Goal: Task Accomplishment & Management: Manage account settings

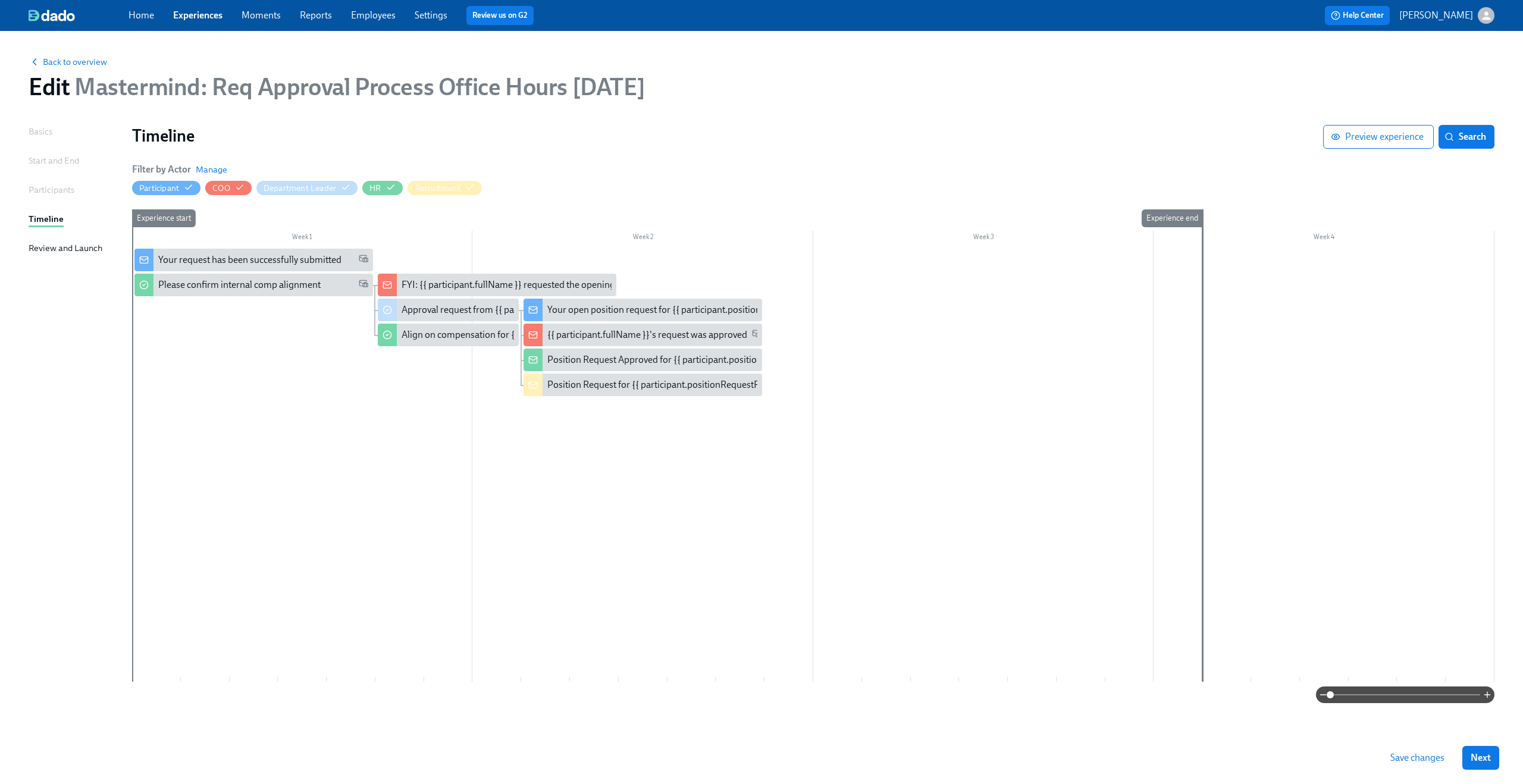
click at [1432, 761] on span "Save changes" at bounding box center [1418, 758] width 54 height 12
click at [425, 13] on link "Settings" at bounding box center [431, 15] width 33 height 11
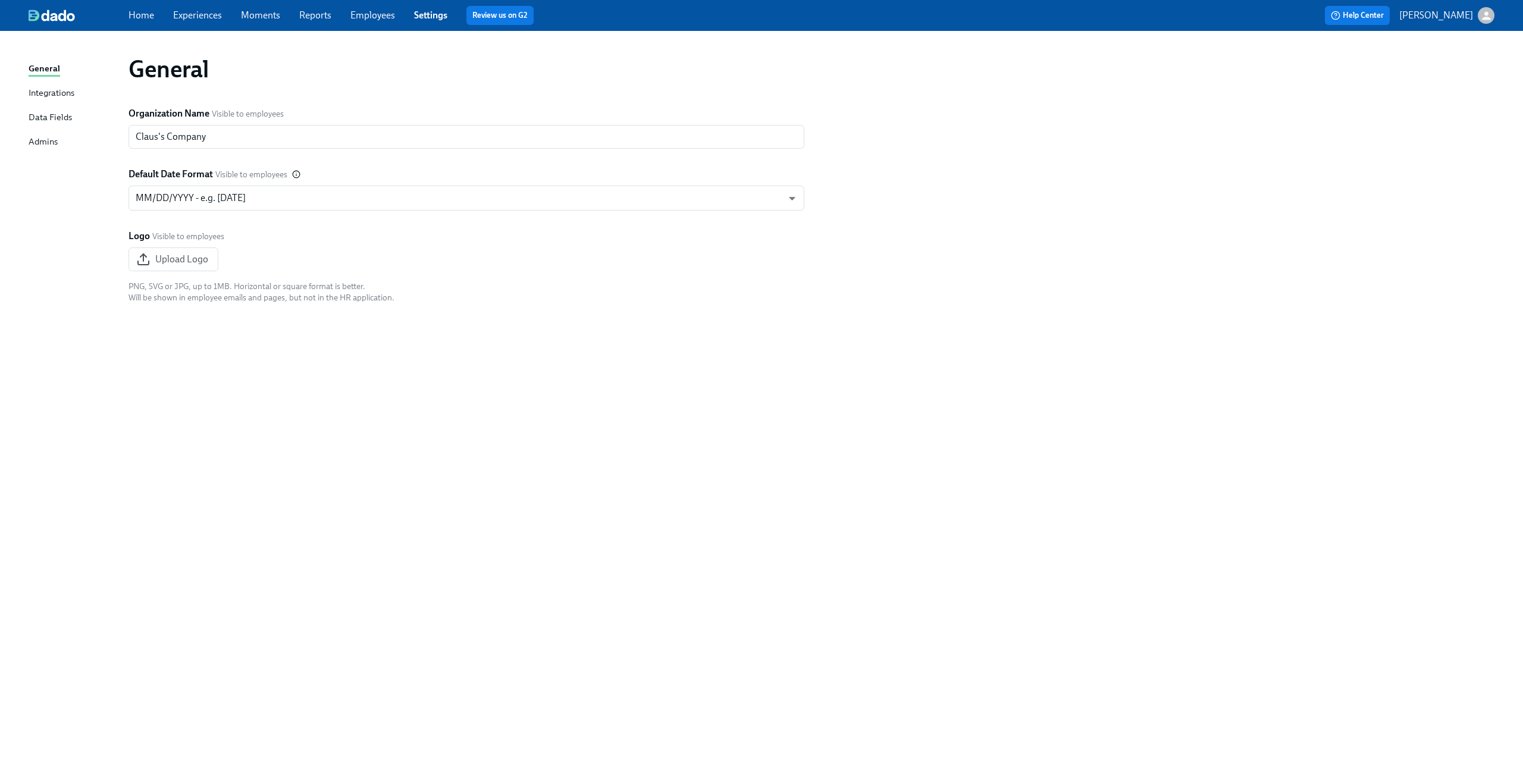
click at [40, 115] on div "Data Fields" at bounding box center [50, 118] width 43 height 15
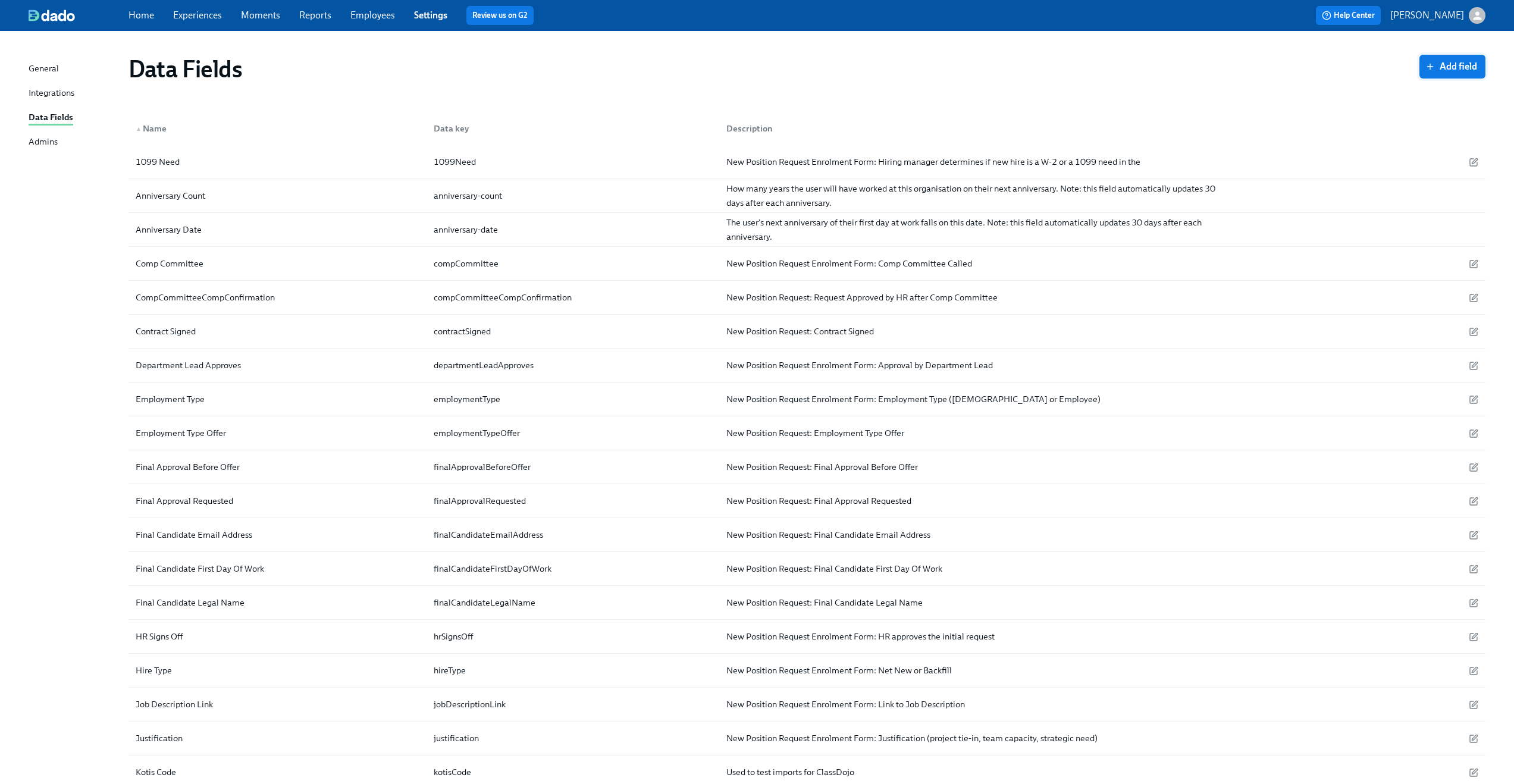
click at [1436, 69] on span "Add field" at bounding box center [1453, 67] width 49 height 12
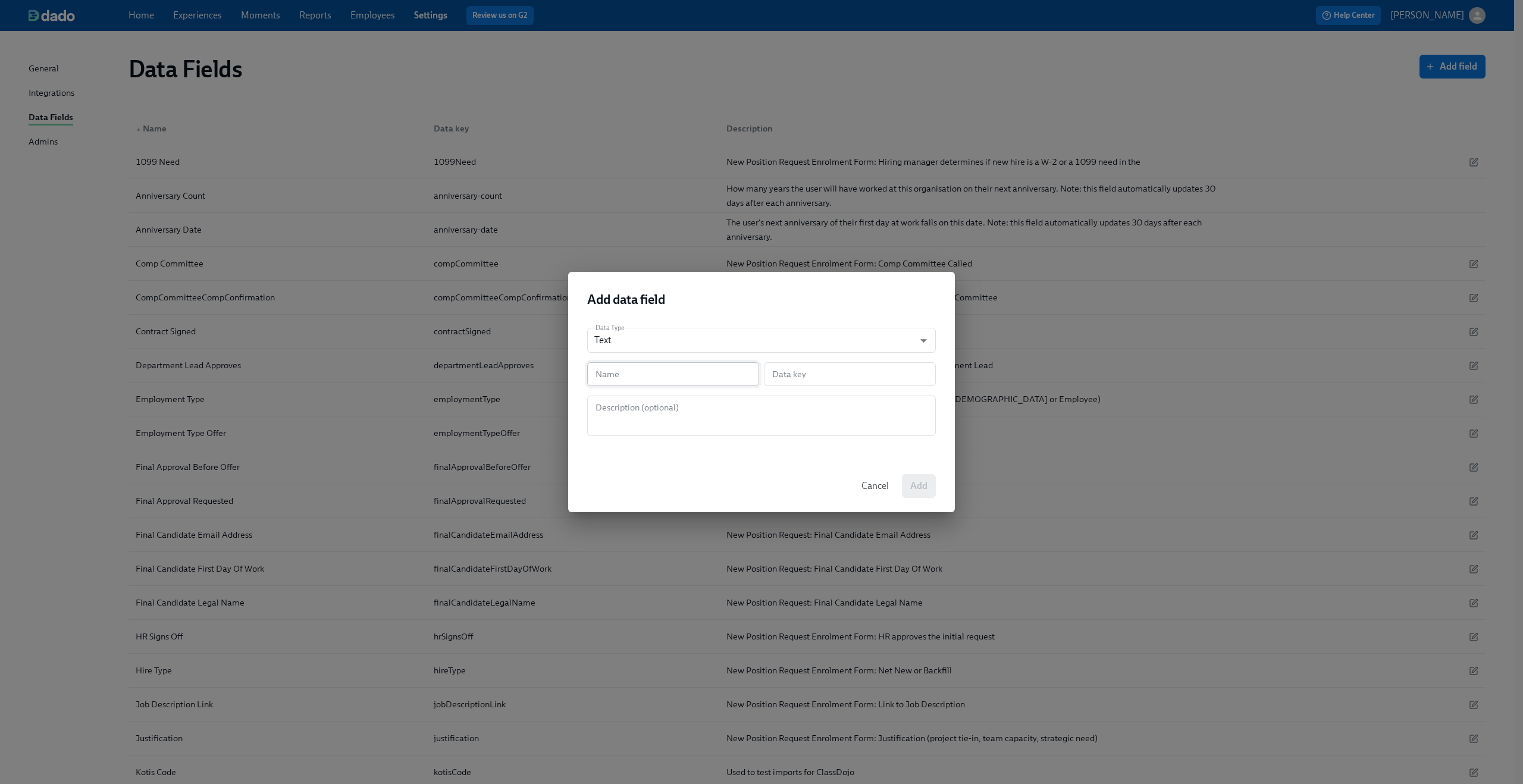
click at [691, 373] on input "text" at bounding box center [673, 374] width 172 height 24
paste input "PR-Comp Committee Called"
type input "PR-Comp Committee Called"
type input "prCompCommitteeCalled"
type input "PR-Comp Committee Called"
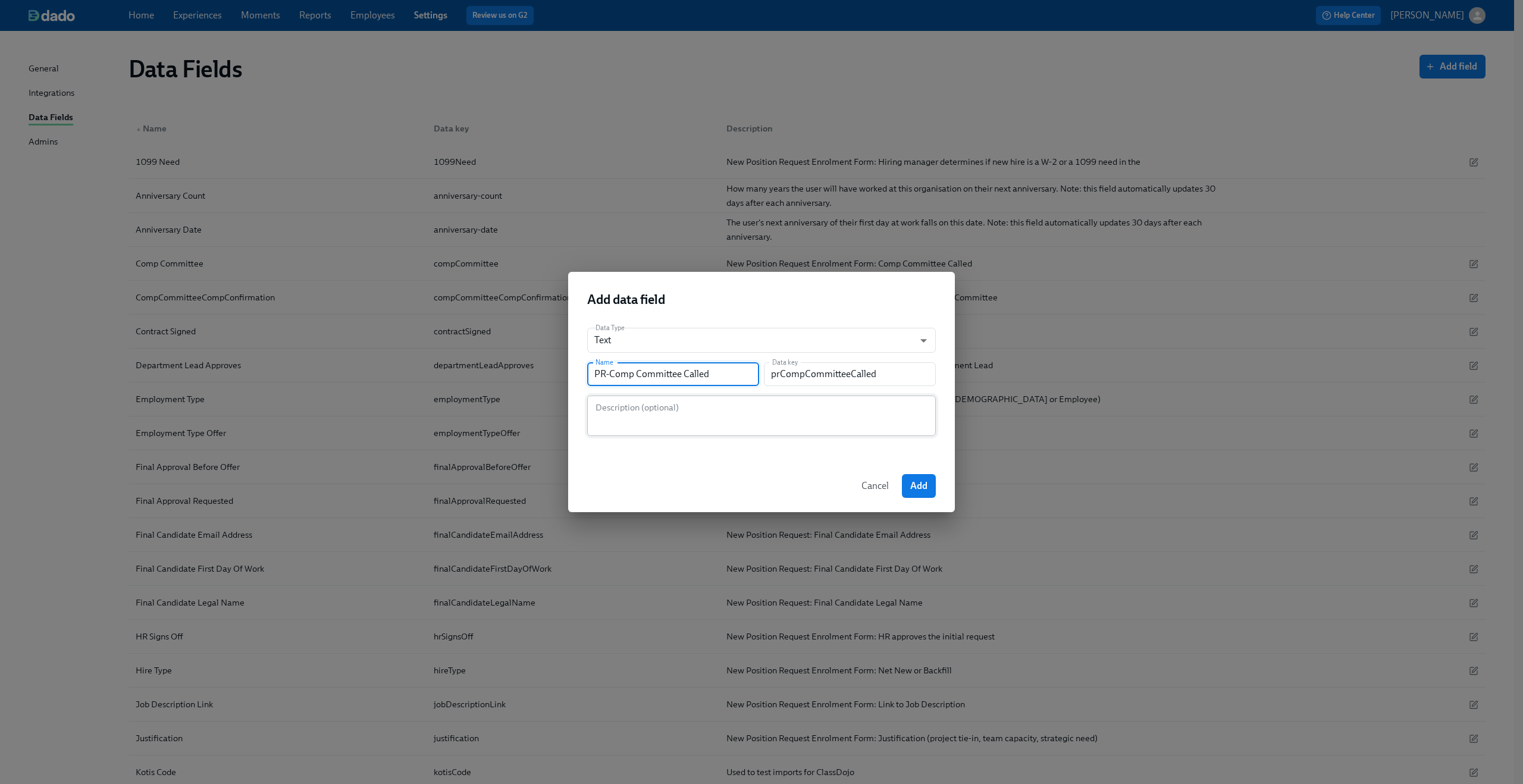
click at [679, 398] on div "Description (optional)" at bounding box center [761, 415] width 348 height 40
click at [922, 489] on span "Add" at bounding box center [919, 486] width 17 height 12
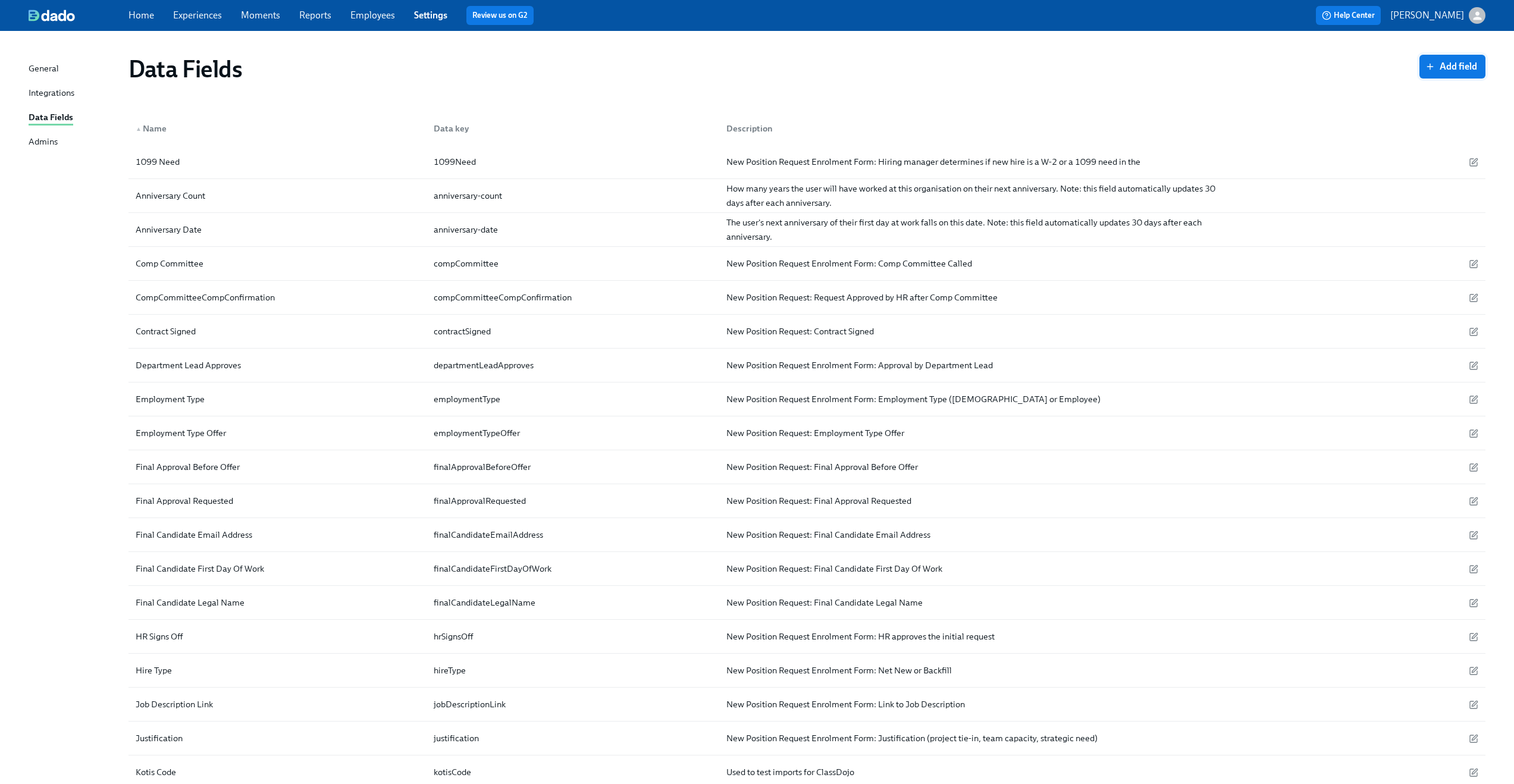
click at [1448, 60] on button "Add field" at bounding box center [1453, 66] width 66 height 24
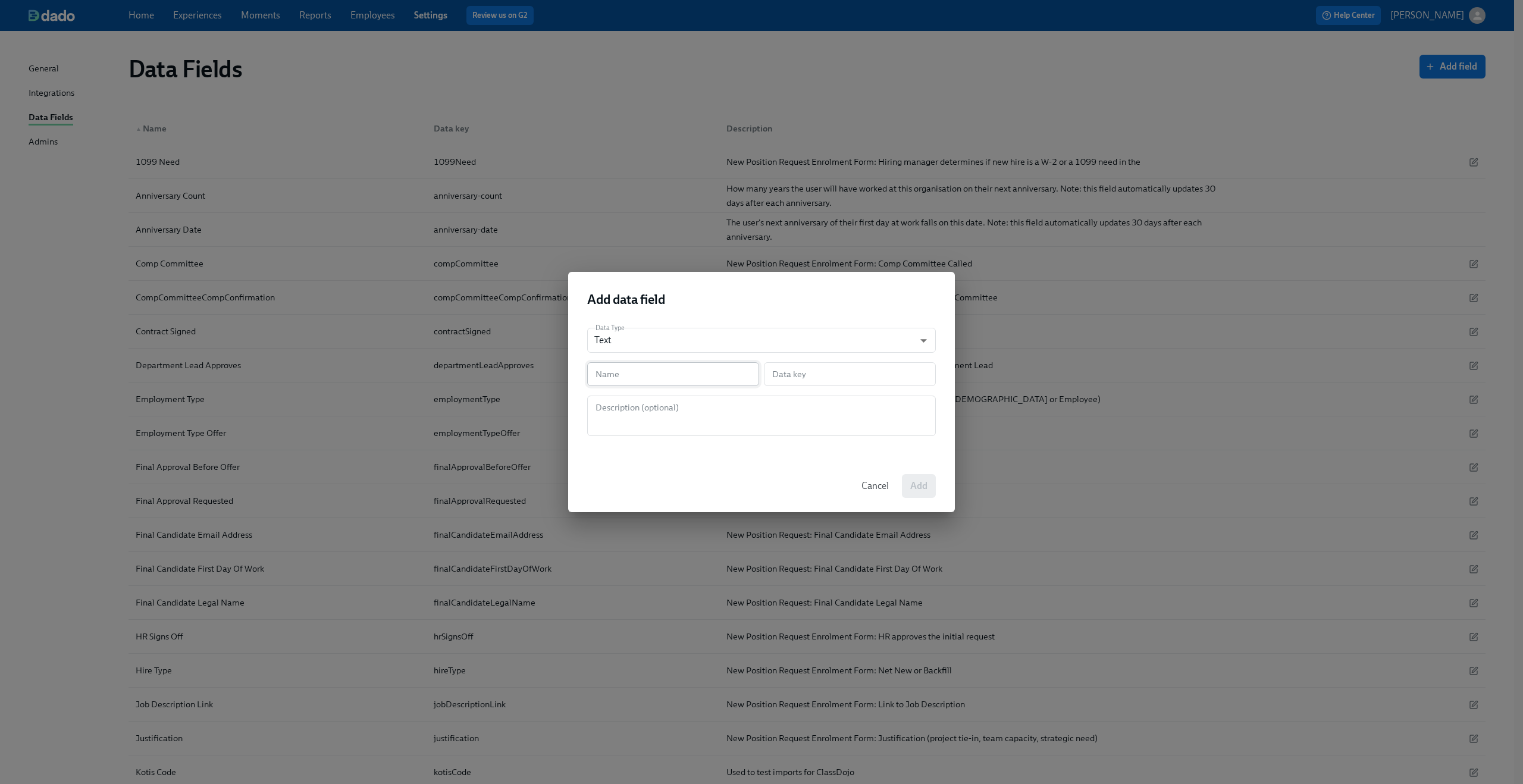
click at [630, 371] on input "text" at bounding box center [673, 374] width 172 height 24
paste input "PR-CompCommitteeCompConfirmation"
type input "PR-CompCommitteeCompConfirmation"
type input "prCompCommitteeCompConfirmation"
type input "PR-CompCommitteeCompConfirmation"
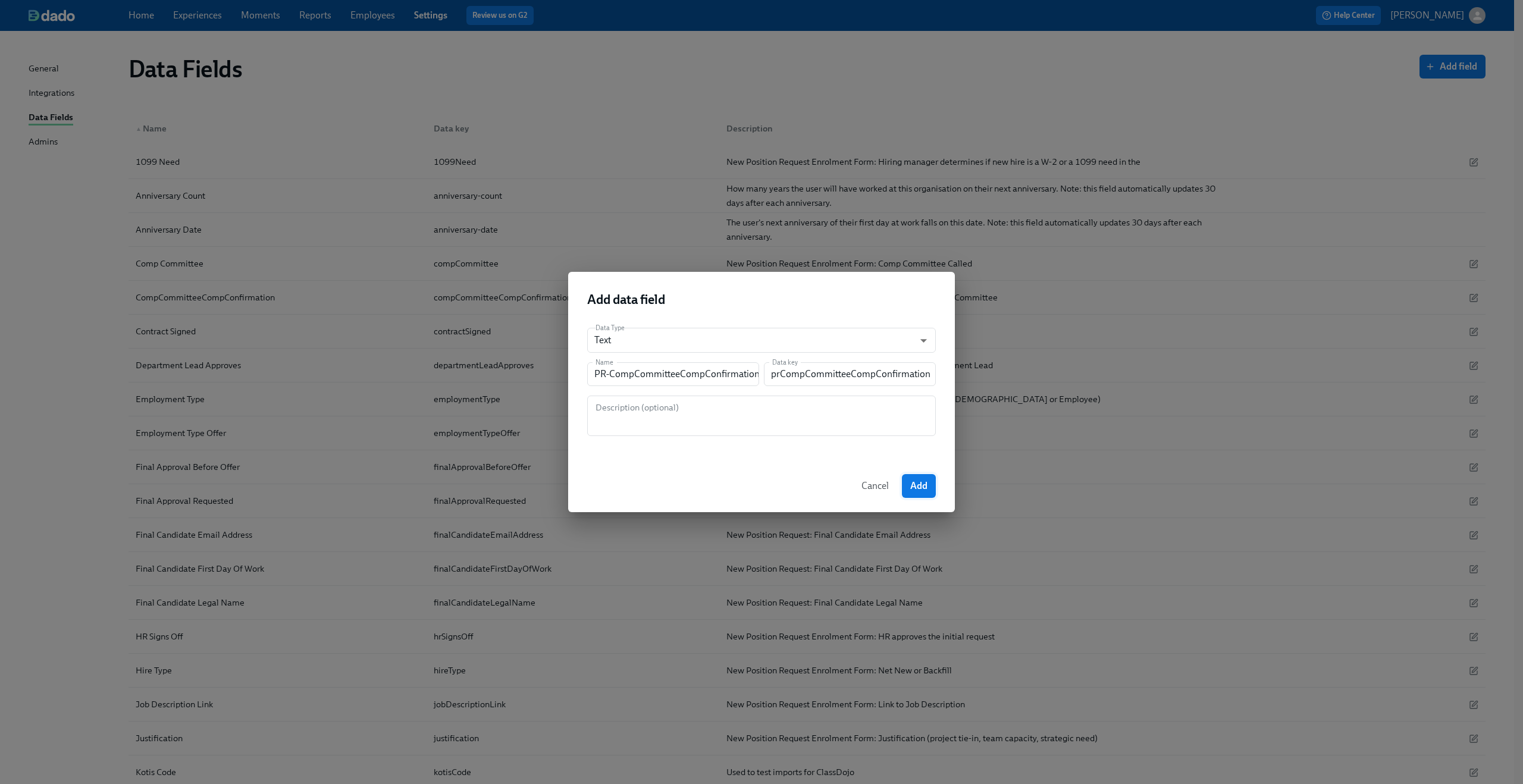
click at [920, 480] on span "Add" at bounding box center [919, 486] width 17 height 12
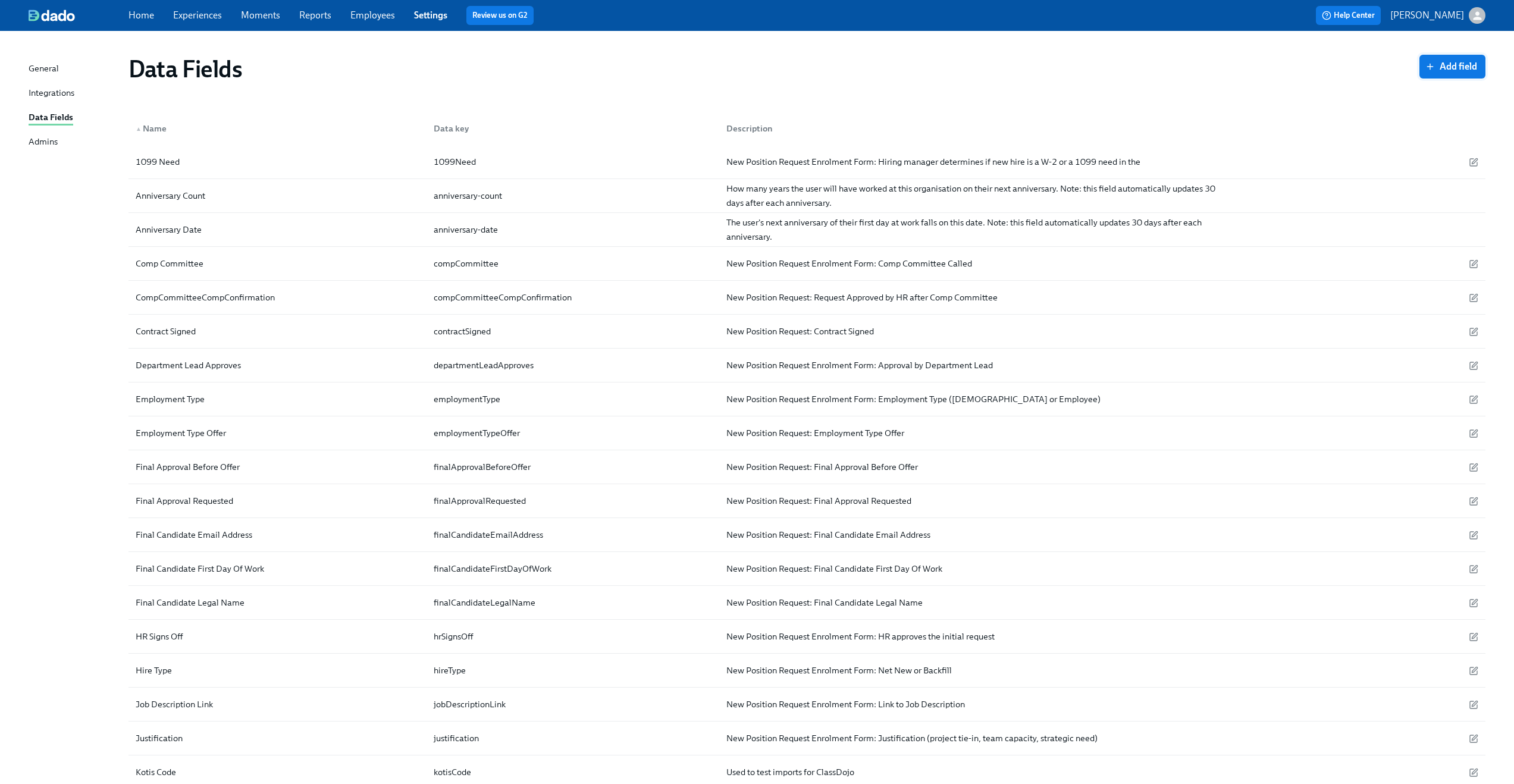
click at [1457, 63] on span "Add field" at bounding box center [1453, 67] width 49 height 12
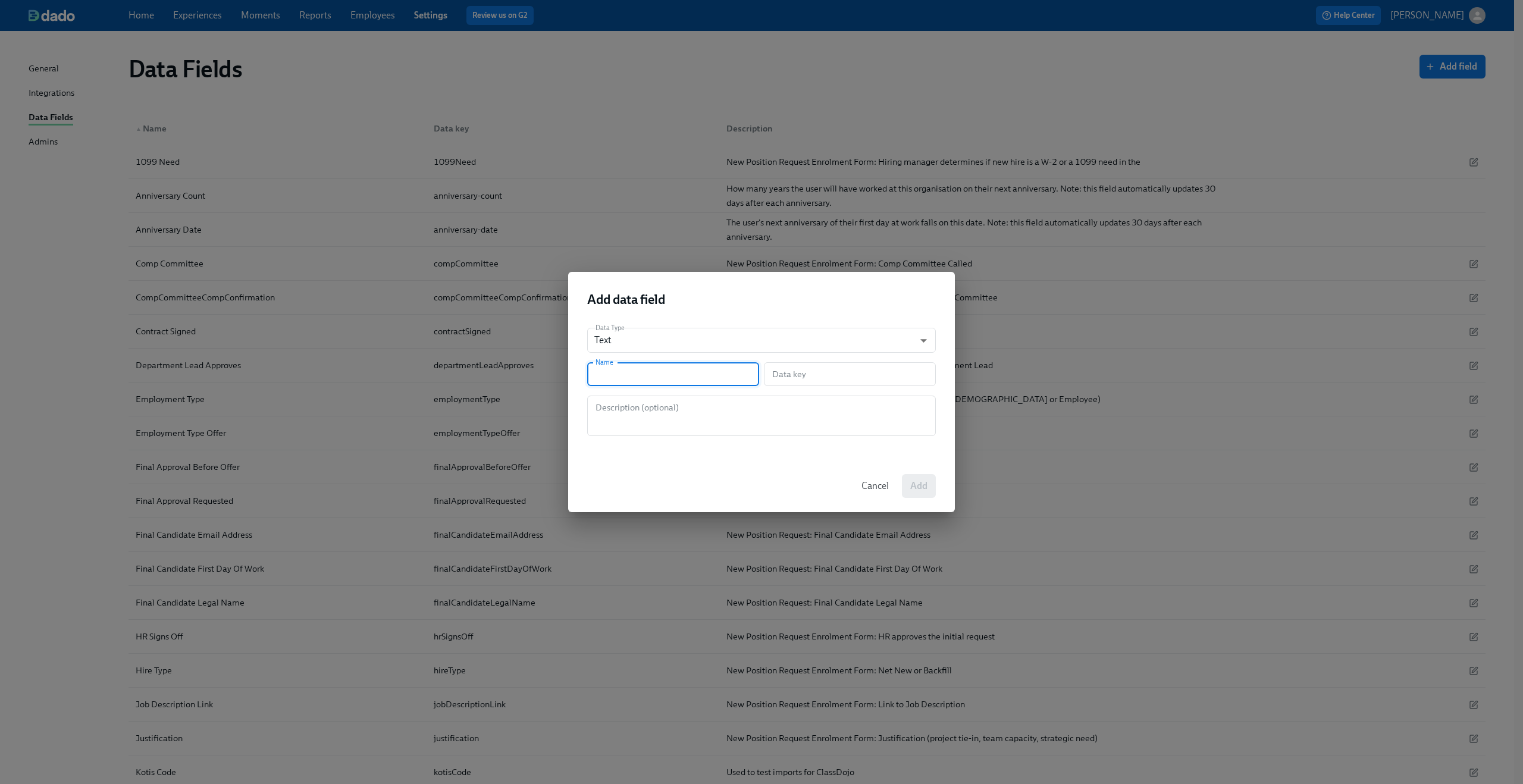
click at [680, 380] on input "text" at bounding box center [673, 374] width 172 height 24
paste input "PR-Department Lead Approval"
type input "PR-Department Lead Approval"
type input "prDepartmentLeadApproval"
type input "PR-Department Lead Approval"
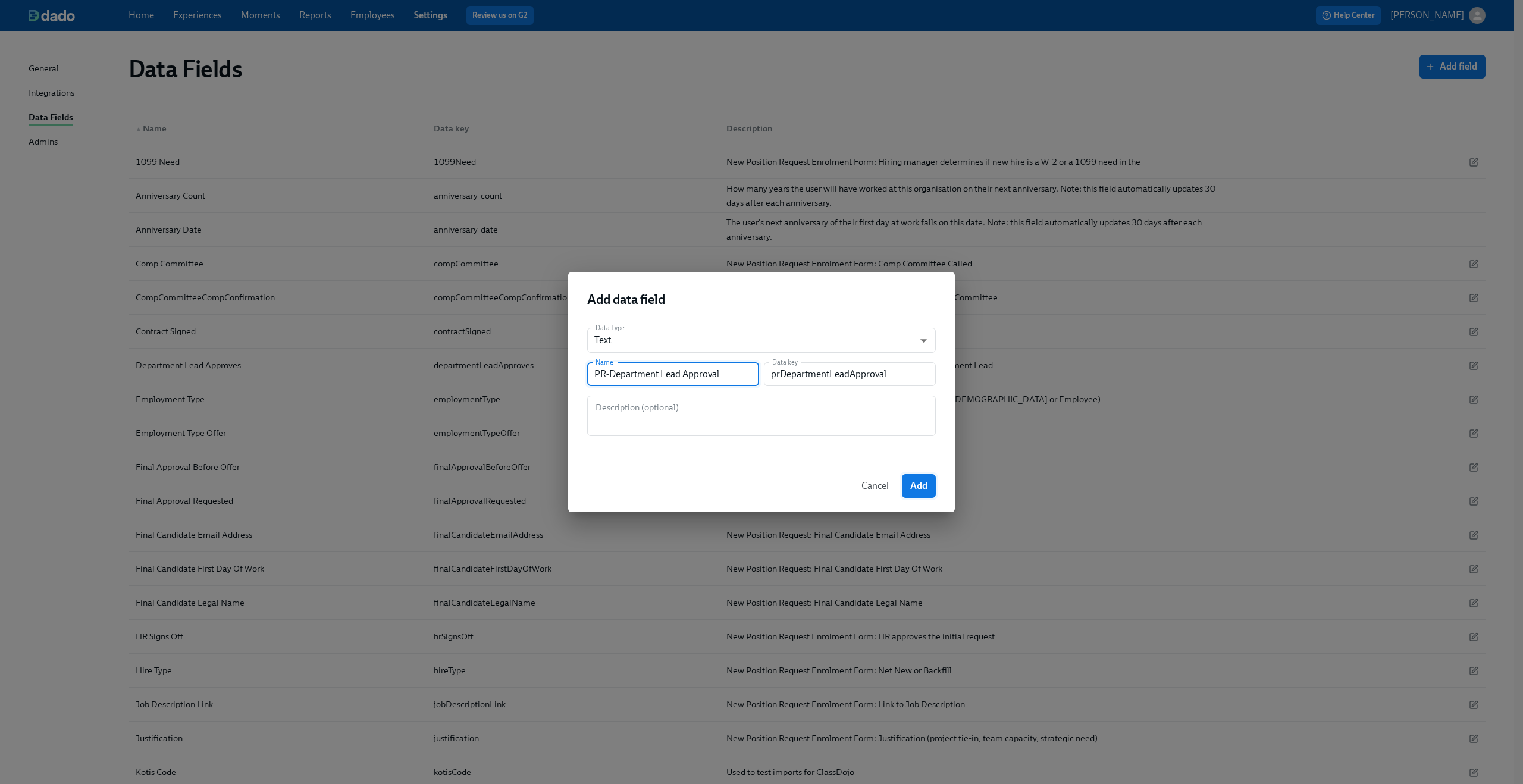
click at [917, 481] on span "Add" at bounding box center [919, 486] width 17 height 12
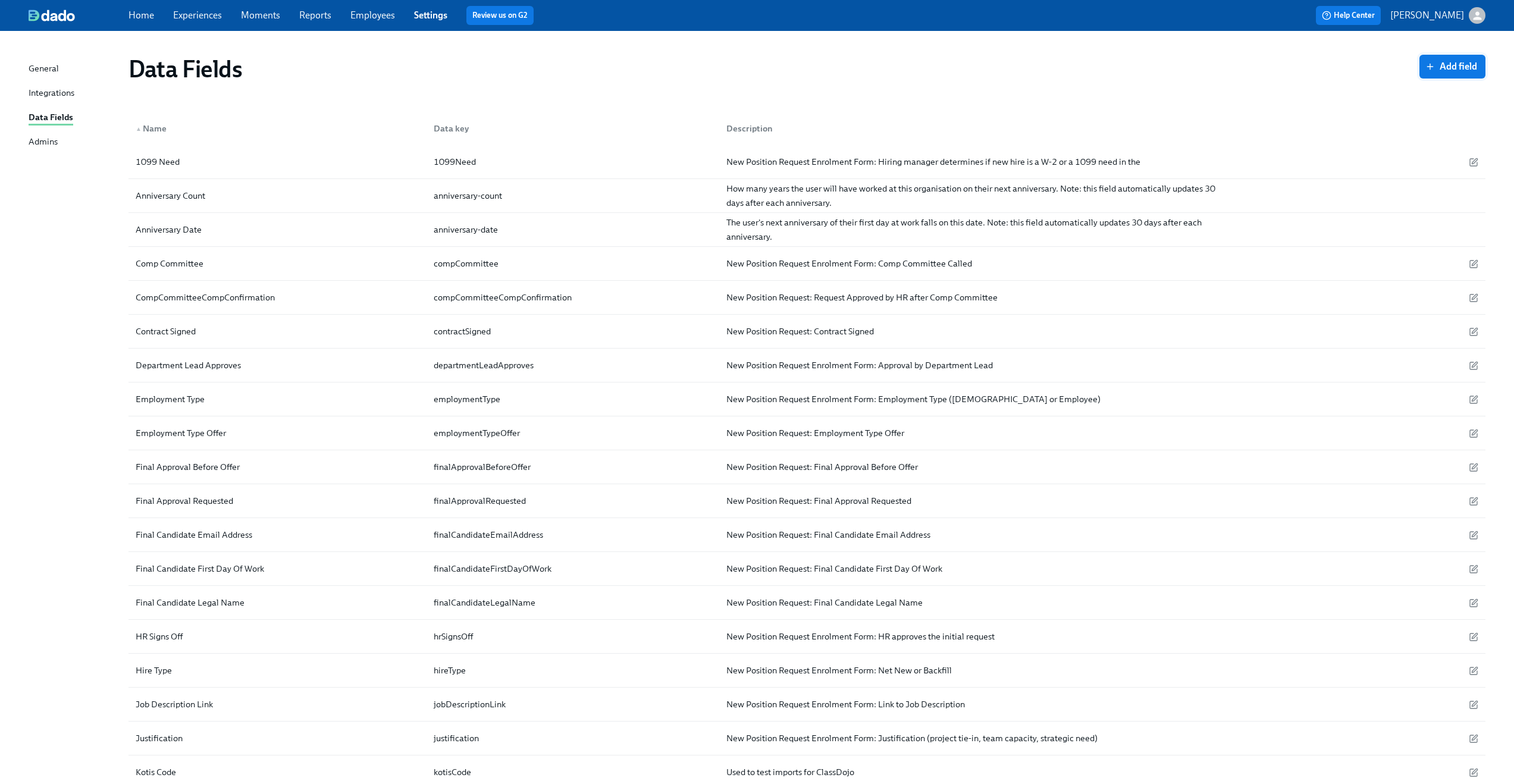
click at [1458, 69] on span "Add field" at bounding box center [1453, 67] width 49 height 12
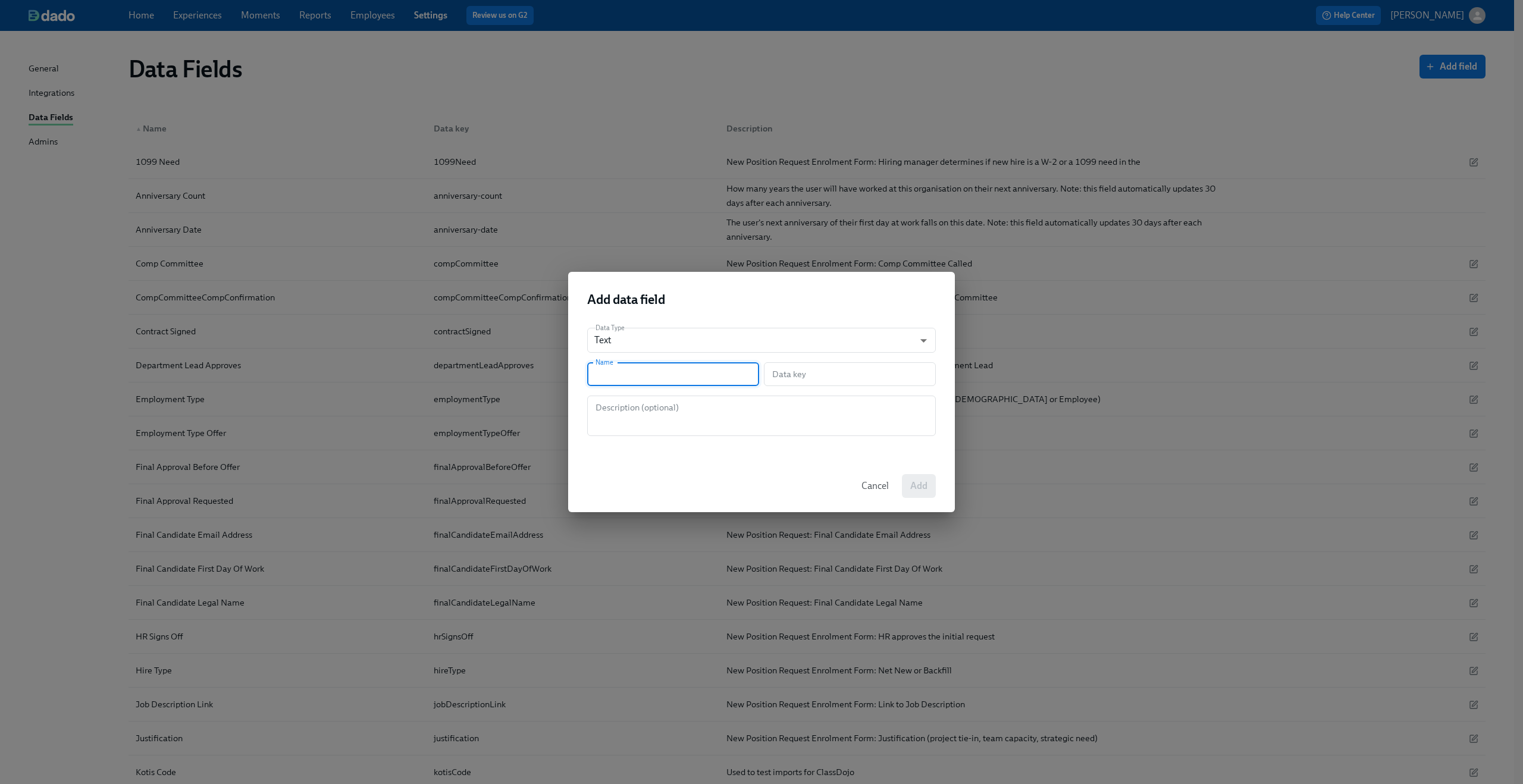
click at [679, 374] on input "text" at bounding box center [673, 374] width 172 height 24
paste input "PR-Employment Type"
type input "PR-Employment Type"
type input "prEmploymentType"
type input "PR-Employment Type"
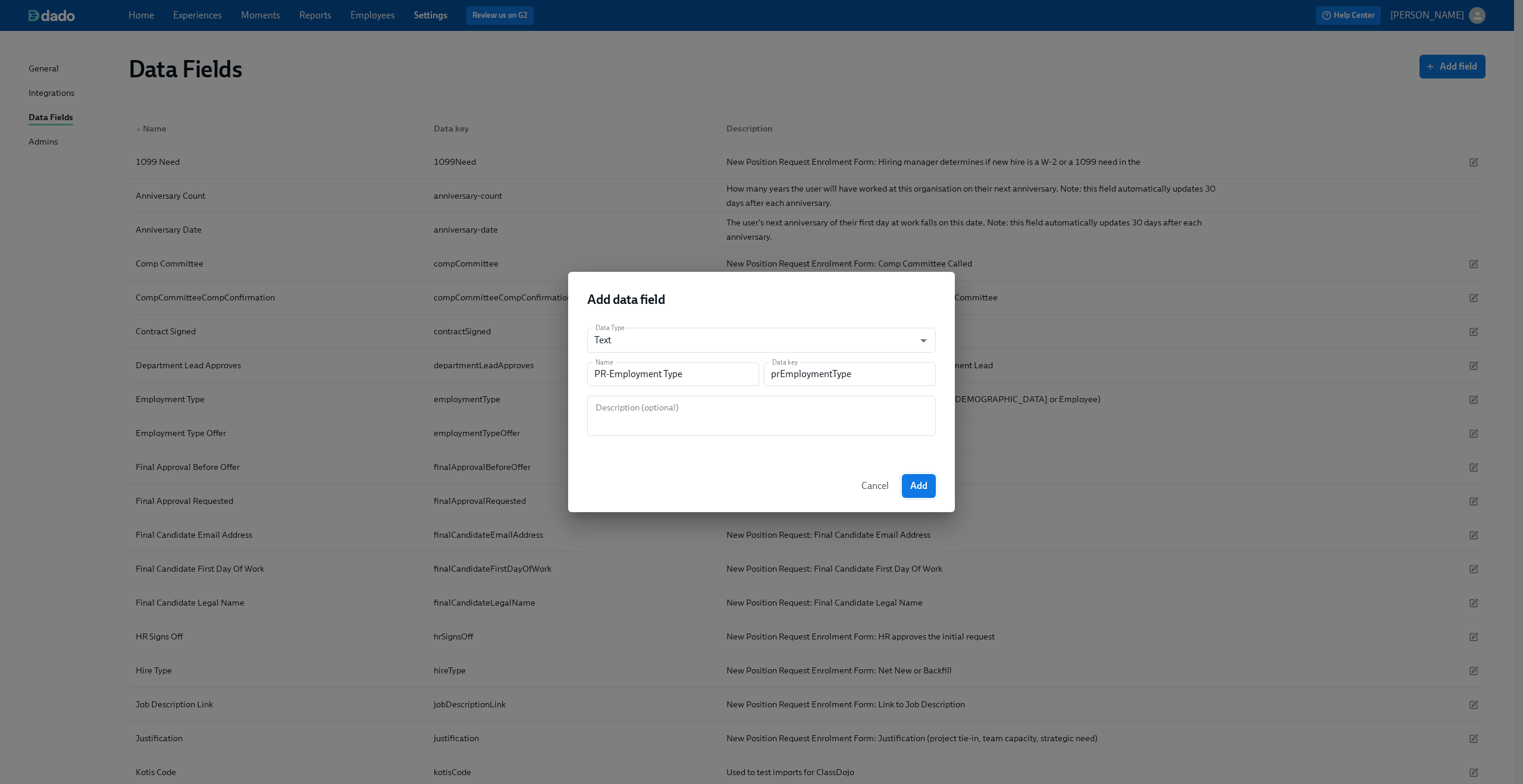
click at [921, 486] on span "Add" at bounding box center [919, 486] width 17 height 12
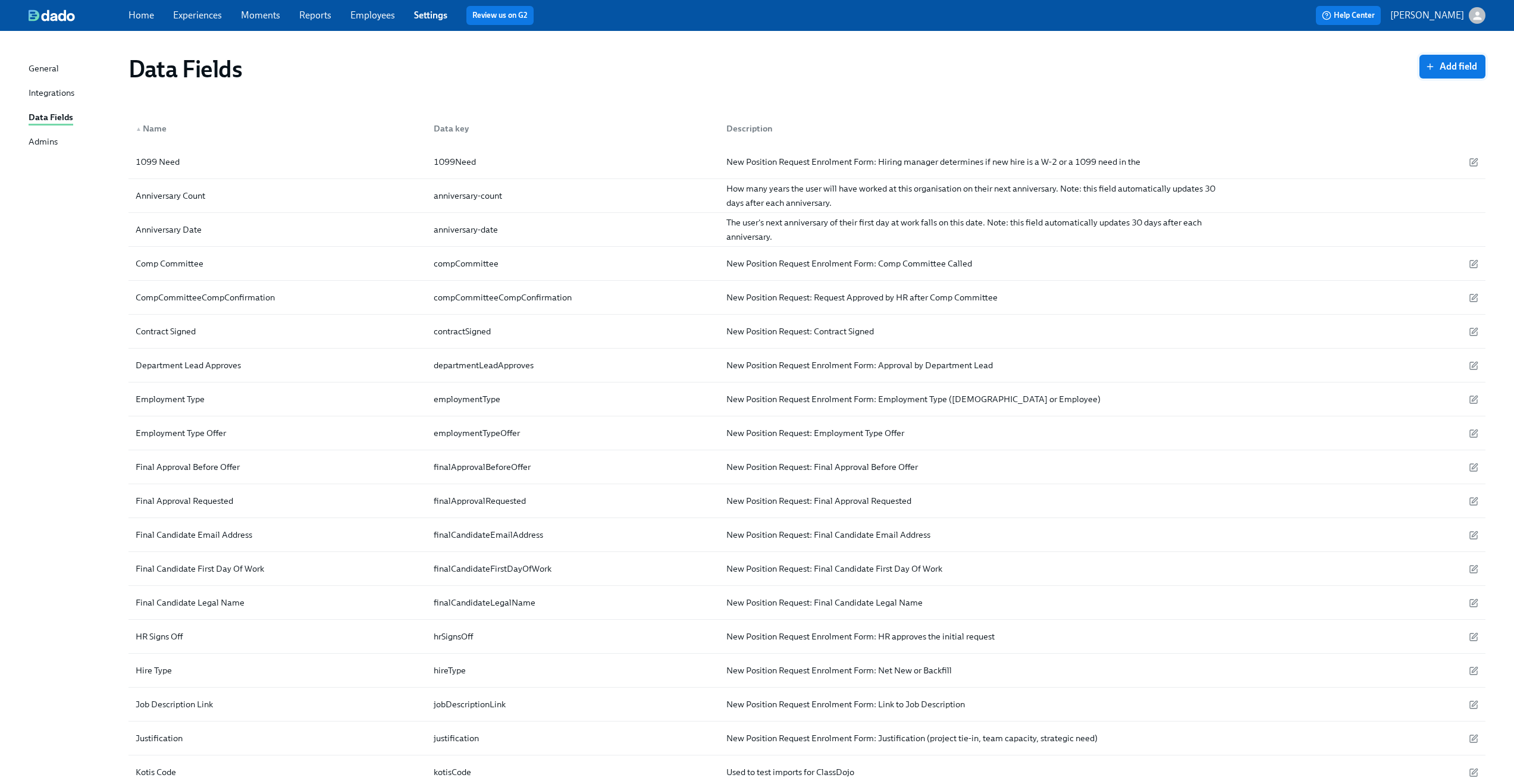
click at [1465, 68] on span "Add field" at bounding box center [1453, 67] width 49 height 12
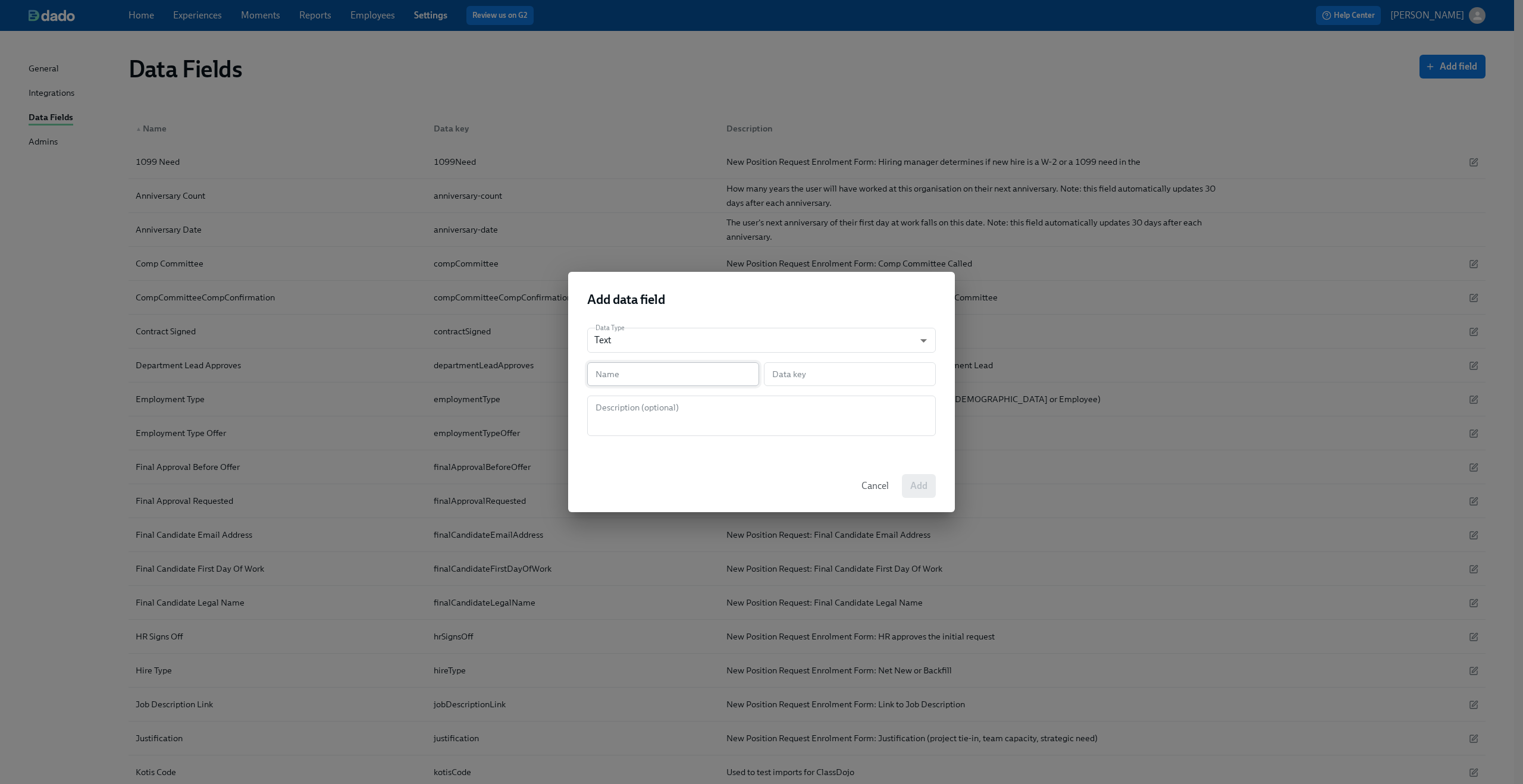
click at [735, 366] on input "text" at bounding box center [673, 374] width 172 height 24
paste input "PR-HR Approval"
type input "PR-HR Approval"
type input "prHrApproval"
type input "PR-HR Approval"
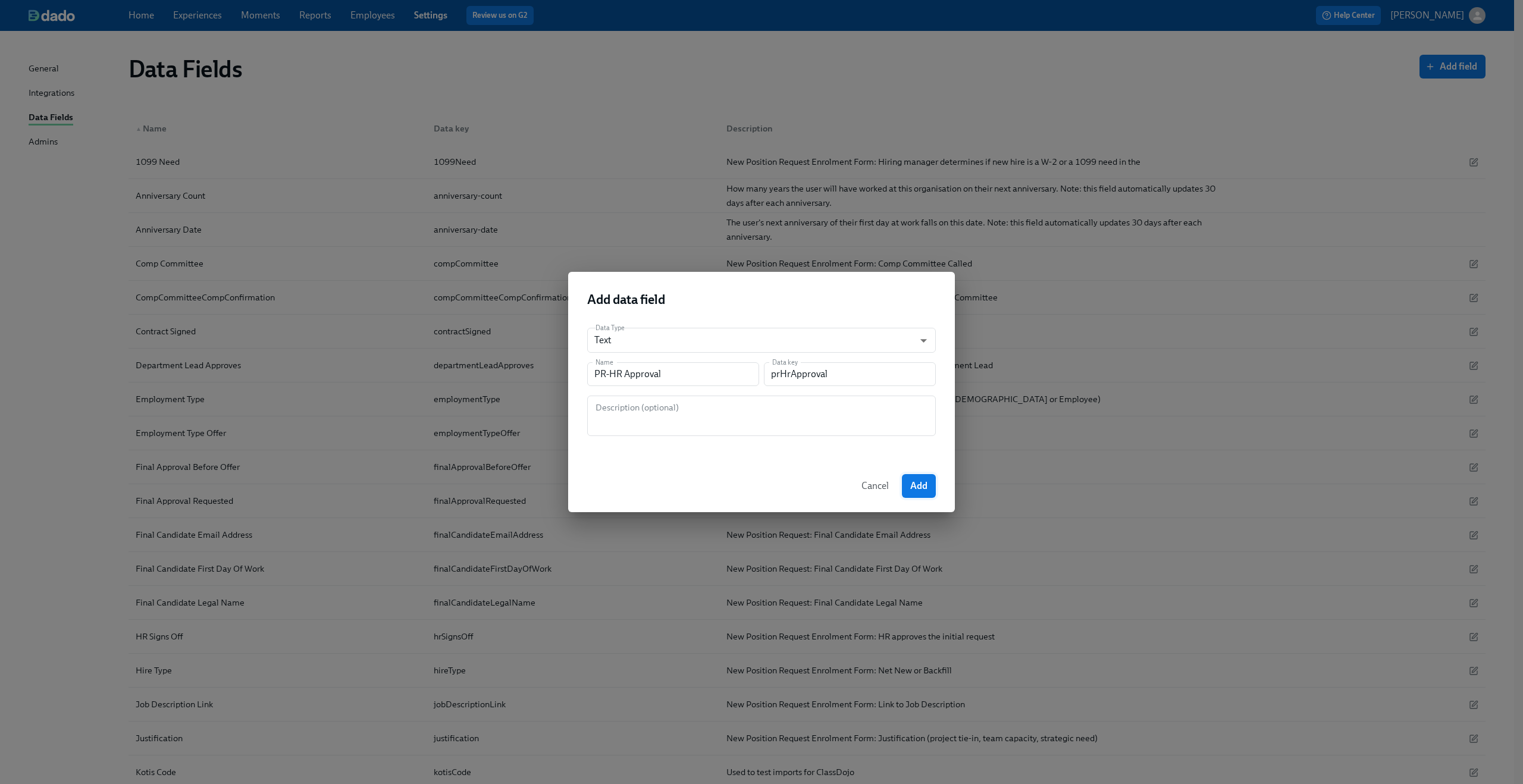
click at [923, 480] on span "Add" at bounding box center [919, 486] width 17 height 12
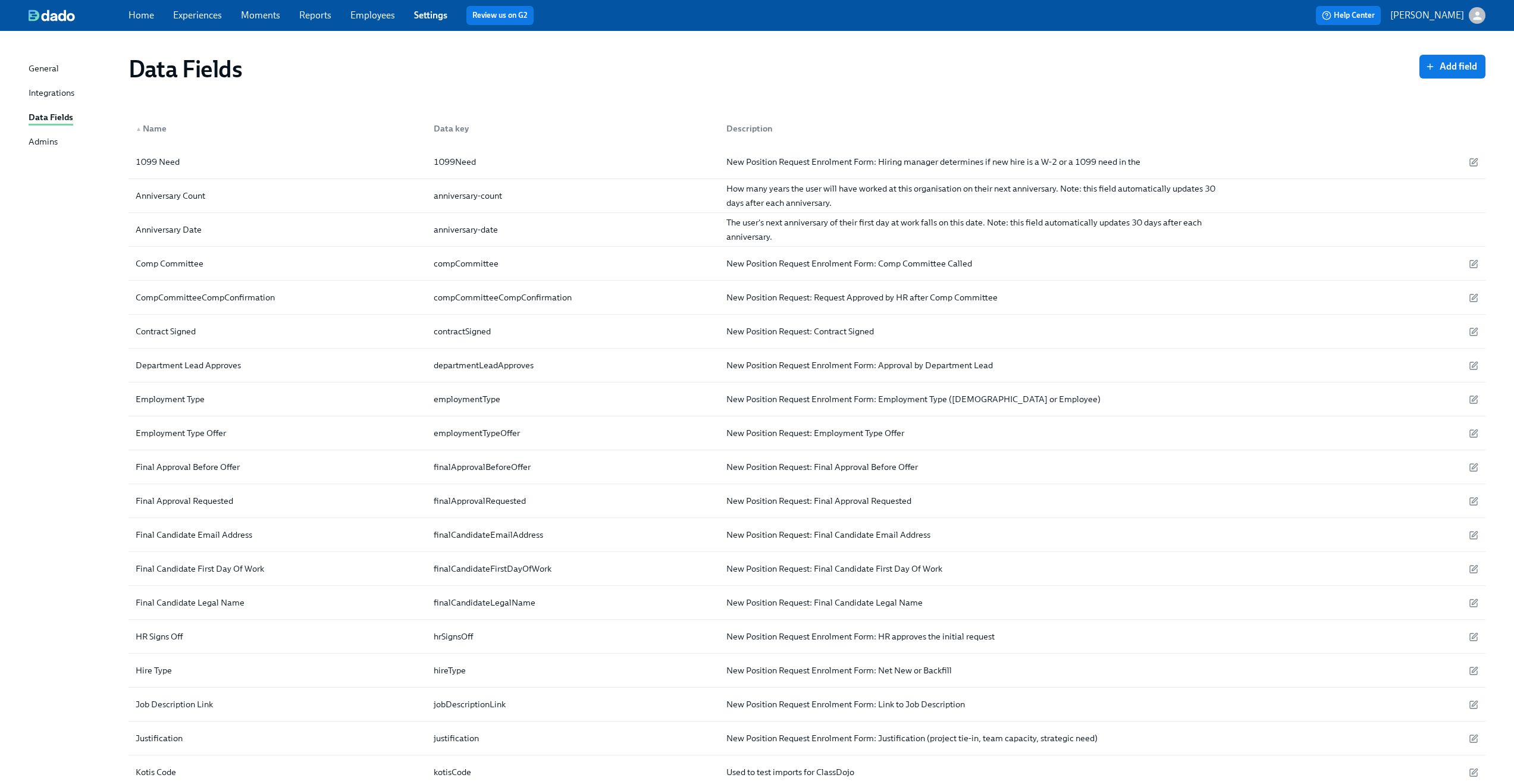
click at [1486, 59] on div "Data Fields Add field" at bounding box center [806, 69] width 1376 height 48
click at [1475, 62] on span "Add field" at bounding box center [1453, 67] width 49 height 12
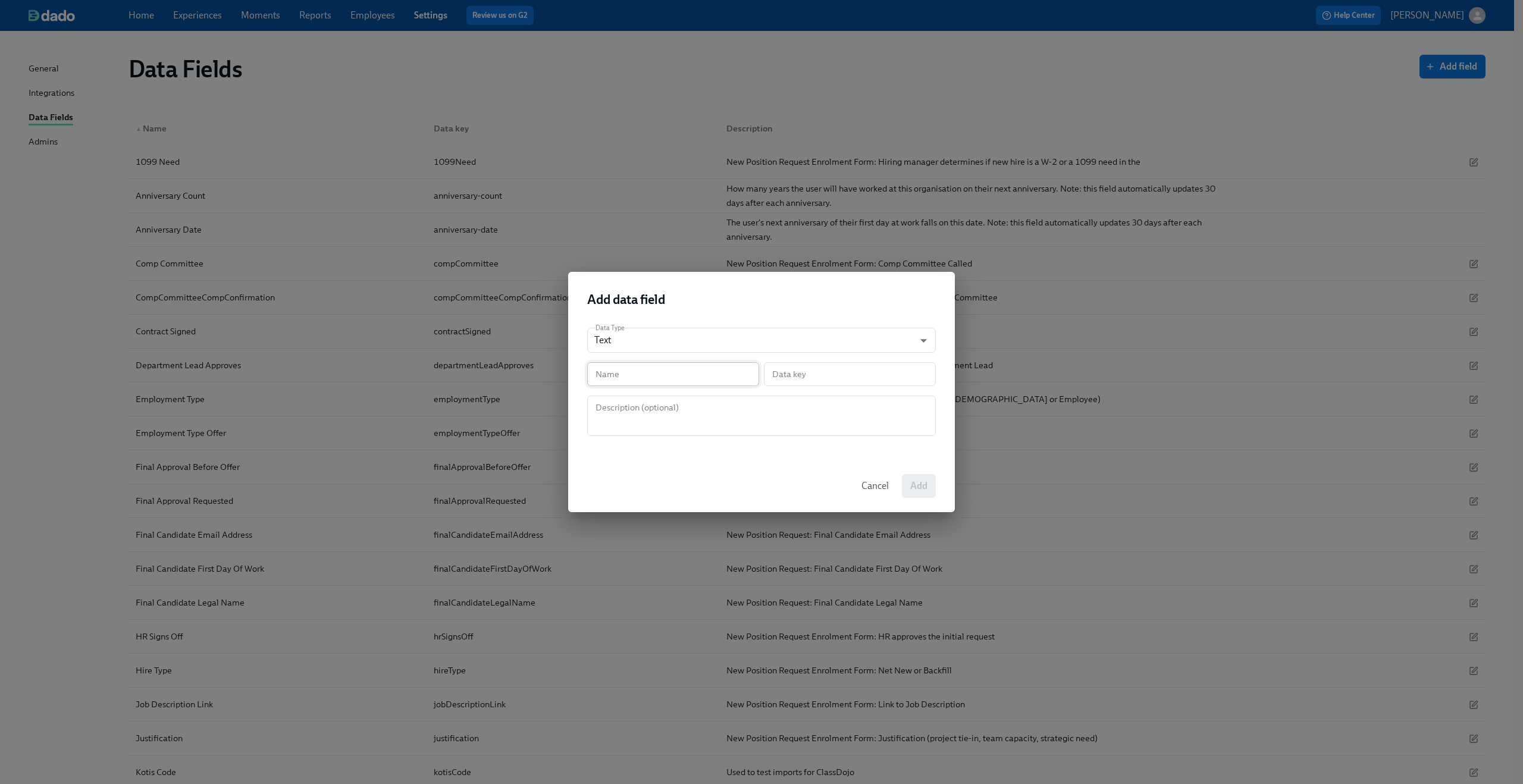
click at [647, 373] on input "text" at bounding box center [673, 374] width 172 height 24
paste input "PR-HR Hire Type"
type input "PR-HR Hire Type"
type input "prHrHireType"
type input "PR-HR Hire Type"
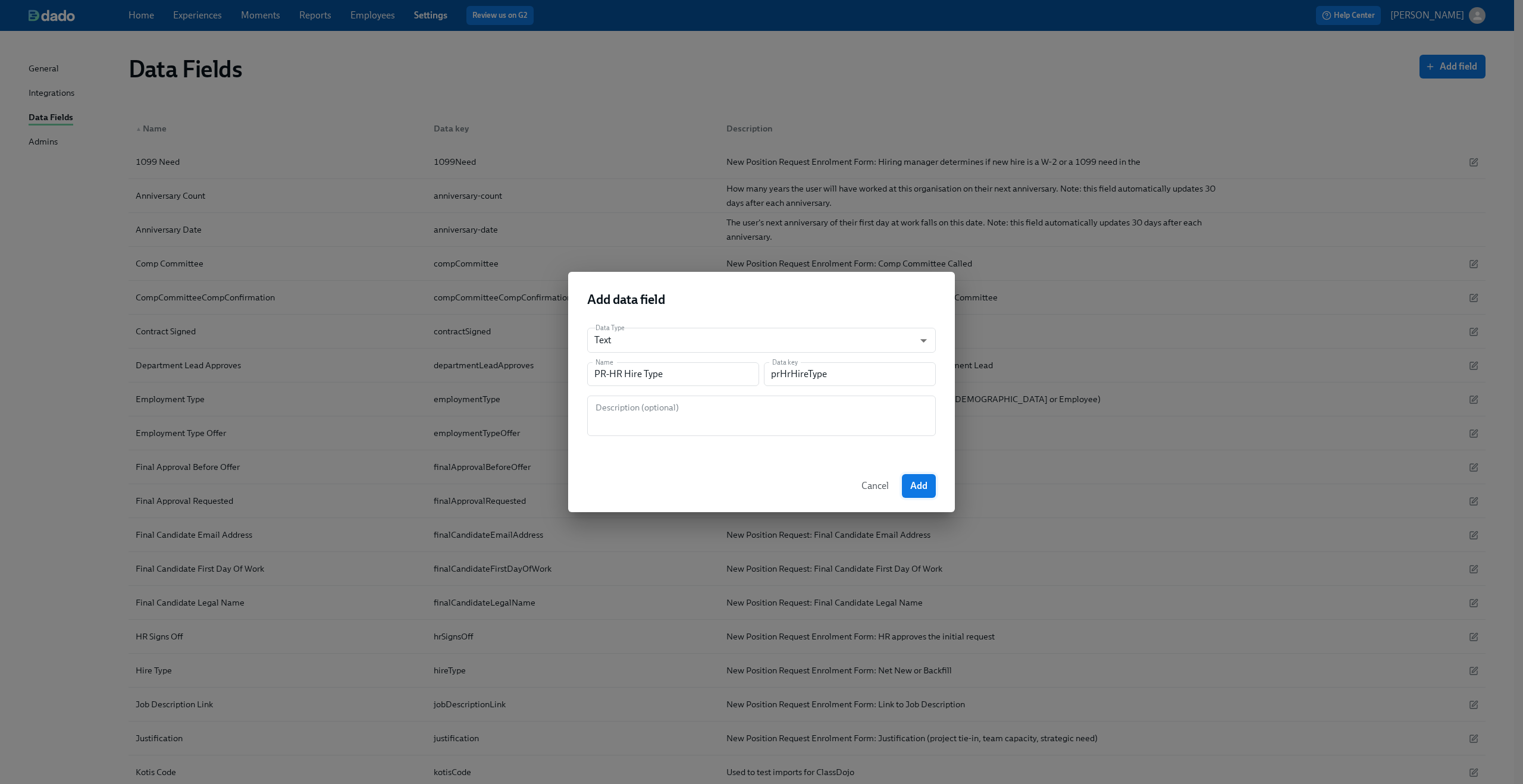
click at [923, 486] on span "Add" at bounding box center [919, 486] width 17 height 12
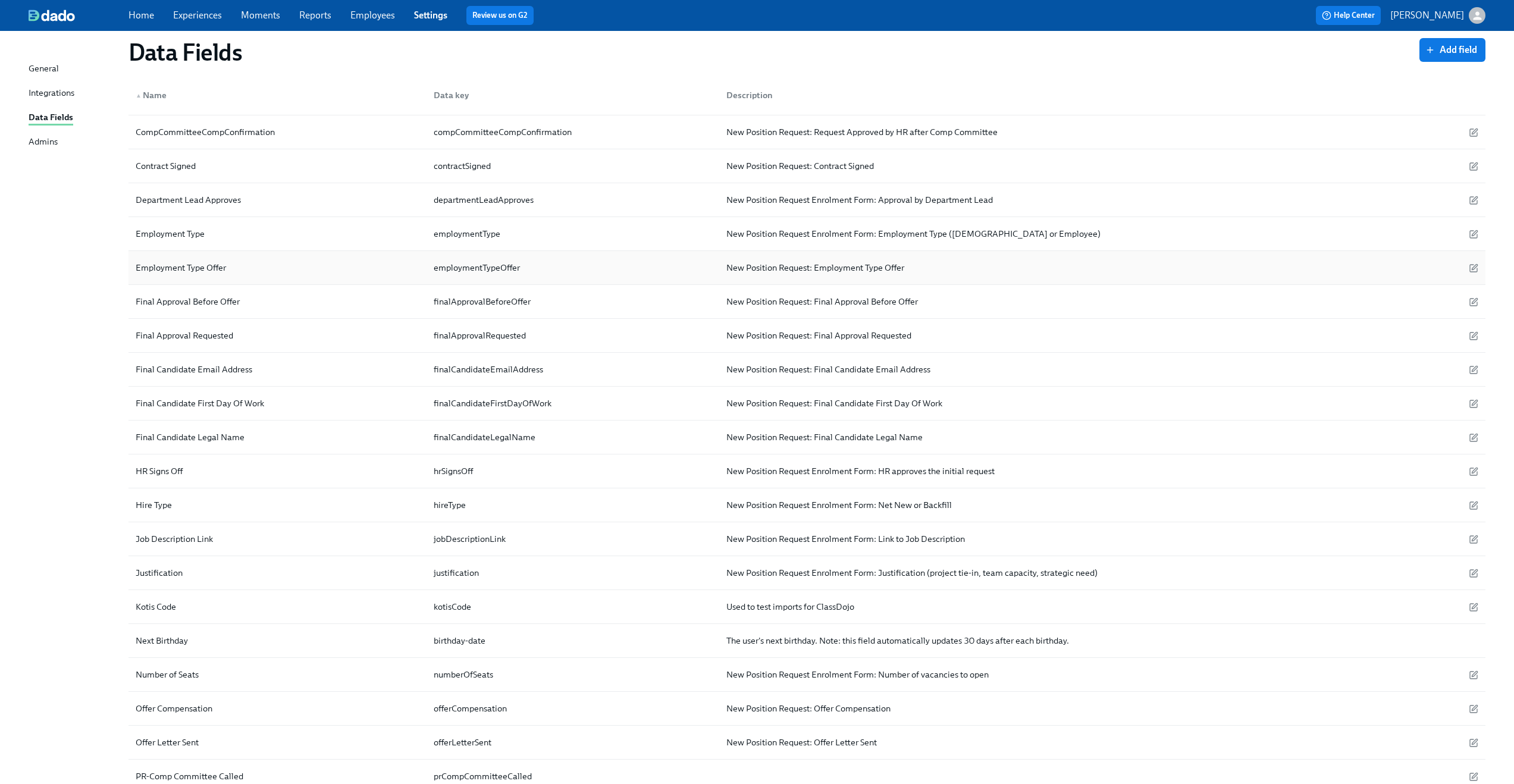
scroll to position [401, 0]
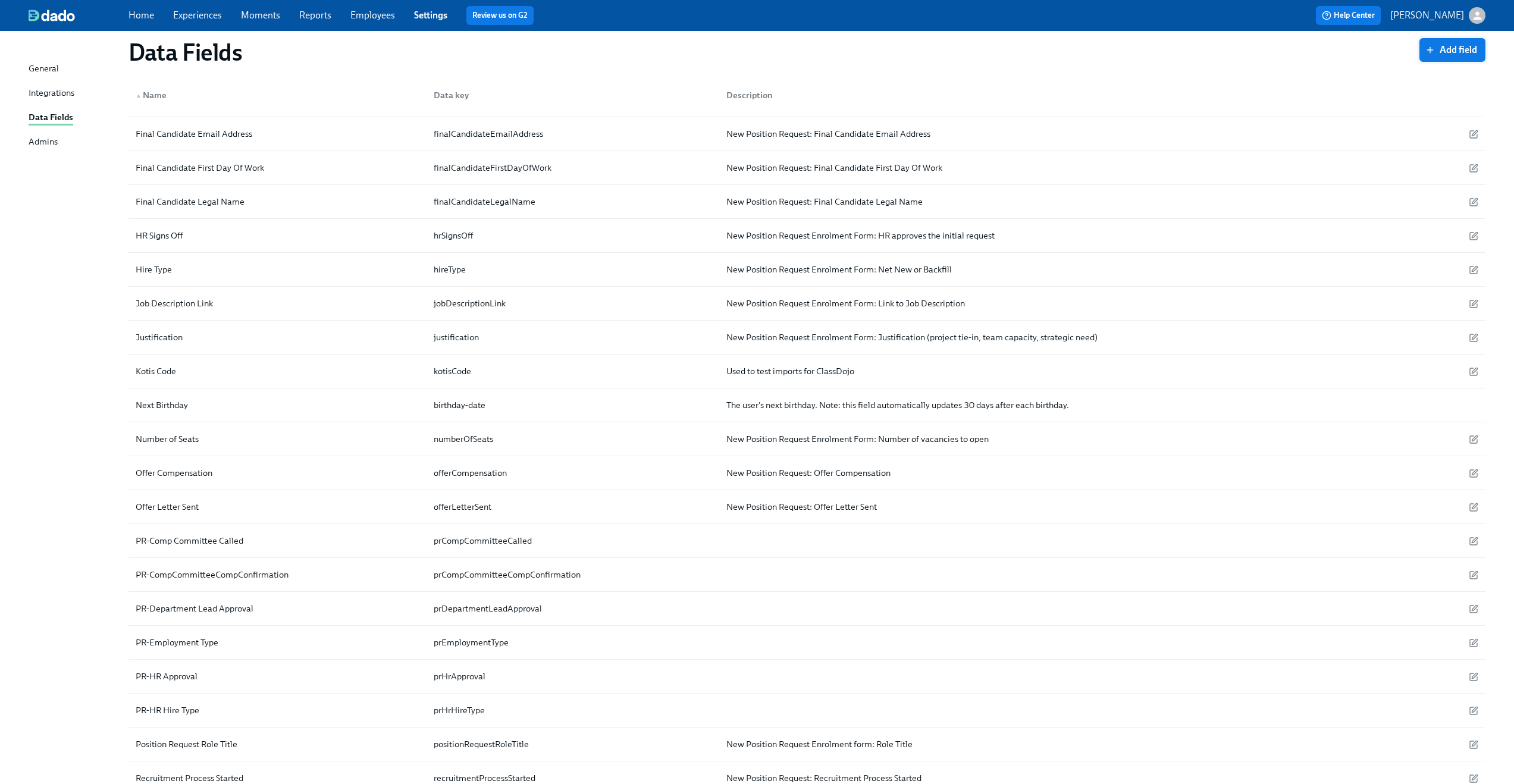
click at [1443, 59] on button "Add field" at bounding box center [1453, 49] width 66 height 24
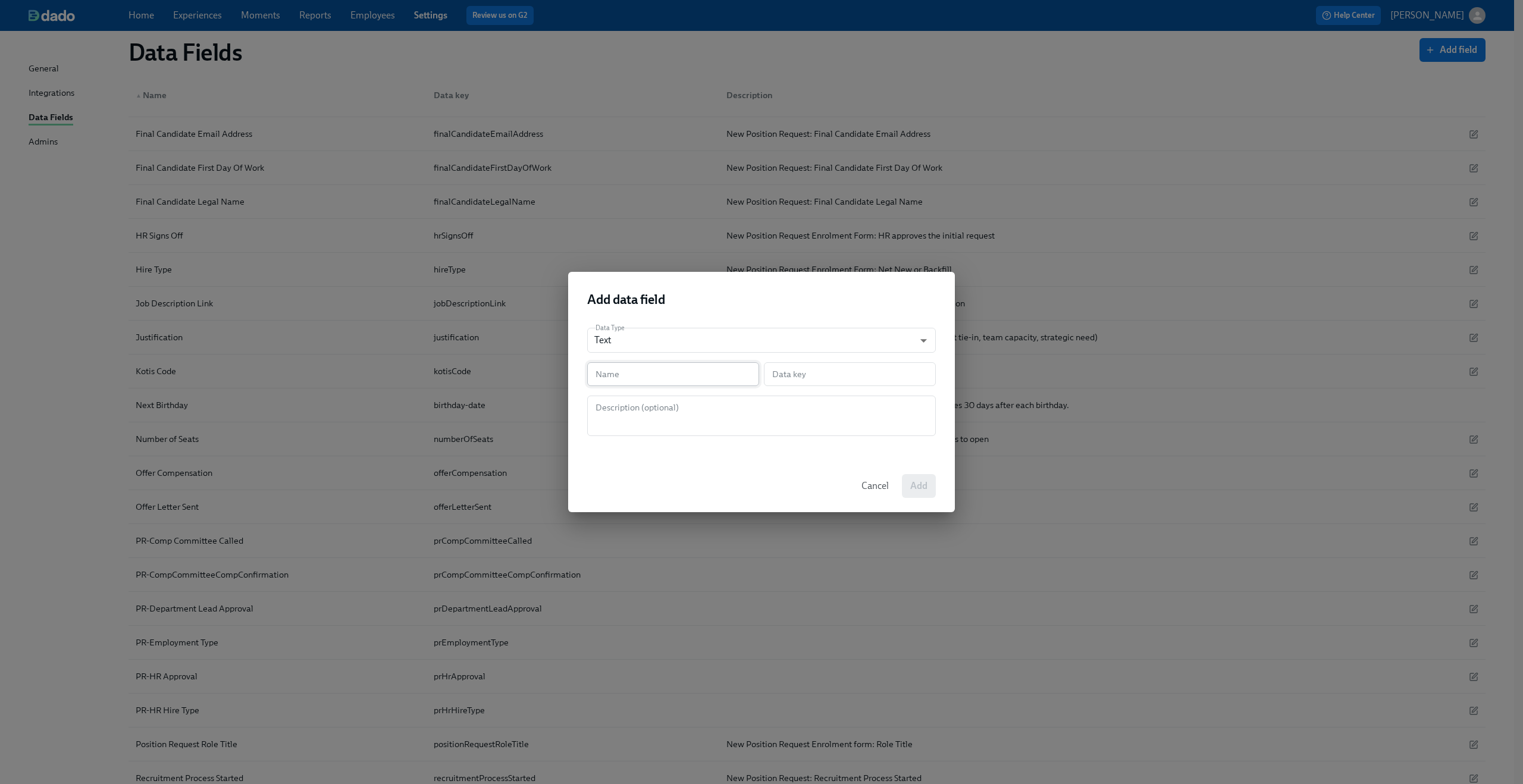
click at [704, 374] on input "text" at bounding box center [673, 374] width 172 height 24
paste input "PR-Hire Type"
type input "PR-Hire Type"
type input "prHireType"
type input "PR-Hire Type"
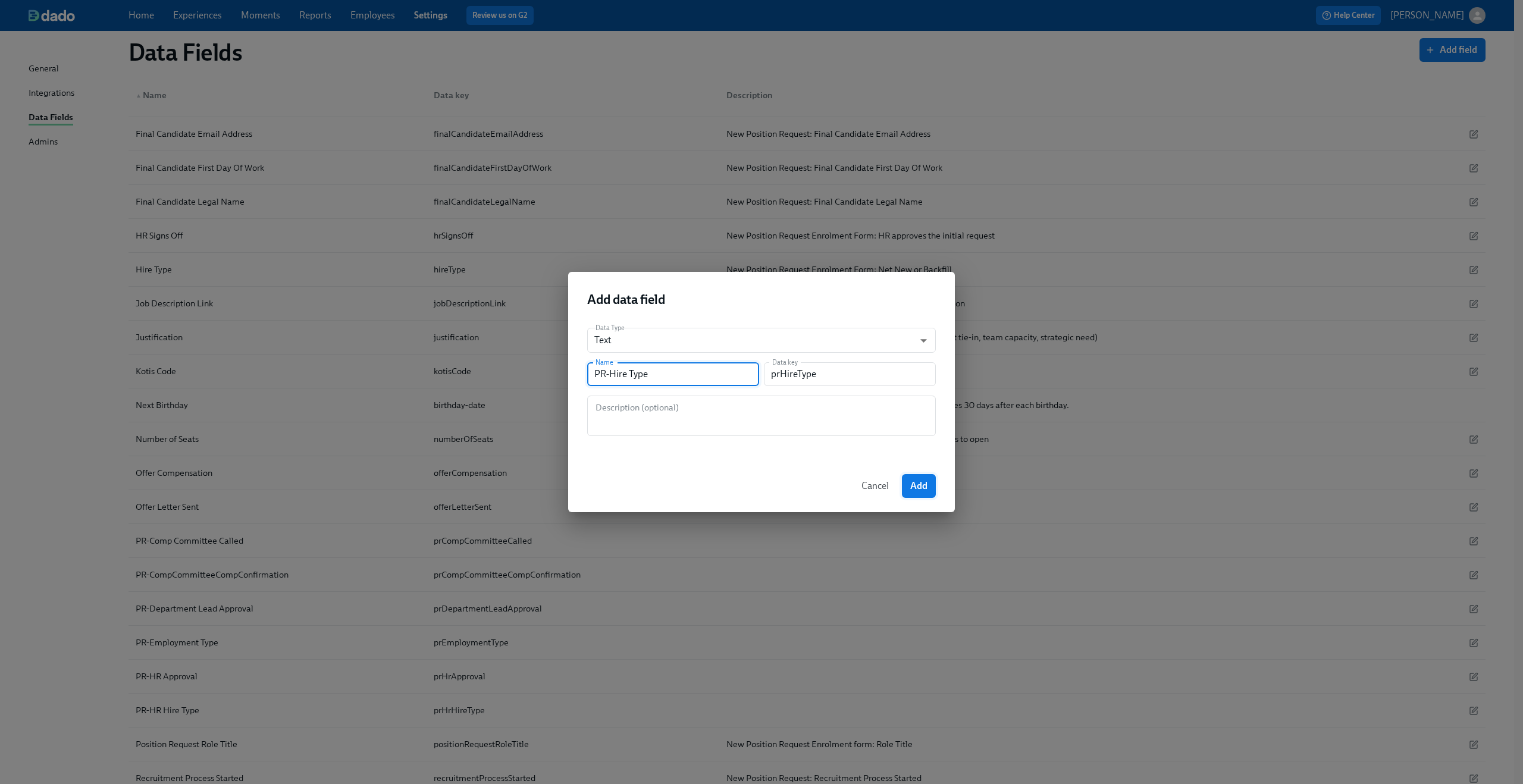
click at [919, 489] on span "Add" at bounding box center [919, 486] width 17 height 12
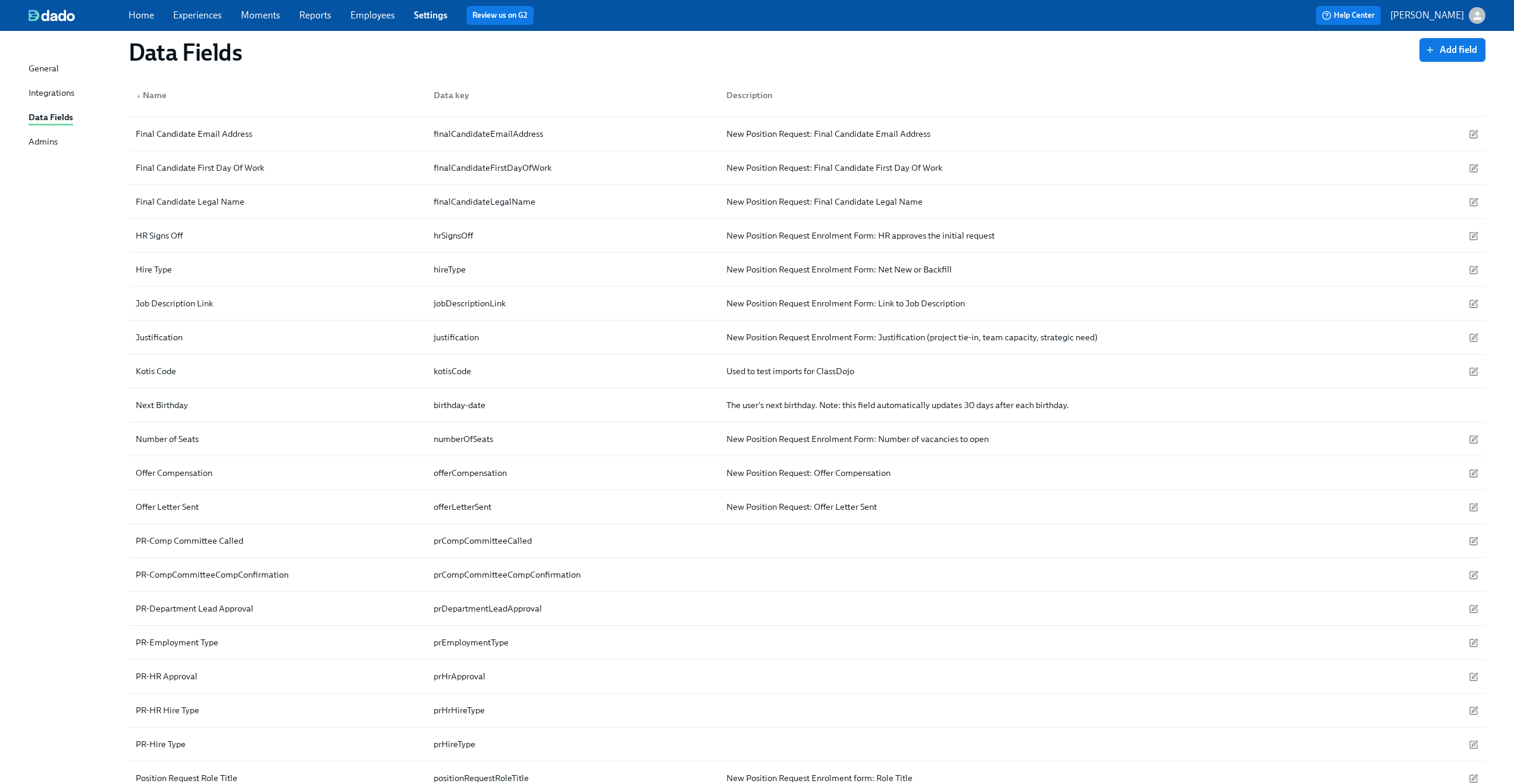
click at [1476, 14] on icon "button" at bounding box center [1477, 16] width 8 height 8
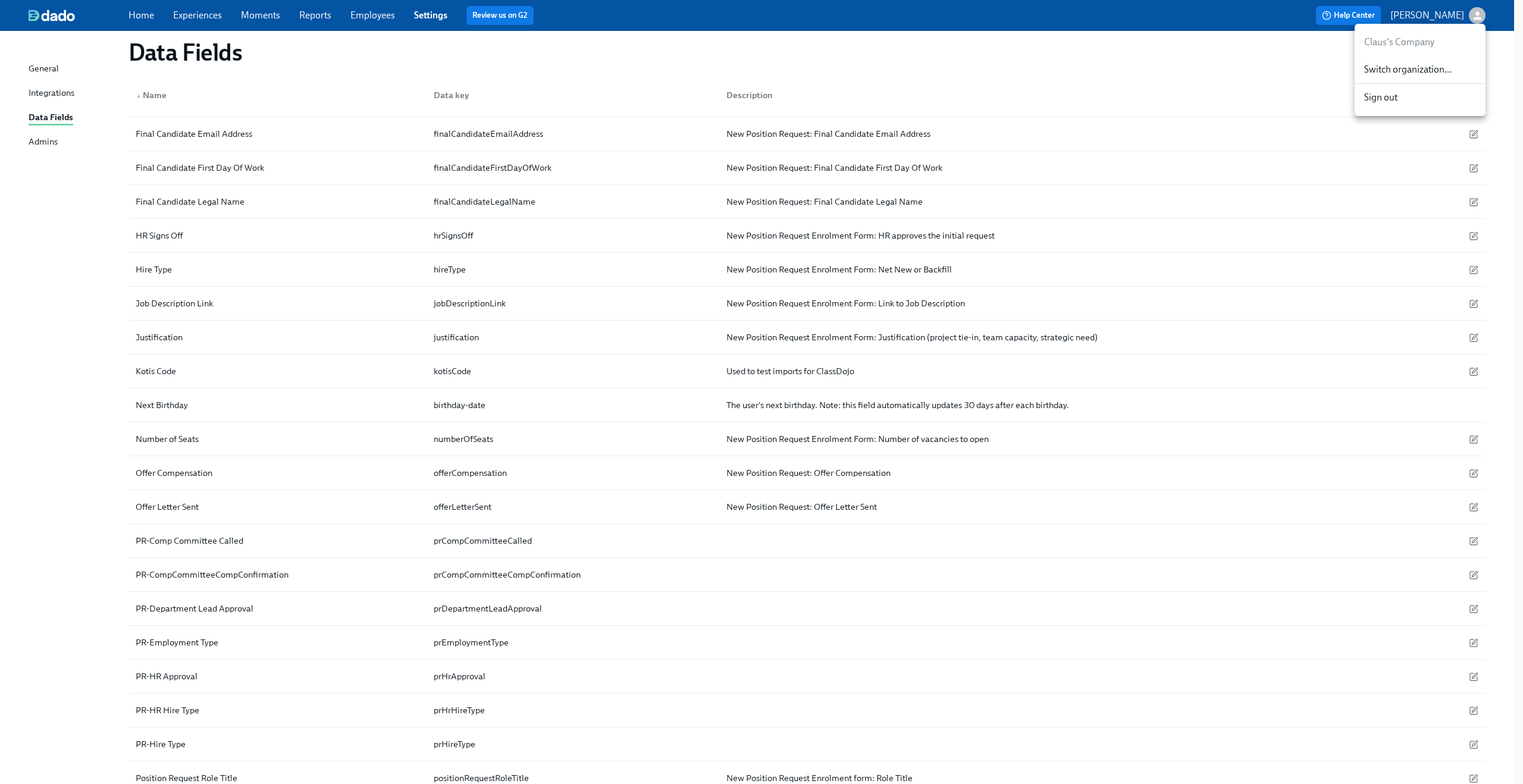
click at [1252, 67] on div at bounding box center [761, 392] width 1523 height 784
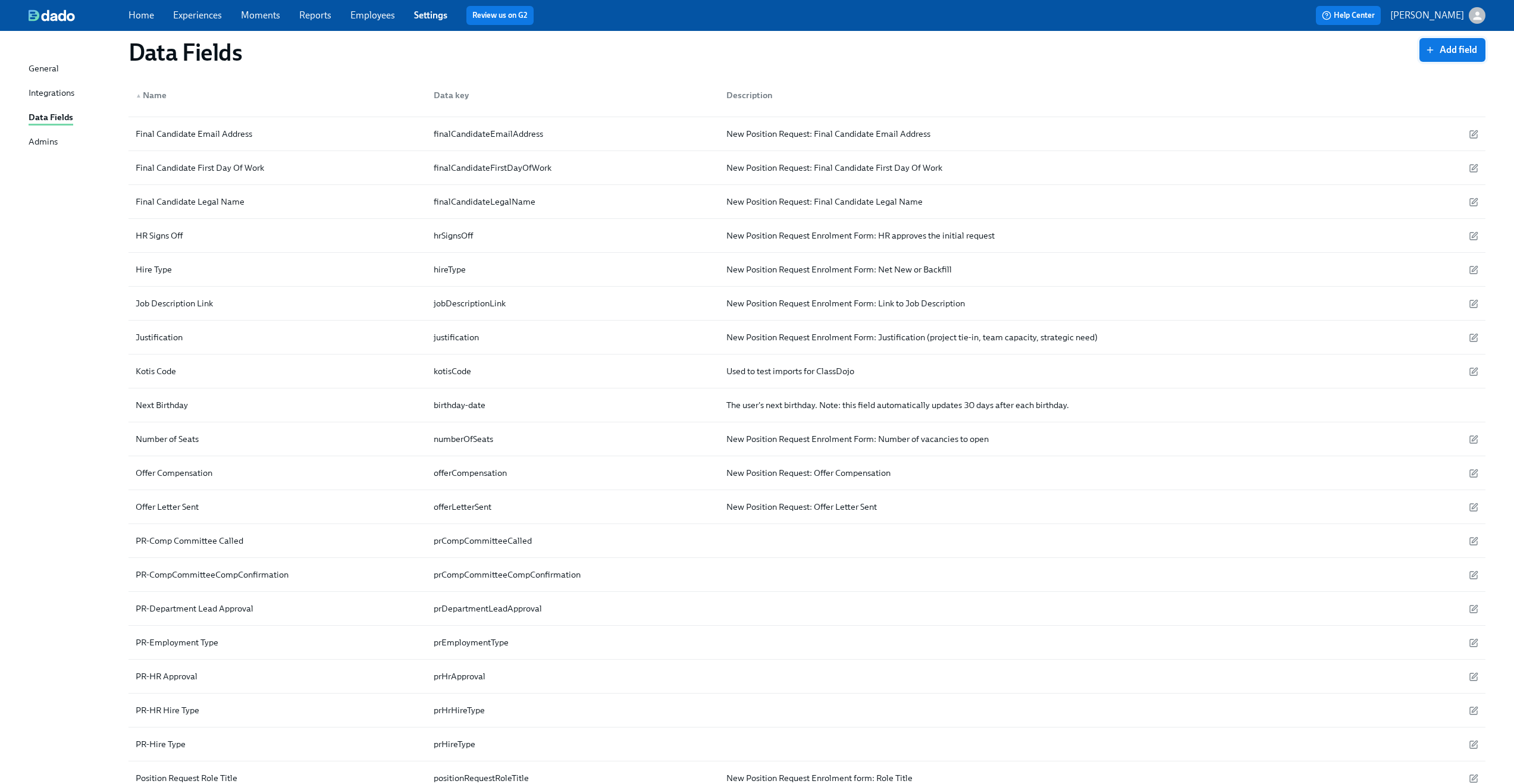
click at [1464, 45] on span "Add field" at bounding box center [1453, 50] width 49 height 12
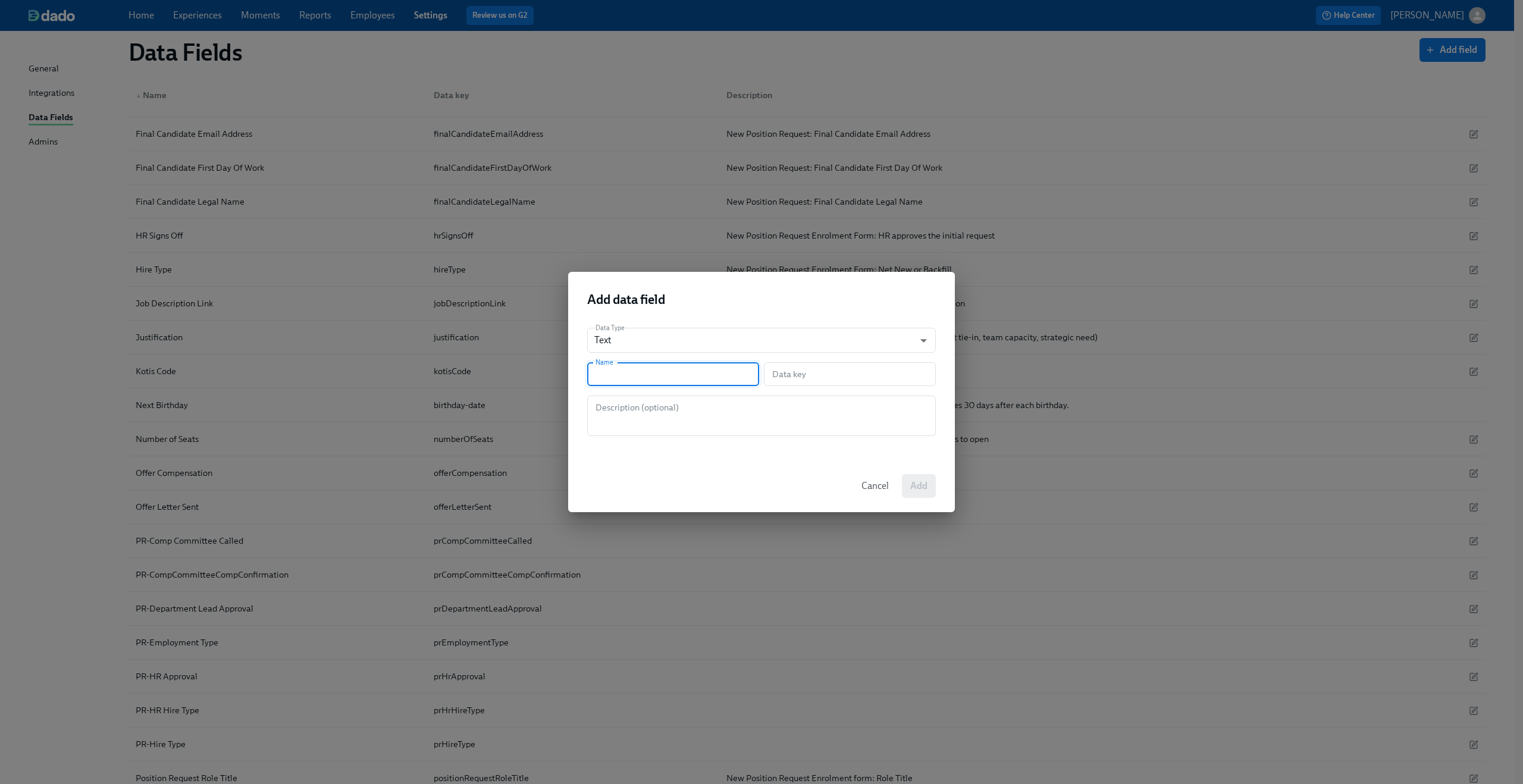
click at [629, 386] on input "text" at bounding box center [673, 374] width 172 height 24
paste input "PR-Job Description Link"
type input "PR-Job Description Link"
type input "prJobDescriptionLink"
type input "PR-Job Description Link"
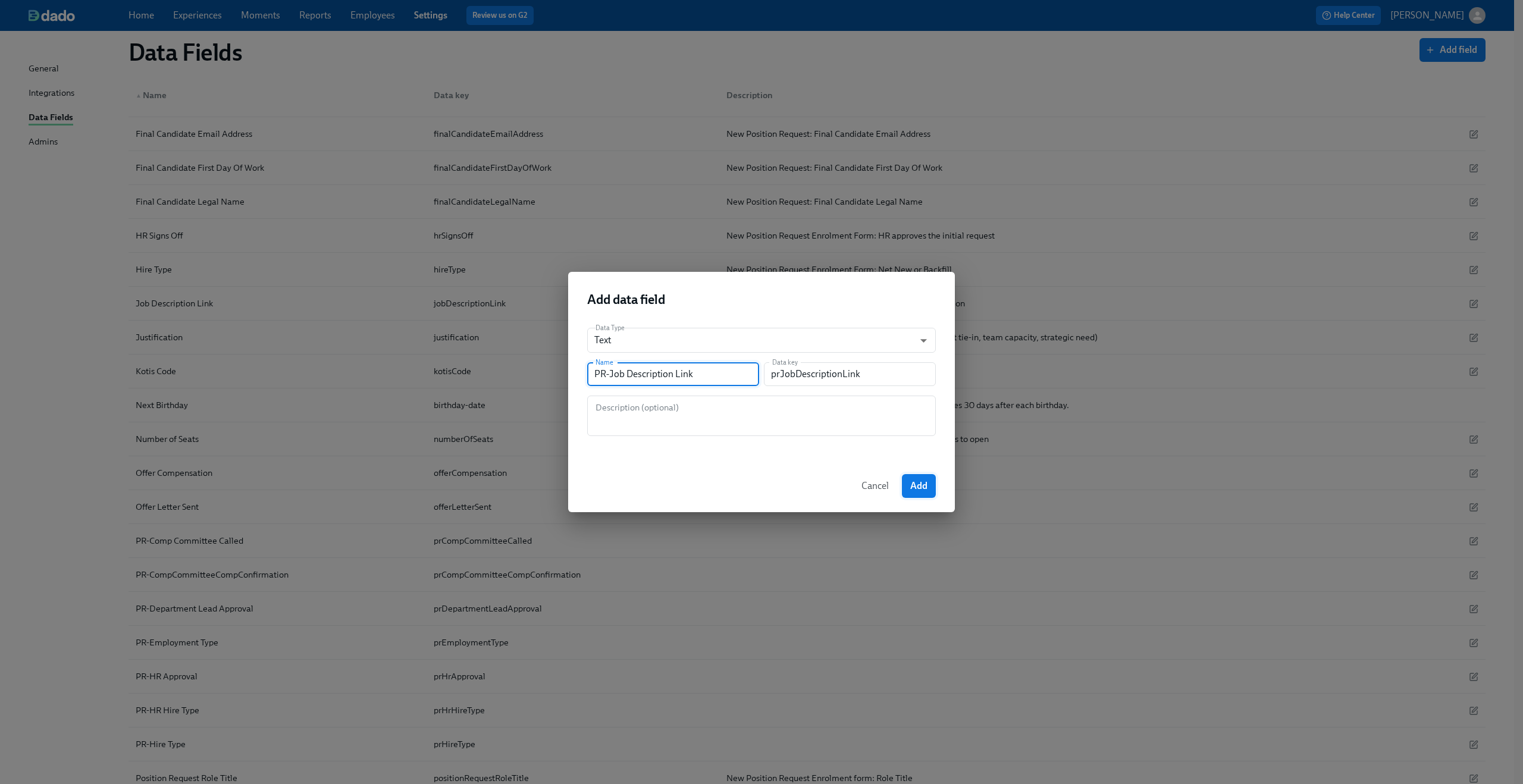
click at [922, 486] on span "Add" at bounding box center [919, 486] width 17 height 12
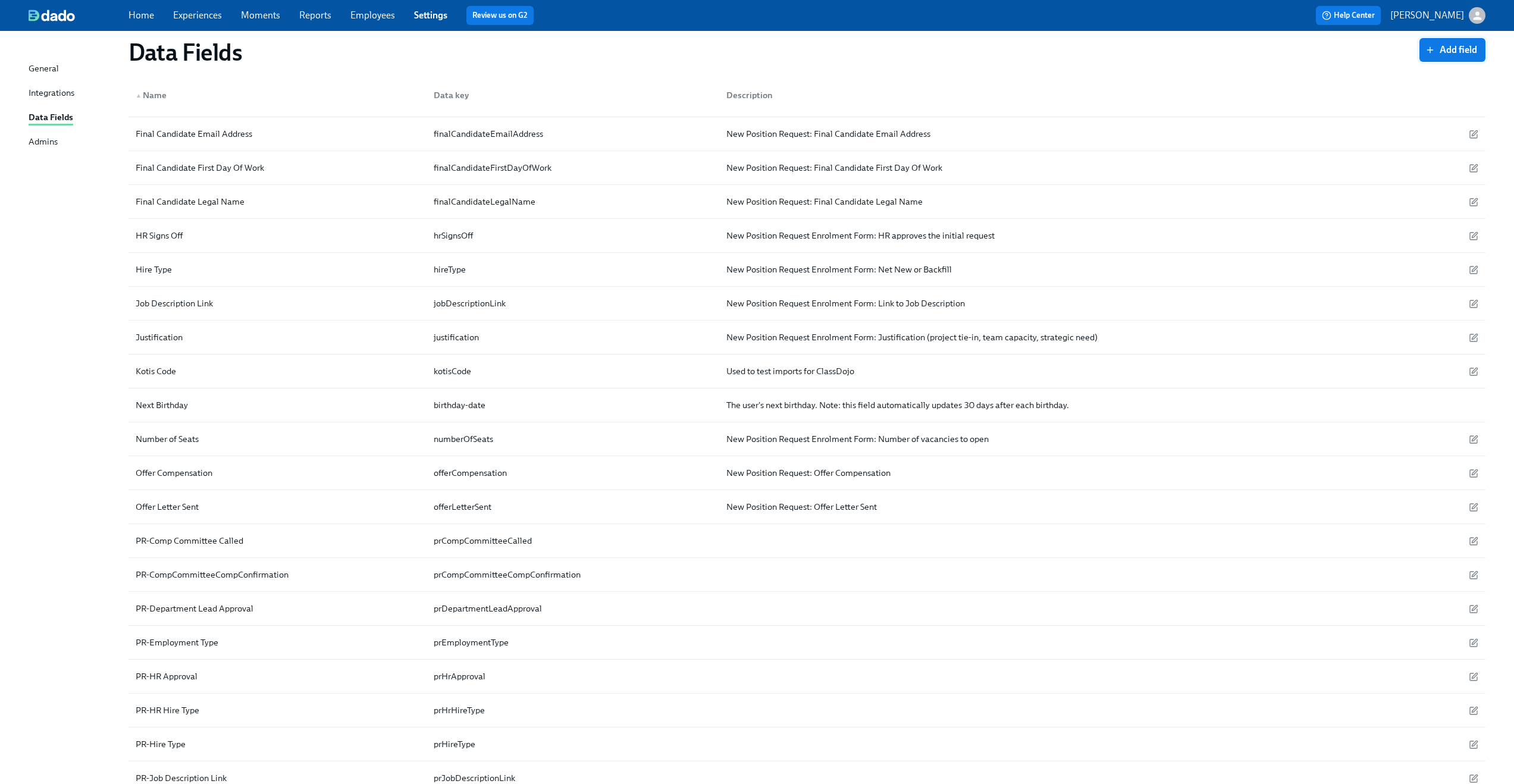
click at [1438, 52] on span "Add field" at bounding box center [1453, 50] width 49 height 12
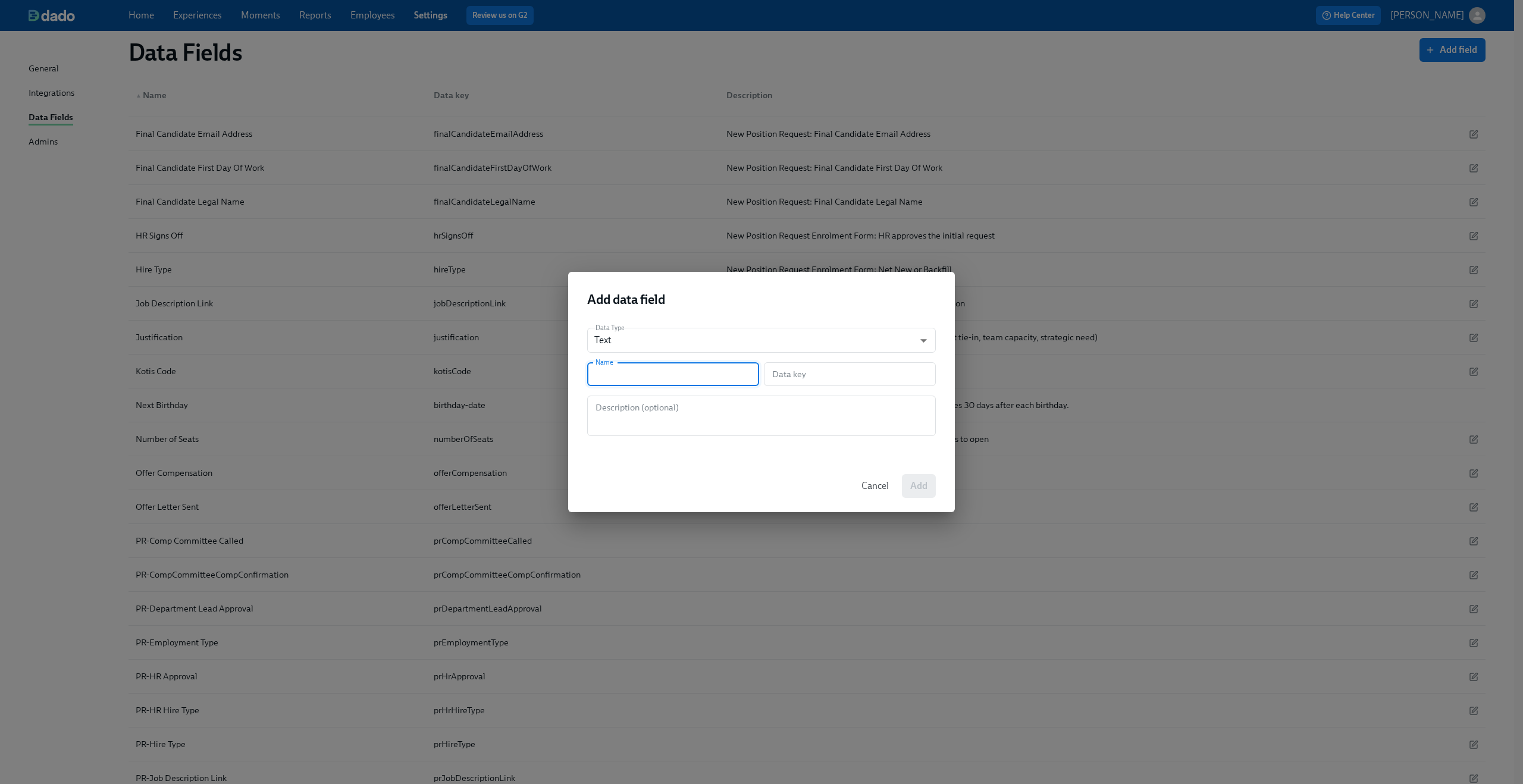
click at [694, 378] on input "text" at bounding box center [673, 374] width 172 height 24
paste input "PR-Business Case Context"
type input "PR-Business Case Context"
type input "prBusinessCaseContext"
type input "PR-Business Case Context"
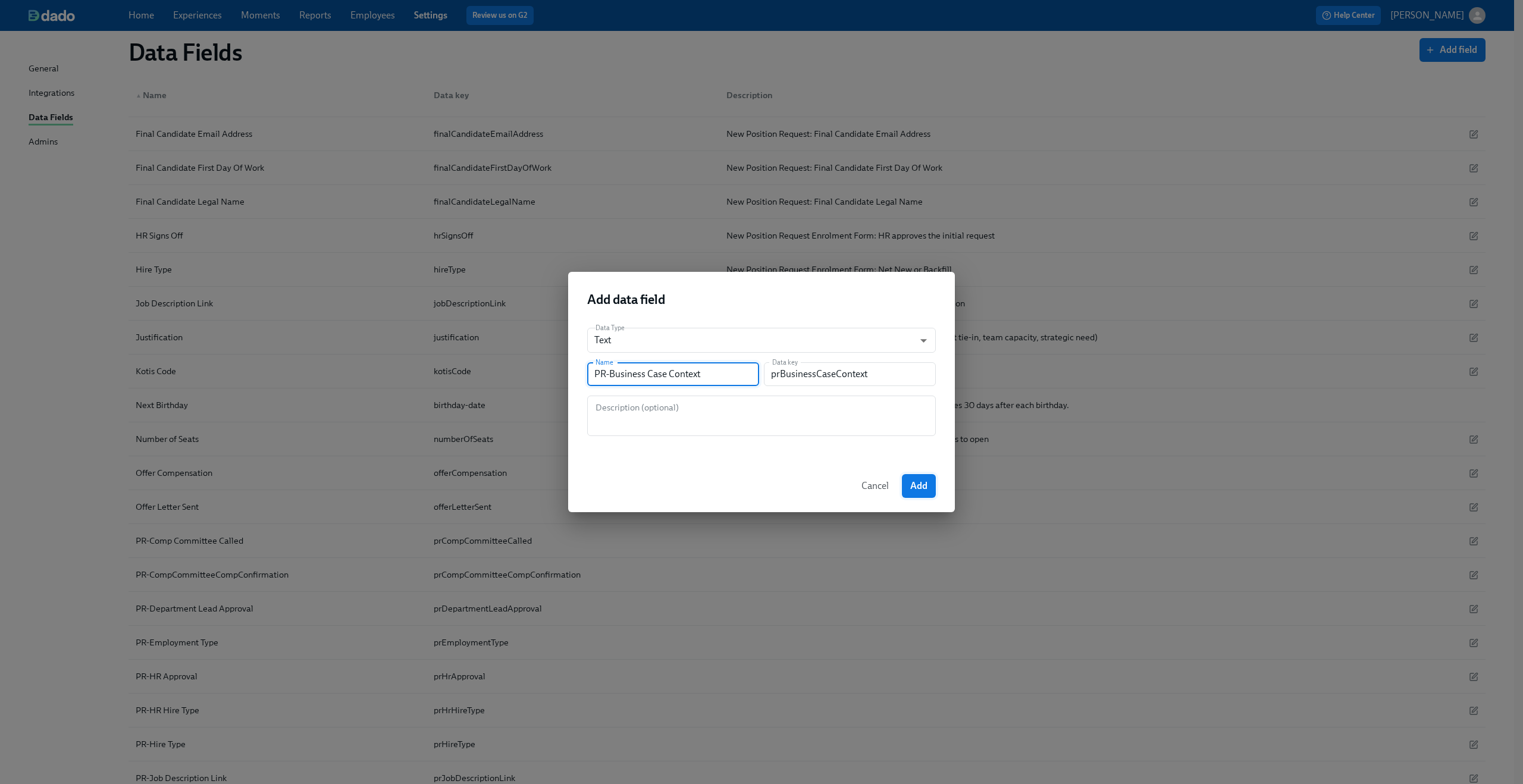
click at [916, 491] on span "Add" at bounding box center [919, 486] width 17 height 12
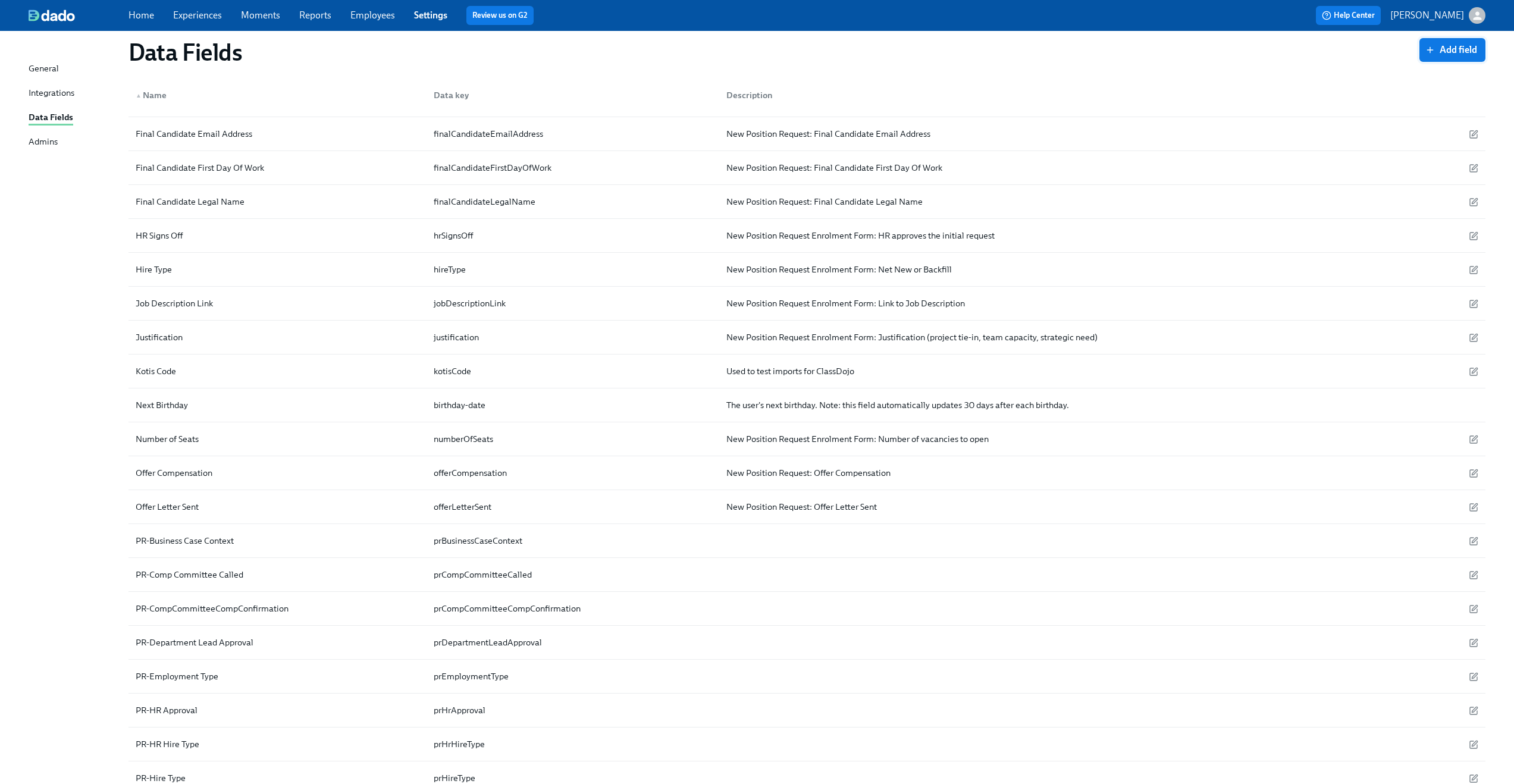
click at [1446, 45] on span "Add field" at bounding box center [1453, 50] width 49 height 12
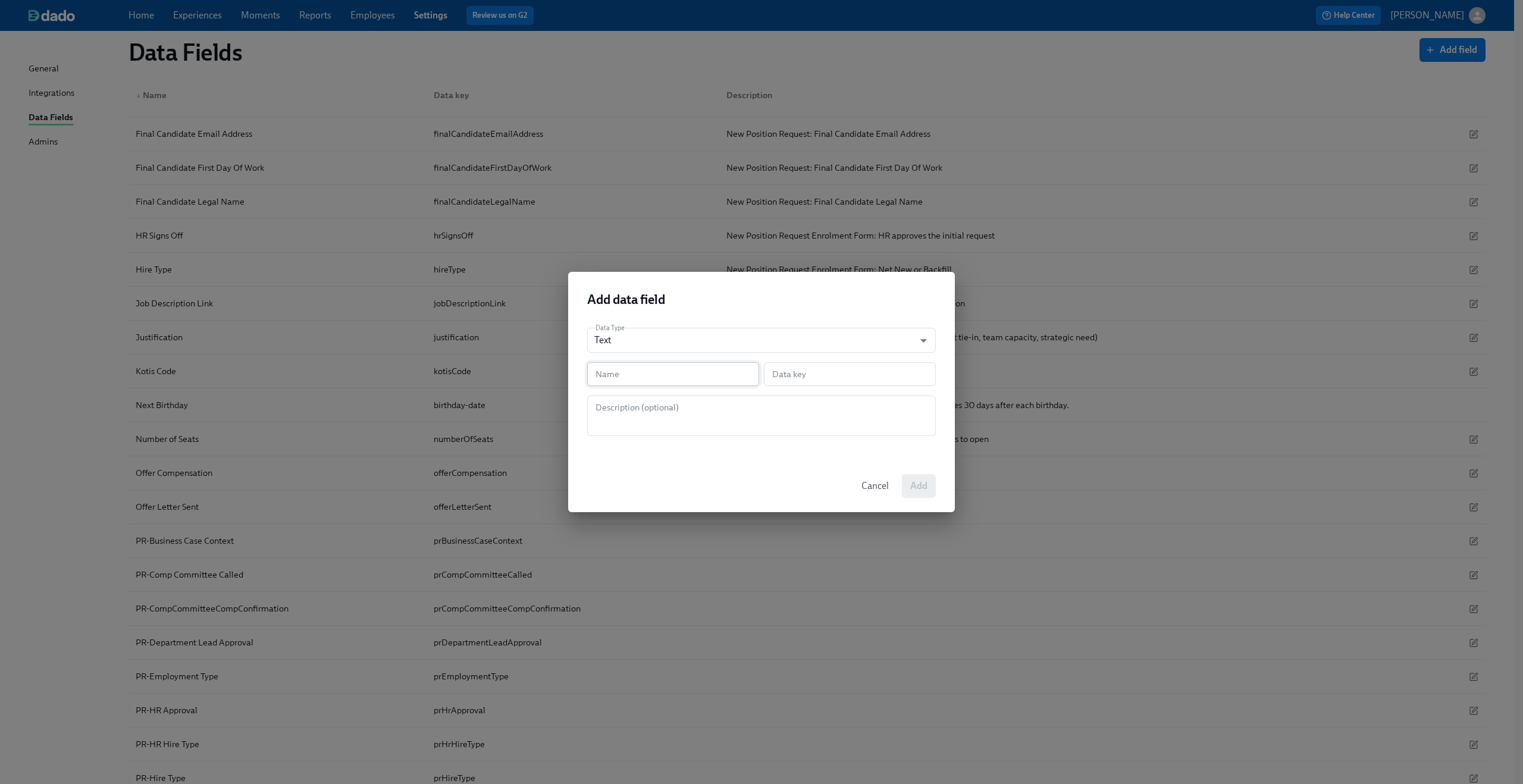
click at [699, 377] on input "text" at bounding box center [673, 374] width 172 height 24
paste input "PR-Role Title"
type input "PR-Role Title"
type input "prRoleTitle"
type input "PR-Role Title"
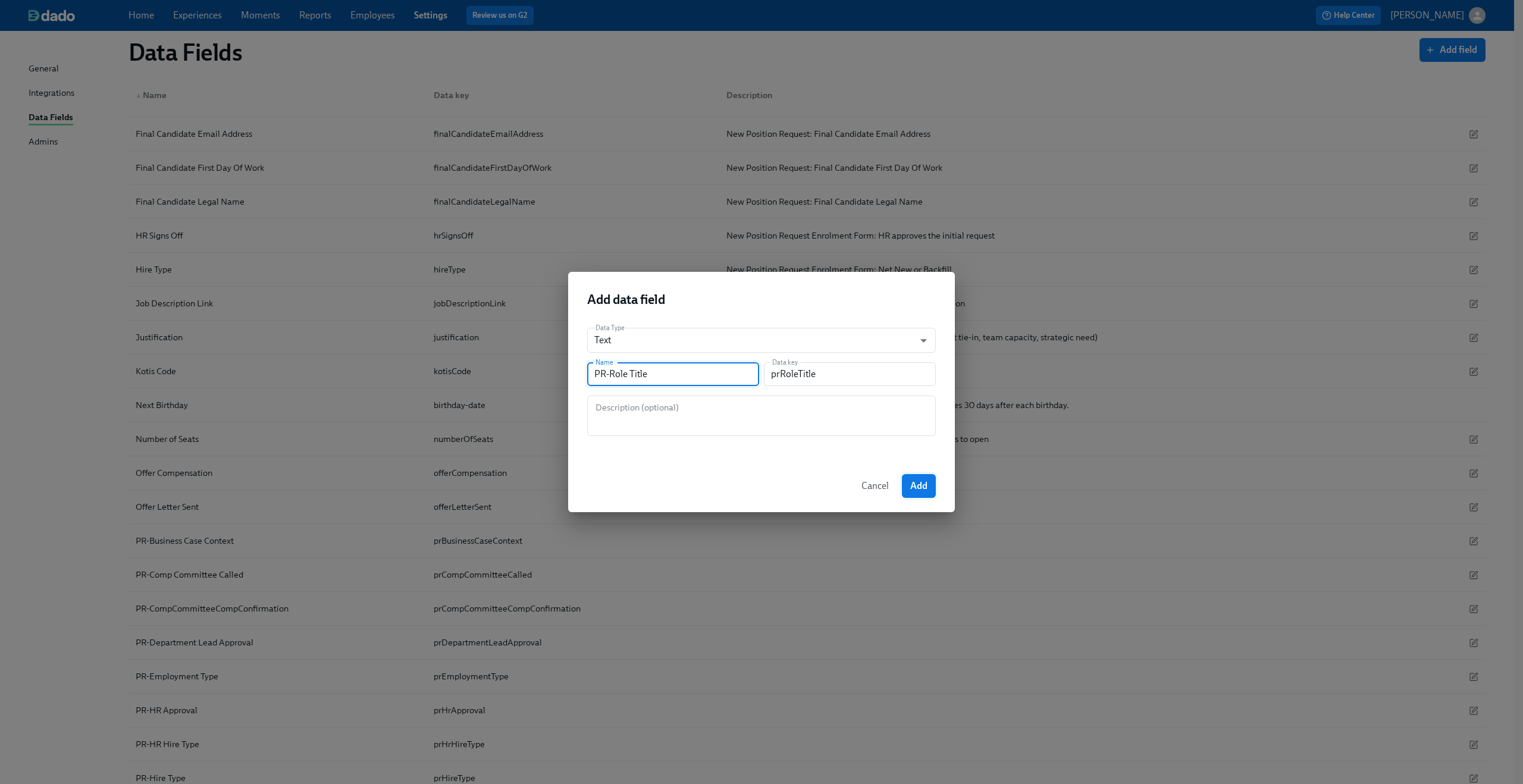
click at [932, 483] on button "Add" at bounding box center [919, 486] width 34 height 24
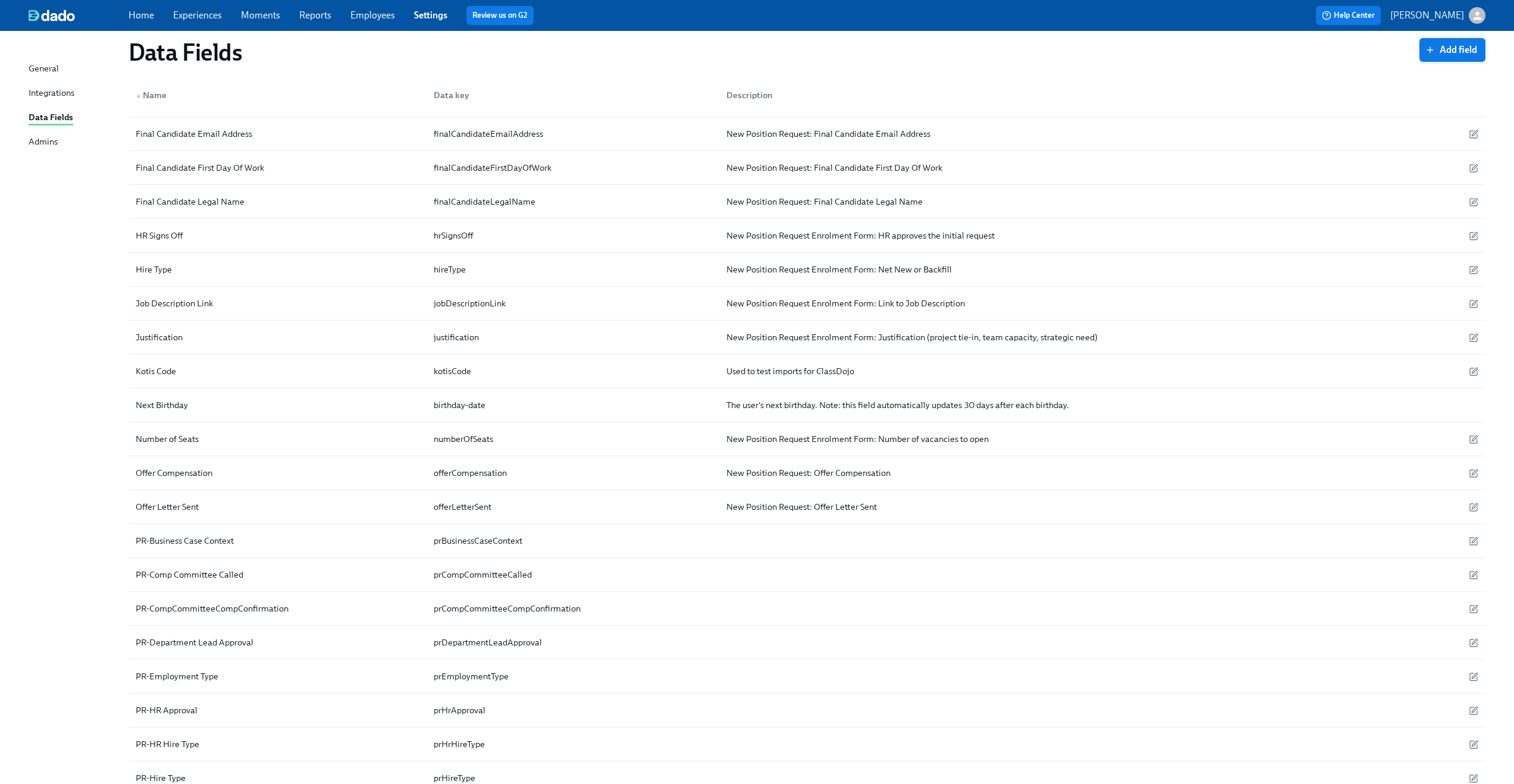
click at [1463, 58] on button "Add field" at bounding box center [1453, 49] width 66 height 24
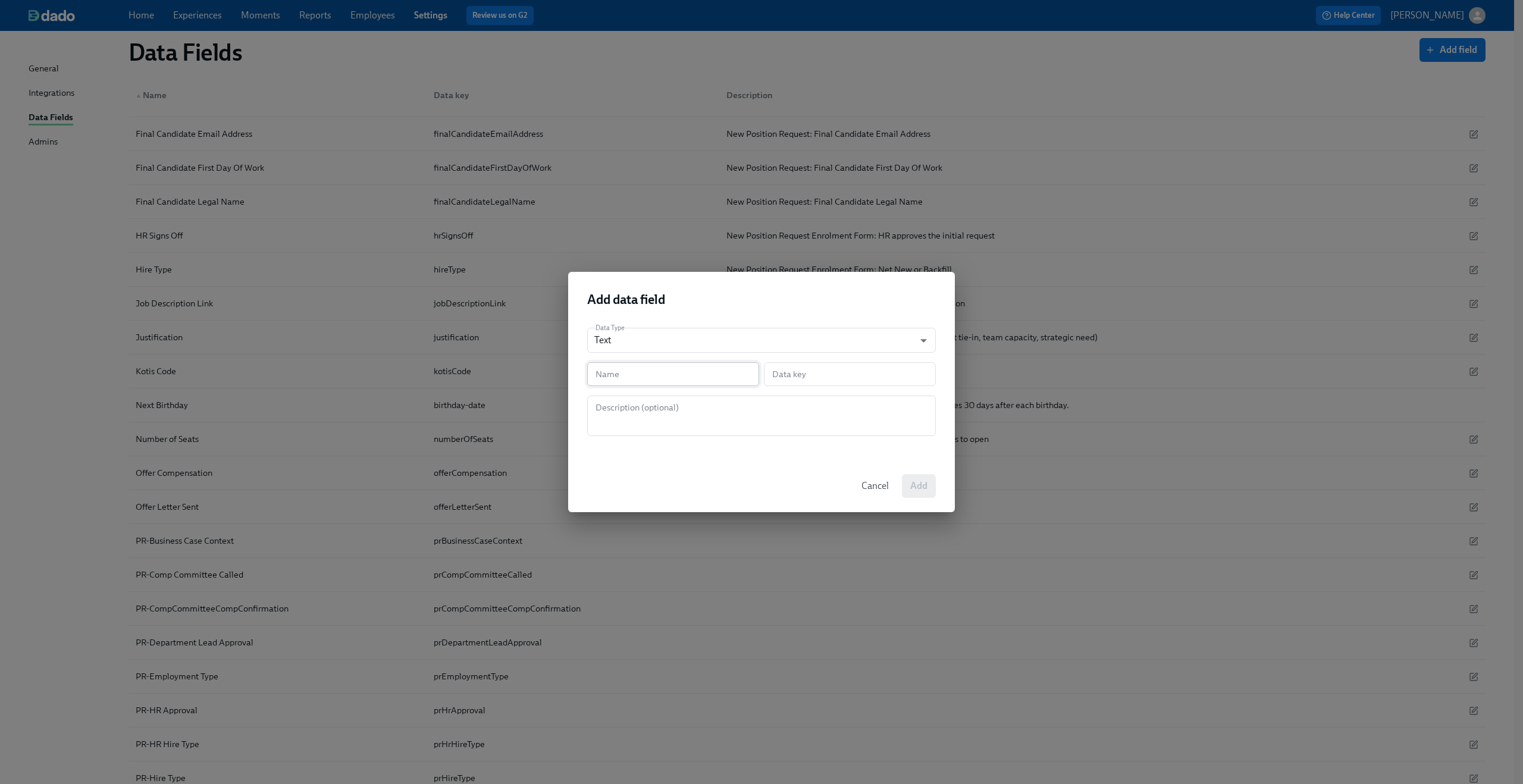
click at [667, 374] on input "text" at bounding box center [673, 374] width 172 height 24
paste input "PR-Target Compensation"
type input "PR-Target Compensation"
type input "prTargetCompensation"
type input "PR-Target Compensation"
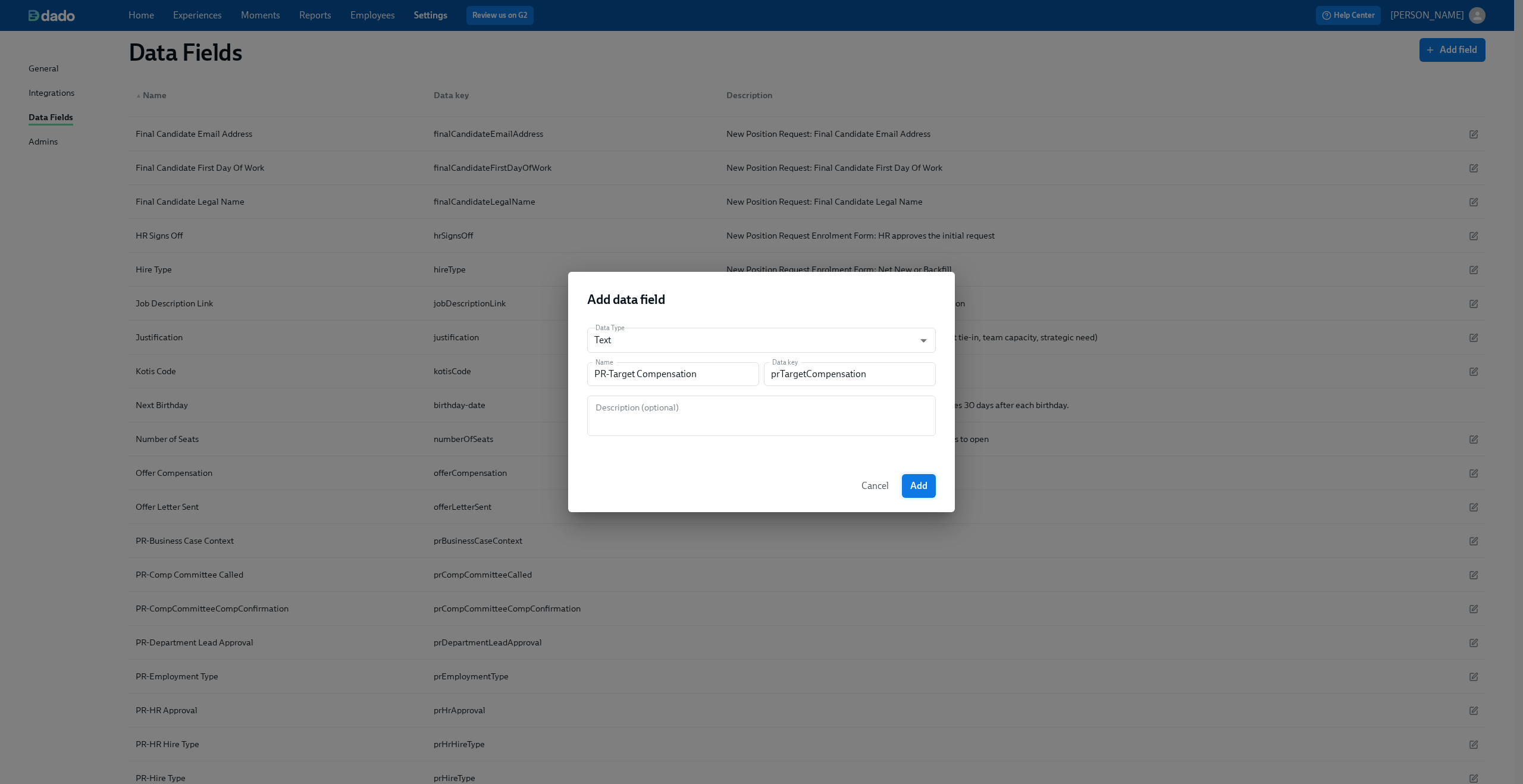
click at [919, 484] on span "Add" at bounding box center [919, 486] width 17 height 12
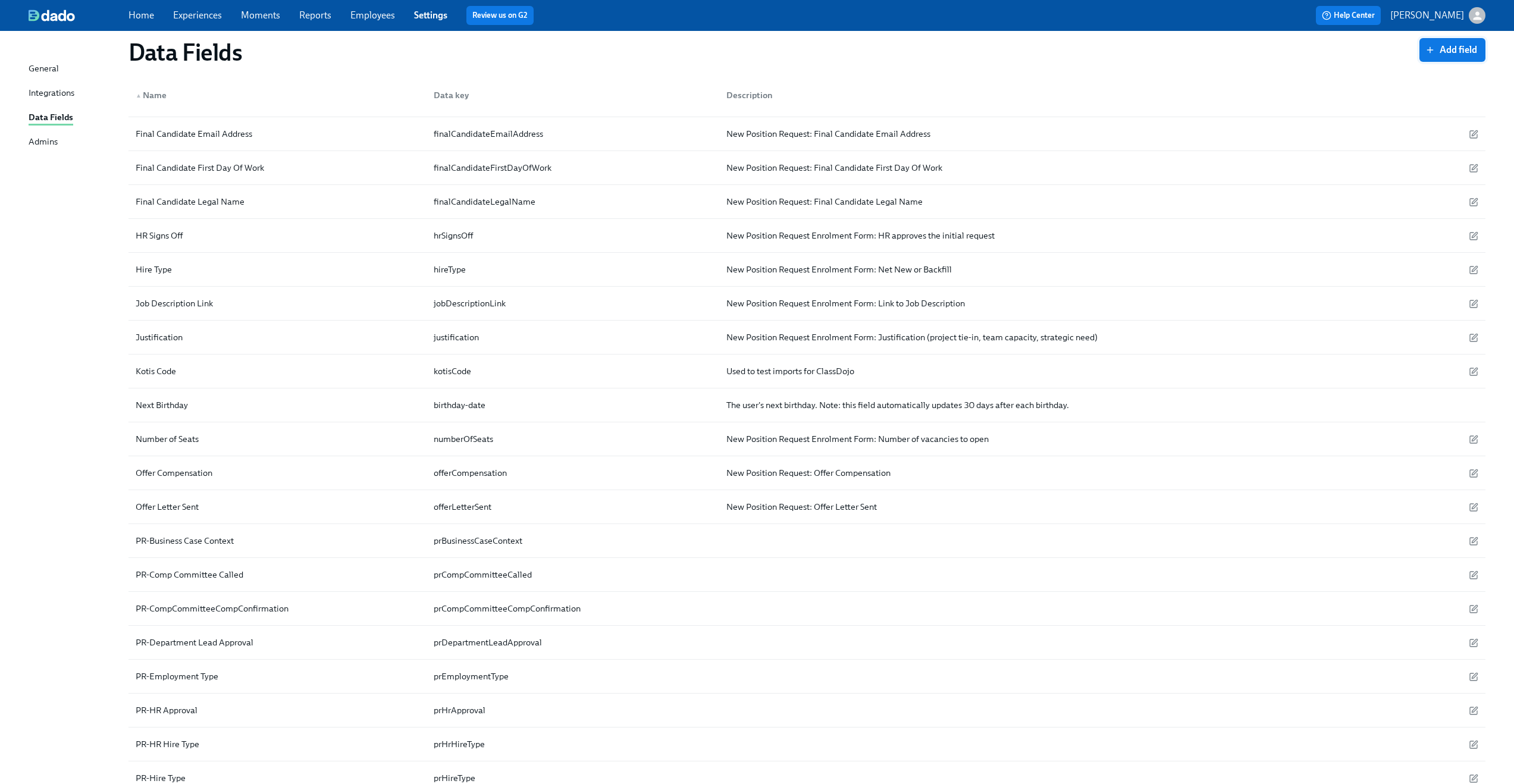
click at [1440, 47] on span "Add field" at bounding box center [1453, 50] width 49 height 12
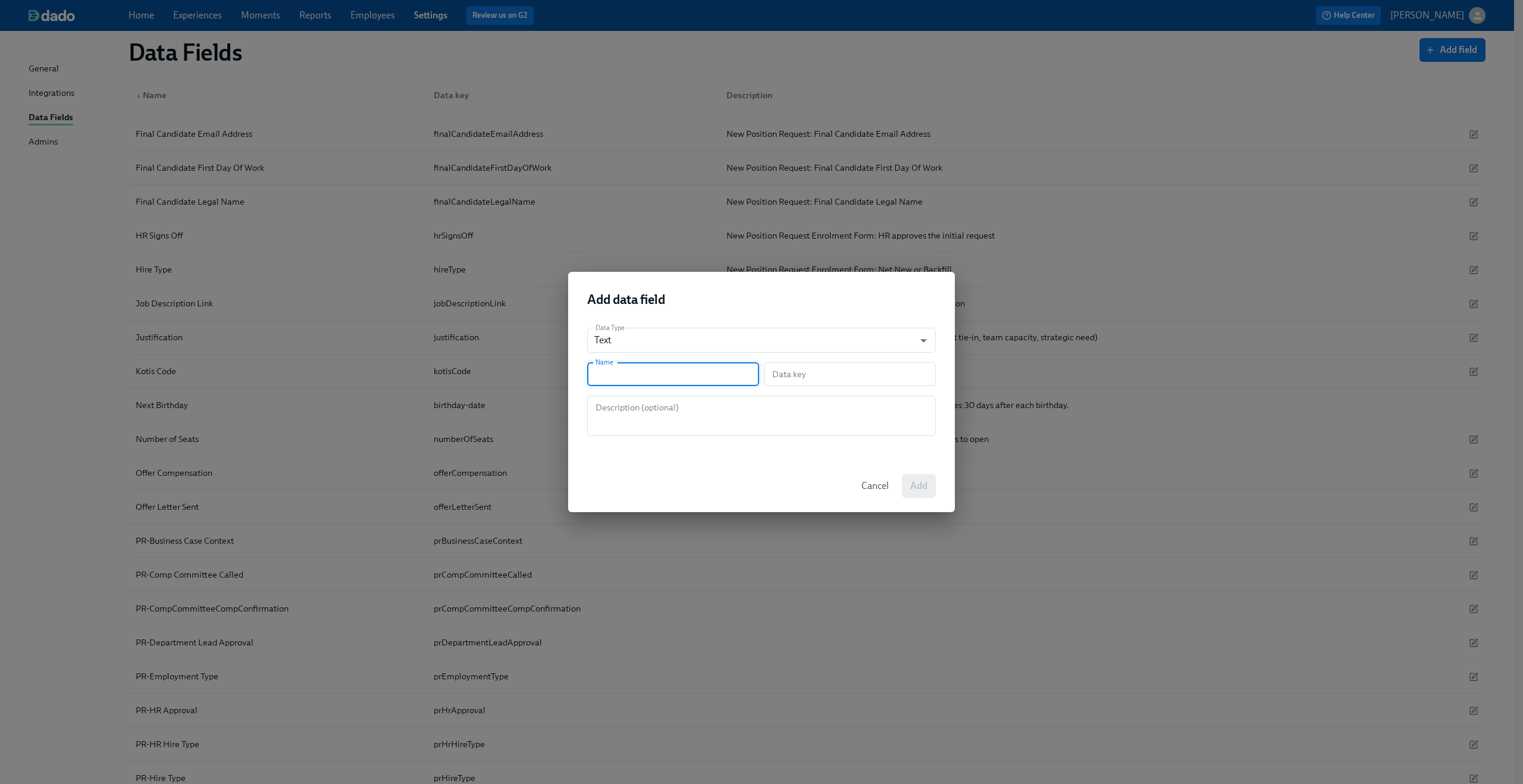
click at [717, 381] on input "text" at bounding box center [673, 374] width 172 height 24
paste input "PR-W2 exemption"
type input "PR-W2 exemption"
type input "prW2Exemption"
type input "PR-W2 exemption"
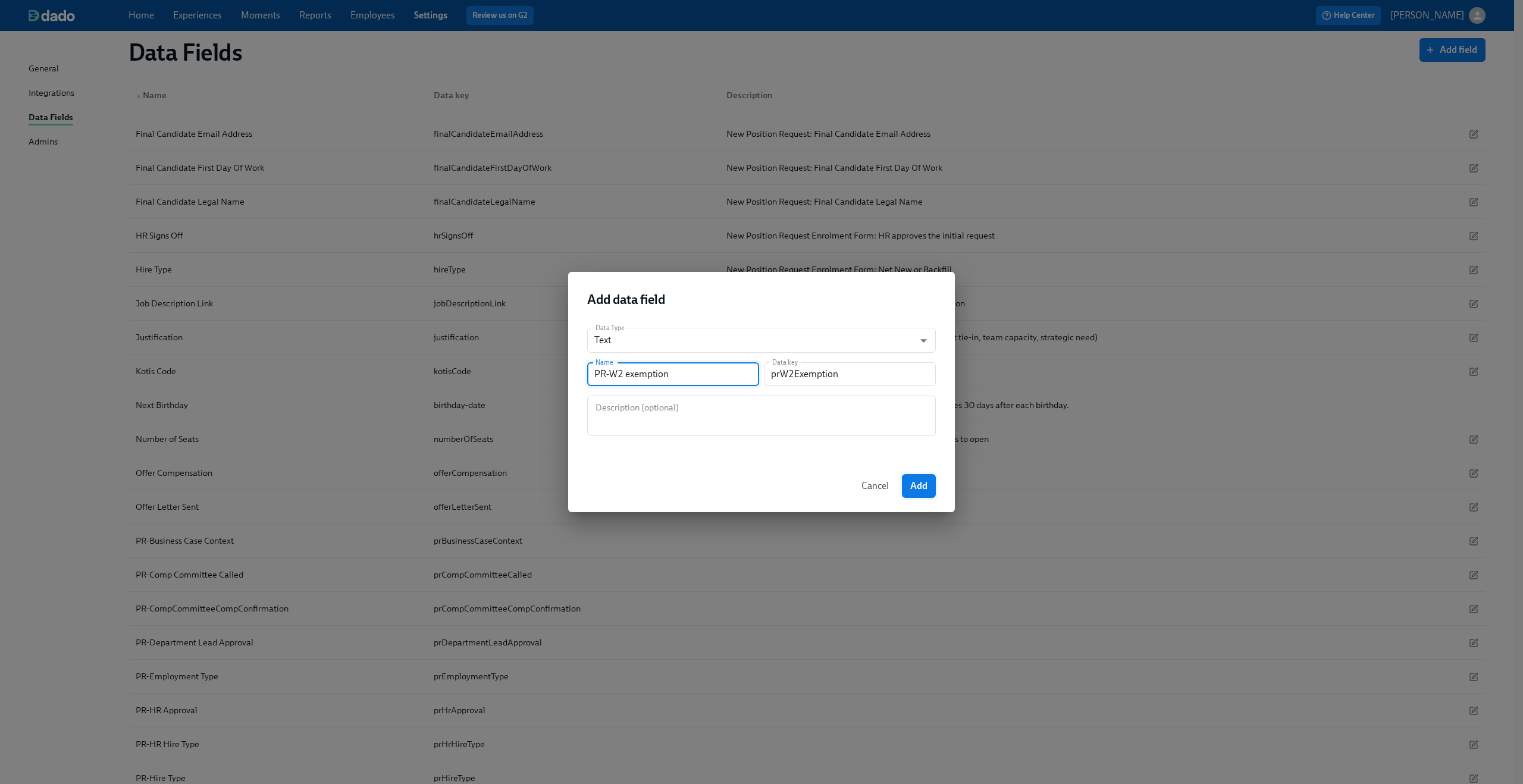
click at [931, 482] on button "Add" at bounding box center [919, 486] width 34 height 24
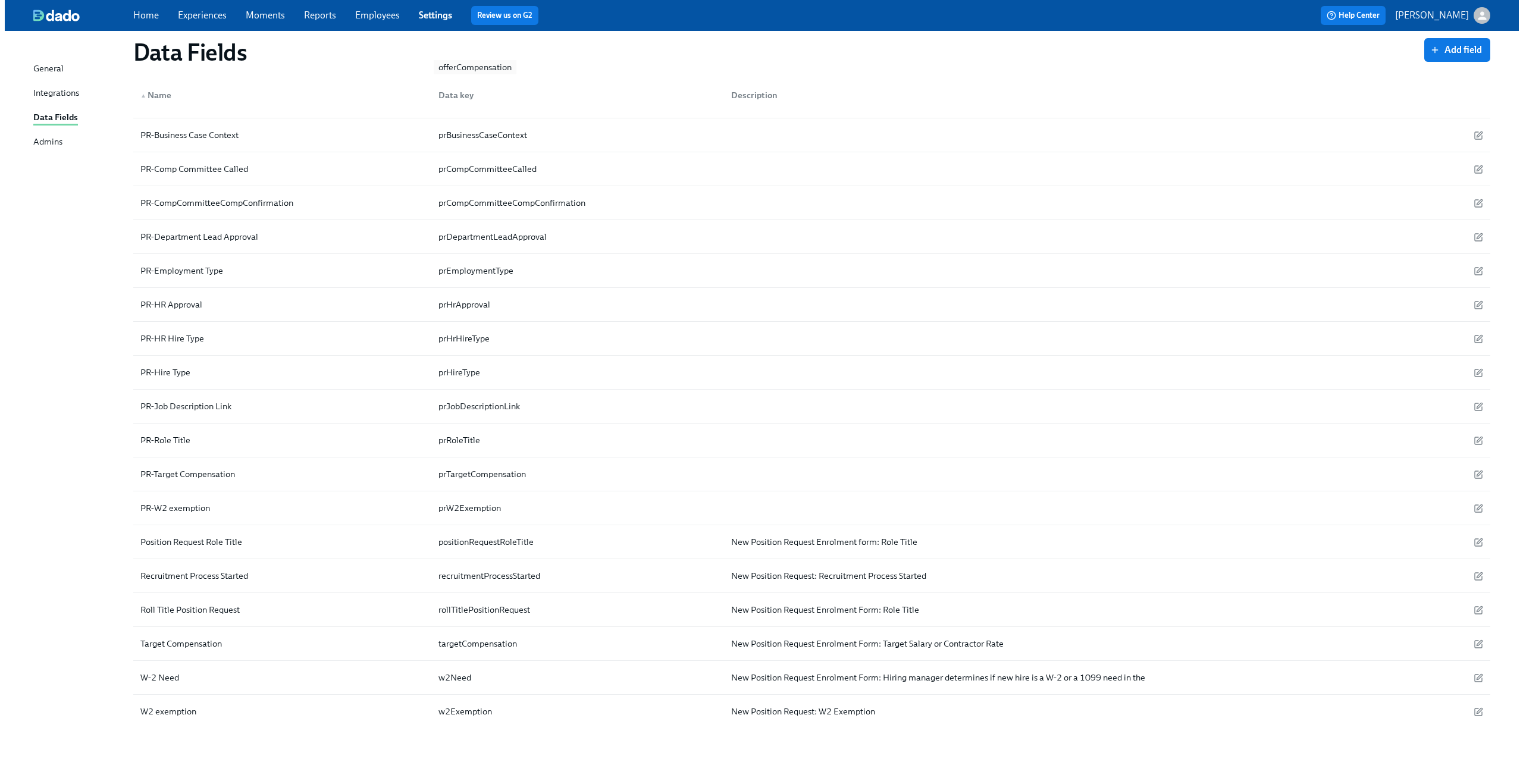
scroll to position [796, 0]
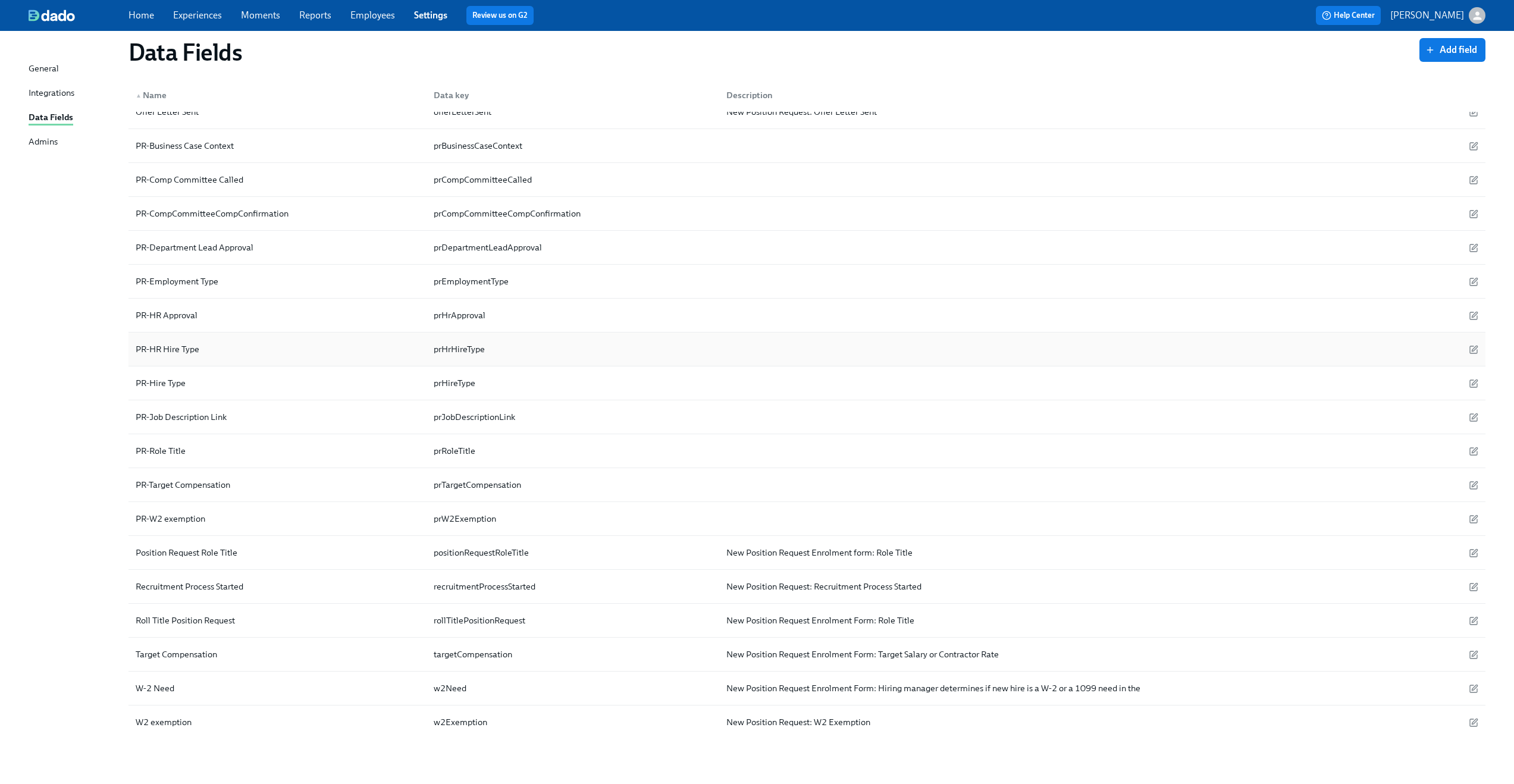
click at [224, 347] on div "PR-HR Hire Type" at bounding box center [277, 349] width 294 height 24
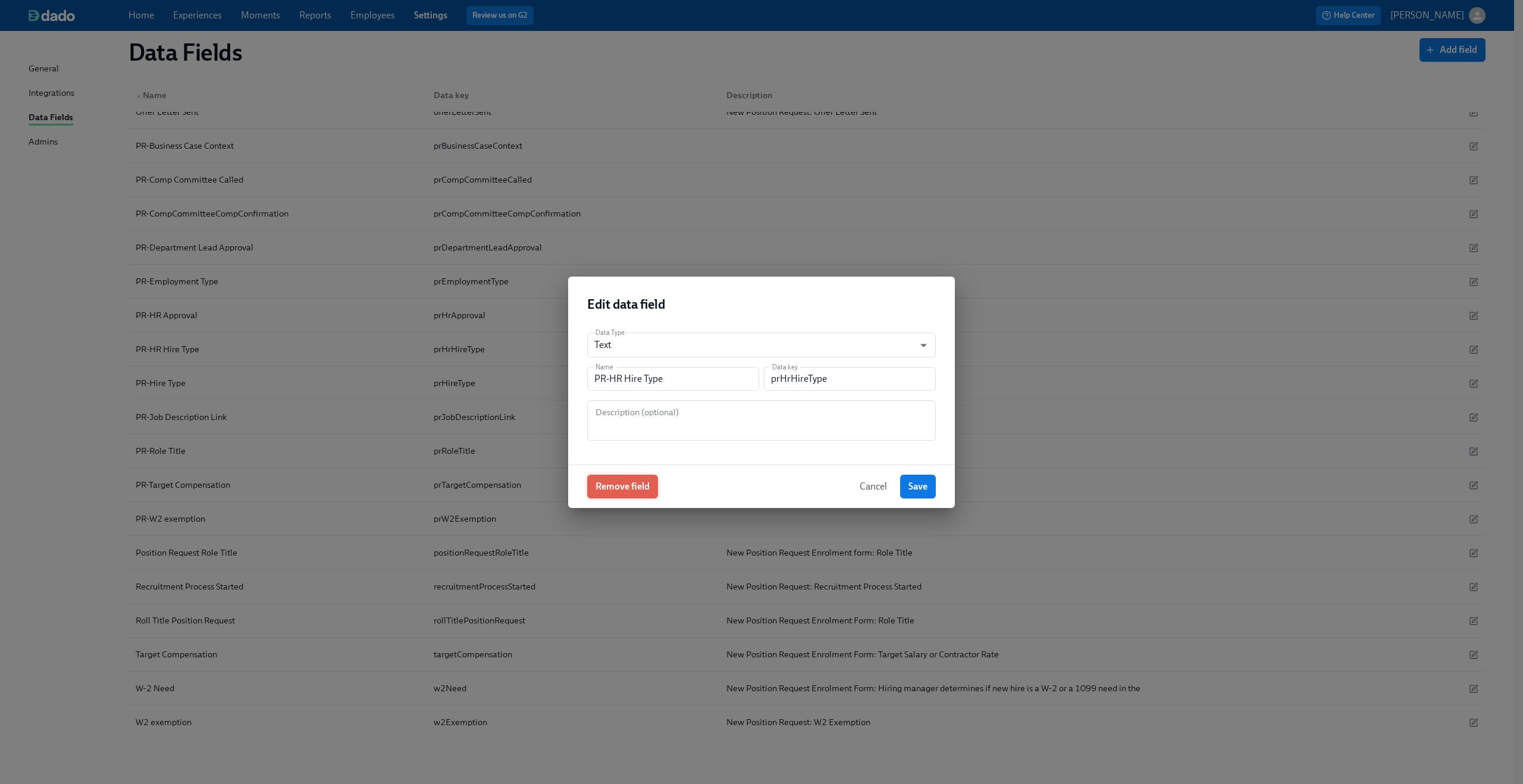
click at [604, 484] on span "Remove field" at bounding box center [623, 487] width 54 height 12
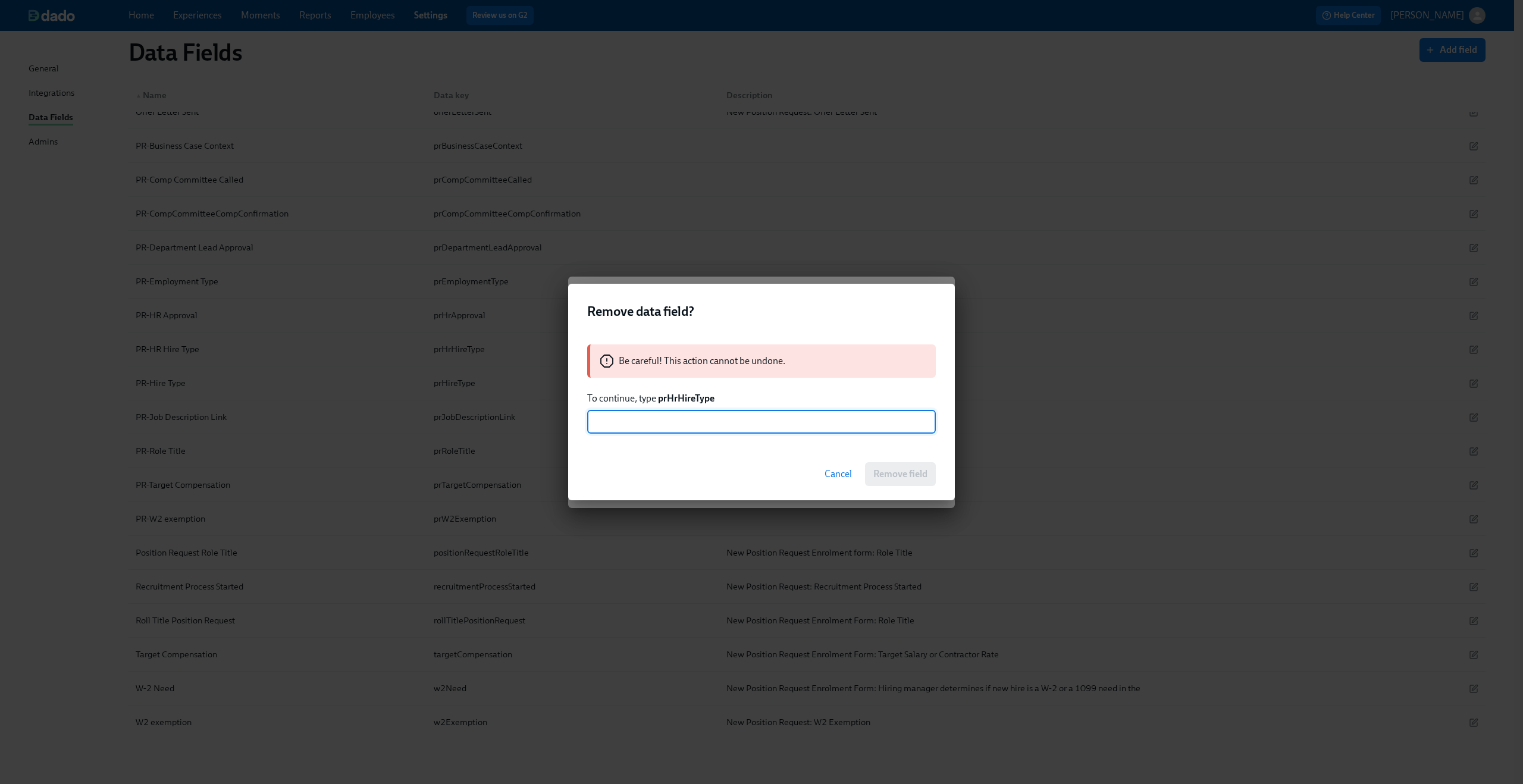
click at [686, 390] on div "Be careful! This action cannot be undone. To continue, type prHrHireType ​" at bounding box center [762, 389] width 387 height 118
click at [682, 396] on strong "prHrHireType" at bounding box center [686, 398] width 57 height 11
copy strong "prHrHireType"
click at [680, 426] on input "text" at bounding box center [761, 421] width 348 height 24
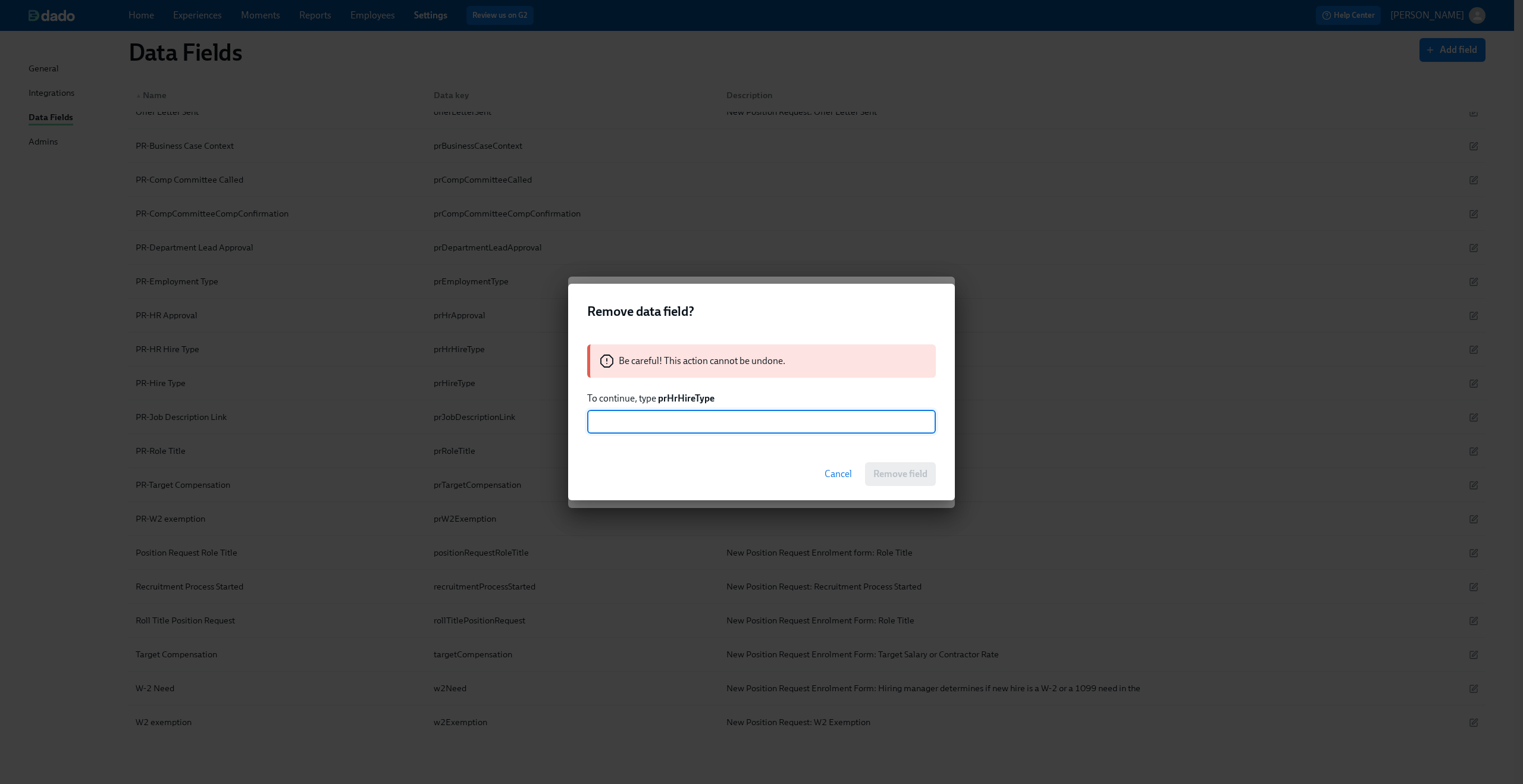
paste input "prHrHireType"
type input "prHrHireType"
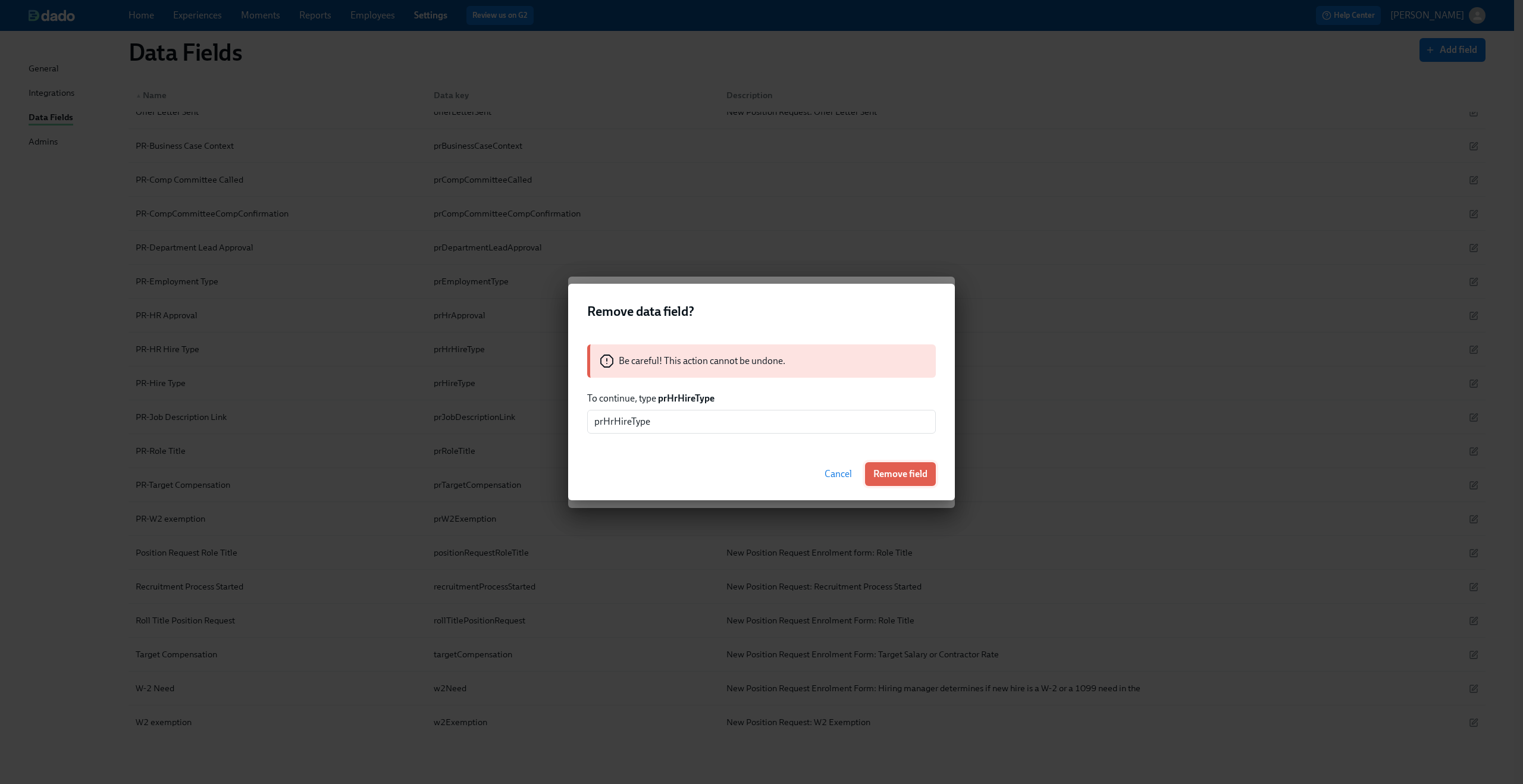
click at [891, 477] on span "Remove field" at bounding box center [900, 474] width 54 height 12
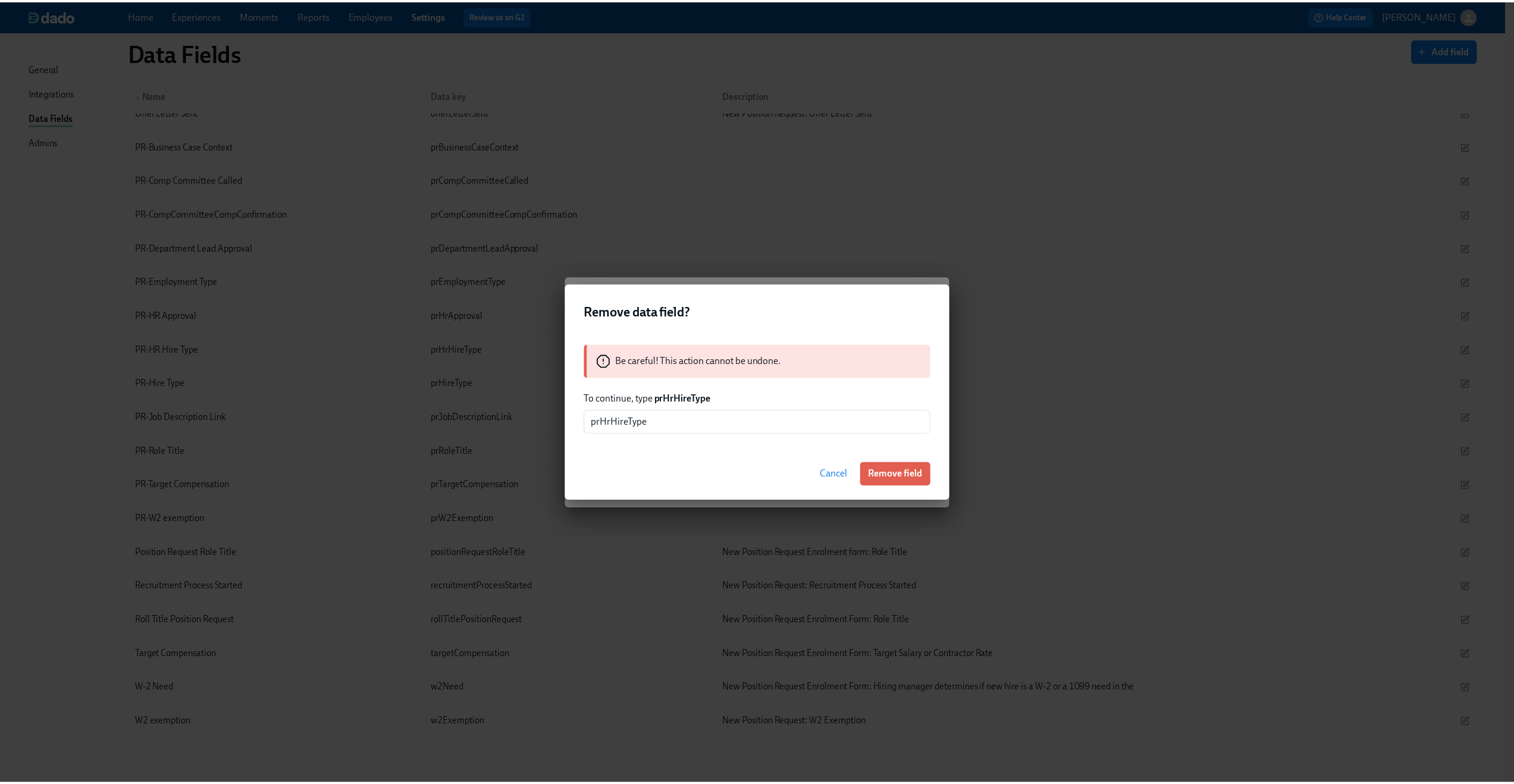
scroll to position [783, 0]
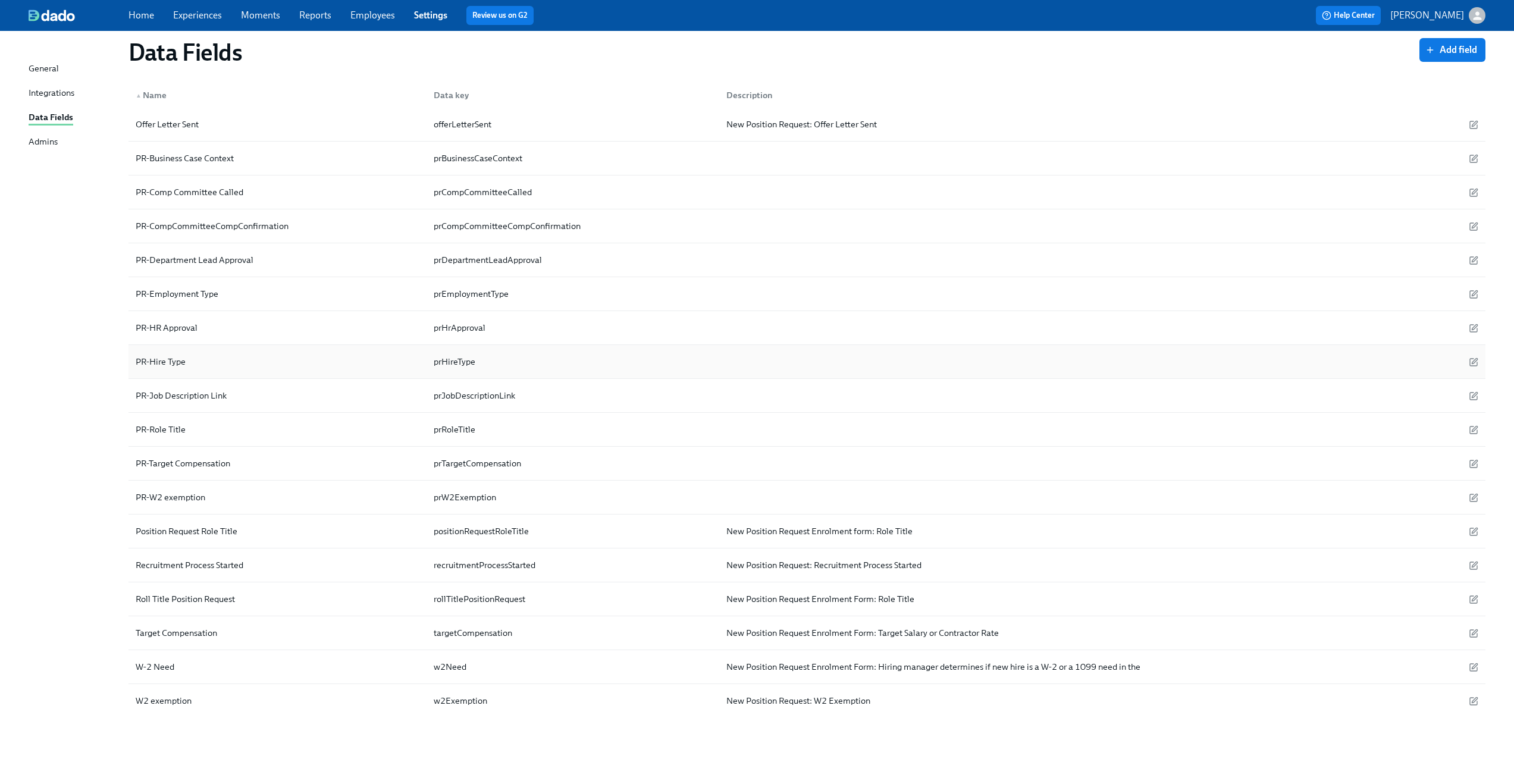
click at [227, 362] on div "PR-Hire Type" at bounding box center [277, 361] width 294 height 24
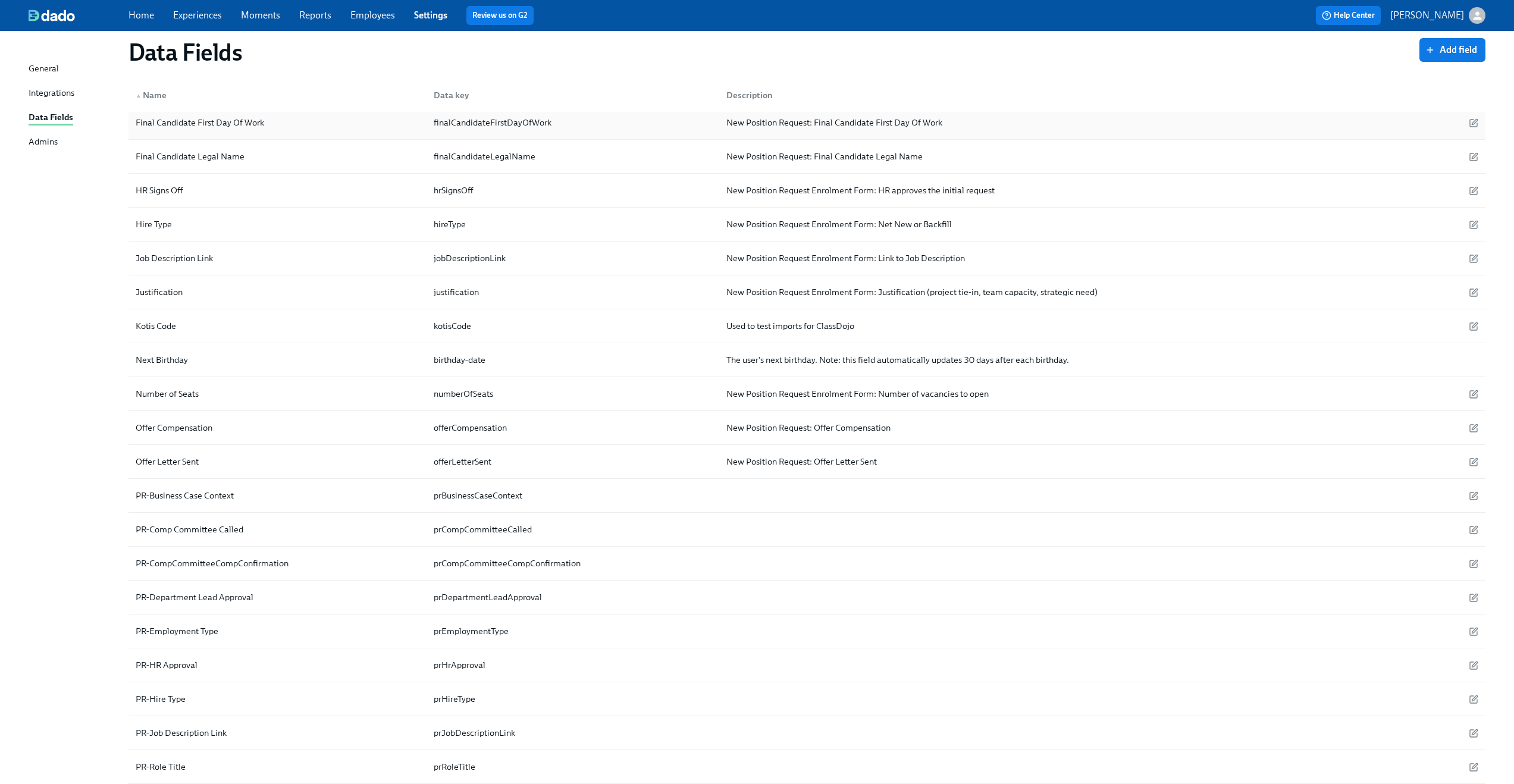
scroll to position [262, 0]
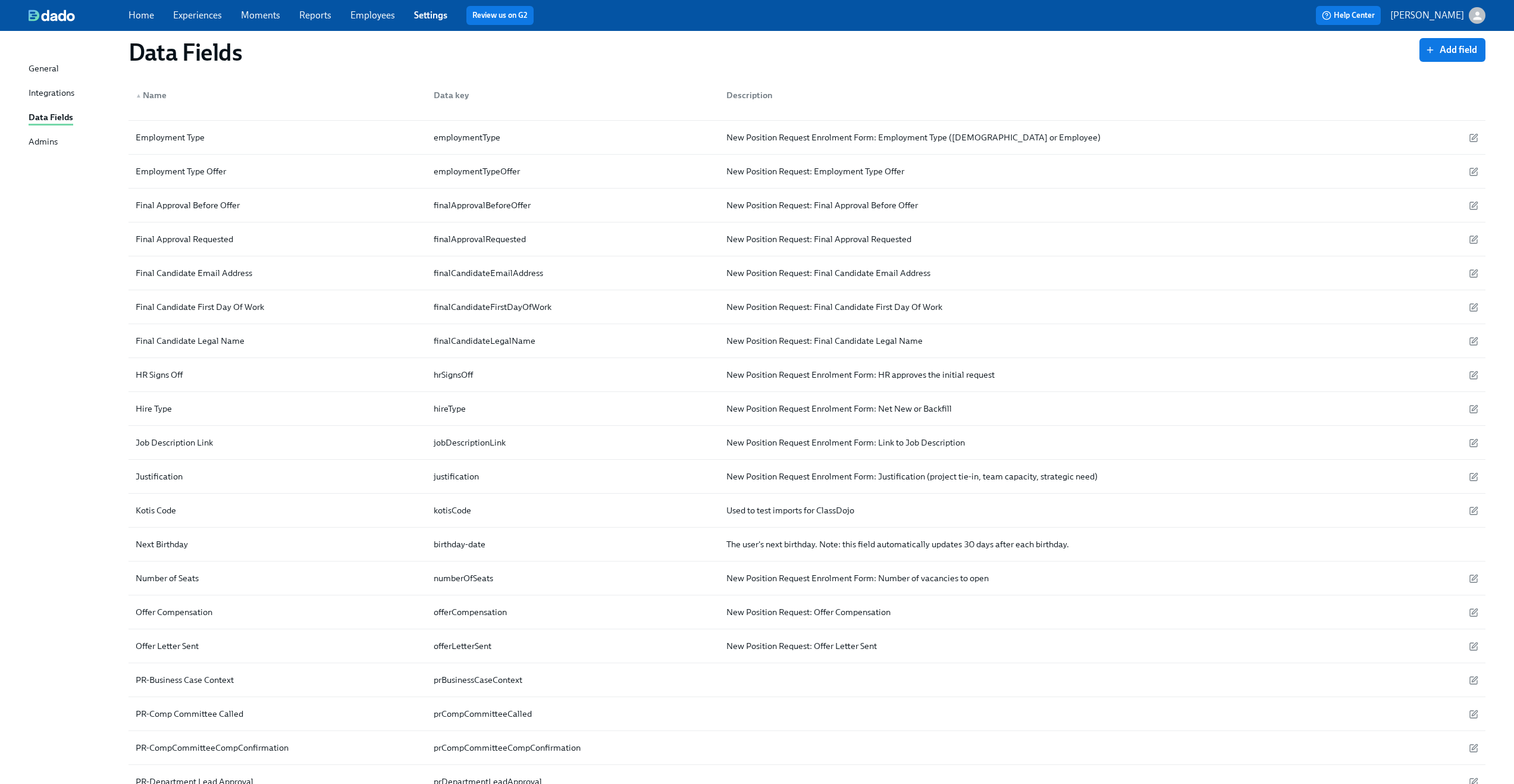
click at [1475, 13] on icon "button" at bounding box center [1477, 16] width 8 height 8
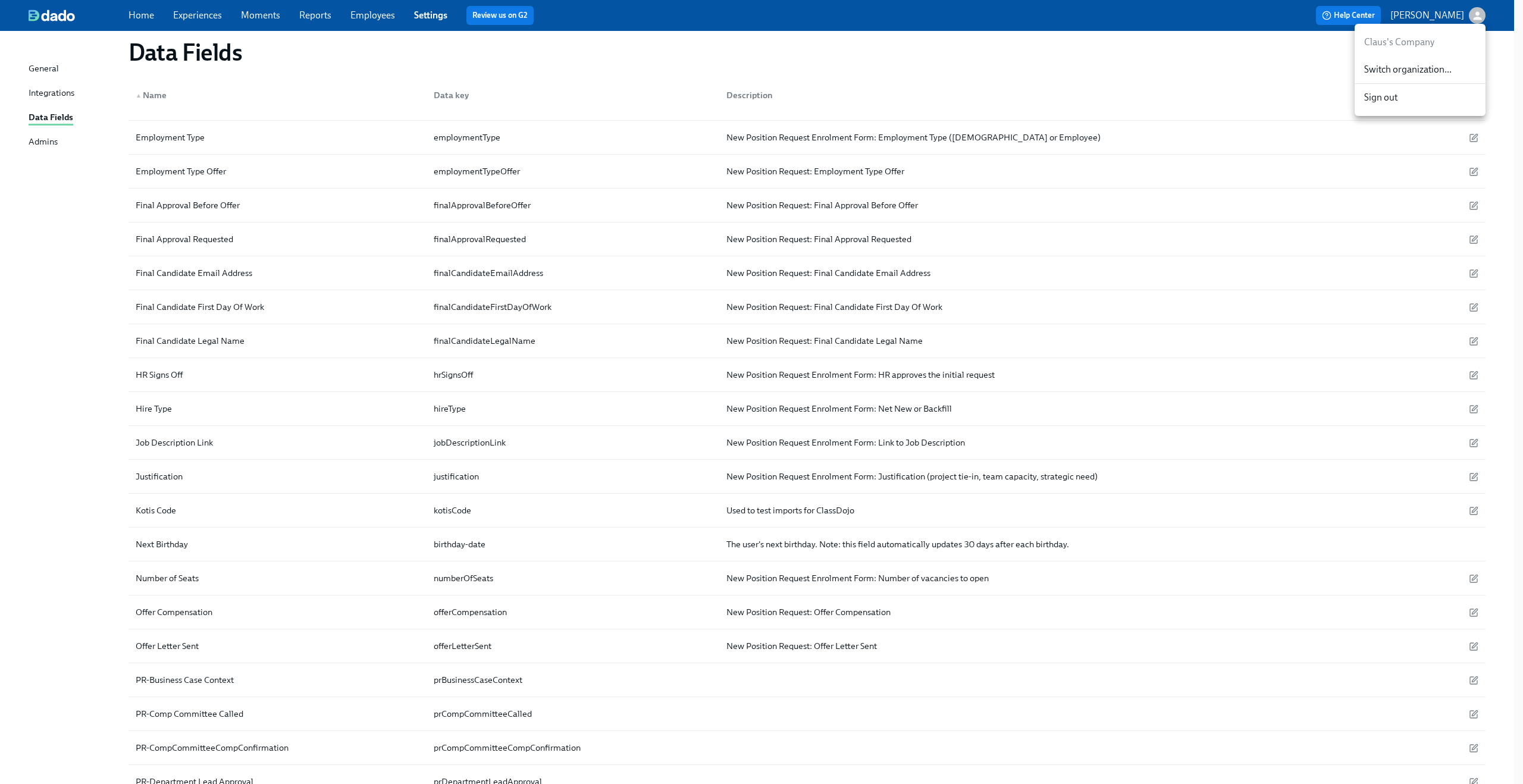
click at [1475, 13] on div at bounding box center [761, 392] width 1523 height 784
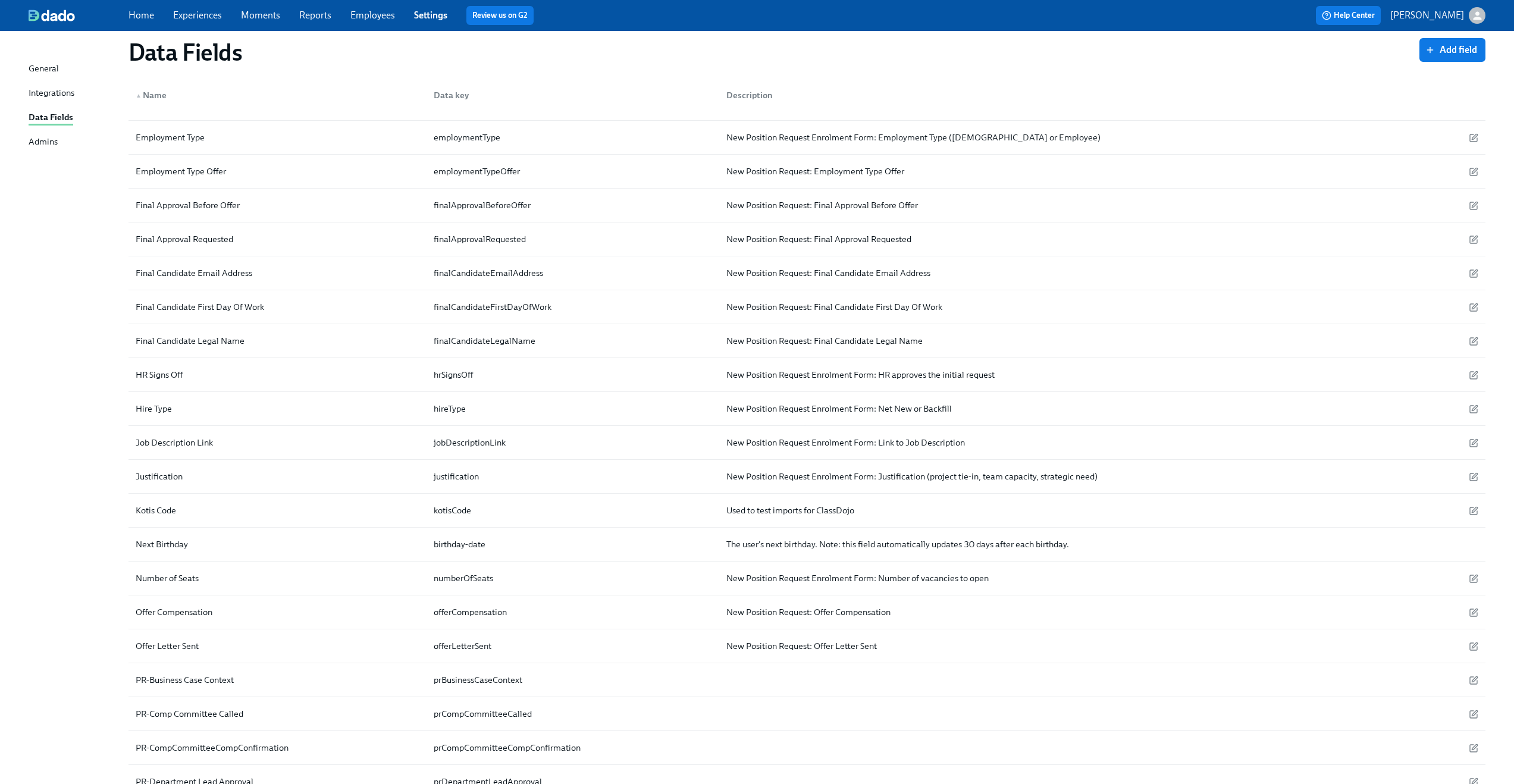
scroll to position [0, 0]
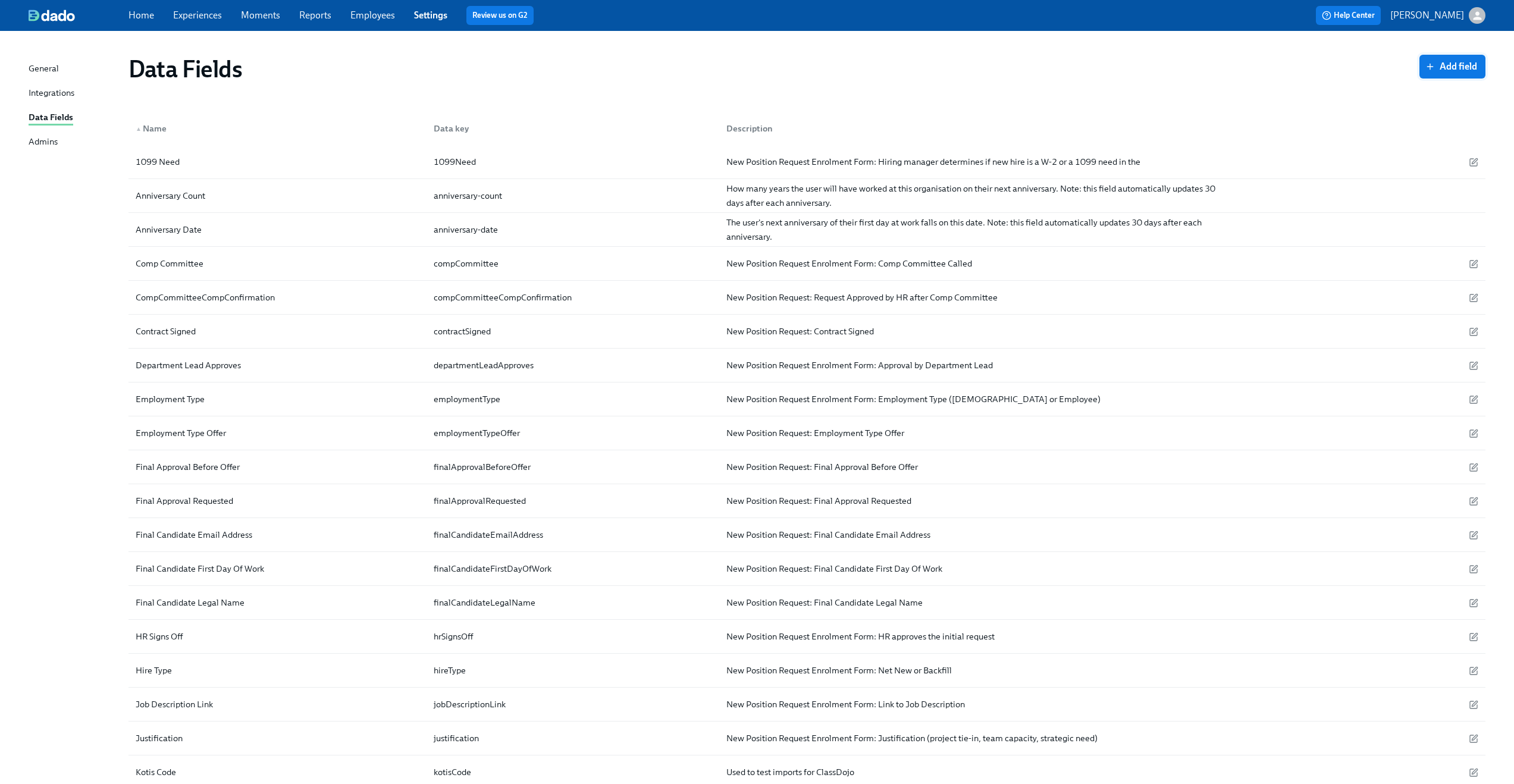
click at [1457, 69] on span "Add field" at bounding box center [1453, 67] width 49 height 12
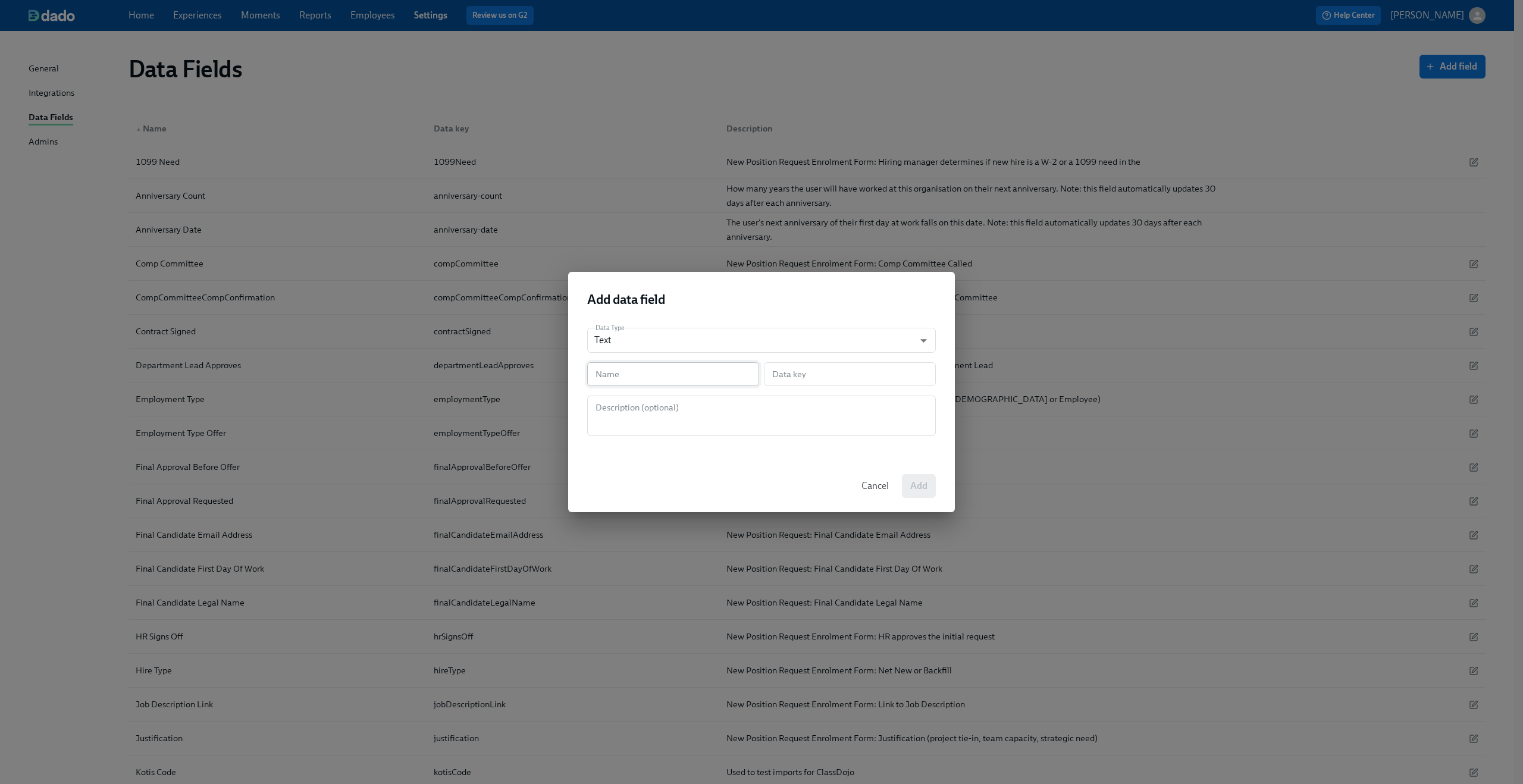
click at [615, 377] on input "text" at bounding box center [673, 374] width 172 height 24
type input "P"
type input "p"
type input "PR"
type input "pr"
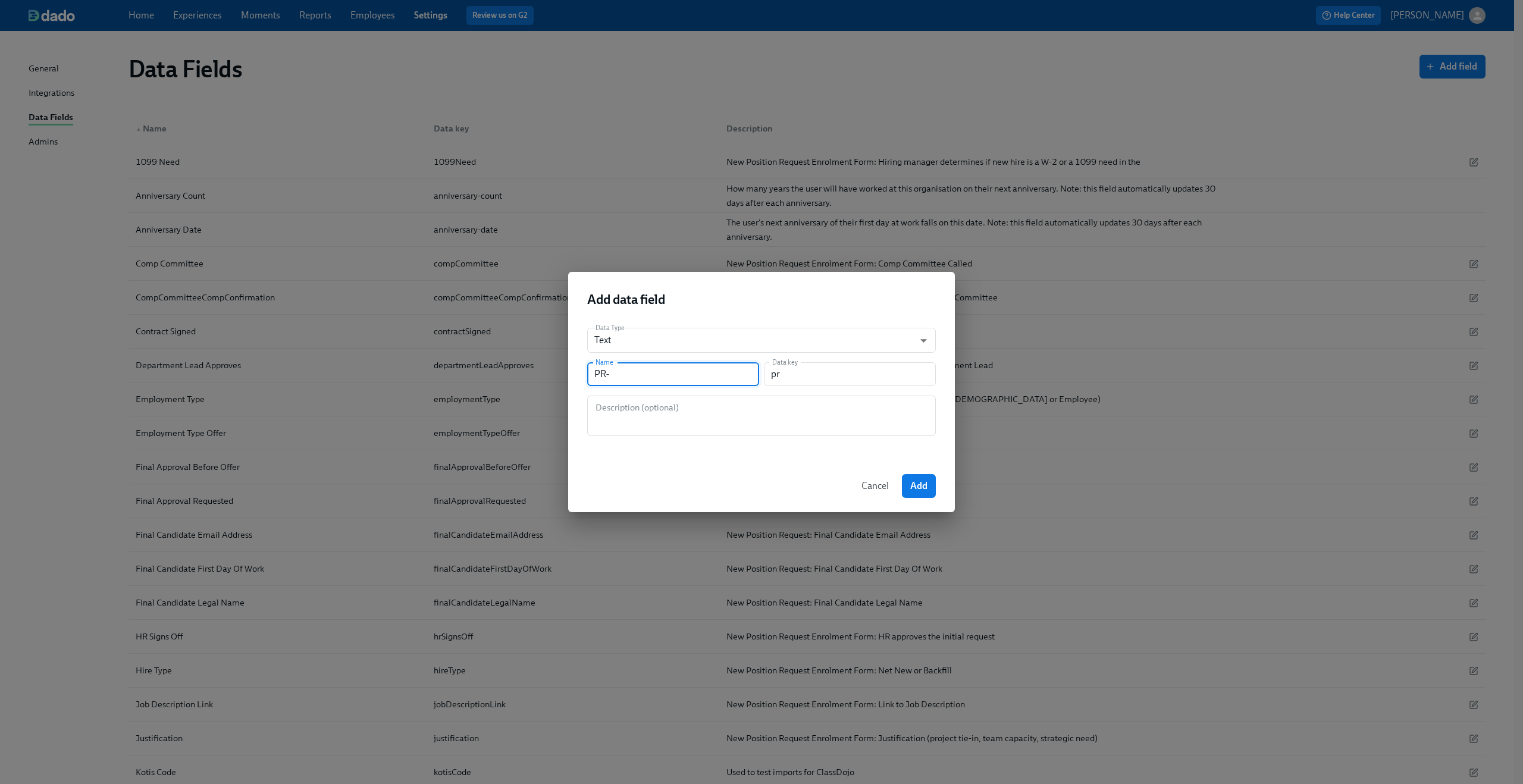
type input "PR-N"
type input "prN"
type input "PR-Nu"
type input "prNu"
type input "PR-Nue"
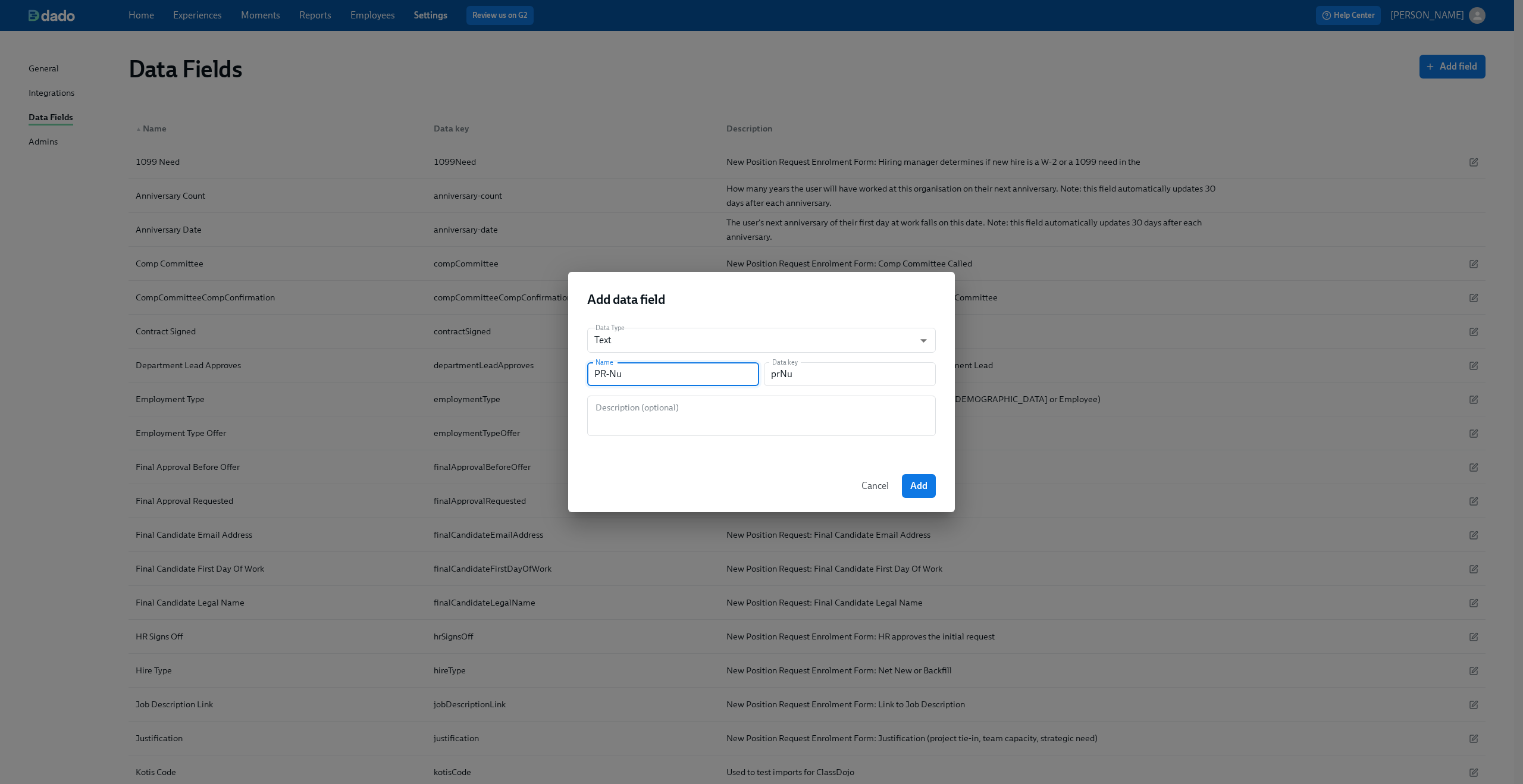
type input "prNue"
type input "PR-Nu"
type input "prNu"
type input "PR-Num"
type input "prNum"
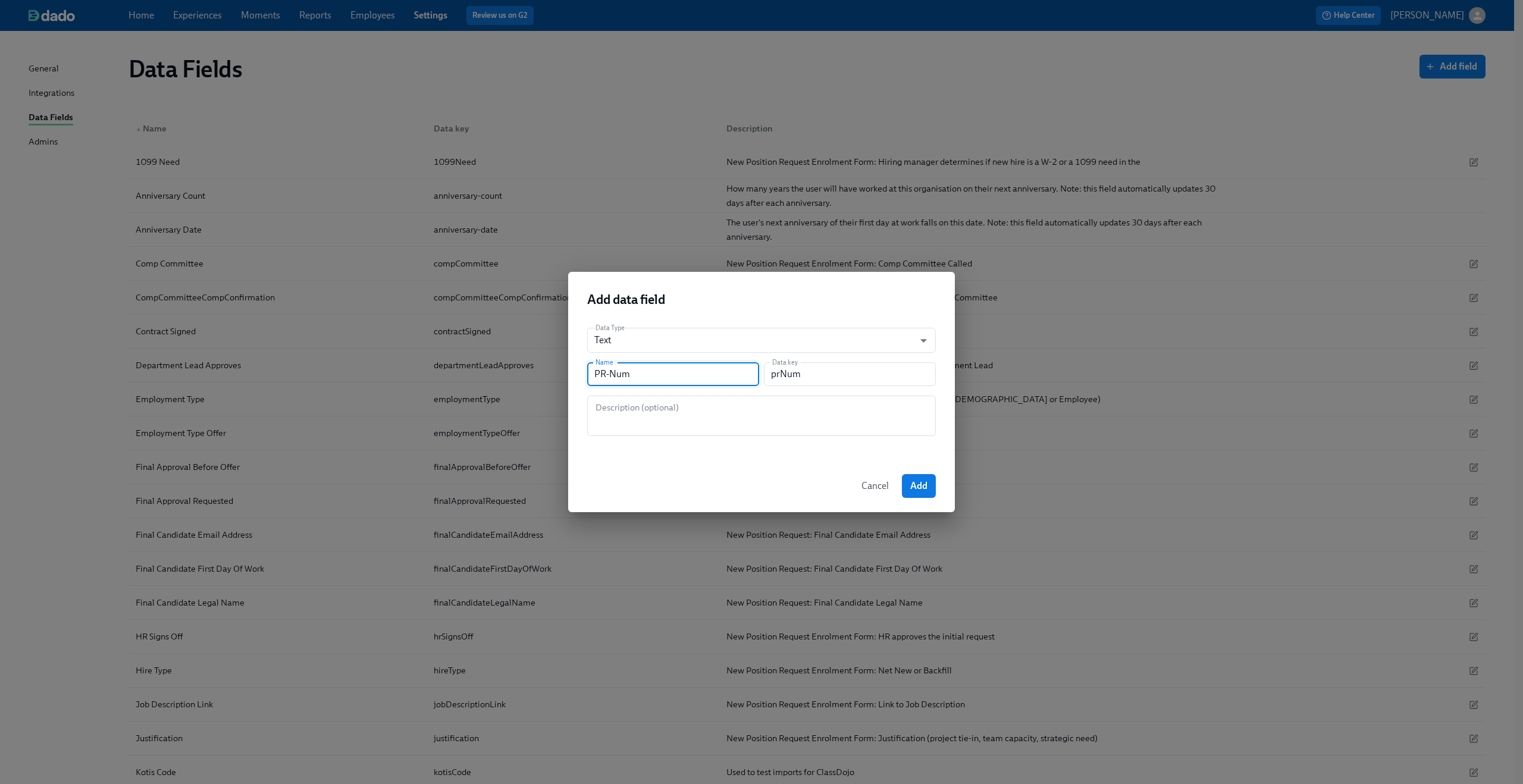
type input "PR-Nume"
type input "prNume"
type input "PR-Numer"
type input "prNumer"
type input "PR-Numer o"
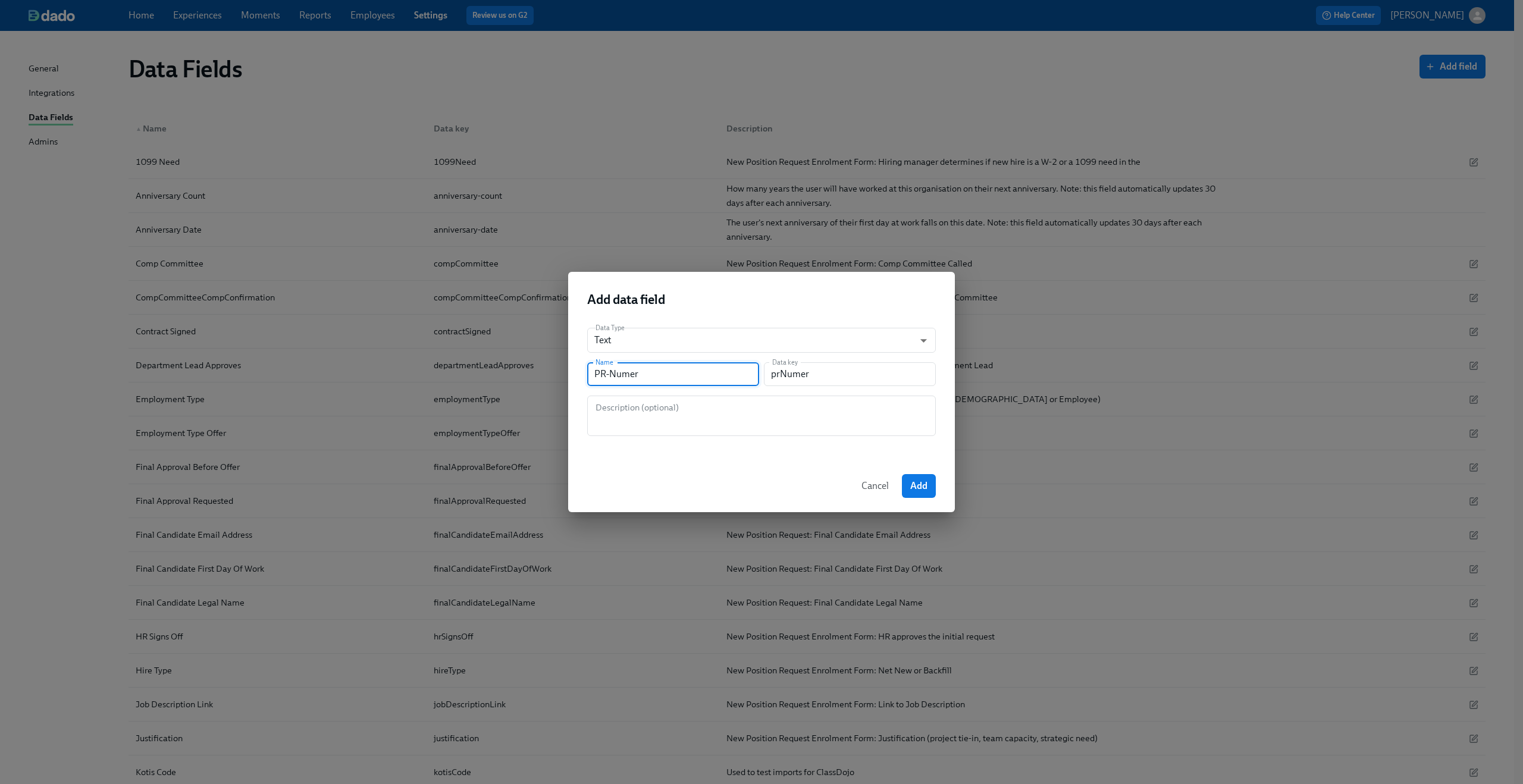
type input "prNumerO"
type input "PR-Numer of"
type input "prNumerOf"
type input "PR-Numer of S"
type input "prNumerOfS"
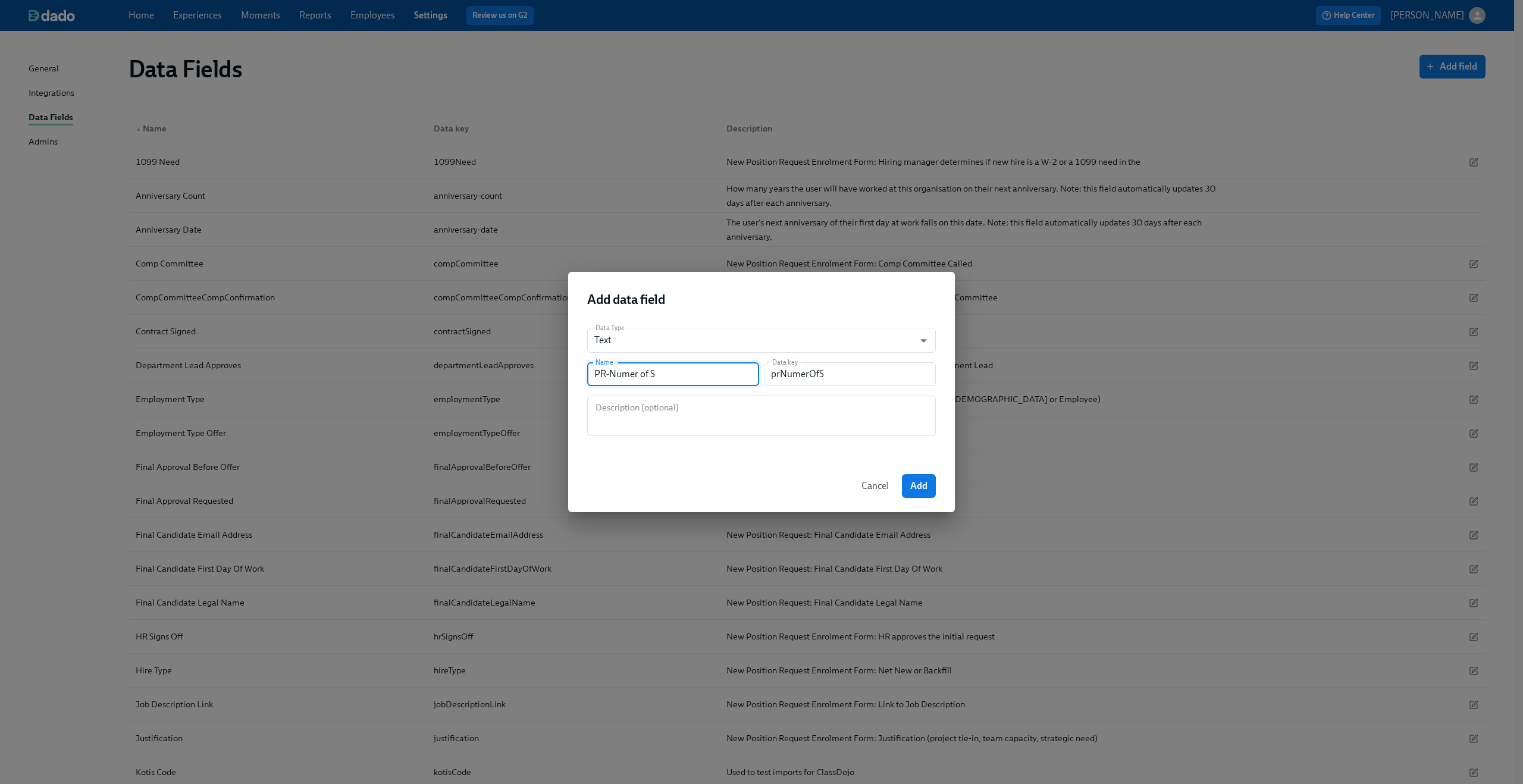
type input "PR-Numer of Se"
type input "prNumerOfSe"
type input "PR-Numer of Sea"
type input "prNumerOfSea"
type input "PR-Numer of Sear"
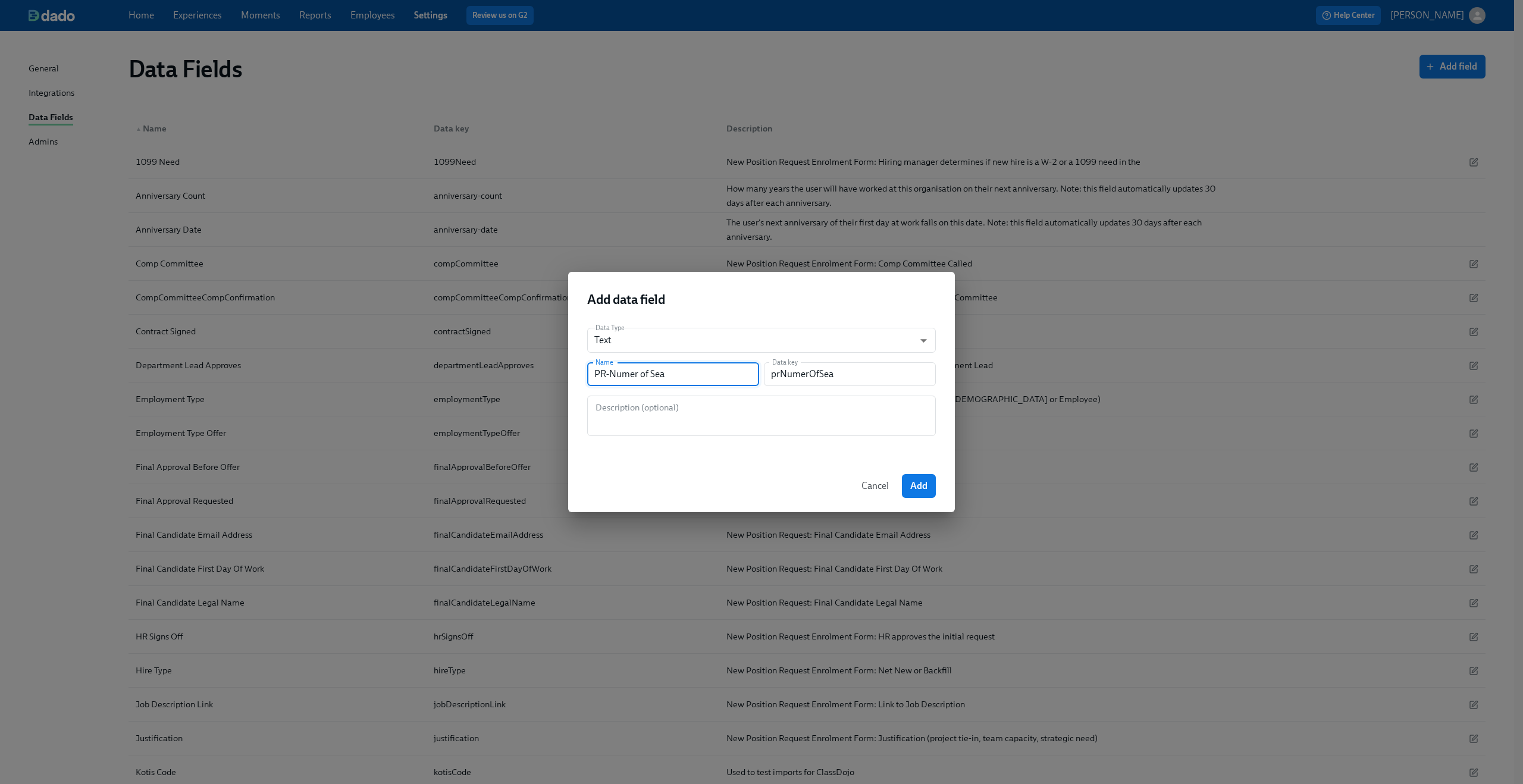
type input "prNumerOfSear"
type input "PR-Numer of Seart"
type input "prNumerOfSeart"
type input "PR-Numer of Sear"
type input "prNumerOfSear"
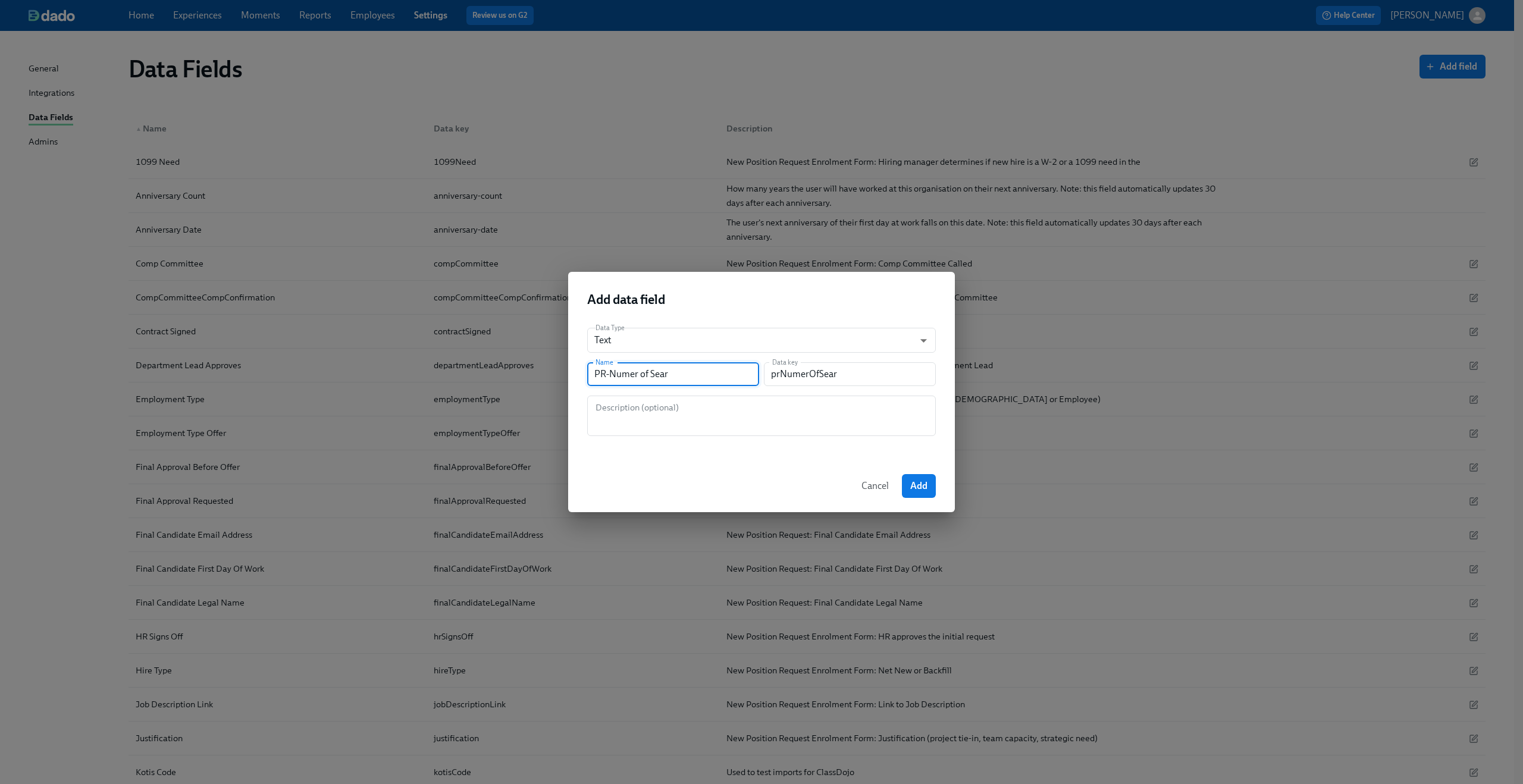
type input "PR-Numer of Seart"
type input "prNumerOfSeart"
type input "PR-Numer of Sear"
type input "prNumerOfSear"
type input "PR-Numer of Sea"
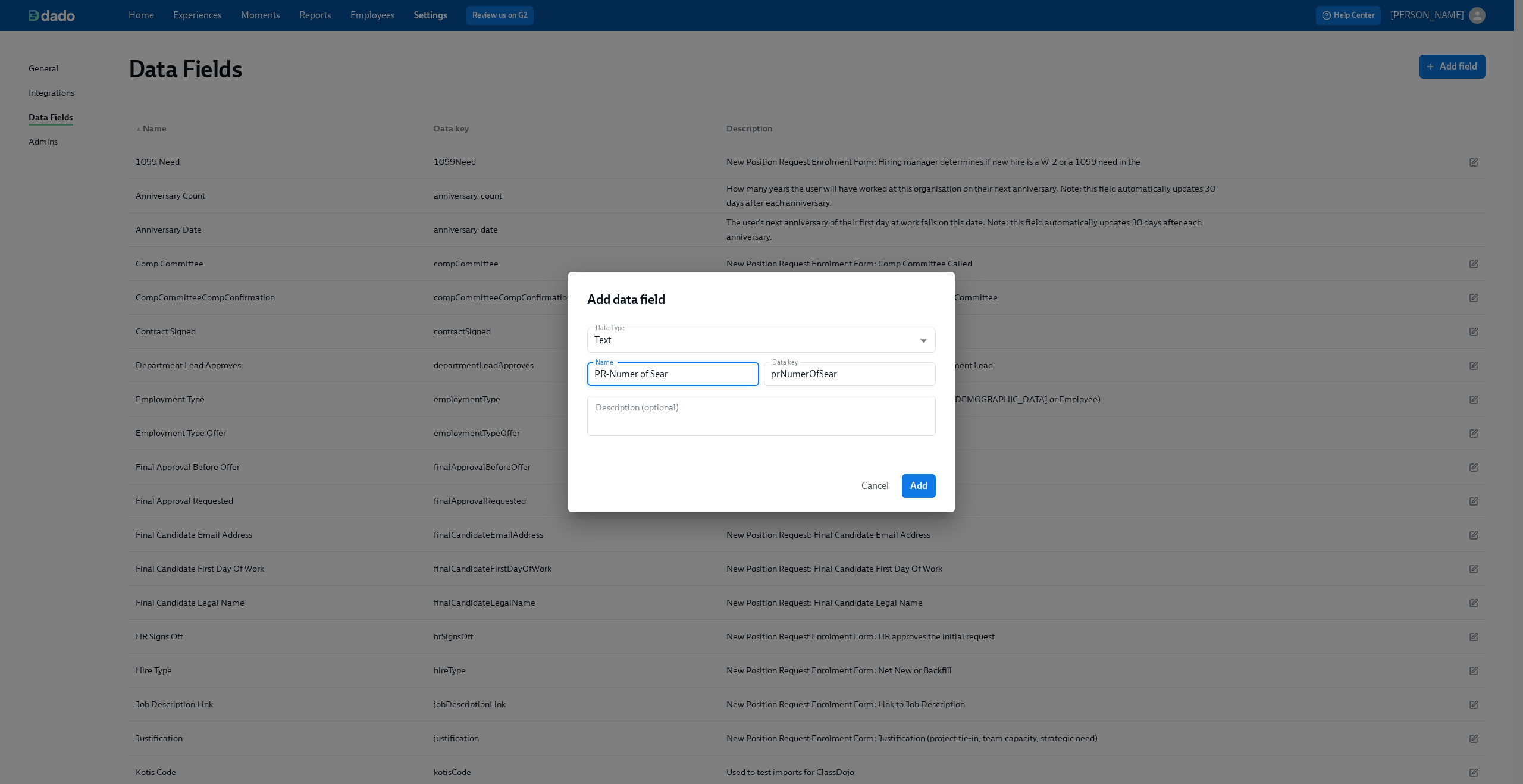
type input "prNumerOfSea"
type input "PR-Numer of Seat"
type input "prNumerOfSeat"
type input "PR-Numer of Seats"
type input "prNumerOfSeats"
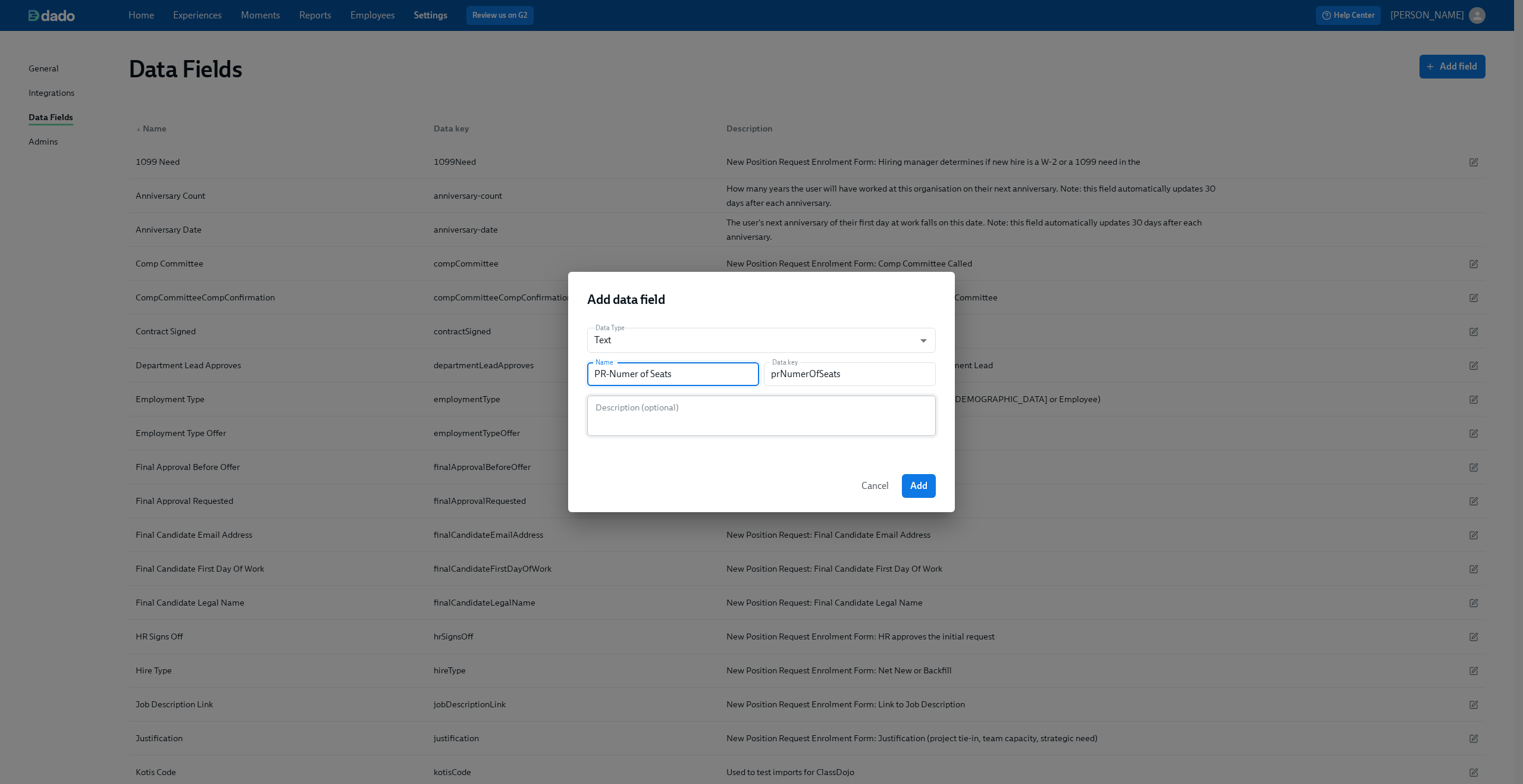
type input "PR-Numer of Seats"
click at [731, 421] on textarea at bounding box center [761, 415] width 334 height 28
click at [922, 483] on span "Add" at bounding box center [919, 486] width 17 height 12
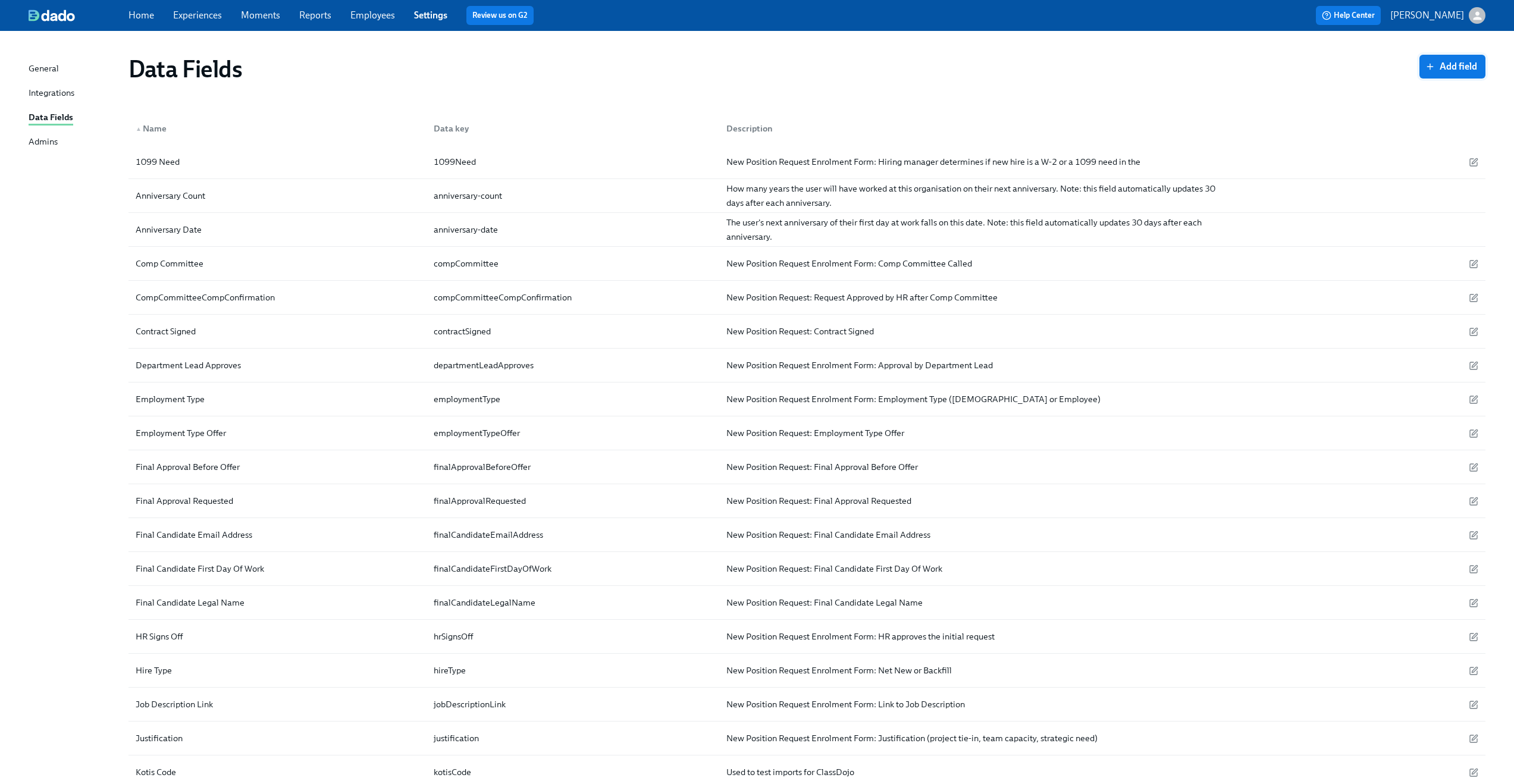
click at [1433, 69] on icon "button" at bounding box center [1430, 67] width 10 height 10
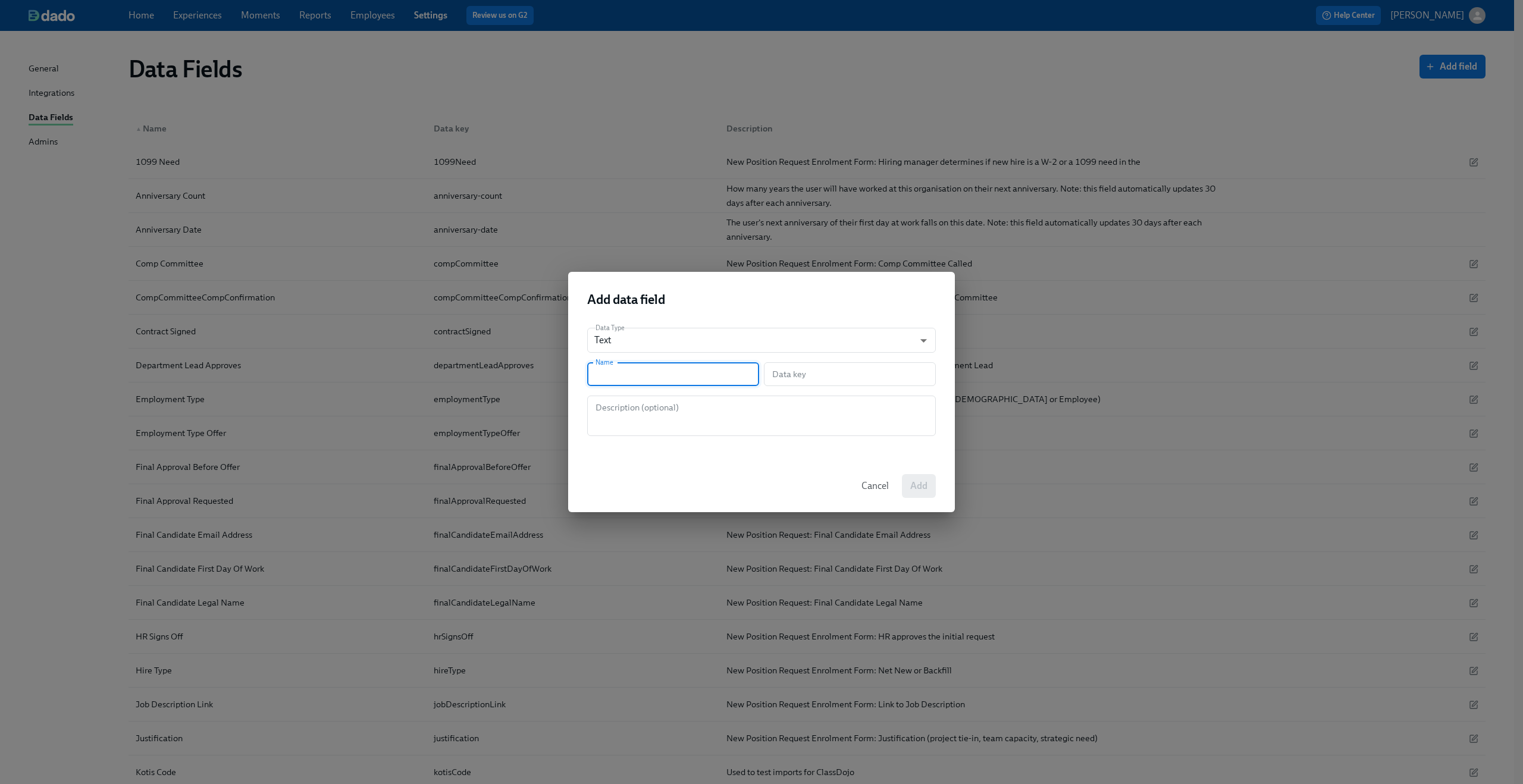
click at [671, 378] on input "text" at bounding box center [673, 374] width 172 height 24
type input "P"
type input "p"
type input "PR"
type input "pr"
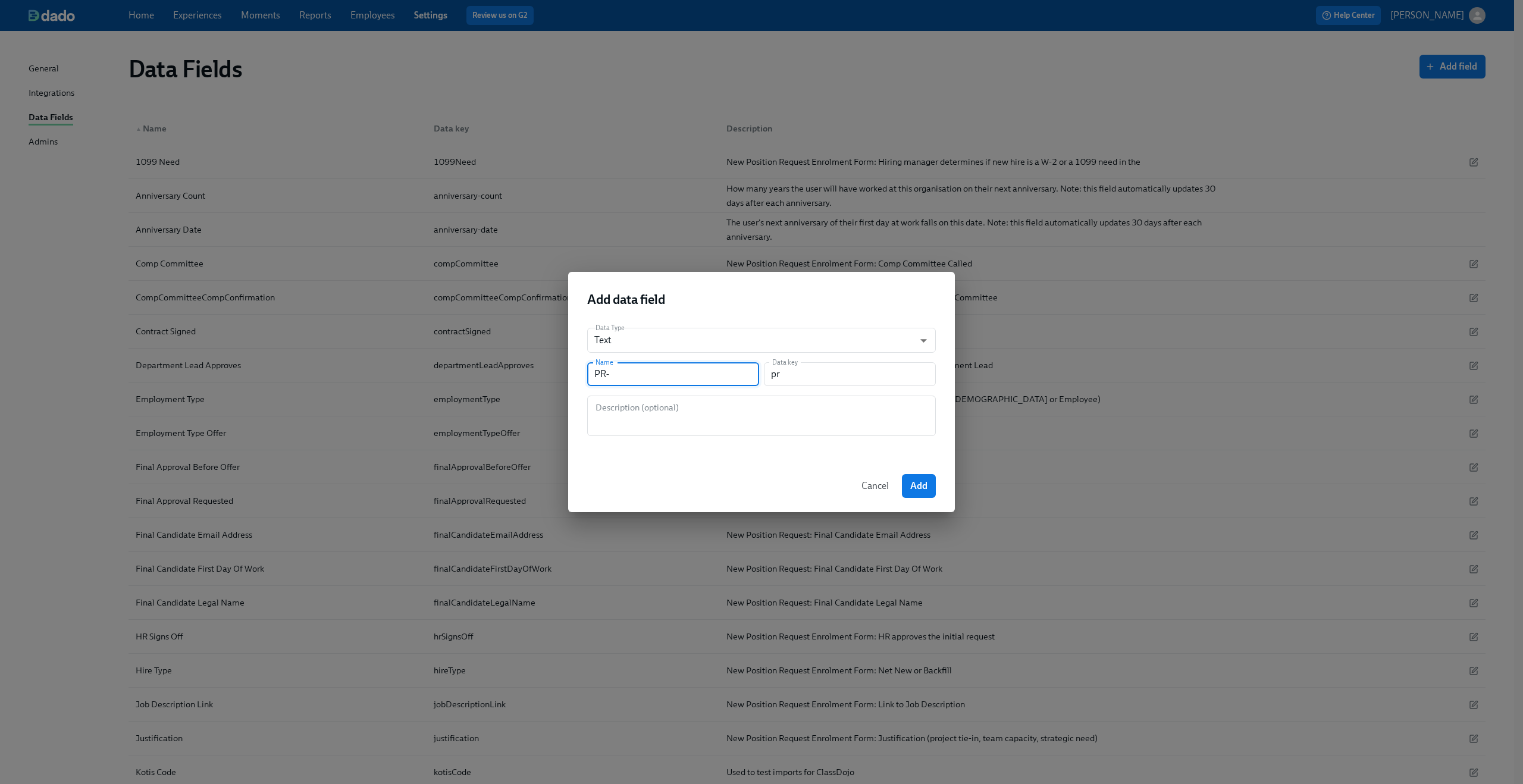
type input "PR-N"
type input "prN"
type input "PR-Nu"
type input "prNu"
type input "PR-Num"
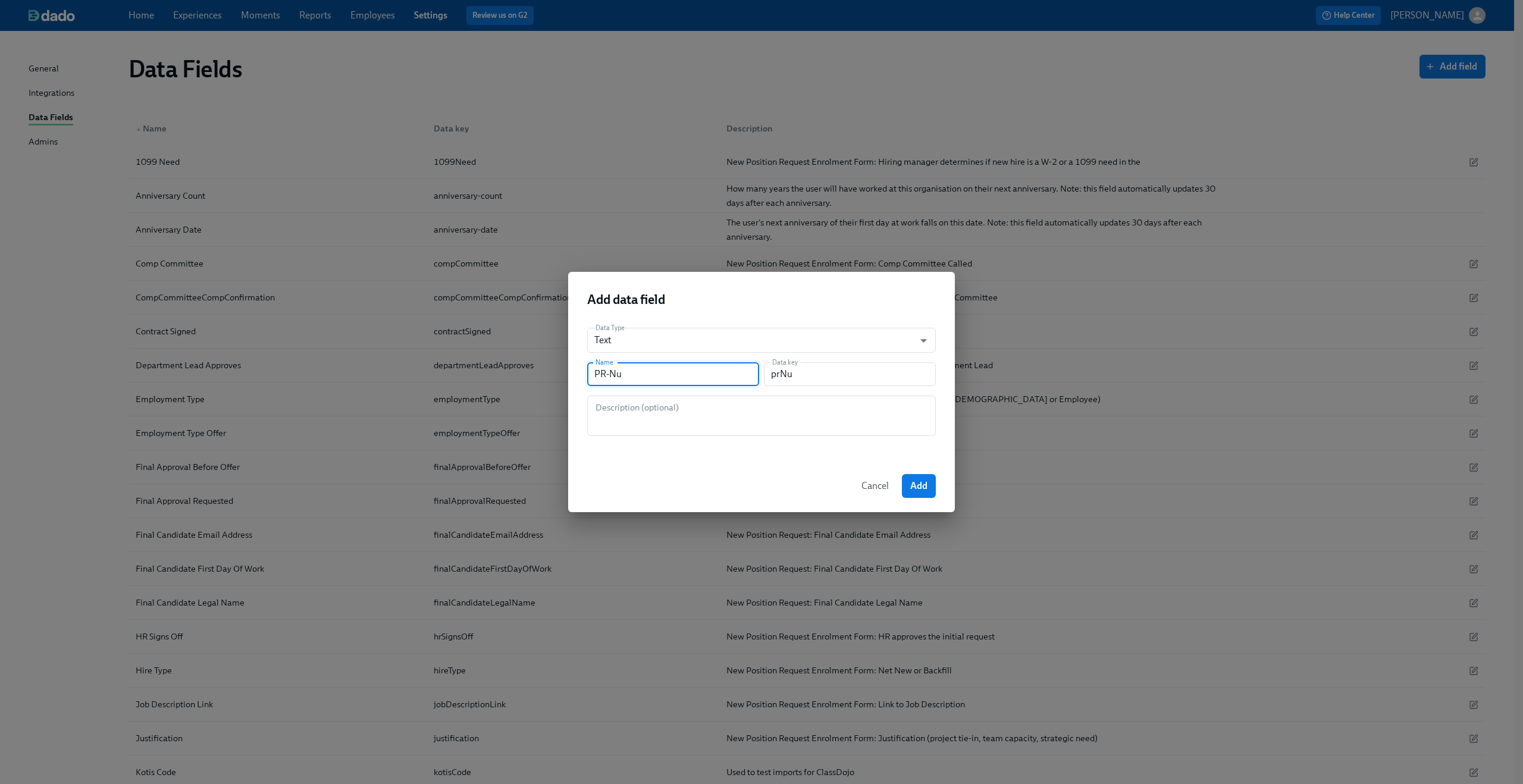
type input "prNum"
type input "PR-Numb"
type input "prNumb"
type input "PR-Numbe"
type input "prNumbe"
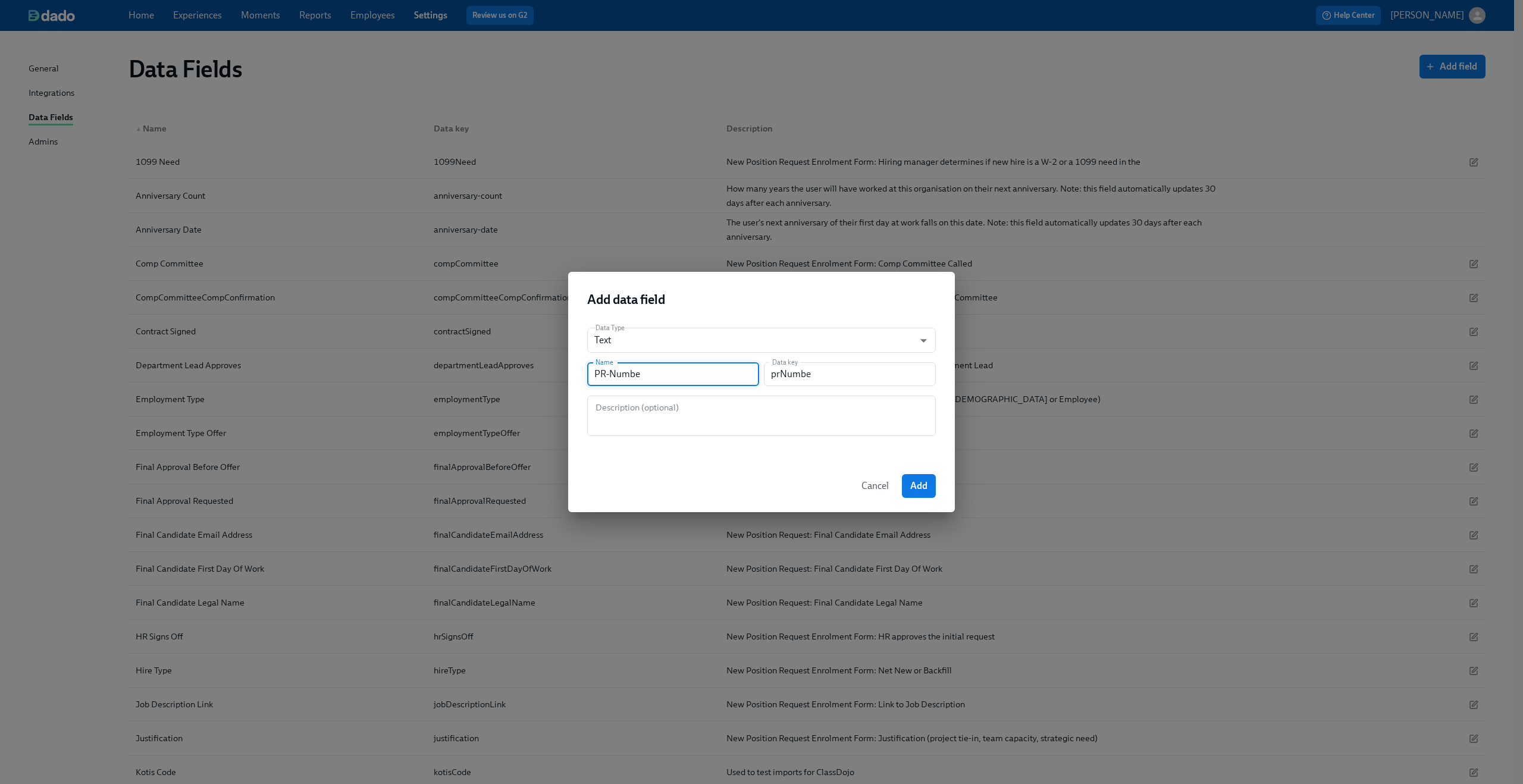
type input "PR-Number"
type input "prNumber"
type input "PR-Number o"
type input "prNumberO"
type input "PR-Number of"
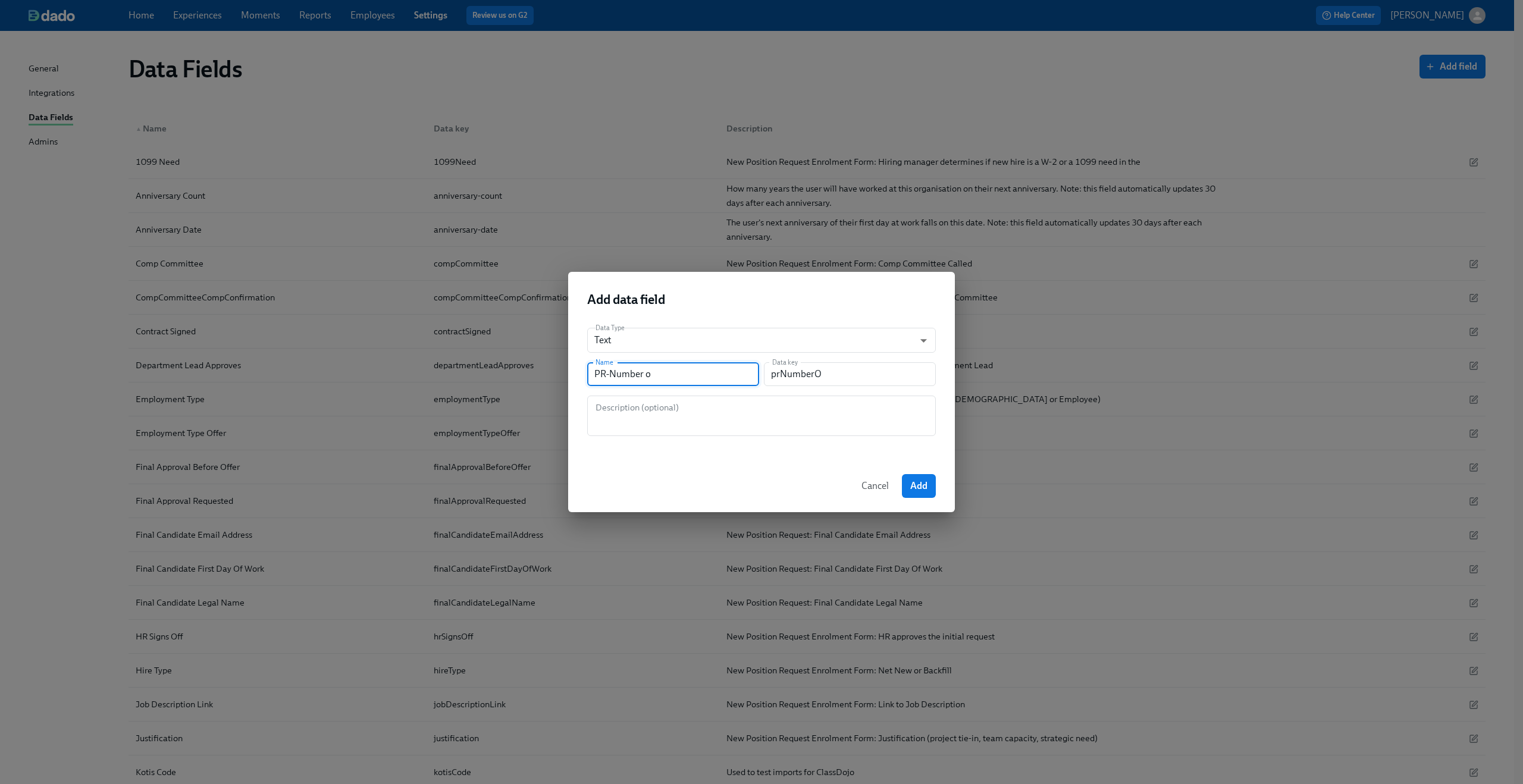
type input "prNumberOf"
type input "PR-Number of S"
type input "prNumberOfS"
type input "PR-Number of Se"
type input "prNumberOfSe"
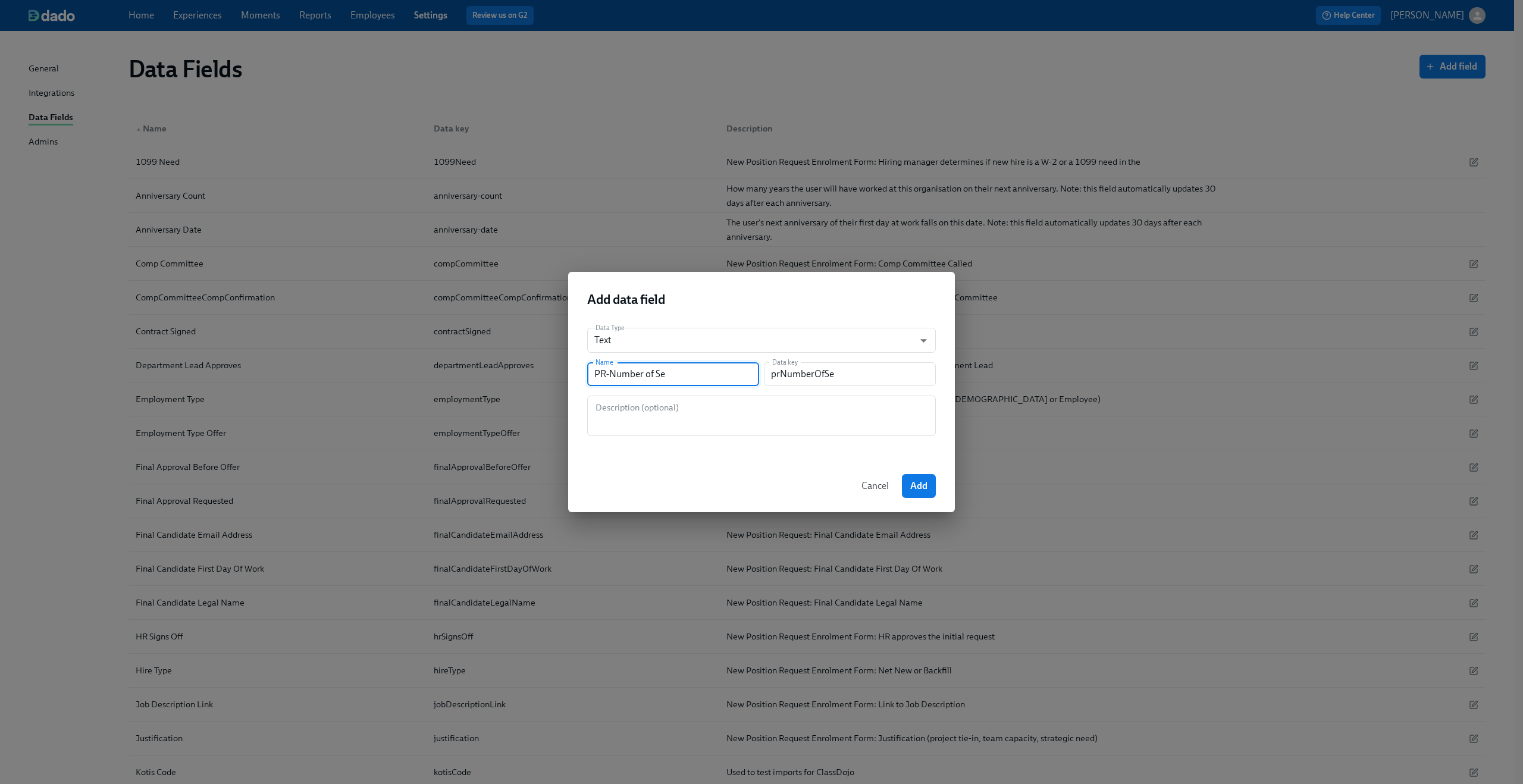
type input "PR-Number of Sea"
type input "prNumberOfSea"
type input "PR-Number of Seat"
type input "prNumberOfSeat"
type input "PR-Number of Seats"
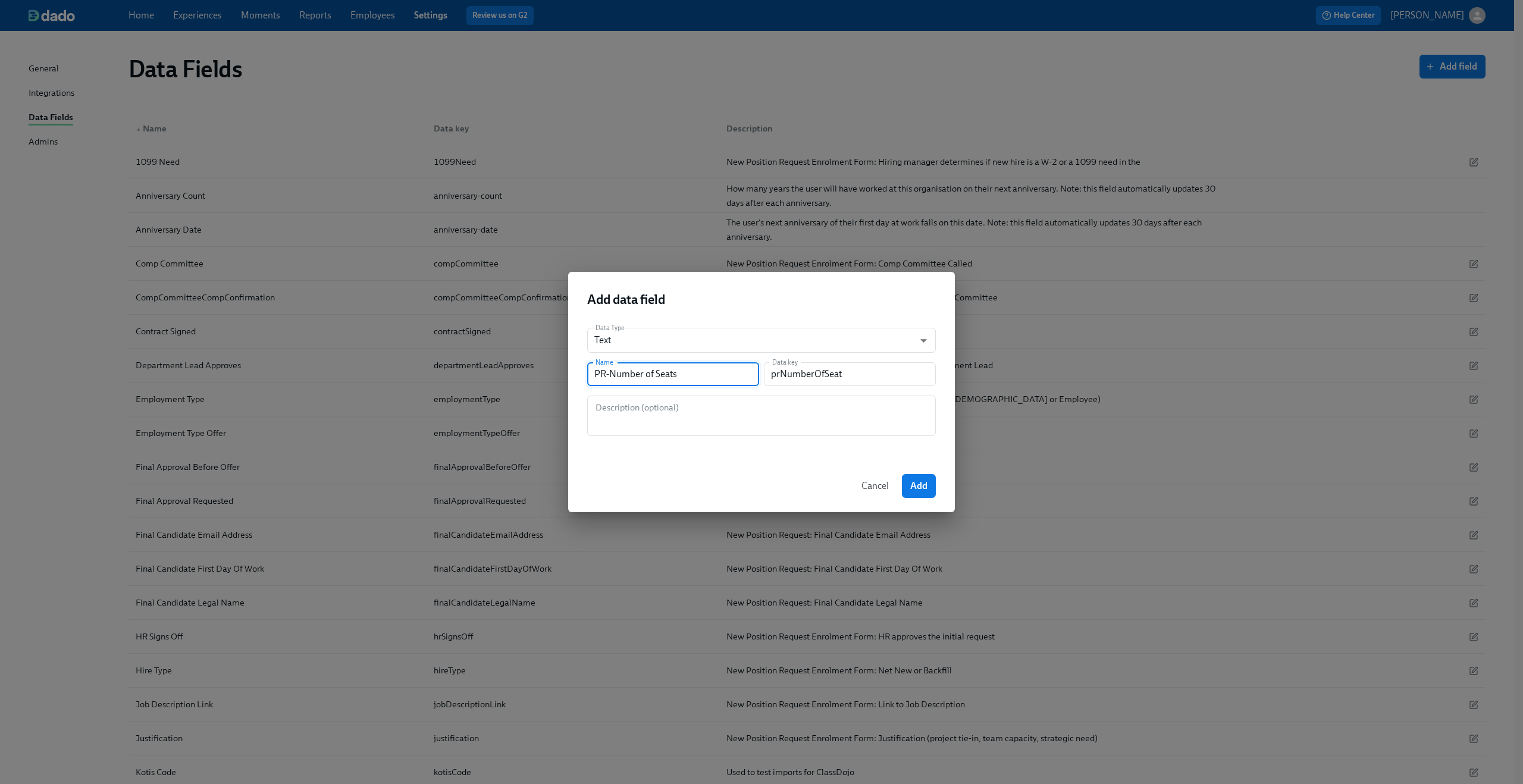
type input "prNumberOfSeats"
type input "PR-Number of Seats"
click at [923, 485] on span "Add" at bounding box center [919, 486] width 17 height 12
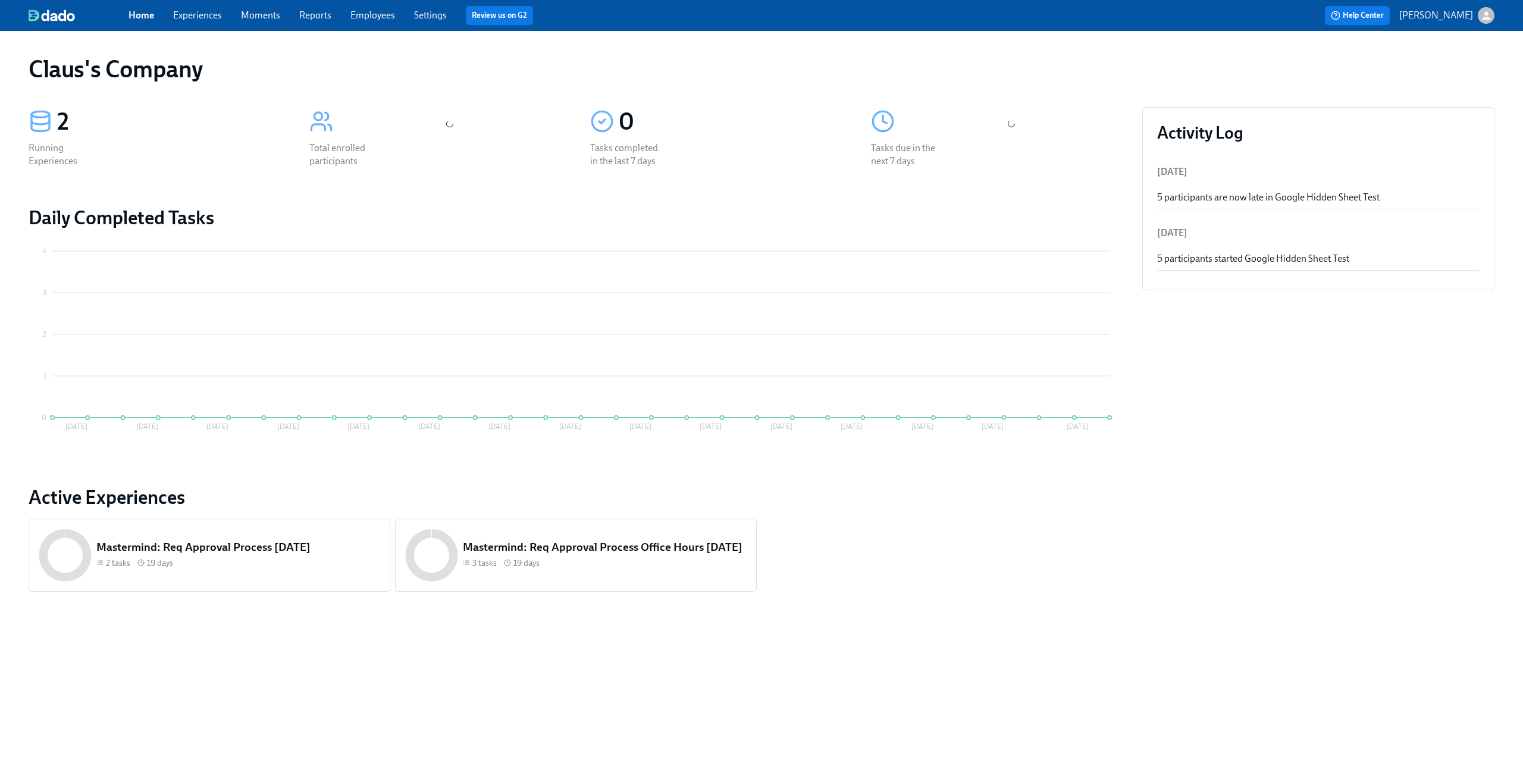
click at [431, 16] on link "Settings" at bounding box center [430, 15] width 33 height 11
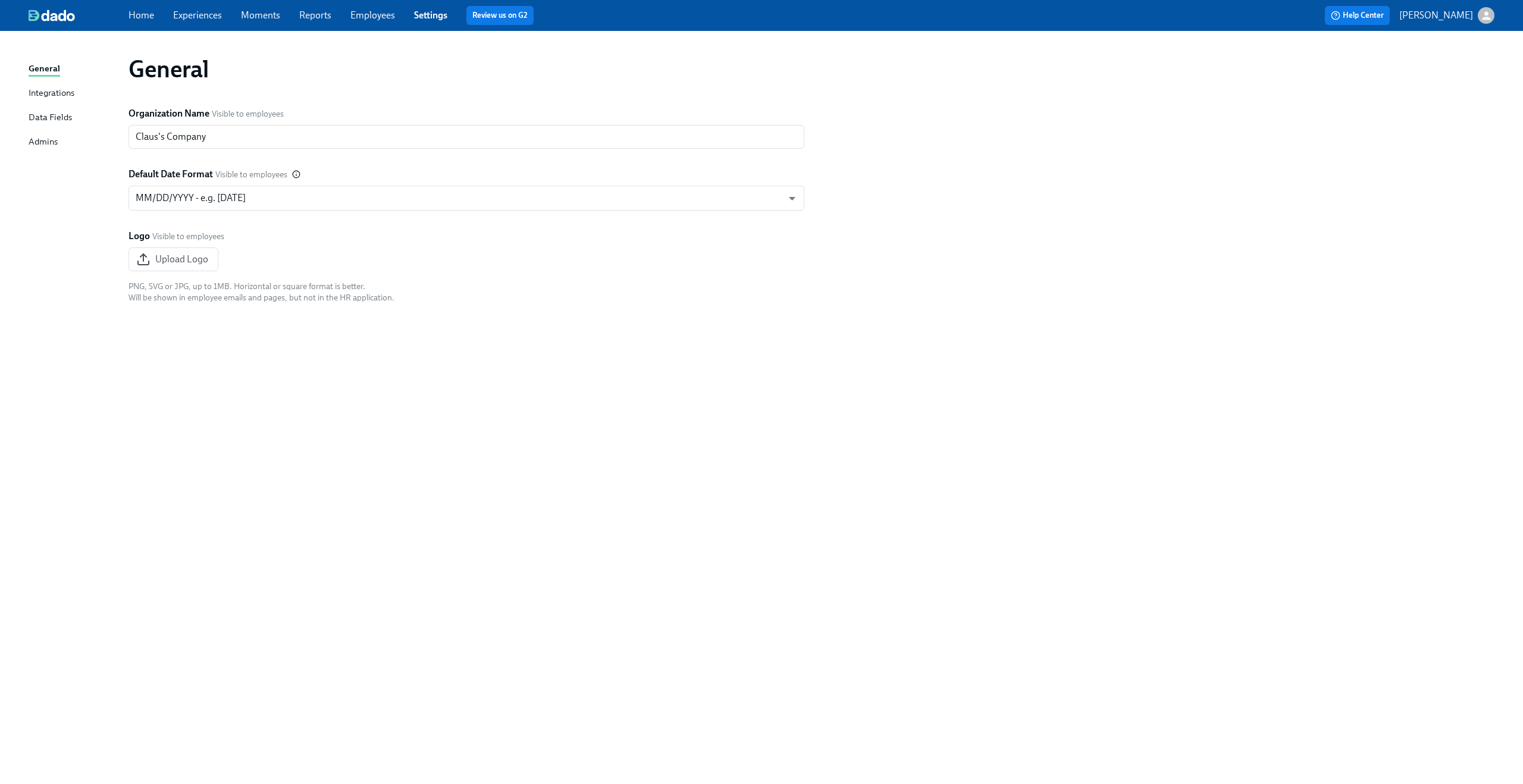
click at [1477, 21] on button "[PERSON_NAME]" at bounding box center [1447, 16] width 95 height 17
click at [1443, 69] on span "Switch organization..." at bounding box center [1429, 70] width 112 height 13
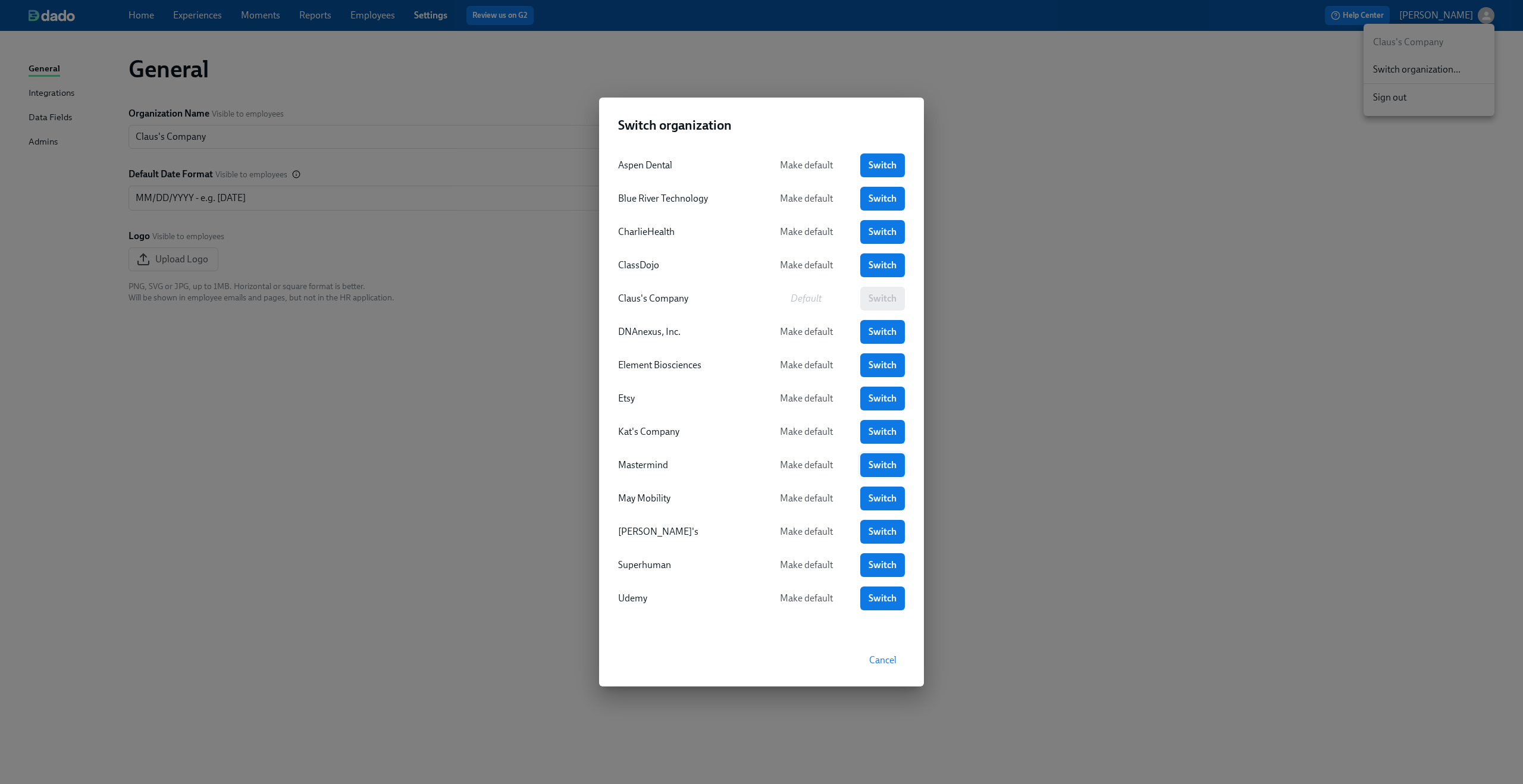
click at [878, 465] on span "Switch" at bounding box center [882, 465] width 28 height 12
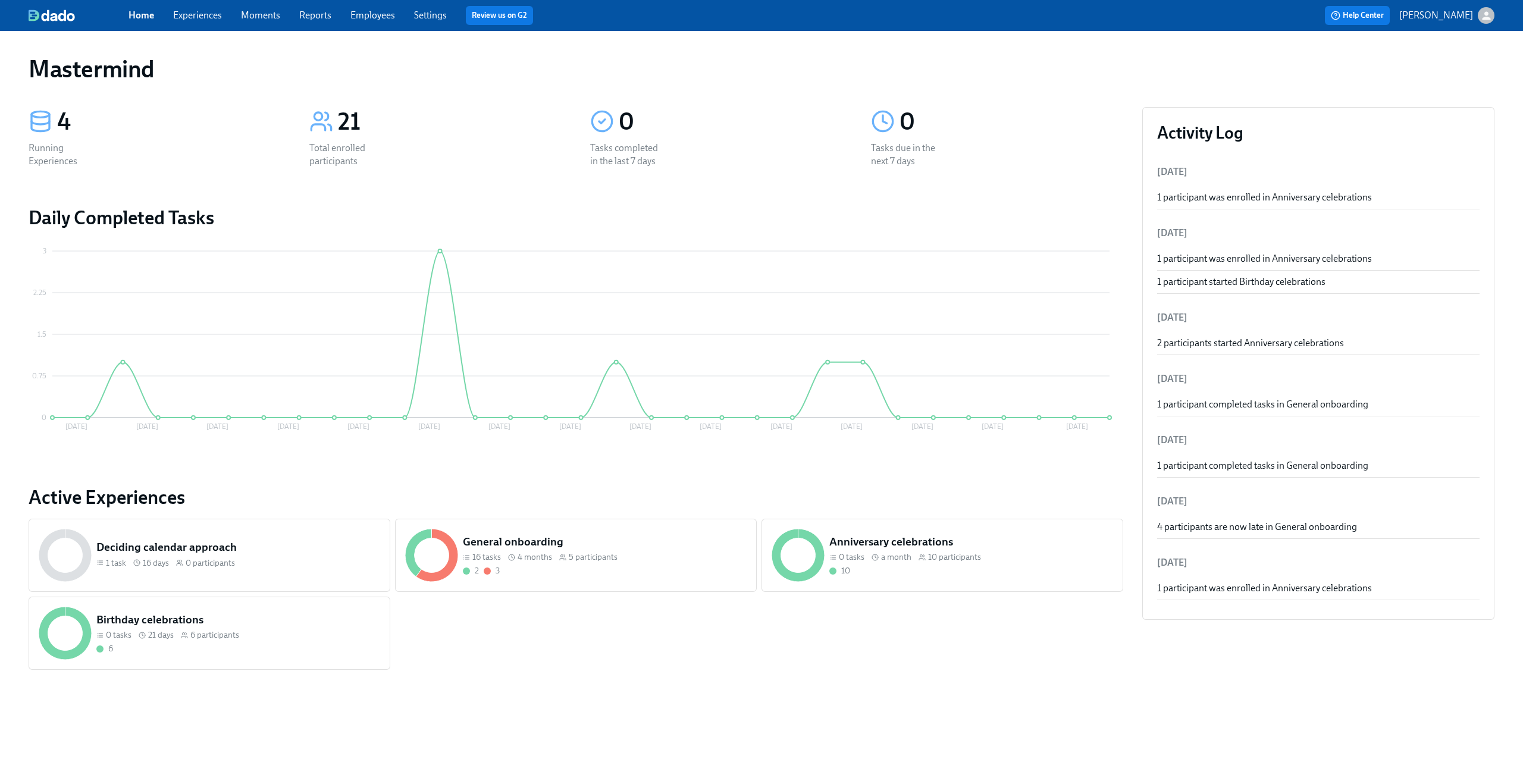
click at [200, 19] on link "Experiences" at bounding box center [197, 15] width 49 height 11
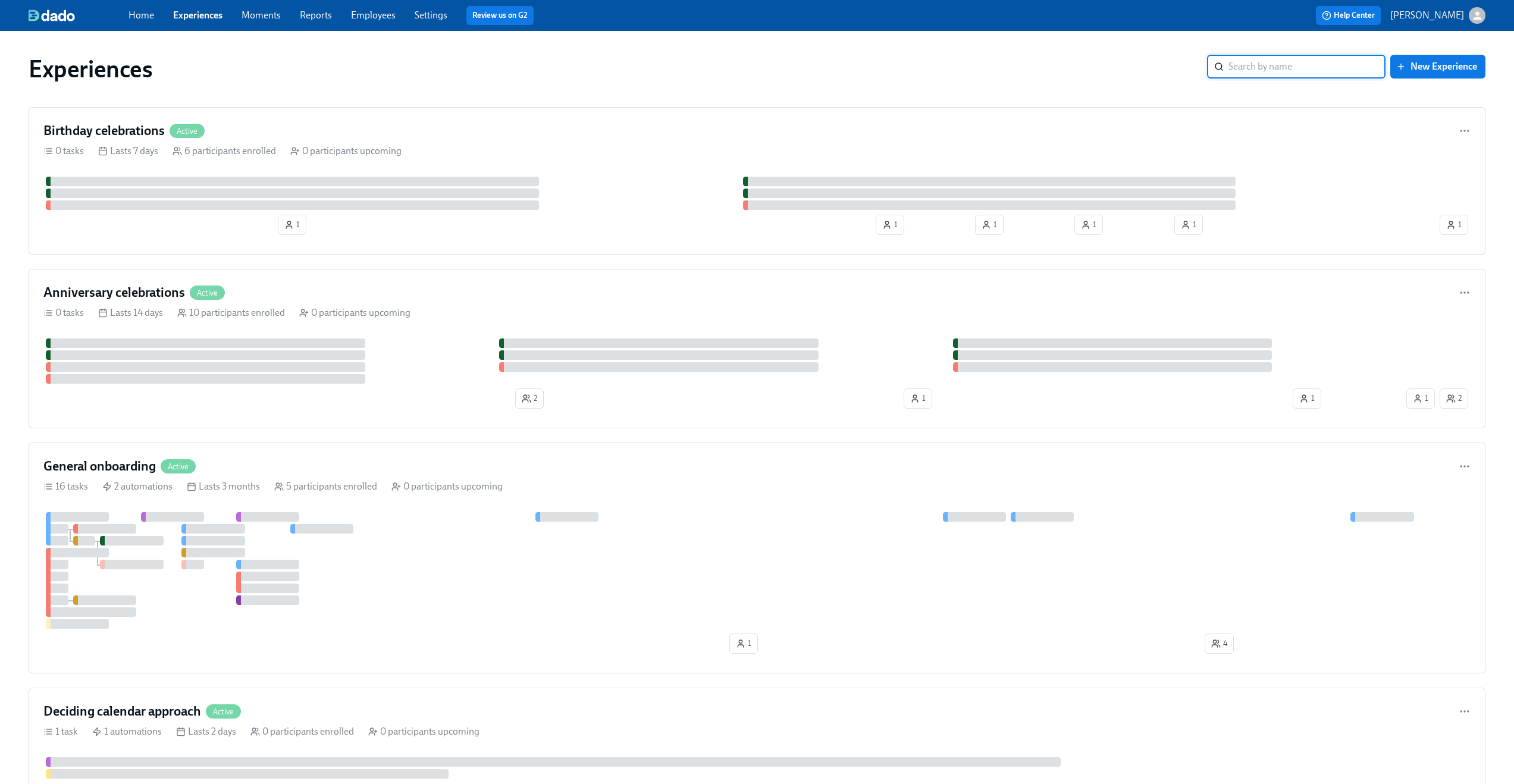
click at [1475, 17] on icon "button" at bounding box center [1477, 16] width 13 height 13
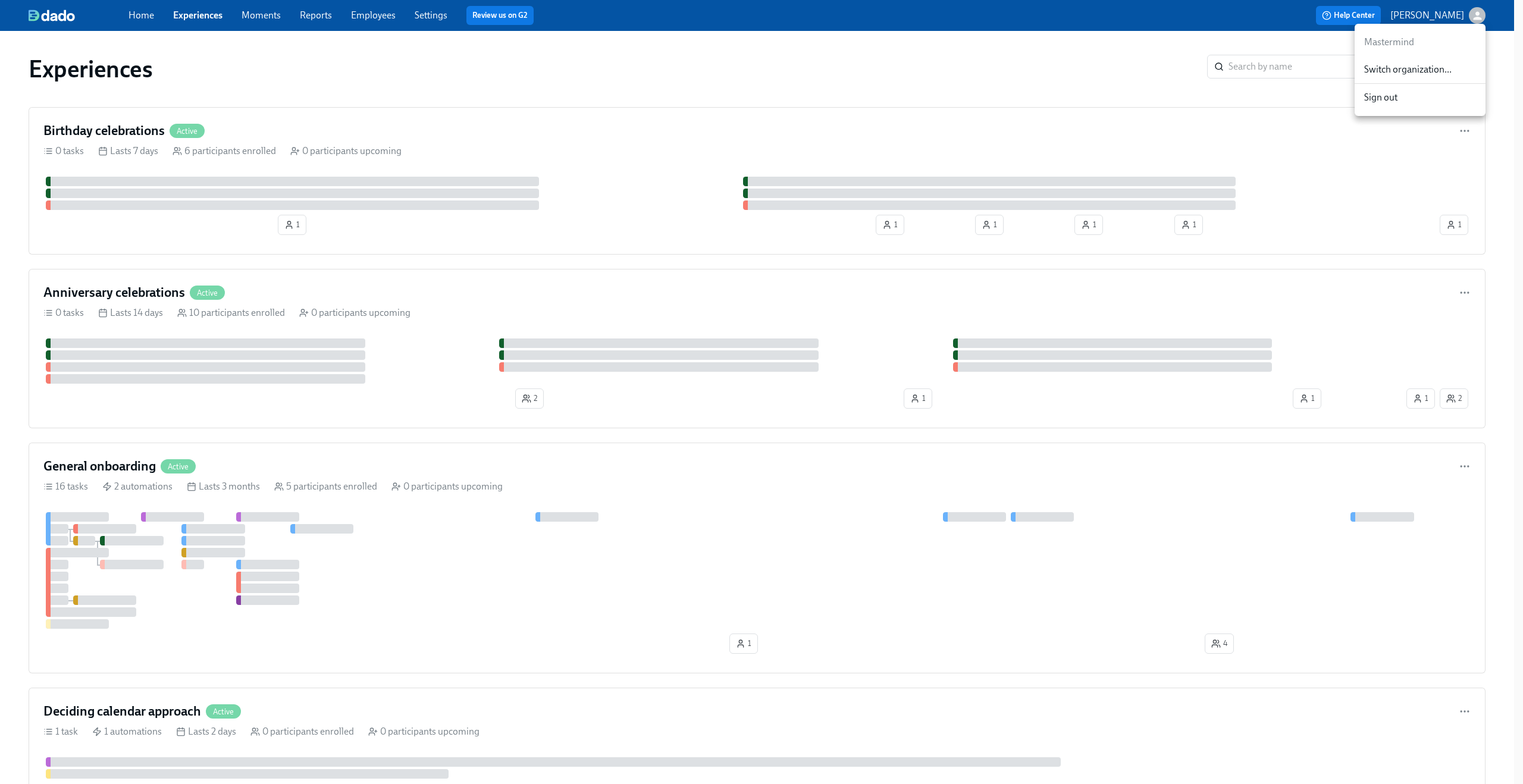
click at [432, 49] on div at bounding box center [761, 392] width 1523 height 784
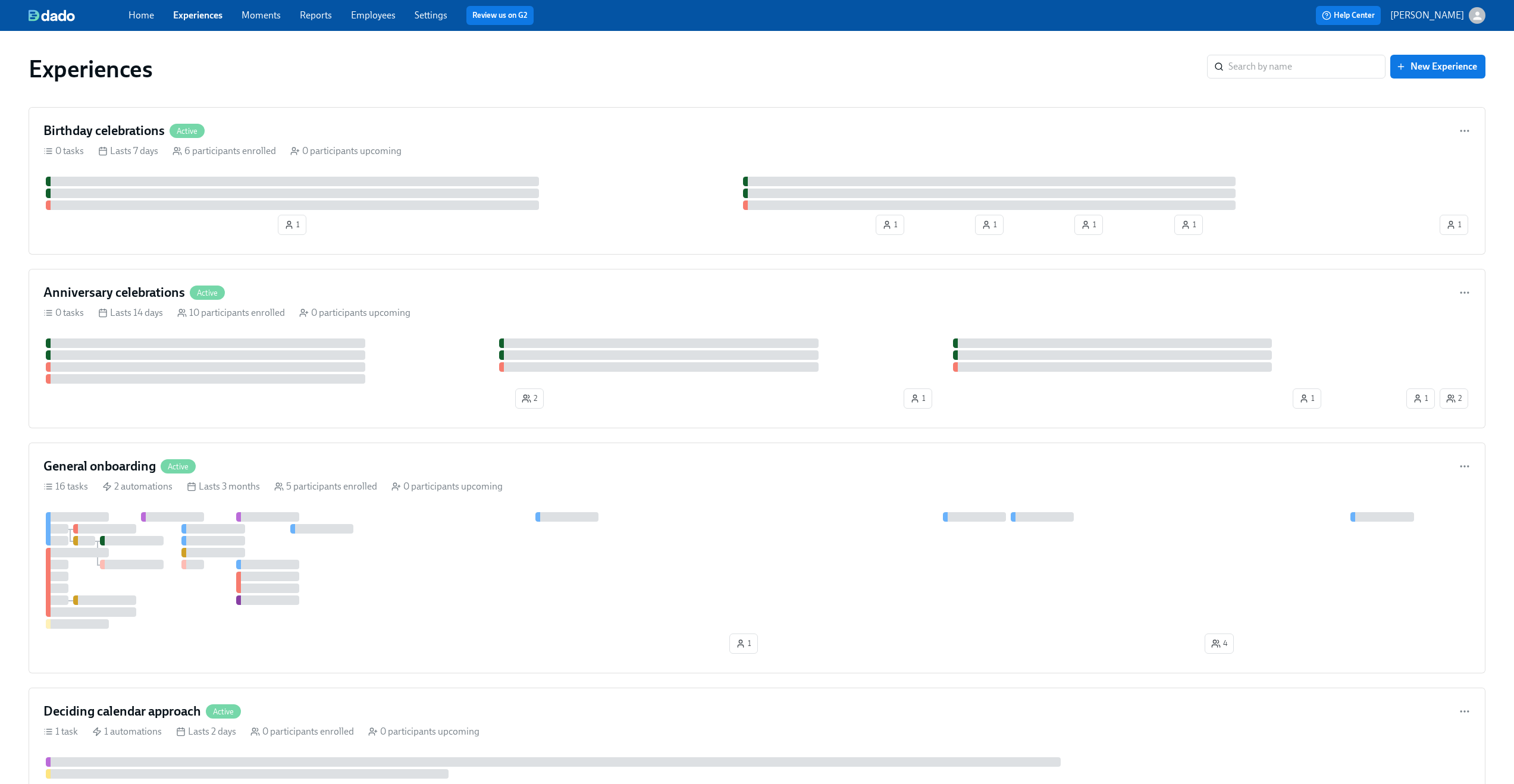
click at [399, 13] on div "Home Experiences Moments Reports Employees Settings Review us on G2" at bounding box center [468, 16] width 679 height 19
click at [388, 15] on link "Employees" at bounding box center [373, 15] width 45 height 11
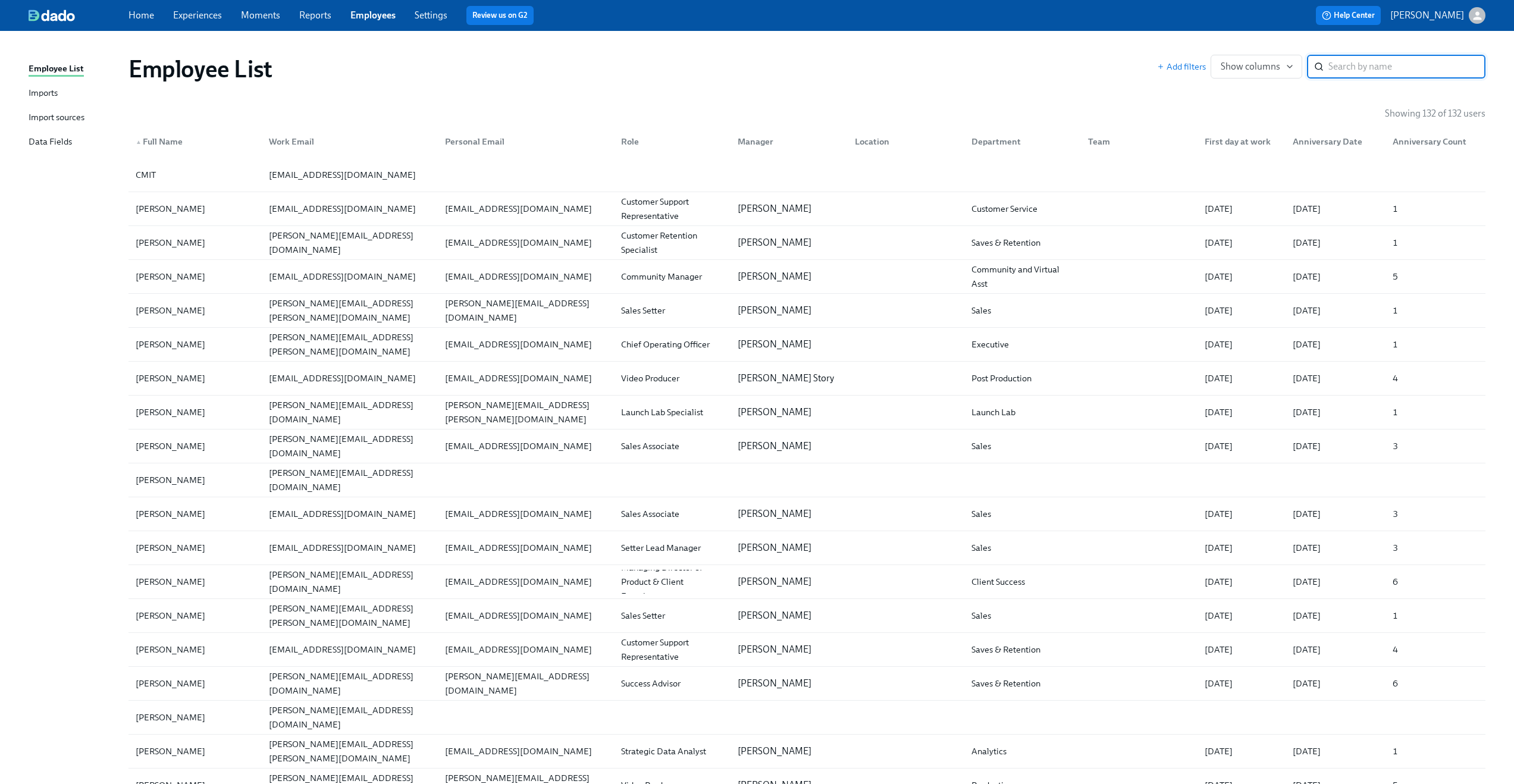
click at [39, 147] on div "Data Fields" at bounding box center [50, 142] width 43 height 15
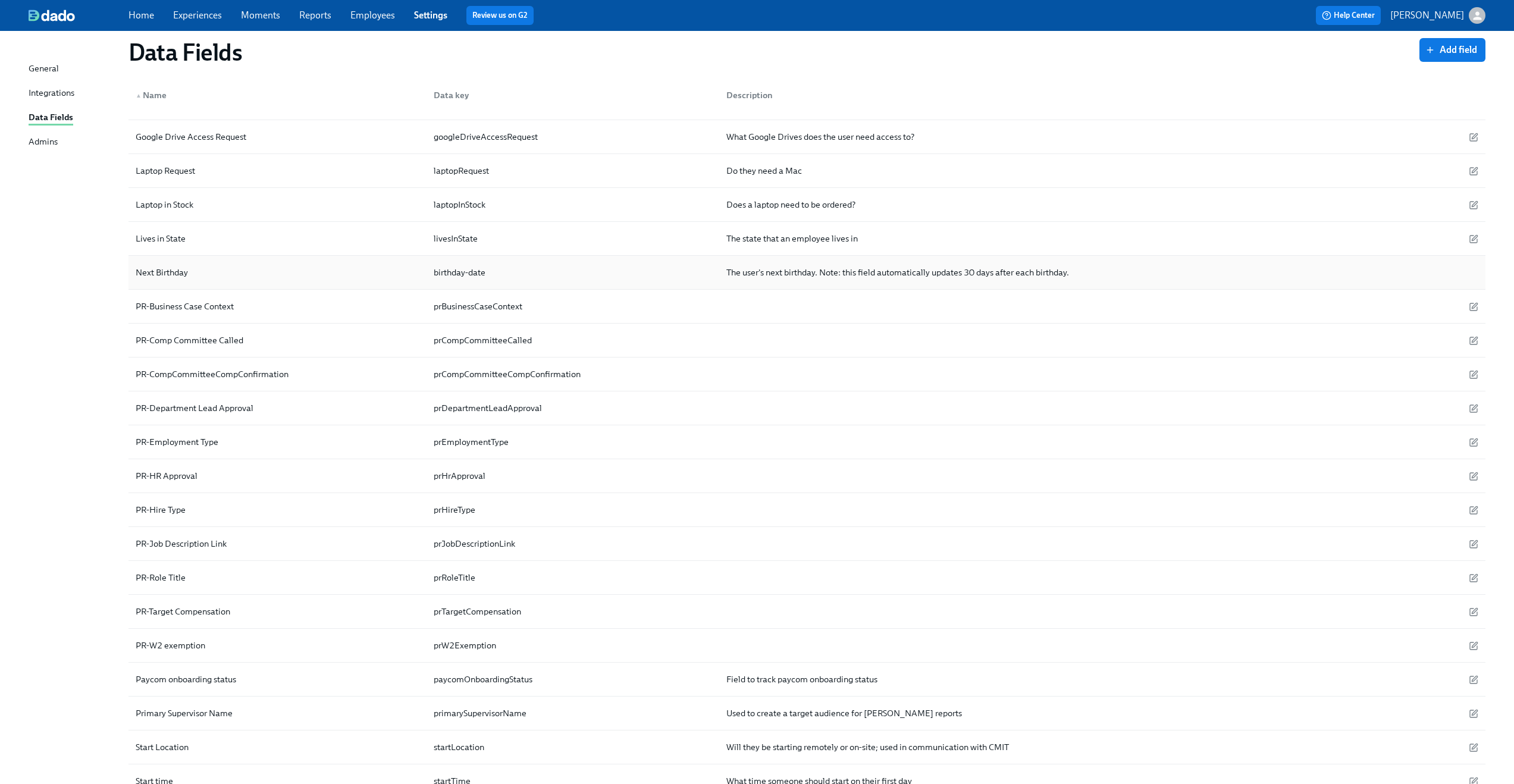
scroll to position [309, 0]
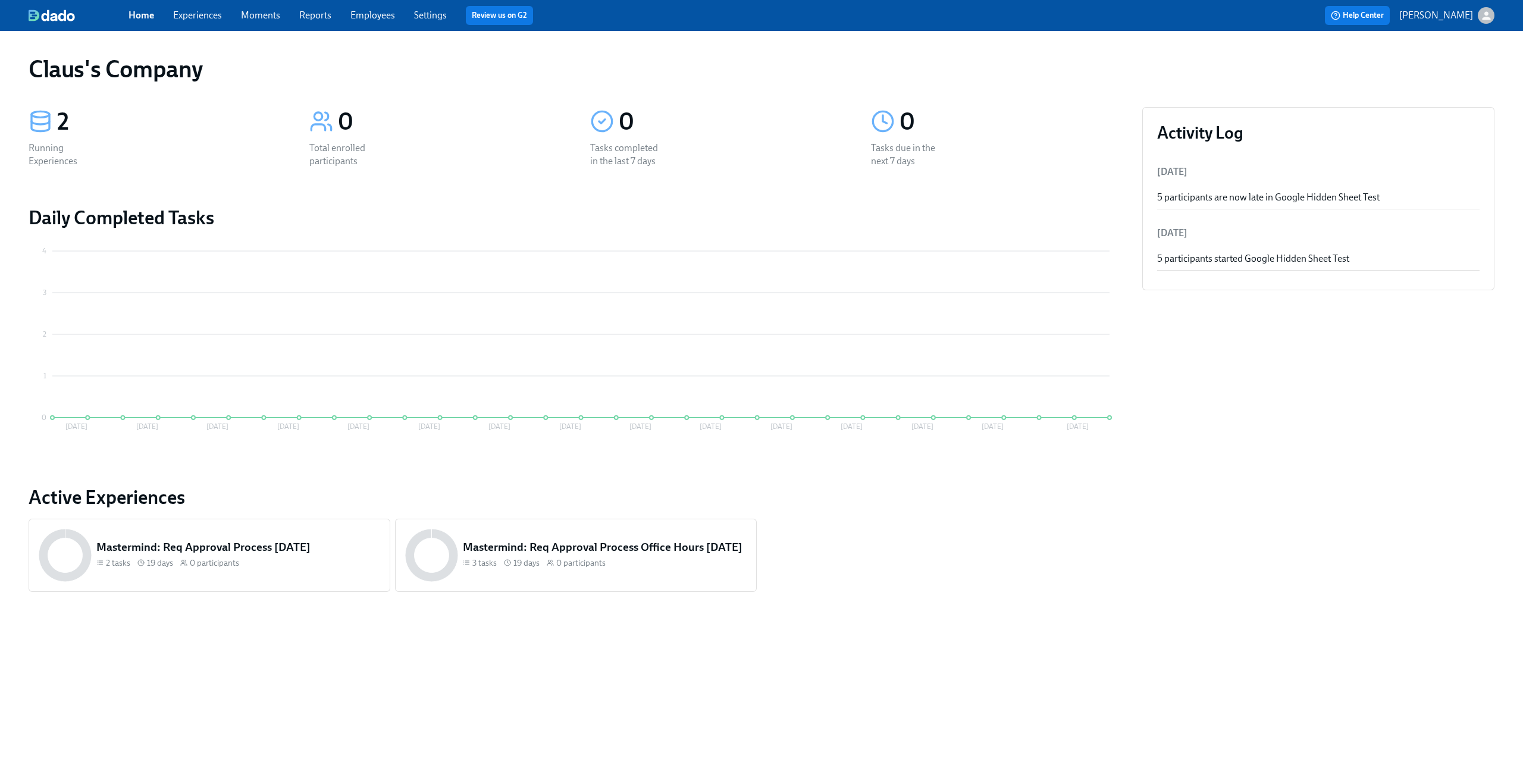
click at [1489, 19] on icon "button" at bounding box center [1486, 16] width 8 height 8
click at [1432, 82] on div "Switch organization..." at bounding box center [1429, 70] width 131 height 28
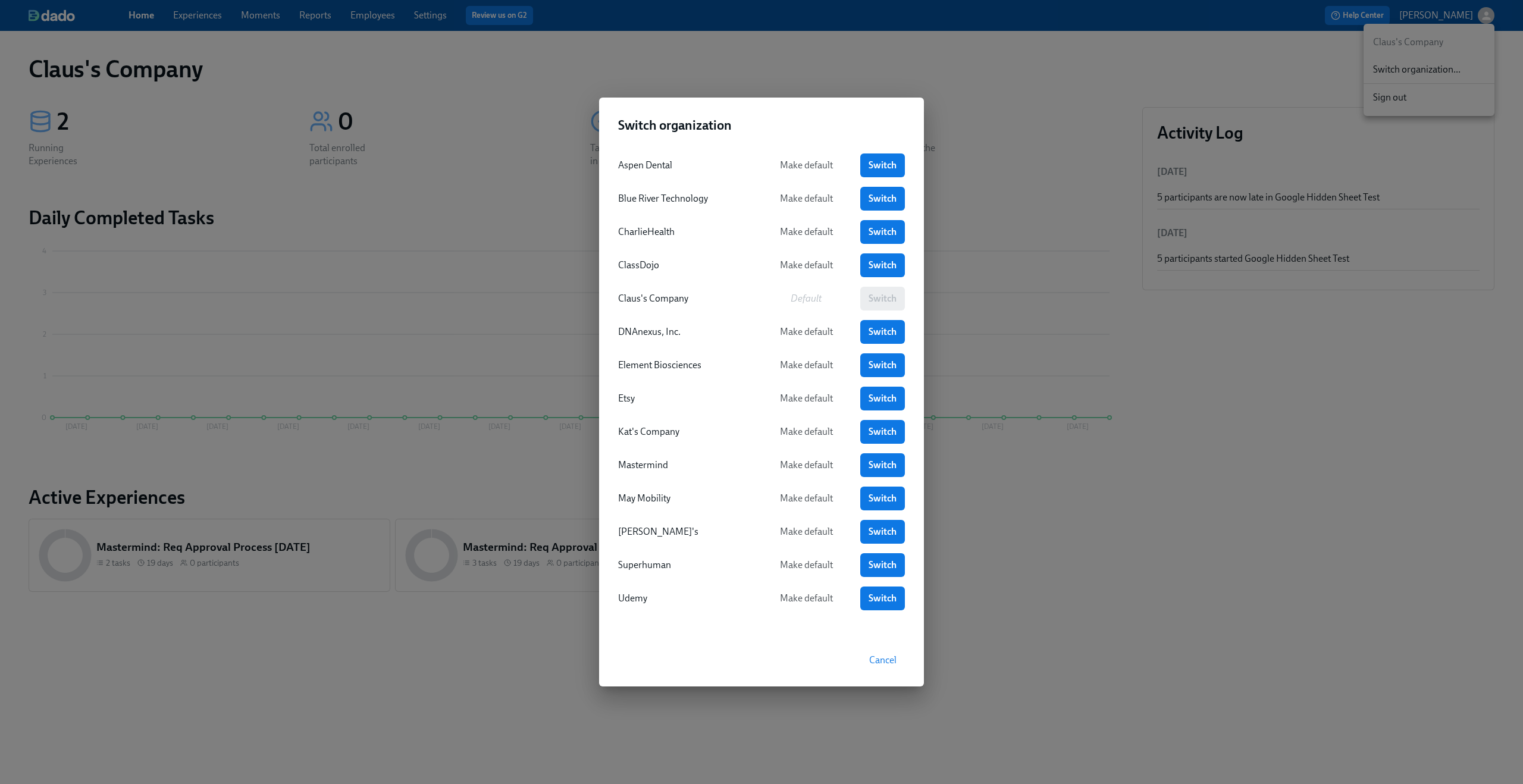
click at [396, 183] on div "Switch organization Aspen Dental Make default Switch Blue River Technology Make…" at bounding box center [761, 392] width 1523 height 784
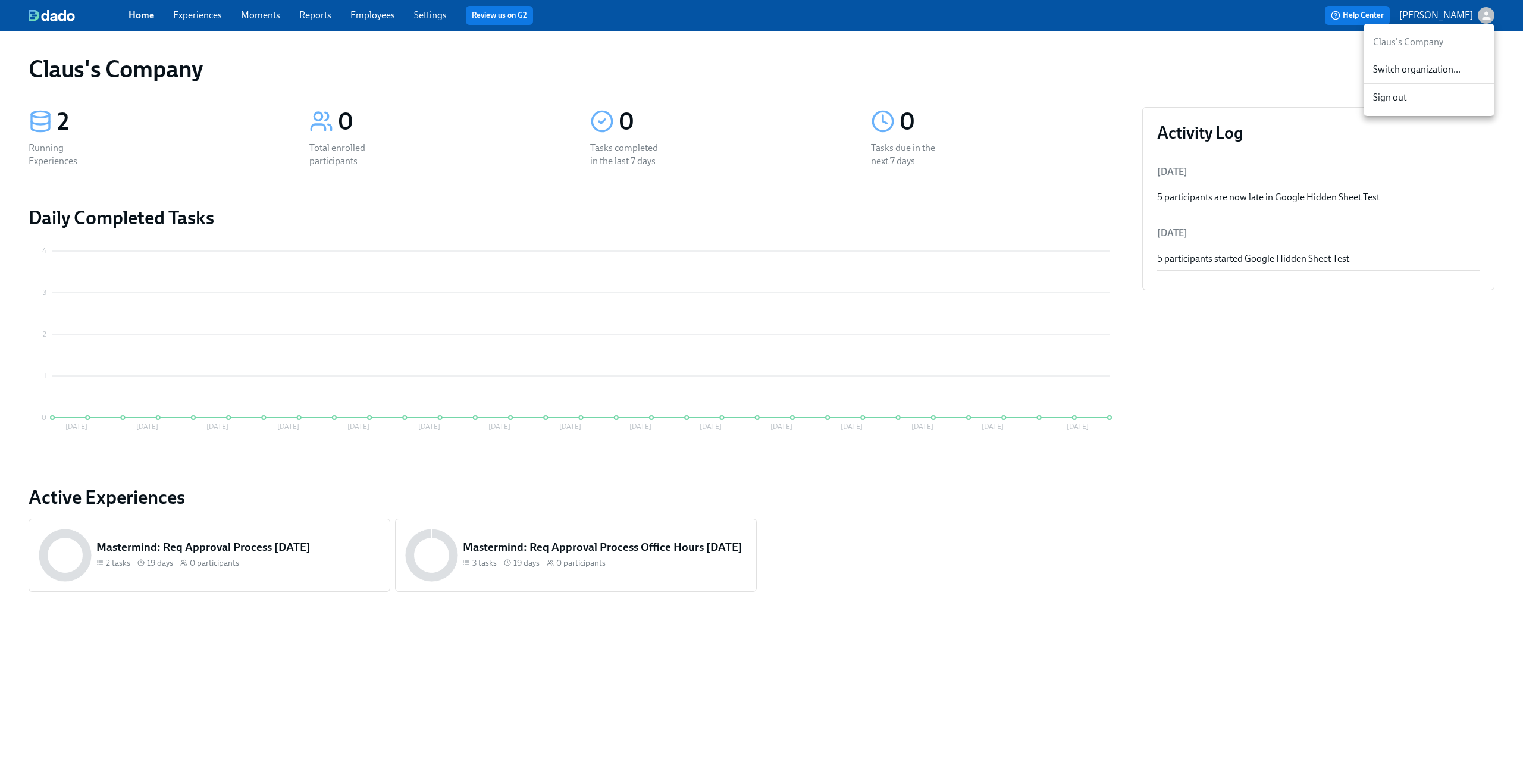
click at [216, 16] on div at bounding box center [761, 392] width 1523 height 784
click at [205, 11] on link "Experiences" at bounding box center [197, 15] width 49 height 11
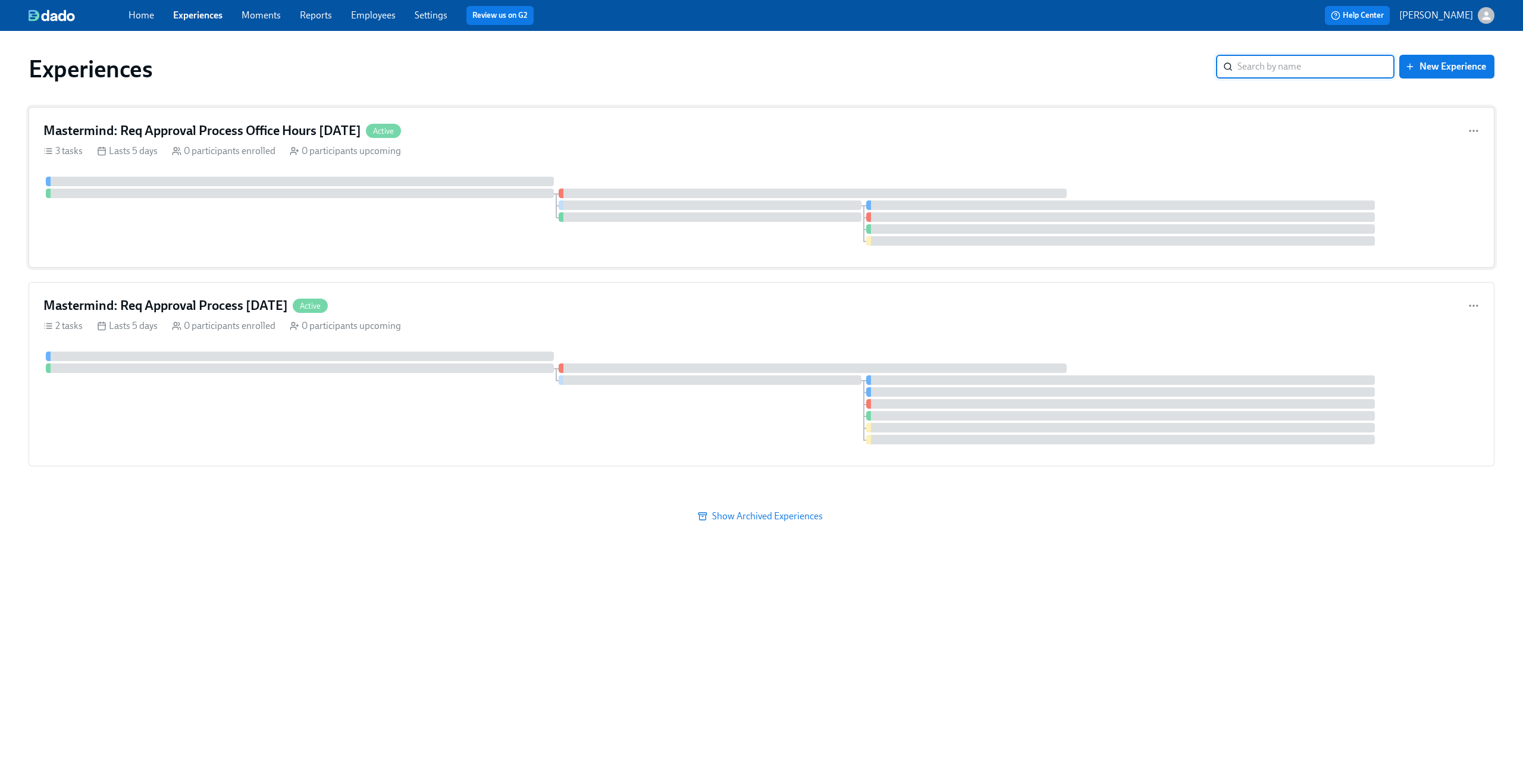
click at [966, 143] on div "Mastermind: Req Approval Process Office Hours [DATE] Active 3 tasks Lasts 5 day…" at bounding box center [761, 187] width 1466 height 161
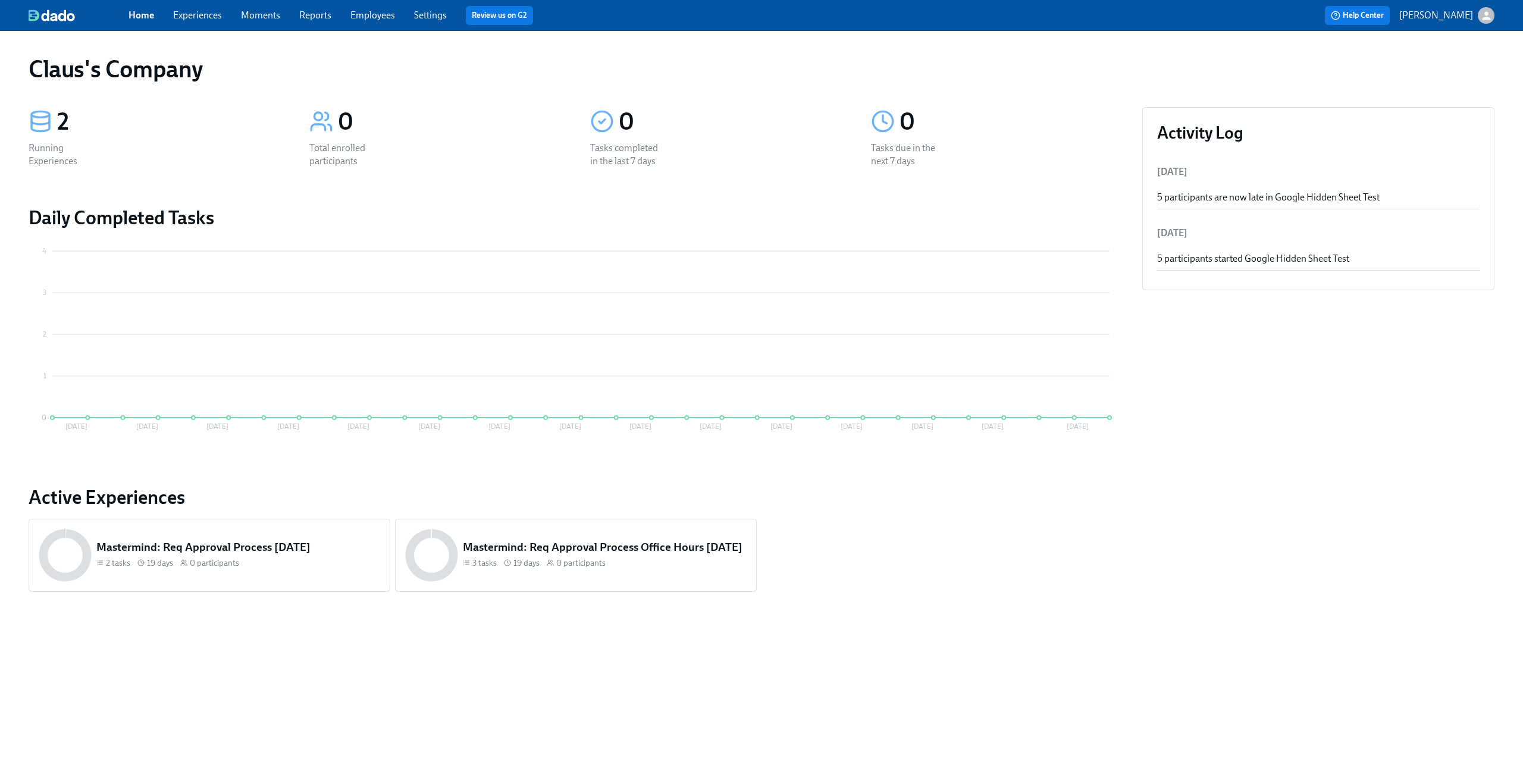
click at [200, 19] on link "Experiences" at bounding box center [197, 15] width 49 height 11
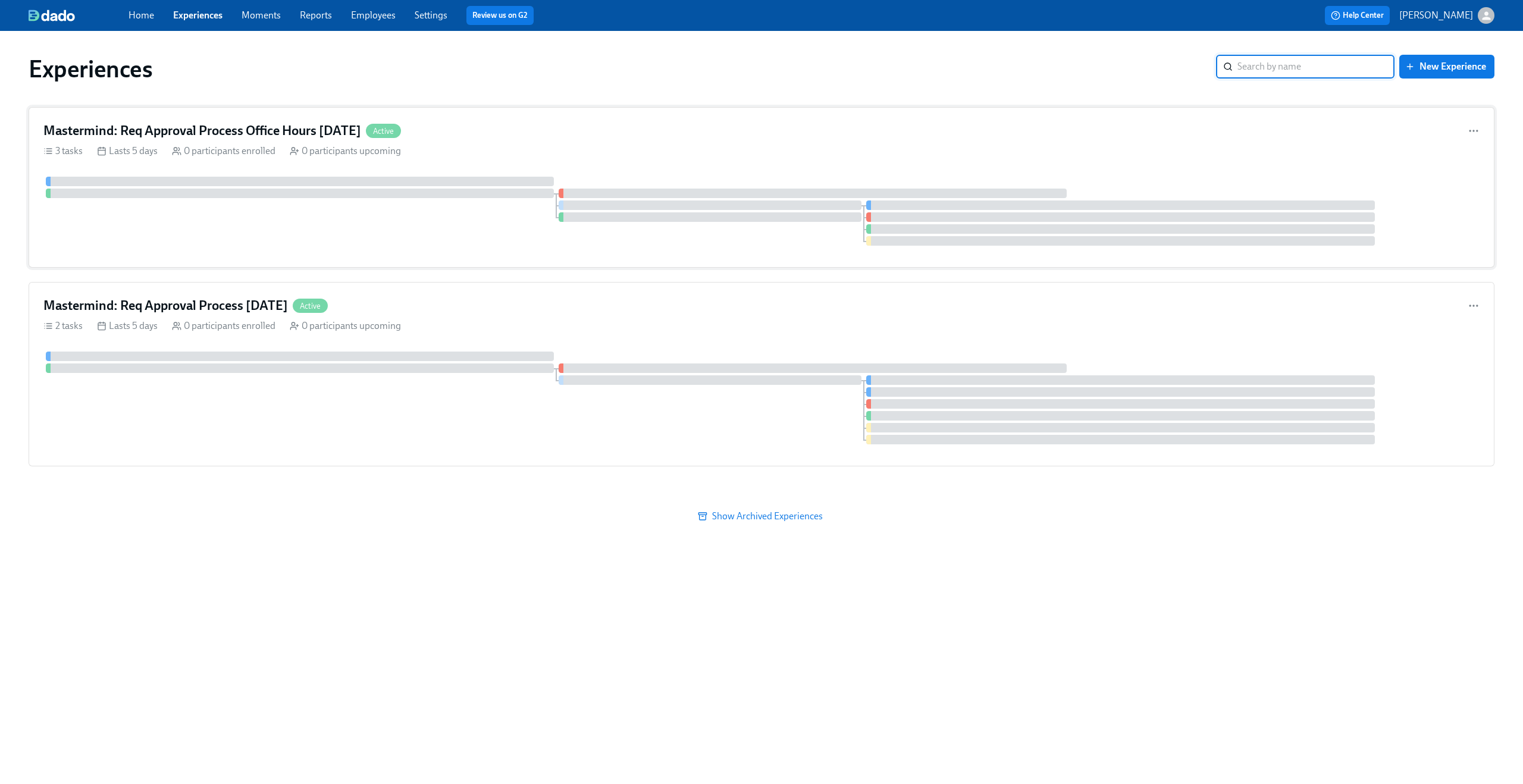
click at [571, 137] on div "Mastermind: Req Approval Process Office Hours 09/10/2025 Active" at bounding box center [761, 131] width 1436 height 18
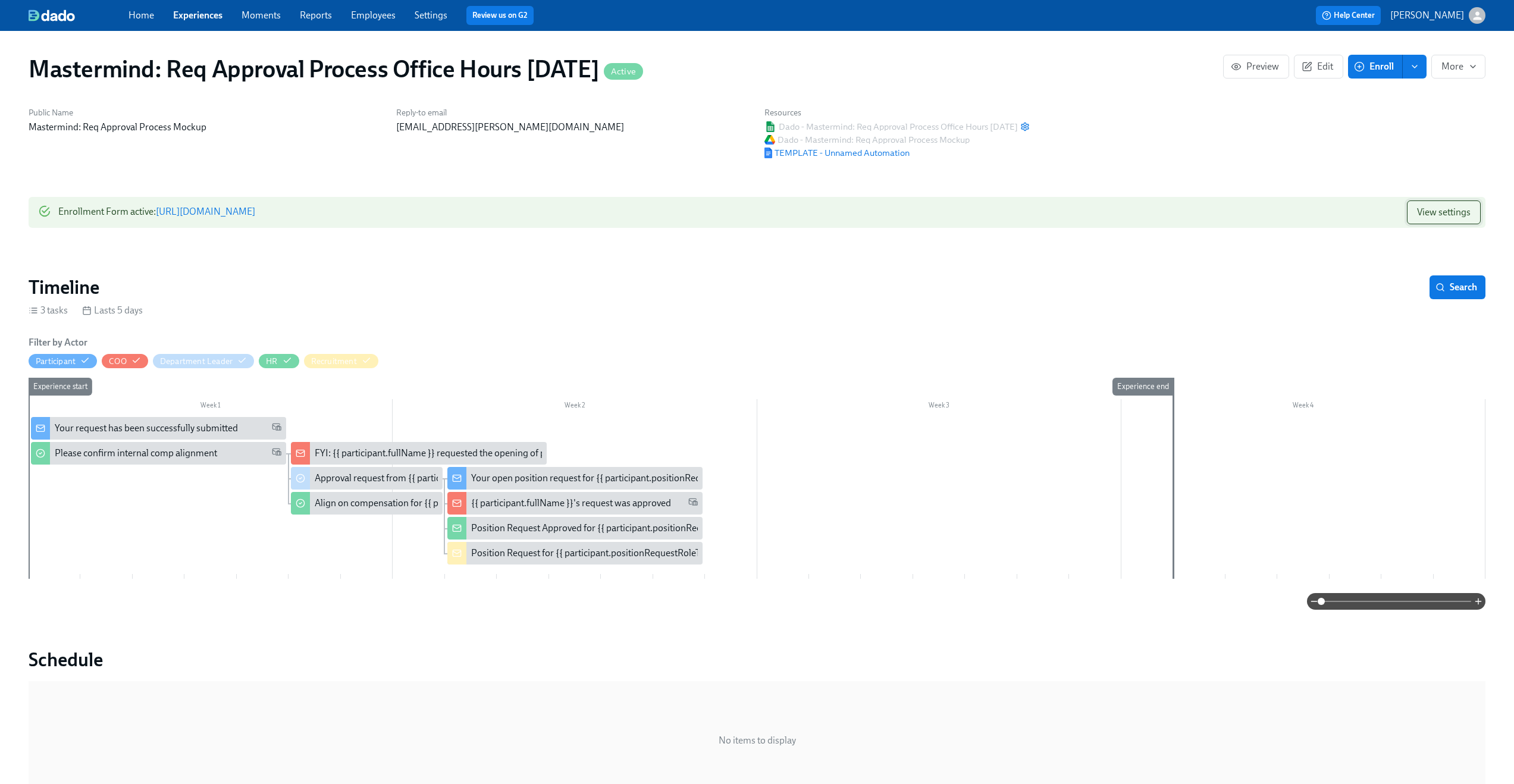
click at [1427, 221] on button "View settings" at bounding box center [1444, 212] width 74 height 24
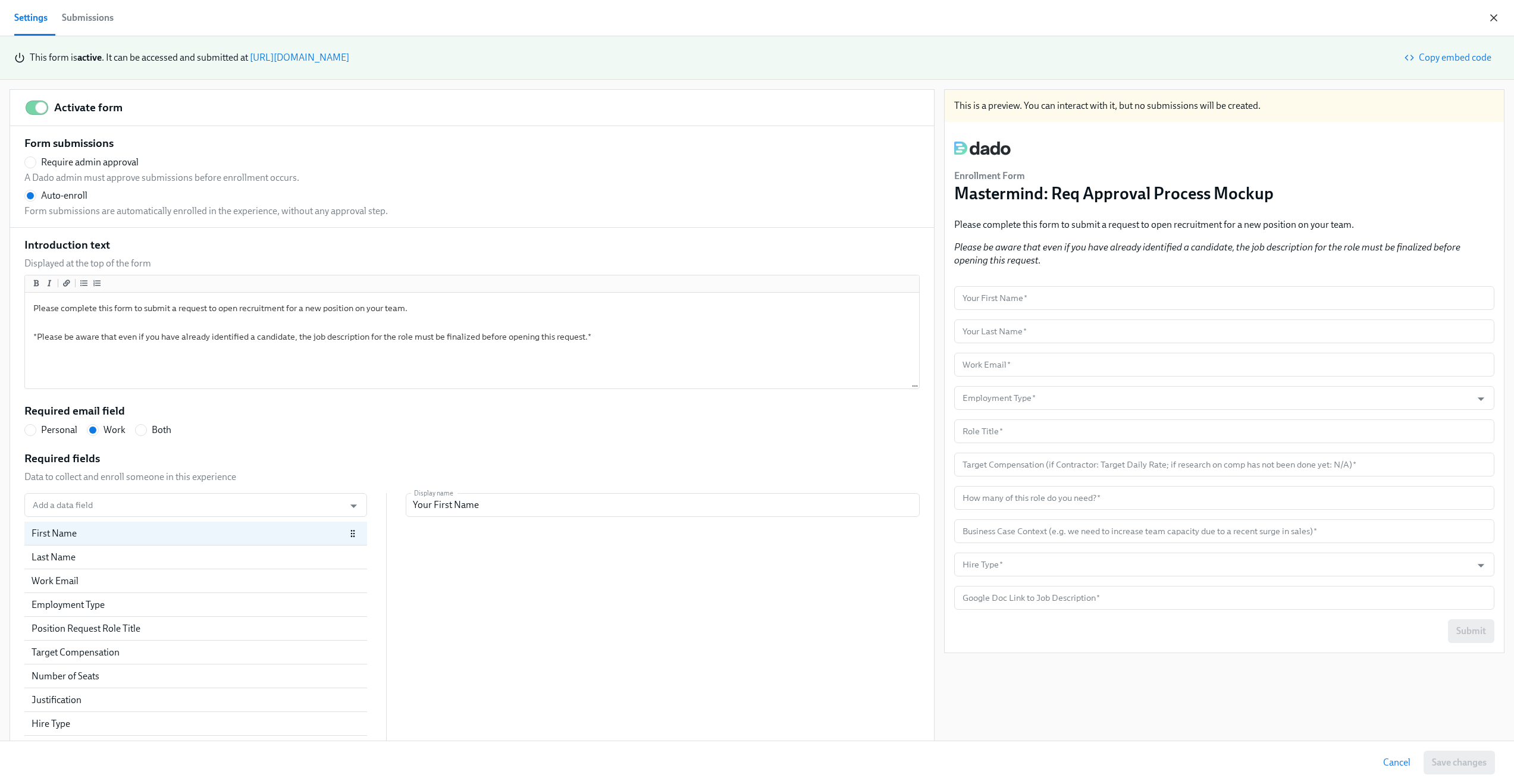
click at [1495, 19] on icon "button" at bounding box center [1494, 18] width 6 height 6
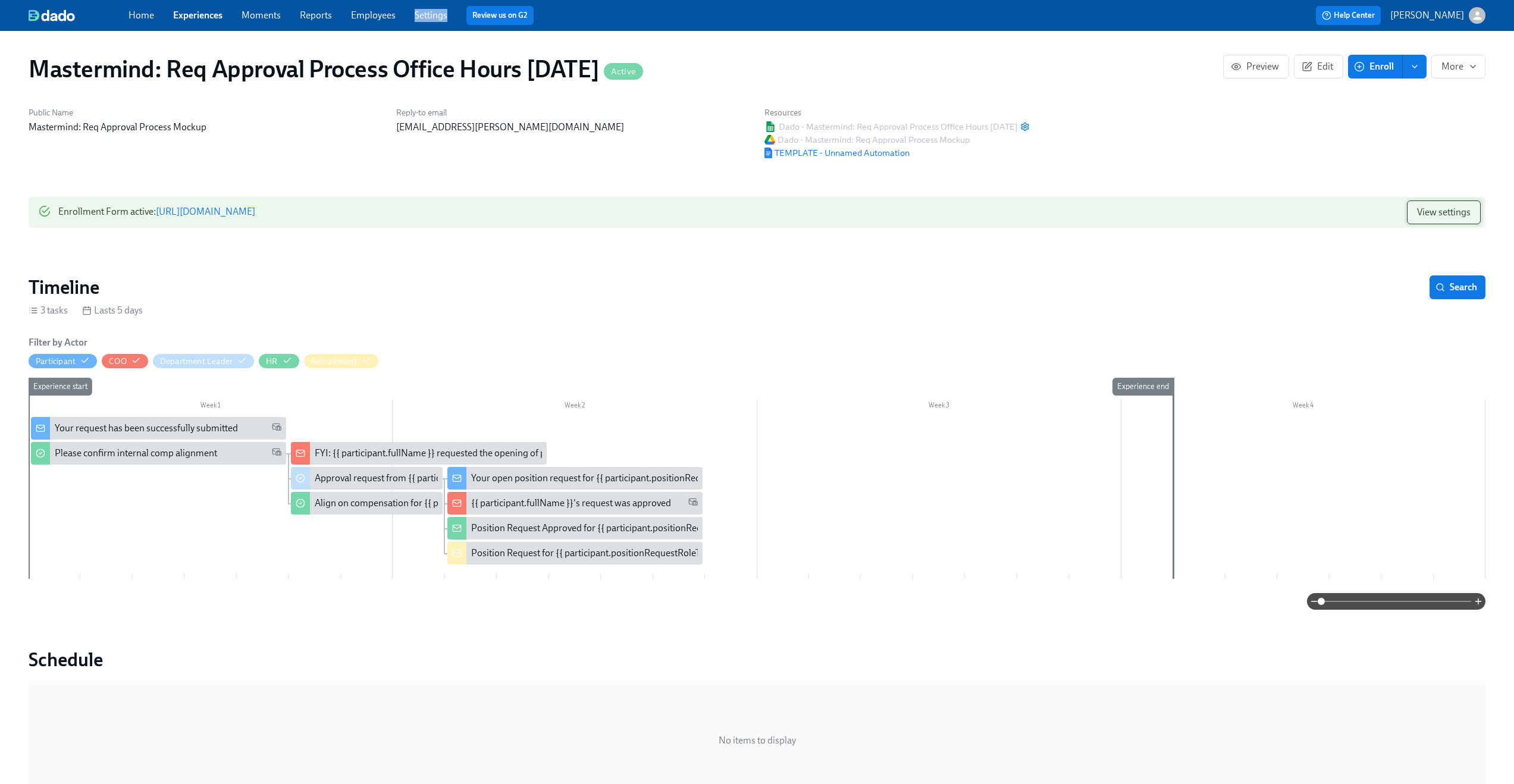
click at [1429, 205] on button "View settings" at bounding box center [1444, 212] width 74 height 24
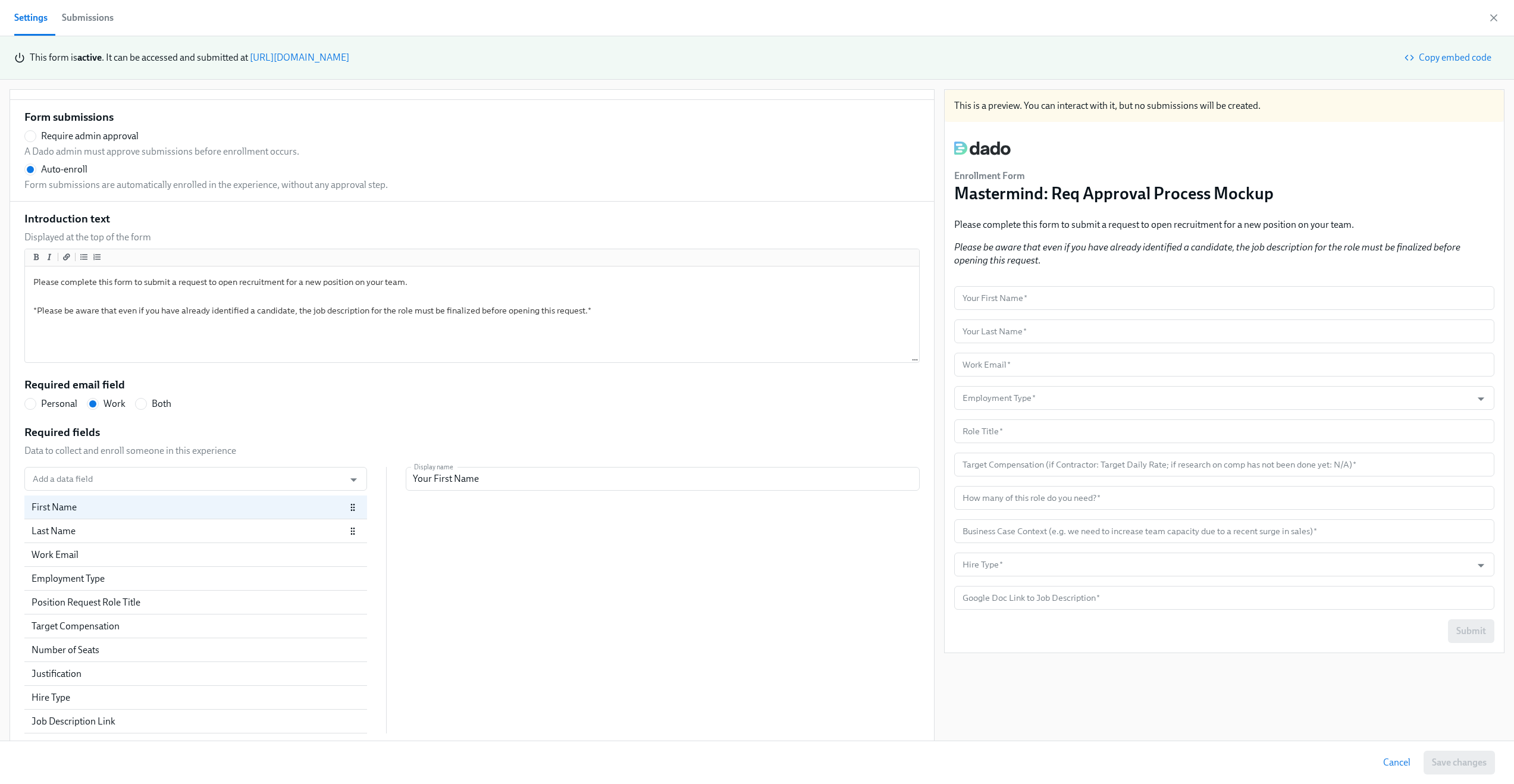
scroll to position [27, 0]
click at [120, 477] on input "Add a data field" at bounding box center [184, 477] width 308 height 24
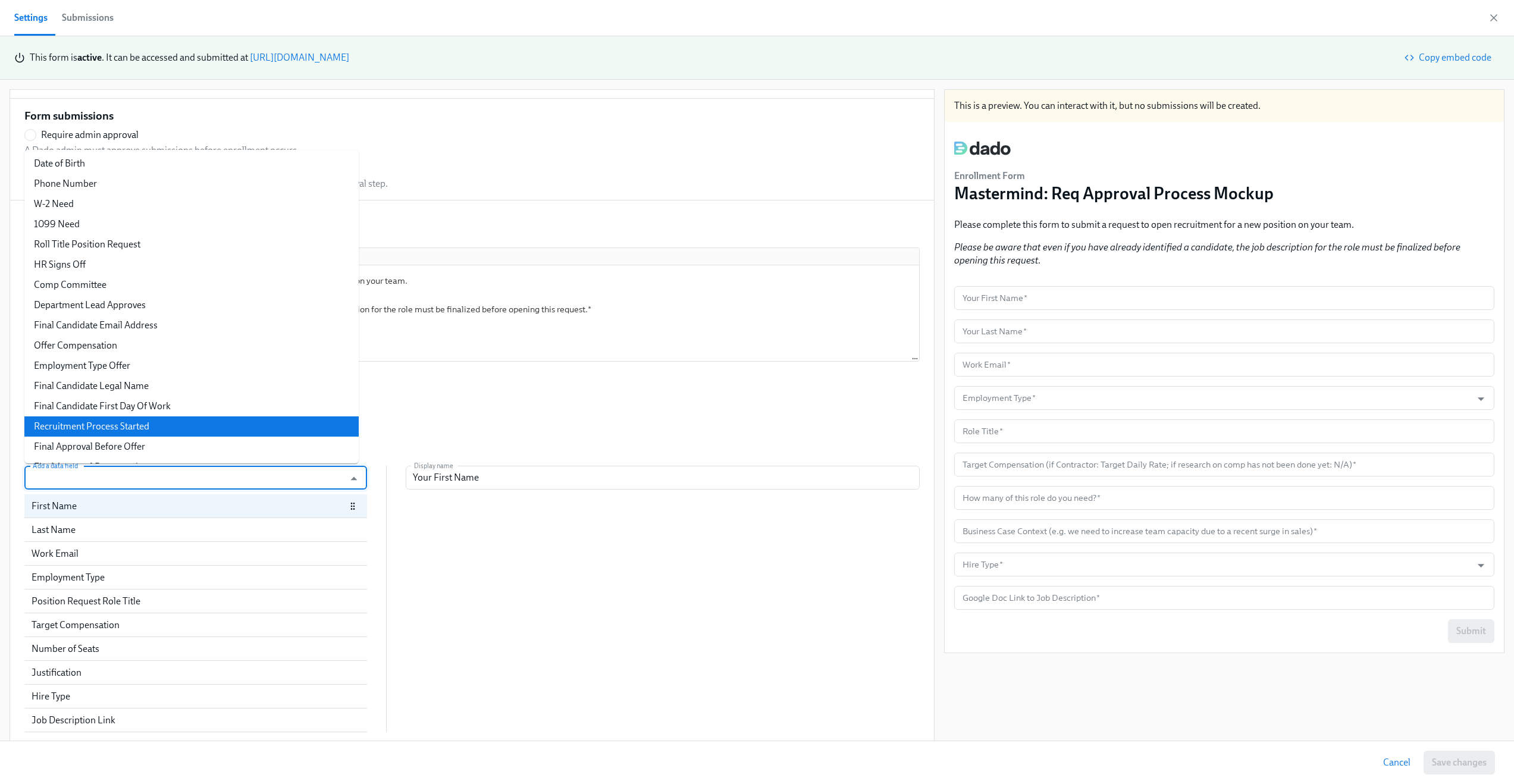
scroll to position [466, 0]
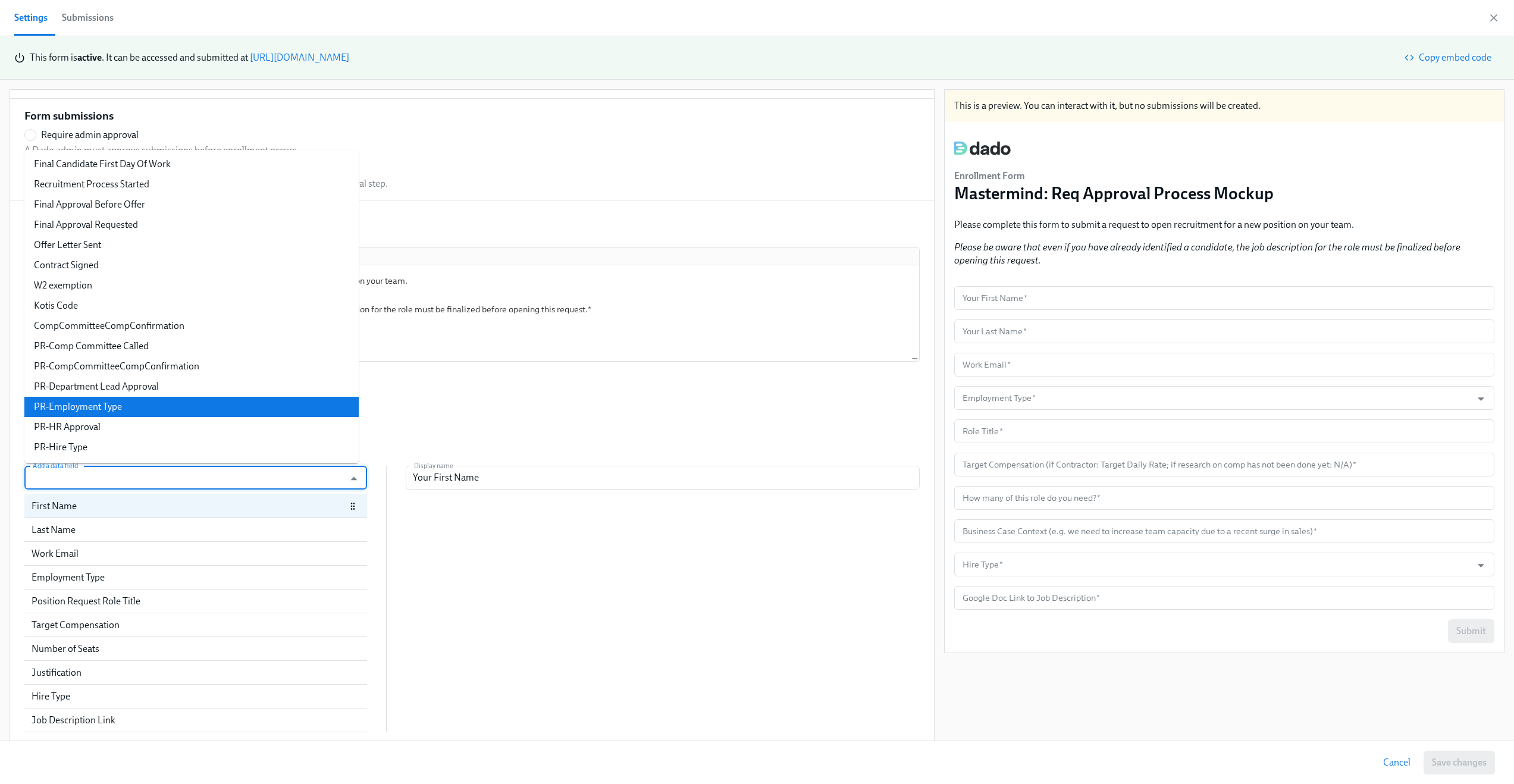
click at [133, 409] on li "PR-Employment Type" at bounding box center [191, 407] width 335 height 20
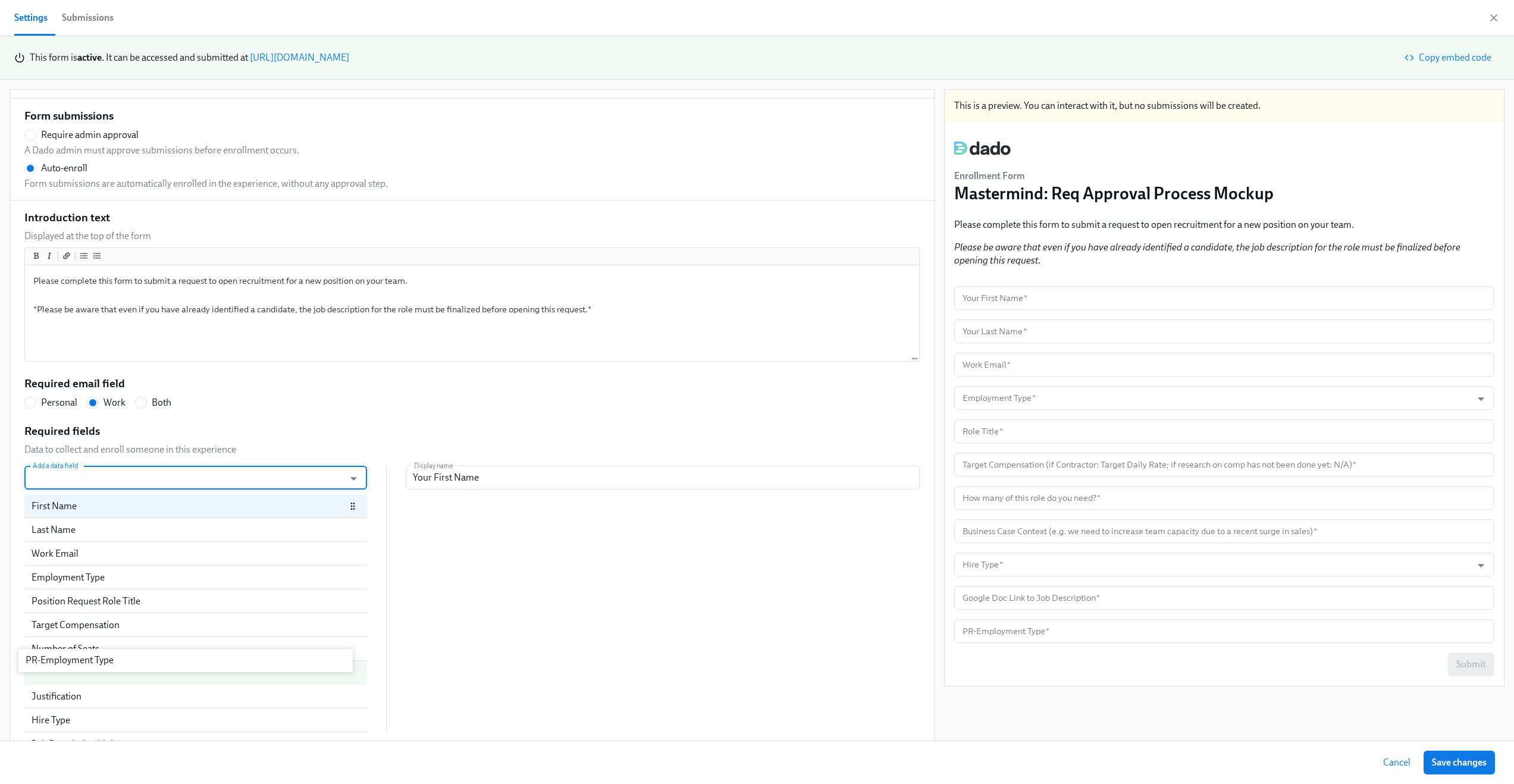
scroll to position [42, 0]
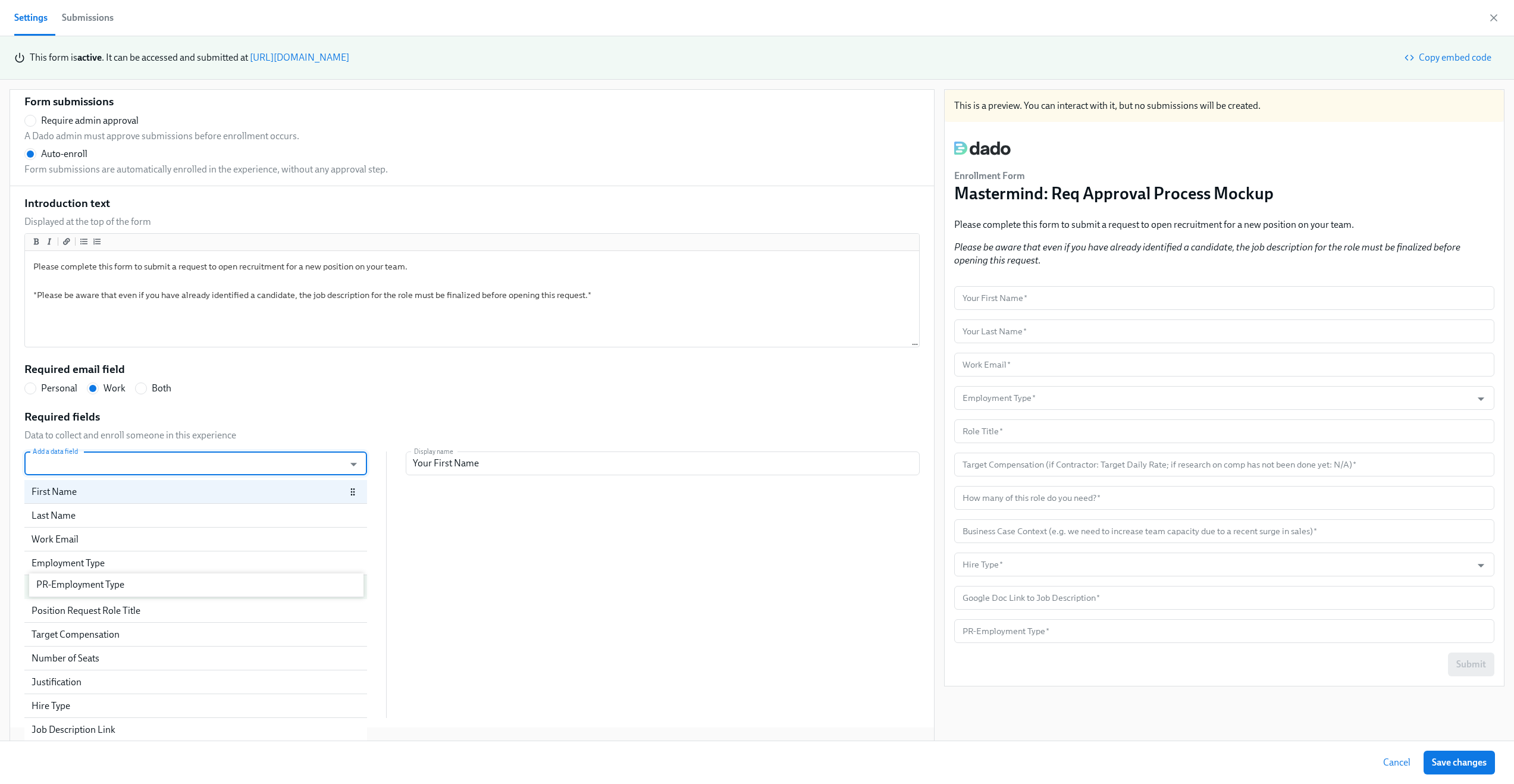
drag, startPoint x: 132, startPoint y: 722, endPoint x: 133, endPoint y: 577, distance: 145.0
click at [133, 577] on div "First Name Last Name Work Email Employment Type Position Request Role Title Tar…" at bounding box center [195, 599] width 343 height 238
click at [107, 561] on div "Employment Type" at bounding box center [181, 563] width 300 height 13
radio input "false"
type input "Employment Type"
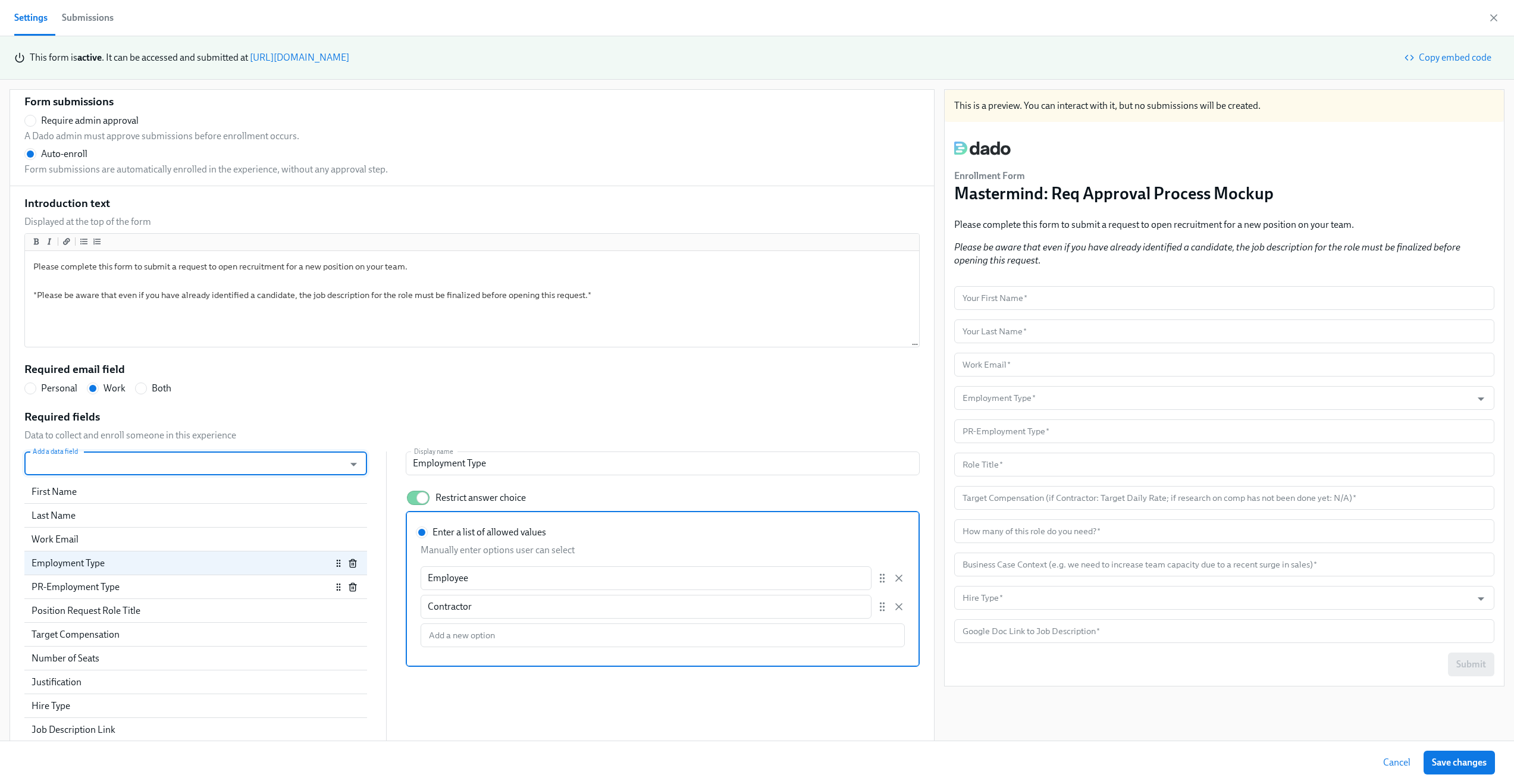
click at [80, 592] on div "PR-Employment Type" at bounding box center [181, 587] width 300 height 13
radio input "false"
type input "PR-Employment Type"
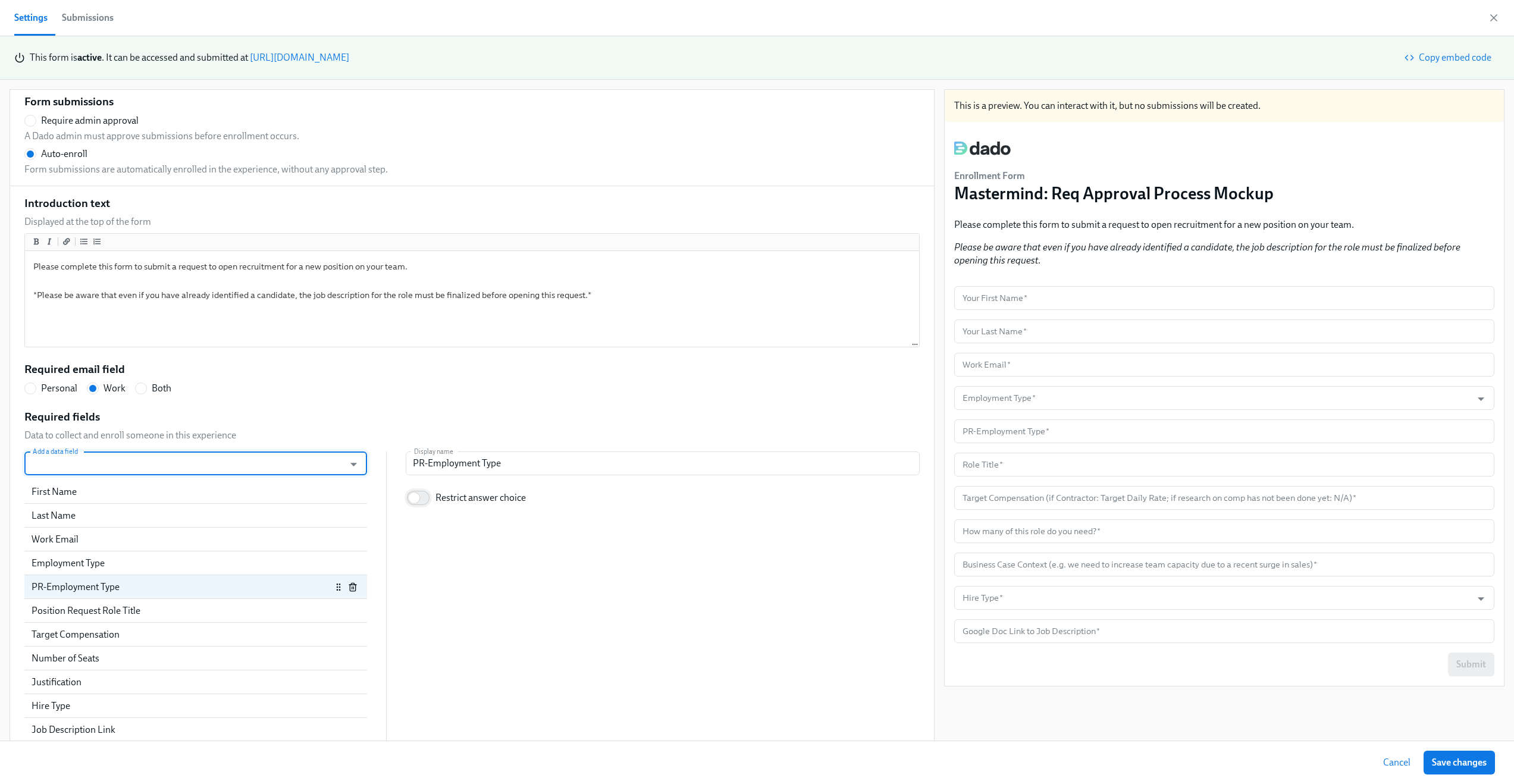
click at [414, 486] on input "Restrict answer choice" at bounding box center [414, 498] width 78 height 26
checkbox input "true"
radio input "false"
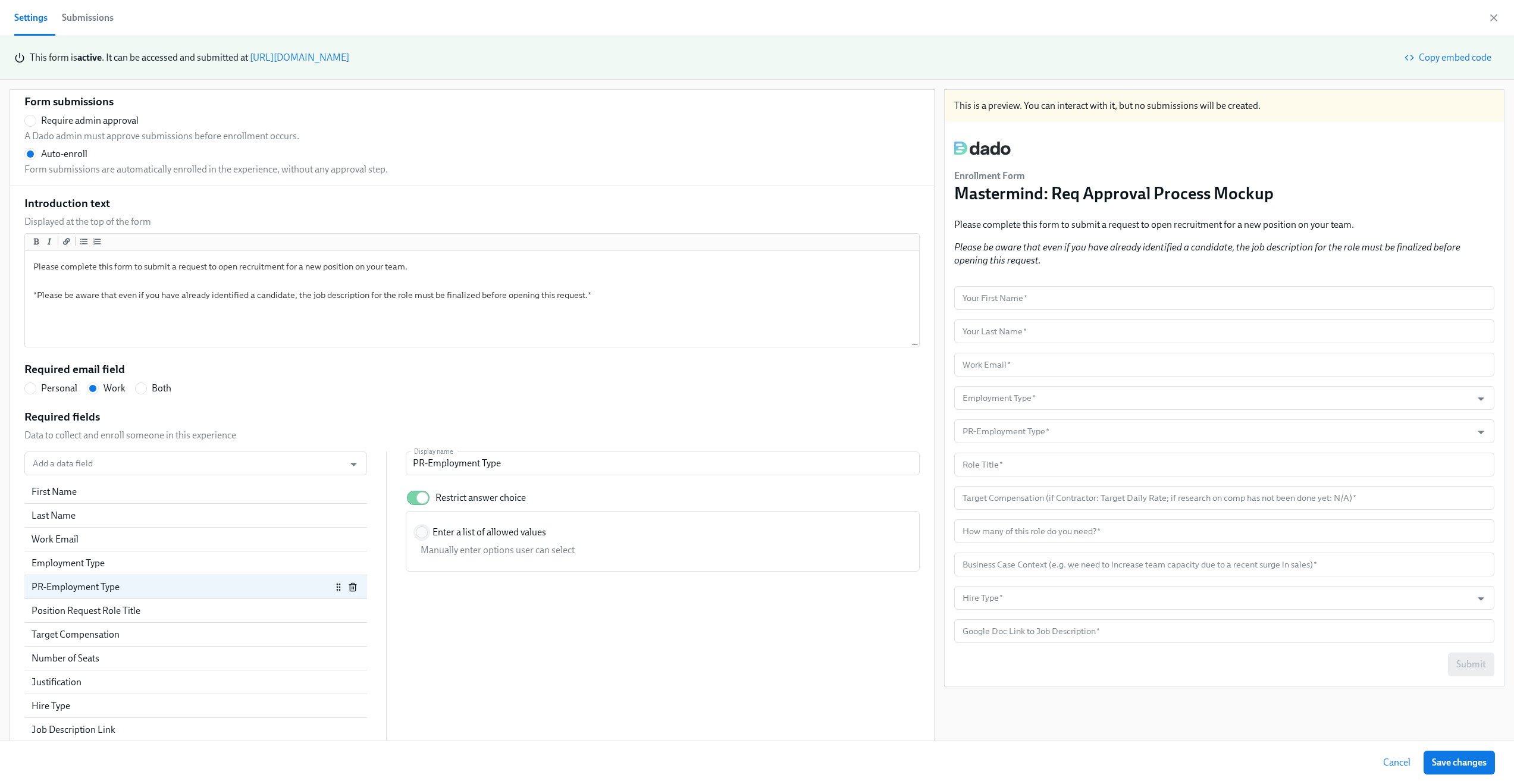
click at [416, 528] on input "Enter a list of allowed values" at bounding box center [422, 533] width 11 height 11
radio input "true"
radio input "false"
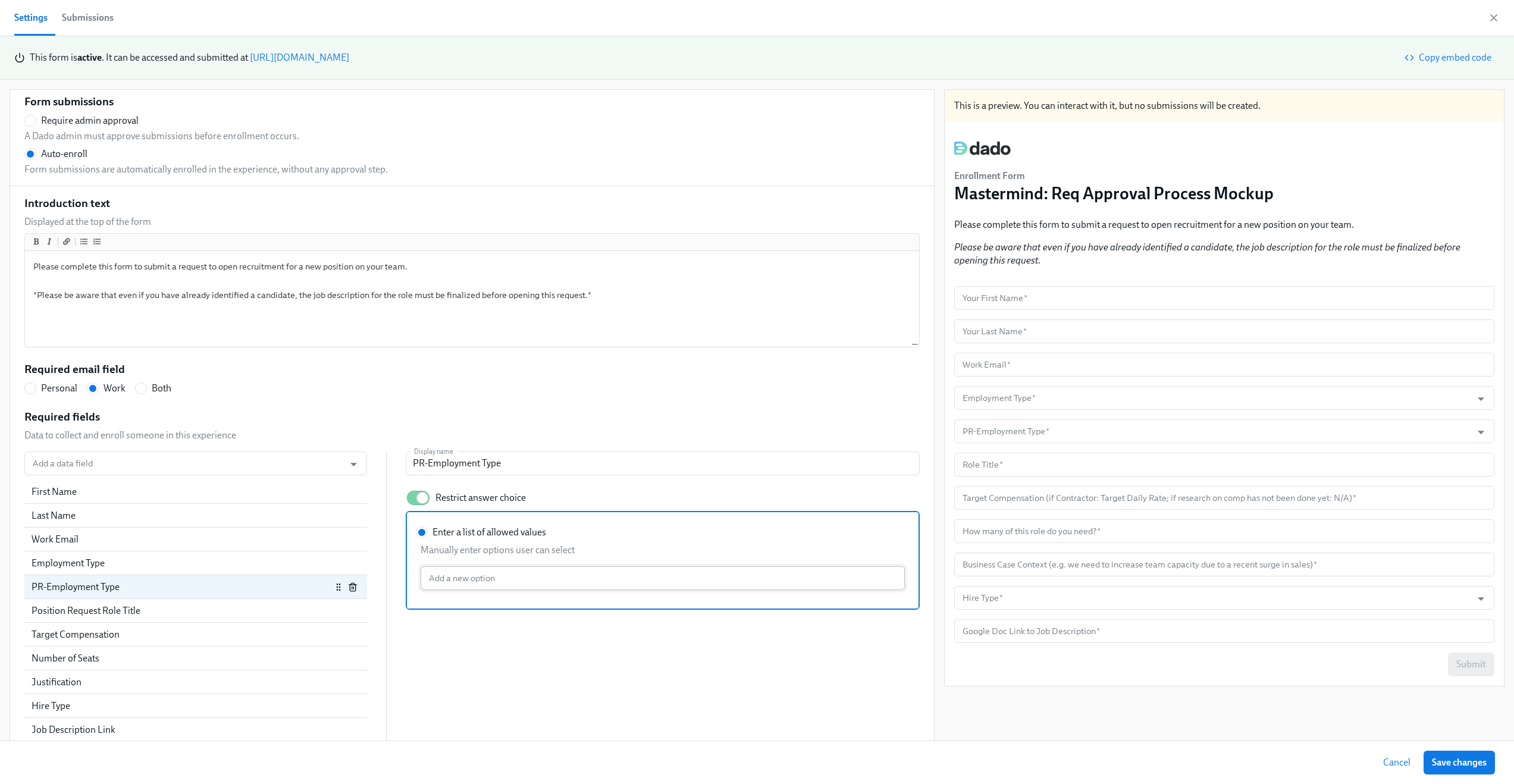
click at [442, 569] on input "Enter a list of allowed values Manually enter options user can select Add a new…" at bounding box center [663, 578] width 485 height 24
type input "Employee"
radio input "false"
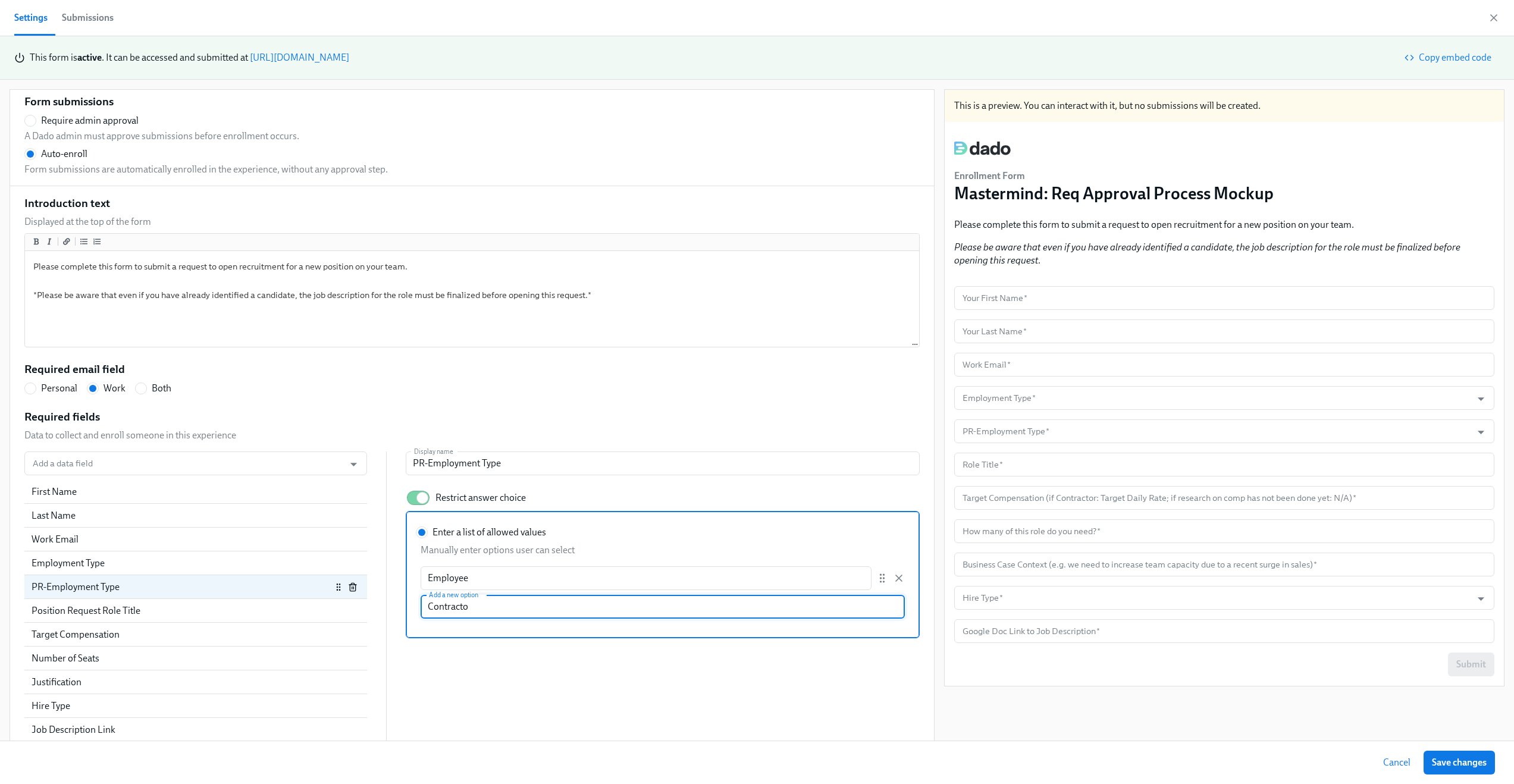
type input "Contractor"
radio input "false"
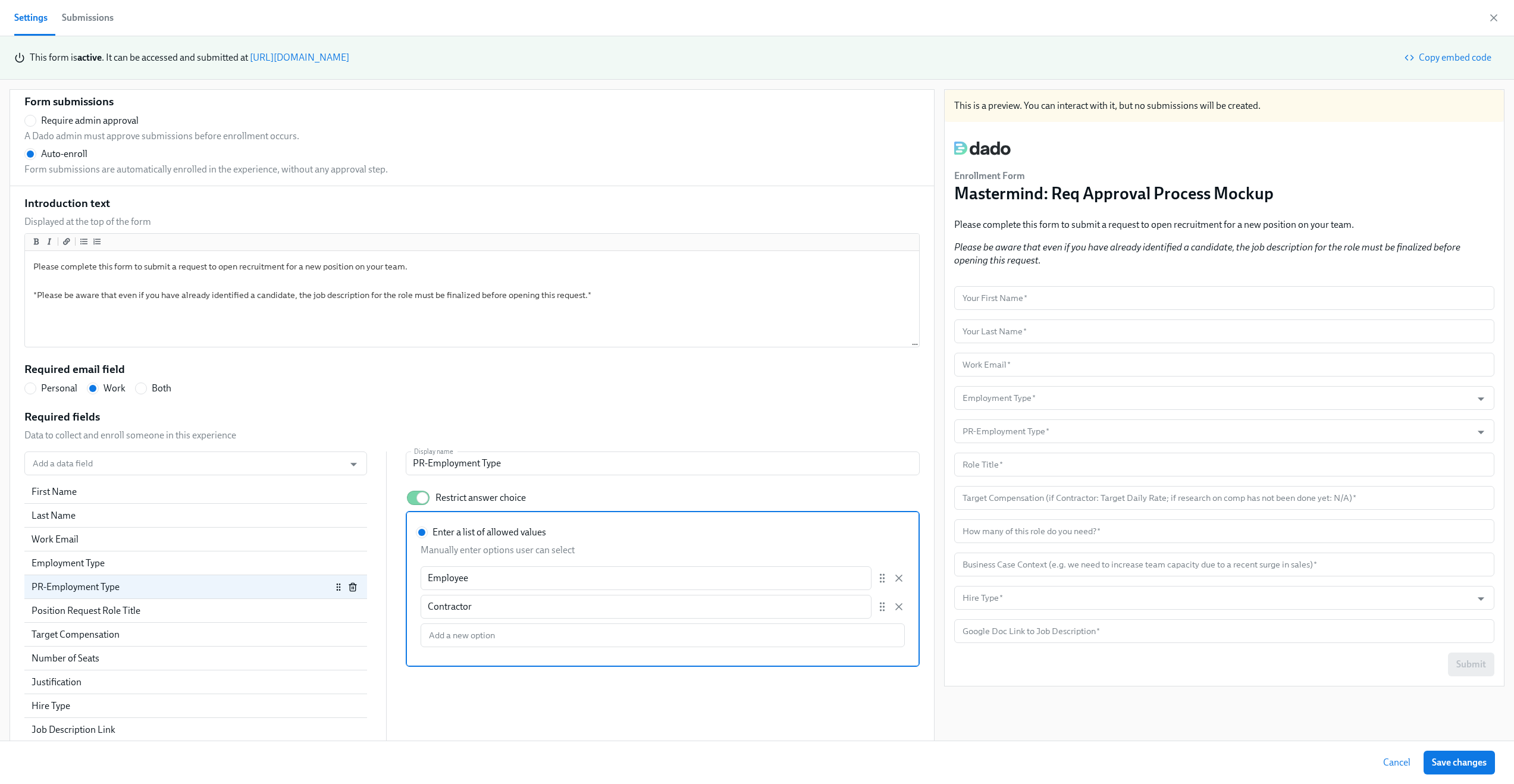
click at [483, 685] on div "Add a data field Add a data field First Name Last Name Work Email Employment Ty…" at bounding box center [472, 597] width 896 height 290
click at [209, 588] on div "PR-Employment Type" at bounding box center [181, 587] width 300 height 13
click at [184, 572] on div "Employment Type" at bounding box center [195, 563] width 343 height 24
radio input "false"
type input "Employment Type"
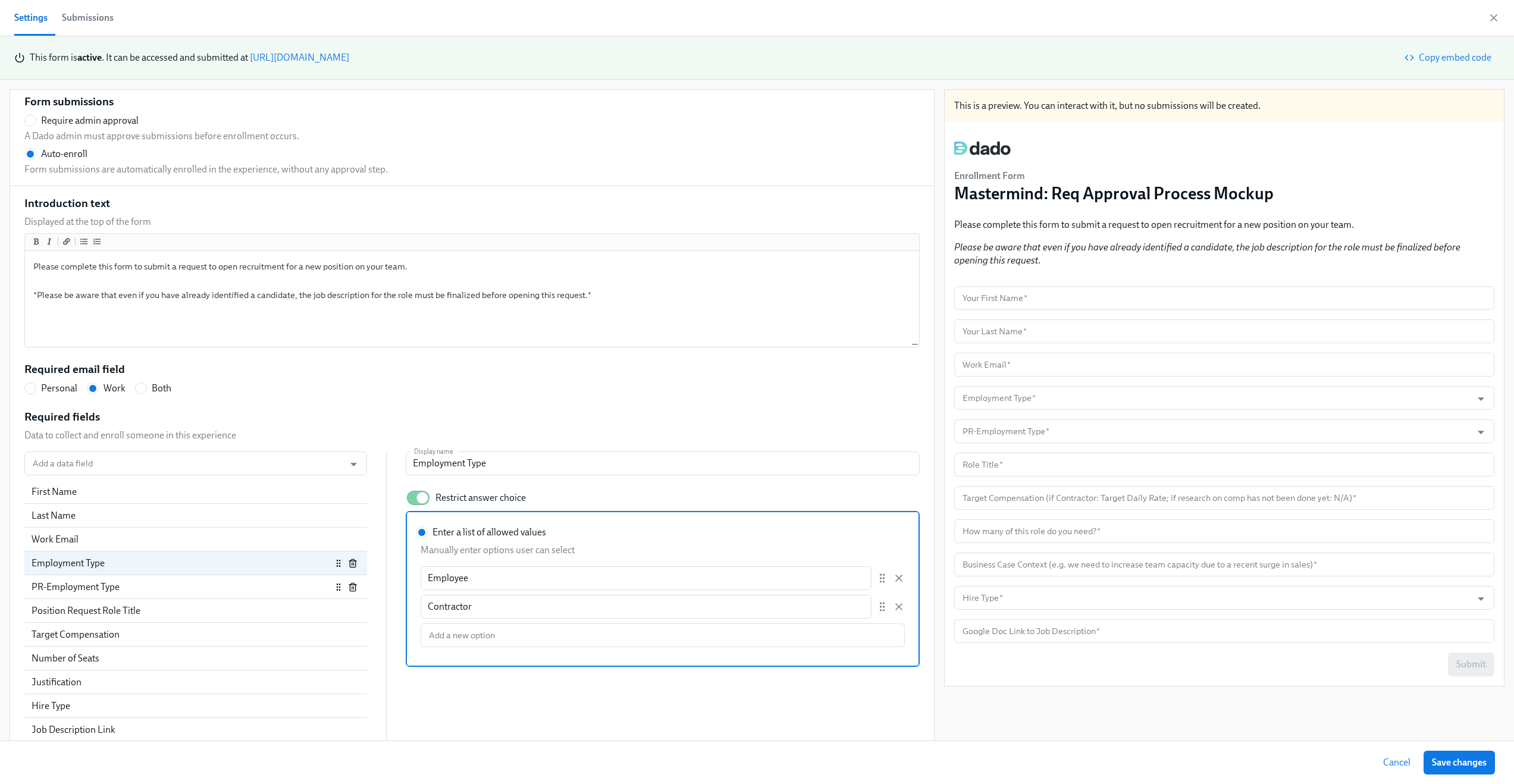
click at [183, 595] on div "PR-Employment Type" at bounding box center [195, 587] width 343 height 24
radio input "false"
type input "PR-Employment Type"
click at [181, 572] on div "Employment Type" at bounding box center [195, 563] width 343 height 24
radio input "false"
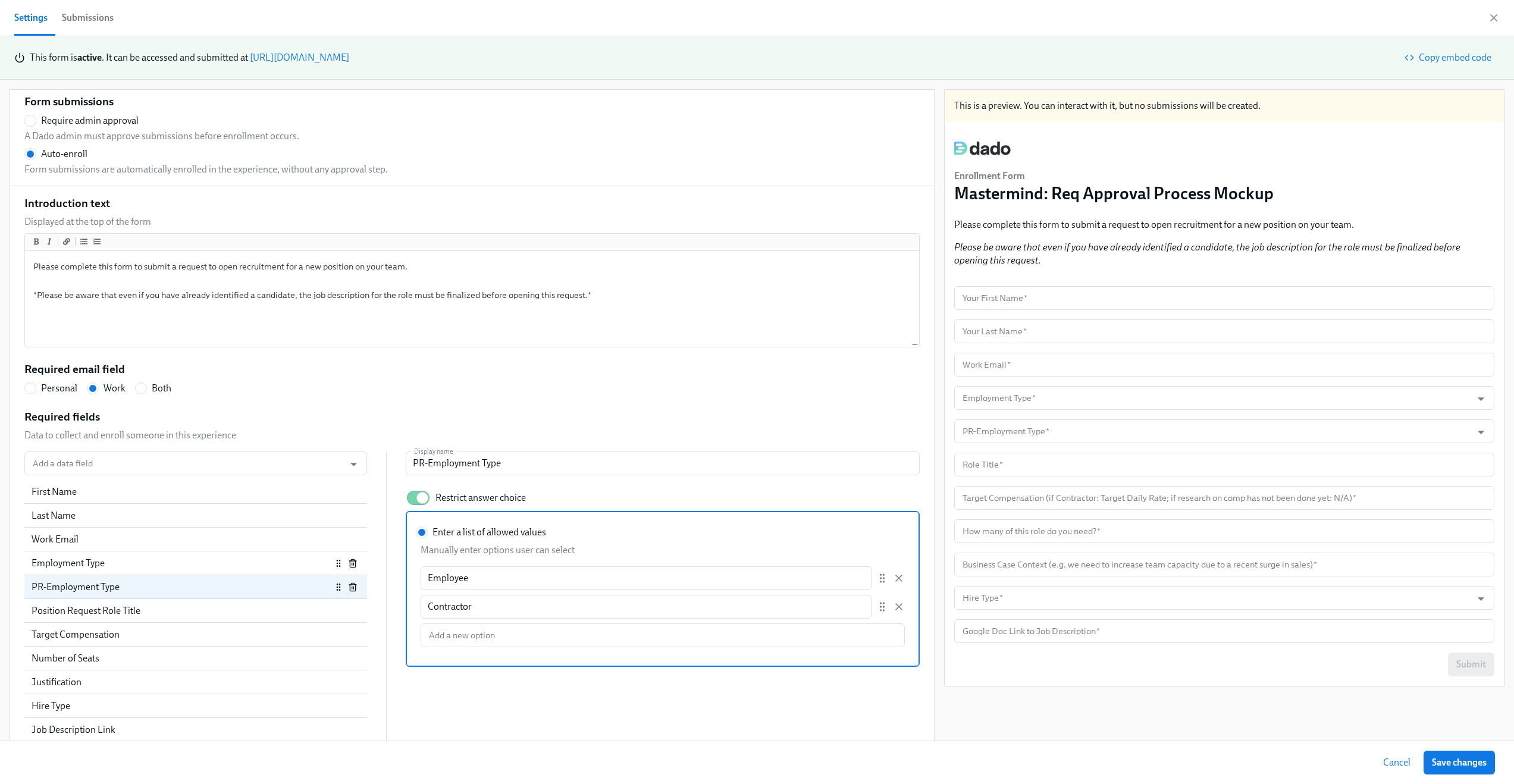
type input "Employment Type"
click at [177, 589] on div "PR-Employment Type" at bounding box center [181, 587] width 300 height 13
radio input "false"
type input "PR-Employment Type"
click at [171, 568] on div "Employment Type" at bounding box center [181, 563] width 300 height 13
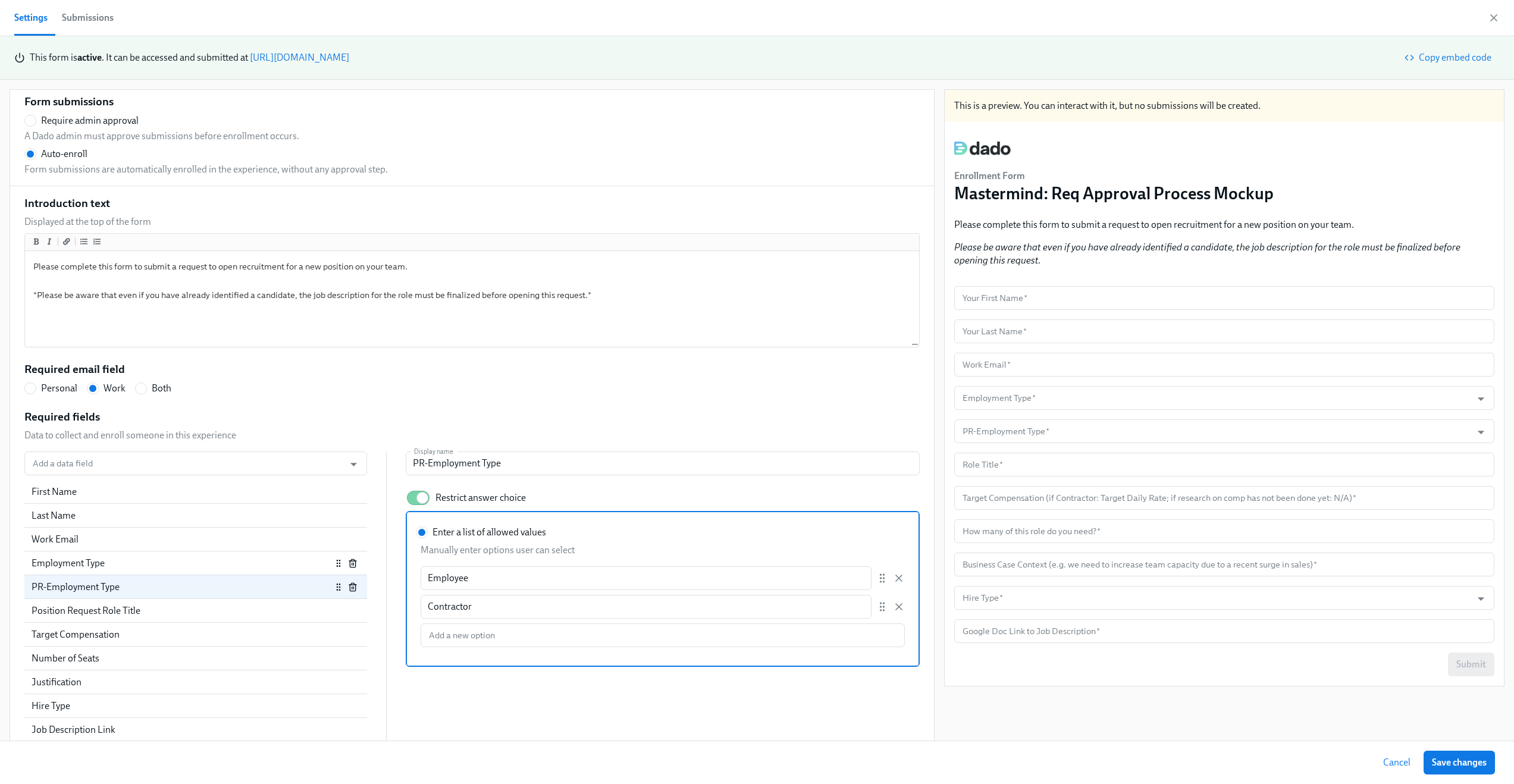
radio input "false"
type input "Employment Type"
click at [165, 591] on div "PR-Employment Type" at bounding box center [181, 587] width 300 height 13
radio input "false"
type input "PR-Employment Type"
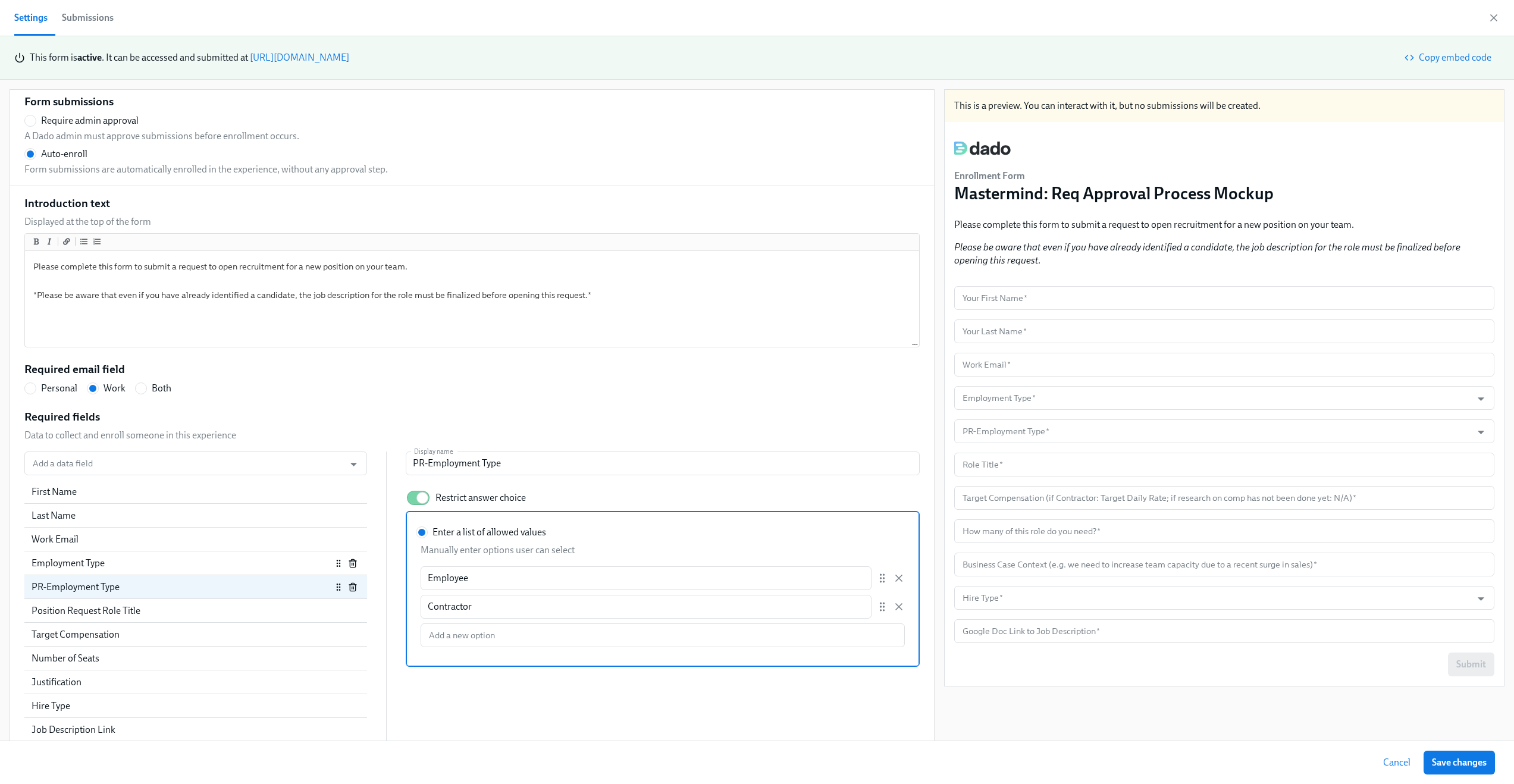
click at [162, 571] on div "Employment Type" at bounding box center [195, 563] width 343 height 24
radio input "false"
type input "Employment Type"
click at [429, 463] on input "Employment Type" at bounding box center [662, 463] width 514 height 24
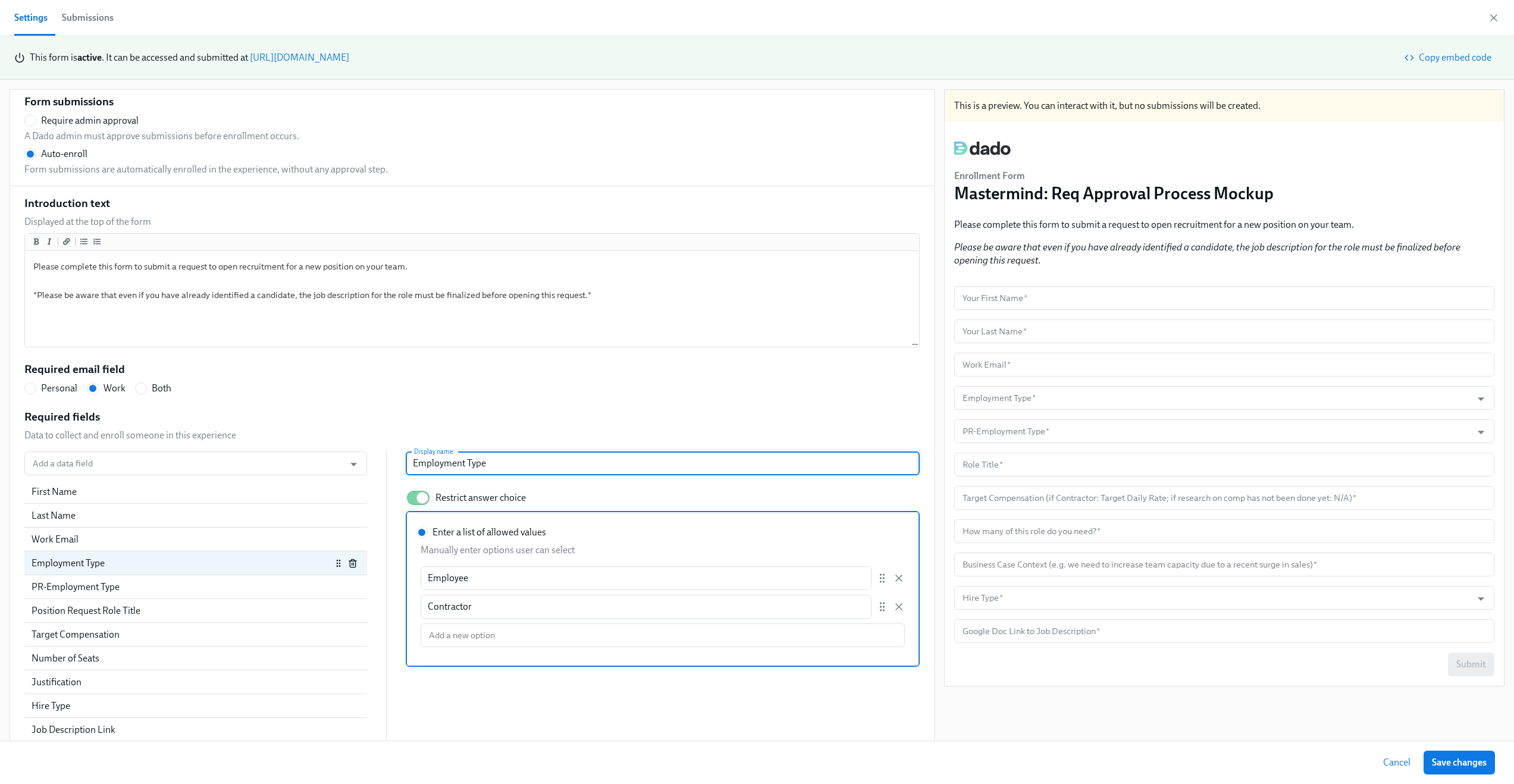
click at [429, 463] on input "Employment Type" at bounding box center [662, 463] width 514 height 24
click at [152, 579] on div "PR-Employment Type" at bounding box center [195, 587] width 343 height 24
radio input "false"
type input "PR-Employment Type"
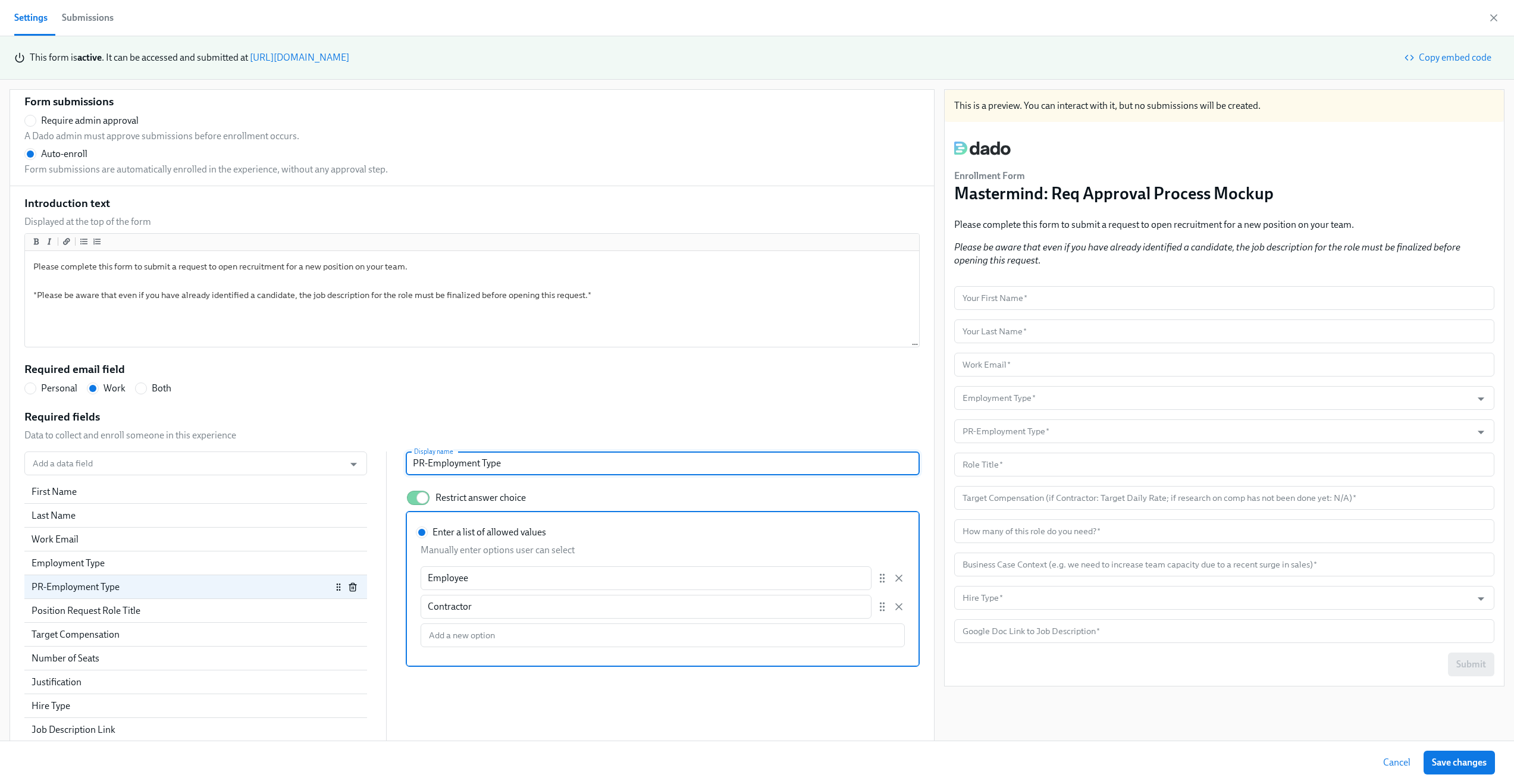
click at [432, 464] on input "PR-Employment Type" at bounding box center [662, 463] width 514 height 24
paste input "text"
radio input "false"
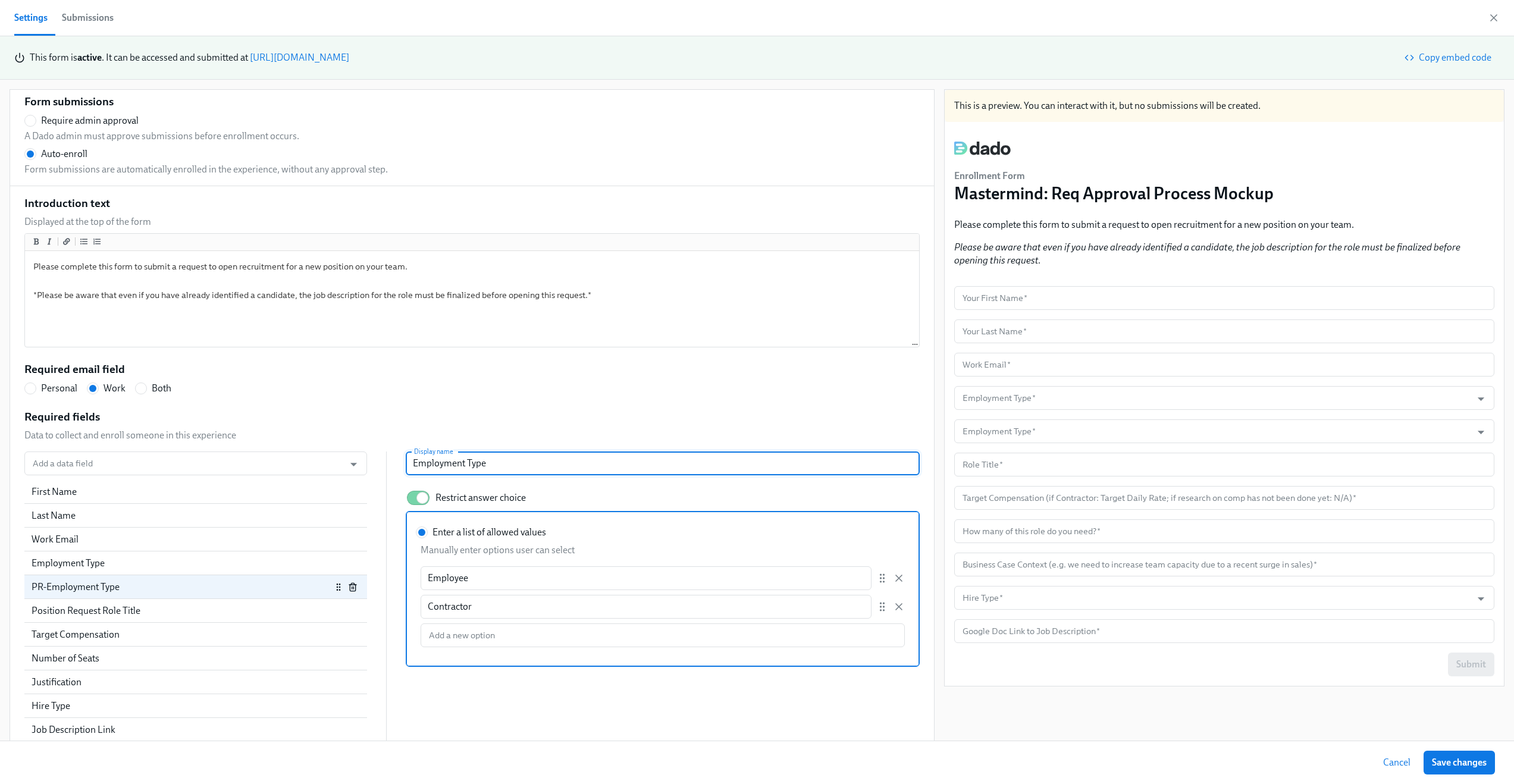
type input "Employment Type"
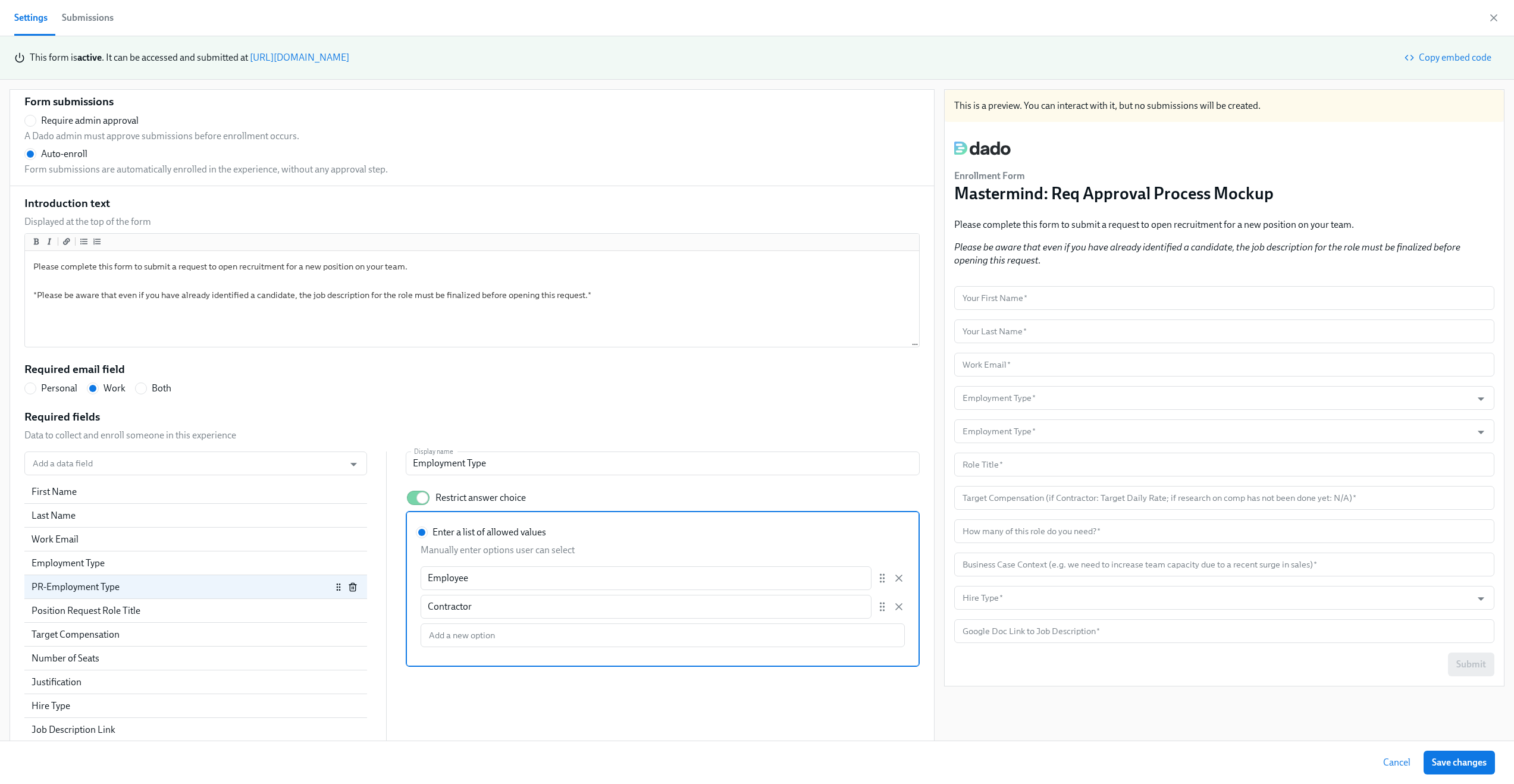
click at [1396, 760] on span "Cancel" at bounding box center [1396, 763] width 27 height 12
radio input "false"
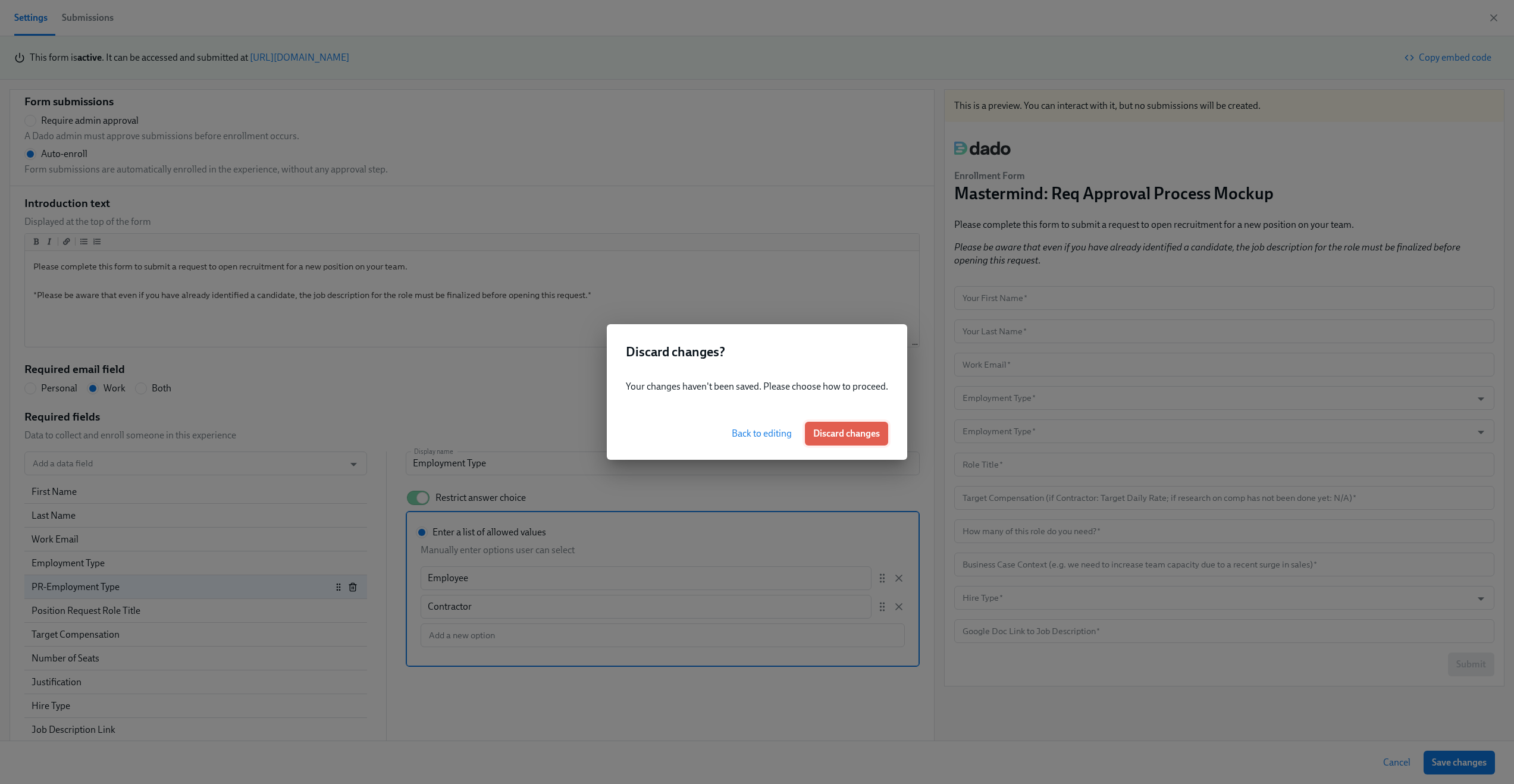
click at [831, 431] on span "Discard changes" at bounding box center [846, 434] width 67 height 12
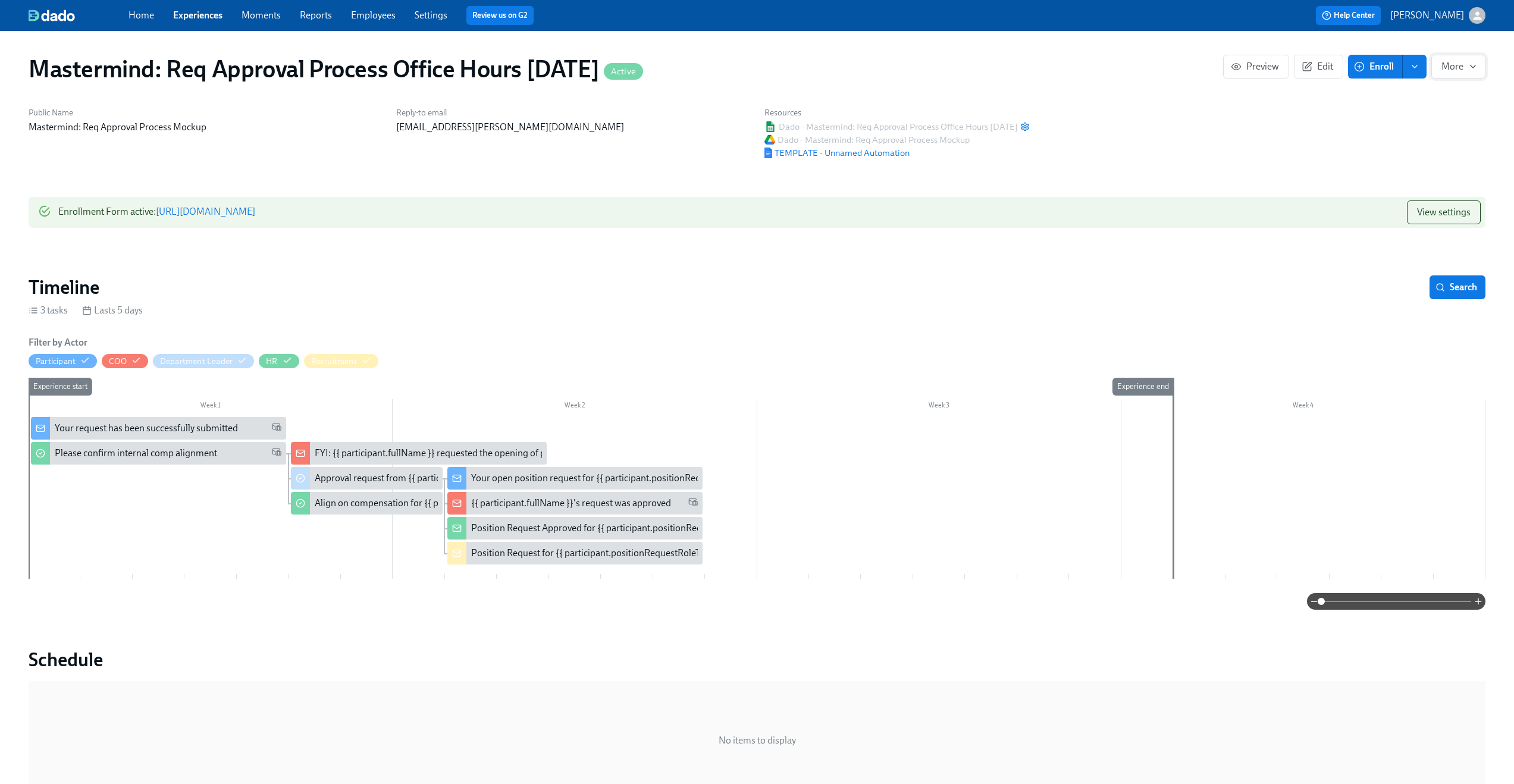
click at [1467, 75] on button "More" at bounding box center [1459, 66] width 54 height 24
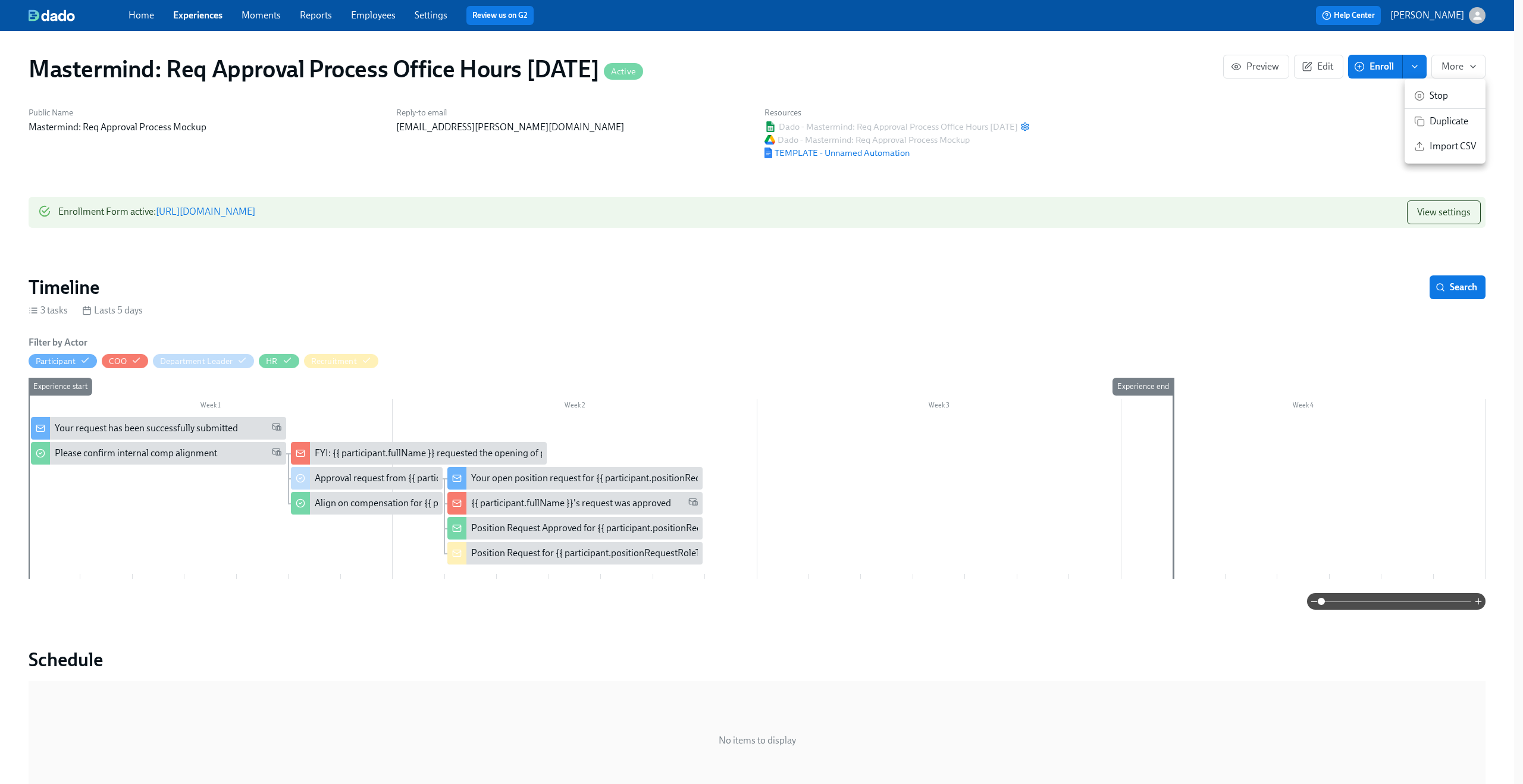
click at [1431, 115] on span "Duplicate" at bounding box center [1452, 122] width 46 height 13
click at [1210, 145] on div at bounding box center [761, 392] width 1523 height 784
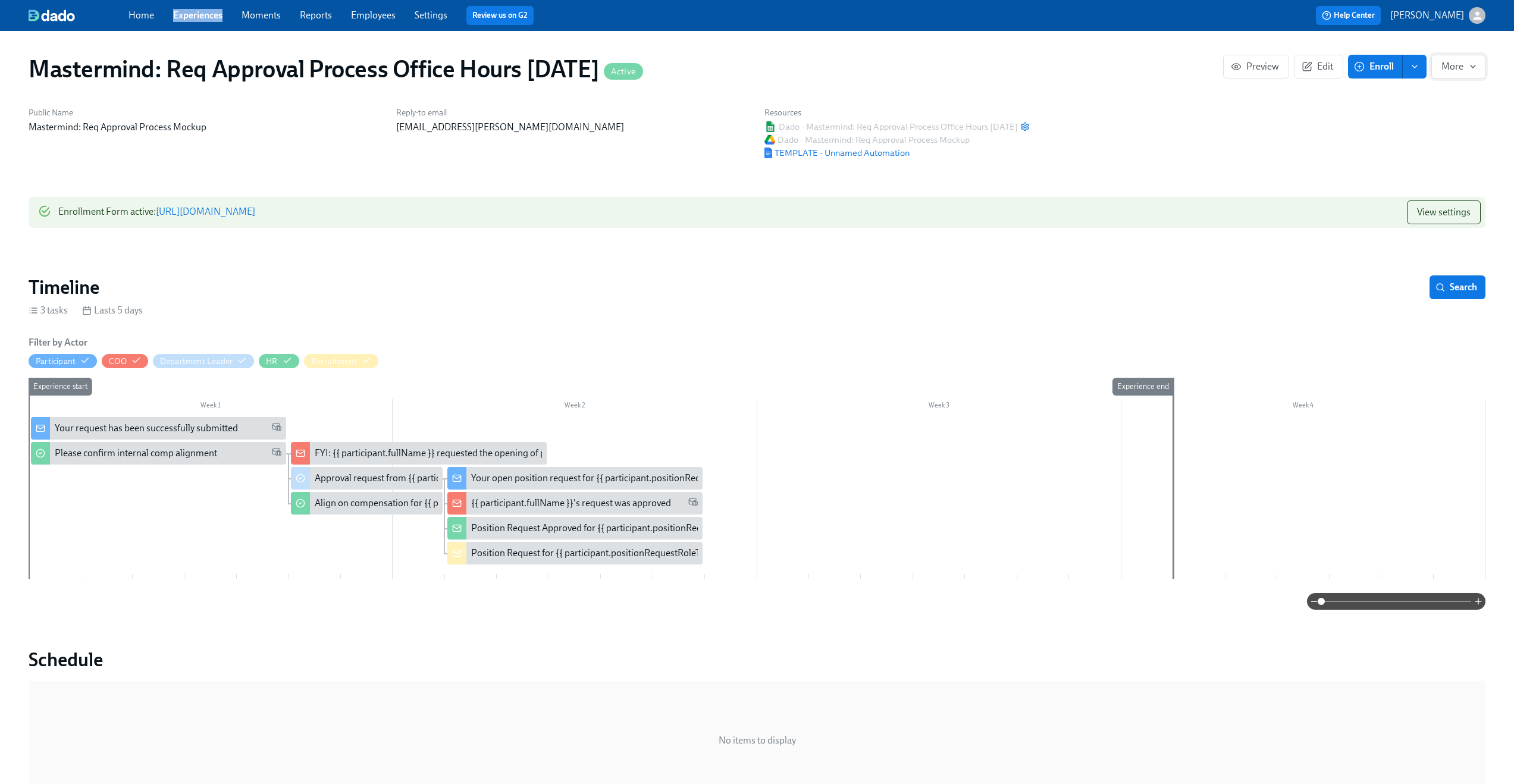
click at [1467, 64] on span "More" at bounding box center [1459, 67] width 34 height 12
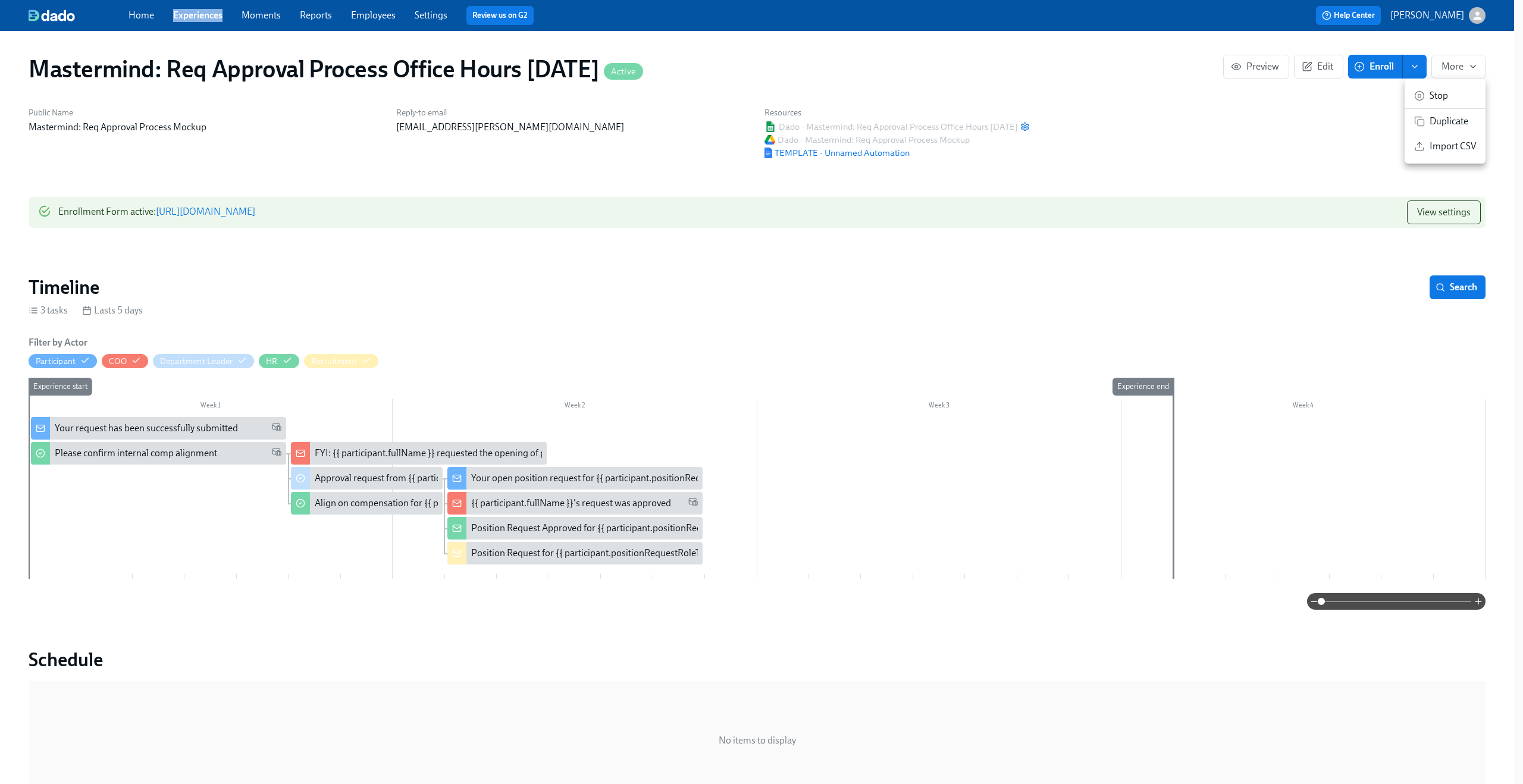
click at [1459, 89] on span "Stop" at bounding box center [1452, 96] width 46 height 13
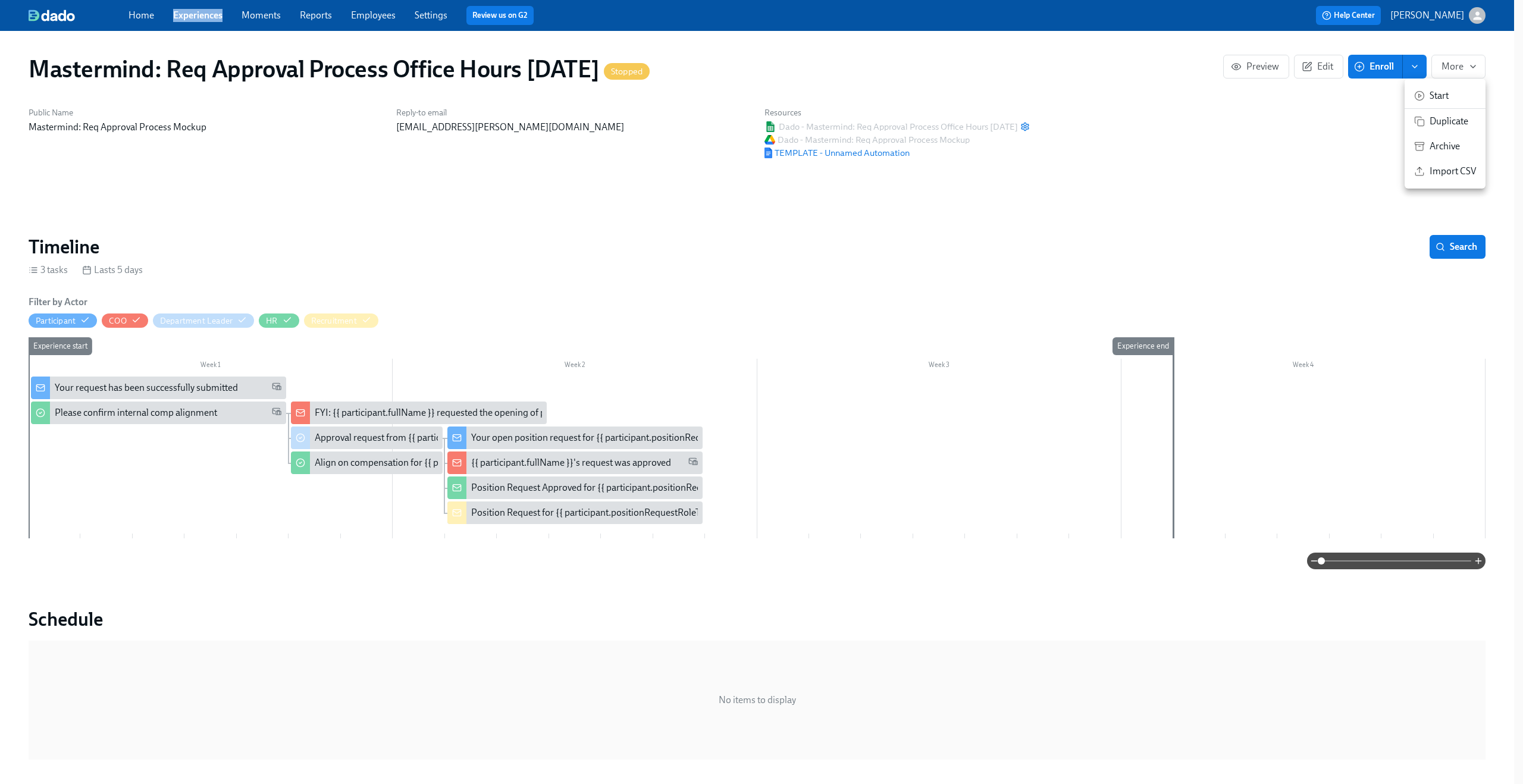
click at [1454, 120] on span "Duplicate" at bounding box center [1452, 122] width 46 height 13
click at [1457, 45] on div at bounding box center [761, 392] width 1523 height 784
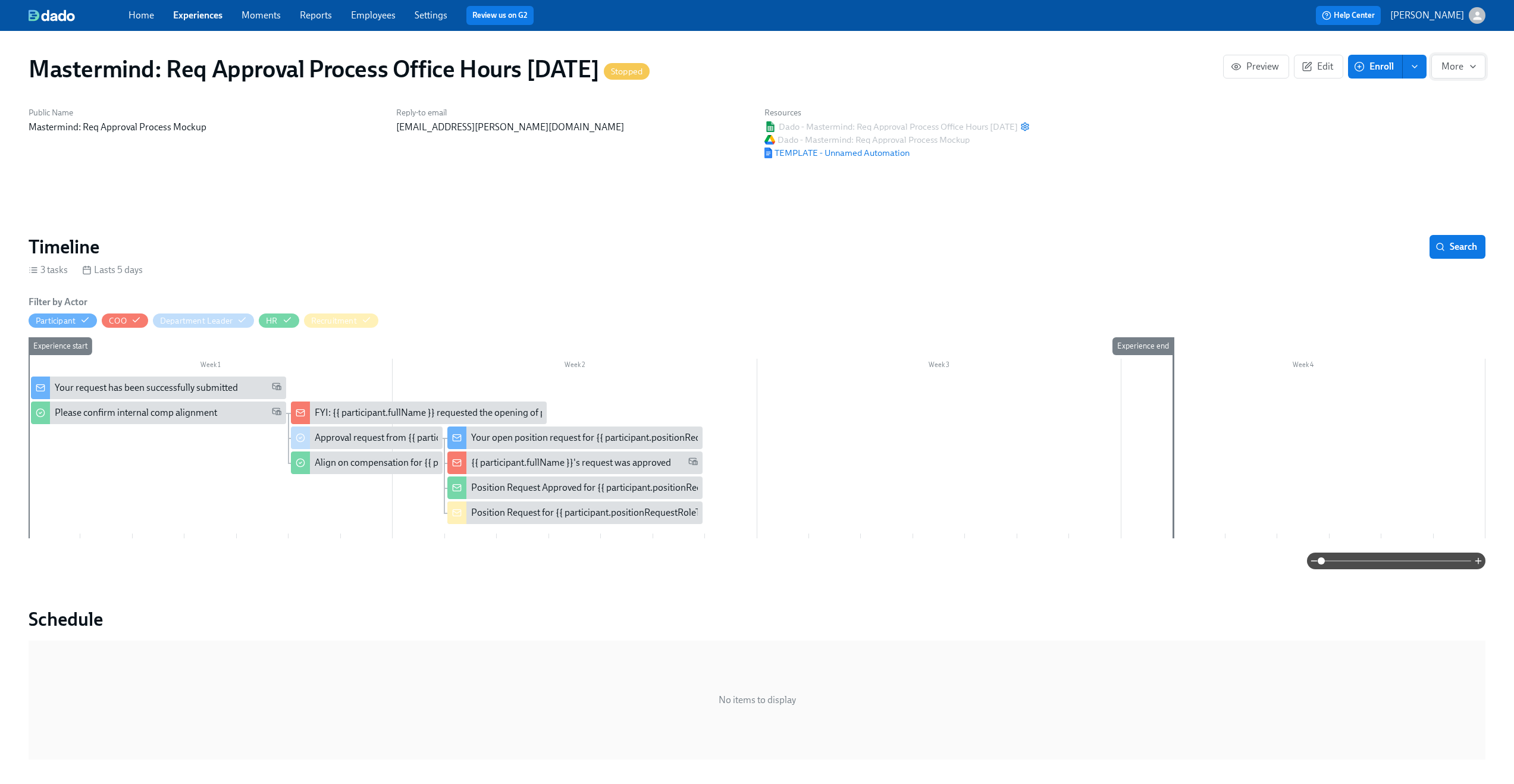
click at [1457, 69] on span "More" at bounding box center [1459, 67] width 34 height 12
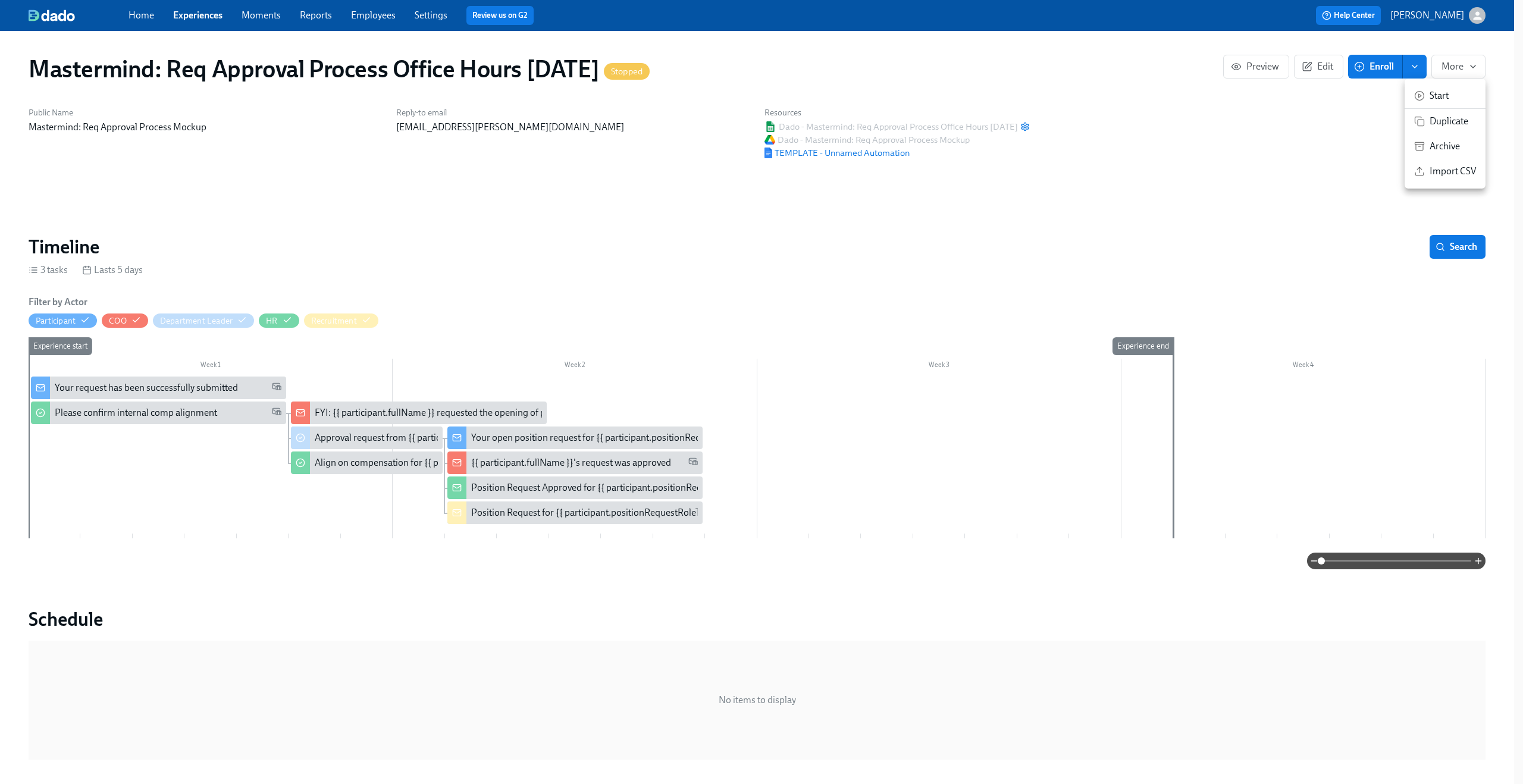
click at [1449, 96] on span "Start" at bounding box center [1452, 96] width 46 height 13
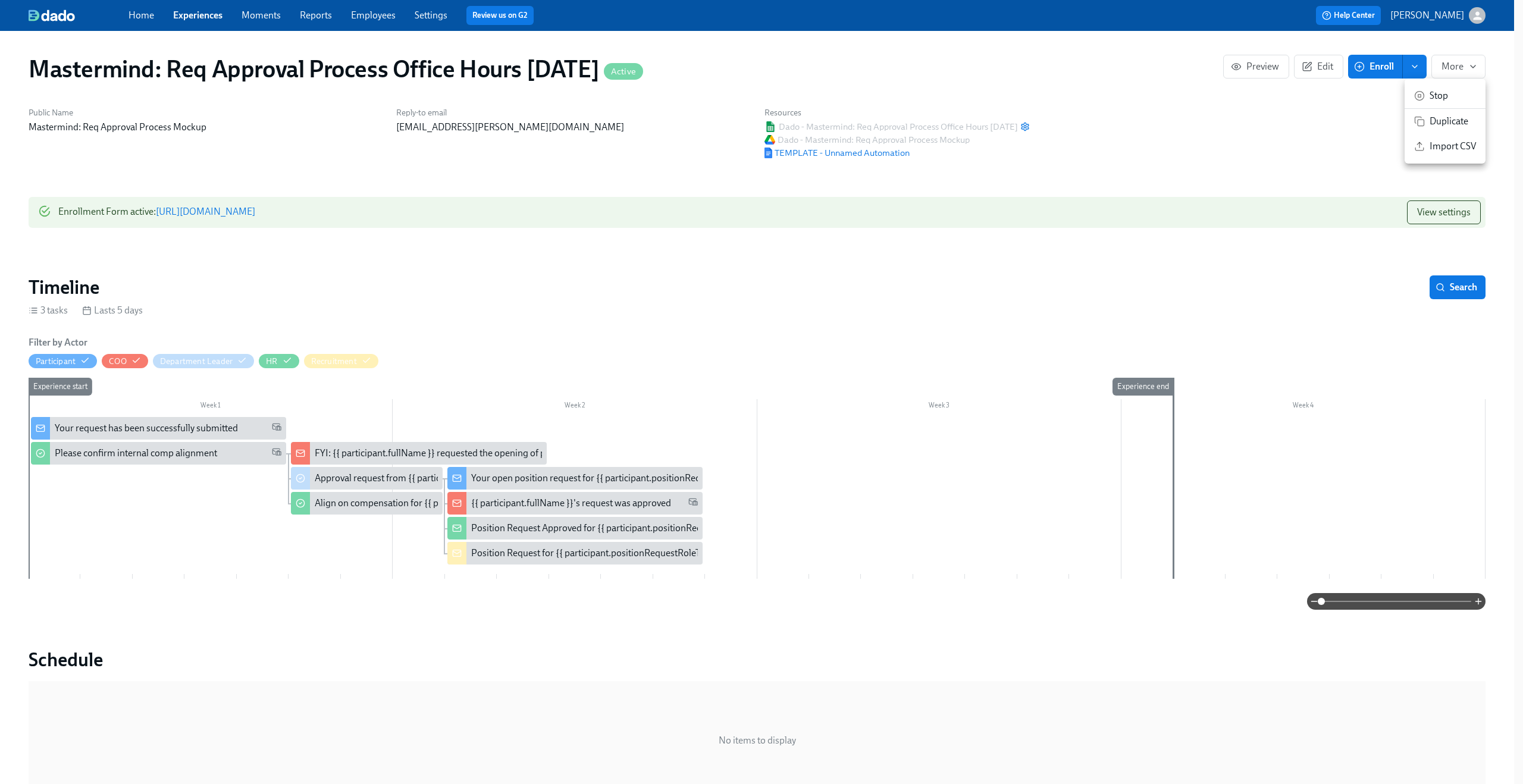
click at [1440, 210] on div at bounding box center [761, 392] width 1523 height 784
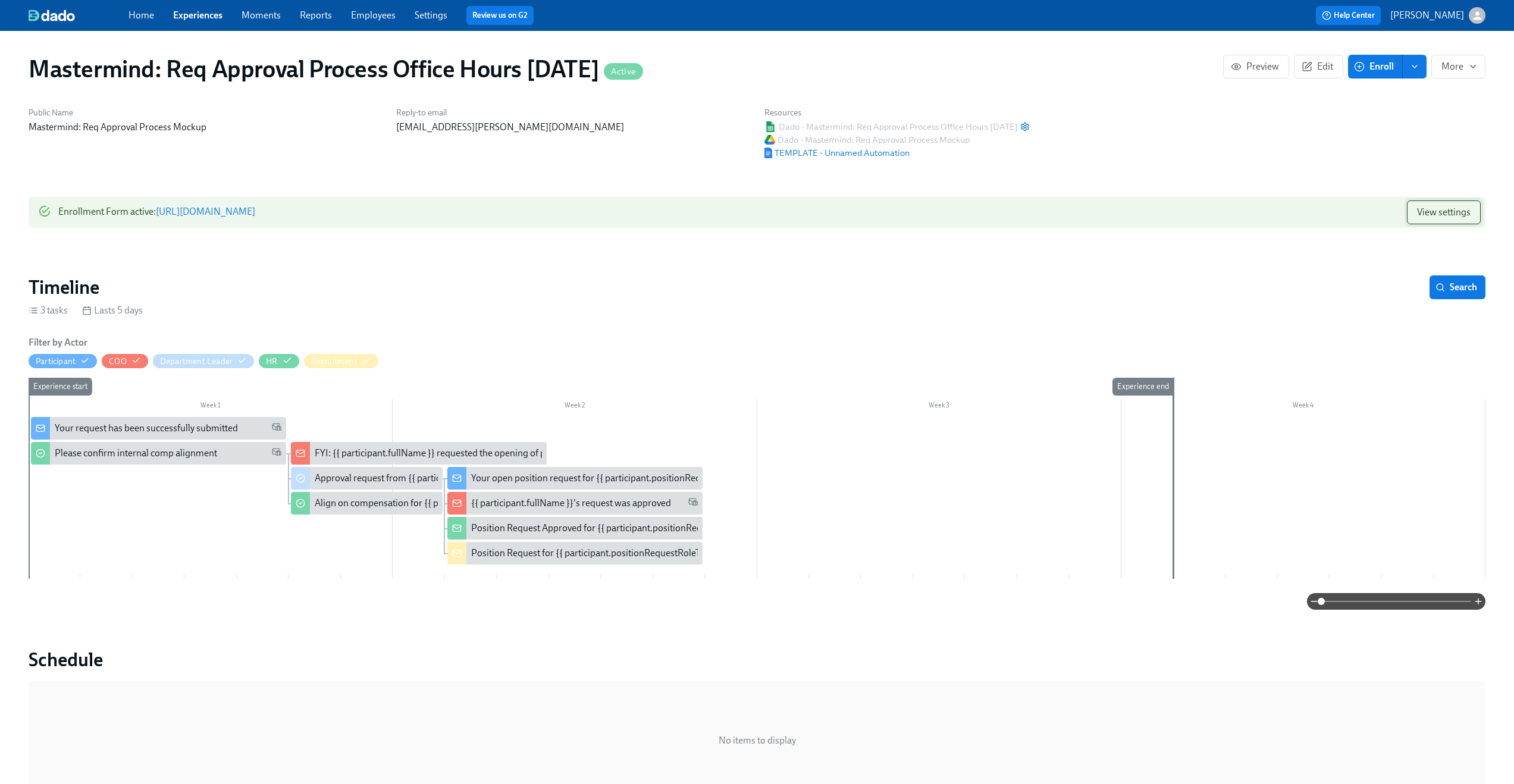
click at [1439, 211] on span "View settings" at bounding box center [1443, 213] width 54 height 12
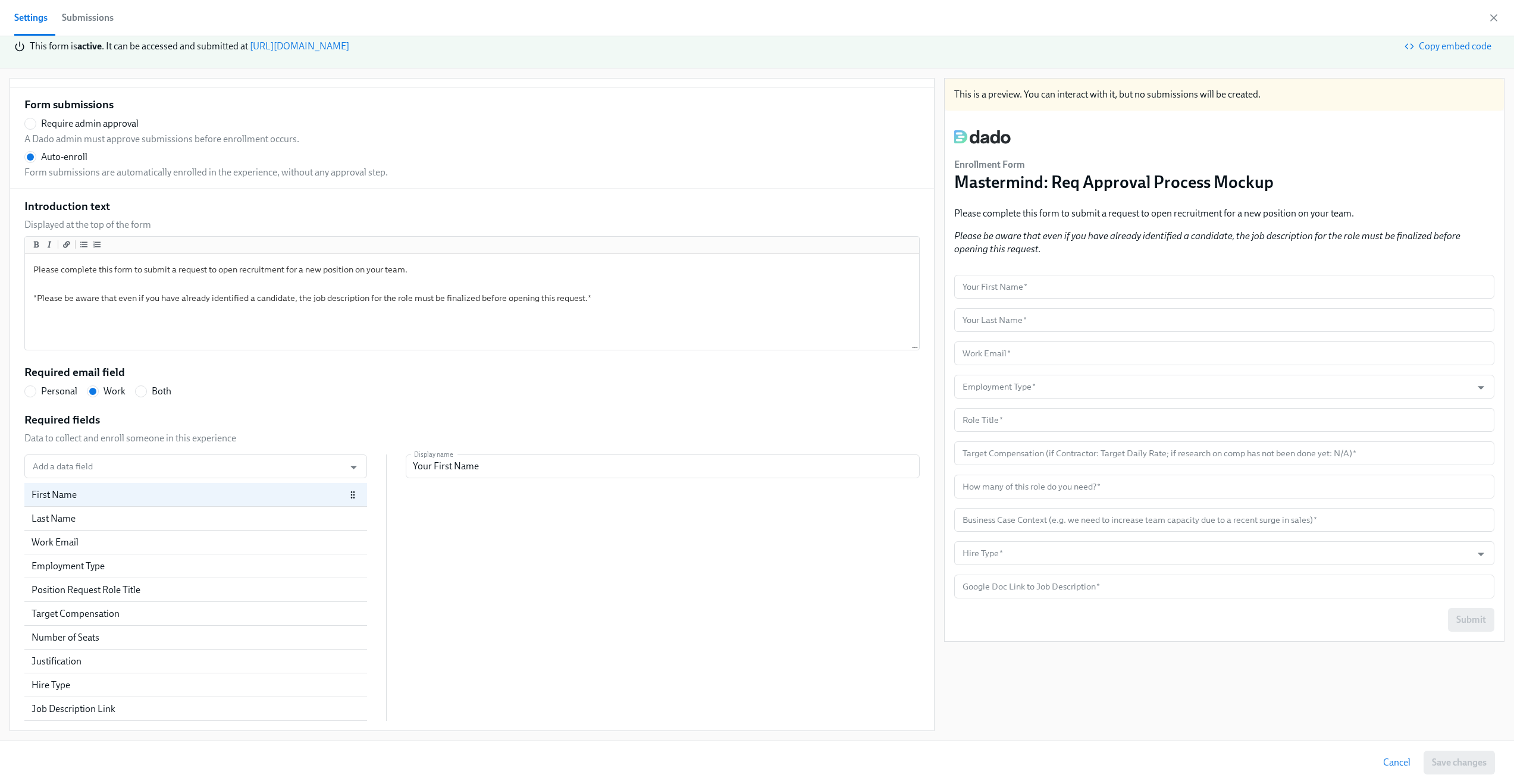
scroll to position [224, 0]
click at [218, 532] on div "Work Email" at bounding box center [195, 542] width 343 height 24
click at [202, 462] on input "Add a data field" at bounding box center [184, 466] width 308 height 24
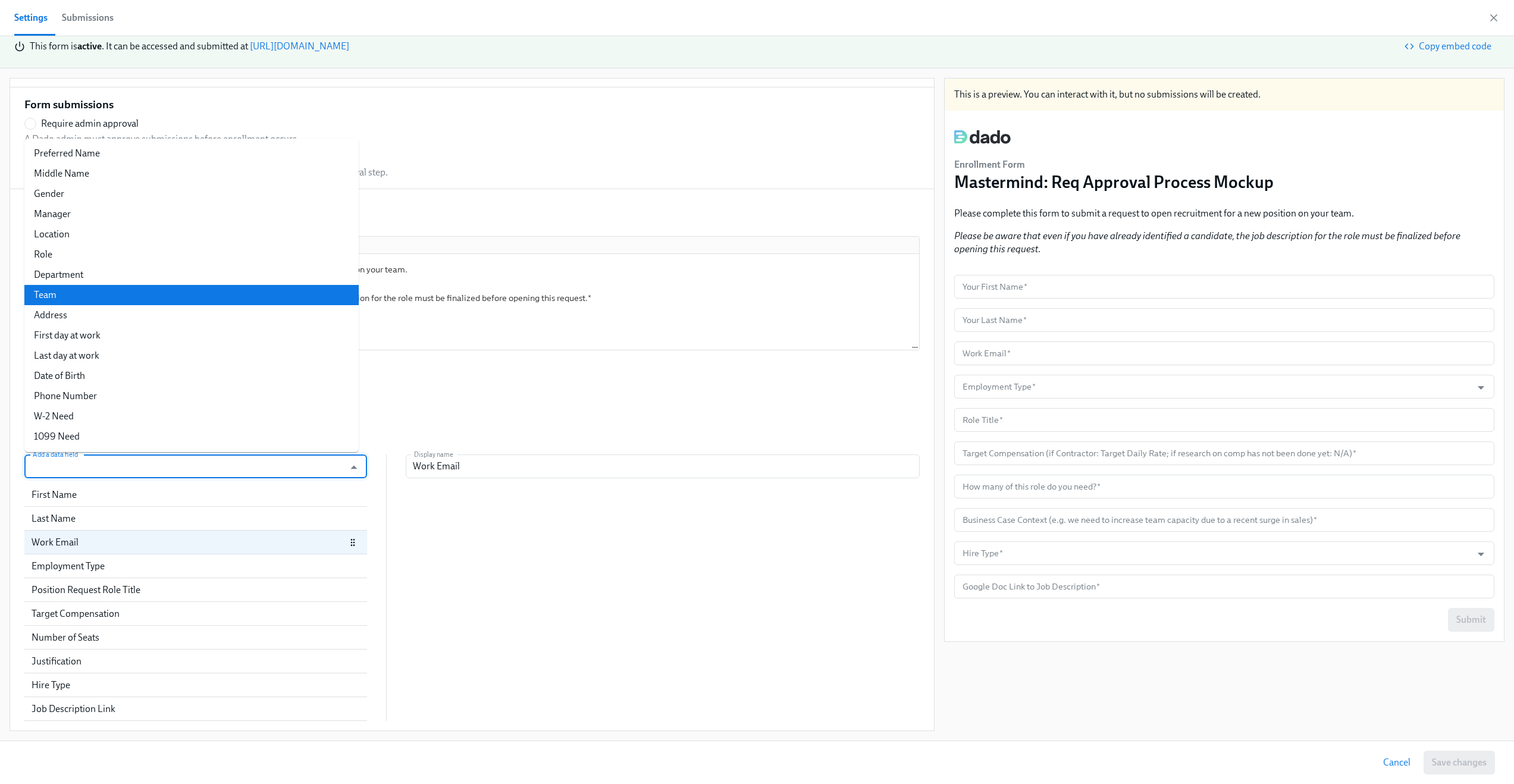
scroll to position [566, 0]
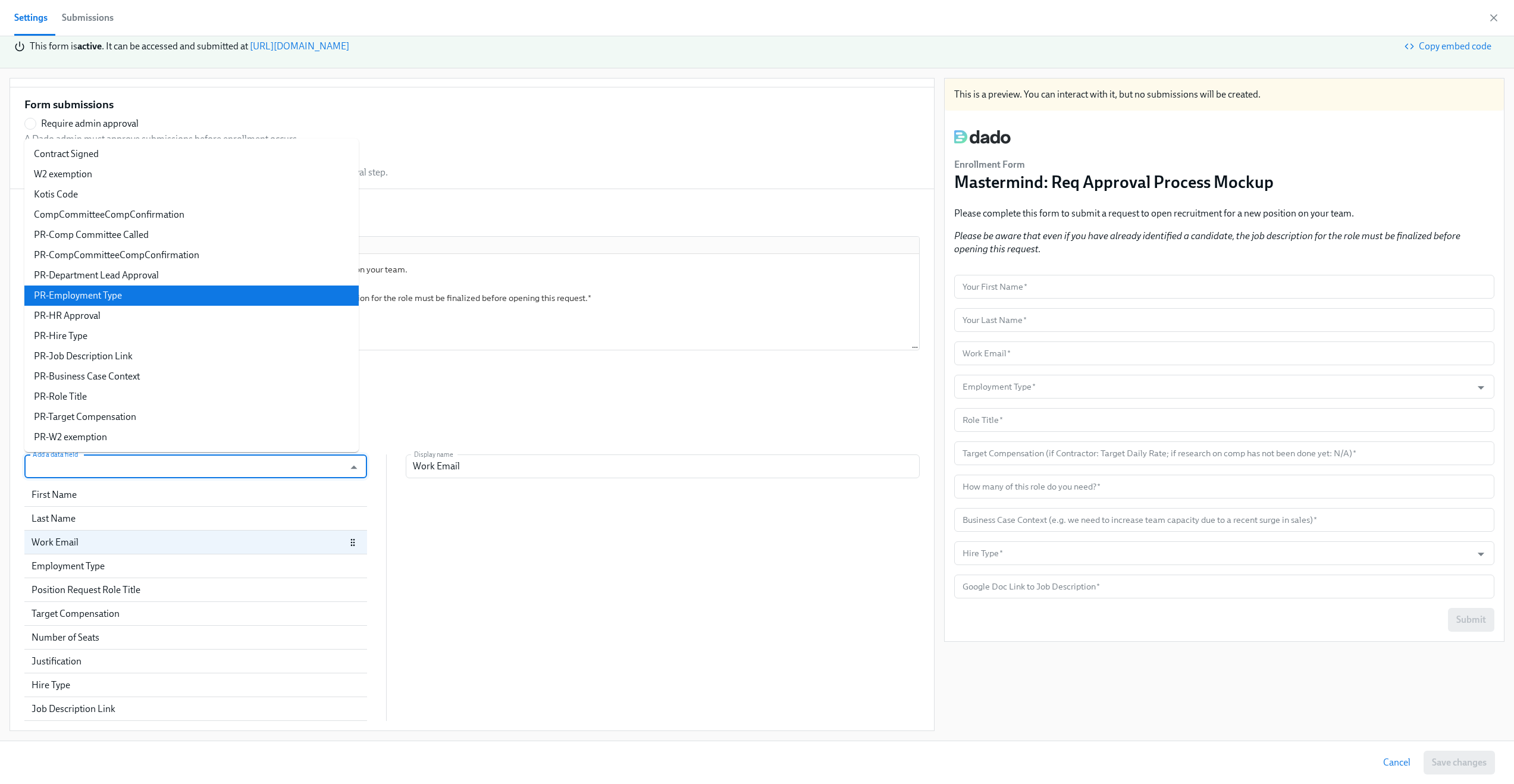
click at [194, 299] on li "PR-Employment Type" at bounding box center [191, 296] width 335 height 20
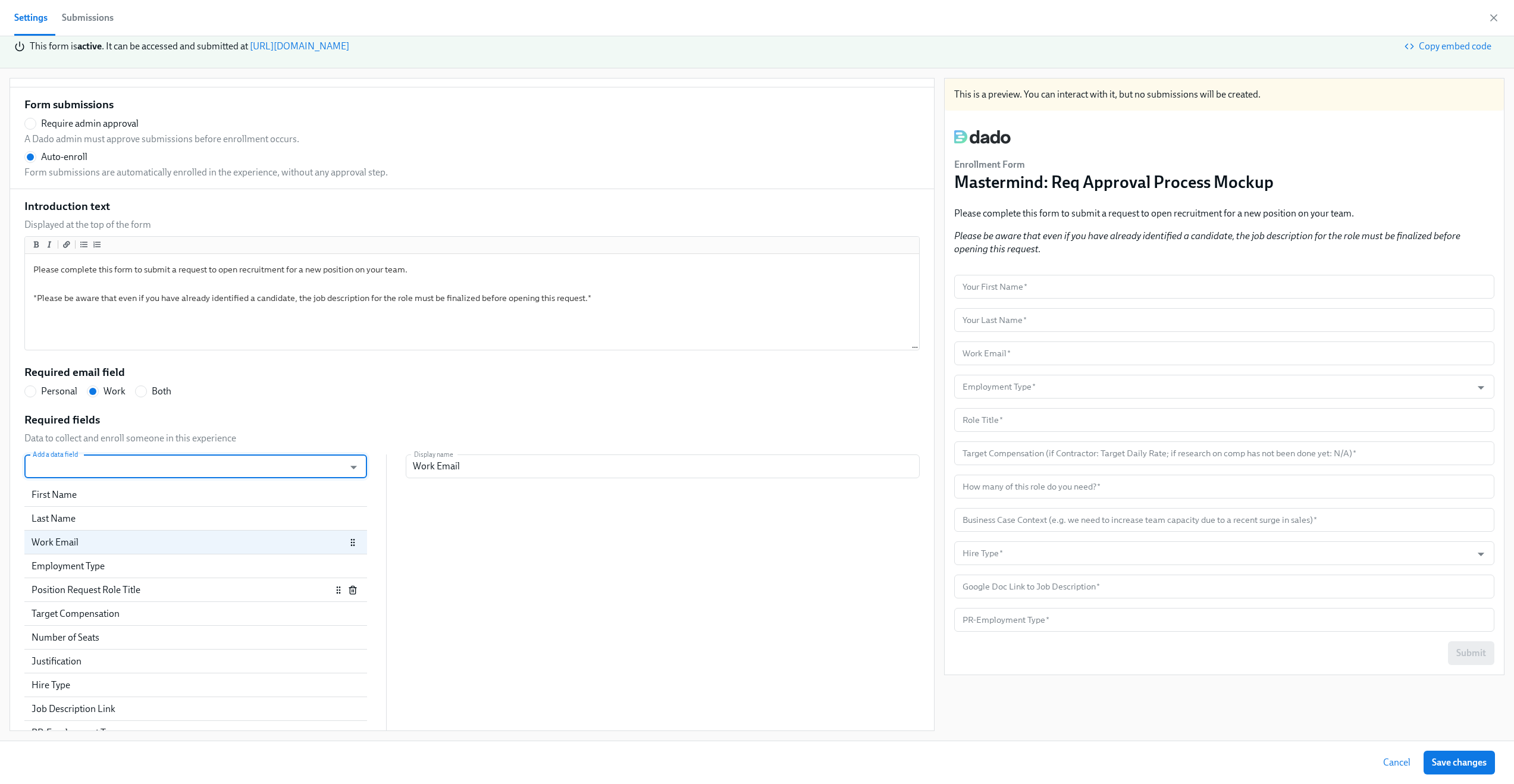
click at [183, 592] on div "Position Request Role Title" at bounding box center [181, 590] width 300 height 13
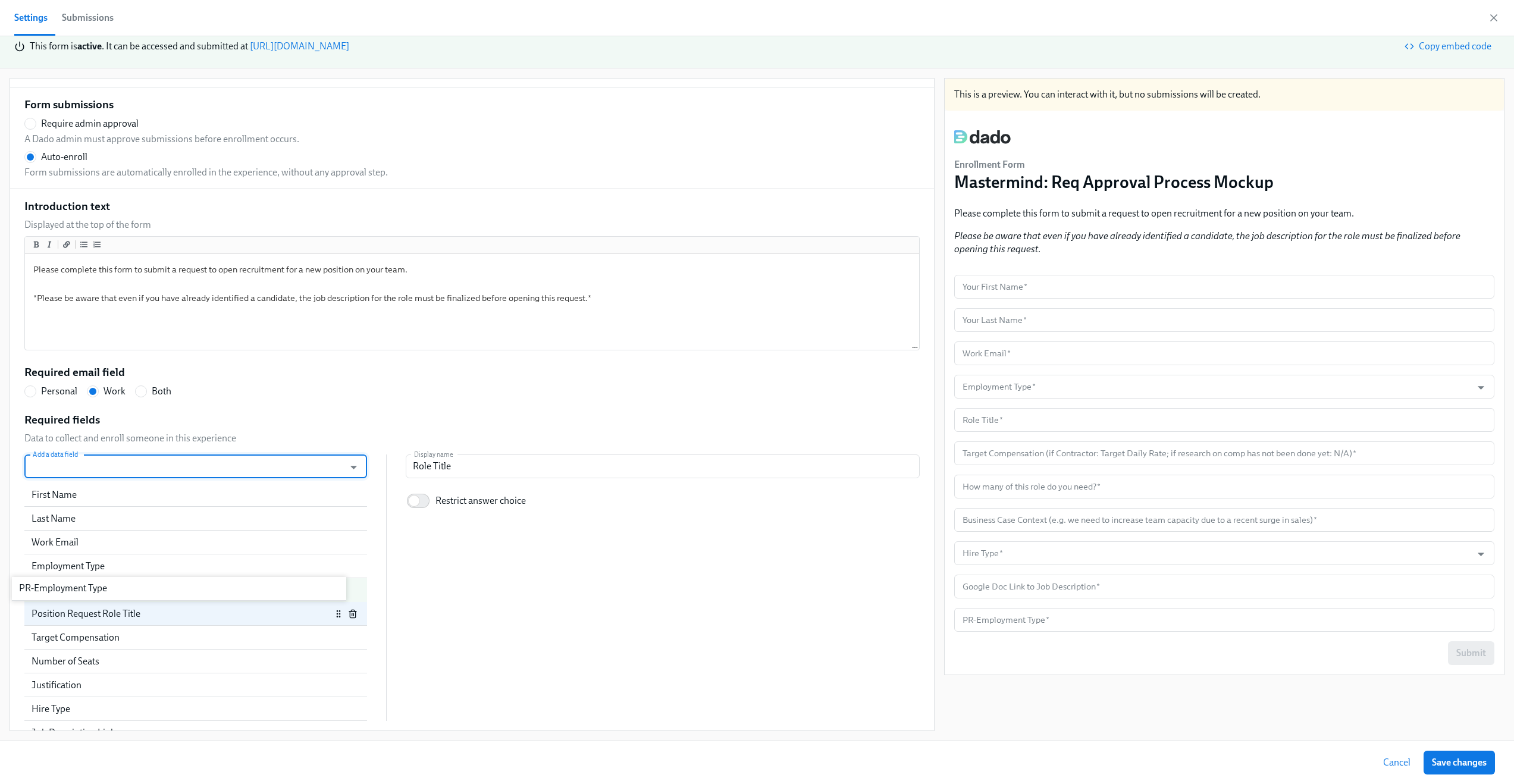
scroll to position [42, 0]
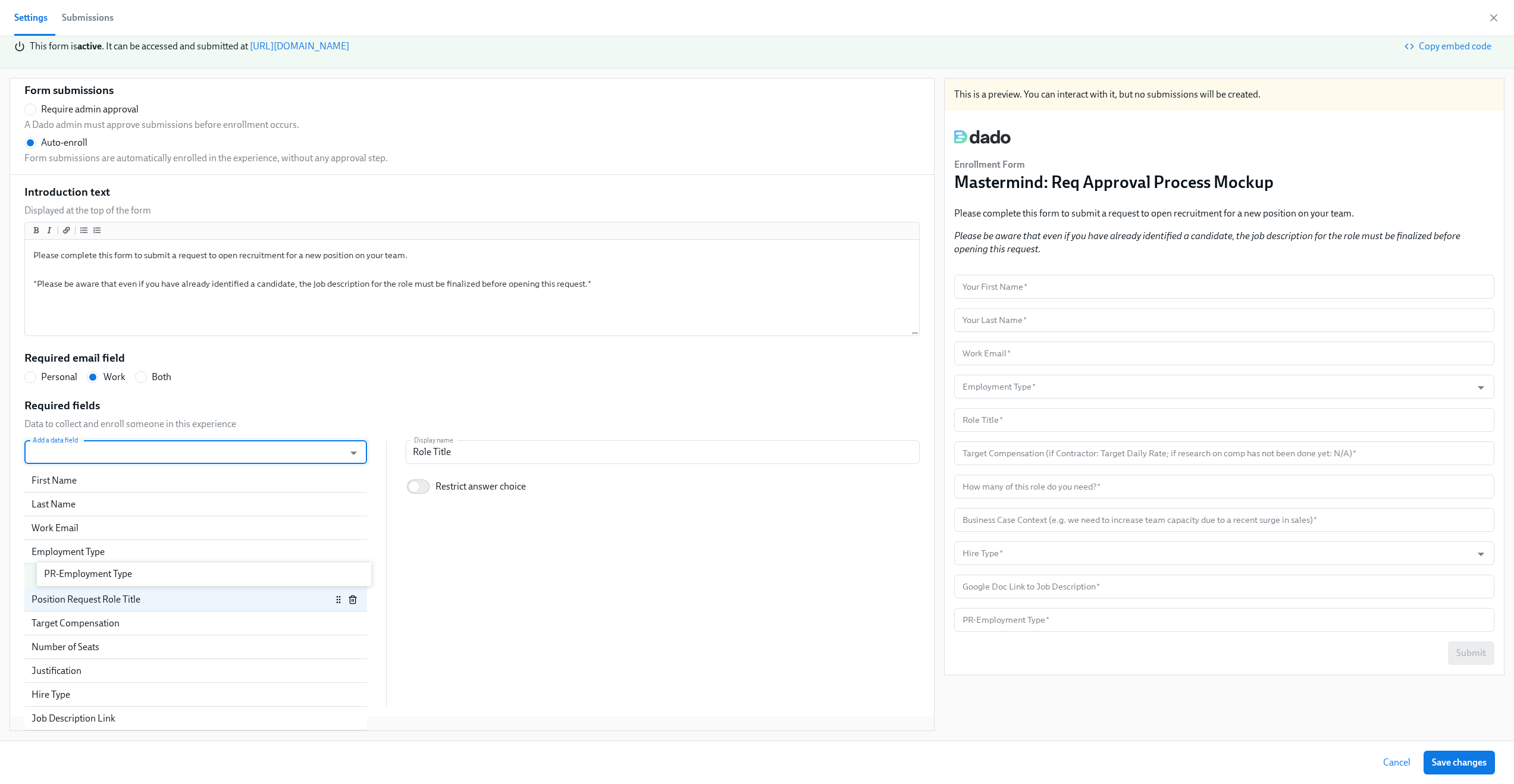
drag, startPoint x: 164, startPoint y: 717, endPoint x: 178, endPoint y: 577, distance: 140.7
click at [177, 577] on div "First Name Last Name Work Email Employment Type Position Request Role Title Tar…" at bounding box center [195, 588] width 343 height 238
click at [176, 579] on div "PR-Employment Type" at bounding box center [181, 576] width 300 height 13
radio input "false"
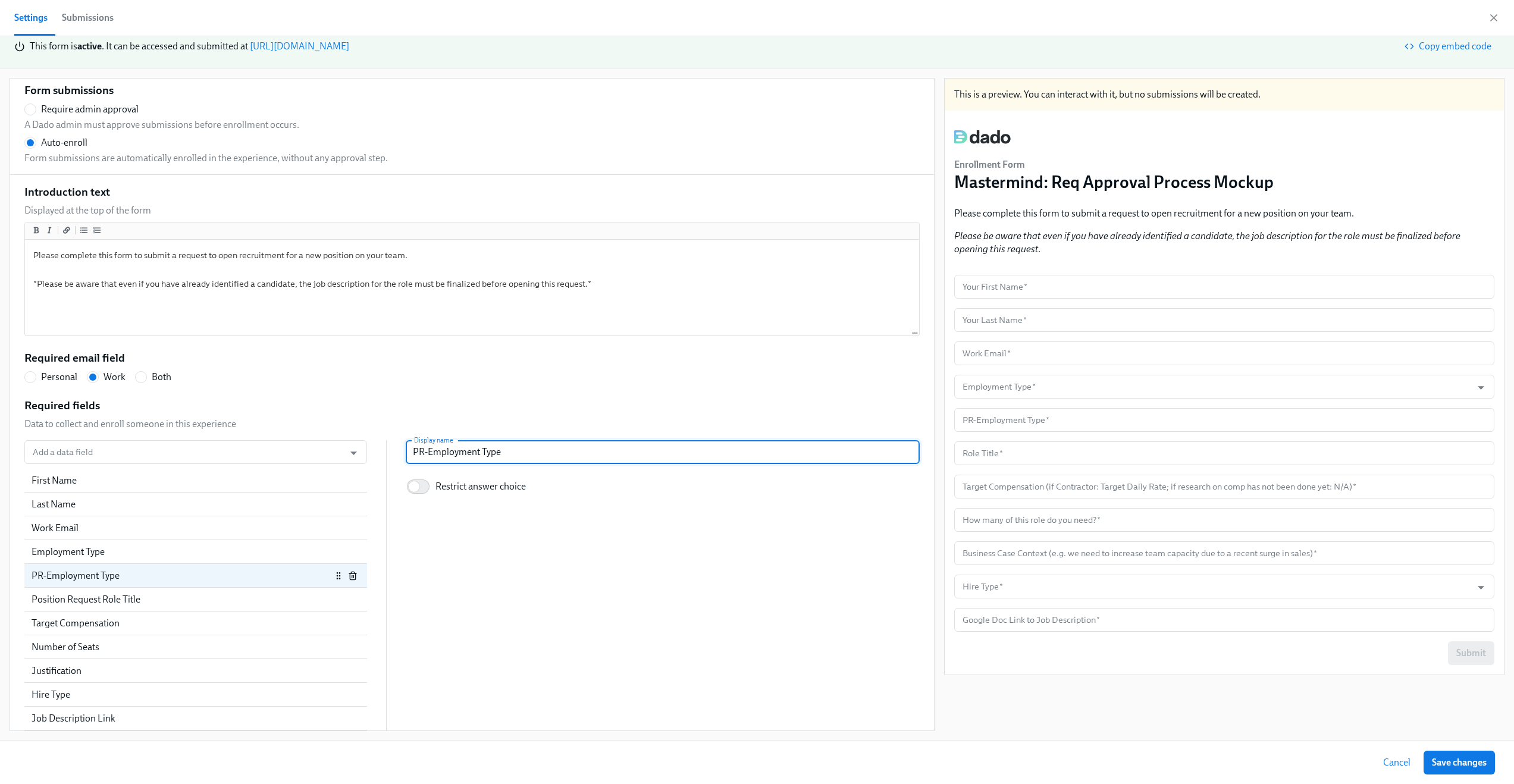
drag, startPoint x: 397, startPoint y: 451, endPoint x: 378, endPoint y: 451, distance: 19.0
click at [378, 451] on div "Add a data field Add a data field First Name Last Name Work Email Employment Ty…" at bounding box center [472, 585] width 896 height 290
type input "Employment Type"
radio input "false"
type input "Employment Type"
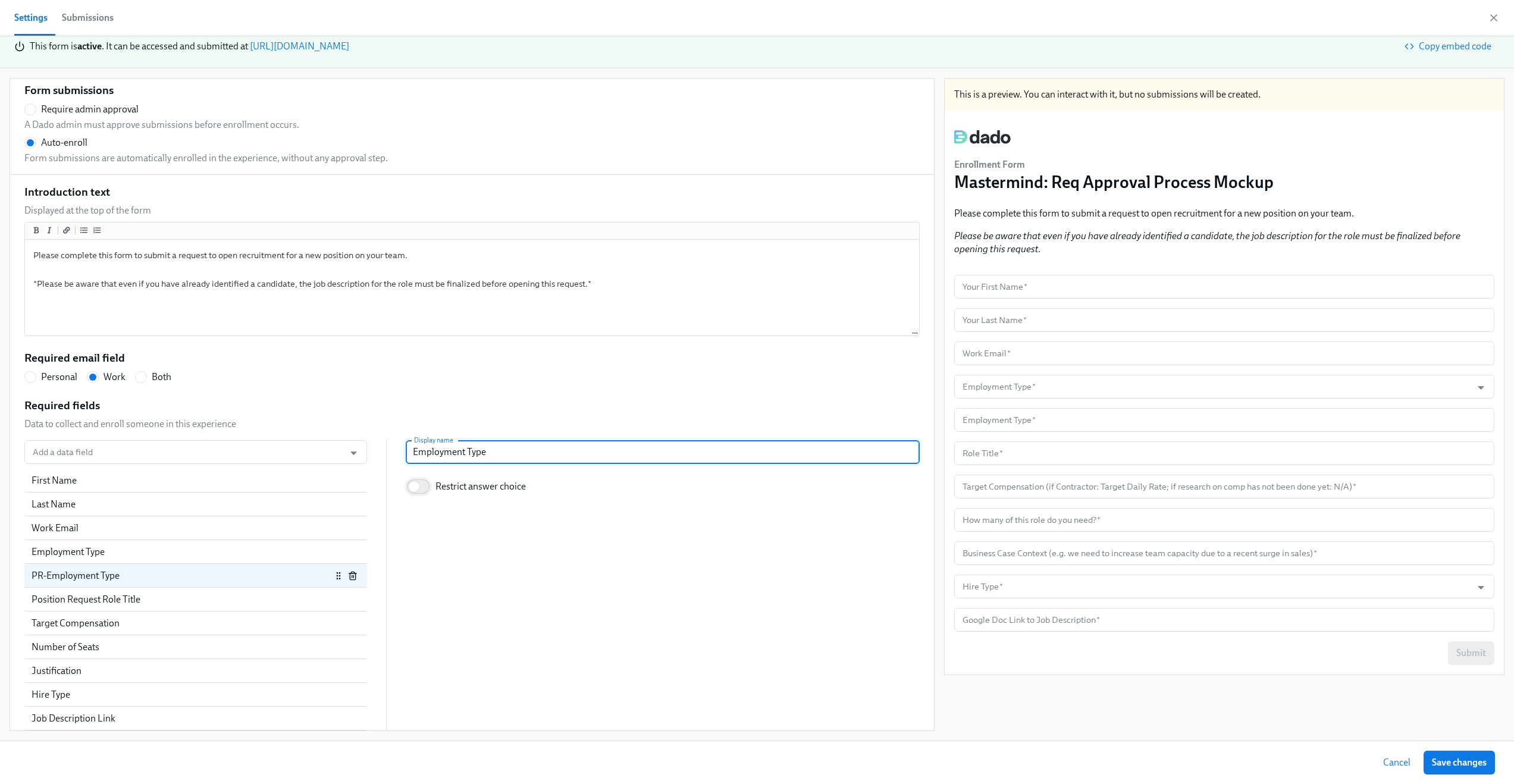
click at [408, 480] on input "Restrict answer choice" at bounding box center [414, 486] width 78 height 26
checkbox input "true"
radio input "false"
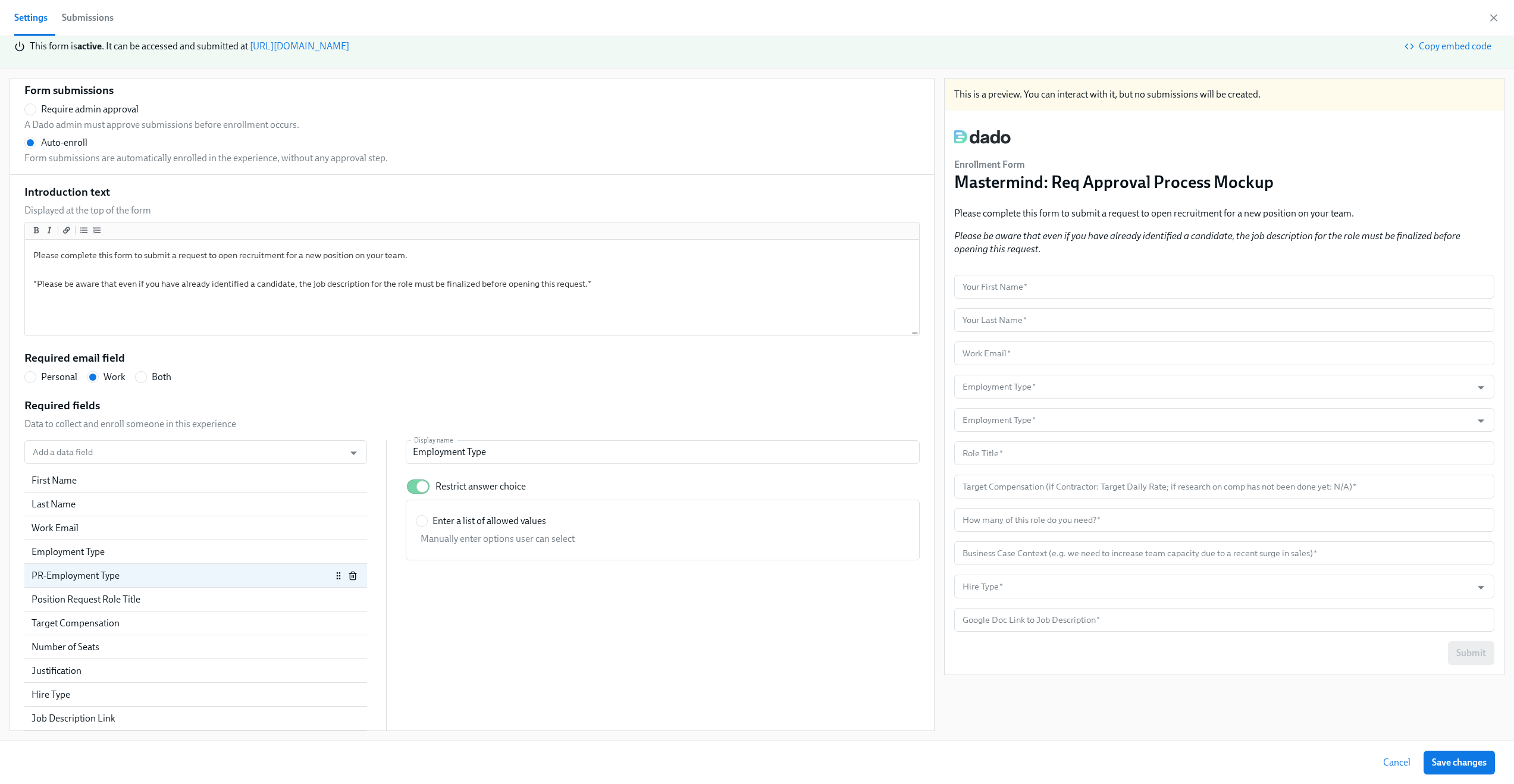
click at [444, 522] on span "Enter a list of allowed values" at bounding box center [489, 521] width 114 height 13
click at [427, 522] on input "Enter a list of allowed values" at bounding box center [422, 521] width 11 height 11
radio input "true"
radio input "false"
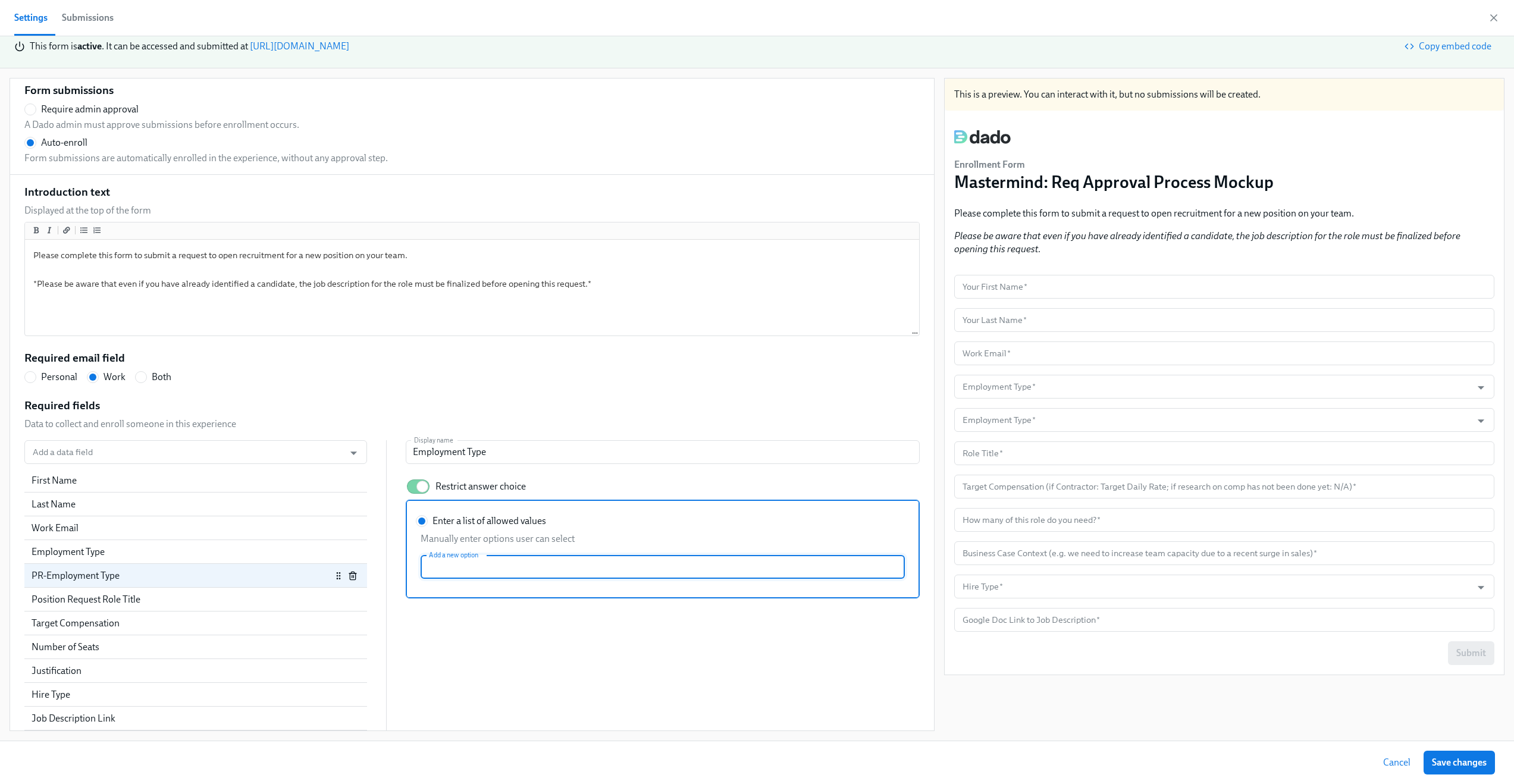
click at [517, 568] on input "Enter a list of allowed values Manually enter options user can select Add a new…" at bounding box center [663, 566] width 485 height 24
type input "Employee"
radio input "false"
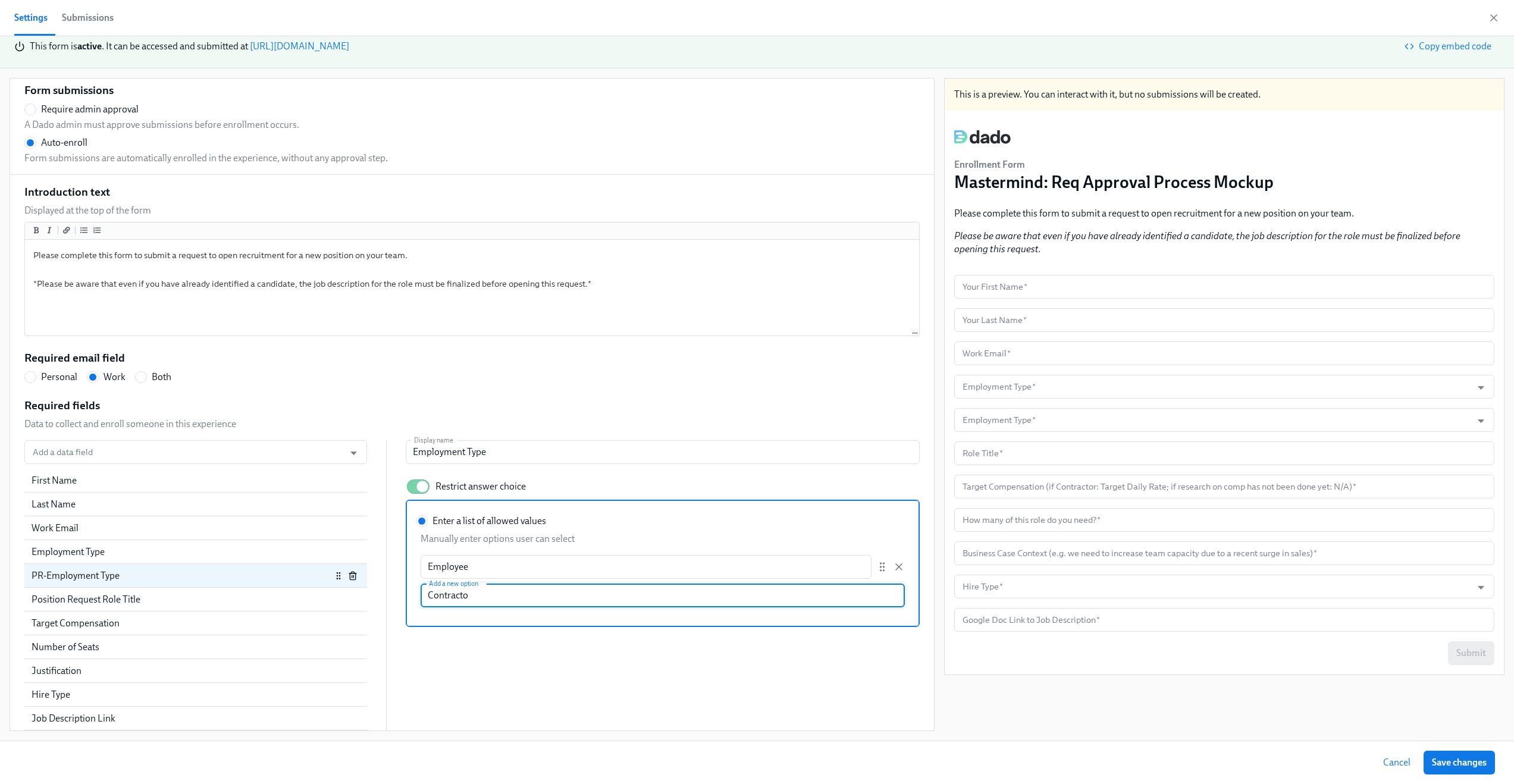
type input "Contractor"
radio input "false"
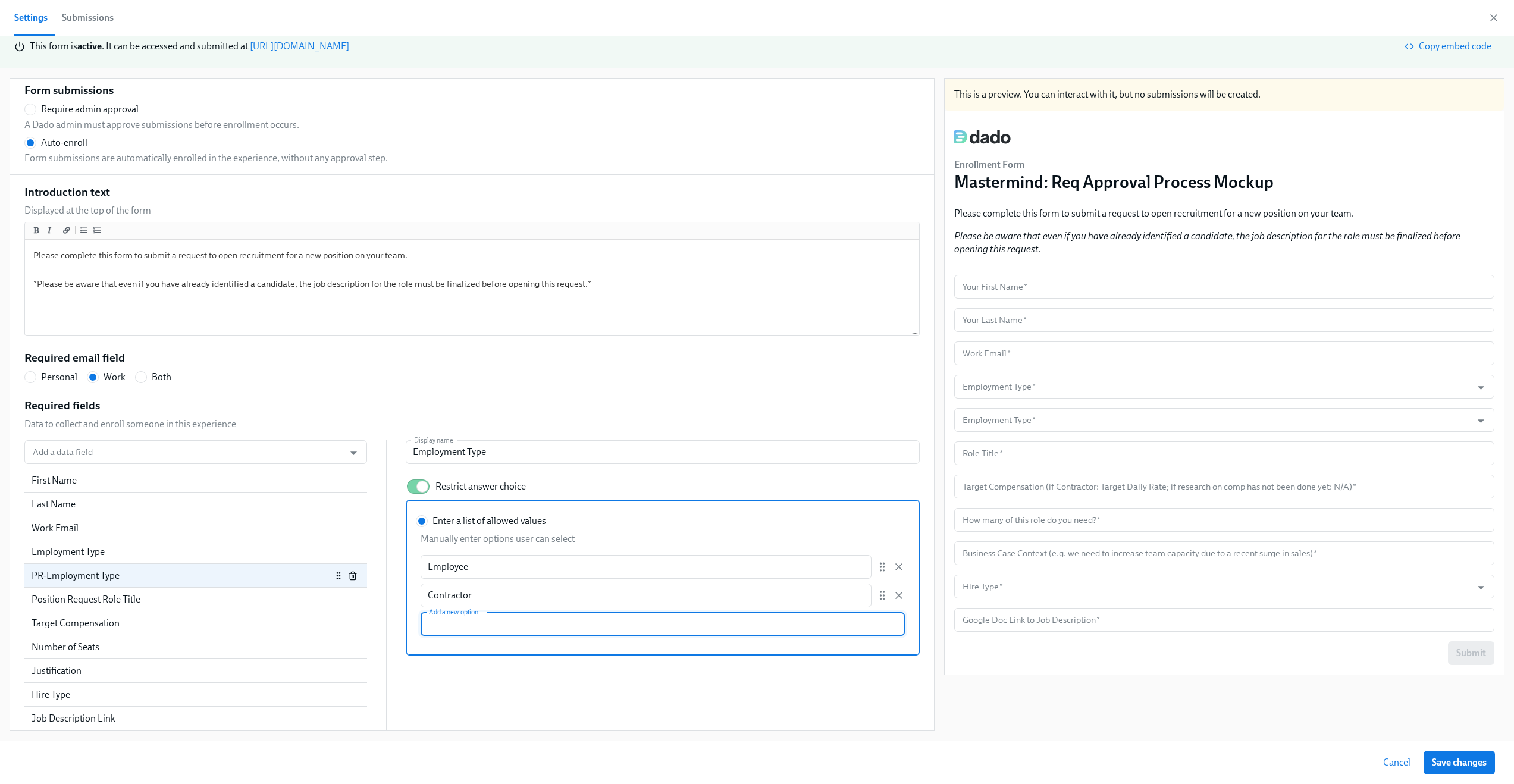
click at [528, 669] on div "Add a data field Add a data field First Name Last Name Work Email Employment Ty…" at bounding box center [472, 585] width 896 height 290
click at [635, 692] on div "Add a data field Add a data field First Name Last Name Work Email Employment Ty…" at bounding box center [472, 585] width 896 height 290
click at [199, 582] on div "PR-Employment Type" at bounding box center [195, 575] width 343 height 24
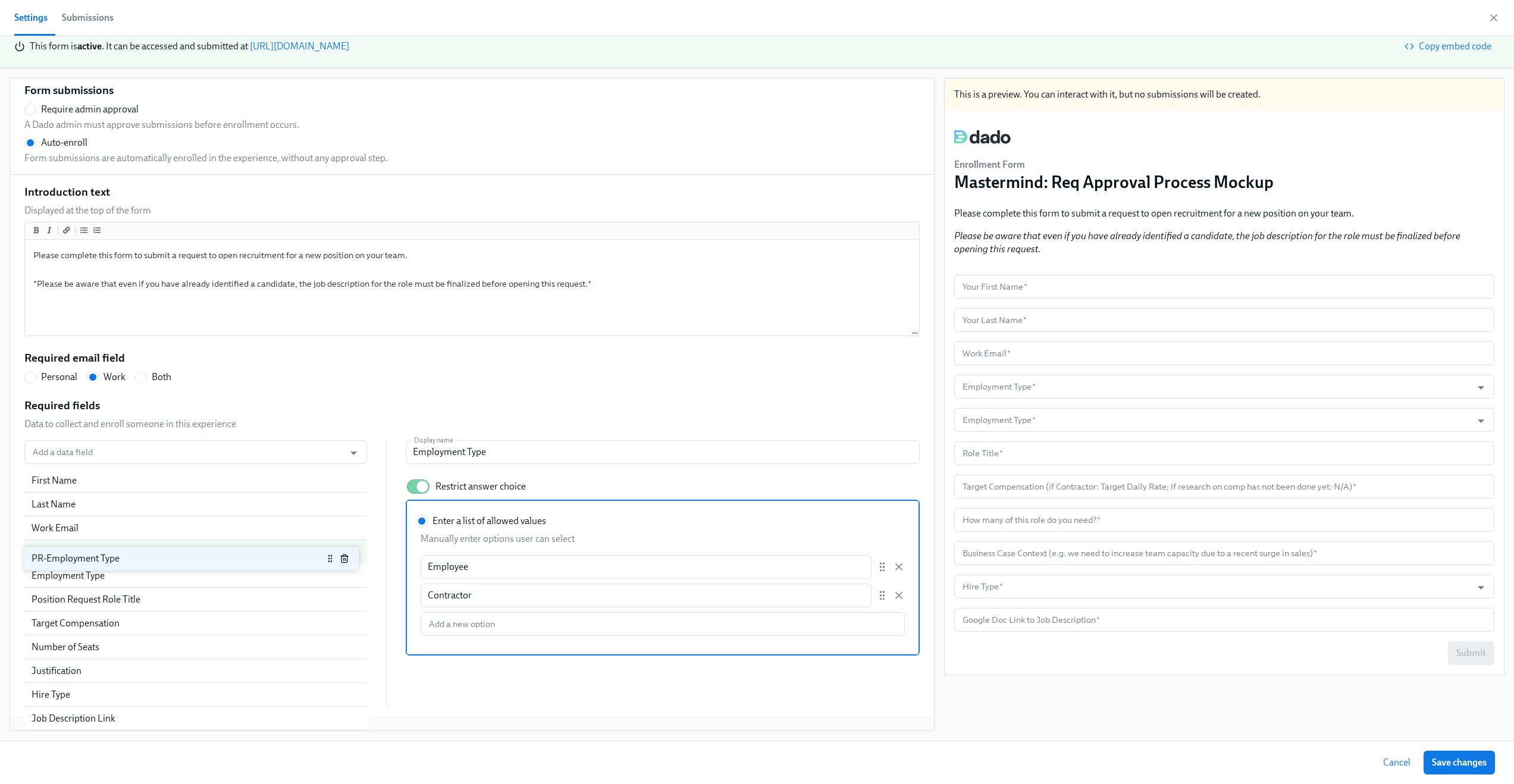
drag, startPoint x: 199, startPoint y: 579, endPoint x: 199, endPoint y: 559, distance: 20.0
click at [199, 559] on div "First Name Last Name Work Email Employment Type PR-Employment Type Position Req…" at bounding box center [195, 588] width 343 height 238
click at [348, 574] on icon "button" at bounding box center [353, 576] width 10 height 10
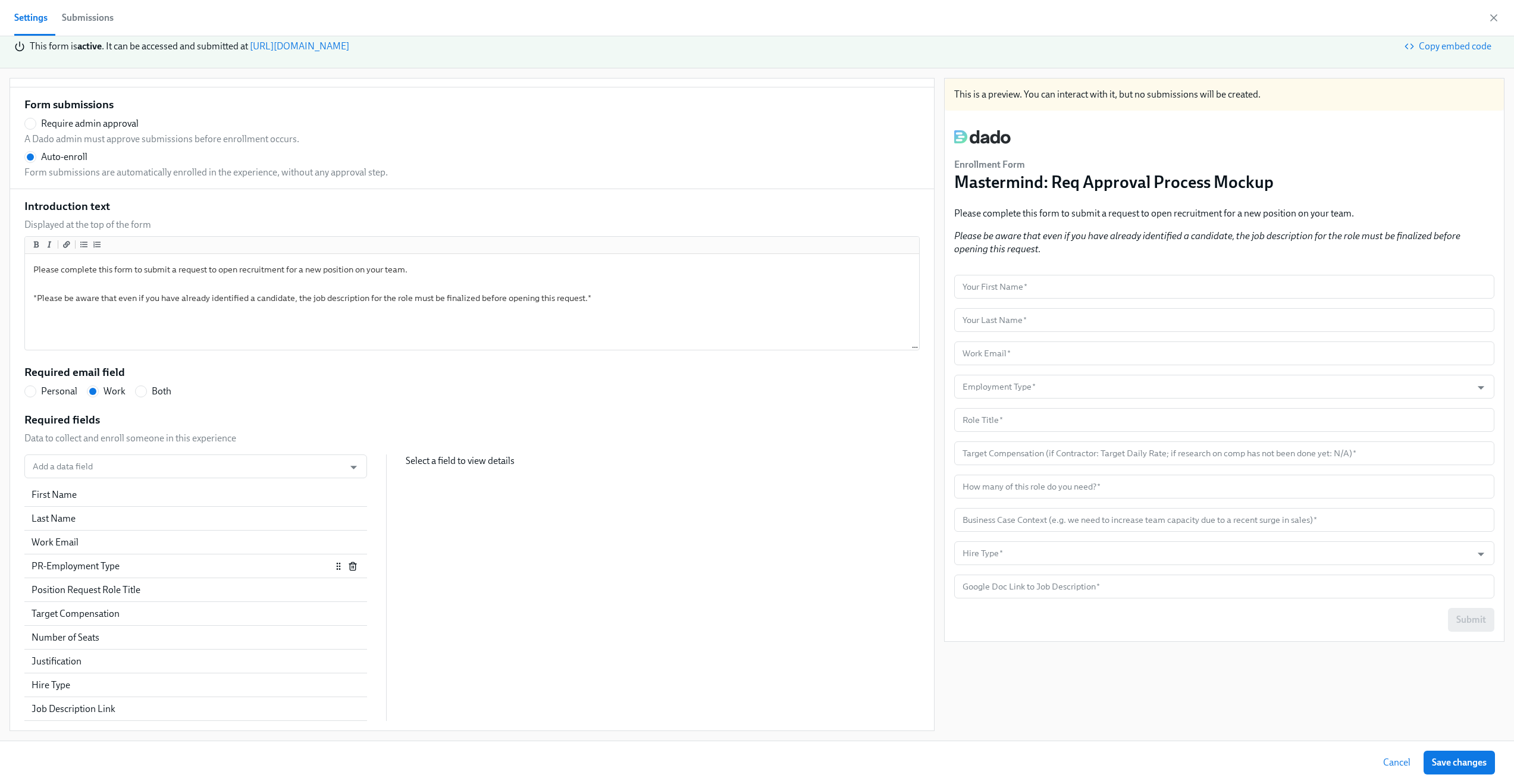
click at [152, 563] on div "PR-Employment Type" at bounding box center [181, 566] width 300 height 13
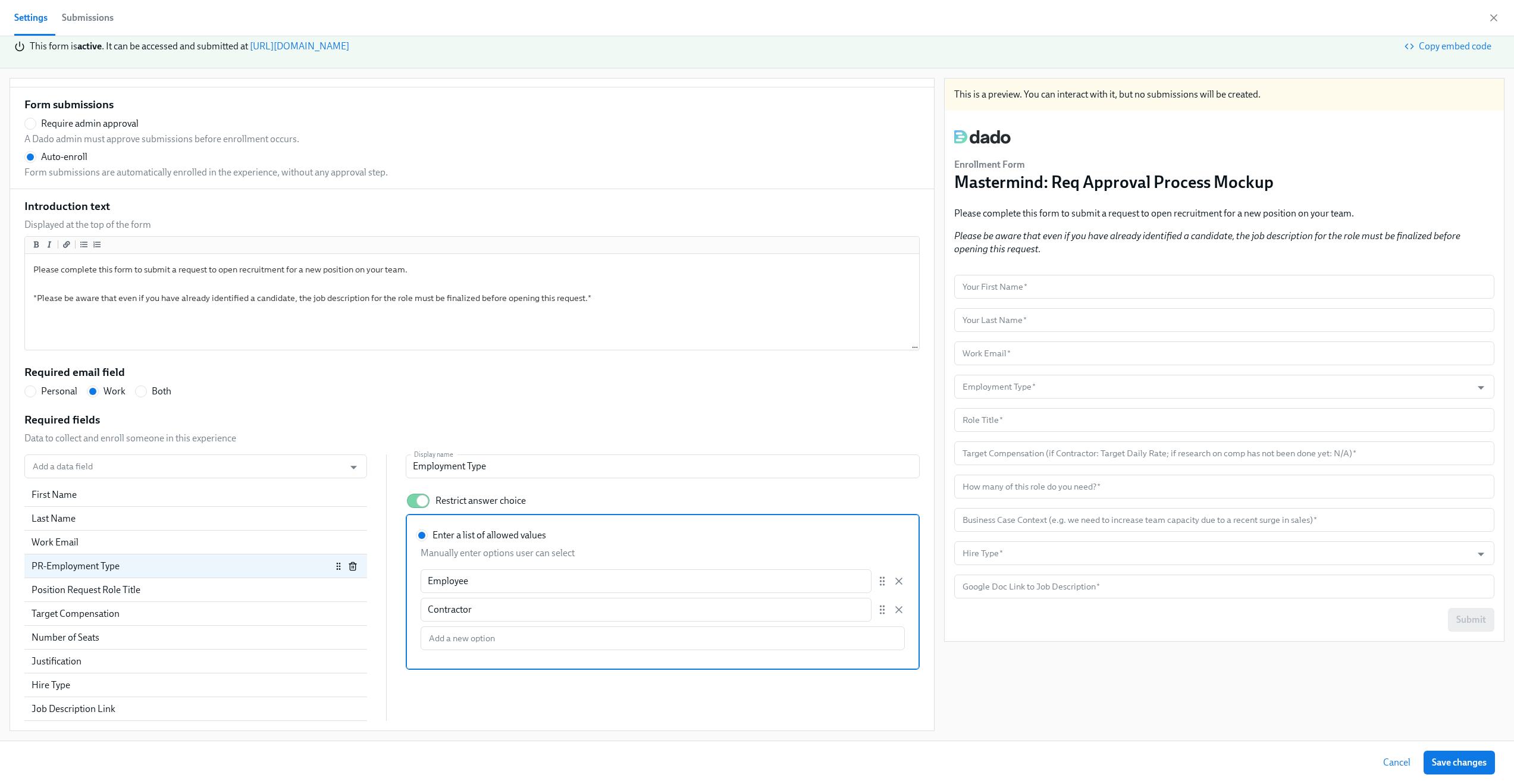
click at [145, 566] on div "PR-Employment Type" at bounding box center [181, 566] width 300 height 13
click at [95, 465] on input "Add a data field" at bounding box center [184, 466] width 308 height 24
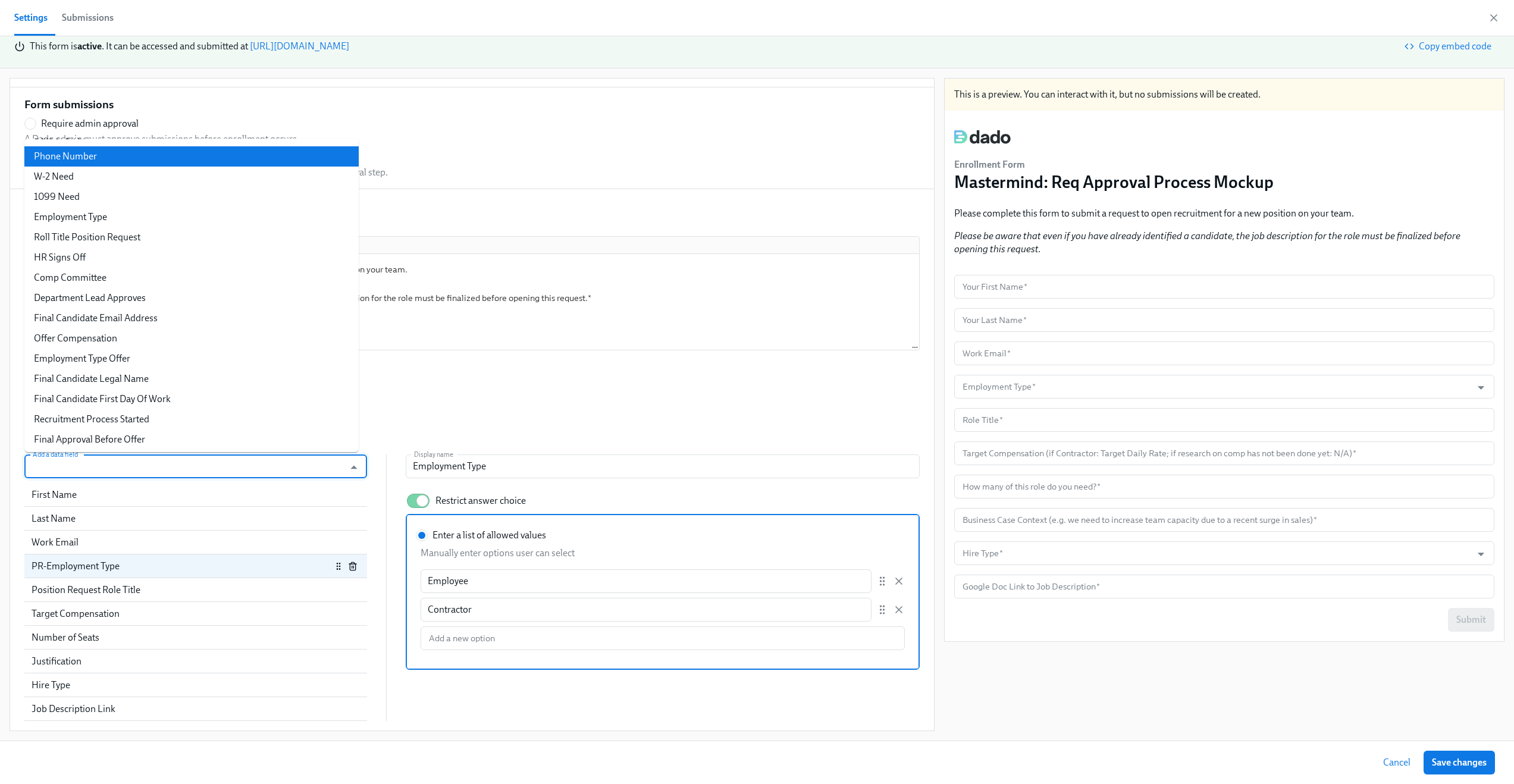
scroll to position [566, 0]
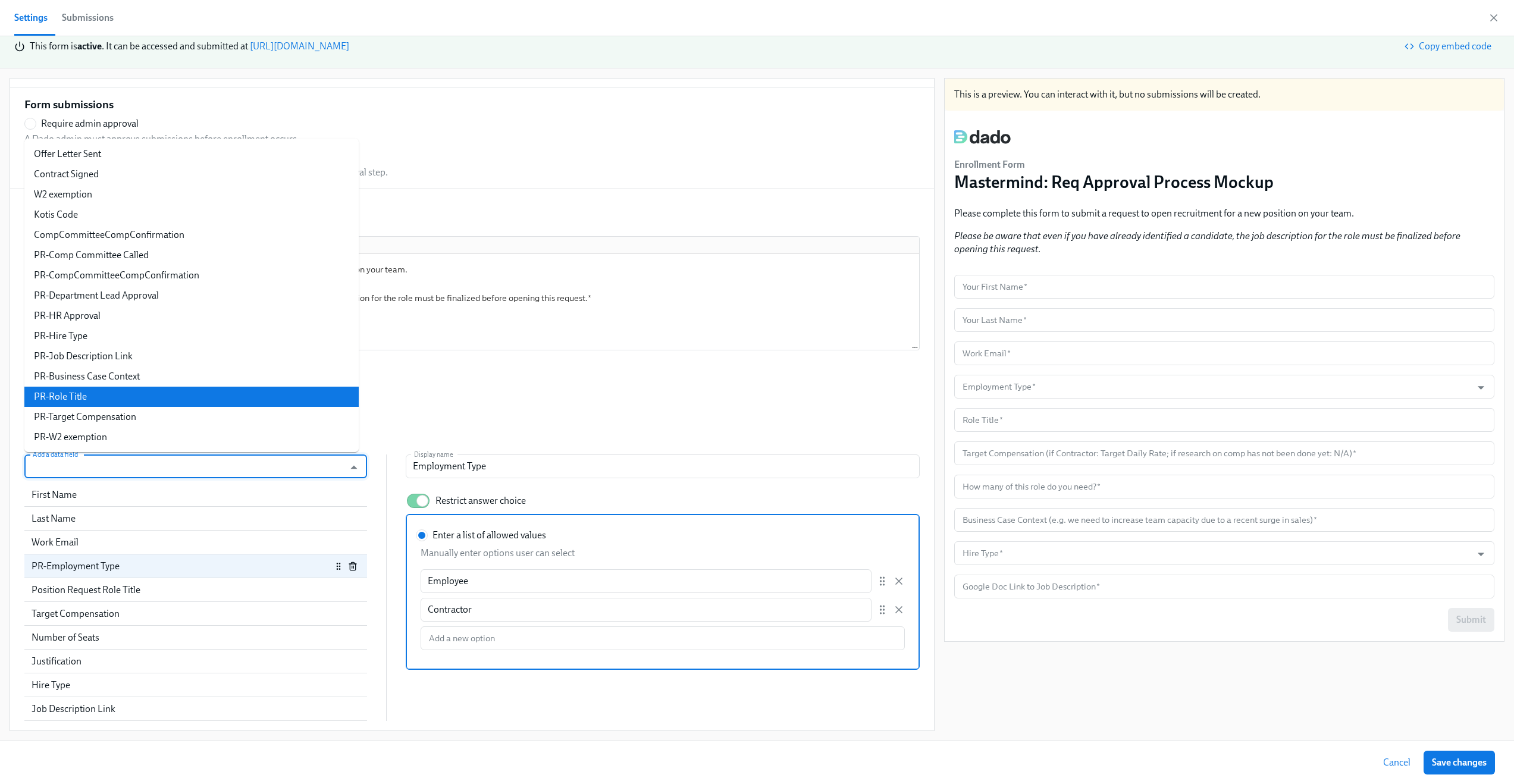
click at [104, 395] on li "PR-Role Title" at bounding box center [191, 397] width 335 height 20
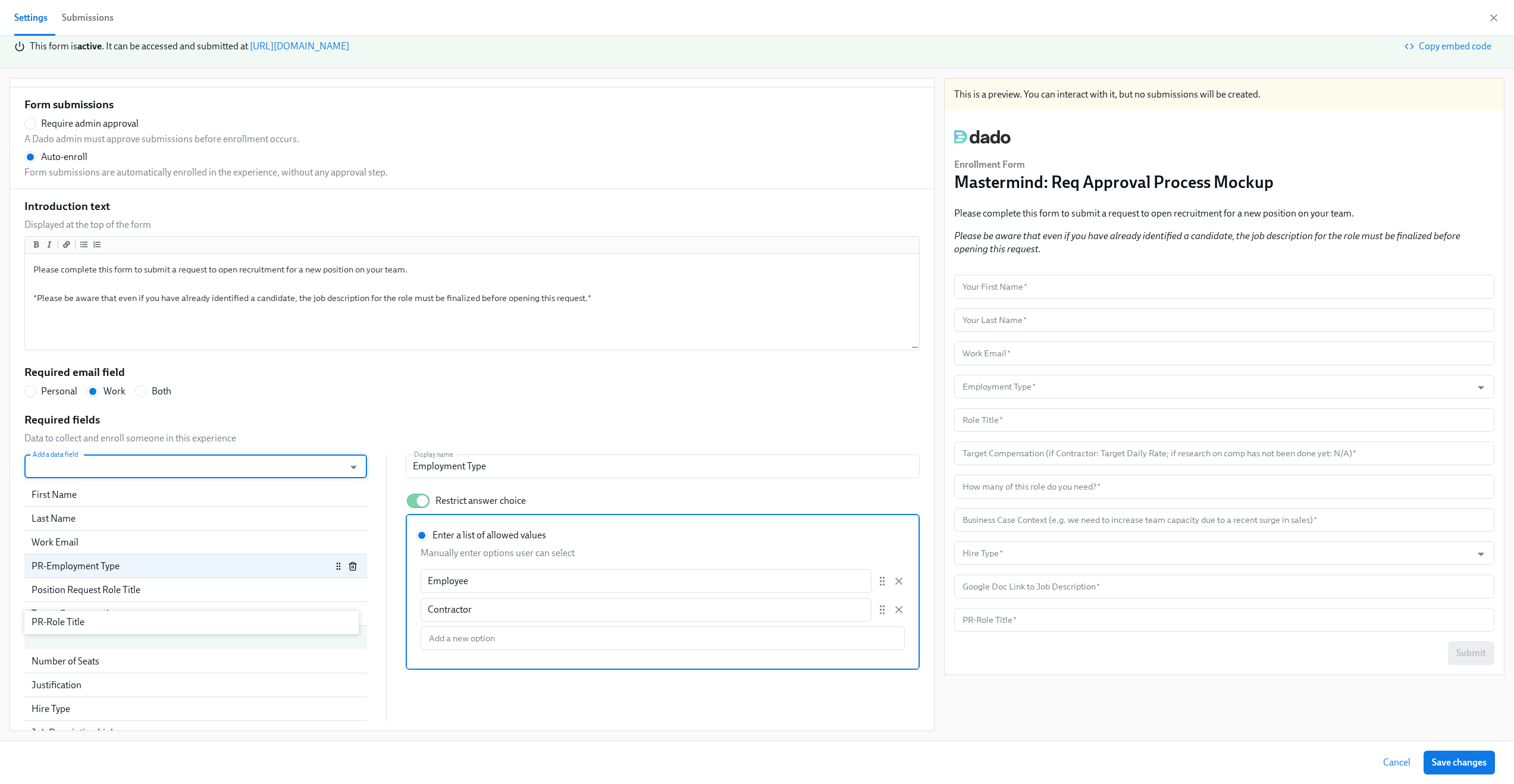
scroll to position [42, 0]
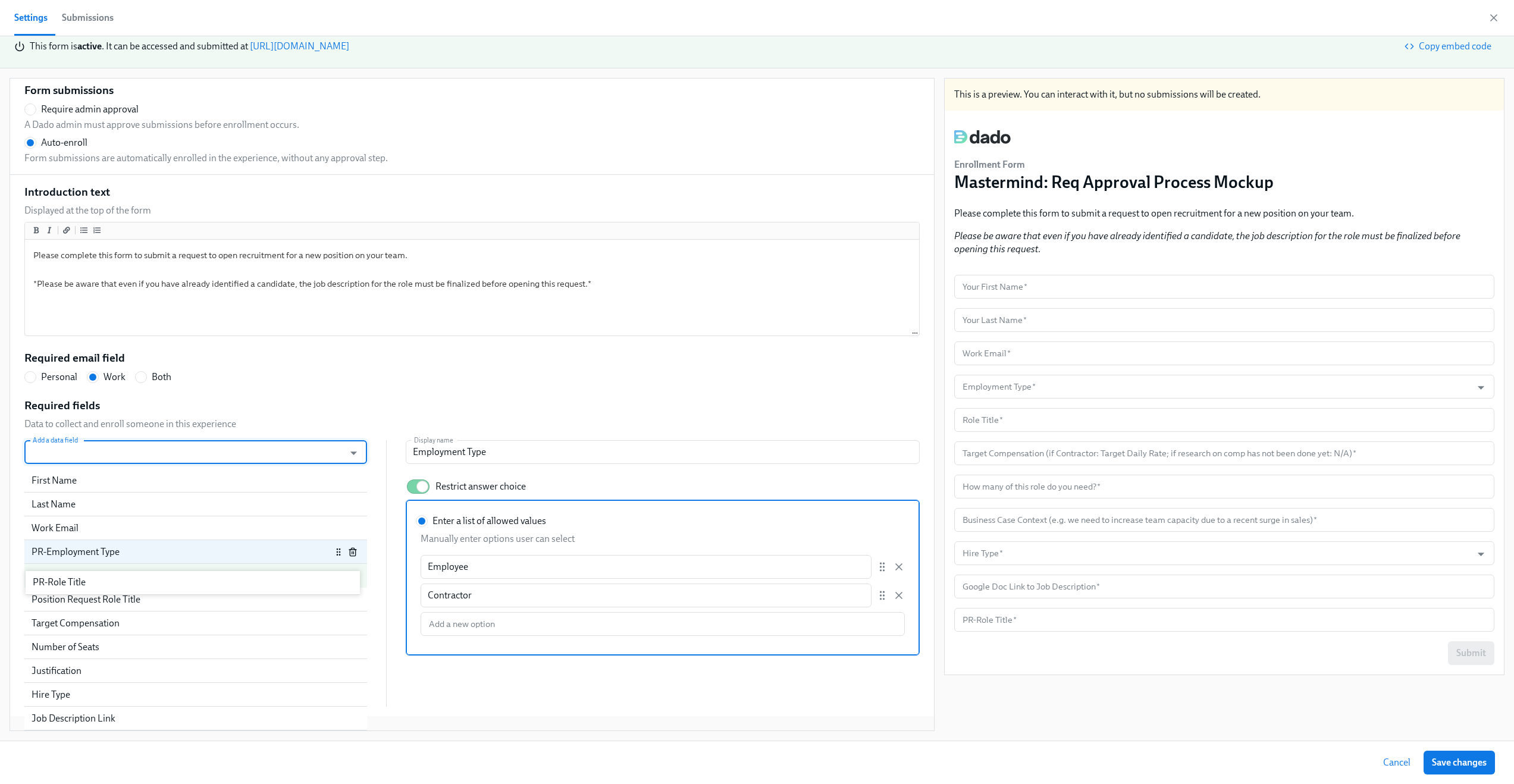
drag, startPoint x: 98, startPoint y: 712, endPoint x: 99, endPoint y: 579, distance: 133.0
click at [99, 579] on div "First Name Last Name Work Email PR-Employment Type Position Request Role Title …" at bounding box center [195, 588] width 343 height 238
click at [221, 584] on div "PR-Role Title" at bounding box center [195, 575] width 343 height 24
radio input "false"
type input "PR-Role Title"
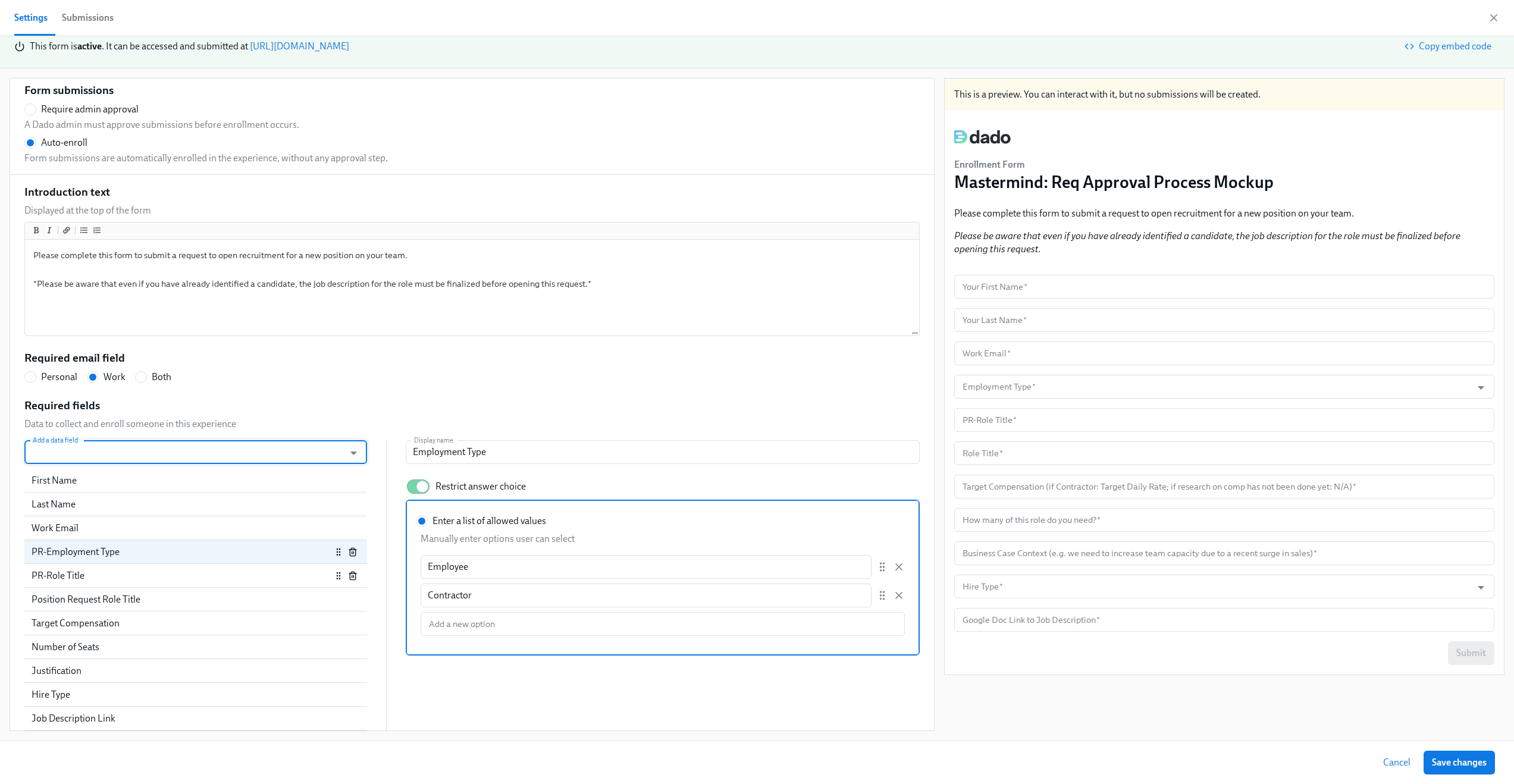
checkbox input "false"
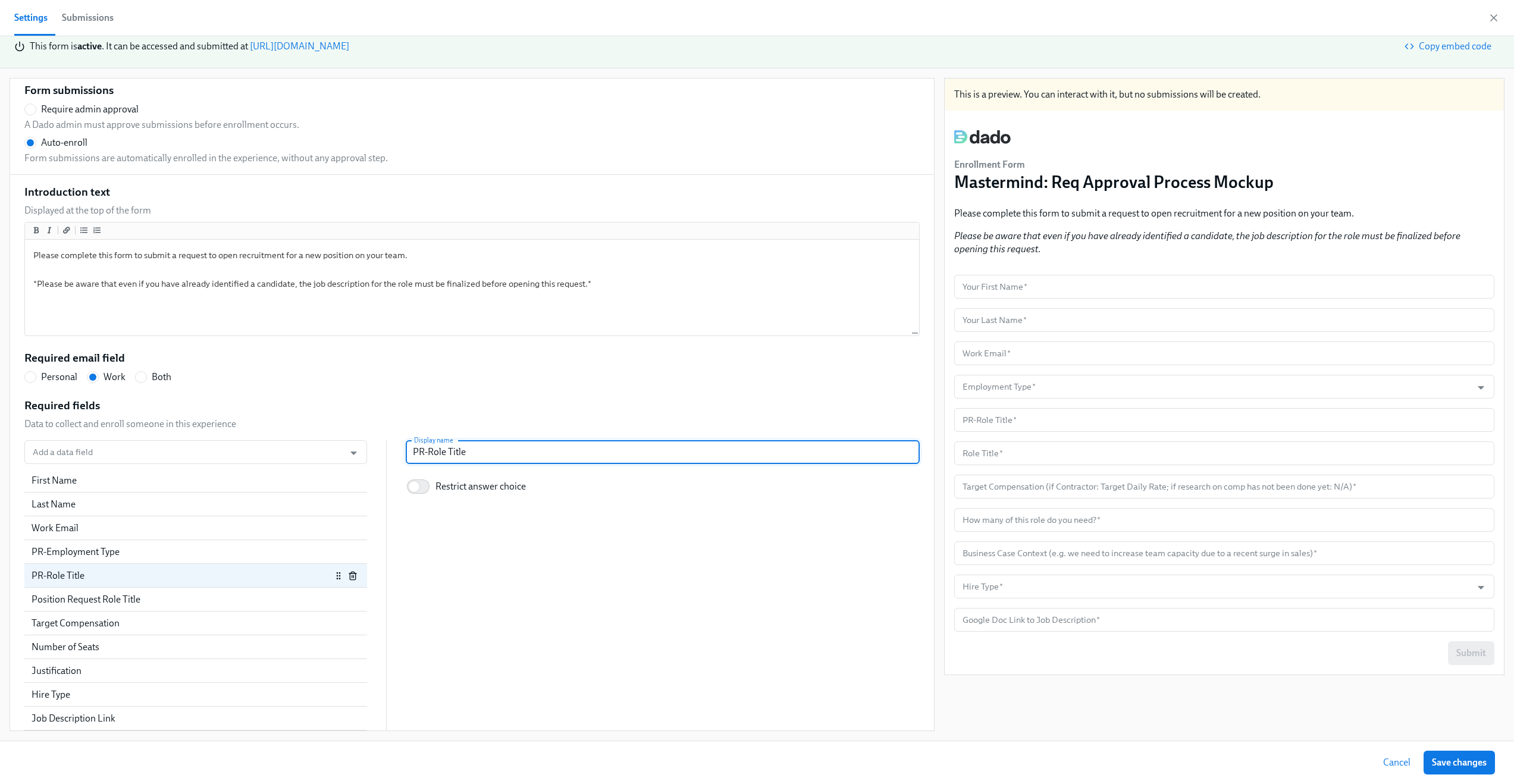
drag, startPoint x: 420, startPoint y: 453, endPoint x: 386, endPoint y: 451, distance: 34.1
click at [386, 451] on div "Add a data field Add a data field First Name Last Name Work Email PR-Employment…" at bounding box center [472, 585] width 896 height 290
radio input "false"
type input "Role Title"
click at [217, 579] on div "PR-Role Title" at bounding box center [181, 576] width 300 height 13
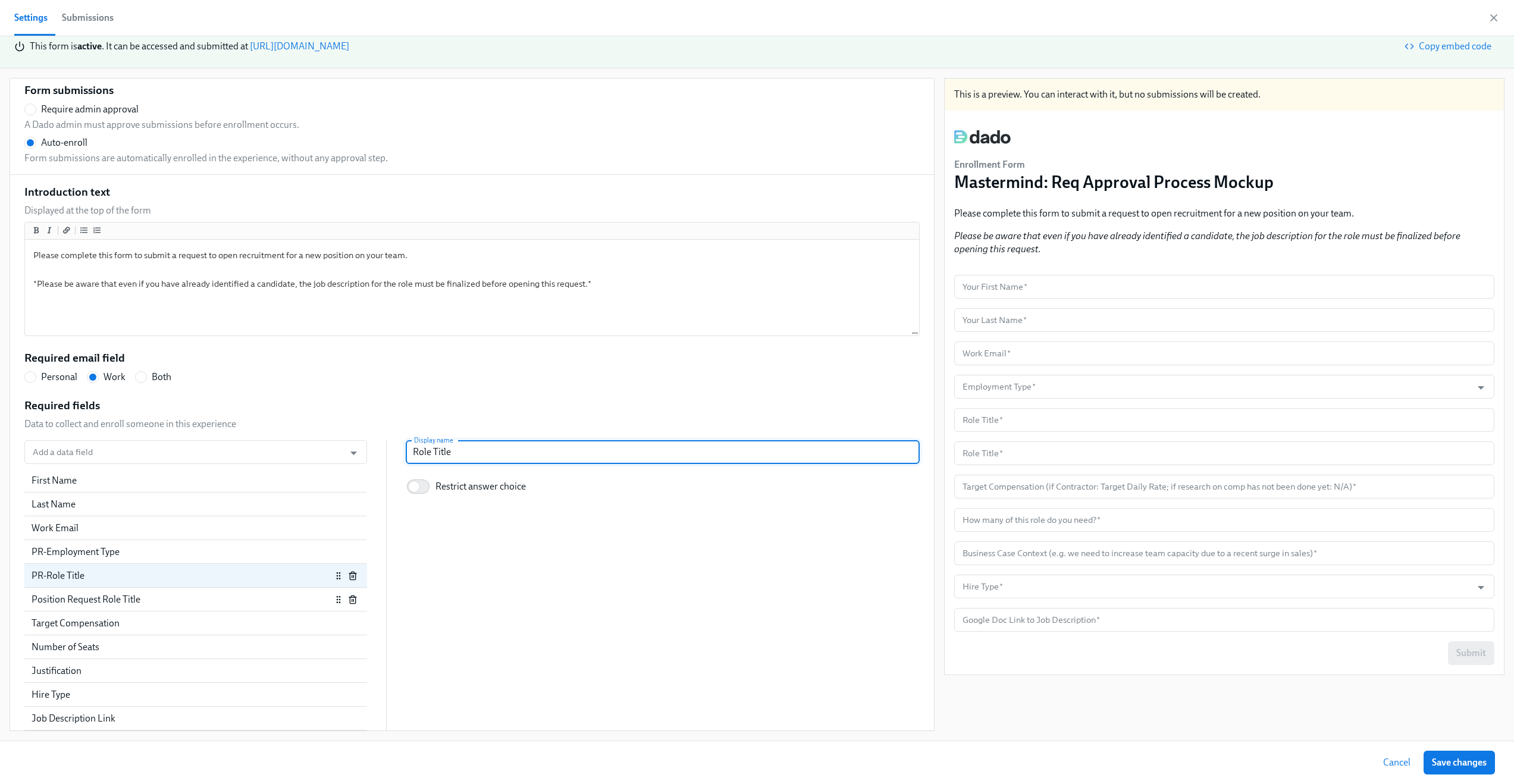
click at [218, 601] on div "Position Request Role Title" at bounding box center [181, 600] width 300 height 13
click at [353, 601] on line "button" at bounding box center [353, 600] width 0 height 2
radio input "false"
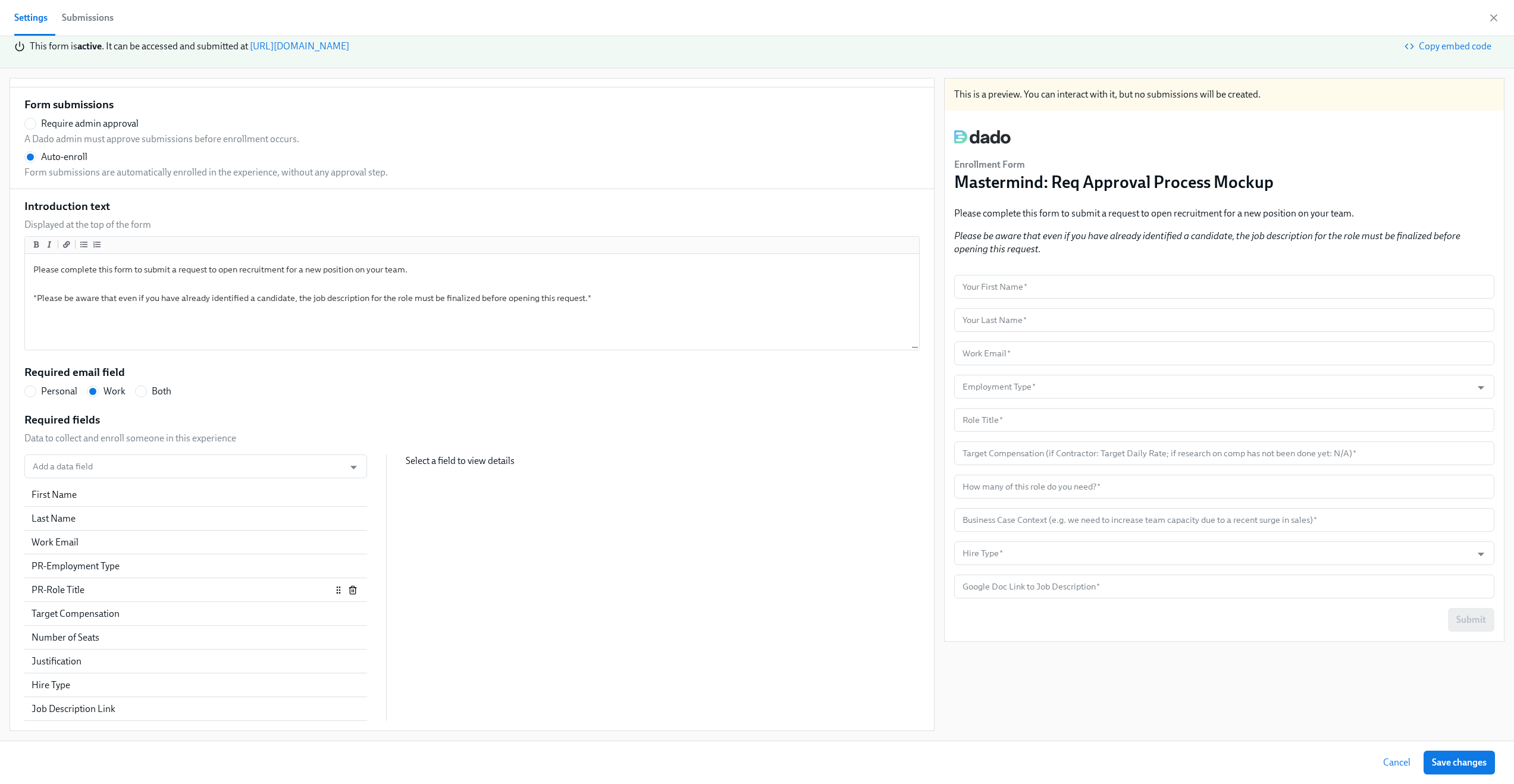
scroll to position [27, 0]
click at [89, 463] on input "Add a data field" at bounding box center [184, 466] width 308 height 24
type input "pr"
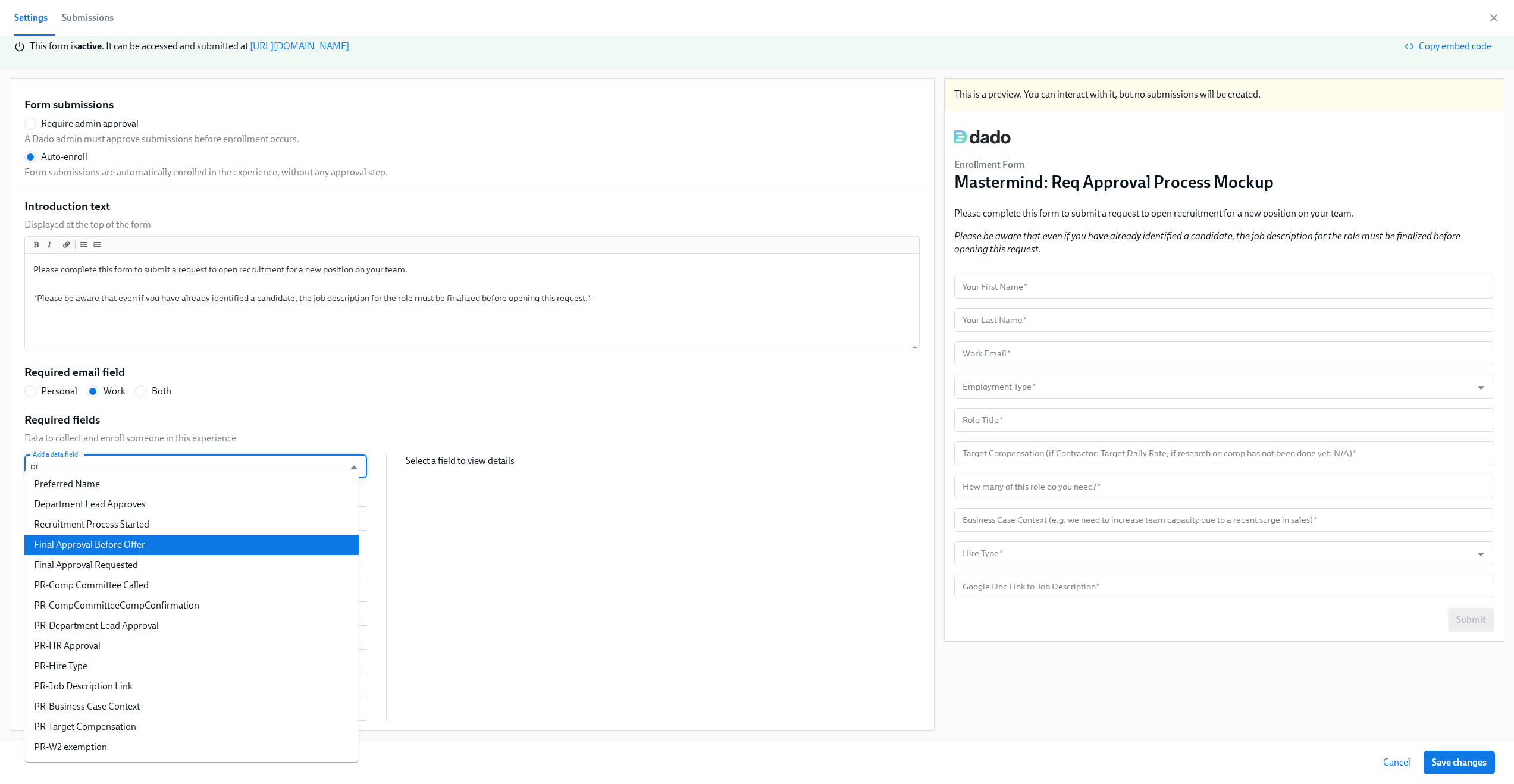
scroll to position [134, 0]
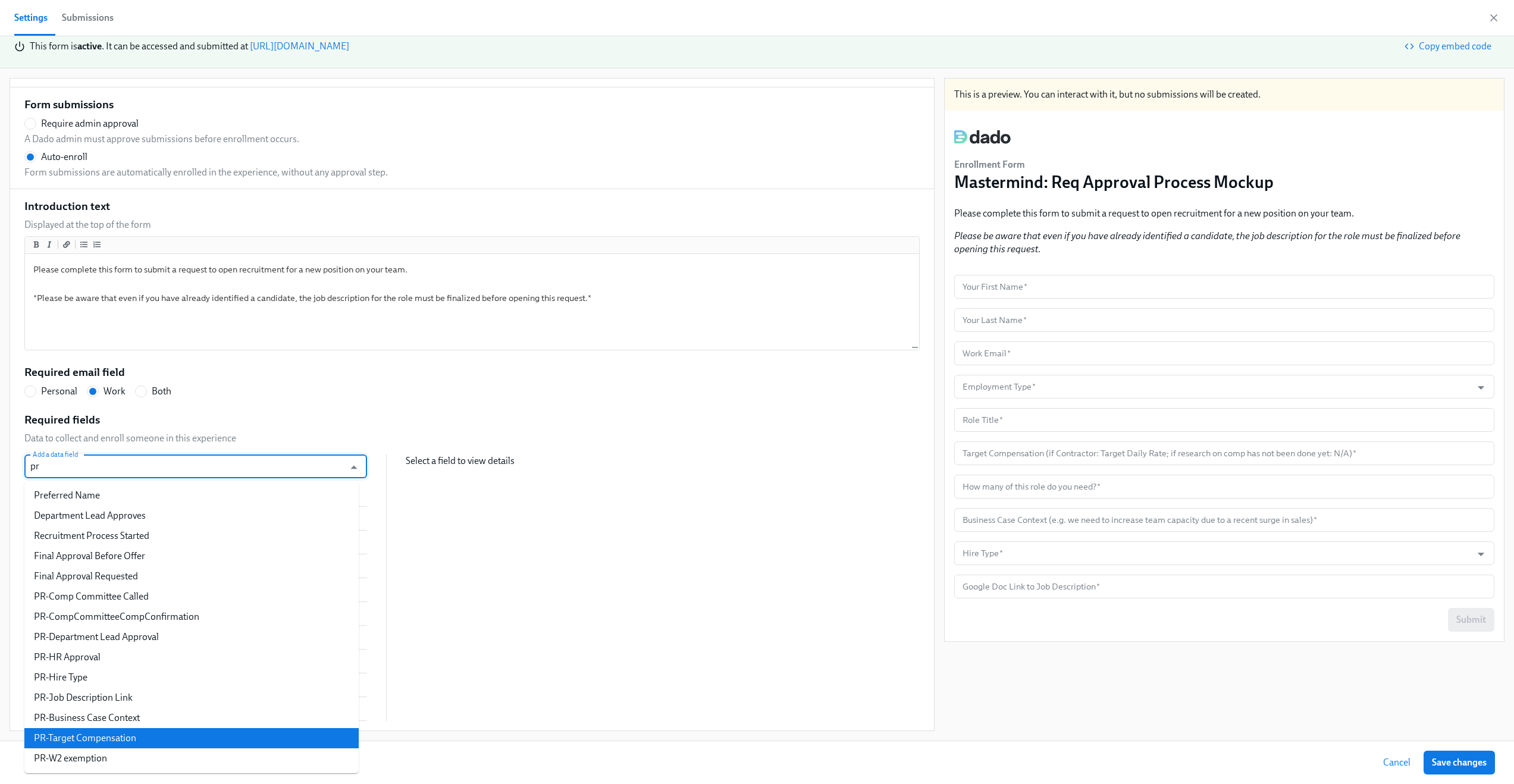
click at [125, 732] on li "PR-Target Compensation" at bounding box center [191, 738] width 335 height 20
radio input "false"
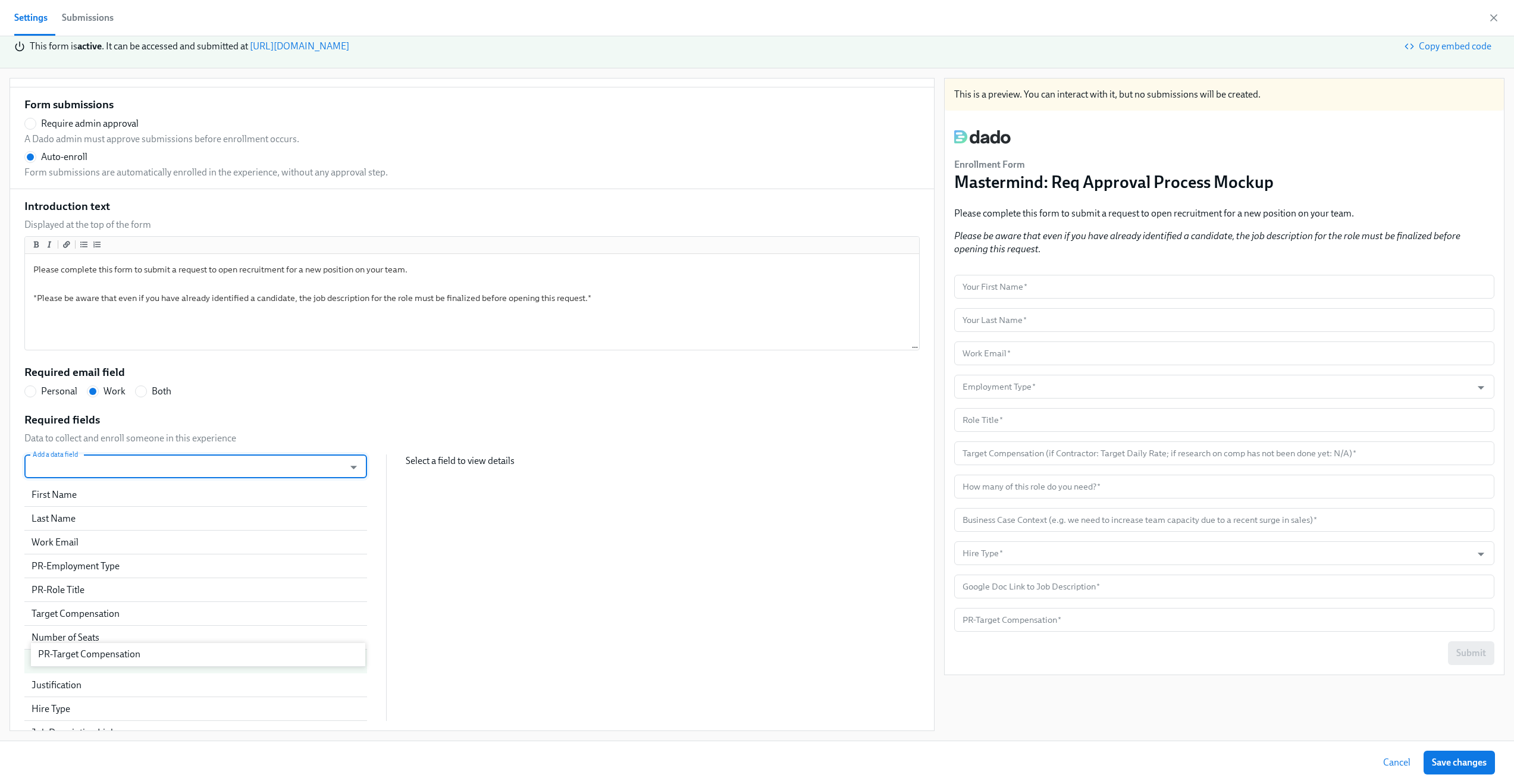
scroll to position [42, 0]
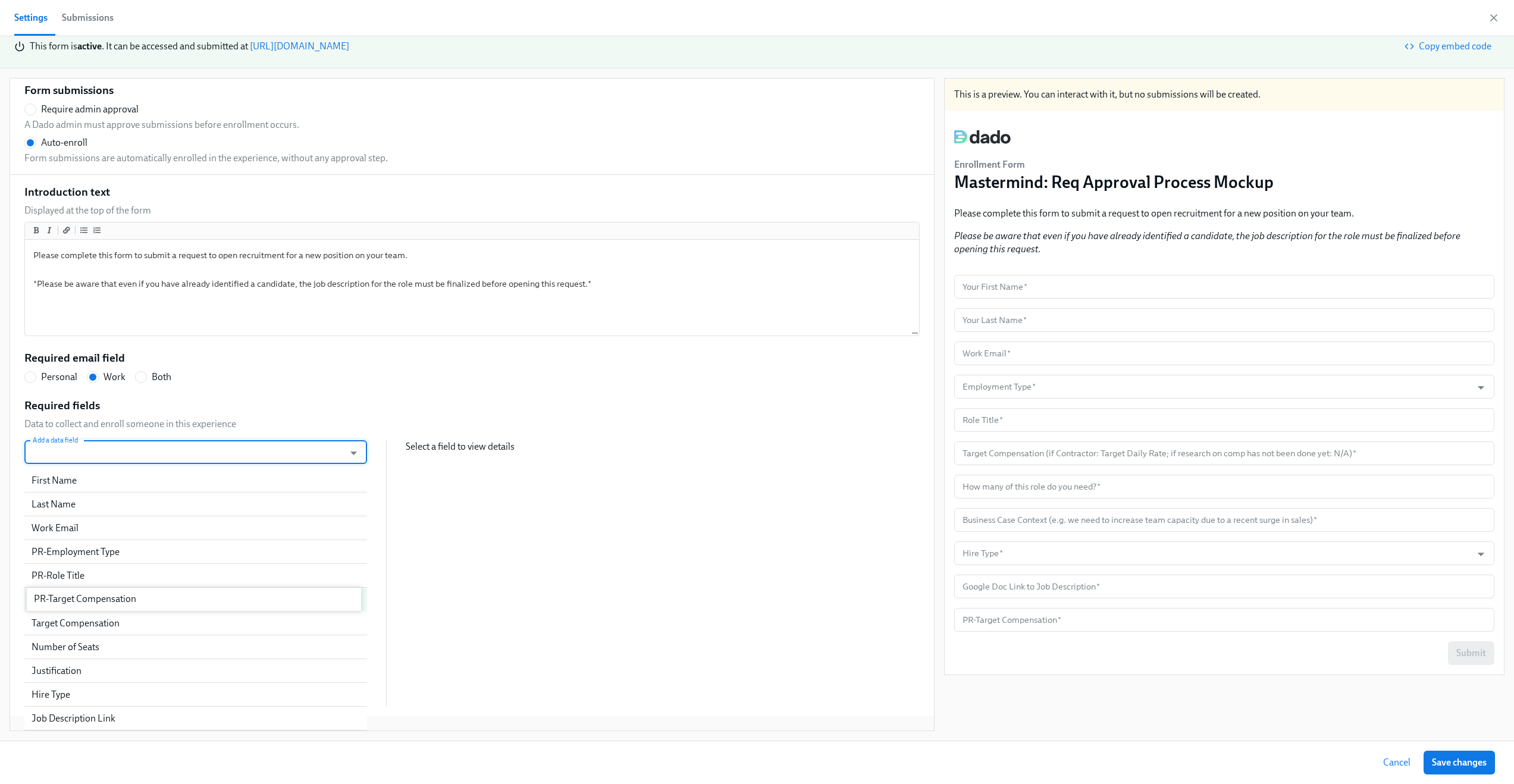
drag, startPoint x: 119, startPoint y: 714, endPoint x: 121, endPoint y: 597, distance: 117.0
click at [121, 597] on div "First Name Last Name Work Email PR-Employment Type PR-Role Title Target Compens…" at bounding box center [195, 588] width 343 height 238
click at [179, 598] on div "PR-Target Compensation" at bounding box center [181, 600] width 300 height 13
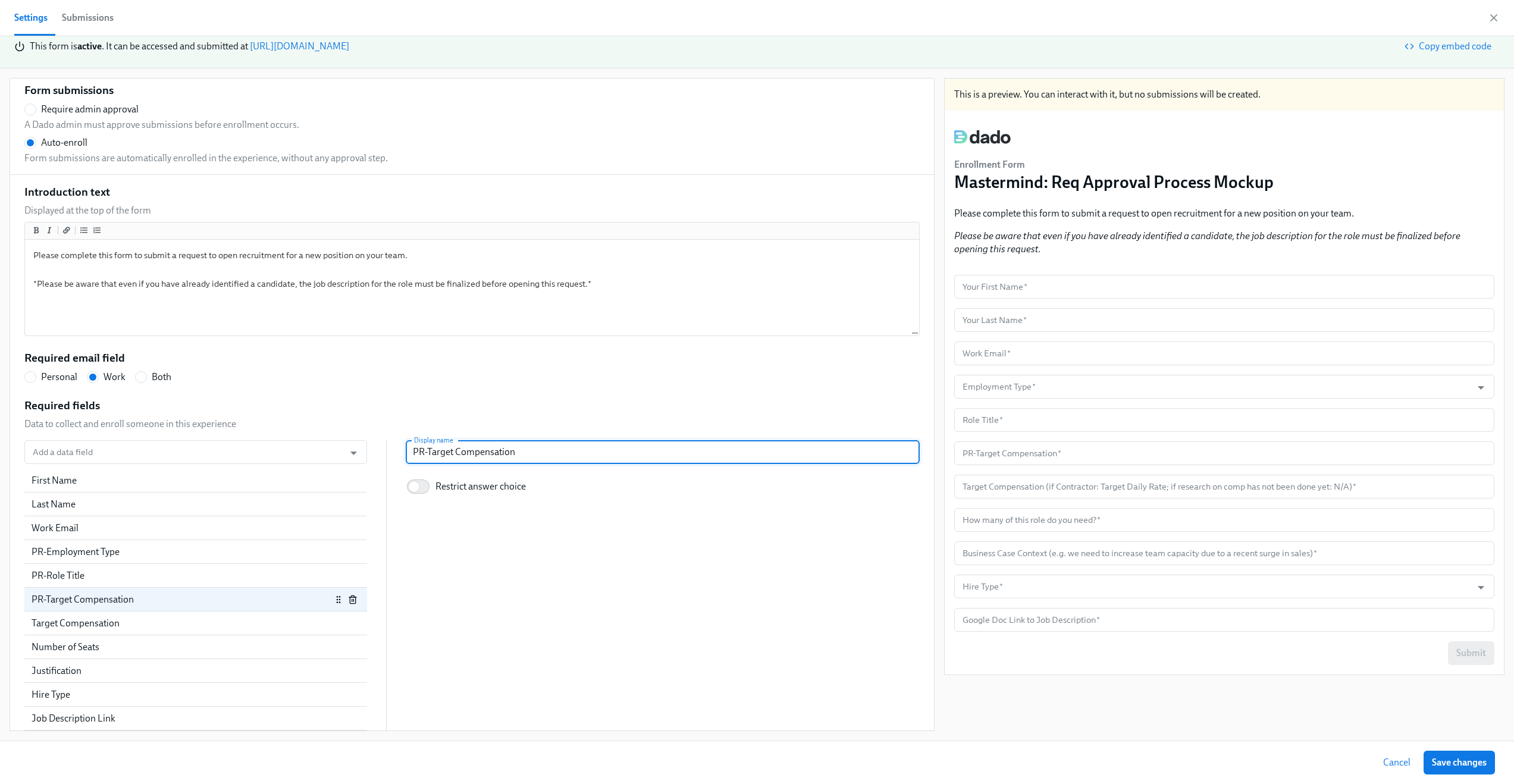
drag, startPoint x: 421, startPoint y: 456, endPoint x: 392, endPoint y: 455, distance: 29.0
click at [392, 455] on div "Add a data field Add a data field First Name Last Name Work Email PR-Employment…" at bounding box center [472, 585] width 896 height 290
radio input "false"
type input "Target Compensation"
click at [155, 624] on div "Target Compensation" at bounding box center [181, 624] width 300 height 13
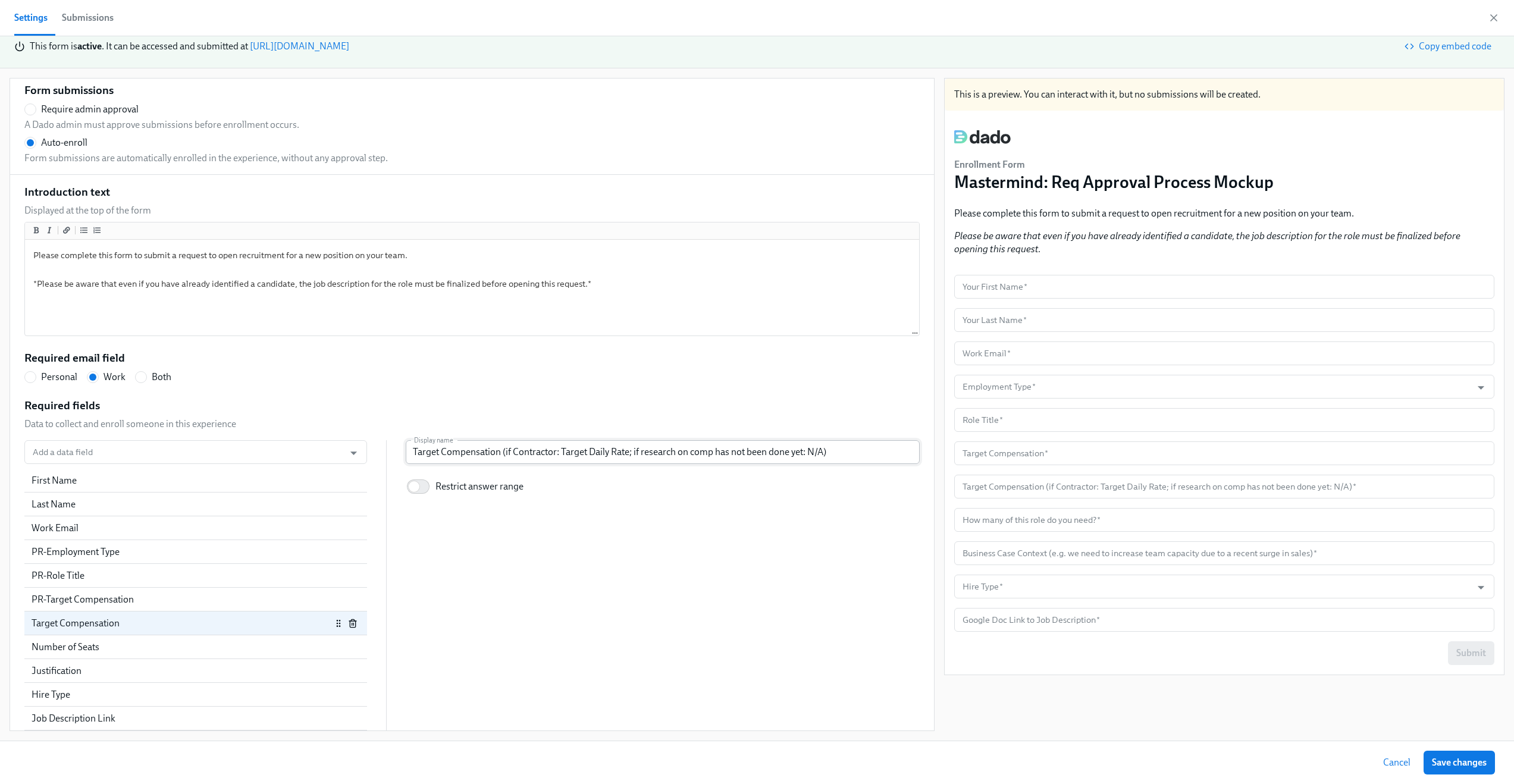
click at [512, 451] on input "Target Compensation (if Contractor: Target Daily Rate; if research on comp has …" at bounding box center [662, 451] width 514 height 24
click at [154, 601] on div "PR-Target Compensation" at bounding box center [181, 600] width 300 height 13
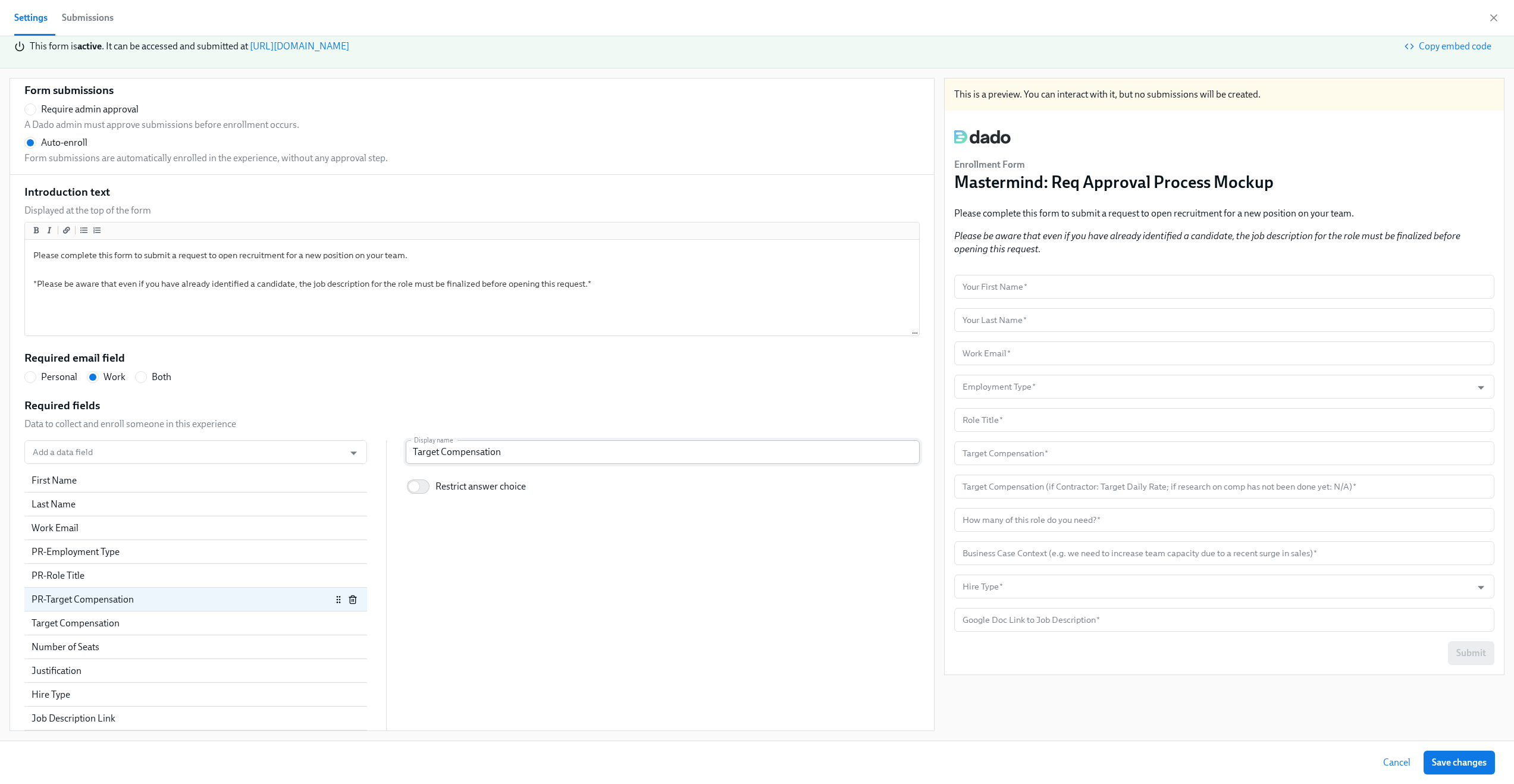
click at [461, 451] on input "Target Compensation" at bounding box center [662, 451] width 514 height 24
paste input "(if Contractor: Target Daily Rate; if research on comp has not been done yet: N…"
radio input "false"
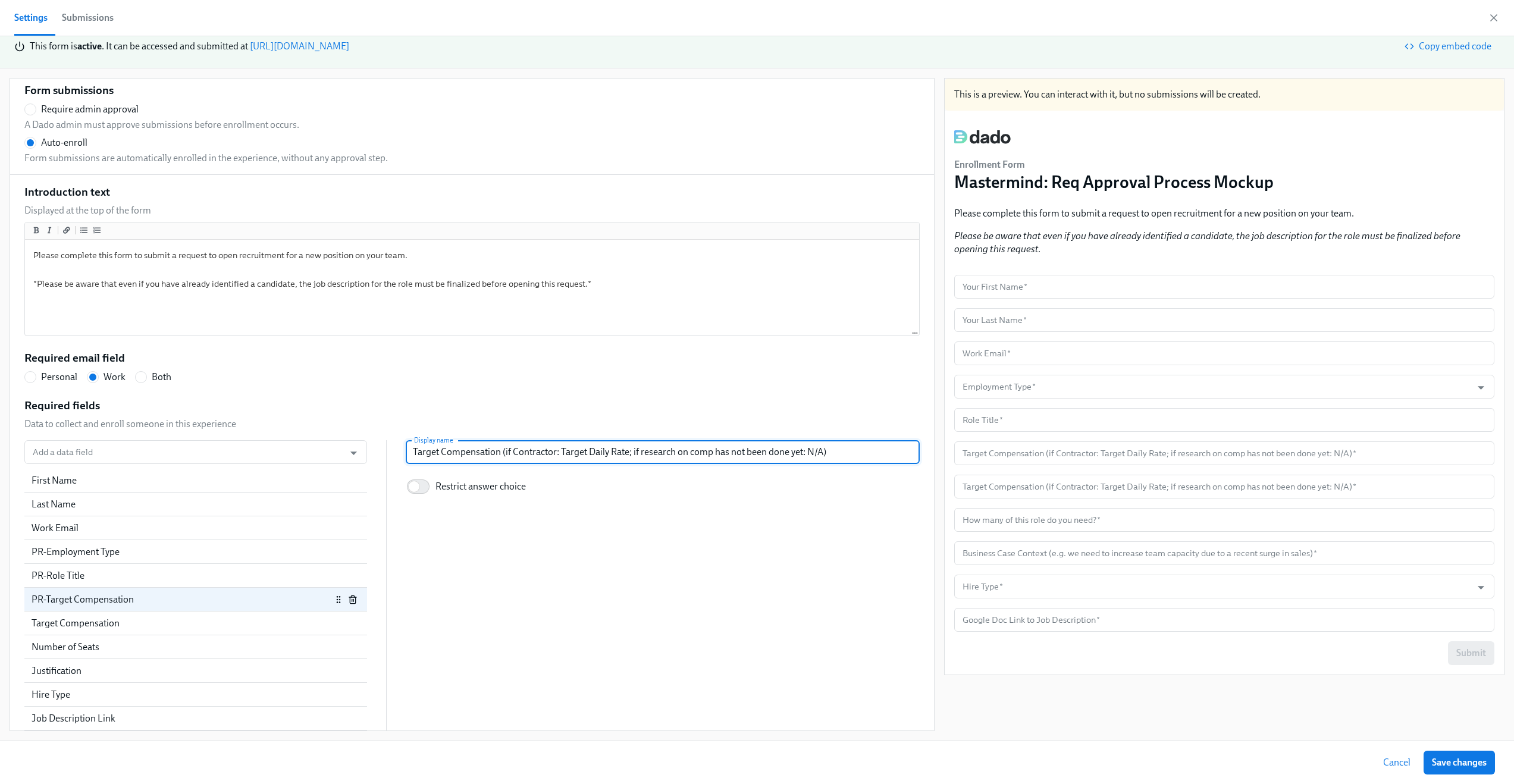
type input "Target Compensation (if Contractor: Target Daily Rate; if research on comp has …"
click at [473, 519] on div "Add a data field Add a data field First Name Last Name Work Email PR-Employment…" at bounding box center [472, 585] width 896 height 290
click at [239, 601] on div "PR-Target Compensation" at bounding box center [181, 600] width 300 height 13
click at [307, 621] on div "Target Compensation" at bounding box center [181, 624] width 300 height 13
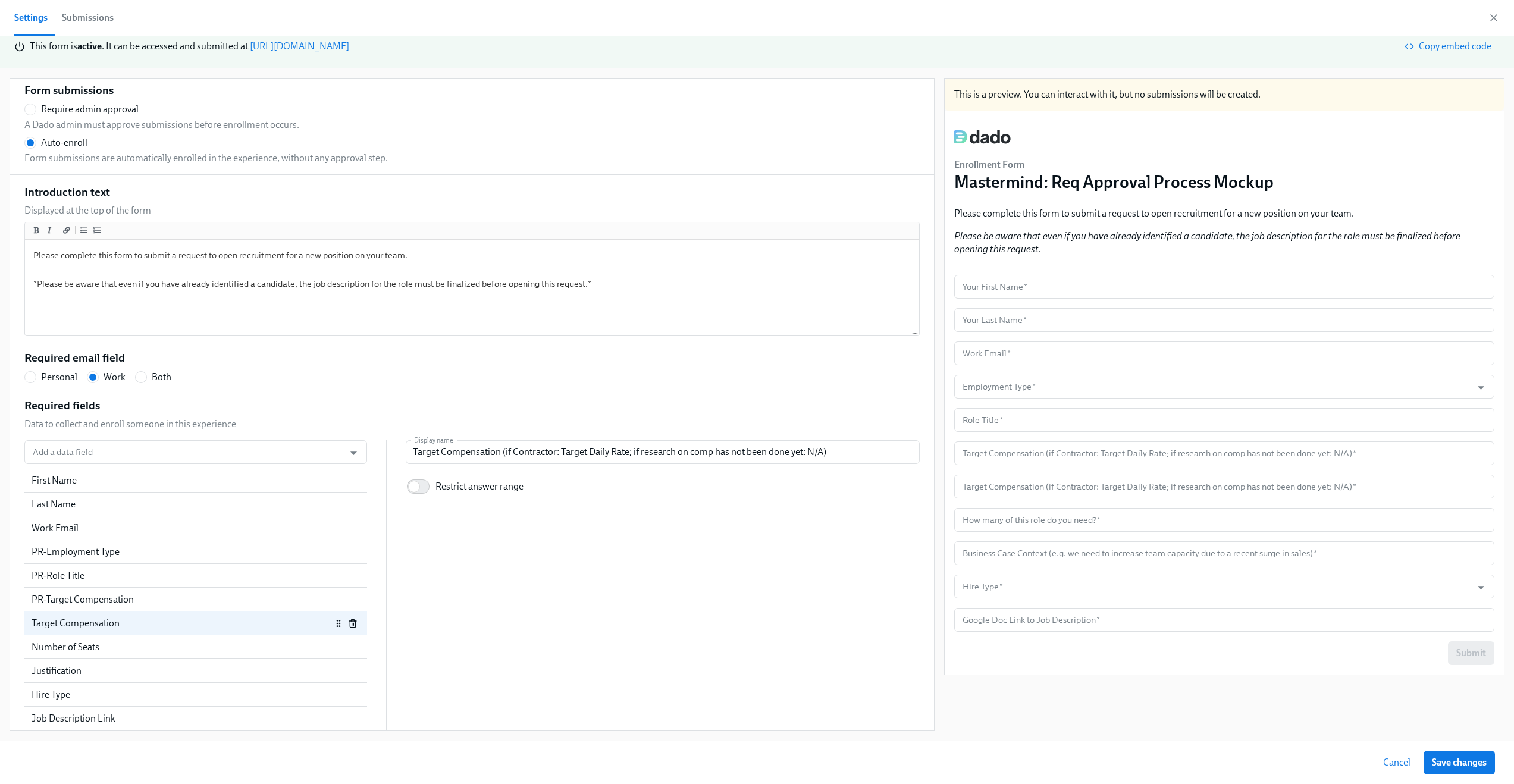
click at [348, 626] on icon "button" at bounding box center [353, 624] width 10 height 10
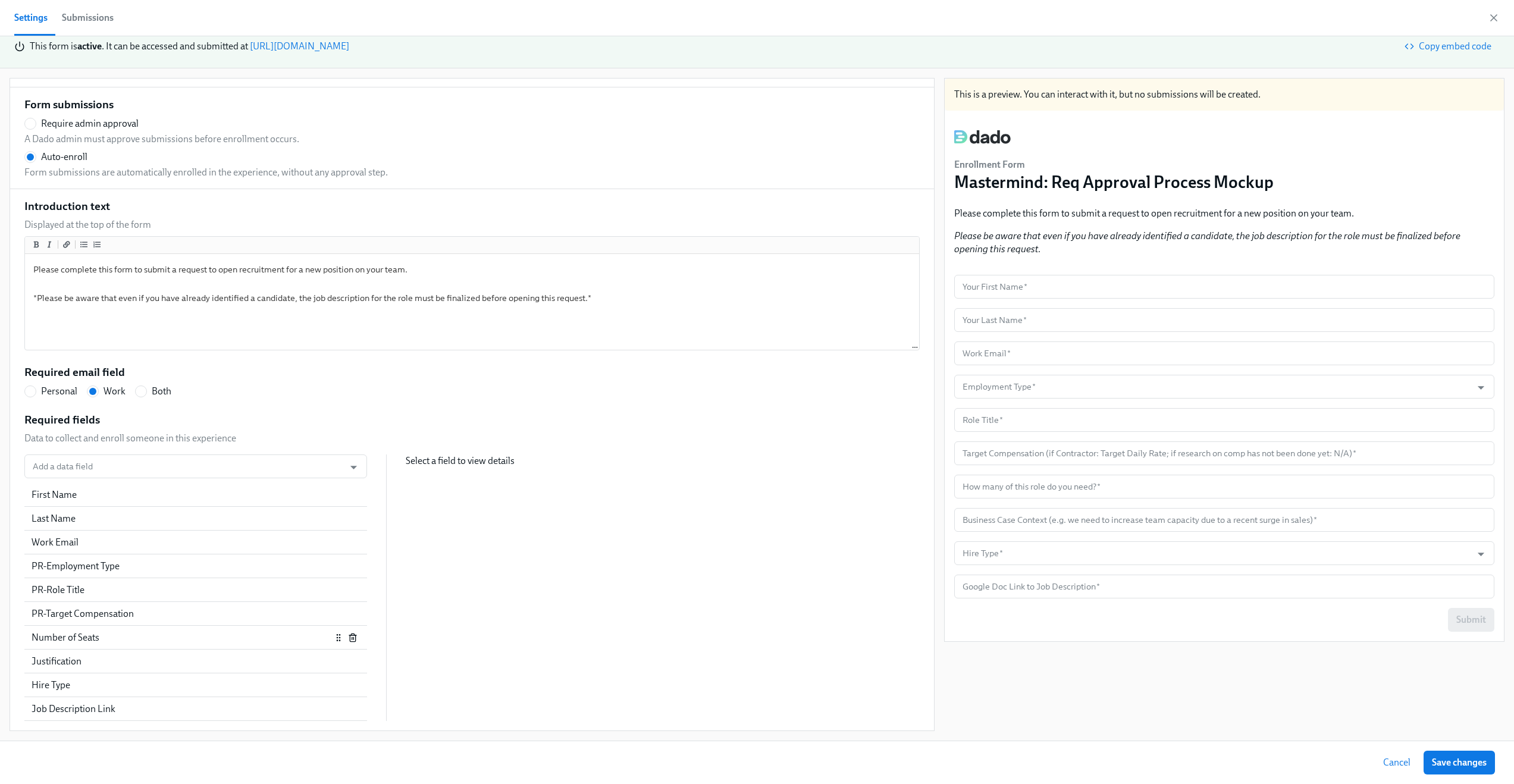
click at [165, 638] on div "Number of Seats" at bounding box center [181, 638] width 300 height 13
radio input "false"
click at [165, 638] on div "Number of Seats" at bounding box center [181, 638] width 300 height 13
click at [164, 464] on input "Add a data field" at bounding box center [184, 466] width 308 height 24
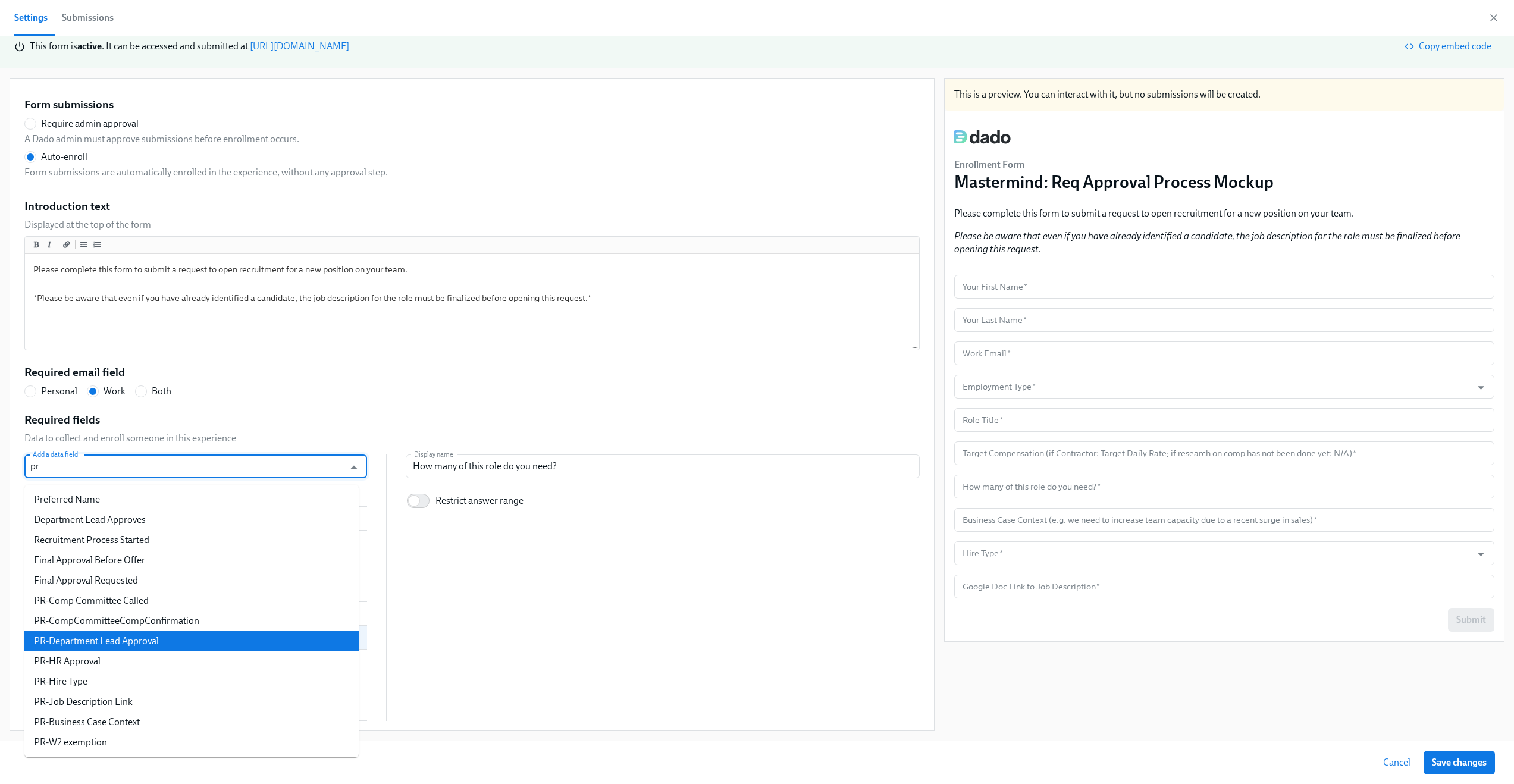
scroll to position [180, 0]
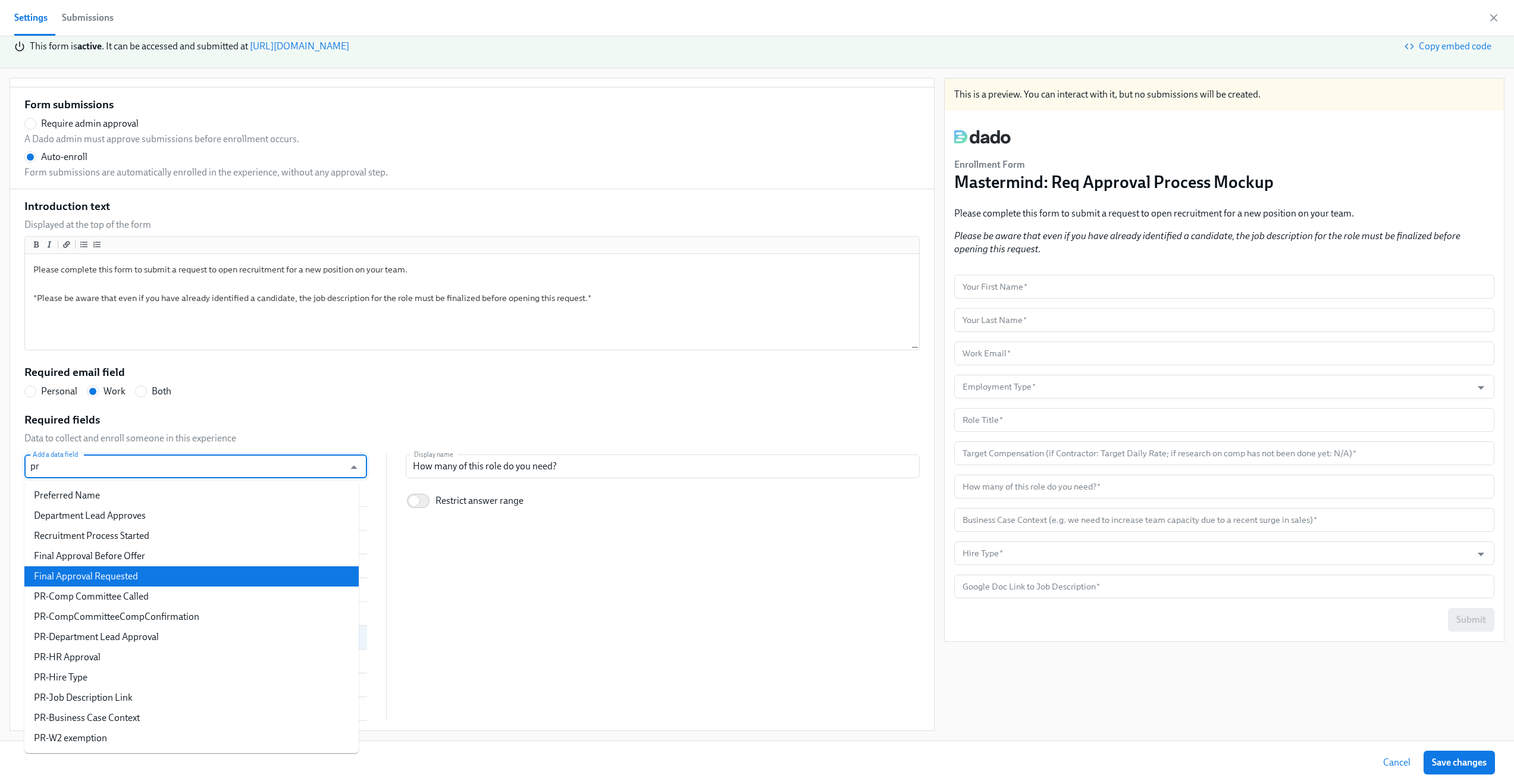
type input "pr"
click at [470, 552] on div "Add a data field pr Add a data field First Name Last Name Work Email PR-Employm…" at bounding box center [472, 588] width 896 height 266
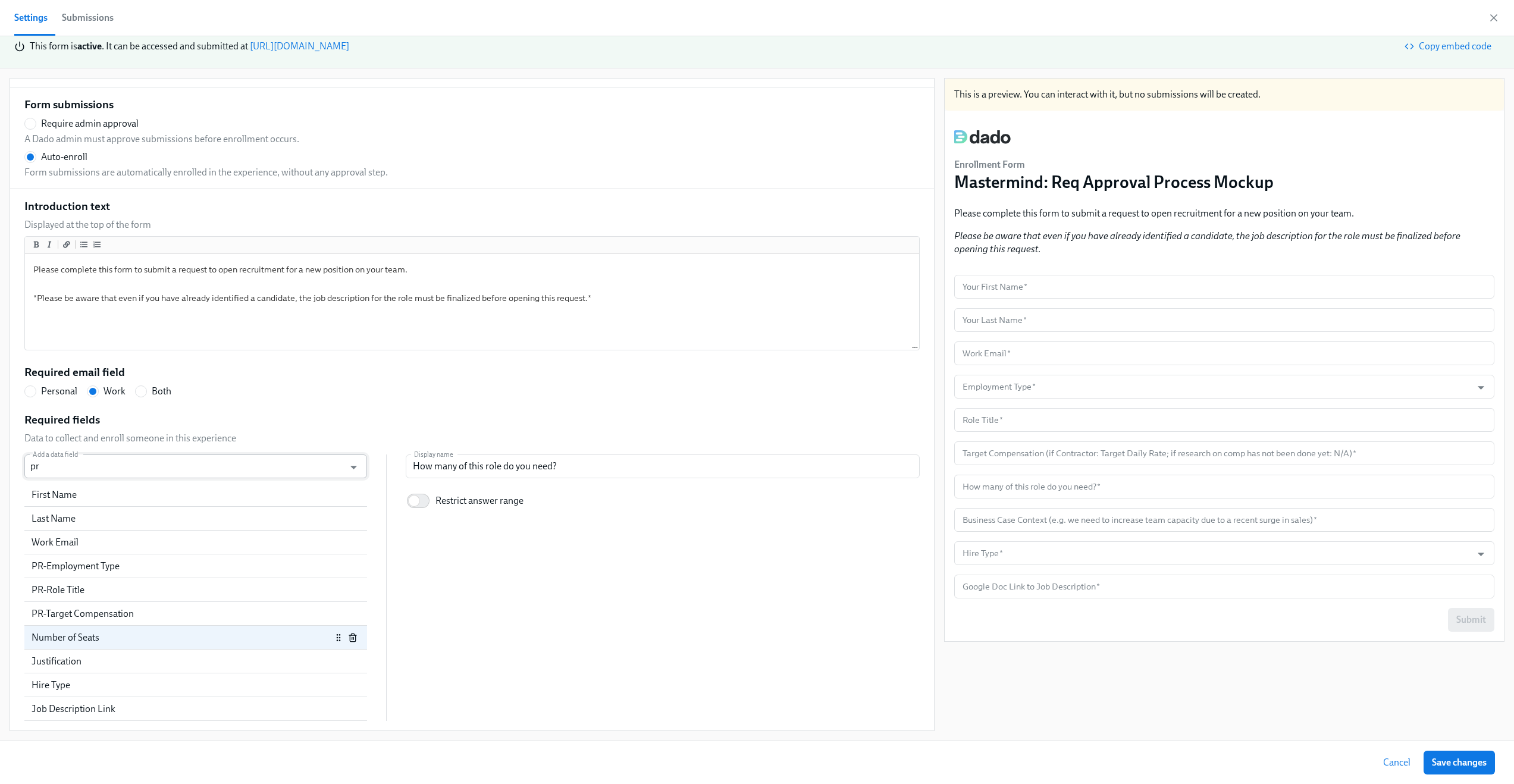
scroll to position [298, 0]
click at [116, 468] on input "pr" at bounding box center [184, 466] width 308 height 24
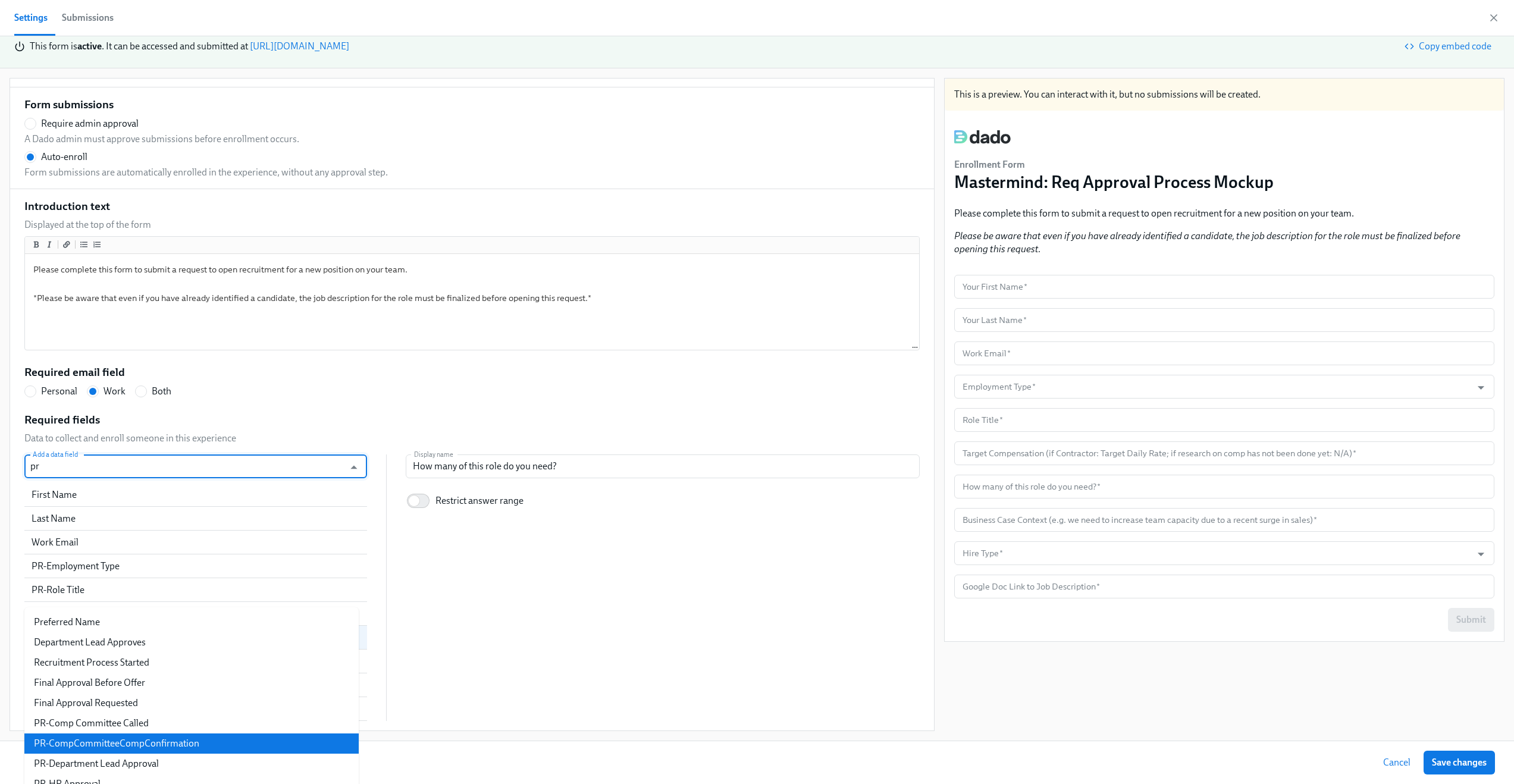
scroll to position [606, 0]
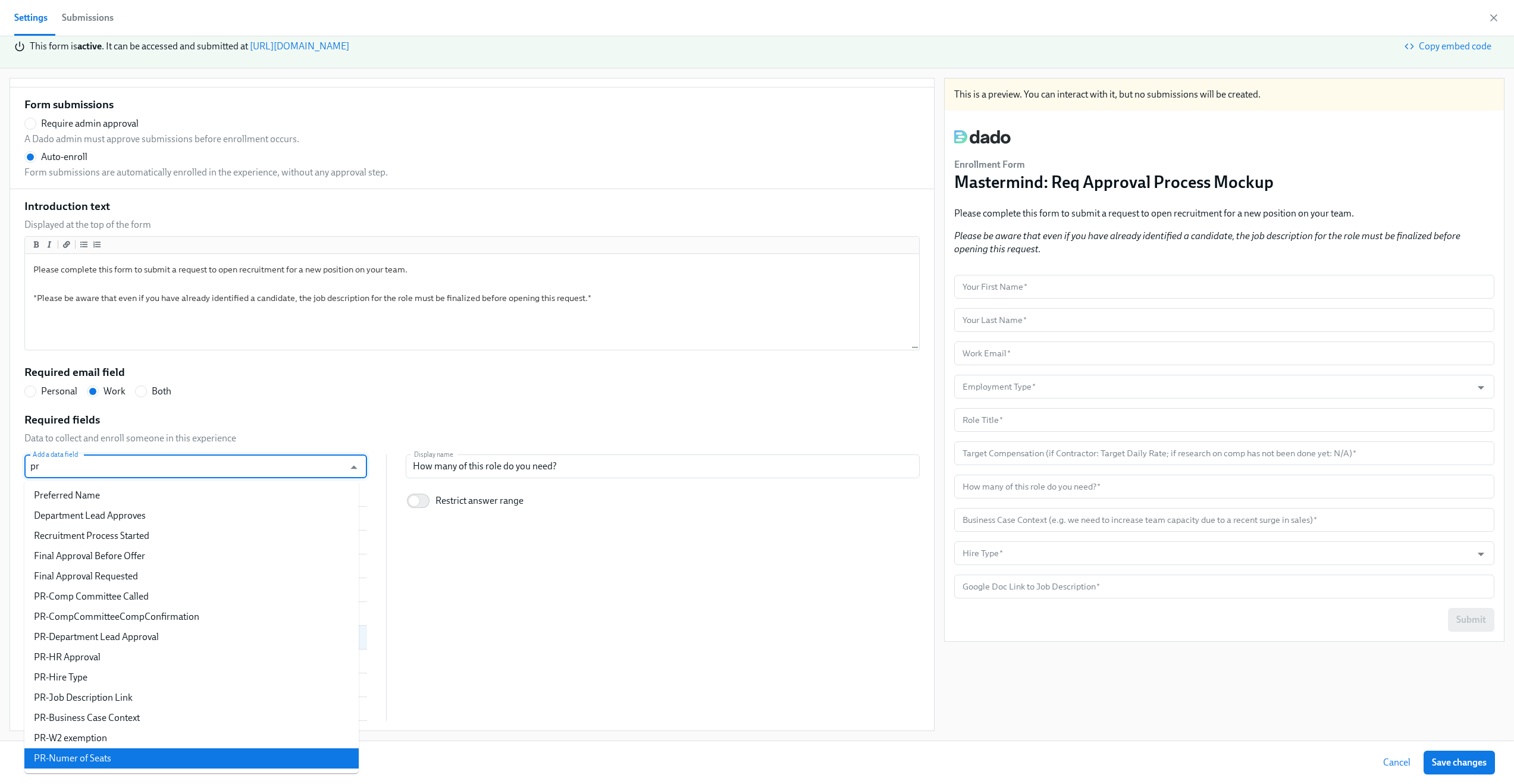
click at [113, 756] on li "PR-Numer of Seats" at bounding box center [191, 759] width 335 height 20
radio input "false"
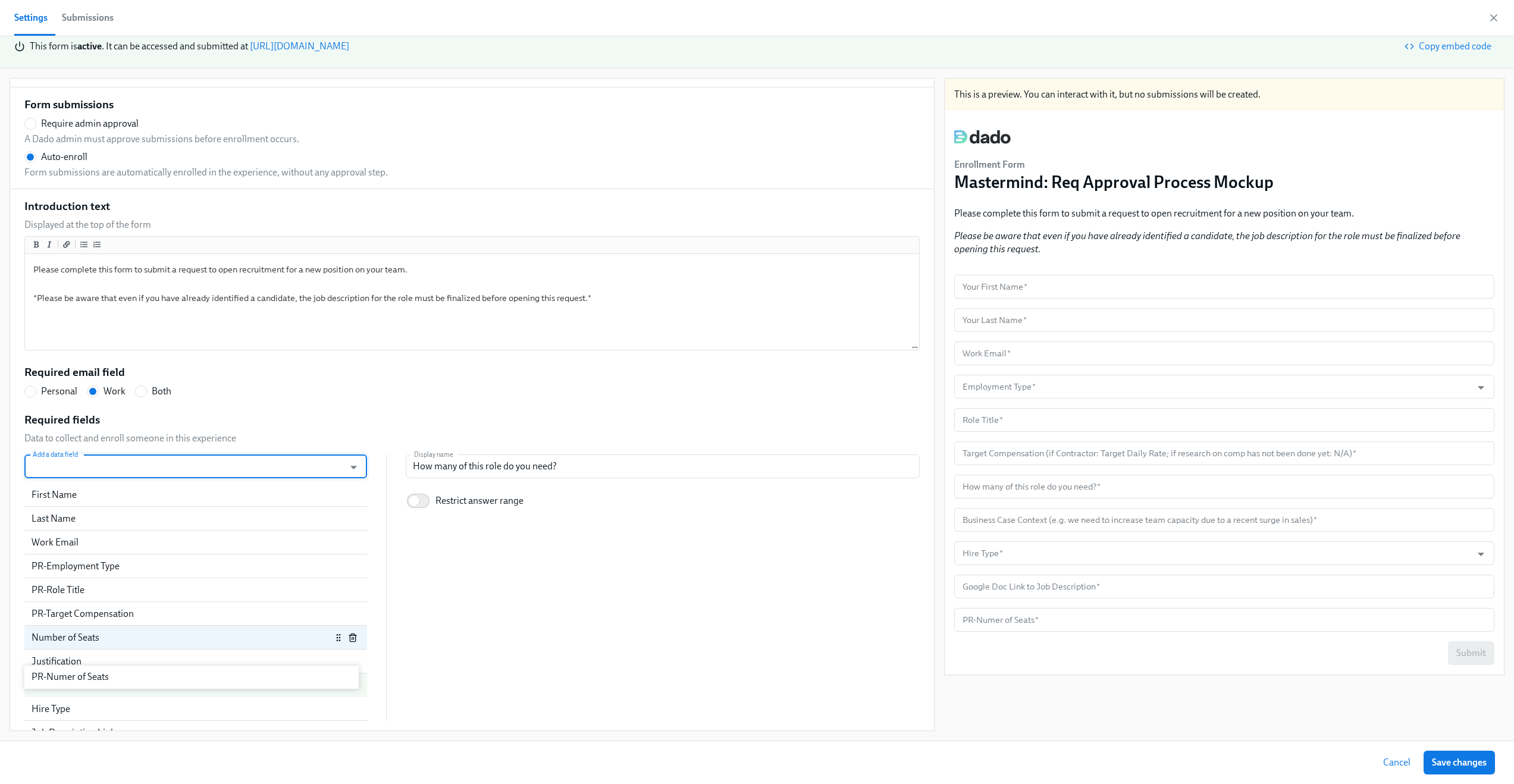
scroll to position [42, 0]
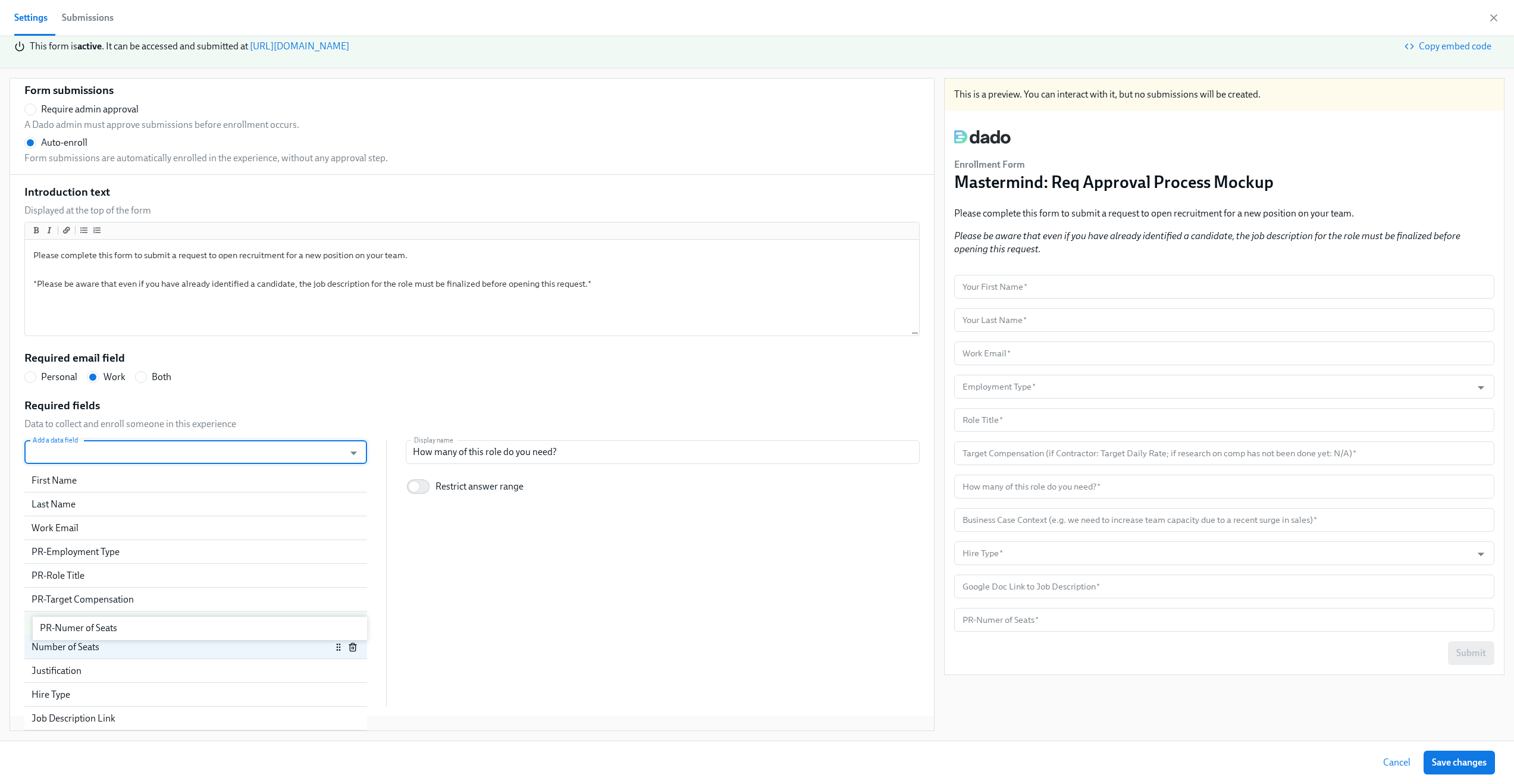
drag, startPoint x: 159, startPoint y: 715, endPoint x: 166, endPoint y: 629, distance: 86.3
click at [166, 629] on div "First Name Last Name Work Email PR-Employment Type PR-Role Title PR-Target Comp…" at bounding box center [195, 588] width 343 height 238
click at [167, 639] on div "Number of Seats" at bounding box center [195, 647] width 343 height 24
click at [478, 453] on input "How many of this role do you need?" at bounding box center [662, 451] width 514 height 24
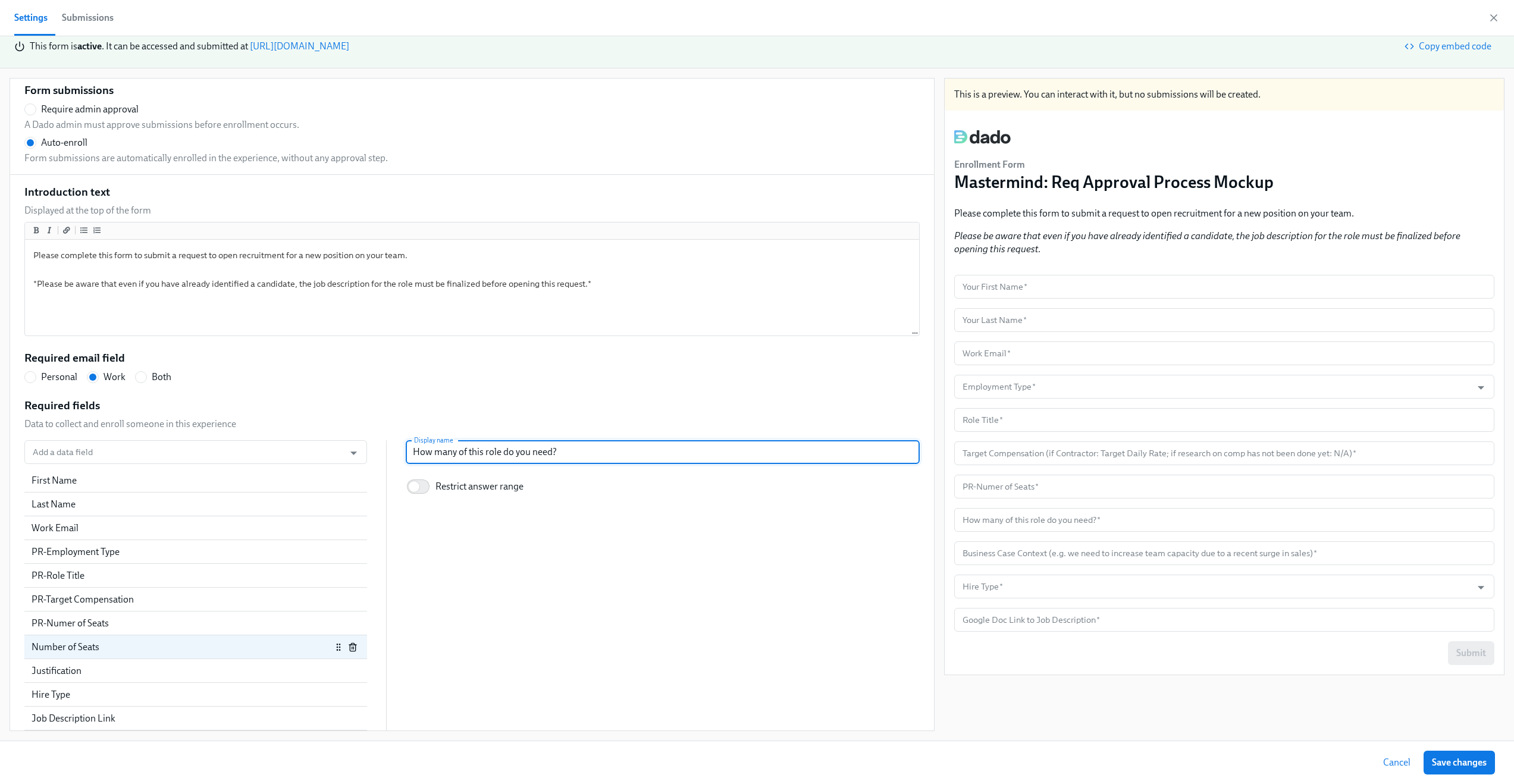
click at [478, 453] on input "How many of this role do you need?" at bounding box center [662, 451] width 514 height 24
click at [187, 624] on div "PR-Numer of Seats" at bounding box center [181, 624] width 300 height 13
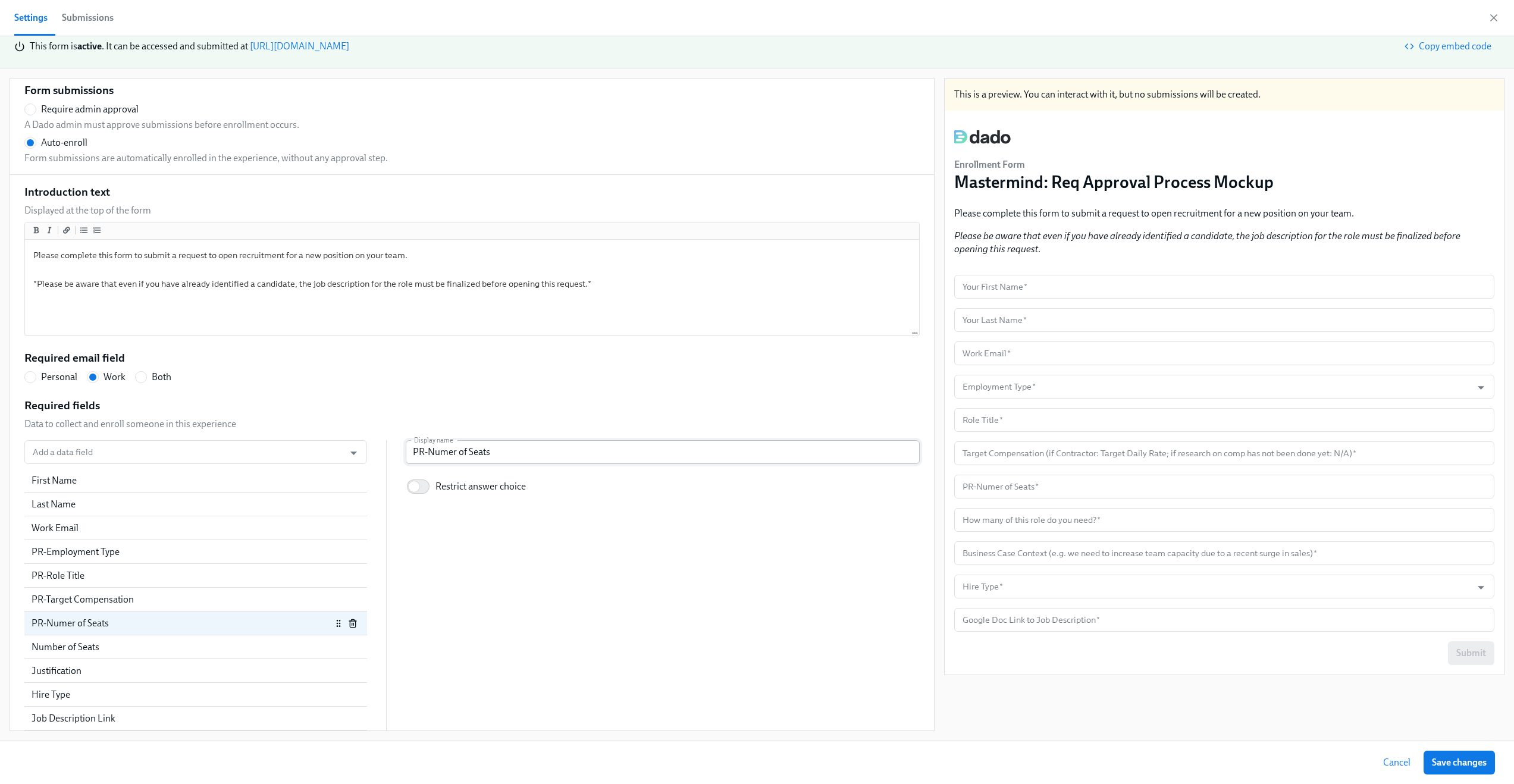
click at [492, 444] on input "PR-Numer of Seats" at bounding box center [662, 451] width 514 height 24
paste input "How many of this role do you need?"
radio input "false"
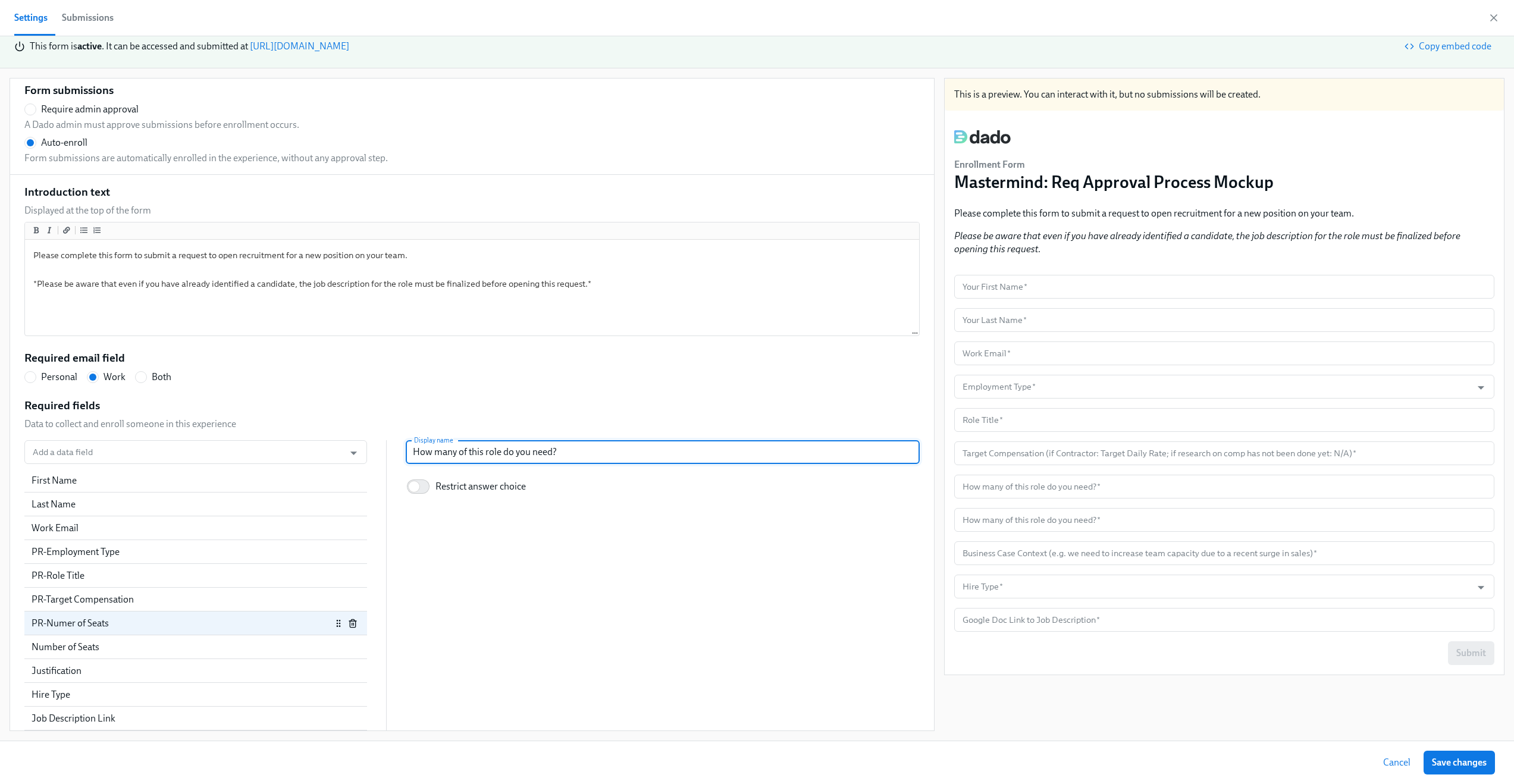
type input "How many of this role do you need?"
click at [526, 543] on div "Add a data field Add a data field First Name Last Name Work Email PR-Employment…" at bounding box center [472, 585] width 896 height 290
click at [192, 626] on div "PR-Numer of Seats" at bounding box center [181, 624] width 300 height 13
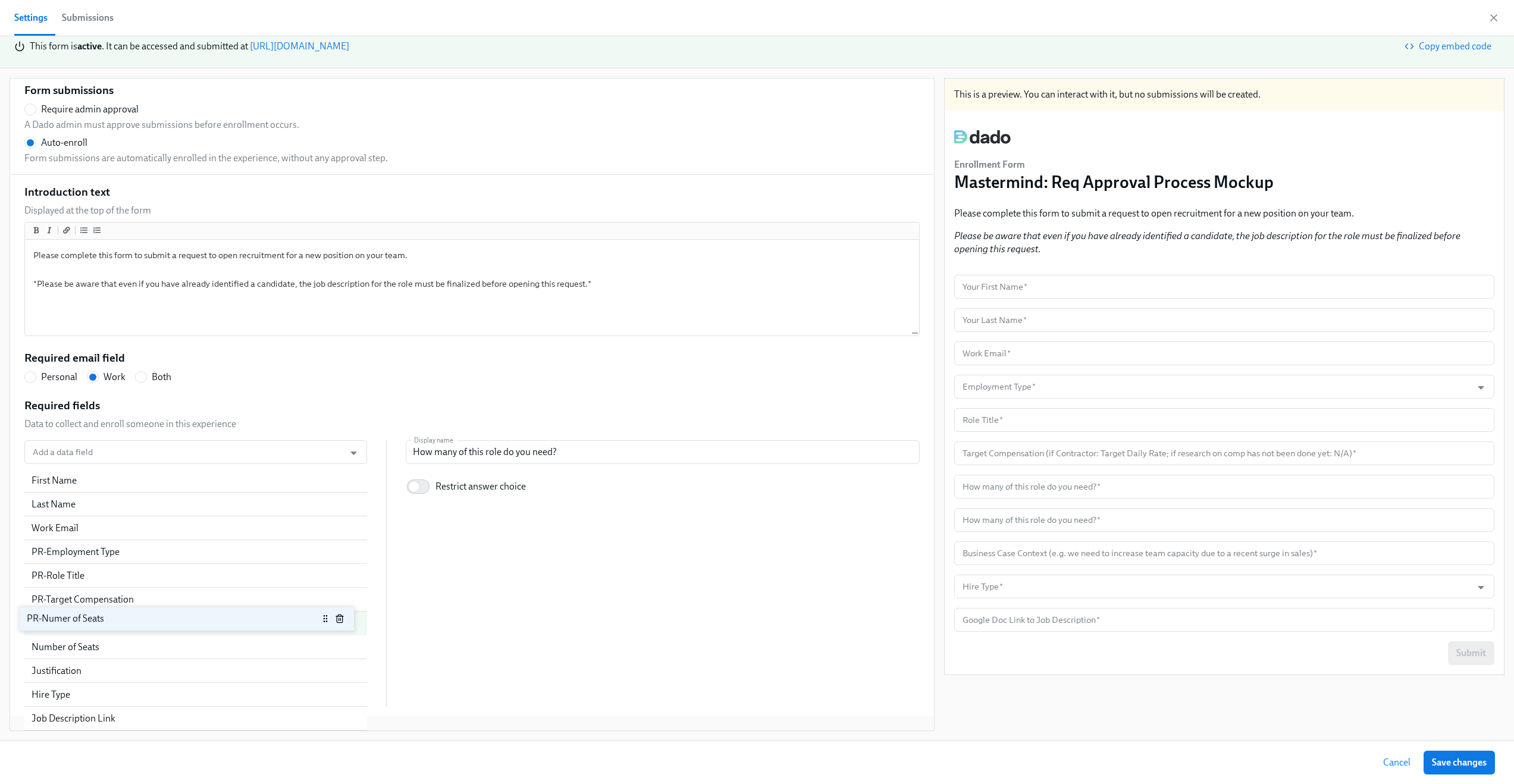
click at [343, 618] on div "First Name Last Name Work Email PR-Employment Type PR-Role Title PR-Target Comp…" at bounding box center [195, 588] width 343 height 238
click at [348, 648] on icon "button" at bounding box center [353, 647] width 10 height 10
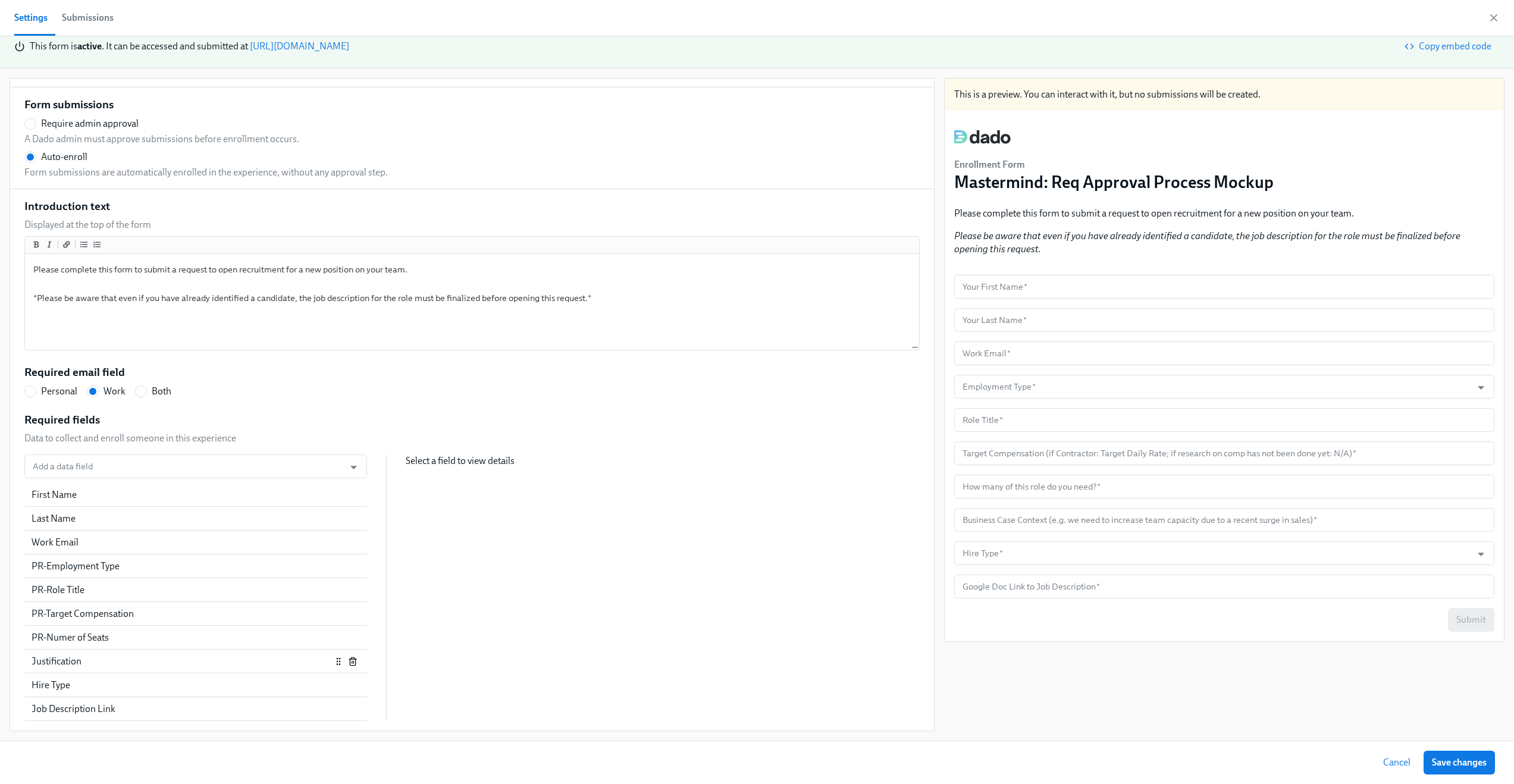
scroll to position [607, 0]
click at [134, 666] on div "Justification" at bounding box center [181, 662] width 300 height 13
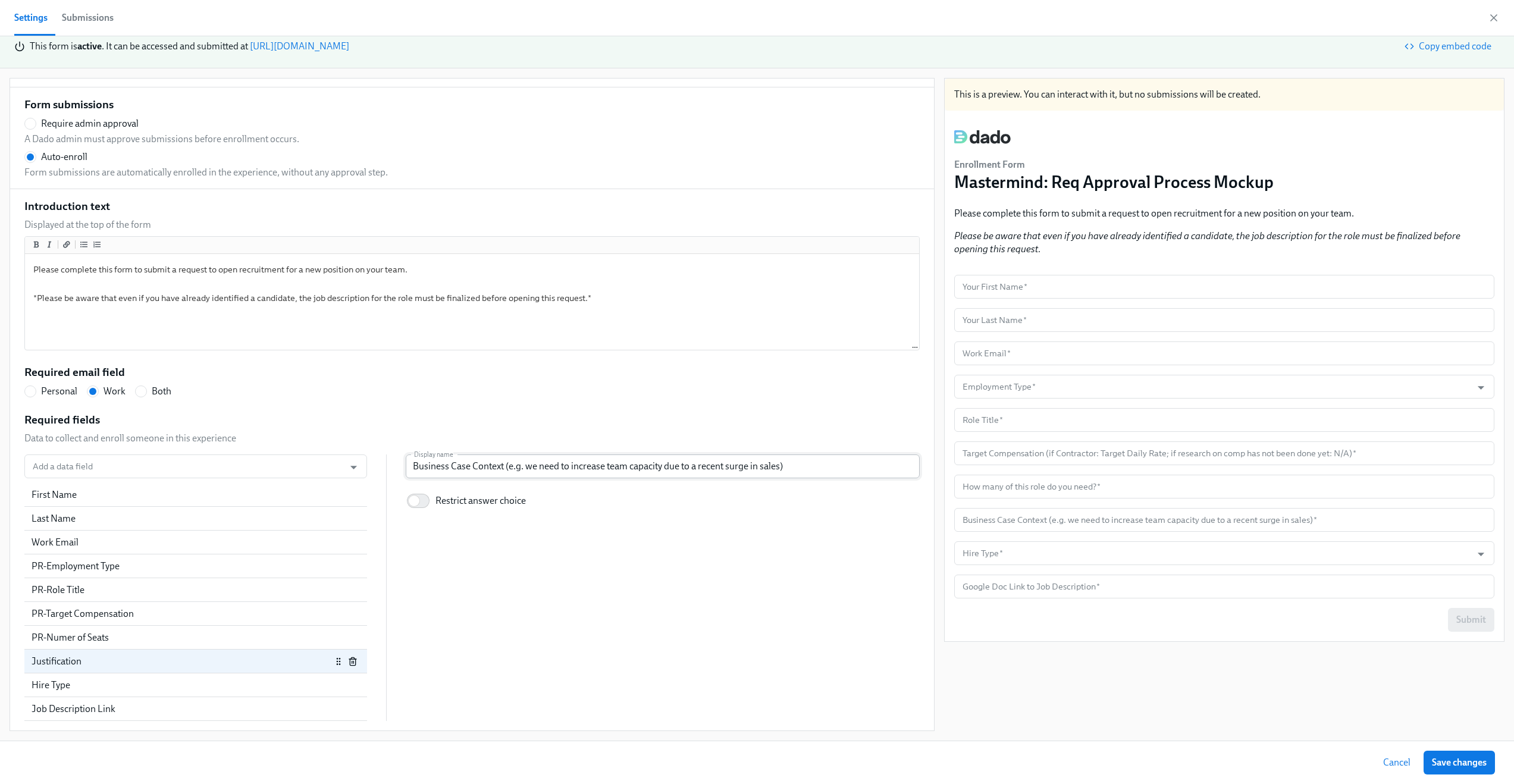
click at [453, 463] on input "Business Case Context (e.g. we need to increase team capacity due to a recent s…" at bounding box center [662, 466] width 514 height 24
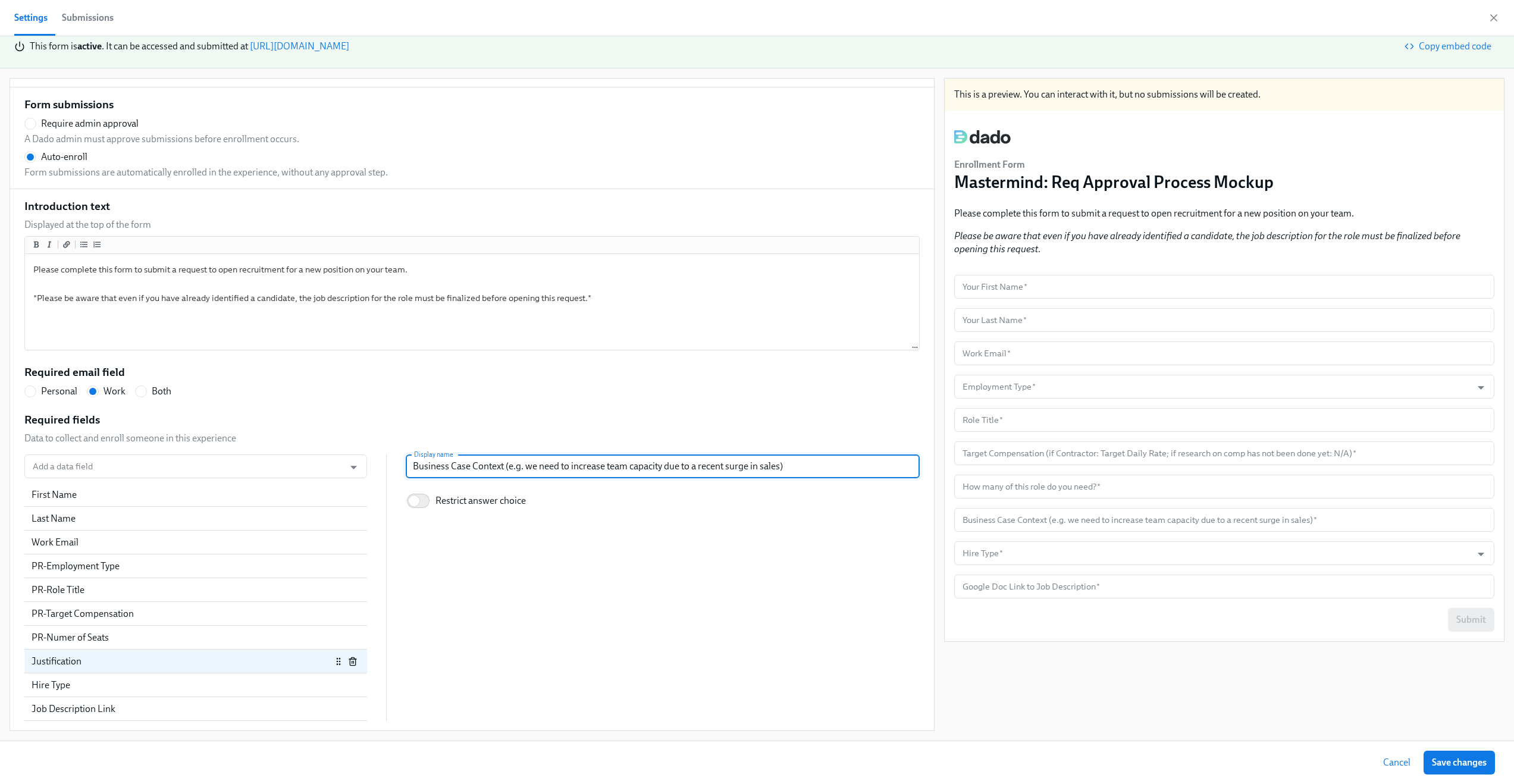
click at [453, 463] on input "Business Case Context (e.g. we need to increase team capacity due to a recent s…" at bounding box center [662, 466] width 514 height 24
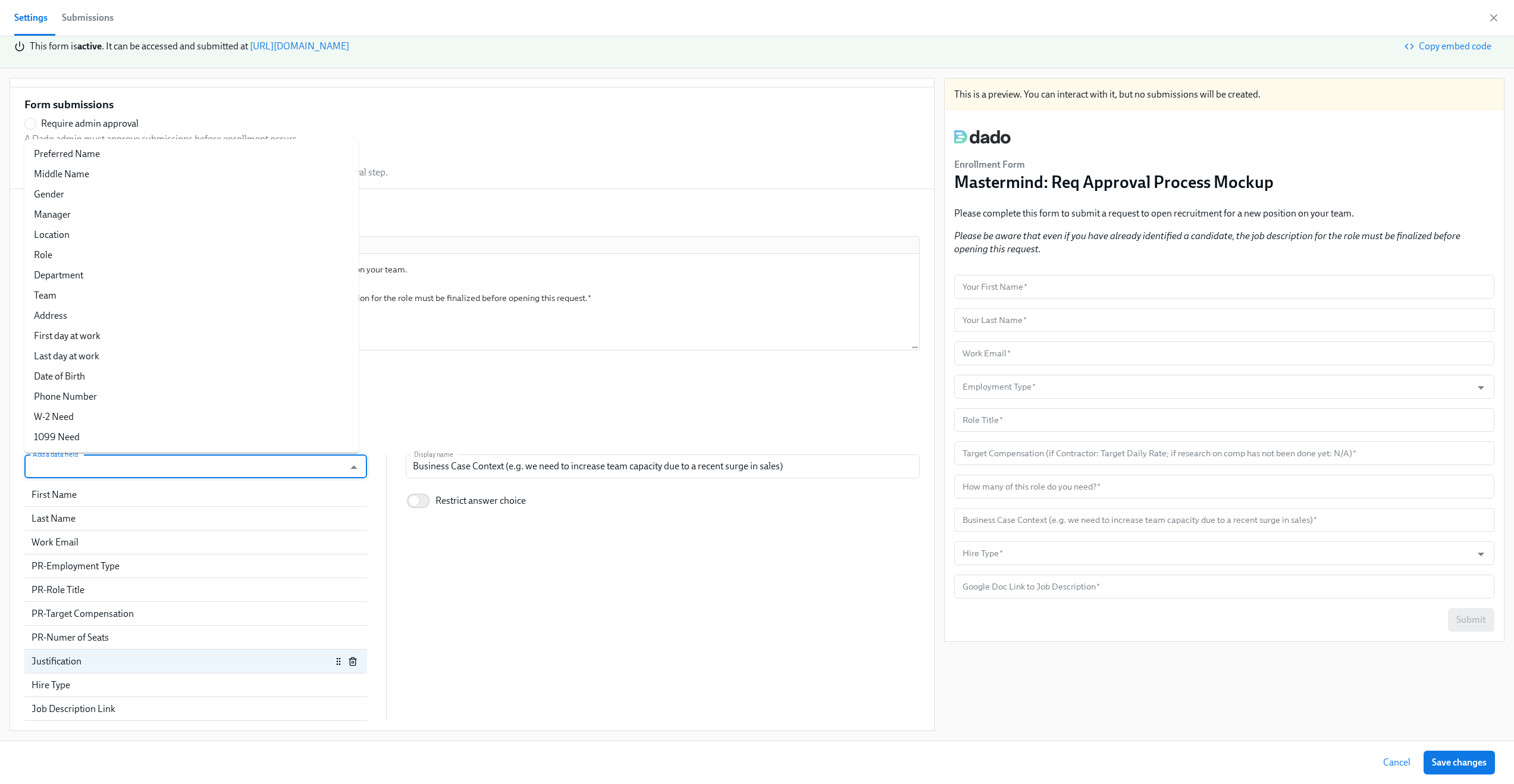
click at [163, 465] on input "Add a data field" at bounding box center [184, 466] width 308 height 24
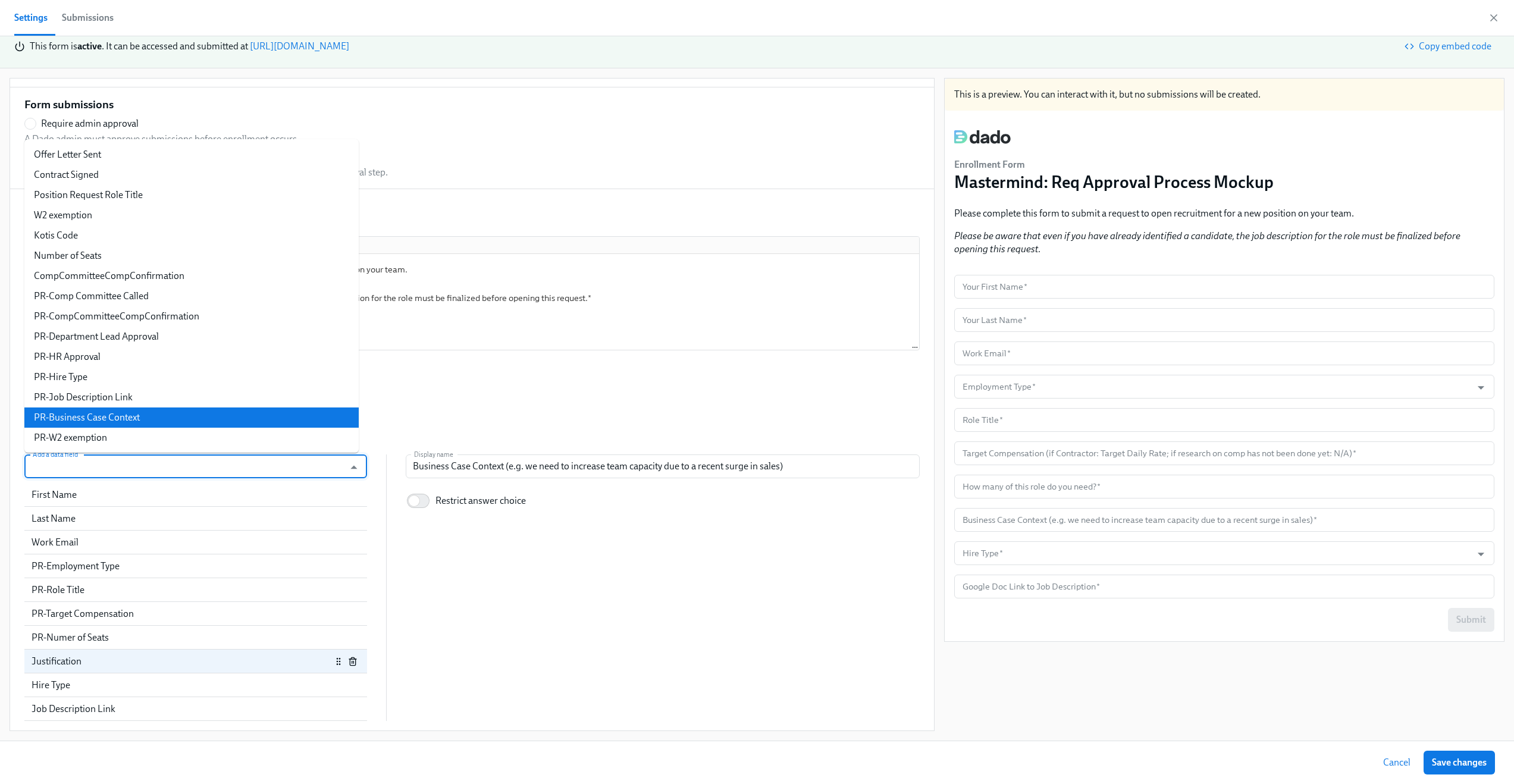
click at [174, 412] on li "PR-Business Case Context" at bounding box center [191, 418] width 335 height 20
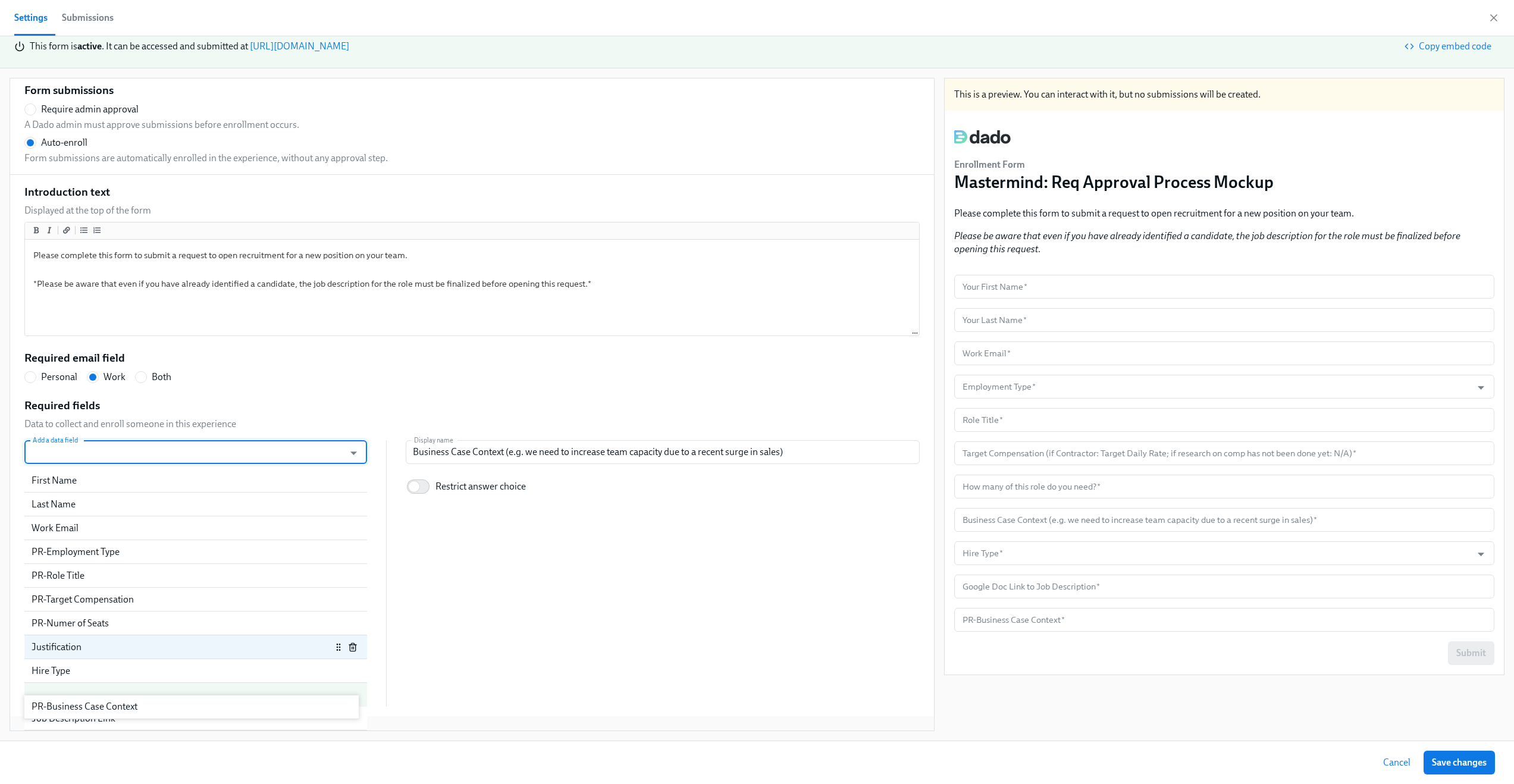
scroll to position [42, 0]
drag, startPoint x: 146, startPoint y: 710, endPoint x: 152, endPoint y: 647, distance: 63.3
click at [152, 647] on div "First Name Last Name Work Email PR-Employment Type PR-Role Title PR-Target Comp…" at bounding box center [195, 588] width 343 height 238
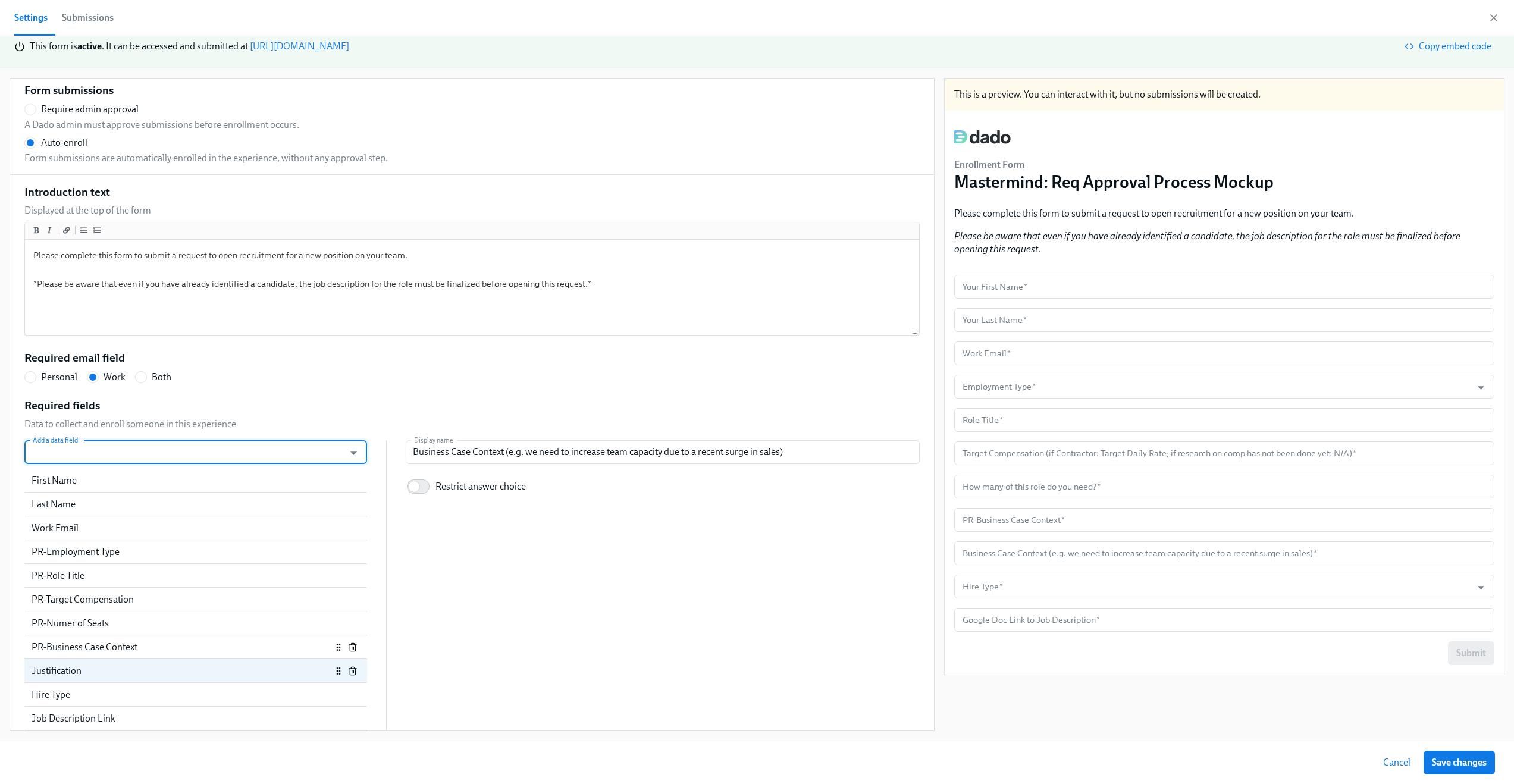
click at [137, 642] on div "PR-Business Case Context" at bounding box center [181, 647] width 300 height 13
radio input "false"
type input "PR-Business Case Context"
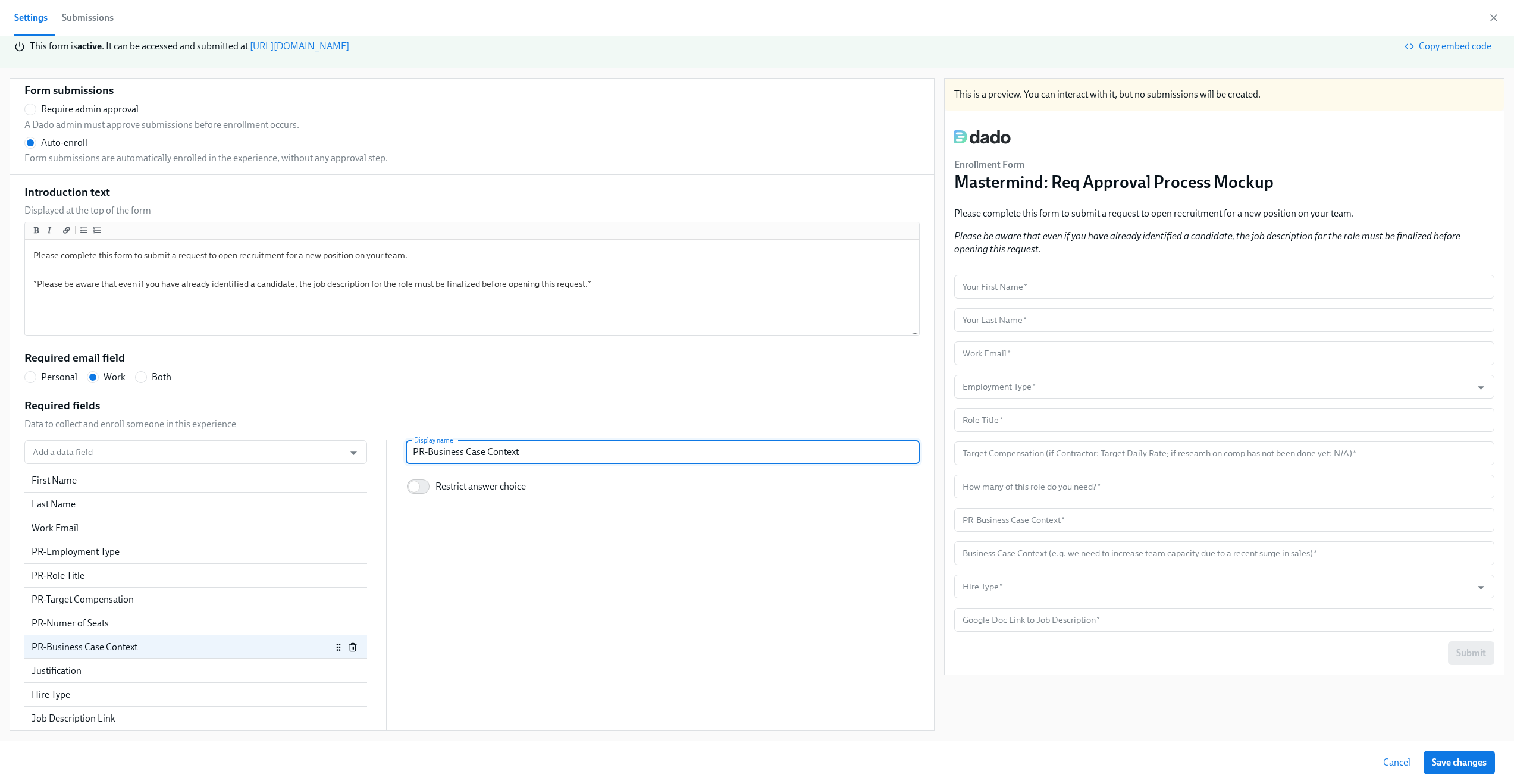
click at [518, 445] on input "PR-Business Case Context" at bounding box center [662, 451] width 514 height 24
paste input "Business Case Context (e.g. we need to increase team capacity due to a recent s…"
radio input "false"
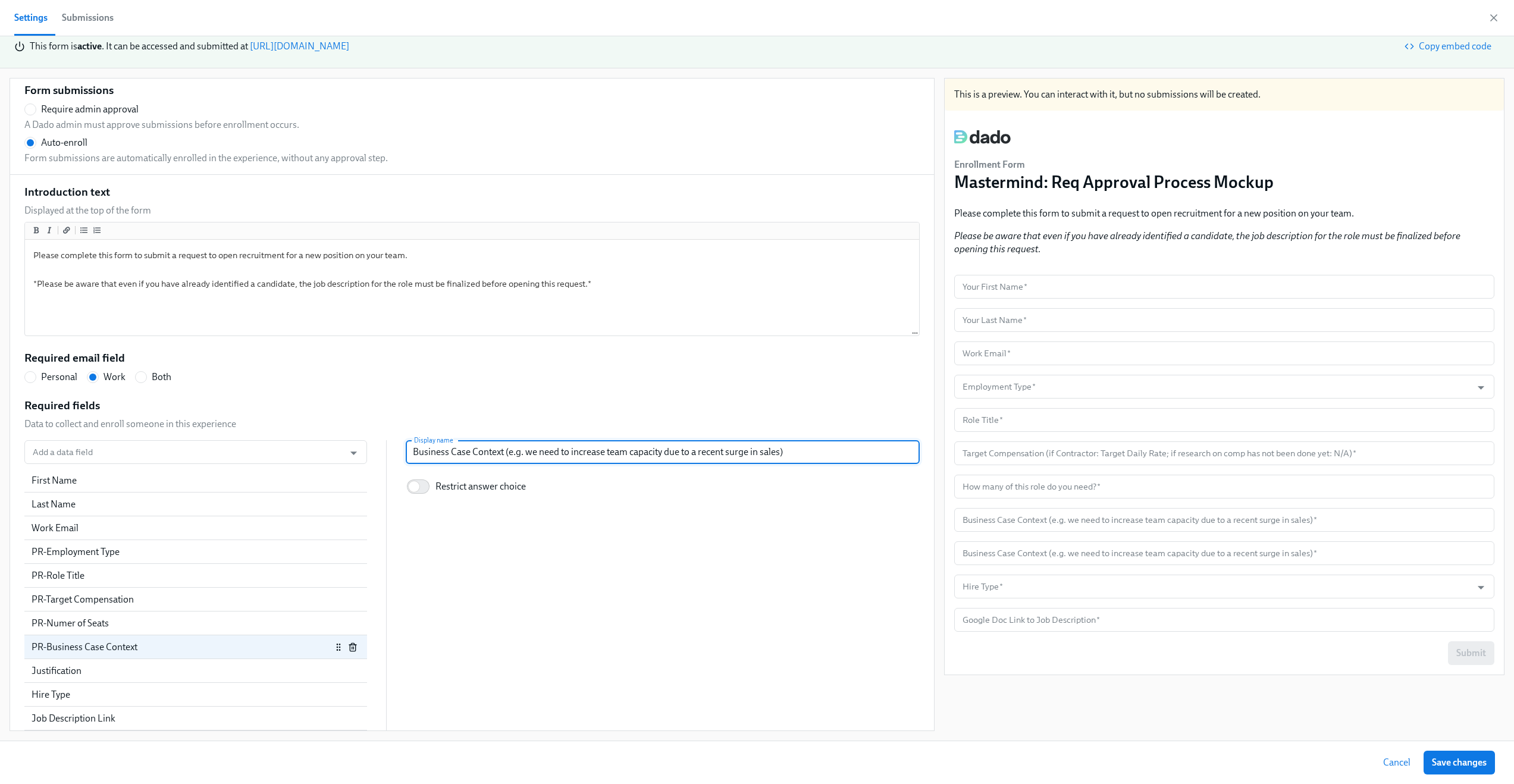
type input "Business Case Context (e.g. we need to increase team capacity due to a recent s…"
click at [522, 544] on div "Add a data field Add a data field First Name Last Name Work Email PR-Employment…" at bounding box center [472, 585] width 896 height 290
click at [198, 647] on div "PR-Business Case Context" at bounding box center [181, 647] width 300 height 13
click at [269, 671] on div "Justification" at bounding box center [181, 671] width 300 height 13
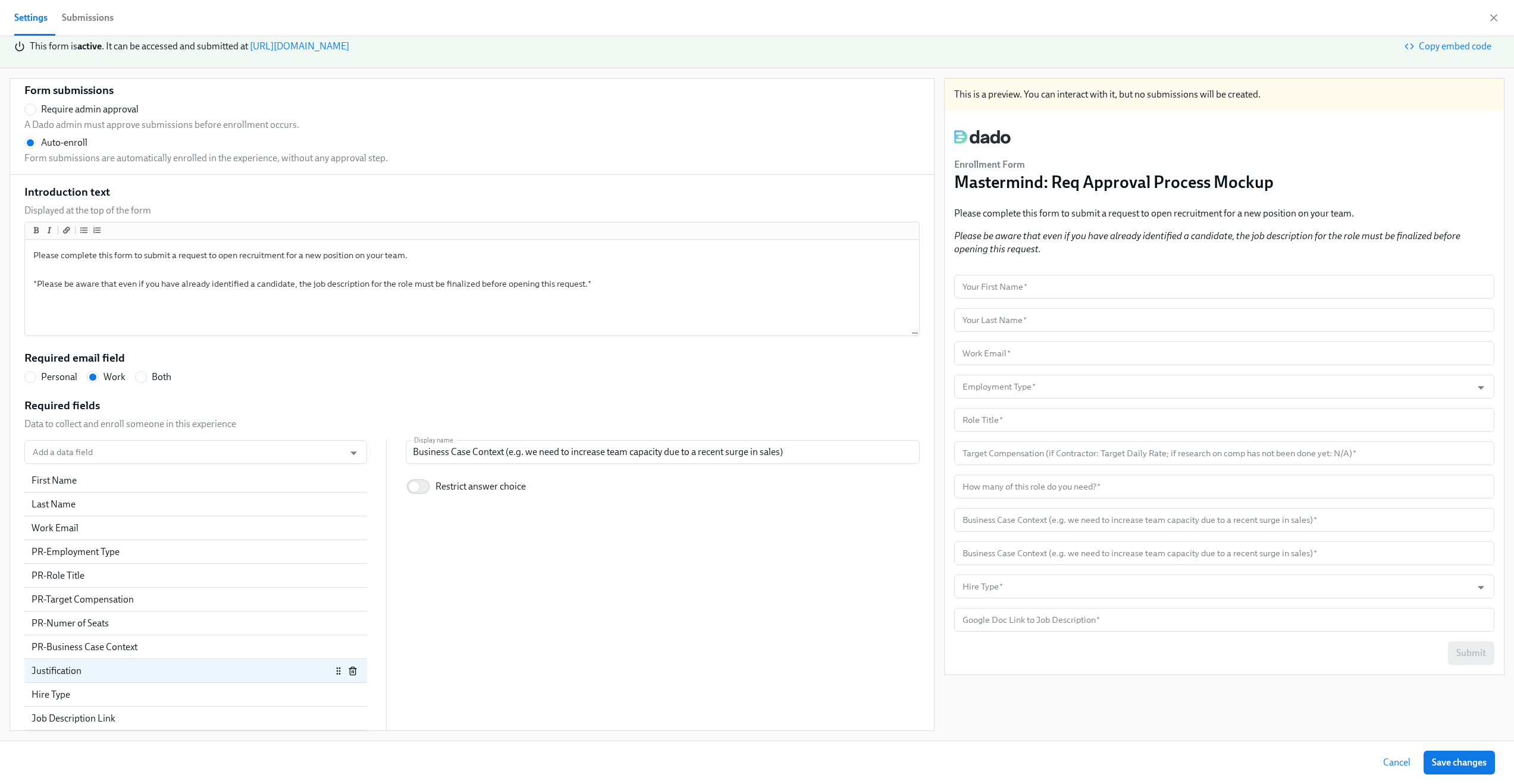
click at [348, 671] on icon "button" at bounding box center [353, 671] width 10 height 10
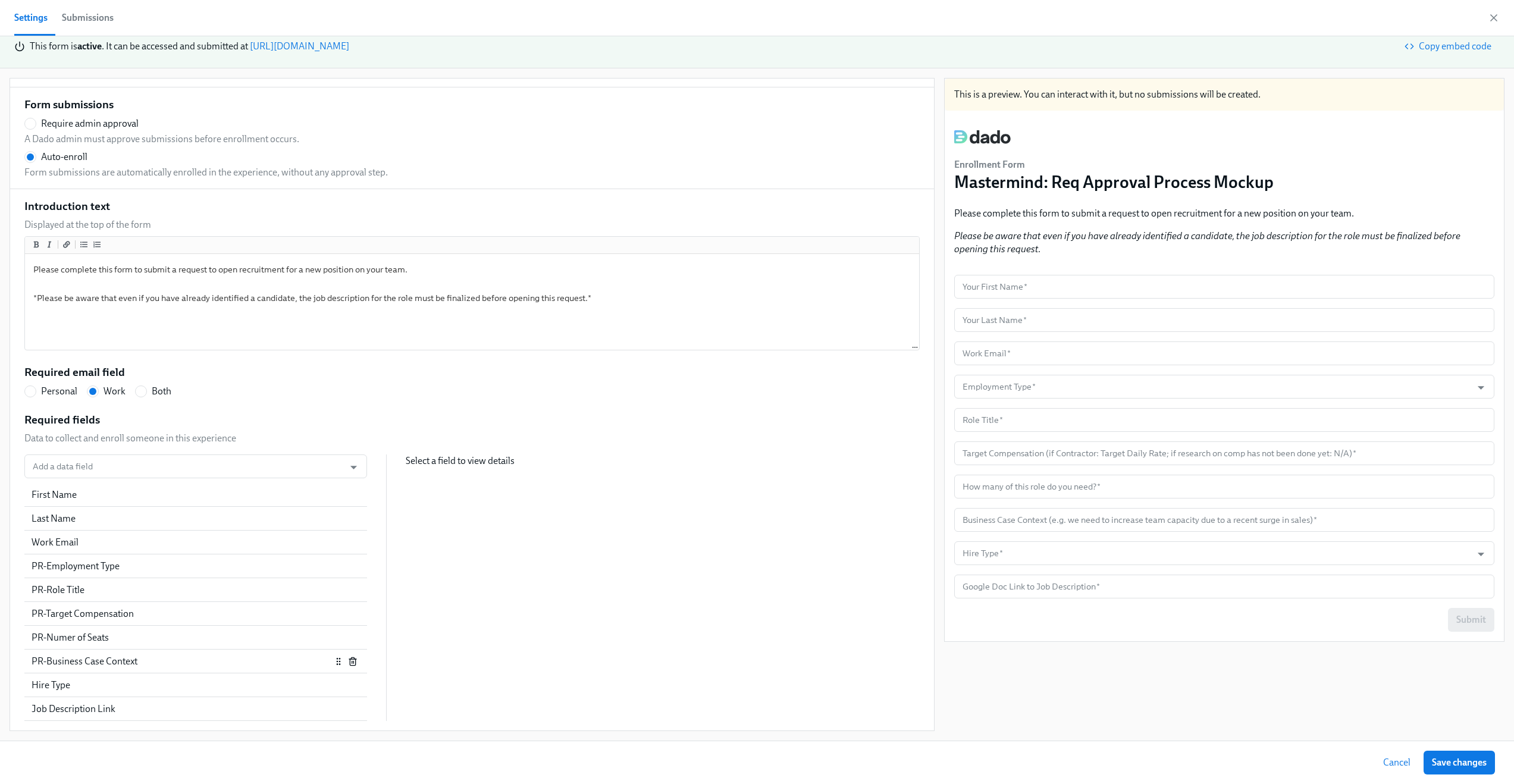
scroll to position [27, 0]
click at [119, 463] on input "Add a data field" at bounding box center [184, 466] width 308 height 24
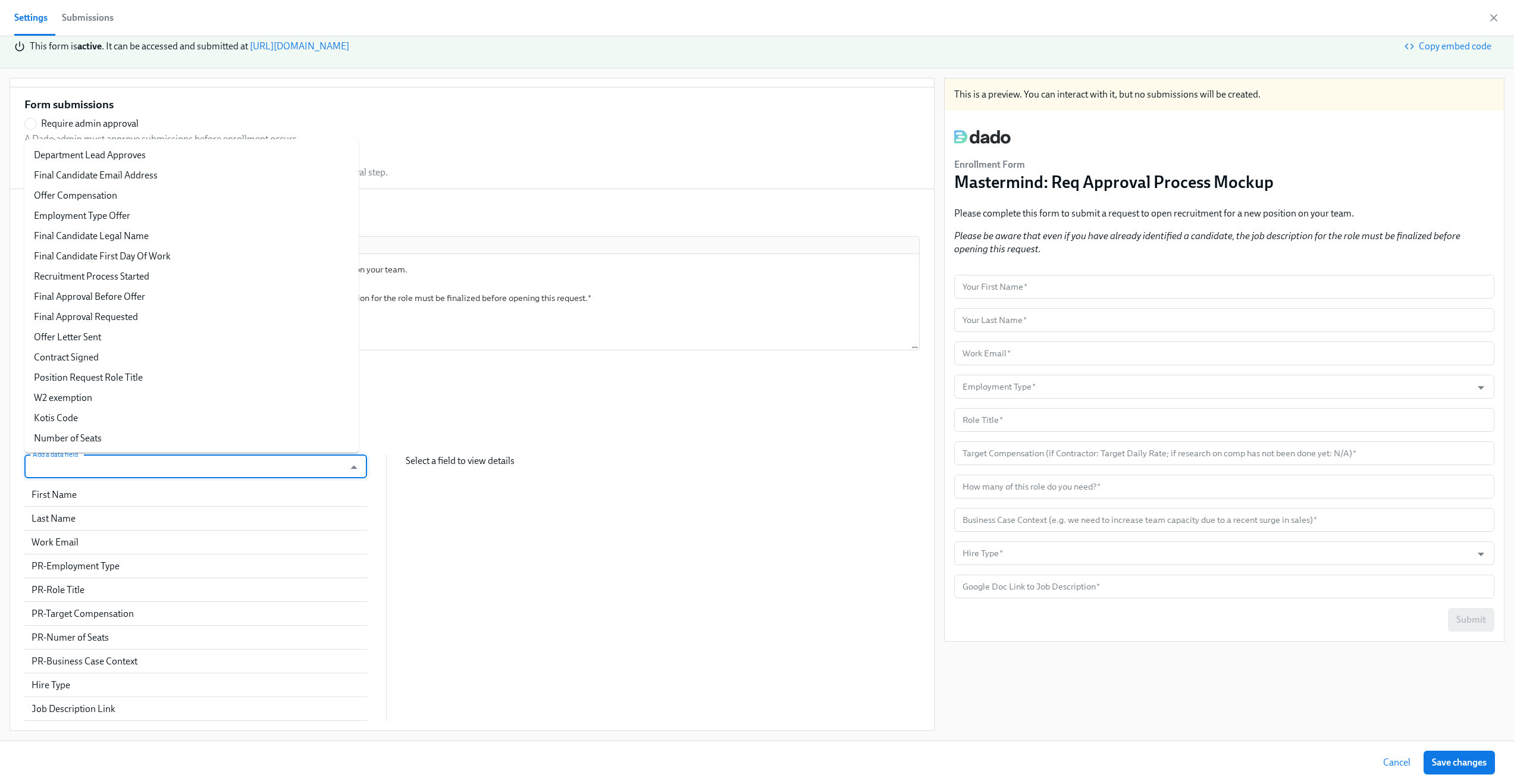
scroll to position [586, 0]
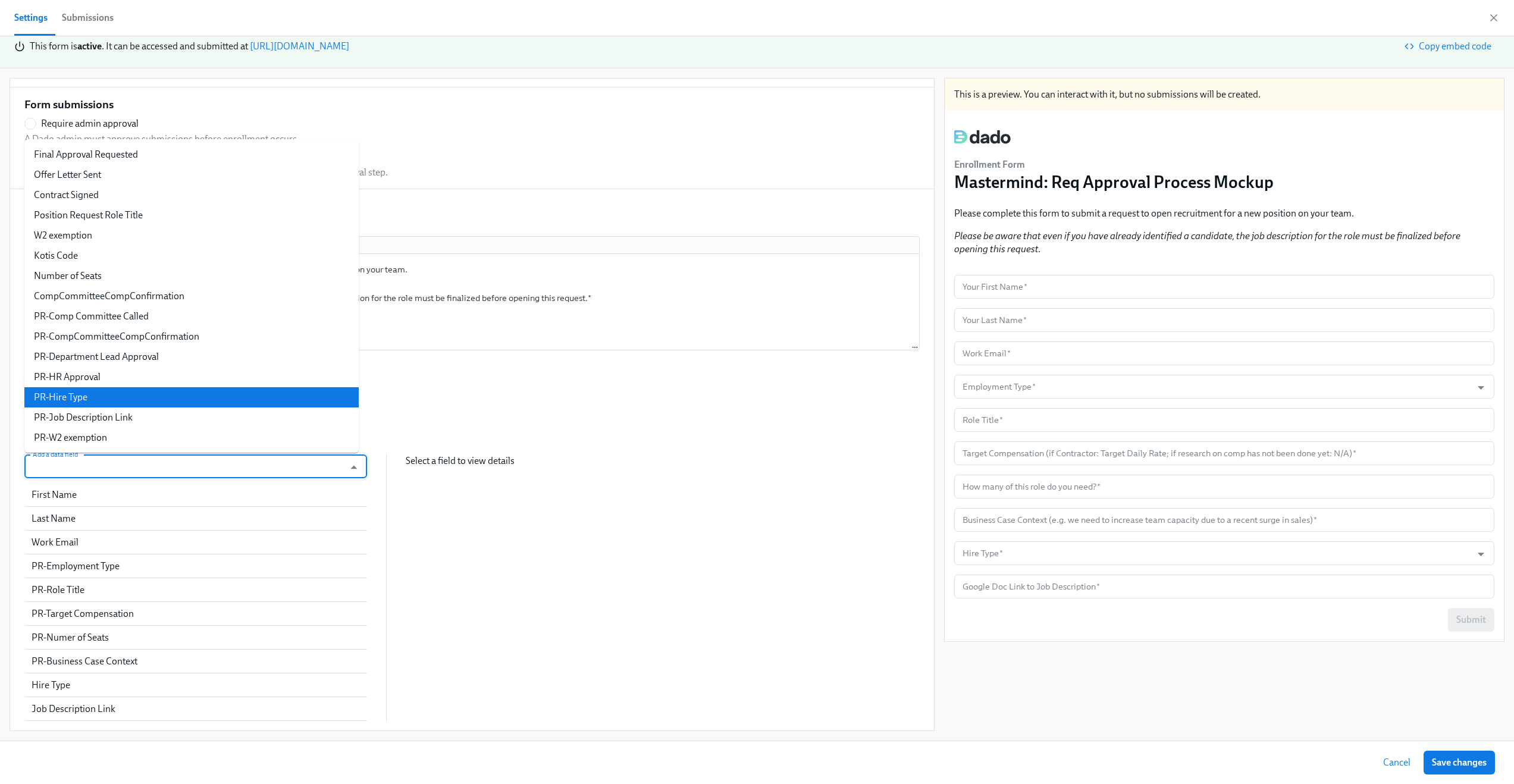
click at [136, 388] on li "PR-Hire Type" at bounding box center [191, 398] width 335 height 20
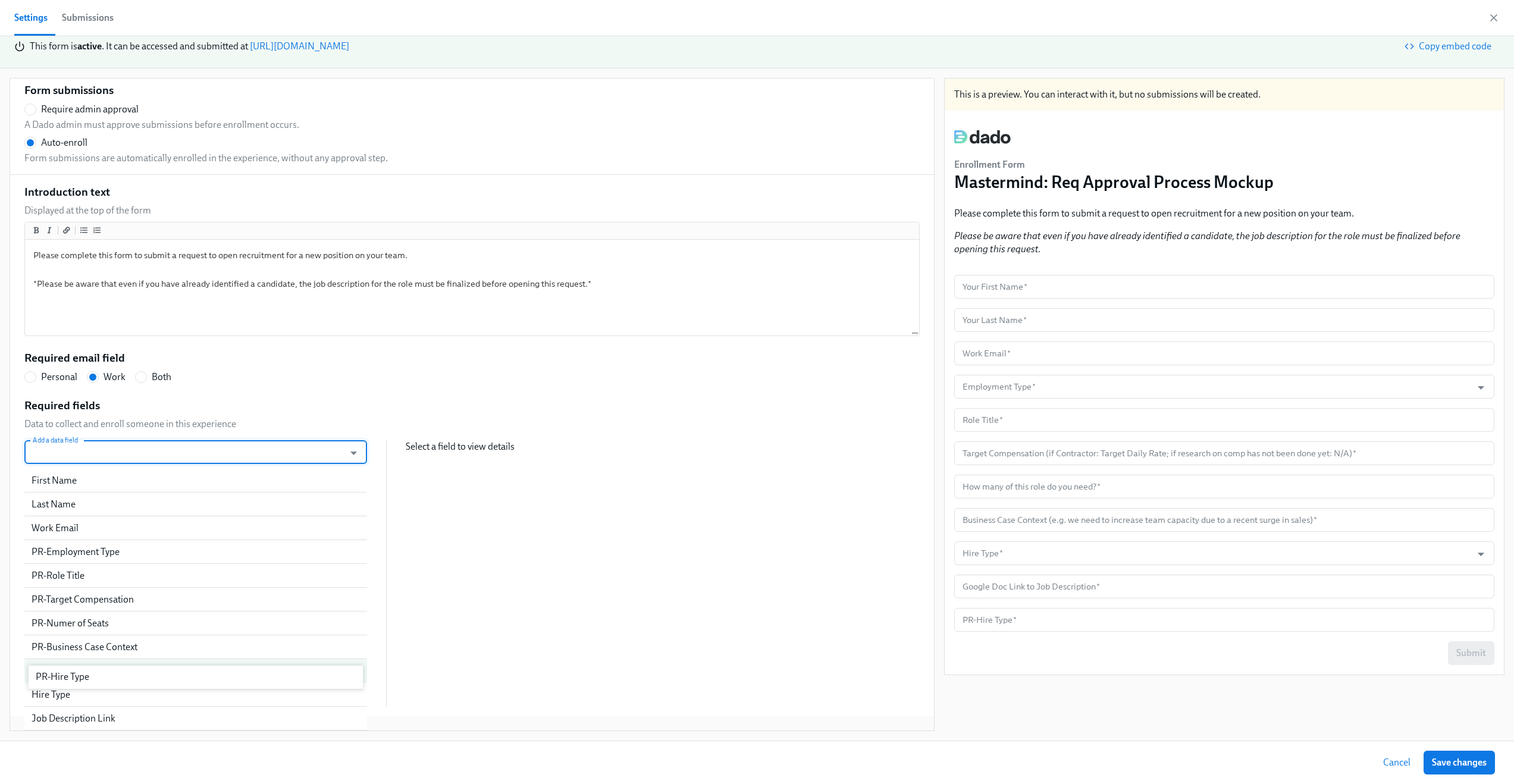
scroll to position [42, 0]
drag, startPoint x: 104, startPoint y: 709, endPoint x: 107, endPoint y: 673, distance: 36.1
click at [107, 673] on div "First Name Last Name Work Email PR-Employment Type PR-Role Title PR-Target Comp…" at bounding box center [195, 588] width 343 height 238
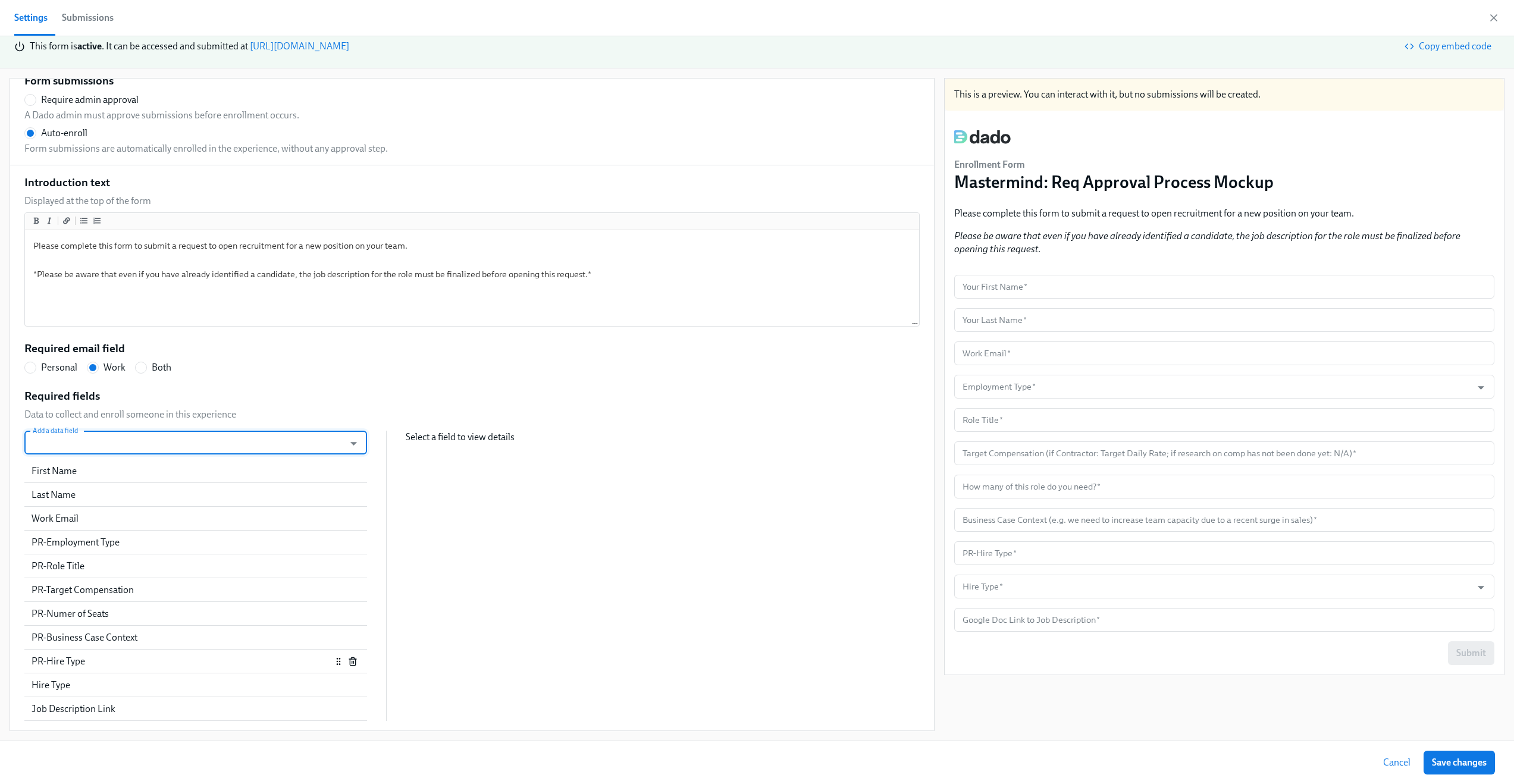
click at [108, 665] on div "PR-Hire Type" at bounding box center [181, 662] width 300 height 13
click at [105, 677] on div "Hire Type" at bounding box center [195, 685] width 343 height 24
radio input "false"
type input "Hire Type"
checkbox input "true"
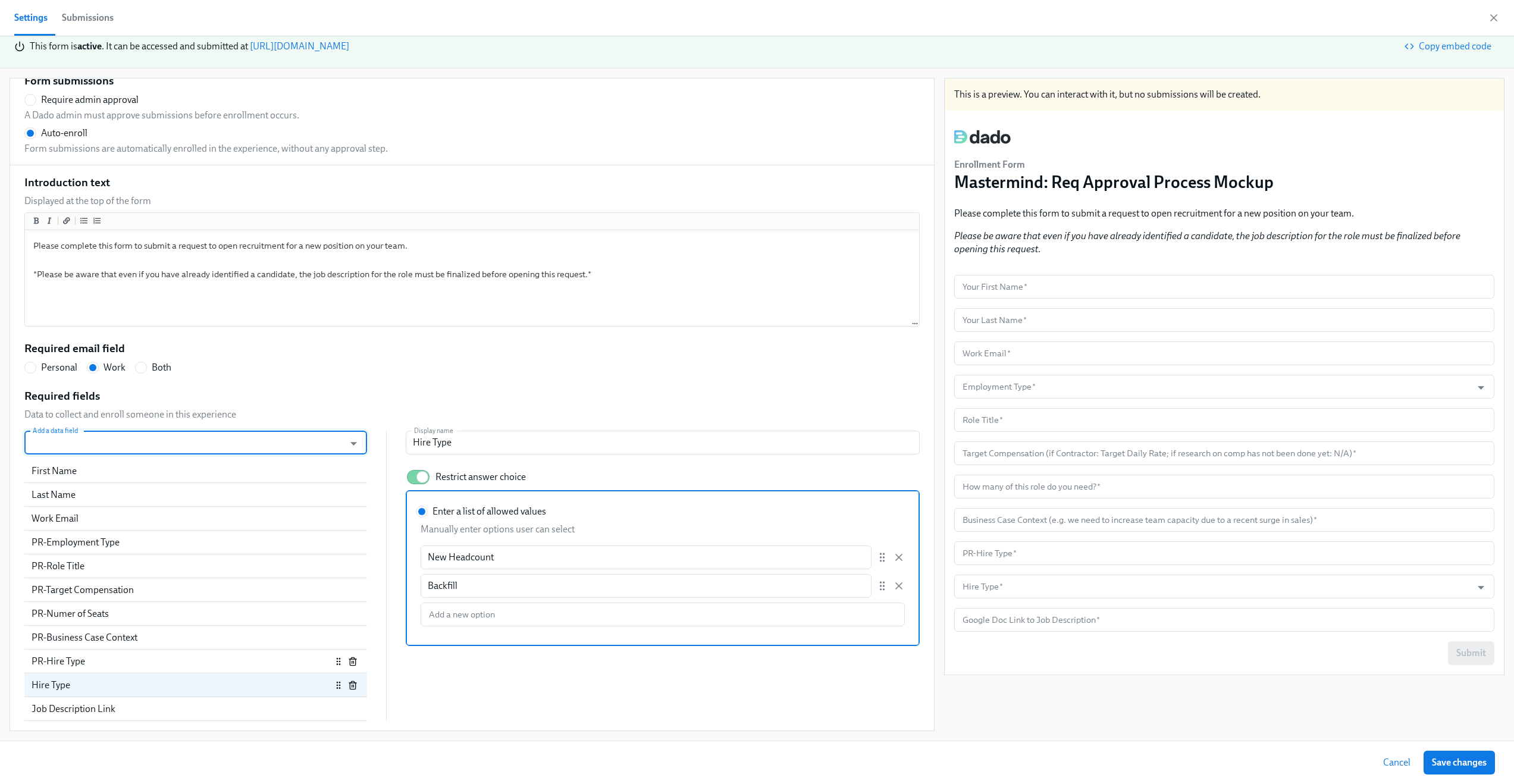
click at [110, 666] on div "PR-Hire Type" at bounding box center [181, 662] width 300 height 13
radio input "false"
type input "PR-Hire Type"
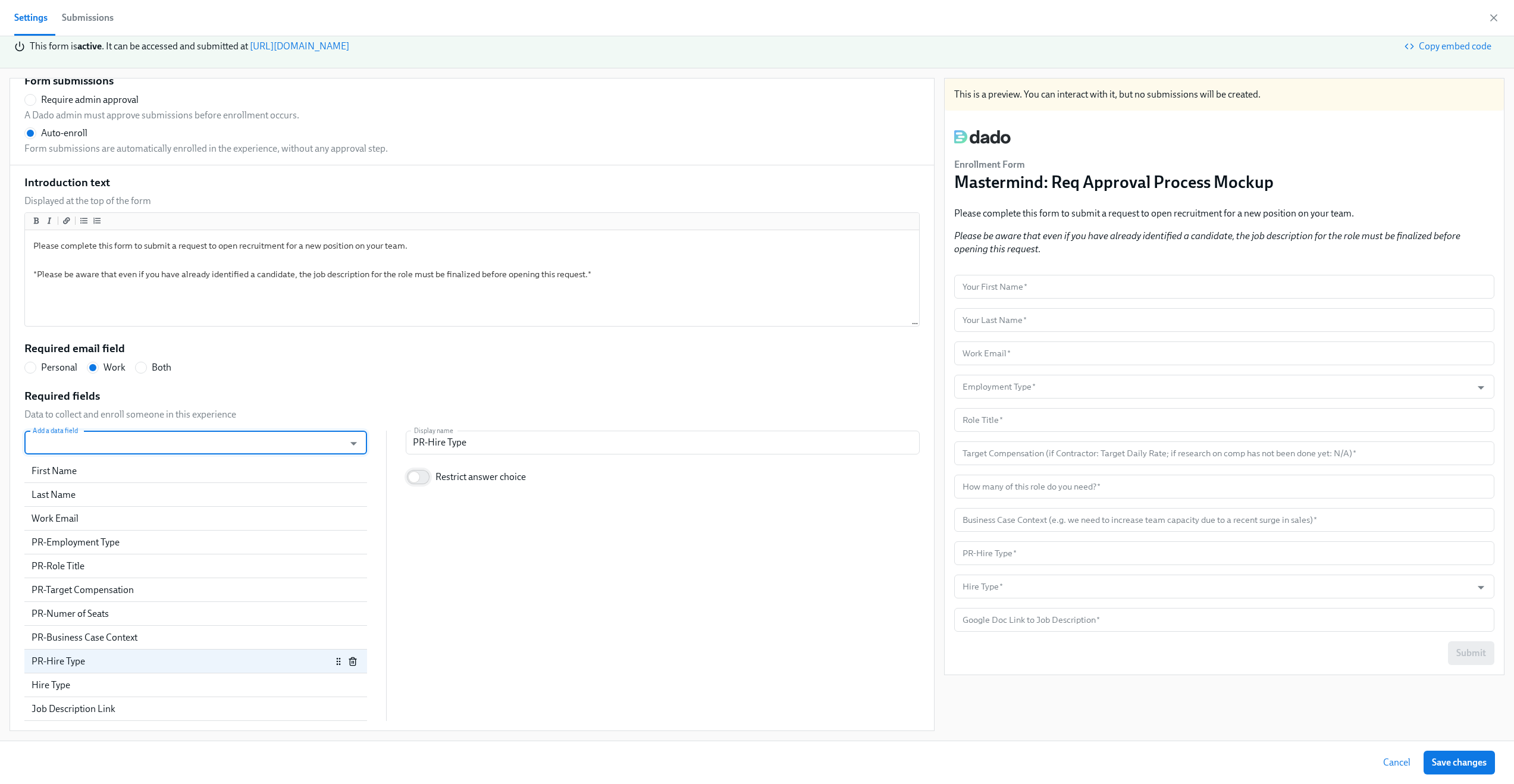
click at [403, 477] on input "Restrict answer choice" at bounding box center [414, 477] width 78 height 26
checkbox input "true"
radio input "false"
click at [418, 514] on input "Enter a list of allowed values" at bounding box center [422, 512] width 11 height 11
radio input "true"
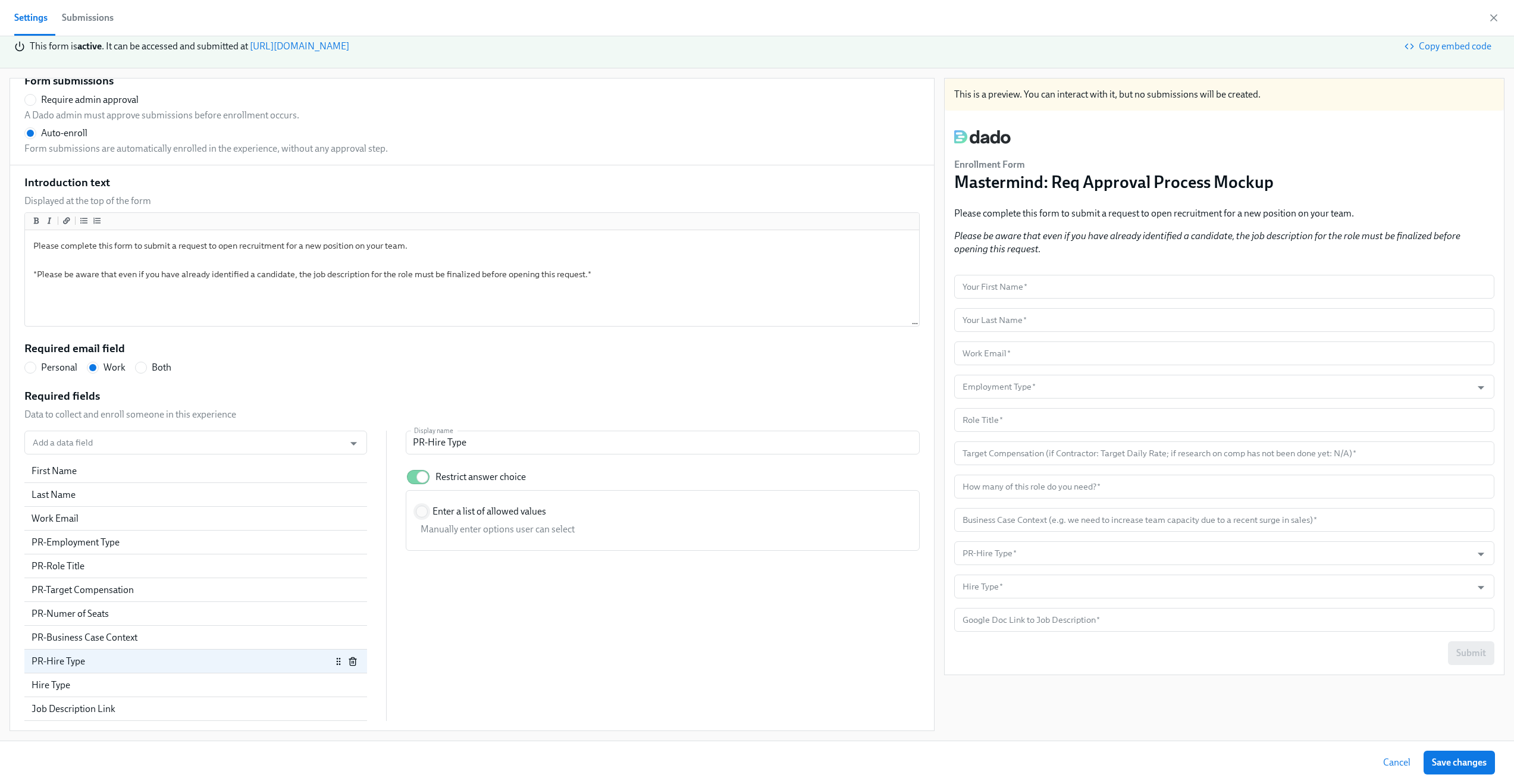
radio input "false"
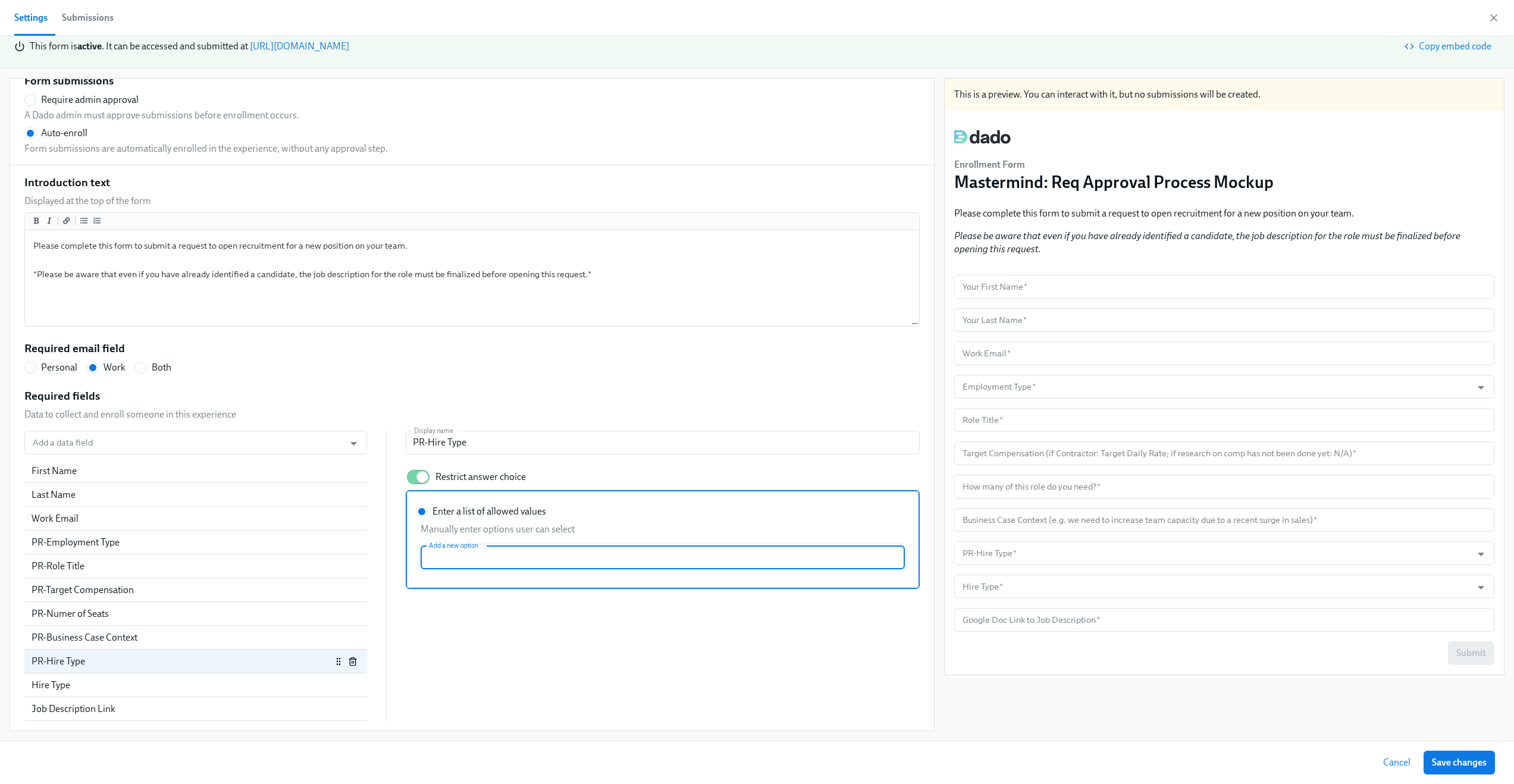
click at [462, 554] on input "Enter a list of allowed values Manually enter options user can select Add a new…" at bounding box center [663, 557] width 485 height 24
type input "New Headcount"
radio input "false"
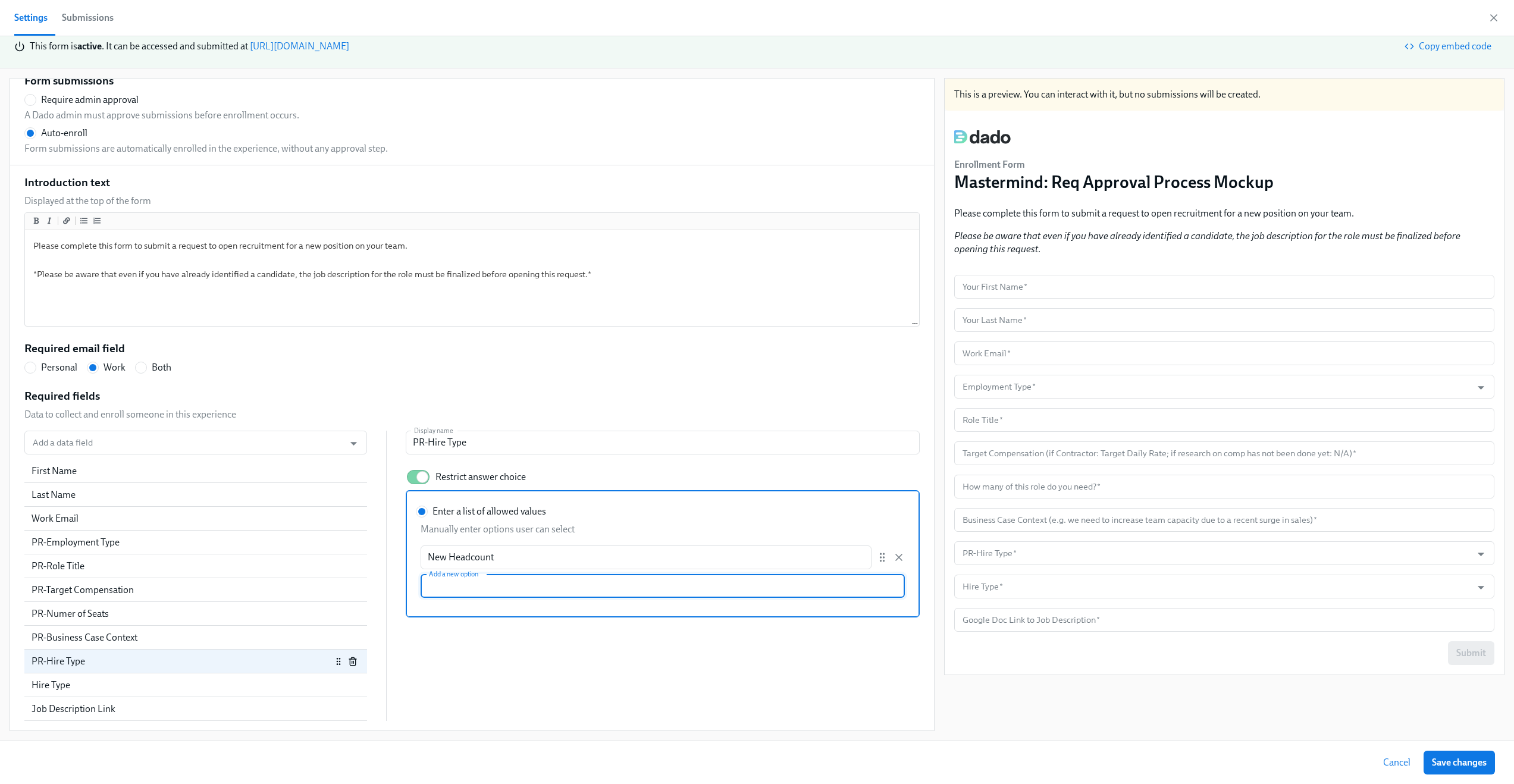
type input "C"
type input "Backfill"
radio input "false"
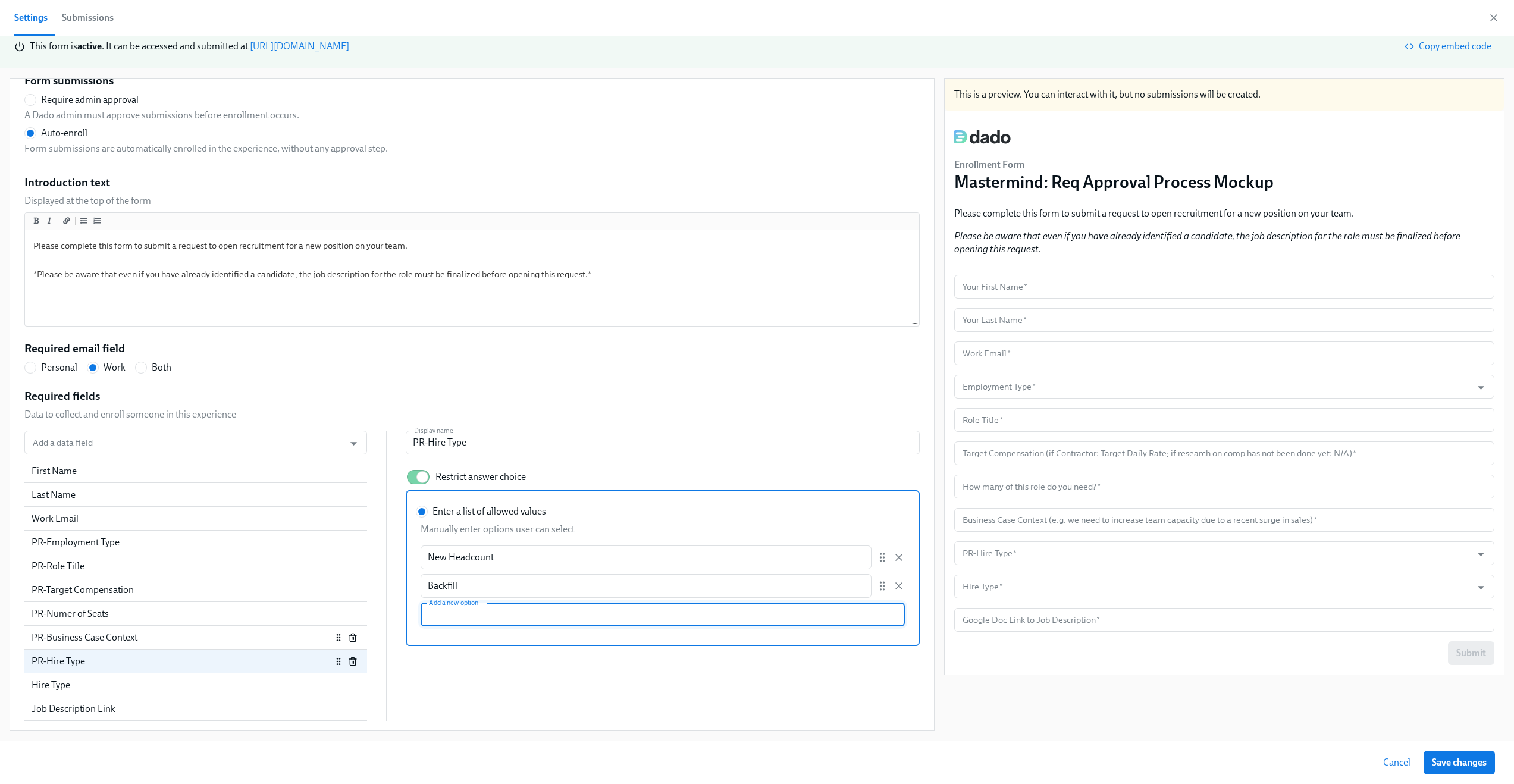
click at [199, 644] on div "PR-Business Case Context" at bounding box center [195, 637] width 343 height 24
radio input "false"
type input "Business Case Context (e.g. we need to increase team capacity due to a recent s…"
checkbox input "false"
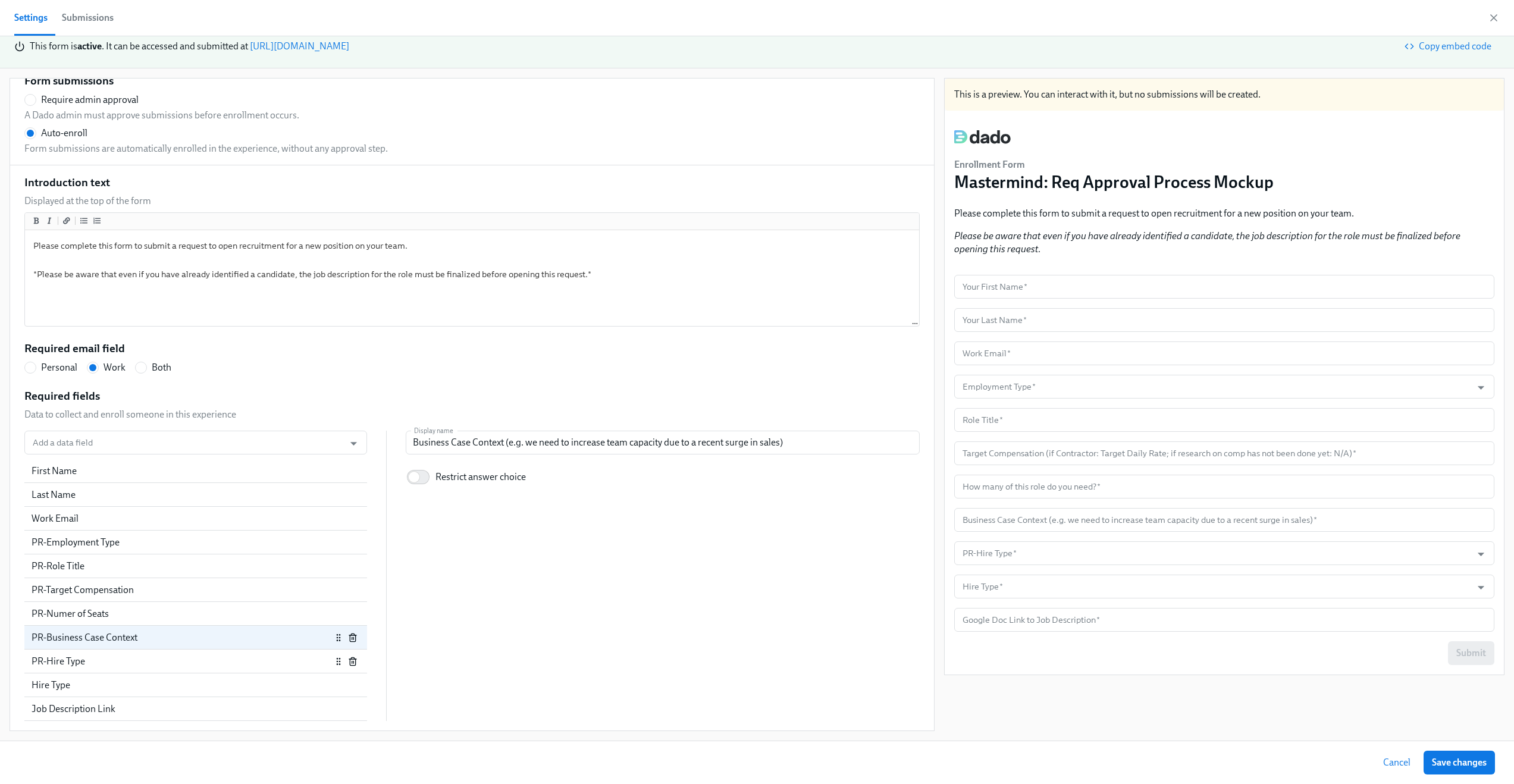
click at [192, 656] on div "PR-Hire Type" at bounding box center [181, 662] width 300 height 13
radio input "false"
type input "PR-Hire Type"
checkbox input "true"
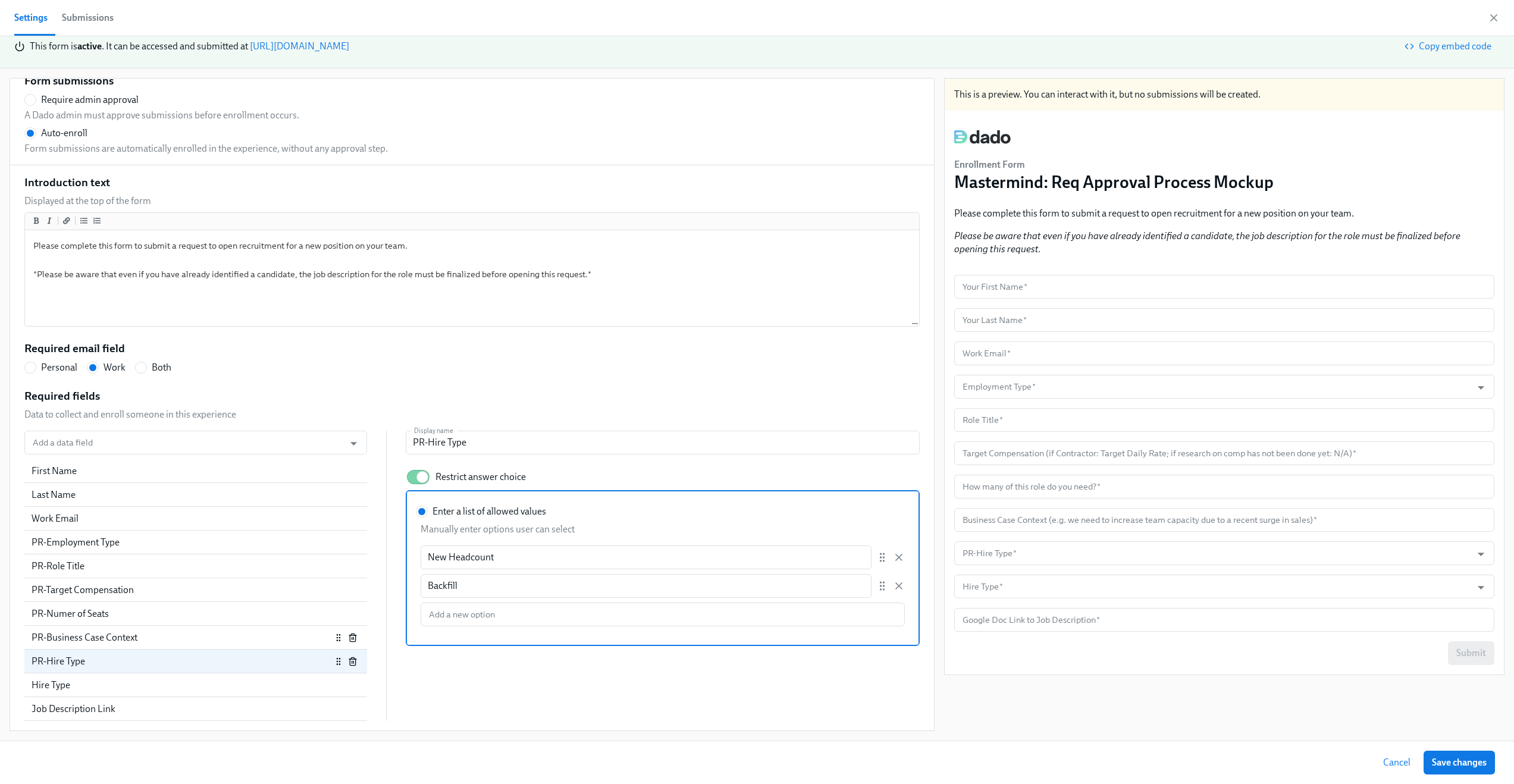
click at [195, 638] on div "PR-Business Case Context" at bounding box center [181, 638] width 300 height 13
radio input "false"
type input "Business Case Context (e.g. we need to increase team capacity due to a recent s…"
checkbox input "false"
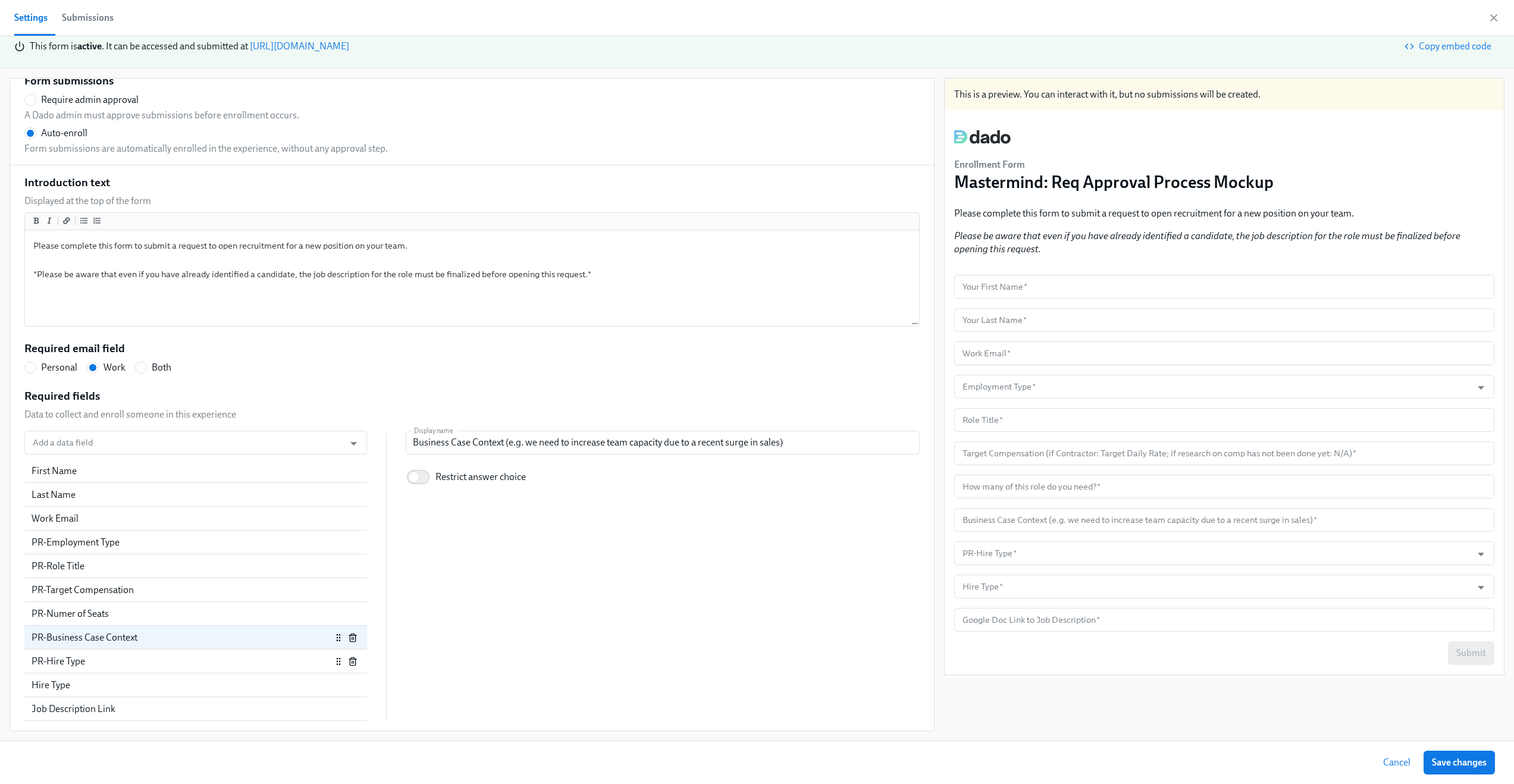
click at [189, 660] on div "PR-Hire Type" at bounding box center [181, 662] width 300 height 13
radio input "false"
type input "PR-Hire Type"
checkbox input "true"
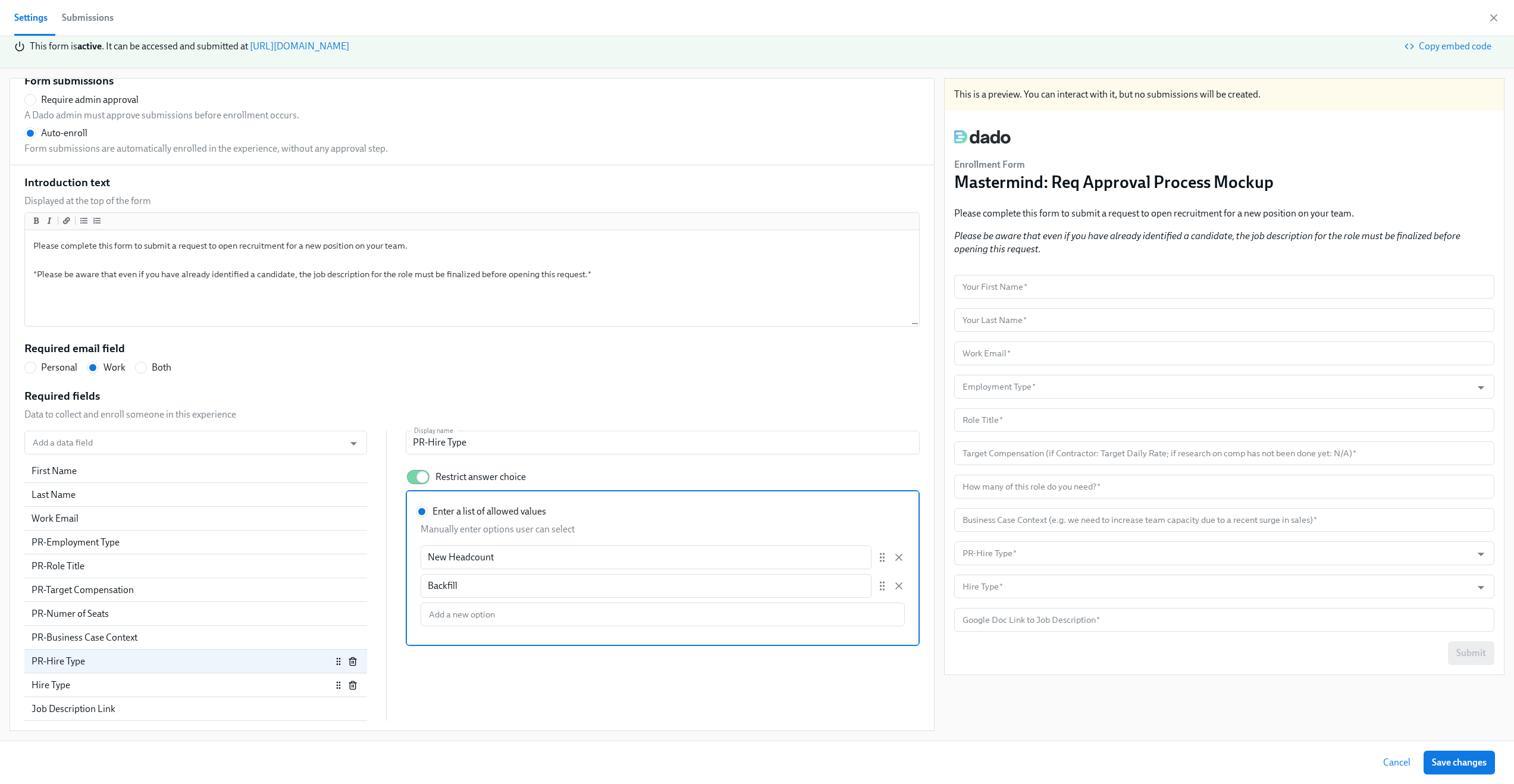
click at [176, 682] on div "Hire Type" at bounding box center [181, 685] width 300 height 13
radio input "false"
type input "Hire Type"
click at [180, 666] on div "PR-Hire Type" at bounding box center [181, 662] width 300 height 13
radio input "false"
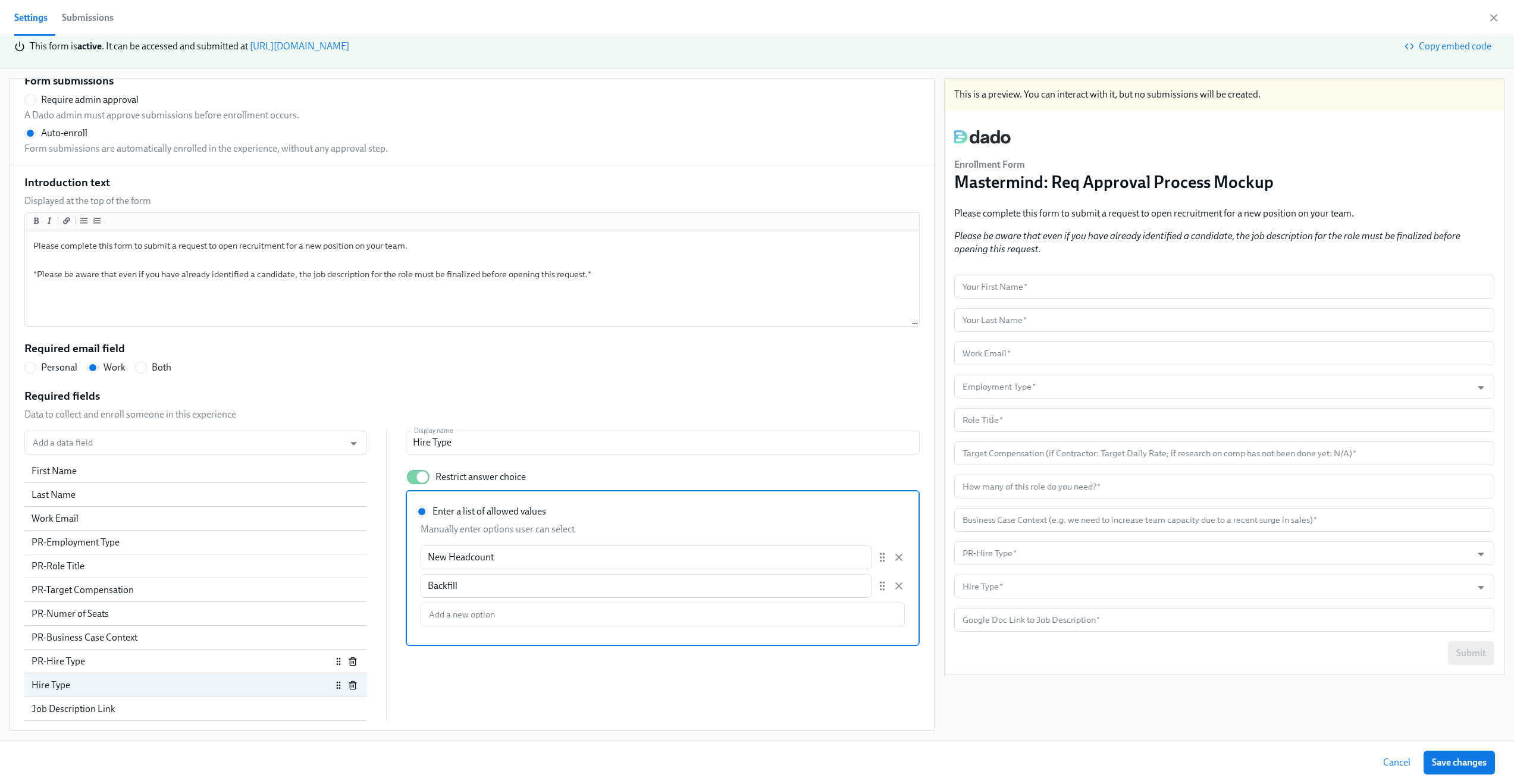
type input "PR-Hire Type"
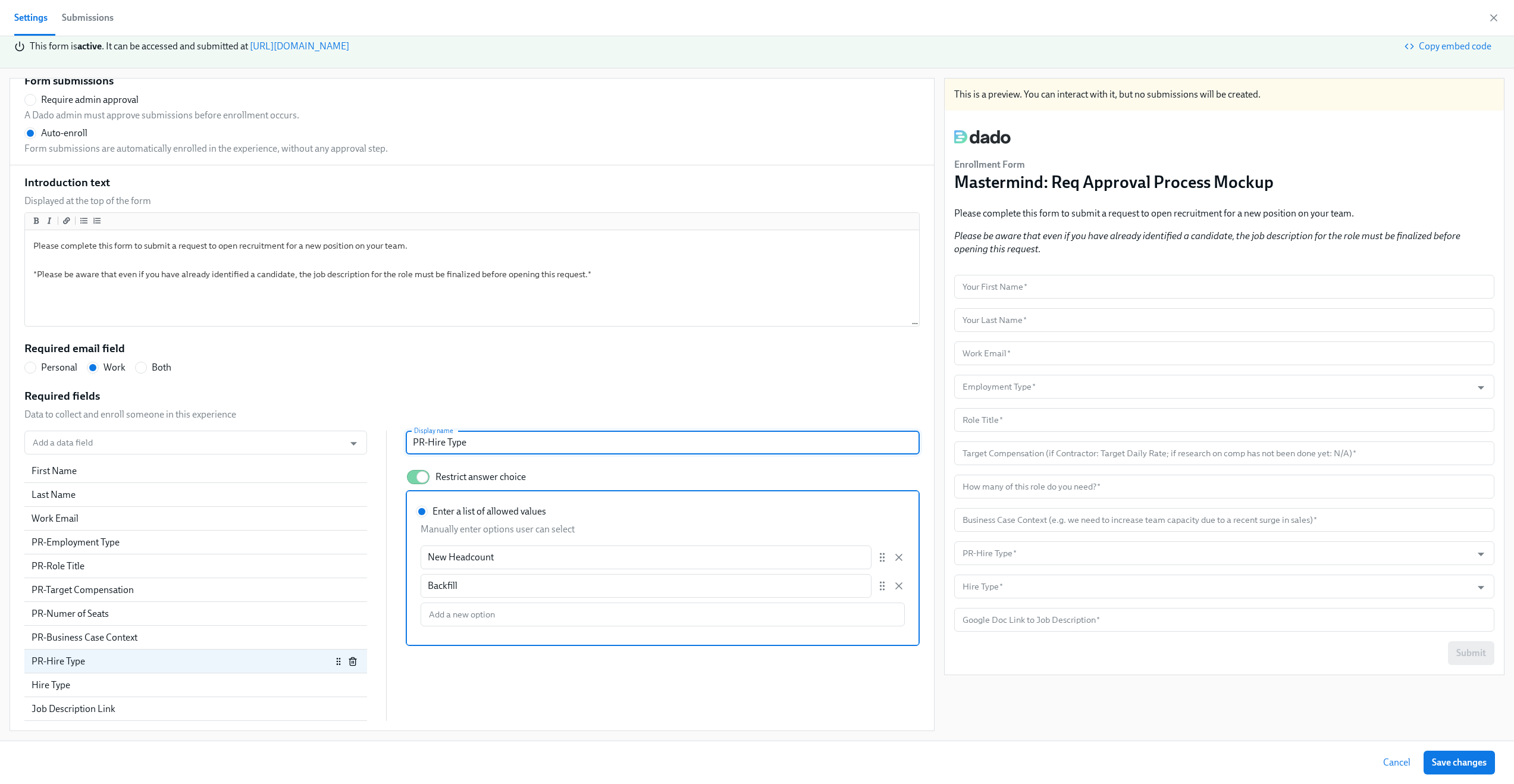
drag, startPoint x: 419, startPoint y: 443, endPoint x: 391, endPoint y: 447, distance: 28.3
click at [392, 447] on div "Add a data field Add a data field First Name Last Name Work Email PR-Employment…" at bounding box center [472, 576] width 896 height 290
radio input "false"
type input "Hire Type"
click at [162, 679] on div "Hire Type" at bounding box center [181, 685] width 300 height 13
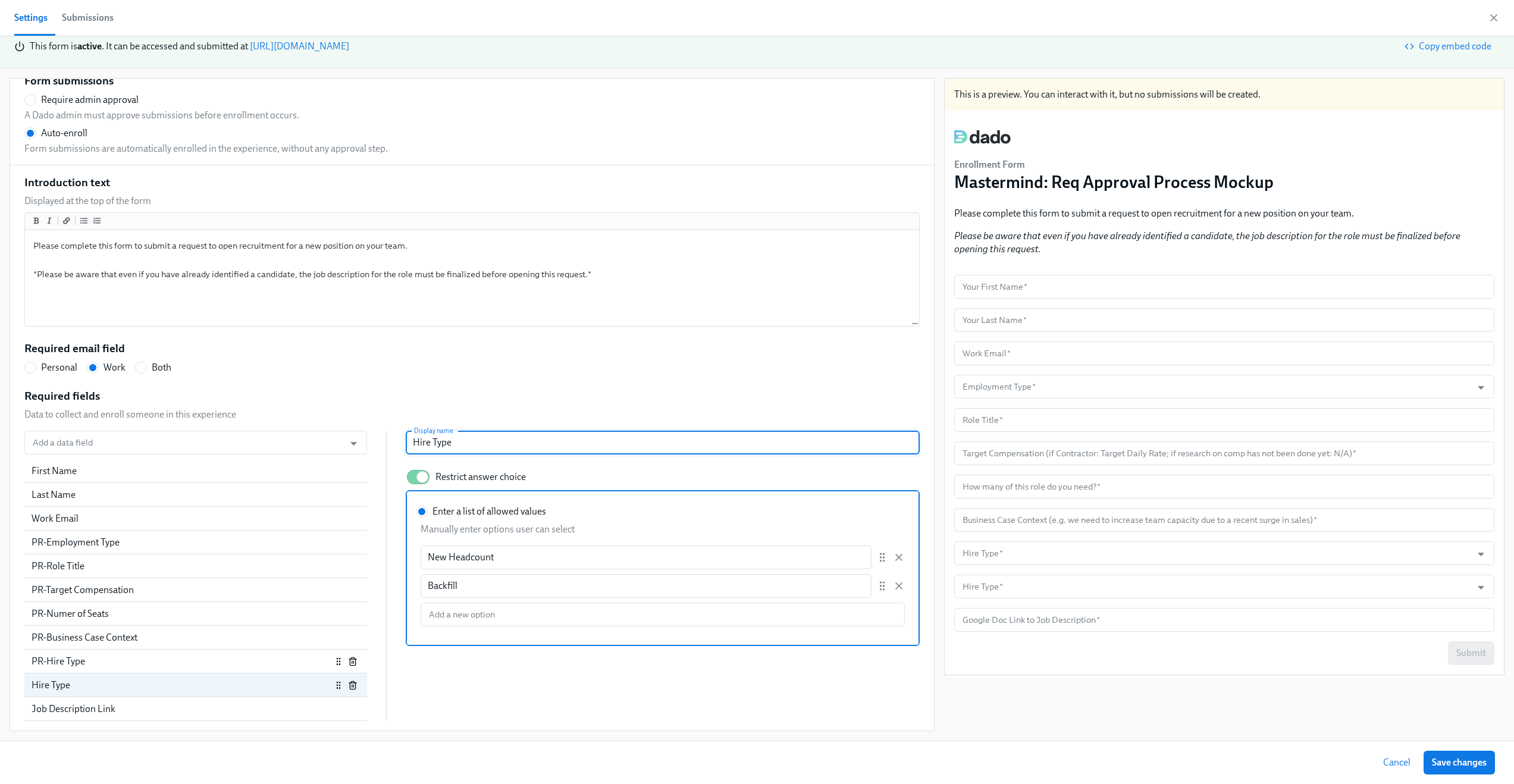
click at [163, 663] on div "PR-Hire Type" at bounding box center [181, 662] width 300 height 13
radio input "false"
type input "Hire Type"
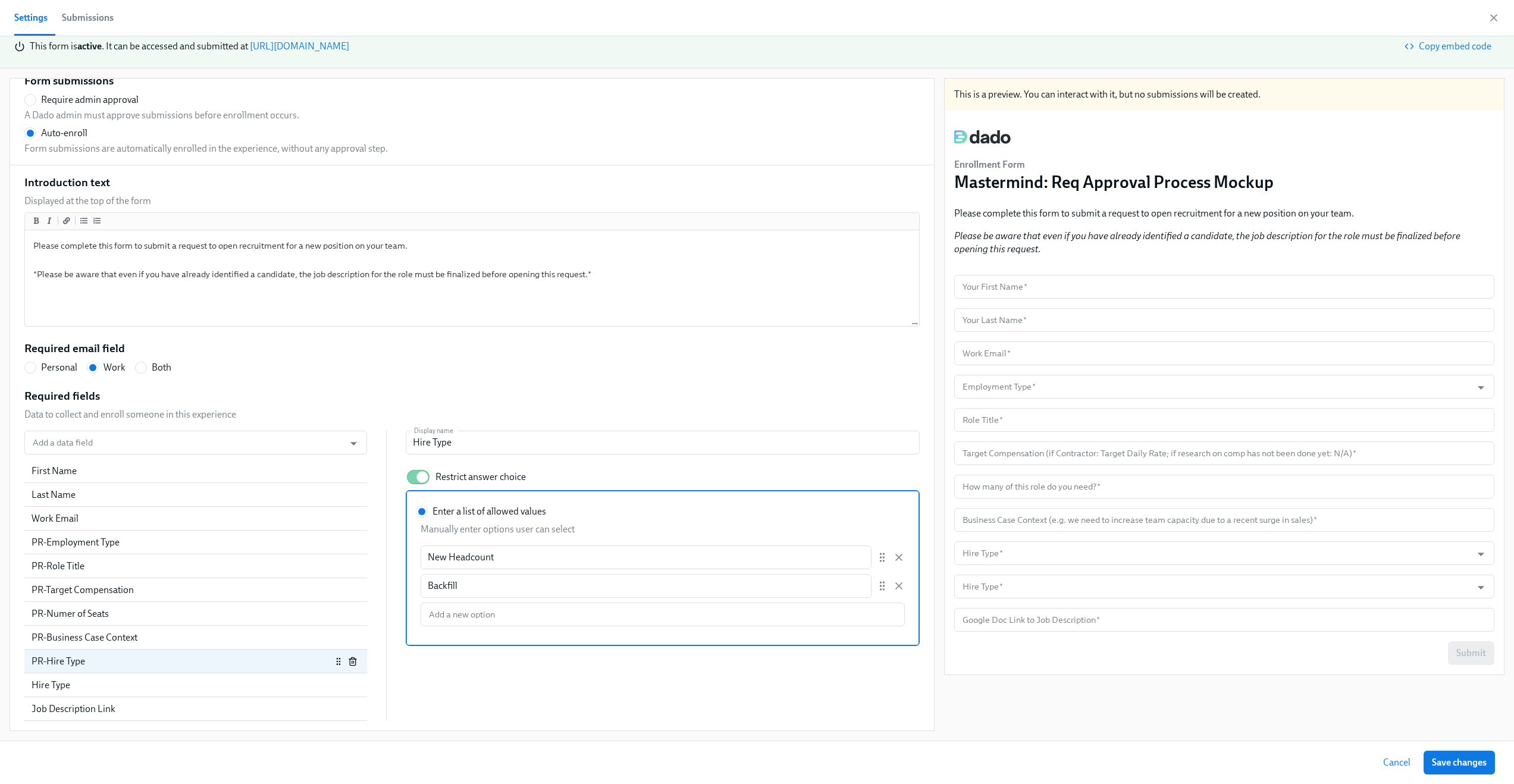
click at [539, 683] on div "Add a data field Add a data field First Name Last Name Work Email PR-Employment…" at bounding box center [472, 576] width 896 height 290
click at [139, 685] on div "Hire Type" at bounding box center [181, 685] width 300 height 13
click at [350, 689] on icon "button" at bounding box center [352, 686] width 5 height 7
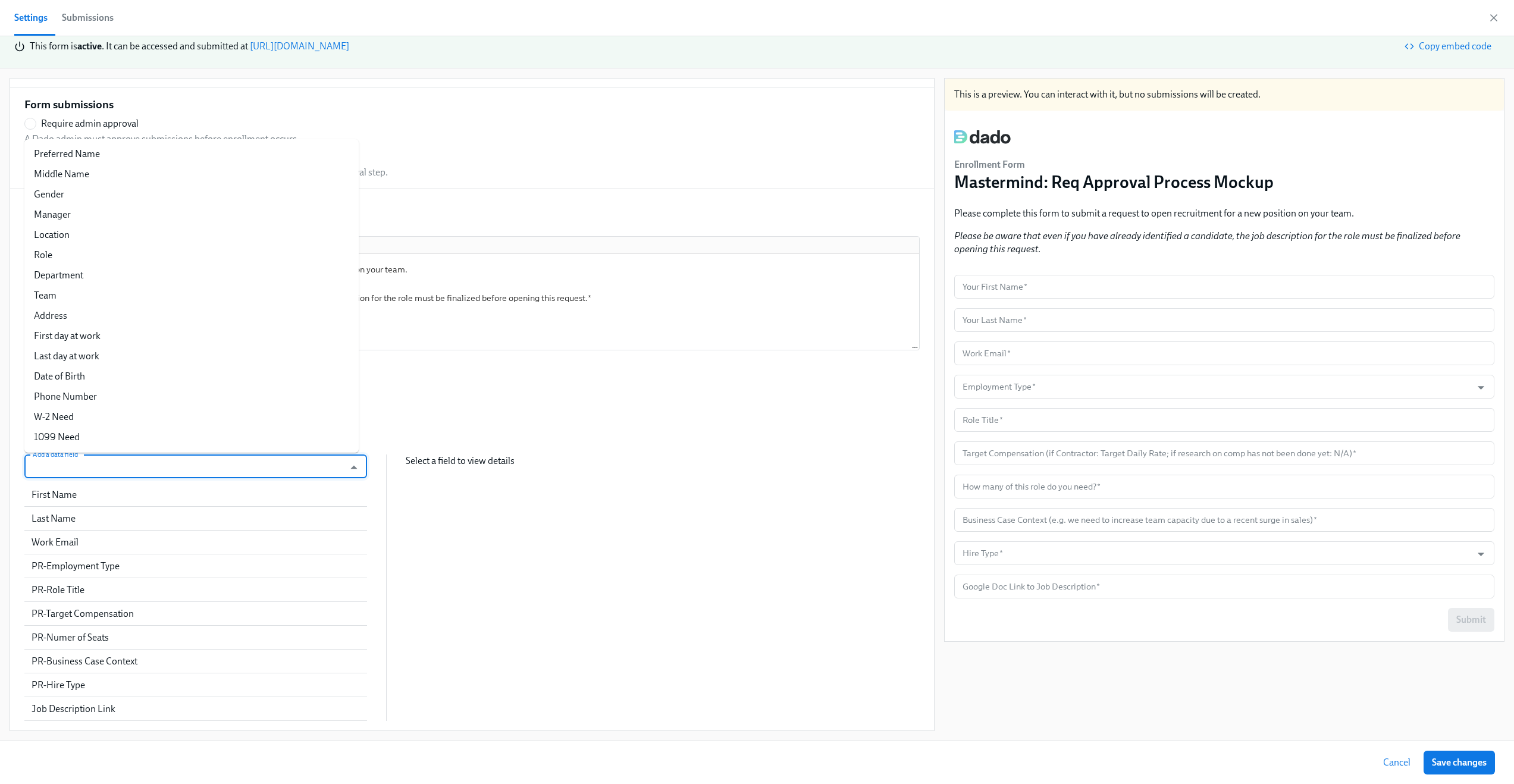
click at [176, 472] on input "Add a data field" at bounding box center [184, 466] width 308 height 24
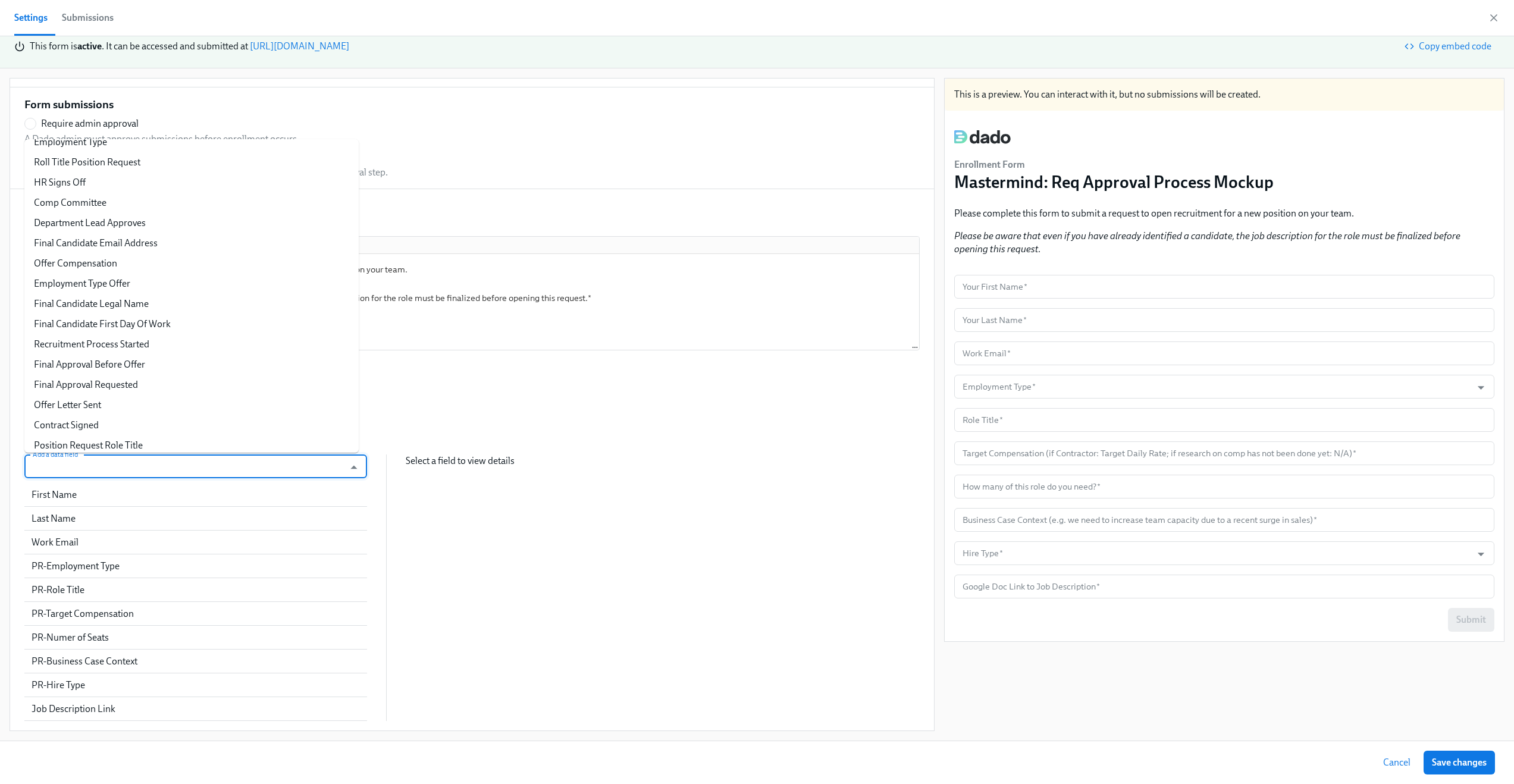
scroll to position [586, 0]
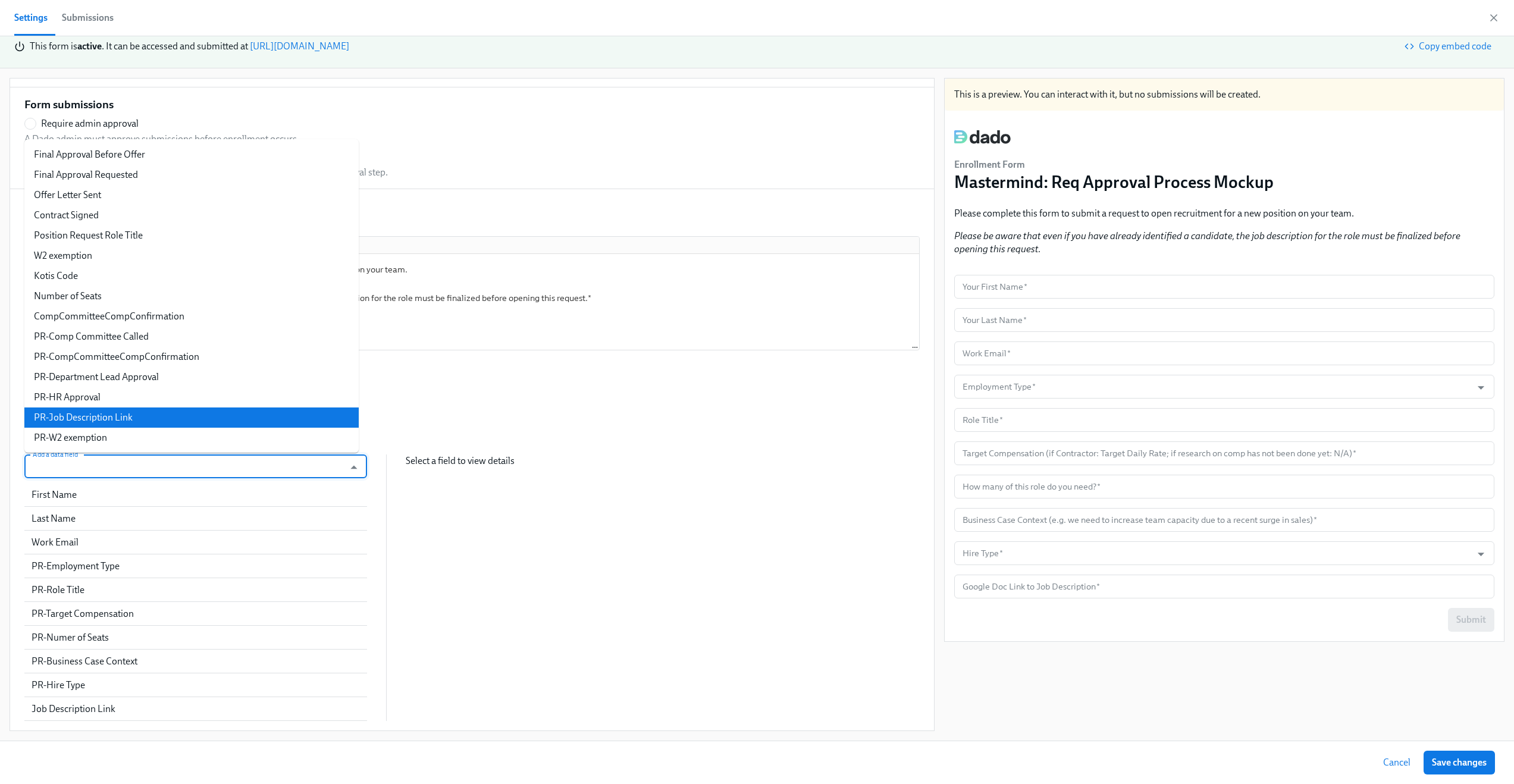
click at [169, 413] on li "PR-Job Description Link" at bounding box center [191, 418] width 335 height 20
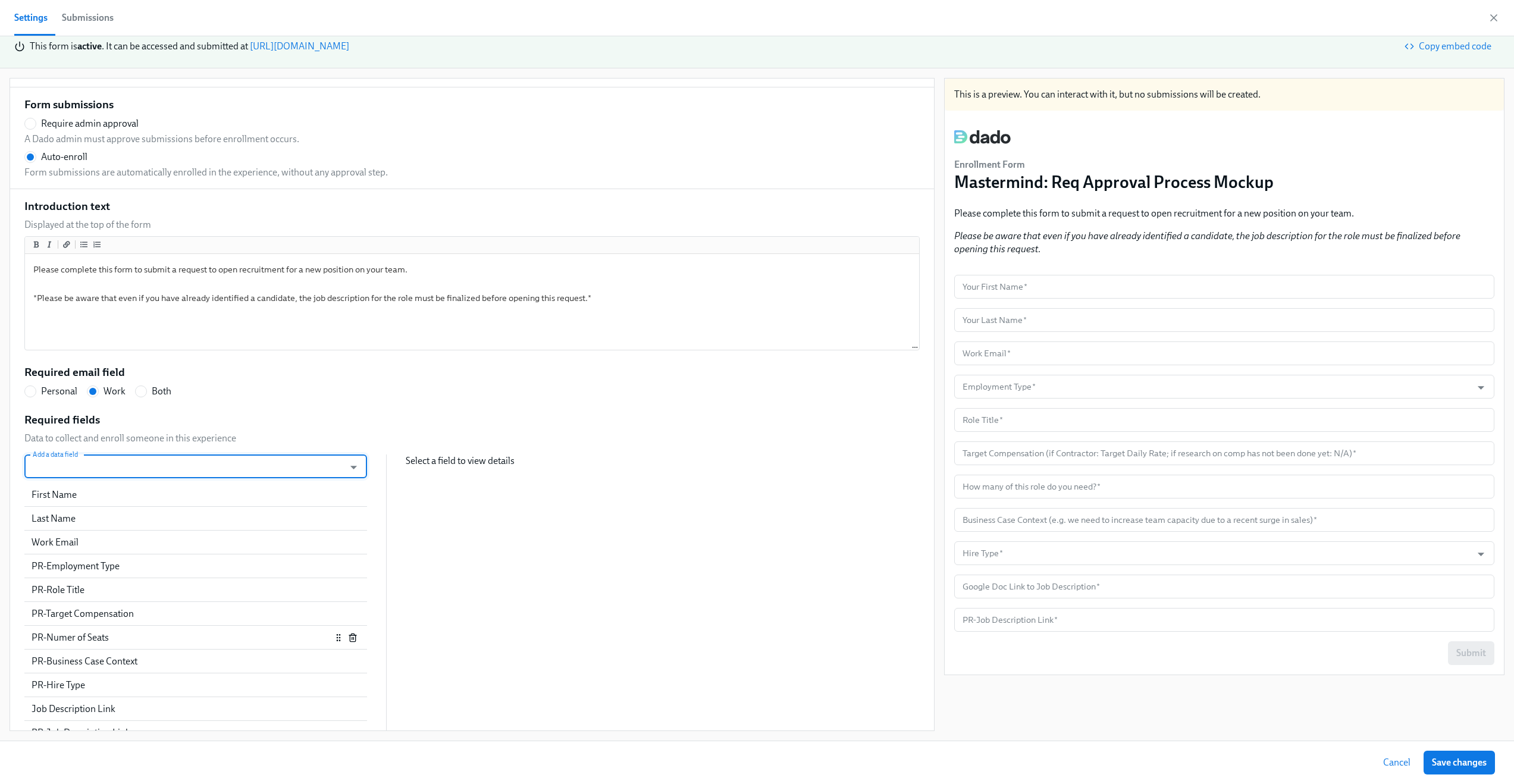
scroll to position [51, 0]
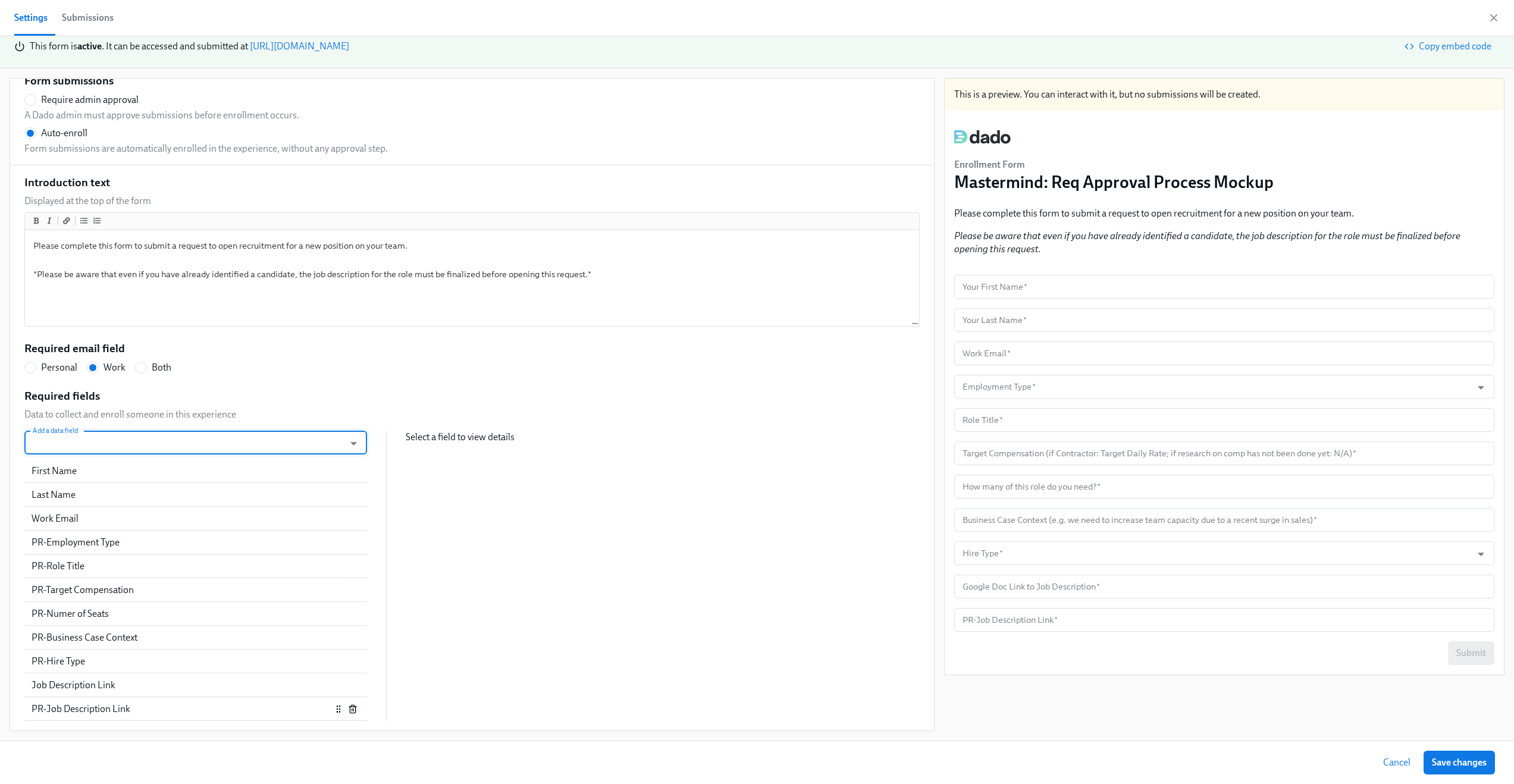
click at [177, 712] on div "PR-Job Description Link" at bounding box center [181, 709] width 300 height 13
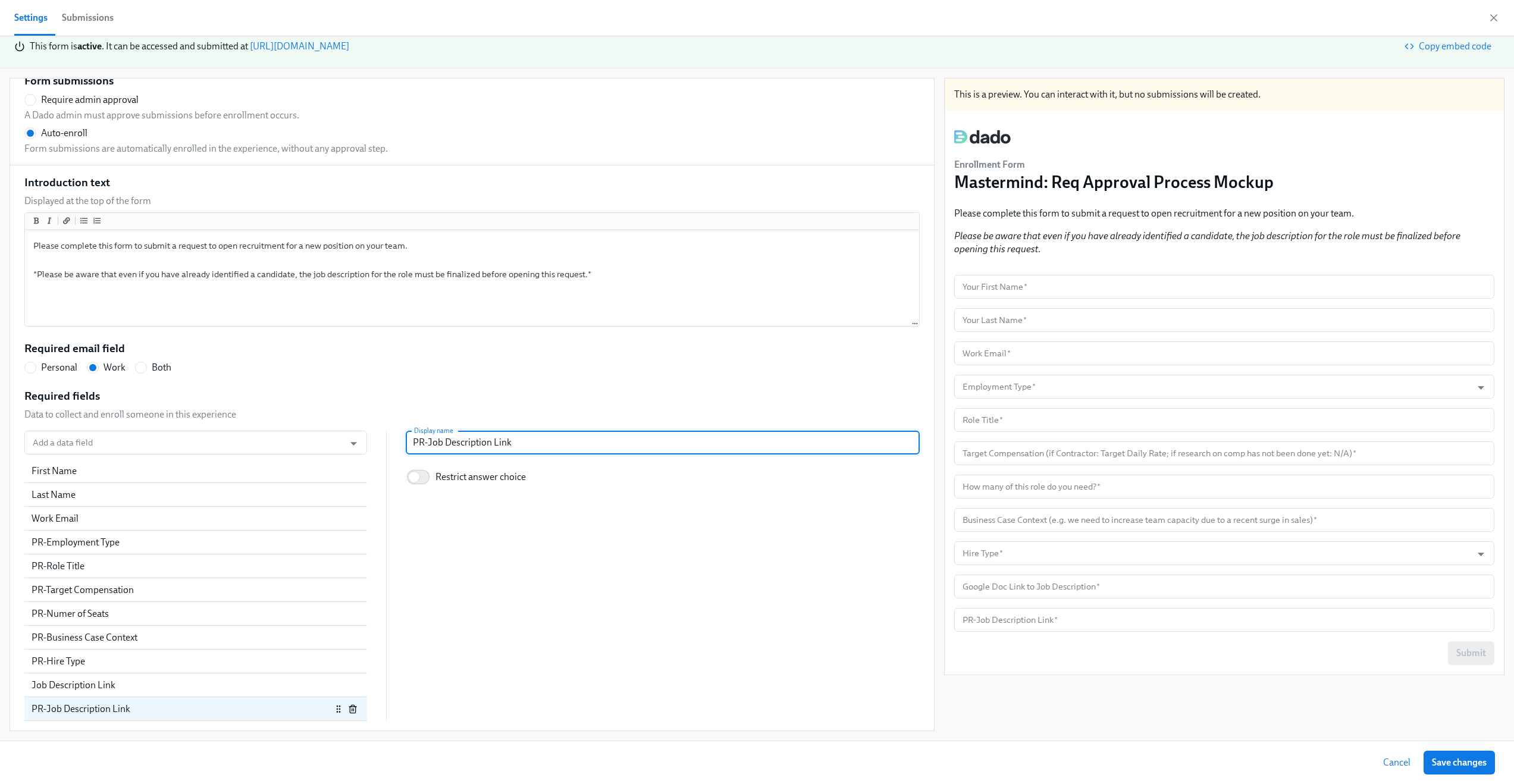
drag, startPoint x: 421, startPoint y: 442, endPoint x: 381, endPoint y: 436, distance: 40.4
click at [381, 436] on div "Add a data field Add a data field First Name Last Name Work Email PR-Employment…" at bounding box center [472, 576] width 896 height 290
radio input "false"
type input "Job Description Link"
click at [206, 686] on div "Job Description Link" at bounding box center [181, 685] width 300 height 13
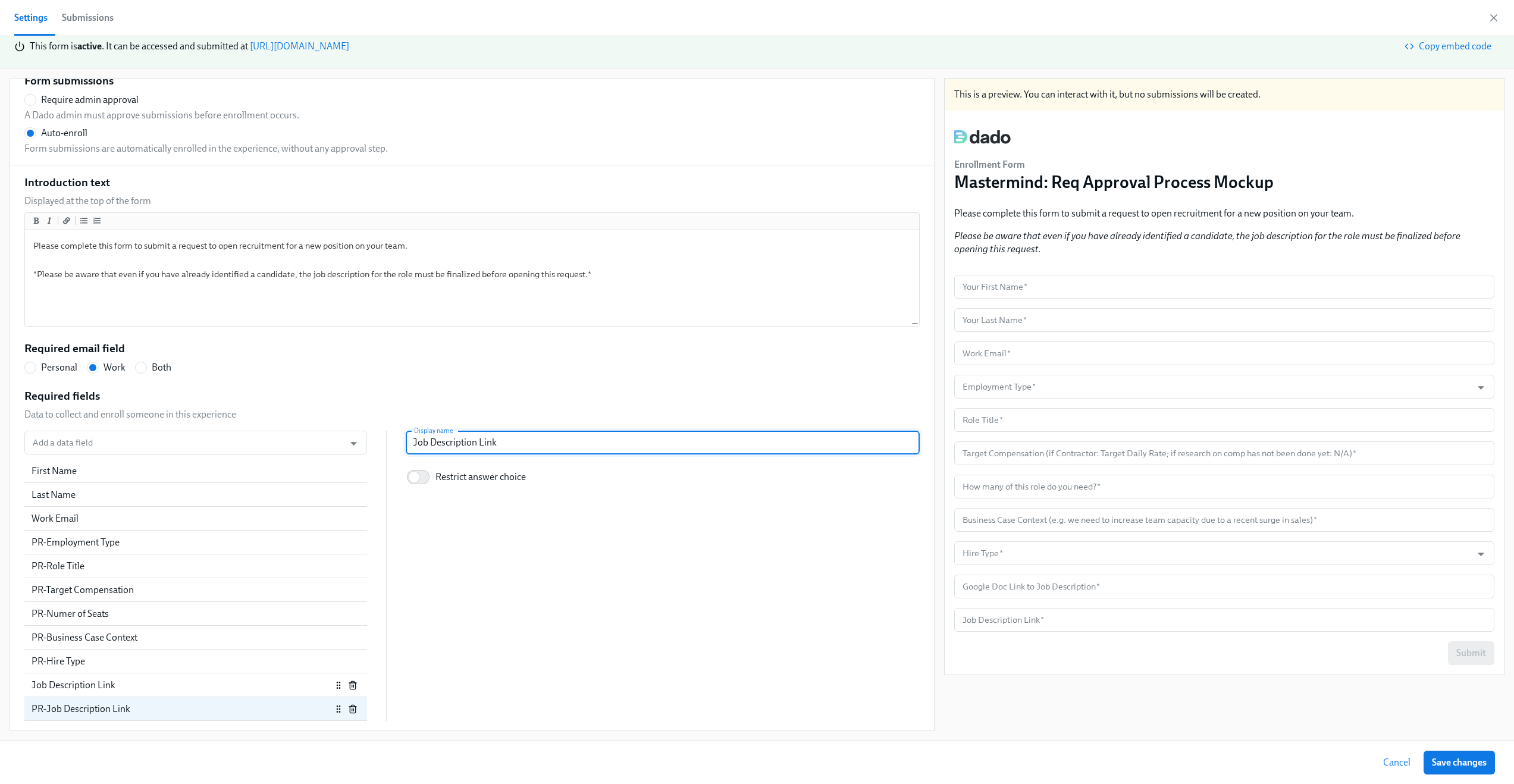
radio input "false"
type input "Google Doc Link to Job Description"
click at [491, 444] on input "Google Doc Link to Job Description" at bounding box center [662, 442] width 514 height 24
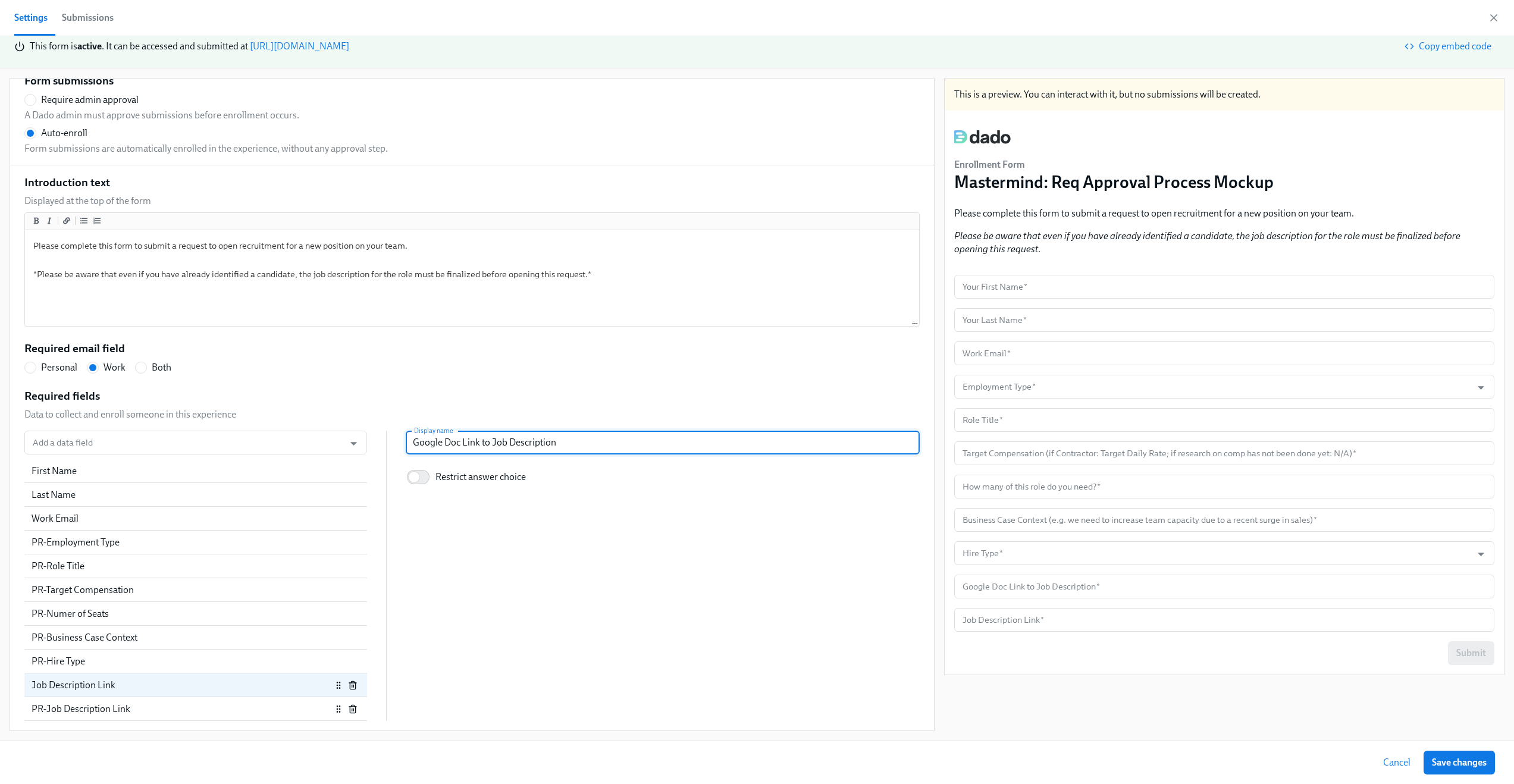
click at [219, 708] on div "PR-Job Description Link" at bounding box center [181, 709] width 300 height 13
radio input "false"
type input "Job Description Link"
click at [527, 452] on input "Job Description Link" at bounding box center [662, 442] width 514 height 24
click at [527, 441] on input "Job Description Link" at bounding box center [662, 442] width 514 height 24
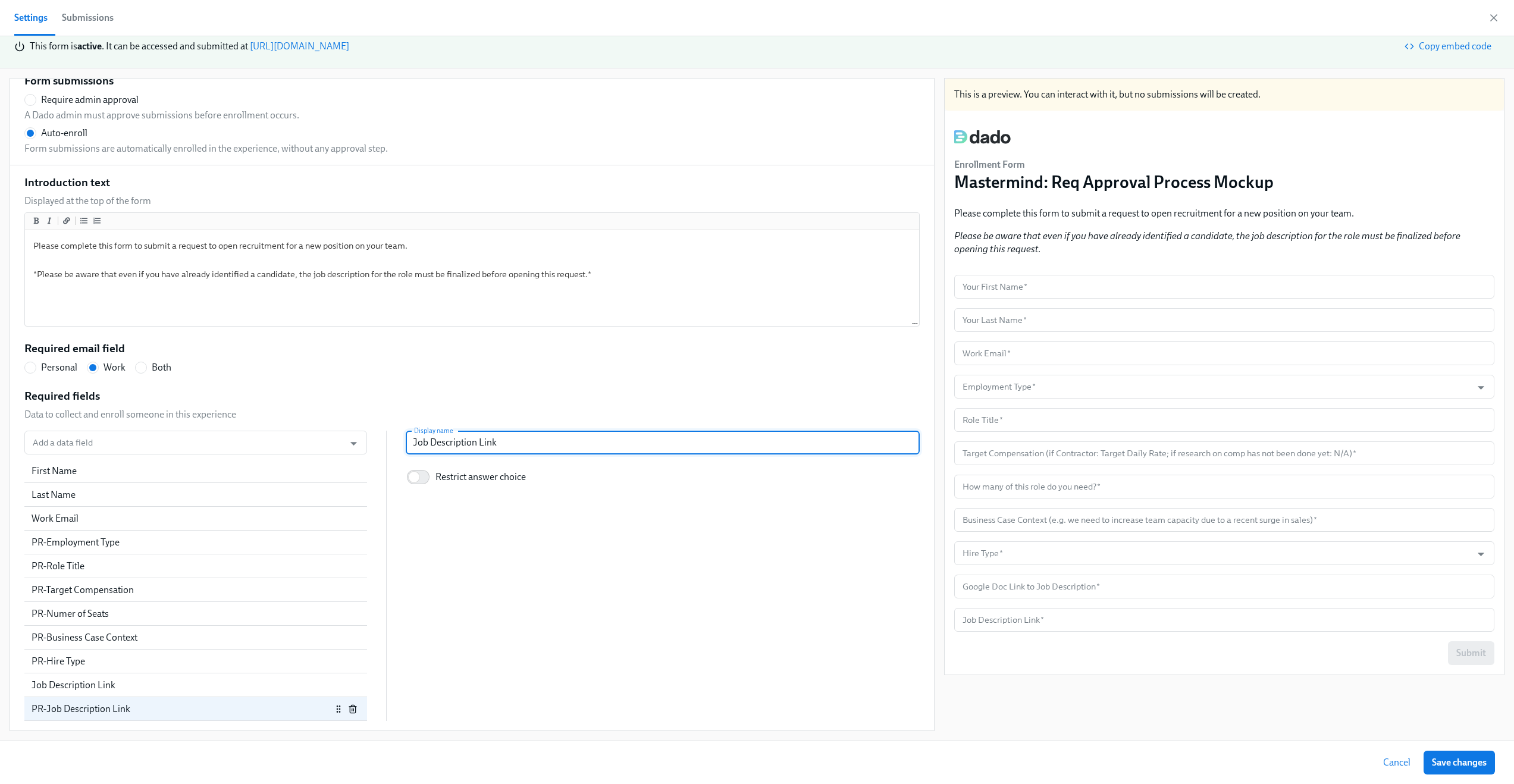
click at [527, 441] on input "Job Description Link" at bounding box center [662, 442] width 514 height 24
paste input "Google Doc Link to Job Description"
radio input "false"
type input "Google Doc Link to Job Description"
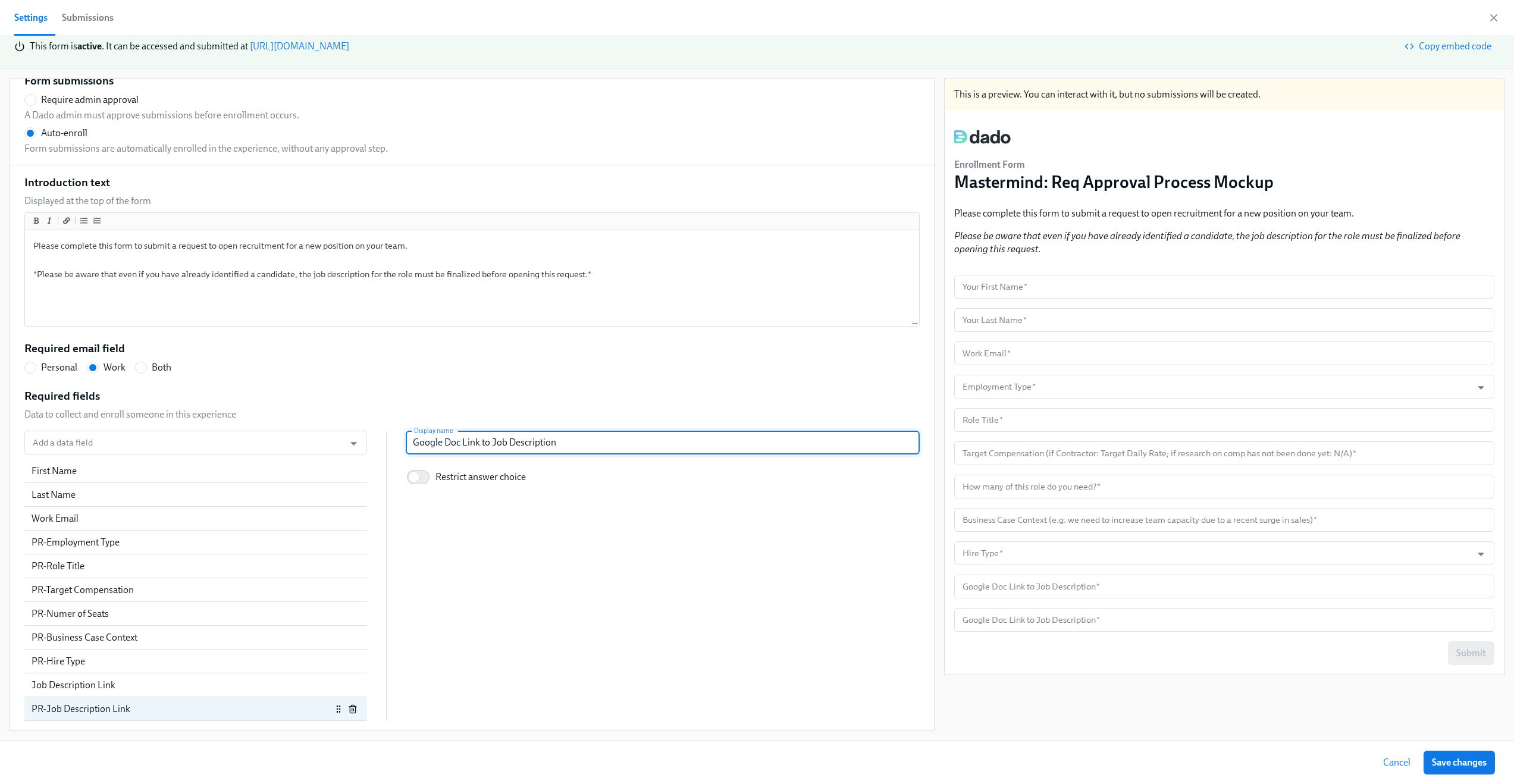
click at [520, 536] on div "Add a data field Add a data field First Name Last Name Work Email PR-Employment…" at bounding box center [472, 576] width 896 height 290
drag, startPoint x: 349, startPoint y: 711, endPoint x: 347, endPoint y: 692, distance: 19.1
click at [347, 692] on div "First Name Last Name Work Email PR-Employment Type PR-Role Title PR-Target Comp…" at bounding box center [195, 590] width 343 height 262
click at [348, 681] on icon "button" at bounding box center [353, 685] width 10 height 10
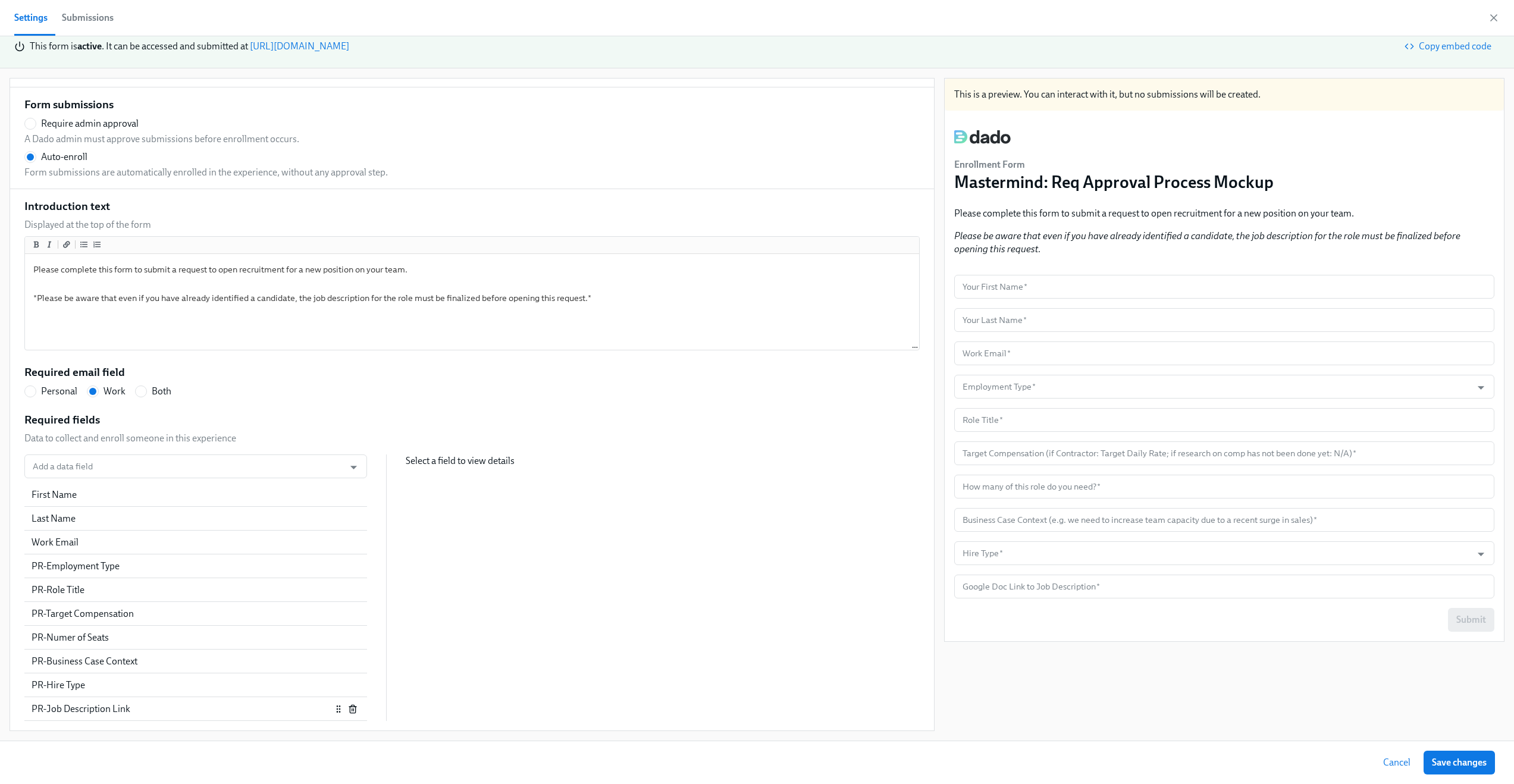
click at [126, 715] on div "PR-Job Description Link" at bounding box center [181, 709] width 300 height 13
click at [650, 544] on div "Add a data field Add a data field First Name Last Name Work Email PR-Employment…" at bounding box center [472, 588] width 896 height 266
click at [1459, 763] on span "Save changes" at bounding box center [1459, 763] width 55 height 12
radio input "false"
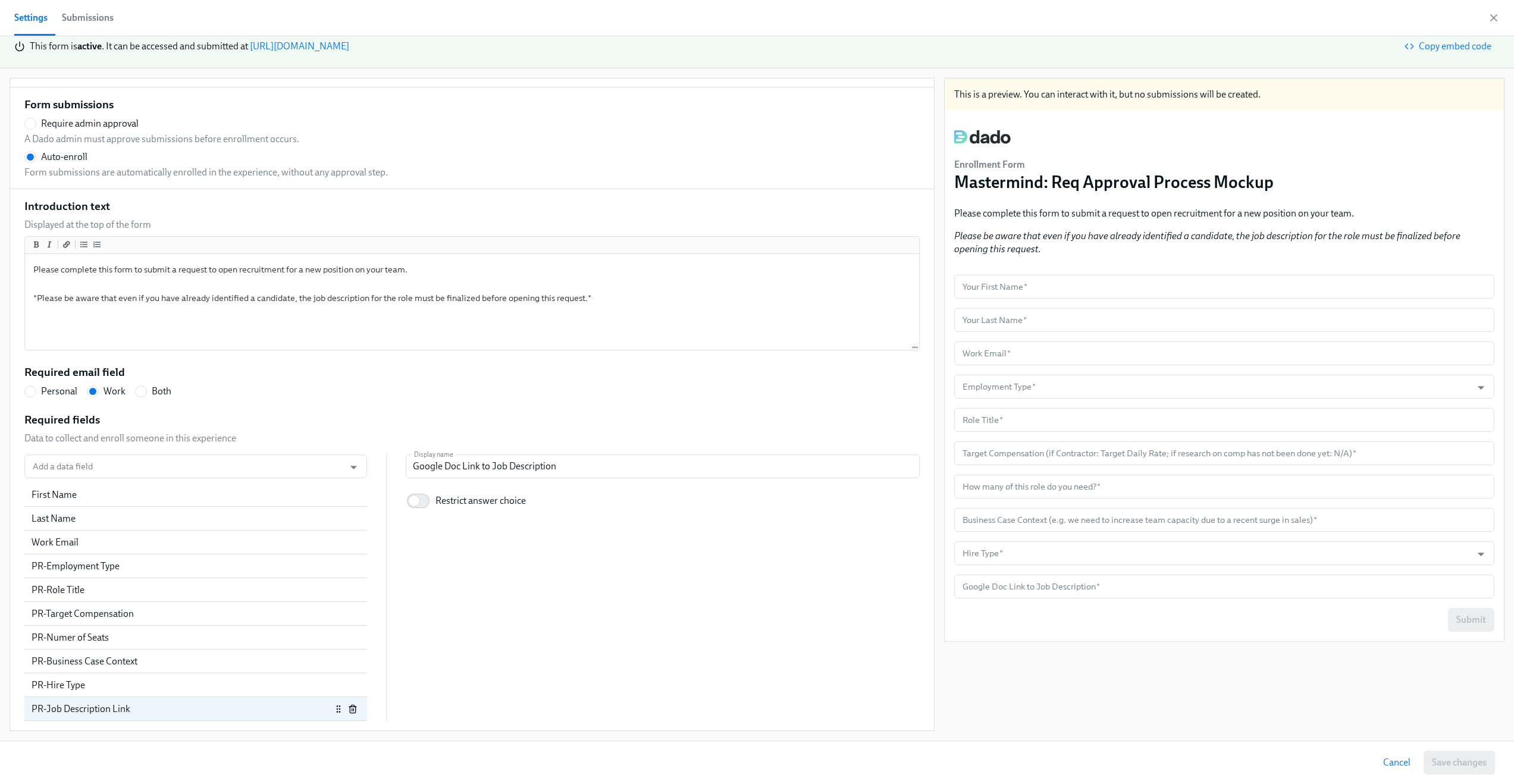
click at [1104, 705] on div "This is a preview. You can interact with it, but no submissions will be created…" at bounding box center [1225, 404] width 561 height 653
click at [1075, 370] on form "Your First Name   * Your First Name * Your Last Name   * Your Last Name * Work …" at bounding box center [1224, 453] width 540 height 357
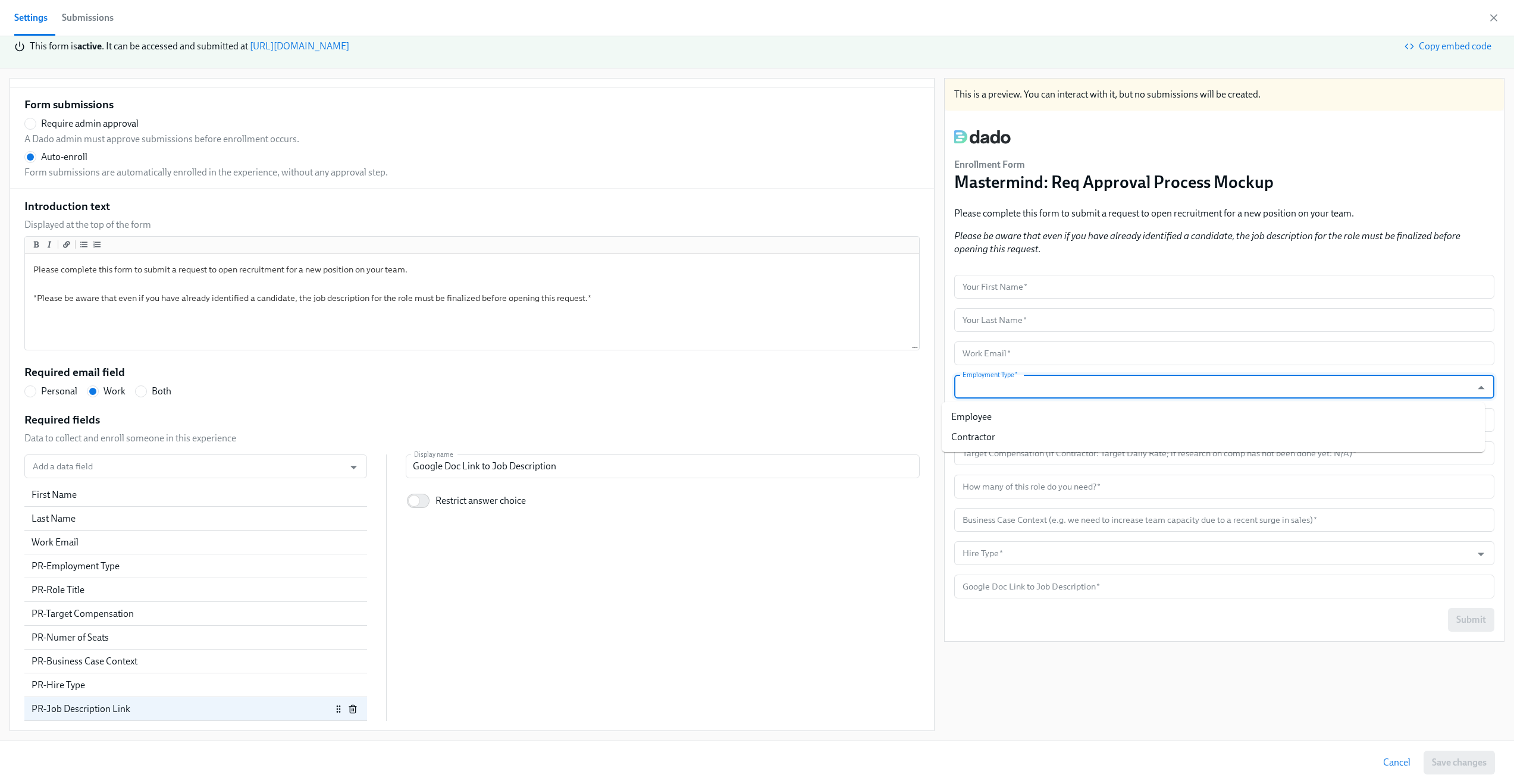
click at [1074, 391] on input "Employment Type   *" at bounding box center [1213, 386] width 506 height 24
click at [1081, 383] on input "Employment Type   *" at bounding box center [1213, 386] width 506 height 24
click at [1069, 423] on input "text" at bounding box center [1224, 419] width 540 height 24
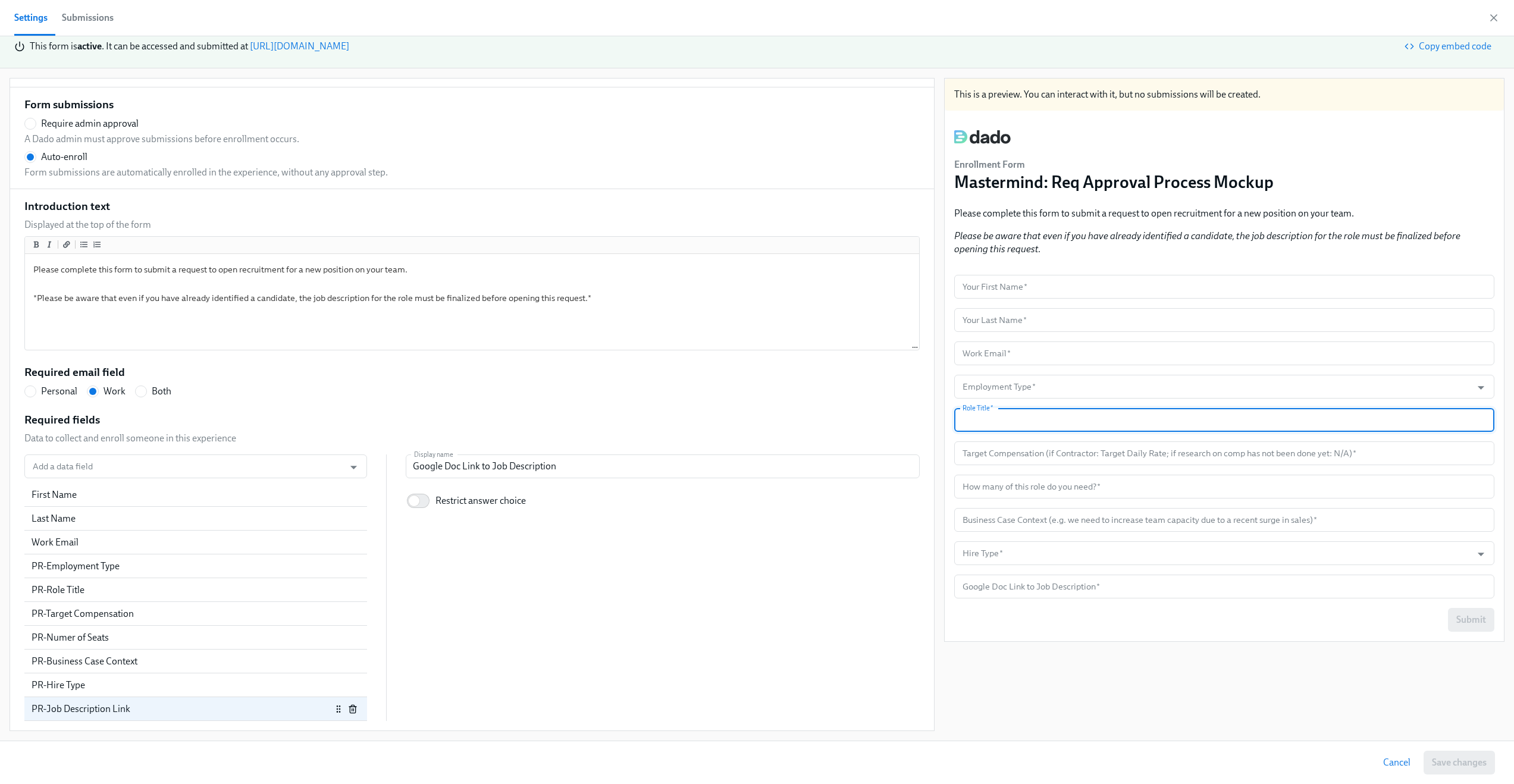
click at [1069, 423] on input "text" at bounding box center [1224, 419] width 540 height 24
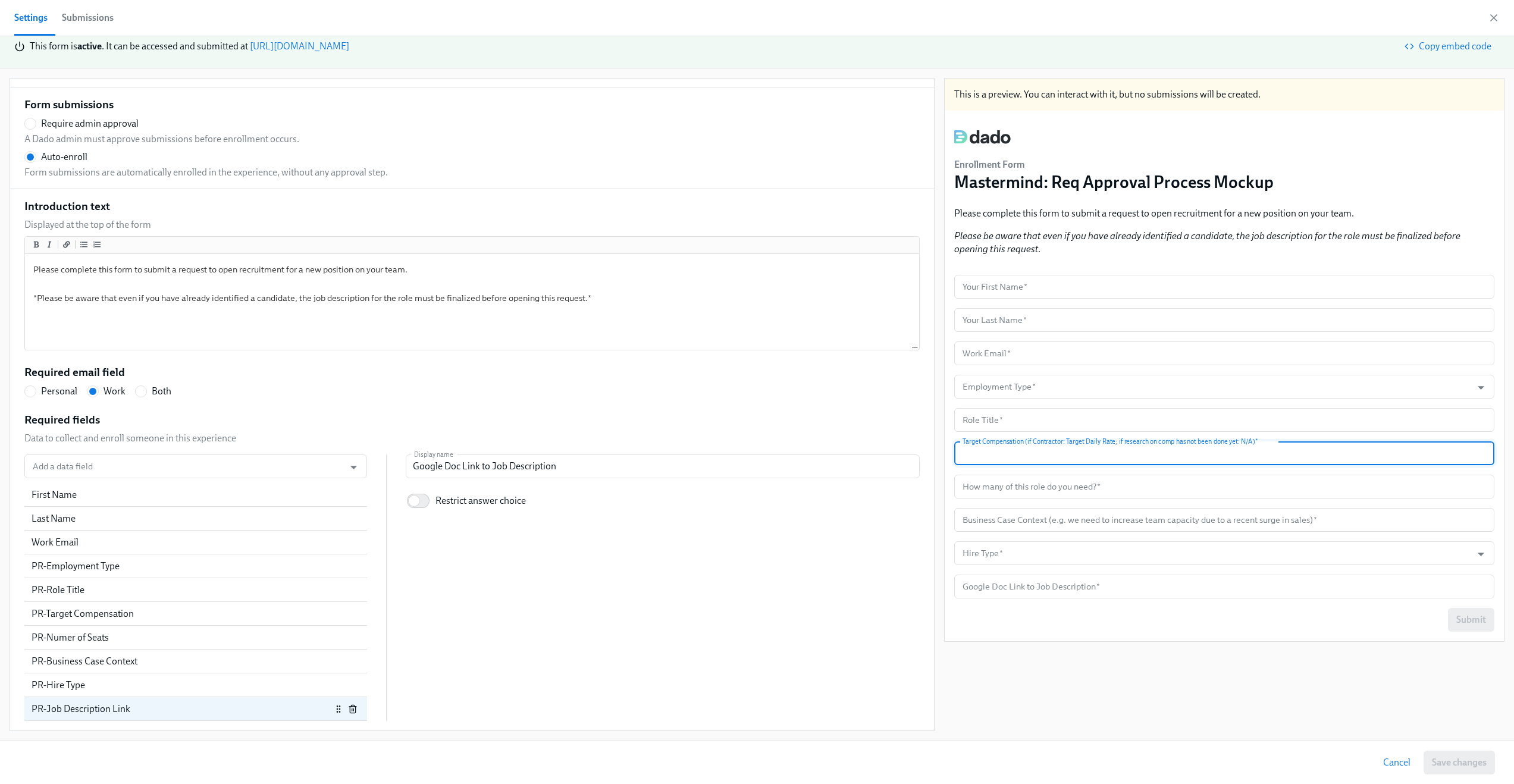
click at [1068, 451] on input "text" at bounding box center [1224, 453] width 540 height 24
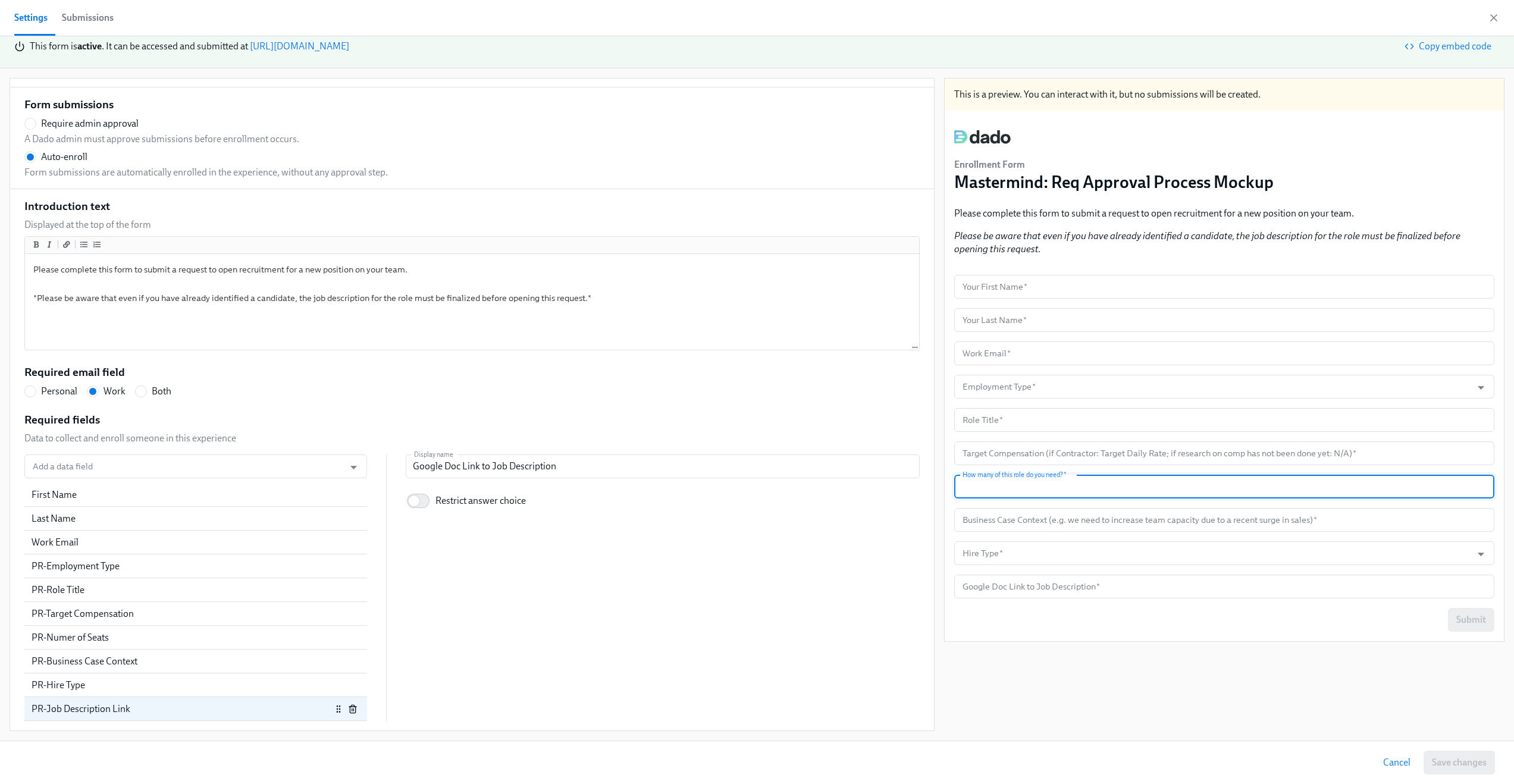
click at [1061, 490] on input "text" at bounding box center [1224, 486] width 540 height 24
click at [1056, 518] on input "text" at bounding box center [1224, 519] width 540 height 24
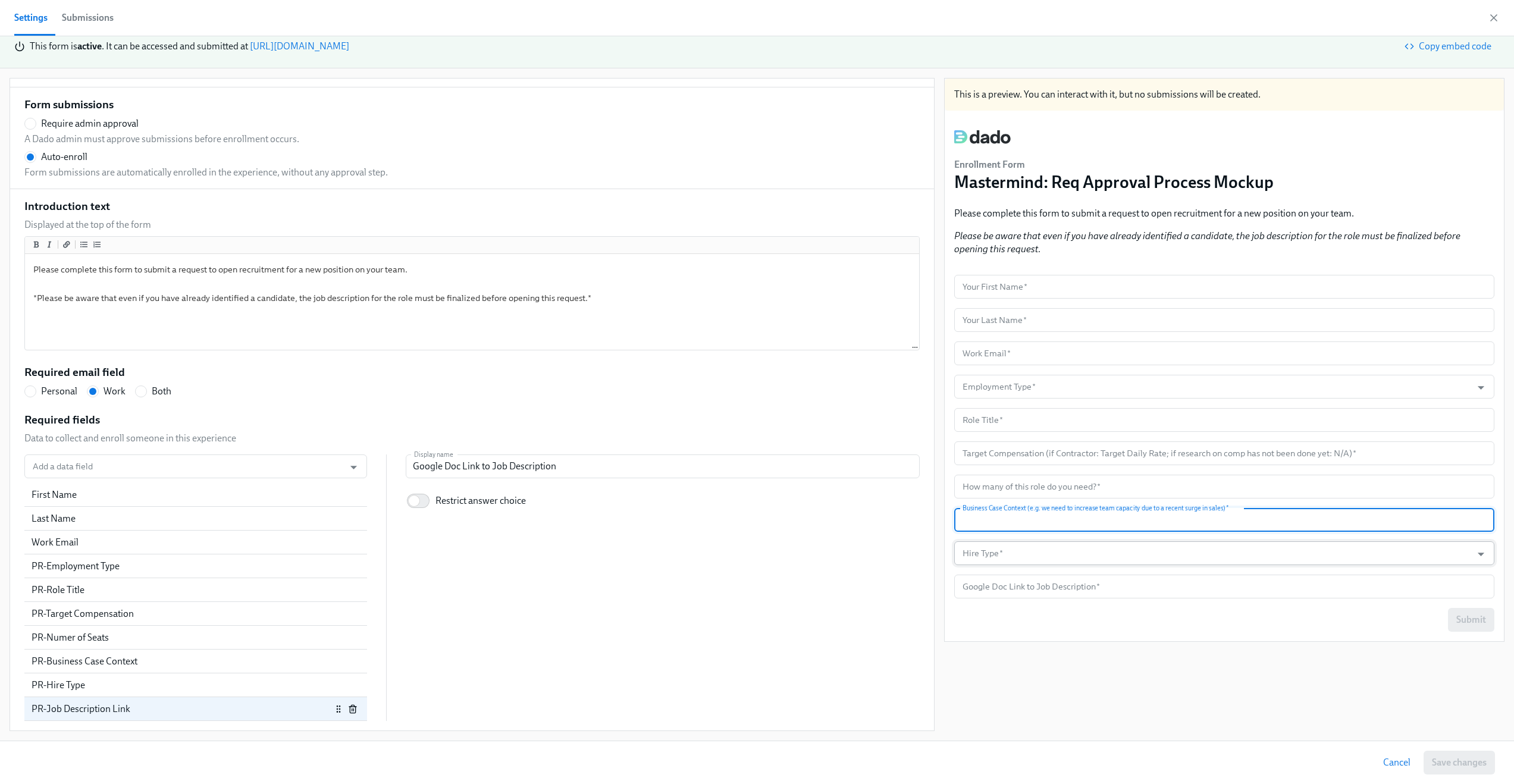
click at [1044, 548] on input "Hire Type   *" at bounding box center [1213, 553] width 506 height 24
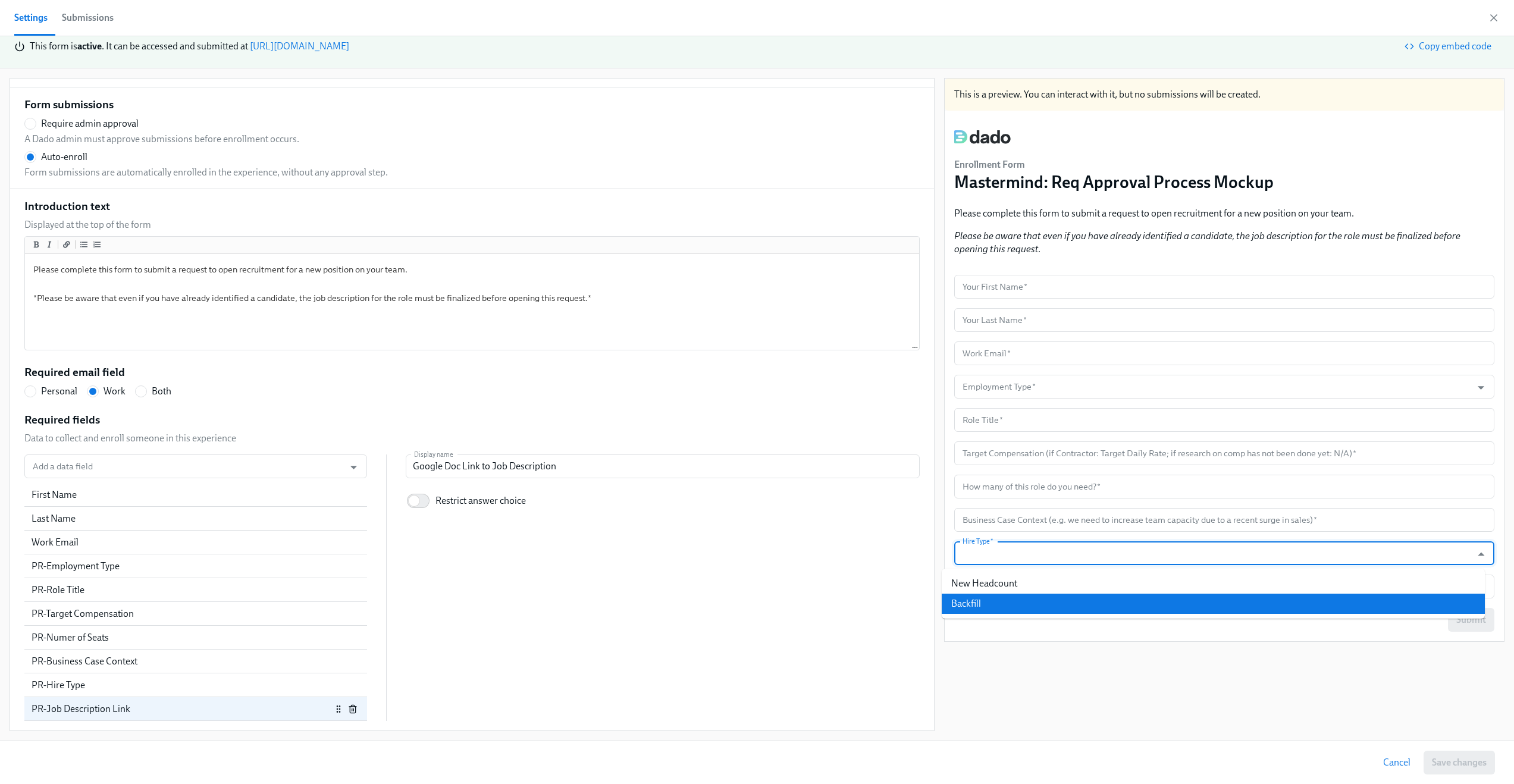
click at [1058, 653] on div "This is a preview. You can interact with it, but no submissions will be created…" at bounding box center [1225, 404] width 561 height 653
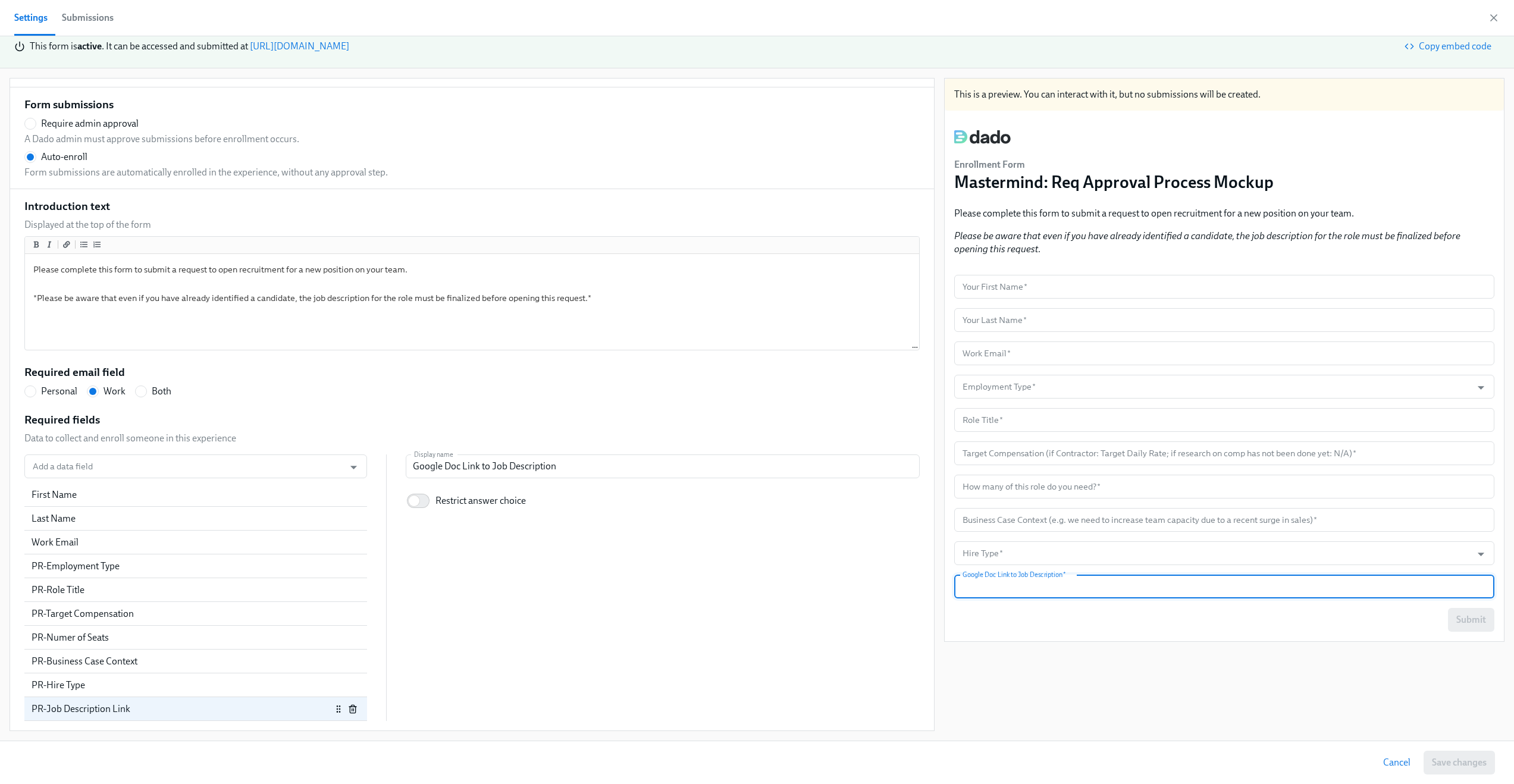
click at [1056, 593] on input "text" at bounding box center [1224, 586] width 540 height 24
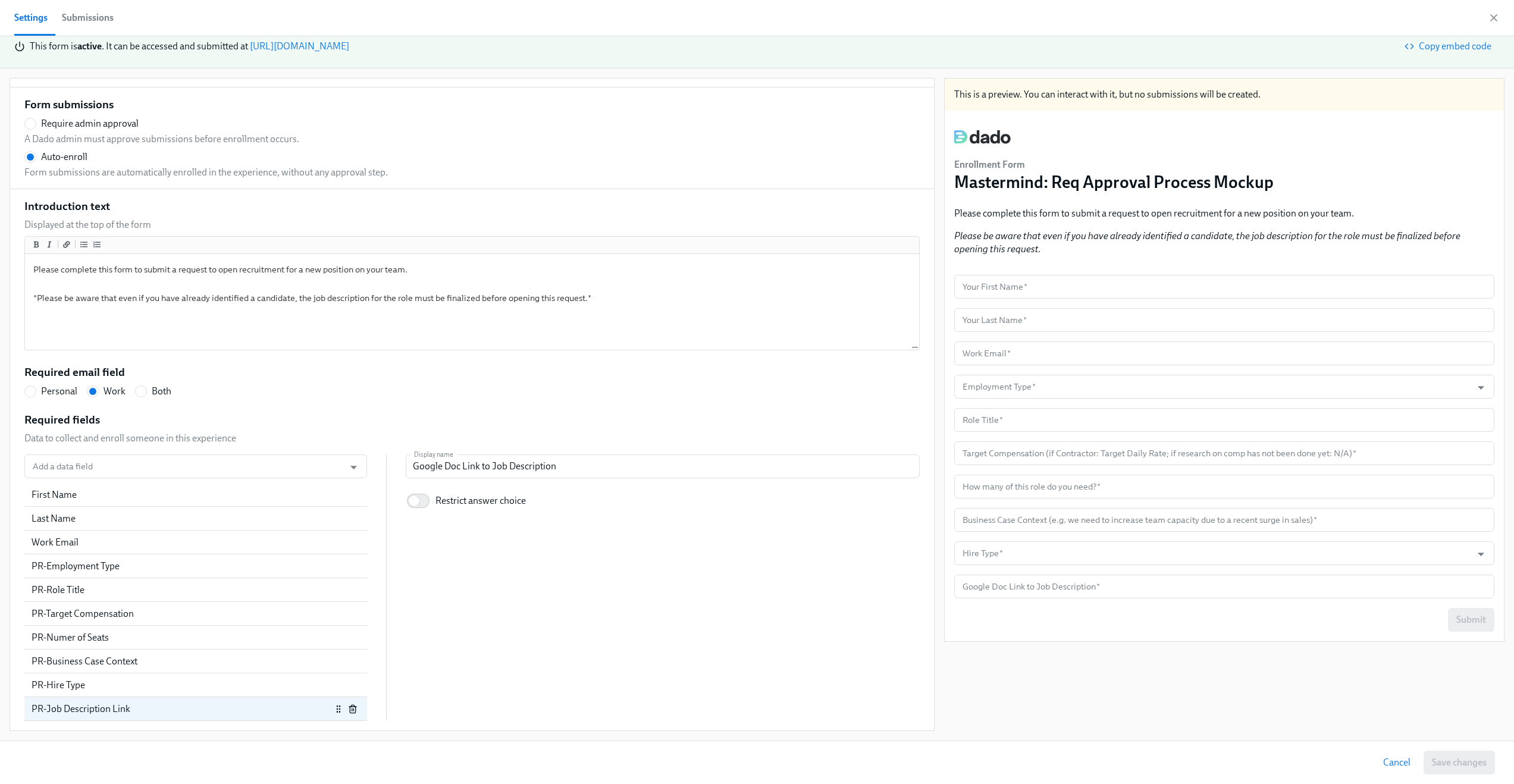
click at [1045, 660] on div "This is a preview. You can interact with it, but no submissions will be created…" at bounding box center [1225, 404] width 561 height 653
click at [1499, 19] on icon "button" at bounding box center [1494, 18] width 12 height 12
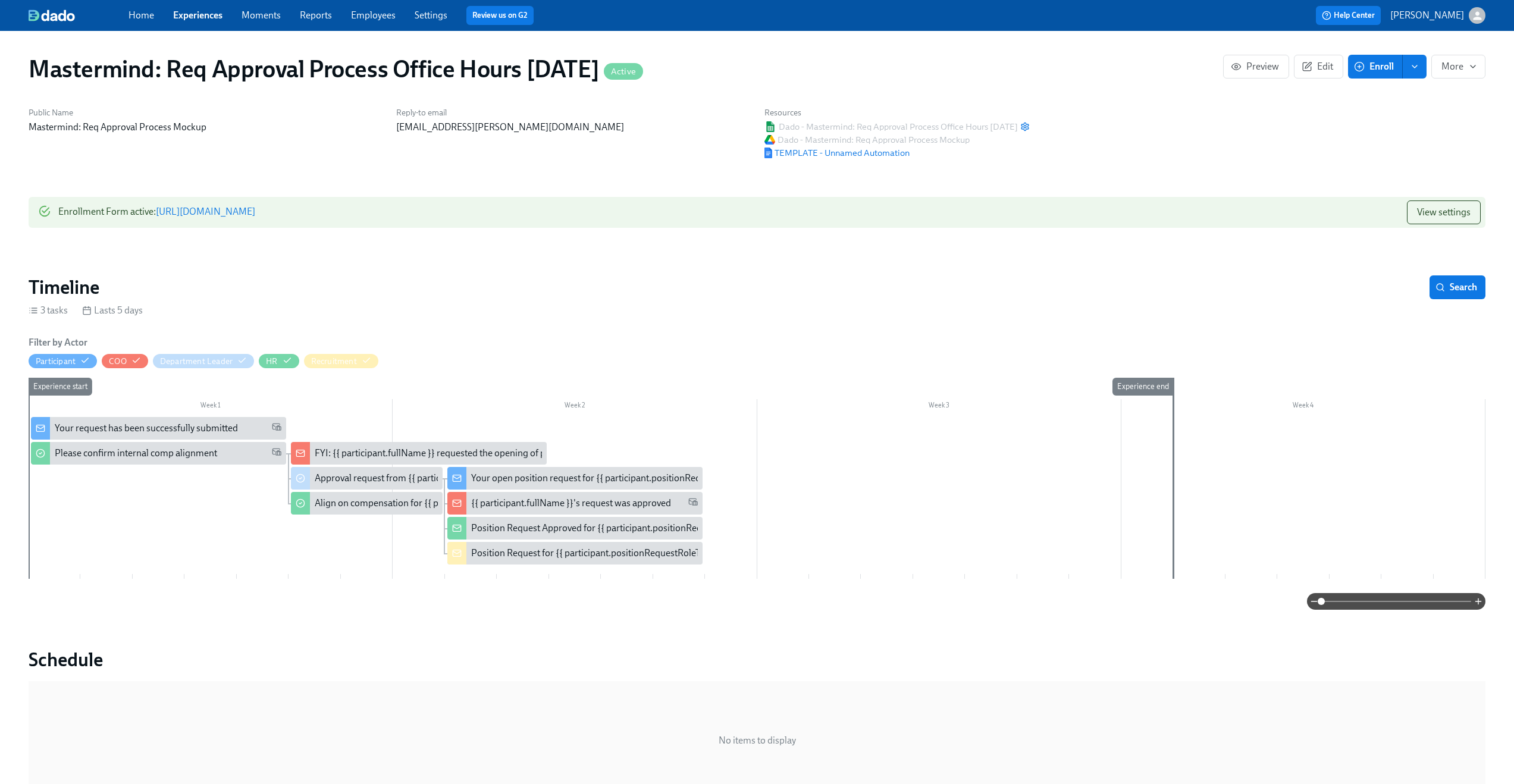
click at [116, 425] on div "Your request has been successfully submitted" at bounding box center [146, 428] width 183 height 13
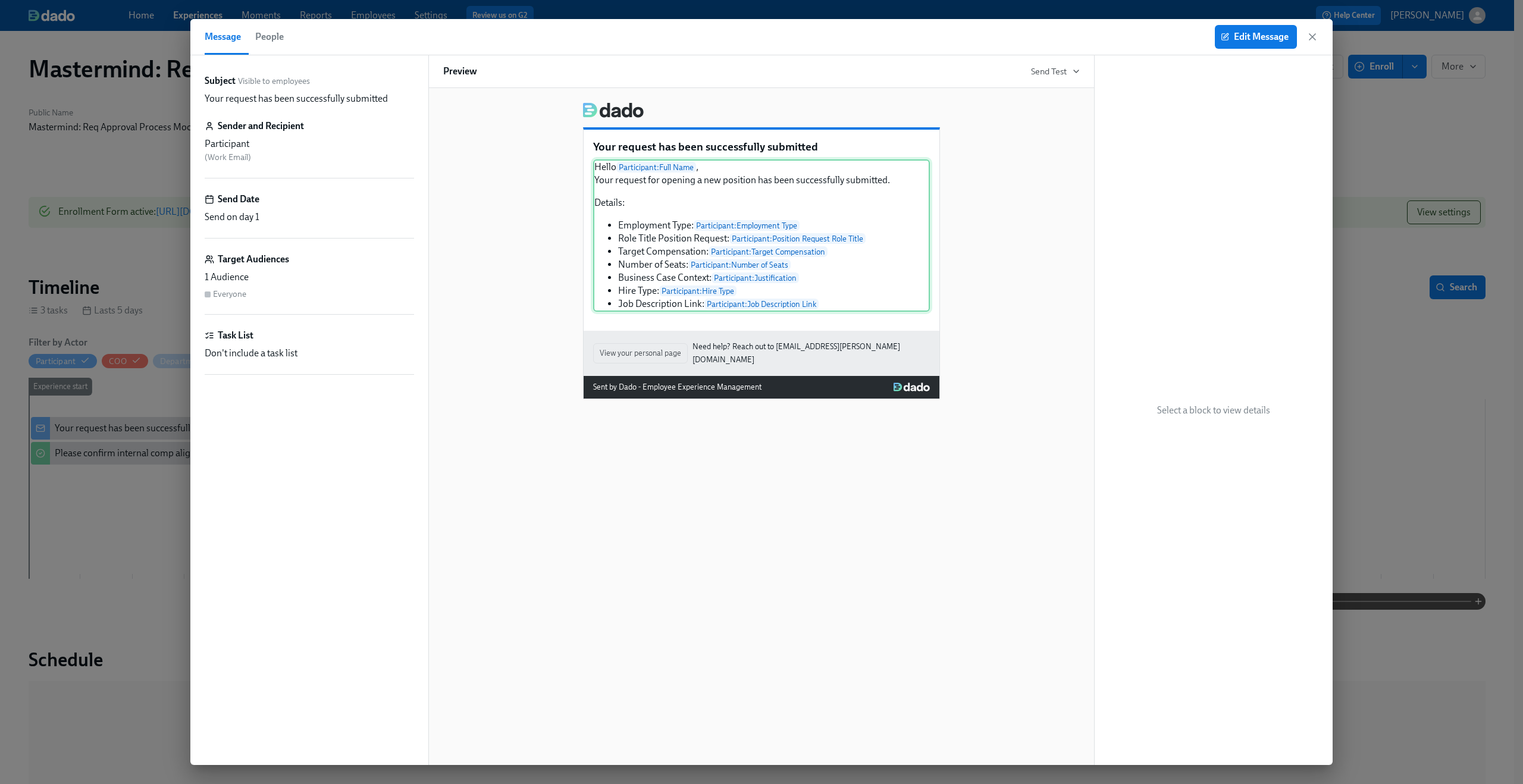
click at [797, 217] on div "Hello Participant : Full Name , Your request for opening a new position has bee…" at bounding box center [761, 236] width 337 height 152
click at [784, 224] on div "Hello Participant : Full Name , Your request for opening a new position has bee…" at bounding box center [761, 236] width 337 height 152
click at [1260, 32] on span "Edit Message" at bounding box center [1256, 37] width 66 height 12
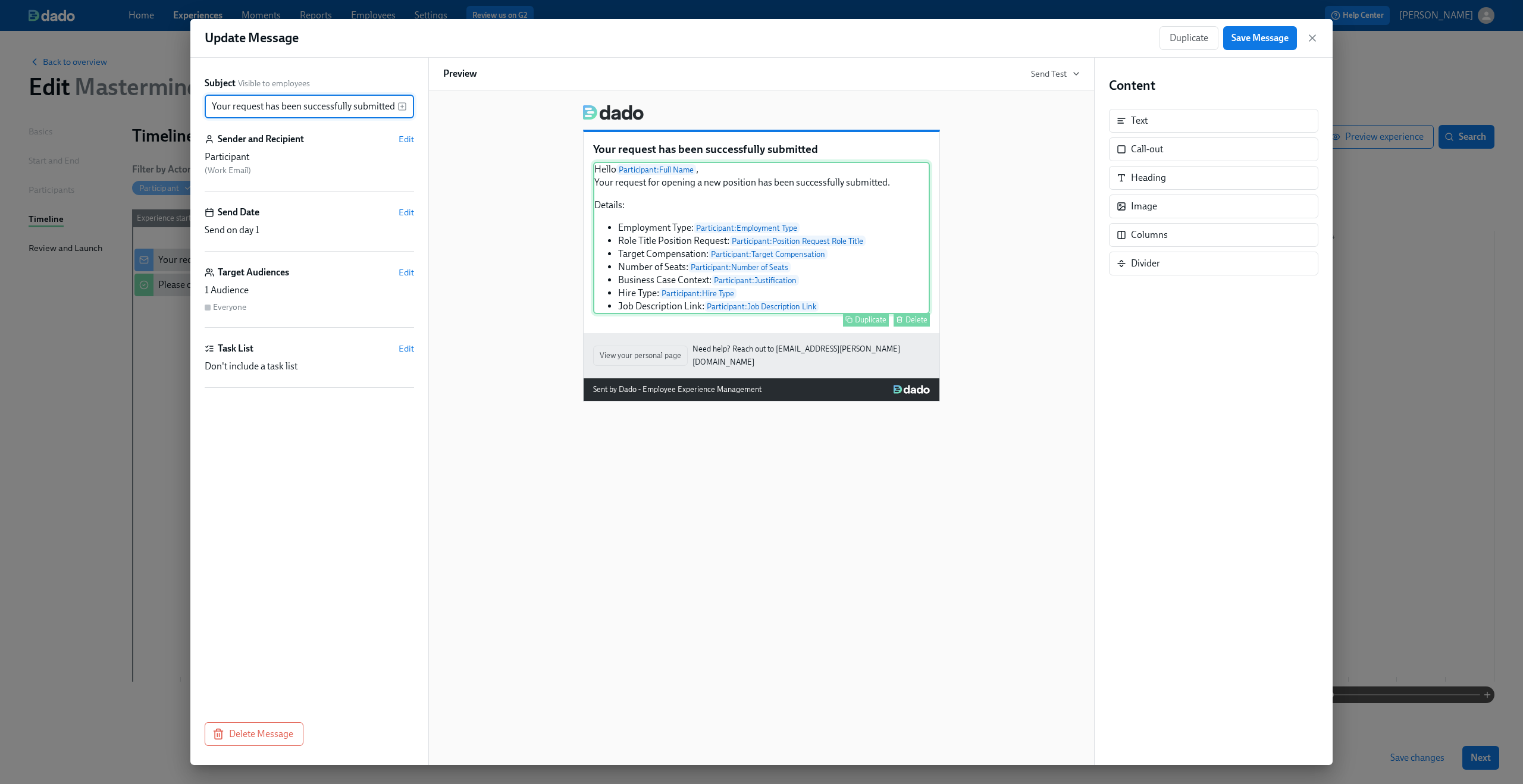
click at [765, 234] on div "Hello Participant : Full Name , Your request for opening a new position has bee…" at bounding box center [761, 238] width 337 height 152
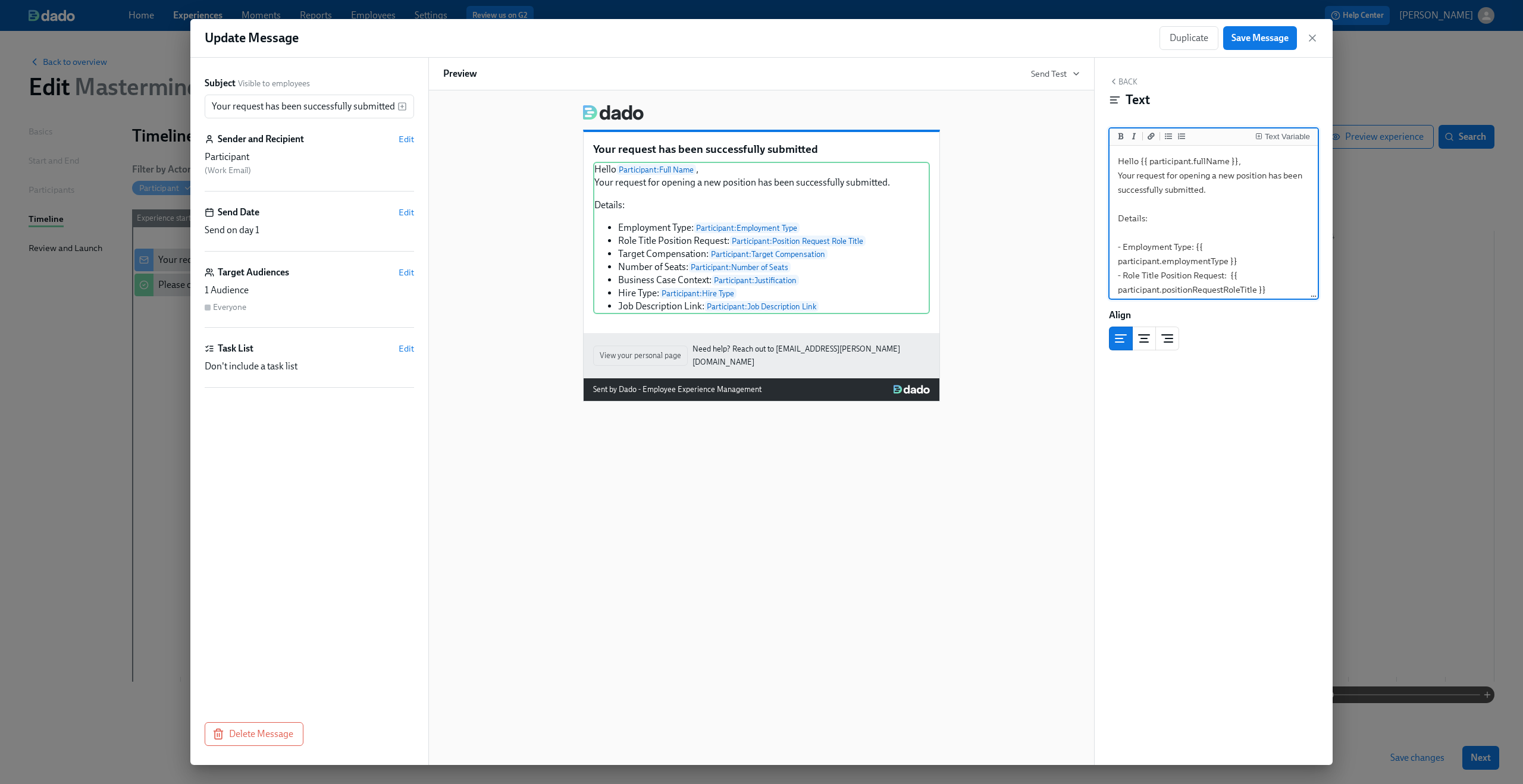
click at [1221, 240] on textarea "Hello {{ participant.fullName }}, Your request for opening a new position has b…" at bounding box center [1214, 290] width 204 height 283
drag, startPoint x: 1195, startPoint y: 249, endPoint x: 1236, endPoint y: 257, distance: 41.8
click at [1236, 257] on textarea "Hello {{ participant.fullName }}, Your request for opening a new position has b…" at bounding box center [1214, 290] width 204 height 283
type textarea "Hello {{ participant.fullName }}, Your request for opening a new position has b…"
click at [1272, 131] on button "Text Variable" at bounding box center [1283, 136] width 60 height 12
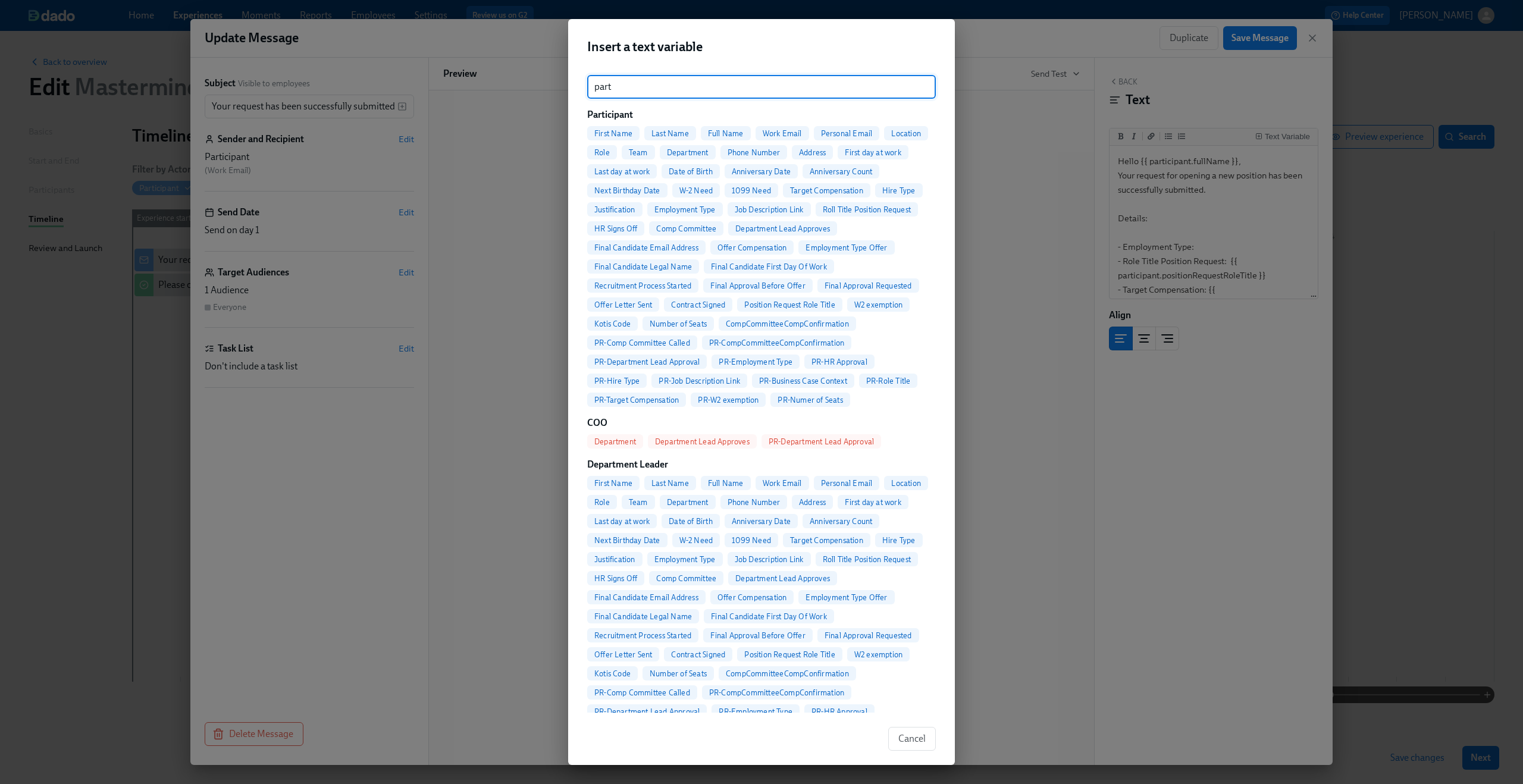
type input "part"
click at [773, 358] on span "PR-Employment Type" at bounding box center [756, 362] width 88 height 9
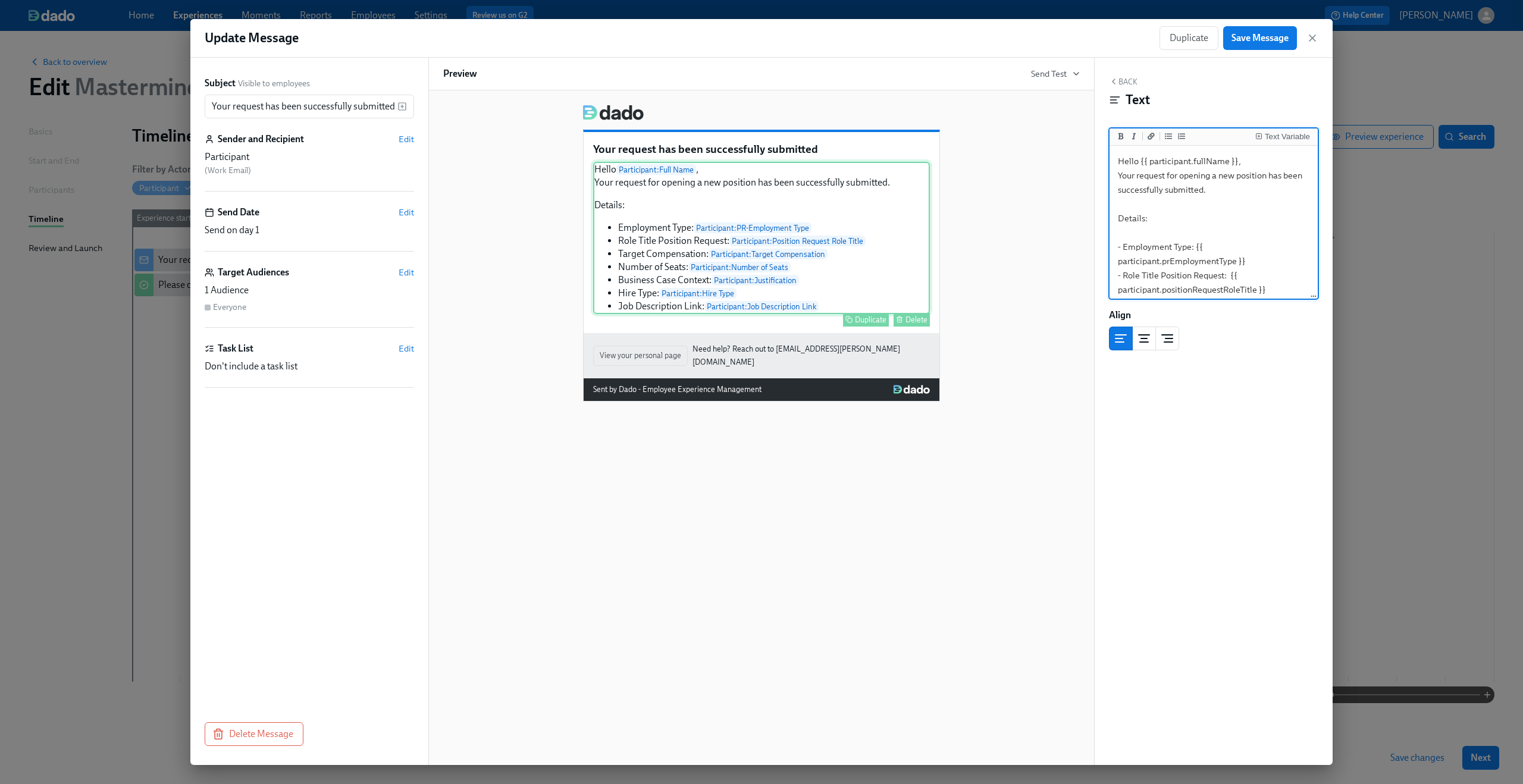
click at [816, 246] on div "Hello Participant : Full Name , Your request for opening a new position has bee…" at bounding box center [761, 238] width 337 height 152
click at [823, 242] on div "Hello Participant : Full Name , Your request for opening a new position has bee…" at bounding box center [761, 238] width 337 height 152
drag, startPoint x: 1229, startPoint y: 236, endPoint x: 1284, endPoint y: 247, distance: 56.1
click at [1284, 247] on textarea "Hello {{ participant.fullName }}, Your request for opening a new position has b…" at bounding box center [1214, 249] width 204 height 283
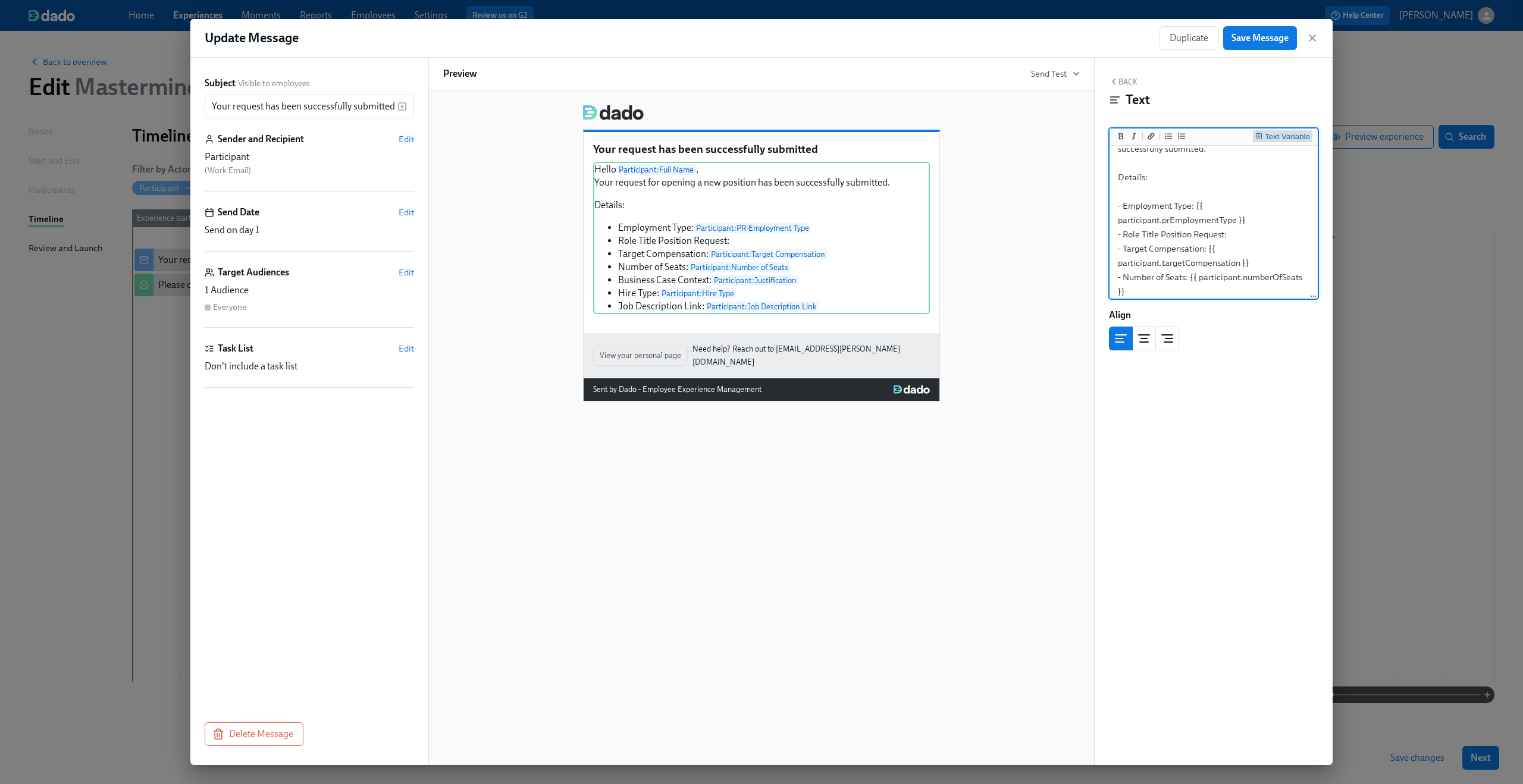
type textarea "Hello {{ participant.fullName }}, Your request for opening a new position has b…"
click at [1282, 135] on div "Text Variable" at bounding box center [1287, 137] width 45 height 8
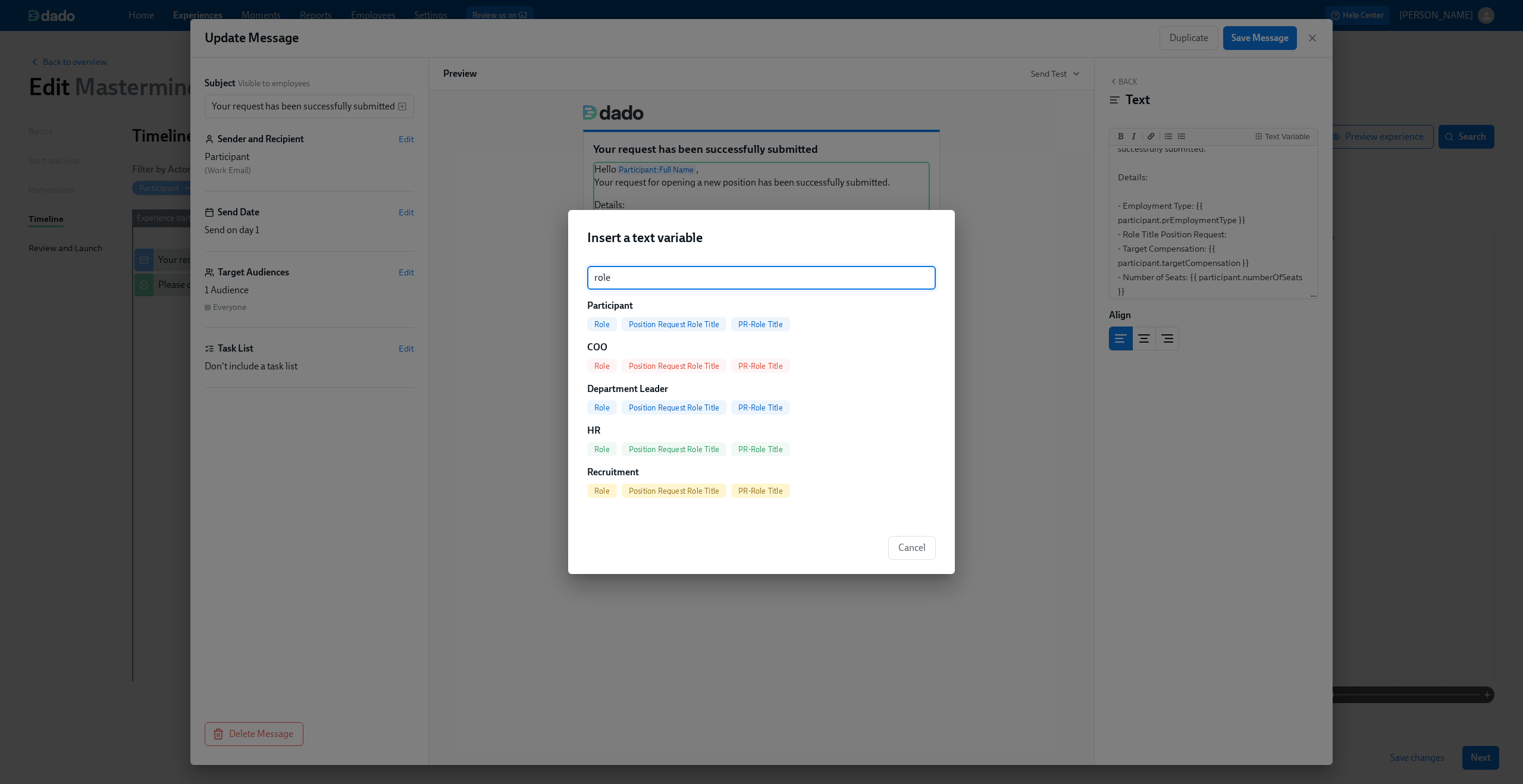
type input "role"
click at [755, 325] on span "PR-Role Title" at bounding box center [761, 324] width 59 height 9
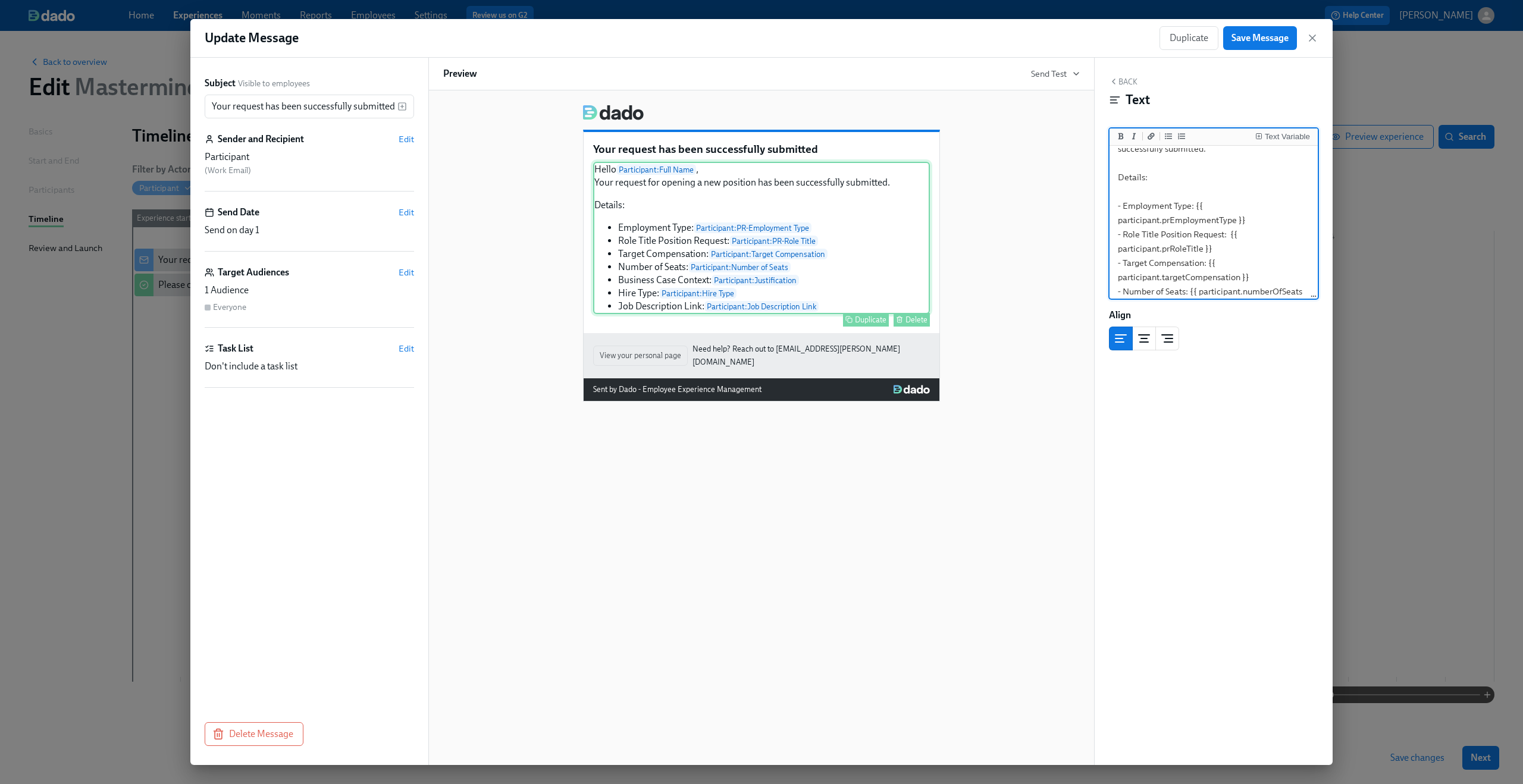
click at [768, 256] on div "Hello Participant : Full Name , Your request for opening a new position has bee…" at bounding box center [761, 238] width 337 height 152
click at [1207, 211] on textarea "Hello {{ participant.fullName }}, Your request for opening a new position has b…" at bounding box center [1214, 202] width 204 height 283
drag, startPoint x: 1208, startPoint y: 216, endPoint x: 1272, endPoint y: 237, distance: 67.4
click at [1272, 237] on textarea "Hello {{ participant.fullName }}, Your request for opening a new position has b…" at bounding box center [1214, 202] width 204 height 283
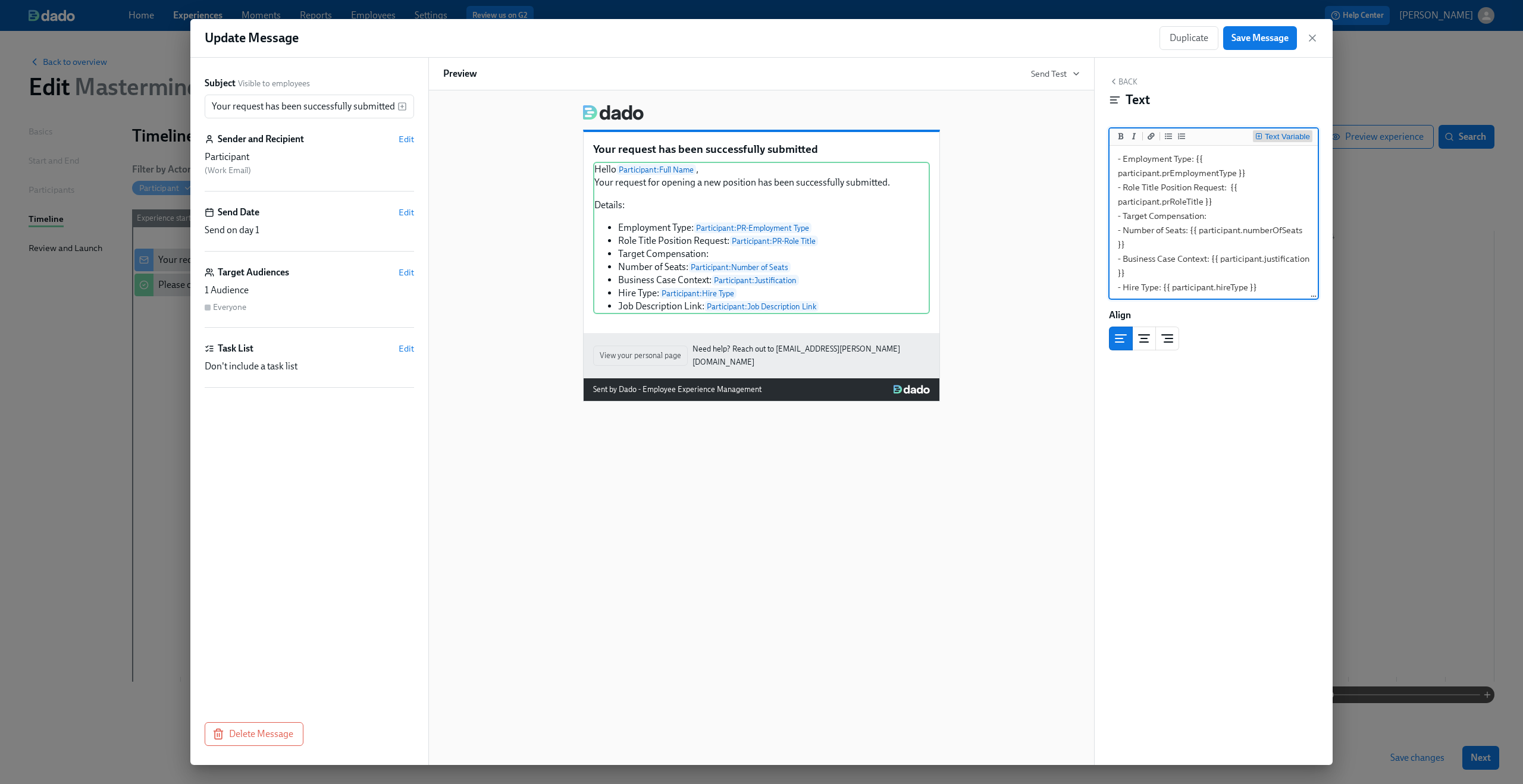
type textarea "Hello {{ participant.fullName }}, Your request for opening a new position has b…"
click at [1277, 136] on div "Text Variable" at bounding box center [1287, 137] width 45 height 8
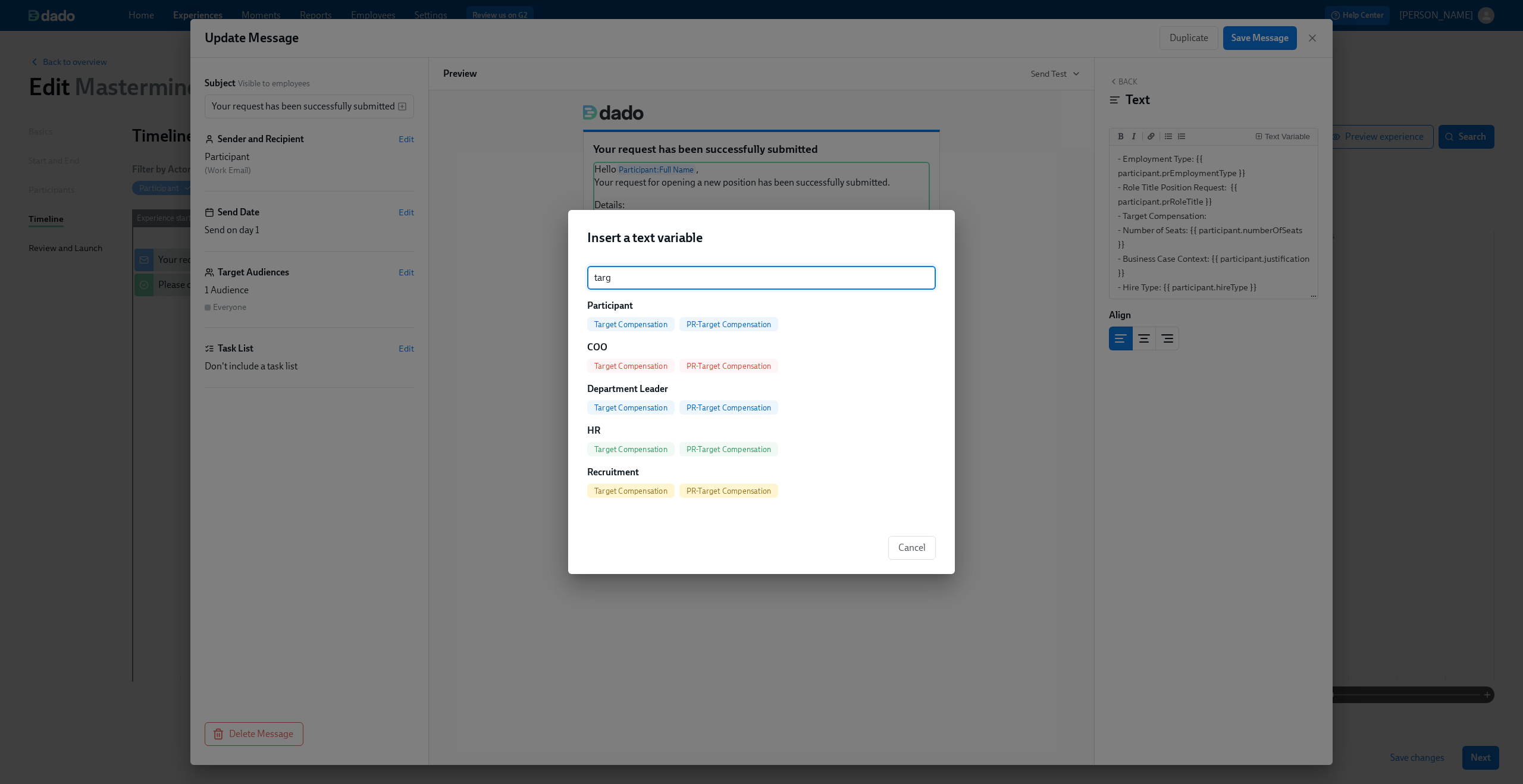
type input "targ"
click at [696, 322] on span "PR-Target Compensation" at bounding box center [729, 324] width 99 height 9
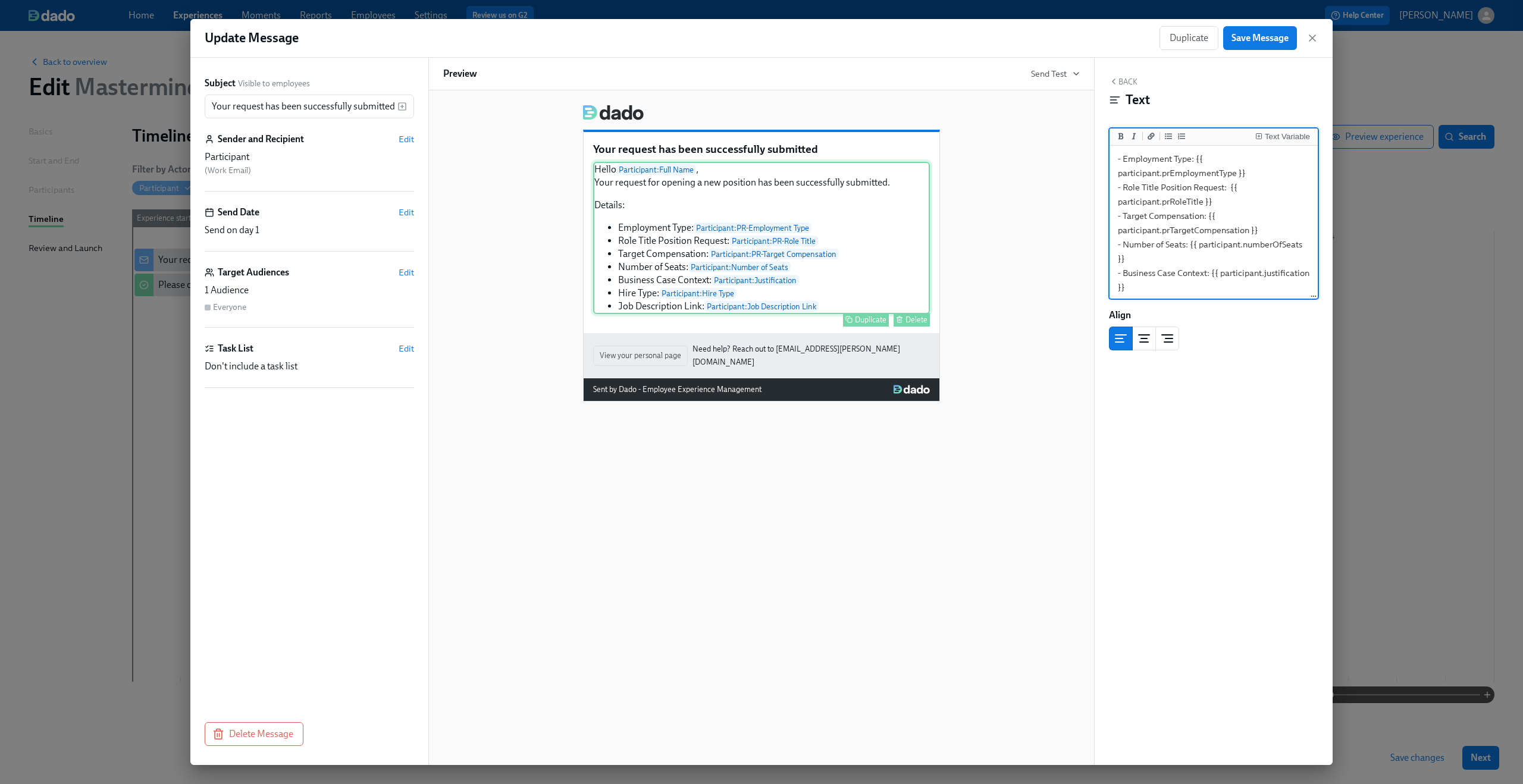
click at [741, 269] on div "Hello Participant : Full Name , Your request for opening a new position has bee…" at bounding box center [761, 238] width 337 height 152
drag, startPoint x: 1190, startPoint y: 243, endPoint x: 1236, endPoint y: 255, distance: 47.5
click at [1236, 255] on textarea "Hello {{ participant.fullName }}, Your request for opening a new position has b…" at bounding box center [1214, 202] width 204 height 283
type textarea "Hello {{ participant.fullName }}, Your request for opening a new position has b…"
click at [1261, 136] on rect "Insert Text Variable" at bounding box center [1258, 136] width 5 height 5
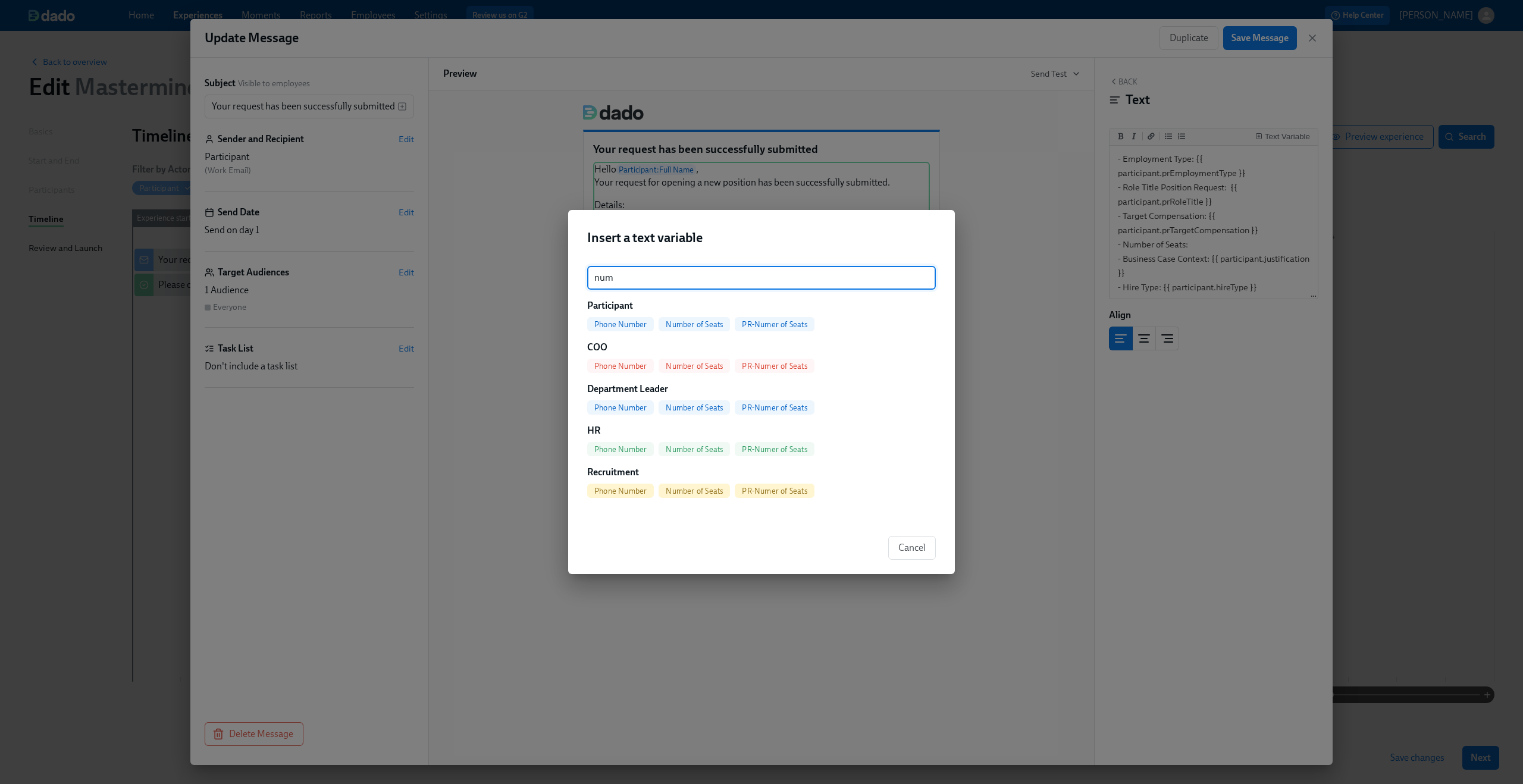
type input "num"
click at [767, 318] on div "PR-Numer of Seats" at bounding box center [774, 324] width 79 height 14
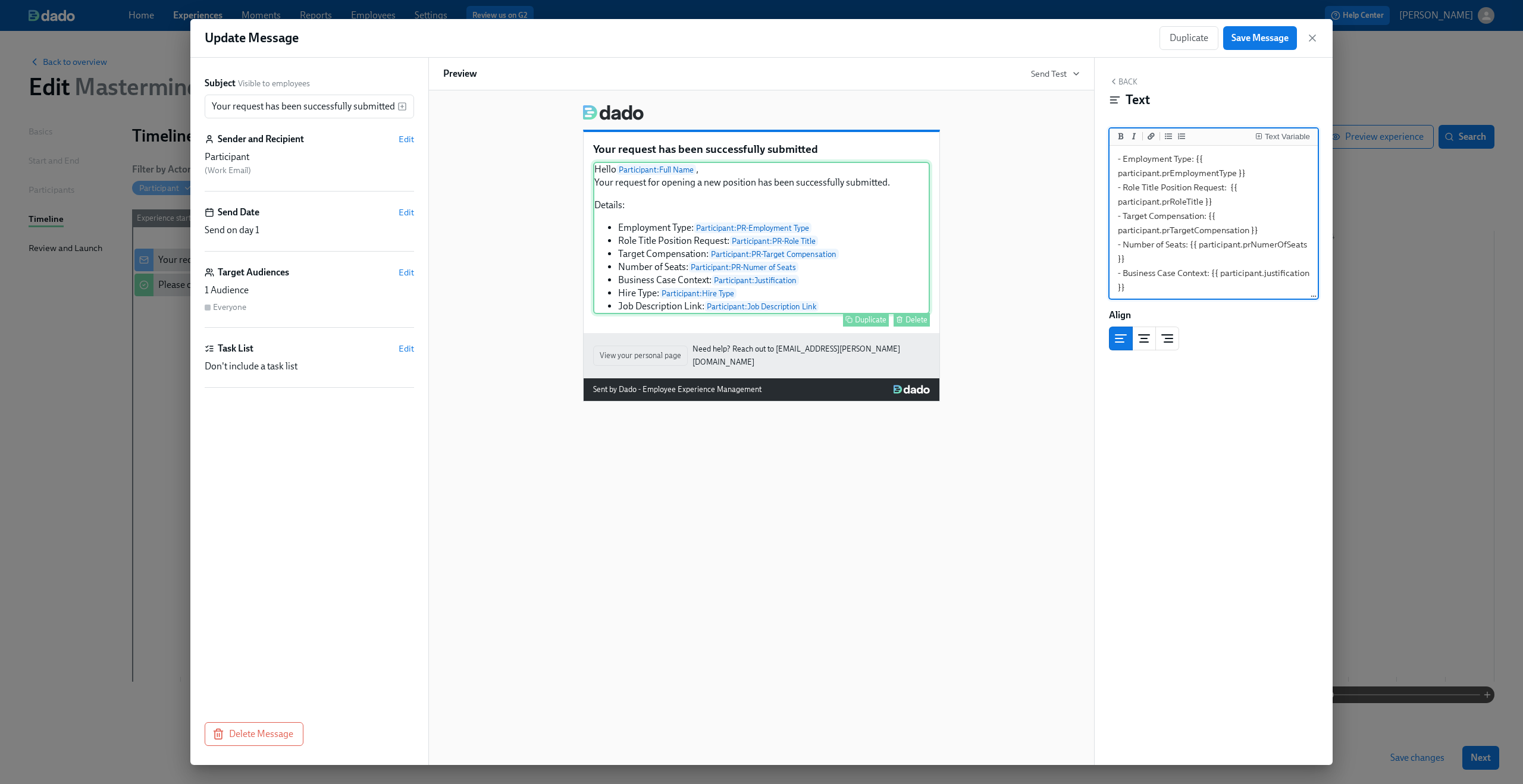
click at [749, 283] on div "Hello Participant : Full Name , Your request for opening a new position has bee…" at bounding box center [761, 238] width 337 height 152
drag, startPoint x: 1212, startPoint y: 256, endPoint x: 1223, endPoint y: 264, distance: 13.6
click at [1223, 264] on textarea "Hello {{ participant.fullName }}, Your request for opening a new position has b…" at bounding box center [1214, 183] width 204 height 283
type textarea "Hello {{ participant.fullName }}, Your request for opening a new position has b…"
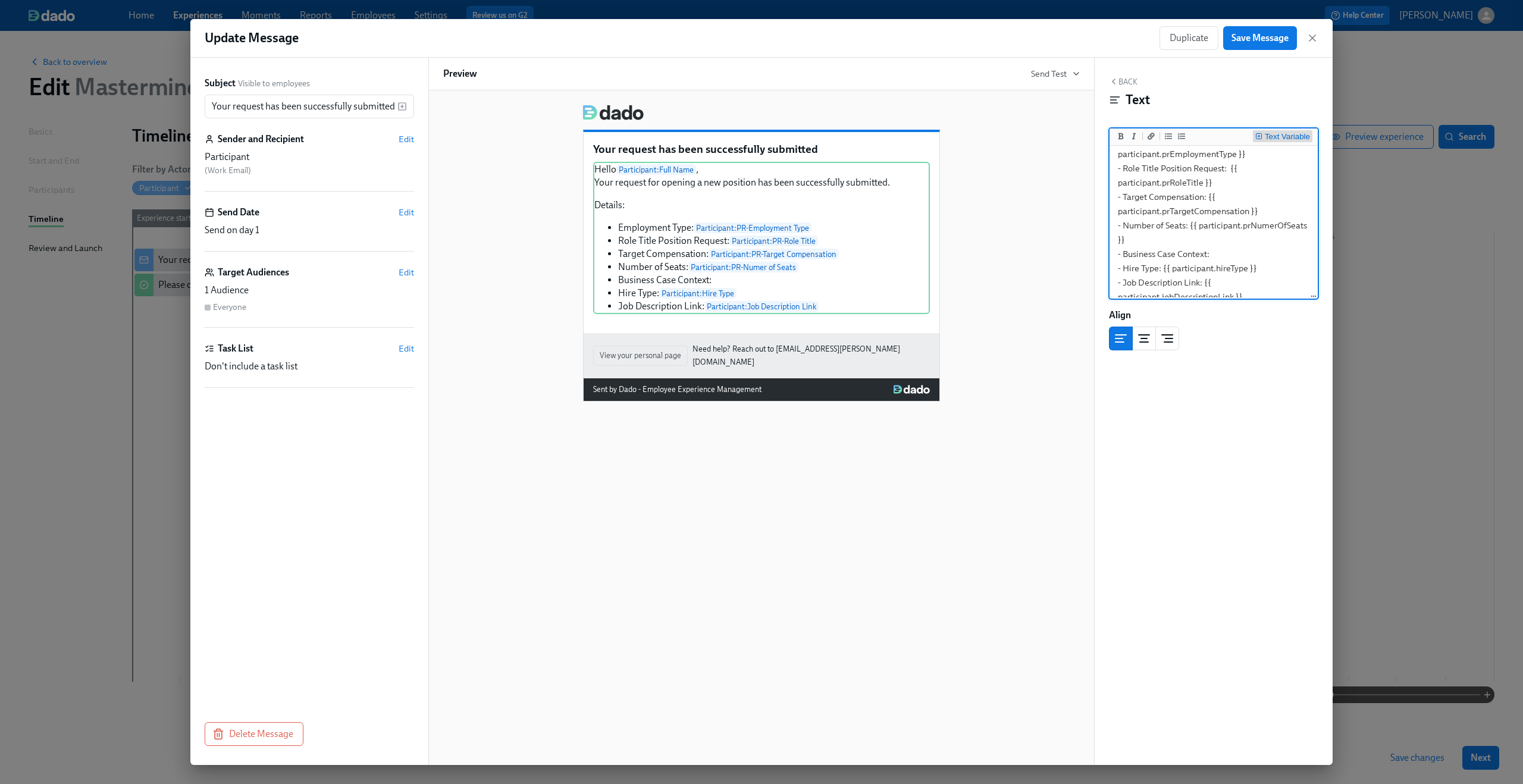
click at [1280, 139] on div "Text Variable" at bounding box center [1287, 137] width 45 height 8
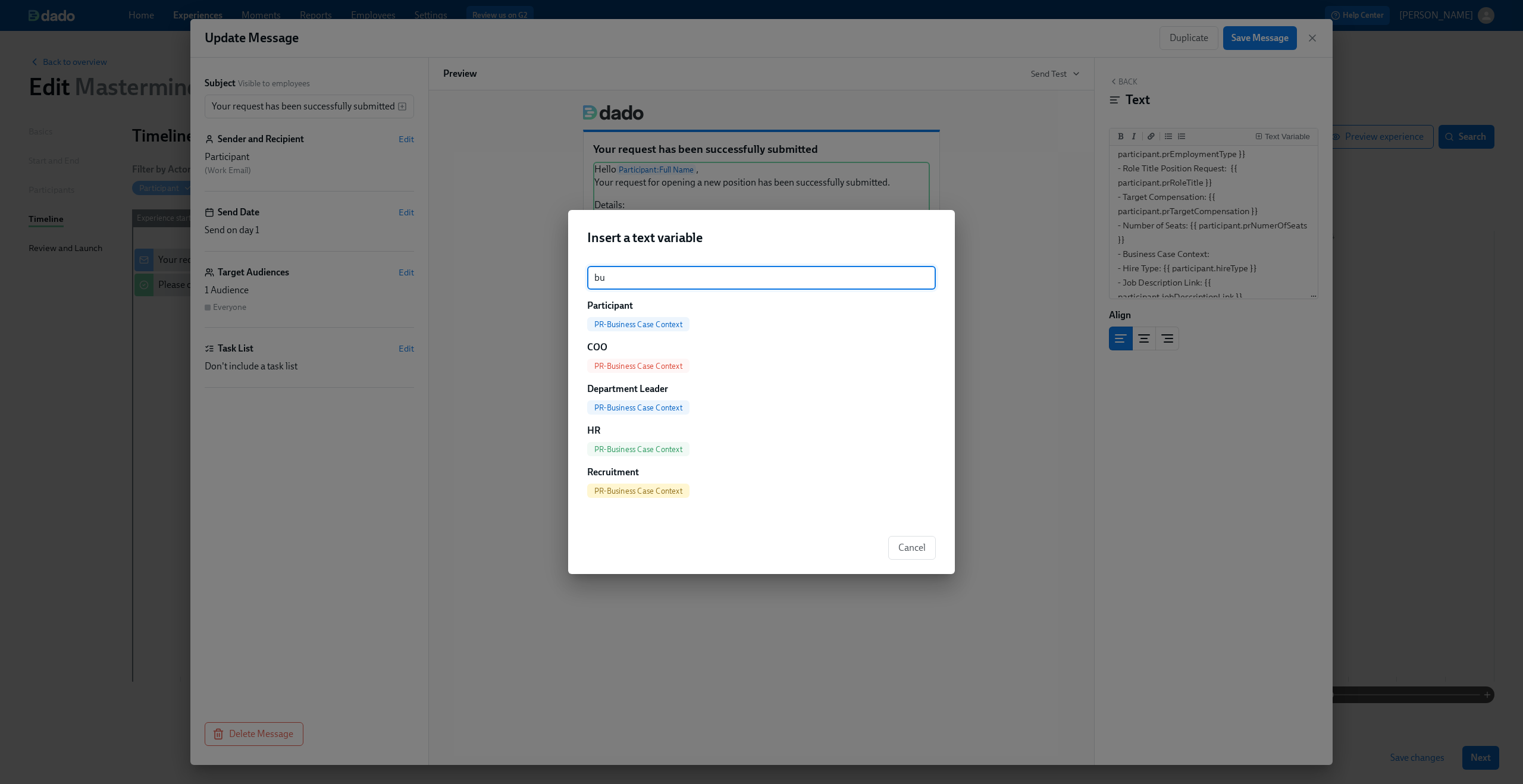
type input "bu"
click at [618, 322] on span "PR-Business Case Context" at bounding box center [638, 324] width 102 height 9
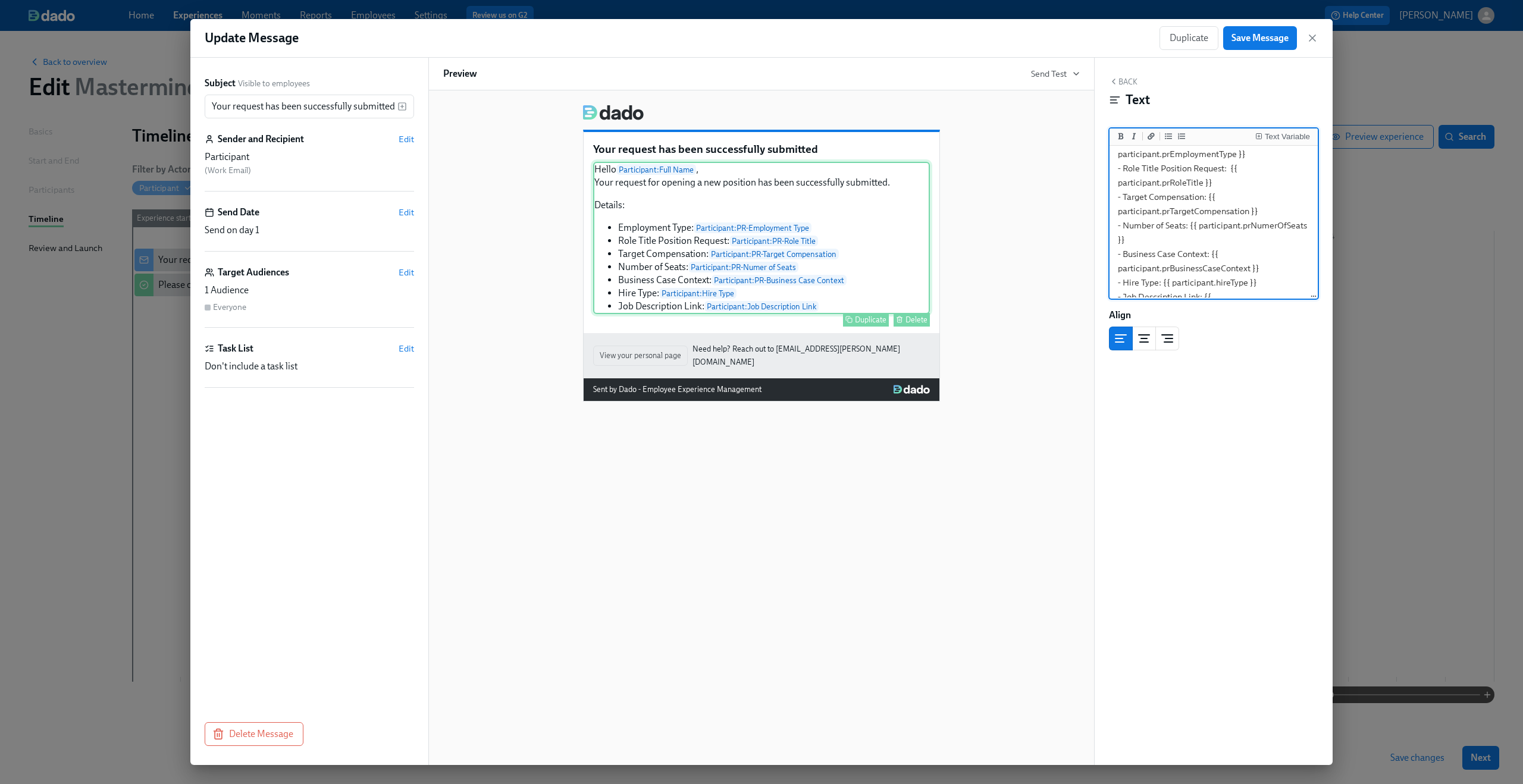
click at [709, 301] on div "Hello Participant : Full Name , Your request for opening a new position has bee…" at bounding box center [761, 238] width 337 height 152
drag, startPoint x: 1163, startPoint y: 255, endPoint x: 1264, endPoint y: 252, distance: 101.0
click at [1264, 252] on textarea "Hello {{ participant.fullName }}, Your request for opening a new position has b…" at bounding box center [1214, 156] width 204 height 283
type textarea "Hello {{ participant.fullName }}, Your request for opening a new position has b…"
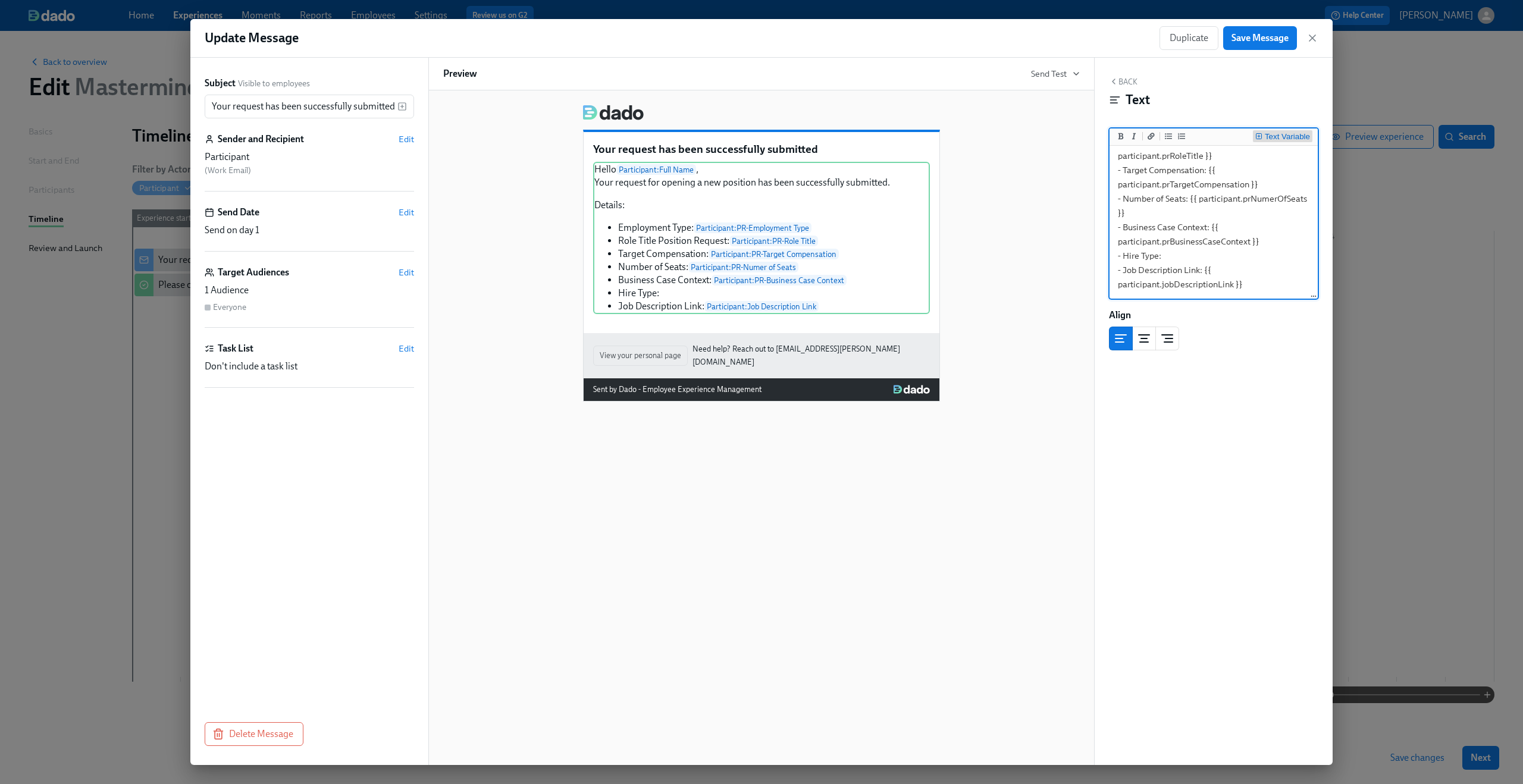
click at [1294, 140] on div "Text Variable" at bounding box center [1287, 137] width 45 height 8
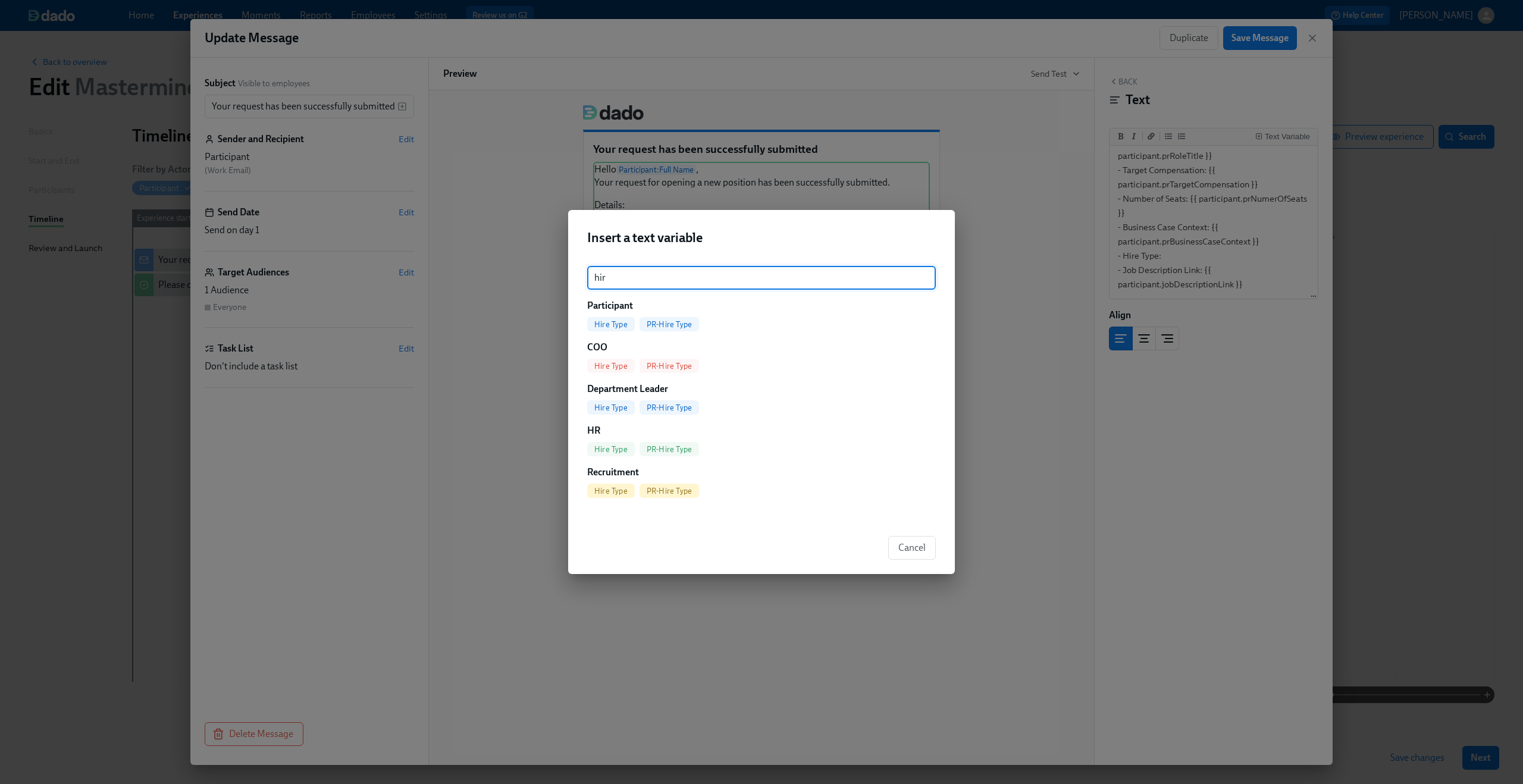
type input "hir"
click at [683, 322] on span "PR-Hire Type" at bounding box center [669, 324] width 60 height 9
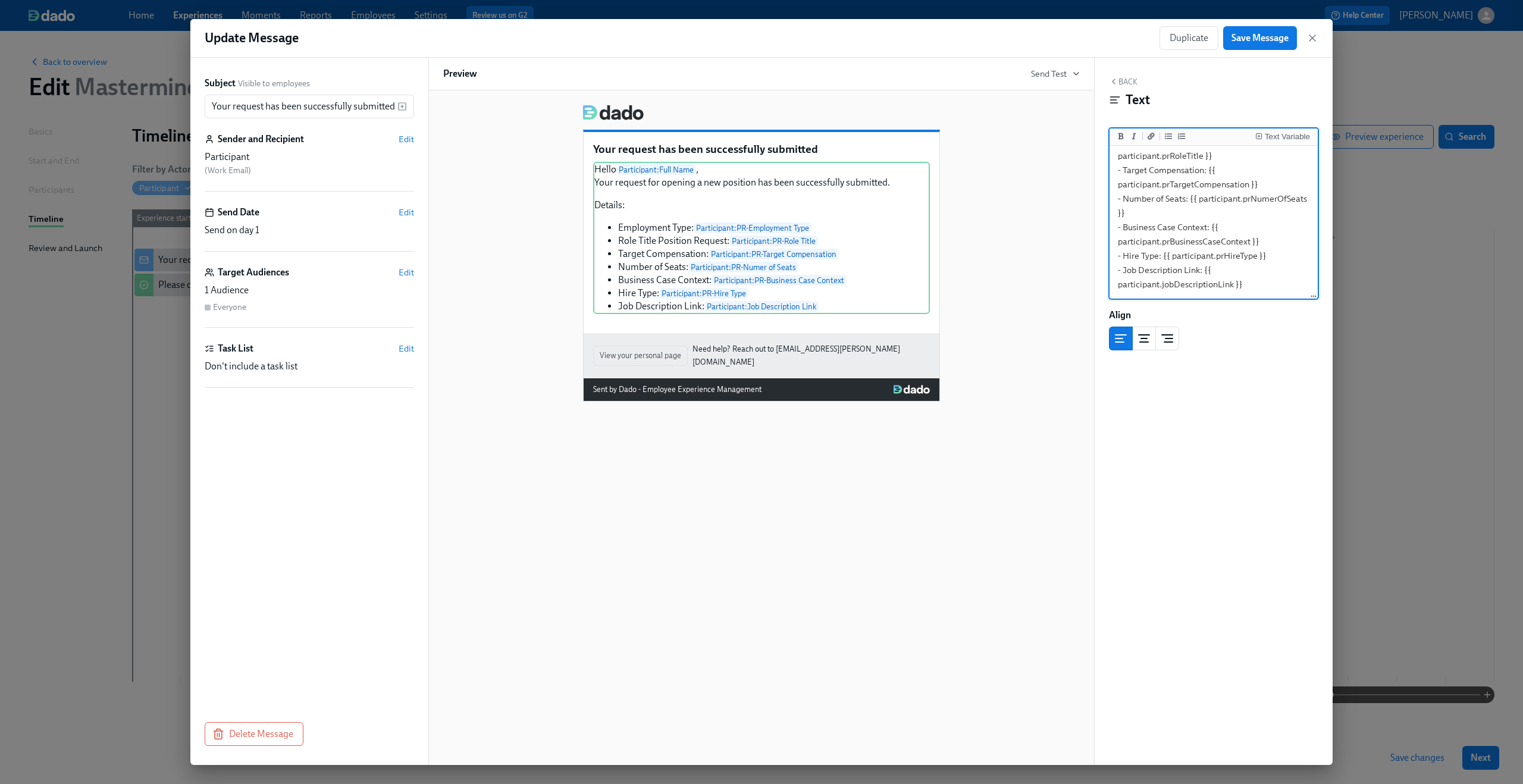
click at [1186, 249] on textarea "Hello {{ participant.fullName }}, Your request for opening a new position has b…" at bounding box center [1214, 156] width 204 height 283
drag, startPoint x: 1204, startPoint y: 269, endPoint x: 1242, endPoint y: 283, distance: 40.5
click at [1242, 283] on textarea "Hello {{ participant.fullName }}, Your request for opening a new position has b…" at bounding box center [1214, 156] width 204 height 283
type textarea "Hello {{ participant.fullName }}, Your request for opening a new position has b…"
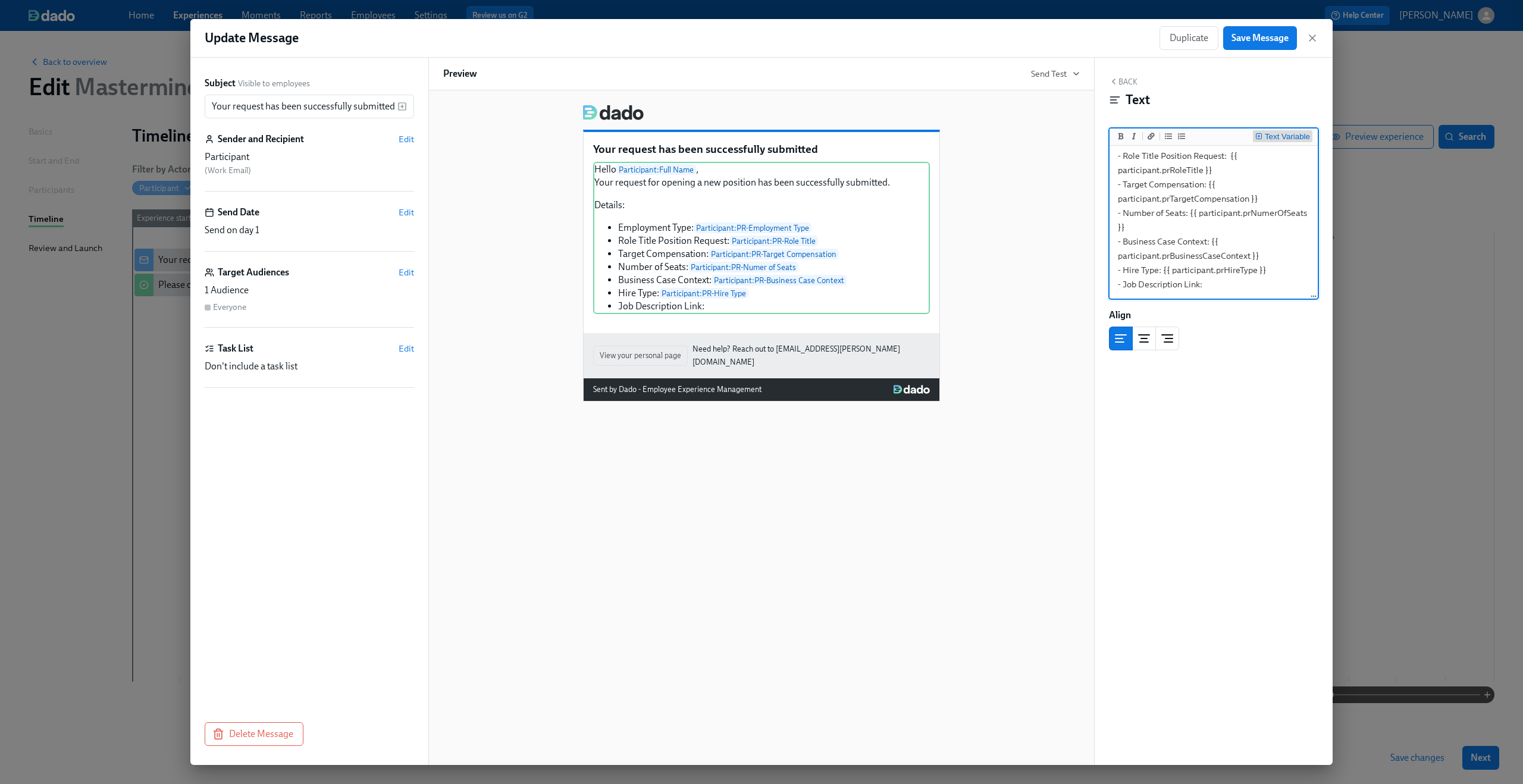
click at [1286, 138] on div "Text Variable" at bounding box center [1287, 137] width 45 height 8
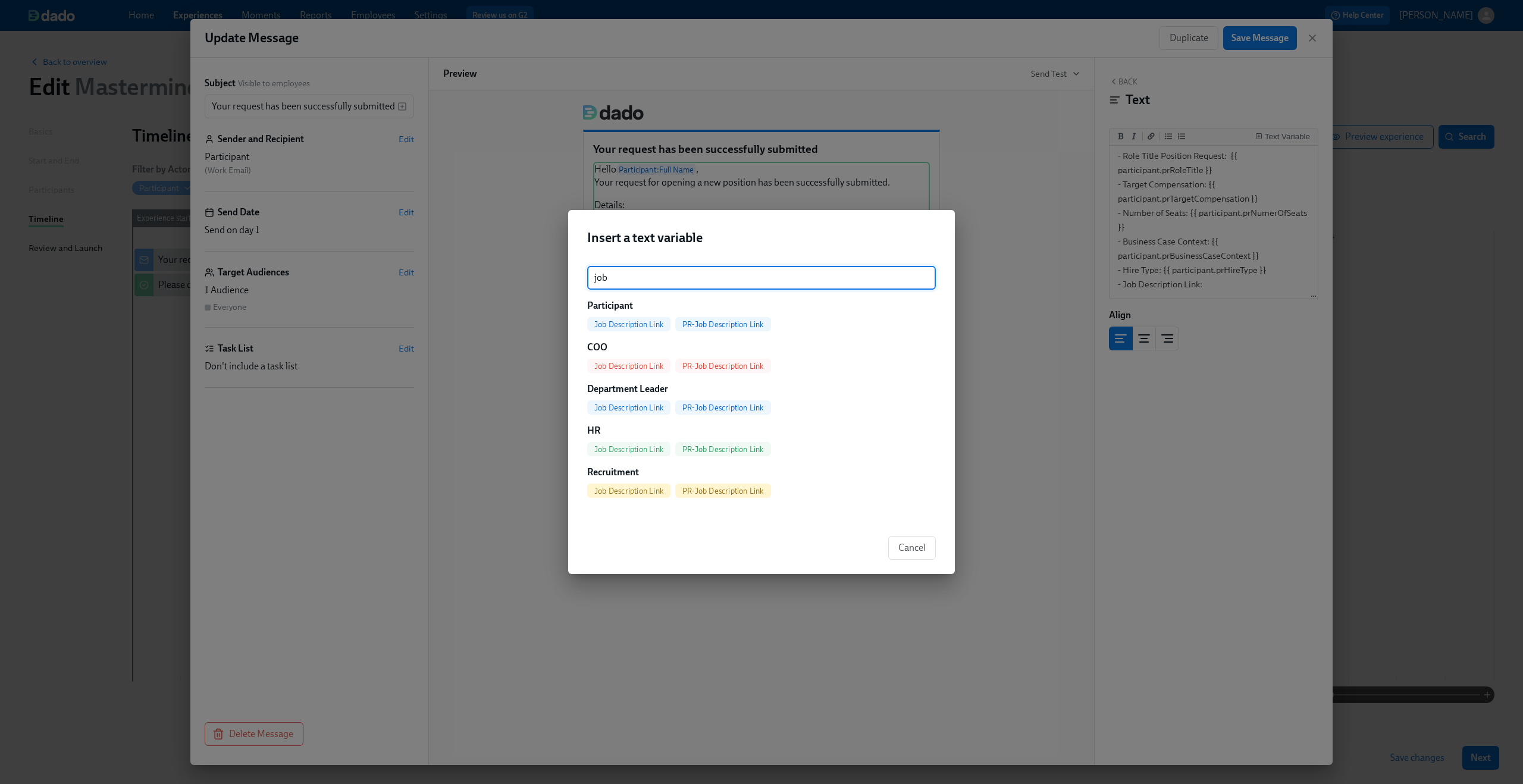
type input "job"
click at [721, 324] on span "PR-Job Description Link" at bounding box center [723, 324] width 96 height 9
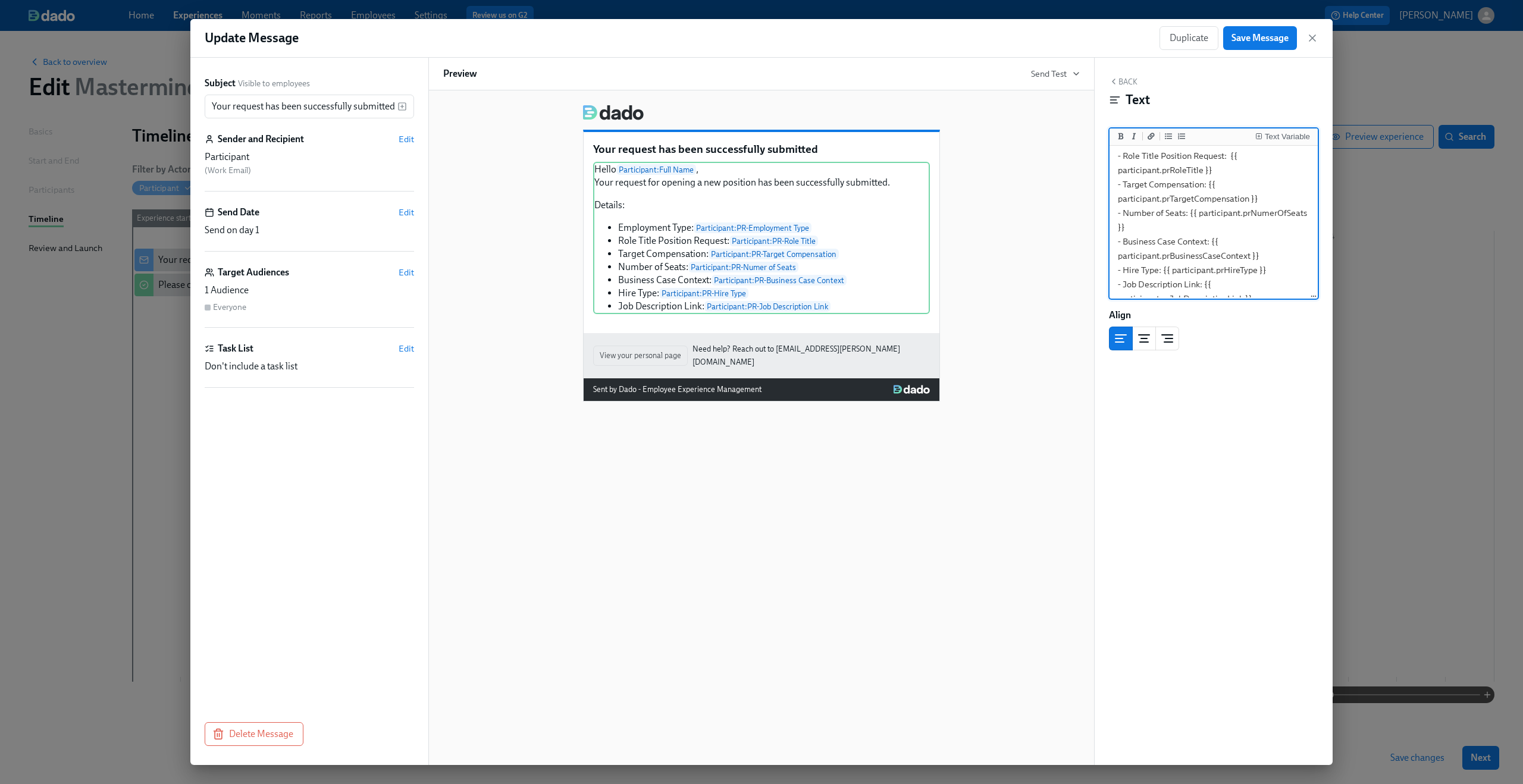
type textarea "Hello {{ participant.fullName }}, Your request for opening a new position has b…"
click at [1074, 330] on div "Your request has been successfully submitted Hello Participant : Full Name , Yo…" at bounding box center [761, 248] width 636 height 306
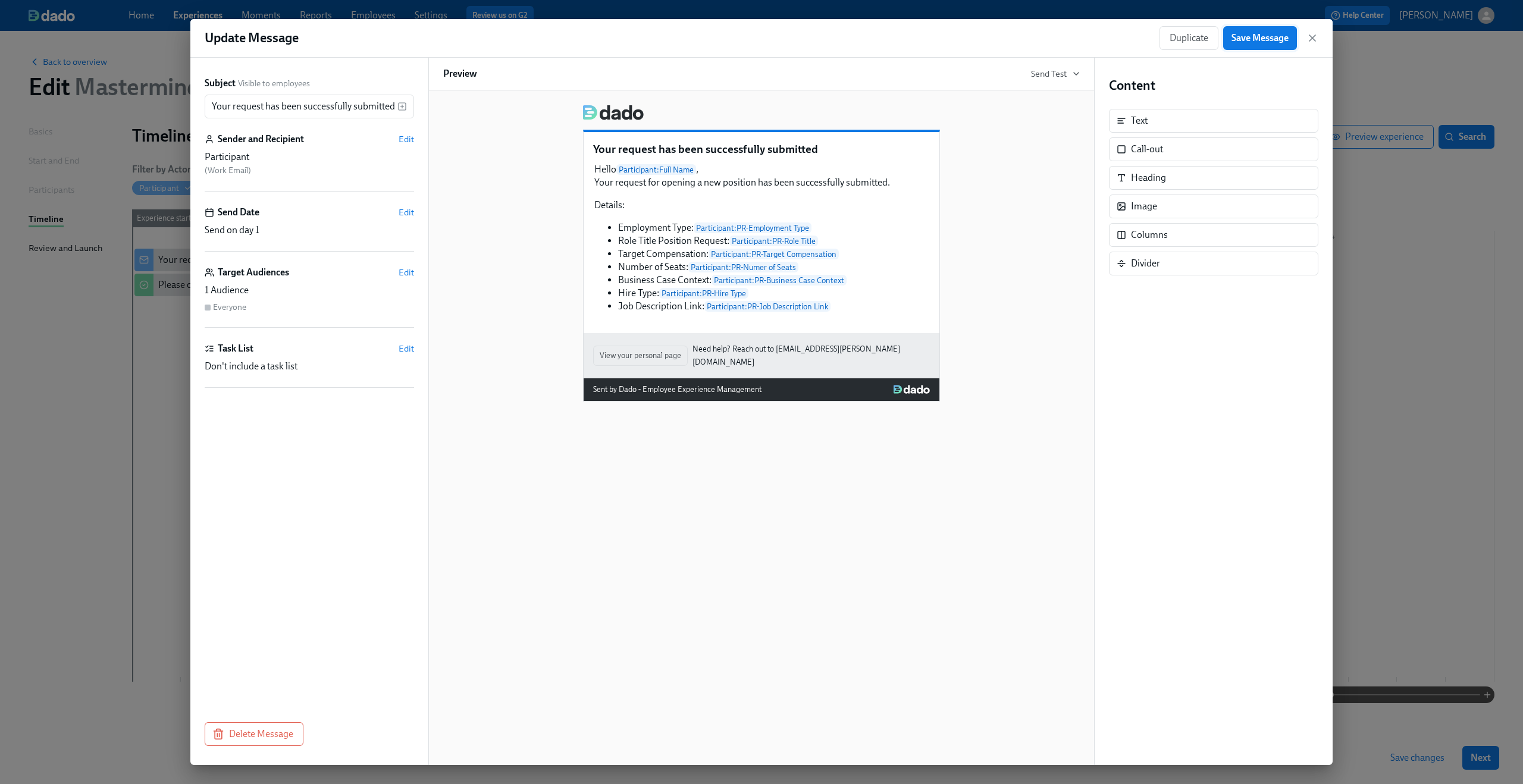
click at [1270, 42] on span "Save Message" at bounding box center [1260, 38] width 57 height 12
click at [1311, 40] on icon "button" at bounding box center [1313, 38] width 12 height 12
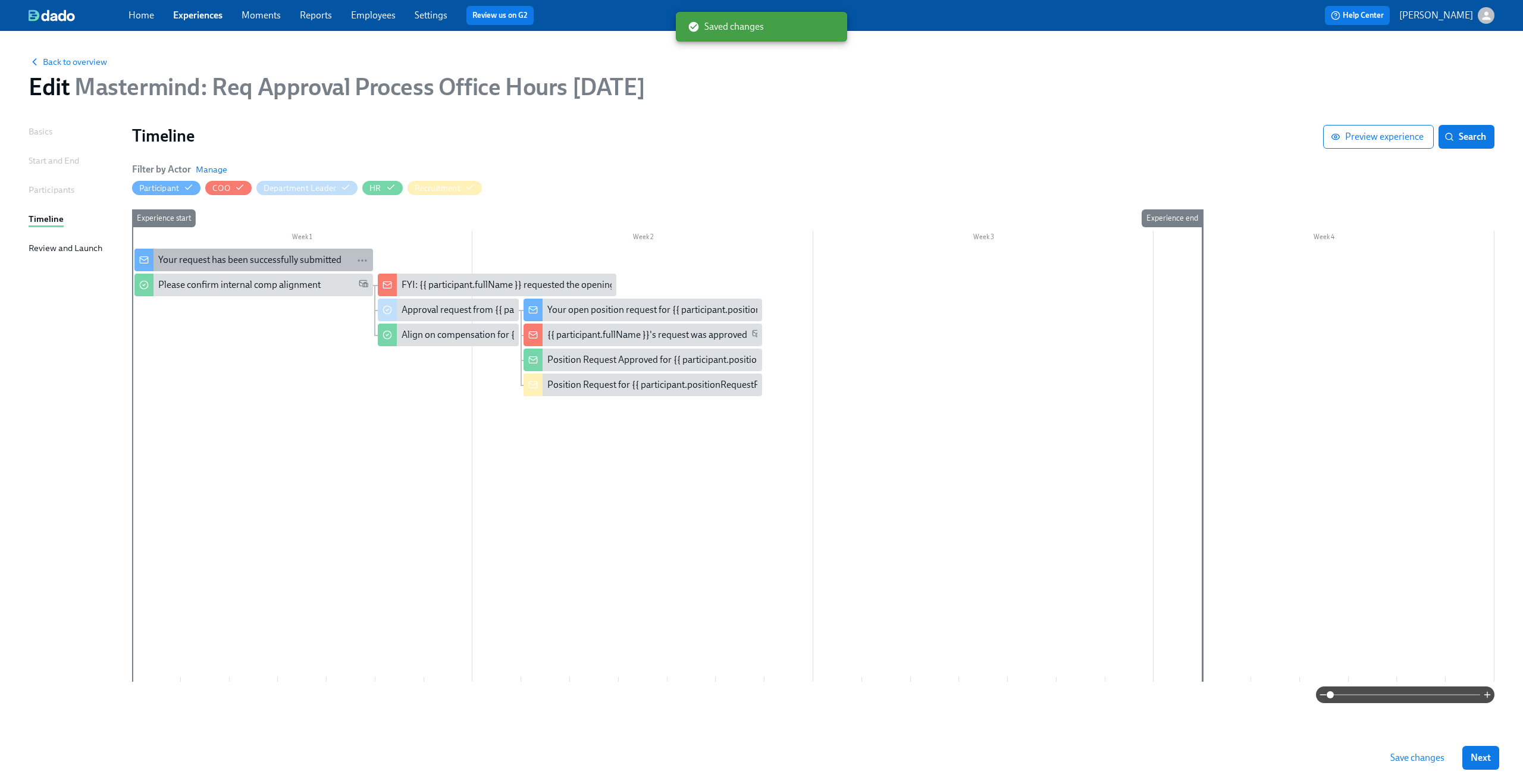
click at [268, 265] on div "Your request has been successfully submitted" at bounding box center [250, 260] width 183 height 13
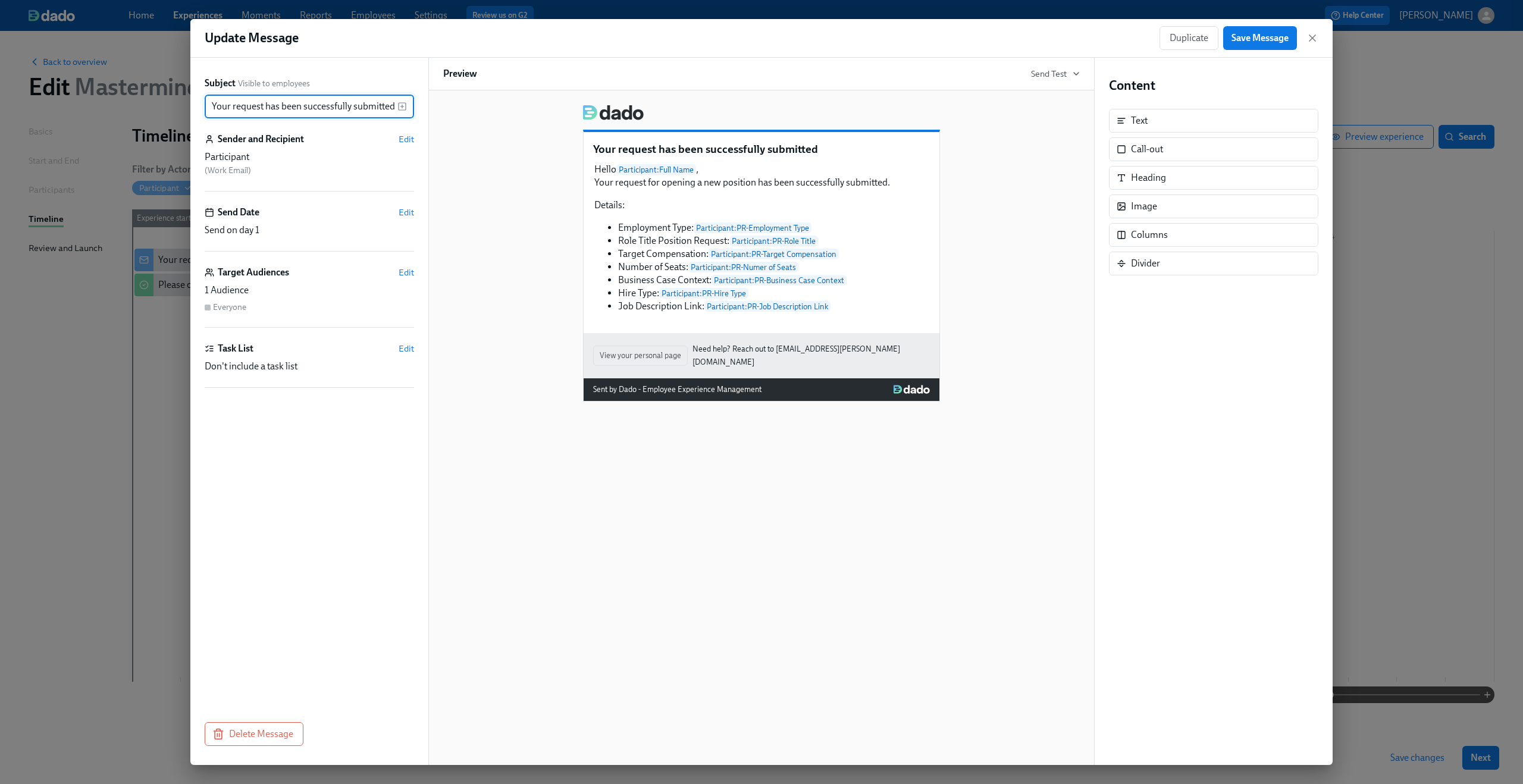
drag, startPoint x: 348, startPoint y: 109, endPoint x: 441, endPoint y: 109, distance: 93.0
click at [441, 109] on div "Subject Visible to employees Your request has been successfully submitted ​ Sen…" at bounding box center [761, 412] width 1142 height 707
click at [441, 109] on div "Your request has been successfully submitted Hello Participant : Full Name , Yo…" at bounding box center [762, 427] width 667 height 674
click at [1307, 39] on icon "button" at bounding box center [1313, 38] width 12 height 12
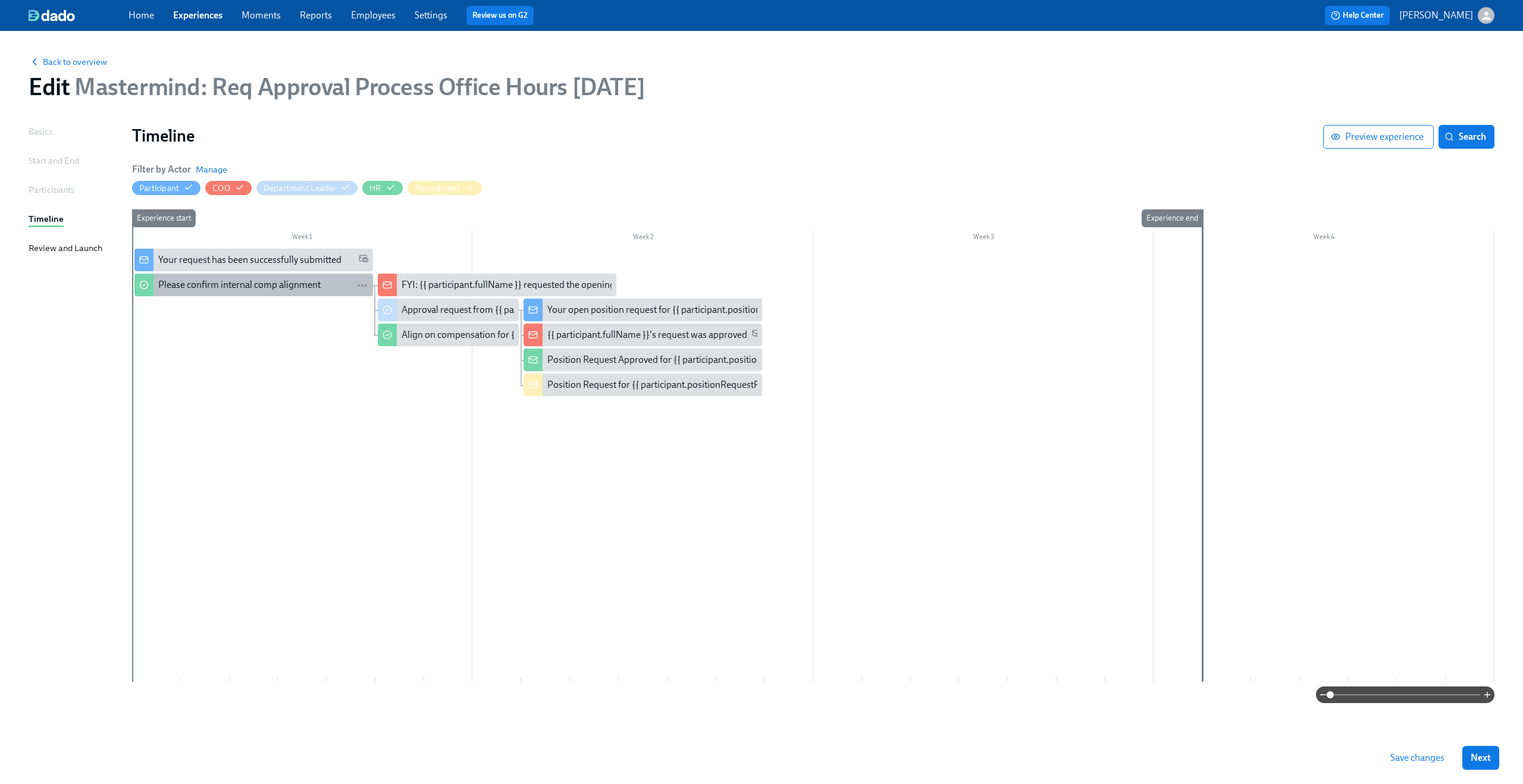
click at [288, 289] on div "Please confirm internal comp alignment" at bounding box center [239, 285] width 162 height 13
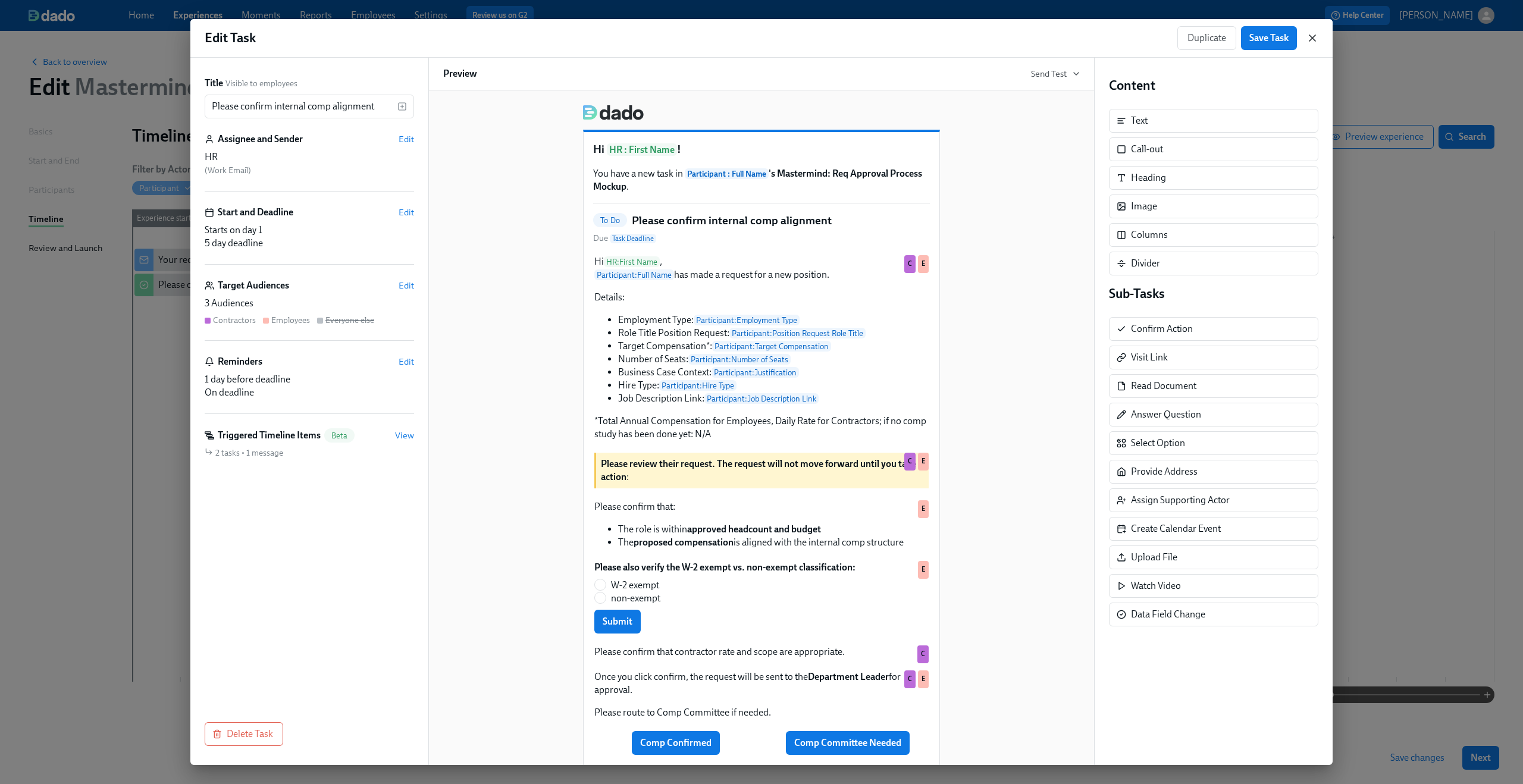
click at [1316, 43] on icon "button" at bounding box center [1313, 38] width 12 height 12
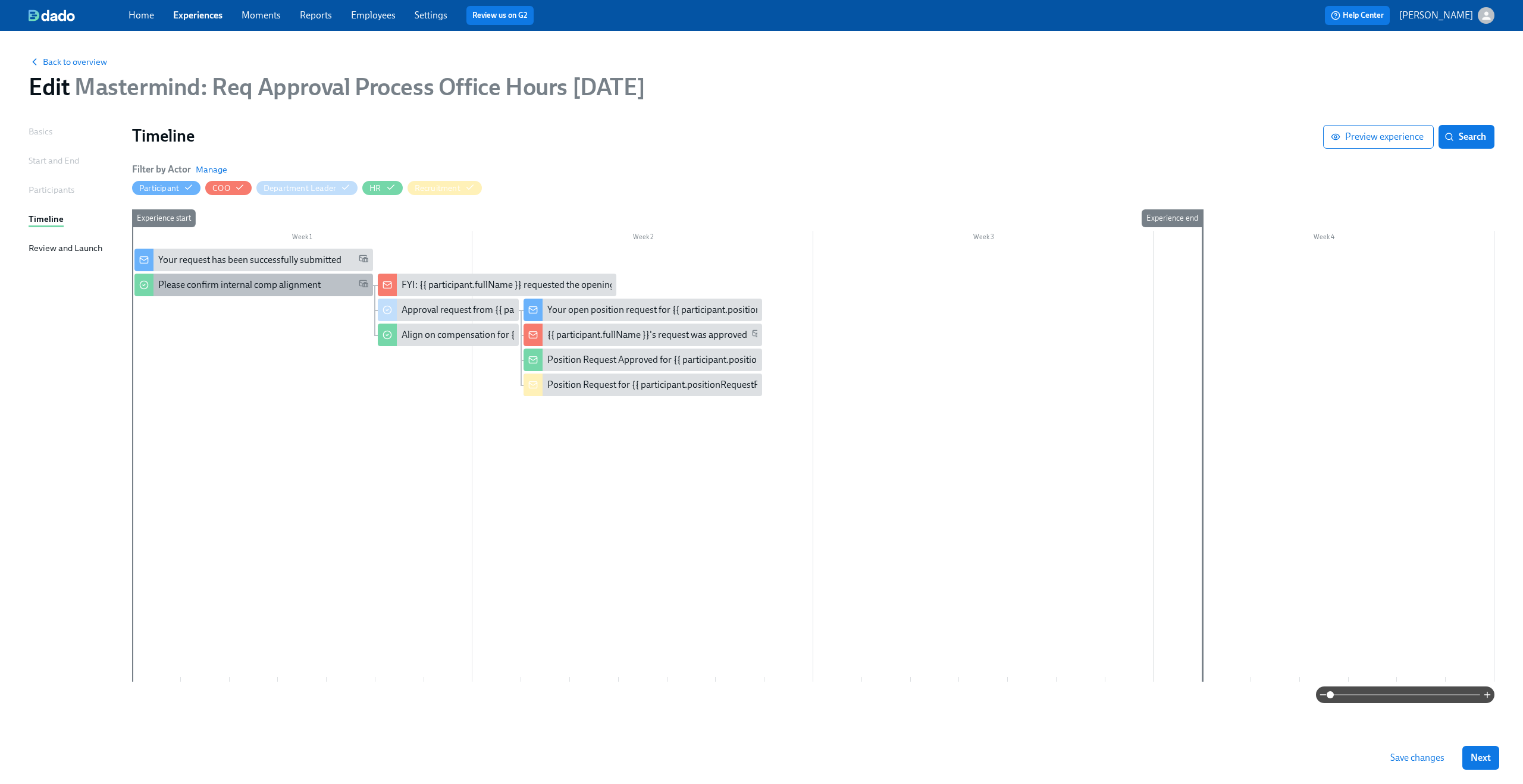
click at [292, 292] on div "Please confirm internal comp alignment" at bounding box center [254, 285] width 239 height 23
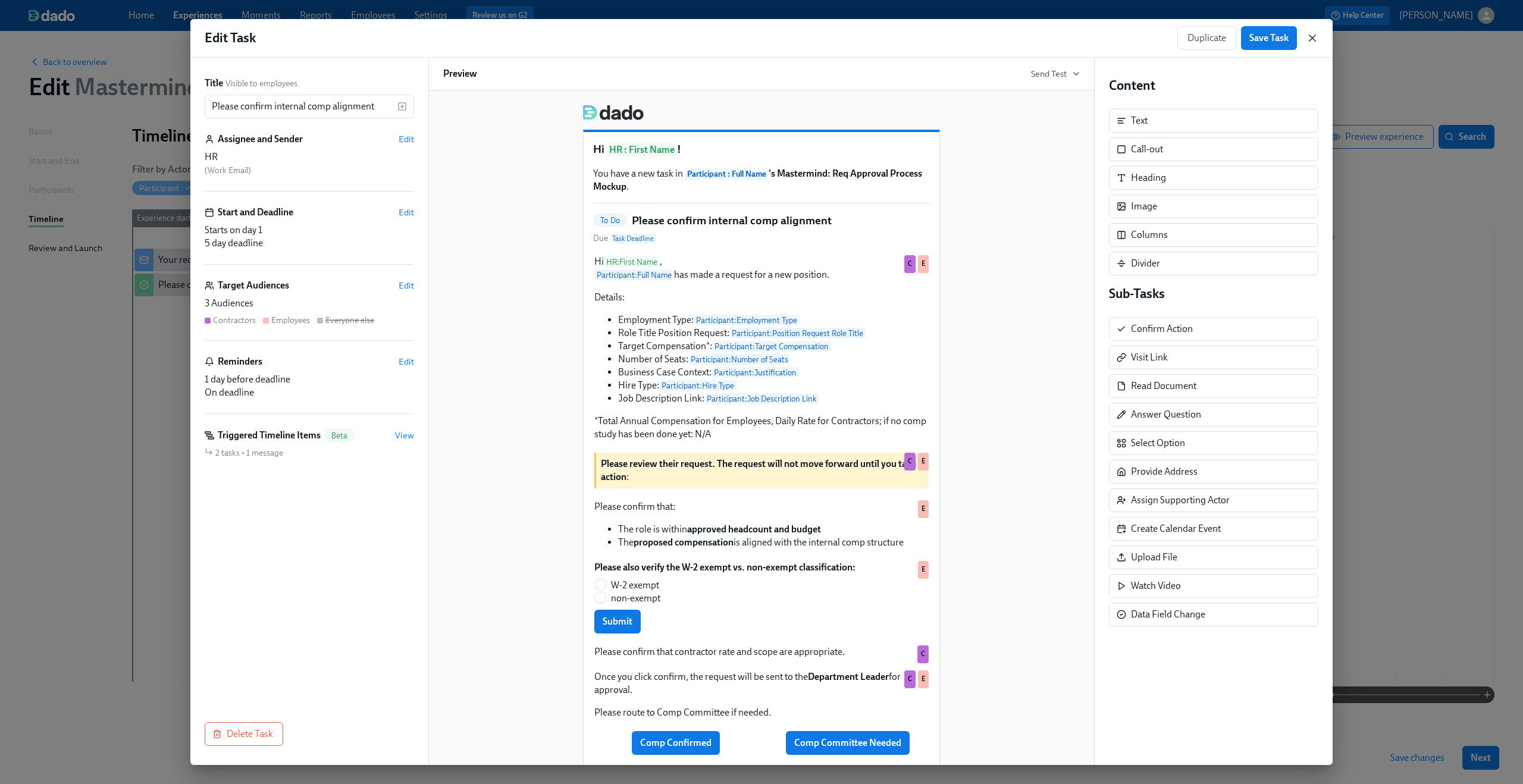
click at [1308, 33] on icon "button" at bounding box center [1313, 38] width 12 height 12
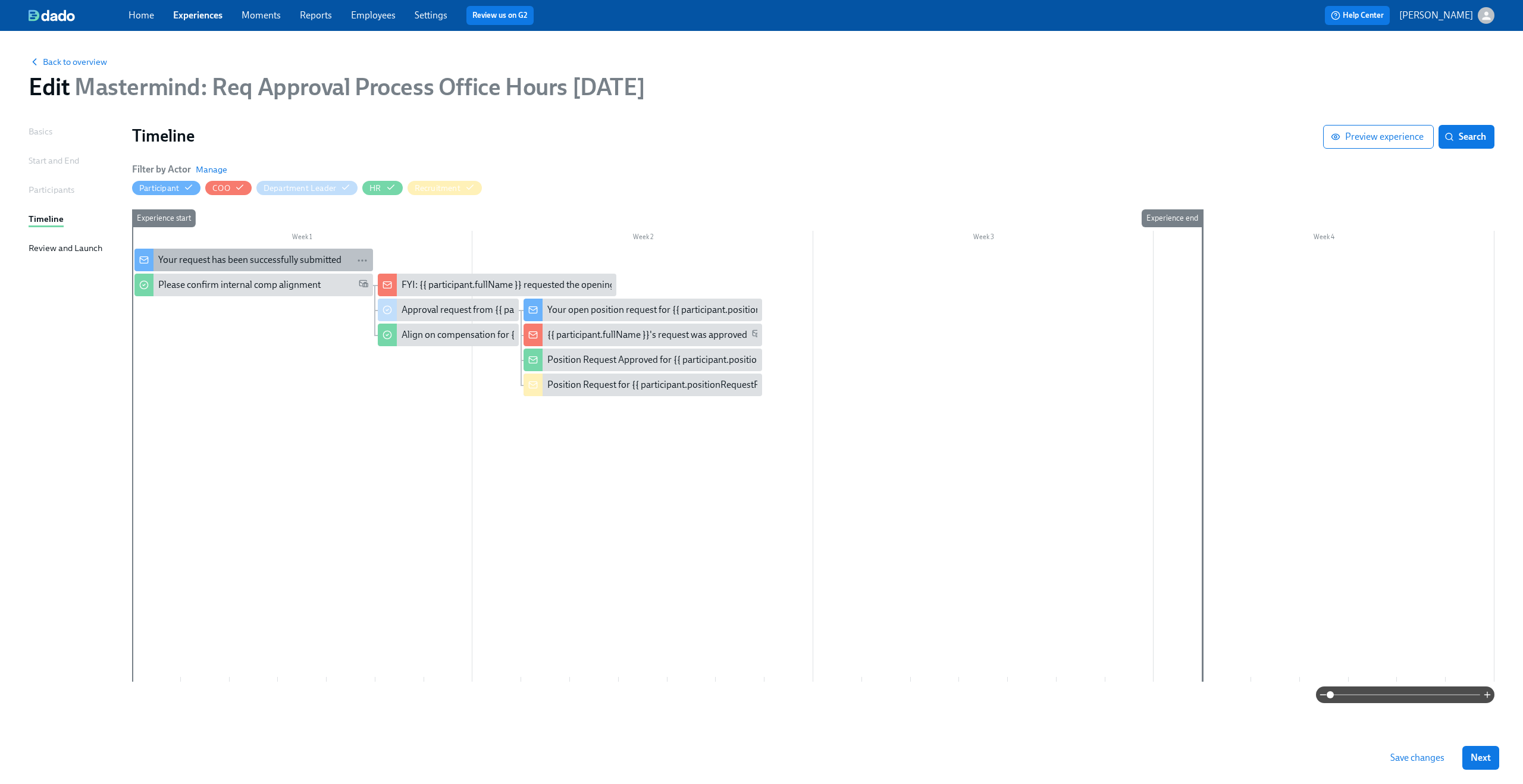
click at [207, 259] on div "Your request has been successfully submitted" at bounding box center [250, 260] width 183 height 13
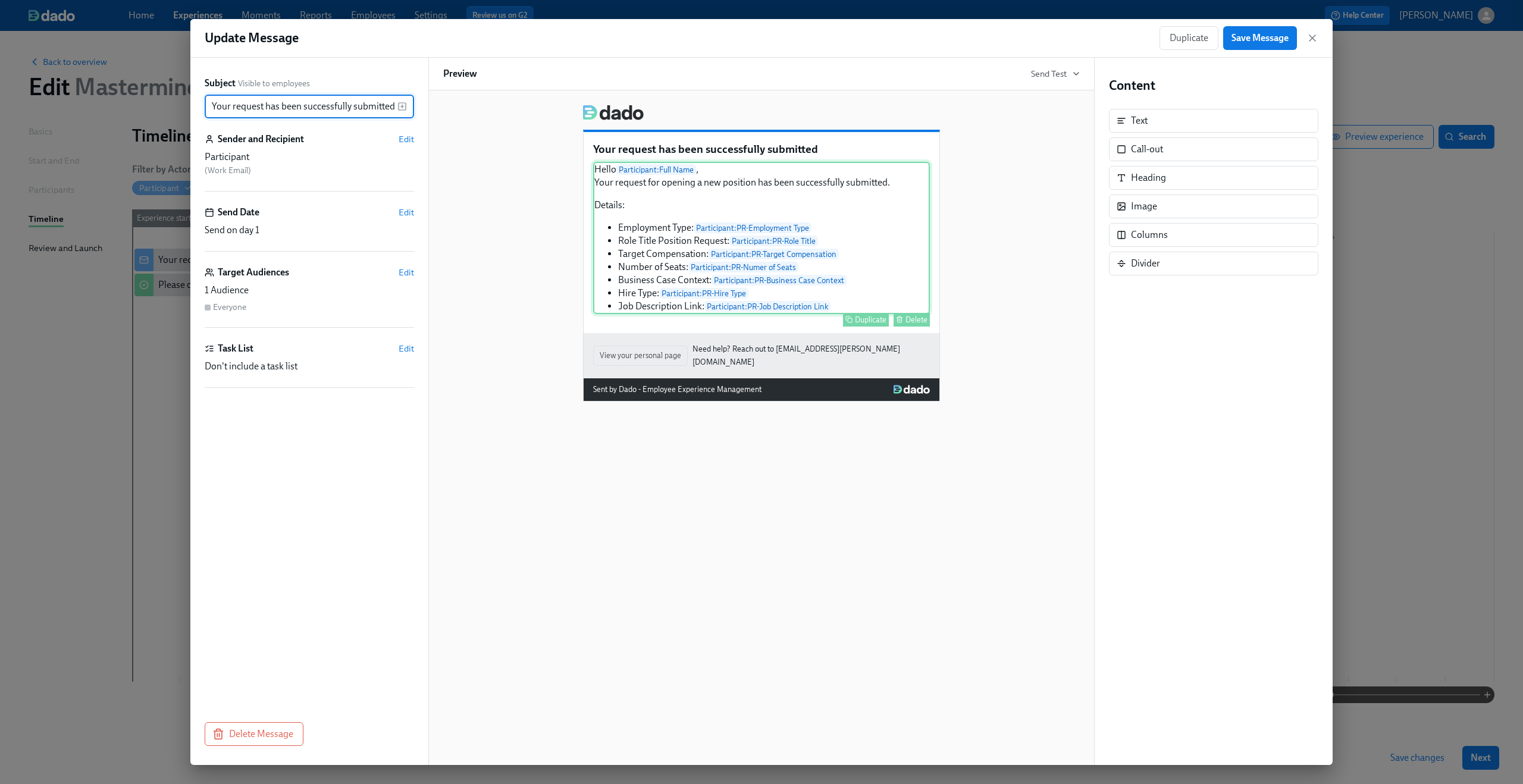
click at [667, 255] on div "Hello Participant : Full Name , Your request for opening a new position has bee…" at bounding box center [761, 238] width 337 height 152
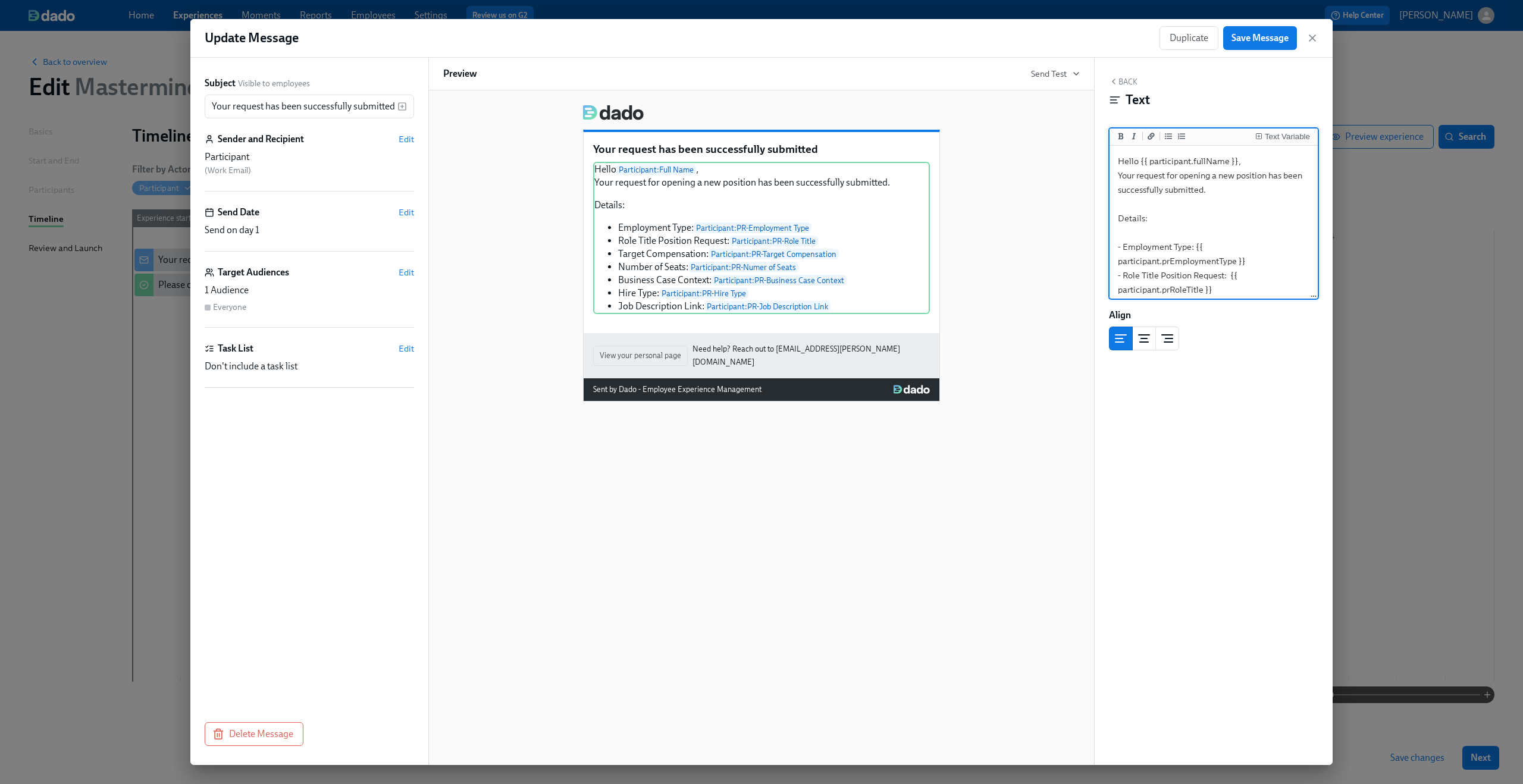
drag, startPoint x: 1254, startPoint y: 284, endPoint x: 1113, endPoint y: 248, distance: 145.5
click at [1113, 248] on textarea "Hello {{ participant.fullName }}, Your request for opening a new position has b…" at bounding box center [1214, 290] width 204 height 283
click at [1314, 41] on icon "button" at bounding box center [1313, 38] width 12 height 12
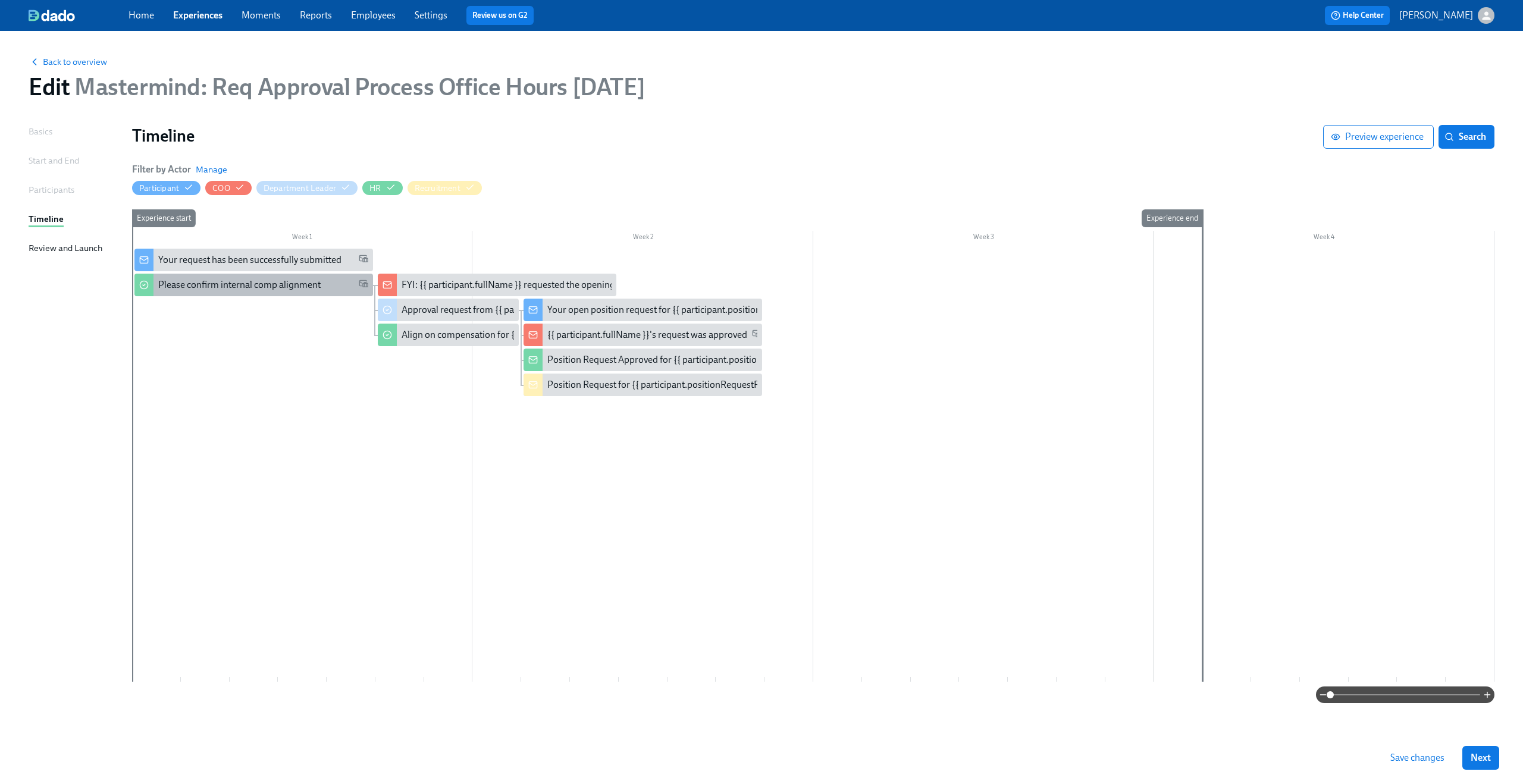
click at [277, 292] on div "Please confirm internal comp alignment" at bounding box center [254, 285] width 239 height 23
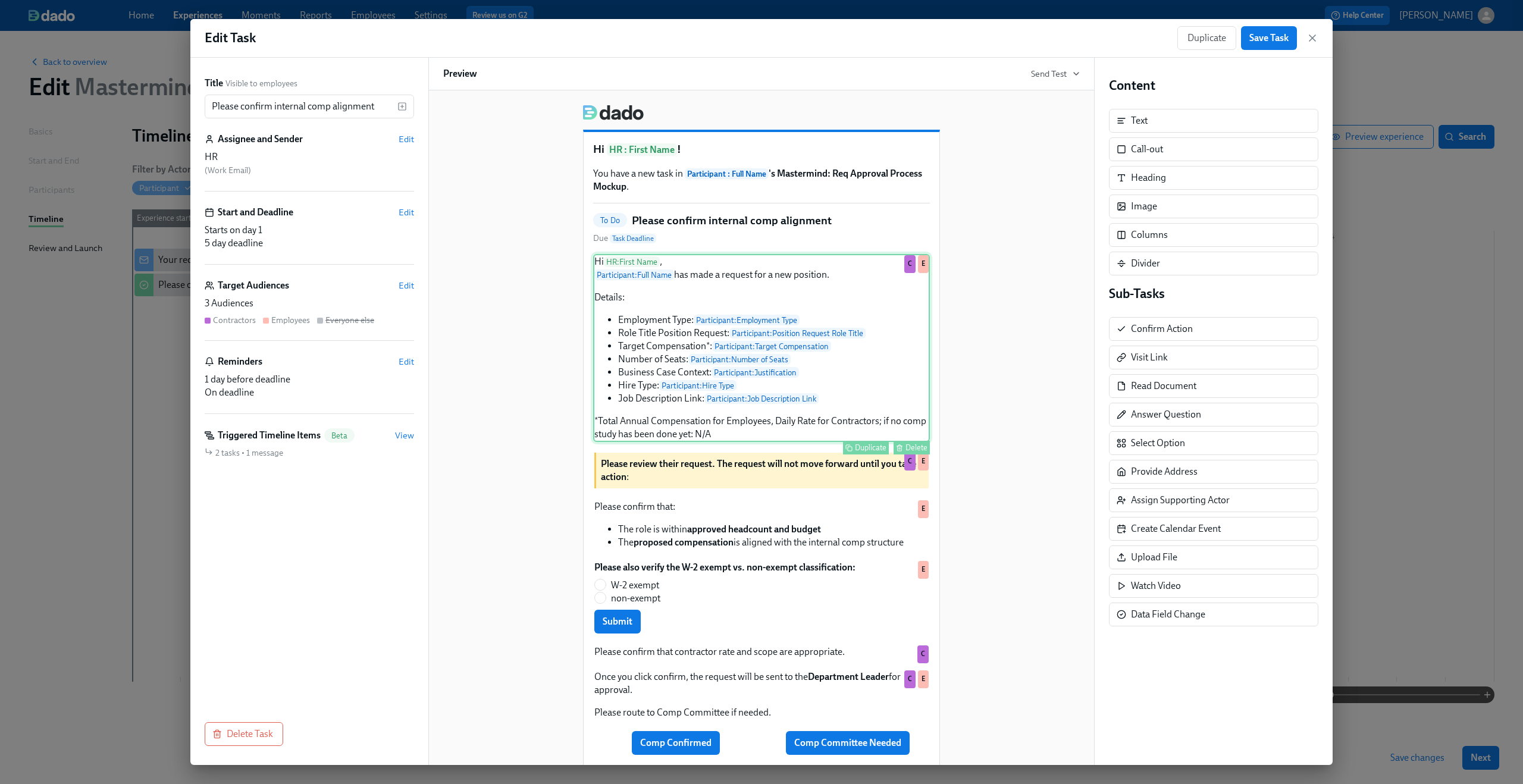
click at [645, 324] on div "Hi HR : First Name , Participant : Full Name has made a request for a new posit…" at bounding box center [761, 348] width 337 height 188
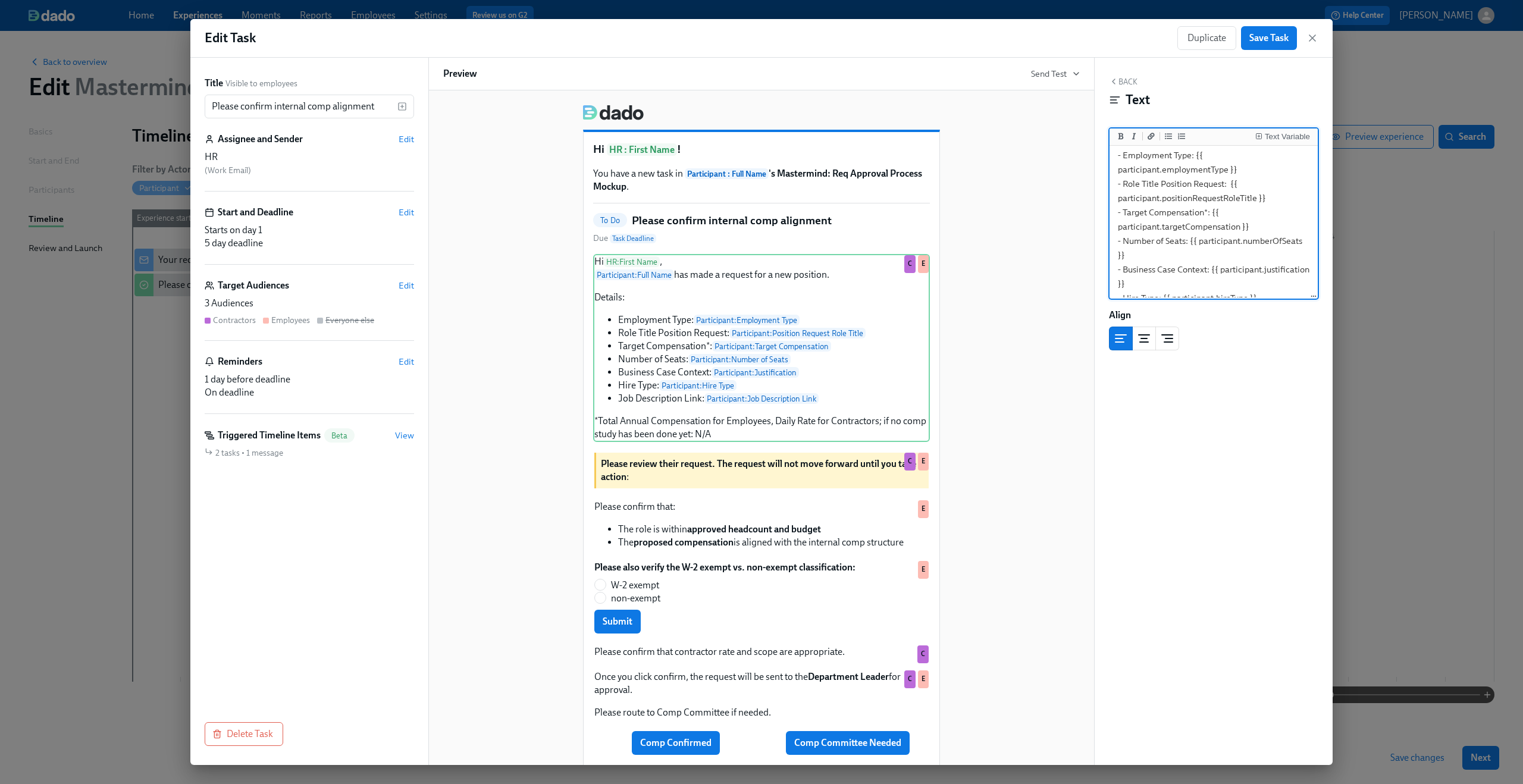
scroll to position [191, 0]
drag, startPoint x: 1117, startPoint y: 248, endPoint x: 1243, endPoint y: 222, distance: 128.7
click at [1243, 222] on textarea "Hi {{ hr.firstName }}, {{ participant.fullName }} has made a request for a new …" at bounding box center [1214, 127] width 204 height 340
type textarea "Hi {{ hr.firstName }}, {{ participant.fullName }} has made a request for a new …"
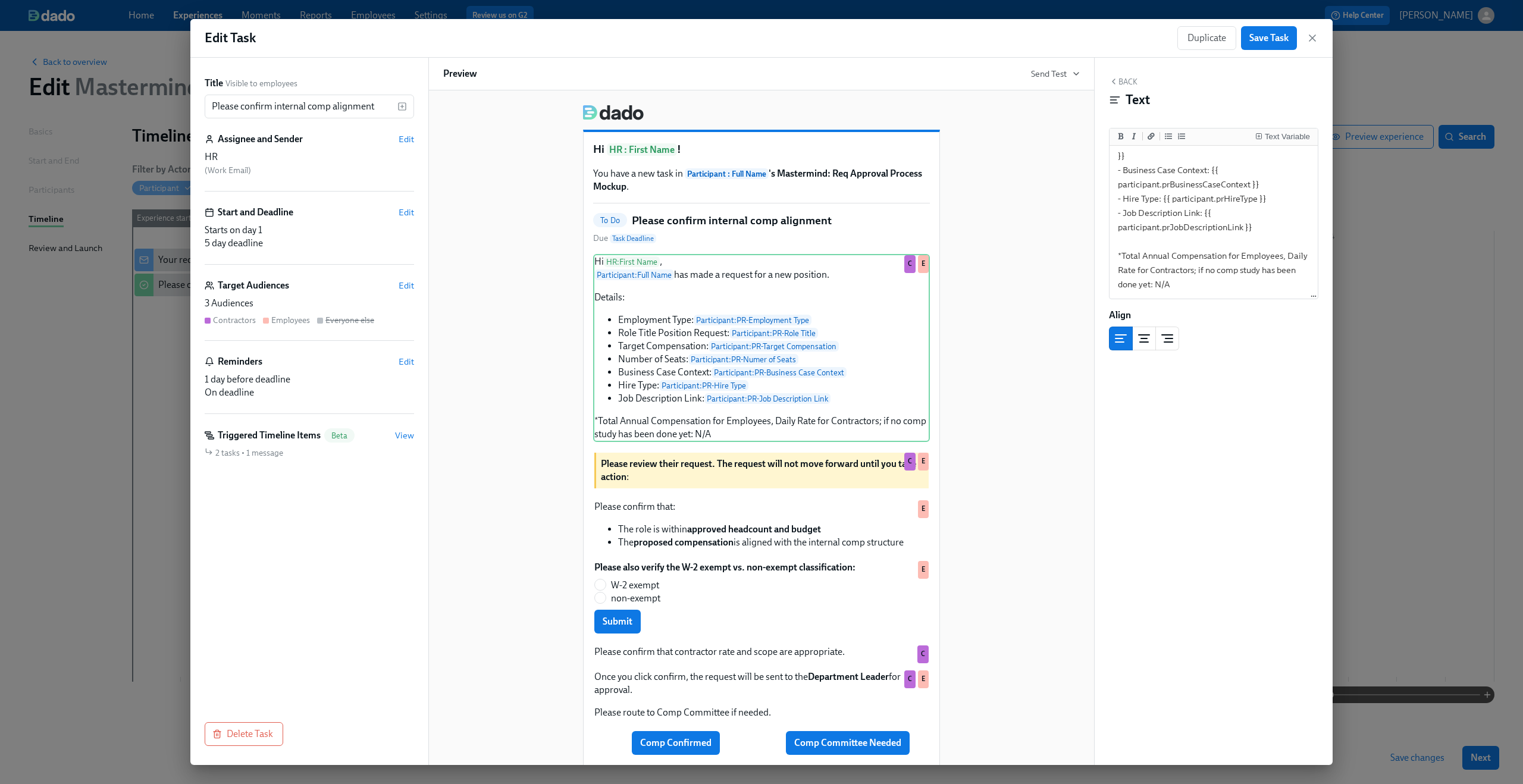
click at [980, 440] on div "Hi HR : First Name ! You have a new task in Participant : Full Name 's Mastermi…" at bounding box center [761, 469] width 636 height 748
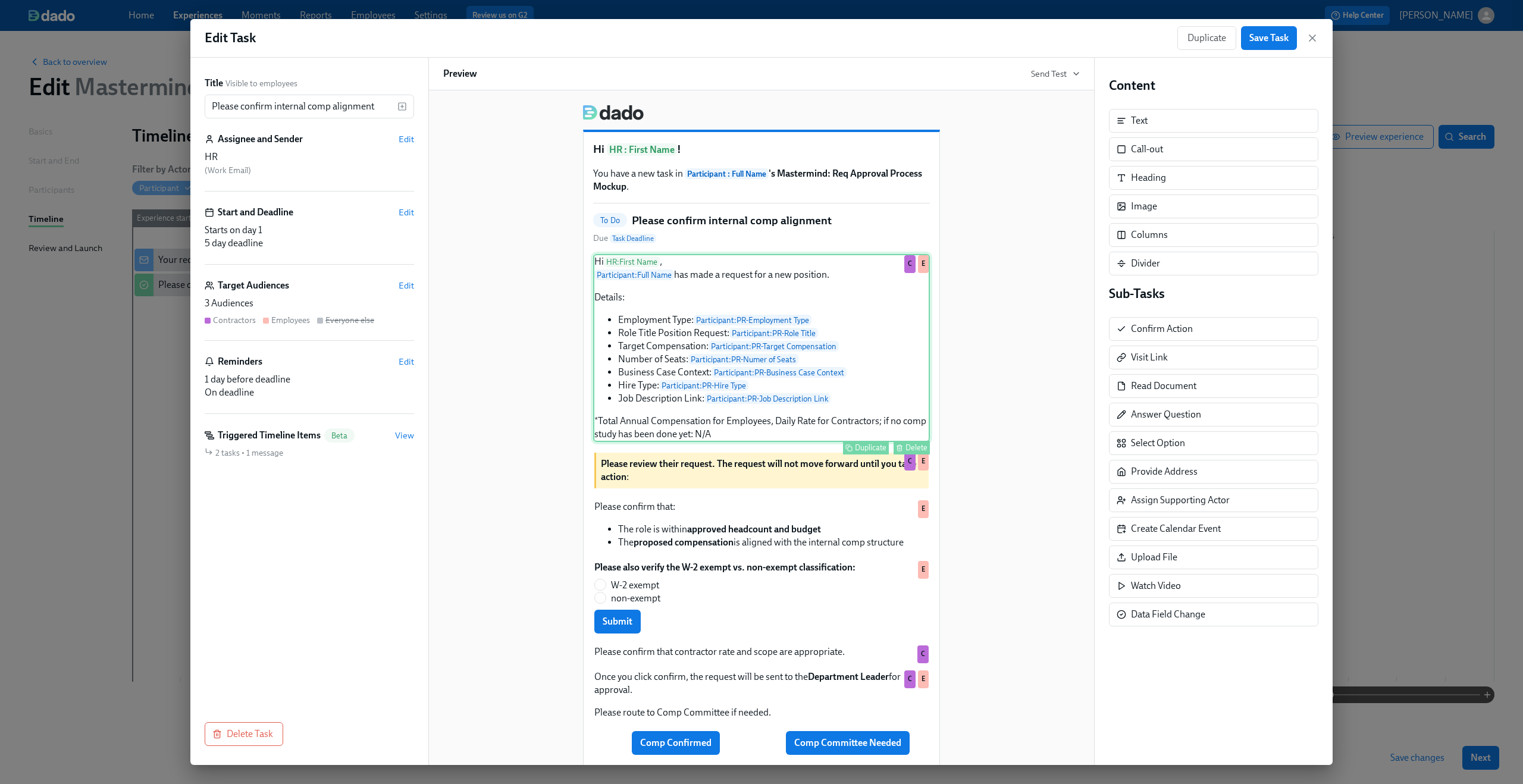
click at [834, 398] on div "Hi HR : First Name , Participant : Full Name has made a request for a new posit…" at bounding box center [761, 348] width 337 height 188
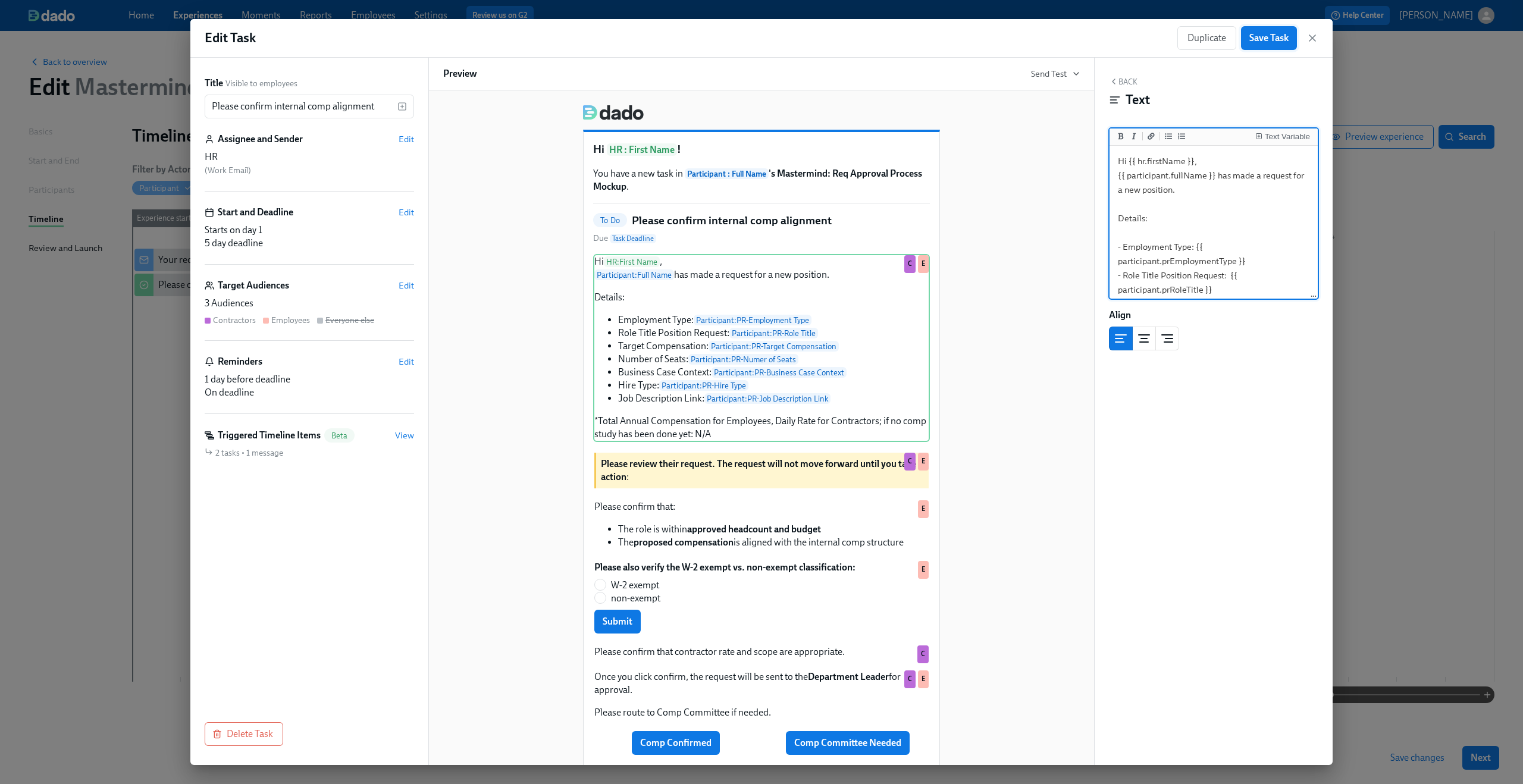
click at [1273, 39] on span "Save Task" at bounding box center [1269, 38] width 39 height 12
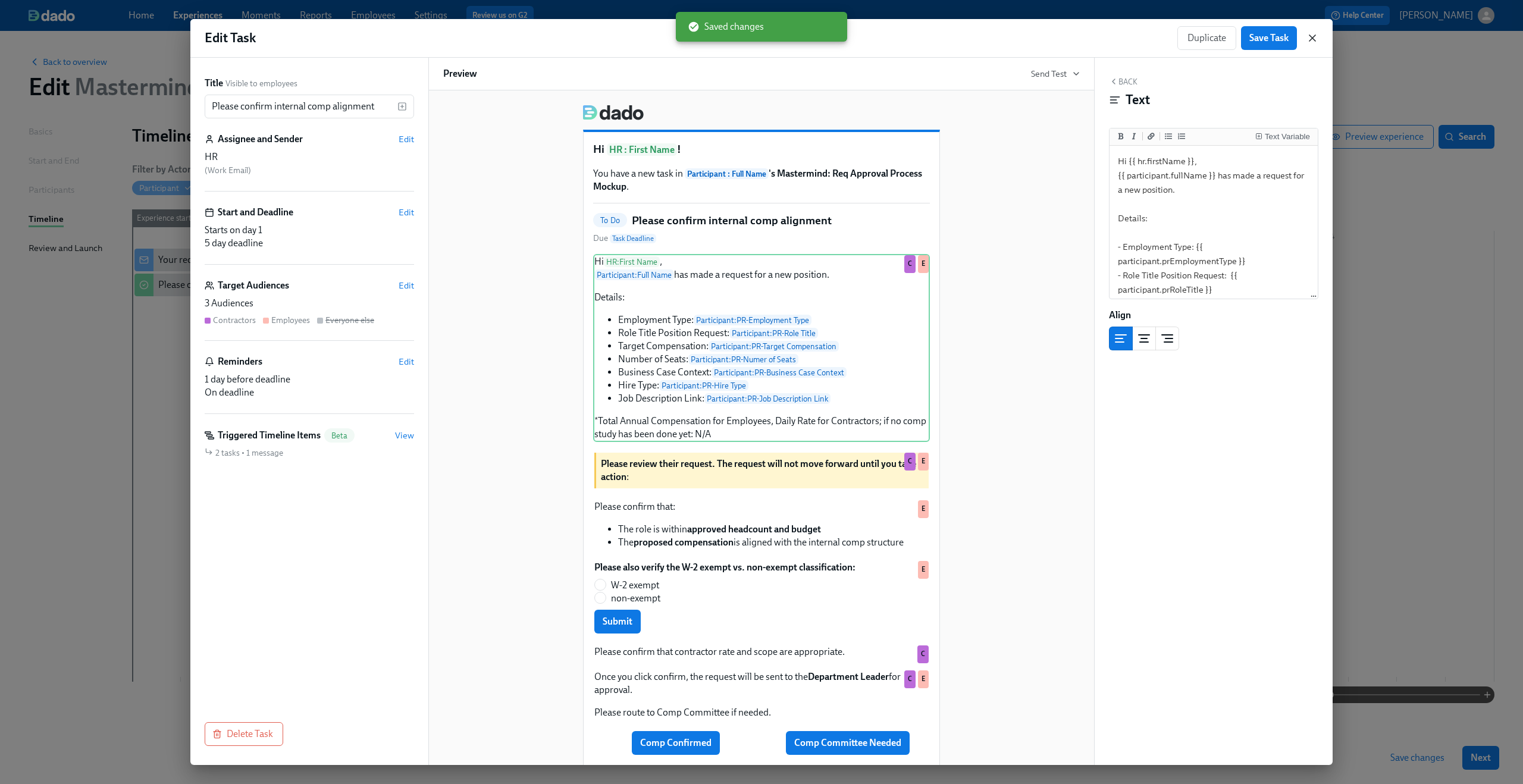
click at [1307, 37] on icon "button" at bounding box center [1313, 38] width 12 height 12
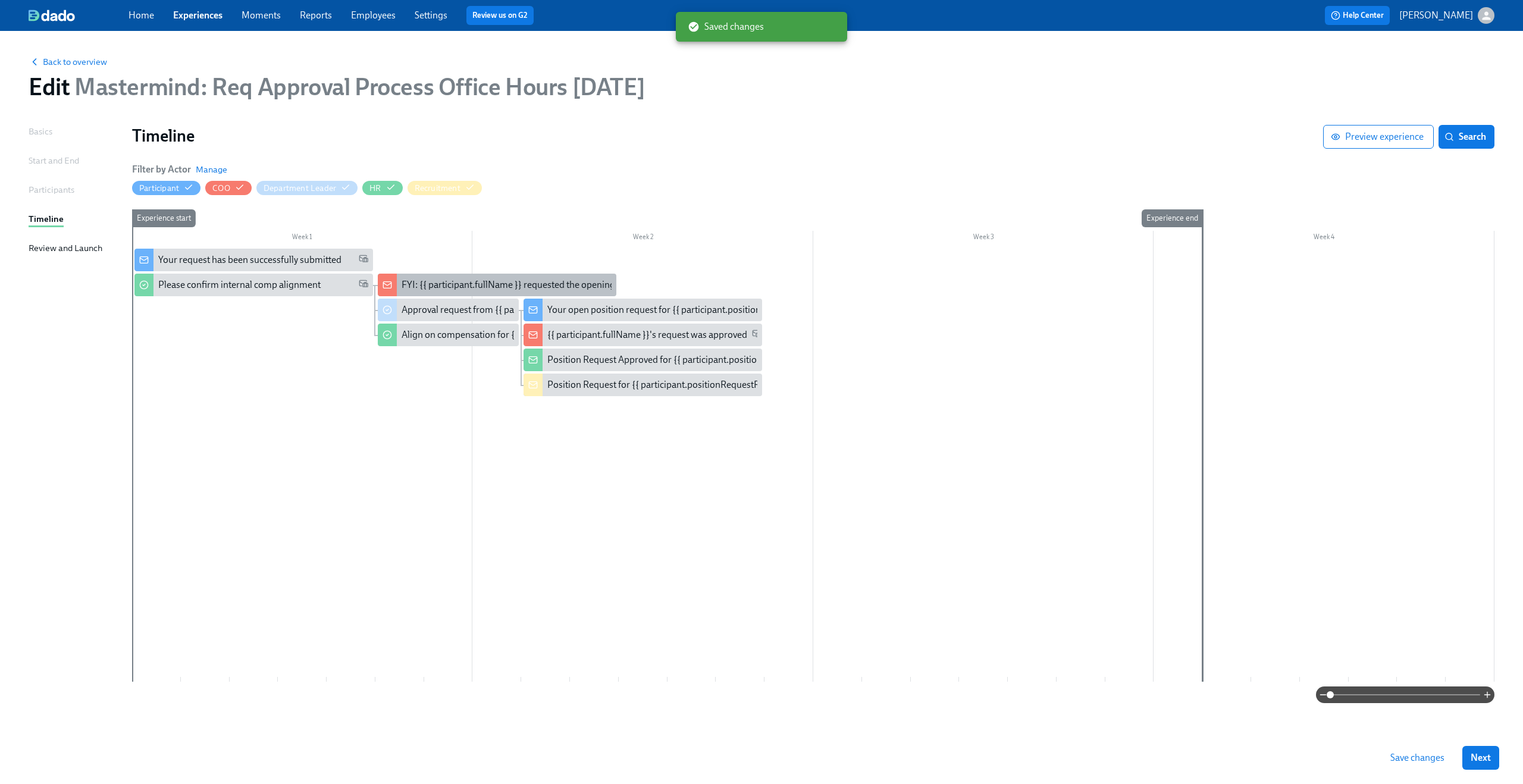
click at [460, 280] on div "FYI: {{ participant.fullName }} requested the opening of position {{ participan…" at bounding box center [615, 285] width 427 height 13
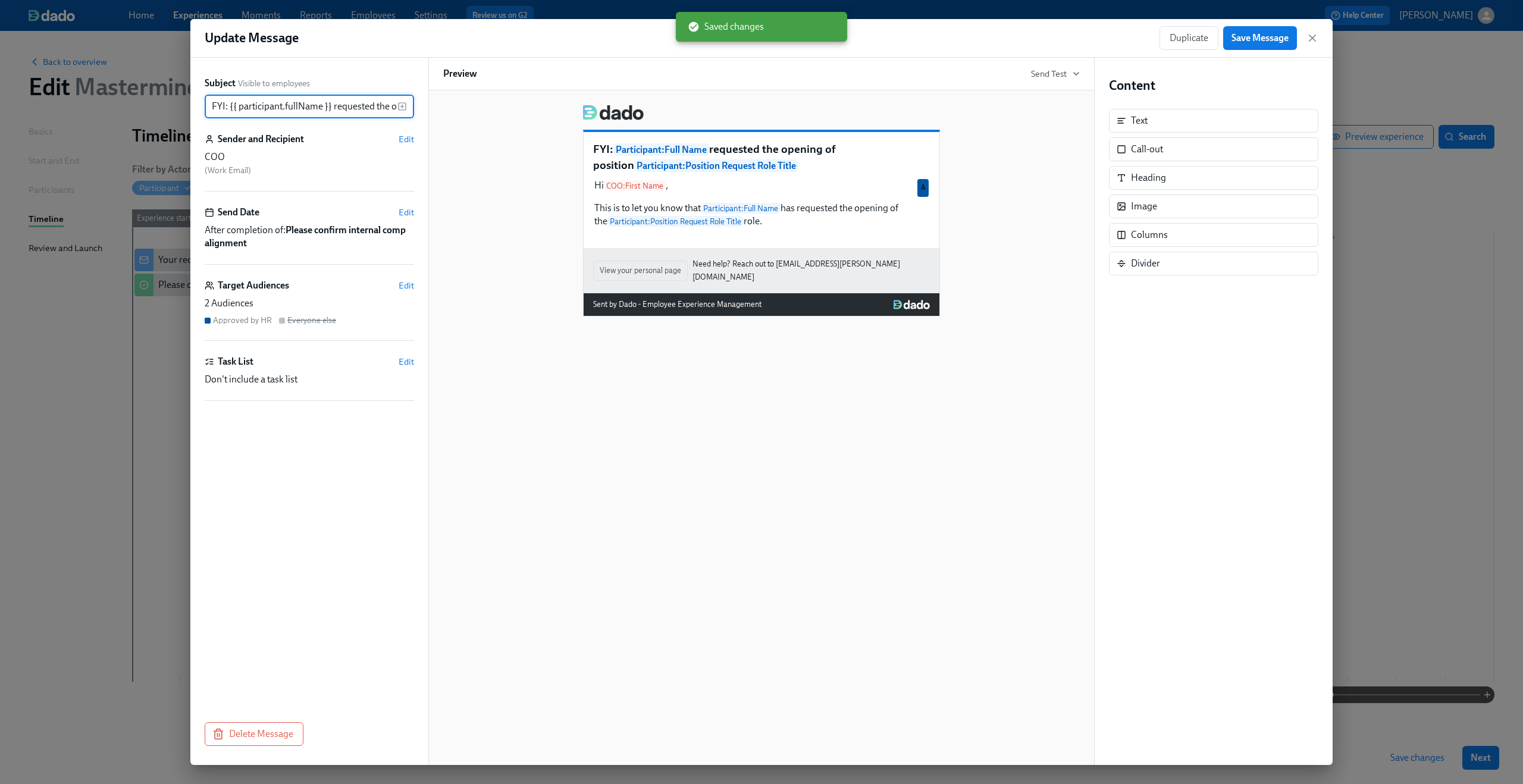
scroll to position [0, 241]
click at [340, 107] on input "FYI: {{ participant.fullName }} requested the opening of position {{ participan…" at bounding box center [301, 106] width 193 height 24
drag, startPoint x: 230, startPoint y: 106, endPoint x: 406, endPoint y: 112, distance: 176.1
click at [406, 112] on div "FYI: {{ participant.fullName }} requested the opening of position {{ participan…" at bounding box center [309, 106] width 209 height 24
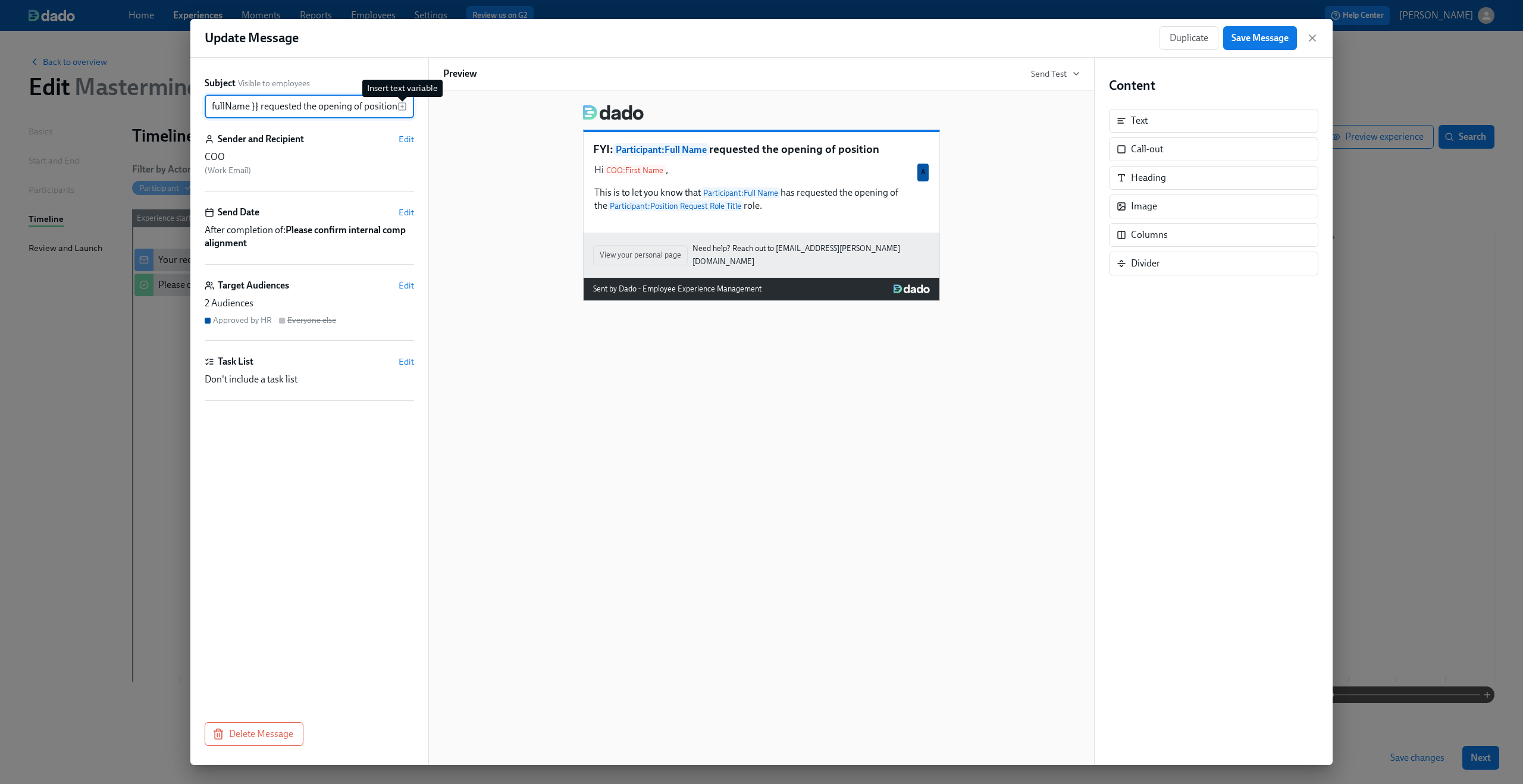
type input "FYI: {{ participant.fullName }} requested the opening of position"
click at [401, 108] on icon "button" at bounding box center [402, 107] width 10 height 10
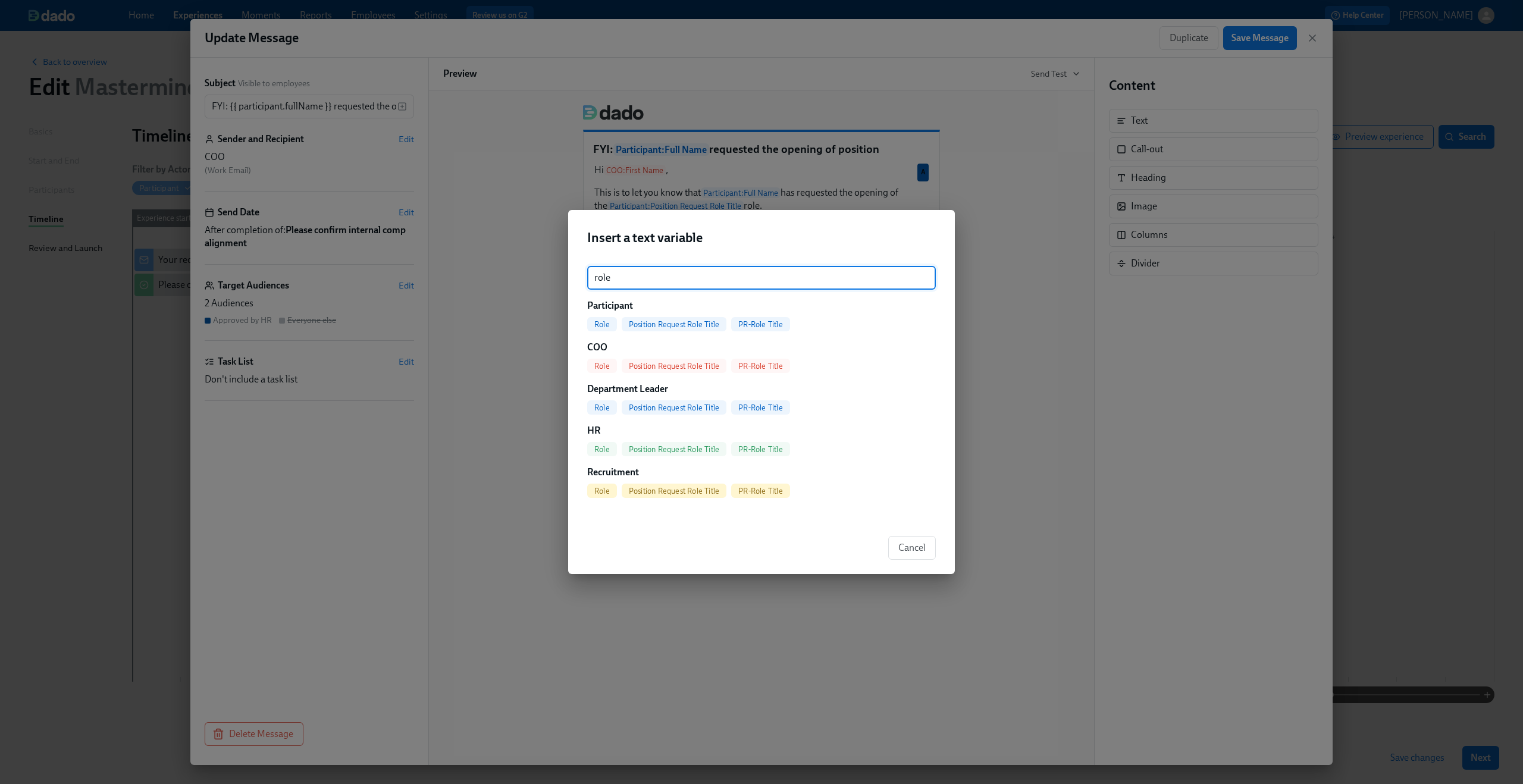
type input "role"
click at [746, 320] on span "PR-Role Title" at bounding box center [761, 324] width 59 height 9
type input "FYI: {{ participant.fullName }} requested the opening of position {{ participan…"
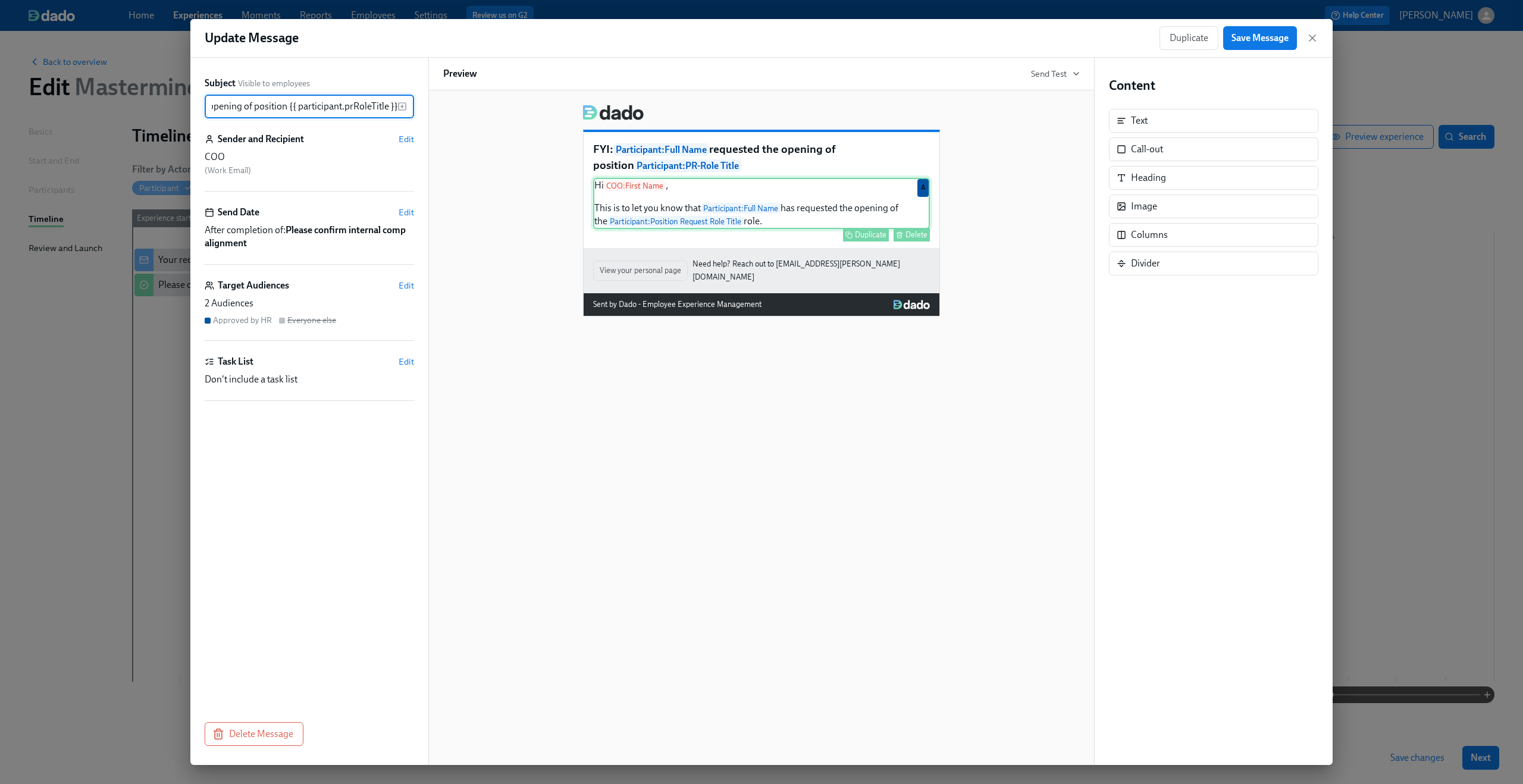
click at [684, 228] on div "Hi COO : First Name , This is to let you know that Participant : Full Name has …" at bounding box center [761, 203] width 337 height 51
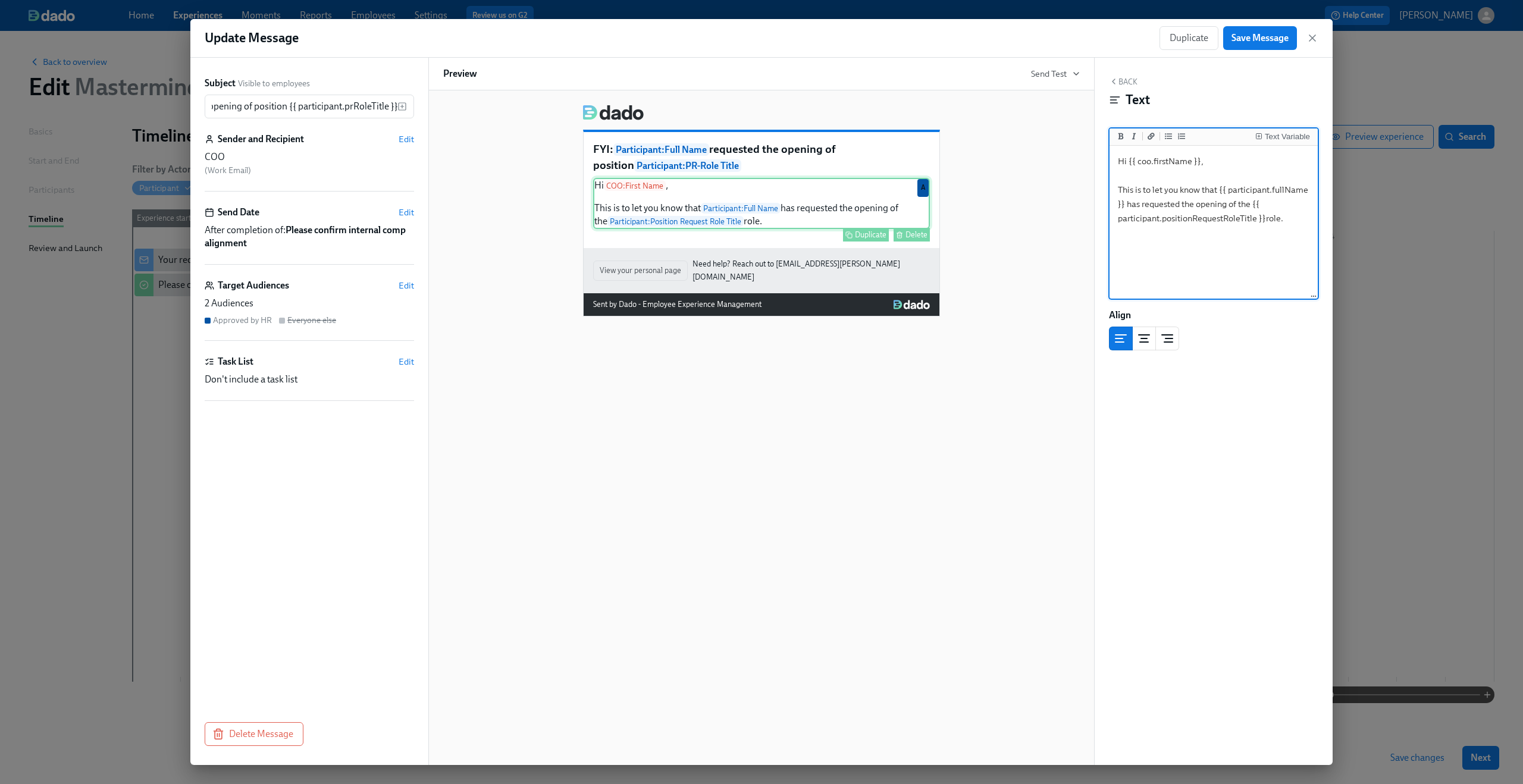
scroll to position [0, 0]
drag, startPoint x: 1253, startPoint y: 206, endPoint x: 1265, endPoint y: 218, distance: 17.0
click at [1265, 218] on textarea "Hi {{ coo.firstName }}, This is to let you know that {{ participant.fullName }}…" at bounding box center [1214, 223] width 204 height 149
type textarea "Hi {{ coo.firstName }}, This is to let you know that {{ participant.fullName }}…"
click at [1265, 137] on div "Text Variable" at bounding box center [1287, 137] width 45 height 8
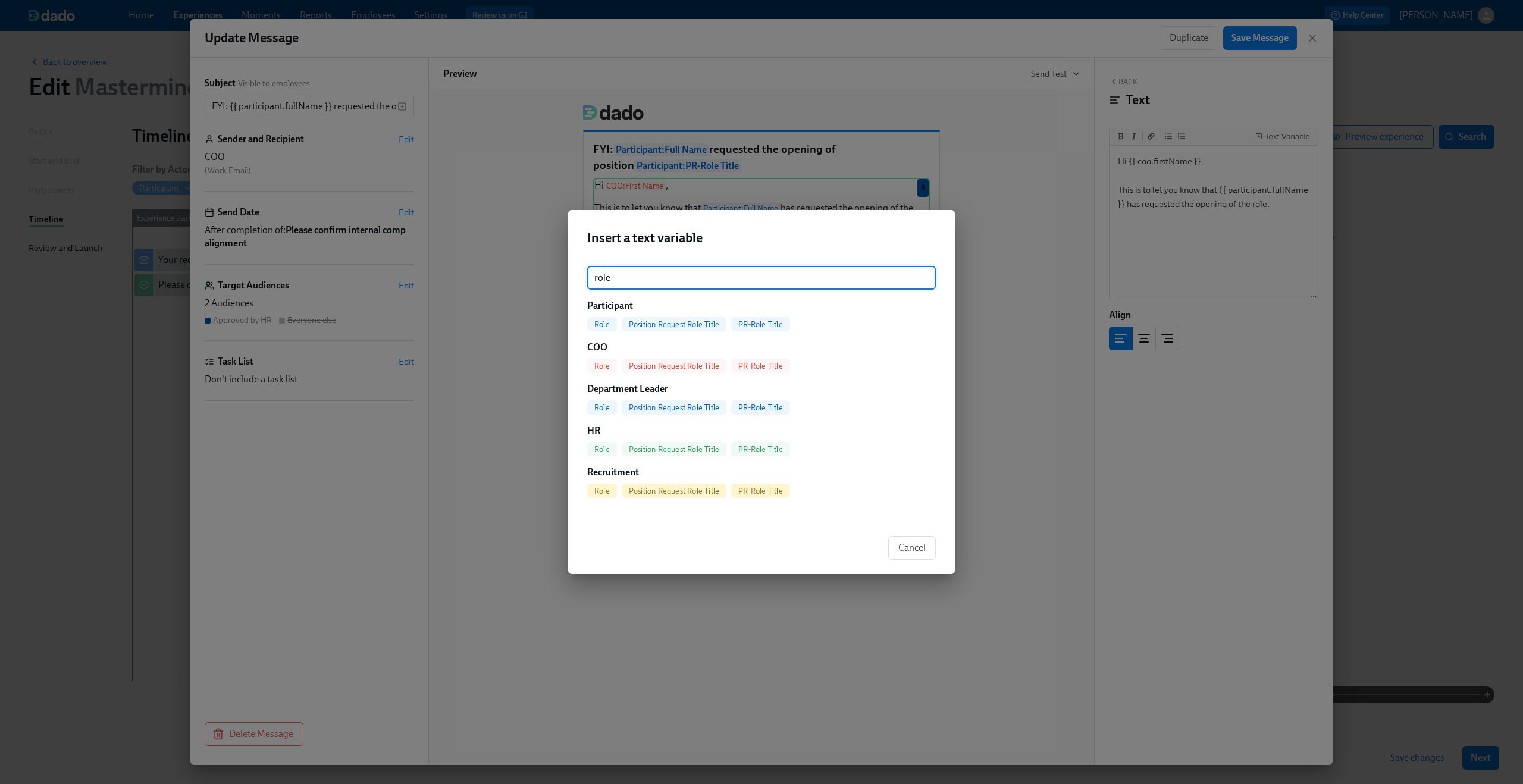
type input "role"
click at [767, 325] on span "PR-Role Title" at bounding box center [761, 324] width 59 height 9
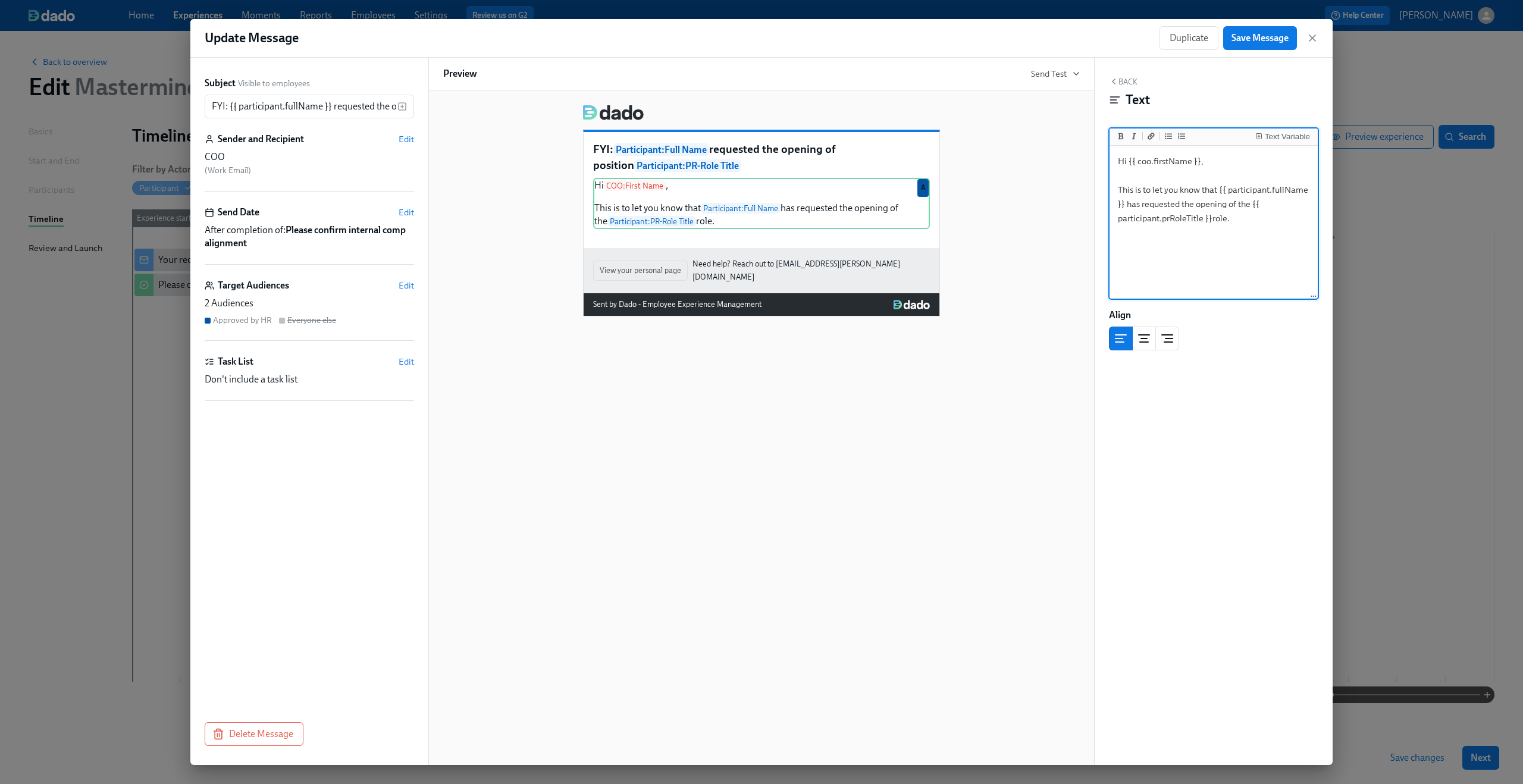
type textarea "Hi {{ coo.firstName }}, This is to let you know that {{ participant.fullName }}…"
click at [809, 410] on div "FYI: Participant : Full Name requested the opening of position Participant : PR…" at bounding box center [762, 427] width 667 height 674
click at [1274, 33] on span "Save Message" at bounding box center [1260, 38] width 57 height 12
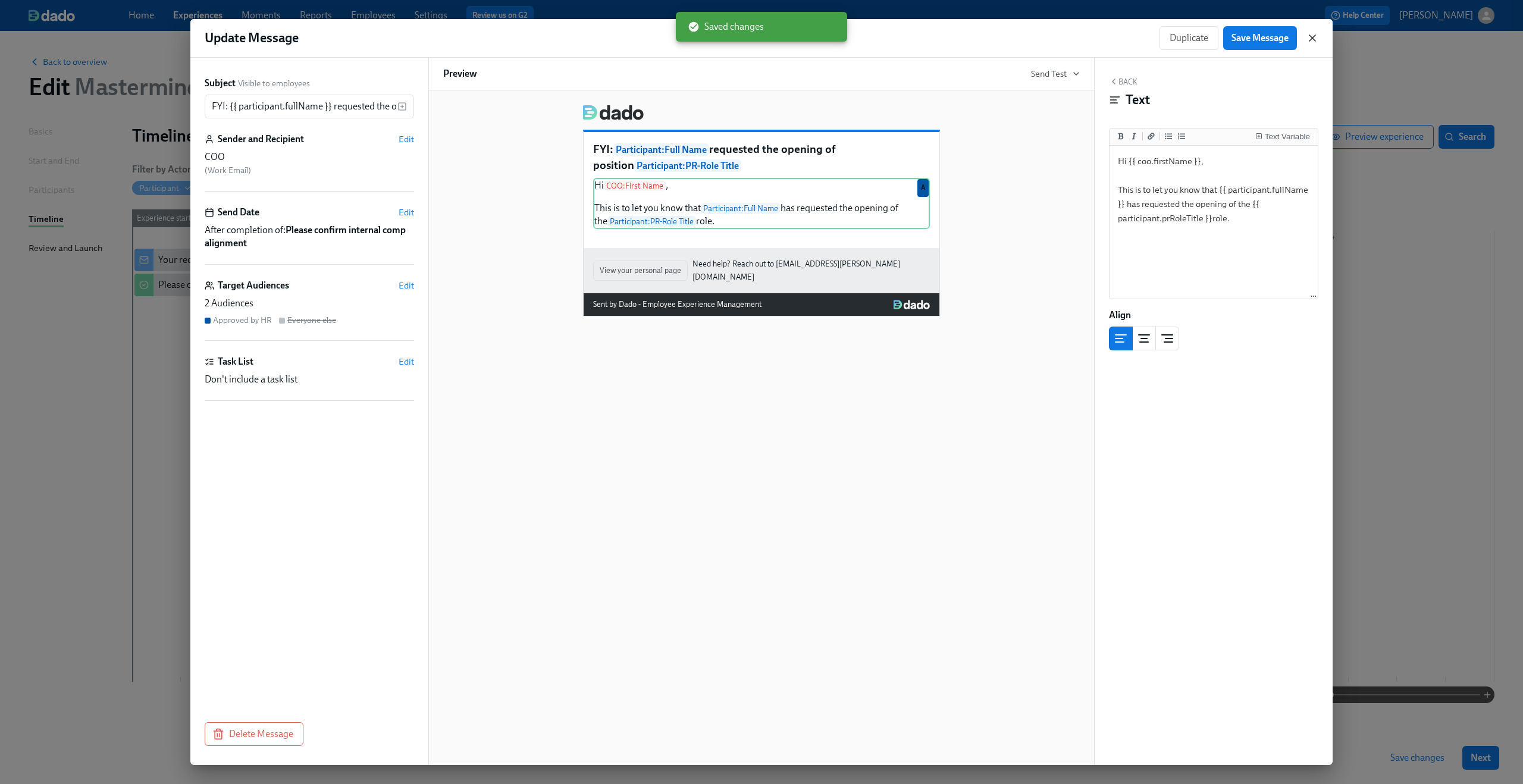
click at [1311, 33] on icon "button" at bounding box center [1313, 38] width 12 height 12
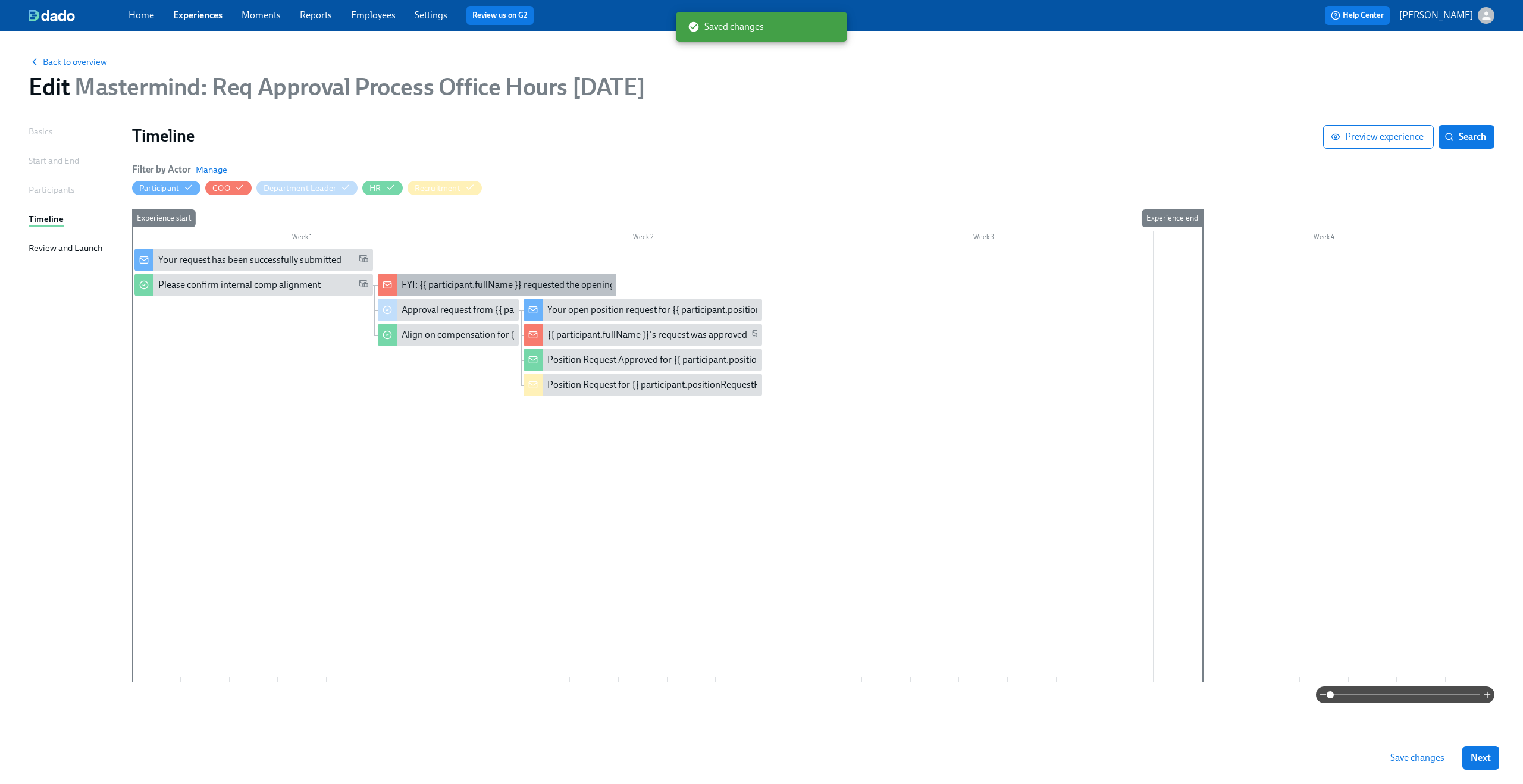
click at [435, 286] on div "FYI: {{ participant.fullName }} requested the opening of position {{ participan…" at bounding box center [586, 285] width 369 height 13
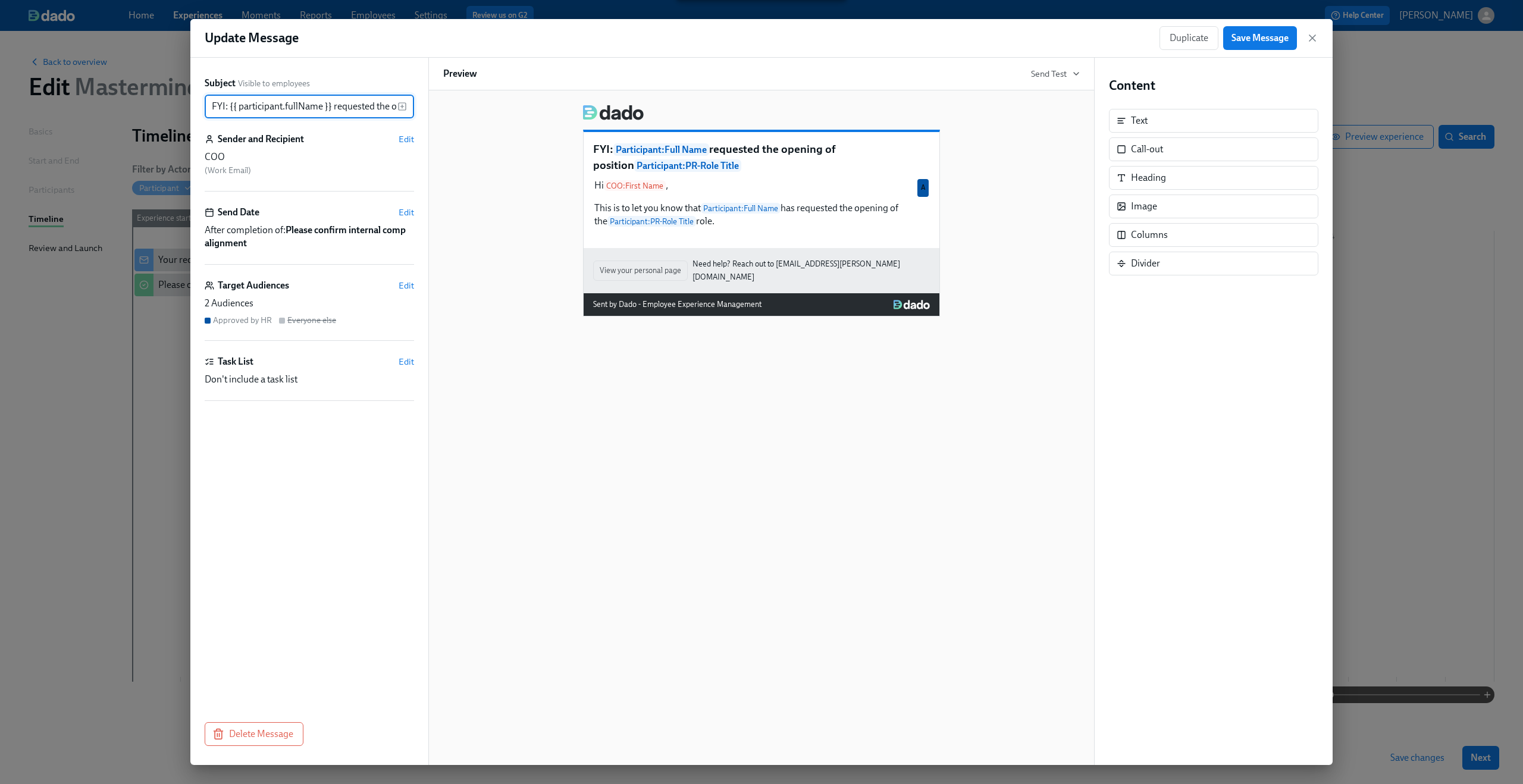
scroll to position [0, 183]
click at [1310, 41] on icon "button" at bounding box center [1313, 38] width 12 height 12
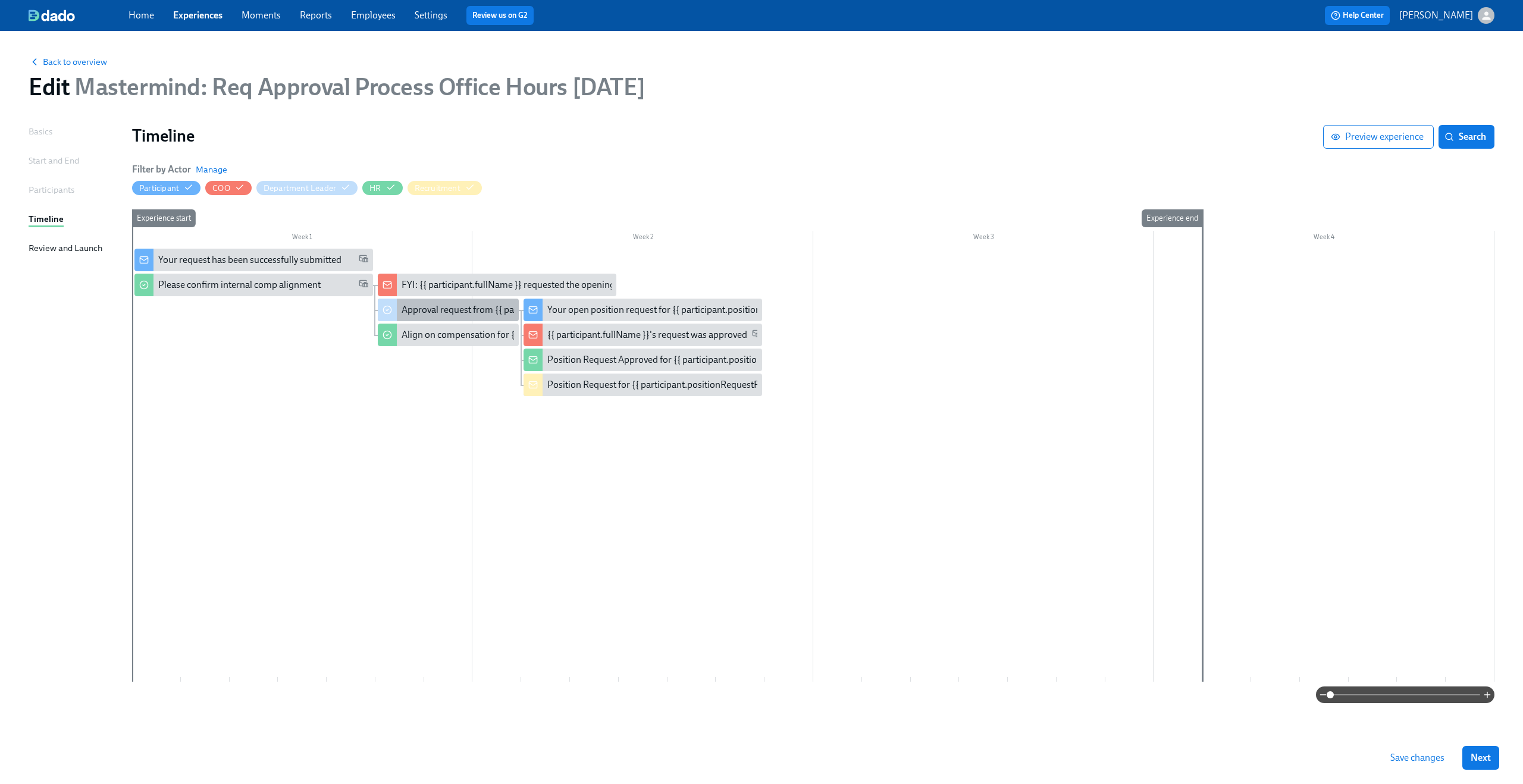
click at [448, 308] on div "Approval request from {{ participant.fullName }}" at bounding box center [499, 310] width 196 height 13
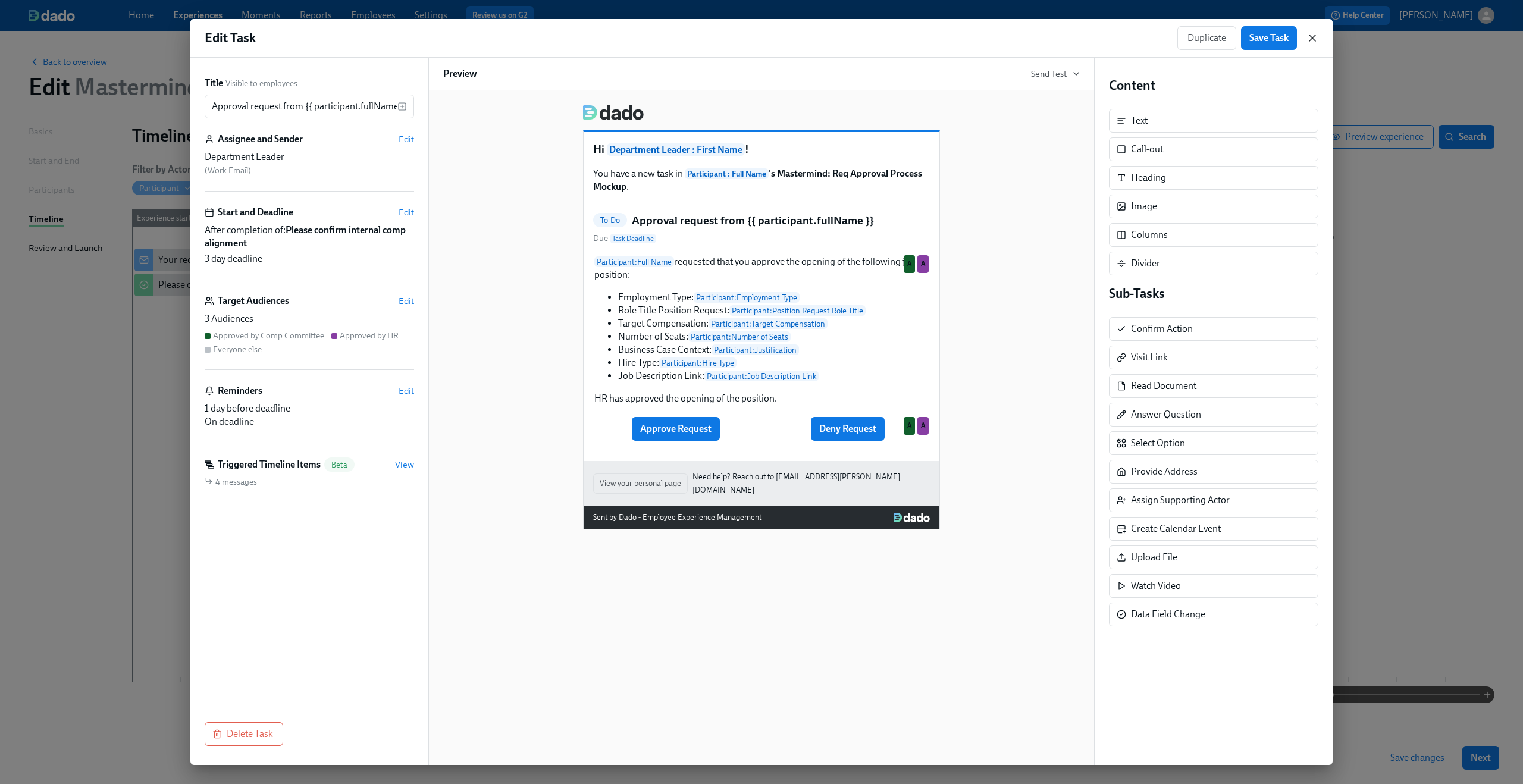
click at [1310, 41] on icon "button" at bounding box center [1313, 38] width 12 height 12
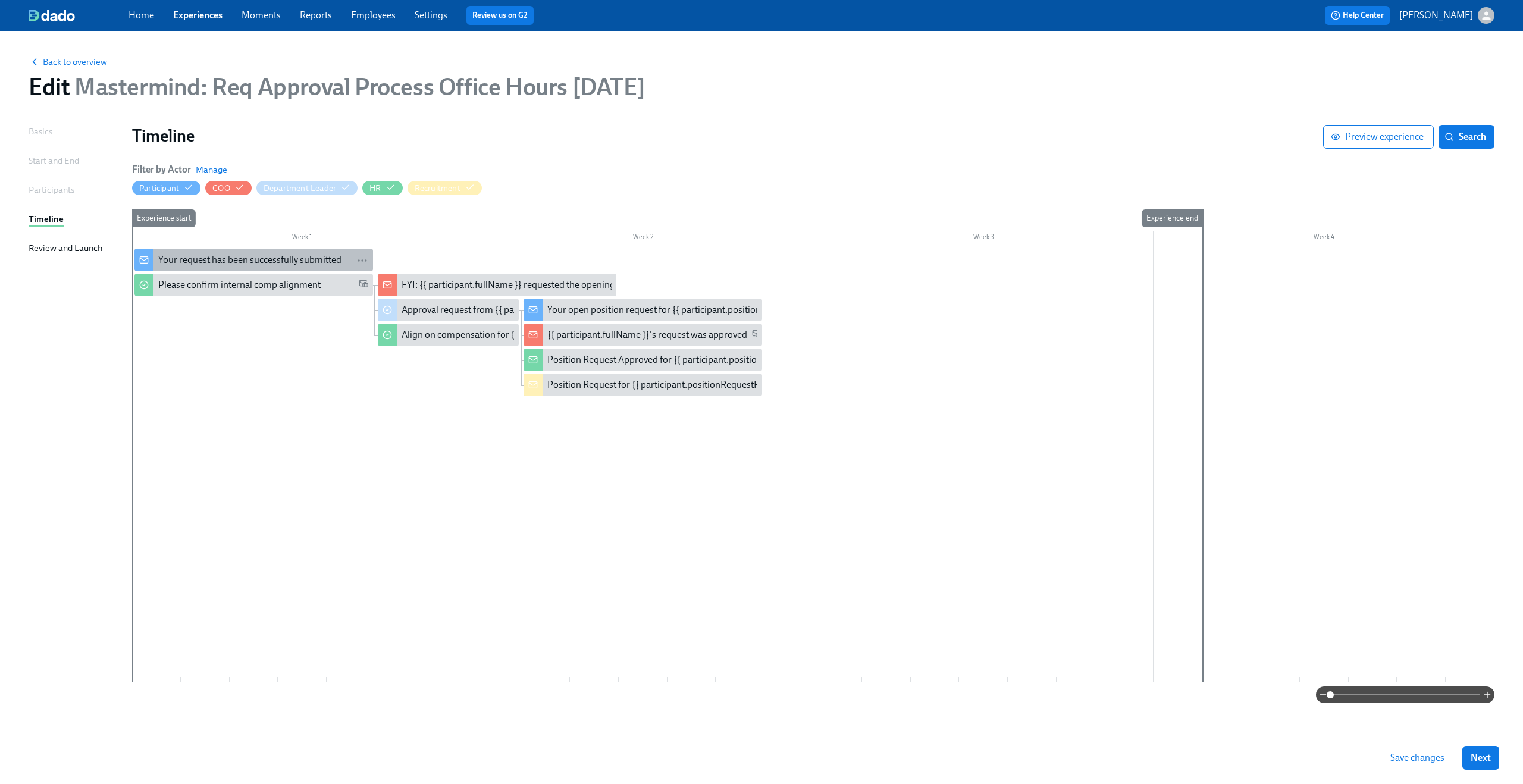
click at [272, 260] on div "Your request has been successfully submitted" at bounding box center [250, 260] width 183 height 13
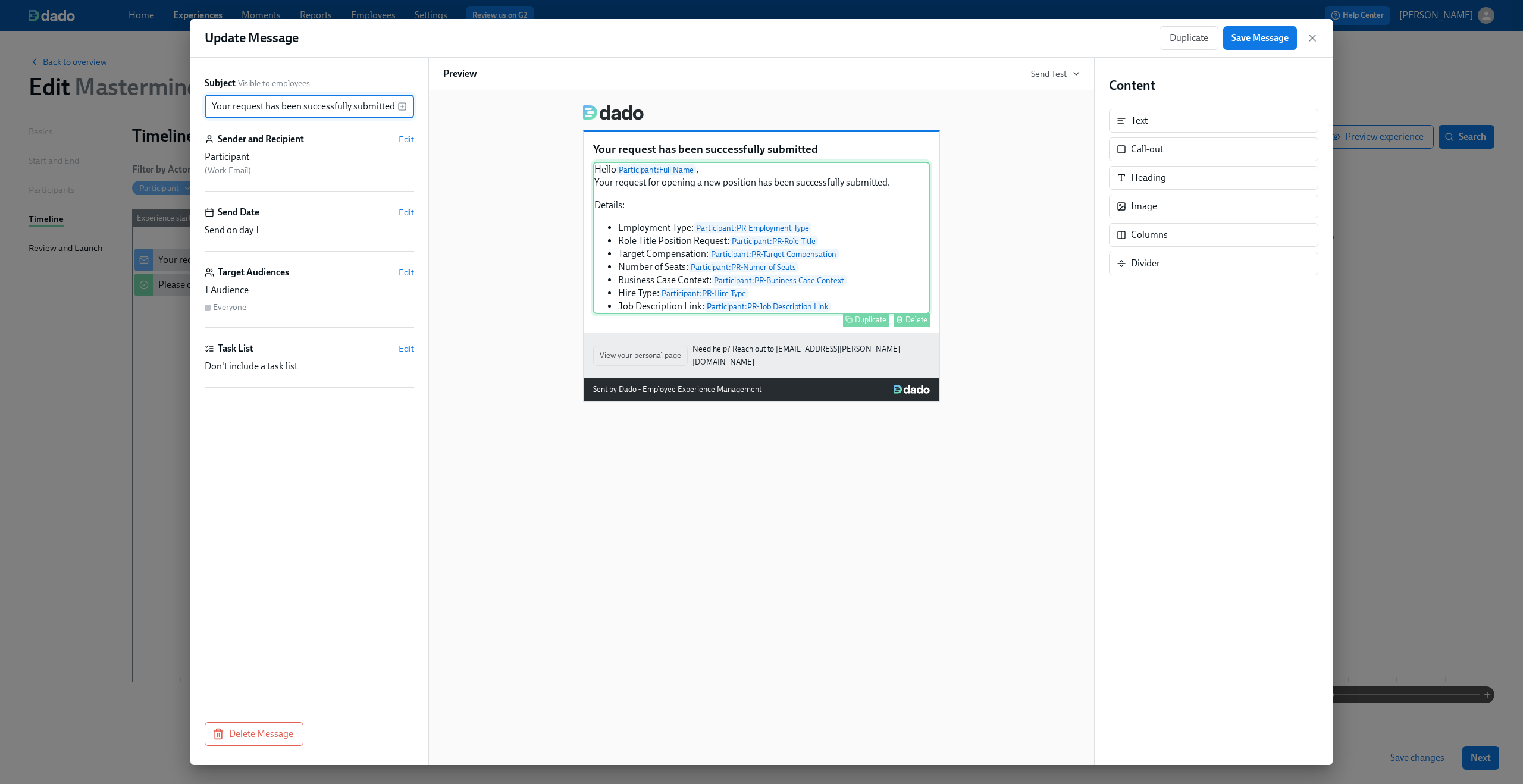
click at [695, 246] on div "Hello Participant : Full Name , Your request for opening a new position has bee…" at bounding box center [761, 238] width 337 height 152
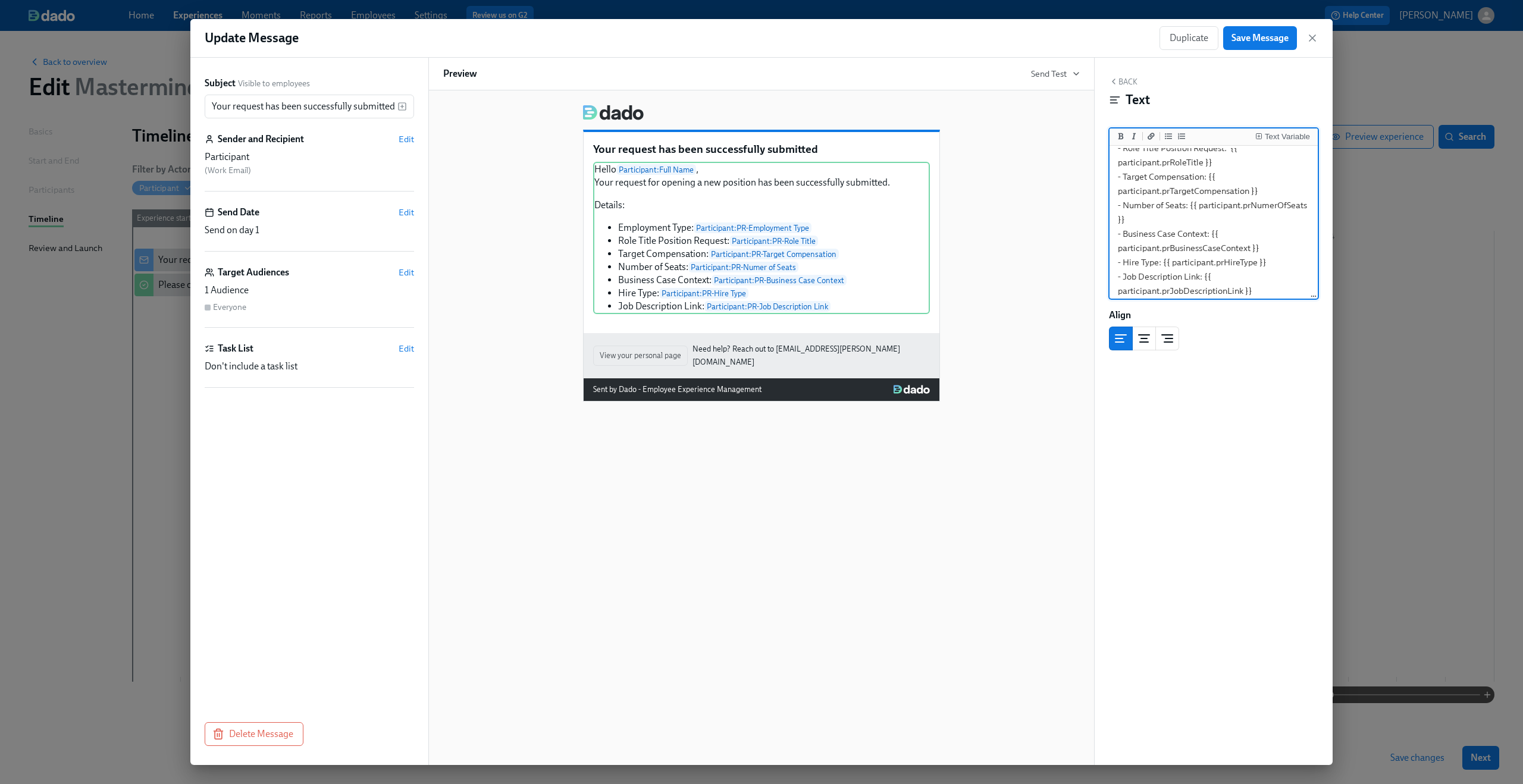
scroll to position [134, 0]
drag, startPoint x: 1117, startPoint y: 249, endPoint x: 1260, endPoint y: 281, distance: 146.5
click at [1260, 281] on textarea "Hello {{ participant.fullName }}, Your request for opening a new position has b…" at bounding box center [1214, 156] width 204 height 283
click at [1285, 45] on button "Save Message" at bounding box center [1260, 37] width 74 height 24
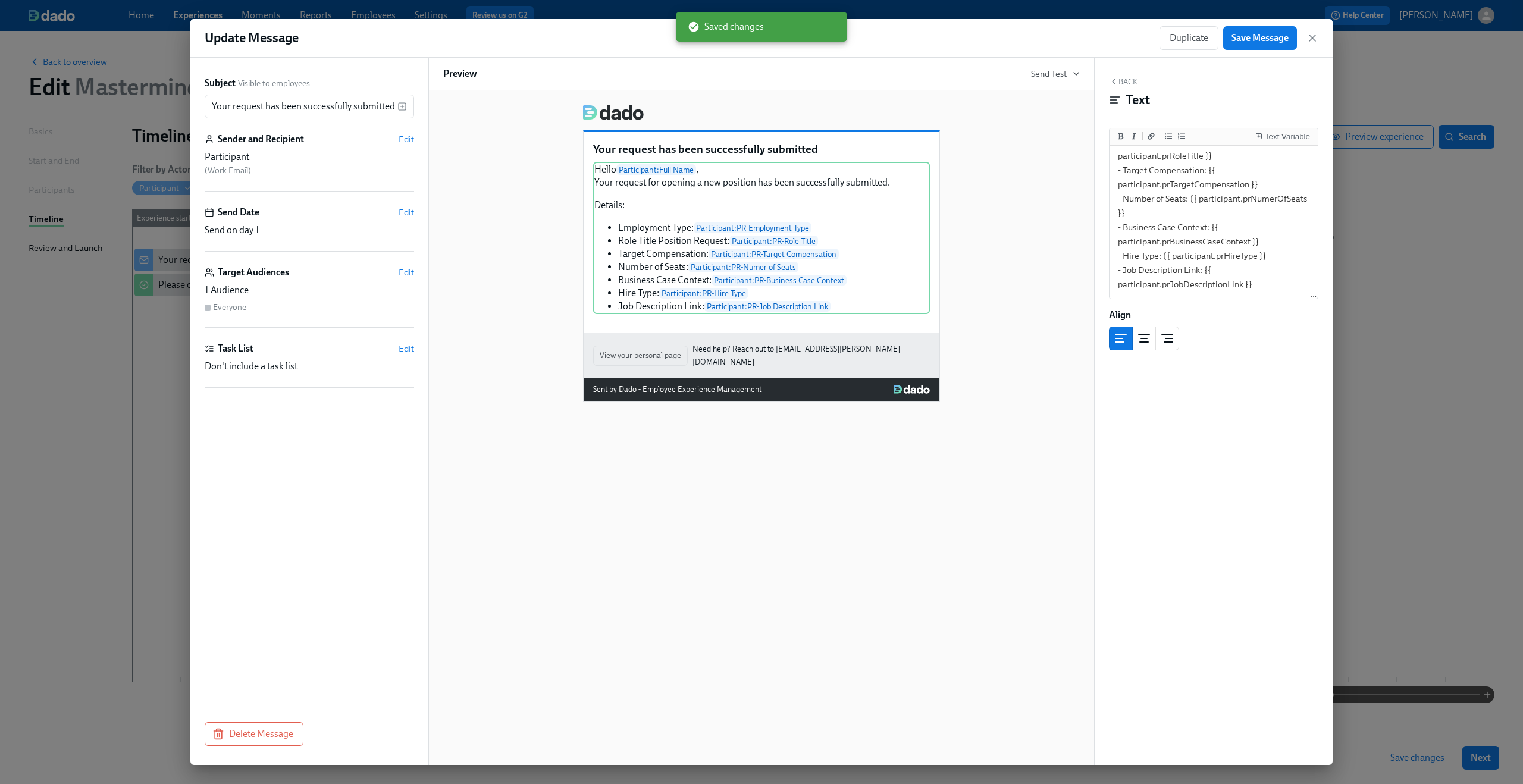
click at [1316, 31] on div "Duplicate Save Message" at bounding box center [1239, 37] width 159 height 24
click at [1313, 34] on icon "button" at bounding box center [1313, 38] width 12 height 12
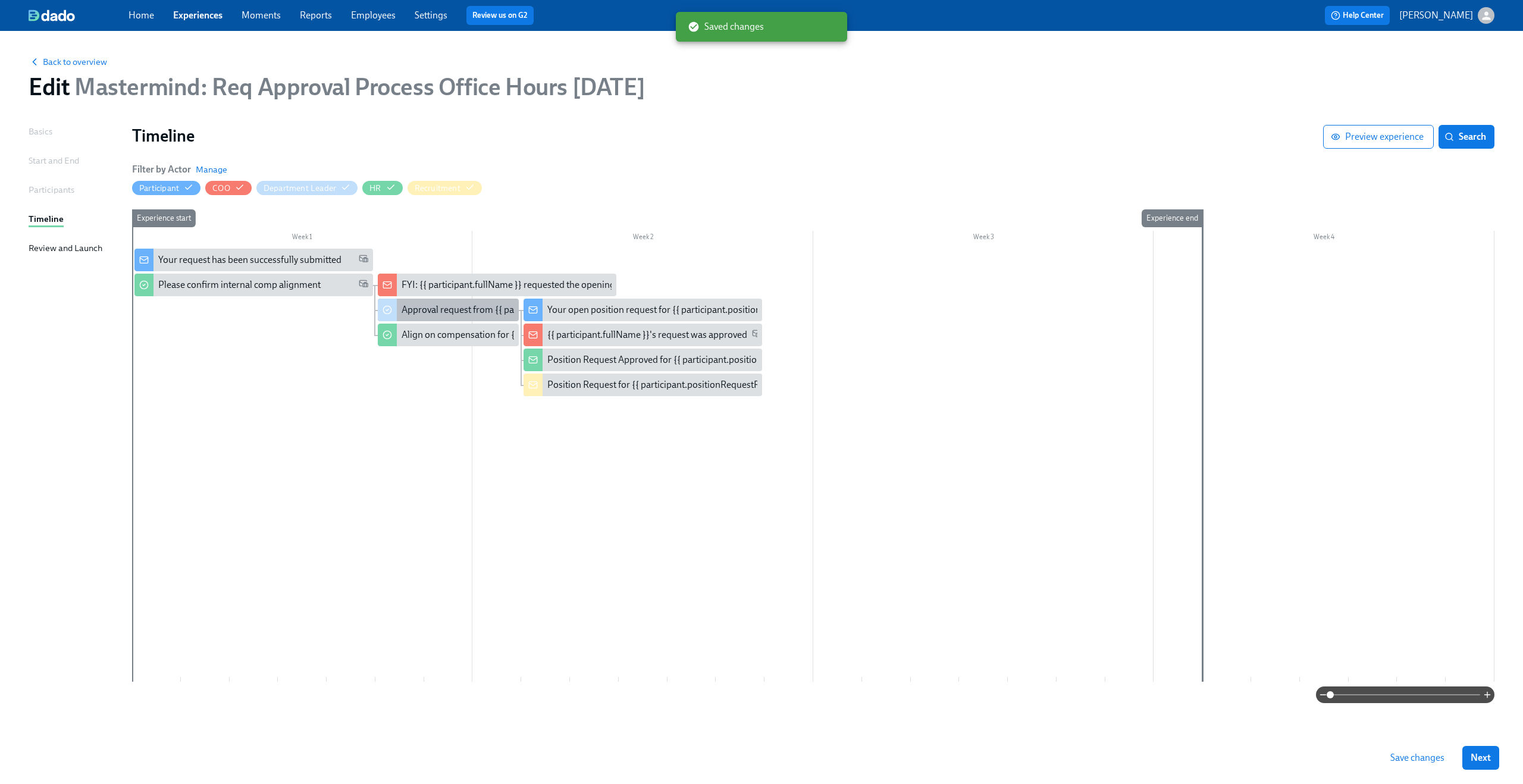
click at [447, 307] on div "Approval request from {{ participant.fullName }}" at bounding box center [499, 310] width 196 height 13
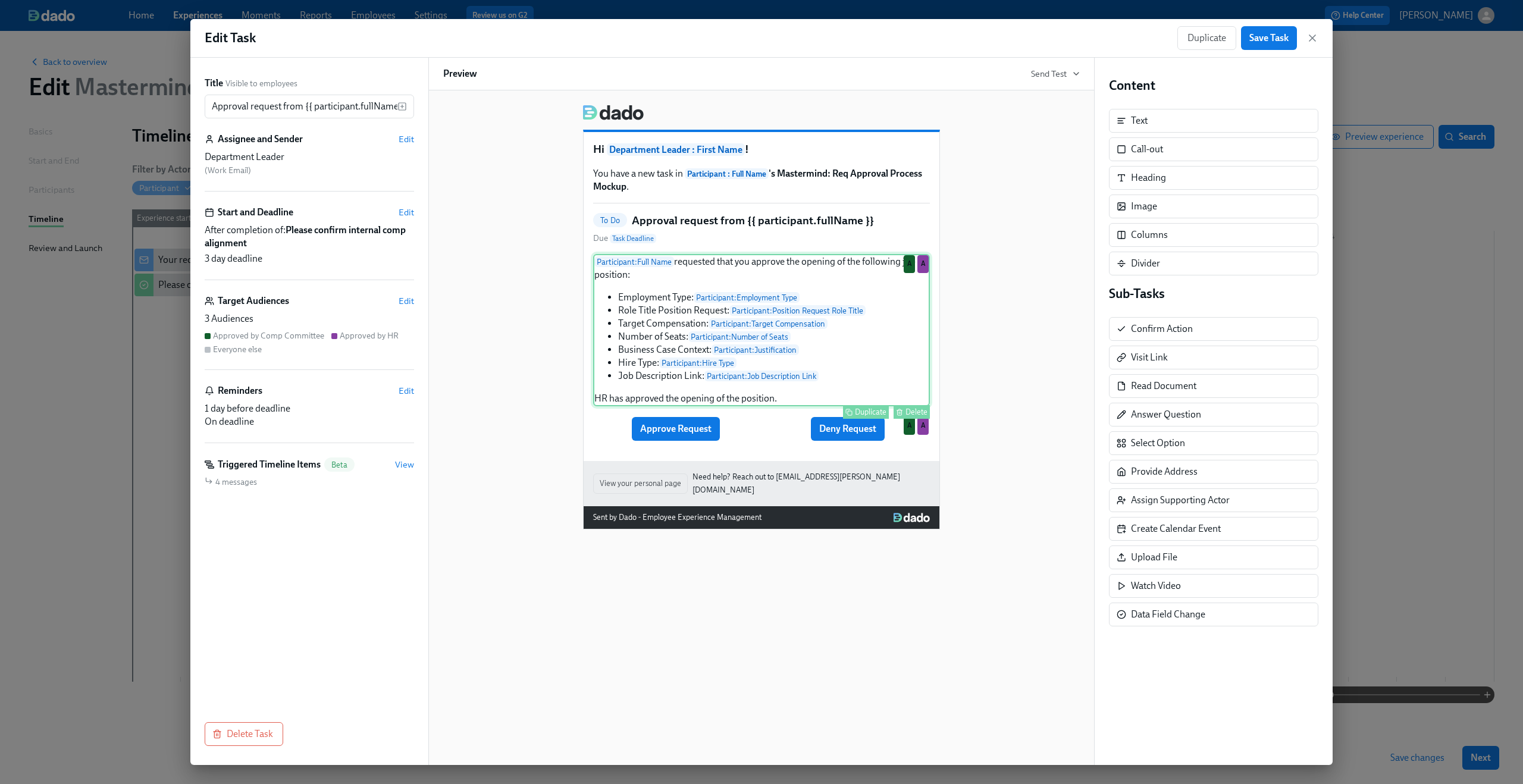
click at [694, 314] on div "Participant : Full Name requested that you approve the opening of the following…" at bounding box center [761, 330] width 337 height 152
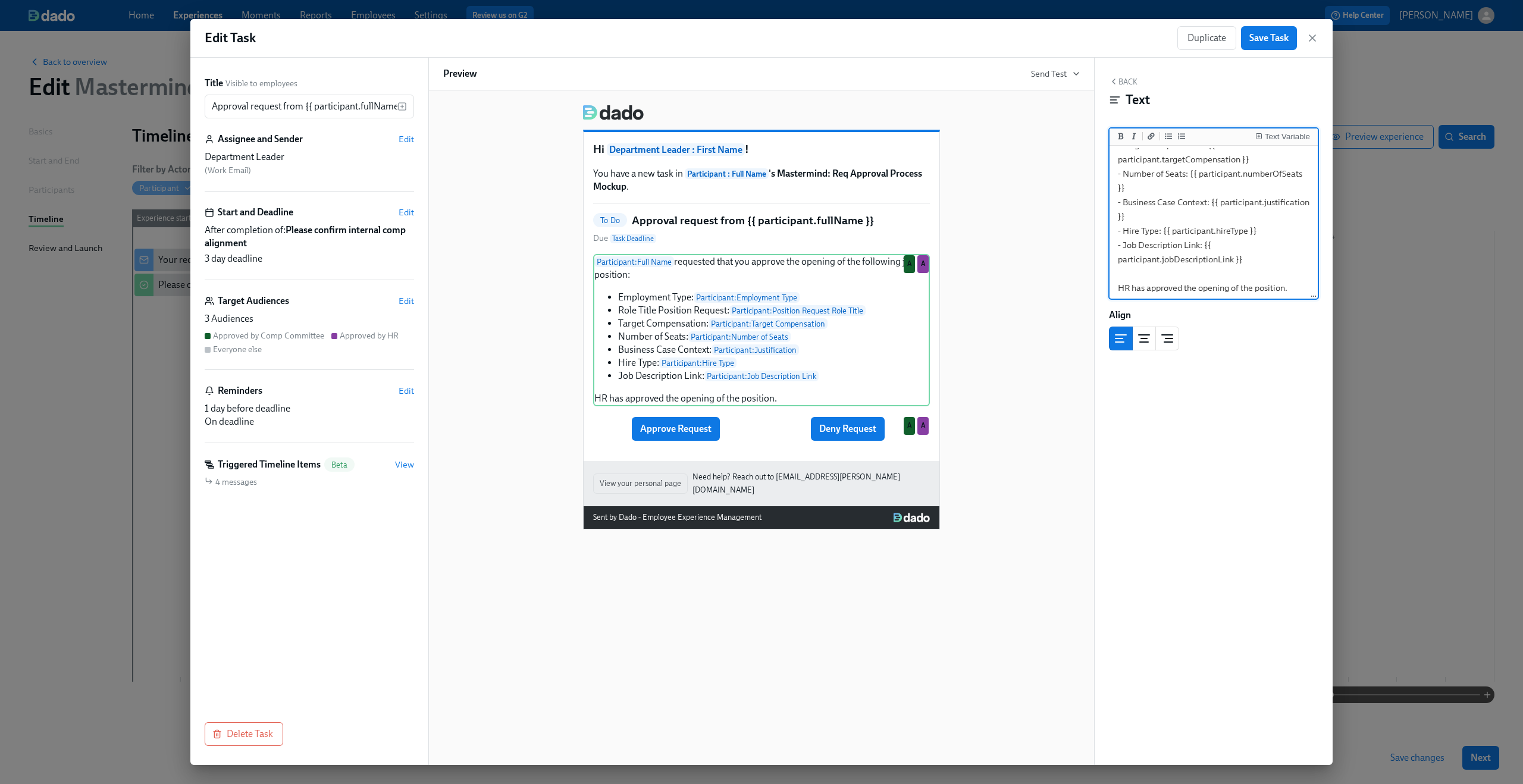
scroll to position [148, 0]
drag, startPoint x: 1119, startPoint y: 233, endPoint x: 1245, endPoint y: 252, distance: 127.4
click at [1245, 252] on textarea "{{ participant.fullName }} requested that you approve the opening of the follow…" at bounding box center [1214, 156] width 204 height 283
type textarea "{{ participant.fullName }} requested that you approve the opening of the follow…"
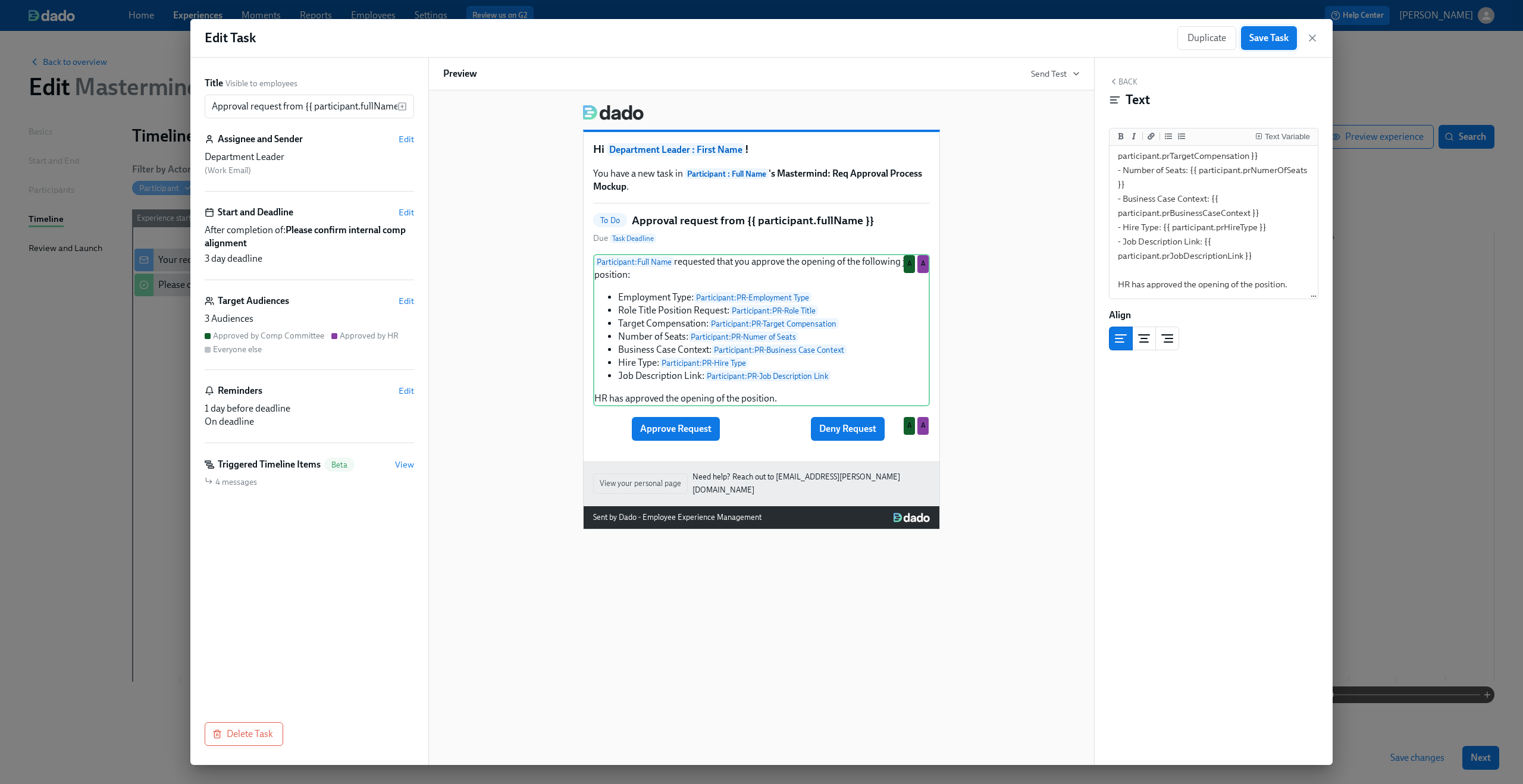
click at [1281, 49] on button "Save Task" at bounding box center [1269, 37] width 56 height 24
click at [1310, 38] on icon "button" at bounding box center [1313, 38] width 12 height 12
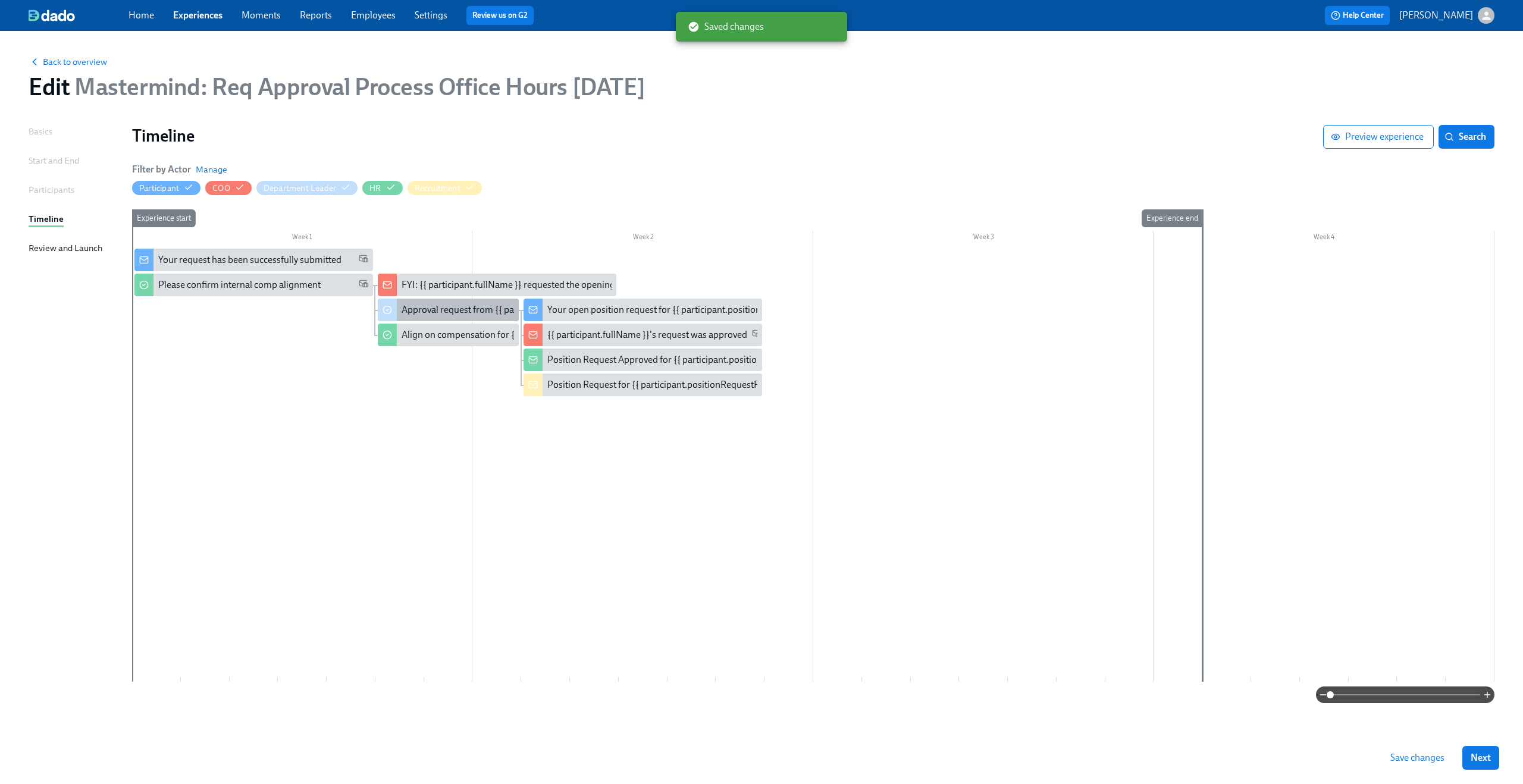
click at [468, 308] on div "Approval request from {{ participant.fullName }}" at bounding box center [499, 310] width 196 height 13
click at [460, 337] on div "Align on compensation for {{ participant.positionRequestRoleTitle }}" at bounding box center [539, 335] width 276 height 13
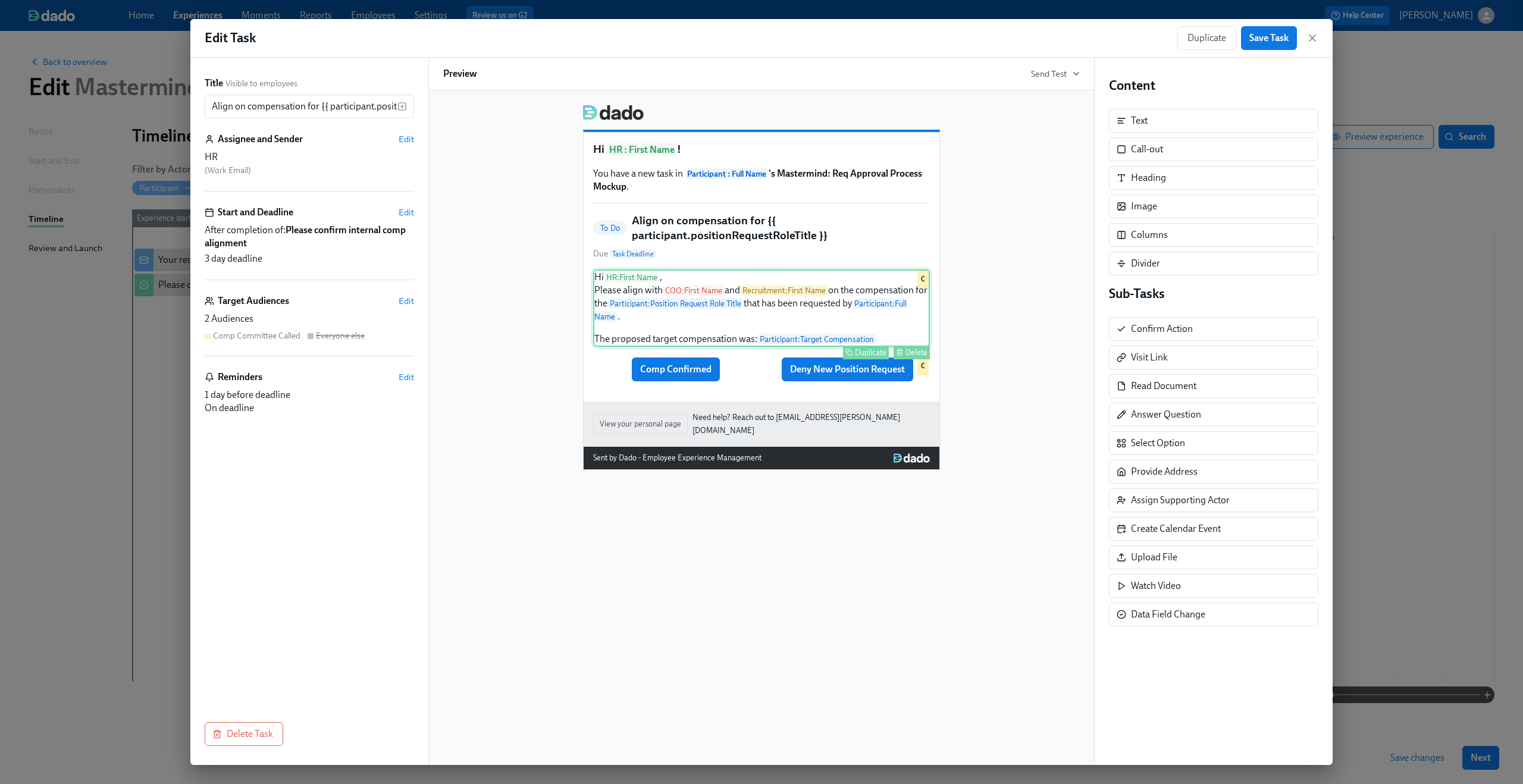
click at [727, 306] on div "Hi HR : First Name , Please align with COO : First Name and Recruitment : First…" at bounding box center [761, 308] width 337 height 77
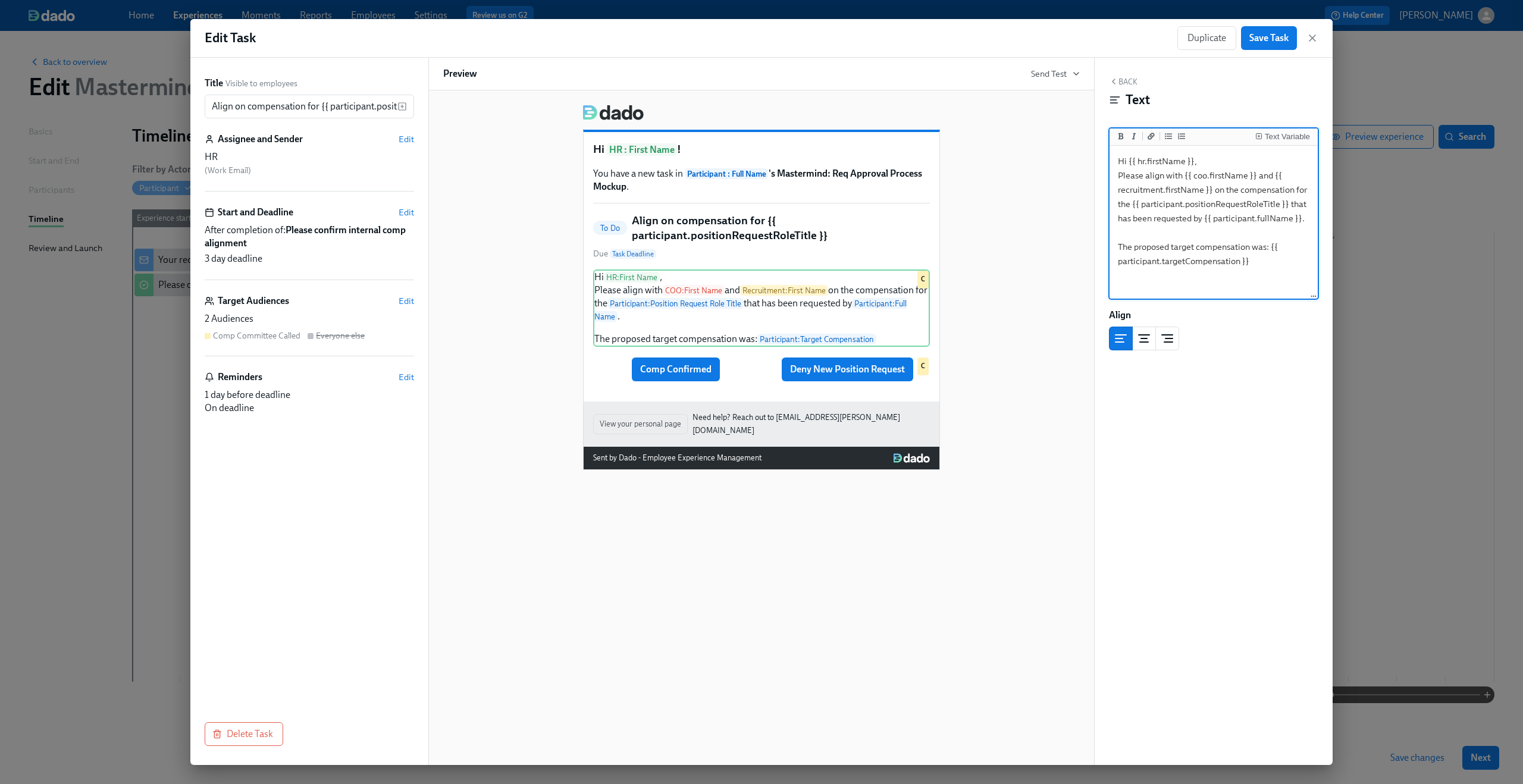
click at [1222, 201] on textarea "Hi {{ hr.firstName }}, Please align with {{ coo.firstName }} and {{ recruitment…" at bounding box center [1214, 223] width 204 height 149
drag, startPoint x: 1133, startPoint y: 204, endPoint x: 1289, endPoint y: 199, distance: 156.1
click at [1289, 199] on textarea "Hi {{ hr.firstName }}, Please align with {{ coo.firstName }} and {{ recruitment…" at bounding box center [1214, 223] width 204 height 149
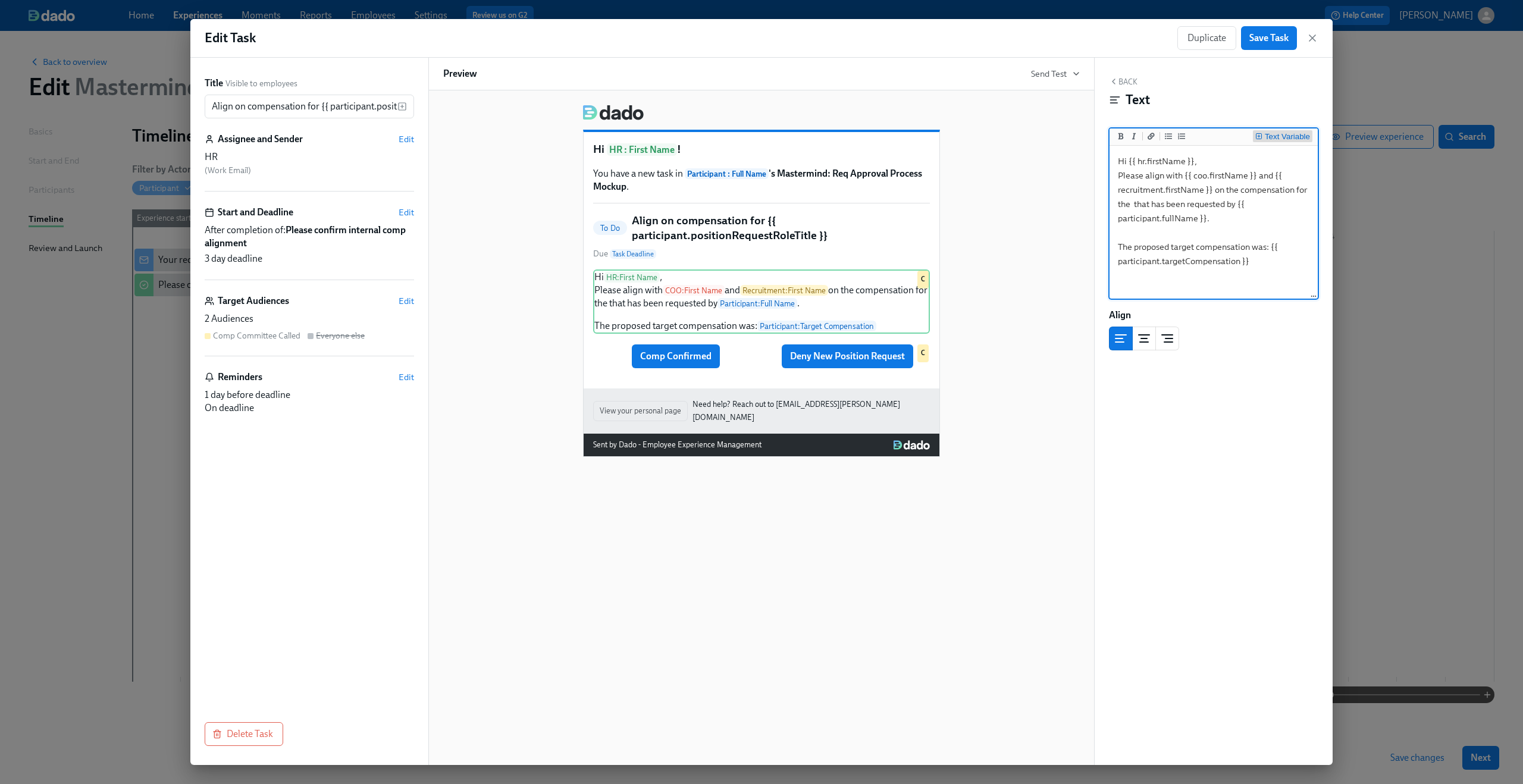
type textarea "Hi {{ hr.firstName }}, Please align with {{ coo.firstName }} and {{ recruitment…"
click at [1293, 133] on div "Text Variable" at bounding box center [1287, 137] width 45 height 8
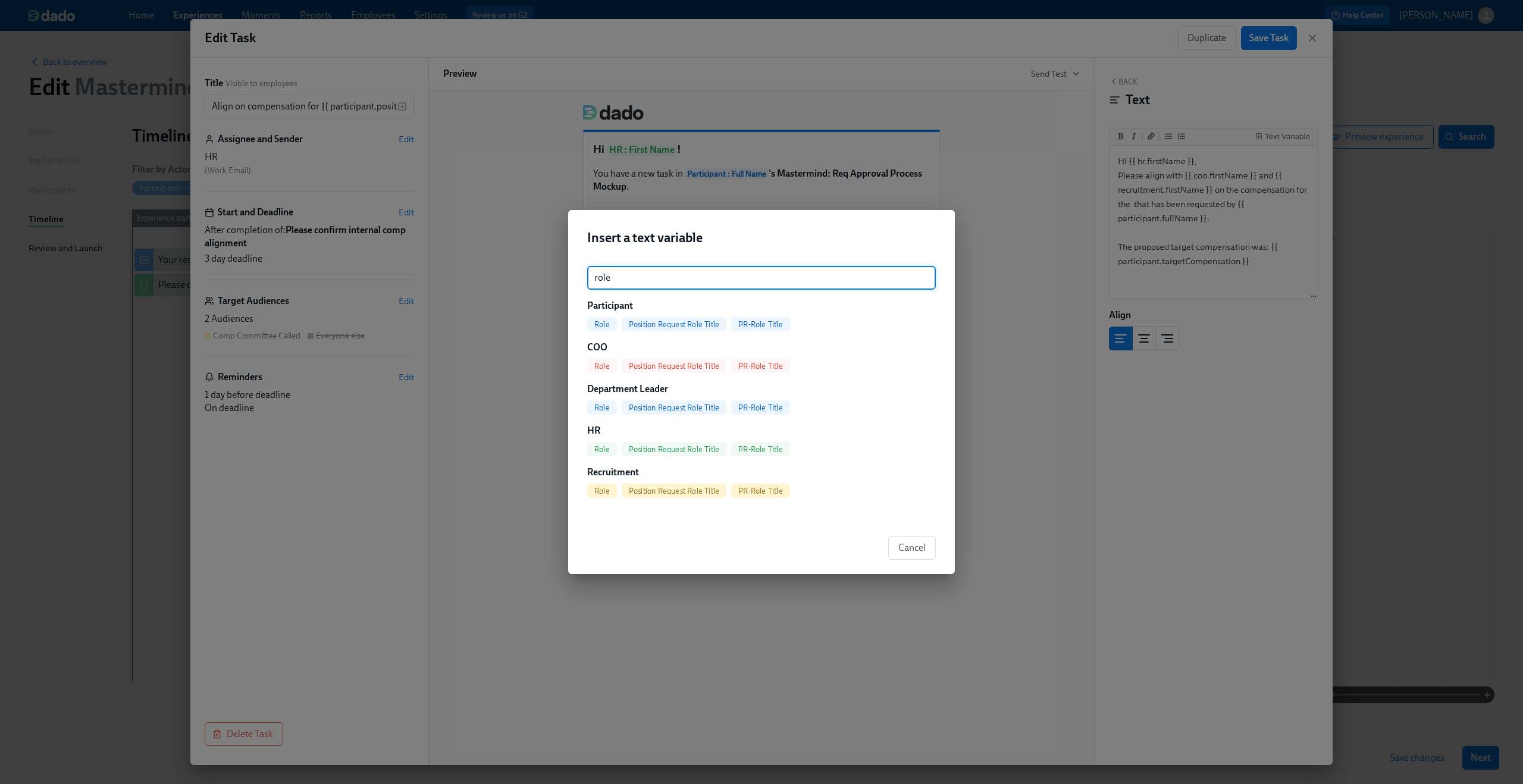
type input "role"
click at [755, 324] on span "PR-Role Title" at bounding box center [761, 324] width 59 height 9
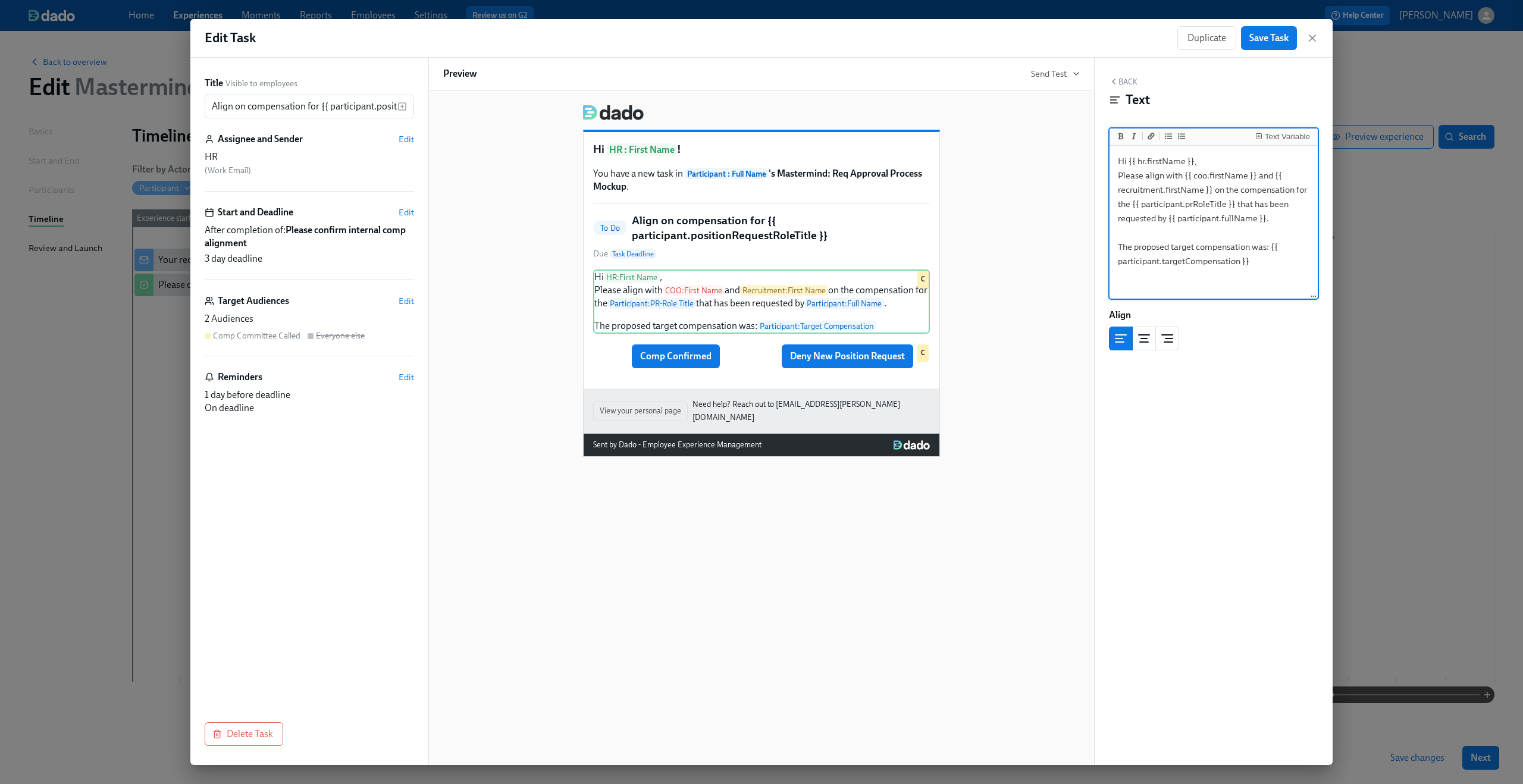
drag, startPoint x: 1273, startPoint y: 247, endPoint x: 1277, endPoint y: 257, distance: 10.8
click at [1277, 257] on textarea "Hi {{ hr.firstName }}, Please align with {{ coo.firstName }} and {{ recruitment…" at bounding box center [1214, 223] width 204 height 149
type textarea "Hi {{ hr.firstName }}, Please align with {{ coo.firstName }} and {{ recruitment…"
click at [1283, 137] on div "Text Variable" at bounding box center [1287, 137] width 45 height 8
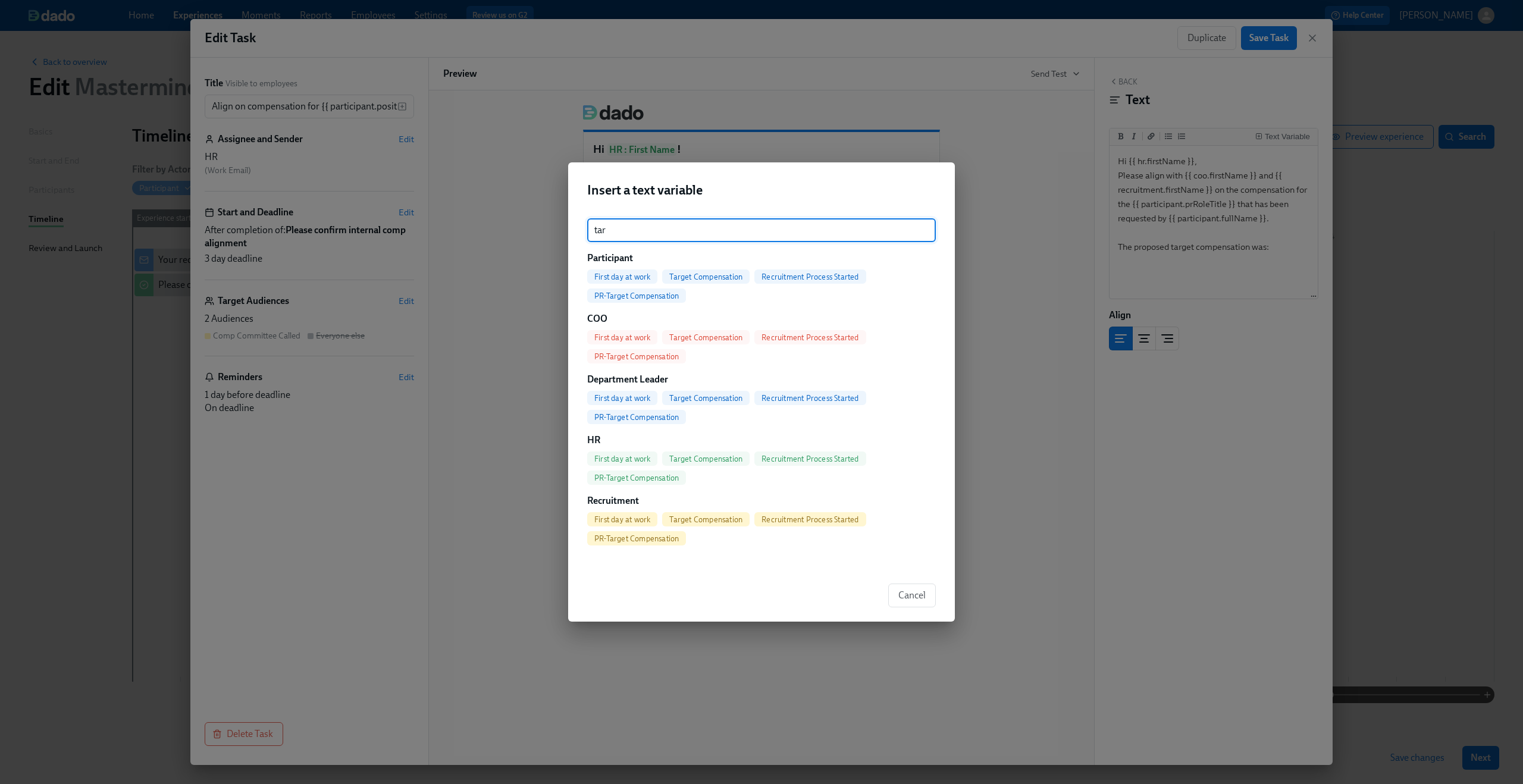
type input "tar"
click at [729, 276] on span "Target Compensation" at bounding box center [706, 277] width 87 height 9
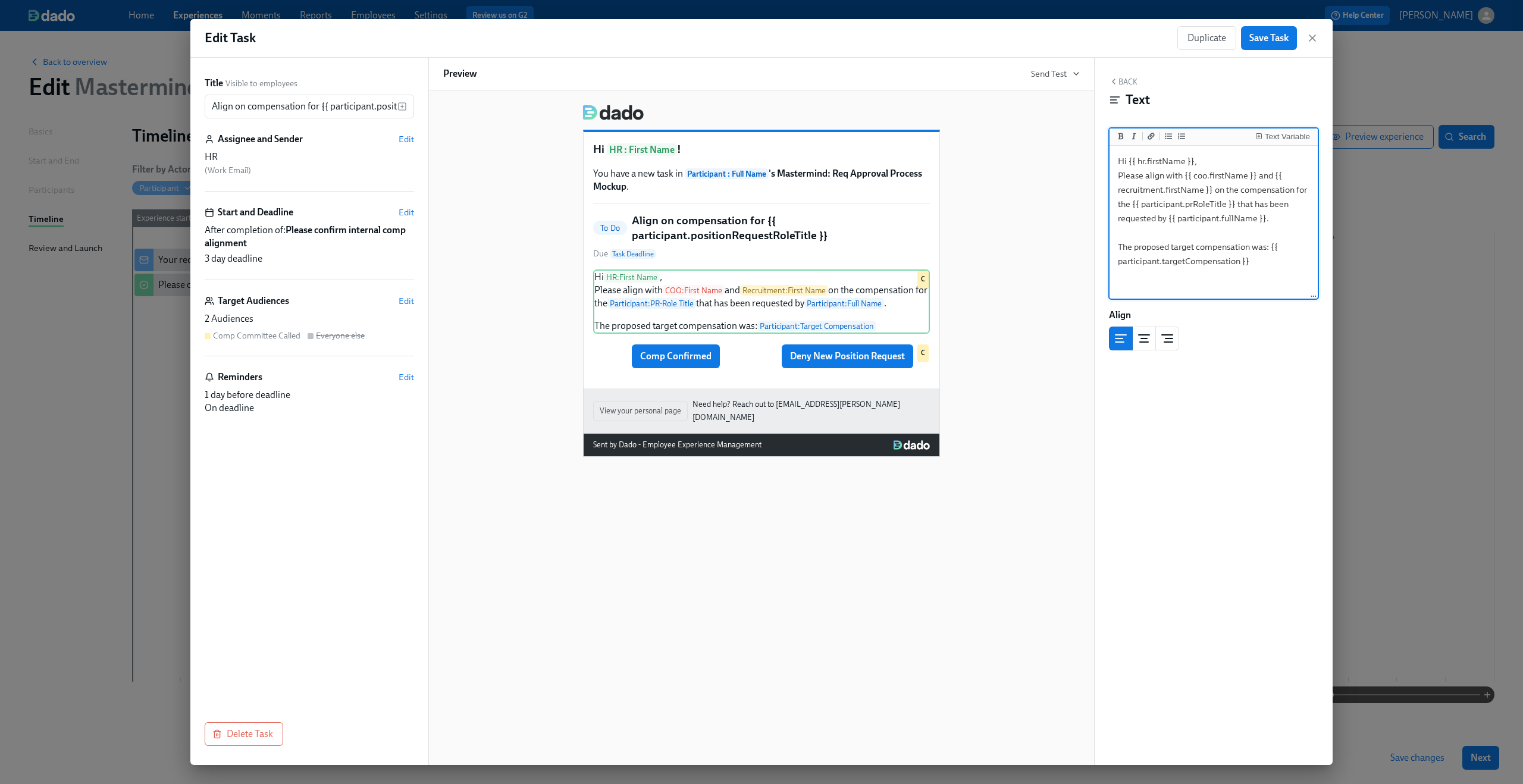
drag, startPoint x: 1273, startPoint y: 248, endPoint x: 1275, endPoint y: 257, distance: 9.2
click at [1275, 257] on textarea "Hi {{ hr.firstName }}, Please align with {{ coo.firstName }} and {{ recruitment…" at bounding box center [1214, 223] width 204 height 149
type textarea "Hi {{ hr.firstName }}, Please align with {{ coo.firstName }} and {{ recruitment…"
click at [1306, 133] on div "Text Variable" at bounding box center [1287, 137] width 45 height 8
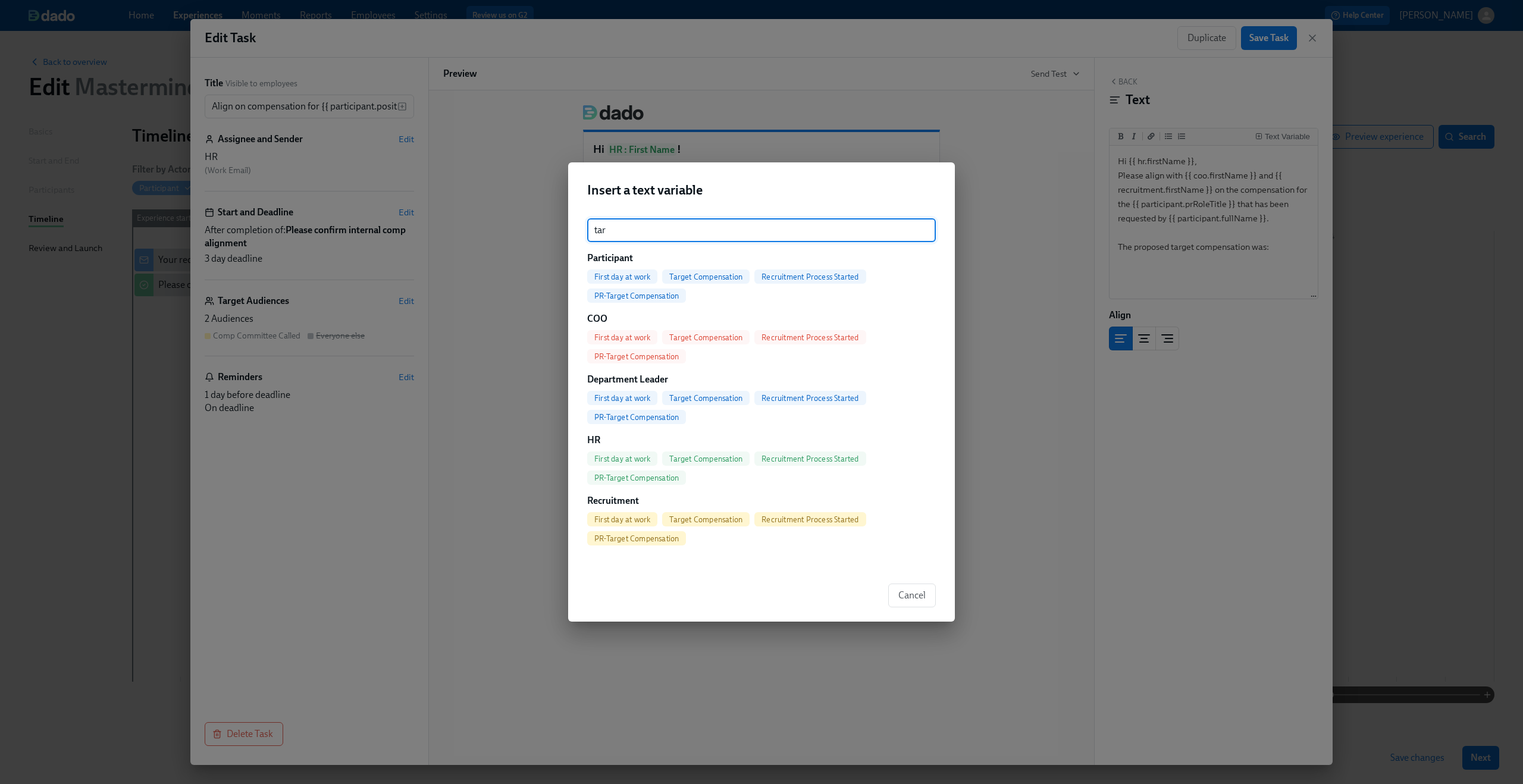
type input "tar"
click at [657, 299] on span "PR-Target Compensation" at bounding box center [636, 296] width 99 height 9
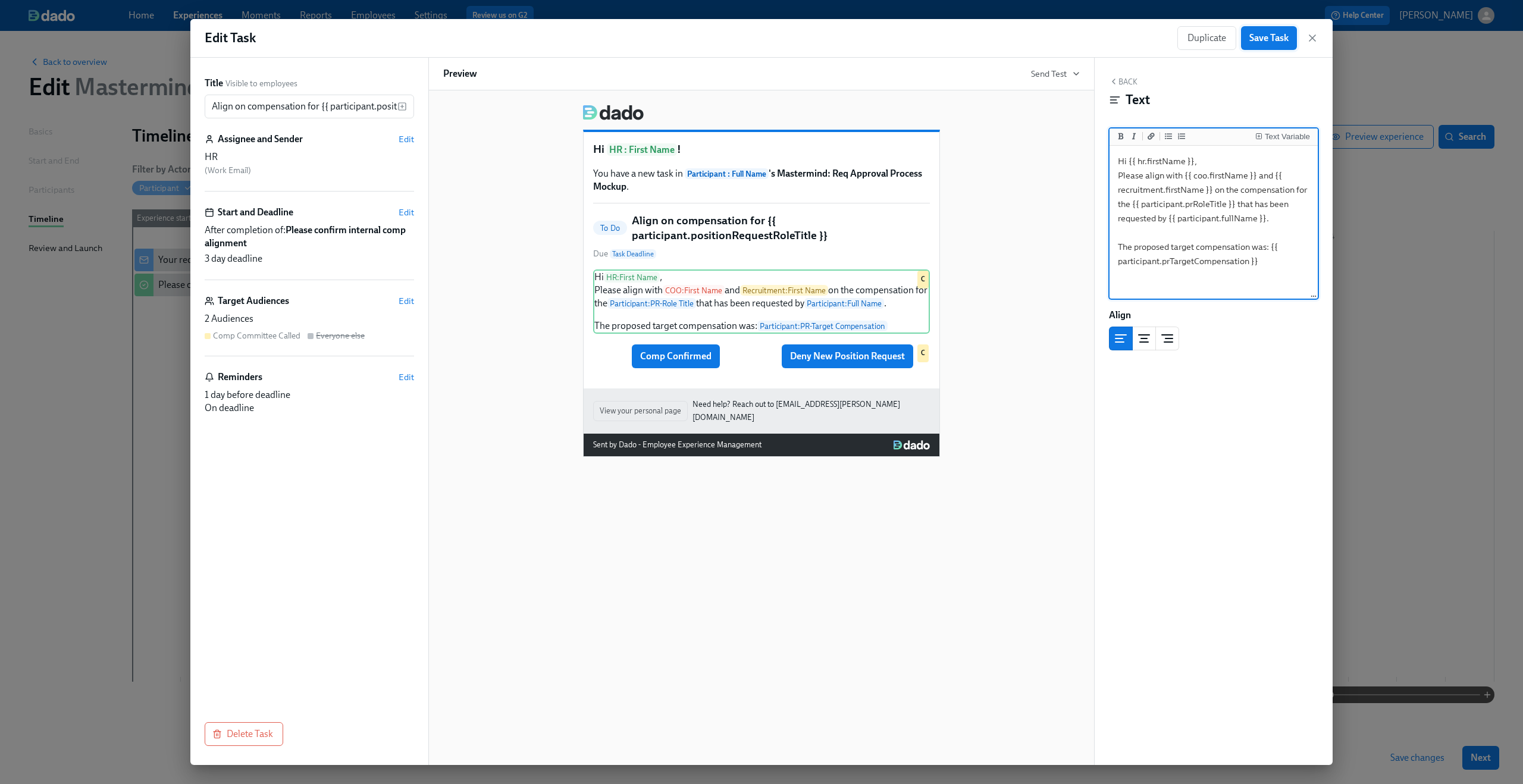
type textarea "Hi {{ hr.firstName }}, Please align with {{ coo.firstName }} and {{ recruitment…"
click at [1273, 46] on button "Save Task" at bounding box center [1269, 37] width 56 height 24
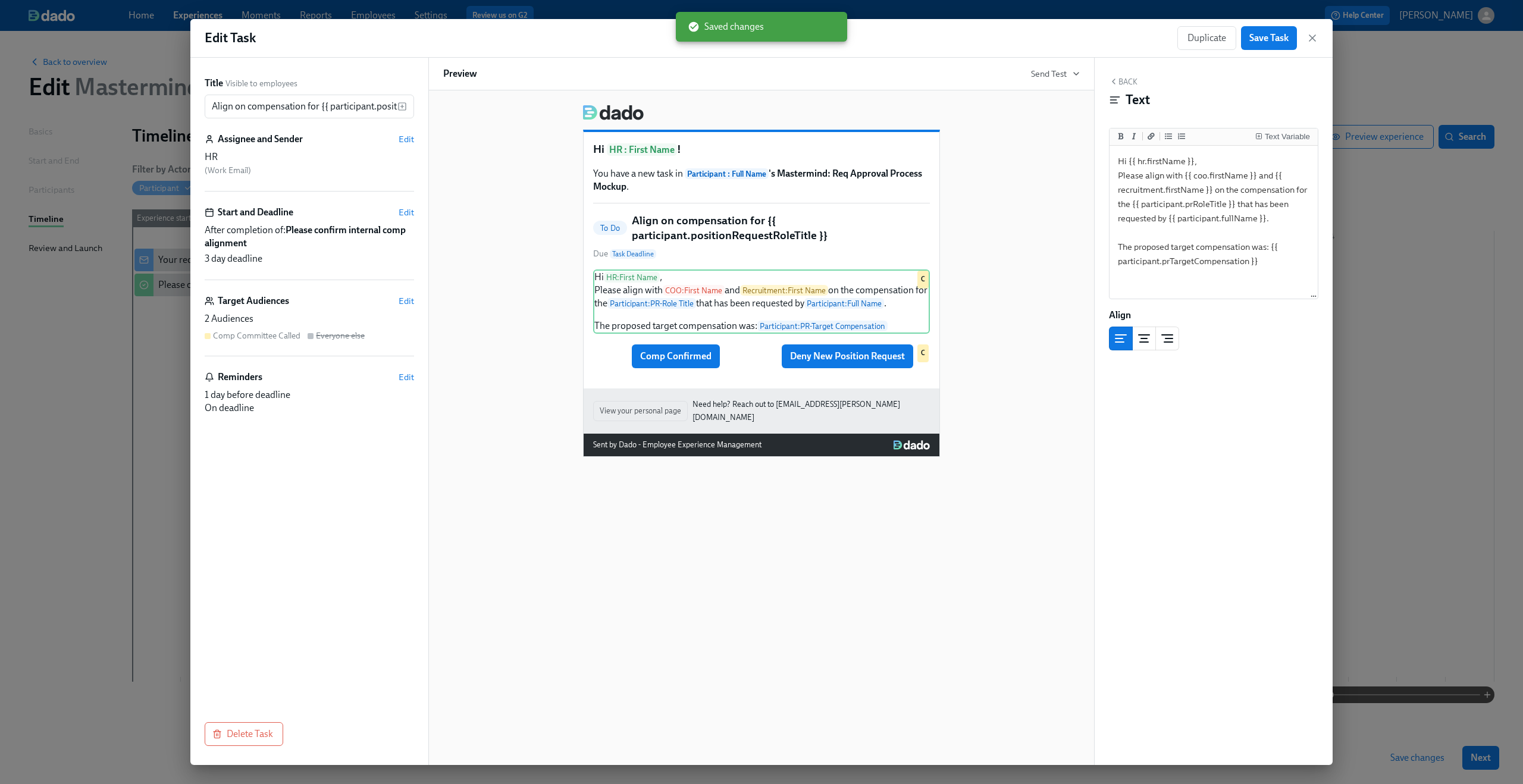
click at [1313, 44] on div "Duplicate Save Task" at bounding box center [1248, 37] width 141 height 24
click at [1314, 38] on icon "button" at bounding box center [1313, 38] width 12 height 12
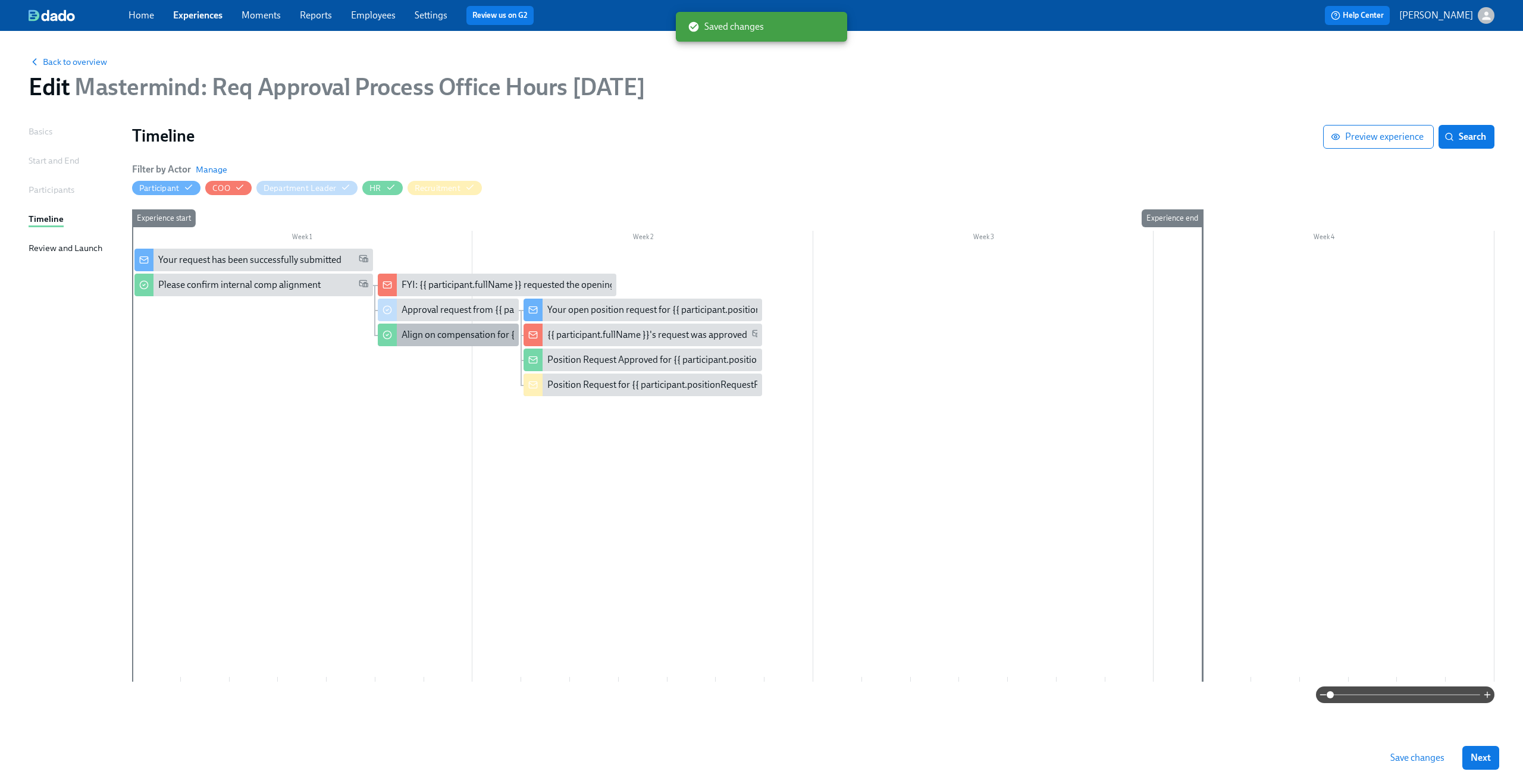
click at [456, 336] on div "Align on compensation for {{ participant.positionRequestRoleTitle }}" at bounding box center [539, 335] width 276 height 13
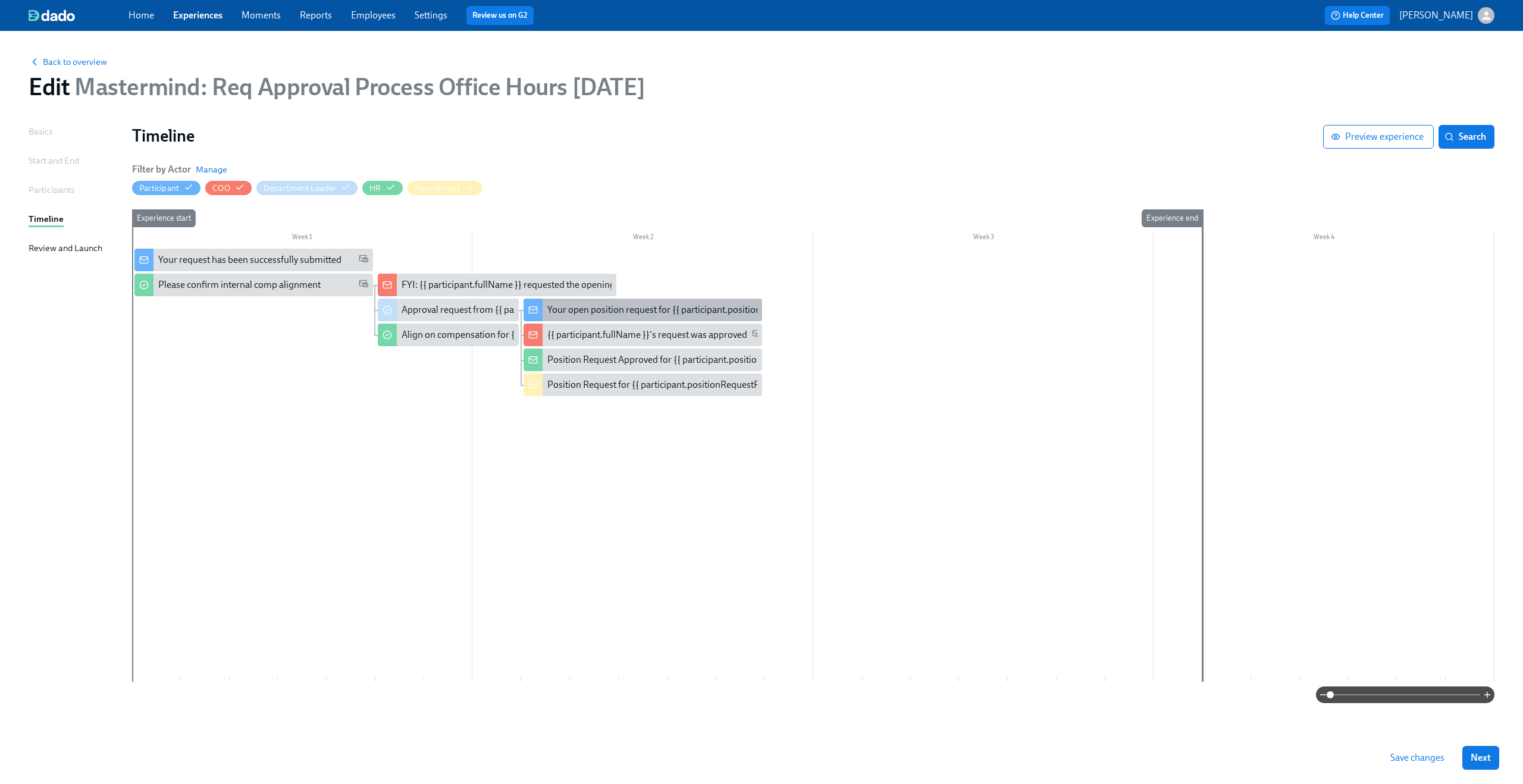
click at [570, 310] on div "Your open position request for {{ participant.positionRequestRoleTitle }}" at bounding box center [693, 310] width 292 height 13
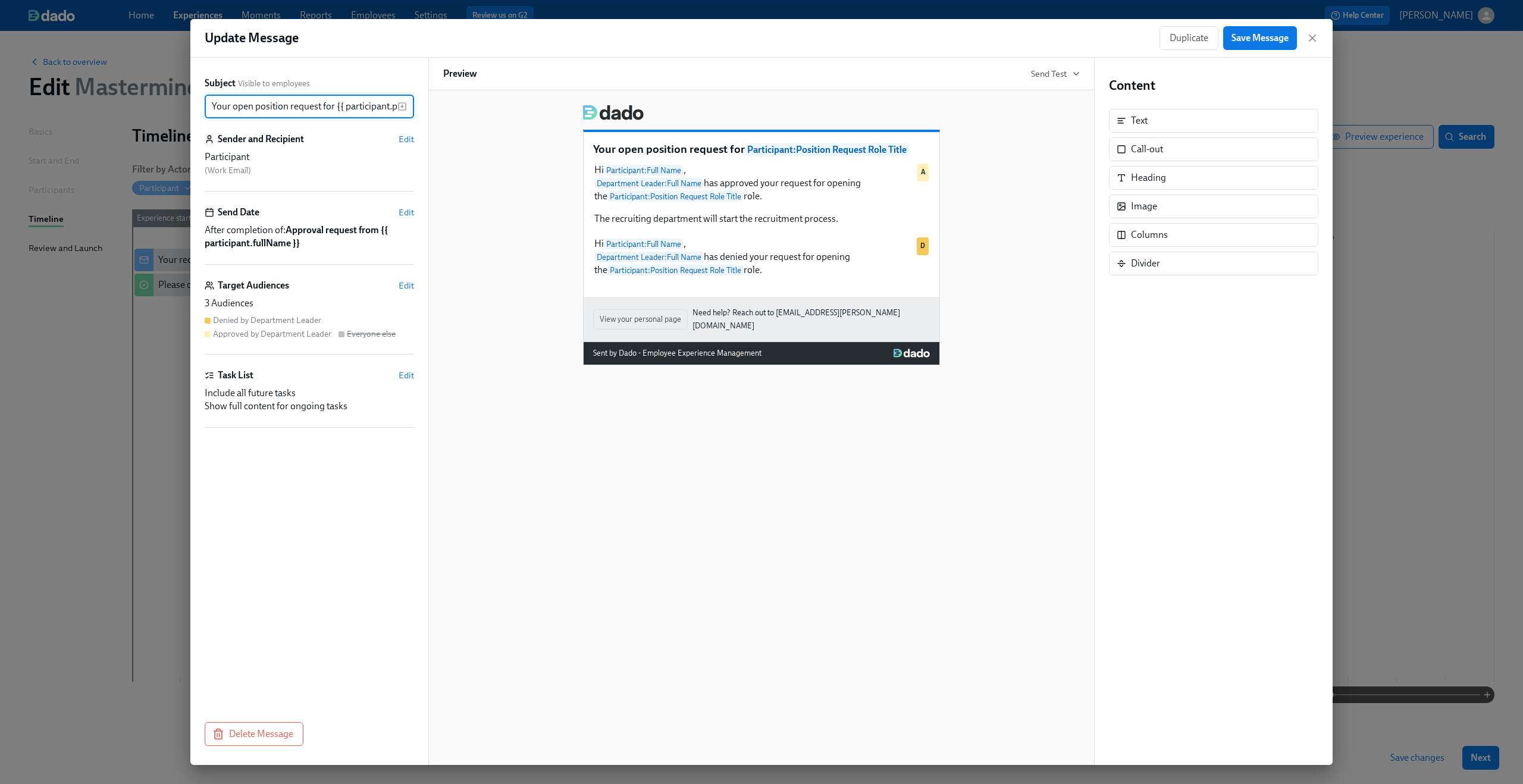
scroll to position [0, 104]
click at [274, 105] on input "Your open position request for {{ participant.positionRequestRoleTitle }}" at bounding box center [301, 106] width 193 height 24
drag, startPoint x: 233, startPoint y: 107, endPoint x: 395, endPoint y: 105, distance: 162.0
click at [395, 105] on input "Your open position request for {{ participant.positionRequestRoleTitle }}" at bounding box center [301, 106] width 193 height 24
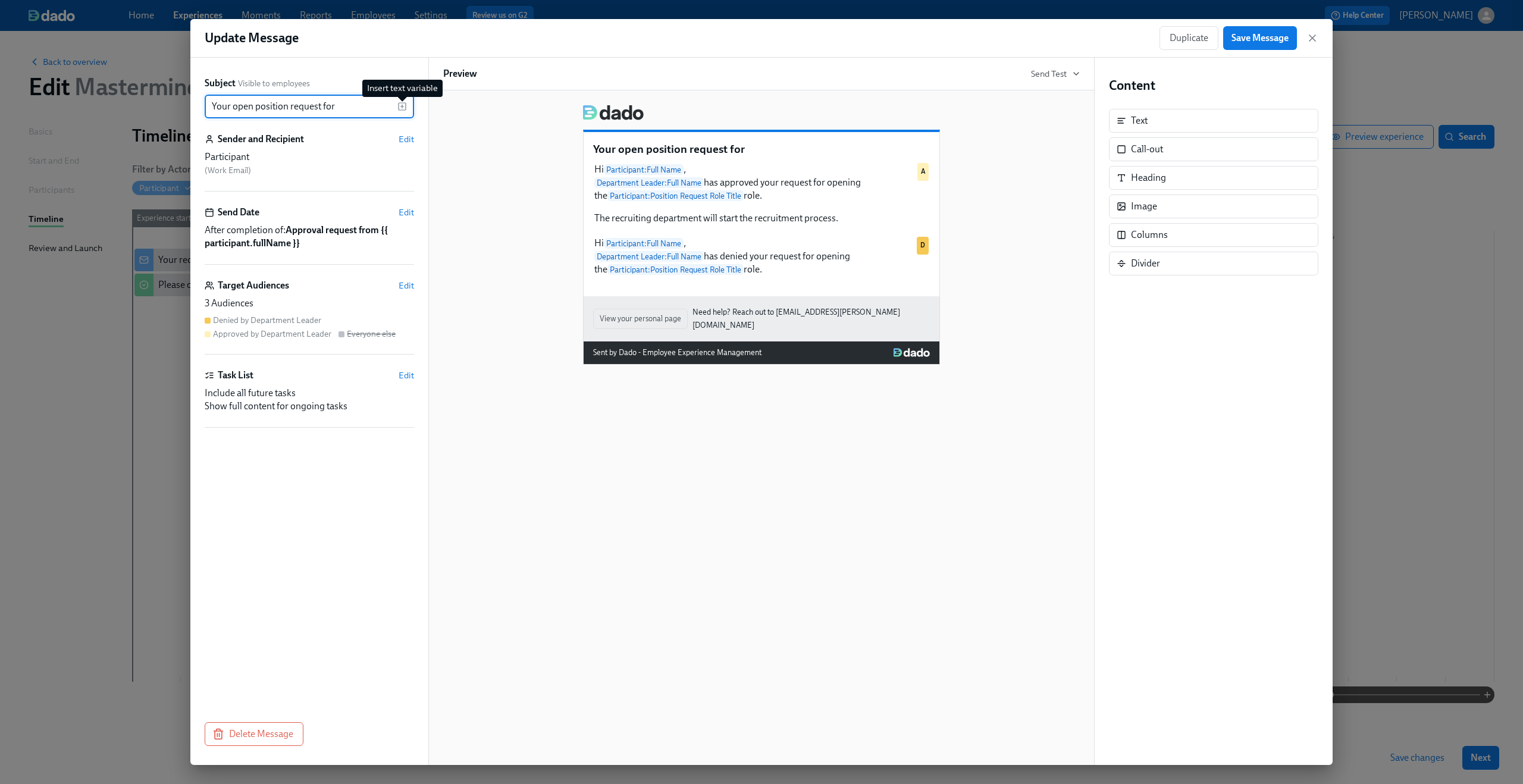
type input "Your open position request for"
click at [404, 107] on icon "button" at bounding box center [402, 107] width 10 height 10
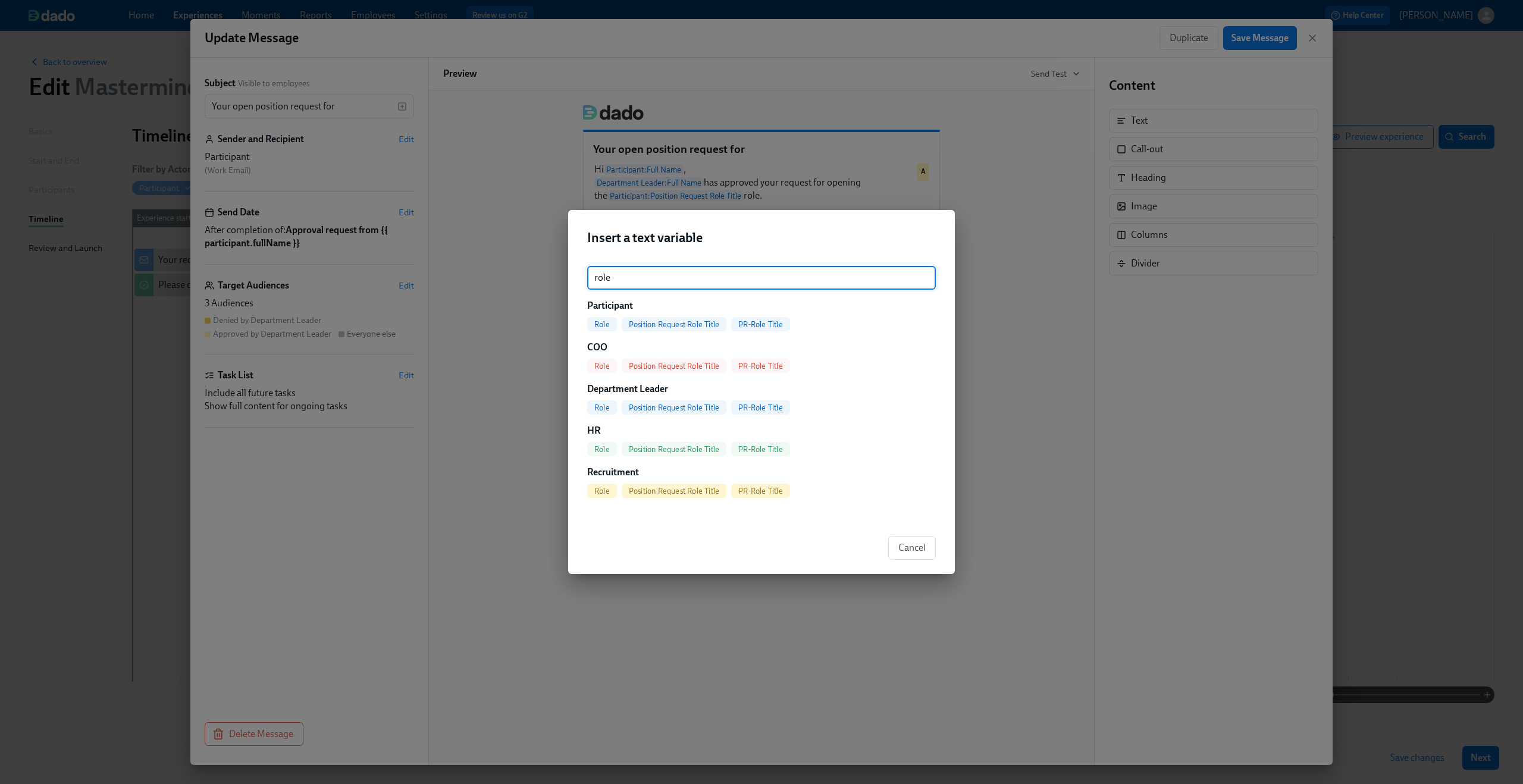
type input "role"
click at [751, 324] on span "PR-Role Title" at bounding box center [761, 324] width 59 height 9
type input "Your open position request for {{ participant.prRoleTitle }}"
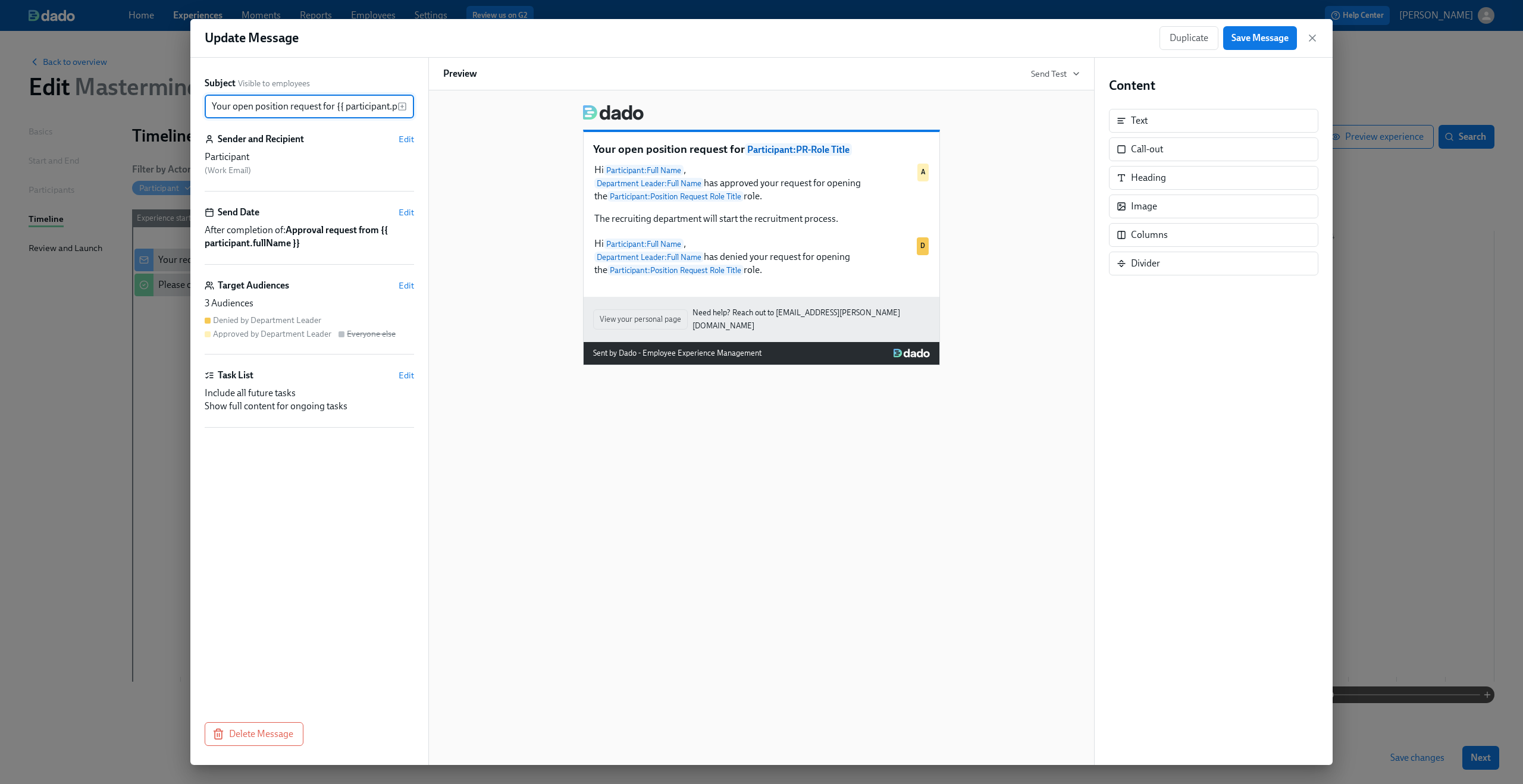
scroll to position [0, 47]
click at [631, 201] on div "Hi Participant : Full Name , Department Leader : Full Name has approved your re…" at bounding box center [761, 194] width 337 height 64
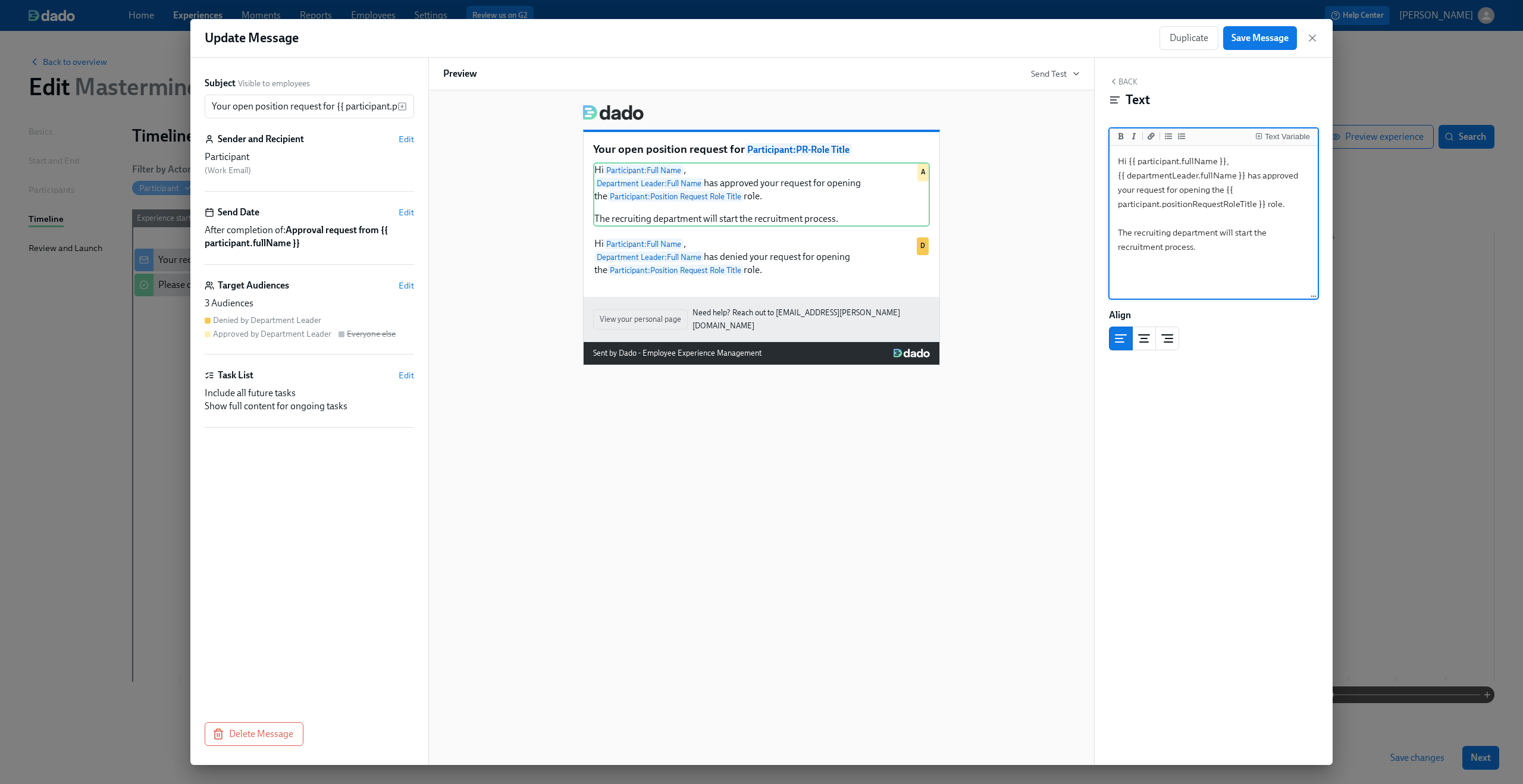
drag, startPoint x: 1228, startPoint y: 190, endPoint x: 1265, endPoint y: 202, distance: 38.9
click at [1265, 202] on textarea "Hi {{ participant.fullName }}, {{ departmentLeader.fullName }} has approved you…" at bounding box center [1214, 223] width 204 height 149
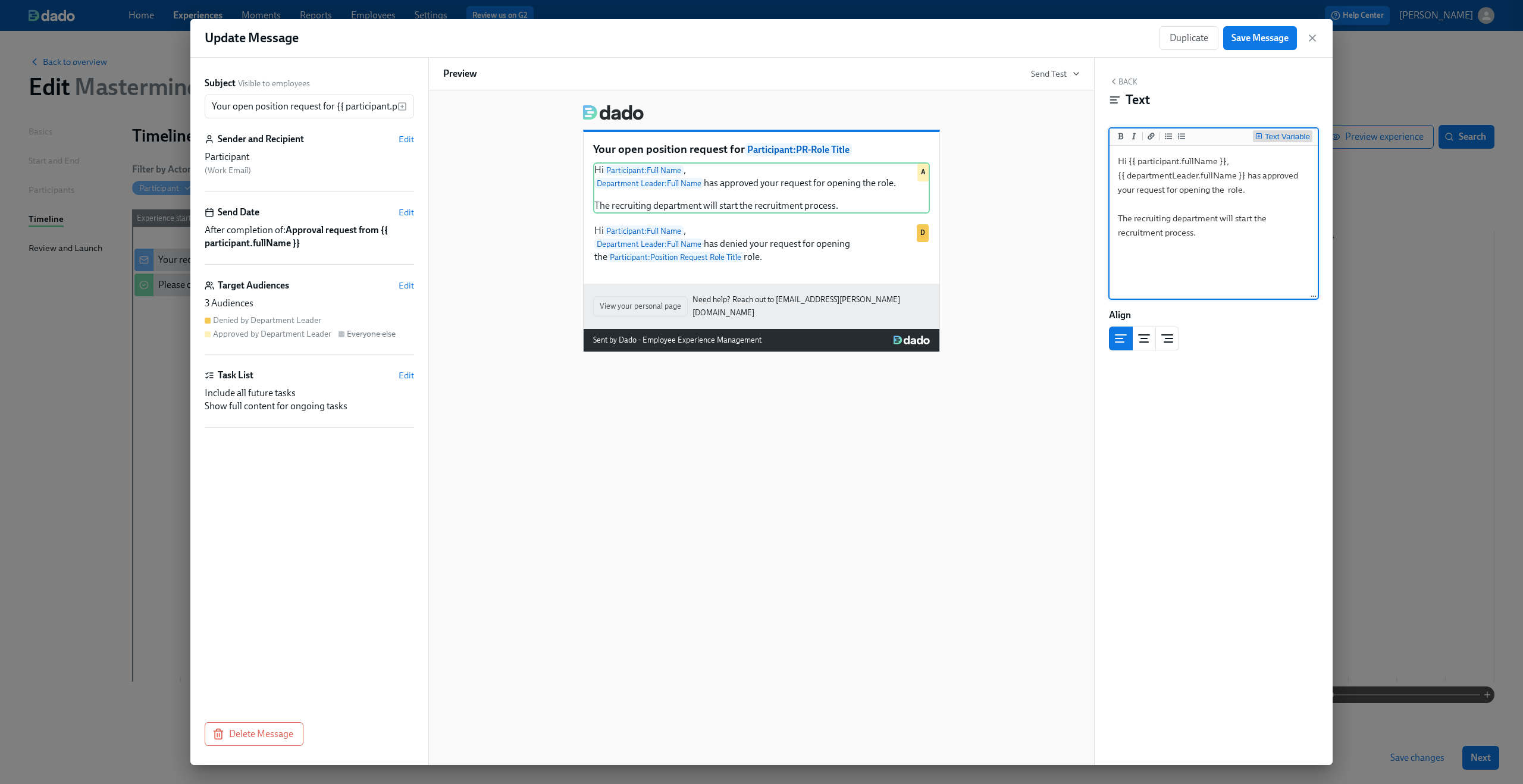
type textarea "Hi {{ participant.fullName }}, {{ departmentLeader.fullName }} has approved you…"
click at [1288, 133] on div "Text Variable" at bounding box center [1287, 137] width 45 height 8
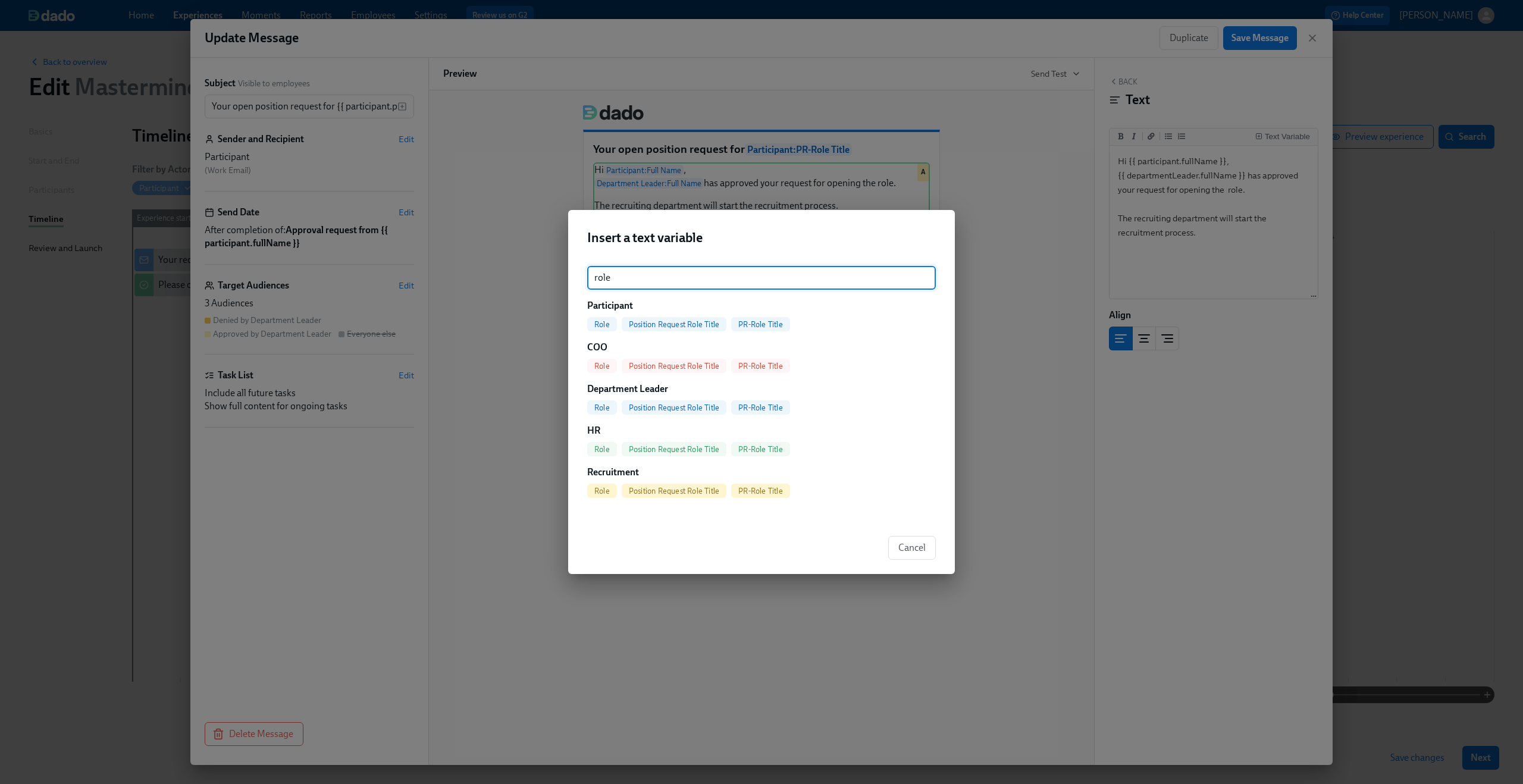
type input "role"
click at [773, 325] on span "PR-Role Title" at bounding box center [761, 324] width 59 height 9
type textarea "Hi {{ participant.fullName }}, {{ departmentLeader.fullName }} has approved you…"
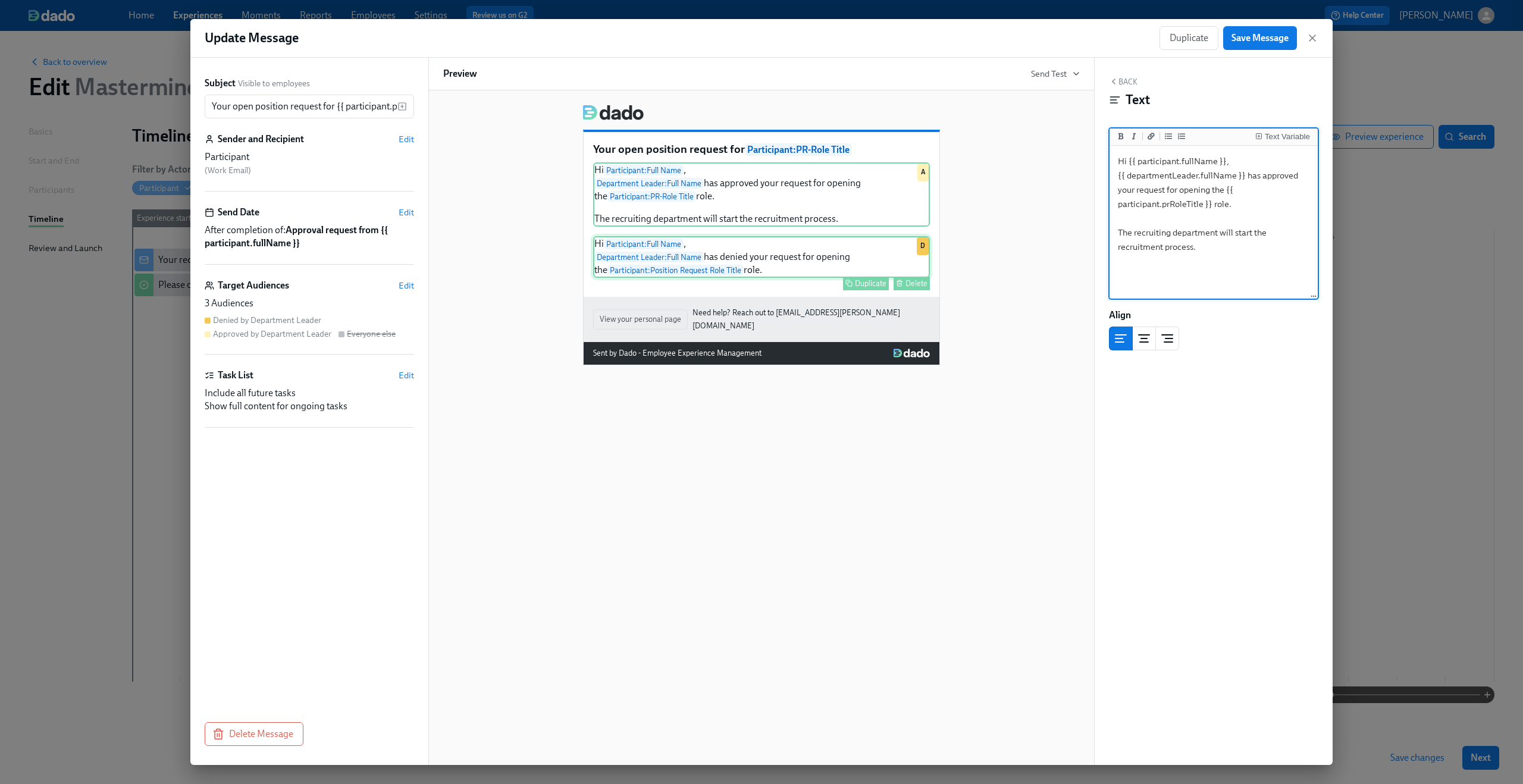
click at [718, 256] on div "Hi Participant : Full Name , Department Leader : Full Name has denied your requ…" at bounding box center [761, 257] width 337 height 42
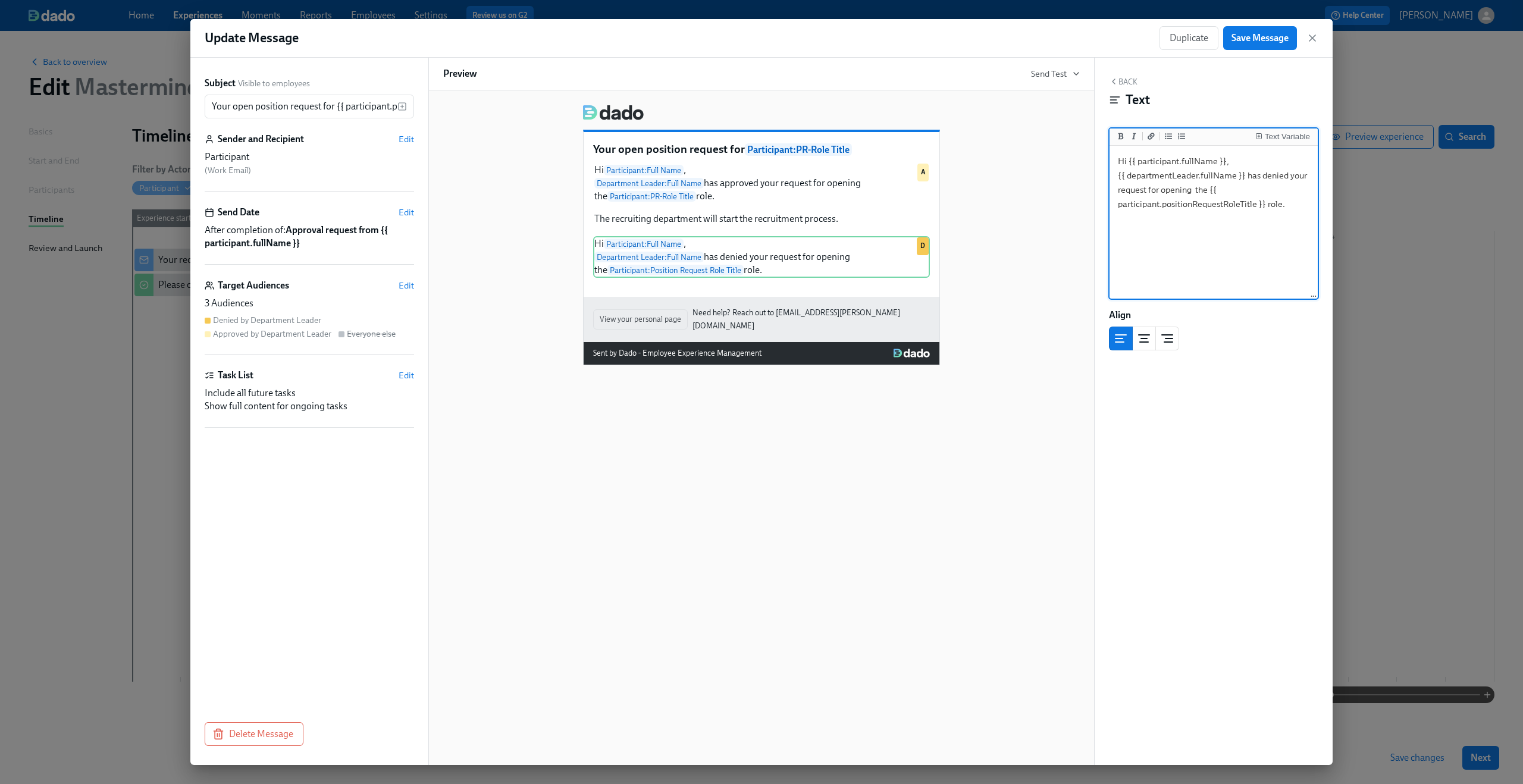
drag, startPoint x: 1210, startPoint y: 190, endPoint x: 1264, endPoint y: 201, distance: 55.1
click at [1264, 201] on textarea "Hi {{ participant.fullName }}, {{ departmentLeader.fullName }} has denied your …" at bounding box center [1214, 223] width 204 height 149
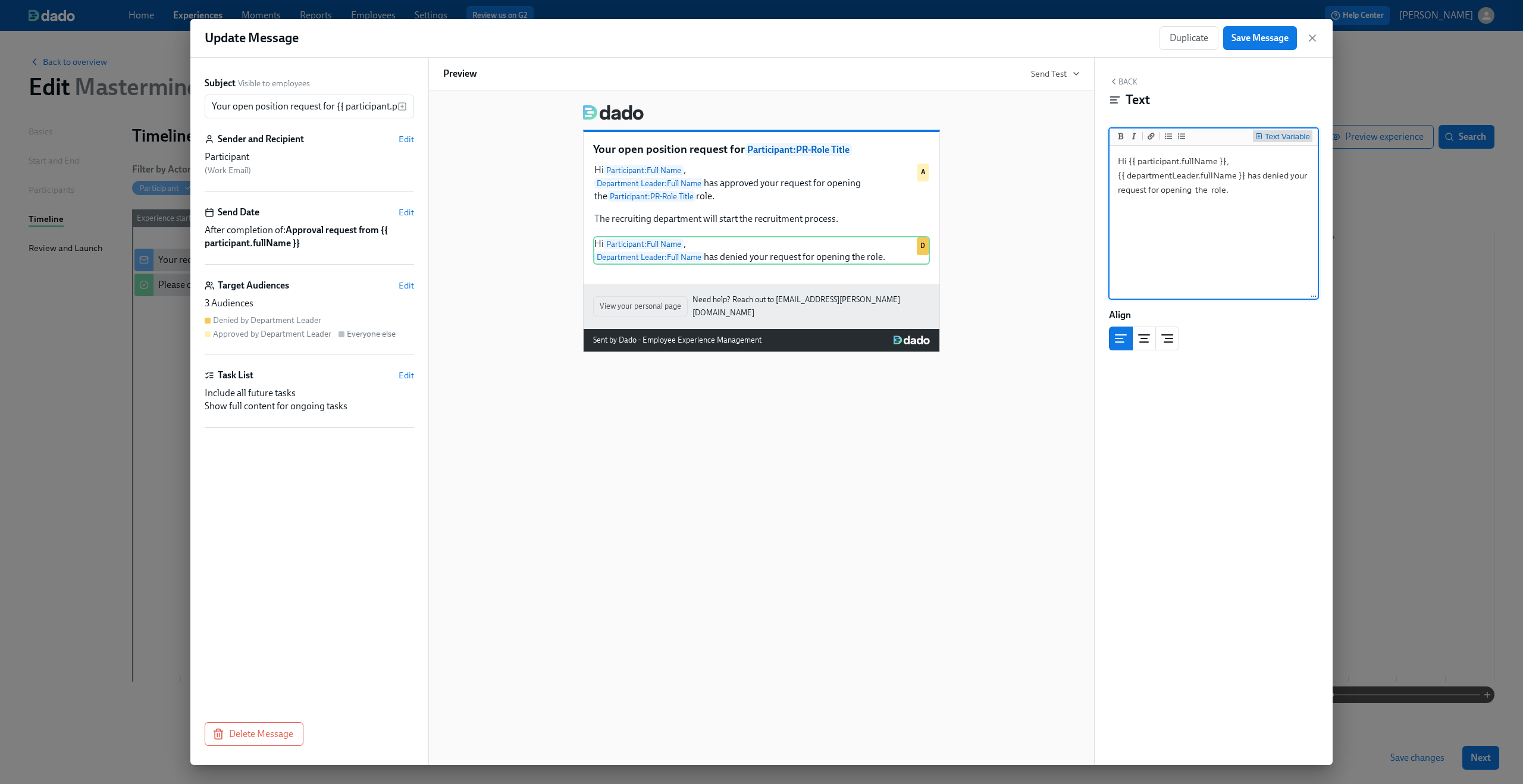
type textarea "Hi {{ participant.fullName }}, {{ departmentLeader.fullName }} has denied your …"
click at [1286, 137] on div "Text Variable" at bounding box center [1287, 137] width 45 height 8
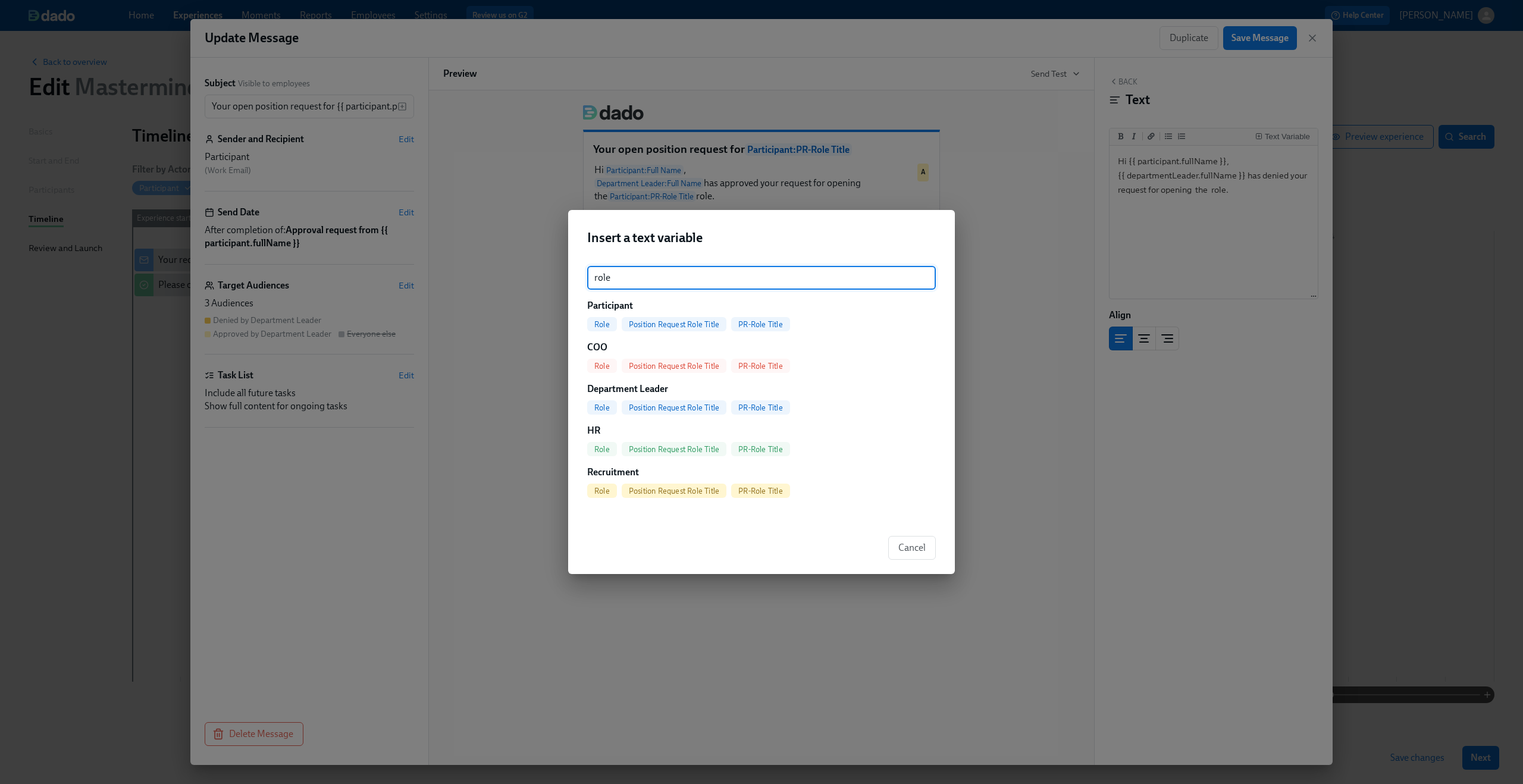
type input "role"
click at [761, 323] on span "PR-Role Title" at bounding box center [761, 324] width 59 height 9
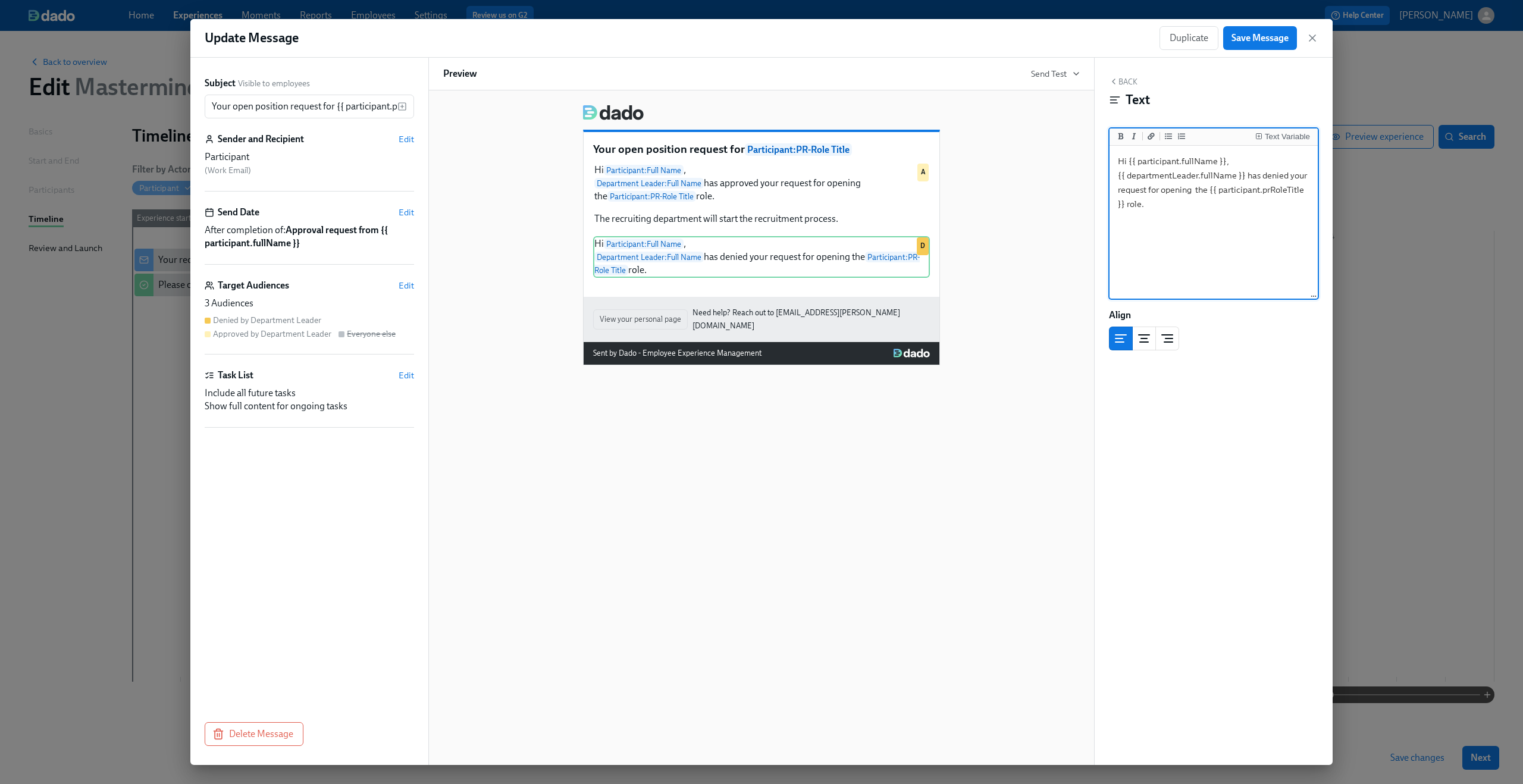
type textarea "Hi {{ participant.fullName }}, {{ departmentLeader.fullName }} has denied your …"
click at [661, 444] on div "Your open position request for Participant : PR-Role Title Hi Participant : Ful…" at bounding box center [762, 427] width 667 height 674
click at [1285, 46] on button "Save Message" at bounding box center [1260, 37] width 74 height 24
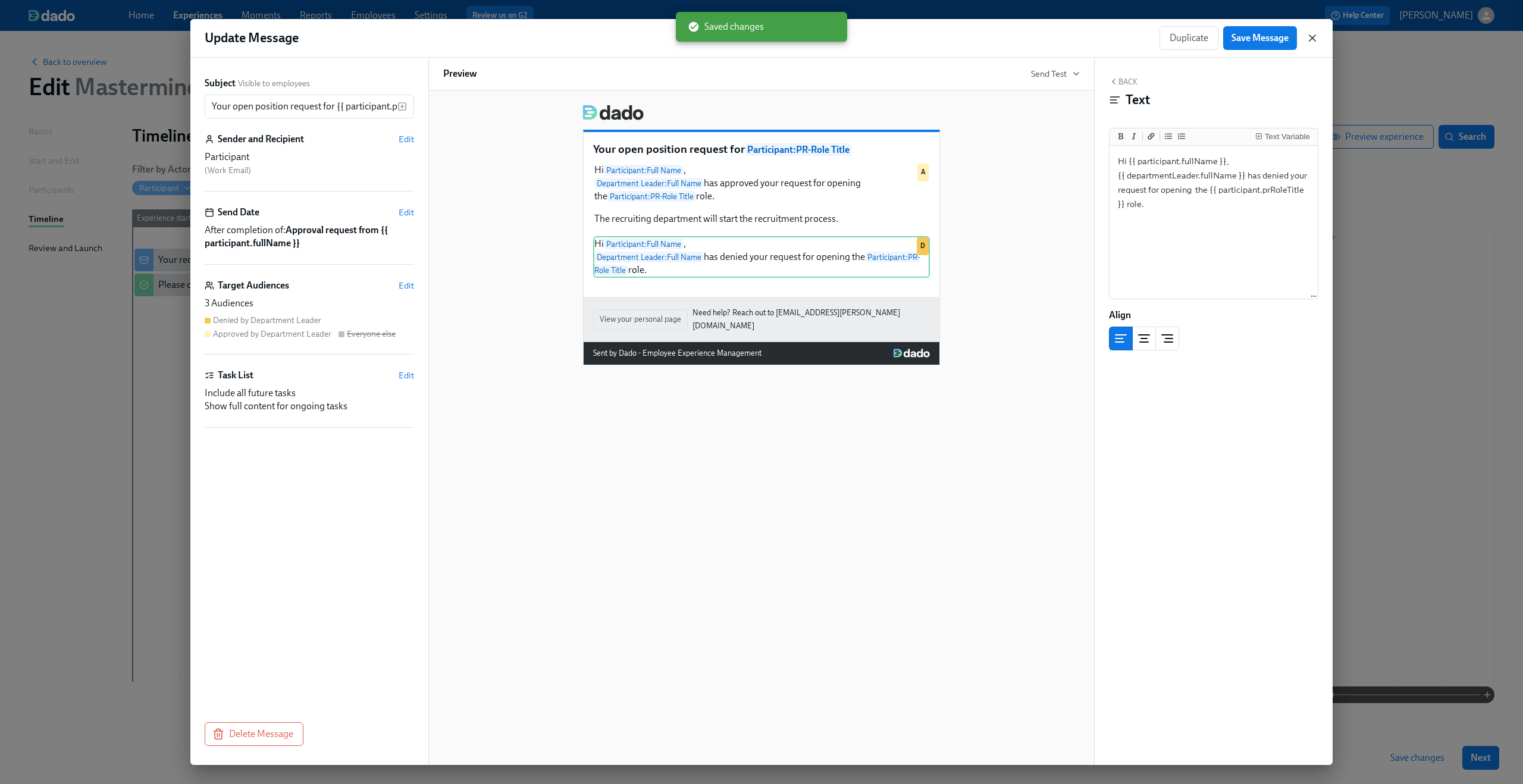
click at [1311, 41] on icon "button" at bounding box center [1313, 38] width 12 height 12
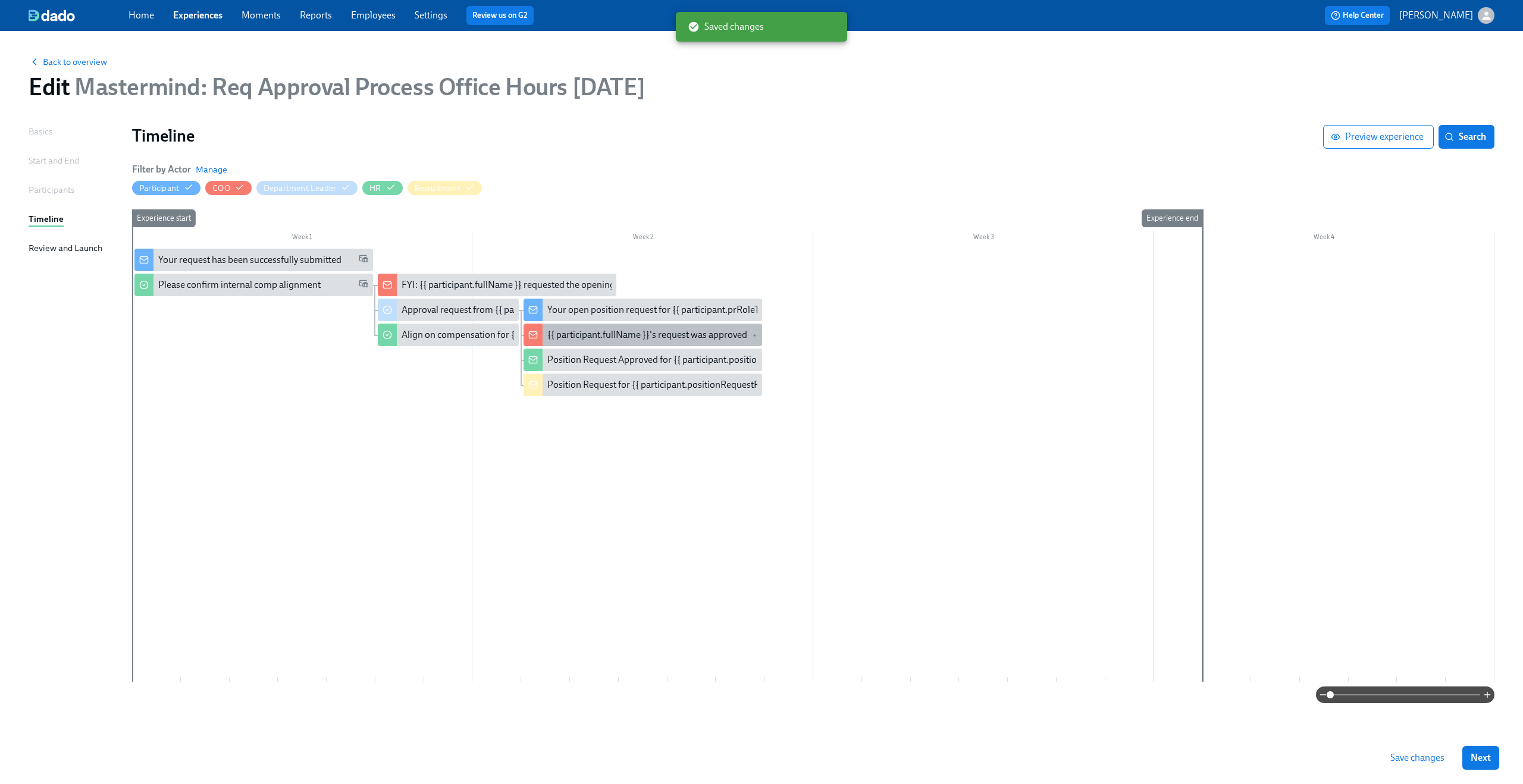
click at [601, 339] on div "{{ participant.fullName }}'s request was approved" at bounding box center [647, 335] width 200 height 13
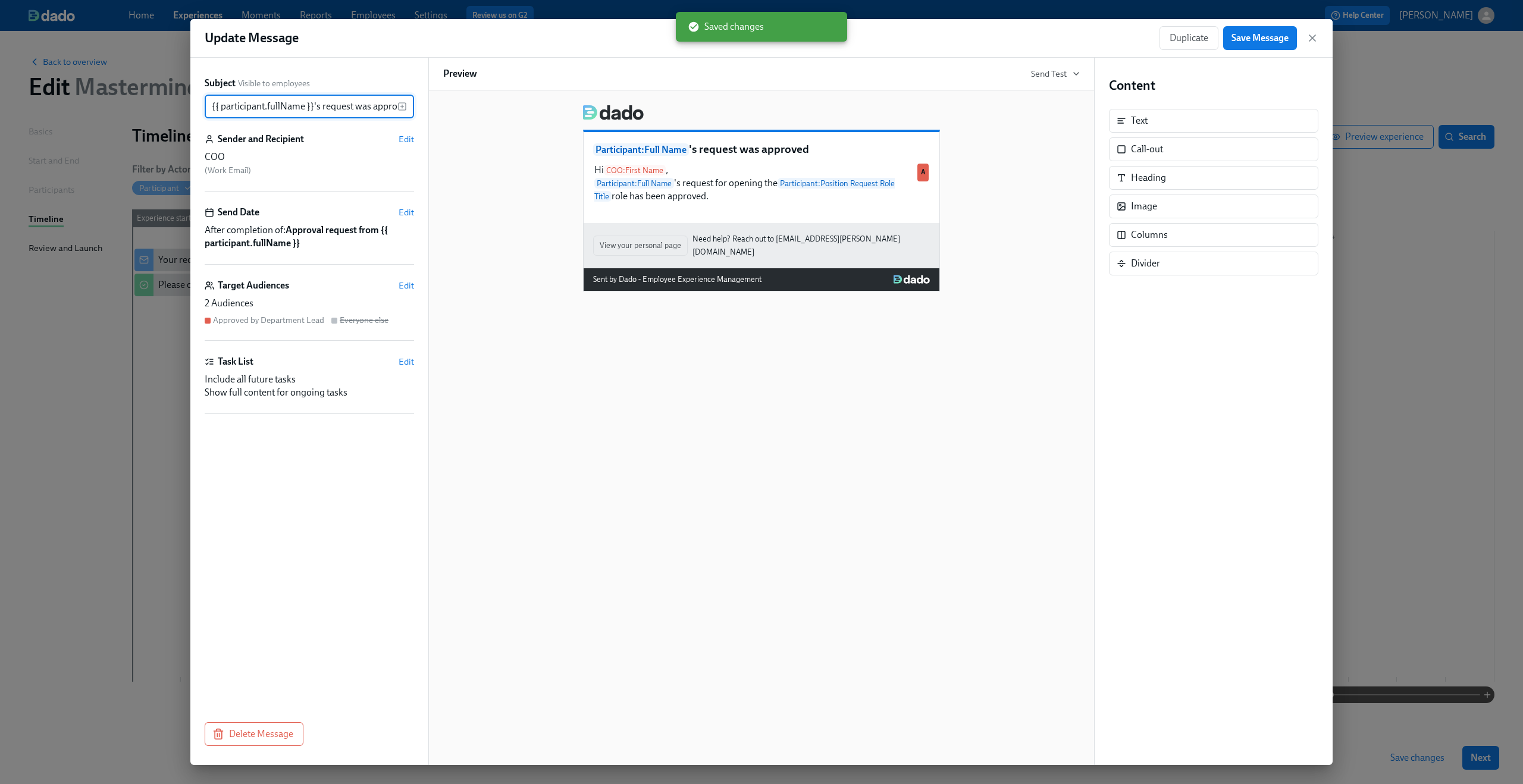
scroll to position [0, 13]
click at [812, 191] on div "Hi COO : First Name , Participant : Full Name 's request for opening the Partic…" at bounding box center [761, 183] width 337 height 42
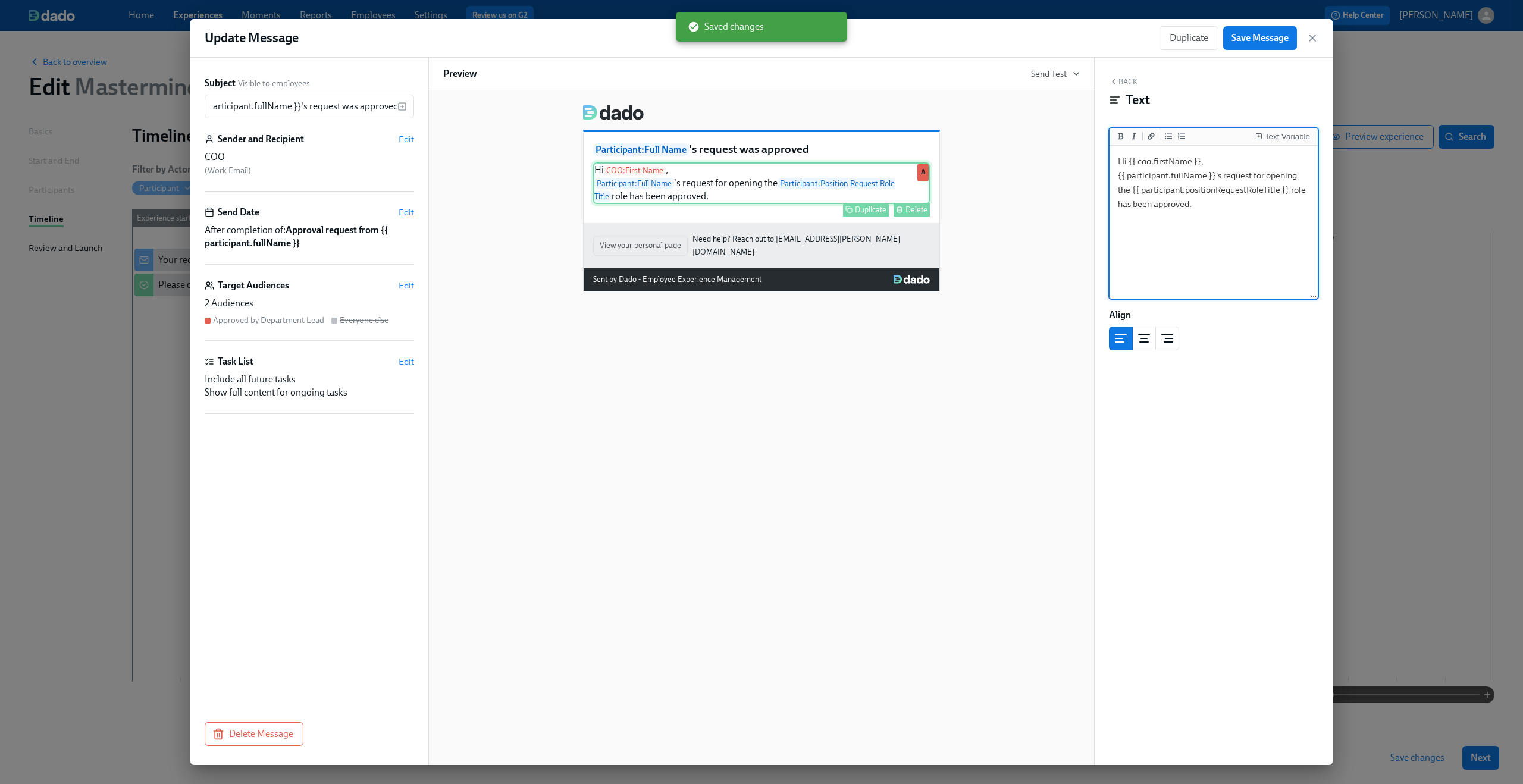
scroll to position [0, 0]
drag, startPoint x: 1134, startPoint y: 192, endPoint x: 1287, endPoint y: 194, distance: 153.0
click at [1287, 194] on textarea "Hi {{ coo.firstName }}, {{ participant.fullName }}'s request for opening the {{…" at bounding box center [1214, 223] width 204 height 149
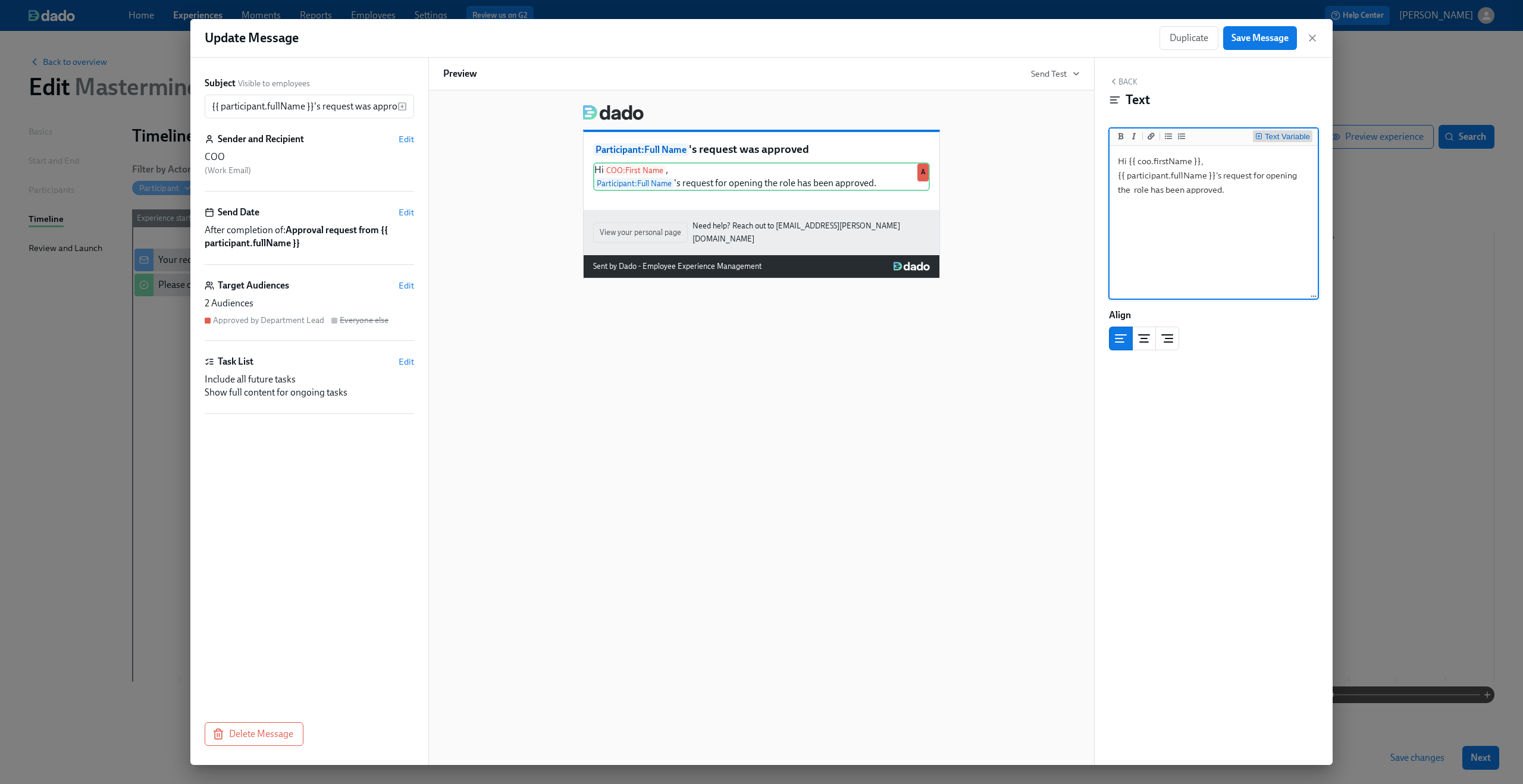
type textarea "Hi {{ coo.firstName }}, {{ participant.fullName }}'s request for opening the ro…"
click at [1283, 131] on button "Text Variable" at bounding box center [1283, 136] width 60 height 12
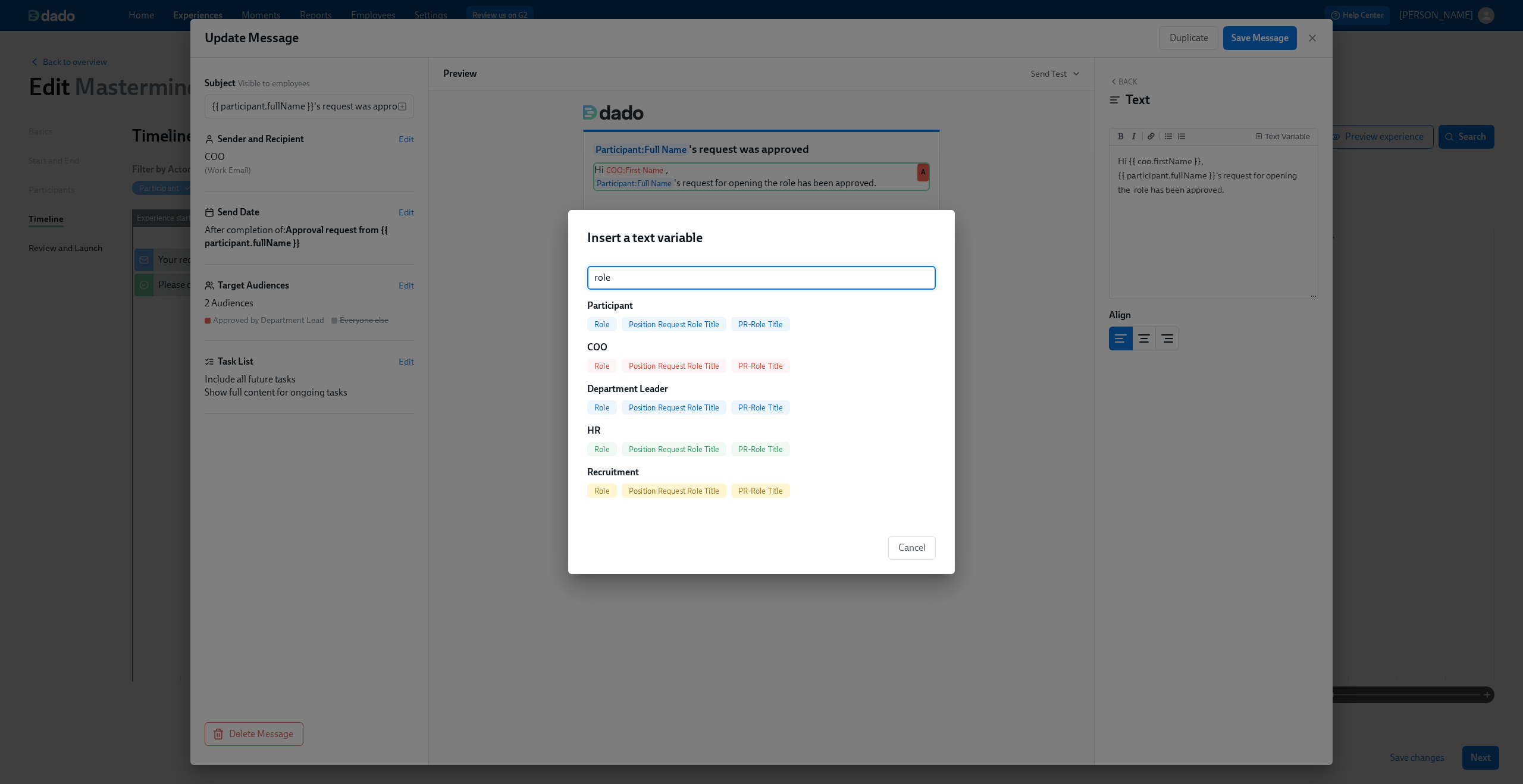
type input "role"
click at [757, 322] on span "PR-Role Title" at bounding box center [761, 324] width 59 height 9
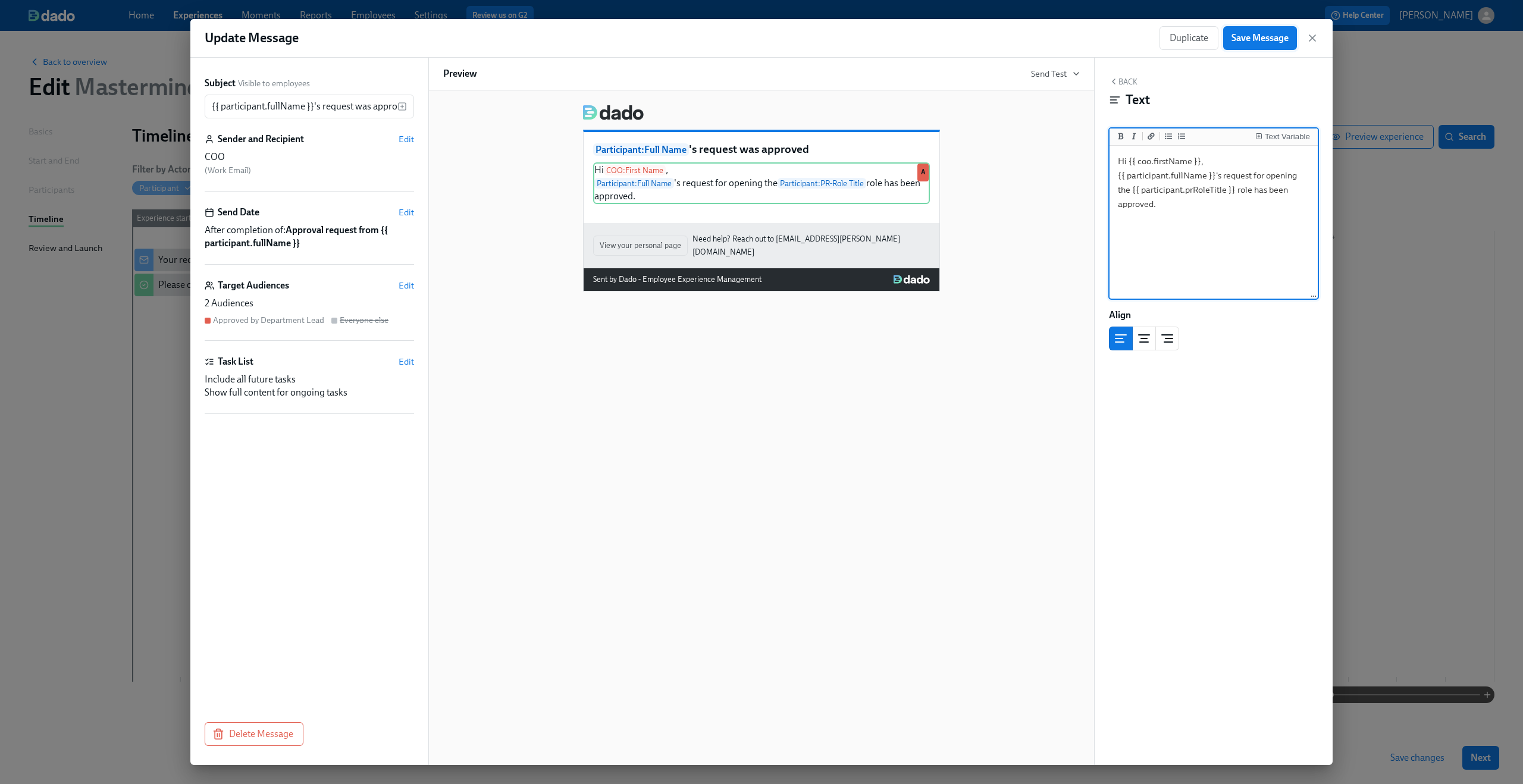
type textarea "Hi {{ coo.firstName }}, {{ participant.fullName }}'s request for opening the {{…"
click at [1264, 45] on button "Save Message" at bounding box center [1260, 37] width 74 height 24
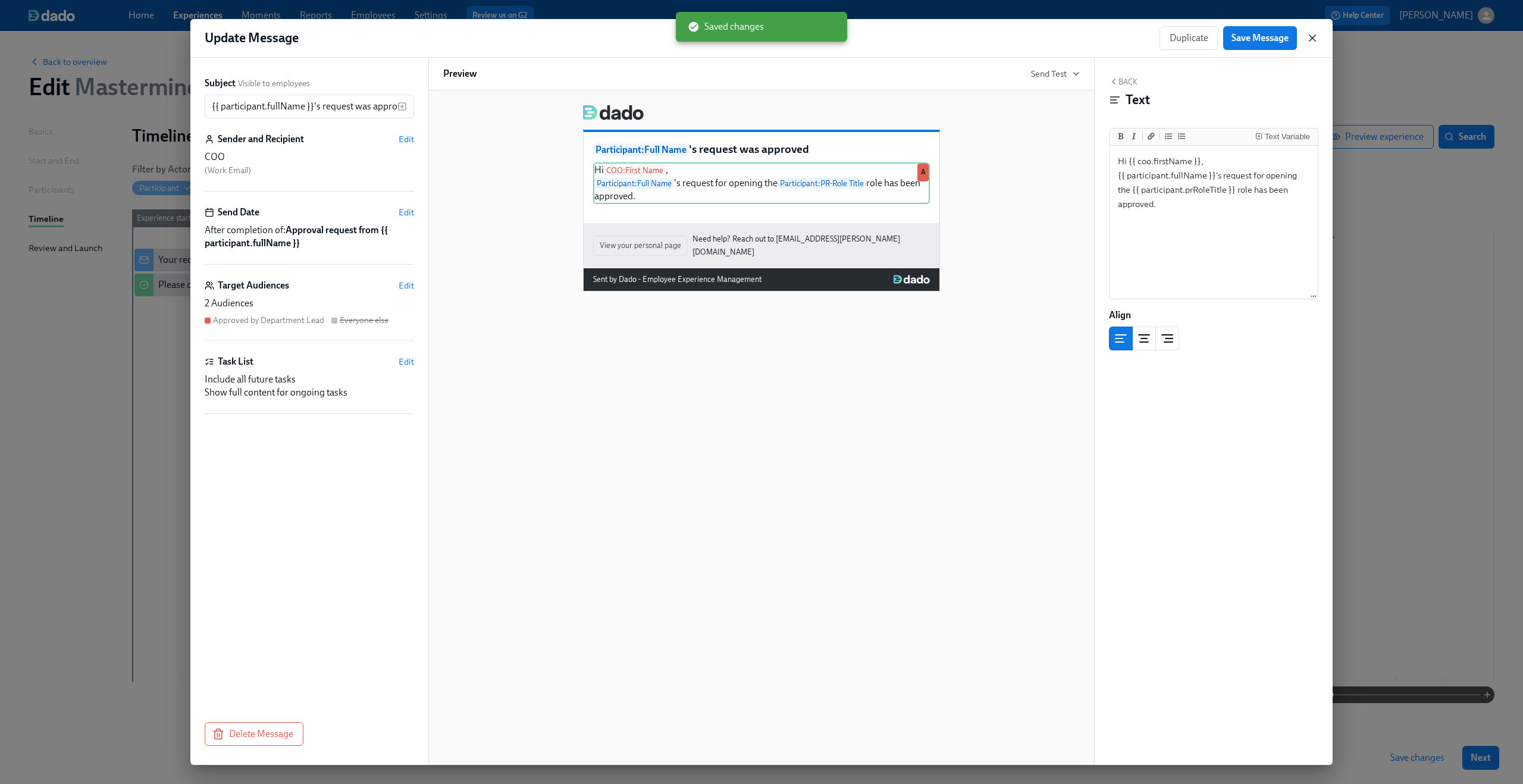
click at [1312, 40] on icon "button" at bounding box center [1313, 38] width 12 height 12
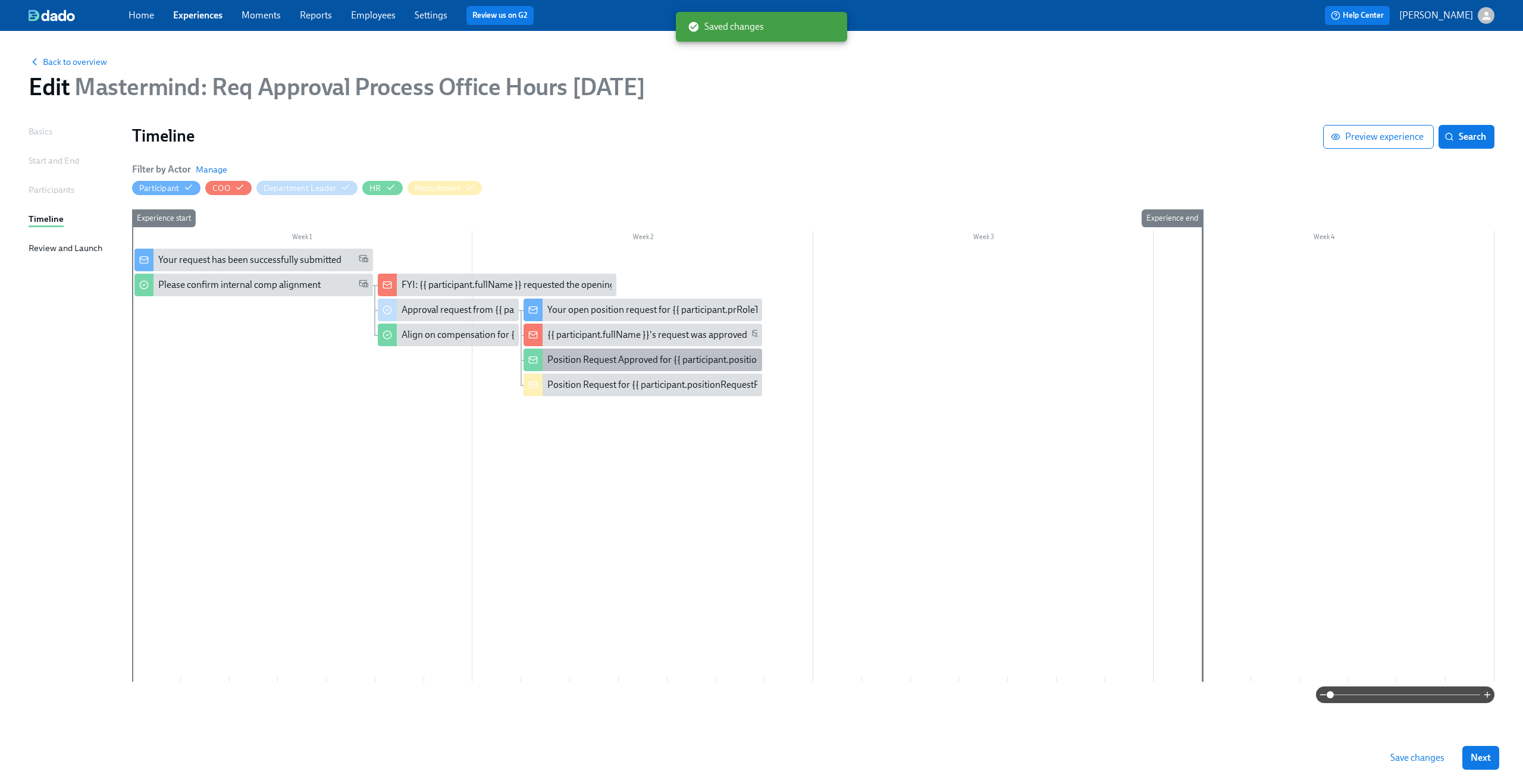
click at [647, 365] on div "Position Request Approved for {{ participant.positionRequestRoleTitle }}" at bounding box center [694, 360] width 293 height 13
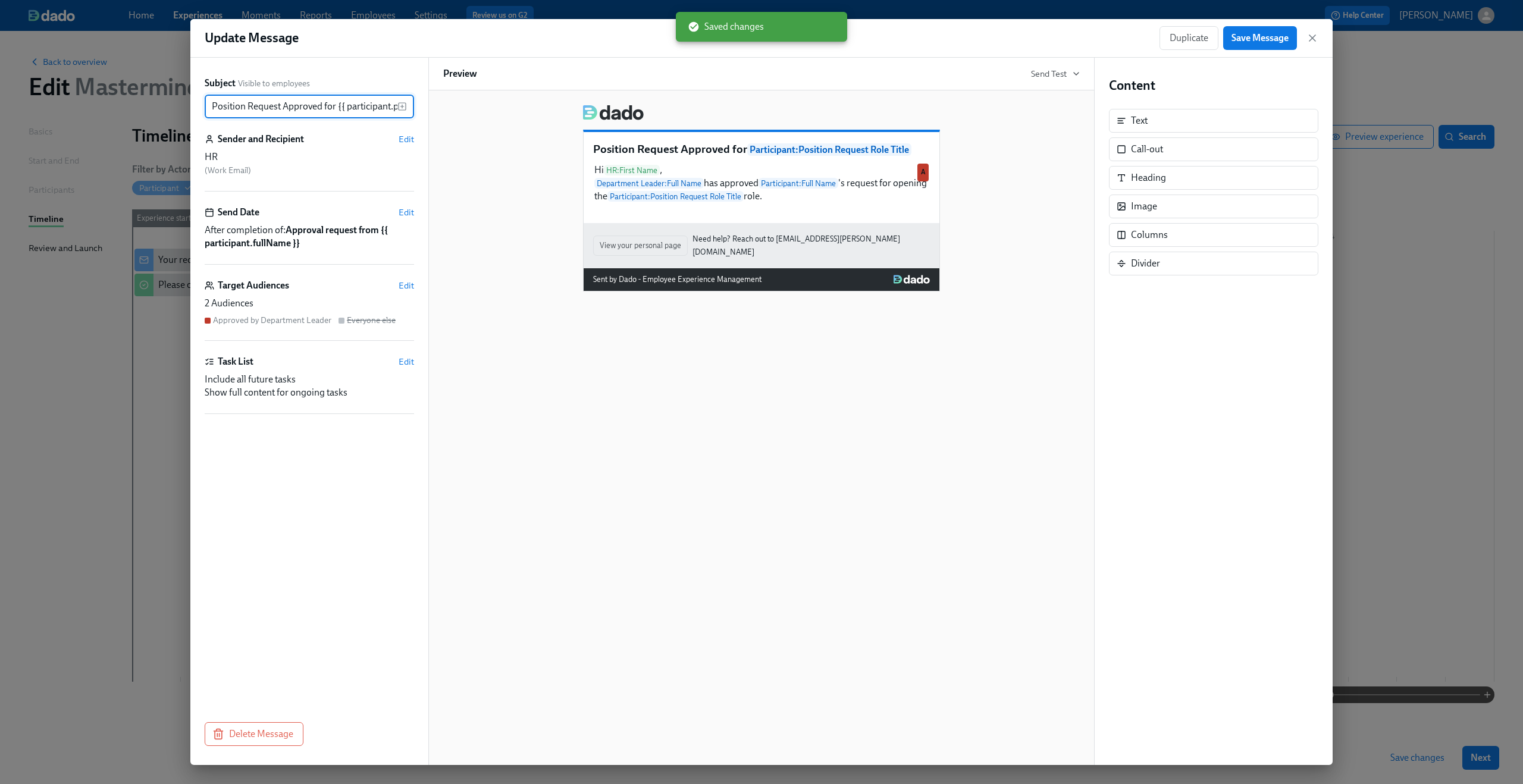
scroll to position [0, 106]
click at [777, 193] on div "Hi HR : First Name , Department Leader : Full Name has approved Participant : F…" at bounding box center [761, 183] width 337 height 42
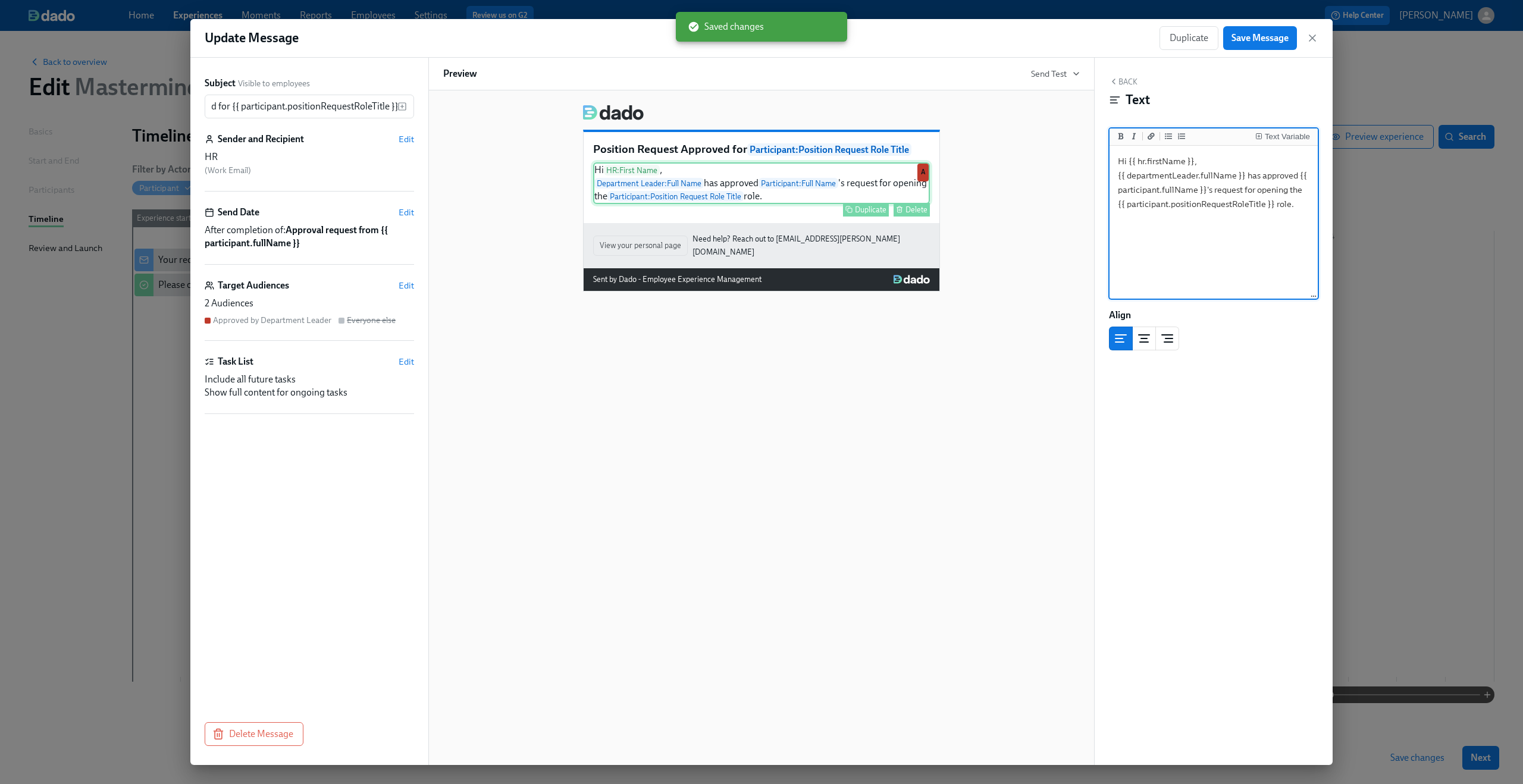
scroll to position [0, 0]
drag, startPoint x: 1118, startPoint y: 204, endPoint x: 1273, endPoint y: 207, distance: 155.0
click at [1273, 207] on textarea "Hi {{ hr.firstName }}, {{ departmentLeader.fullName }} has approved {{ particip…" at bounding box center [1214, 223] width 204 height 149
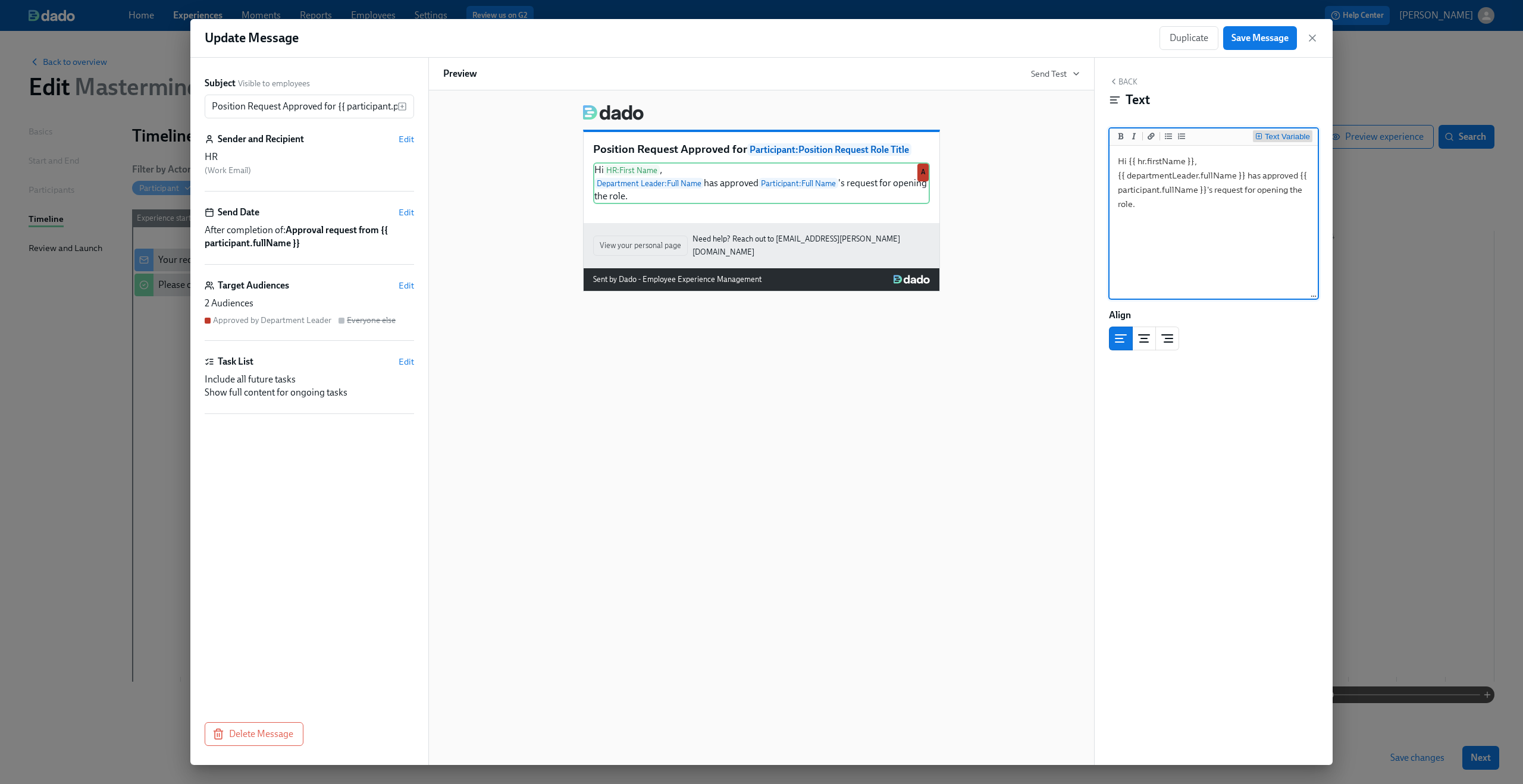
type textarea "Hi {{ hr.firstName }}, {{ departmentLeader.fullName }} has approved {{ particip…"
click at [1301, 137] on div "Text Variable" at bounding box center [1287, 137] width 45 height 8
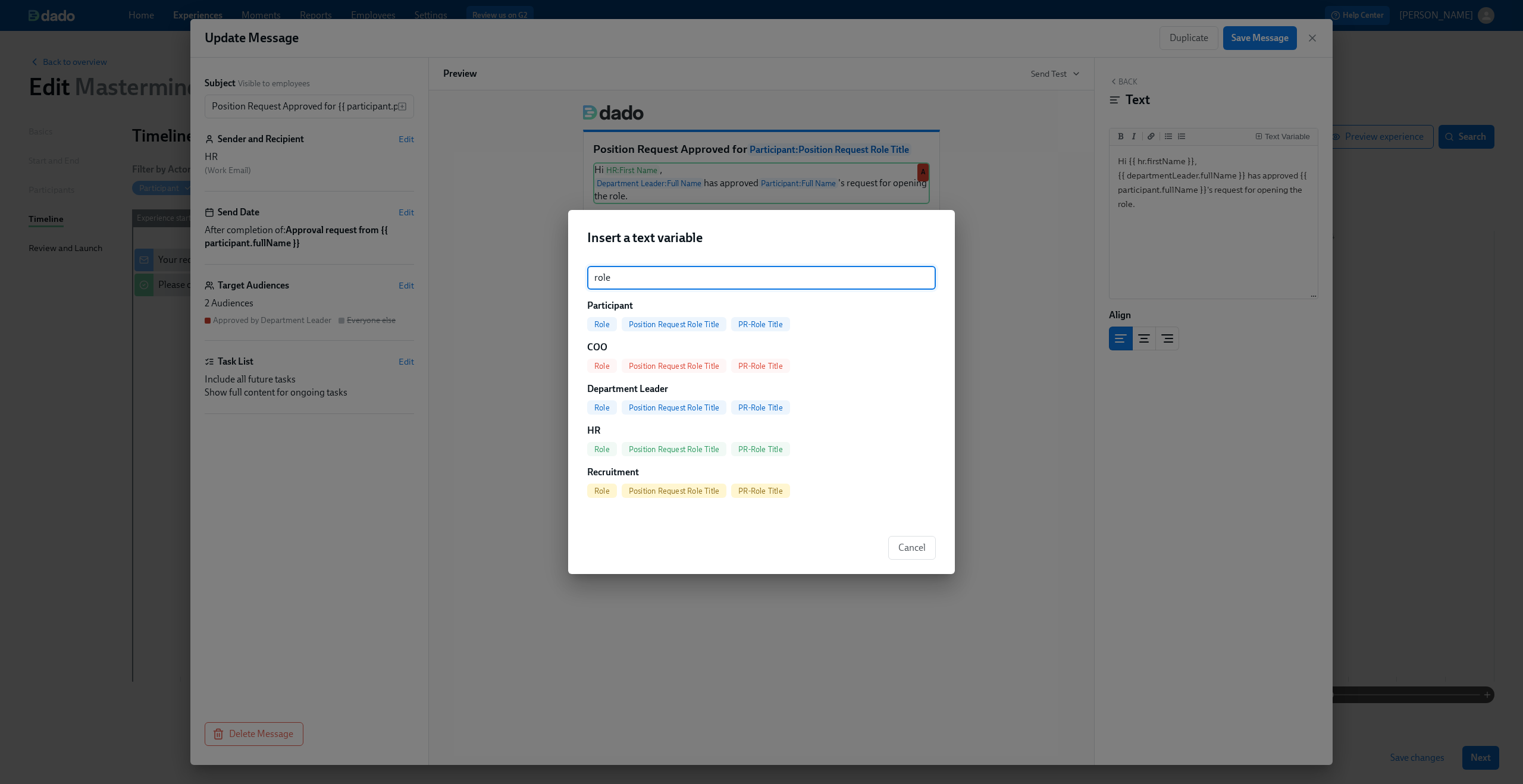
type input "role"
click at [740, 323] on span "PR-Role Title" at bounding box center [761, 324] width 59 height 9
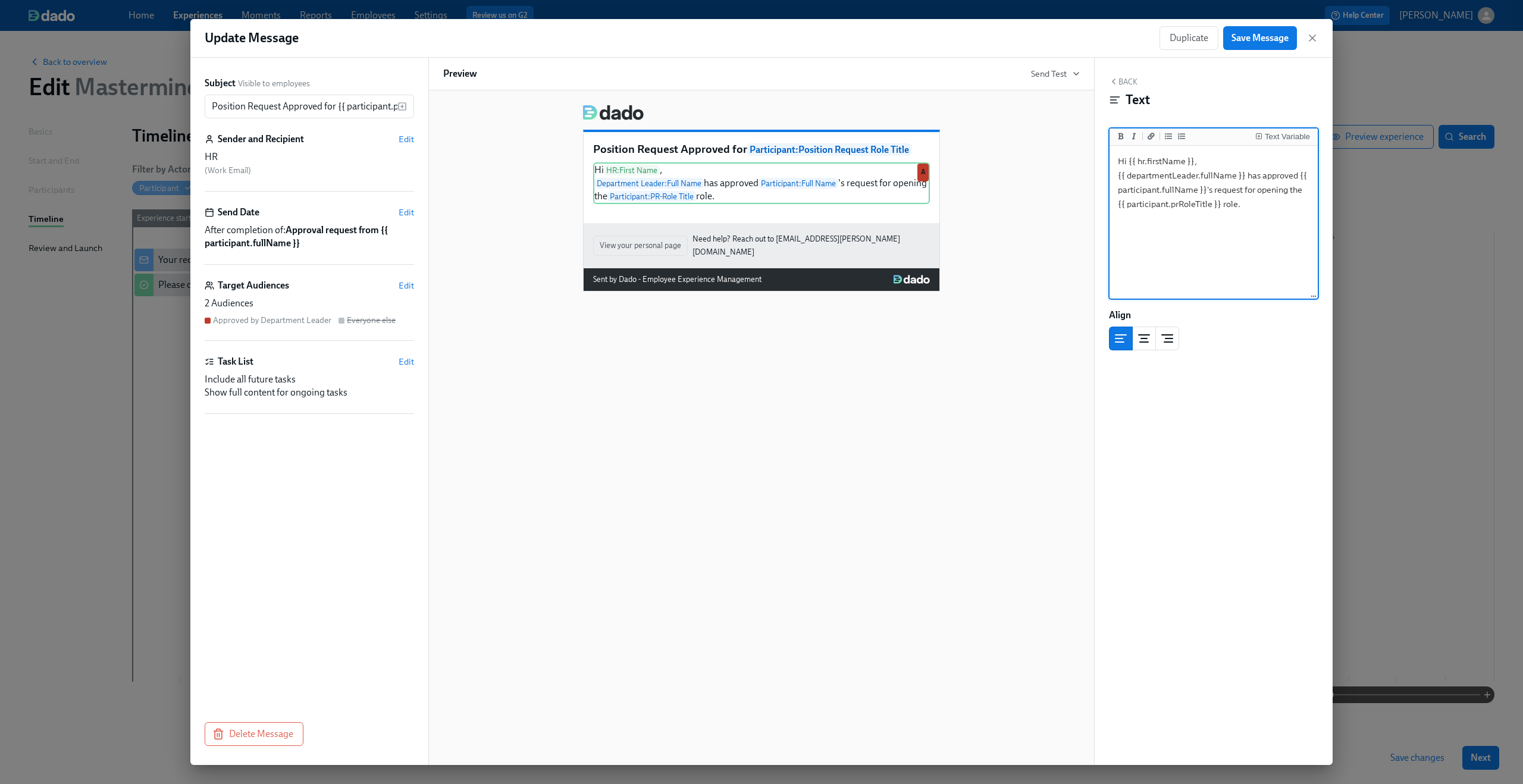
type textarea "Hi {{ hr.firstName }}, {{ departmentLeader.fullName }} has approved {{ particip…"
click at [794, 430] on div "Position Request Approved for Participant : Position Request Role Title Hi HR :…" at bounding box center [762, 427] width 667 height 674
click at [1273, 38] on span "Save Message" at bounding box center [1260, 38] width 57 height 12
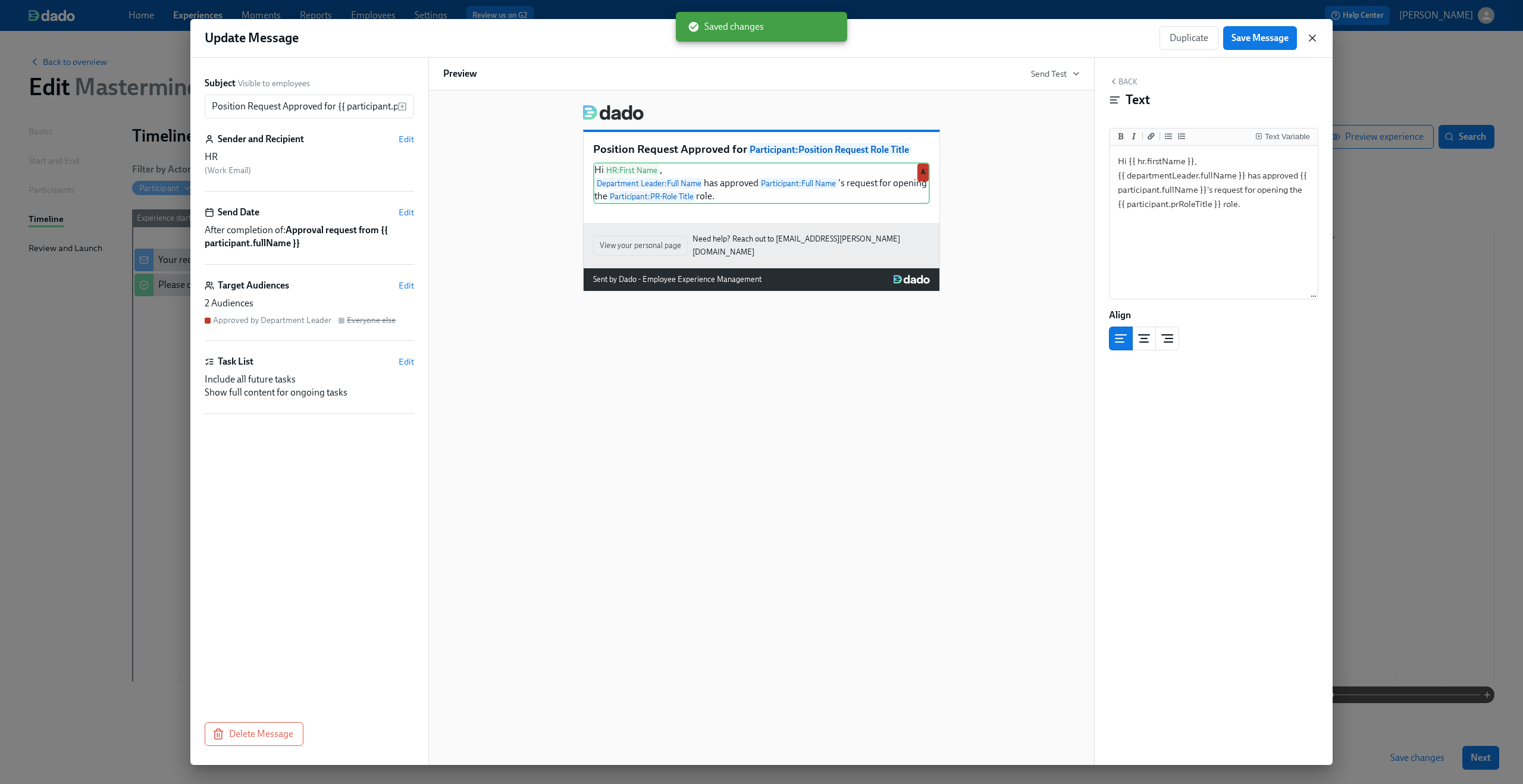
click at [1308, 39] on icon "button" at bounding box center [1313, 38] width 12 height 12
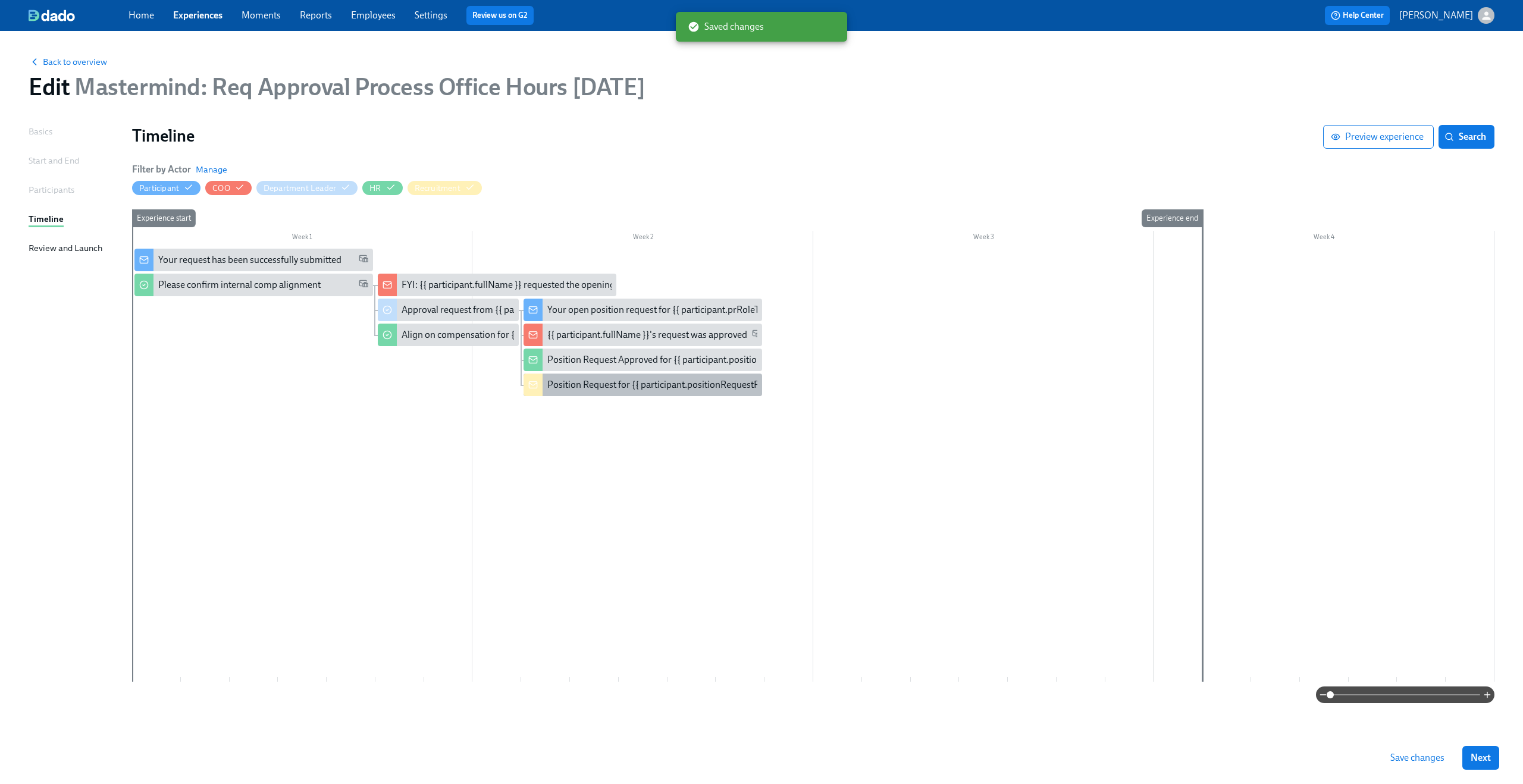
click at [685, 383] on div "Position Request for {{ participant.positionRequestRoleTitle }}" at bounding box center [673, 385] width 251 height 13
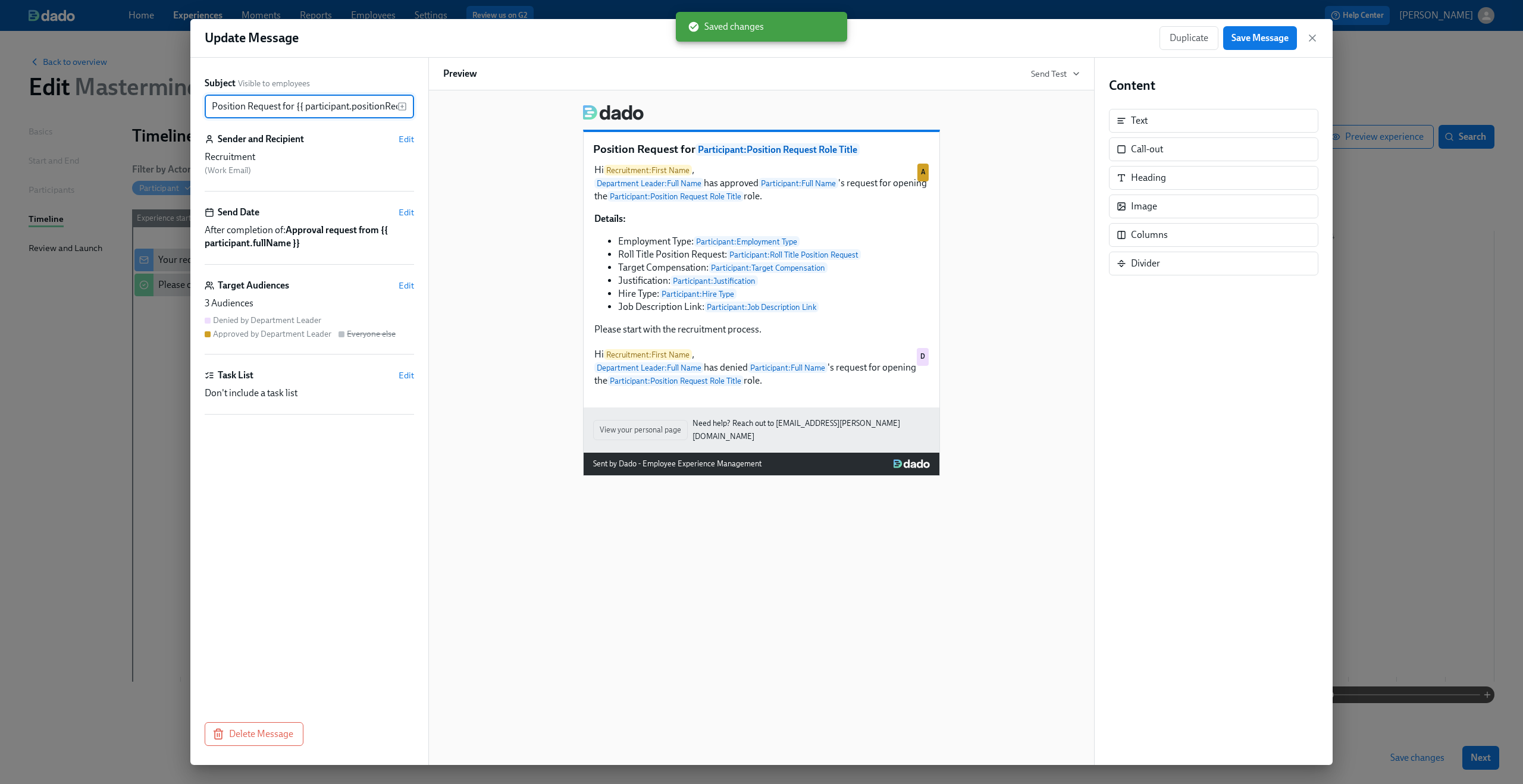
scroll to position [0, 64]
click at [1314, 38] on icon "button" at bounding box center [1313, 38] width 12 height 12
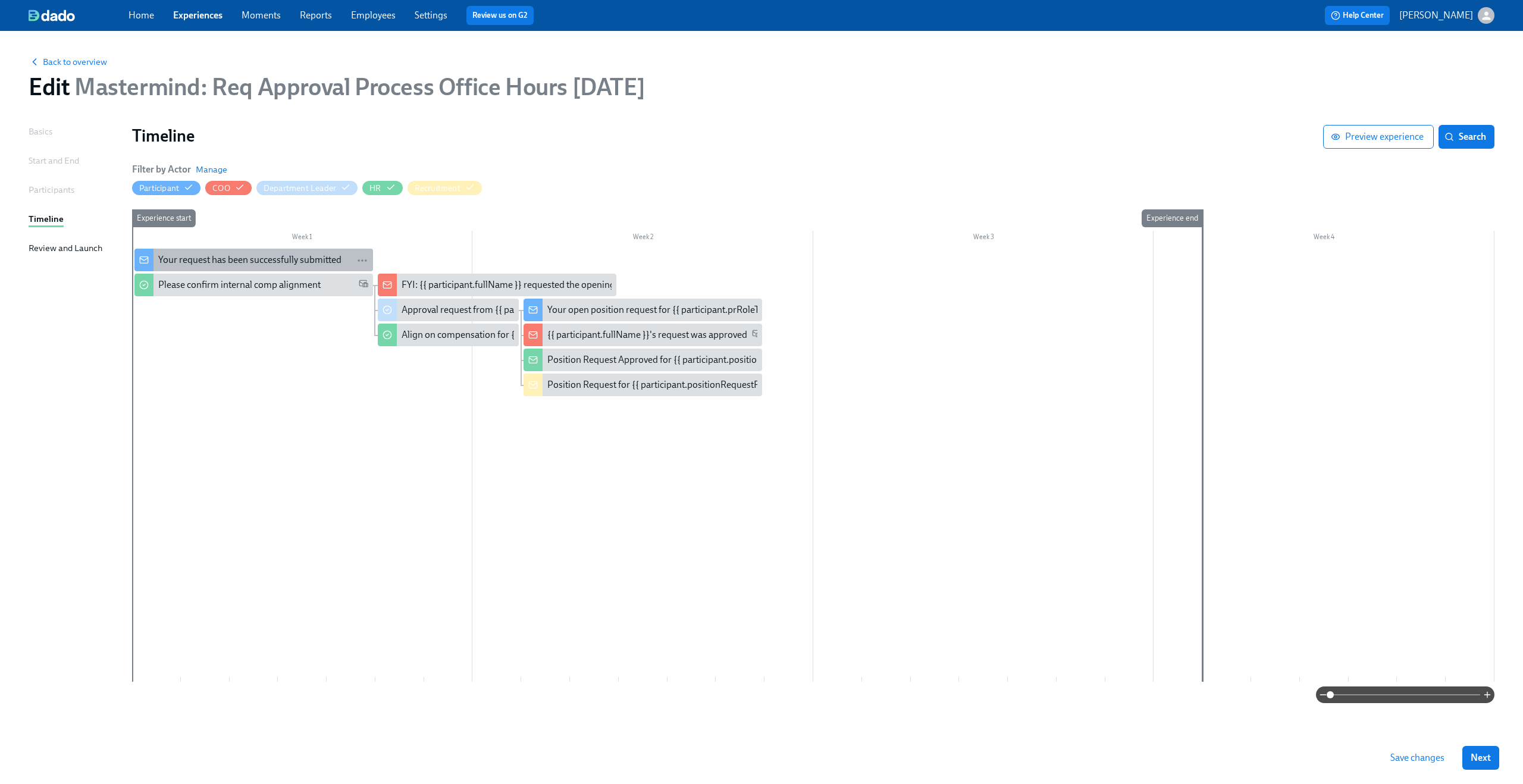
click at [204, 255] on div "Your request has been successfully submitted" at bounding box center [250, 260] width 183 height 13
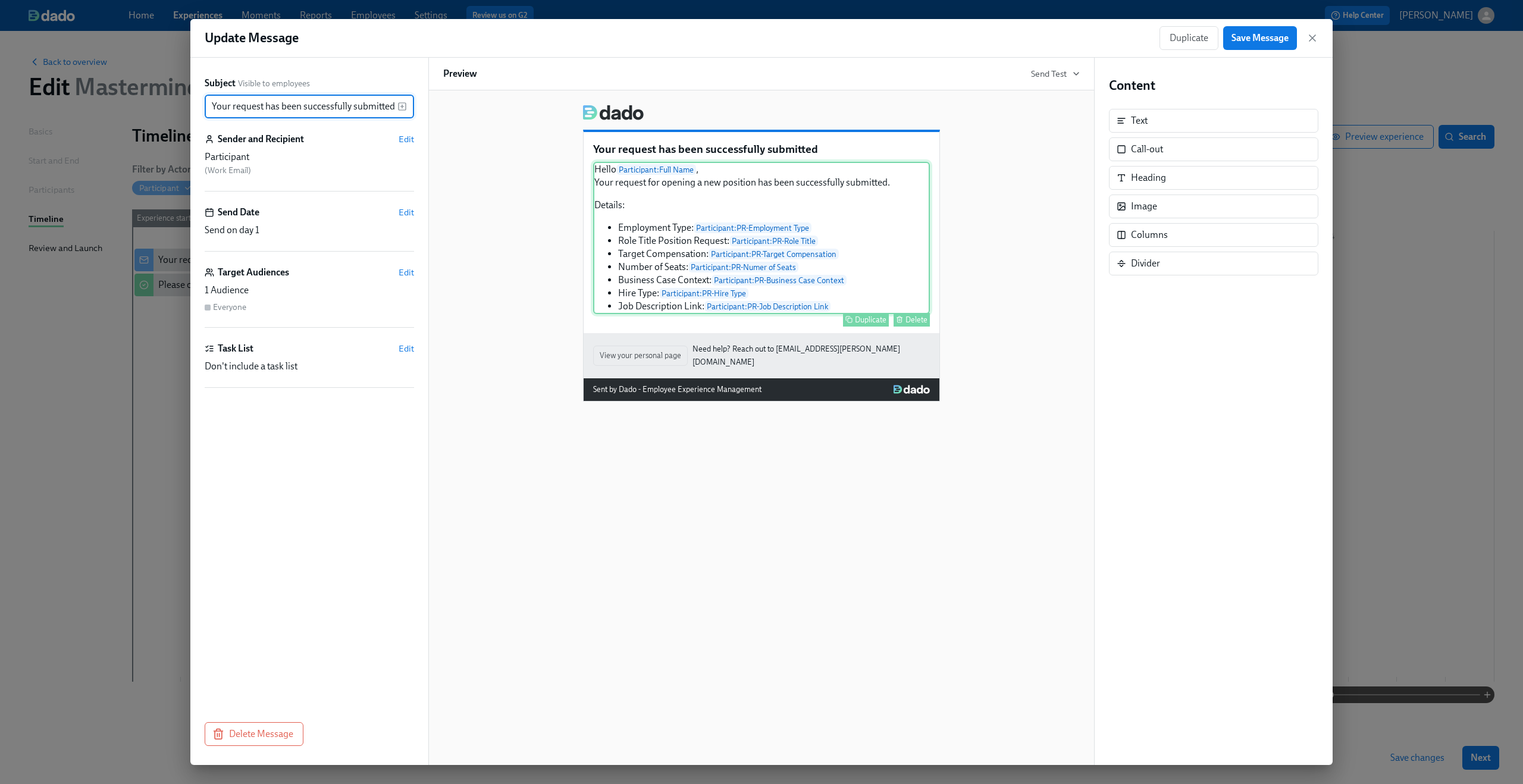
click at [655, 255] on div "Hello Participant : Full Name , Your request for opening a new position has bee…" at bounding box center [761, 238] width 337 height 152
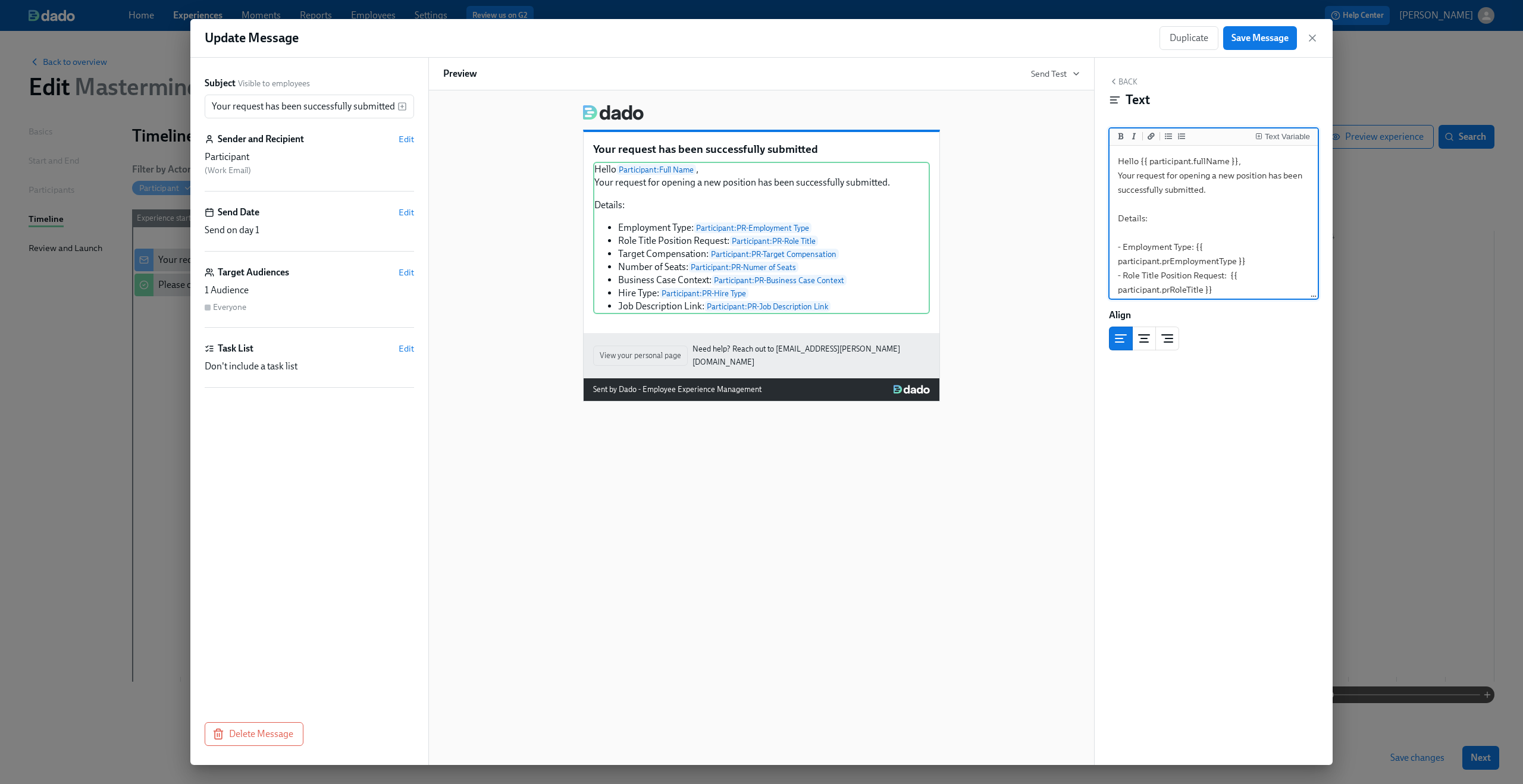
click at [1120, 245] on textarea "Hello {{ participant.fullName }}, Your request for opening a new position has b…" at bounding box center [1214, 290] width 204 height 283
drag, startPoint x: 1117, startPoint y: 246, endPoint x: 1254, endPoint y: 284, distance: 142.2
click at [1255, 284] on textarea "Hello {{ participant.fullName }}, Your request for opening a new position has b…" at bounding box center [1214, 156] width 204 height 283
click at [1313, 40] on icon "button" at bounding box center [1313, 38] width 12 height 12
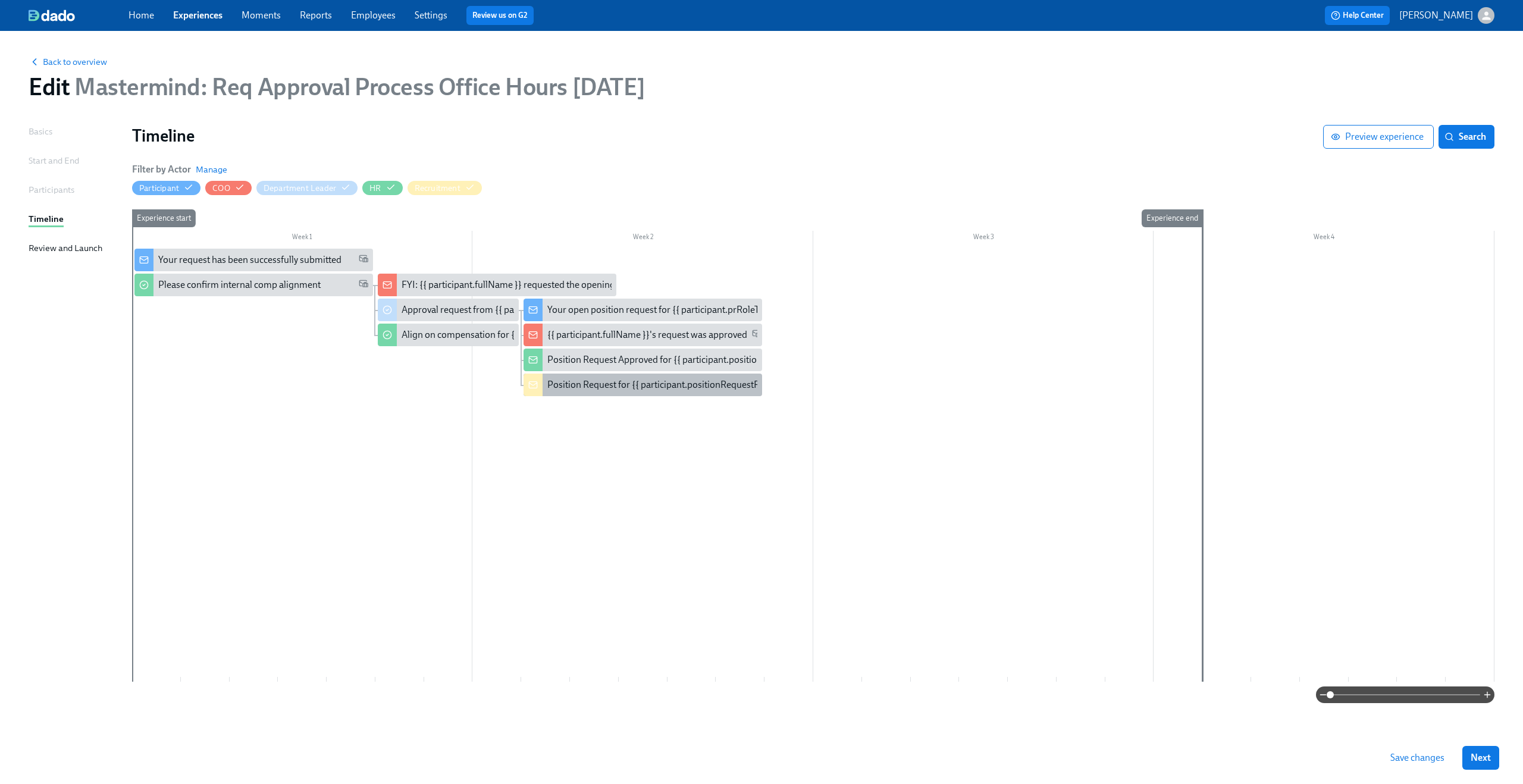
click at [605, 380] on div "Position Request for {{ participant.positionRequestRoleTitle }}" at bounding box center [673, 385] width 251 height 13
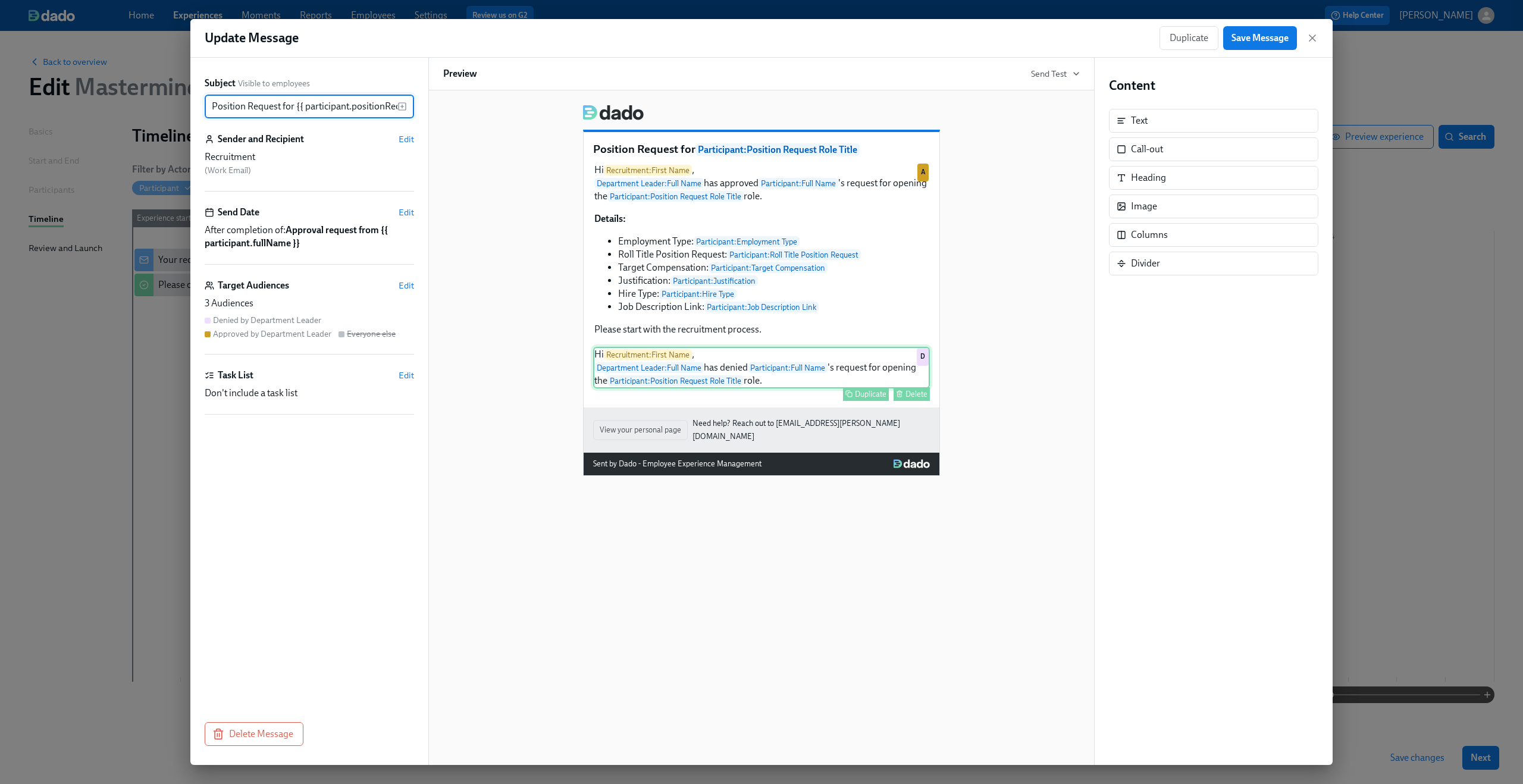
scroll to position [0, 64]
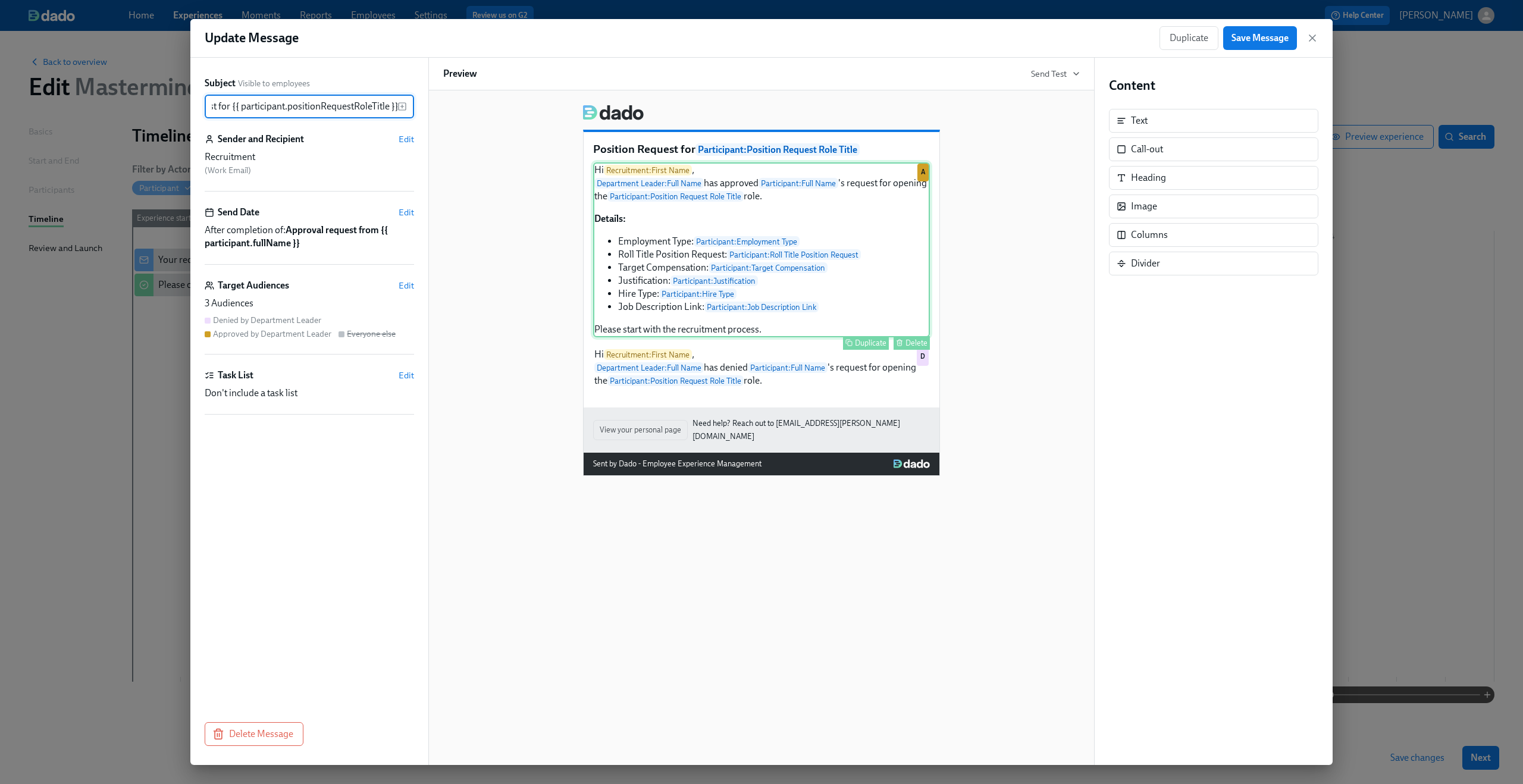
click at [692, 265] on div "Hi Recruitment : First Name , Department Leader : Full Name has approved Partic…" at bounding box center [761, 249] width 337 height 175
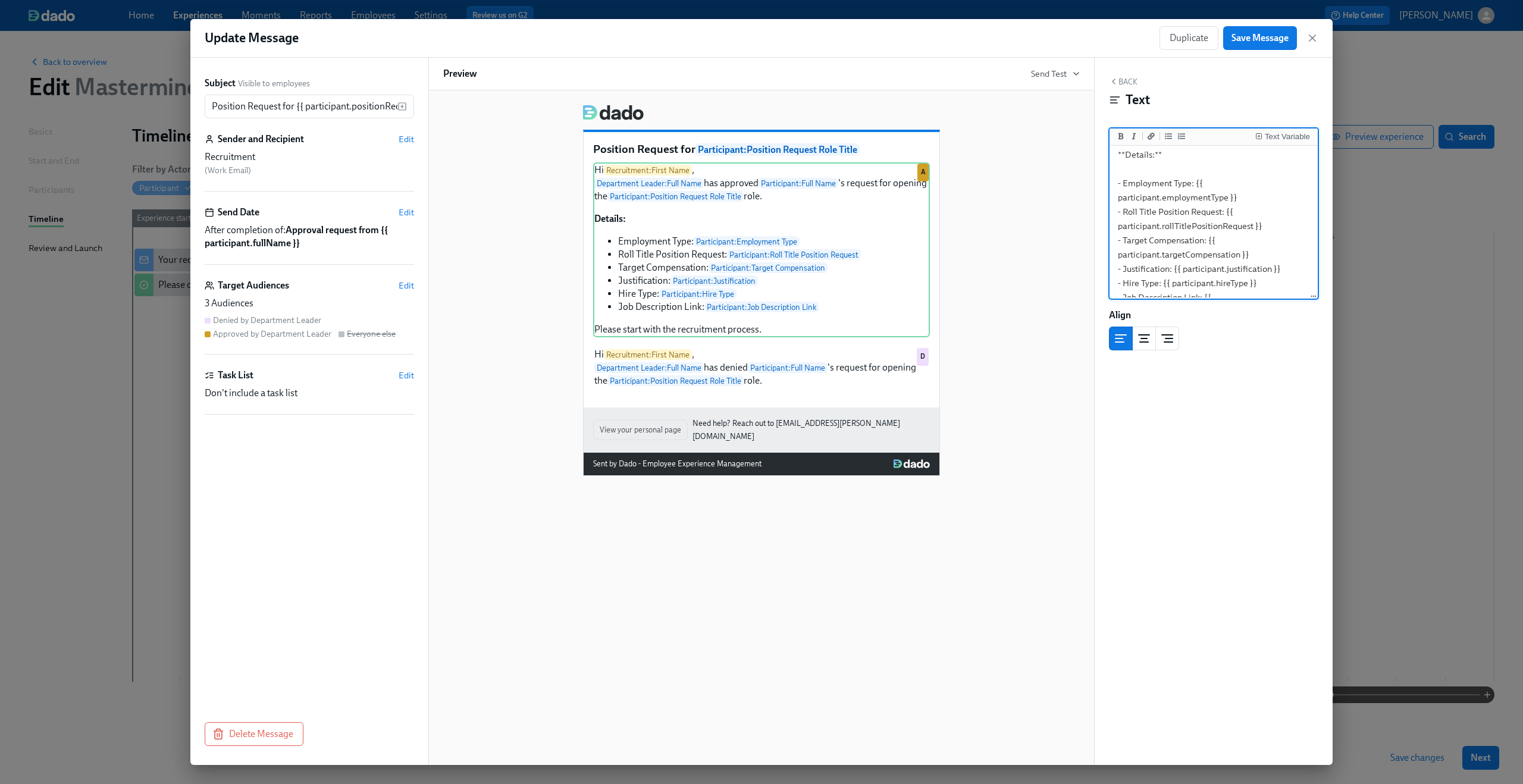
scroll to position [148, 0]
drag, startPoint x: 1116, startPoint y: 275, endPoint x: 1255, endPoint y: 259, distance: 139.9
click at [1255, 259] on textarea "Hi {{ recruitment.firstName }}, {{ departmentLeader.fullName }} has approved {{…" at bounding box center [1214, 156] width 204 height 283
type textarea "Hi {{ recruitment.firstName }}, {{ departmentLeader.fullName }} has approved {{…"
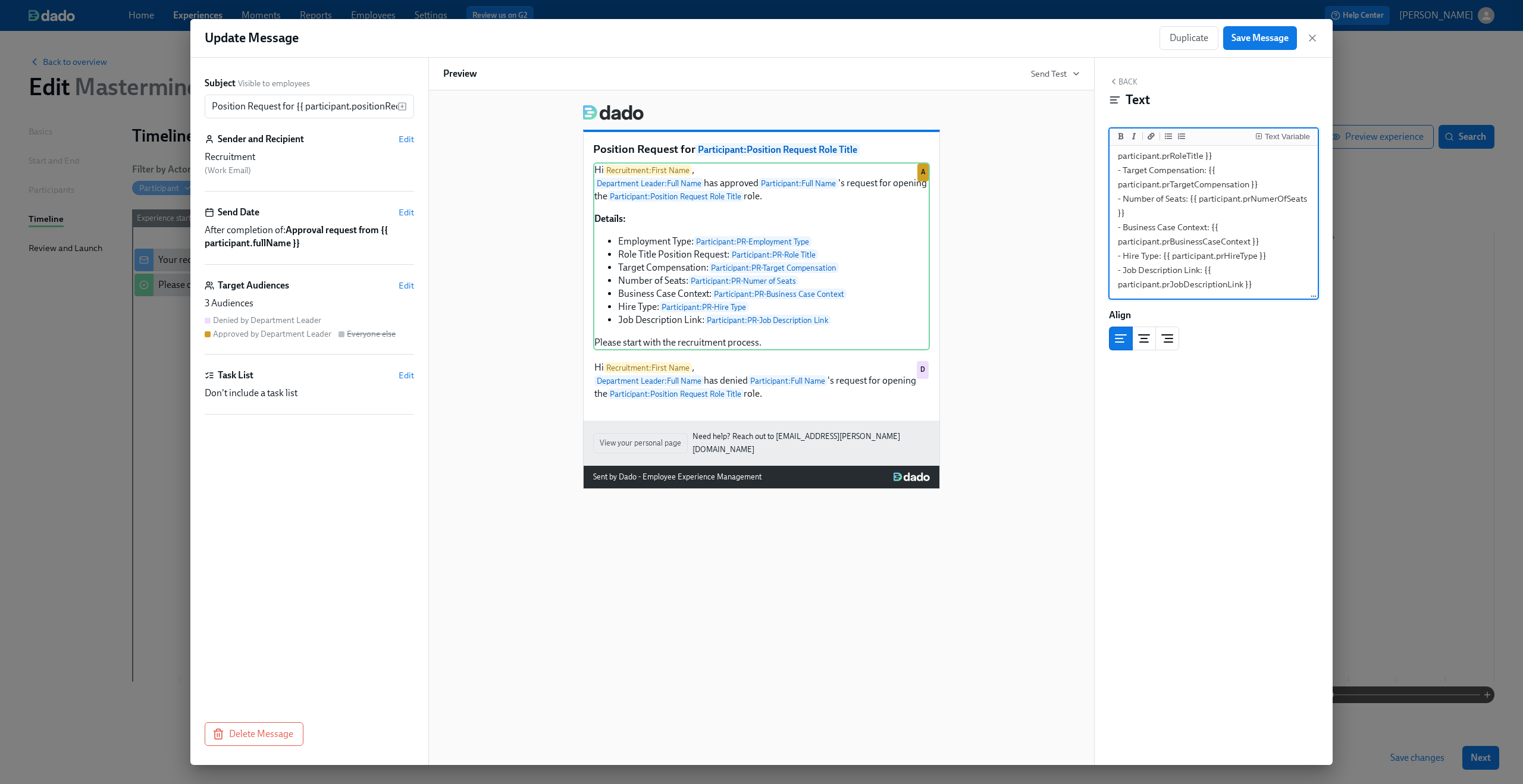
scroll to position [155, 0]
click at [751, 410] on div "Duplicate Delete" at bounding box center [762, 407] width 334 height 14
drag, startPoint x: 1116, startPoint y: 206, endPoint x: 1274, endPoint y: 202, distance: 158.1
click at [1274, 202] on textarea "Hi {{ recruitment.firstName }}, {{ departmentLeader.fullName }} has denied {{ p…" at bounding box center [1214, 223] width 204 height 149
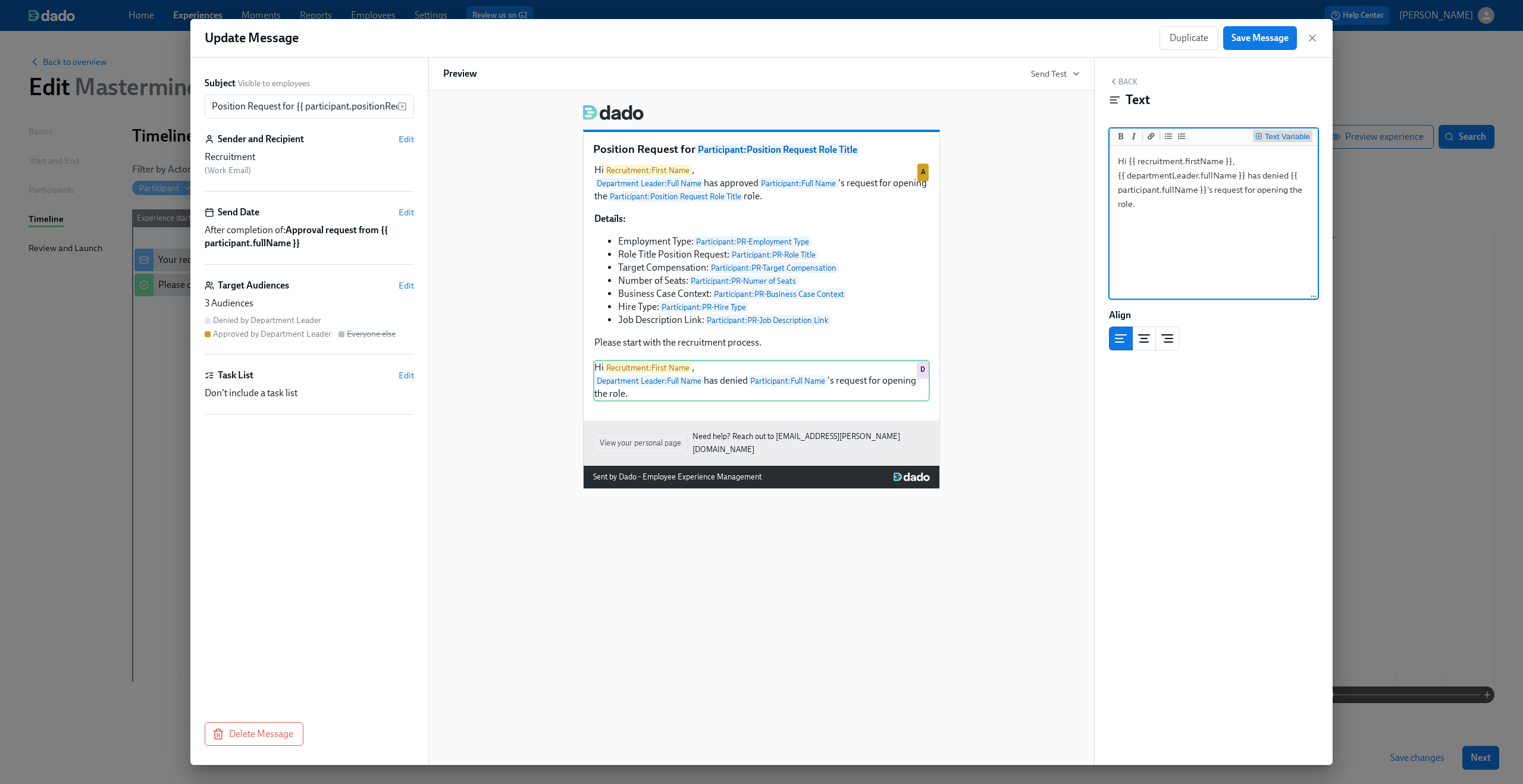
type textarea "Hi {{ recruitment.firstName }}, {{ departmentLeader.fullName }} has denied {{ p…"
click at [1296, 132] on button "Text Variable" at bounding box center [1283, 136] width 60 height 12
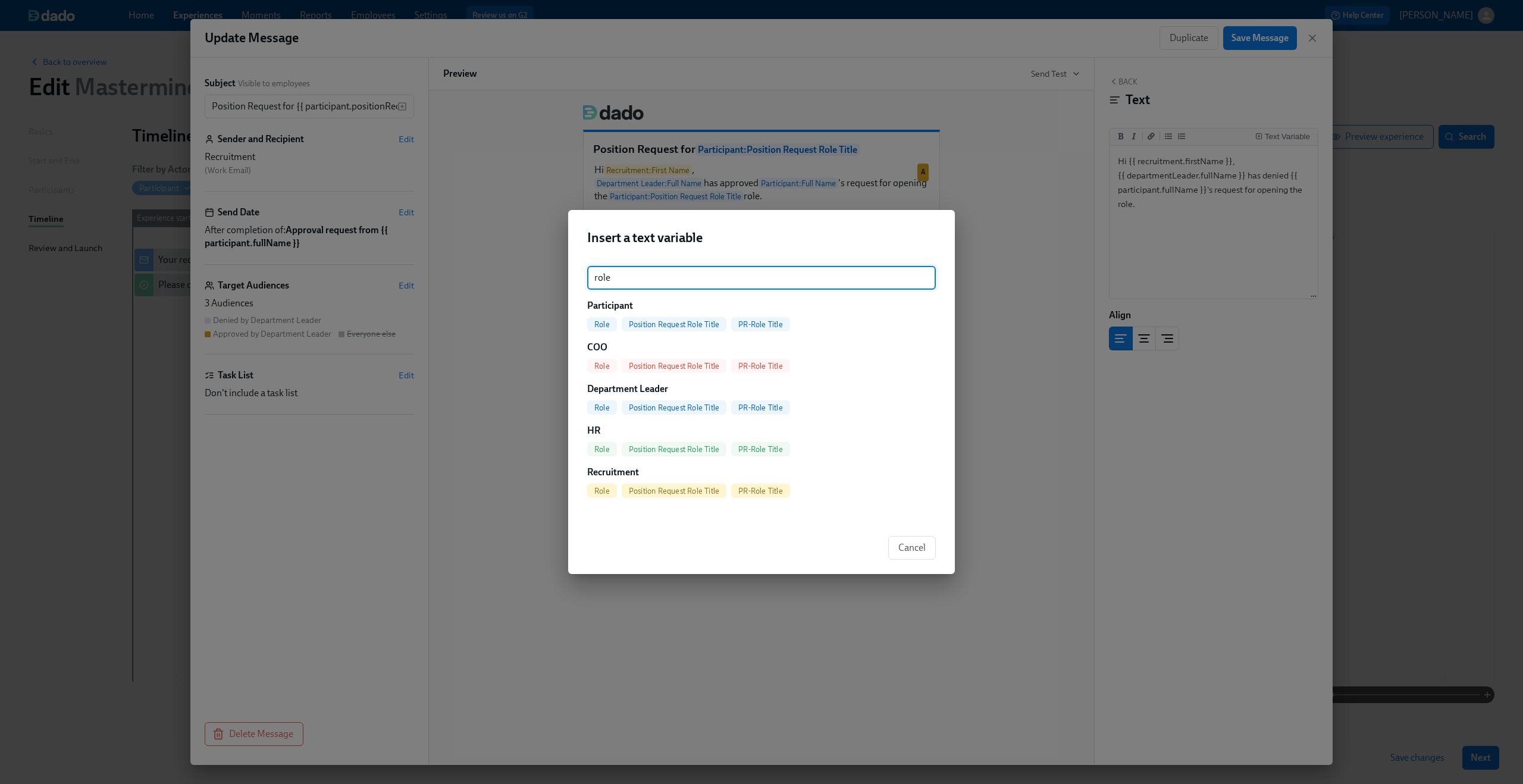
type input "role"
click at [759, 324] on span "PR-Role Title" at bounding box center [761, 324] width 59 height 9
type textarea "Hi {{ recruitment.firstName }}, {{ departmentLeader.fullName }} has denied {{ p…"
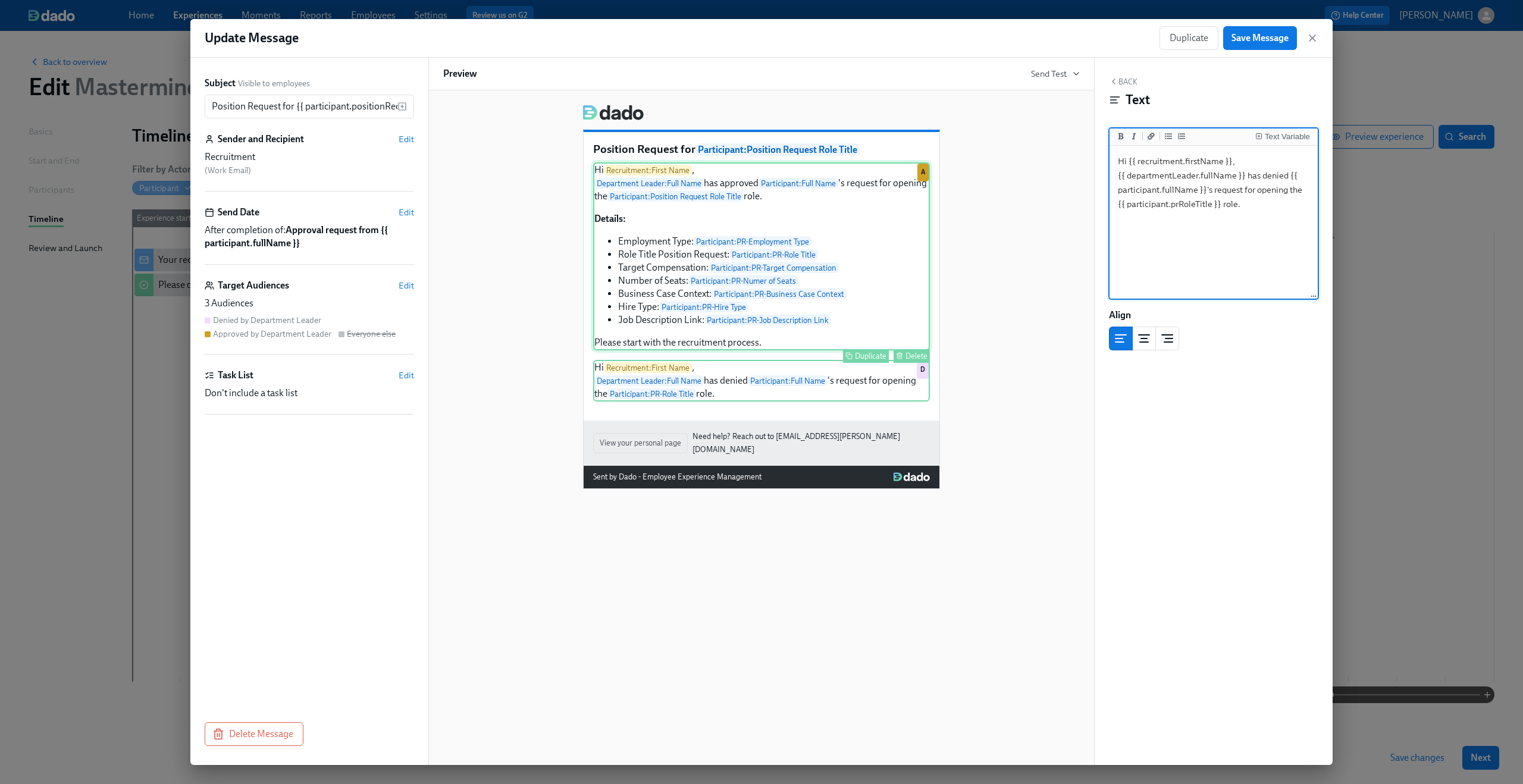
click at [855, 262] on div "Hi Recruitment : First Name , Department Leader : Full Name has approved Partic…" at bounding box center [761, 256] width 337 height 188
click at [712, 199] on div "Hi Recruitment : First Name , Department Leader : Full Name has approved Partic…" at bounding box center [761, 256] width 337 height 188
drag, startPoint x: 1132, startPoint y: 205, endPoint x: 1289, endPoint y: 199, distance: 157.1
click at [1289, 199] on textarea "Hi {{ recruitment.firstName }}, {{ departmentLeader.fullName }} has approved {{…" at bounding box center [1214, 311] width 204 height 326
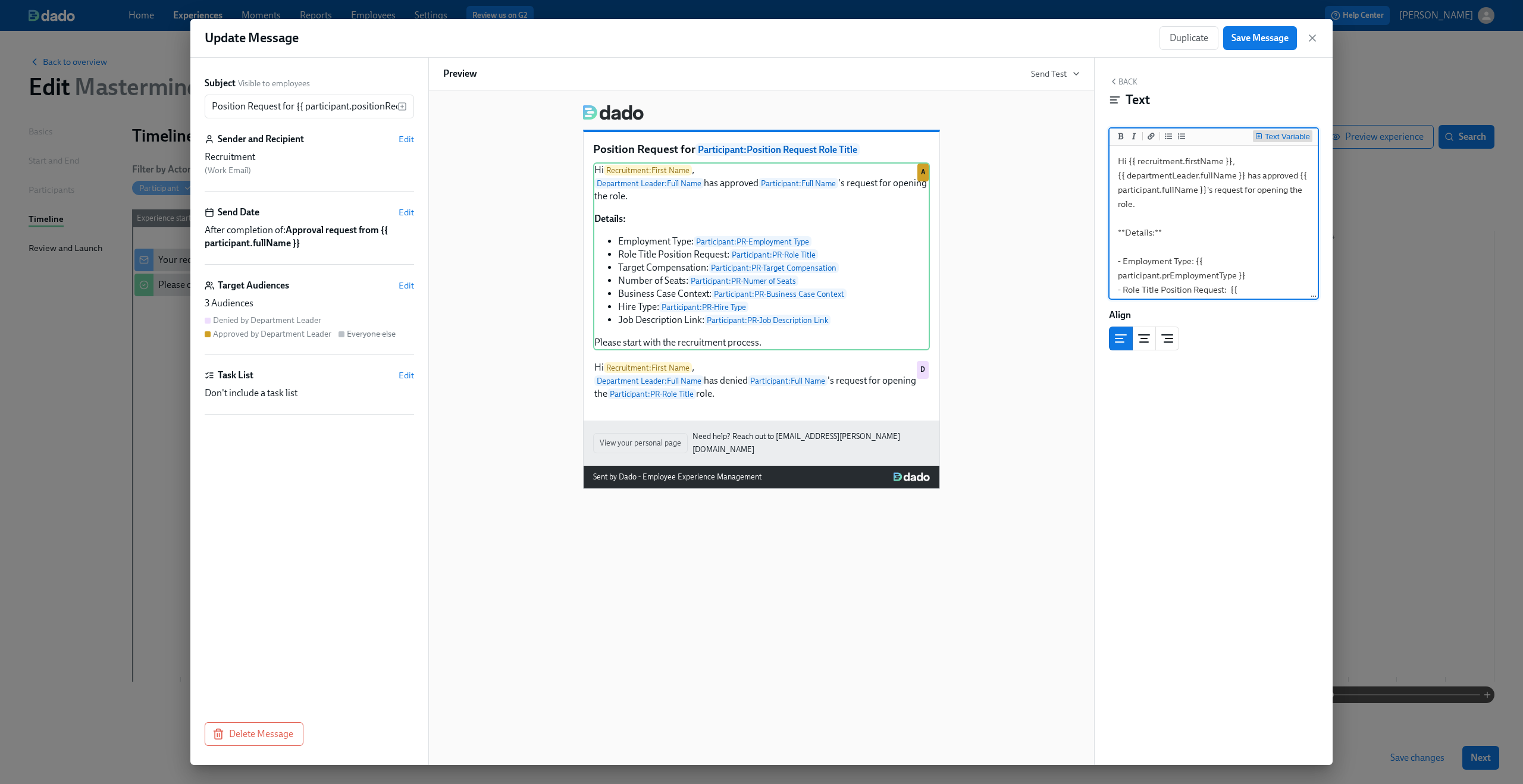
type textarea "Hi {{ recruitment.firstName }}, {{ departmentLeader.fullName }} has approved {{…"
click at [1289, 138] on div "Text Variable" at bounding box center [1287, 137] width 45 height 8
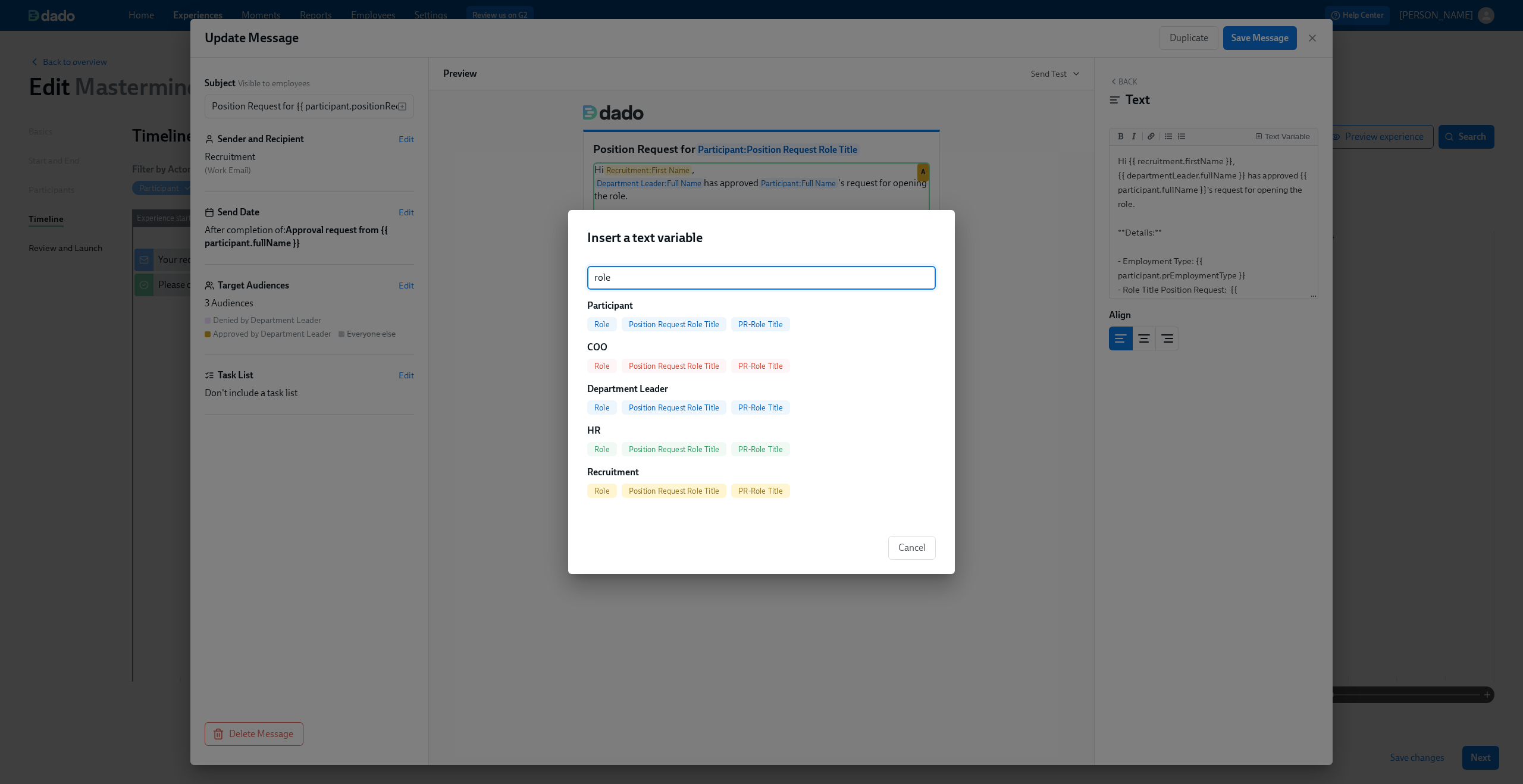
type input "role"
click at [767, 327] on span "PR-Role Title" at bounding box center [761, 324] width 59 height 9
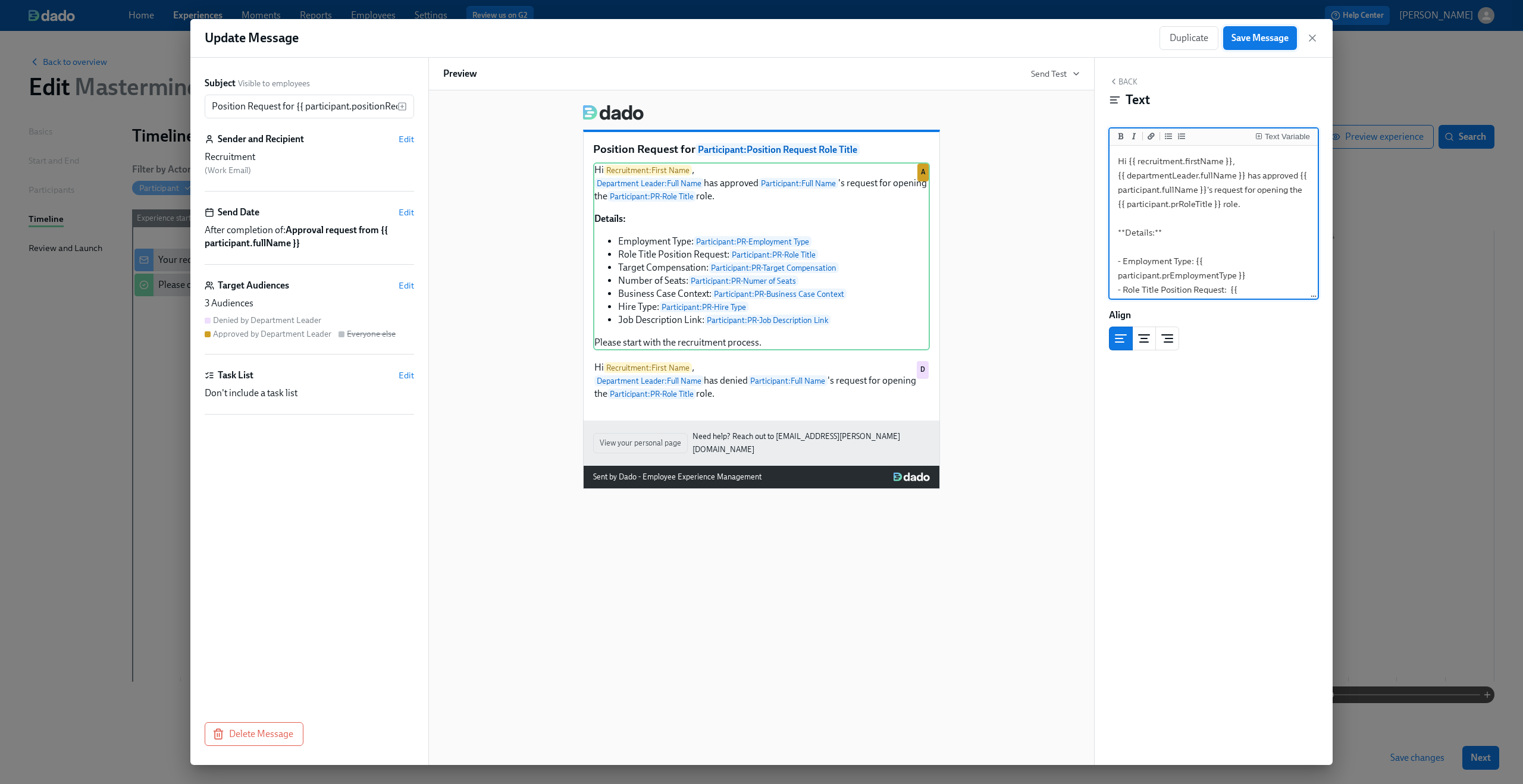
type textarea "Hi {{ recruitment.firstName }}, {{ departmentLeader.fullName }} has approved {{…"
click at [1257, 38] on span "Save Message" at bounding box center [1260, 38] width 57 height 12
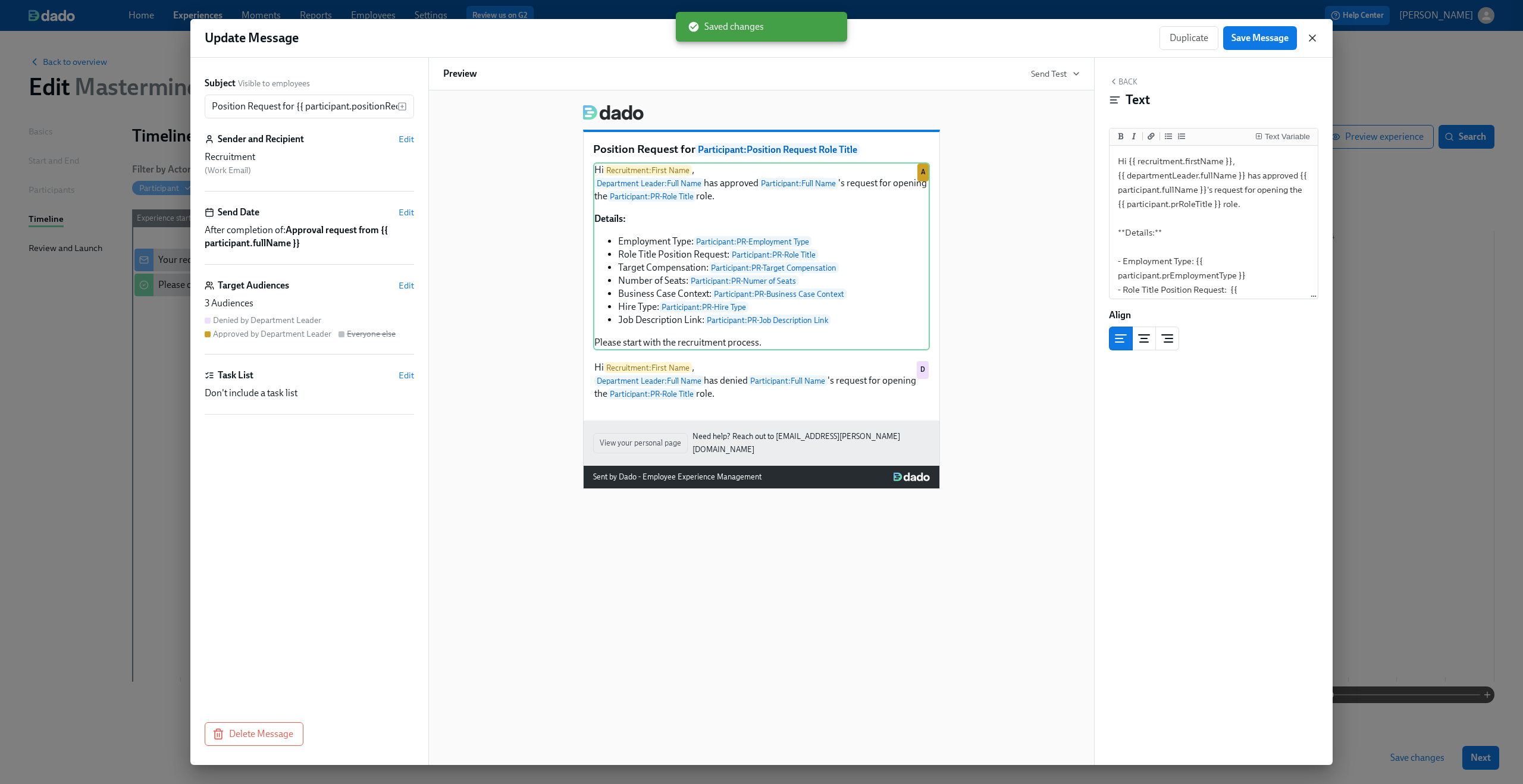
click at [1314, 39] on icon "button" at bounding box center [1313, 38] width 12 height 12
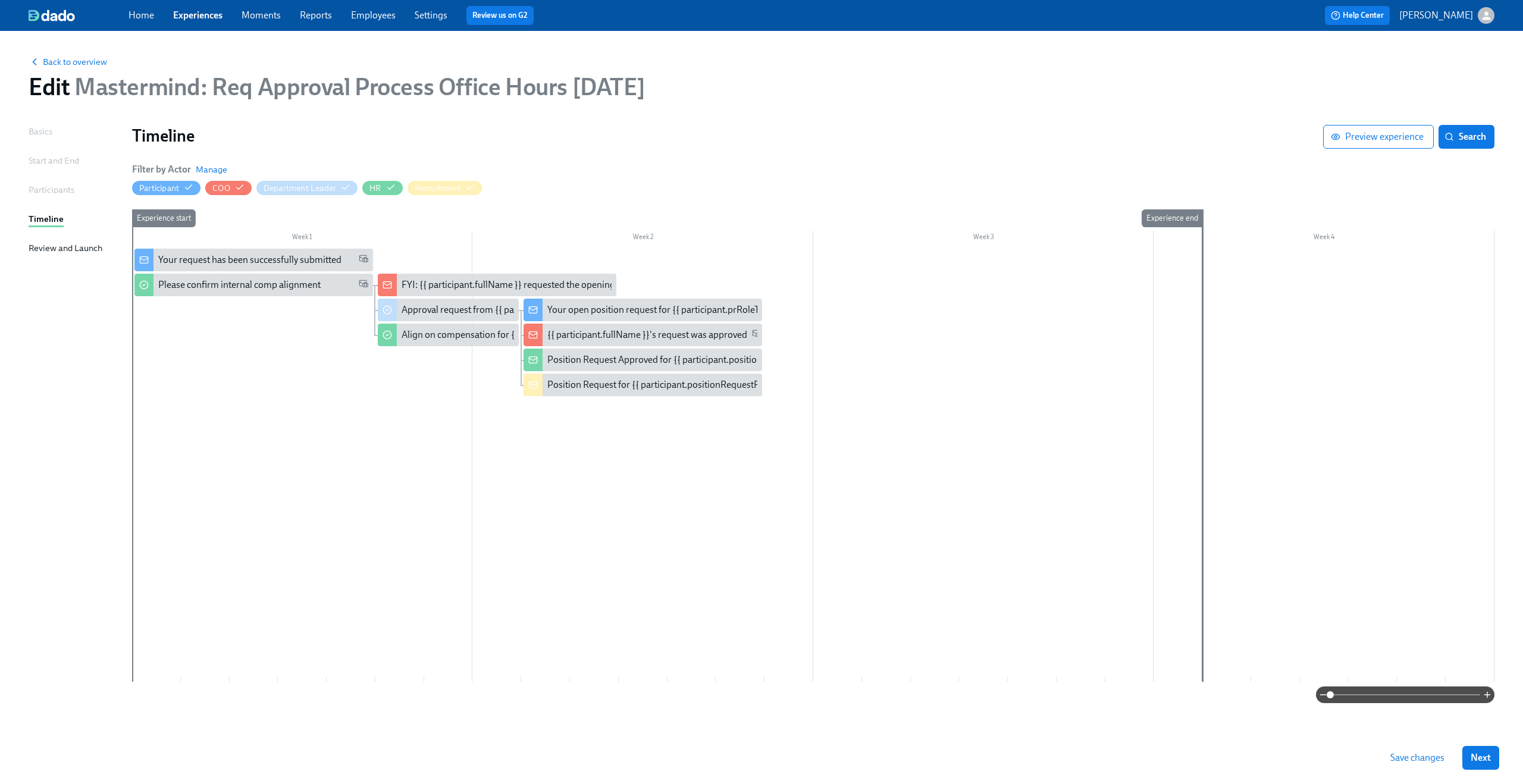
click at [1412, 756] on span "Save changes" at bounding box center [1418, 758] width 54 height 12
click at [427, 336] on div "Align on compensation for {{ participant.positionRequestRoleTitle }}" at bounding box center [539, 335] width 276 height 13
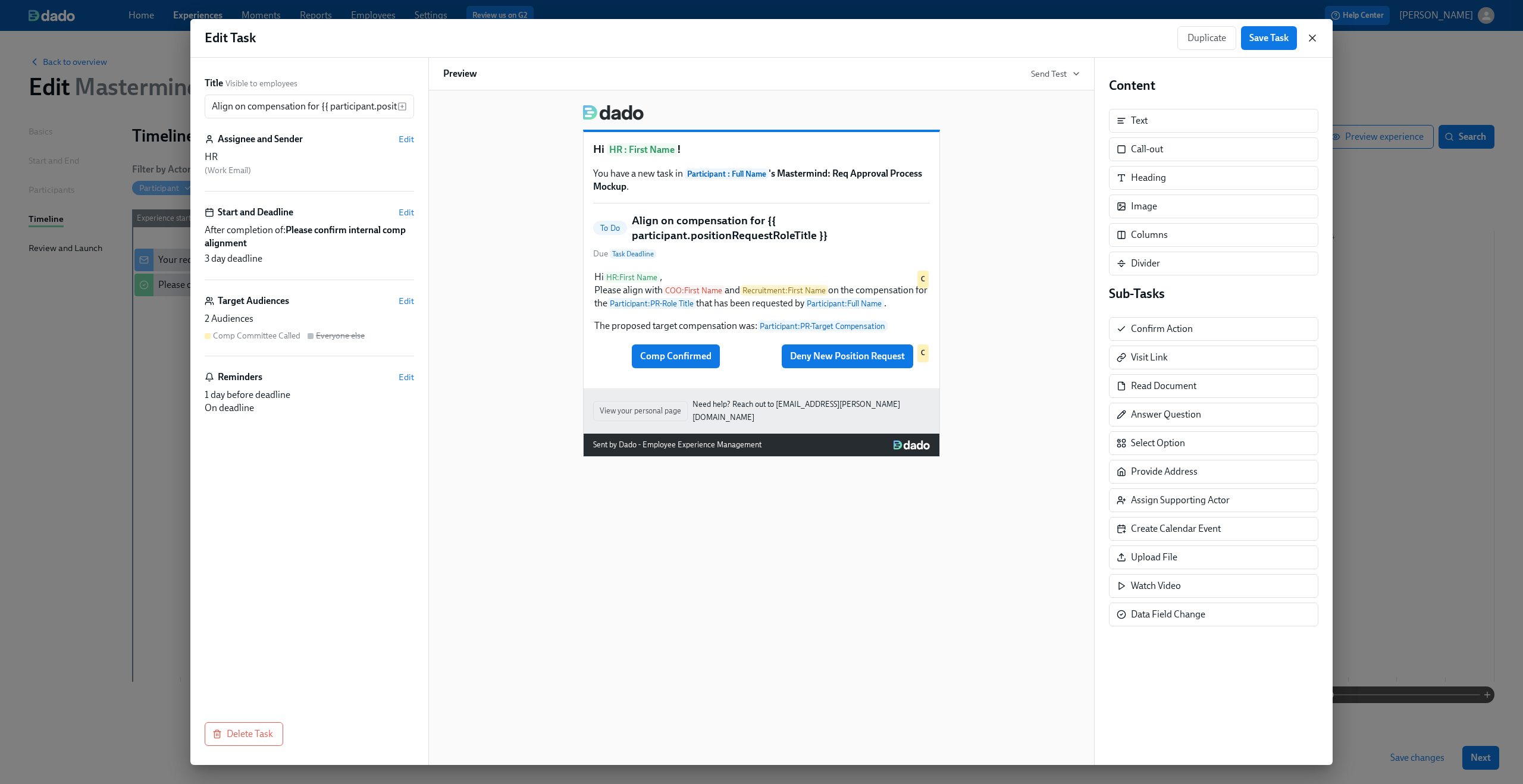
click at [1311, 37] on icon "button" at bounding box center [1313, 38] width 12 height 12
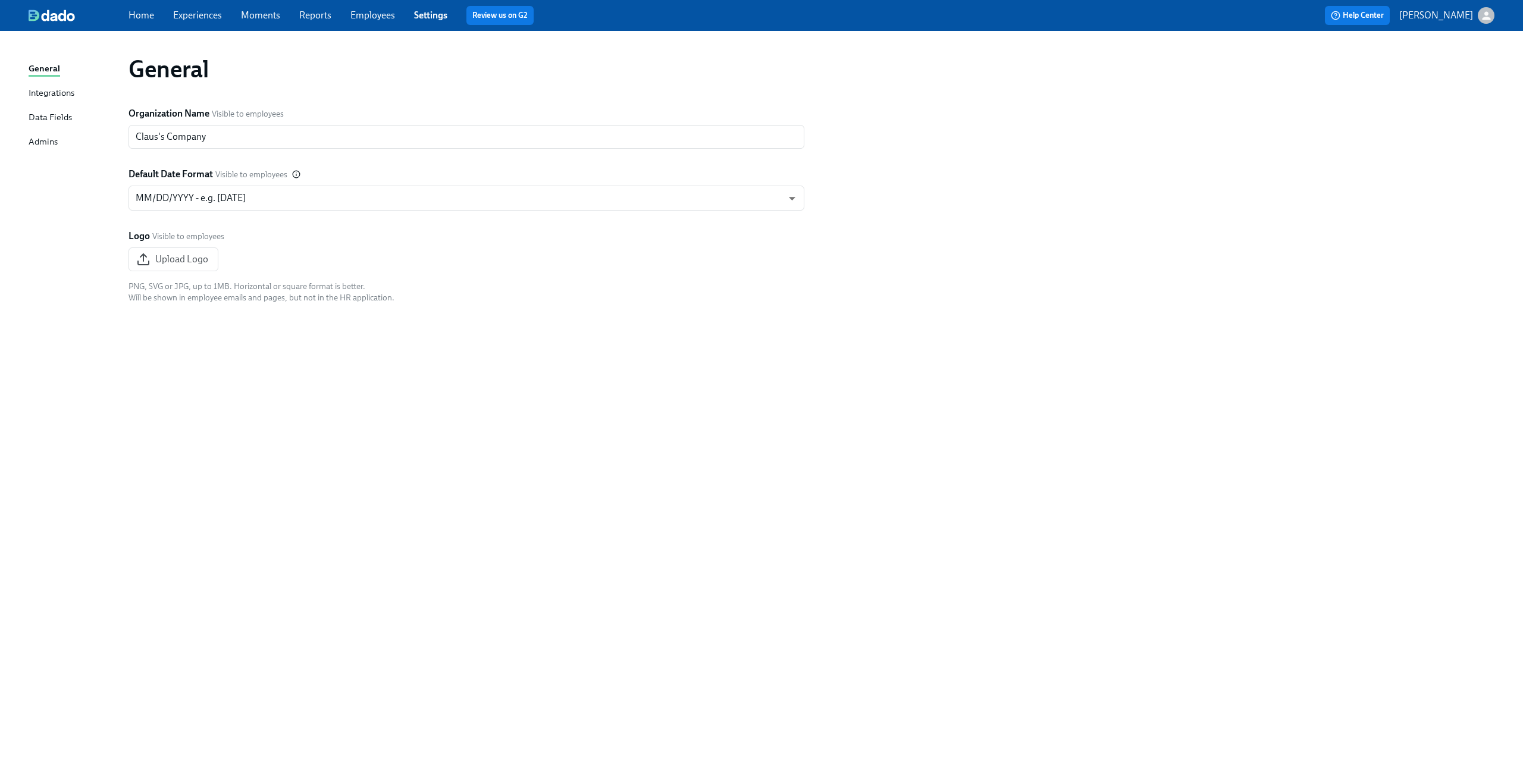
click at [72, 115] on link "Data Fields" at bounding box center [74, 118] width 90 height 15
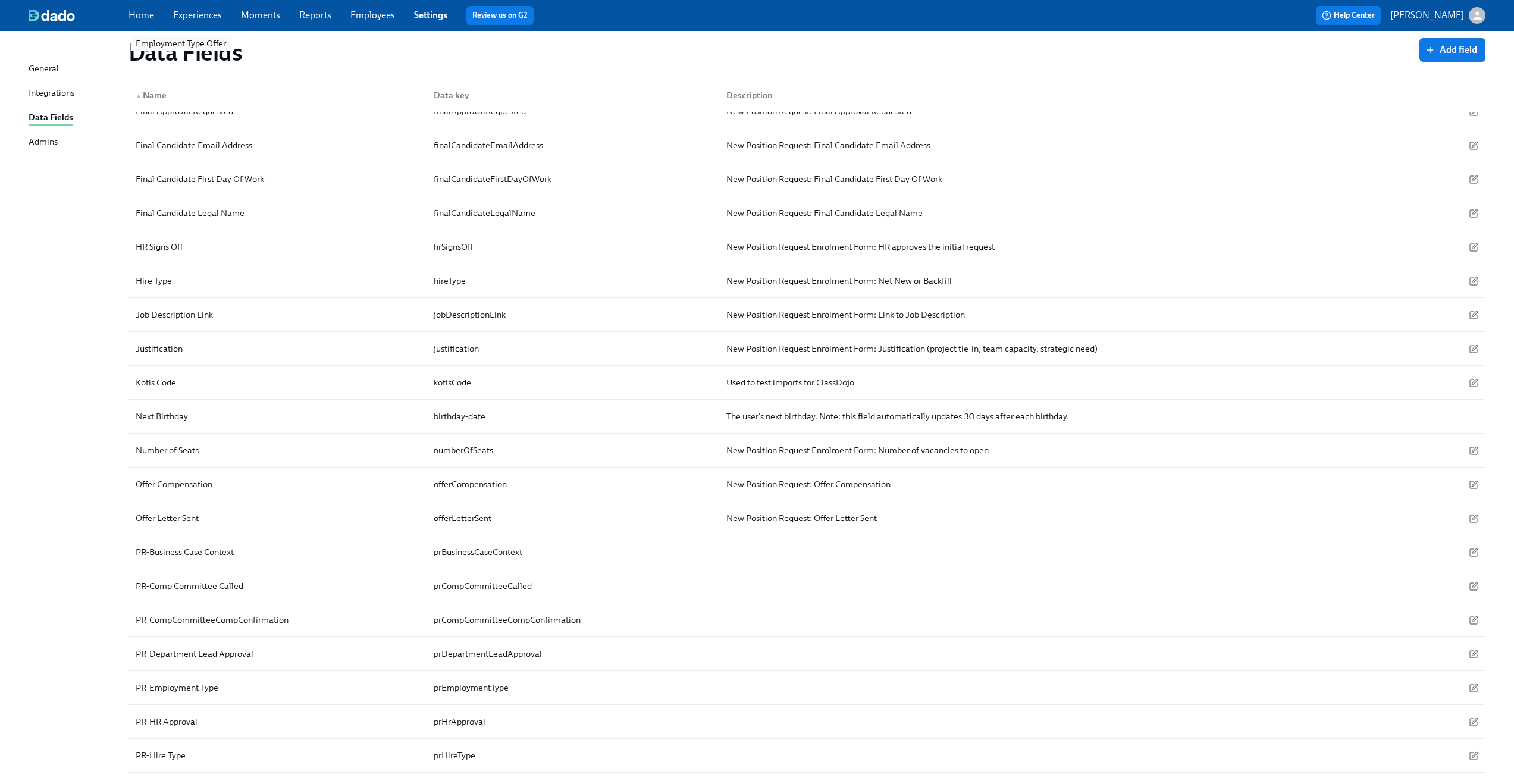
scroll to position [388, 0]
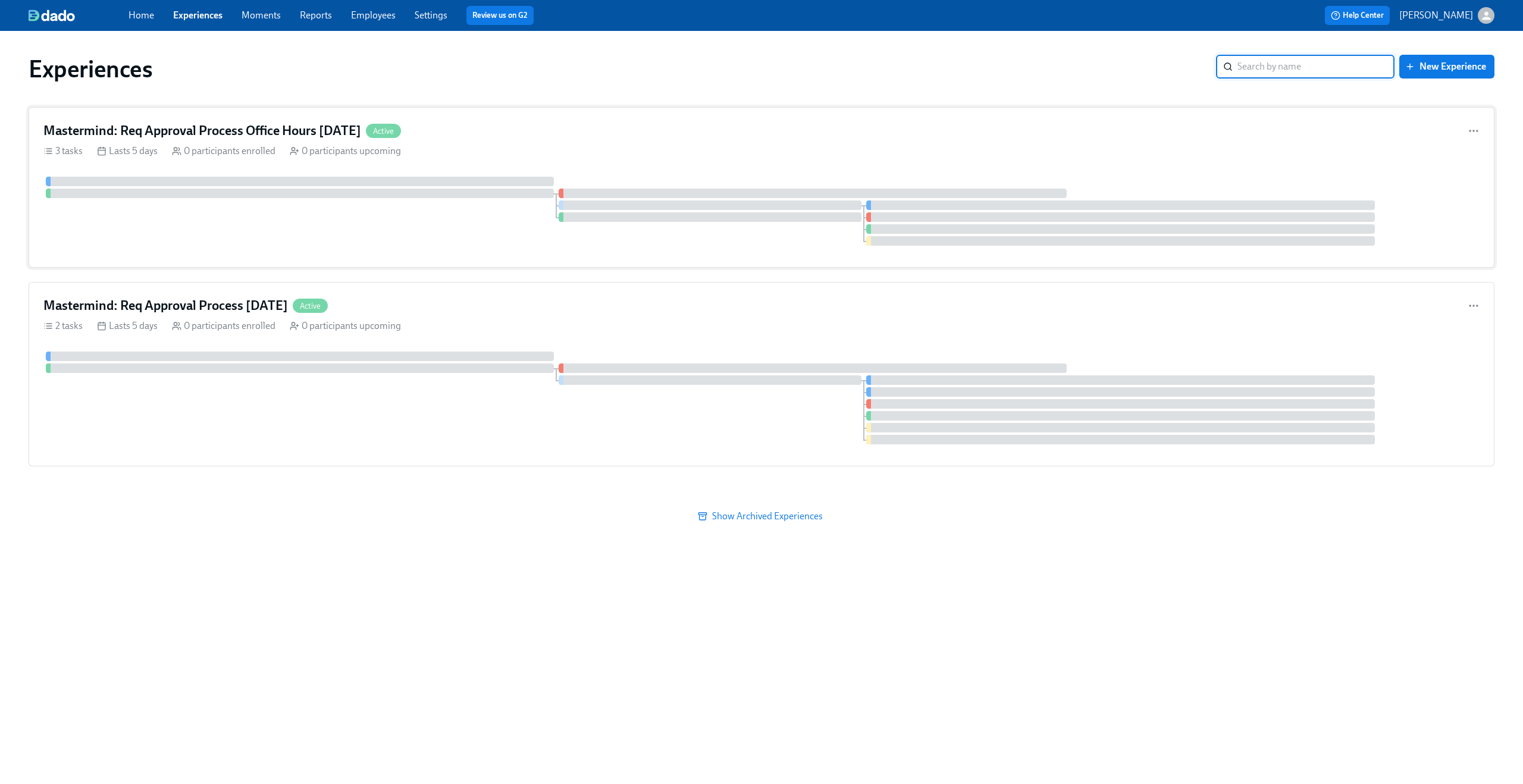
click at [500, 155] on div "3 tasks Lasts 5 days 0 participants enrolled 0 participants upcoming" at bounding box center [761, 151] width 1436 height 13
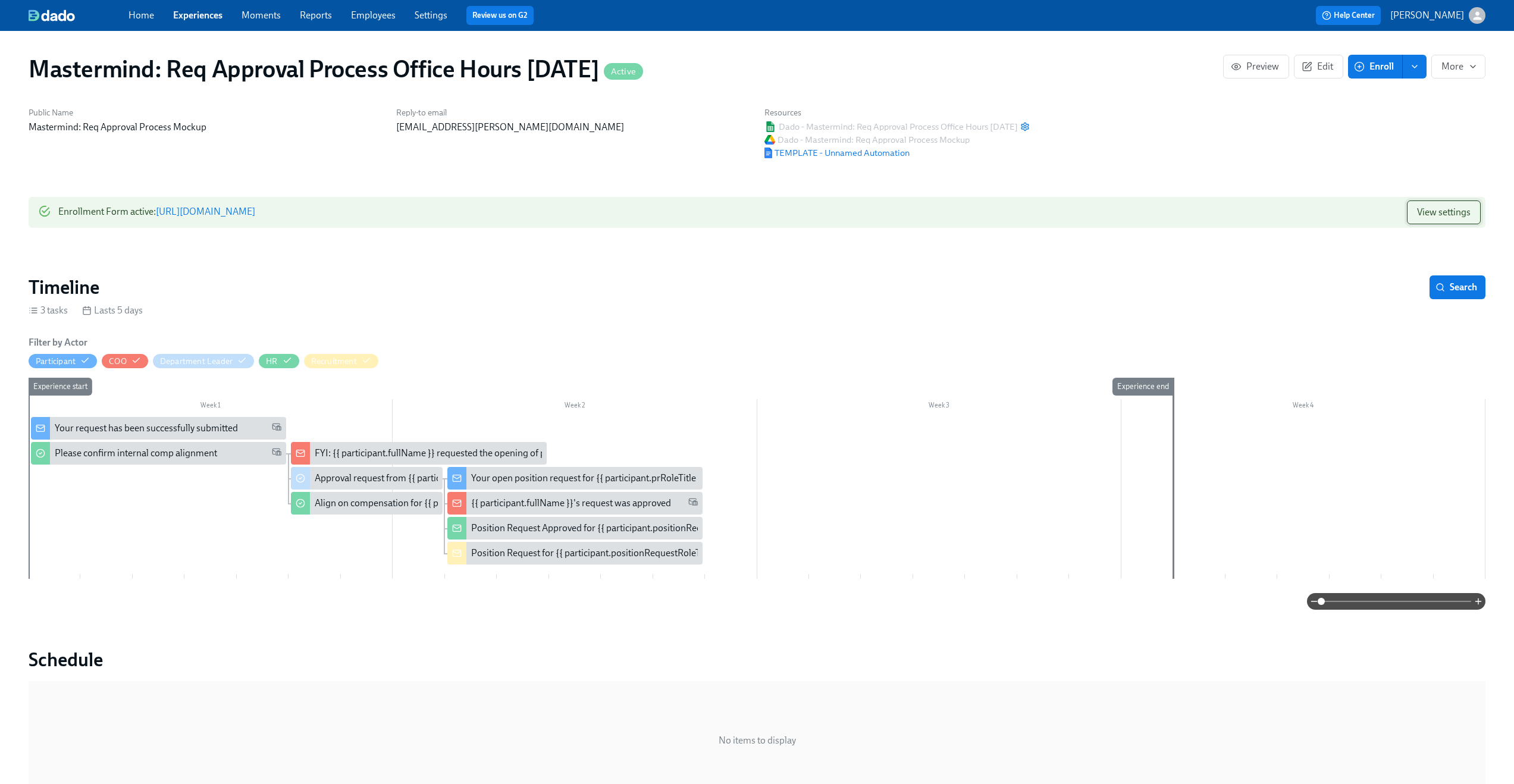
click at [1468, 222] on button "View settings" at bounding box center [1444, 212] width 74 height 24
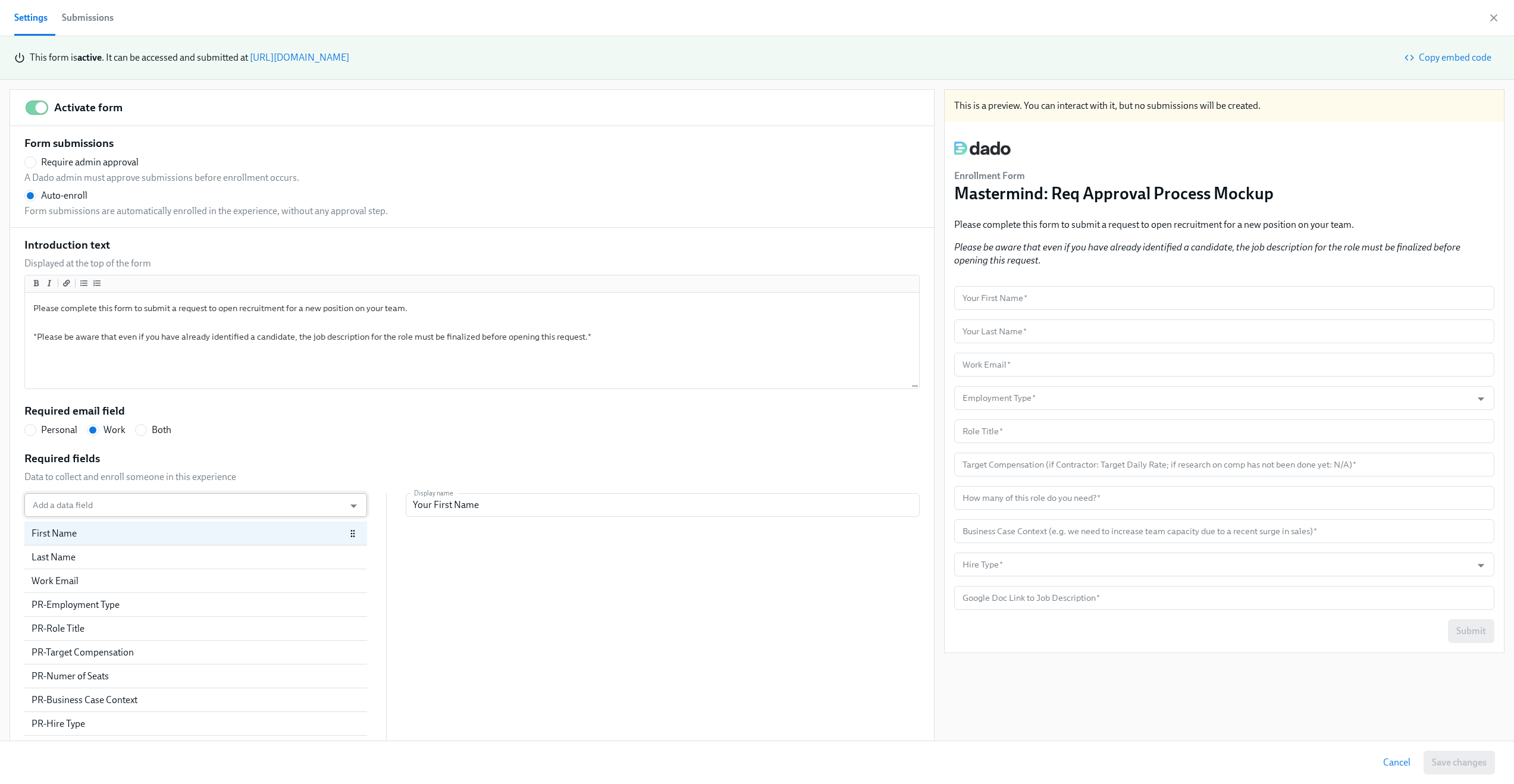
click at [118, 500] on input "Add a data field" at bounding box center [184, 504] width 308 height 24
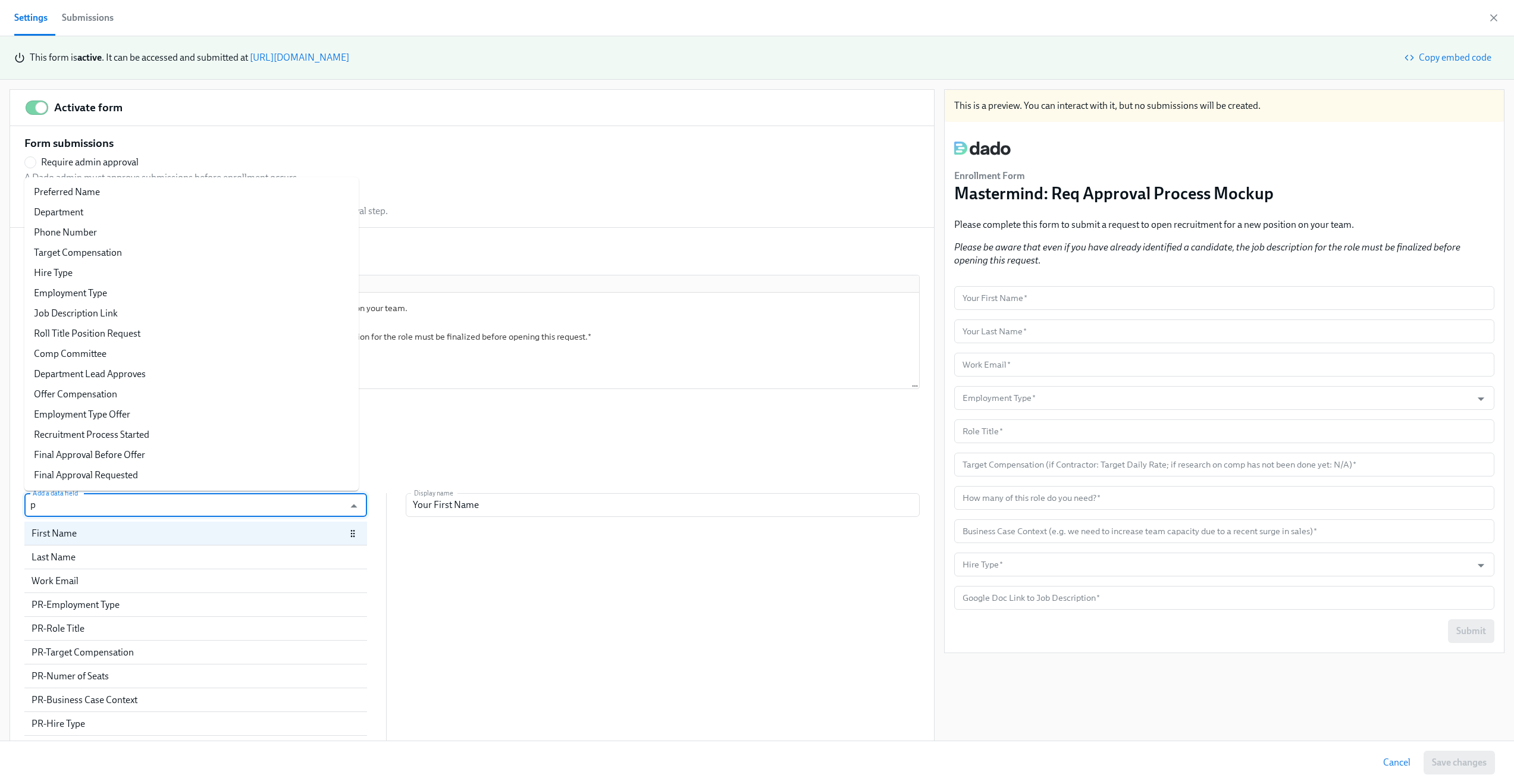
type input "pr"
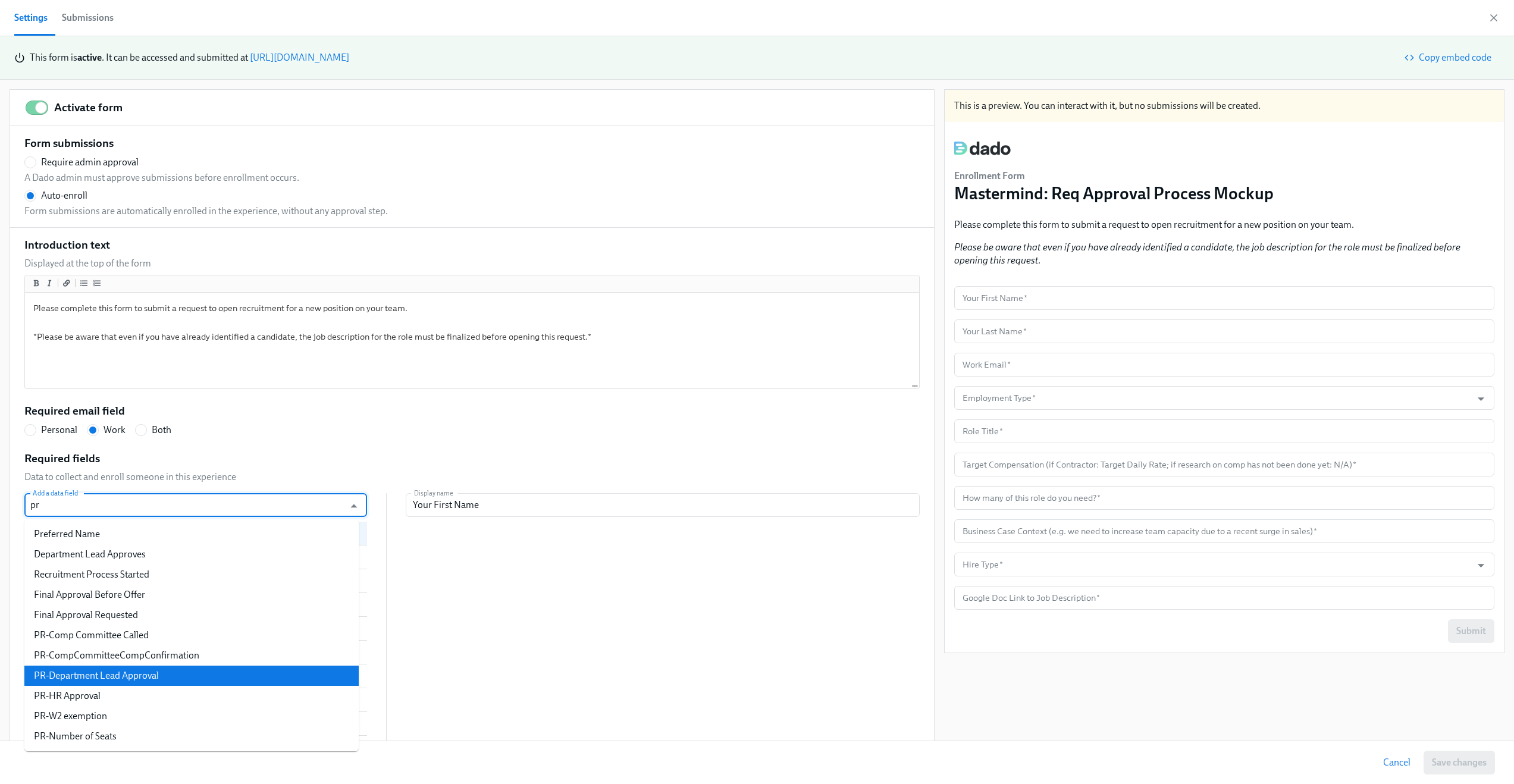
scroll to position [48, 0]
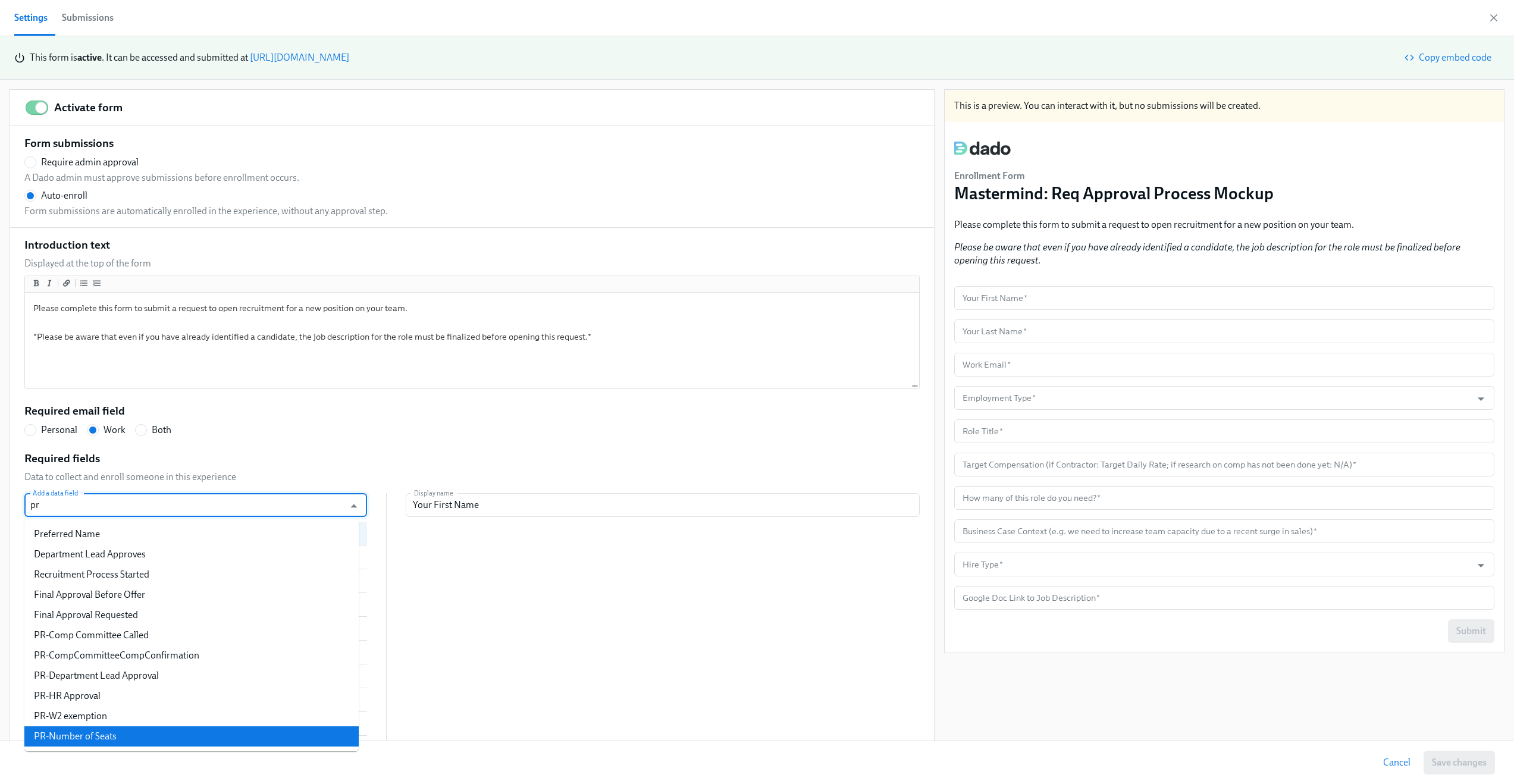
click at [107, 734] on li "PR-Number of Seats" at bounding box center [191, 736] width 335 height 20
radio input "false"
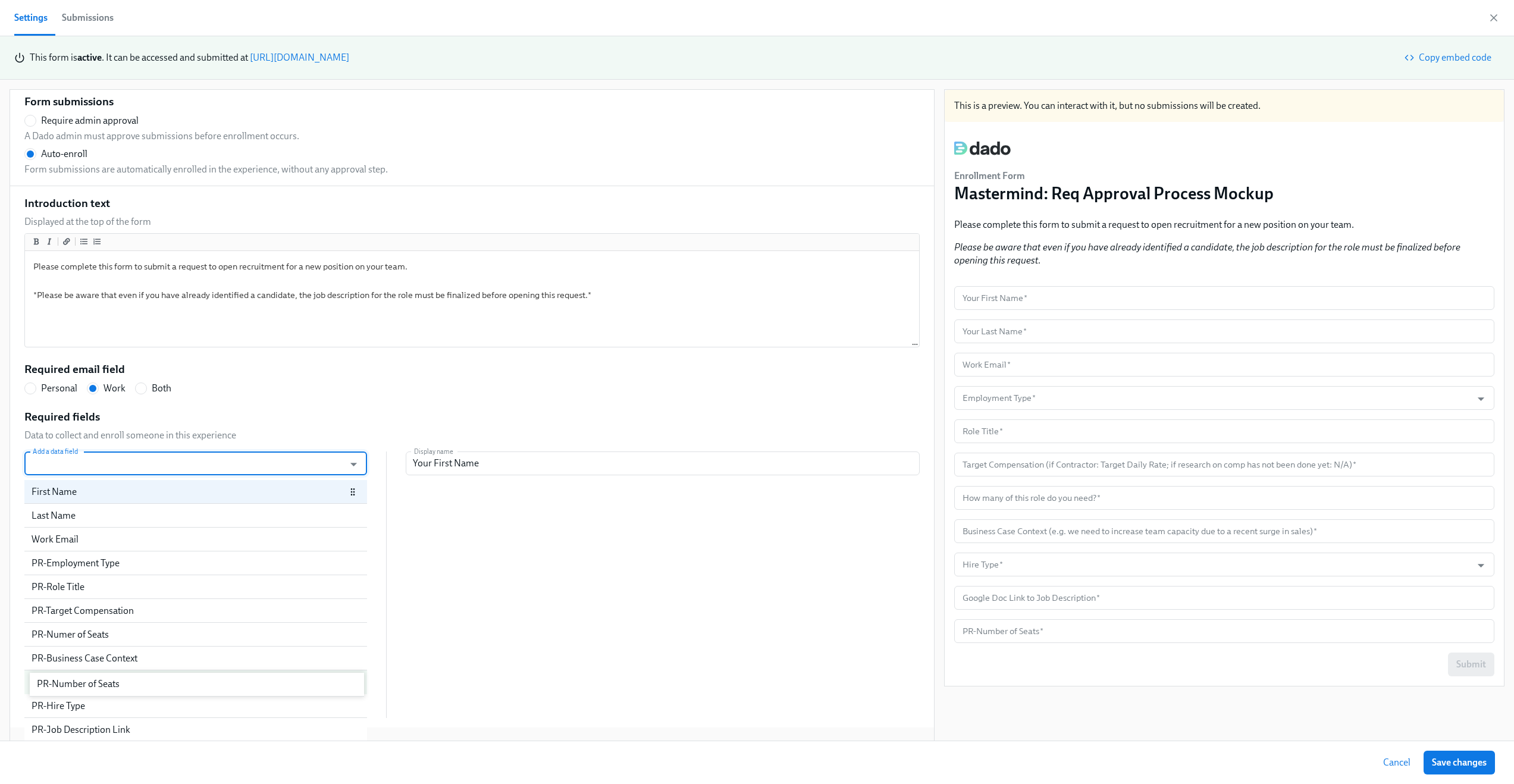
scroll to position [42, 0]
drag, startPoint x: 127, startPoint y: 720, endPoint x: 136, endPoint y: 638, distance: 82.5
click at [136, 638] on div "First Name Last Name Work Email PR-Employment Type PR-Role Title PR-Target Comp…" at bounding box center [195, 599] width 343 height 238
click at [126, 635] on div "PR-Number of Seats" at bounding box center [181, 635] width 300 height 13
radio input "false"
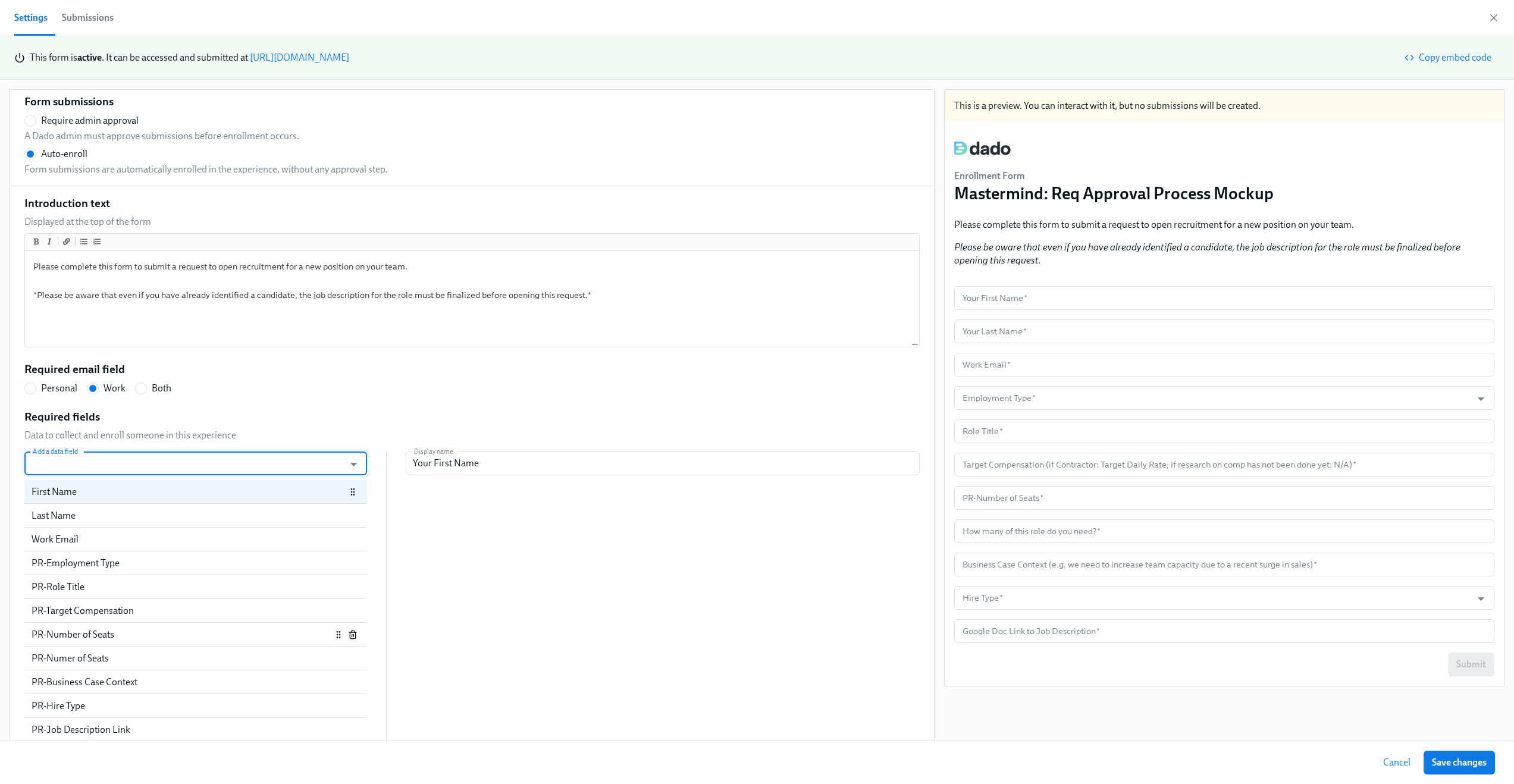
type input "PR-Number of Seats"
click at [119, 658] on div "PR-Numer of Seats" at bounding box center [181, 659] width 300 height 13
radio input "false"
type input "How many of this role do you need?"
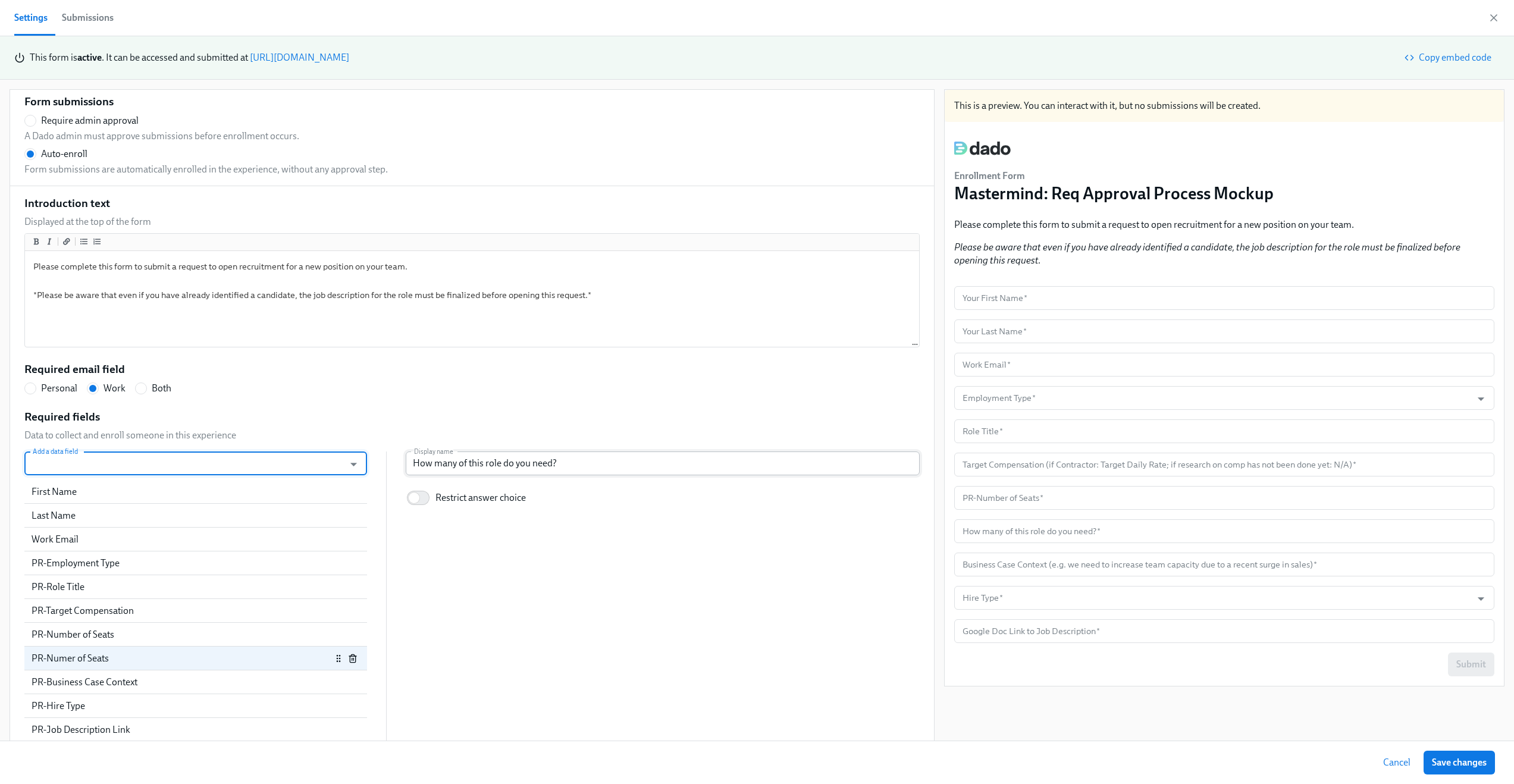
click at [454, 464] on input "How many of this role do you need?" at bounding box center [662, 463] width 514 height 24
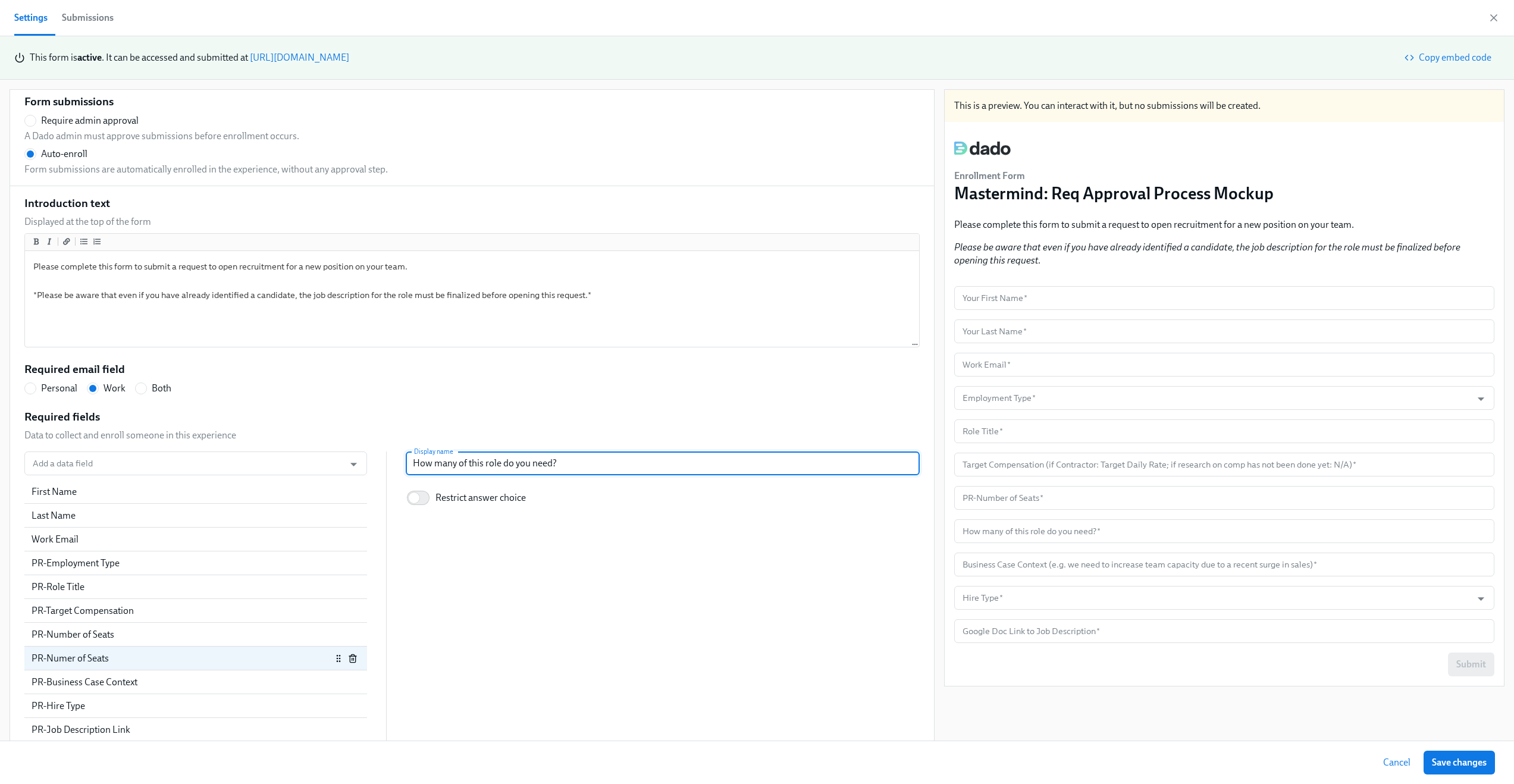
click at [454, 464] on input "How many of this role do you need?" at bounding box center [662, 463] width 514 height 24
click at [166, 639] on div "PR-Number of Seats" at bounding box center [181, 635] width 300 height 13
radio input "false"
type input "PR-Number of Seats"
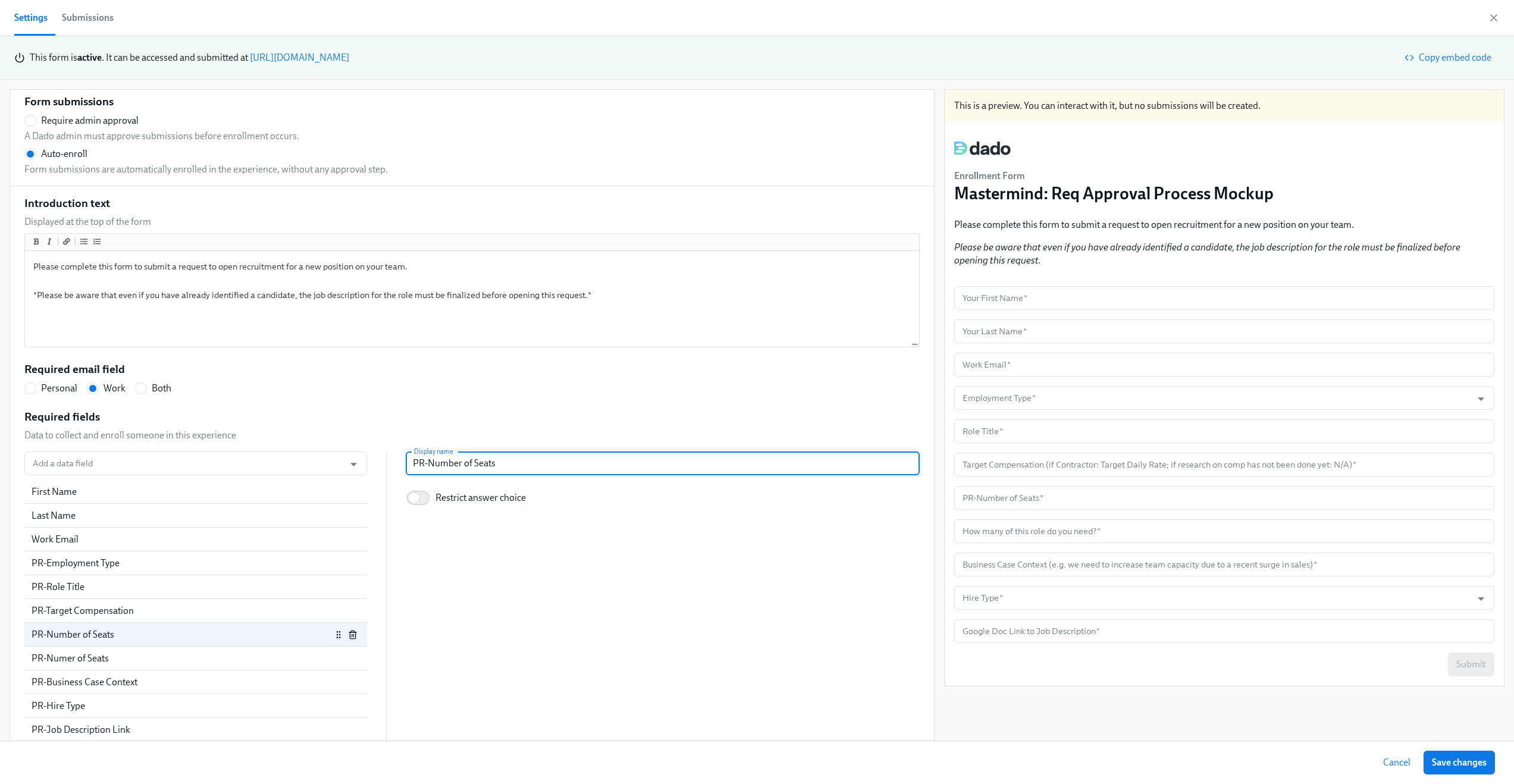
click at [441, 466] on input "PR-Number of Seats" at bounding box center [662, 463] width 514 height 24
paste input "How many of this role do you need?"
radio input "false"
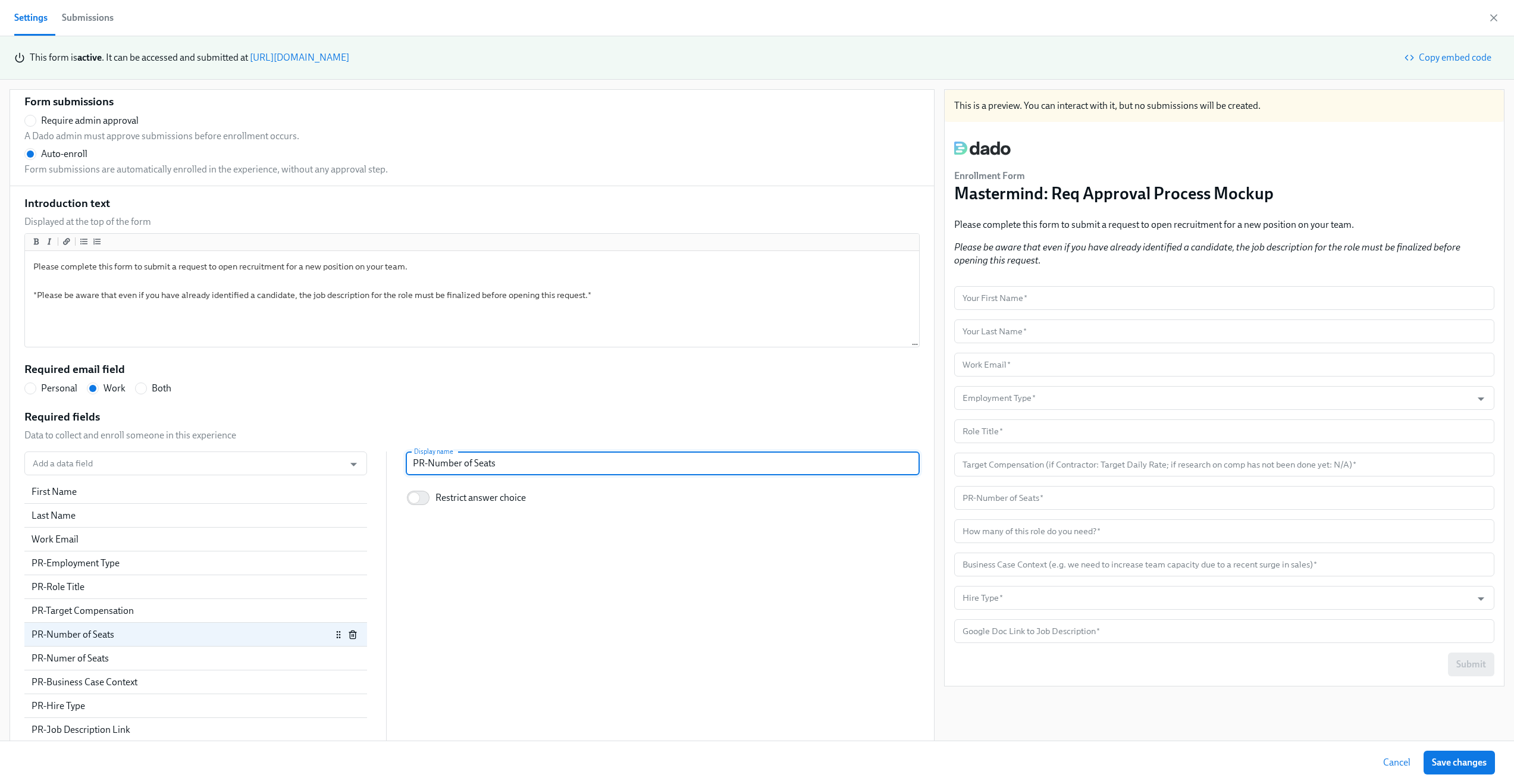
type input "How many of this role do you need?"
click at [186, 659] on div "PR-Numer of Seats" at bounding box center [181, 659] width 300 height 13
click at [348, 660] on icon "button" at bounding box center [353, 659] width 10 height 10
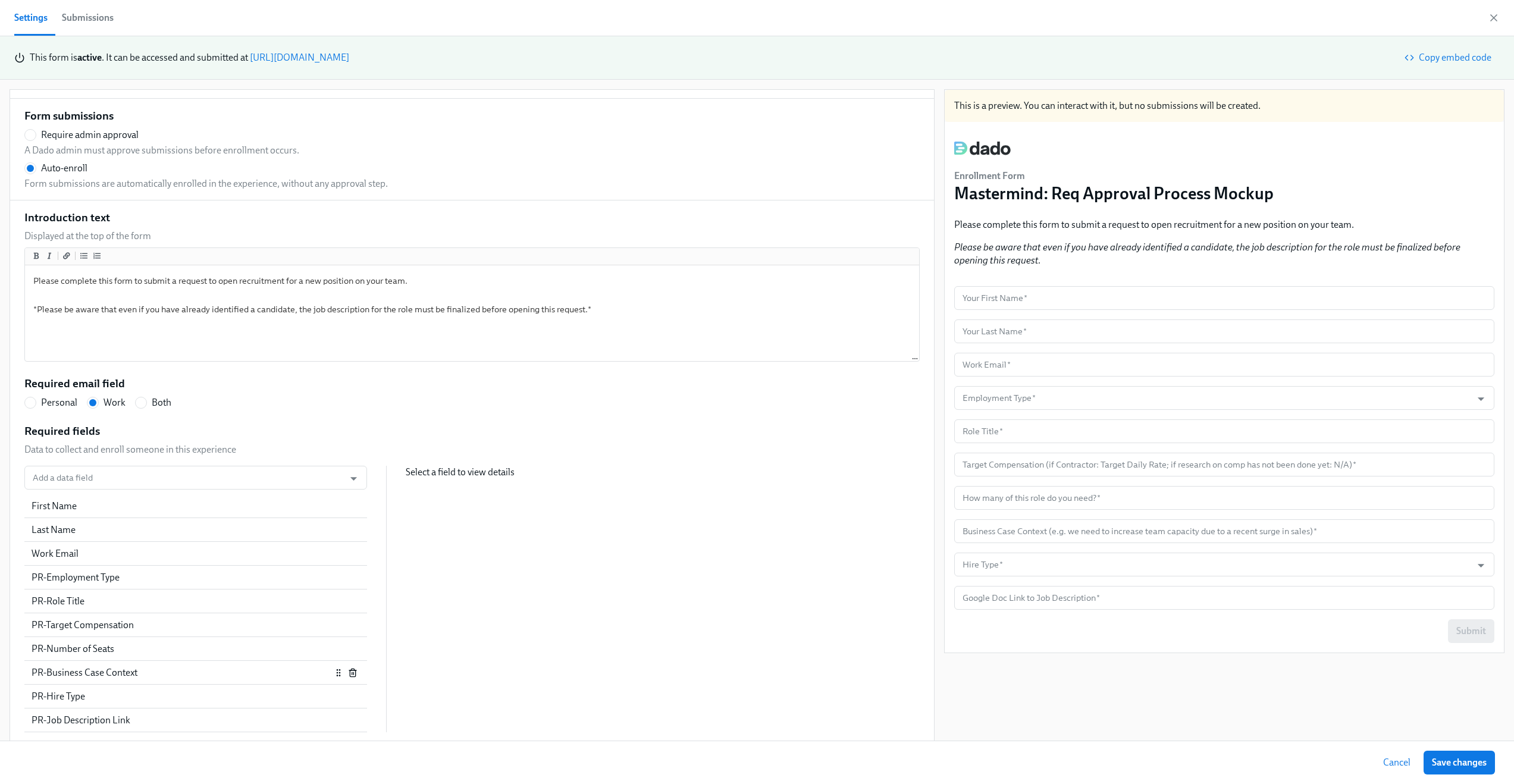
scroll to position [27, 0]
click at [518, 542] on div "Add a data field Add a data field First Name Last Name Work Email PR-Employment…" at bounding box center [472, 599] width 896 height 266
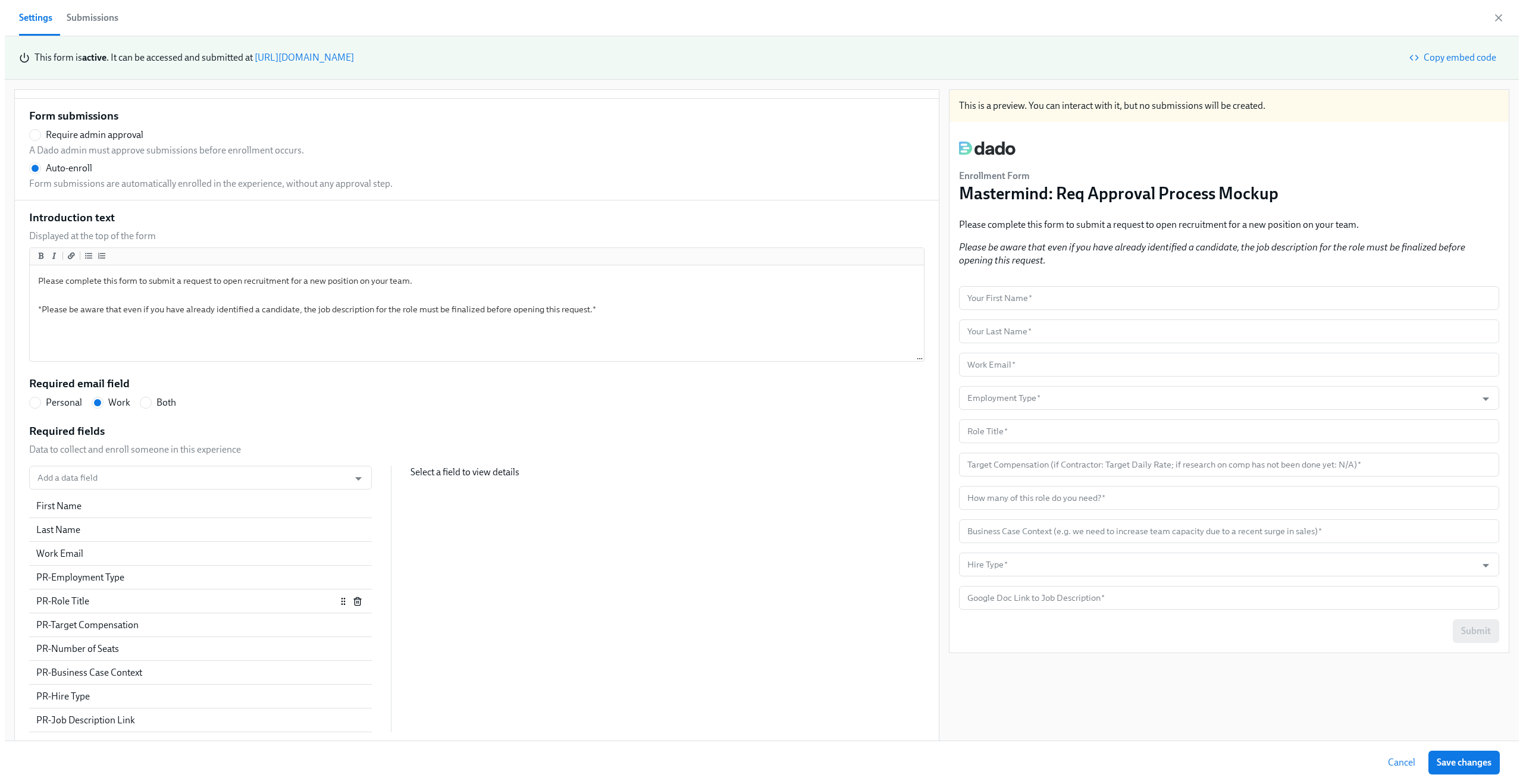
scroll to position [11, 0]
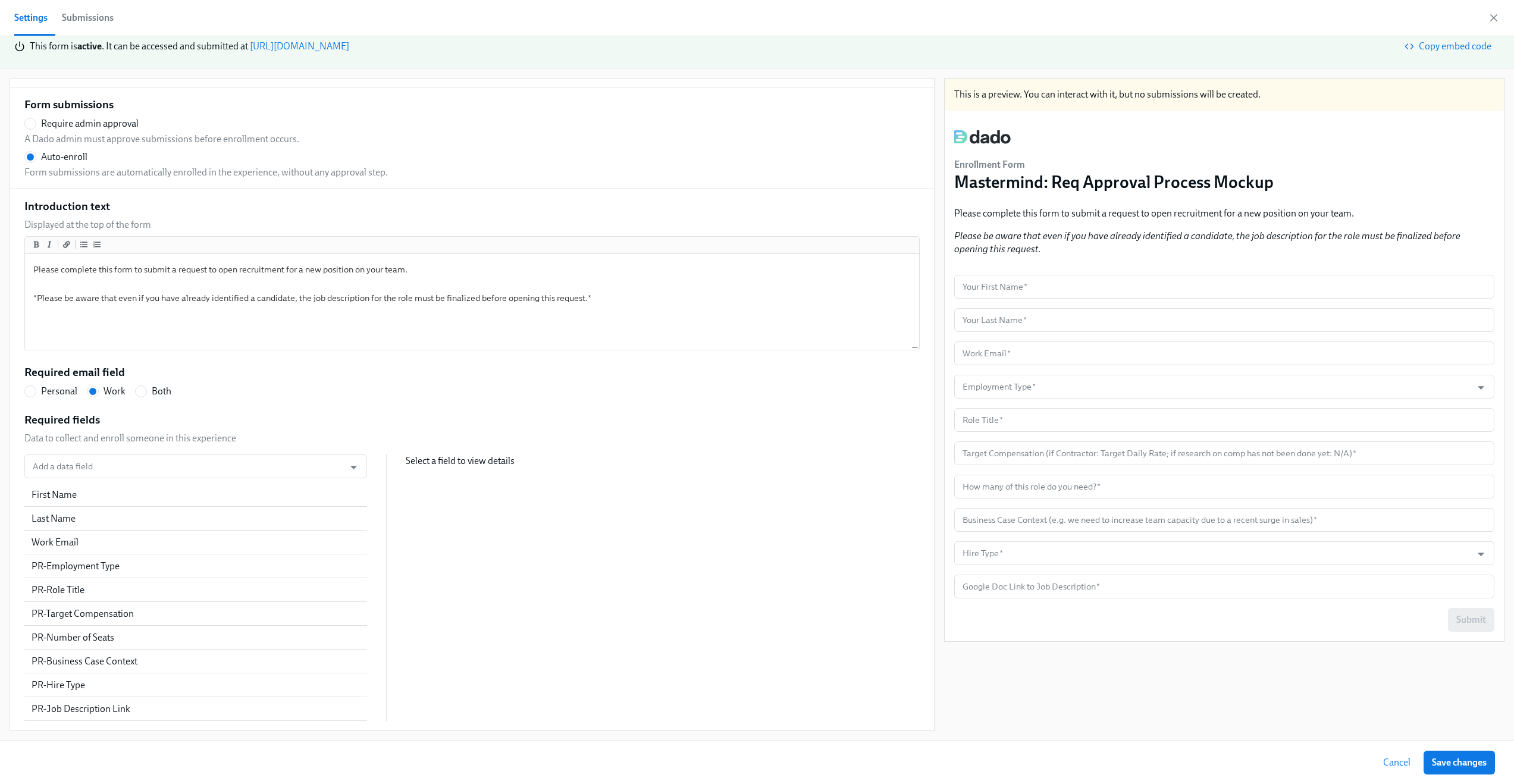
click at [1376, 705] on div "This is a preview. You can interact with it, but no submissions will be created…" at bounding box center [1225, 404] width 561 height 653
click at [1461, 765] on span "Save changes" at bounding box center [1459, 763] width 55 height 12
radio input "false"
click at [1109, 518] on input "text" at bounding box center [1224, 519] width 540 height 24
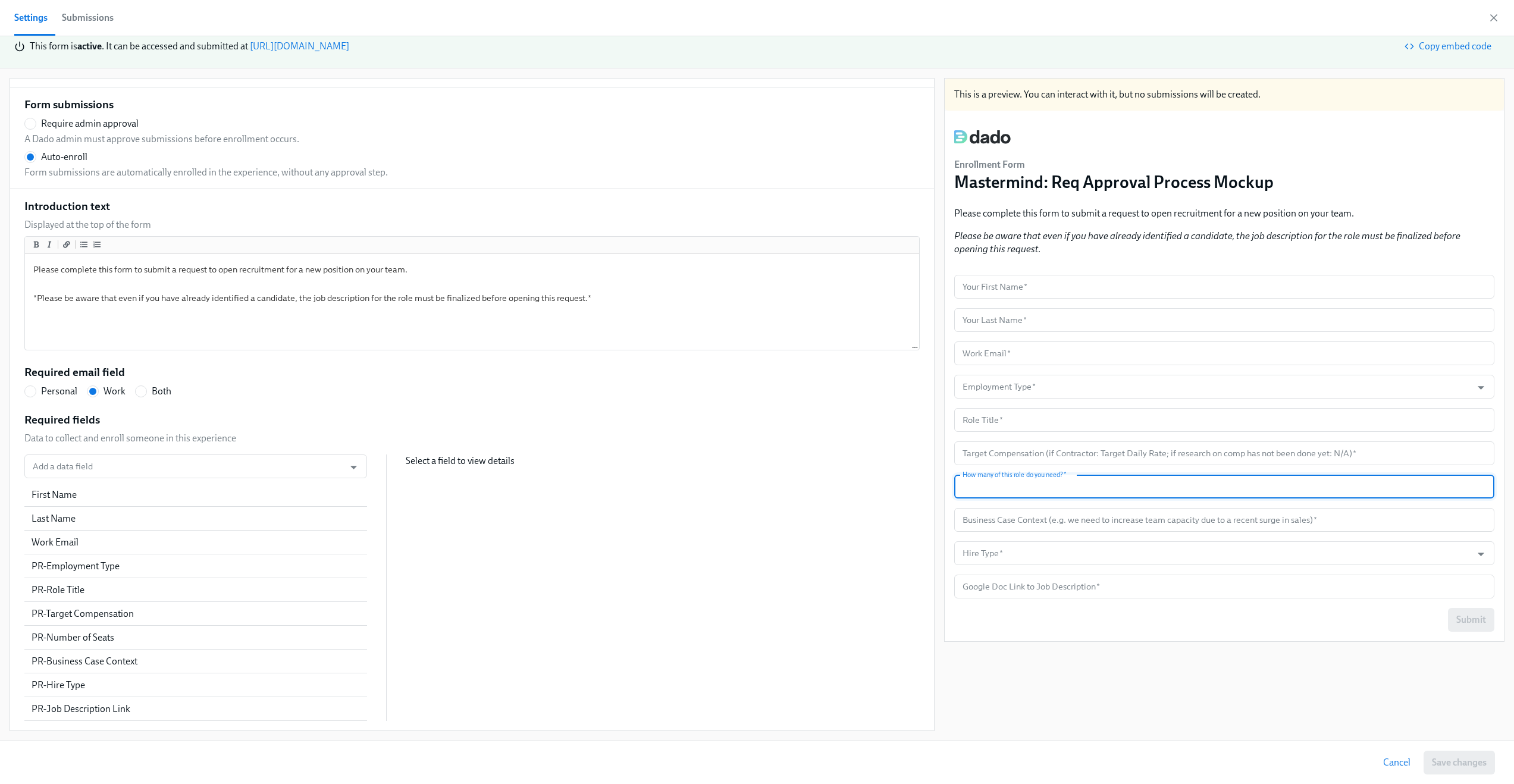
click at [1105, 495] on input "text" at bounding box center [1224, 486] width 540 height 24
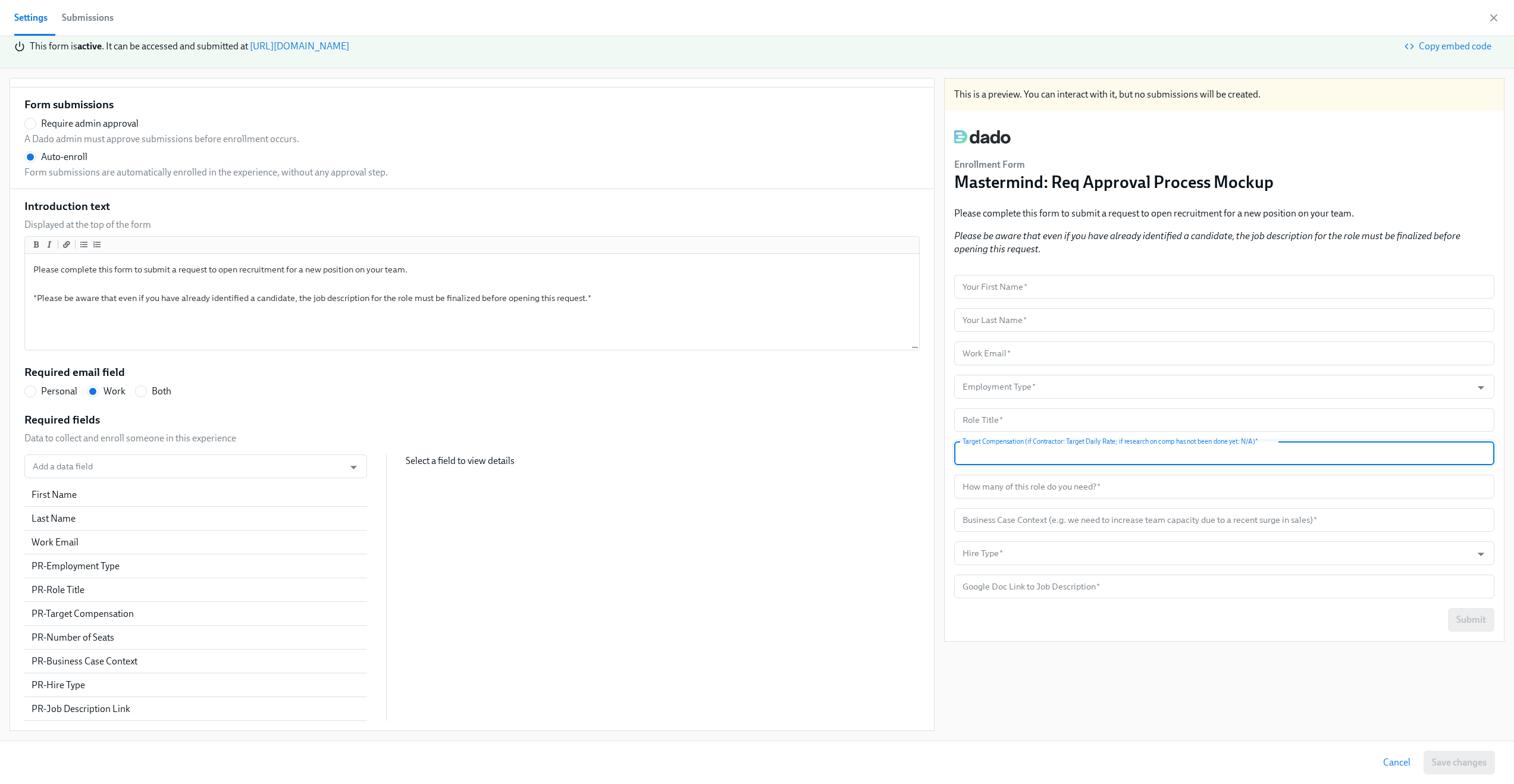
click at [1107, 462] on input "text" at bounding box center [1224, 453] width 540 height 24
click at [1026, 697] on div "This is a preview. You can interact with it, but no submissions will be created…" at bounding box center [1225, 404] width 561 height 653
click at [1495, 16] on icon "button" at bounding box center [1494, 18] width 12 height 12
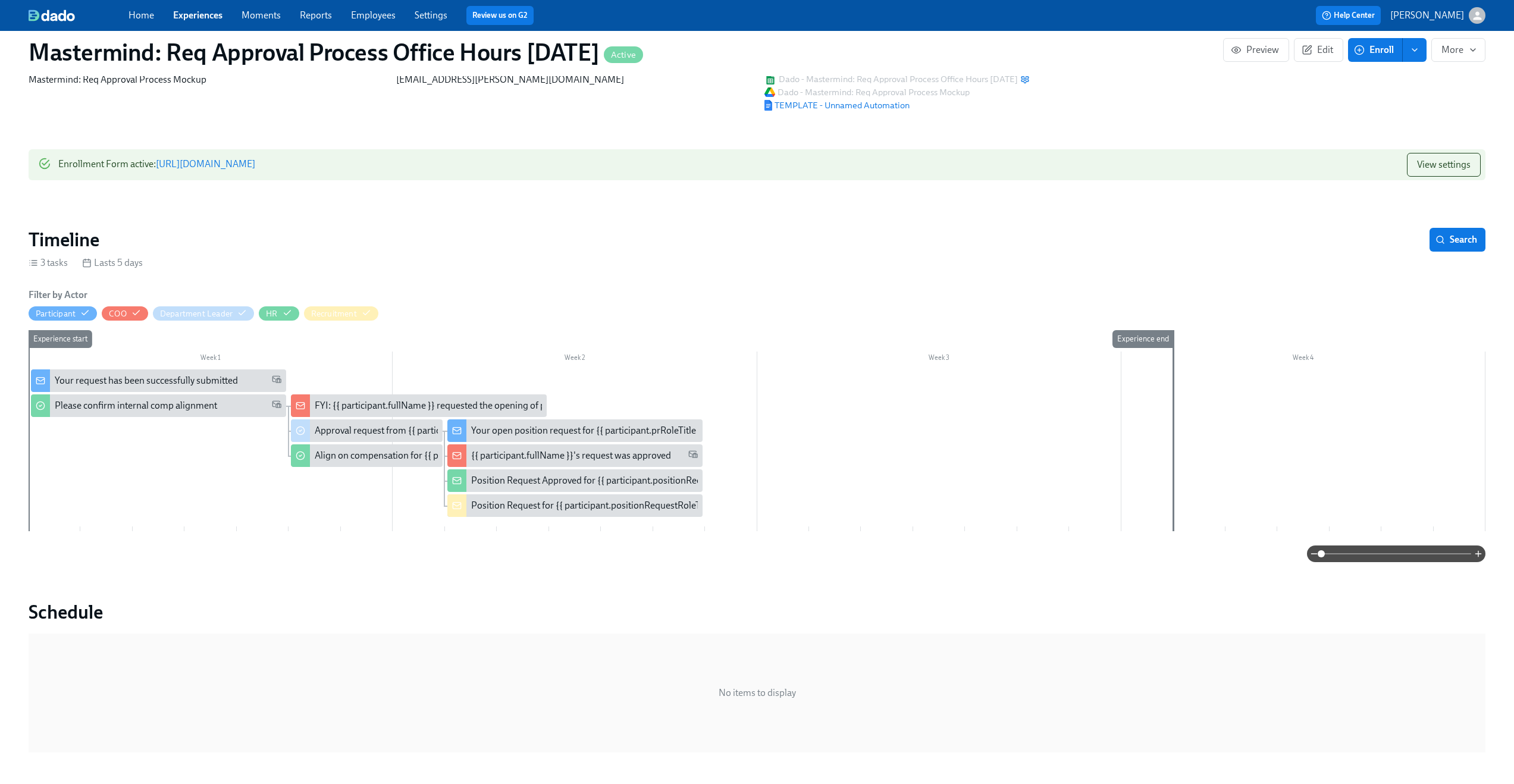
click at [203, 378] on div "Your request has been successfully submitted" at bounding box center [146, 381] width 183 height 13
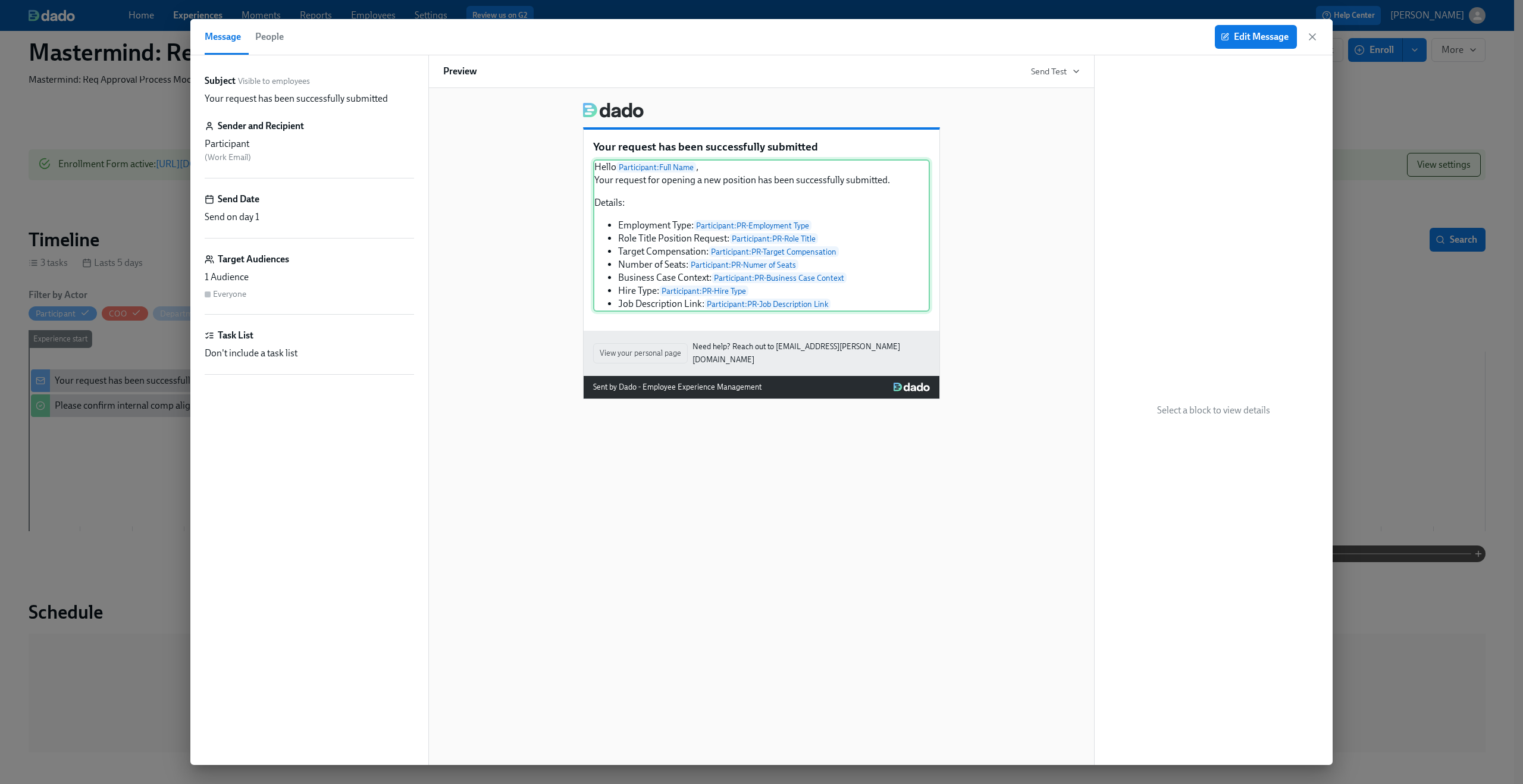
click at [891, 249] on div "Hello Participant : Full Name , Your request for opening a new position has bee…" at bounding box center [761, 236] width 337 height 152
click at [1259, 23] on div "Message People Edit Message" at bounding box center [761, 37] width 1142 height 36
click at [1259, 30] on button "Edit Message" at bounding box center [1256, 36] width 82 height 24
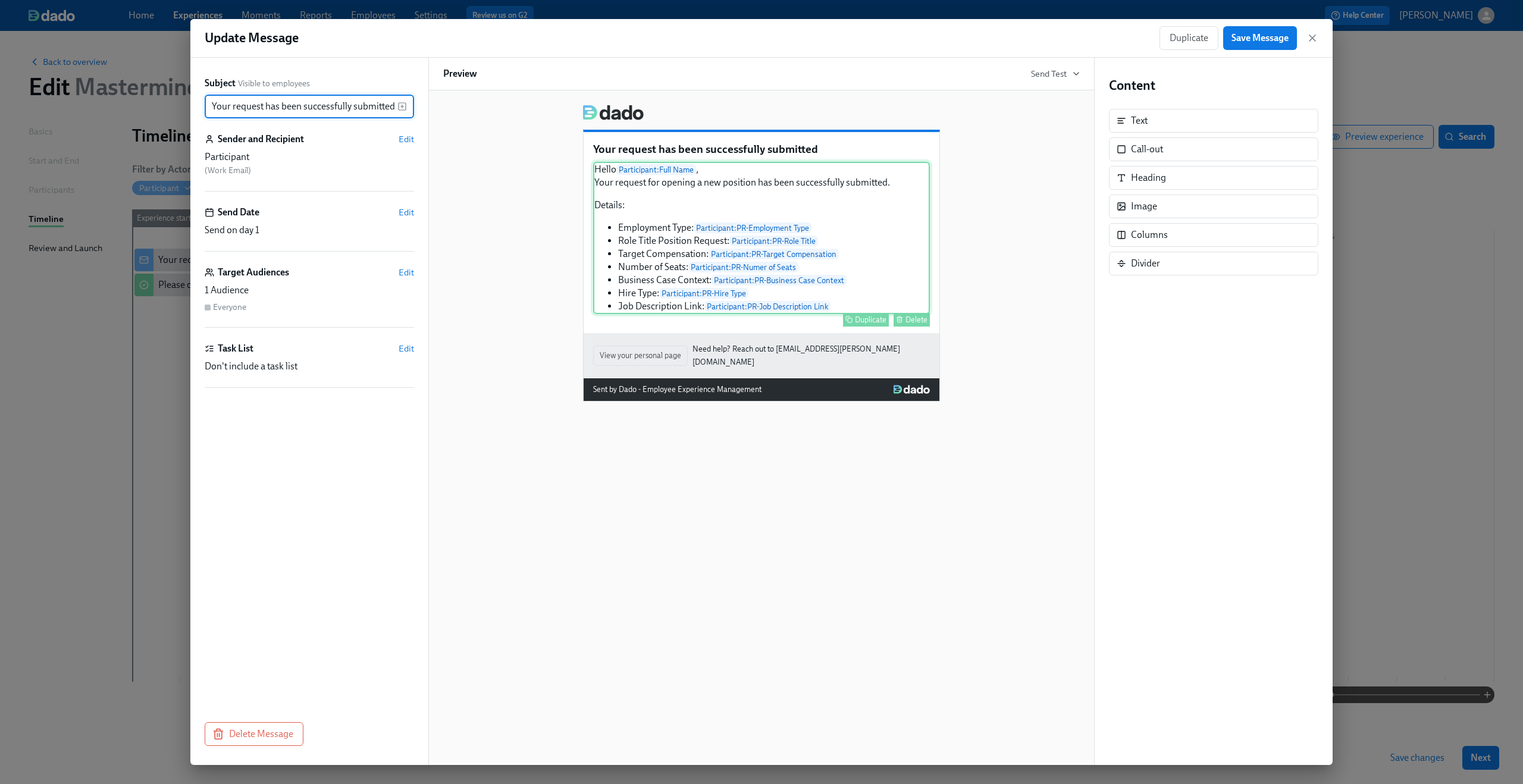
click at [774, 224] on div "Hello Participant : Full Name , Your request for opening a new position has bee…" at bounding box center [761, 238] width 337 height 152
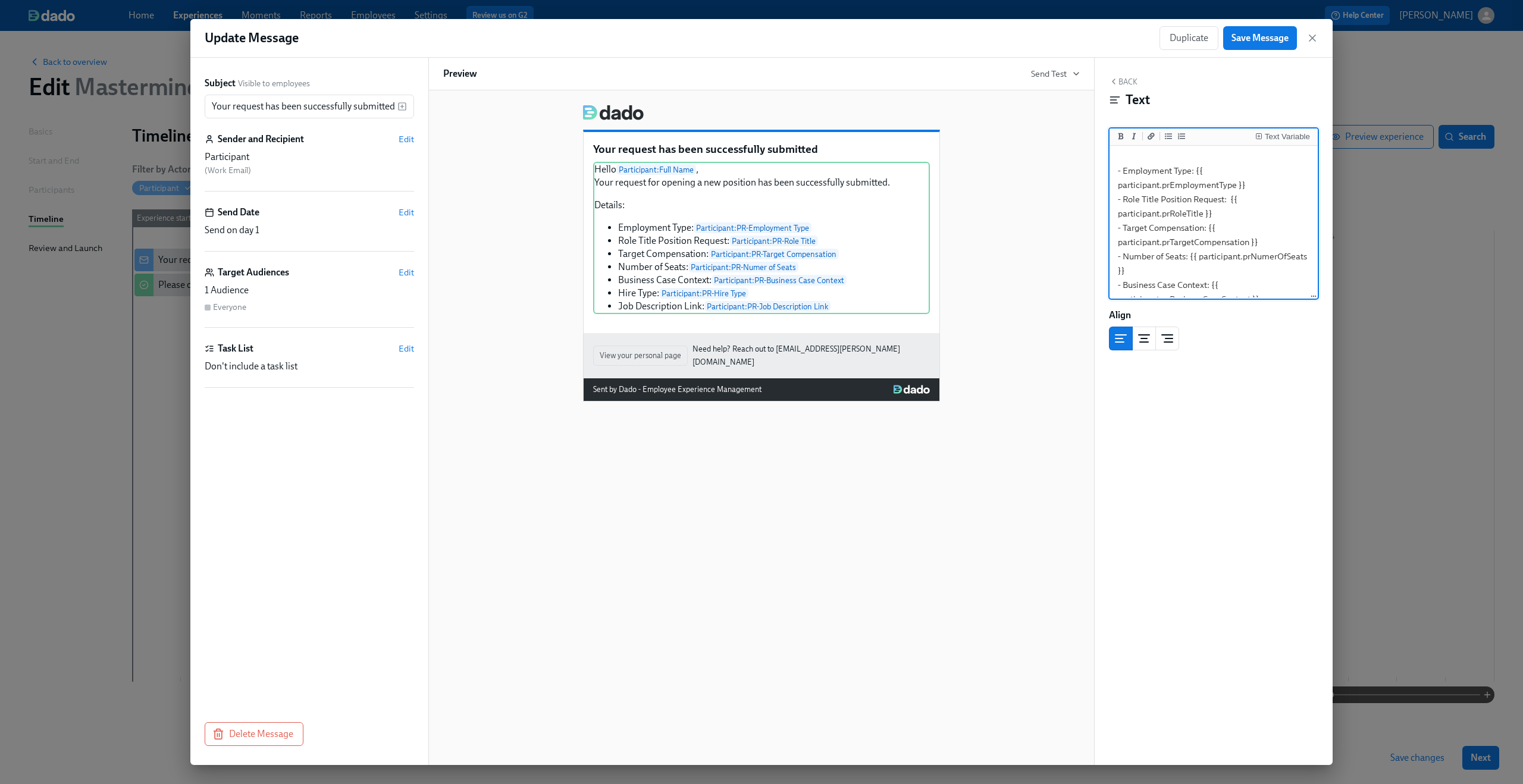
scroll to position [134, 0]
drag, startPoint x: 1189, startPoint y: 199, endPoint x: 1251, endPoint y: 212, distance: 63.3
click at [1251, 212] on textarea "Hello {{ participant.fullName }}, Your request for opening a new position has b…" at bounding box center [1214, 156] width 204 height 283
type textarea "Hello {{ participant.fullName }}, Your request for opening a new position has b…"
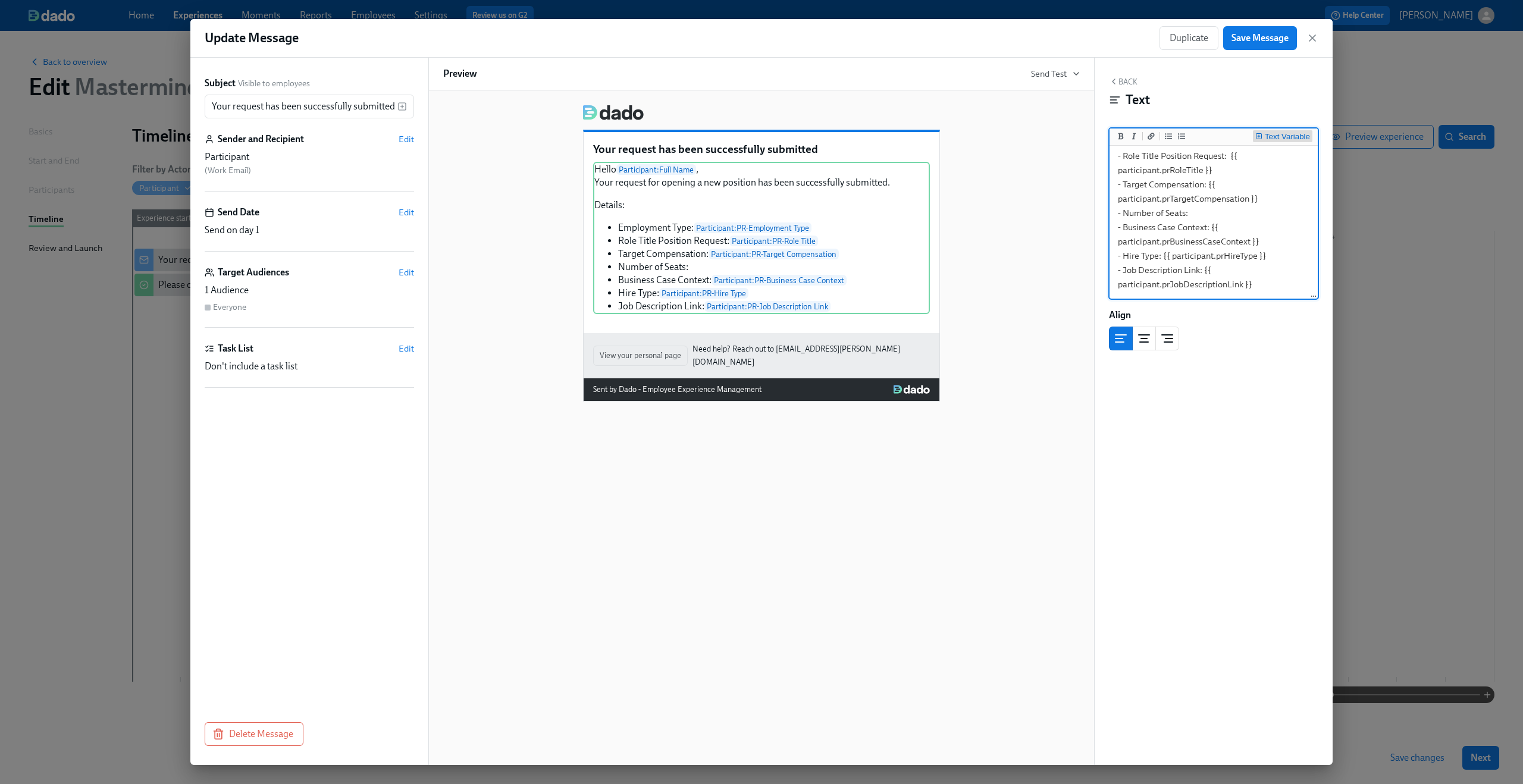
click at [1281, 139] on div "Text Variable" at bounding box center [1287, 137] width 45 height 8
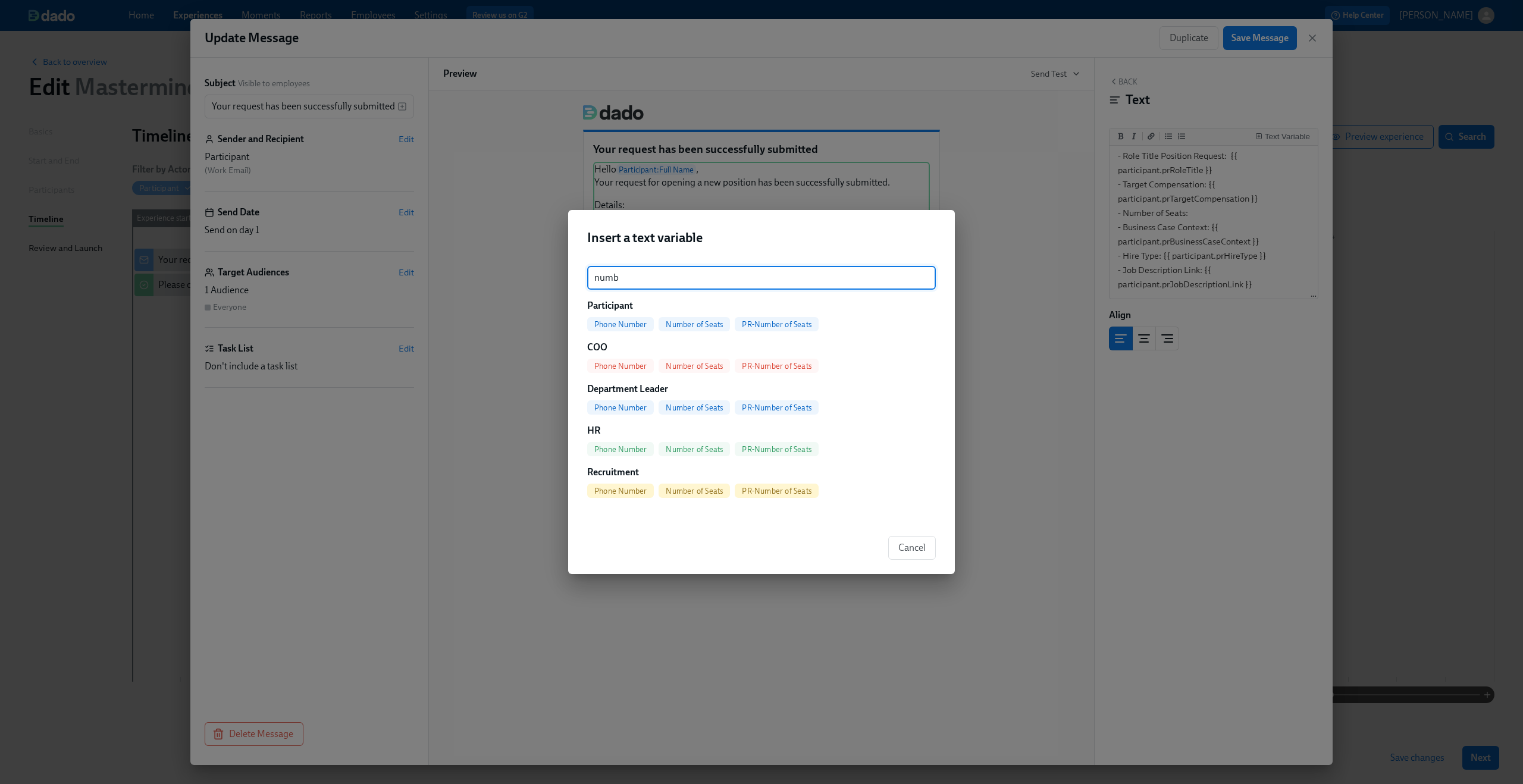
type input "numb"
click at [777, 327] on span "PR-Number of Seats" at bounding box center [776, 324] width 84 height 9
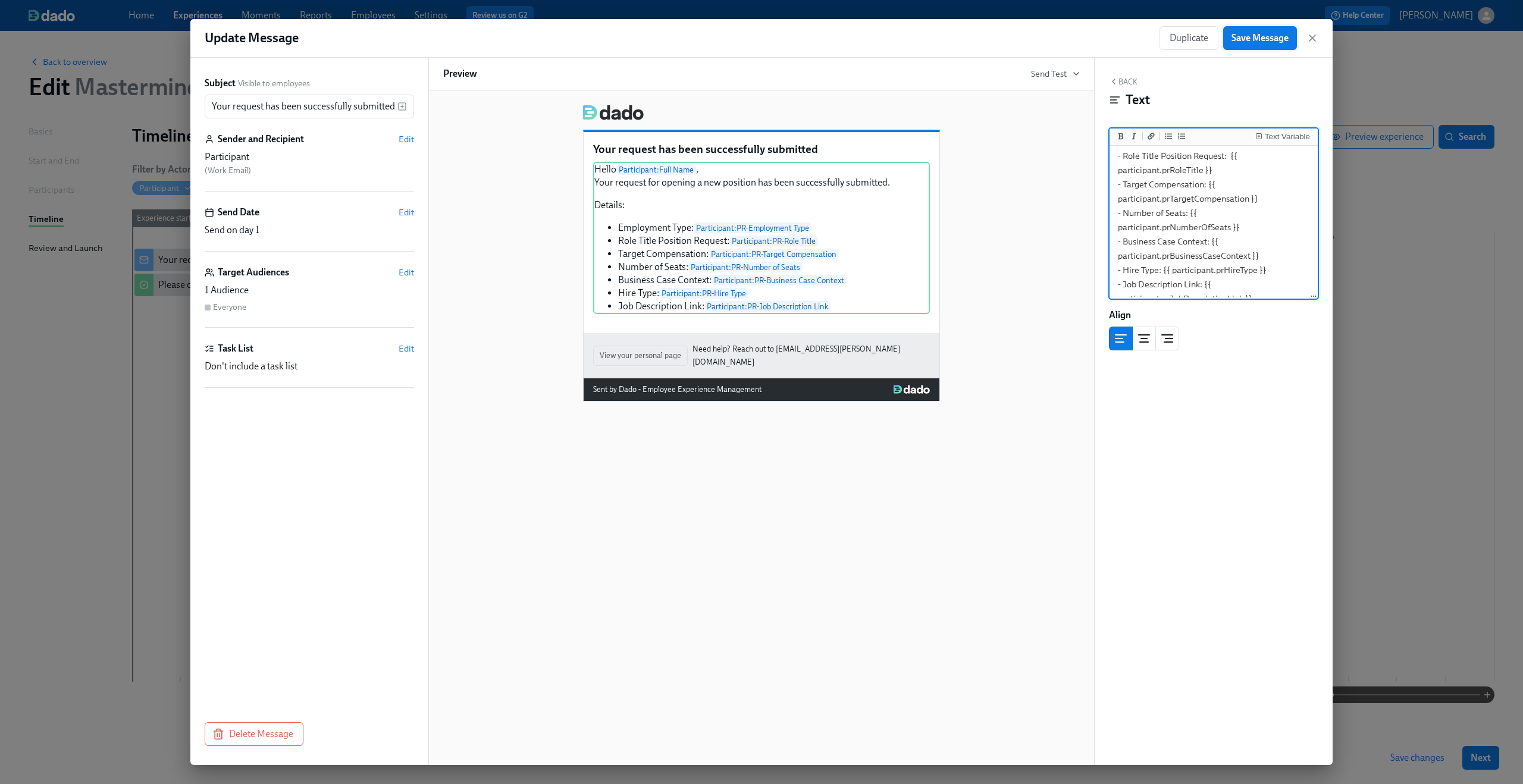
type textarea "Hello {{ participant.fullName }}, Your request for opening a new position has b…"
click at [1257, 34] on span "Save Message" at bounding box center [1260, 38] width 57 height 12
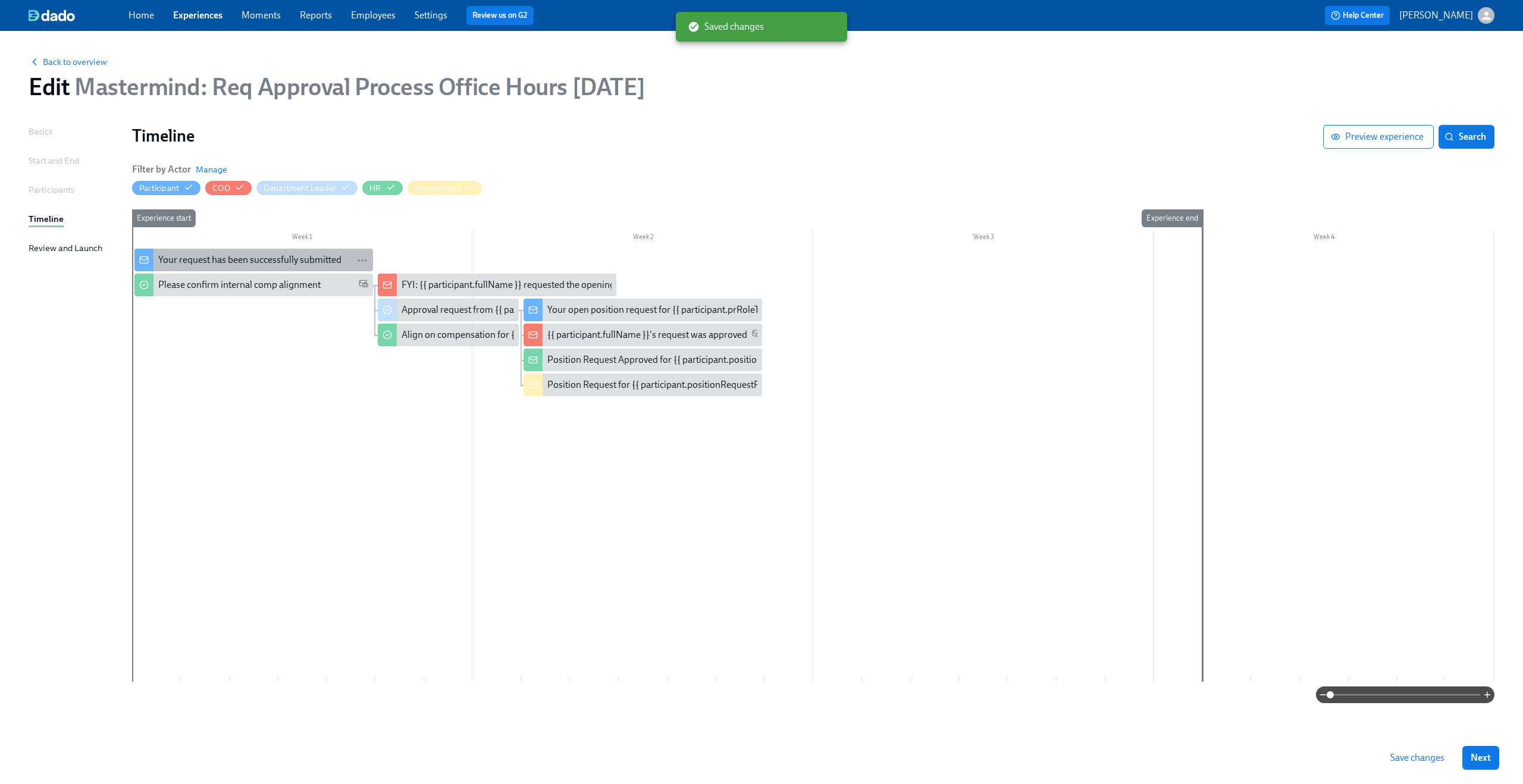
click at [192, 259] on div "Your request has been successfully submitted" at bounding box center [250, 260] width 183 height 13
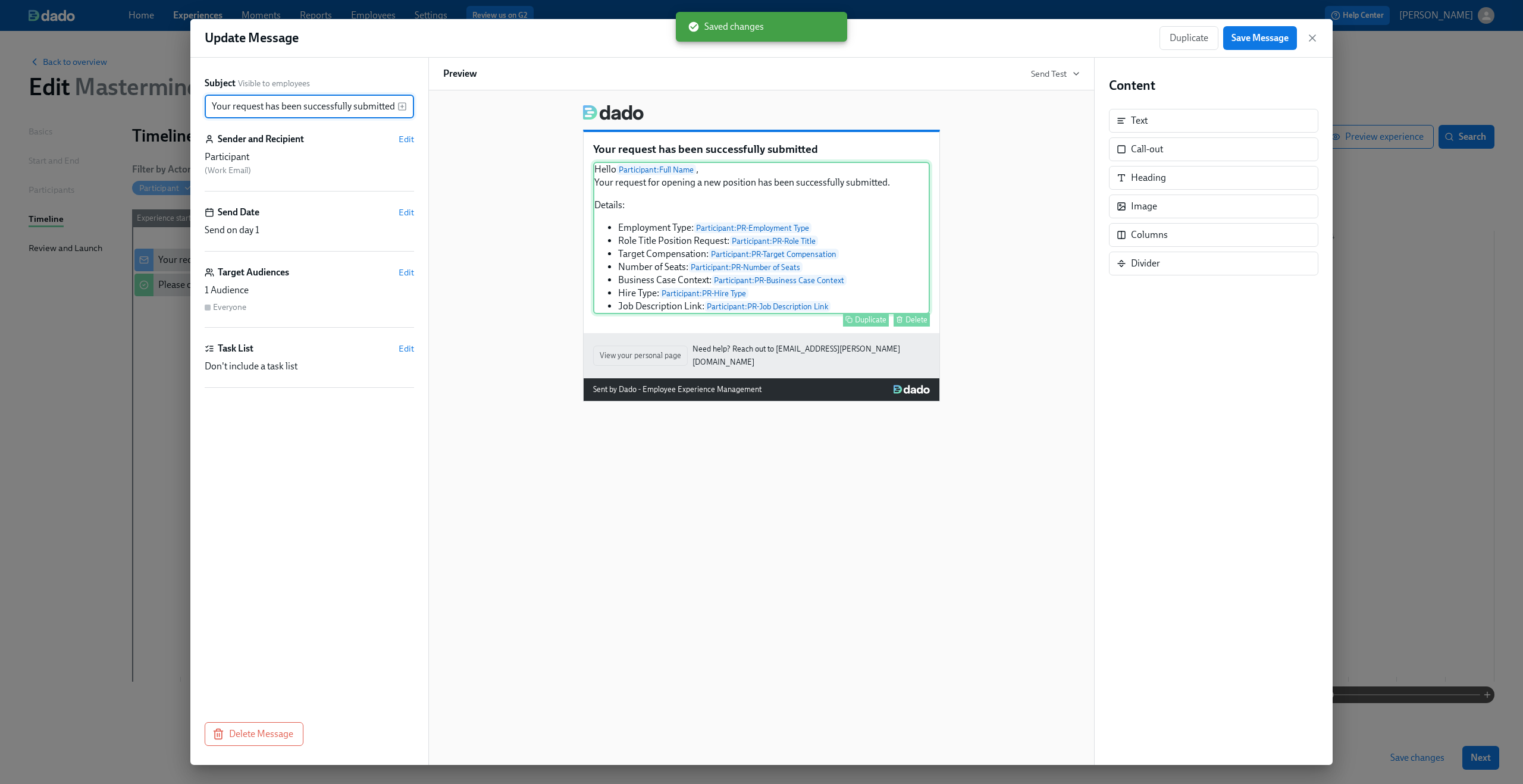
click at [645, 274] on div "Hello Participant : Full Name , Your request for opening a new position has bee…" at bounding box center [761, 238] width 337 height 152
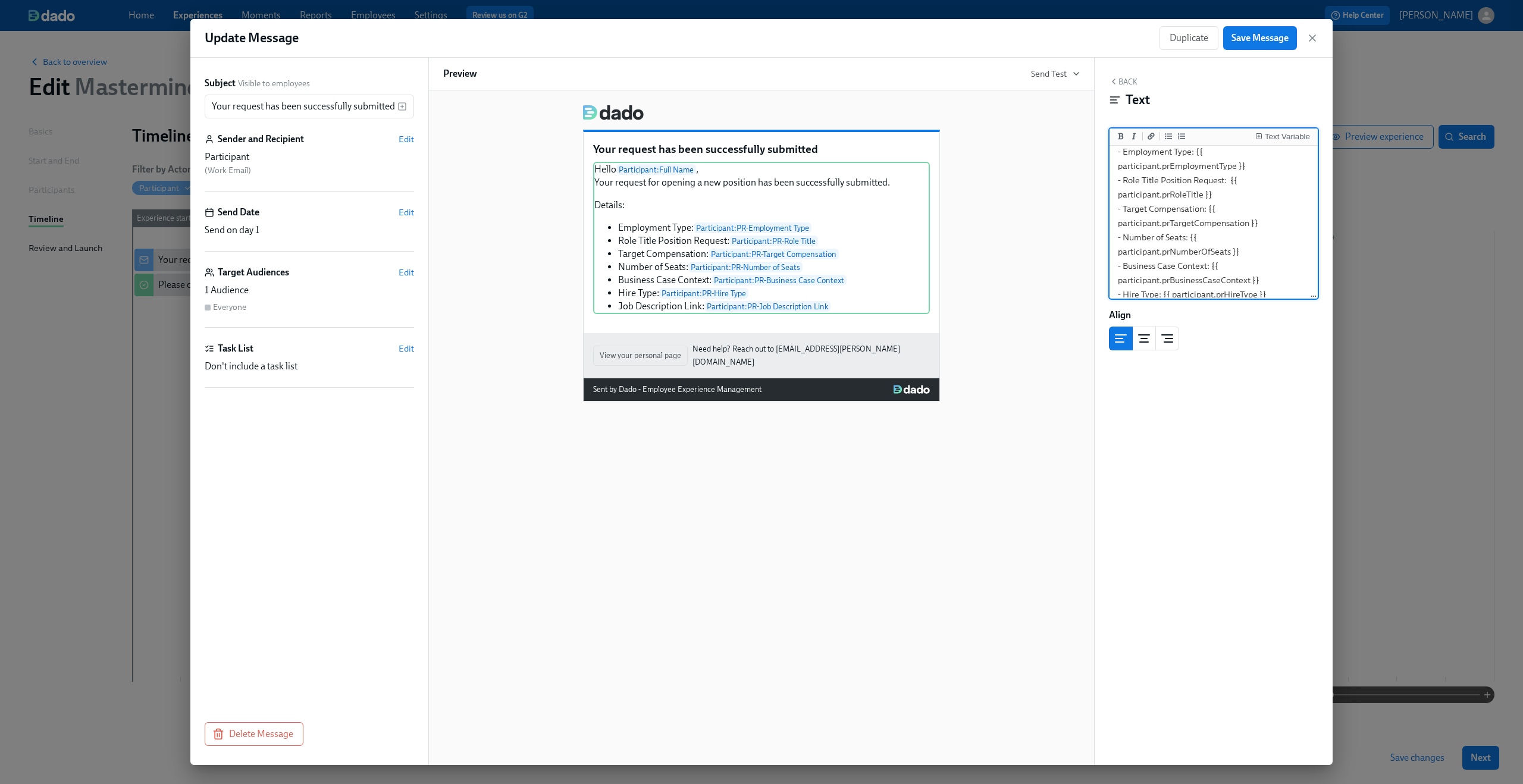
scroll to position [134, 0]
drag, startPoint x: 1116, startPoint y: 254, endPoint x: 1257, endPoint y: 287, distance: 144.8
click at [1257, 287] on textarea "Hello {{ participant.fullName }}, Your request for opening a new position has b…" at bounding box center [1214, 156] width 204 height 283
click at [1311, 42] on icon "button" at bounding box center [1313, 38] width 12 height 12
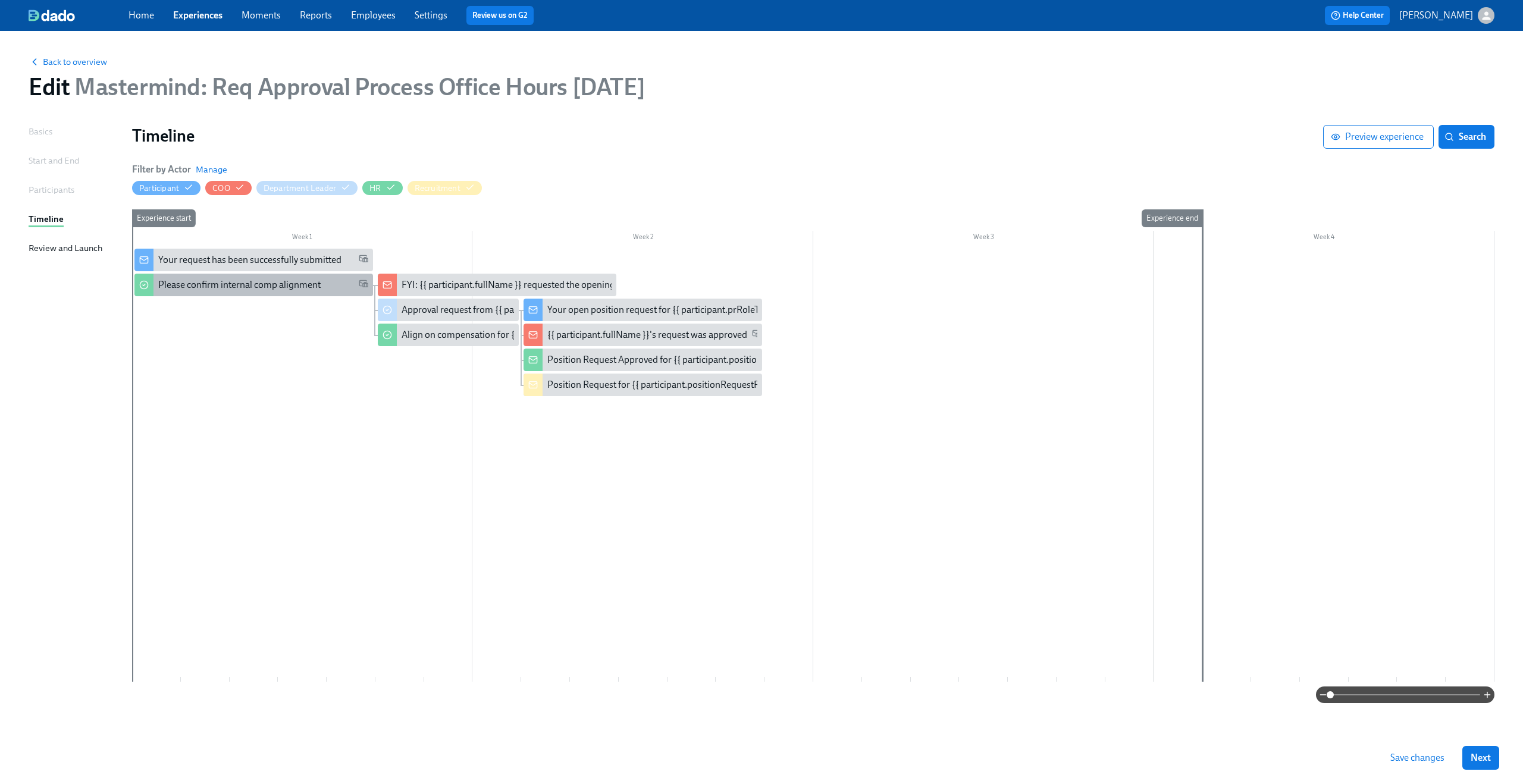
click at [275, 278] on div "Please confirm internal comp alignment" at bounding box center [254, 285] width 239 height 23
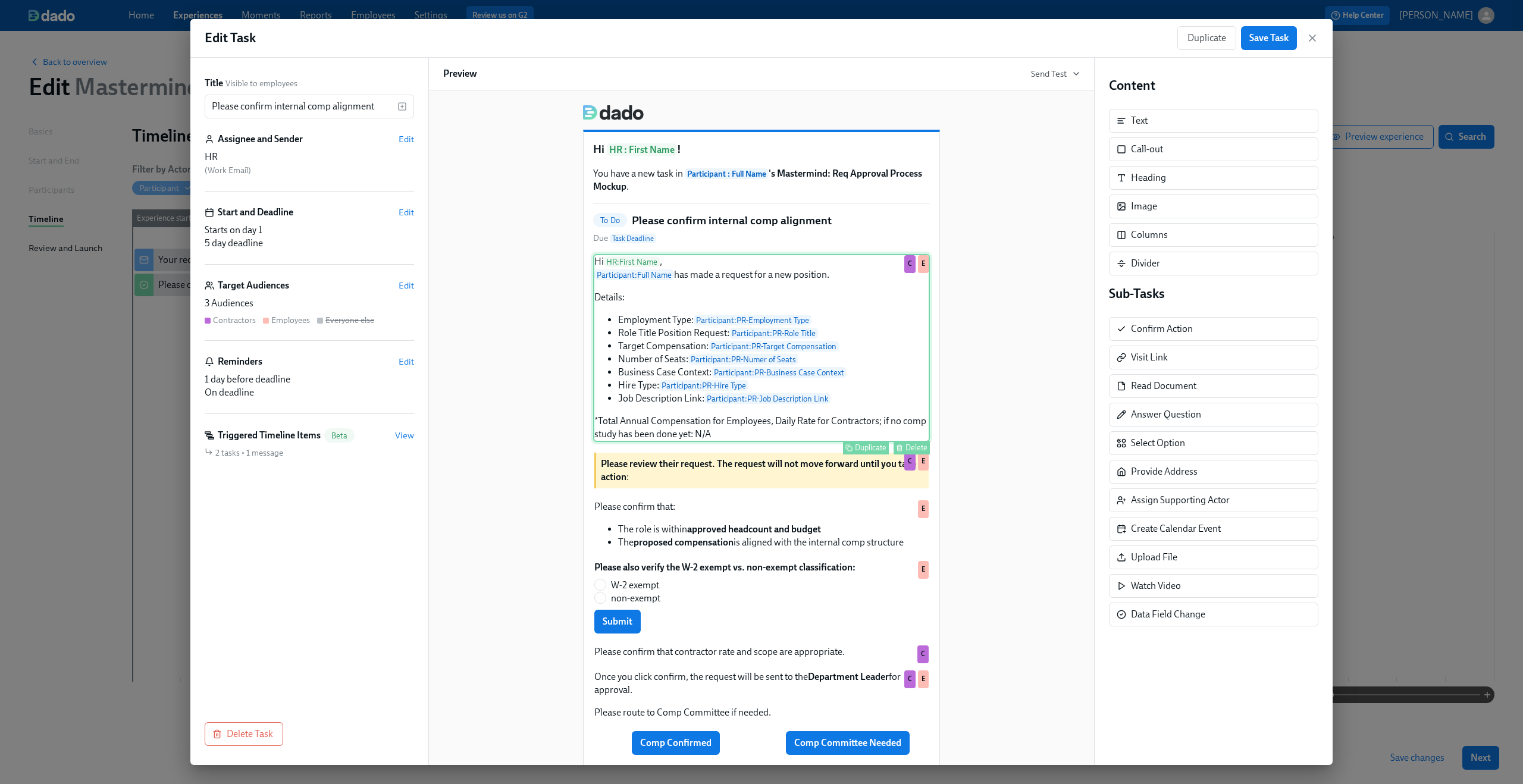
click at [747, 381] on div "Hi HR : First Name , Participant : Full Name has made a request for a new posit…" at bounding box center [761, 348] width 337 height 188
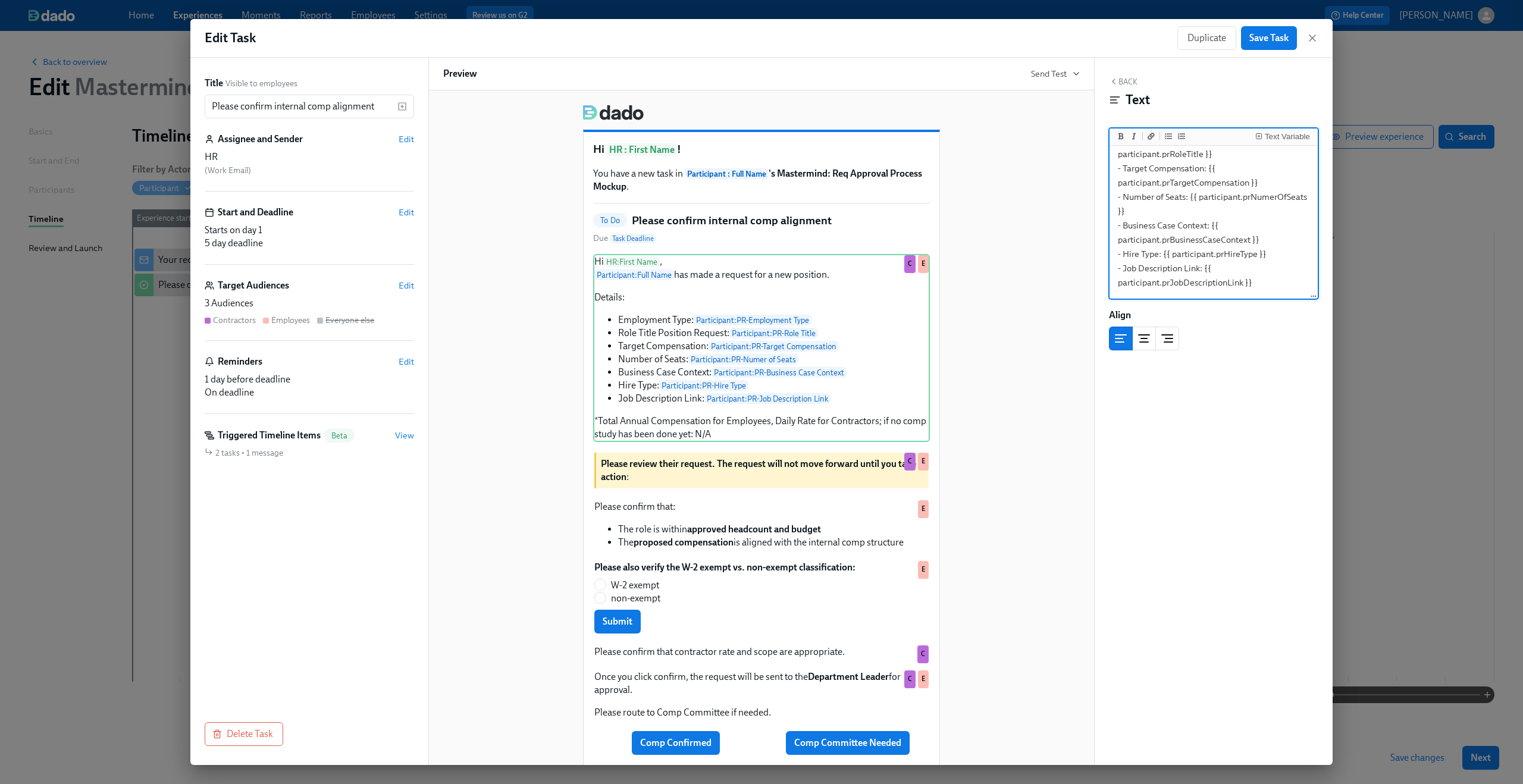
scroll to position [191, 0]
drag, startPoint x: 1117, startPoint y: 246, endPoint x: 1275, endPoint y: 241, distance: 158.1
click at [1275, 241] on textarea "Hi {{ hr.firstName }}, {{ participant.fullName }} has made a request for a new …" at bounding box center [1214, 127] width 204 height 340
click at [1206, 186] on textarea "Hi {{ hr.firstName }}, {{ participant.fullName }} has made a request for a new …" at bounding box center [1214, 198] width 204 height 340
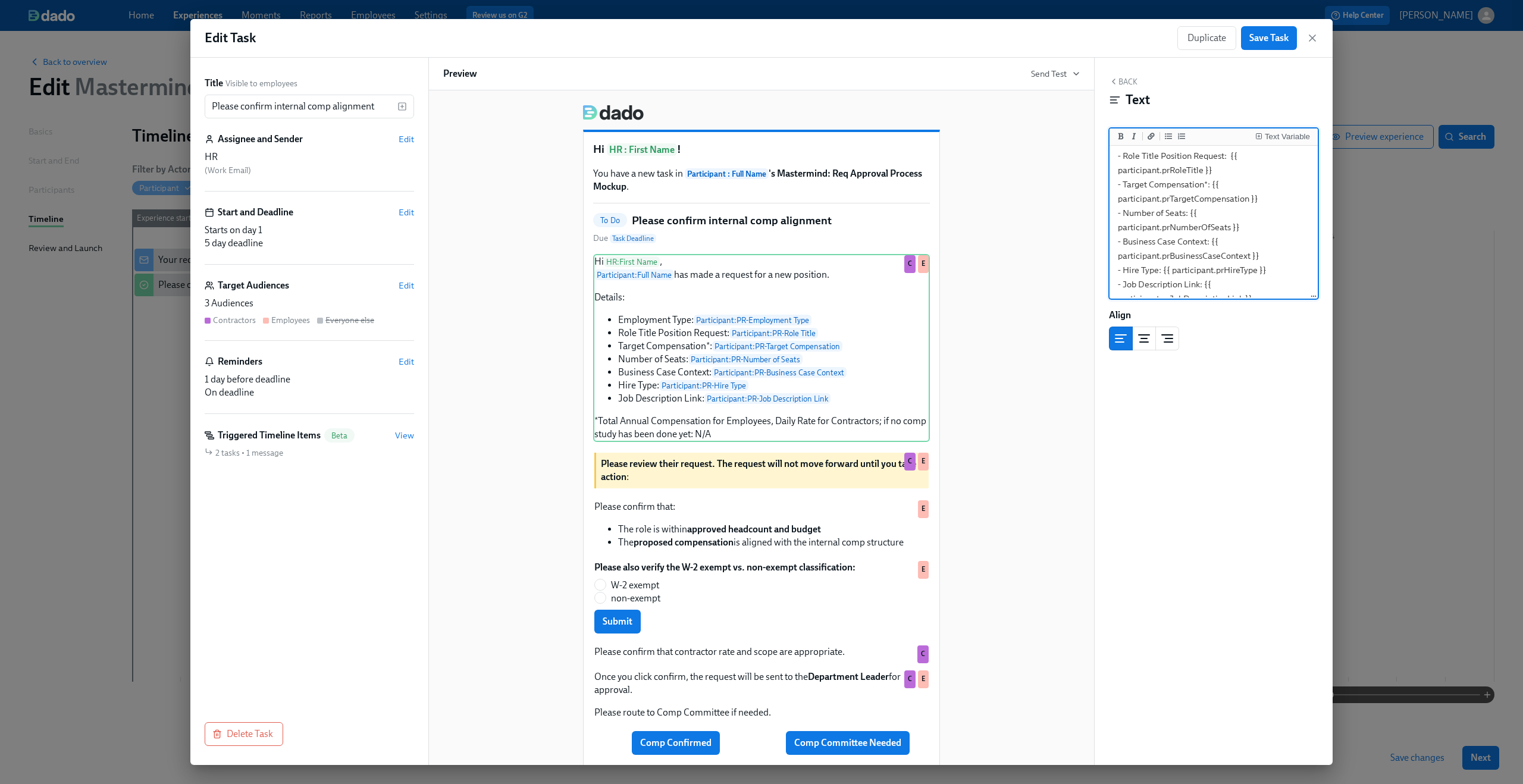
type textarea "Hi {{ hr.firstName }}, {{ participant.fullName }} has made a request for a new …"
click at [1038, 289] on div "Hi HR : First Name ! You have a new task in Participant : Full Name 's Mastermi…" at bounding box center [761, 469] width 636 height 748
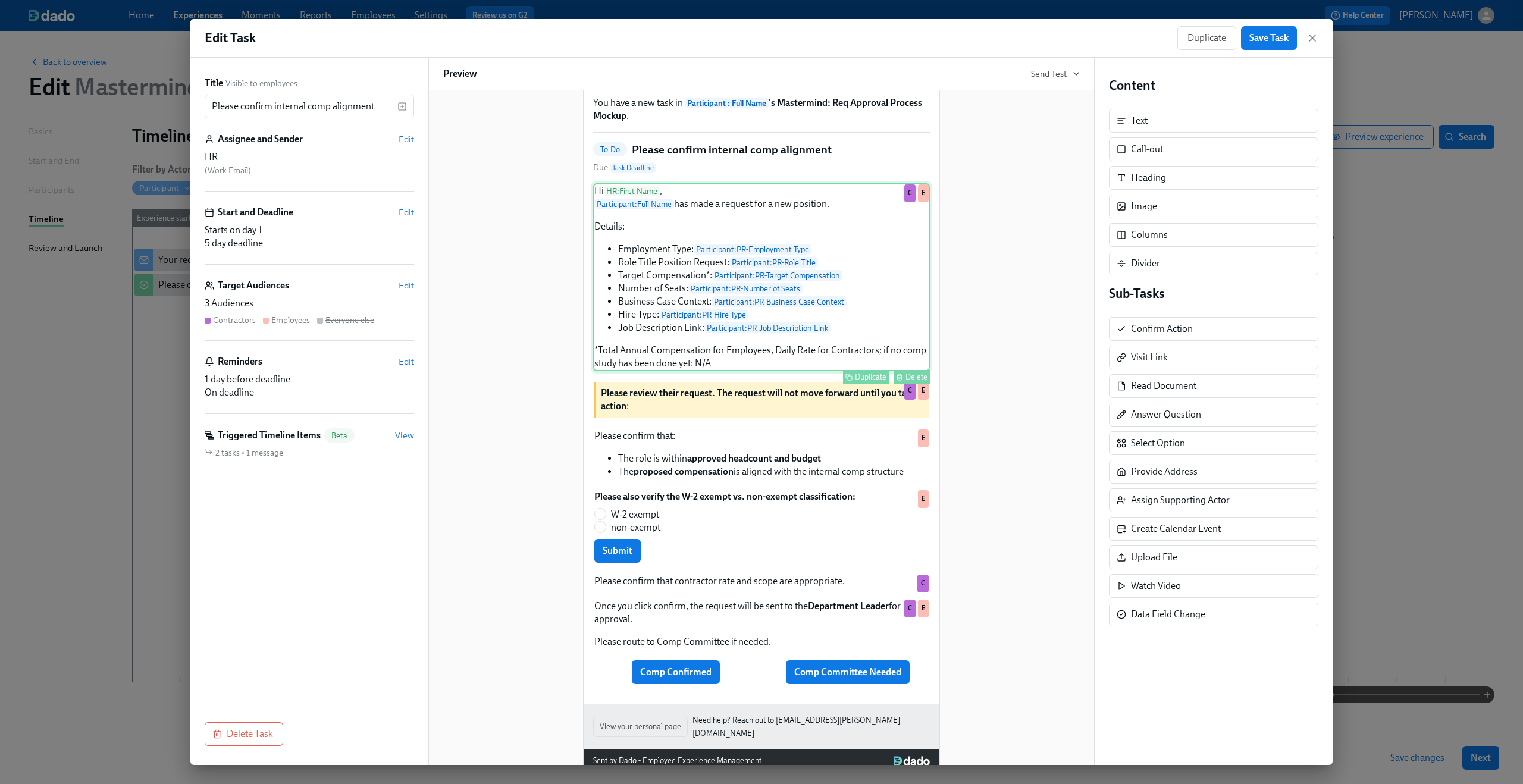
scroll to position [0, 0]
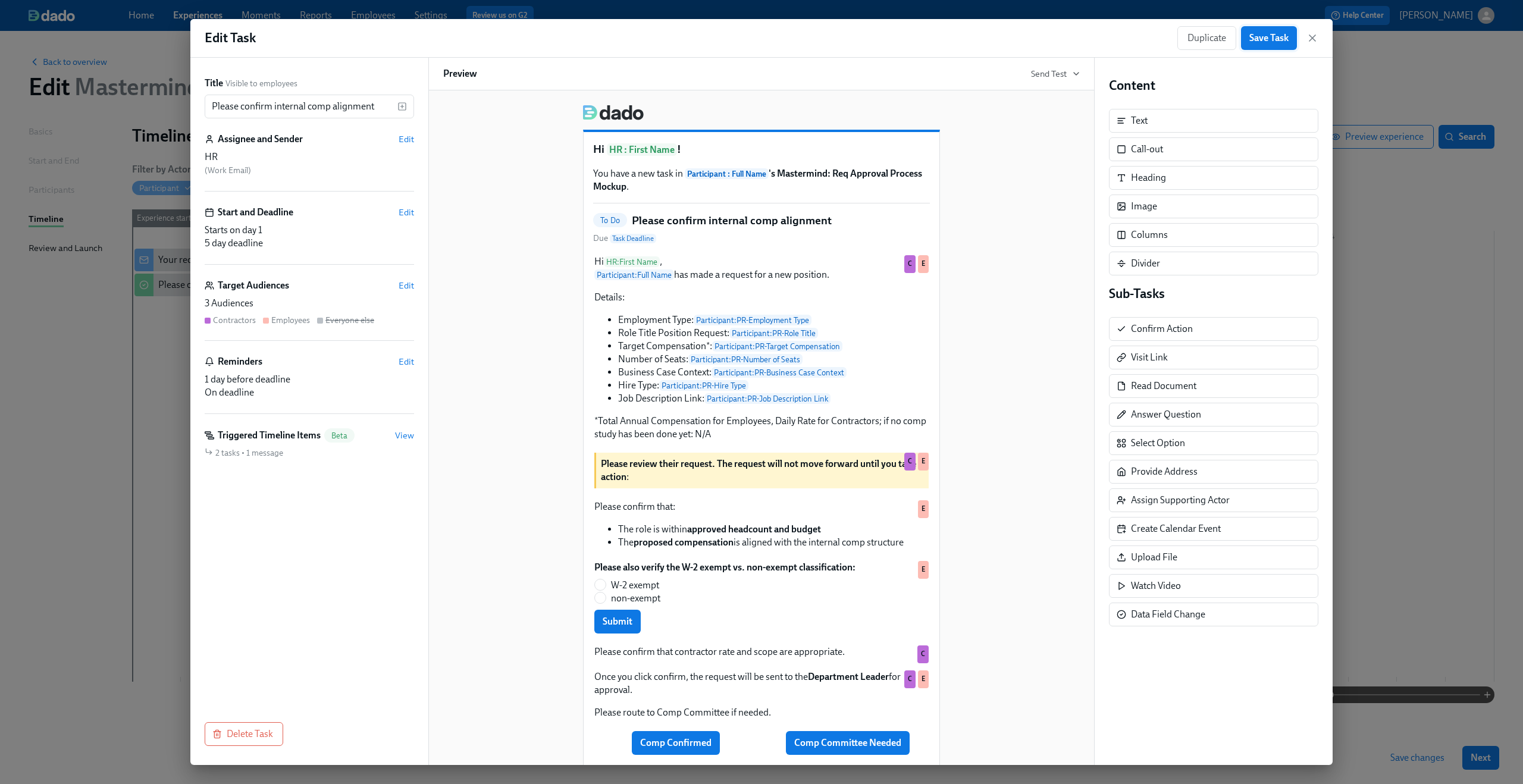
click at [1250, 40] on span "Save Task" at bounding box center [1269, 38] width 39 height 12
click at [1311, 37] on icon "button" at bounding box center [1313, 38] width 12 height 12
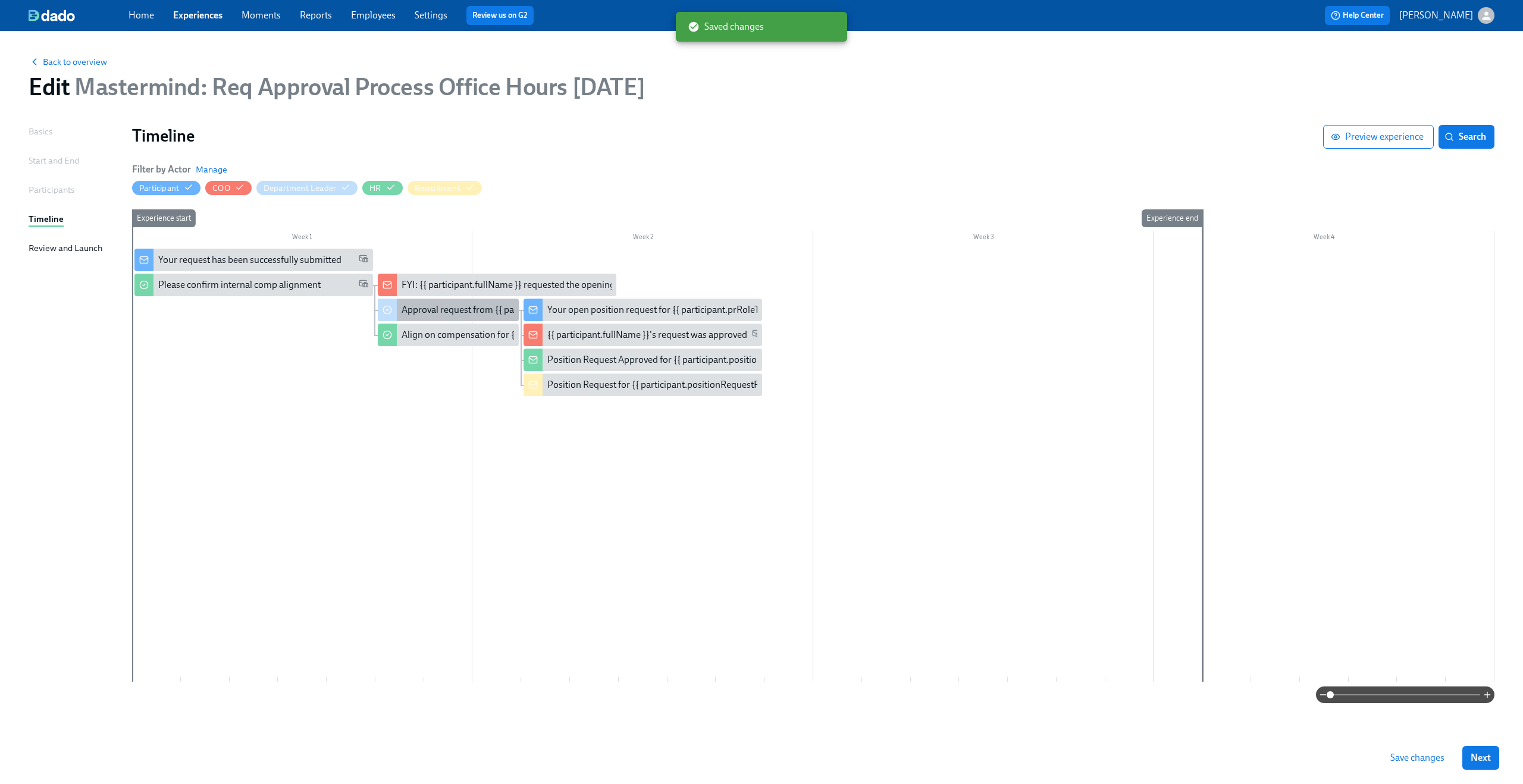
click at [456, 302] on div "Approval request from {{ participant.fullName }}" at bounding box center [448, 310] width 141 height 23
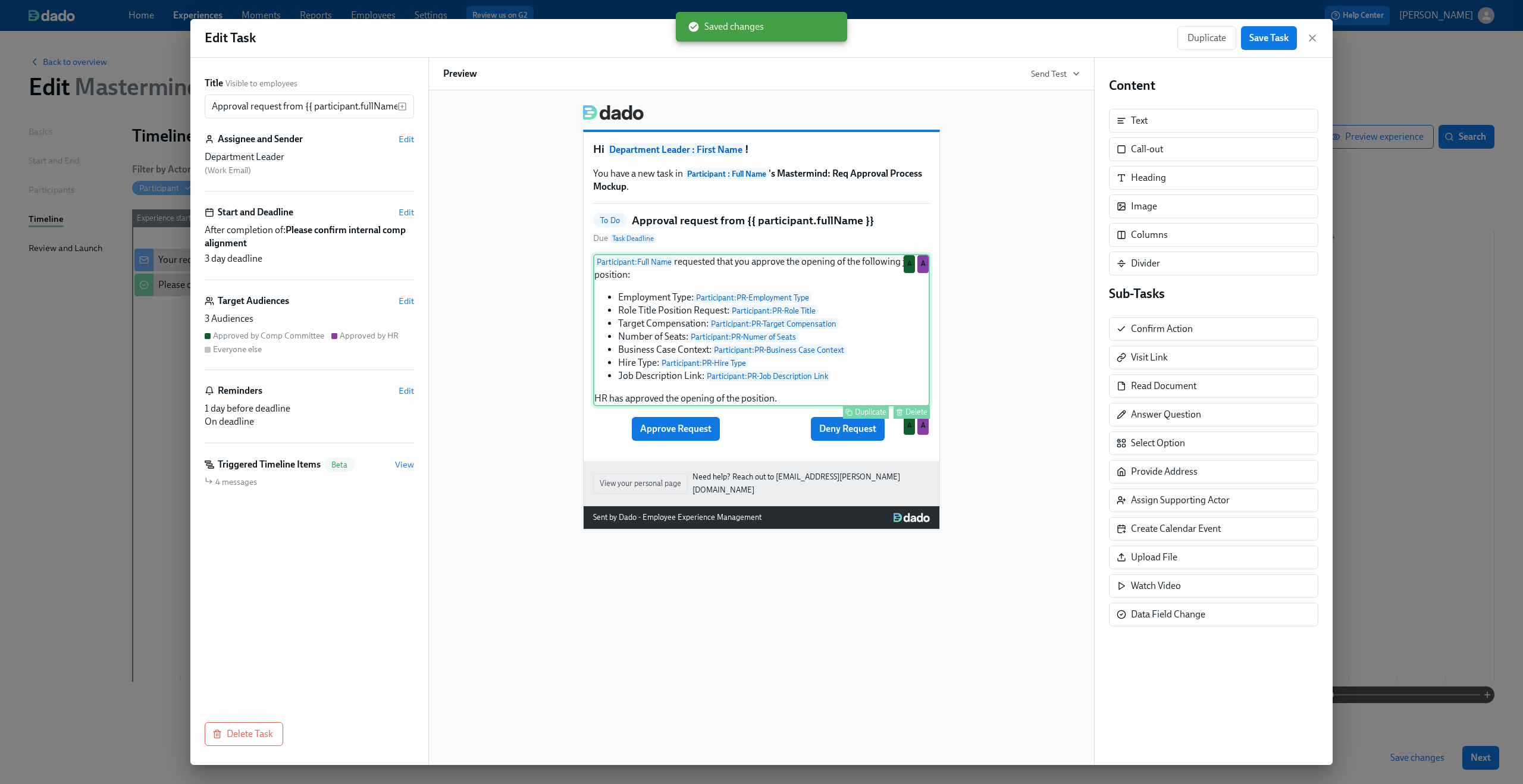
click at [625, 309] on div "Participant : Full Name requested that you approve the opening of the following…" at bounding box center [761, 330] width 337 height 152
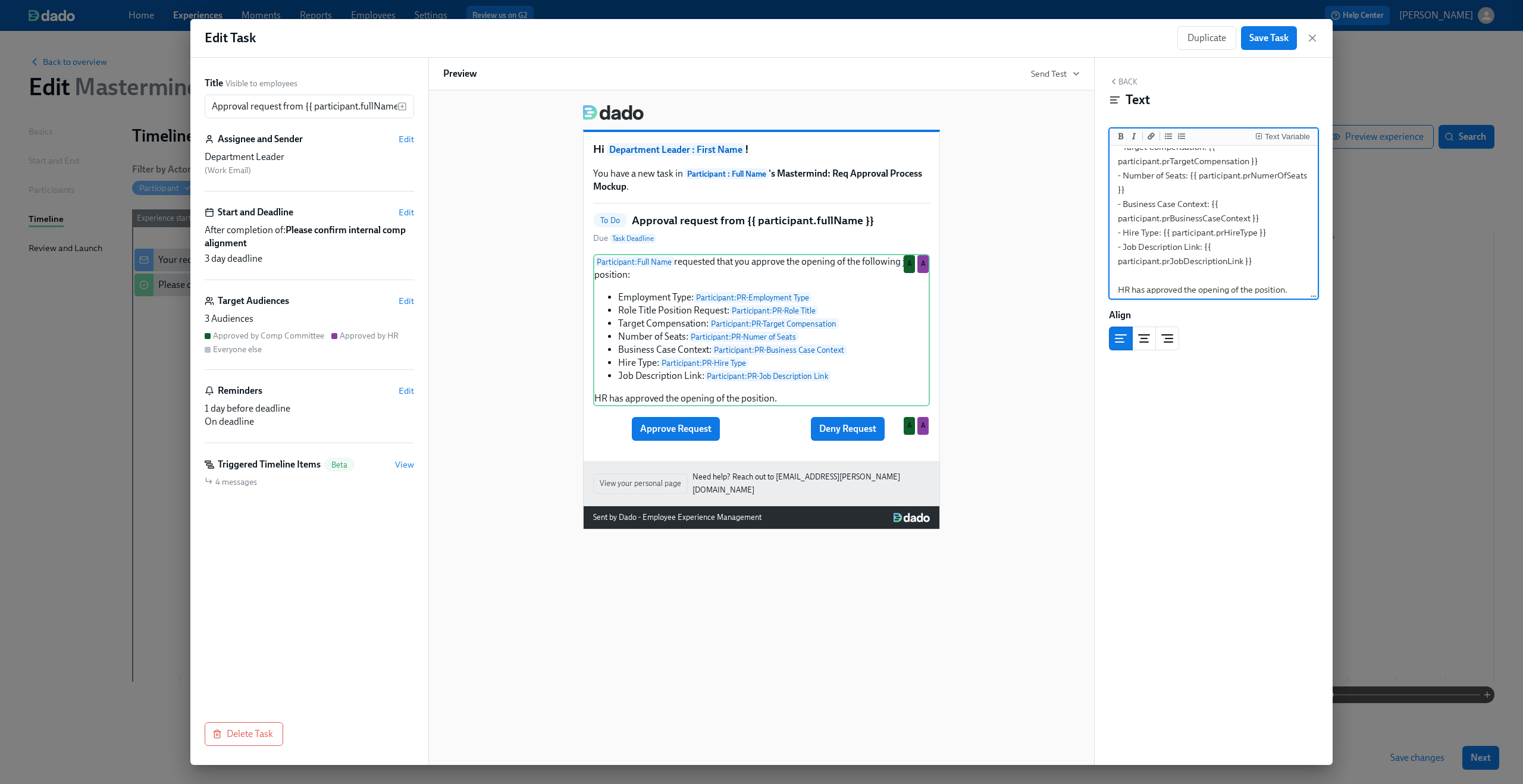
scroll to position [148, 0]
drag, startPoint x: 1119, startPoint y: 234, endPoint x: 1255, endPoint y: 252, distance: 137.2
click at [1255, 252] on textarea "{{ participant.fullName }} requested that you approve the opening of the follow…" at bounding box center [1214, 156] width 204 height 283
type textarea "{{ participant.fullName }} requested that you approve the opening of the follow…"
click at [1280, 32] on span "Save Task" at bounding box center [1269, 38] width 39 height 12
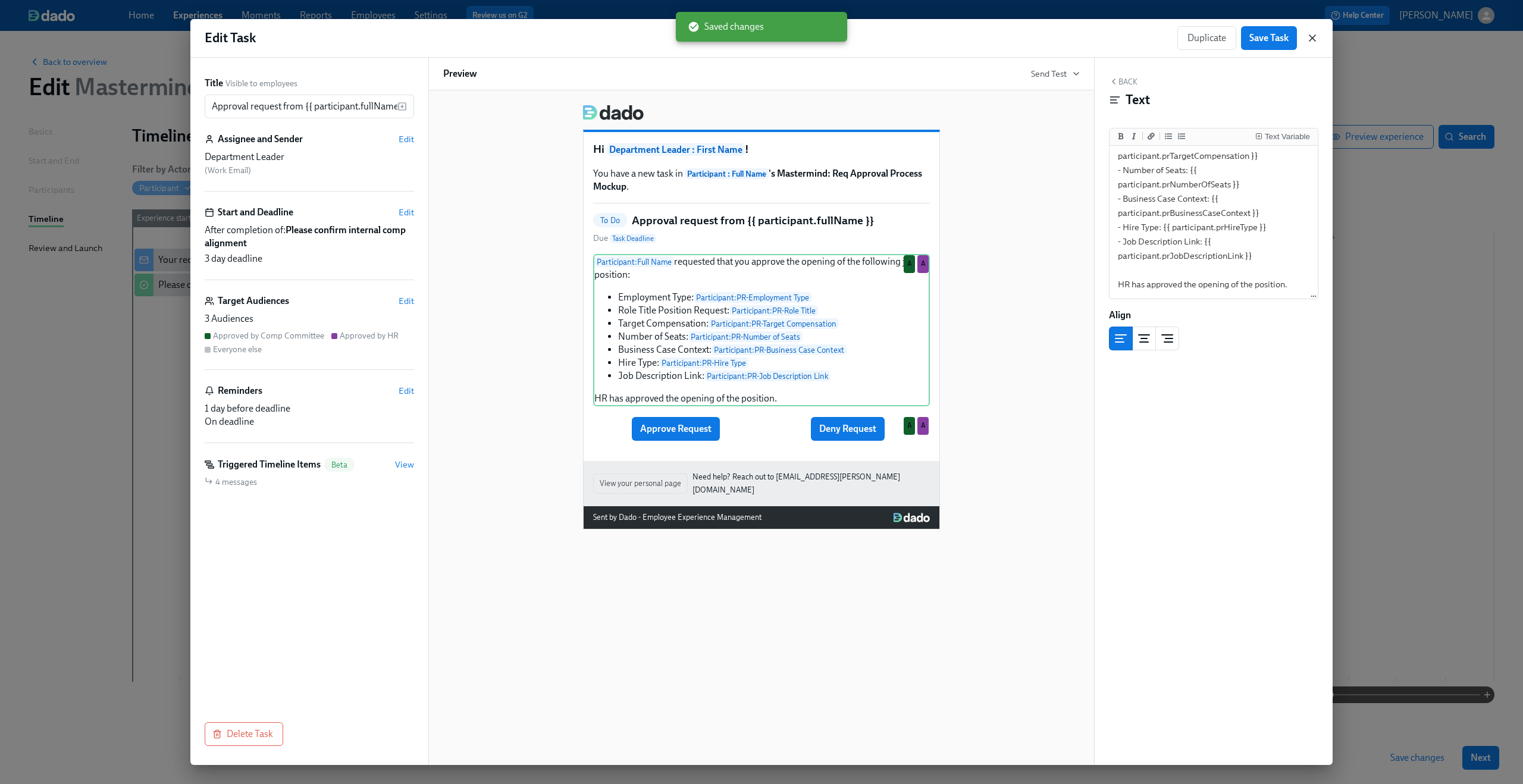
click at [1311, 35] on icon "button" at bounding box center [1313, 38] width 12 height 12
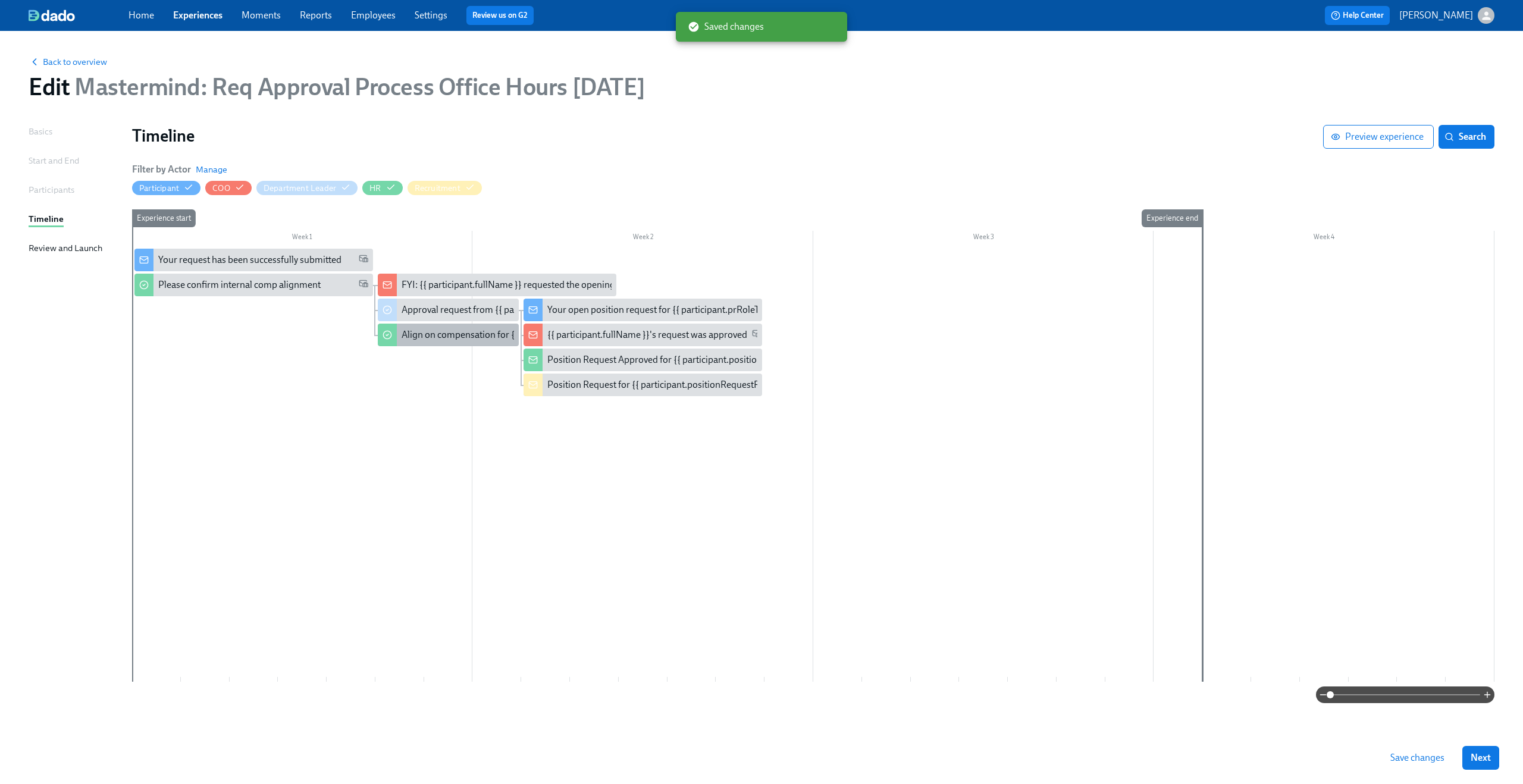
click at [465, 328] on div "Align on compensation for {{ participant.positionRequestRoleTitle }}" at bounding box center [448, 335] width 141 height 23
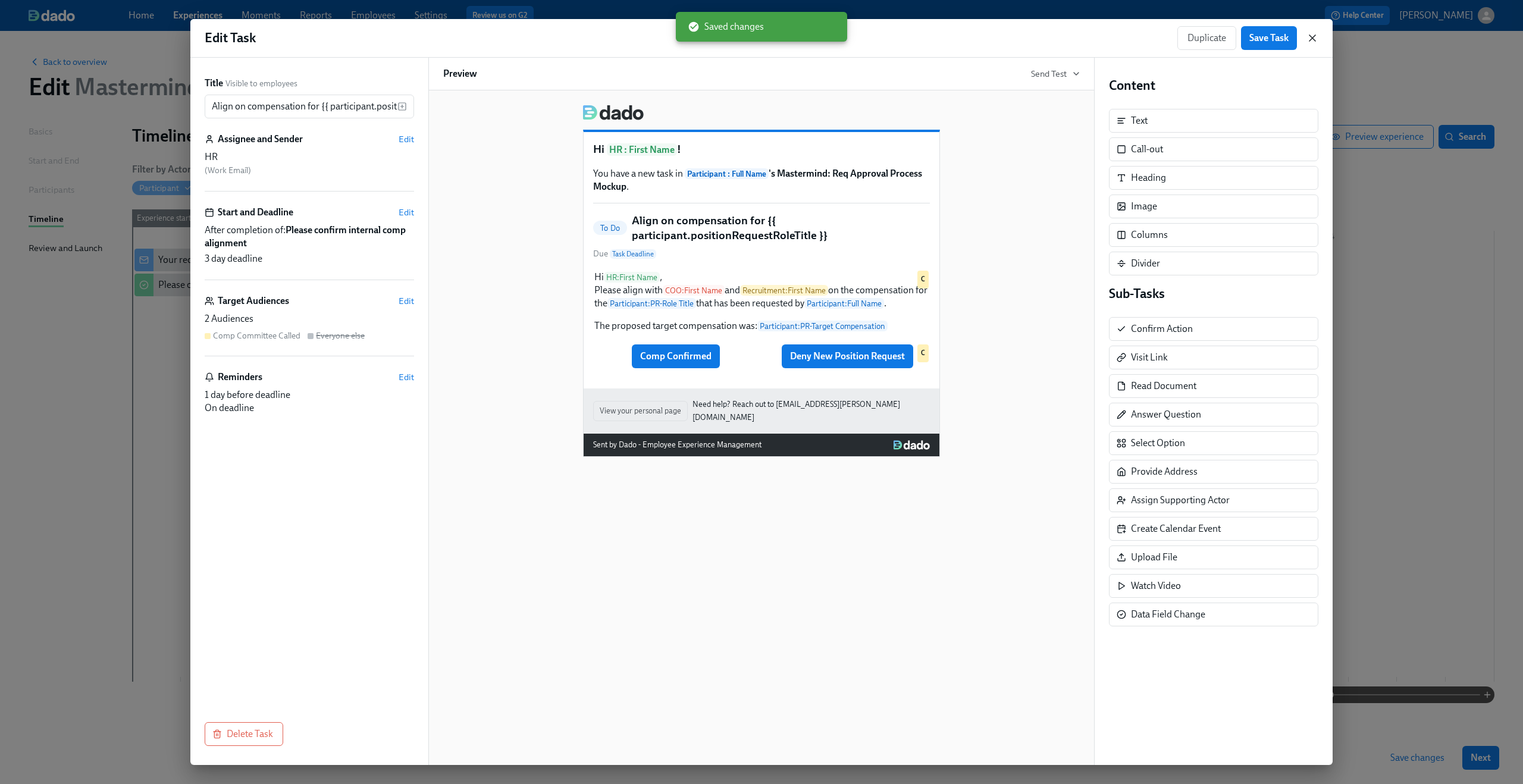
click at [1318, 33] on icon "button" at bounding box center [1313, 38] width 12 height 12
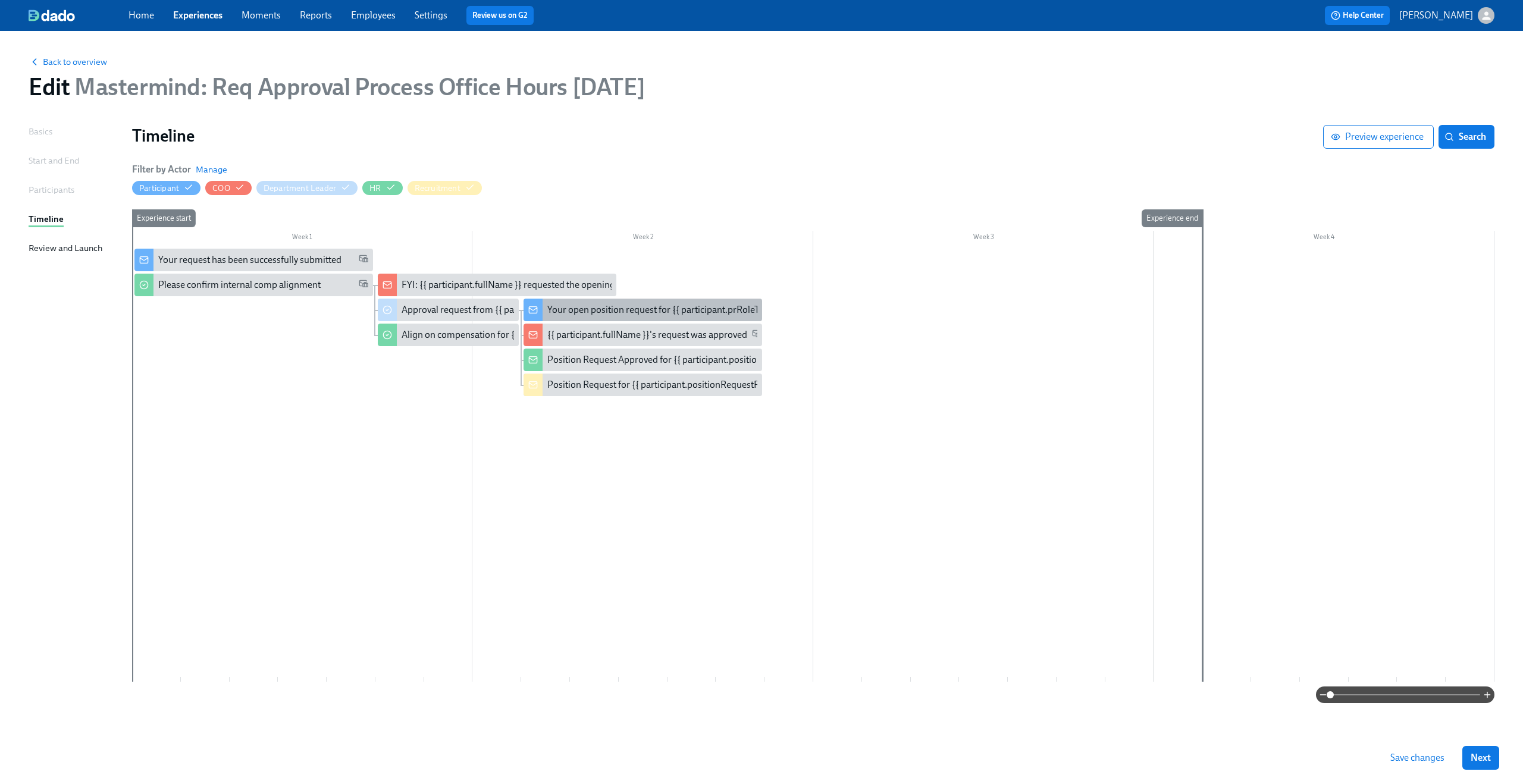
click at [639, 309] on div "Your open position request for {{ participant.prRoleTitle }}" at bounding box center [664, 310] width 234 height 13
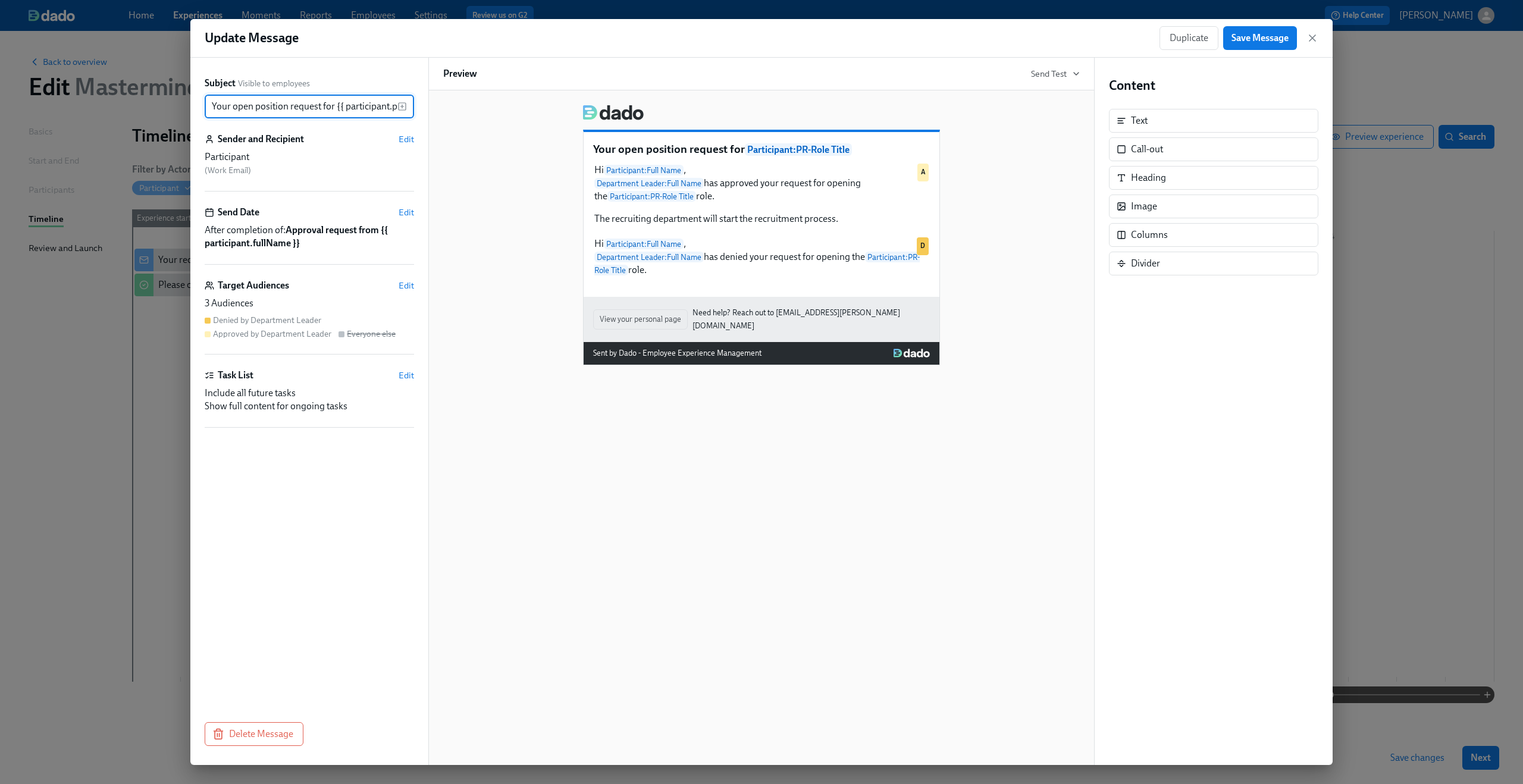
scroll to position [0, 47]
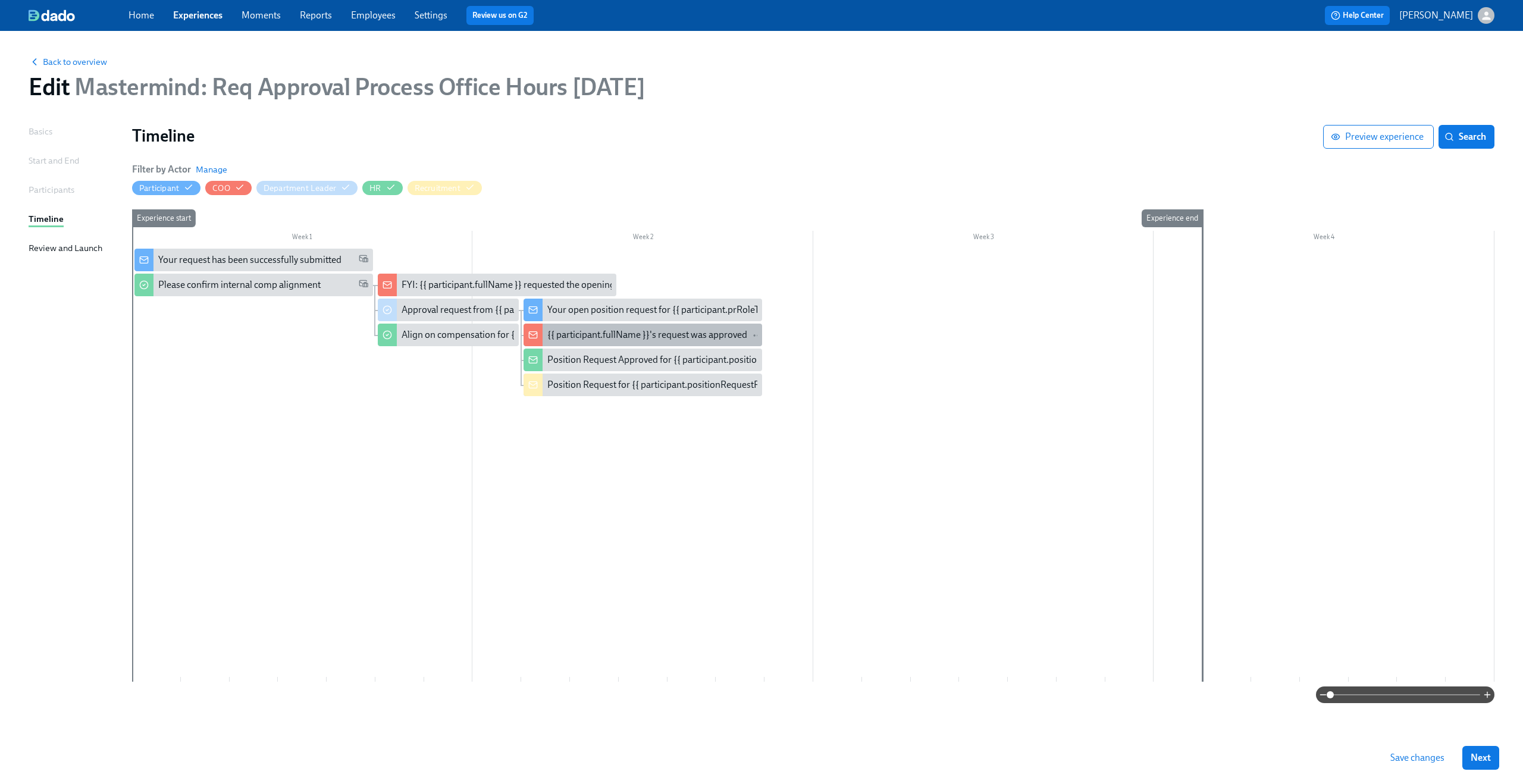
click at [596, 340] on div "{{ participant.fullName }}'s request was approved" at bounding box center [647, 335] width 200 height 13
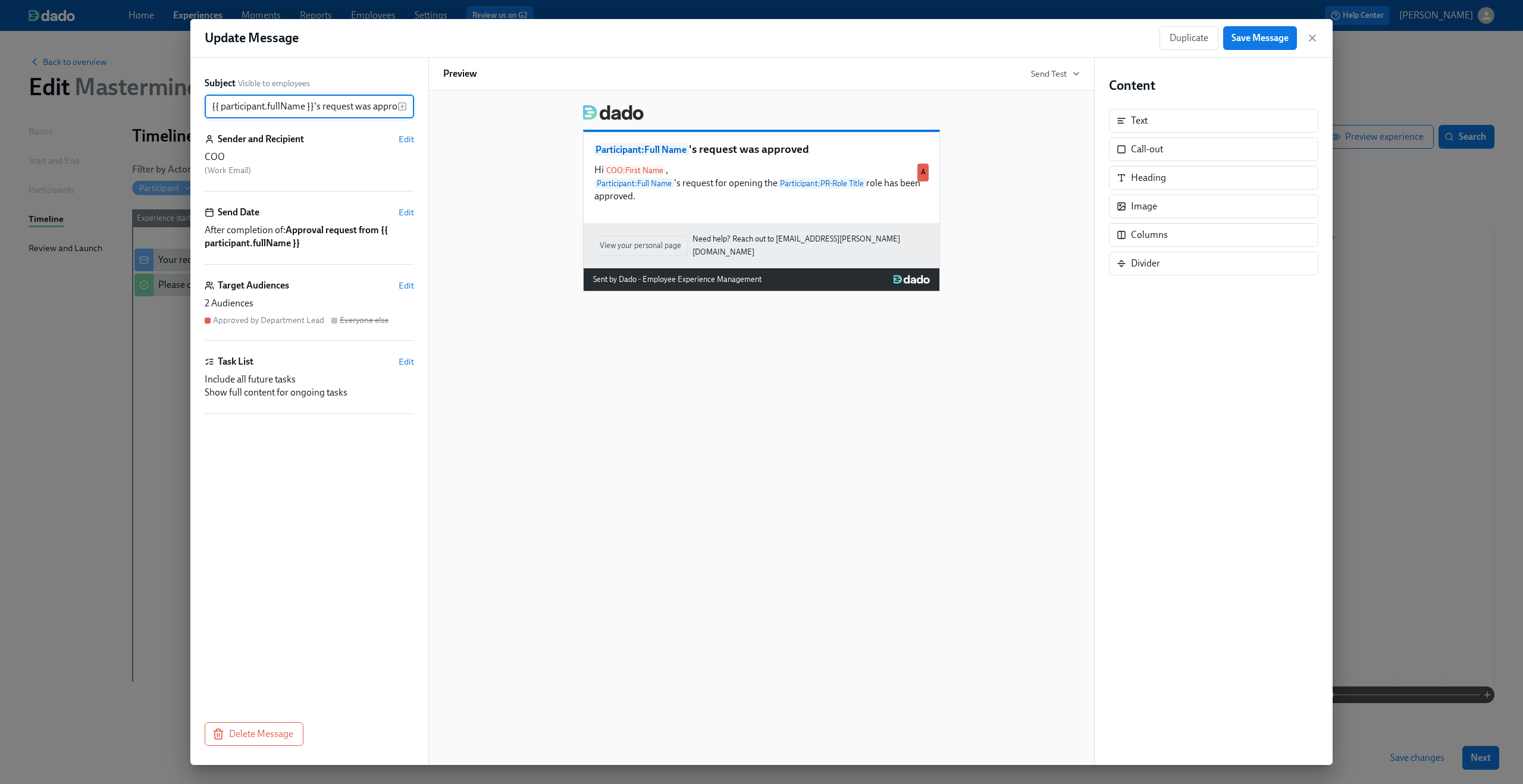
scroll to position [0, 13]
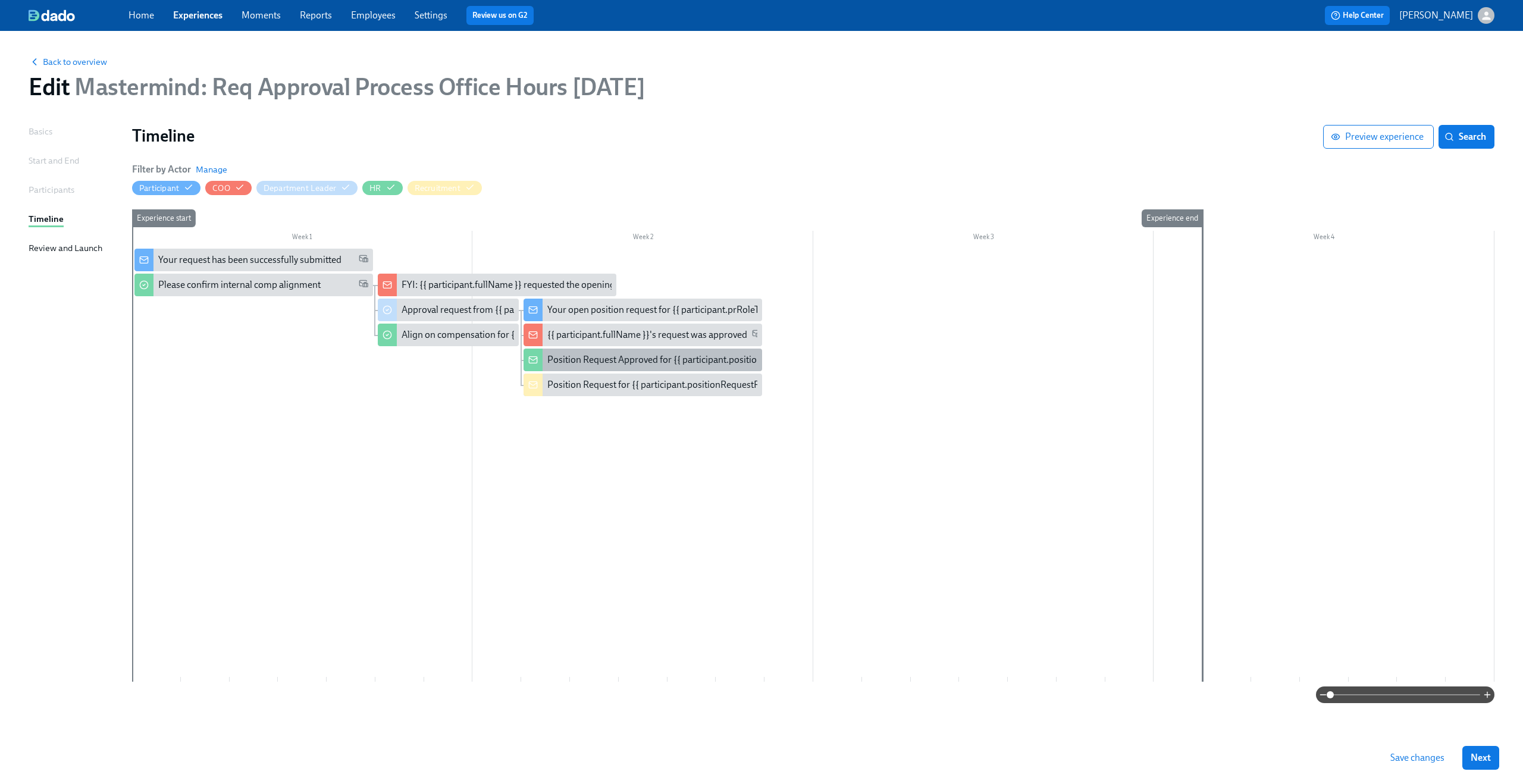
click at [586, 351] on div "Position Request Approved for {{ participant.positionRequestRoleTitle }}" at bounding box center [643, 360] width 239 height 23
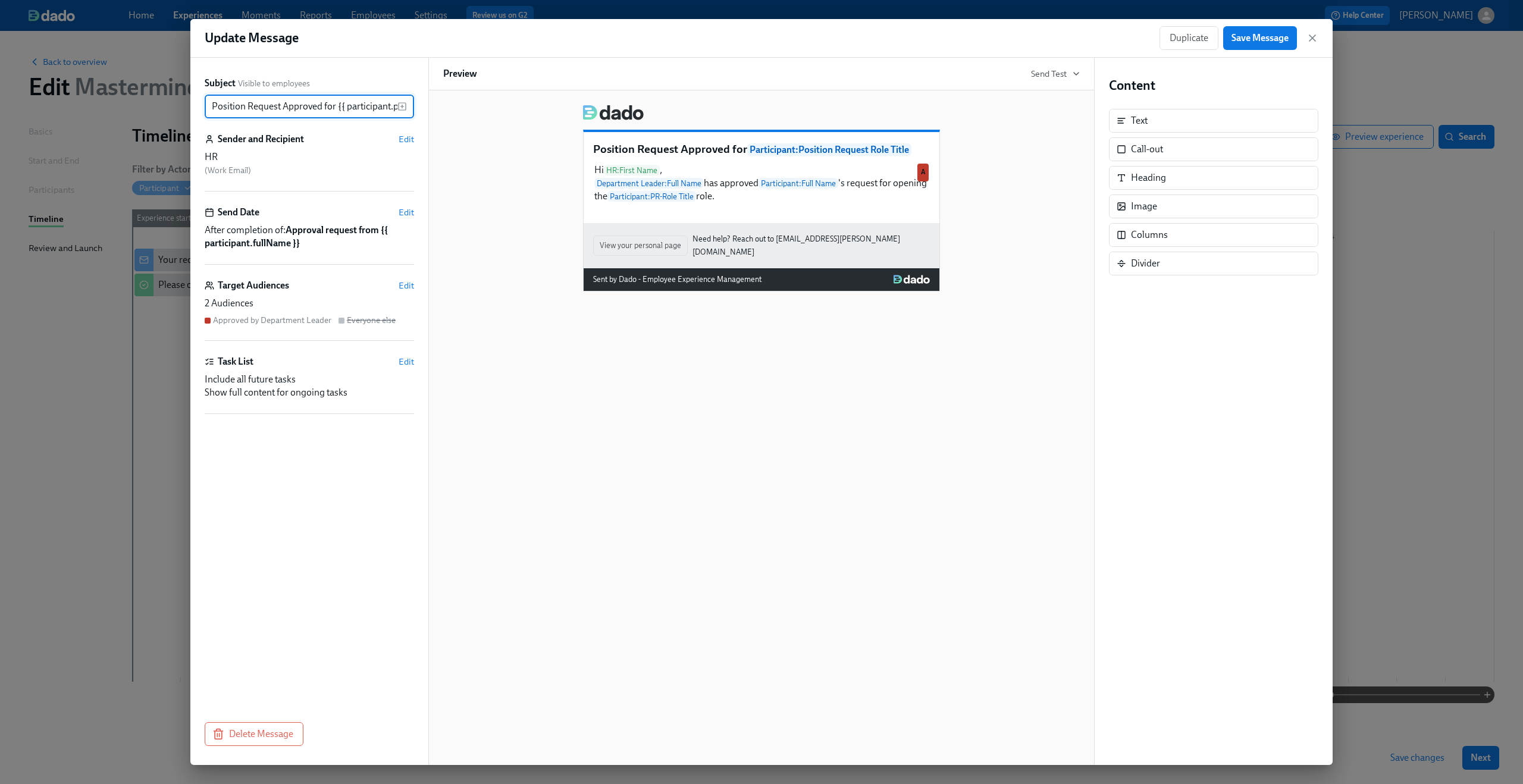
scroll to position [0, 106]
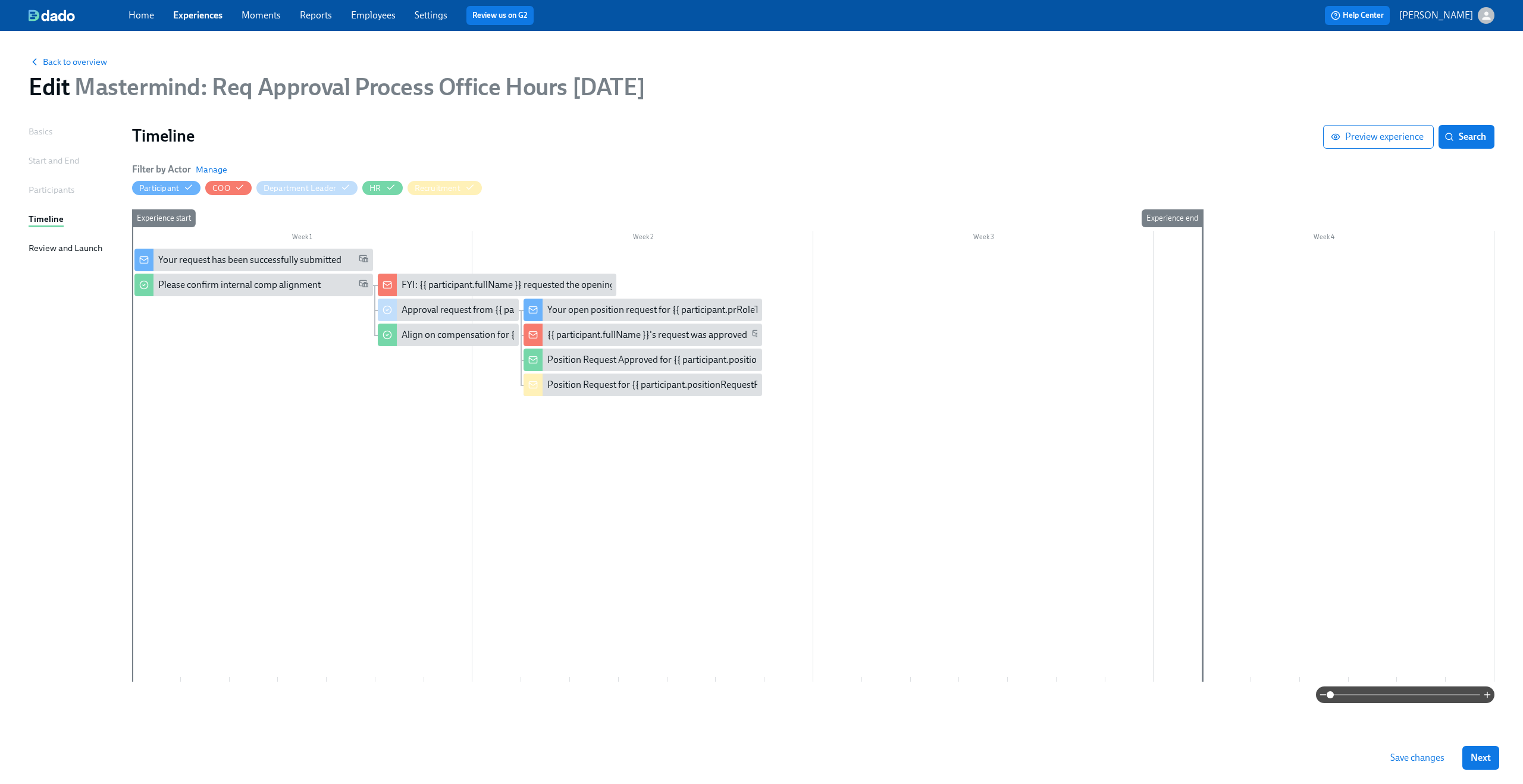
click at [661, 399] on div at bounding box center [813, 465] width 1363 height 433
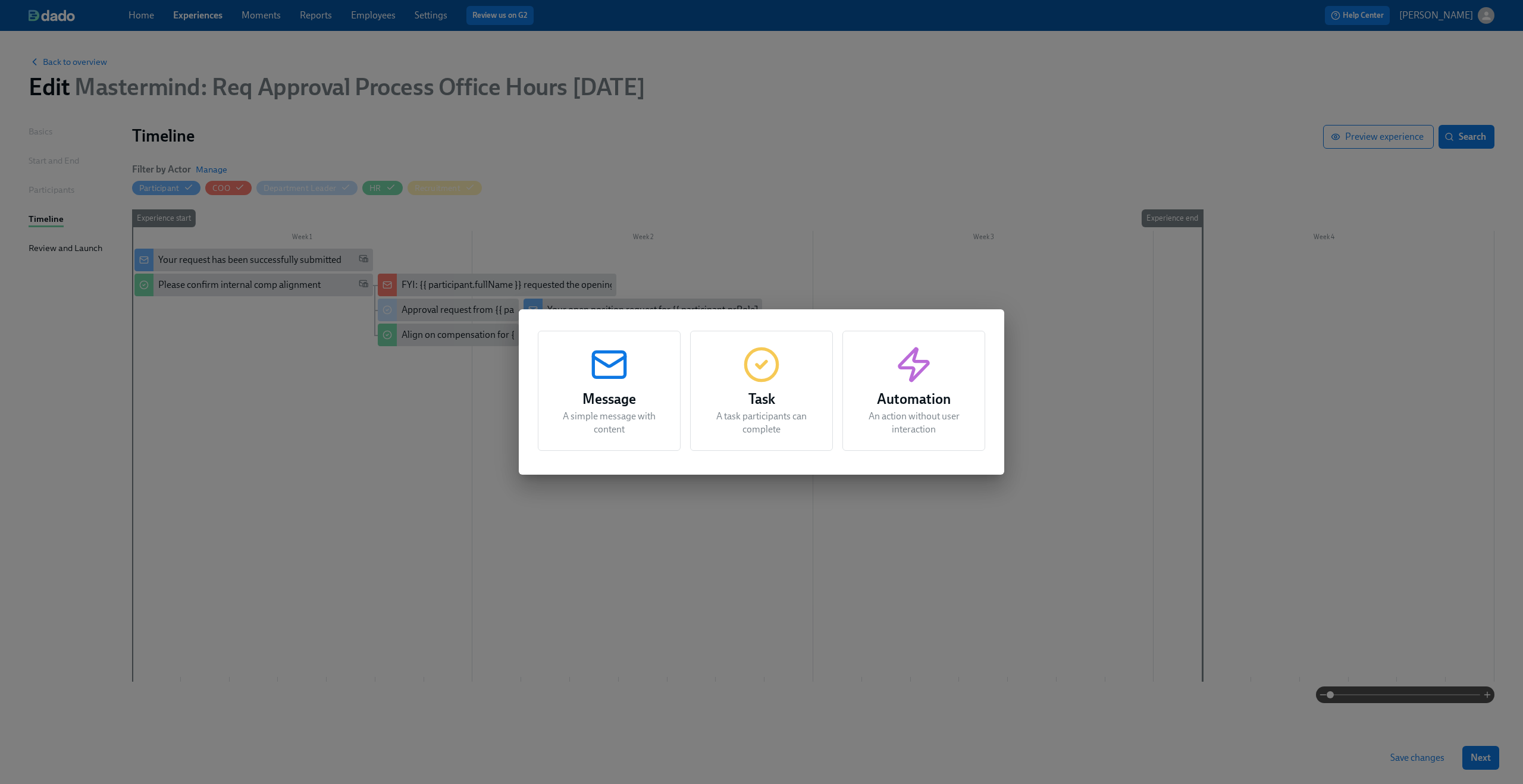
click at [428, 453] on div "Message A simple message with content Task A task participants can complete Aut…" at bounding box center [761, 392] width 1523 height 784
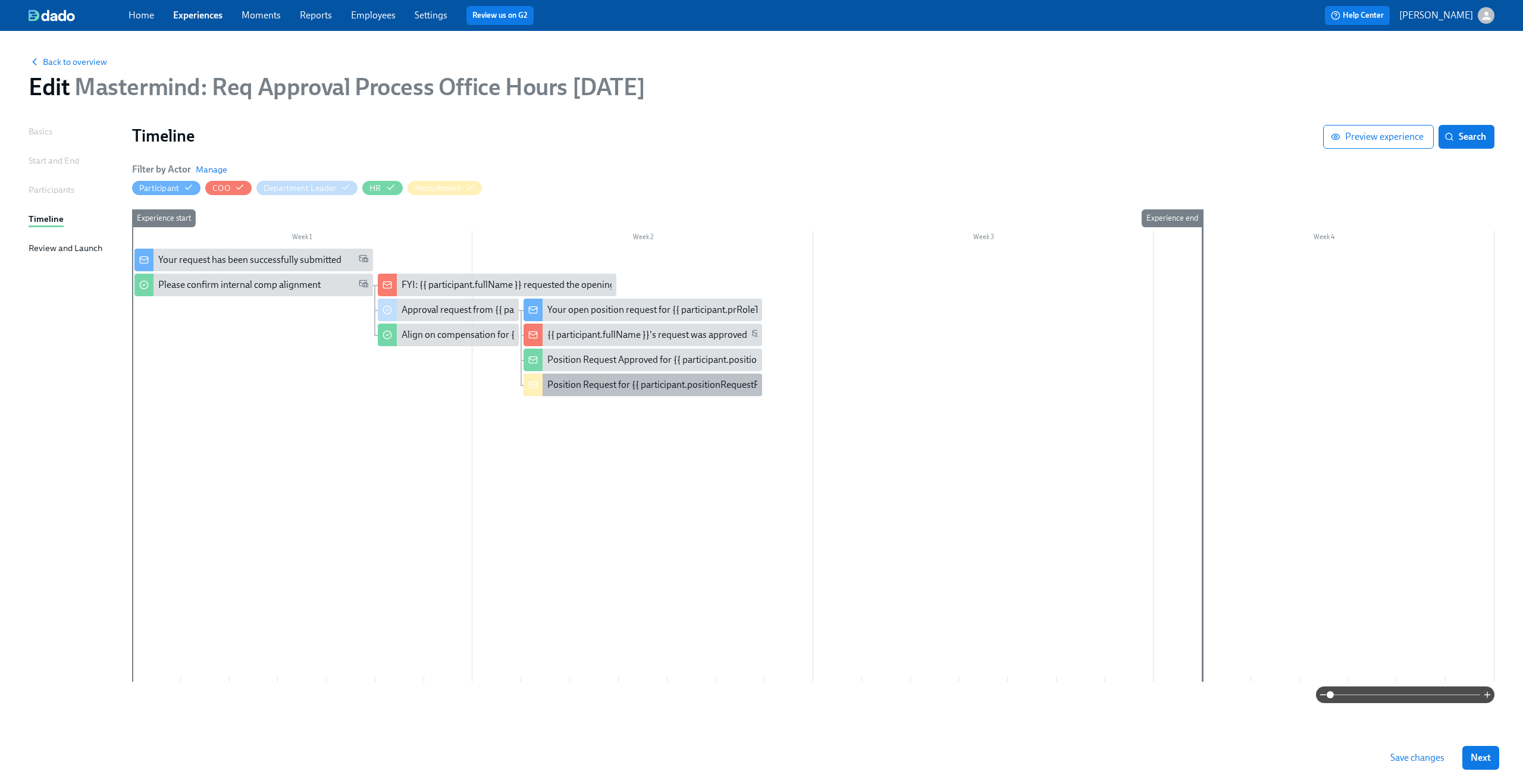
click at [592, 382] on div "Position Request for {{ participant.positionRequestRoleTitle }}" at bounding box center [673, 385] width 251 height 13
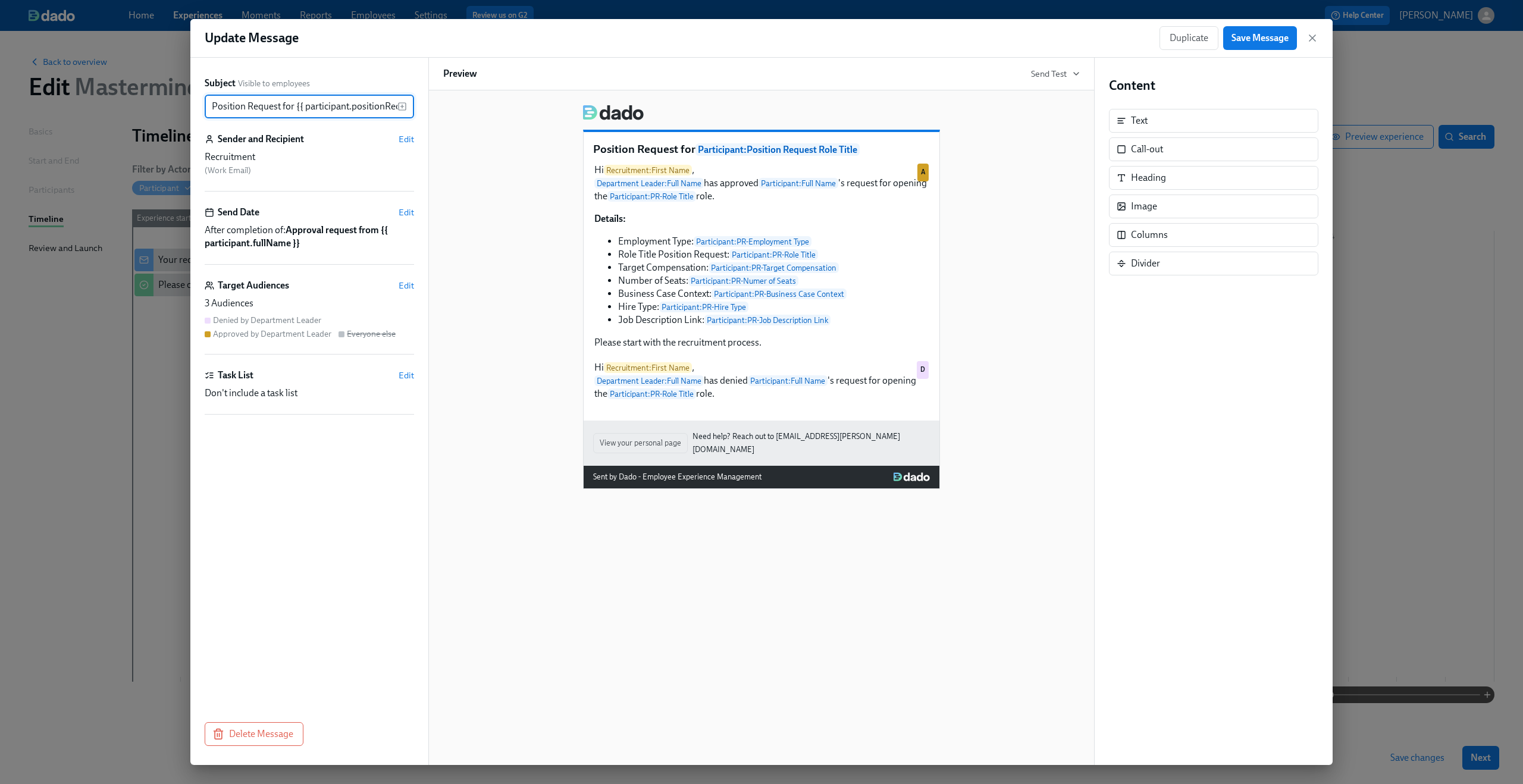
scroll to position [0, 64]
click at [623, 278] on div "Hi Recruitment : First Name , Department Leader : Full Name has approved Partic…" at bounding box center [761, 256] width 337 height 188
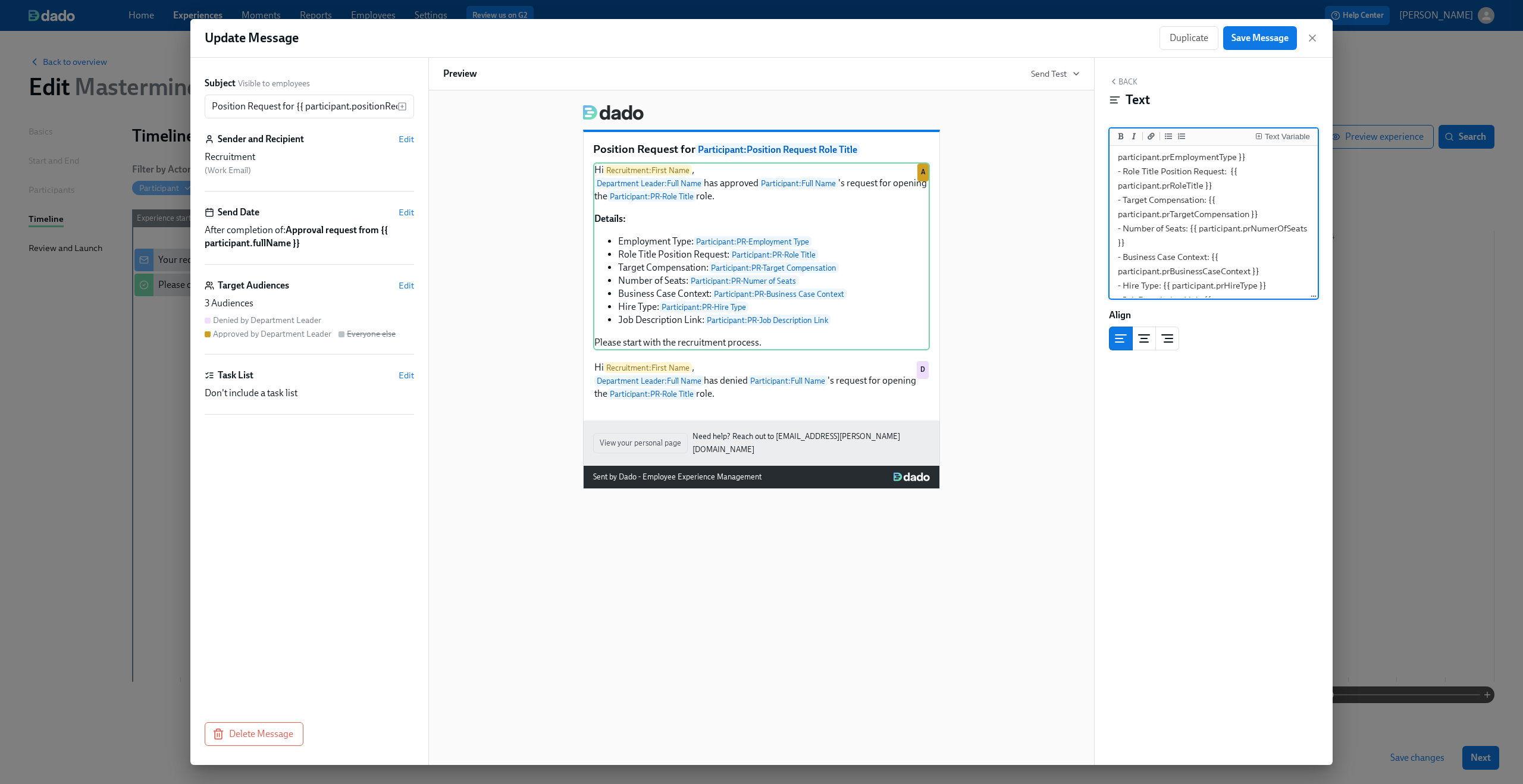
scroll to position [177, 0]
drag, startPoint x: 1119, startPoint y: 261, endPoint x: 1256, endPoint y: 257, distance: 137.1
click at [1256, 257] on textarea "Hi {{ recruitment.firstName }}, {{ departmentLeader.fullName }} has approved {{…" at bounding box center [1214, 134] width 204 height 326
type textarea "Hi {{ recruitment.firstName }}, {{ departmentLeader.fullName }} has approved {{…"
click at [1270, 47] on button "Save Message" at bounding box center [1260, 37] width 74 height 24
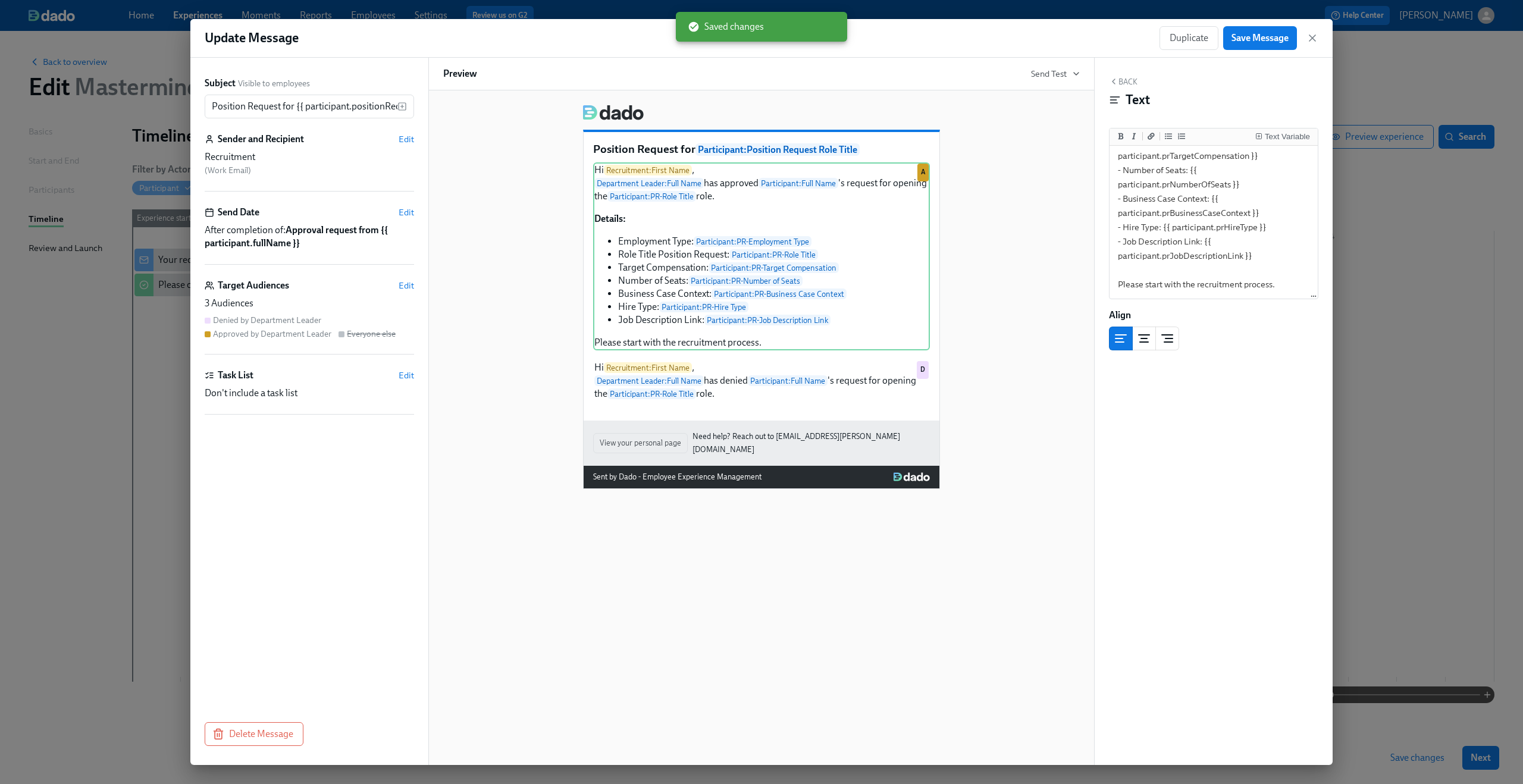
click at [1313, 46] on div "Duplicate Save Message" at bounding box center [1239, 37] width 159 height 24
click at [1312, 42] on icon "button" at bounding box center [1313, 38] width 12 height 12
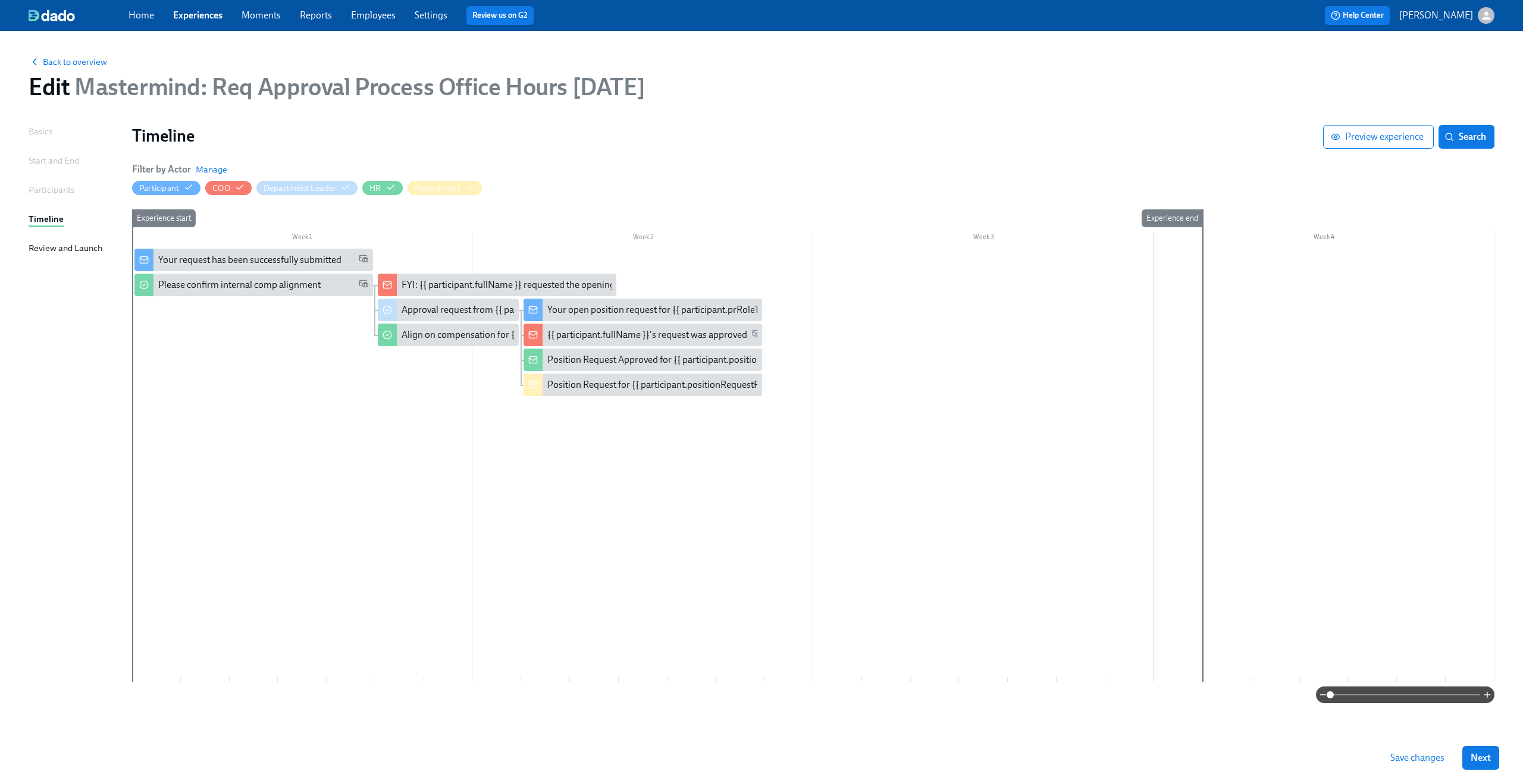
click at [1402, 760] on span "Save changes" at bounding box center [1418, 758] width 54 height 12
click at [279, 288] on div "Please confirm internal comp alignment" at bounding box center [239, 285] width 162 height 13
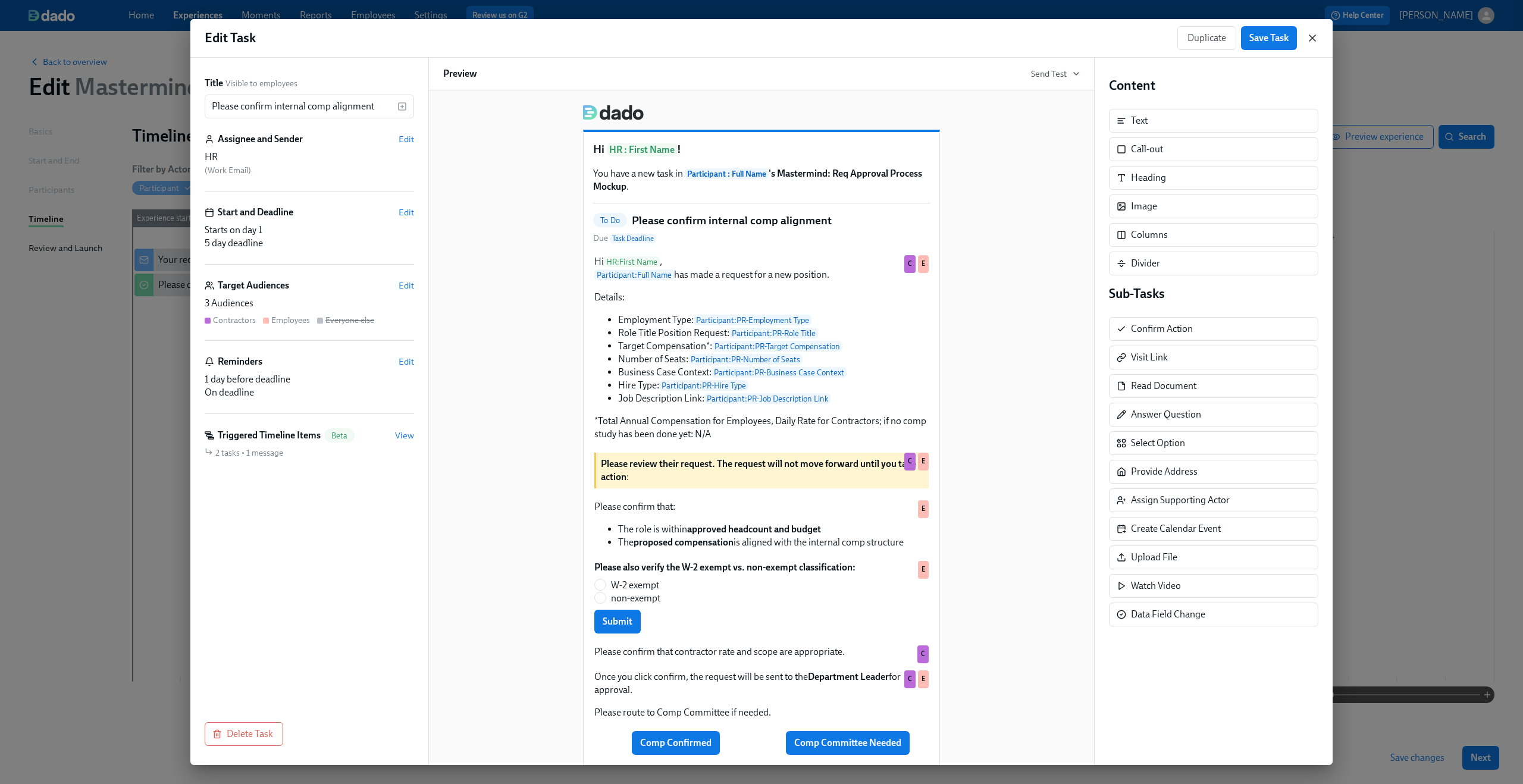
click at [1315, 40] on icon "button" at bounding box center [1313, 38] width 6 height 6
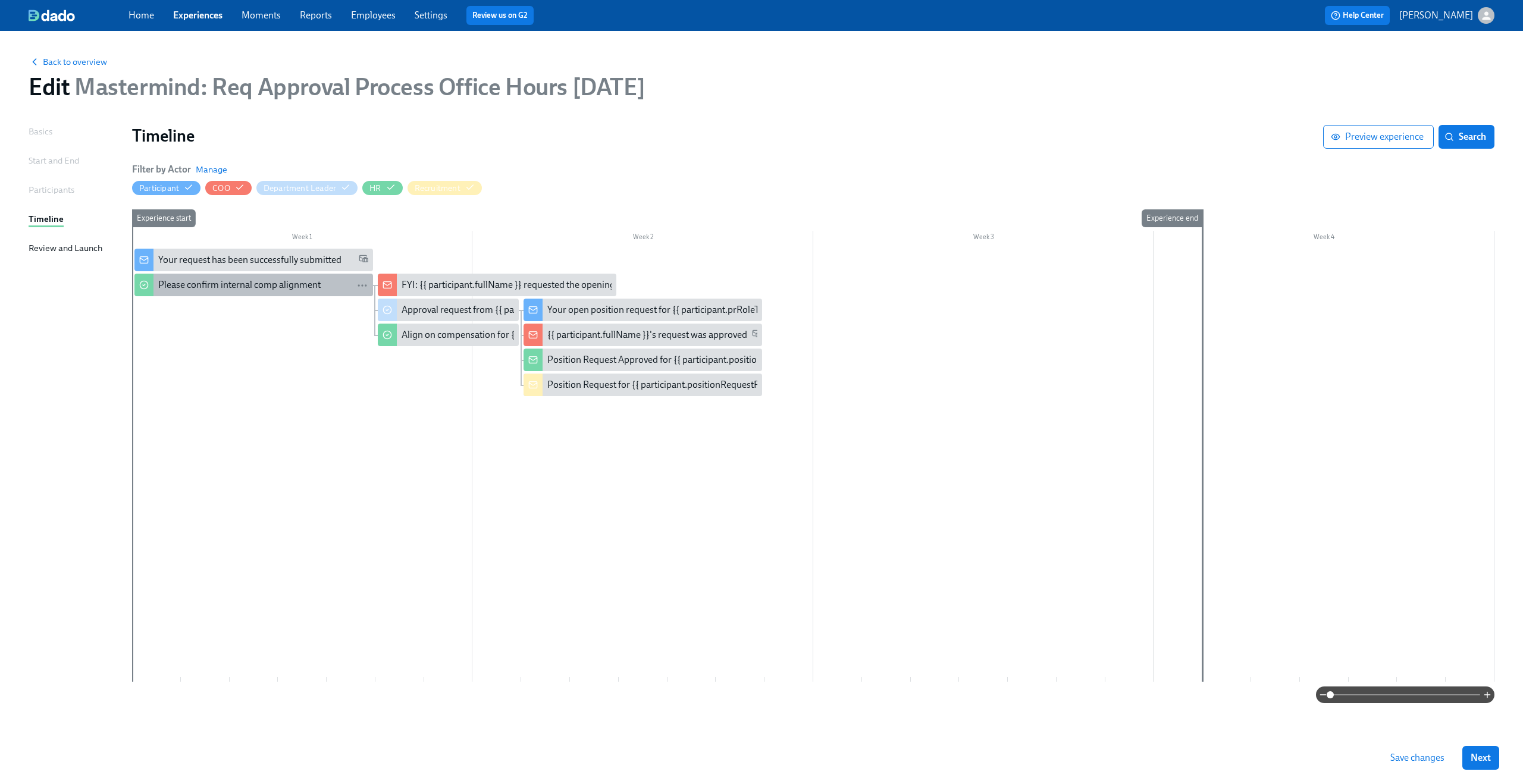
click at [280, 279] on div "Please confirm internal comp alignment" at bounding box center [239, 285] width 162 height 13
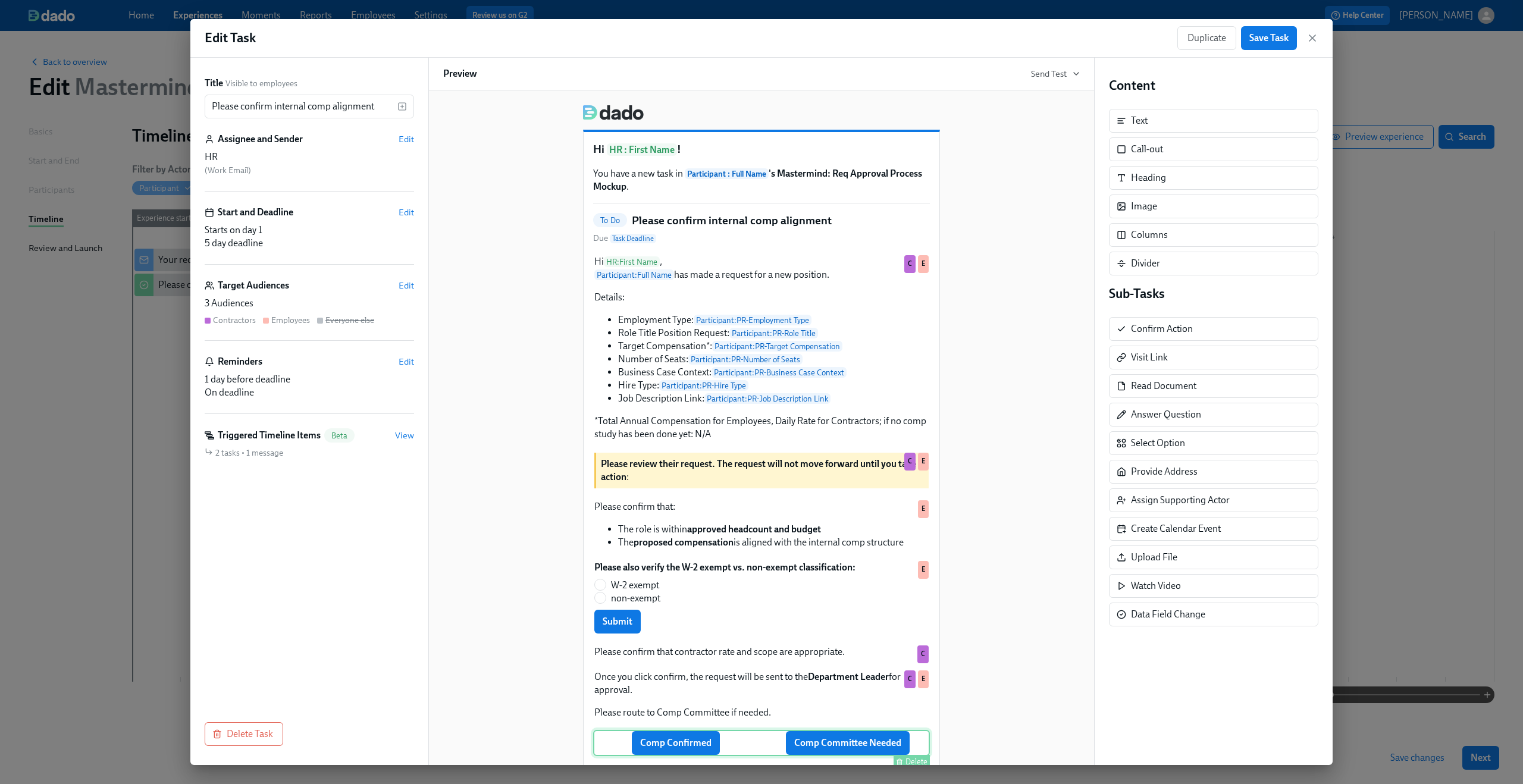
click at [821, 756] on div "Comp Confirmed Comp Committee Needed Delete" at bounding box center [761, 742] width 337 height 26
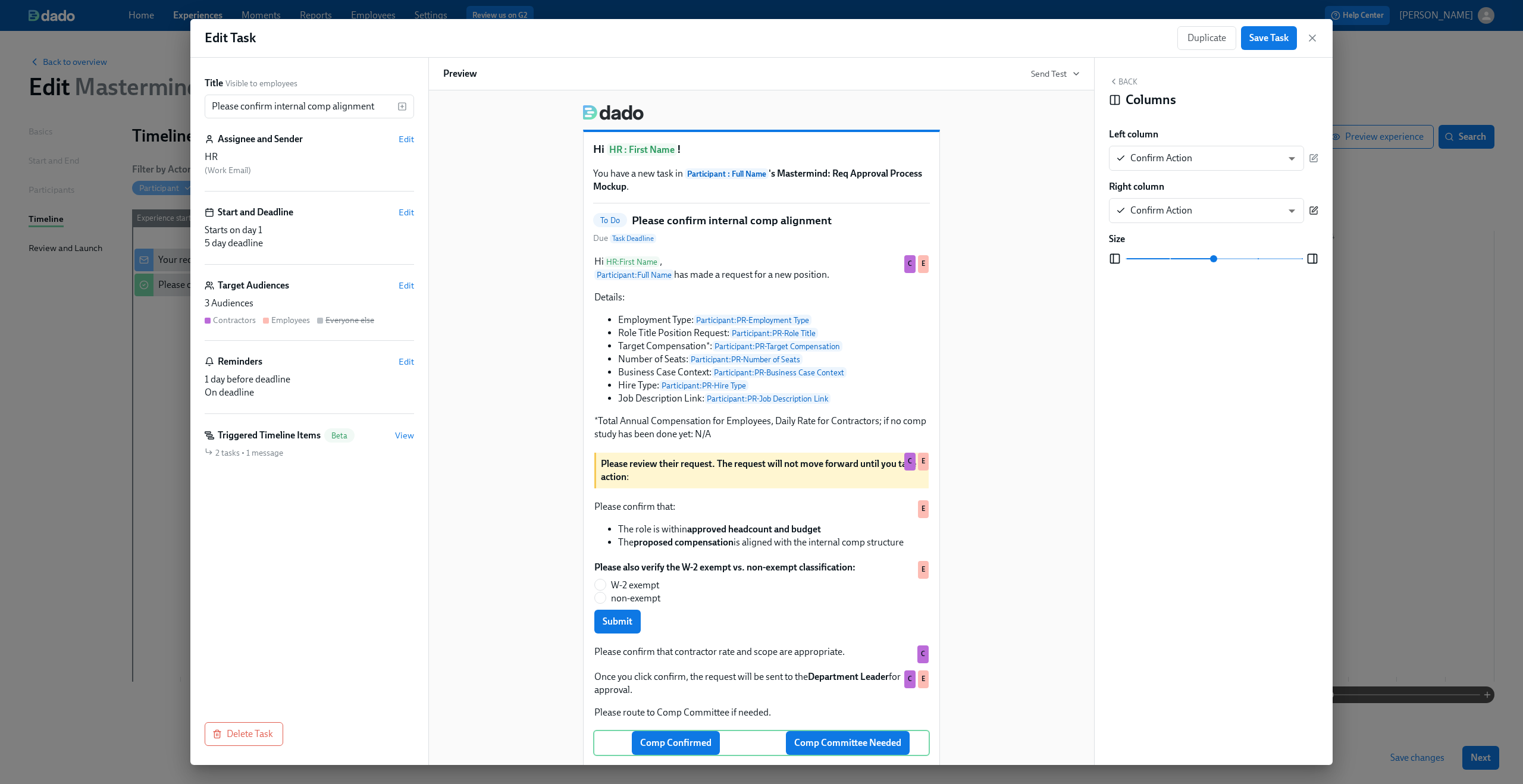
click at [1315, 211] on icon "button" at bounding box center [1314, 211] width 10 height 10
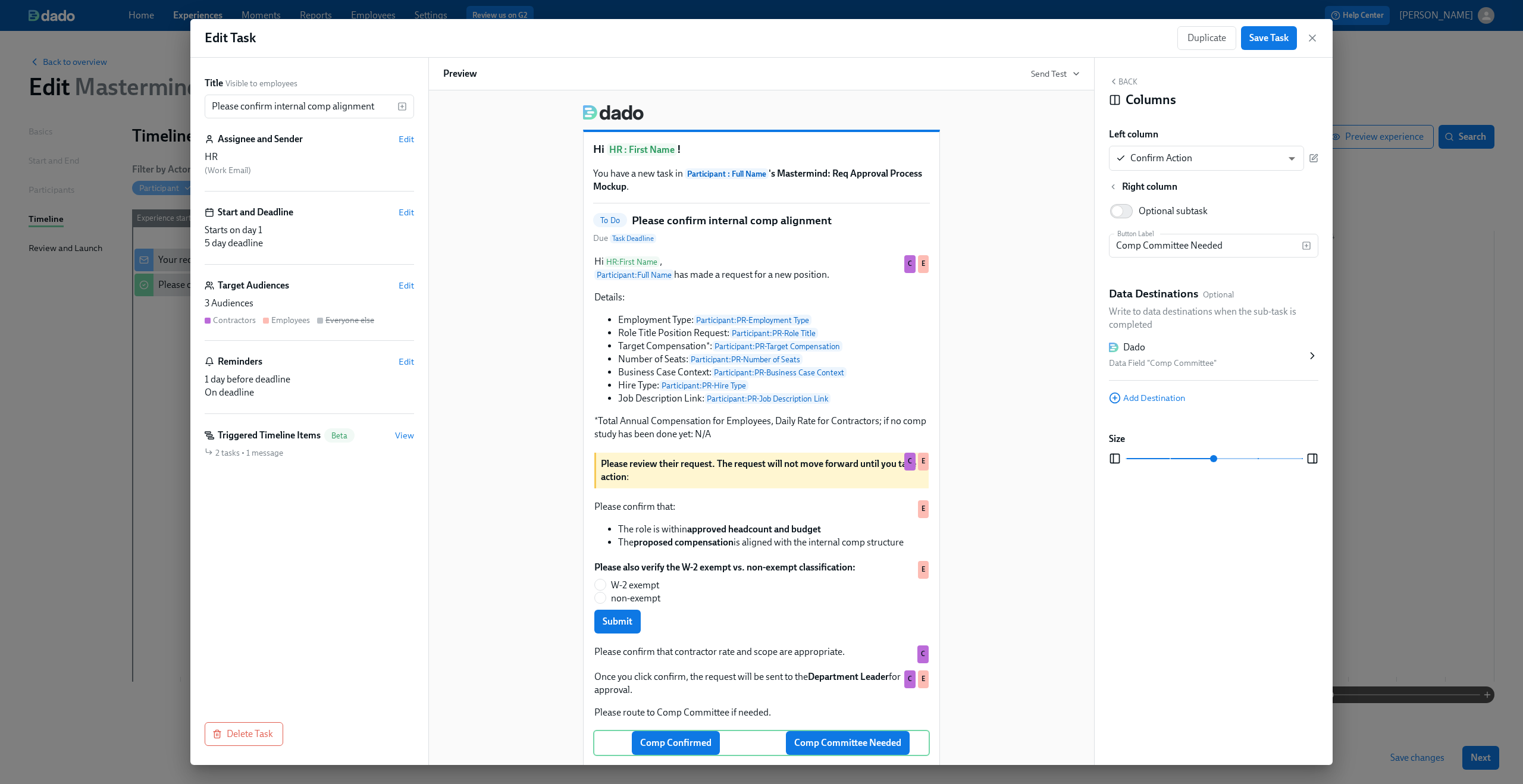
click at [1274, 355] on div "Dado Data Field "Comp Committee"" at bounding box center [1208, 356] width 198 height 30
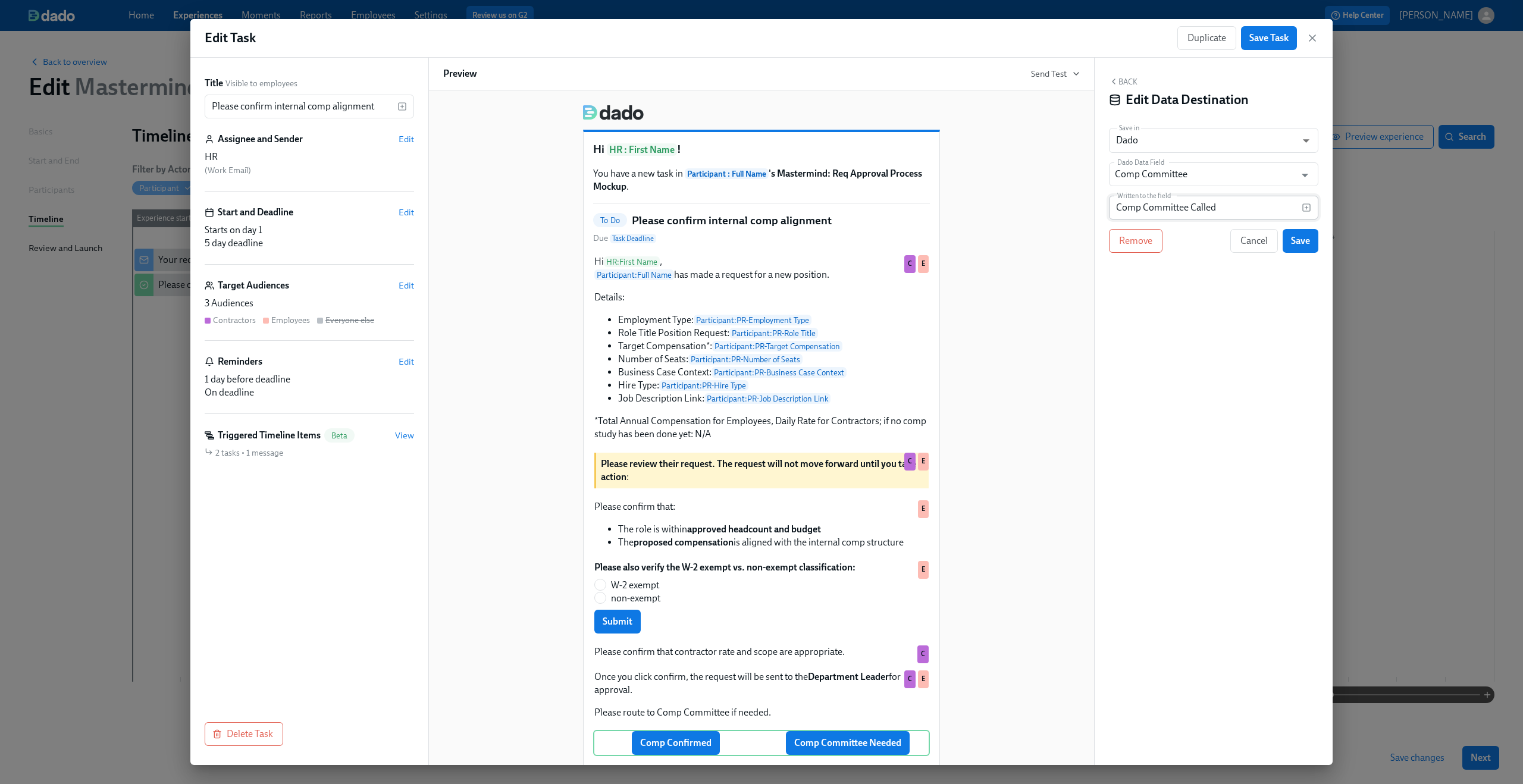
click at [1276, 215] on input "Comp Committee Called" at bounding box center [1205, 207] width 193 height 24
type input "p"
click at [1307, 212] on icon "button" at bounding box center [1307, 208] width 10 height 10
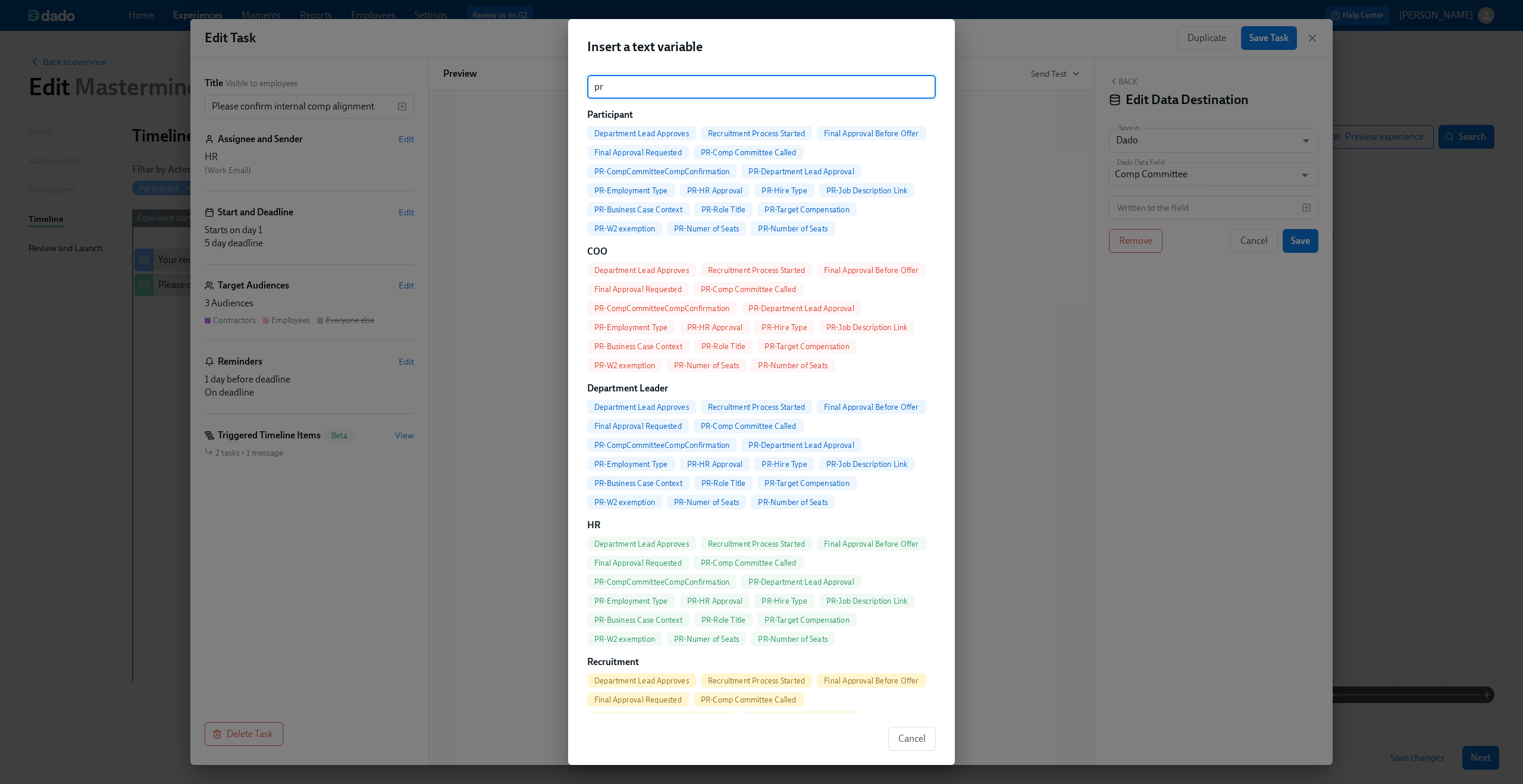
type input "pr"
click at [744, 152] on span "PR-Comp Committee Called" at bounding box center [749, 152] width 110 height 9
type input "{{ participant.prCompCommitteeCalled }}"
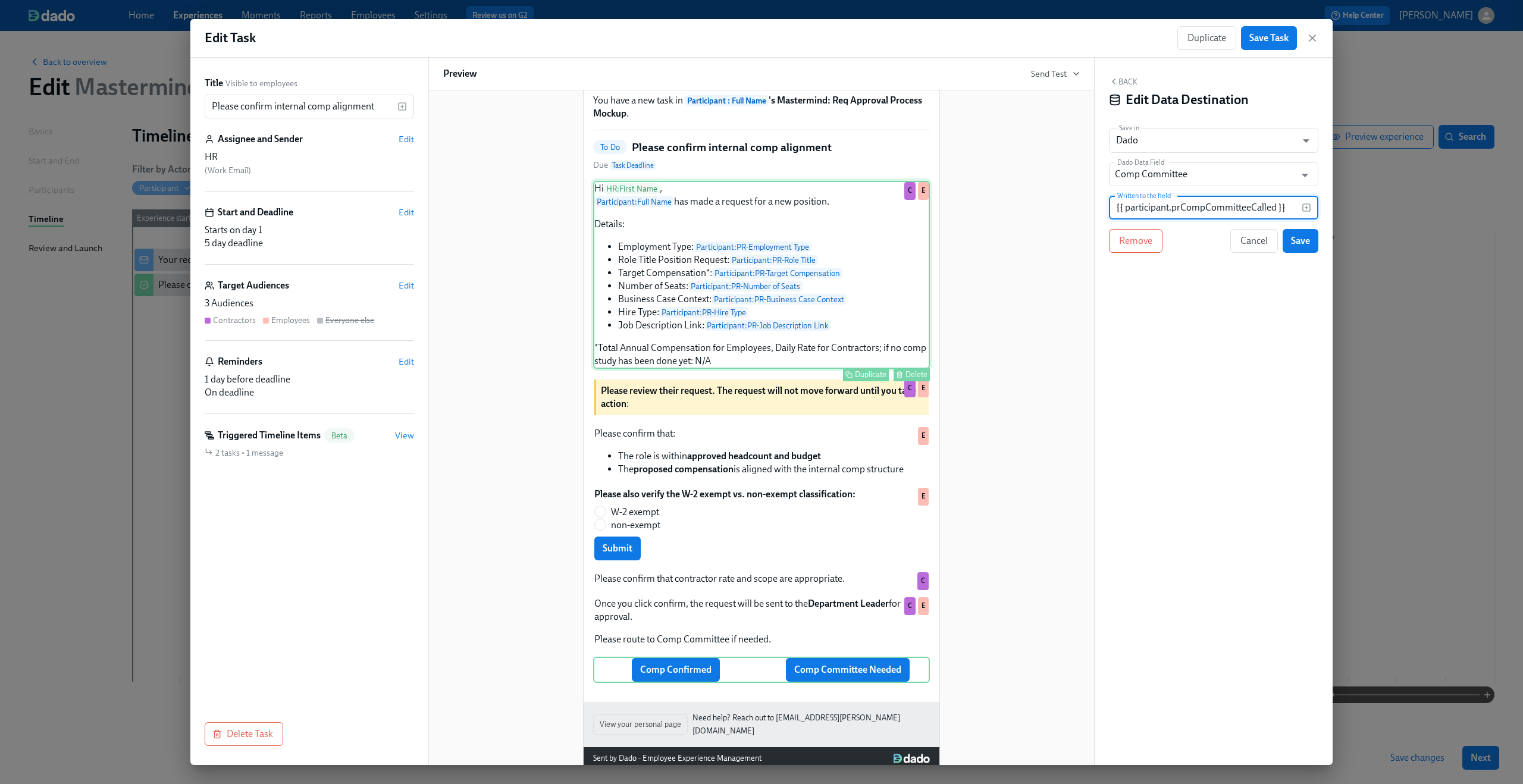
scroll to position [98, 0]
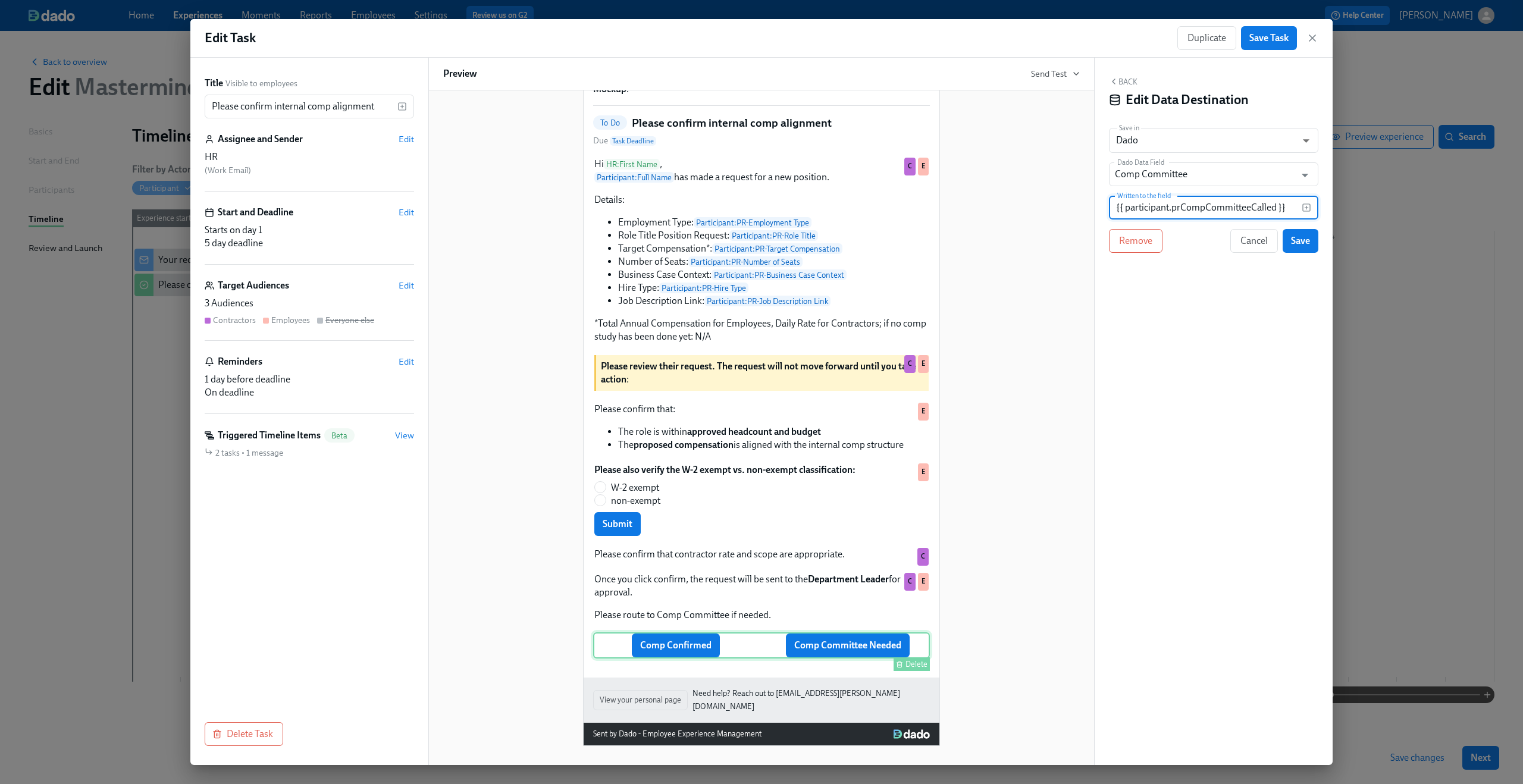
click at [683, 653] on div "Comp Confirmed Comp Committee Needed Delete" at bounding box center [761, 645] width 337 height 26
click at [1298, 236] on span "Save" at bounding box center [1301, 241] width 19 height 12
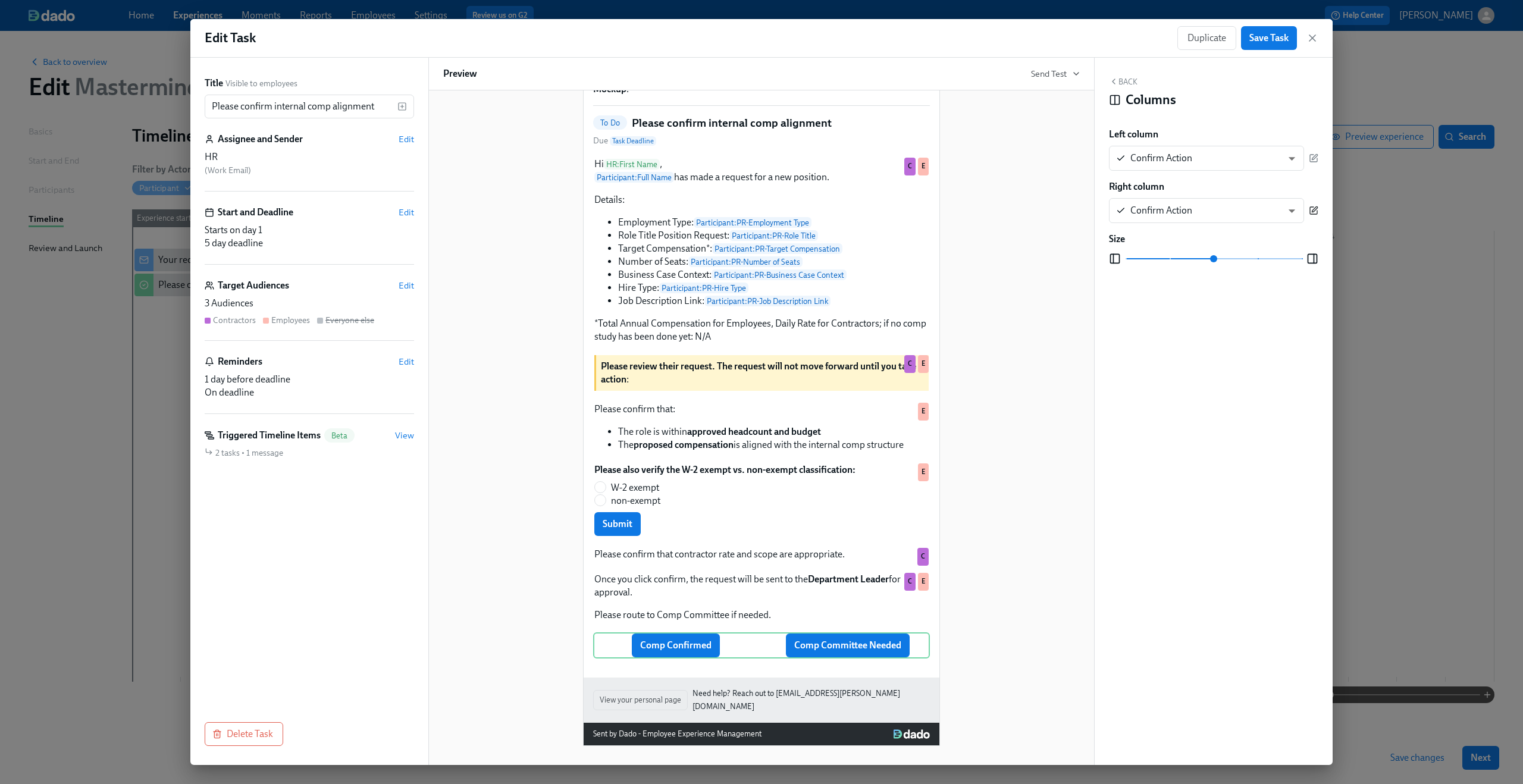
click at [1312, 213] on icon "button" at bounding box center [1314, 211] width 10 height 10
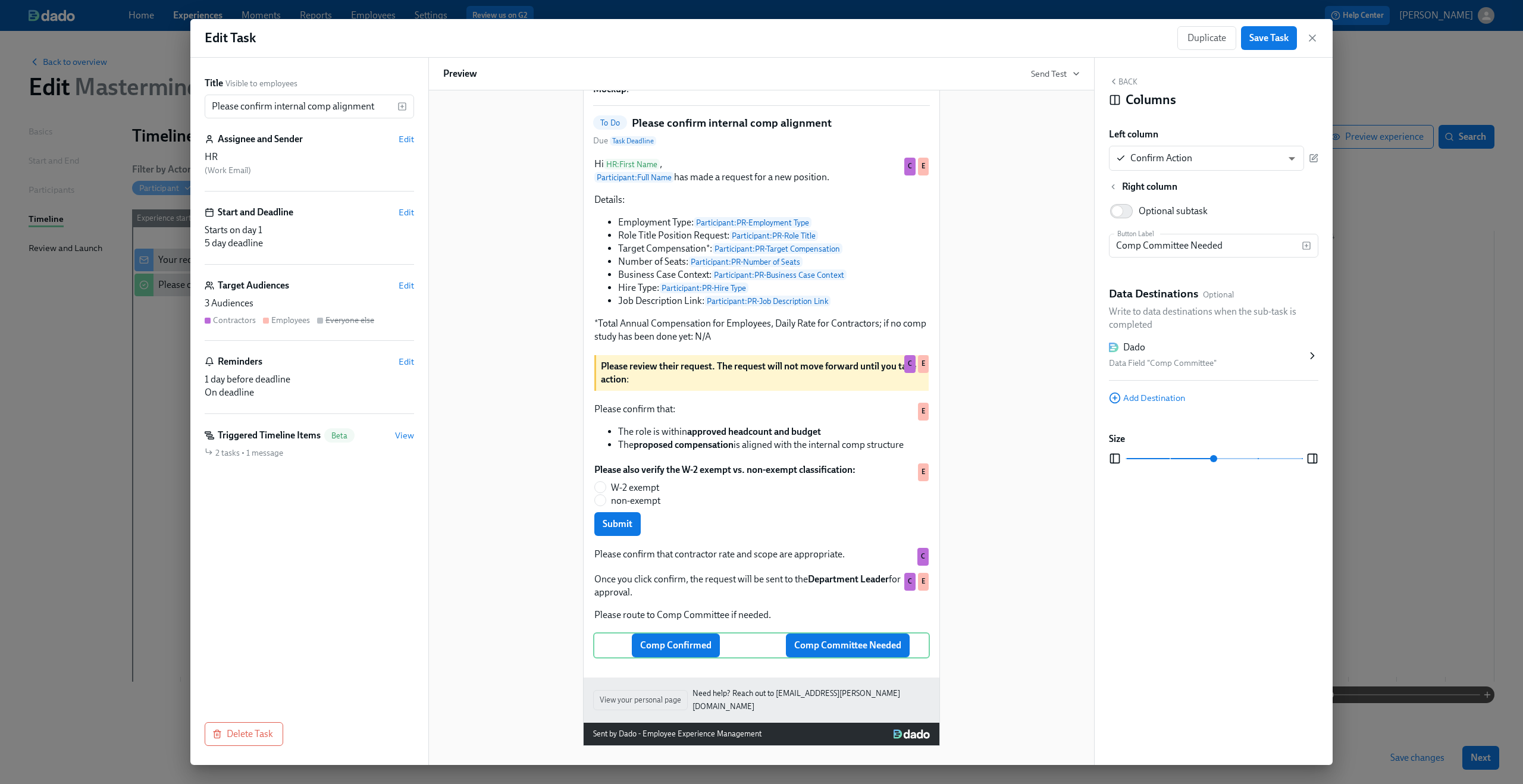
click at [1222, 355] on div "Dado Data Field "Comp Committee"" at bounding box center [1208, 356] width 198 height 30
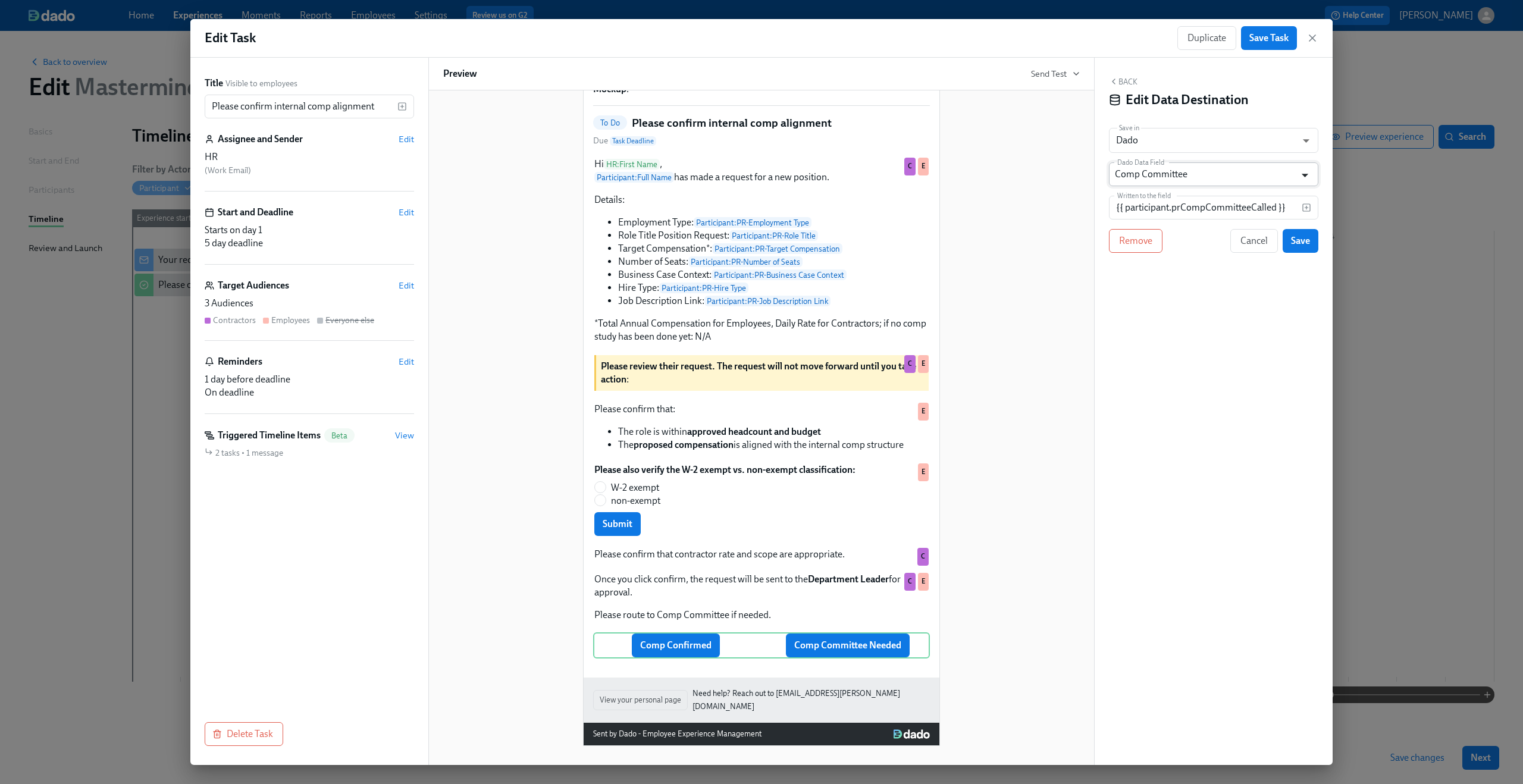
click at [1304, 172] on icon "Open" at bounding box center [1305, 175] width 16 height 16
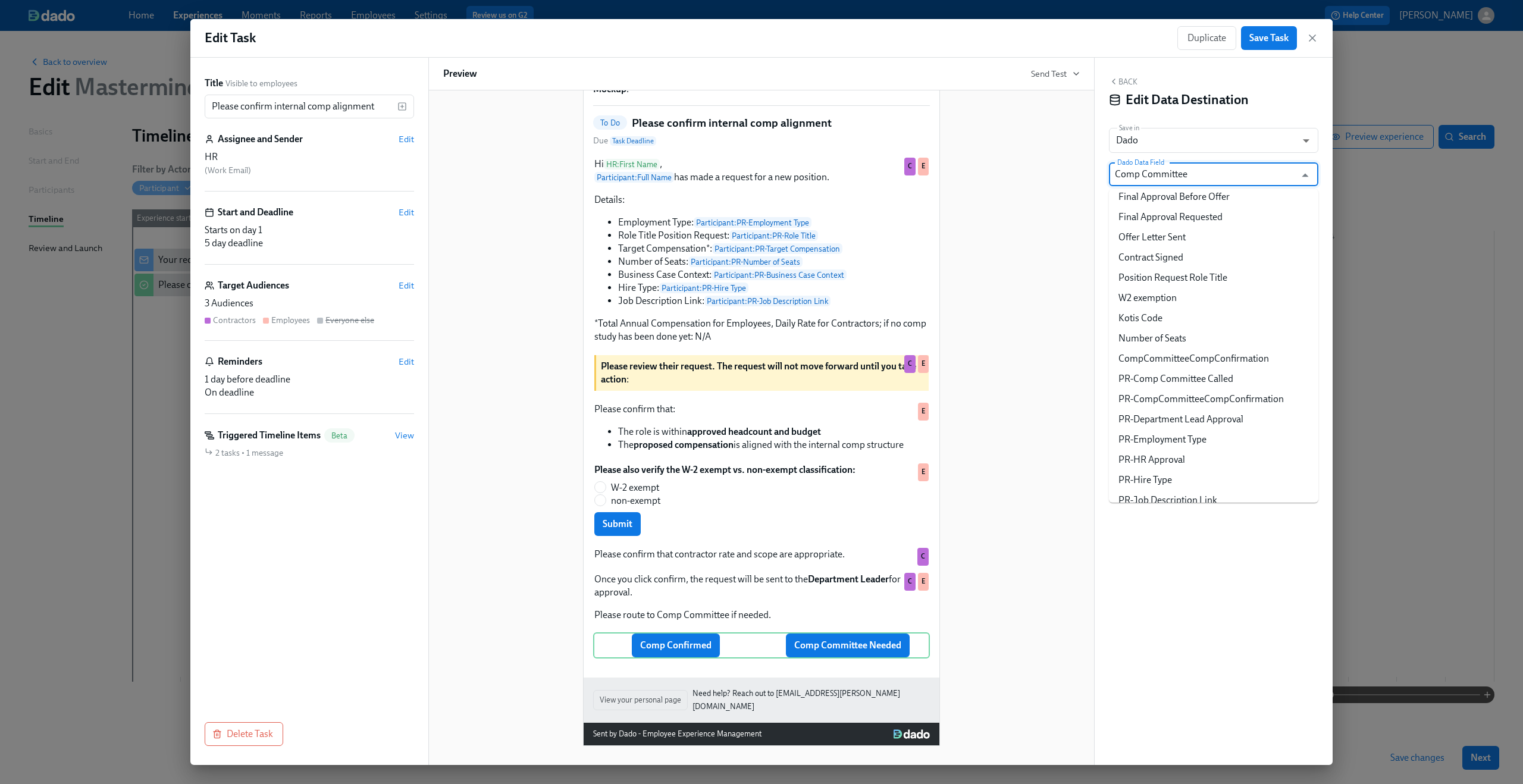
scroll to position [745, 0]
click at [1211, 377] on li "PR-Comp Committee Called" at bounding box center [1213, 369] width 209 height 20
type input "PR-Comp Committee Called"
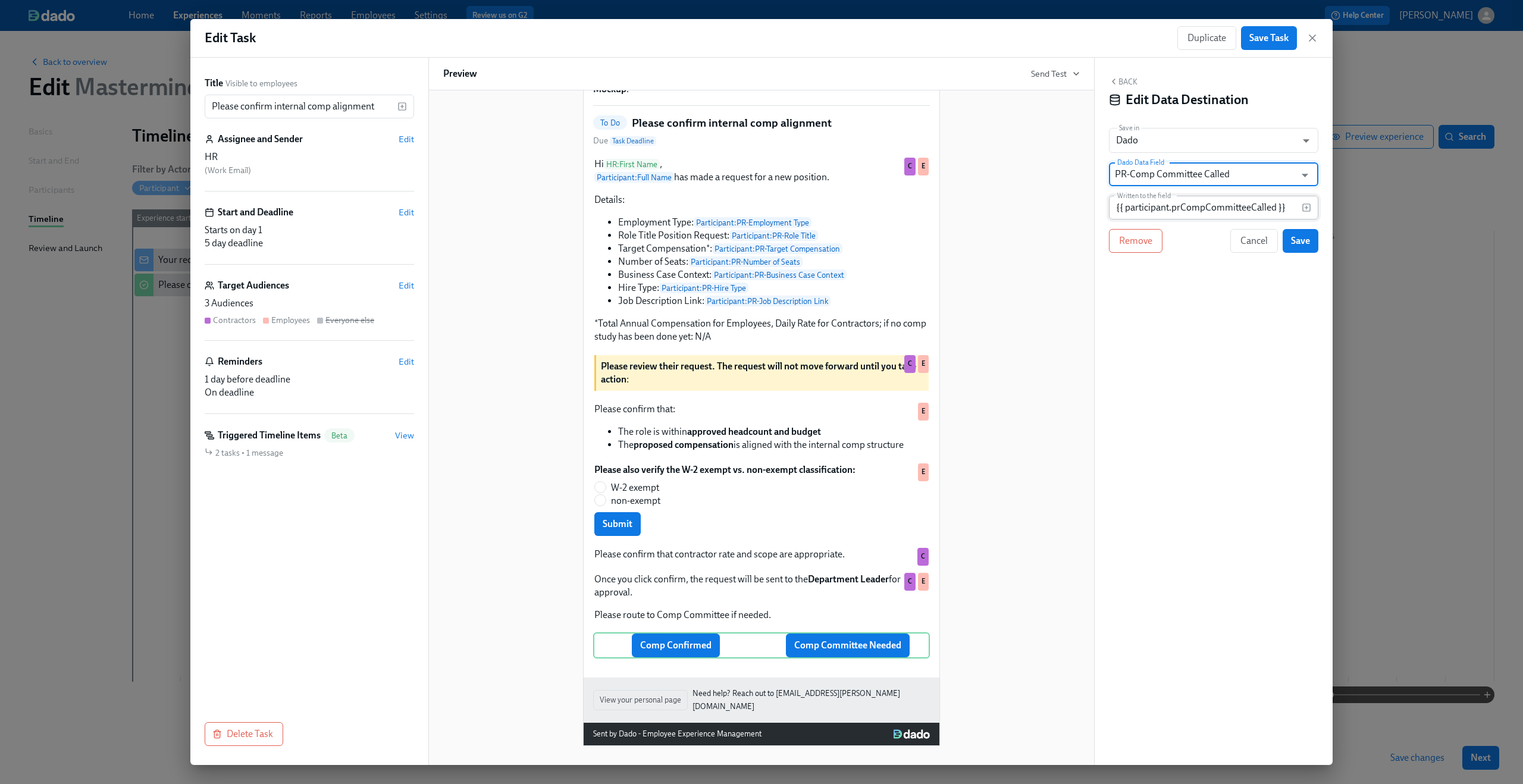
click at [1179, 212] on input "{{ participant.prCompCommitteeCalled }}" at bounding box center [1205, 207] width 193 height 24
type input "Comp Committee Called"
click at [1307, 242] on span "Save" at bounding box center [1301, 241] width 19 height 12
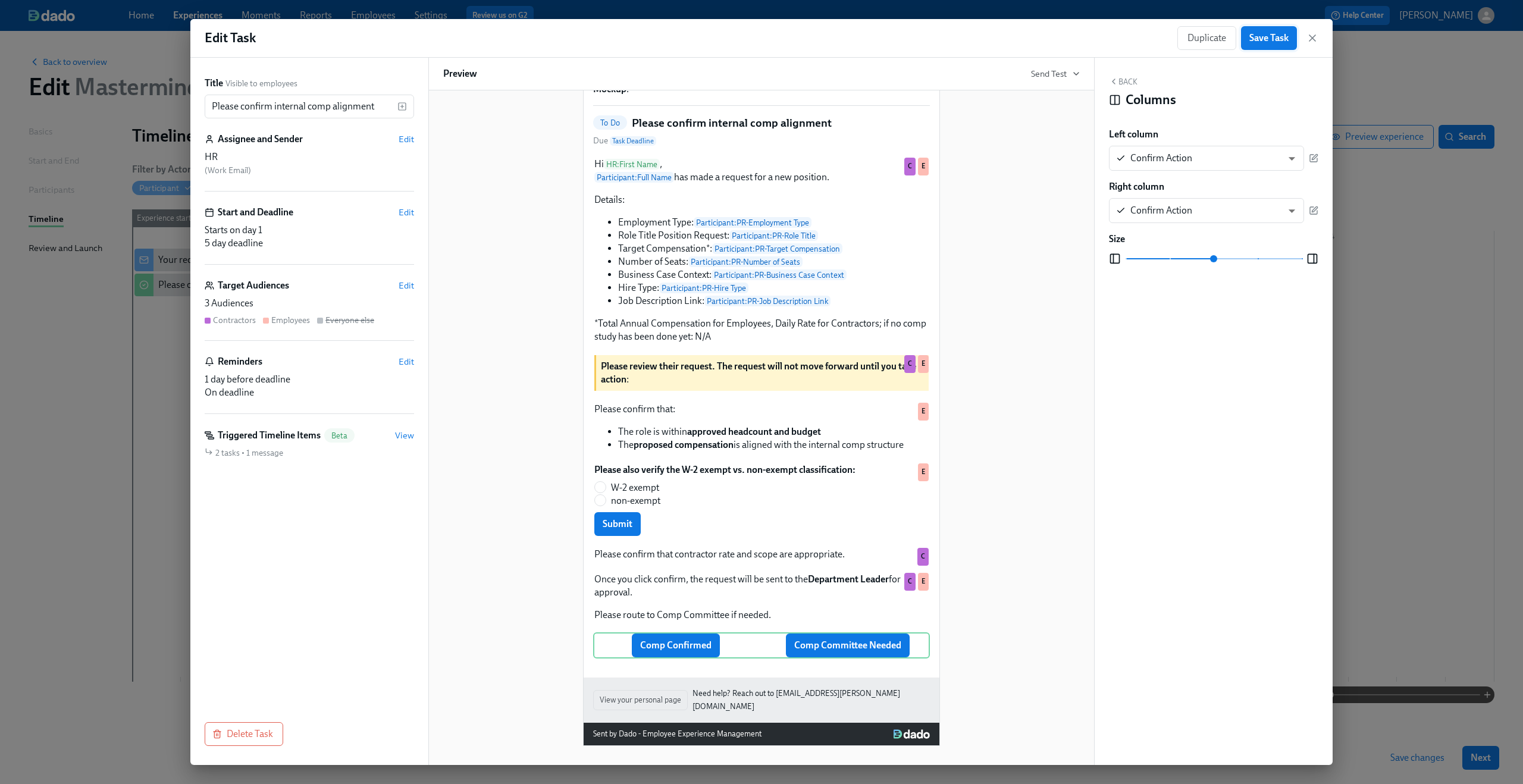
click at [1281, 38] on span "Save Task" at bounding box center [1269, 38] width 39 height 12
click at [1310, 37] on icon "button" at bounding box center [1313, 38] width 12 height 12
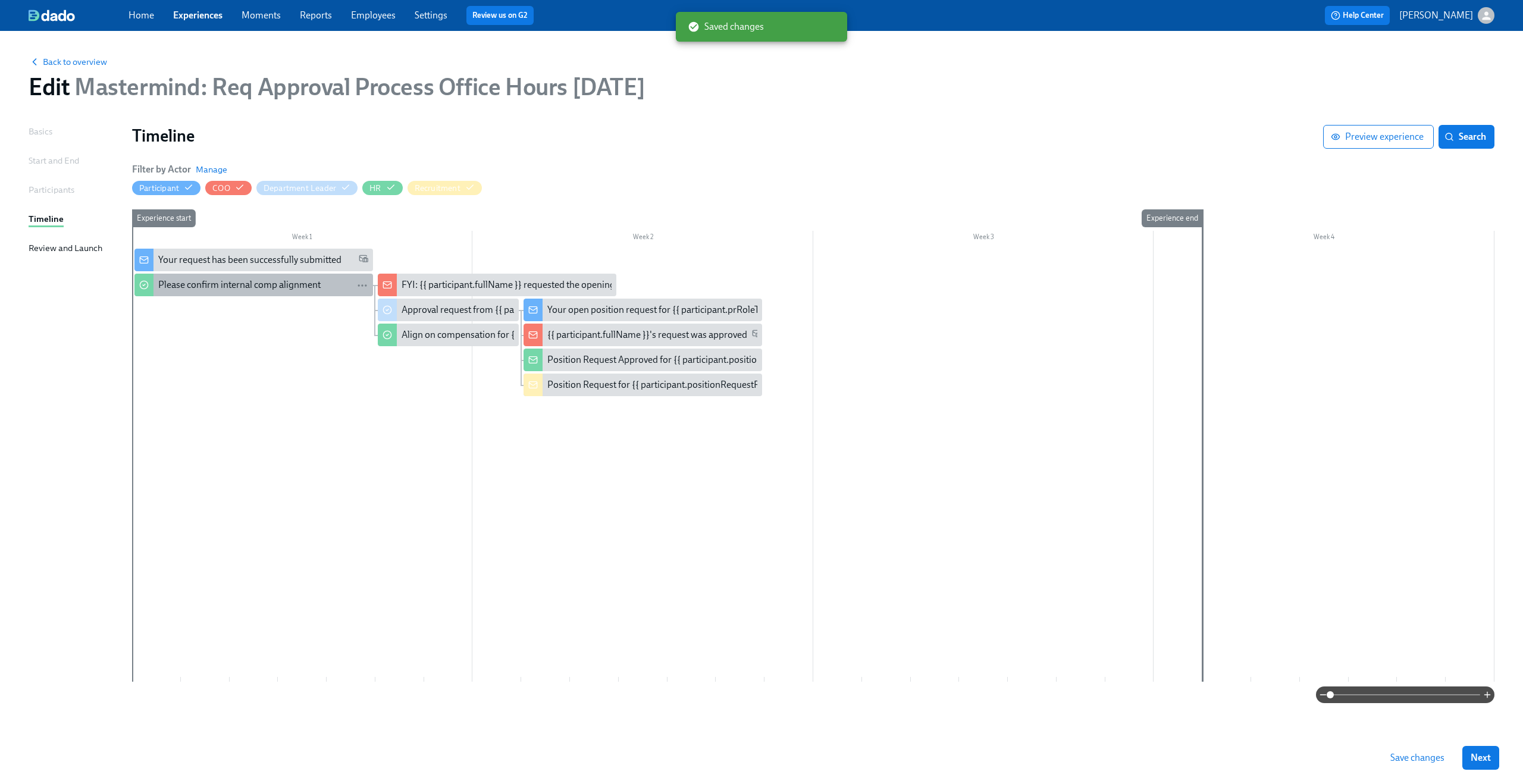
click at [309, 279] on div "Please confirm internal comp alignment" at bounding box center [239, 285] width 162 height 13
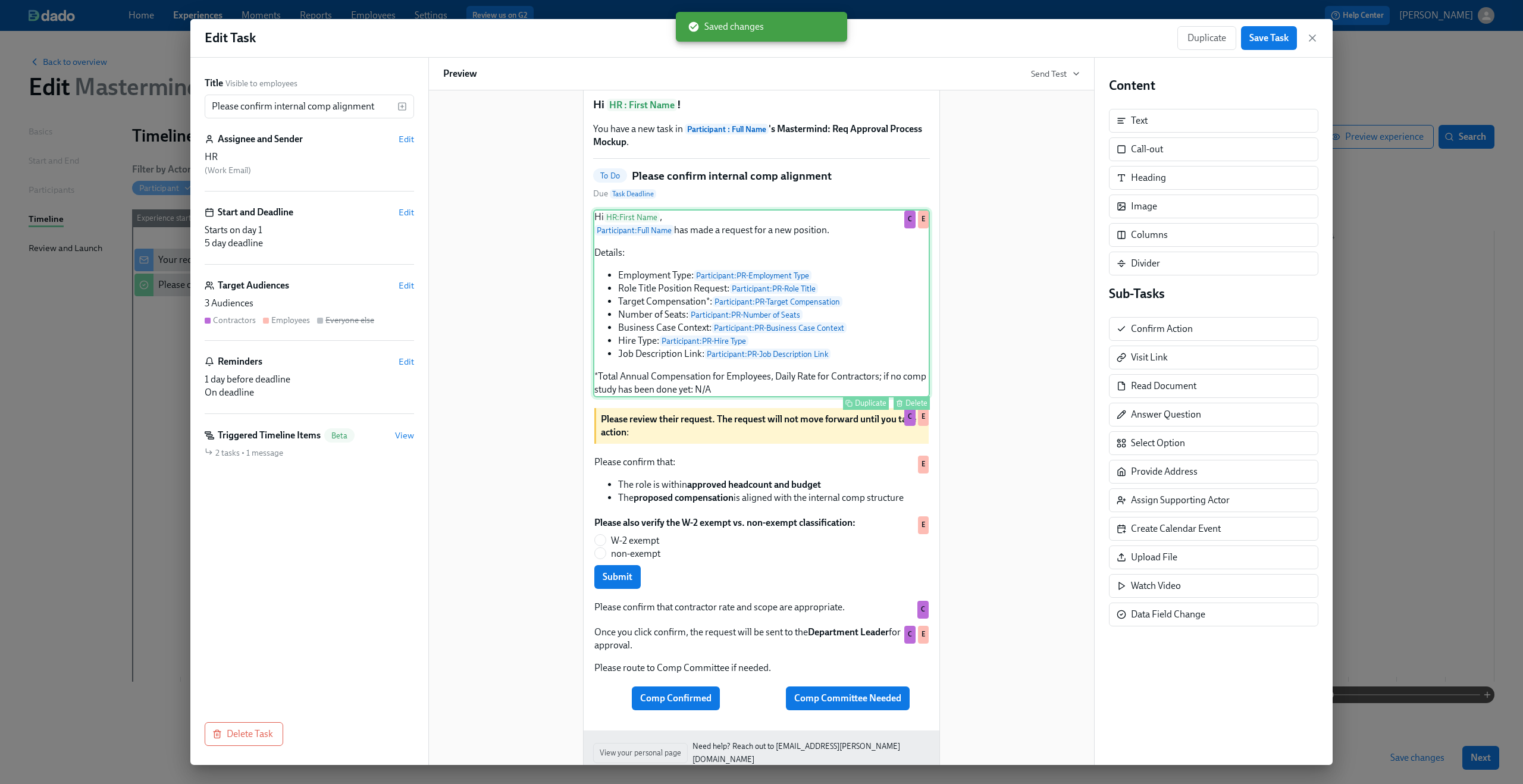
scroll to position [98, 0]
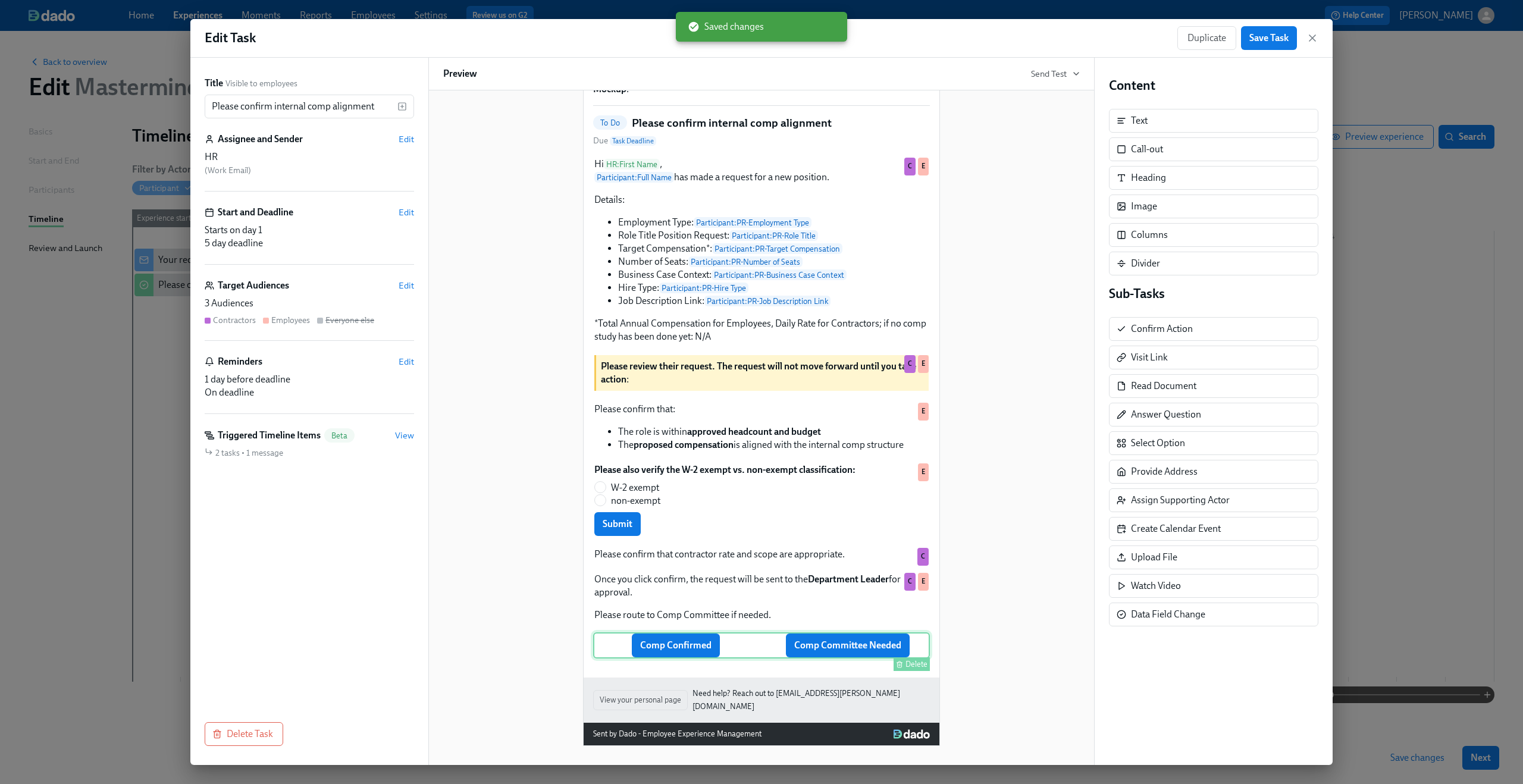
click at [851, 655] on div "Comp Confirmed Comp Committee Needed Delete" at bounding box center [761, 645] width 337 height 26
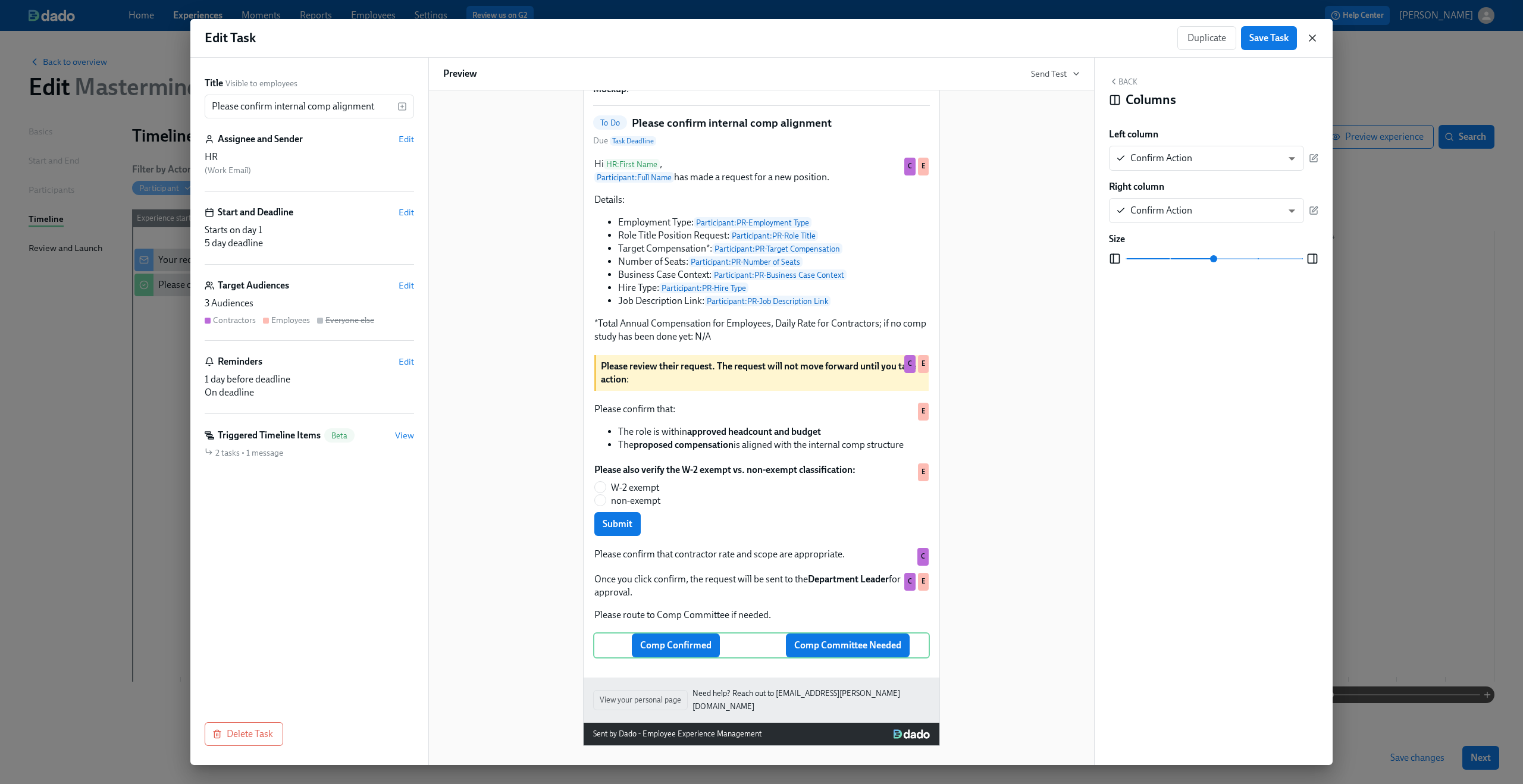
click at [1310, 35] on icon "button" at bounding box center [1313, 38] width 6 height 6
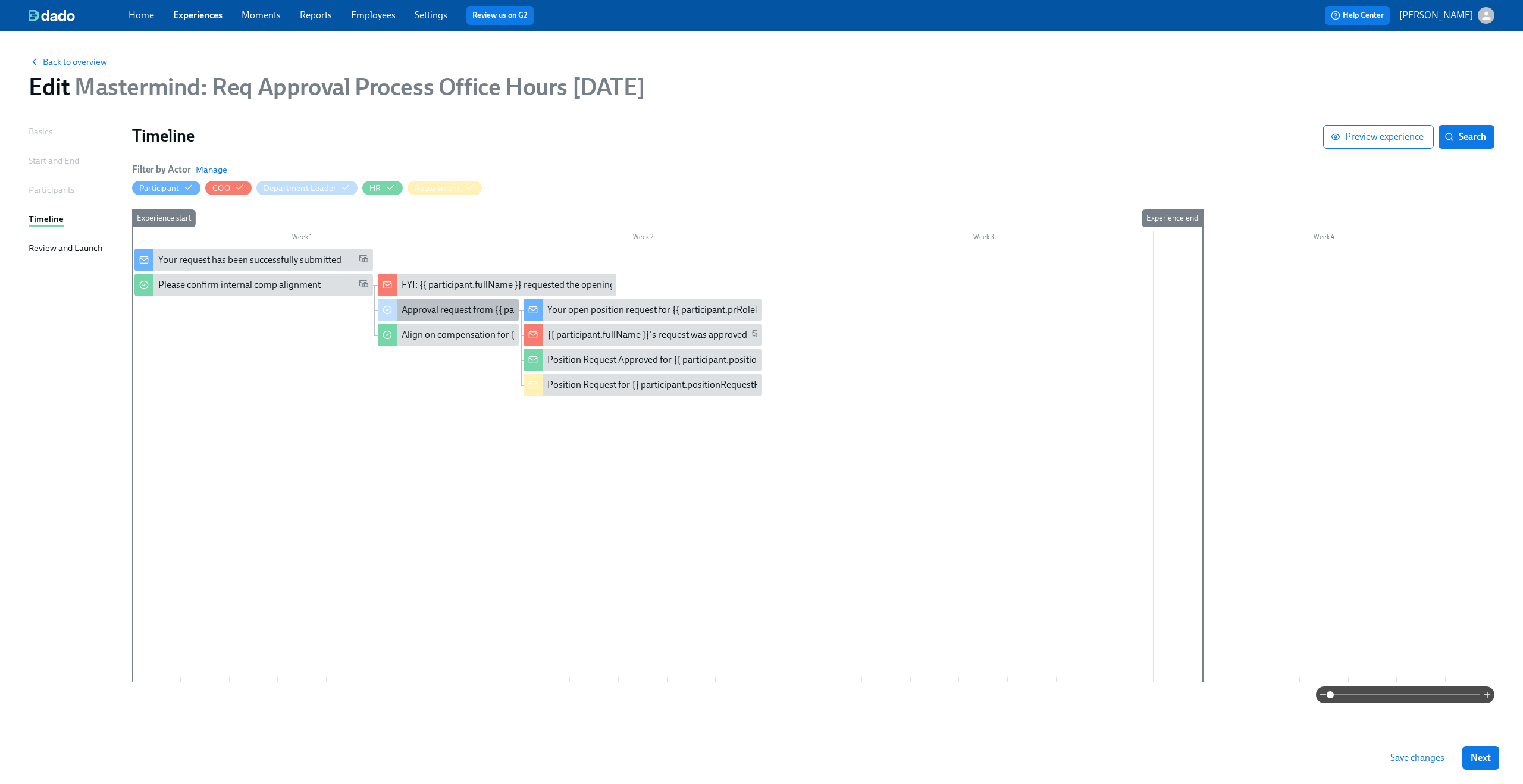
click at [439, 308] on div "Approval request from {{ participant.fullName }}" at bounding box center [499, 310] width 196 height 13
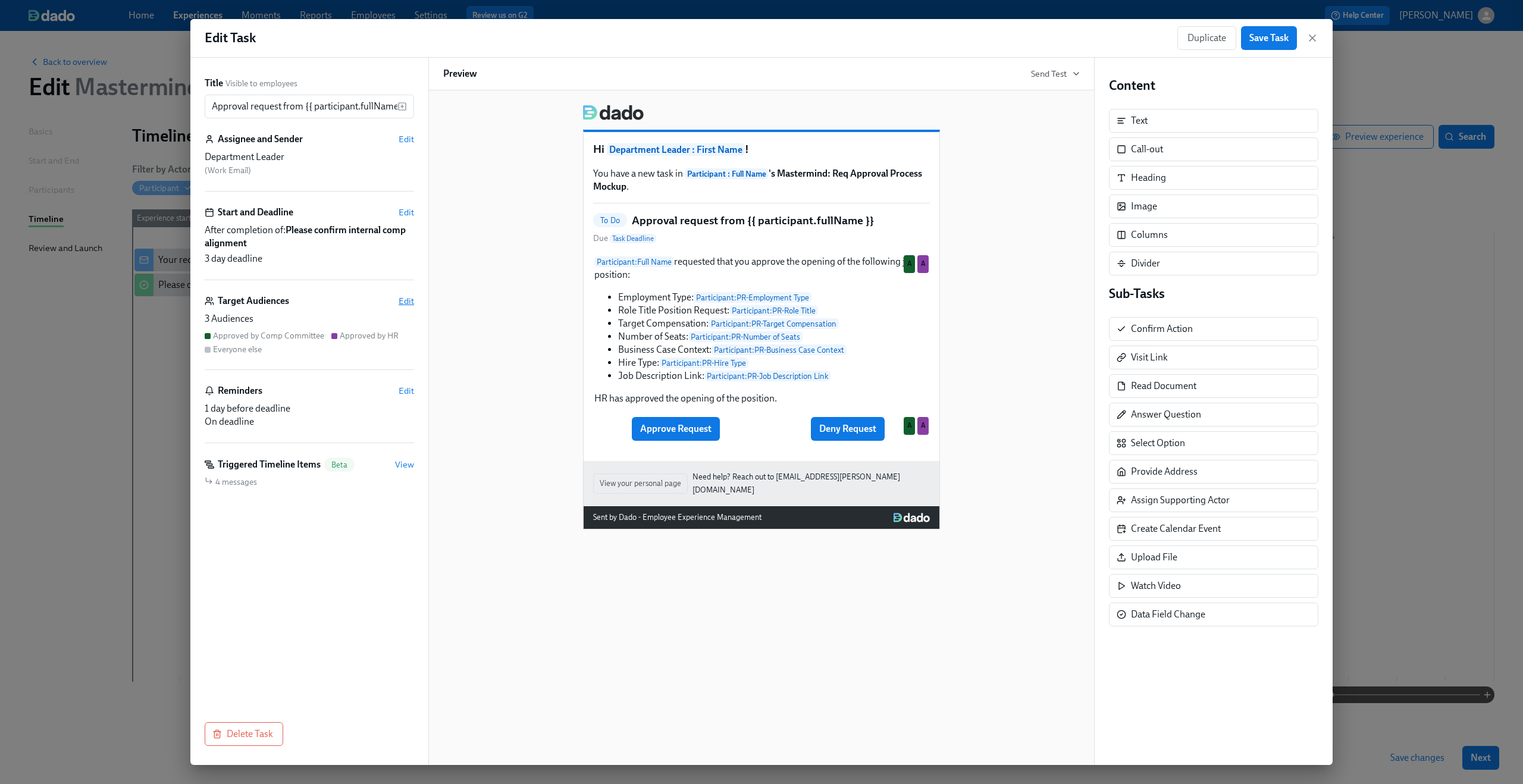
click at [401, 298] on span "Edit" at bounding box center [406, 301] width 16 height 12
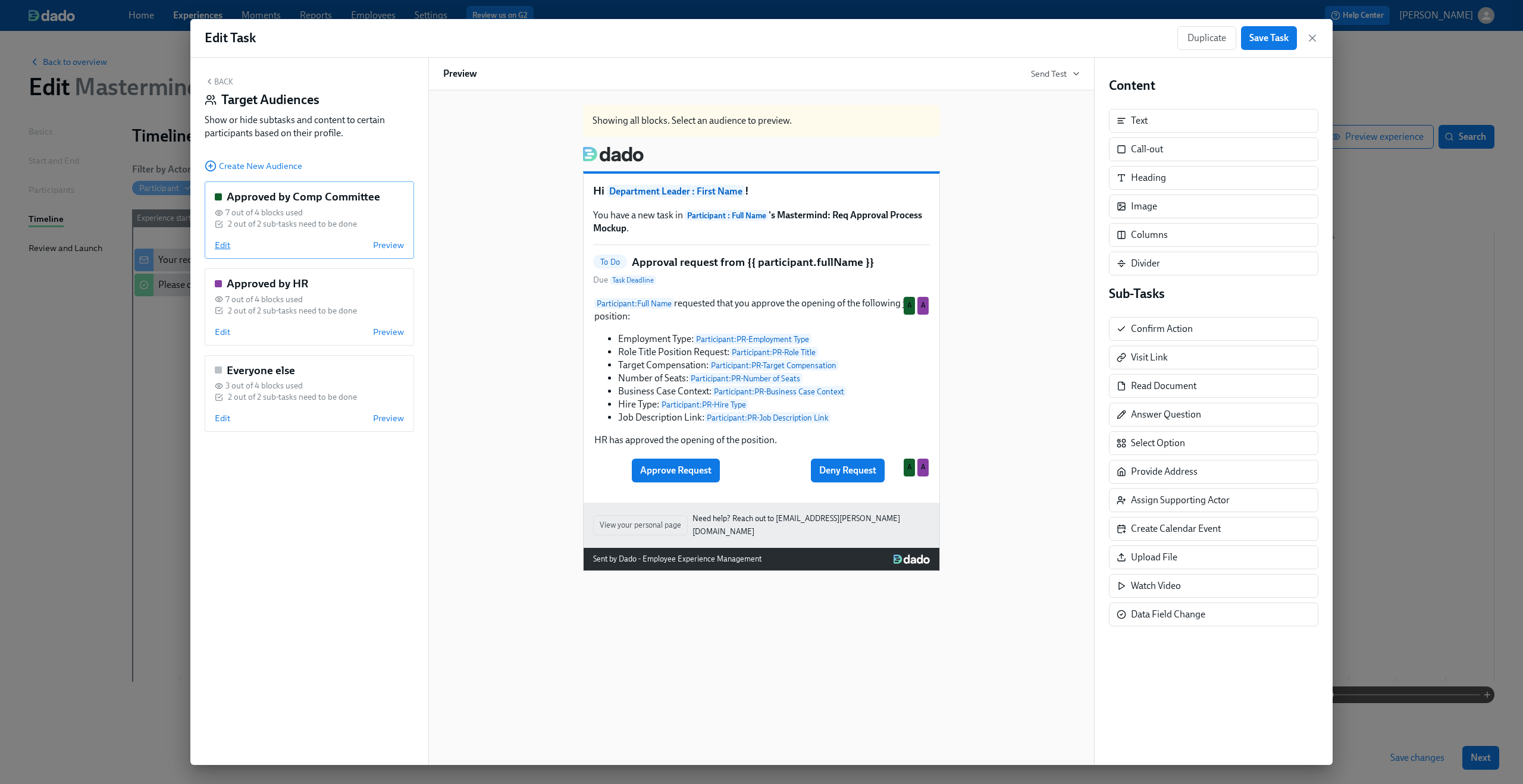
click at [223, 245] on span "Edit" at bounding box center [222, 245] width 16 height 12
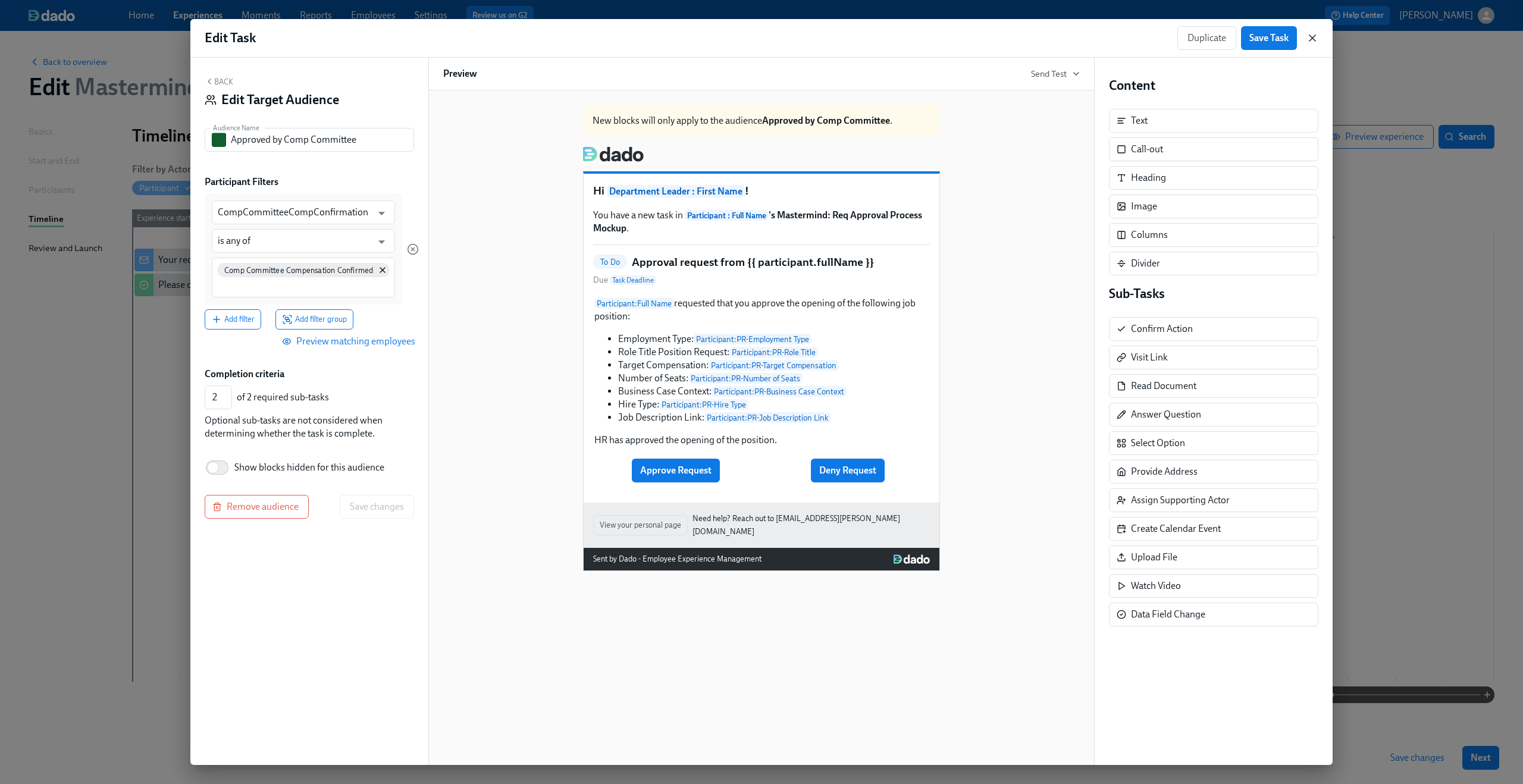
click at [1311, 41] on icon "button" at bounding box center [1313, 38] width 12 height 12
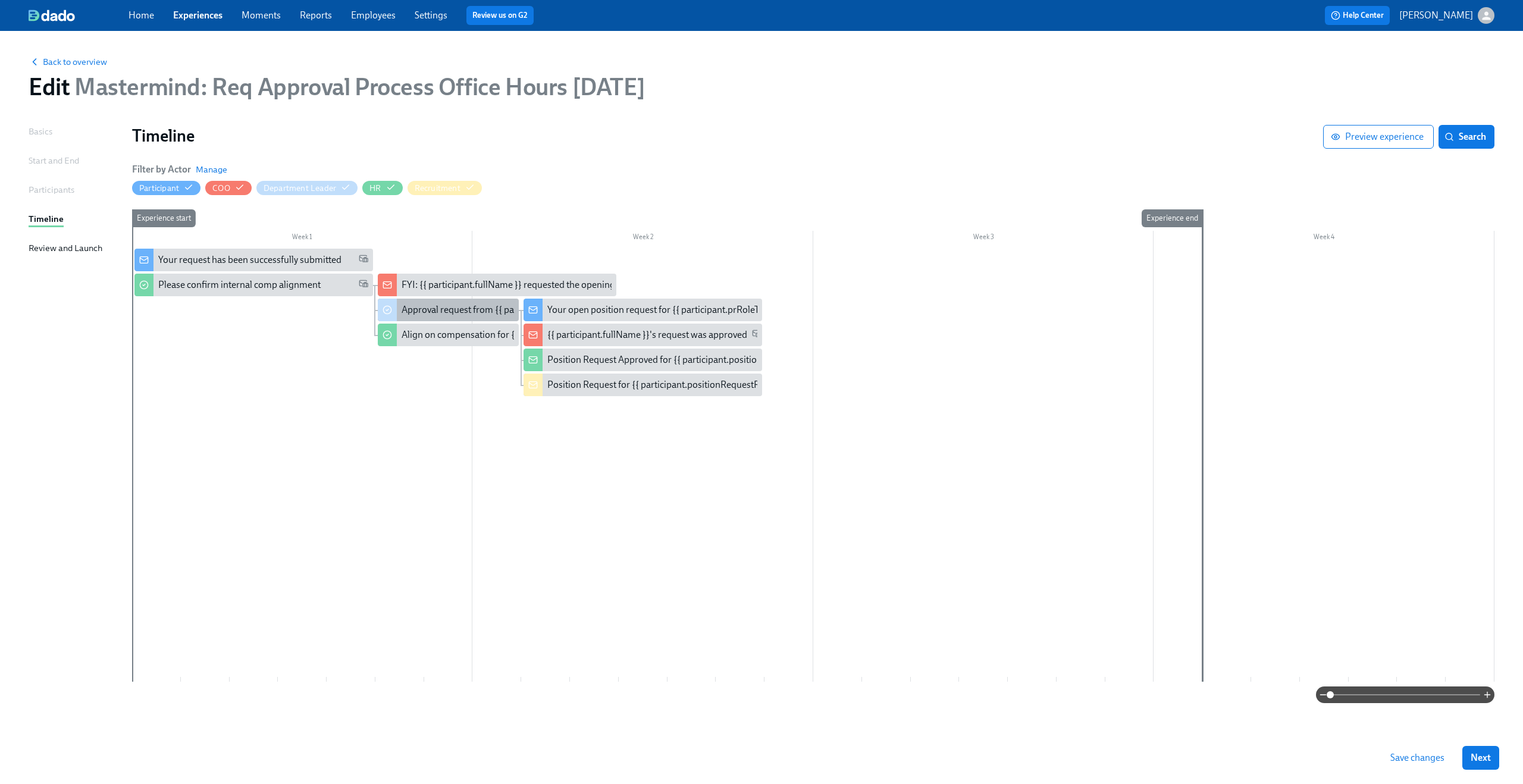
click at [440, 319] on div "Approval request from {{ participant.fullName }}" at bounding box center [448, 310] width 141 height 23
click at [438, 328] on div "Align on compensation for {{ participant.positionRequestRoleTitle }}" at bounding box center [539, 335] width 276 height 13
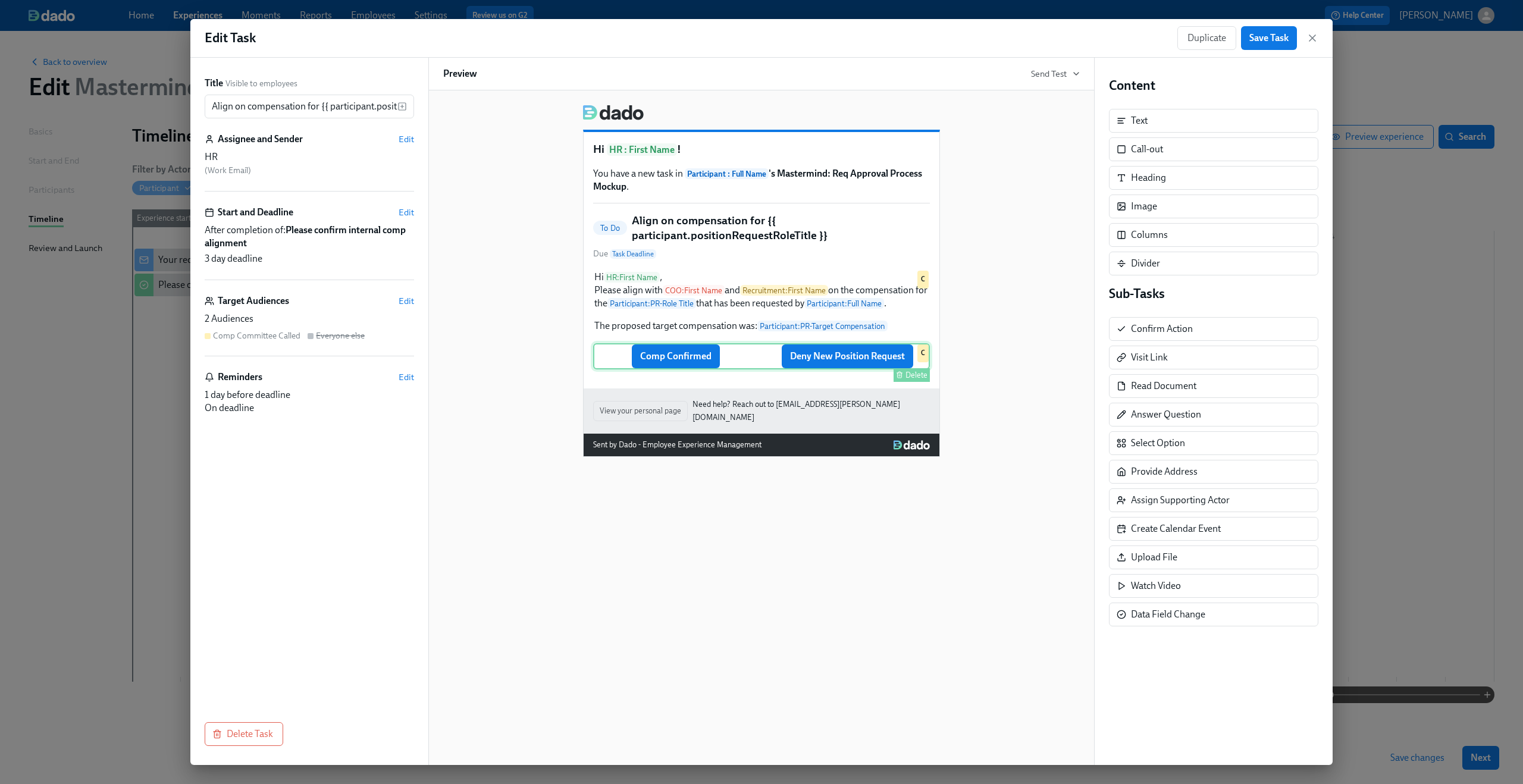
click at [713, 367] on div "Comp Confirmed Deny New Position Request Delete C" at bounding box center [761, 356] width 337 height 26
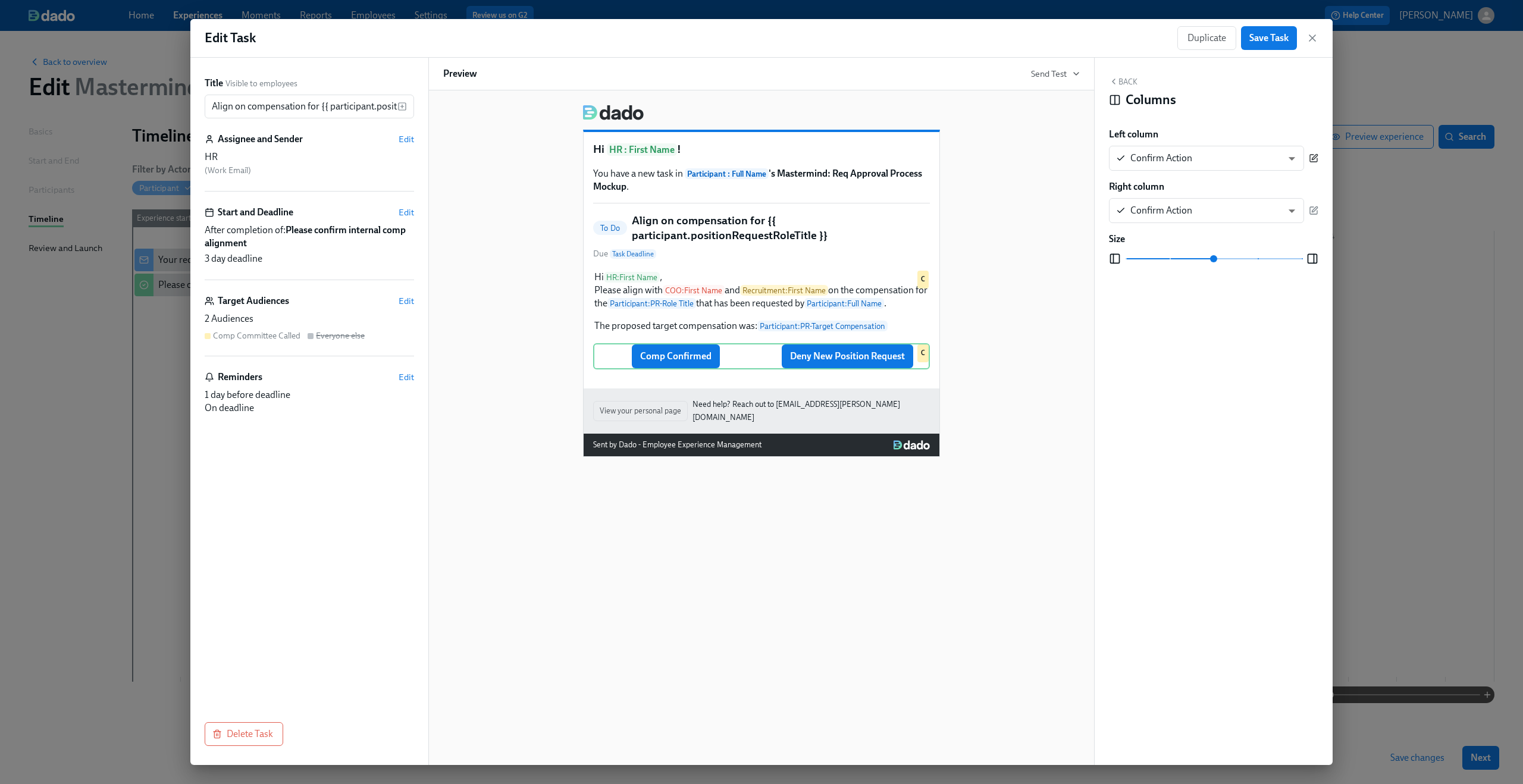
click at [1318, 158] on icon "button" at bounding box center [1314, 158] width 10 height 10
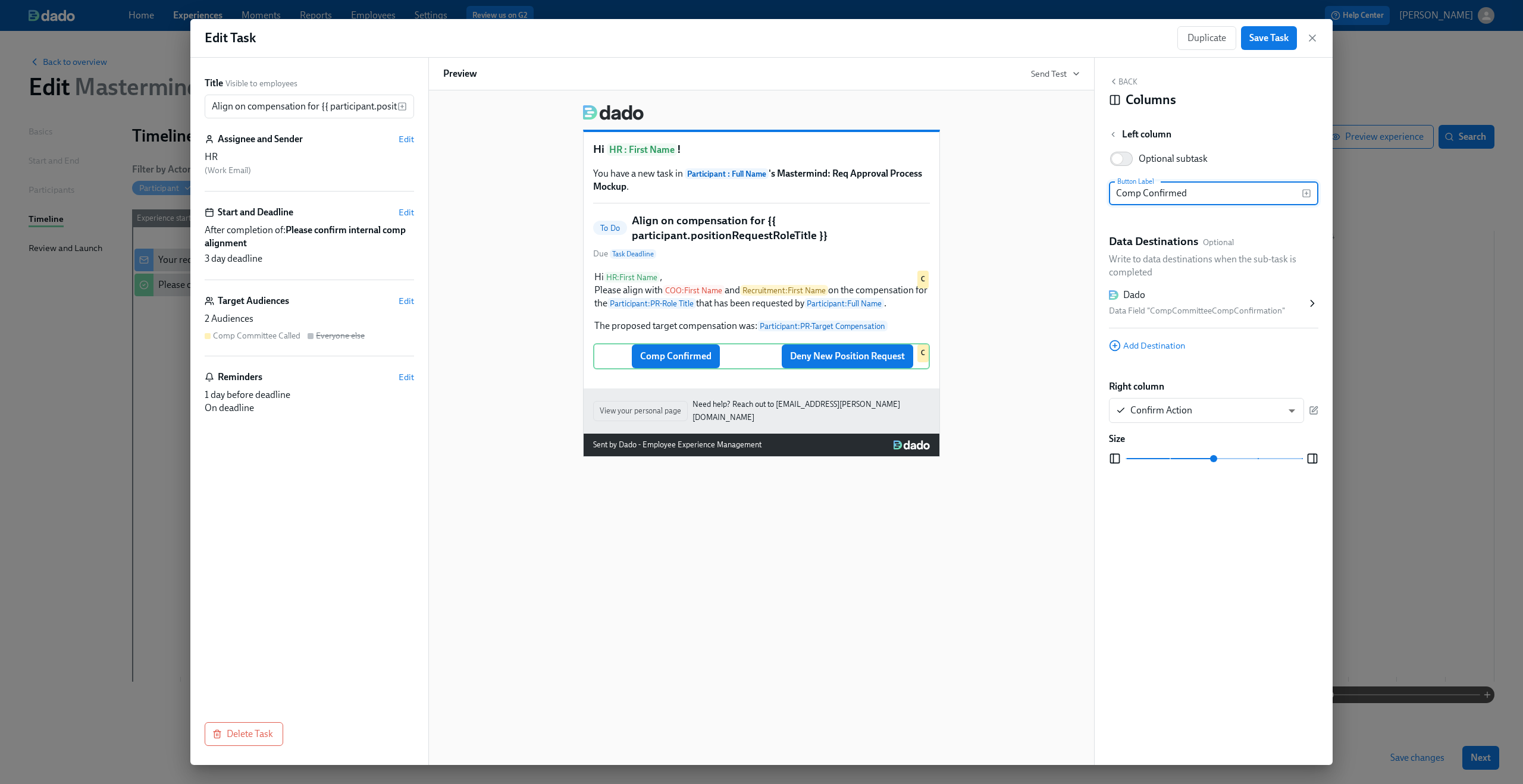
click at [1278, 314] on div "Data Field "CompCommitteeCompConfirmation"" at bounding box center [1208, 311] width 198 height 14
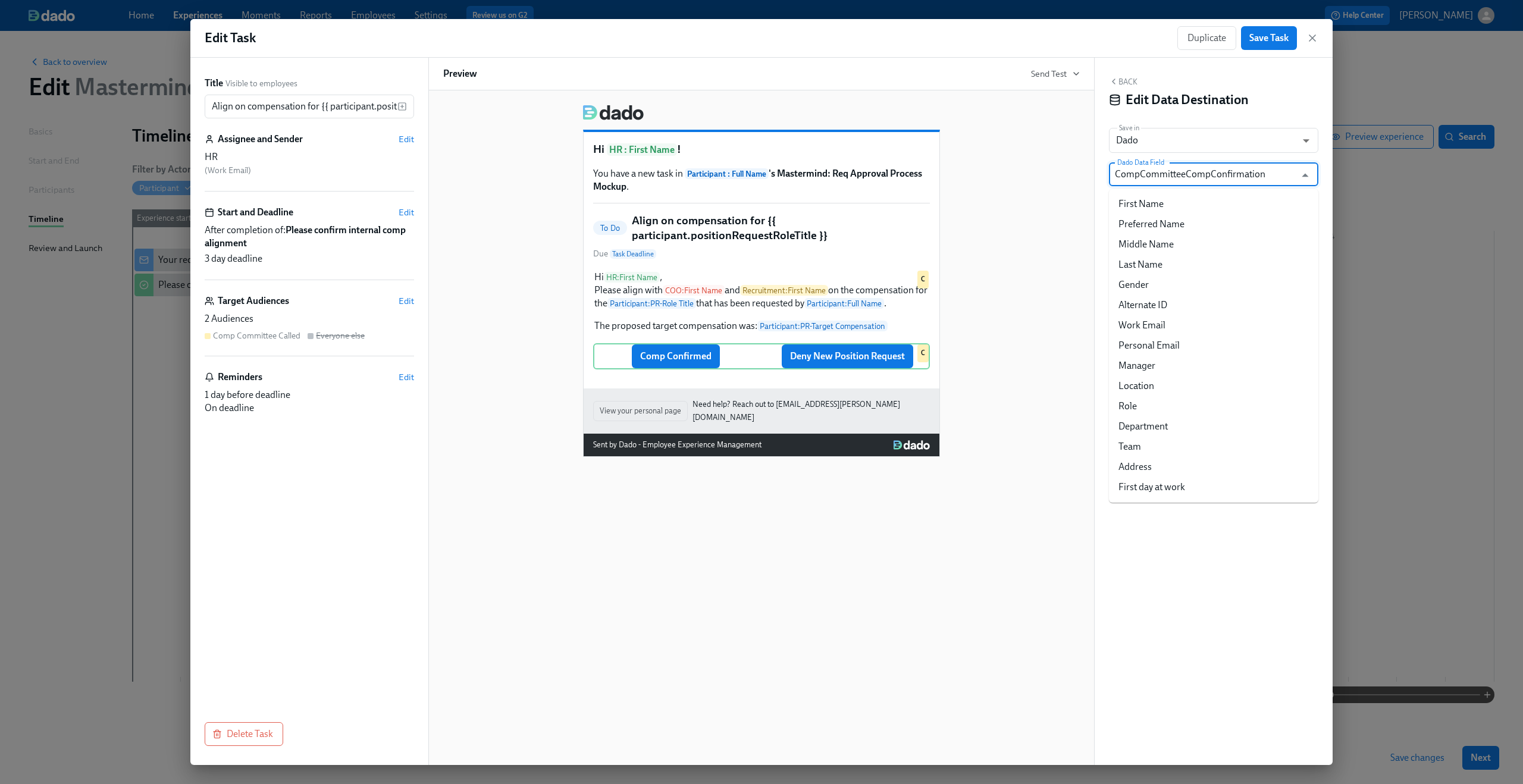
click at [1274, 177] on input "CompCommitteeCompConfirmation" at bounding box center [1205, 174] width 180 height 24
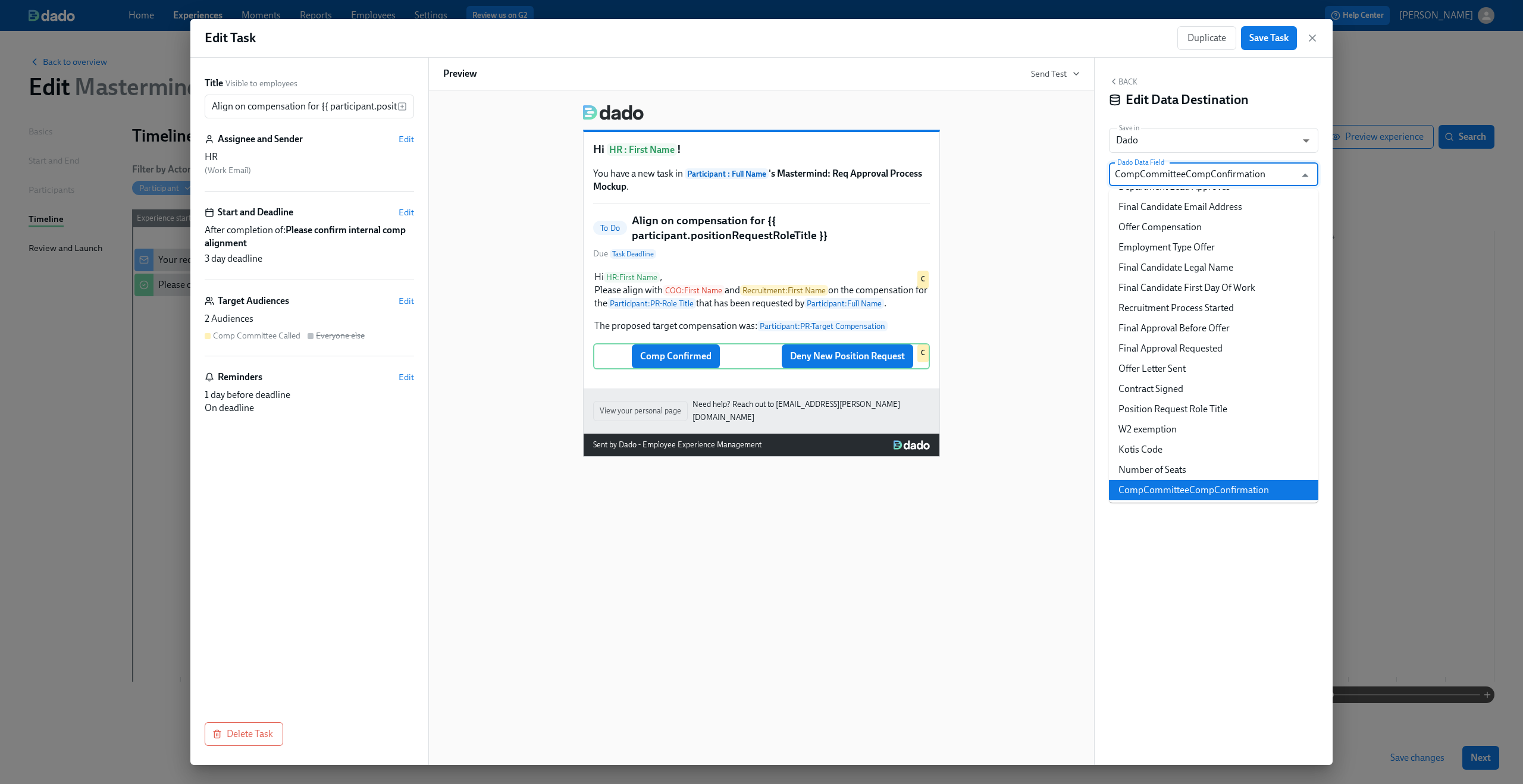
click at [1274, 177] on input "CompCommitteeCompConfirmation" at bounding box center [1205, 174] width 180 height 24
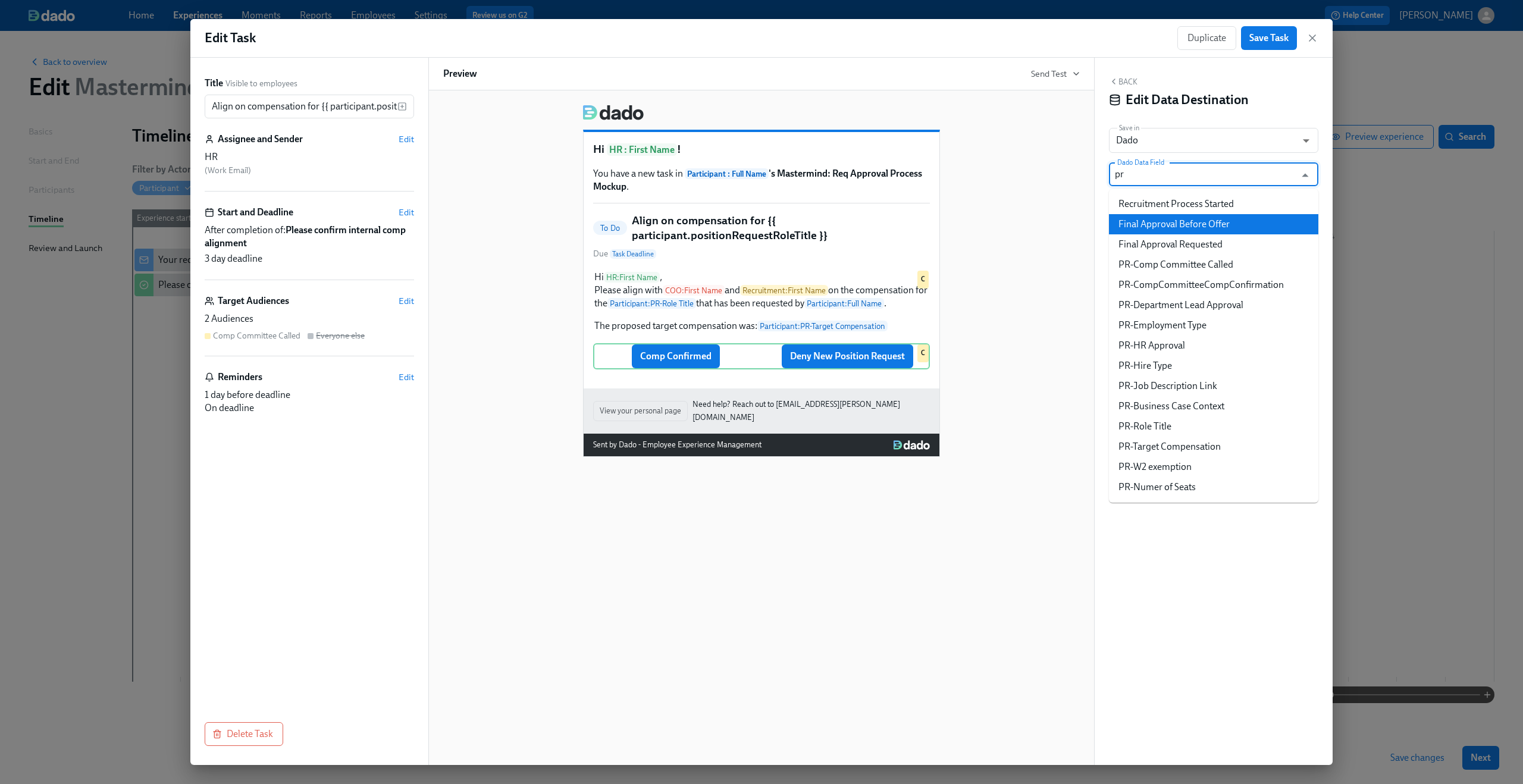
scroll to position [60, 0]
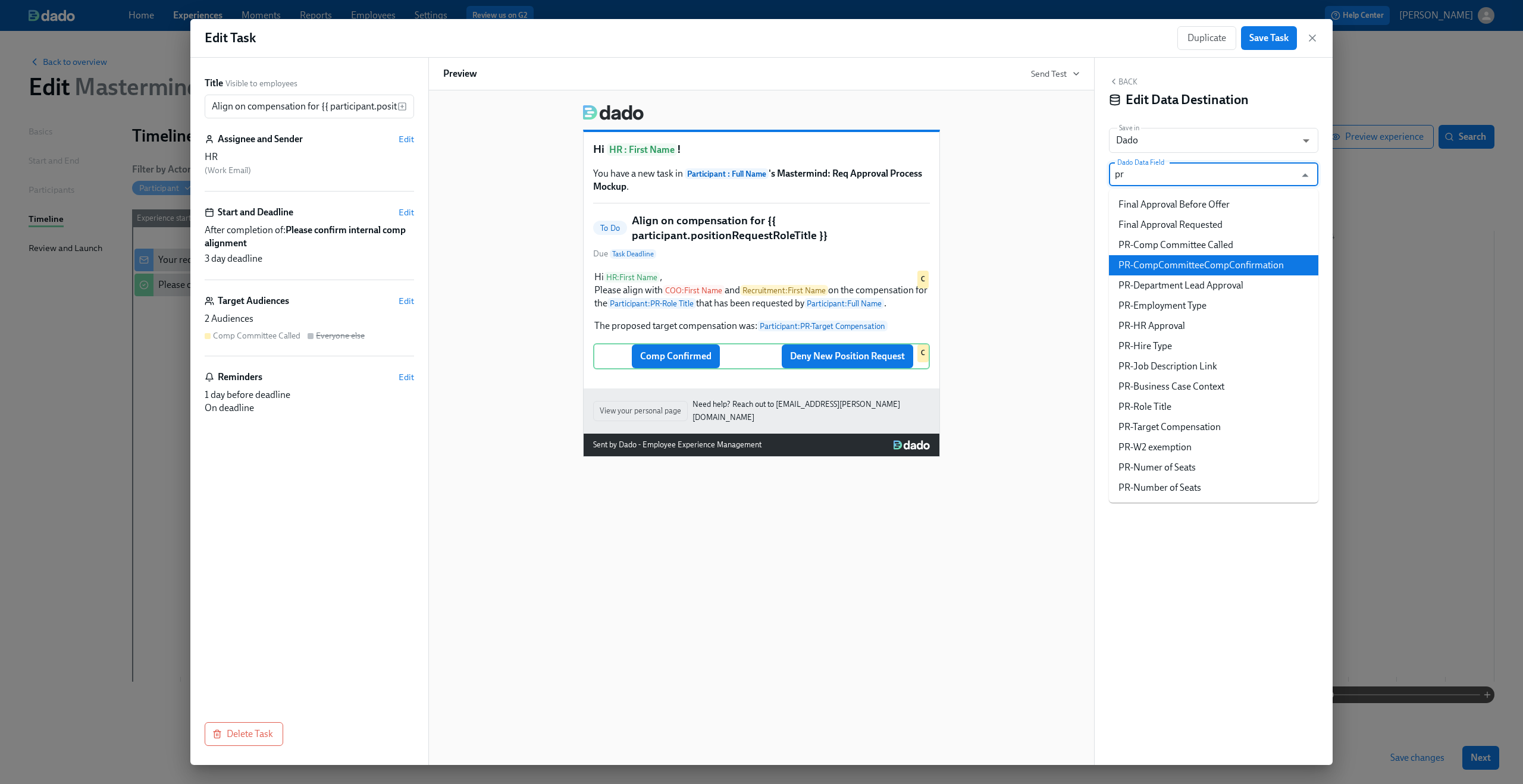
click at [1237, 271] on li "PR-CompCommitteeCompConfirmation" at bounding box center [1213, 265] width 209 height 20
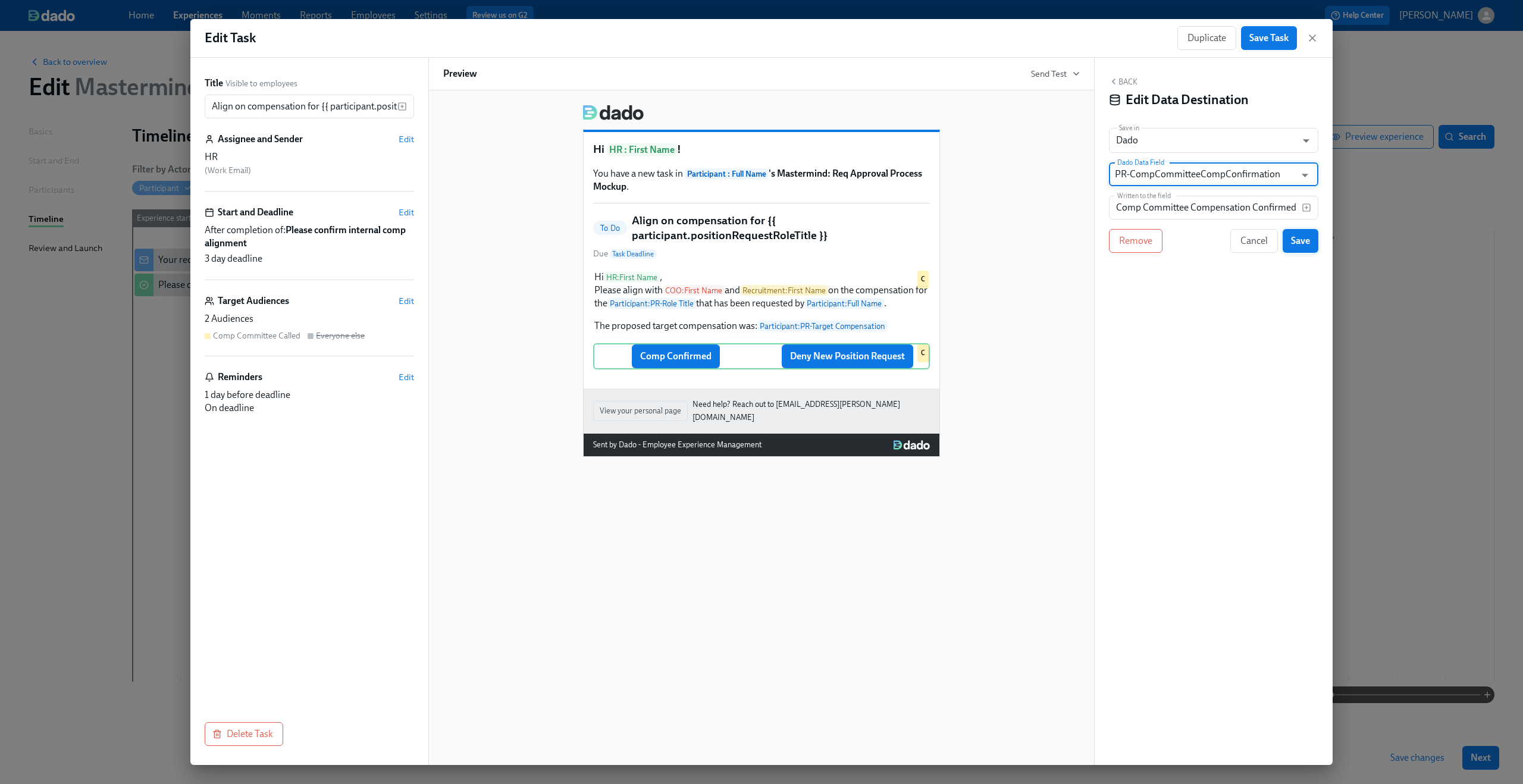
type input "PR-CompCommitteeCompConfirmation"
click at [1301, 236] on span "Save" at bounding box center [1301, 241] width 19 height 12
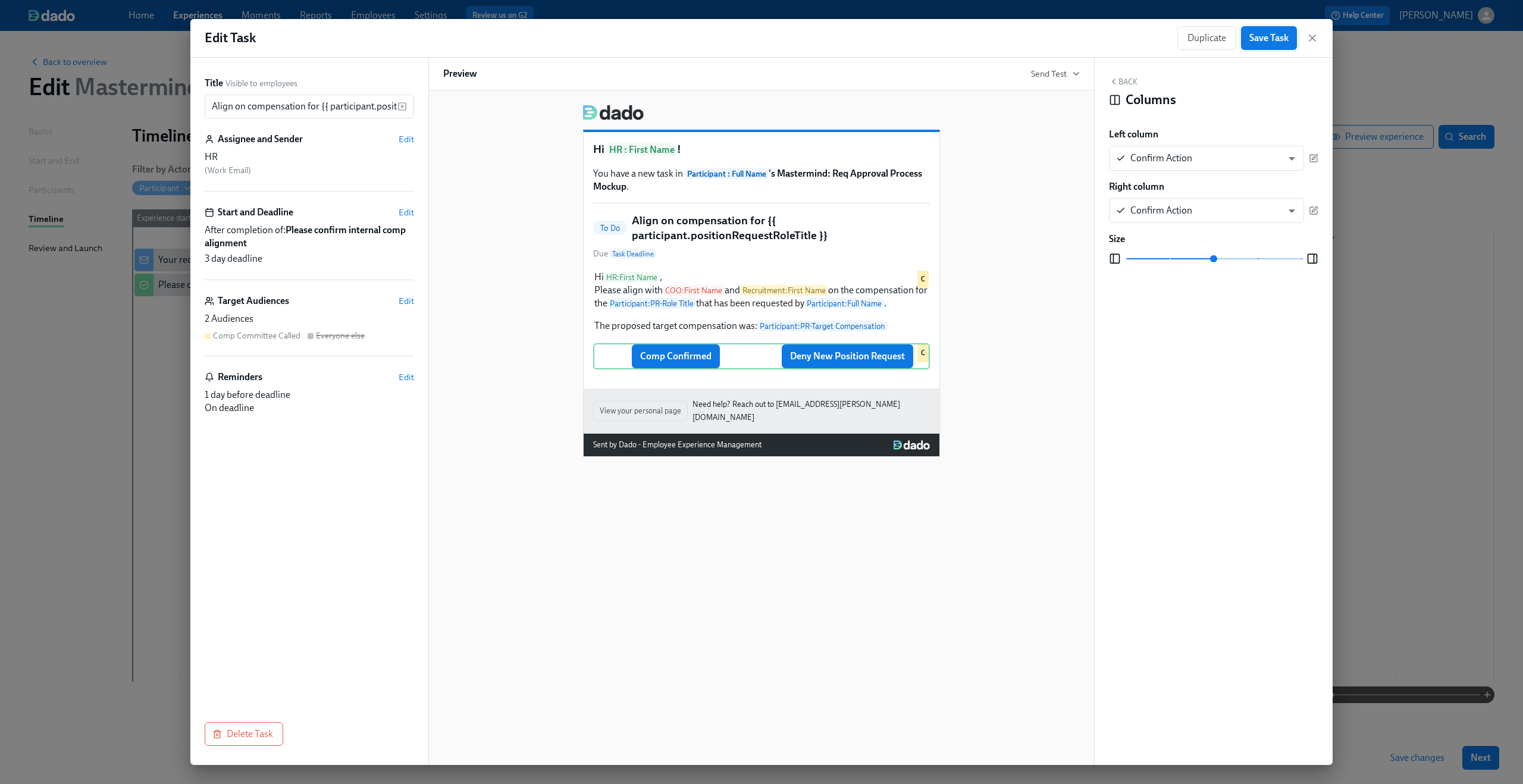
click at [1274, 37] on span "Save Task" at bounding box center [1269, 38] width 39 height 12
click at [1318, 35] on icon "button" at bounding box center [1313, 38] width 12 height 12
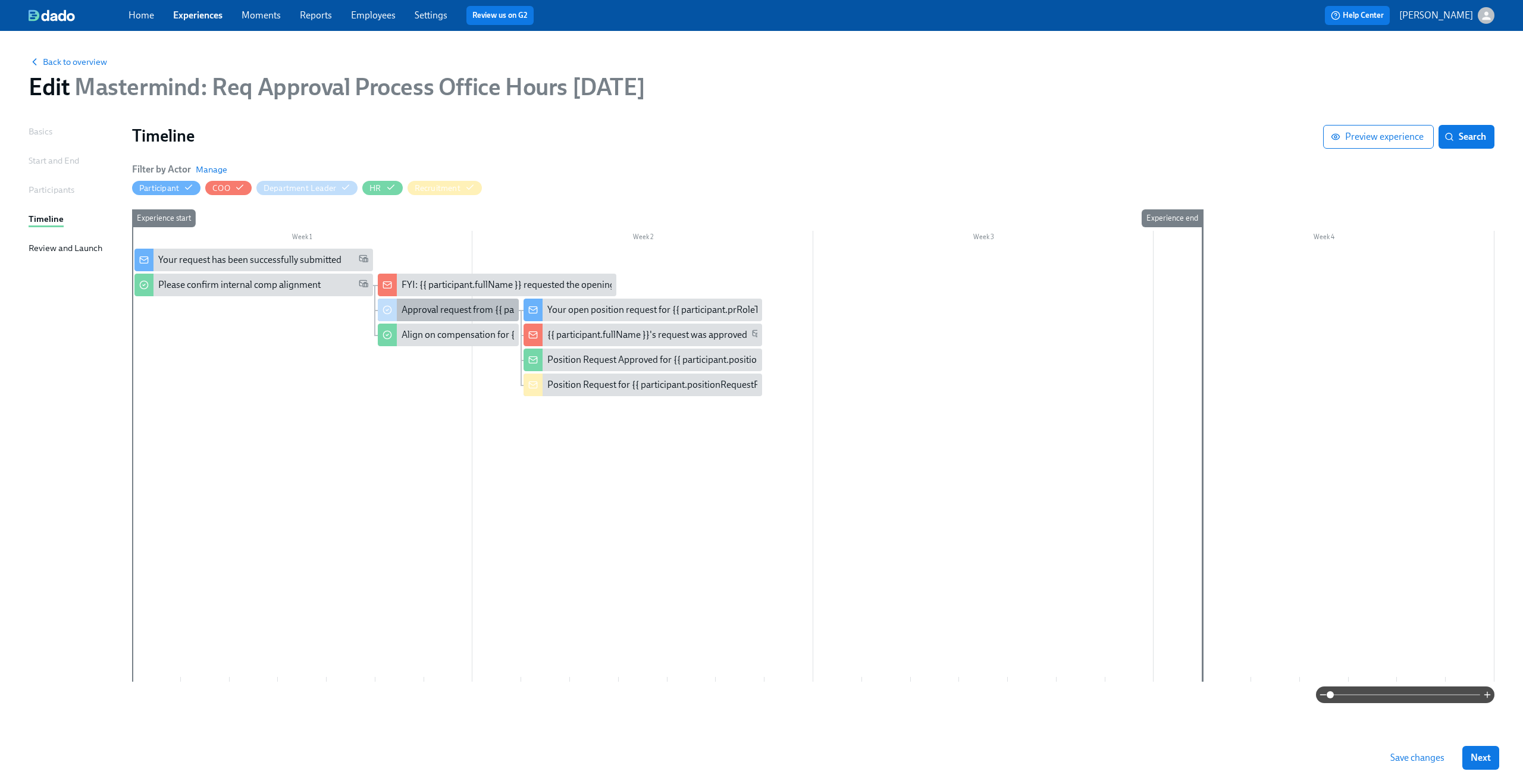
click at [410, 309] on div "Approval request from {{ participant.fullName }}" at bounding box center [499, 310] width 196 height 13
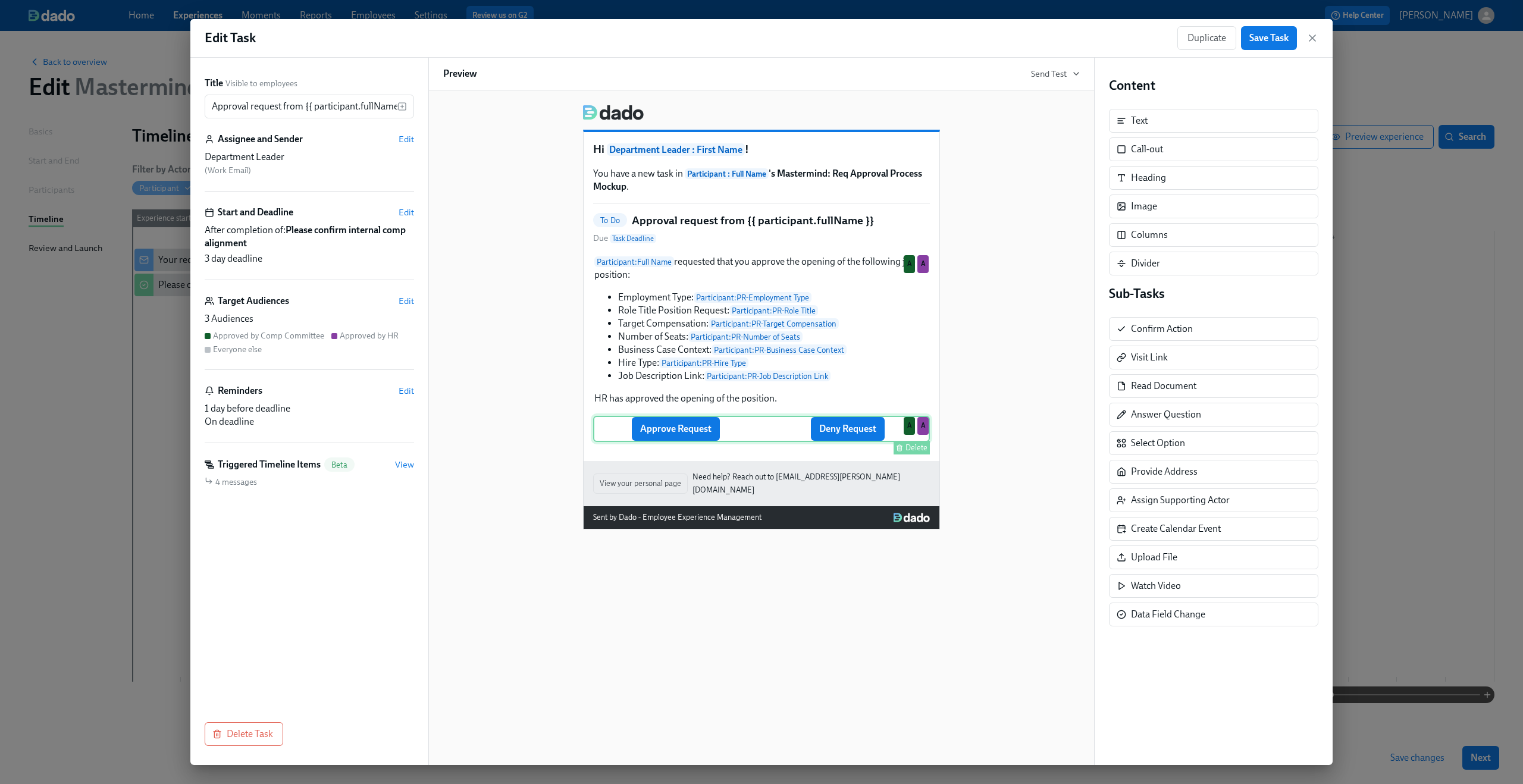
click at [658, 440] on div "Approve Request Deny Request Delete A A" at bounding box center [761, 428] width 337 height 26
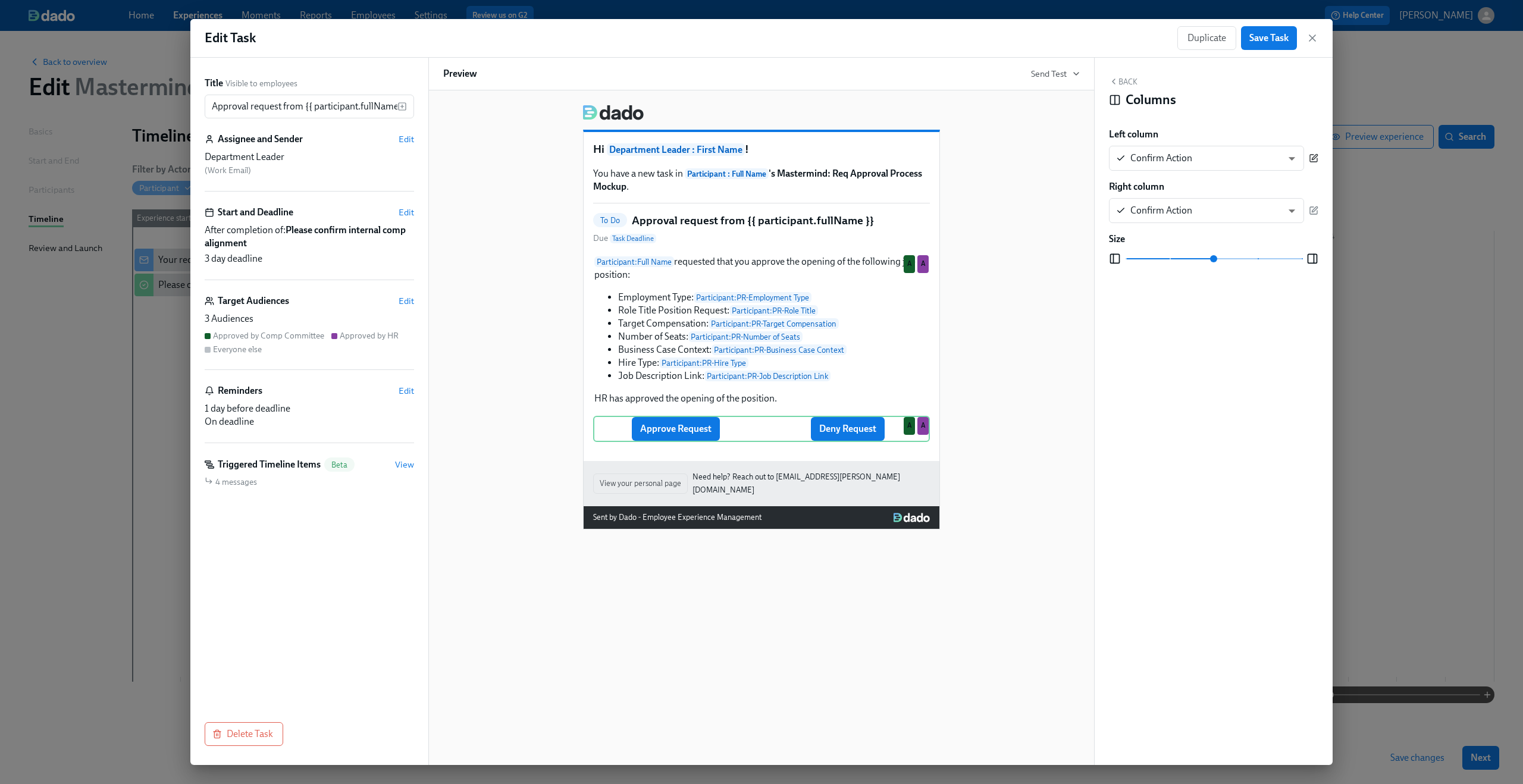
click at [1318, 154] on icon "button" at bounding box center [1314, 158] width 10 height 10
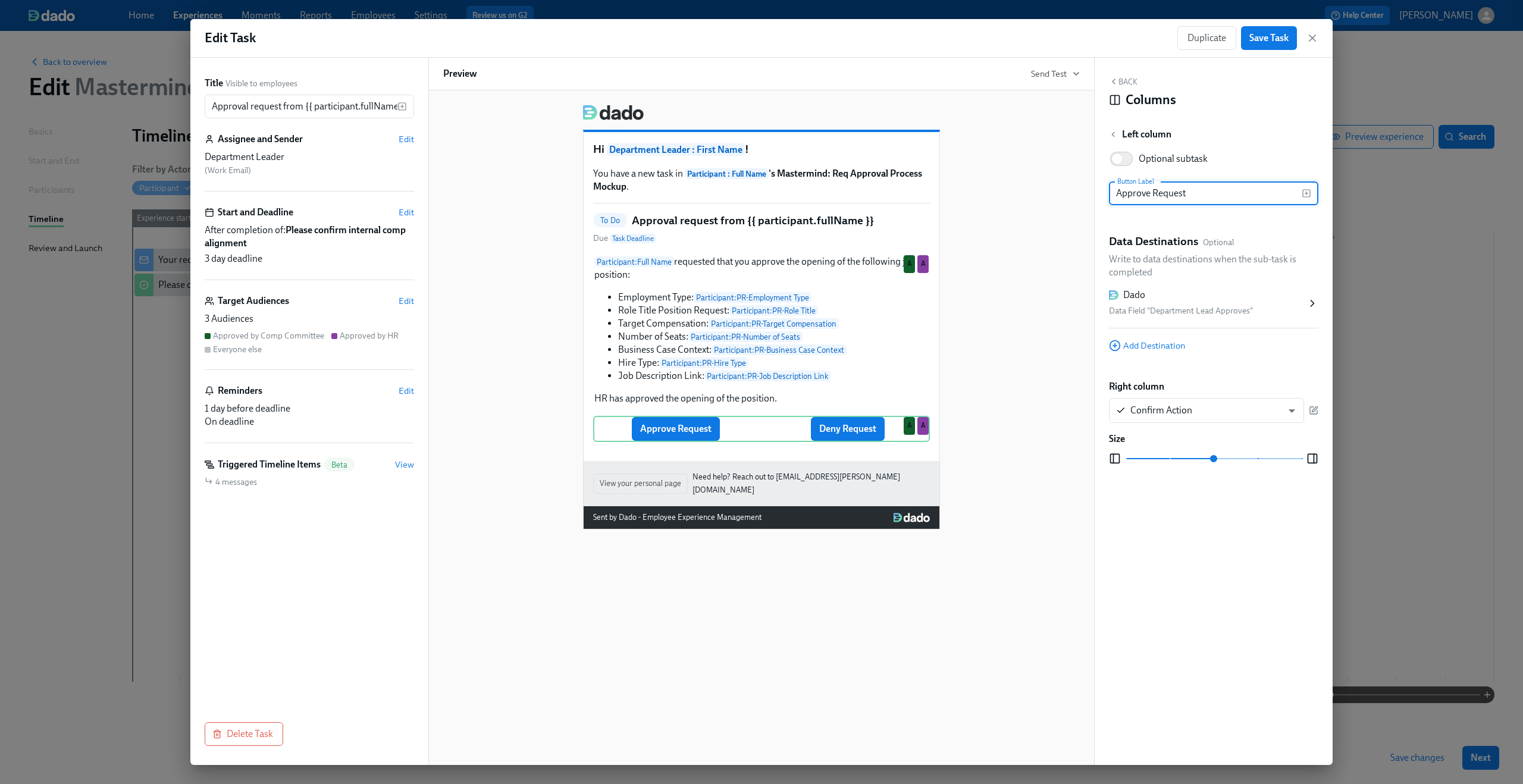
click at [1233, 310] on div "Data Field "Department Lead Approves"" at bounding box center [1208, 311] width 198 height 14
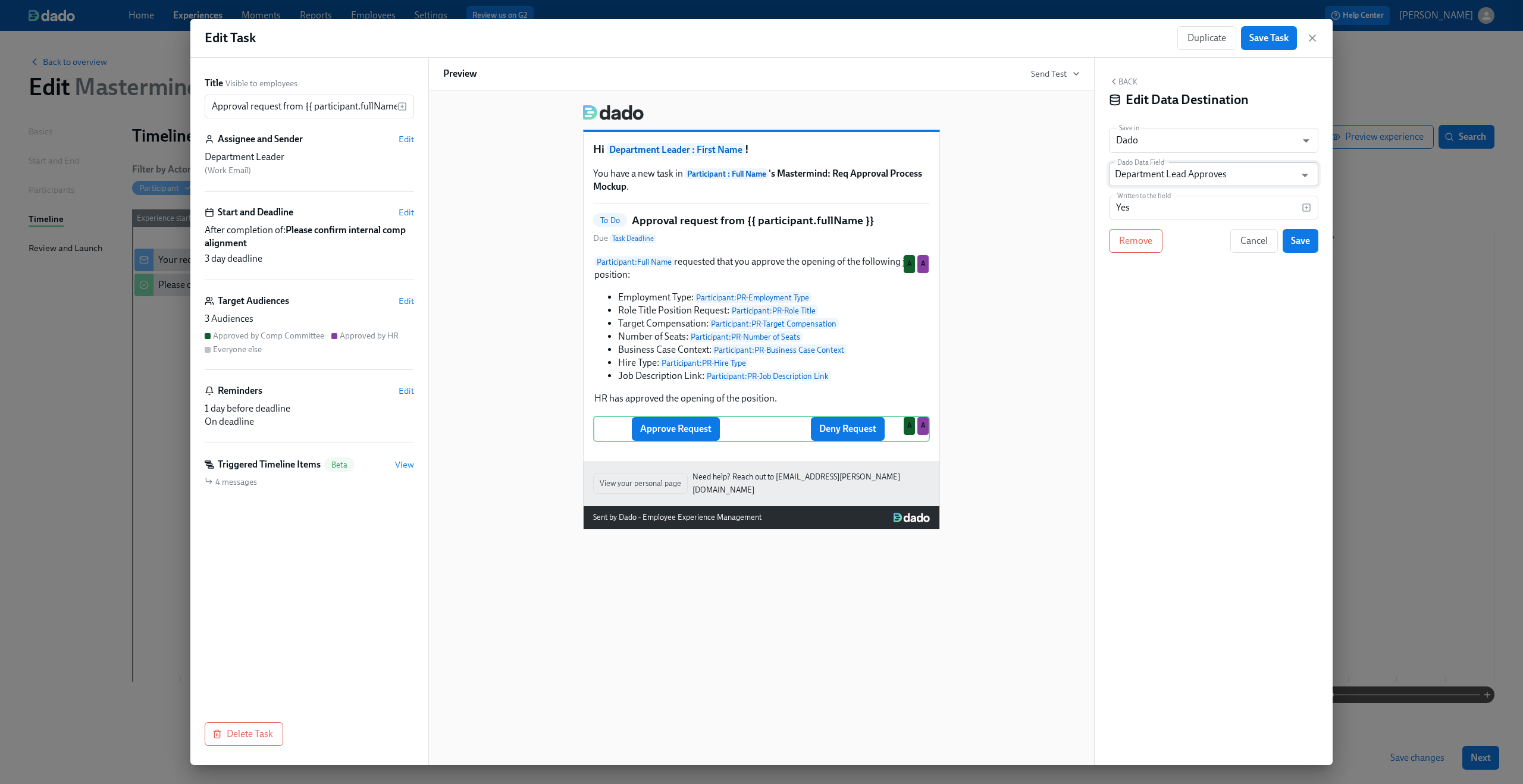
click at [1208, 177] on input "Department Lead Approves" at bounding box center [1205, 174] width 180 height 24
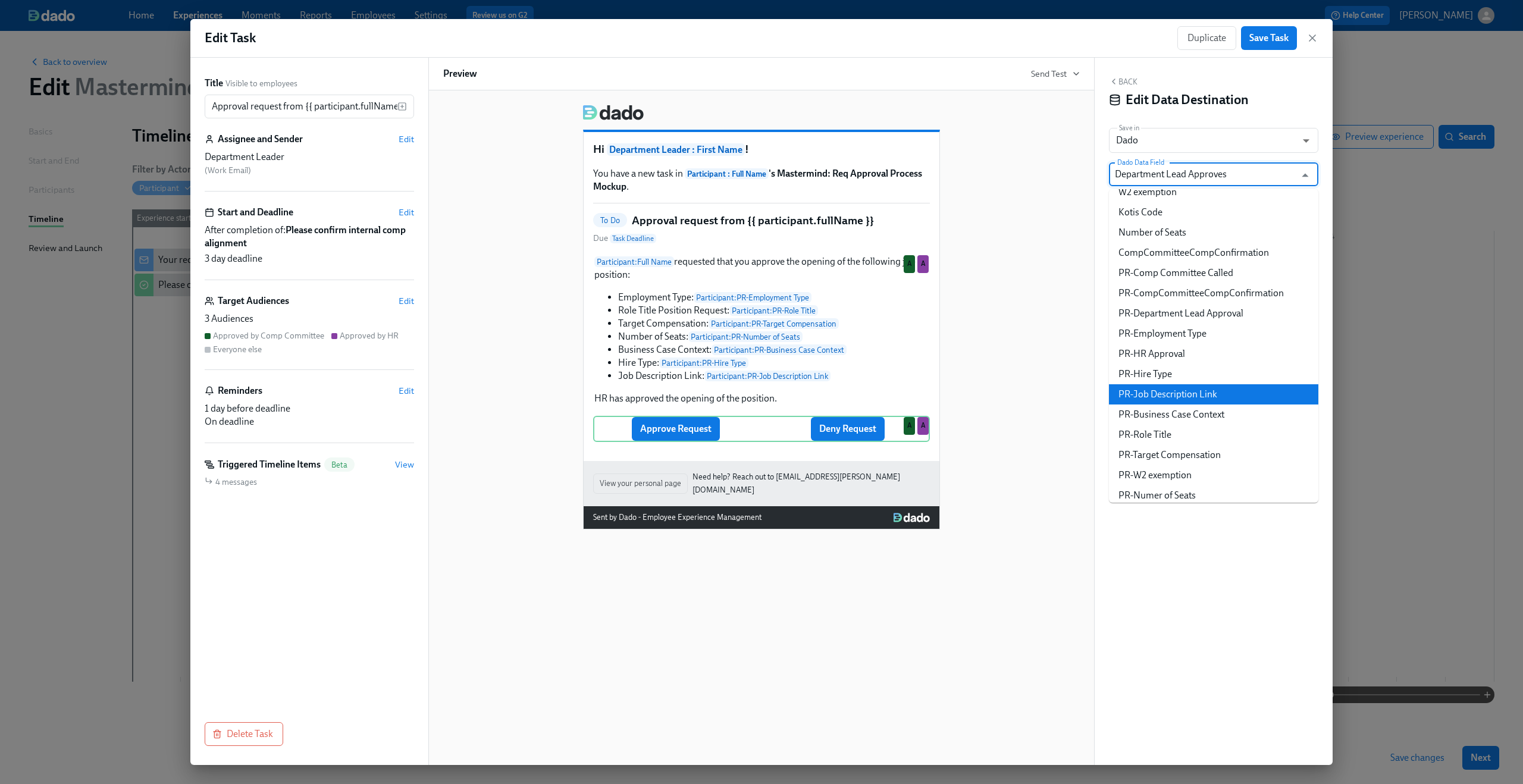
scroll to position [842, 0]
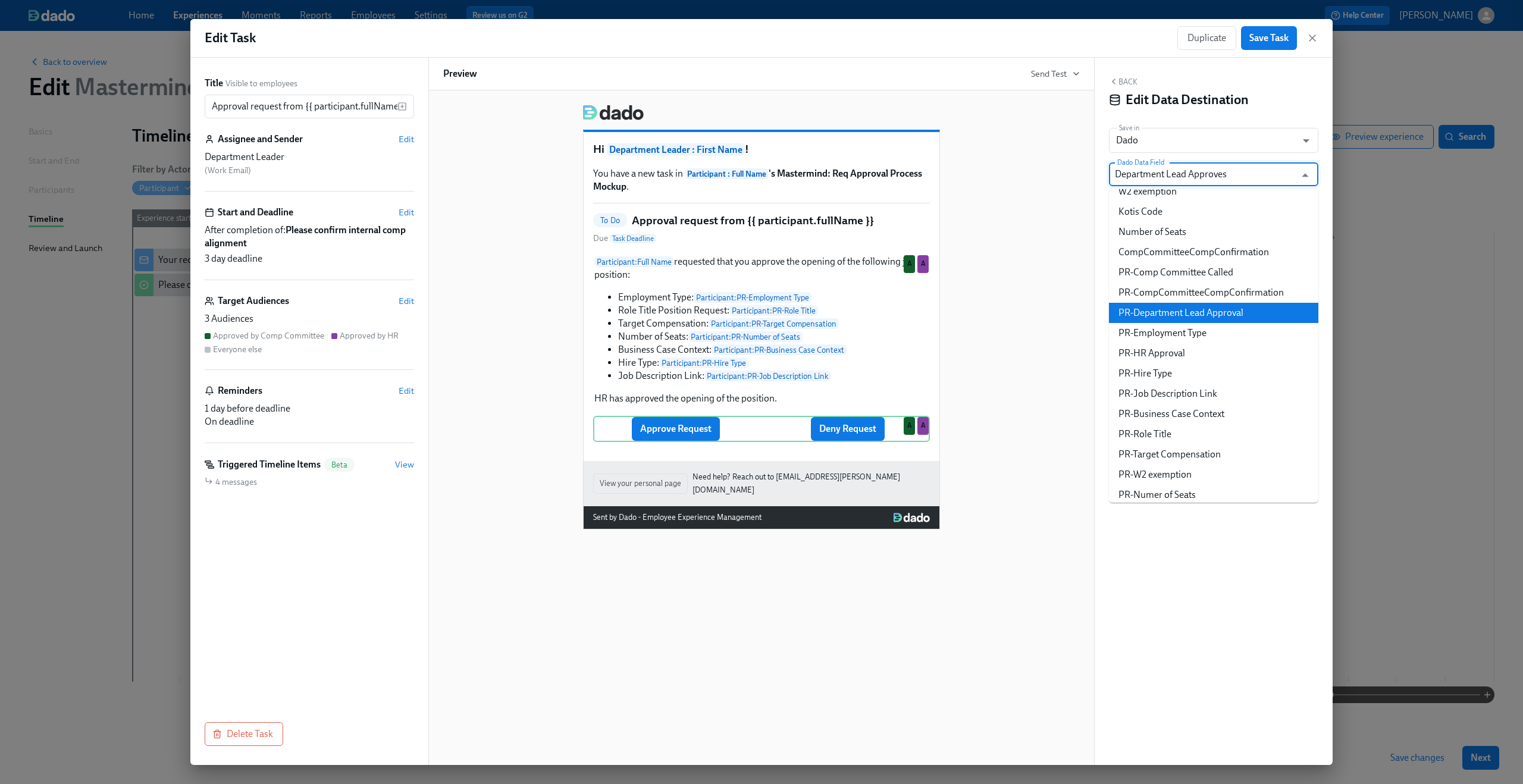
click at [1190, 315] on li "PR-Department Lead Approval" at bounding box center [1213, 313] width 209 height 20
type input "PR-Department Lead Approval"
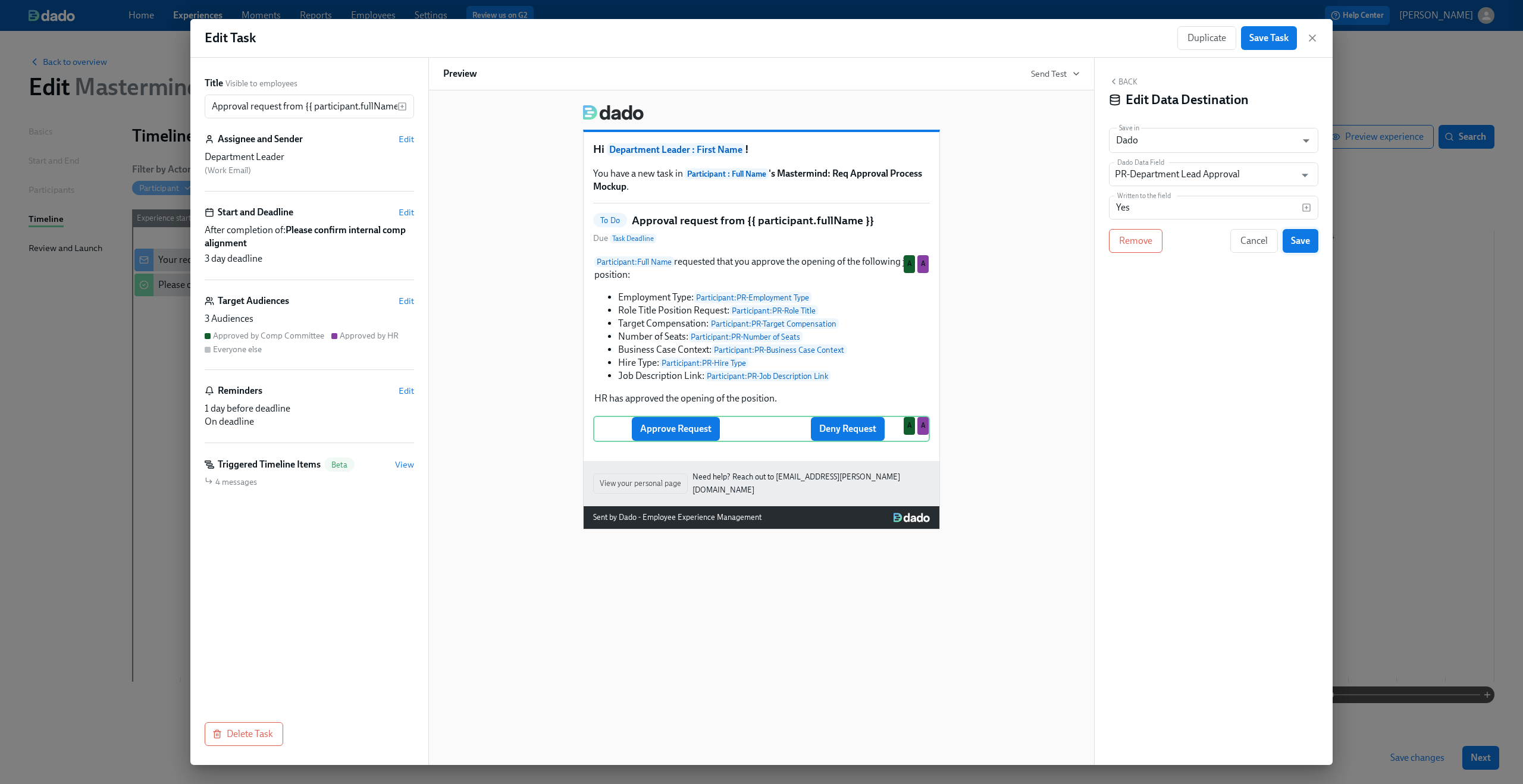
click at [1302, 242] on span "Save" at bounding box center [1301, 241] width 19 height 12
click at [852, 437] on div "Approve Request Deny Request Delete A A" at bounding box center [761, 428] width 337 height 26
click at [1317, 210] on icon "button" at bounding box center [1314, 211] width 10 height 10
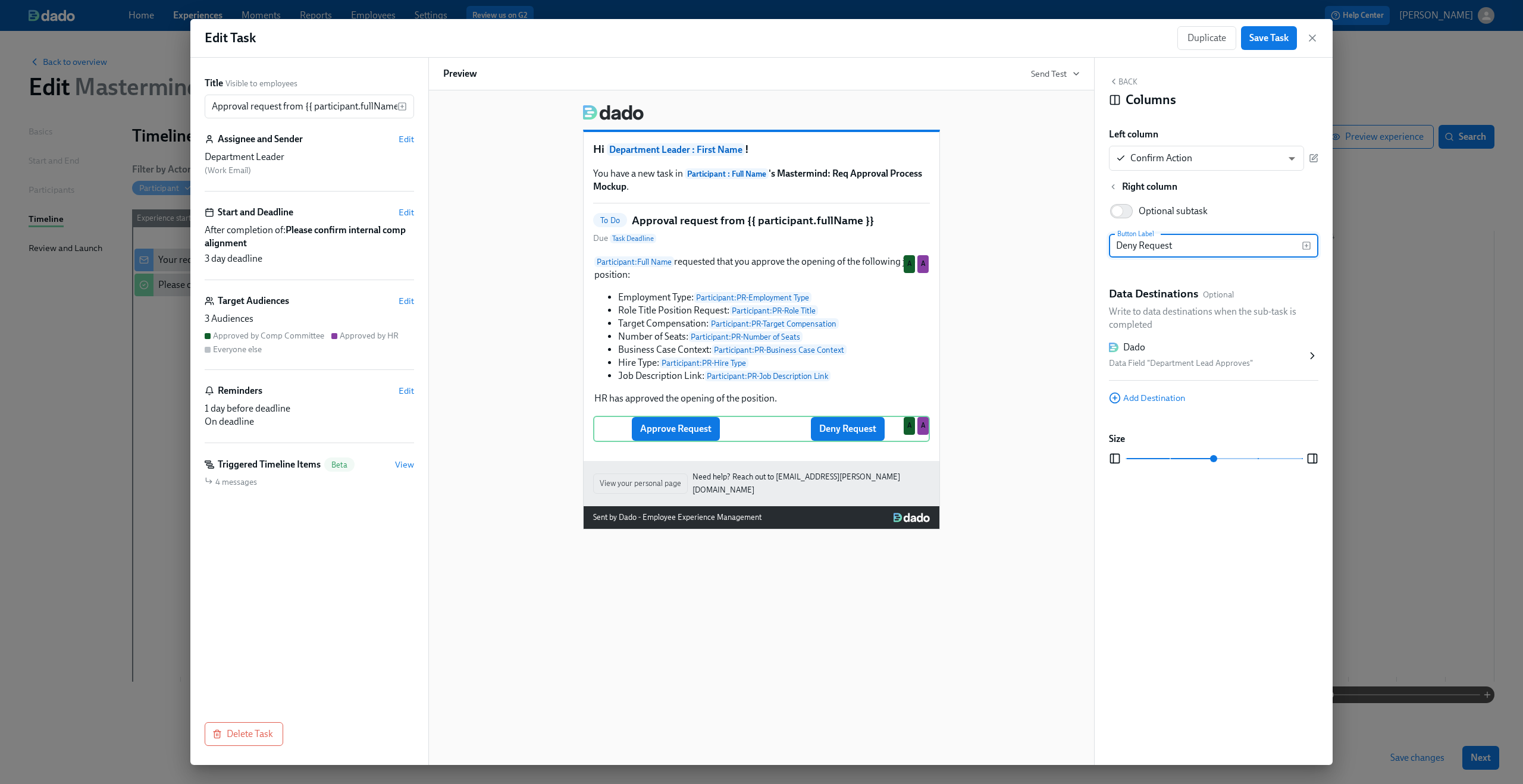
click at [1234, 354] on div "Dado" at bounding box center [1208, 348] width 198 height 13
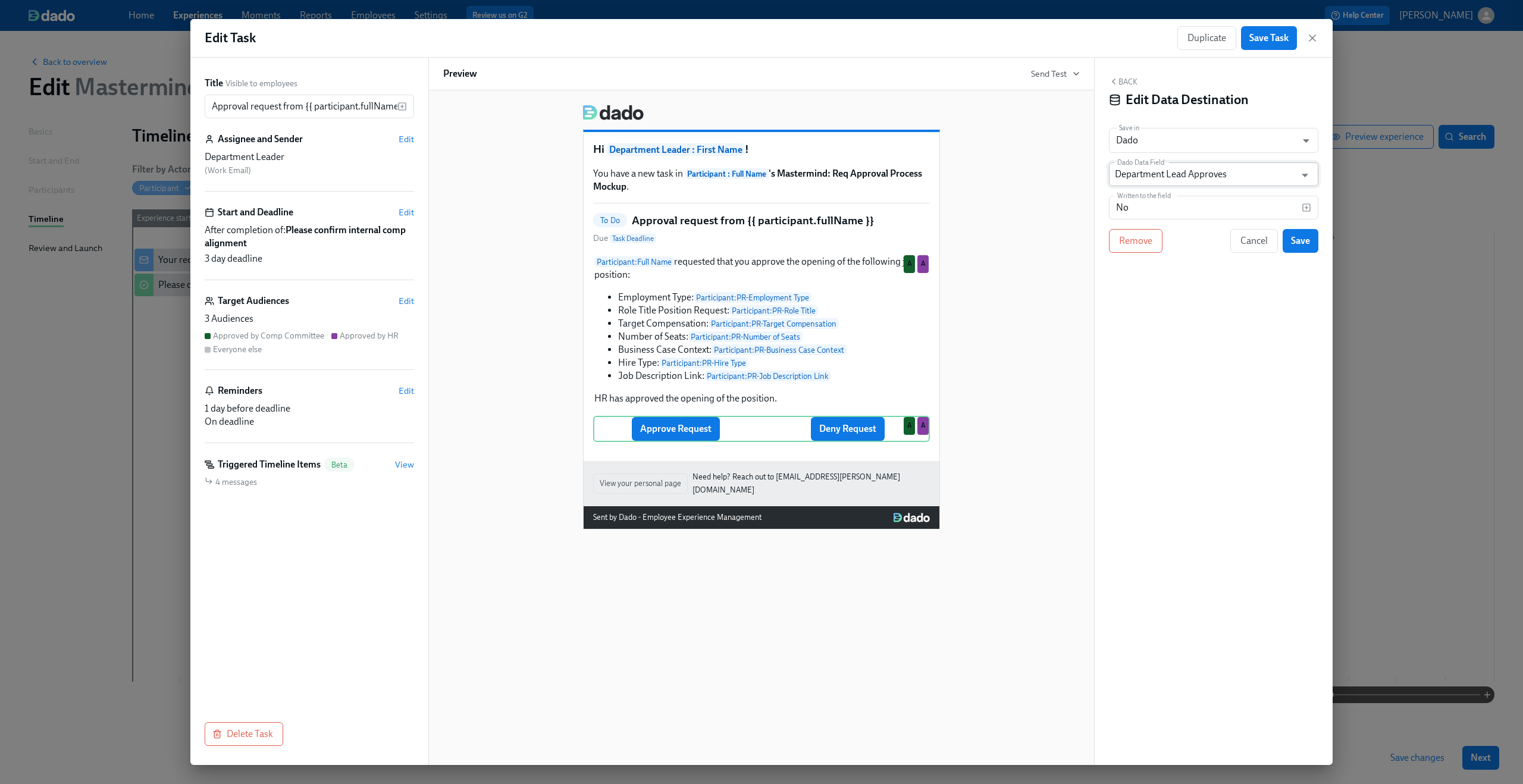
click at [1241, 178] on input "Department Lead Approves" at bounding box center [1205, 174] width 180 height 24
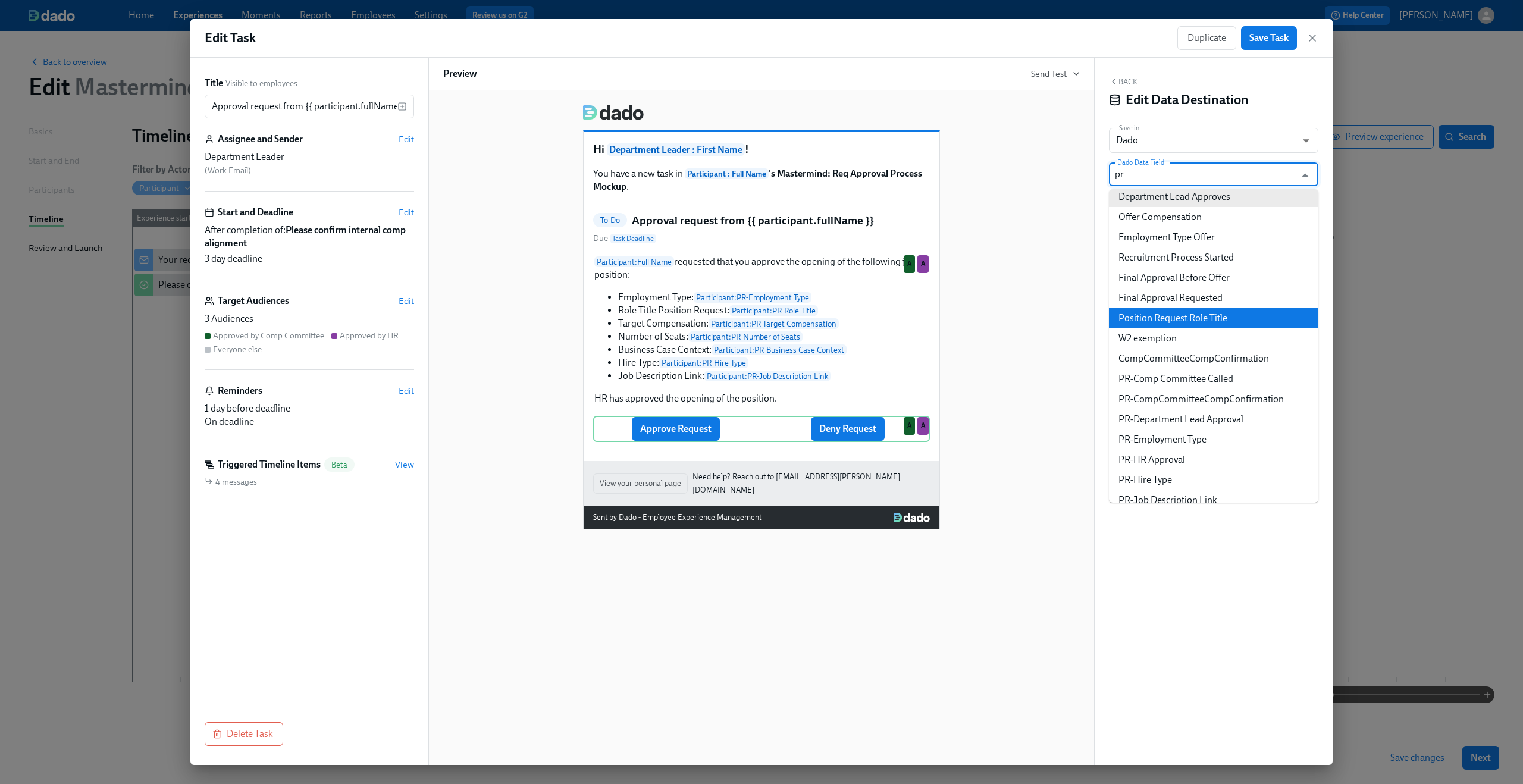
scroll to position [27, 0]
click at [1155, 327] on li "PR-Department Lead Approval" at bounding box center [1213, 318] width 209 height 20
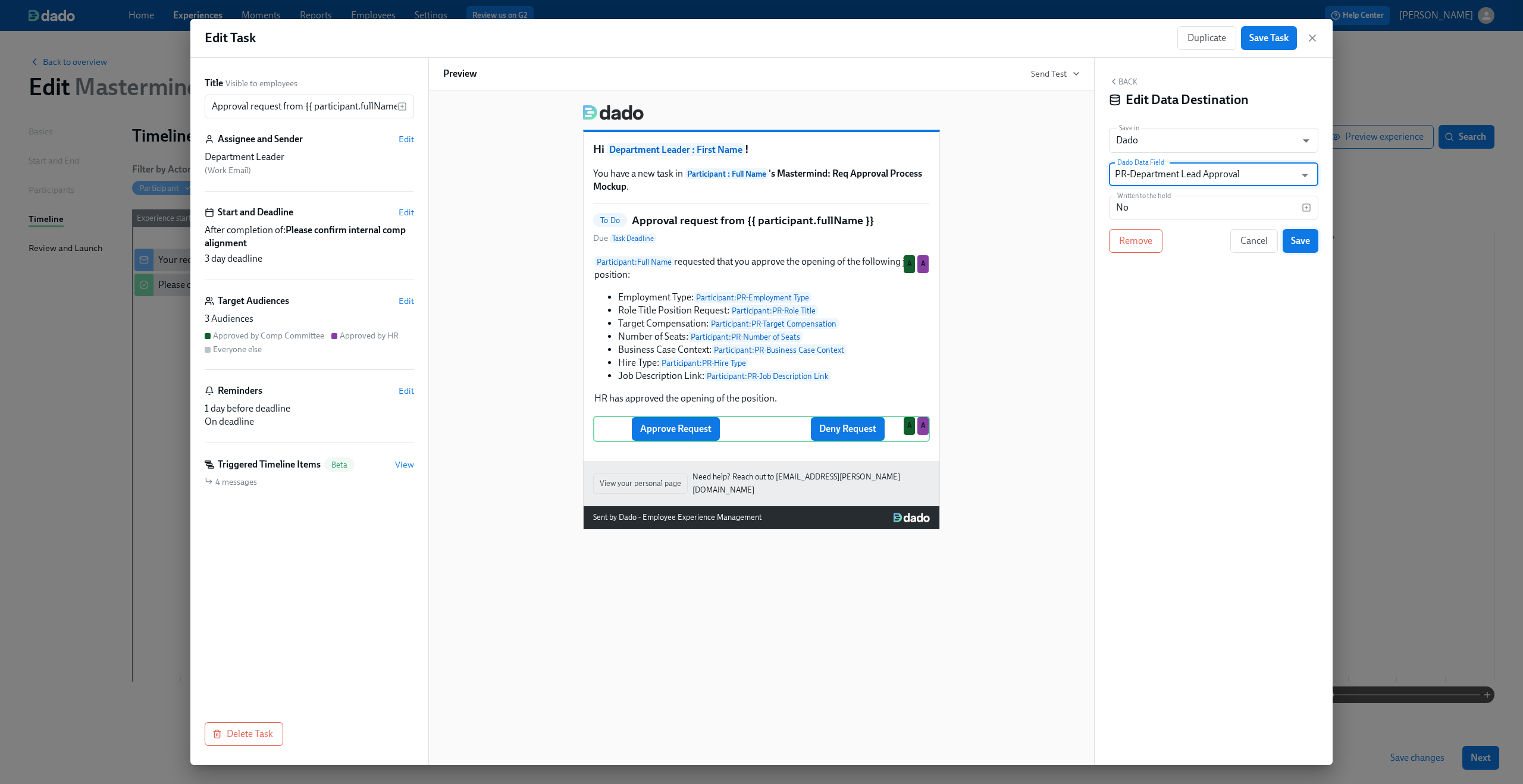
type input "PR-Department Lead Approval"
click at [1313, 243] on button "Save" at bounding box center [1300, 240] width 36 height 24
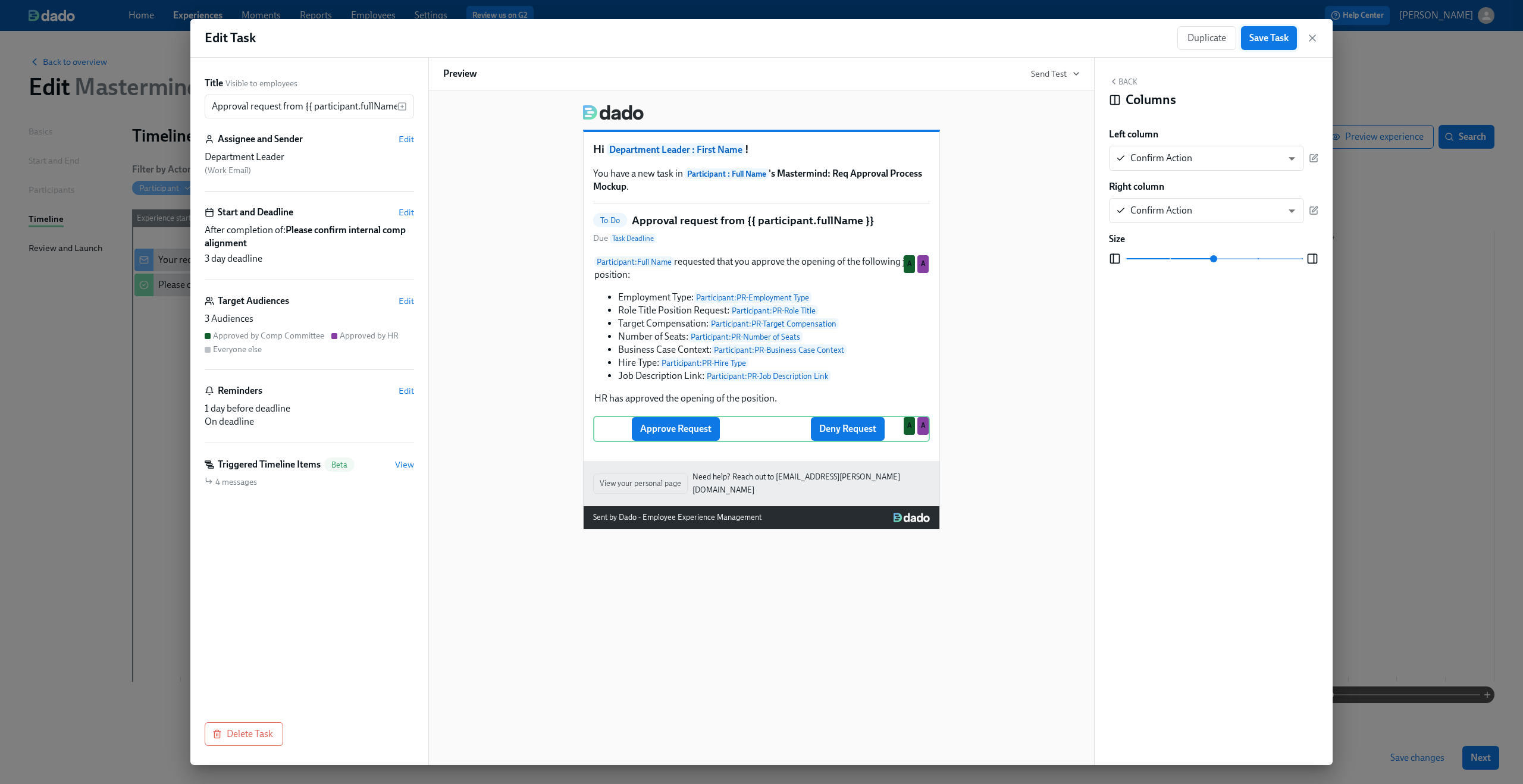
click at [1292, 39] on button "Save Task" at bounding box center [1269, 37] width 56 height 24
click at [1317, 33] on icon "button" at bounding box center [1313, 38] width 12 height 12
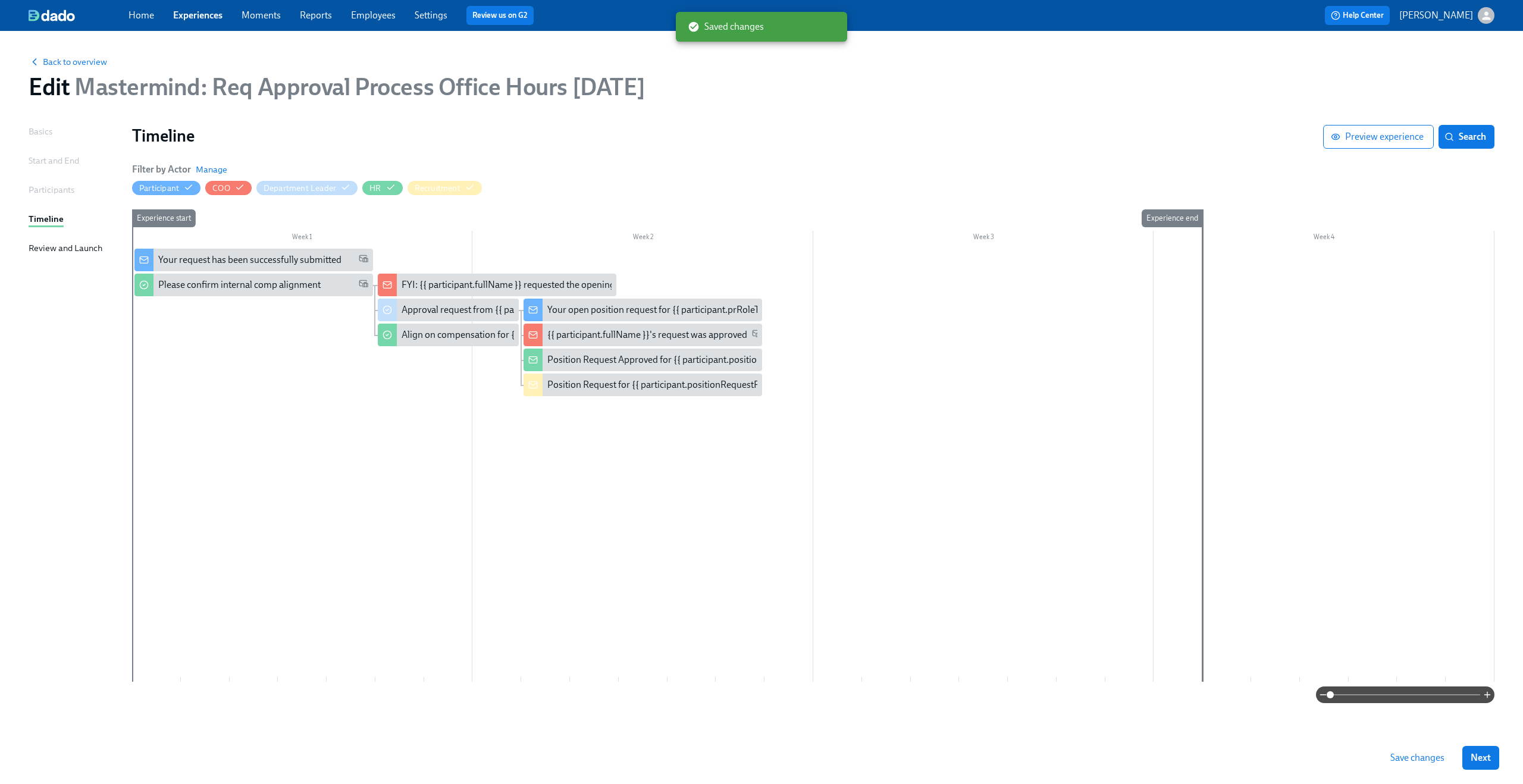
click at [302, 407] on div at bounding box center [813, 465] width 1363 height 433
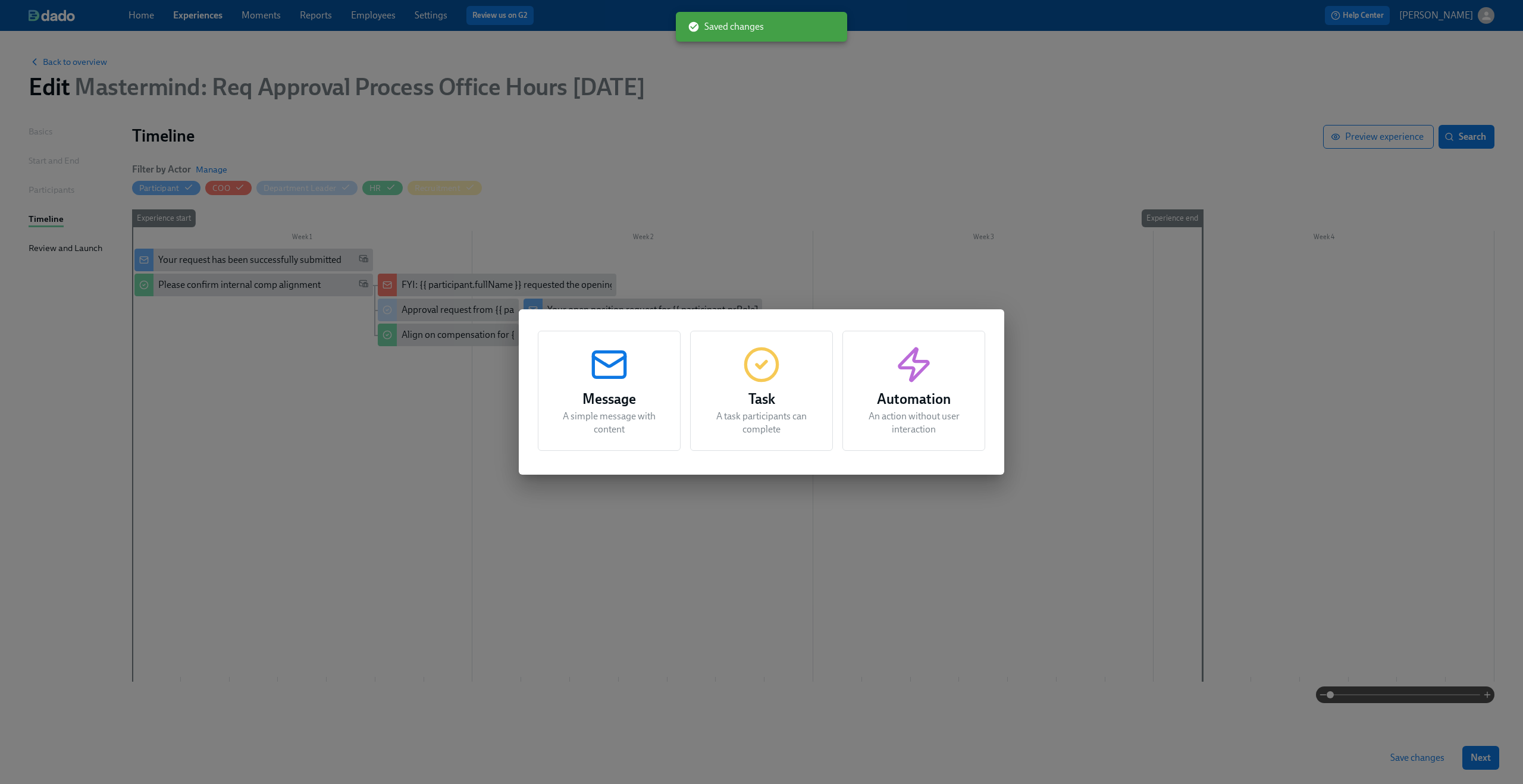
click at [299, 401] on div "Message A simple message with content Task A task participants can complete Aut…" at bounding box center [761, 392] width 1523 height 784
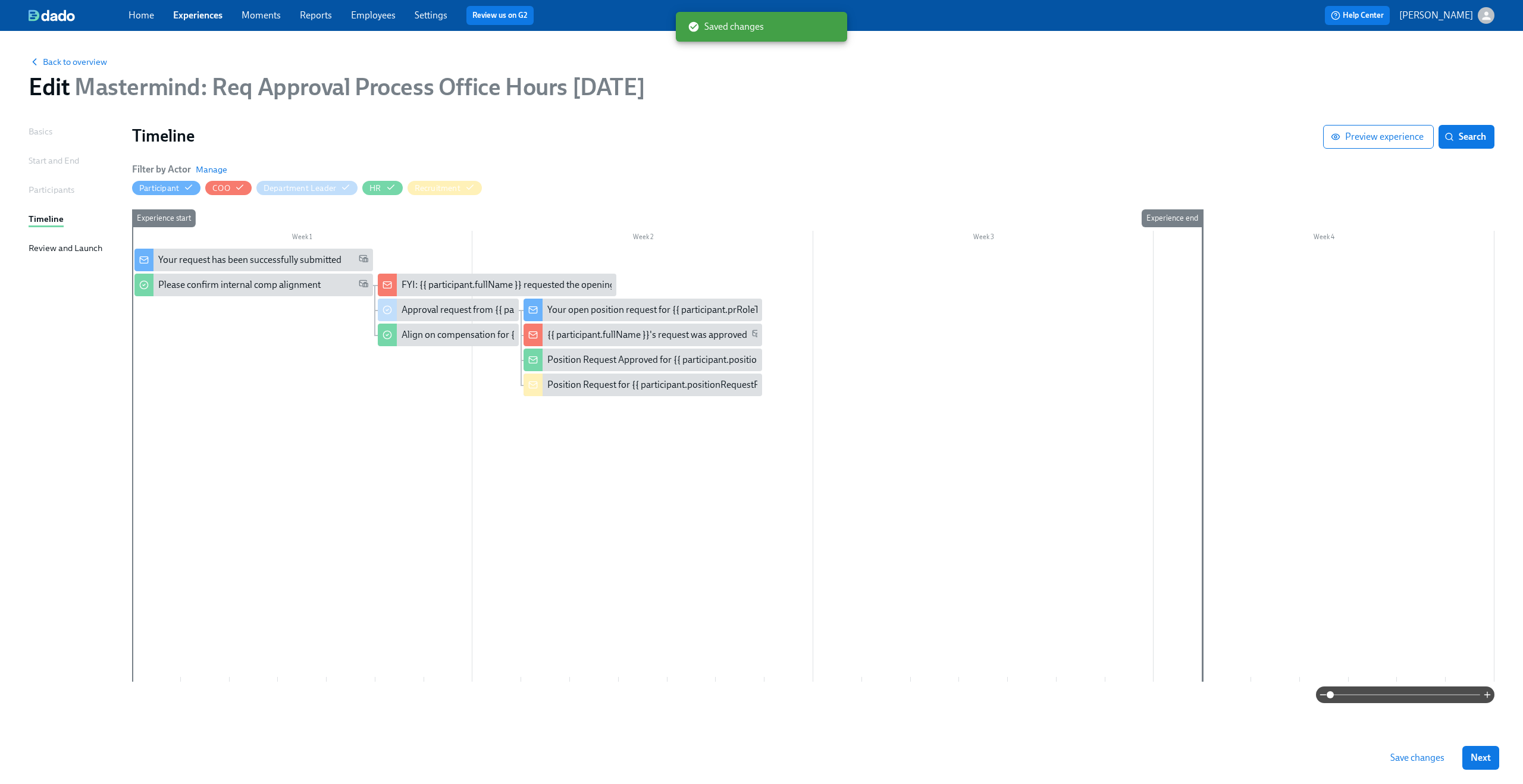
click at [1398, 758] on span "Save changes" at bounding box center [1418, 758] width 54 height 12
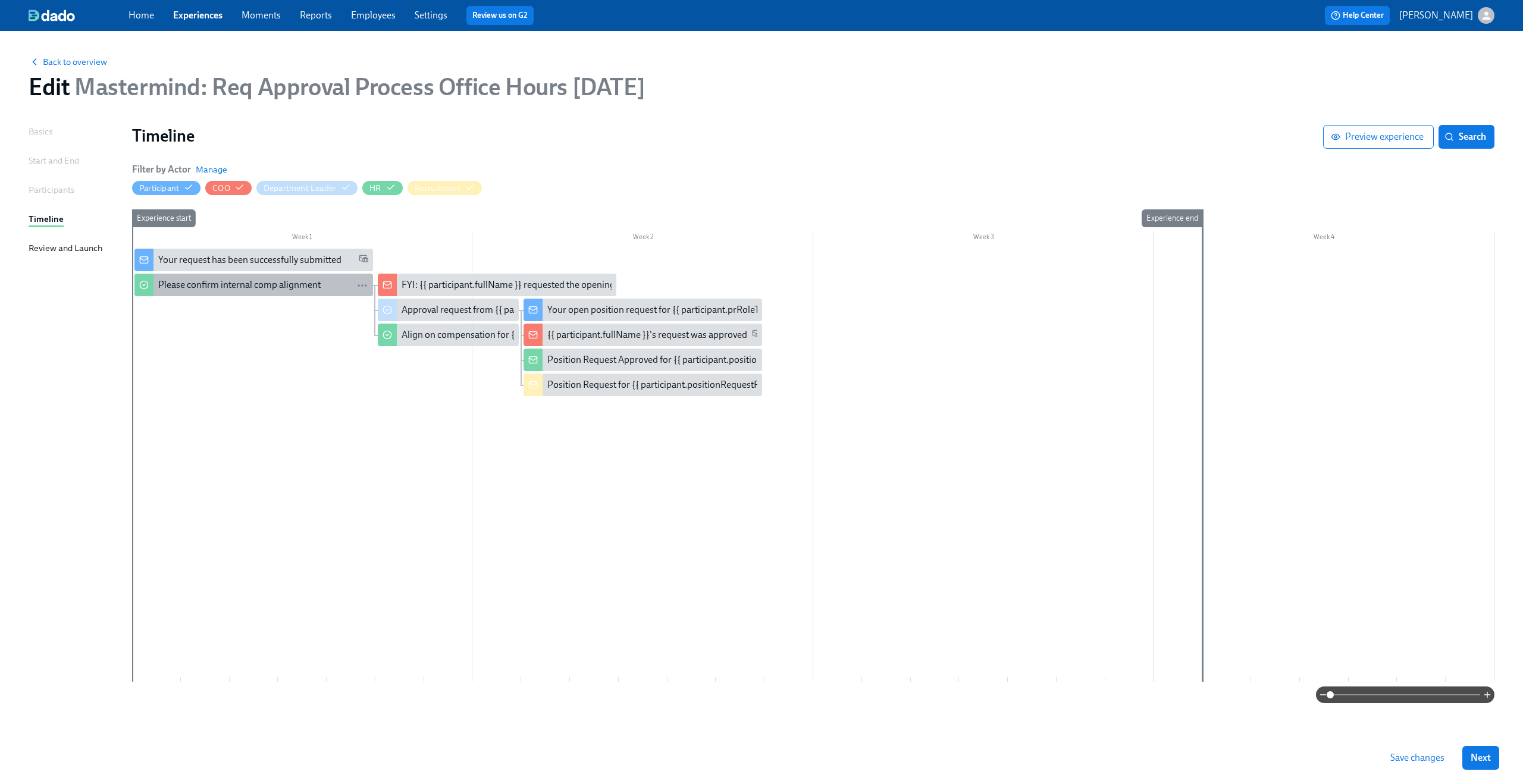
click at [314, 286] on div "Please confirm internal comp alignment" at bounding box center [239, 285] width 162 height 13
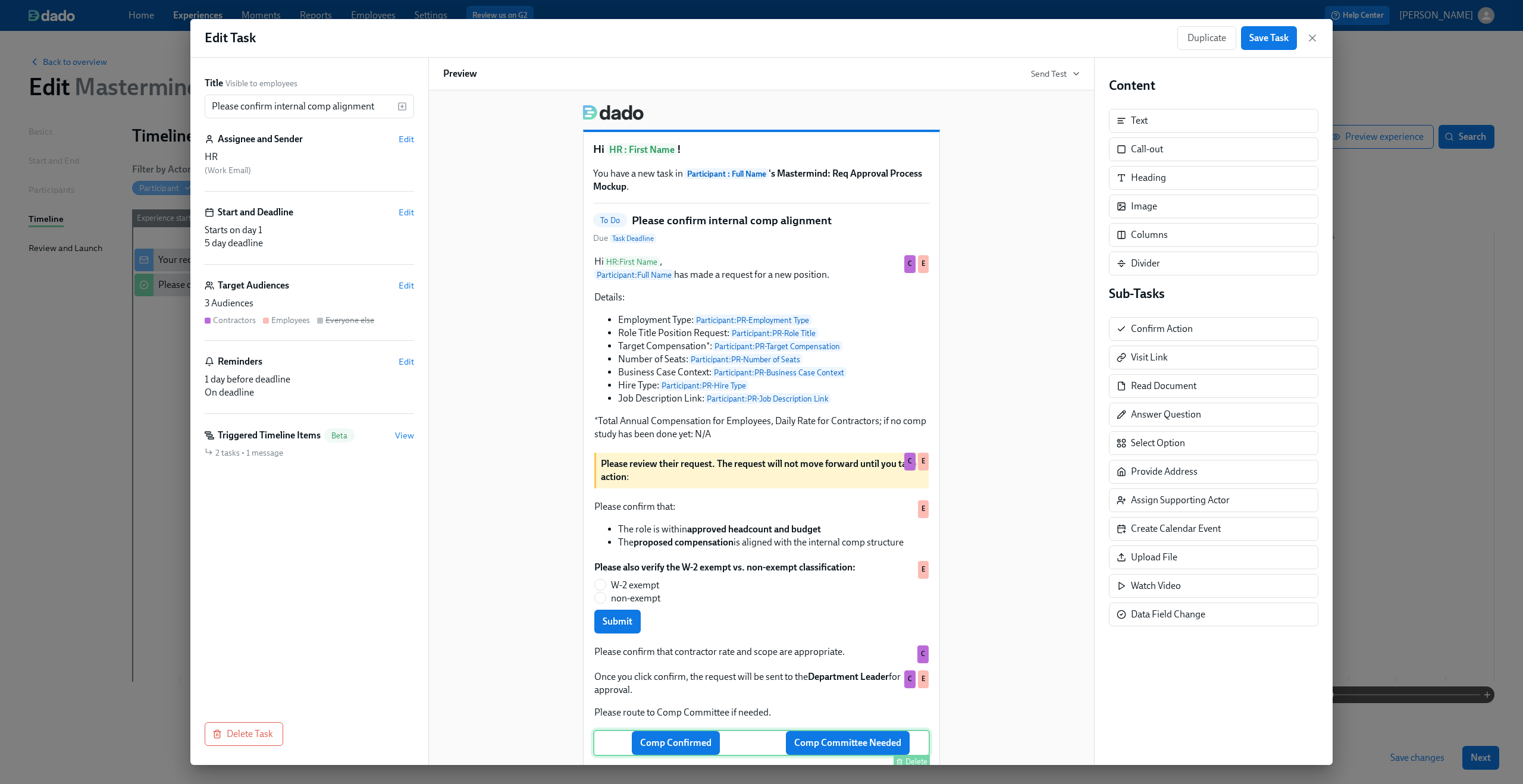
click at [856, 753] on div "Comp Confirmed Comp Committee Needed Delete" at bounding box center [761, 742] width 337 height 26
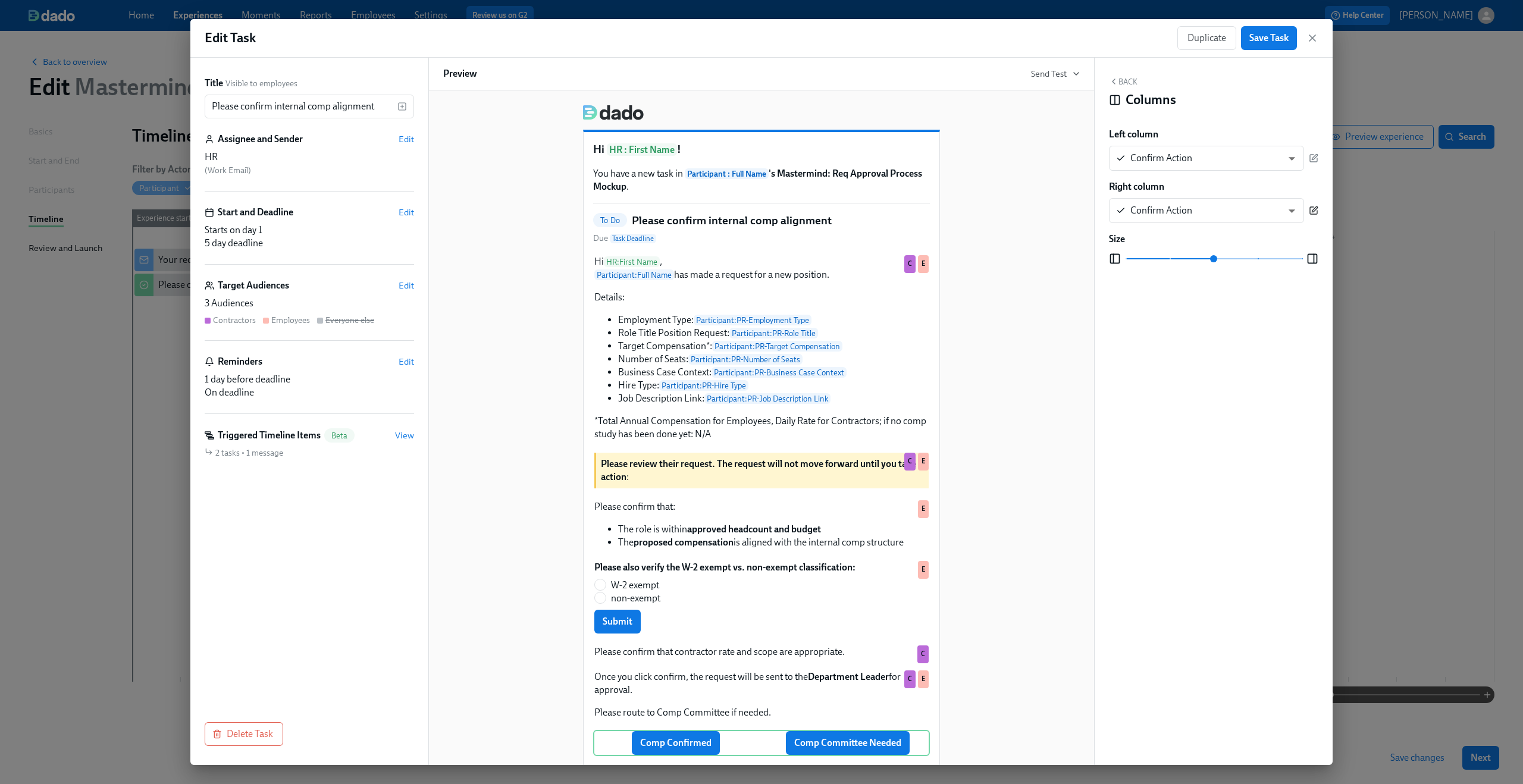
click at [1314, 210] on icon "button" at bounding box center [1314, 211] width 10 height 10
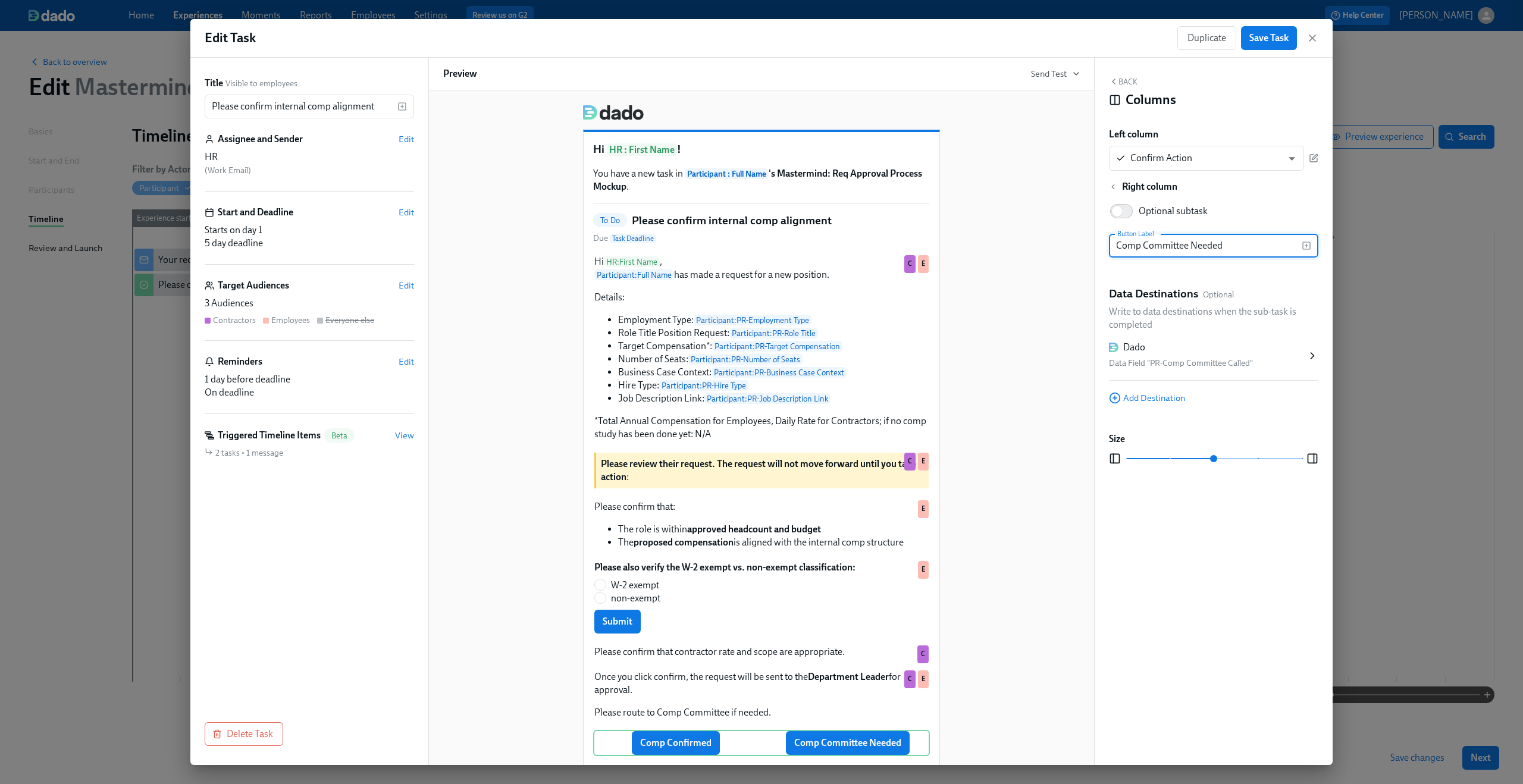
click at [1121, 83] on button "Back" at bounding box center [1123, 81] width 28 height 10
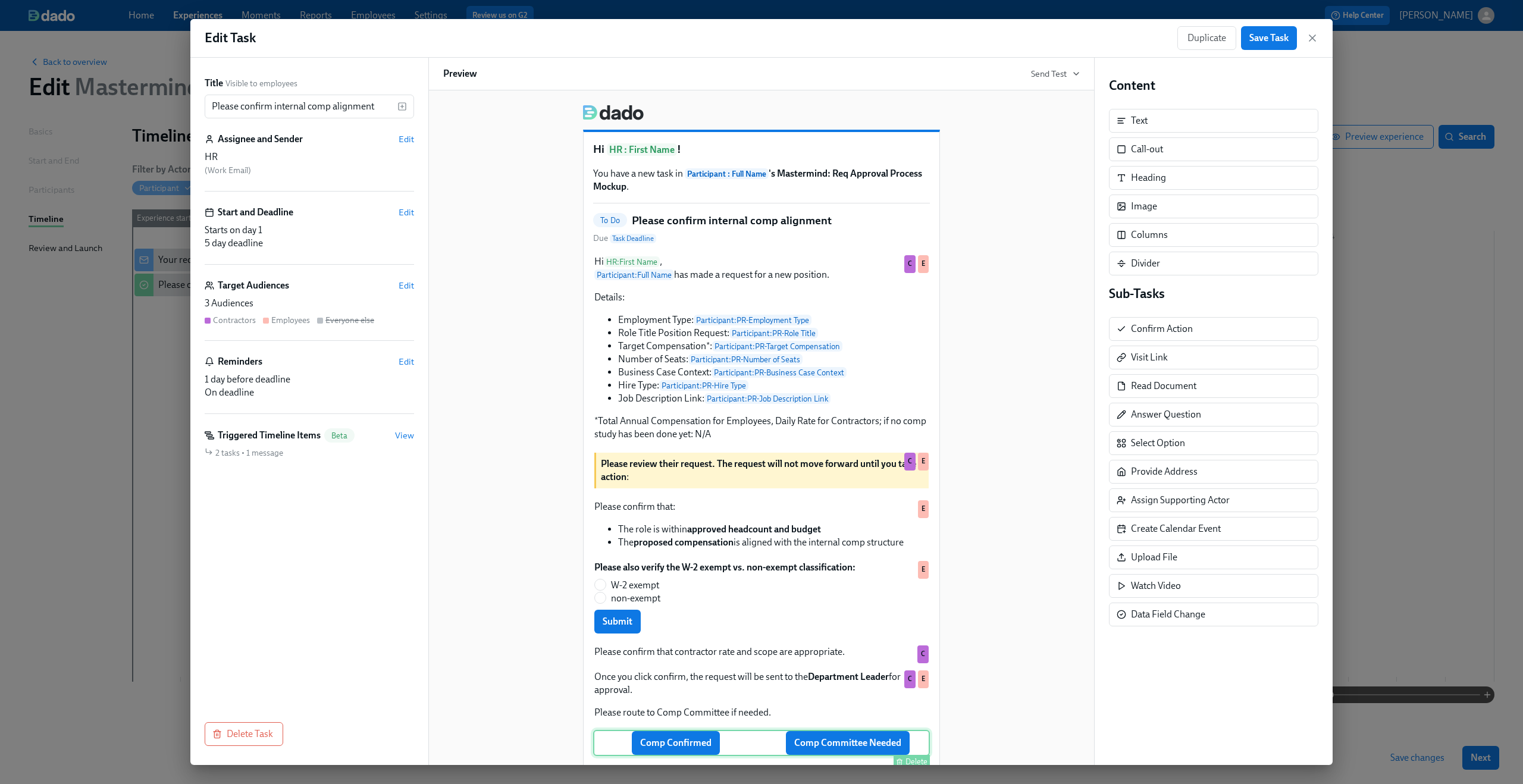
click at [662, 747] on div "Comp Confirmed Comp Committee Needed Delete" at bounding box center [761, 742] width 337 height 26
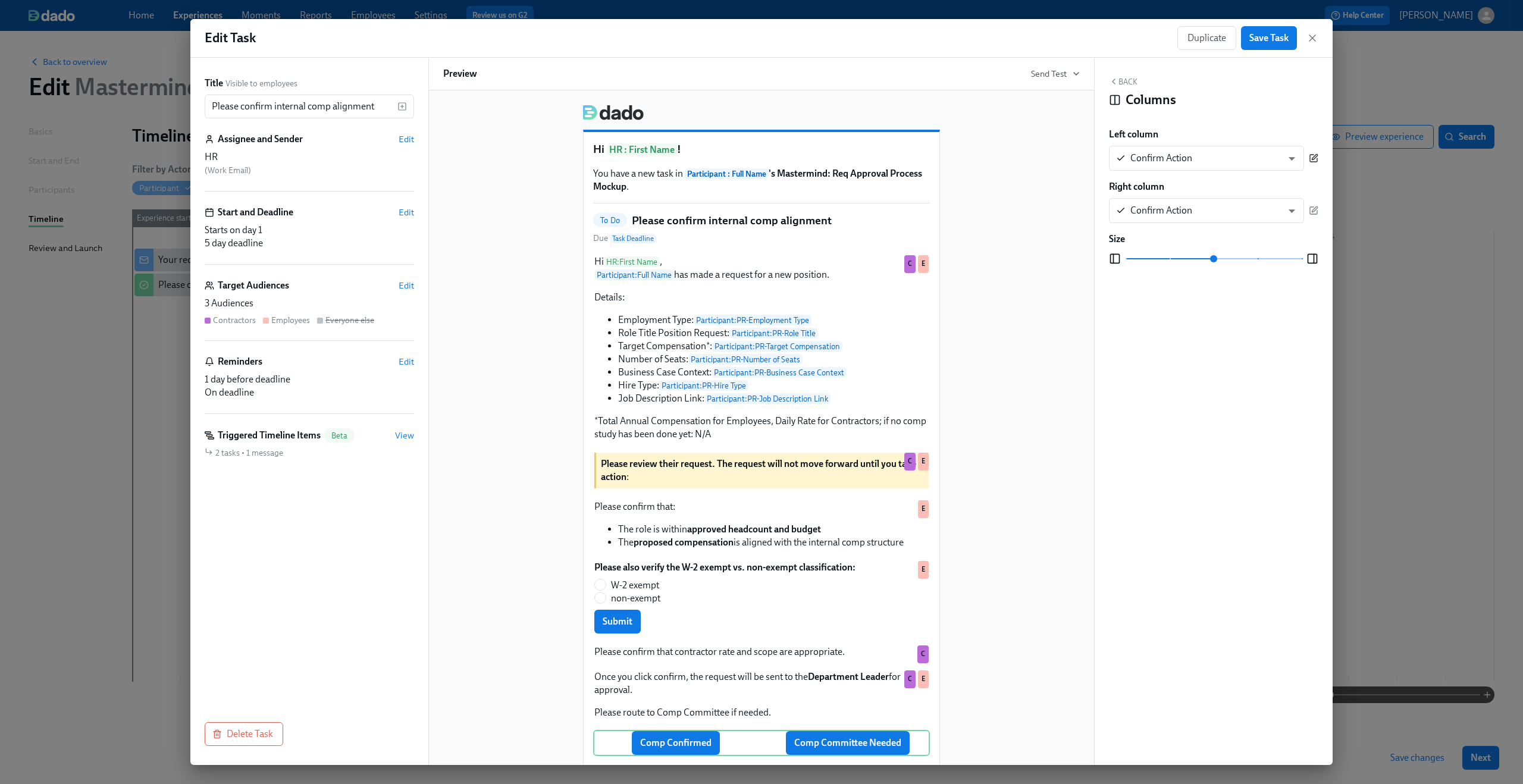
click at [1317, 157] on icon "button" at bounding box center [1314, 158] width 10 height 10
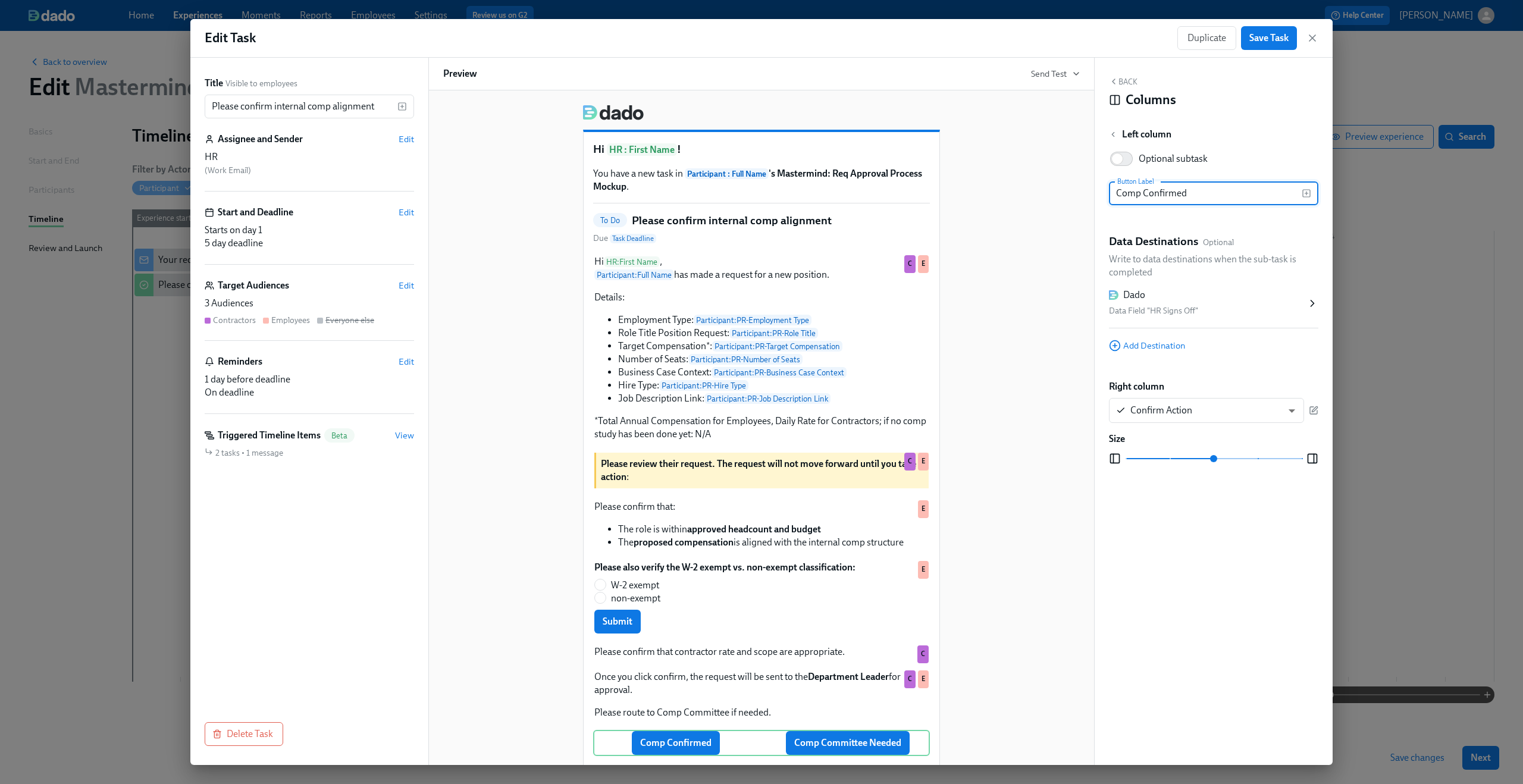
click at [1251, 306] on div "Data Field "HR Signs Off"" at bounding box center [1208, 311] width 198 height 14
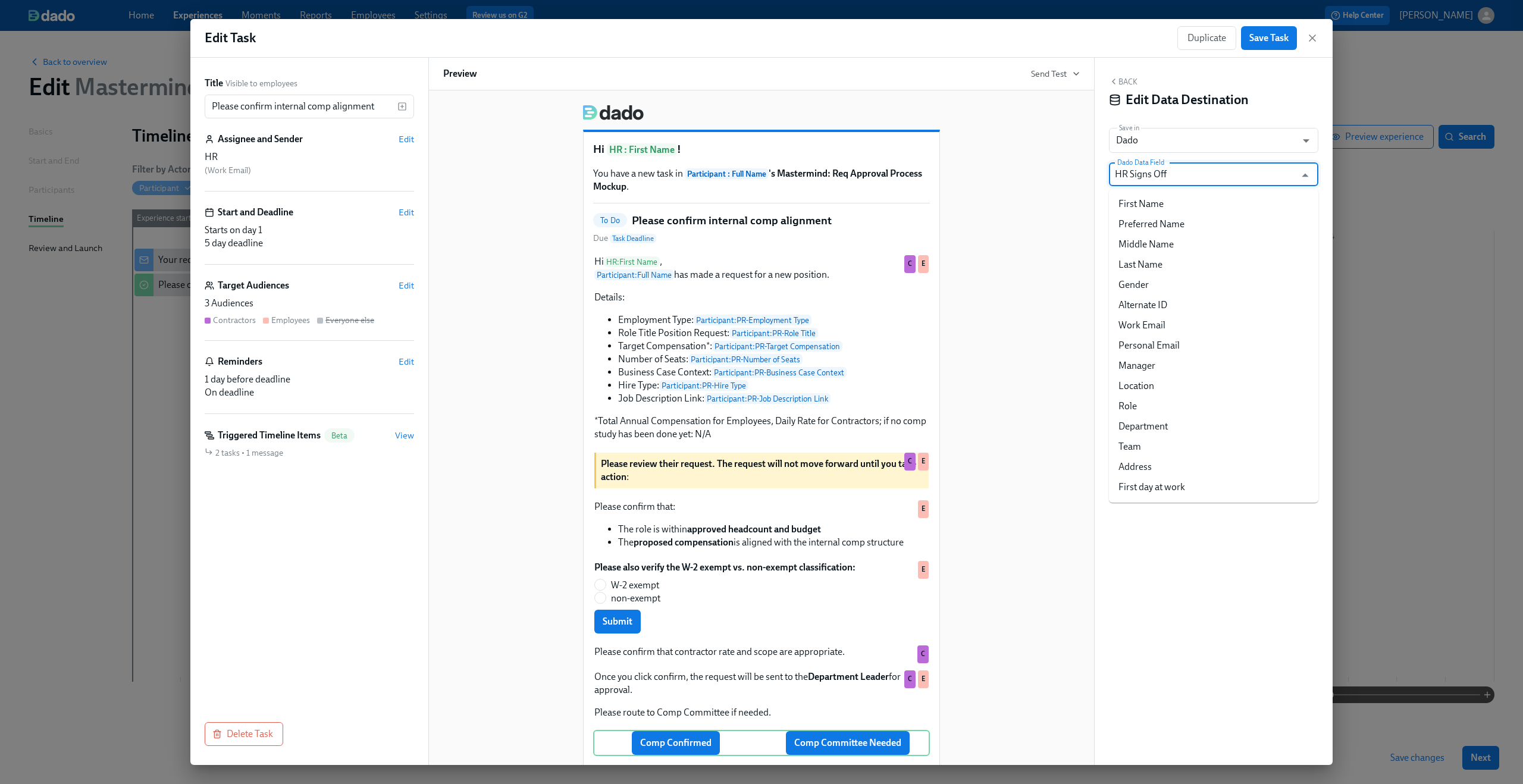
click at [1292, 174] on input "HR Signs Off" at bounding box center [1205, 174] width 180 height 24
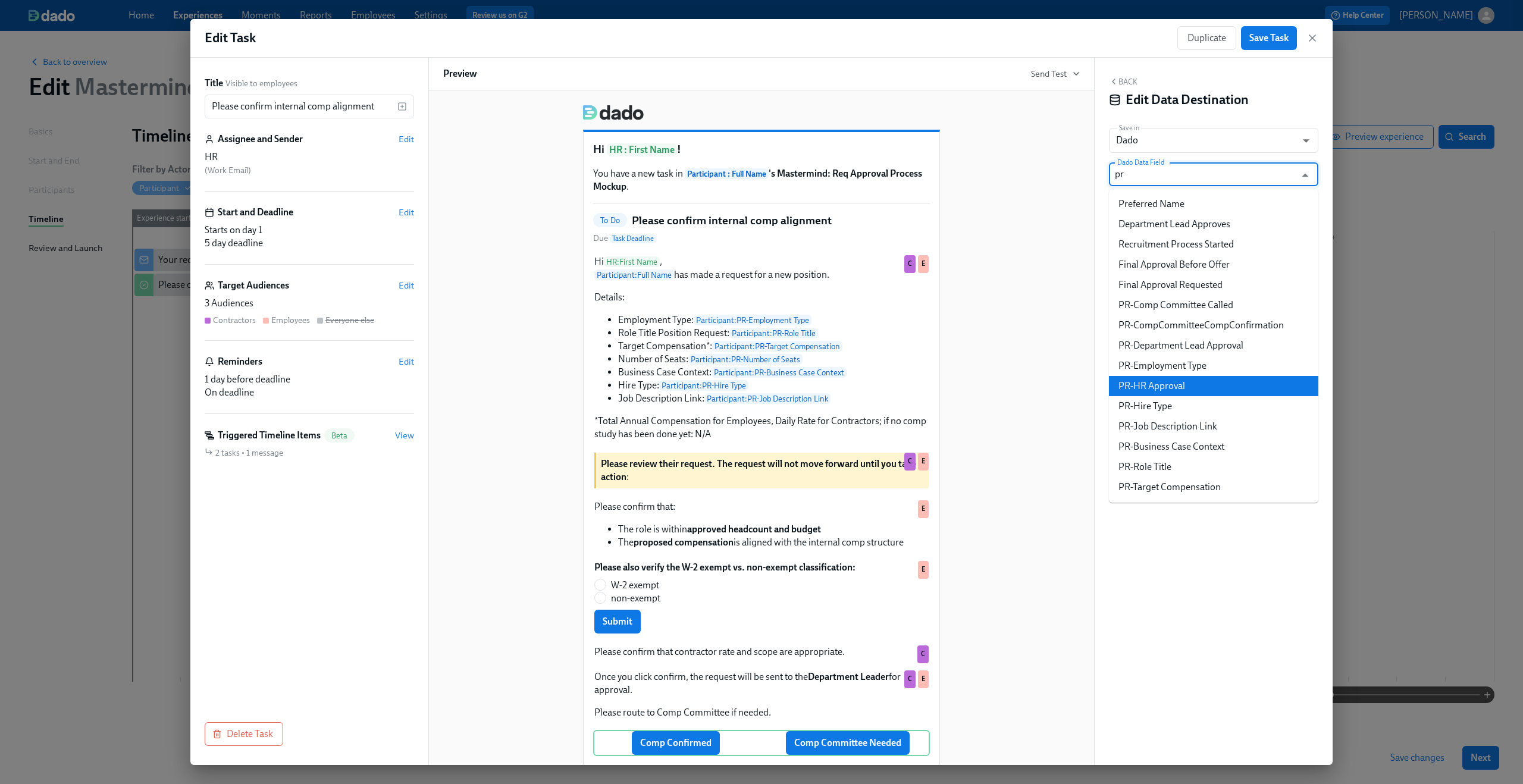
click at [1222, 389] on li "PR-HR Approval" at bounding box center [1213, 386] width 209 height 20
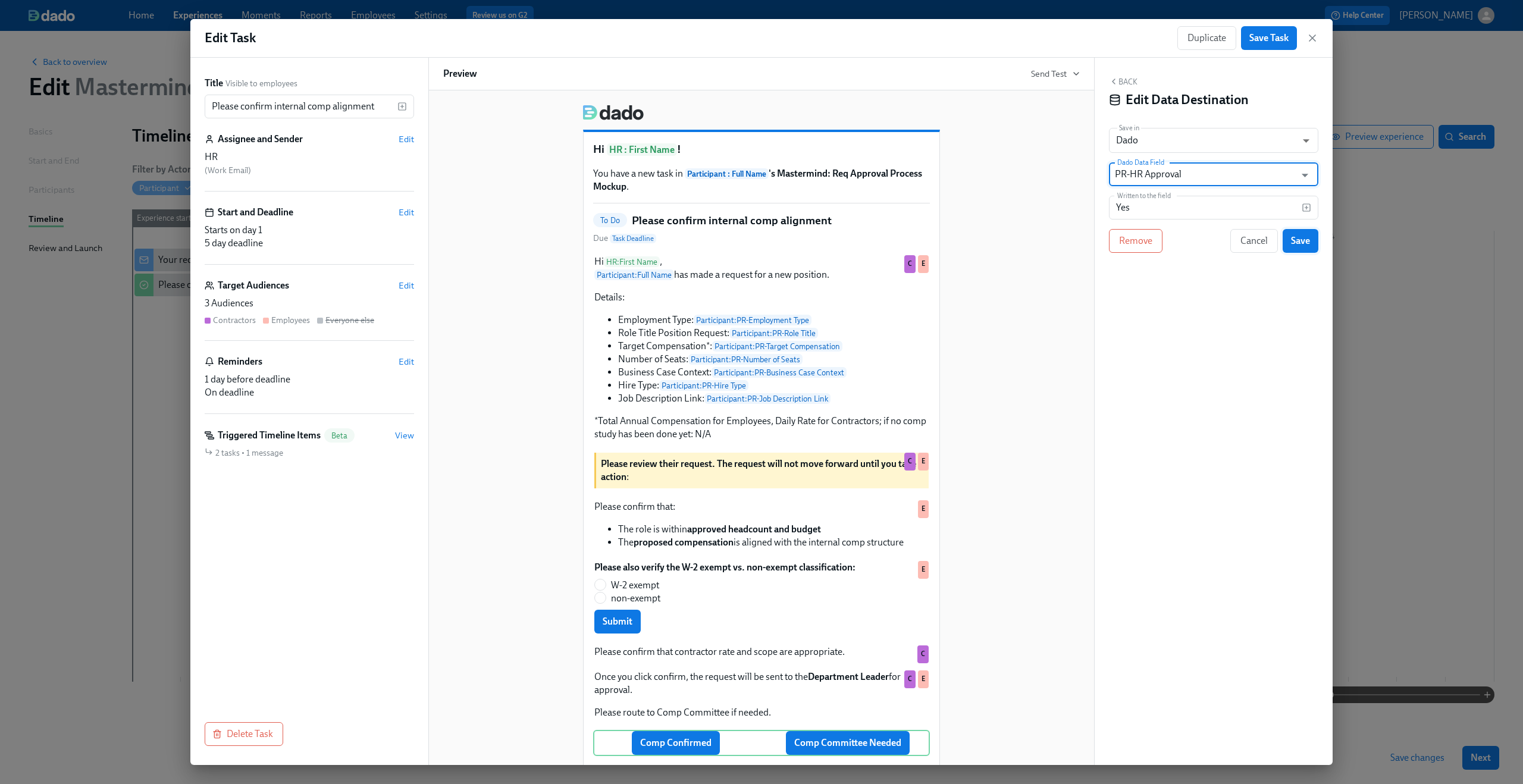
type input "PR-HR Approval"
click at [1290, 232] on button "Save" at bounding box center [1300, 240] width 36 height 24
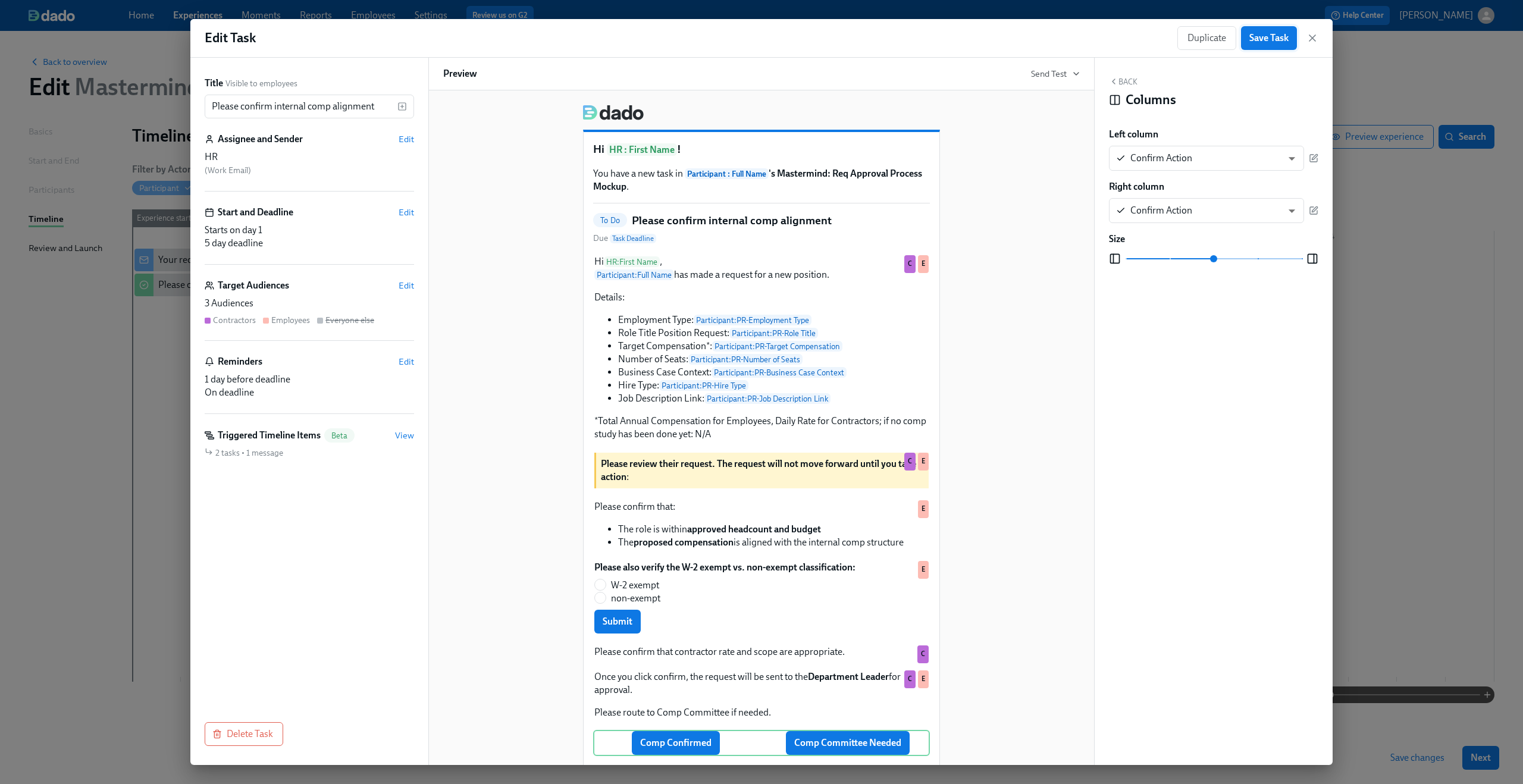
click at [1275, 39] on span "Save Task" at bounding box center [1269, 38] width 39 height 12
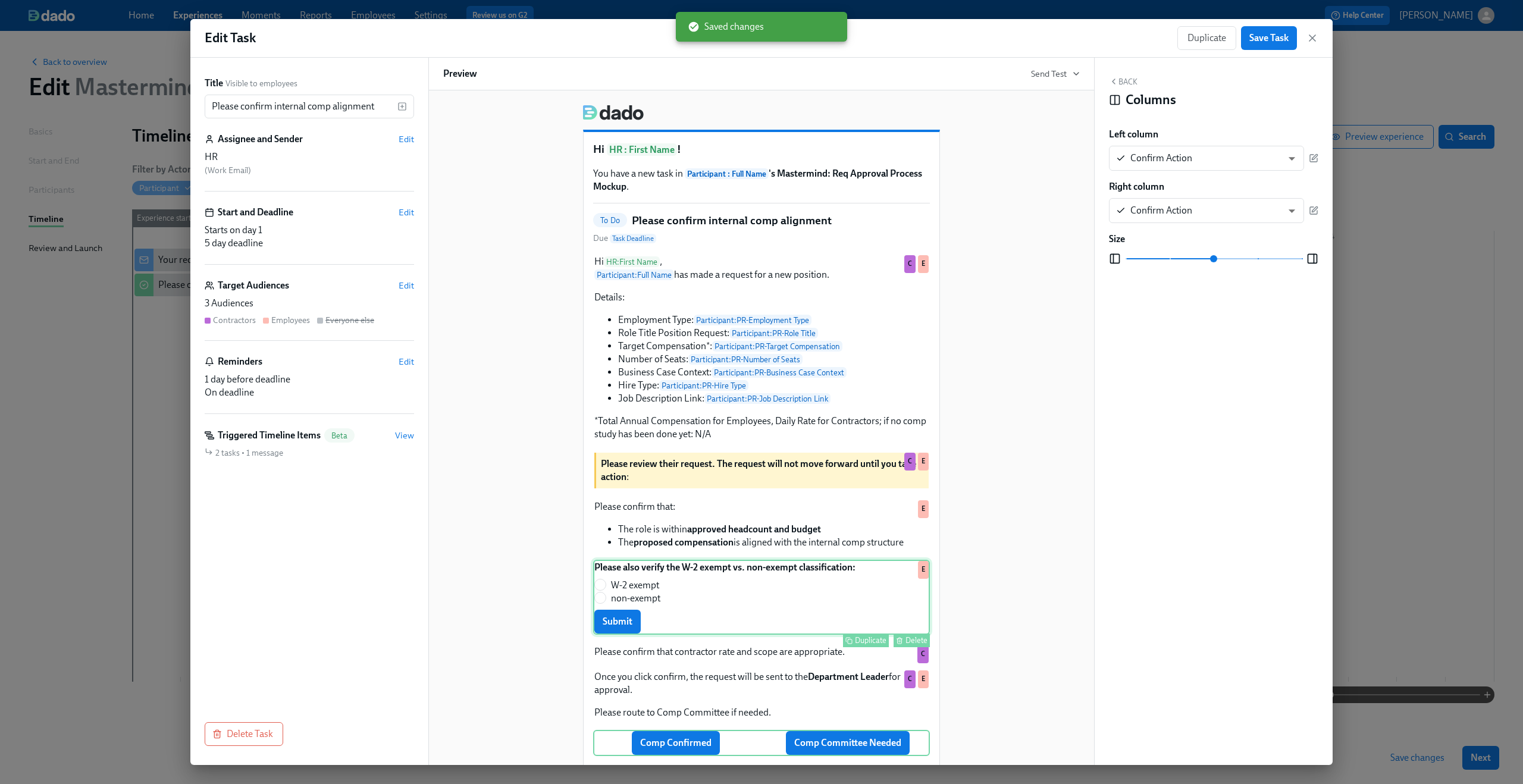
click at [621, 632] on div "Please also verify the W-2 exempt vs. non-exempt classification: W-2 exempt non…" at bounding box center [761, 597] width 337 height 75
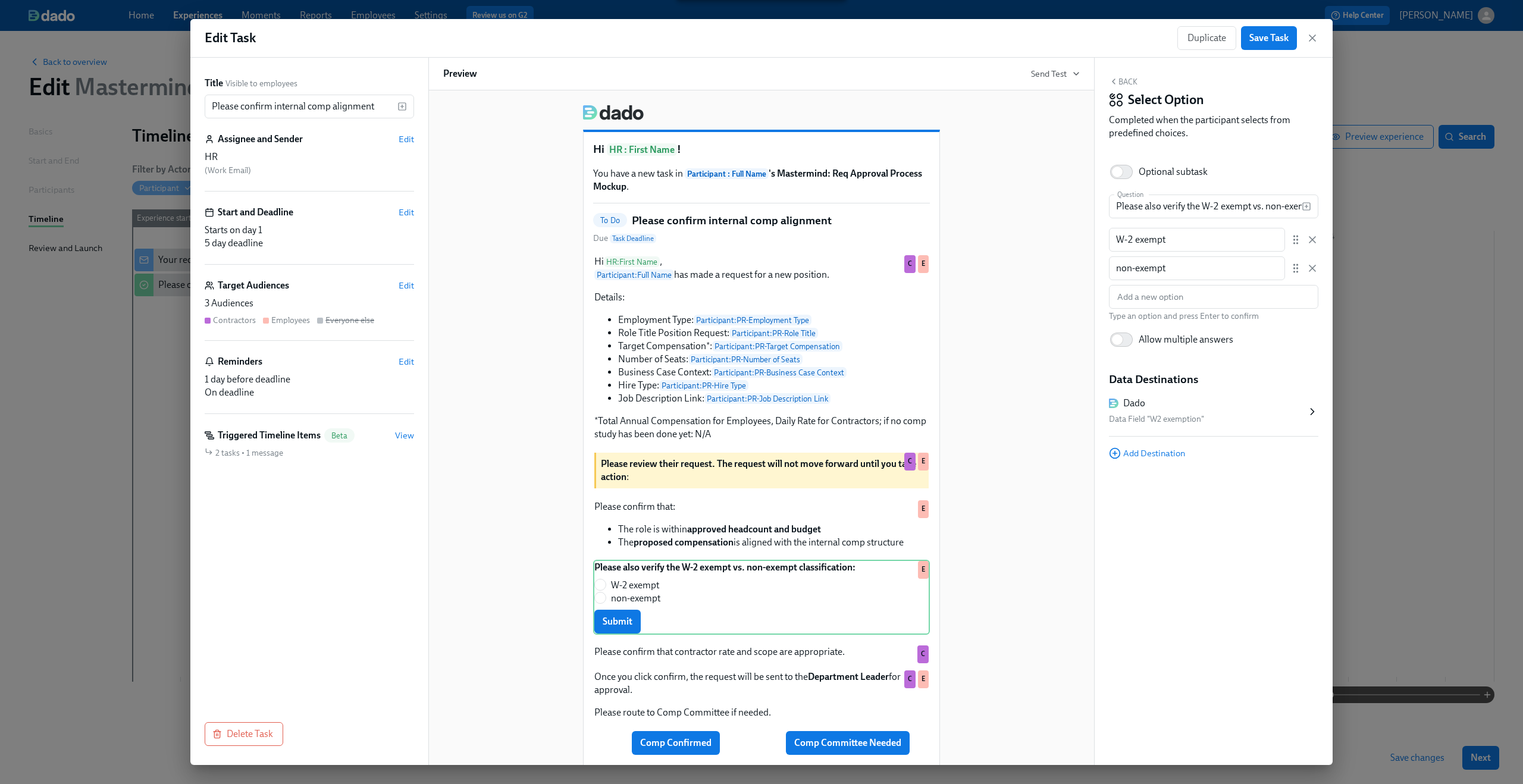
click at [1236, 412] on div "Data Field "W2 exemption"" at bounding box center [1208, 419] width 198 height 14
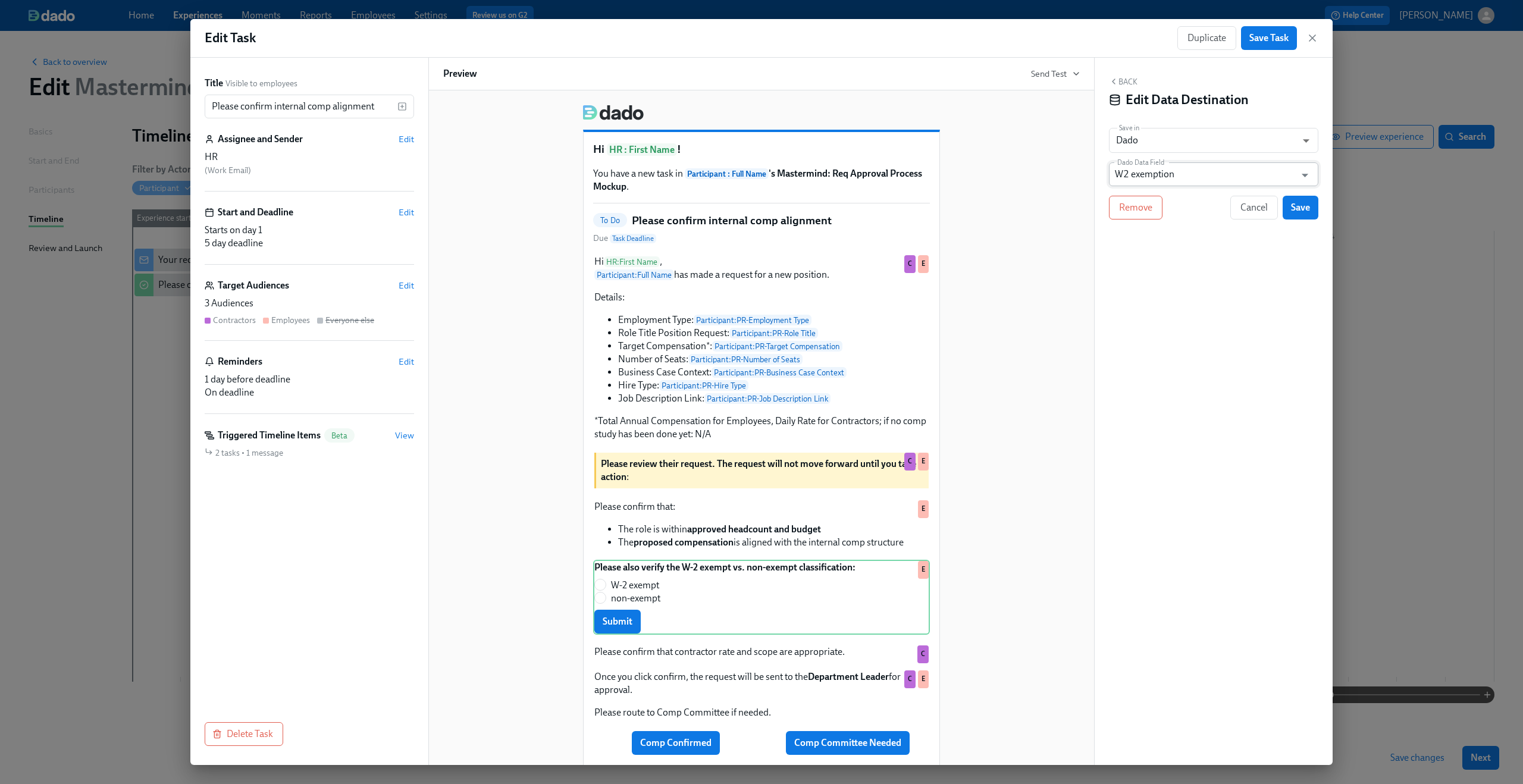
click at [1239, 175] on input "W2 exemption" at bounding box center [1205, 174] width 180 height 24
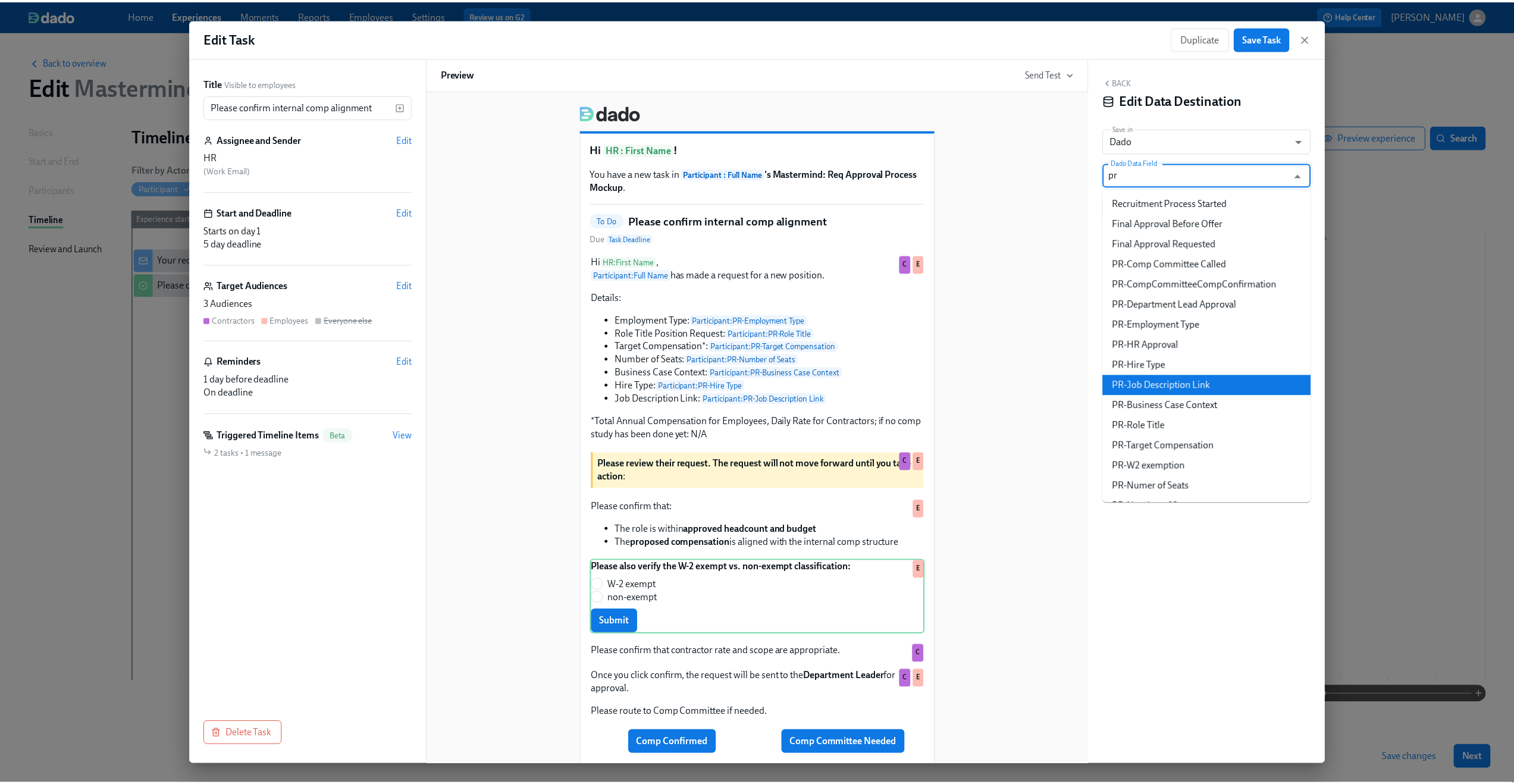
scroll to position [44, 0]
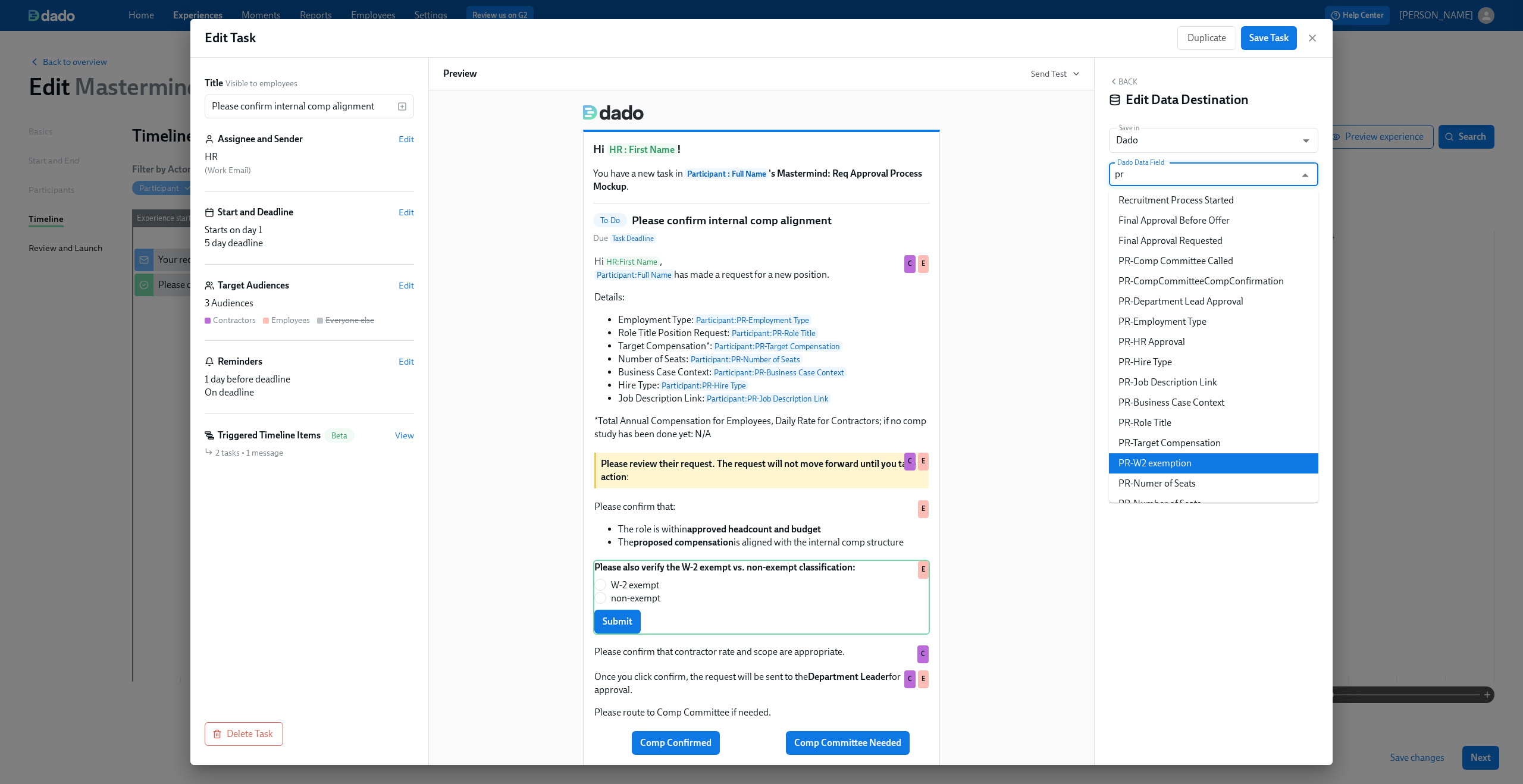
click at [1251, 462] on li "PR-W2 exemption" at bounding box center [1213, 463] width 209 height 20
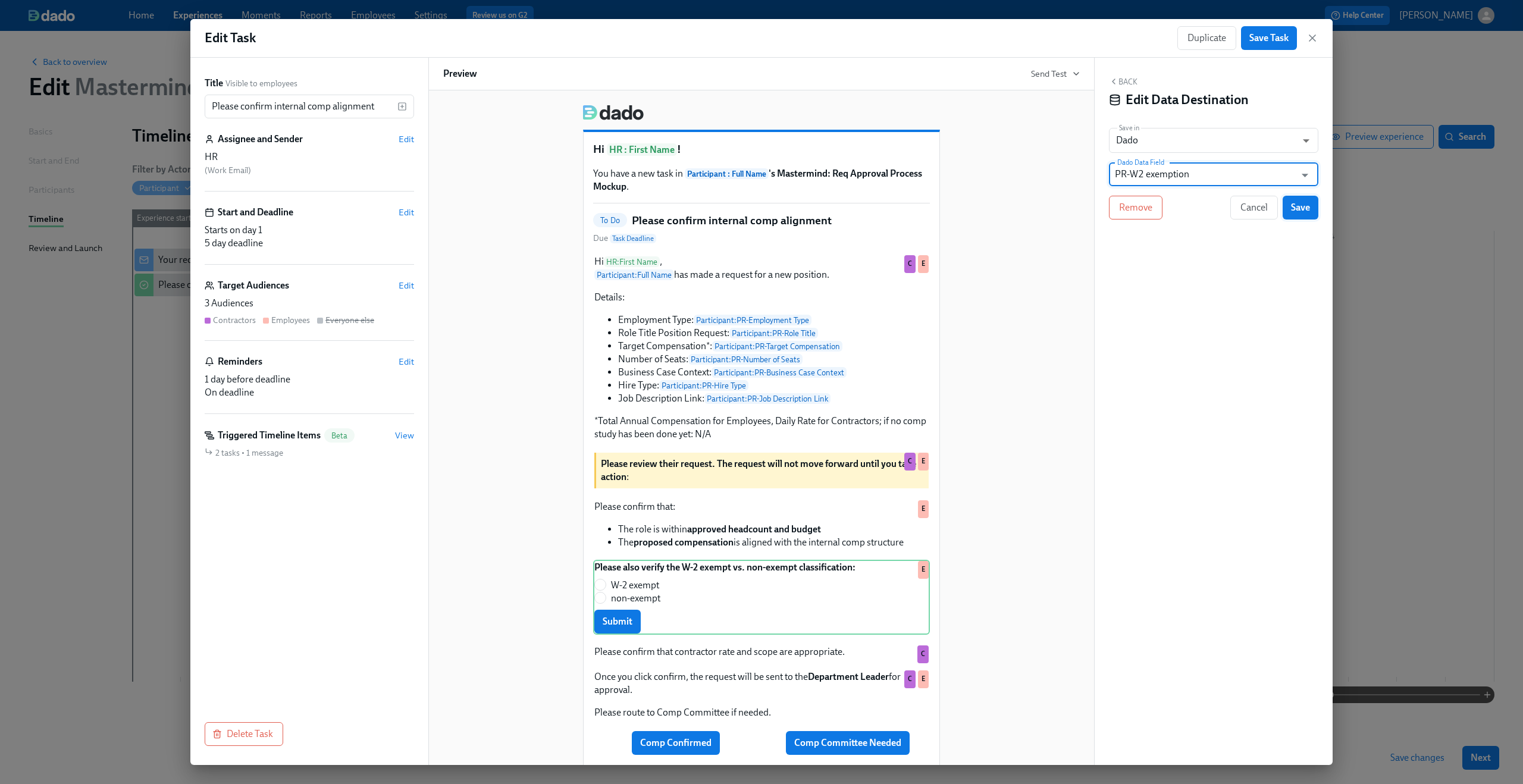
type input "PR-W2 exemption"
click at [1298, 205] on span "Save" at bounding box center [1301, 208] width 19 height 12
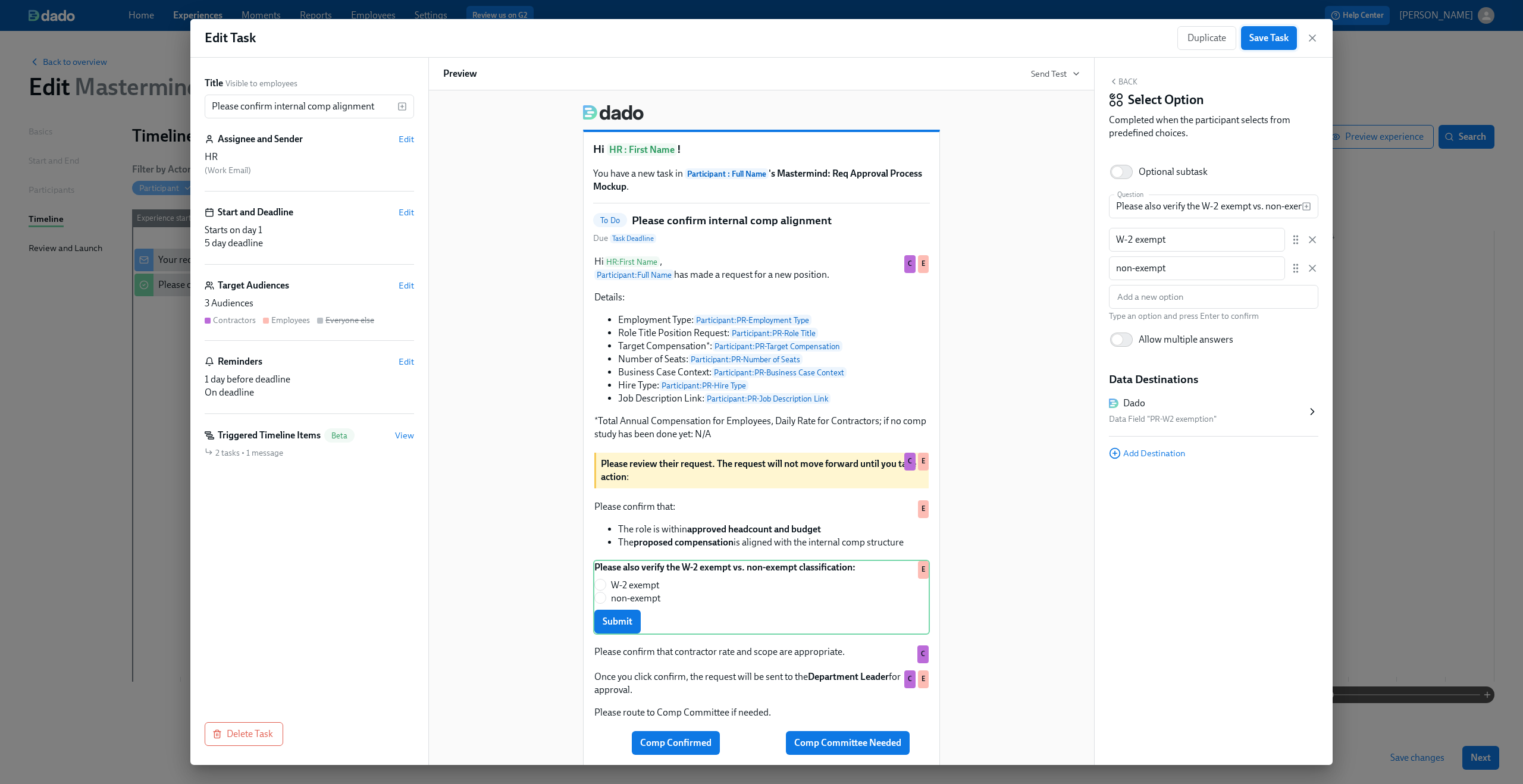
click at [1269, 41] on span "Save Task" at bounding box center [1269, 38] width 39 height 12
click at [1312, 38] on icon "button" at bounding box center [1313, 38] width 6 height 6
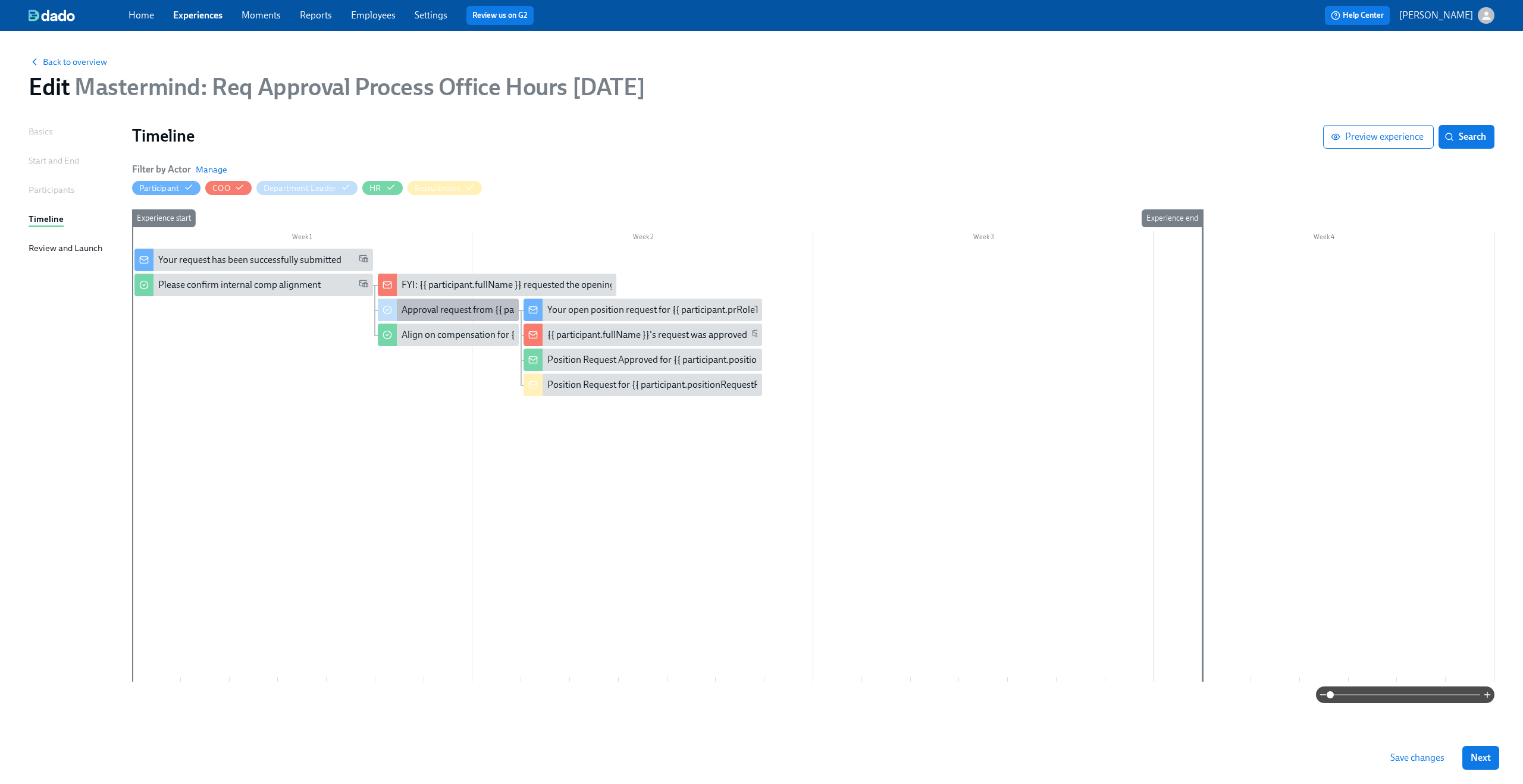
click at [459, 309] on div "Approval request from {{ participant.fullName }}" at bounding box center [499, 310] width 196 height 13
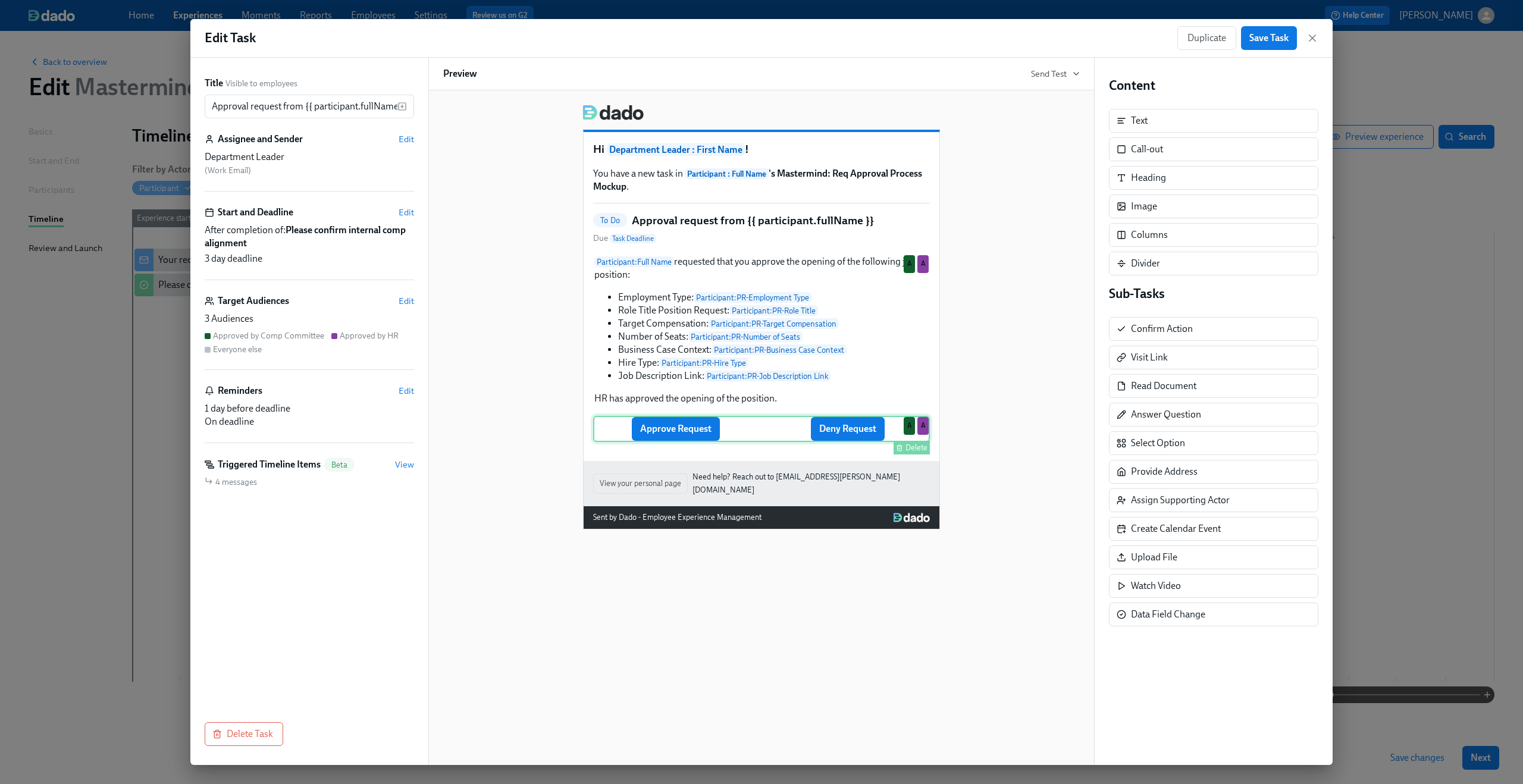
click at [677, 441] on div "Approve Request Deny Request Delete A A" at bounding box center [761, 428] width 337 height 26
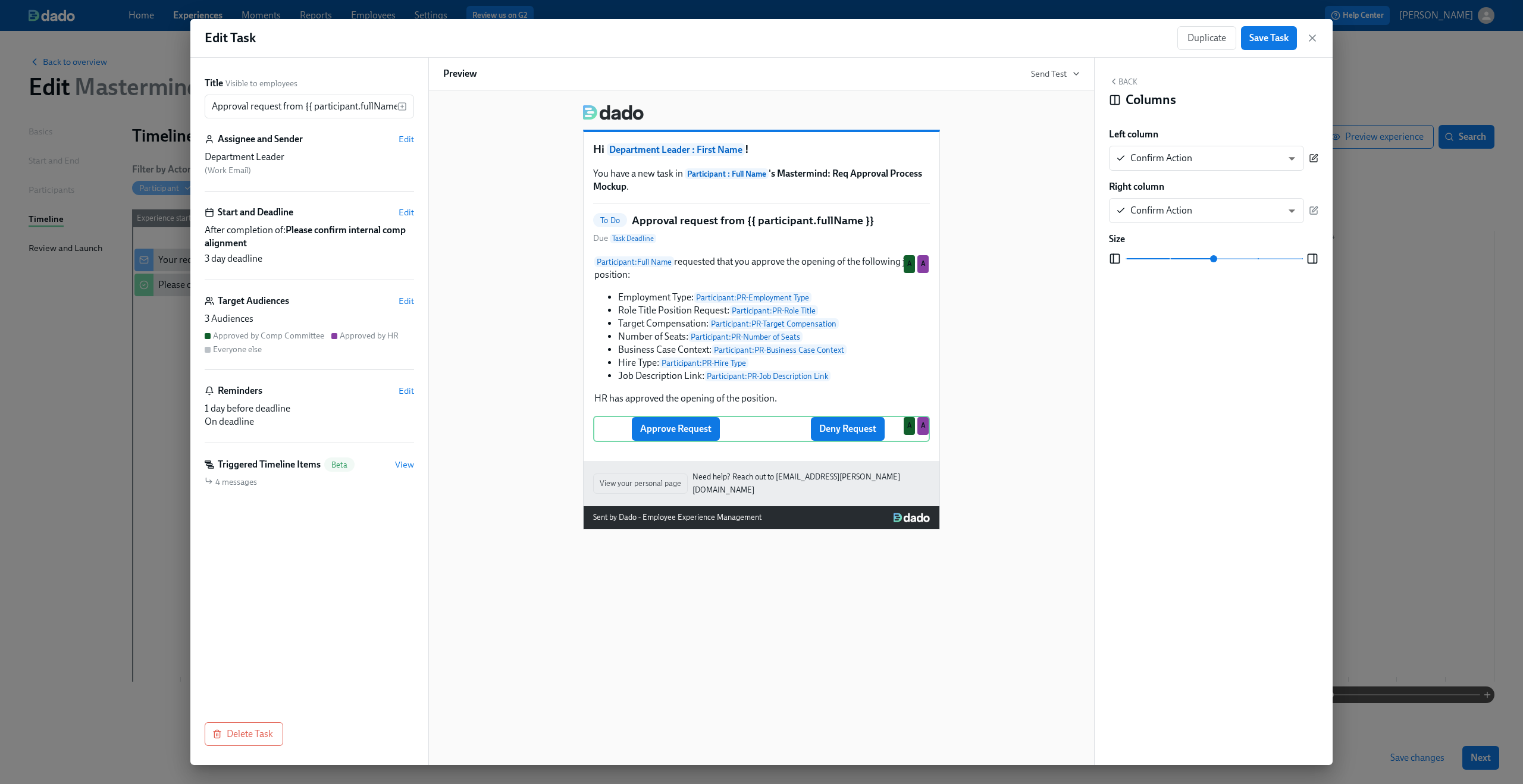
click at [1312, 161] on icon "button" at bounding box center [1314, 158] width 10 height 10
click at [1266, 36] on span "Save Task" at bounding box center [1269, 38] width 39 height 12
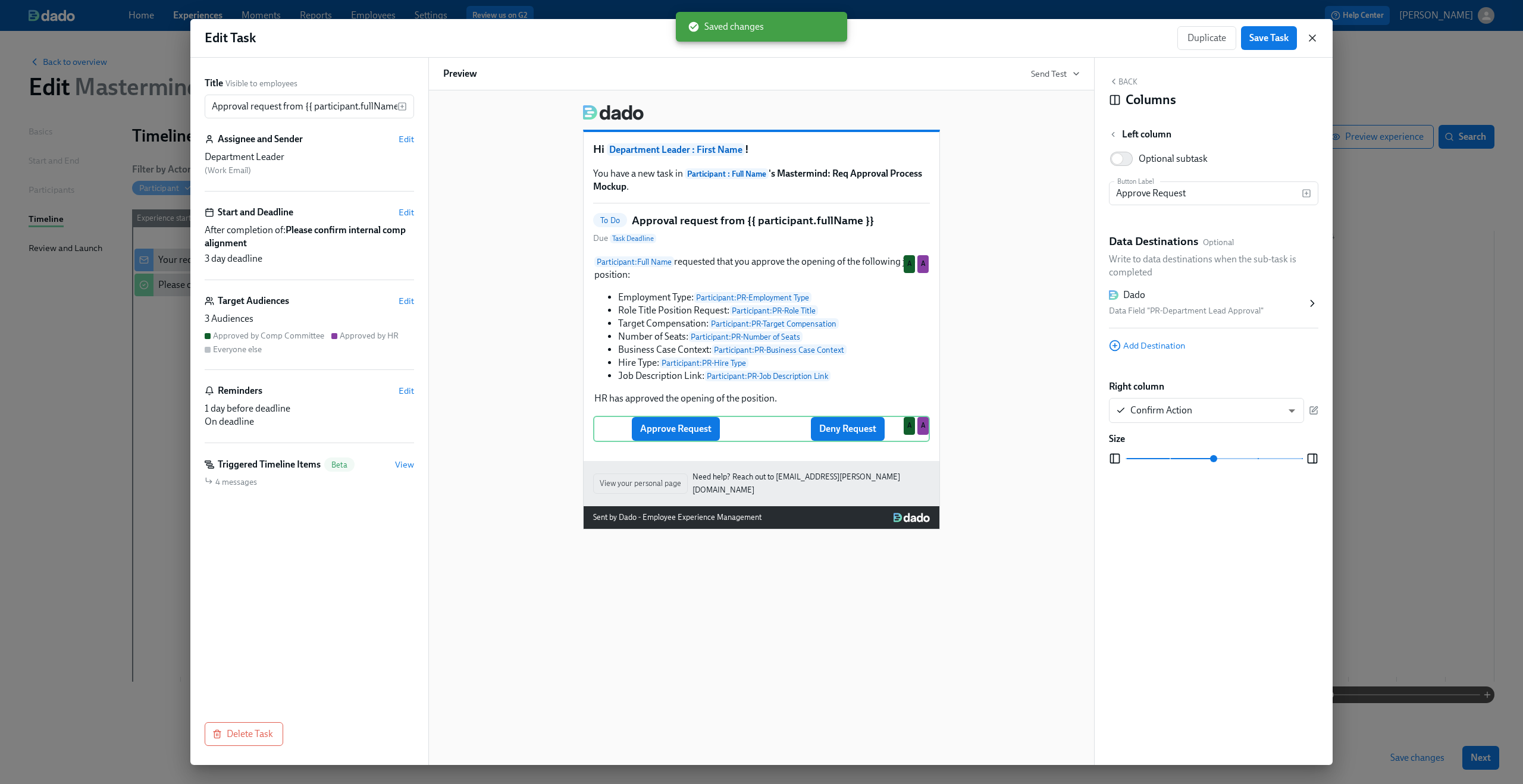
click at [1309, 37] on icon "button" at bounding box center [1313, 38] width 12 height 12
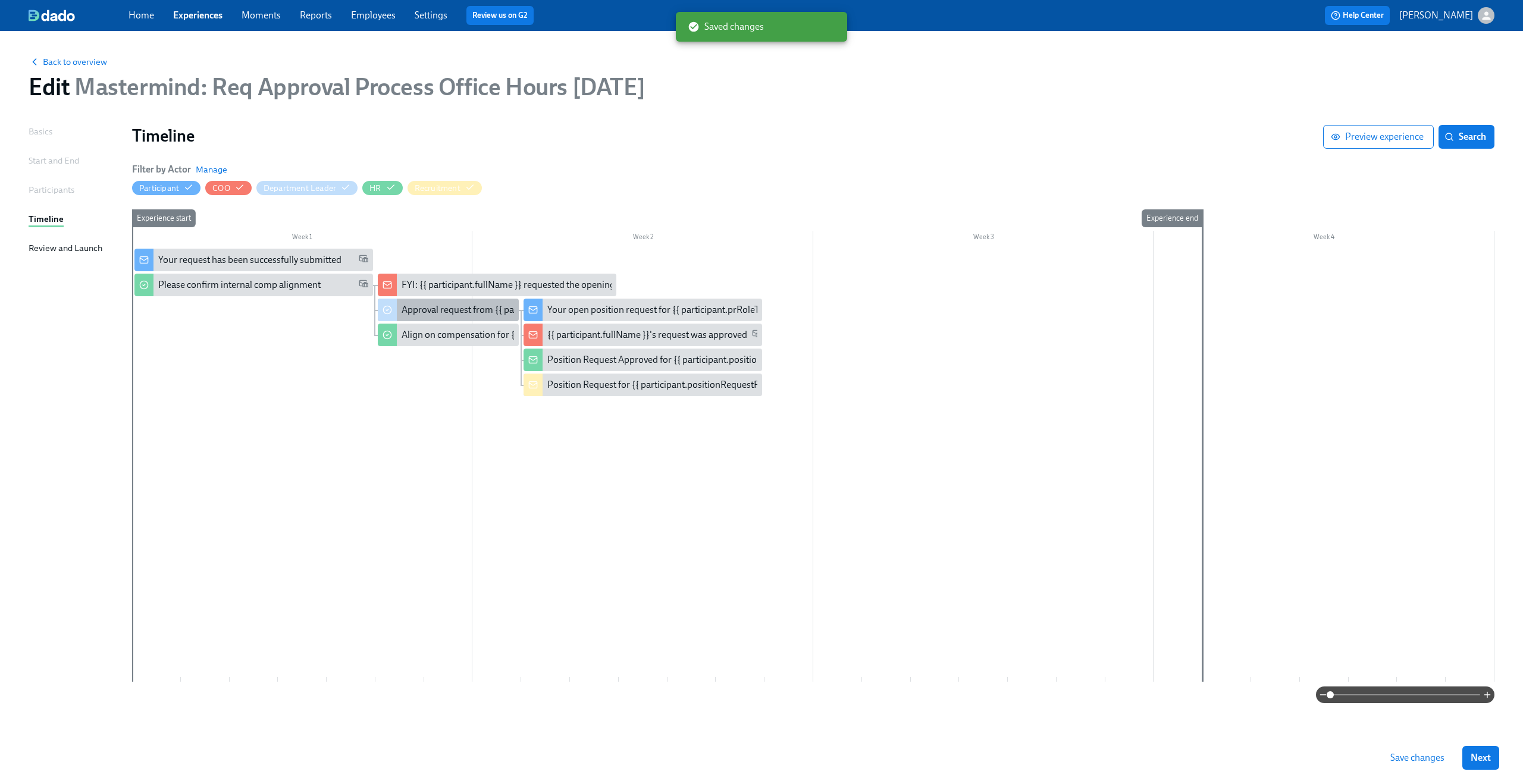
click at [419, 307] on div "Approval request from {{ participant.fullName }}" at bounding box center [499, 310] width 196 height 13
click at [444, 314] on div "Approval request from {{ participant.fullName }}" at bounding box center [499, 310] width 196 height 13
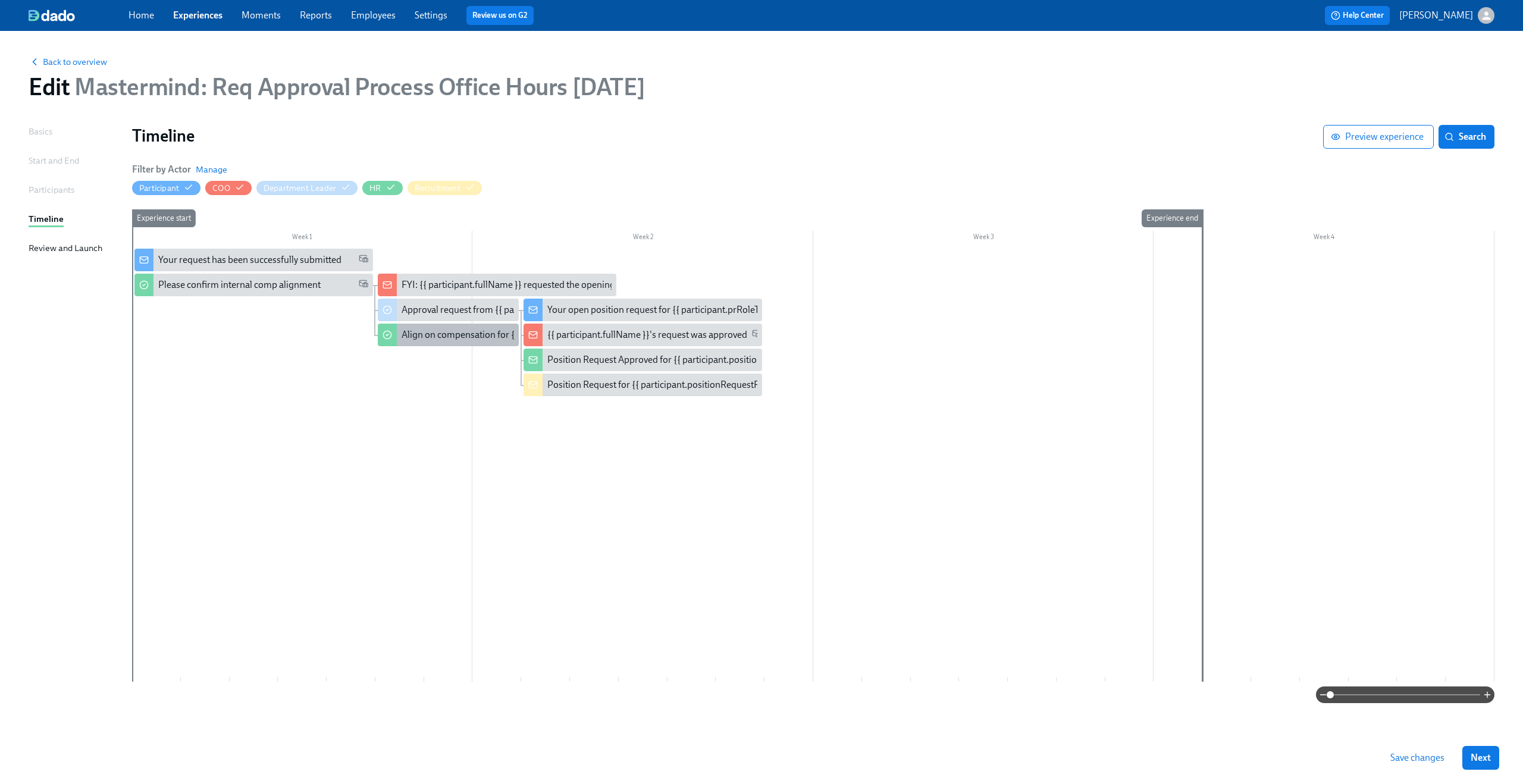
click at [457, 344] on div "Align on compensation for {{ participant.positionRequestRoleTitle }}" at bounding box center [448, 335] width 141 height 23
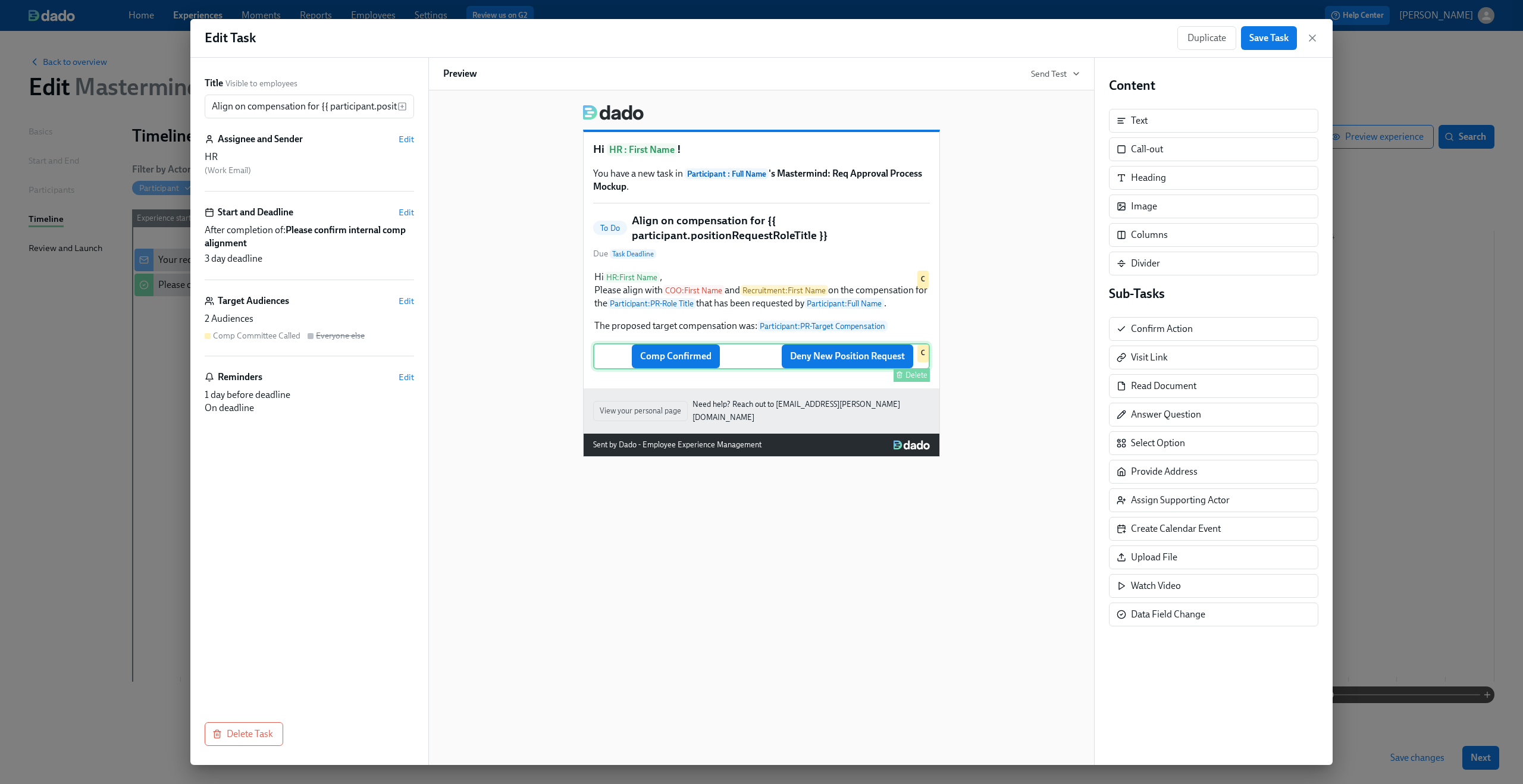
click at [694, 365] on div "Comp Confirmed Deny New Position Request Delete C" at bounding box center [761, 356] width 337 height 26
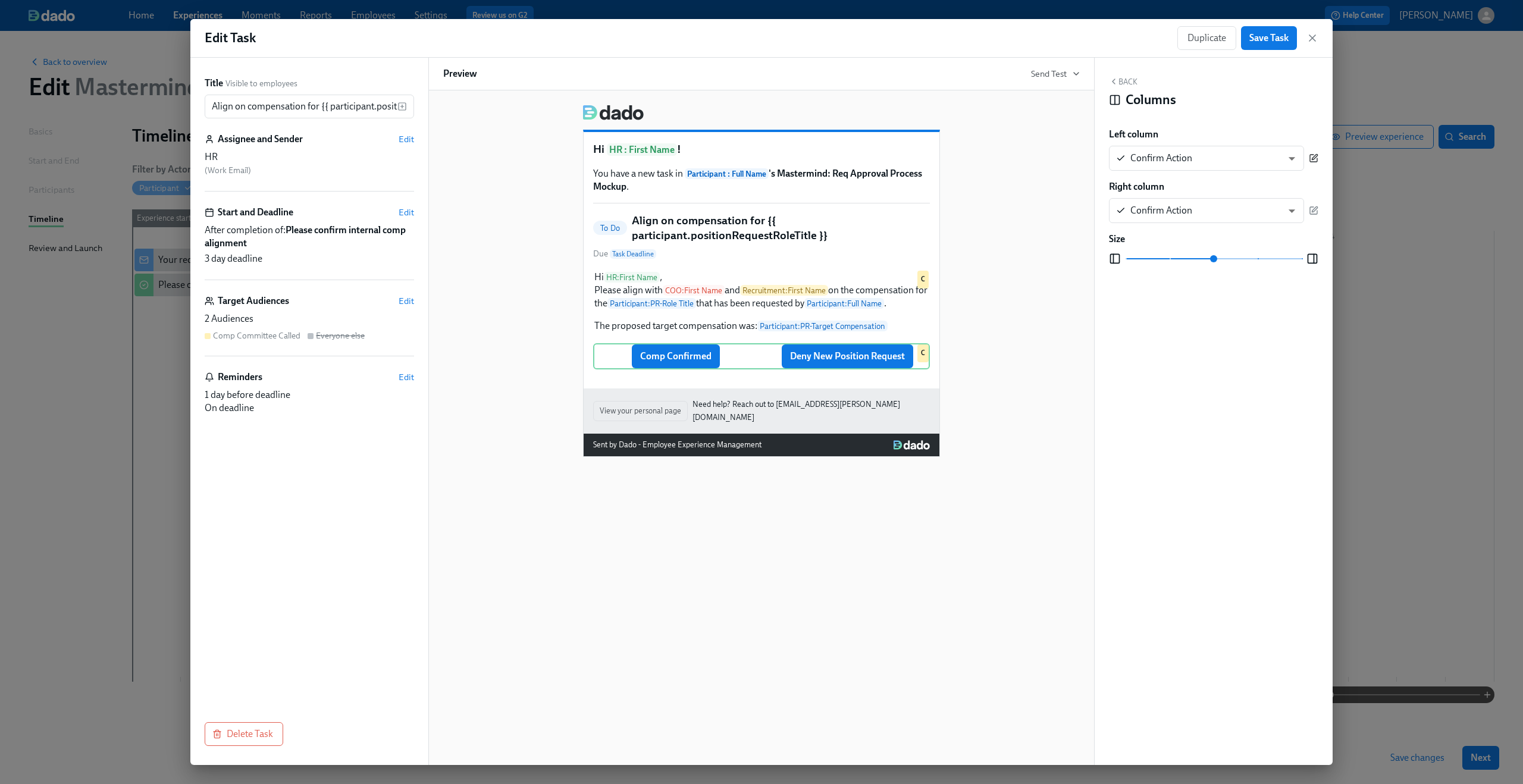
click at [1313, 158] on icon "button" at bounding box center [1314, 158] width 10 height 10
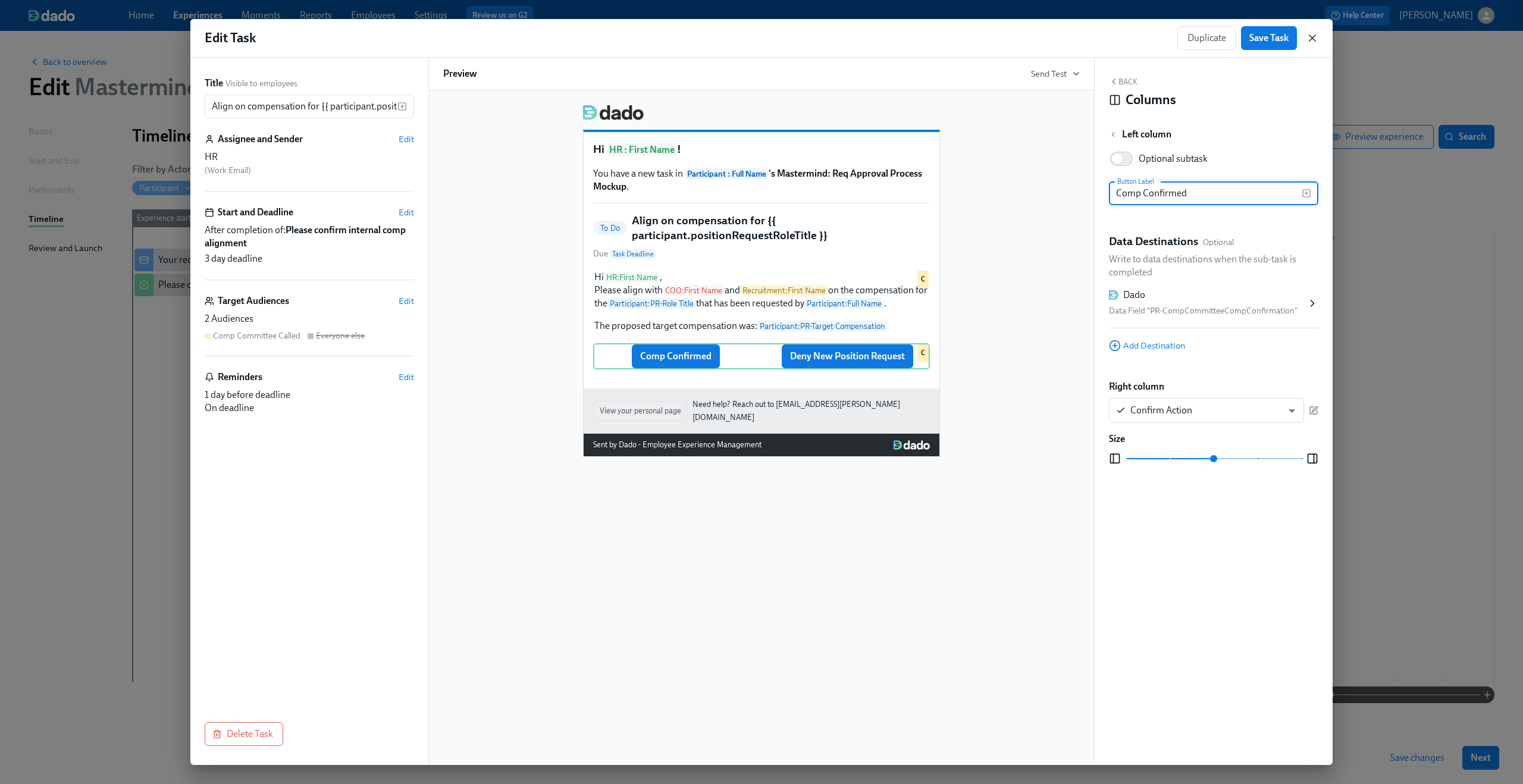
click at [1314, 38] on icon "button" at bounding box center [1313, 38] width 12 height 12
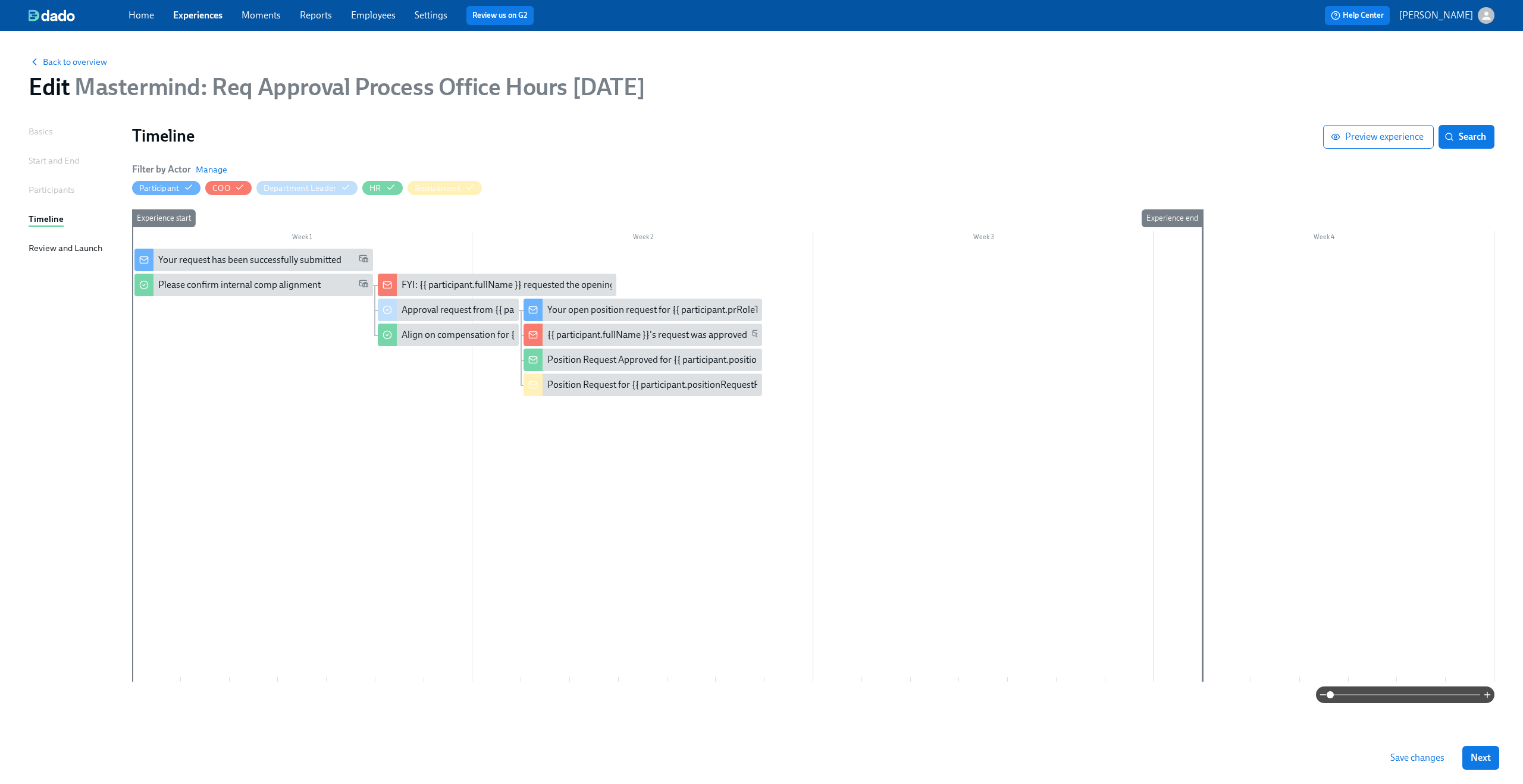
click at [1429, 754] on span "Save changes" at bounding box center [1418, 758] width 54 height 12
click at [431, 328] on div "Align on compensation for {{ participant.positionRequestRoleTitle }}" at bounding box center [448, 335] width 141 height 23
click at [78, 57] on span "Back to overview" at bounding box center [68, 62] width 78 height 12
click at [74, 68] on span "Back to overview" at bounding box center [68, 62] width 78 height 12
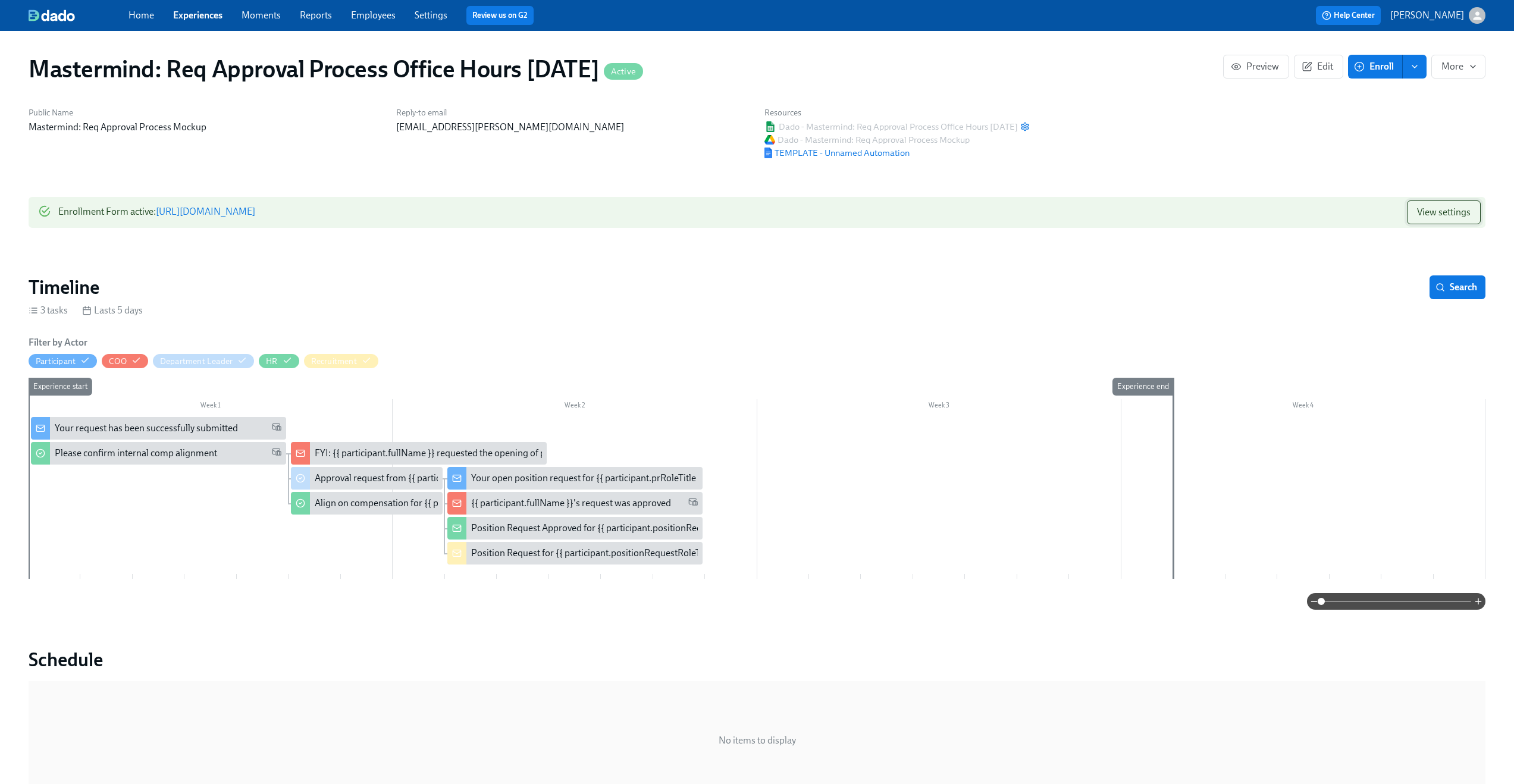
click at [1439, 212] on span "View settings" at bounding box center [1443, 213] width 54 height 12
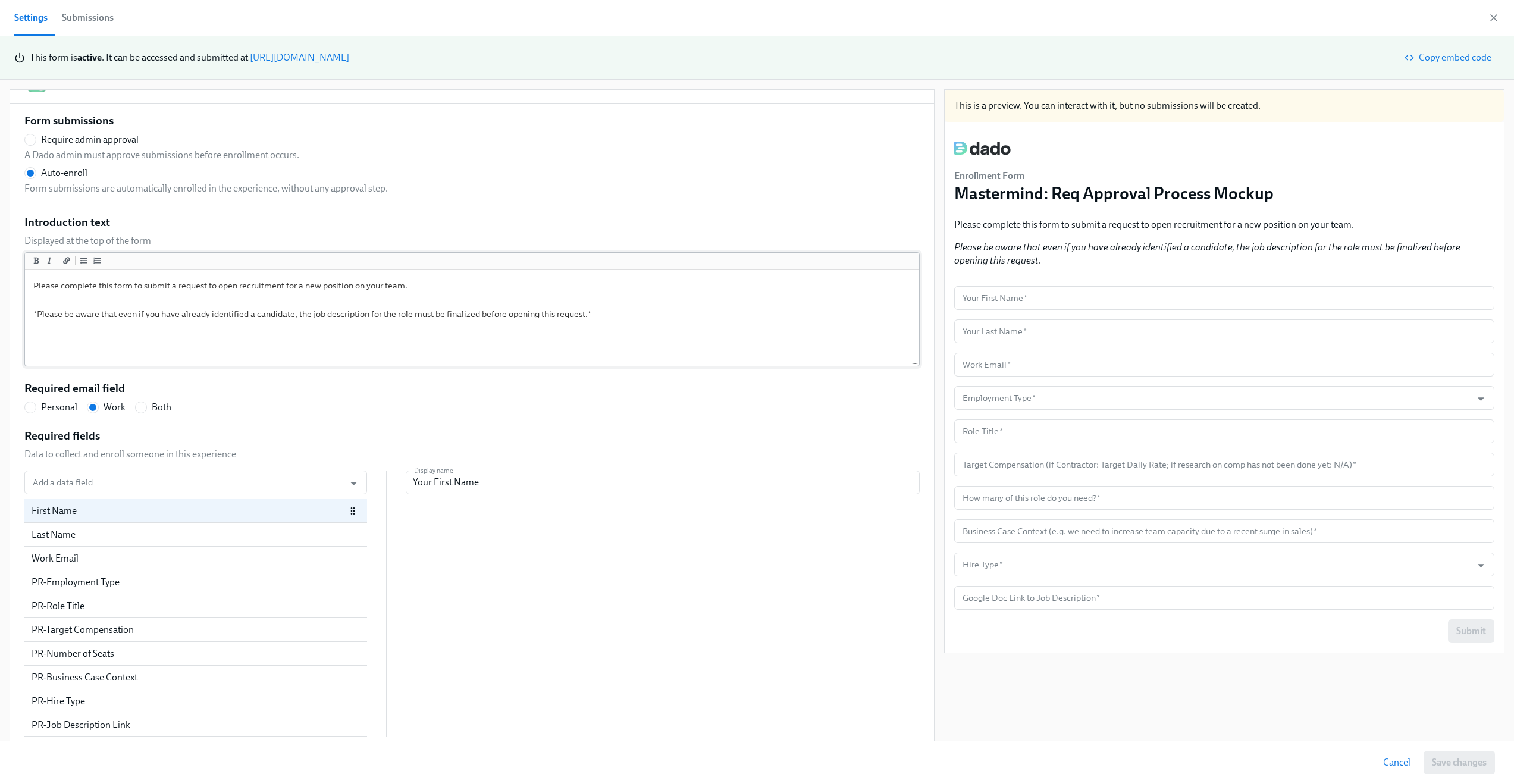
scroll to position [27, 0]
click at [1084, 396] on input "Employment Type   *" at bounding box center [1213, 398] width 506 height 24
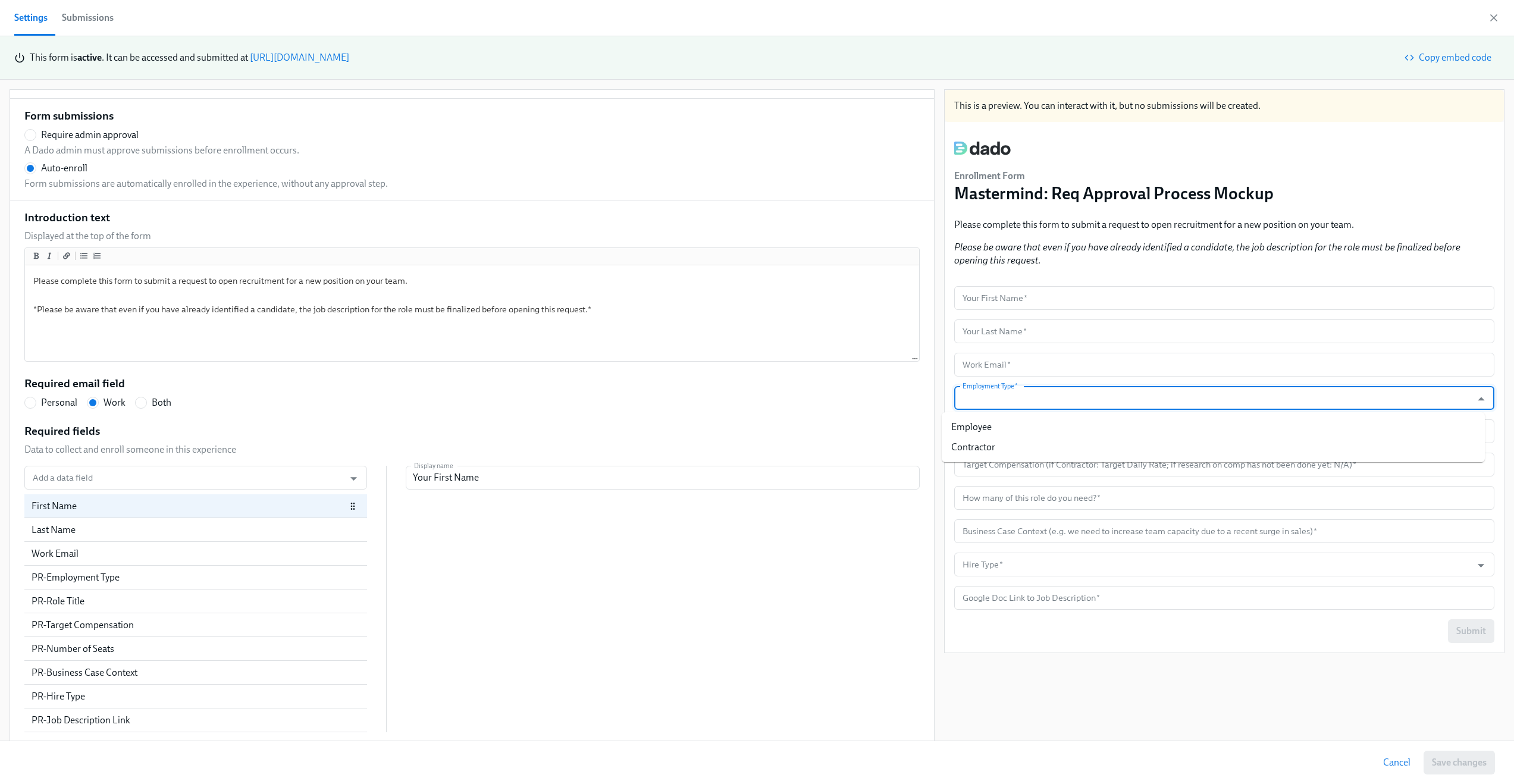
click at [1084, 396] on input "Employment Type   *" at bounding box center [1213, 398] width 506 height 24
click at [1073, 429] on input "text" at bounding box center [1224, 431] width 540 height 24
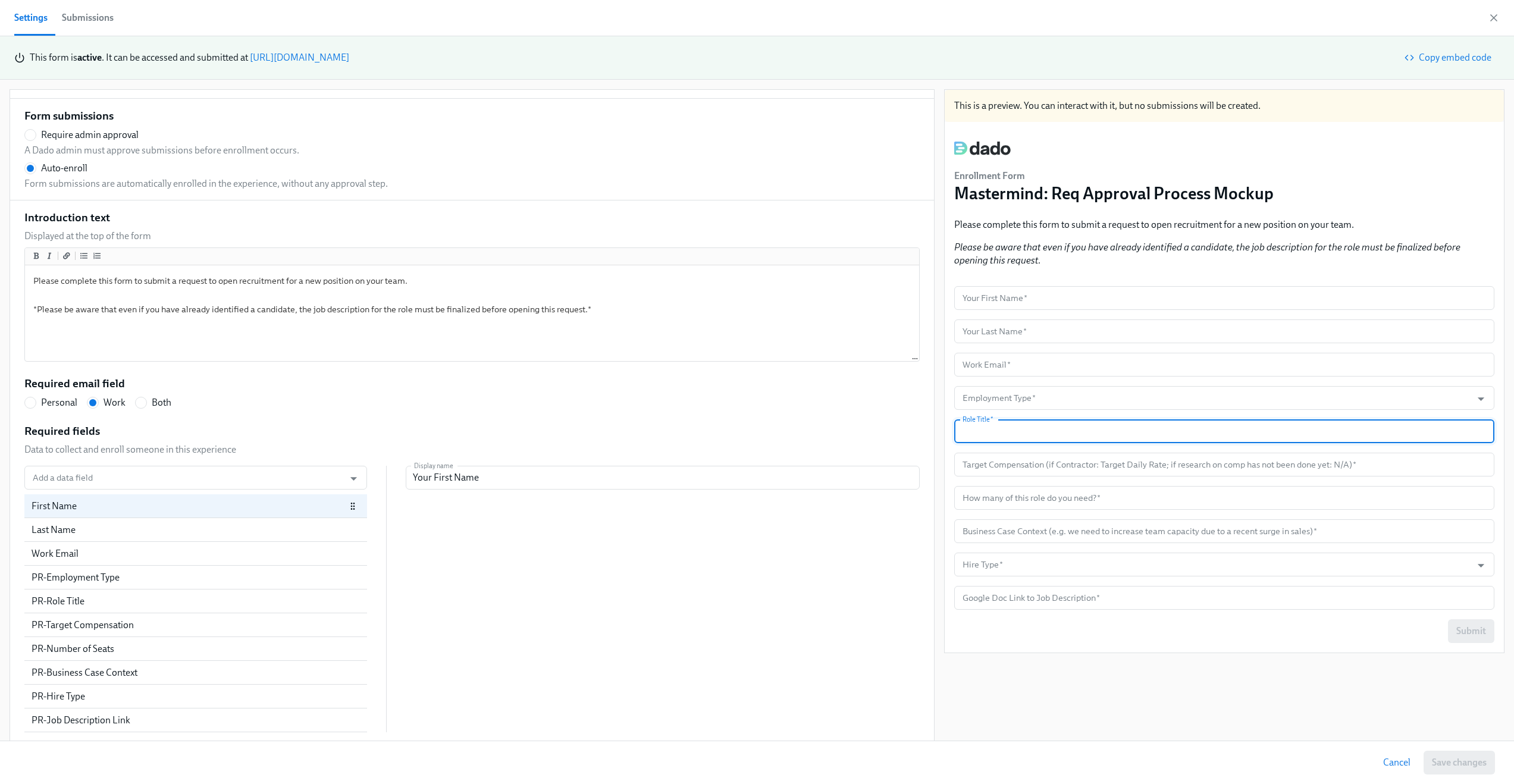
click at [1073, 429] on input "text" at bounding box center [1224, 431] width 540 height 24
click at [1009, 681] on div "This is a preview. You can interact with it, but no submissions will be created…" at bounding box center [1225, 416] width 561 height 653
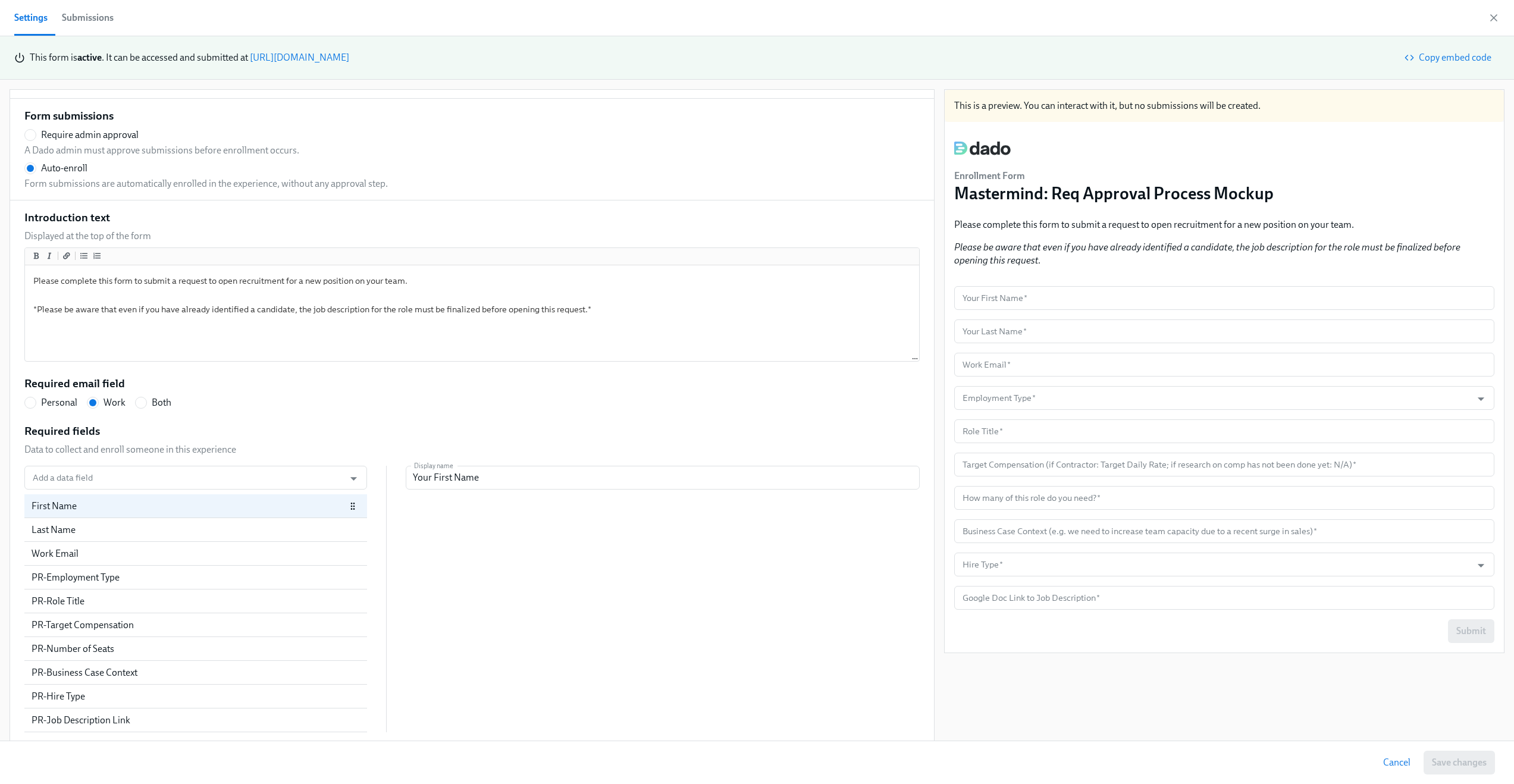
radio input "false"
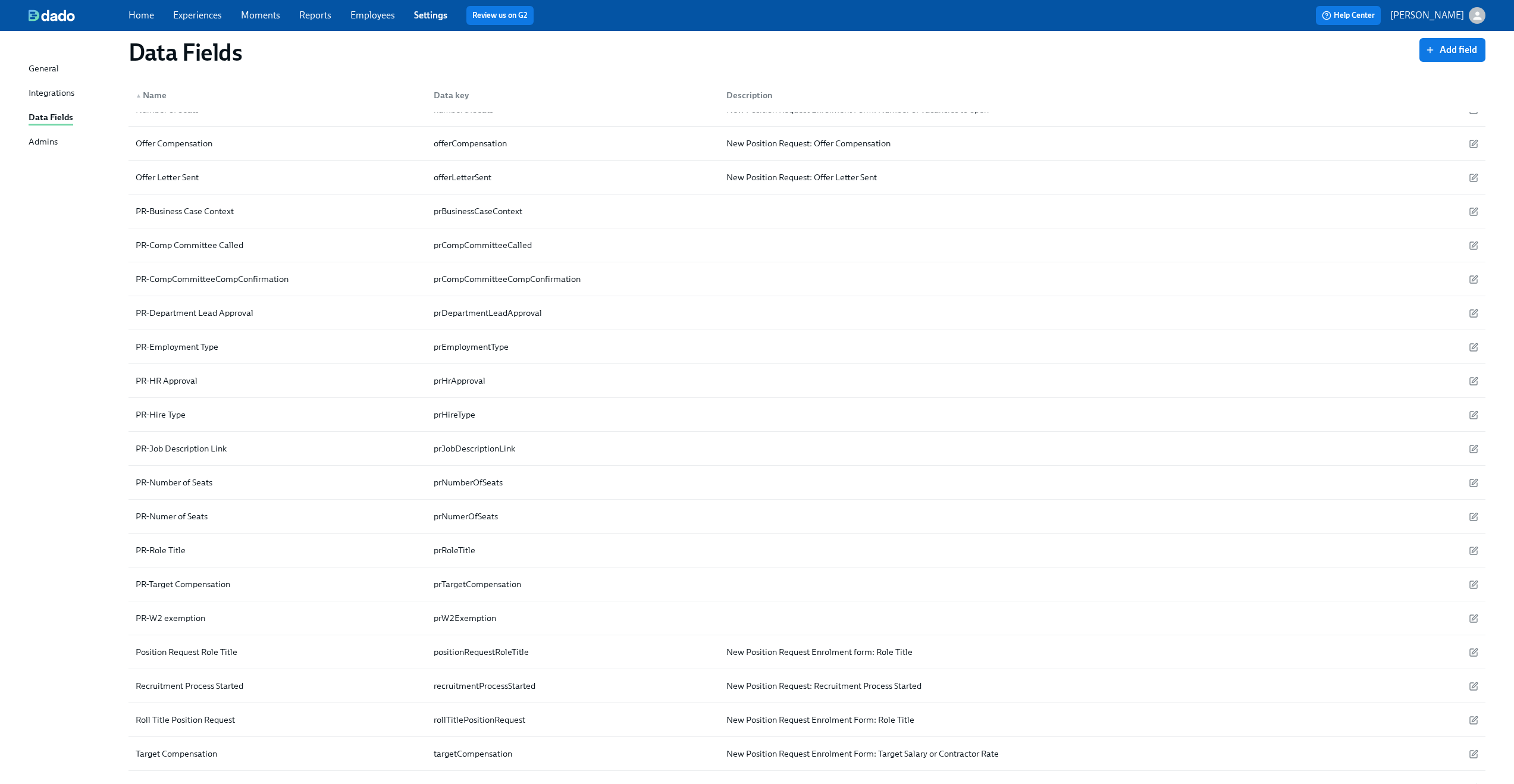
scroll to position [851, 0]
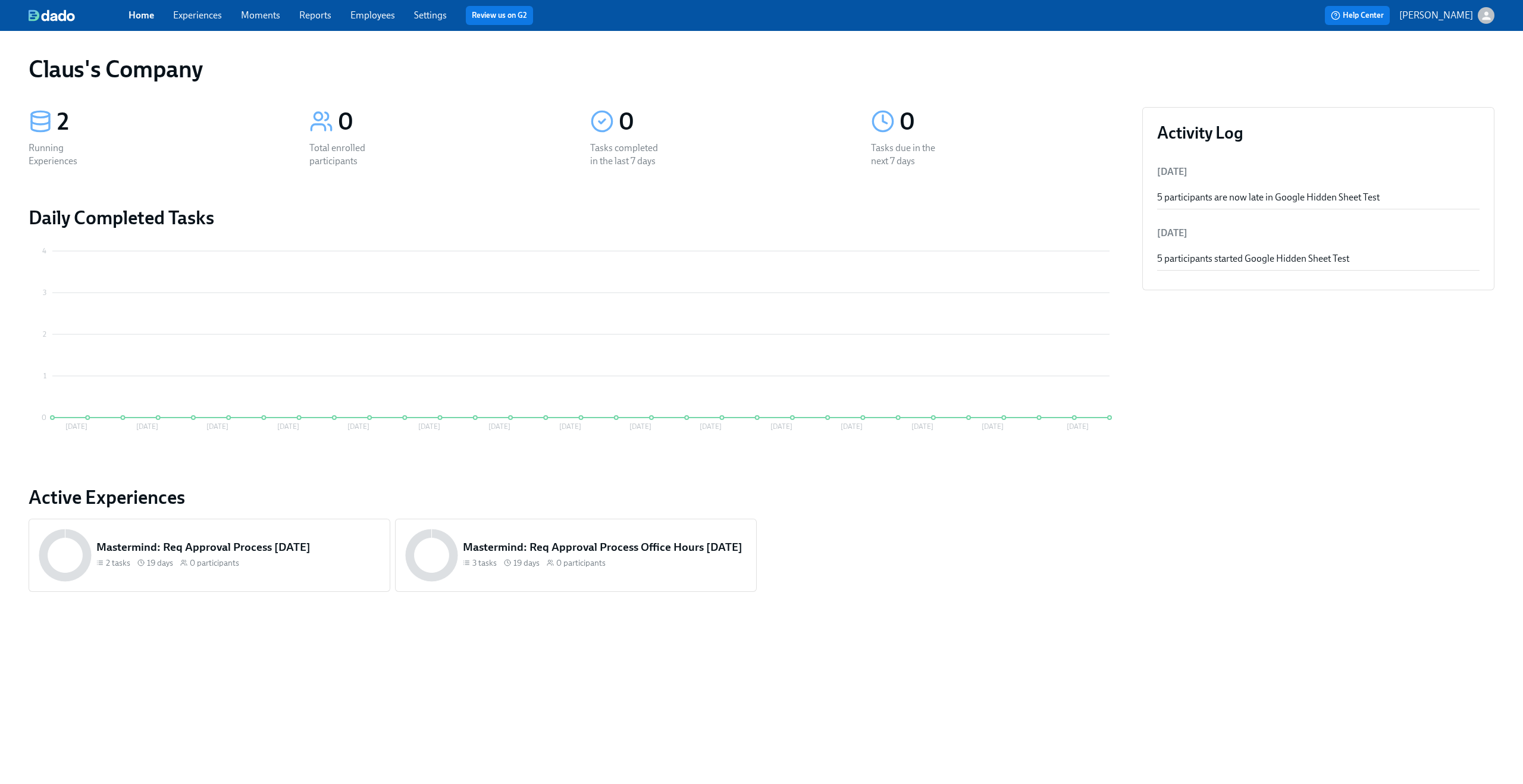
click at [187, 16] on link "Experiences" at bounding box center [197, 15] width 49 height 11
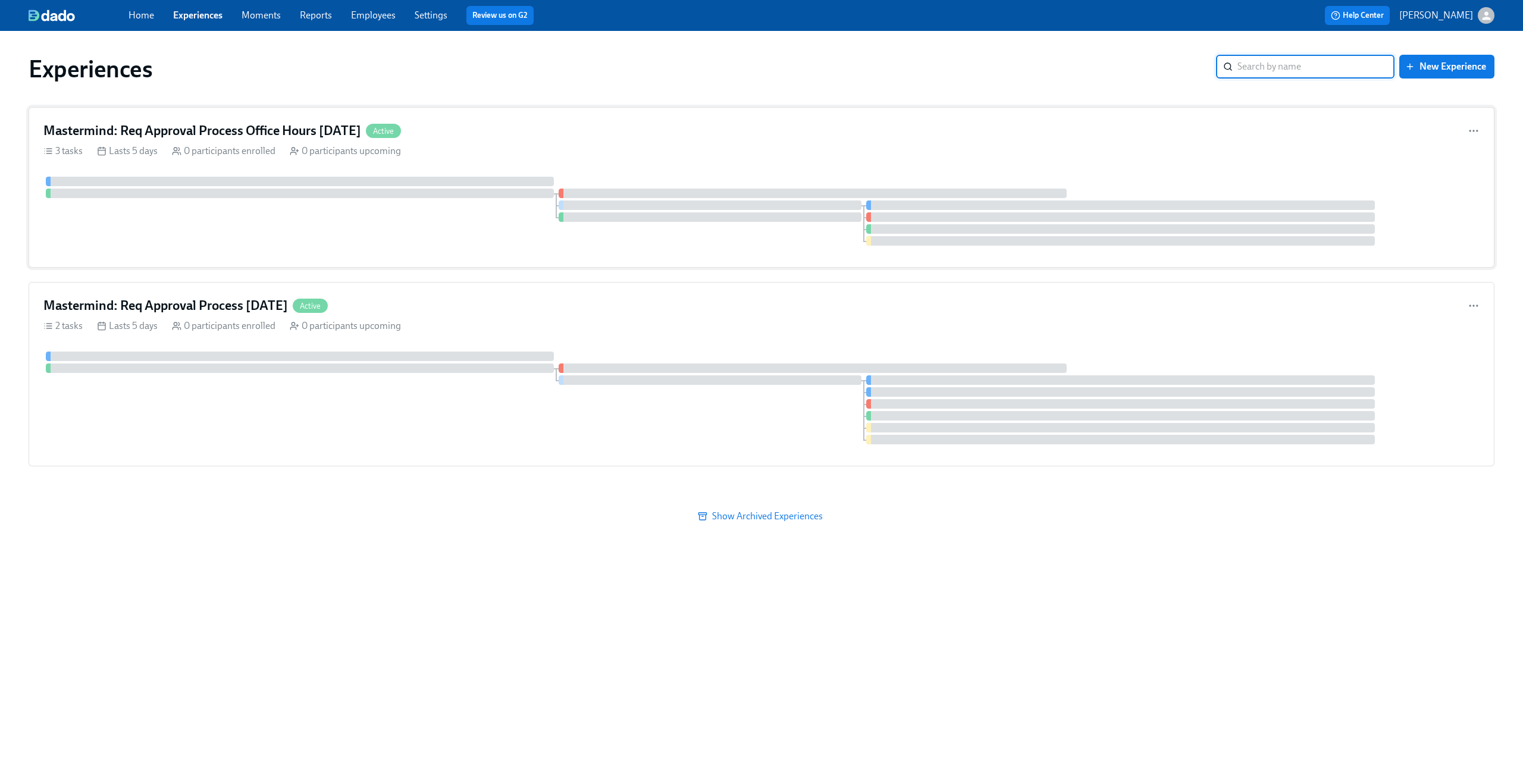
click at [240, 125] on h4 "Mastermind: Req Approval Process Office Hours [DATE]" at bounding box center [202, 131] width 318 height 18
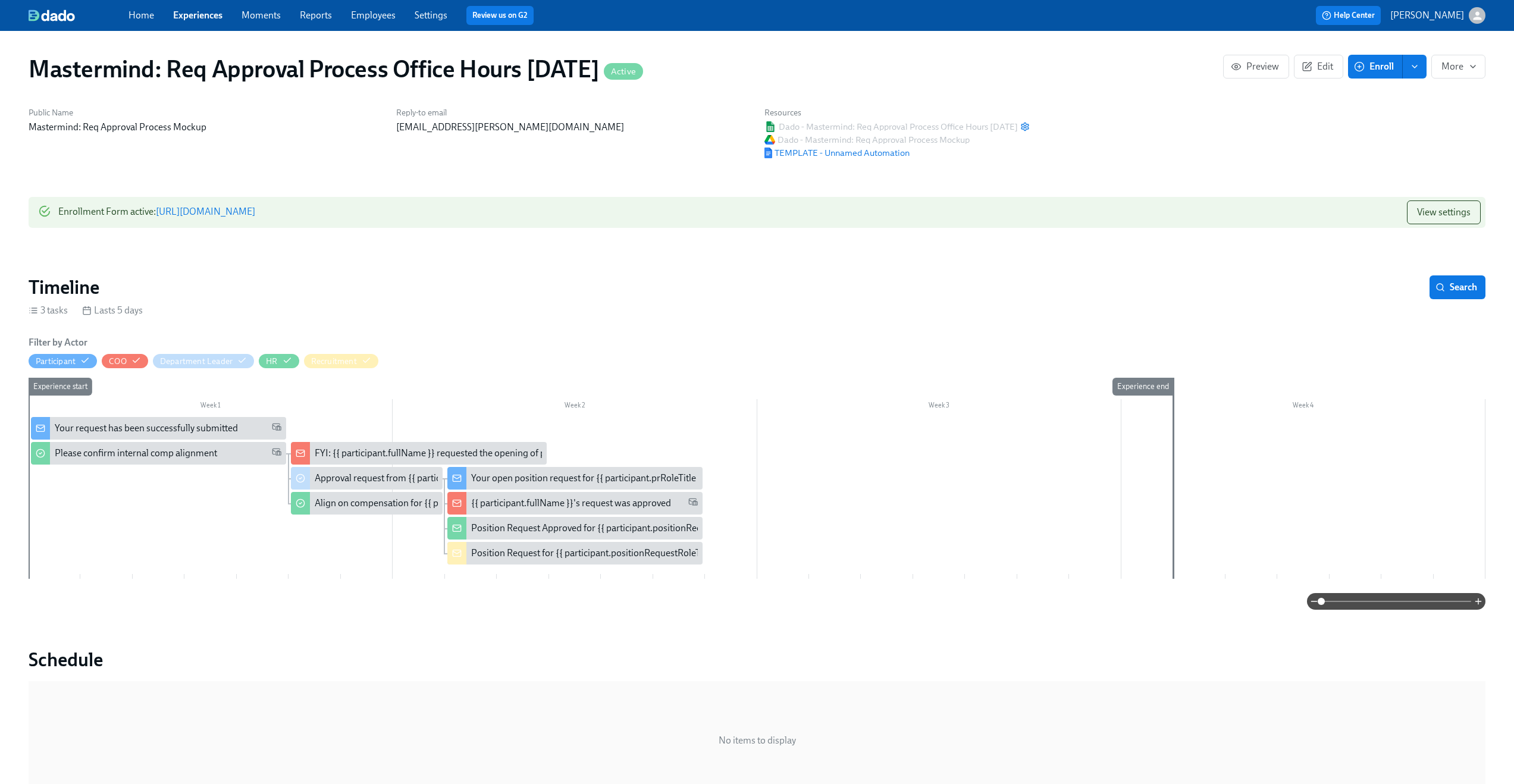
click at [1439, 231] on div "Enrollment Form active : [URL][DOMAIN_NAME] View settings" at bounding box center [757, 217] width 1457 height 40
click at [1439, 224] on button "View settings" at bounding box center [1444, 212] width 74 height 24
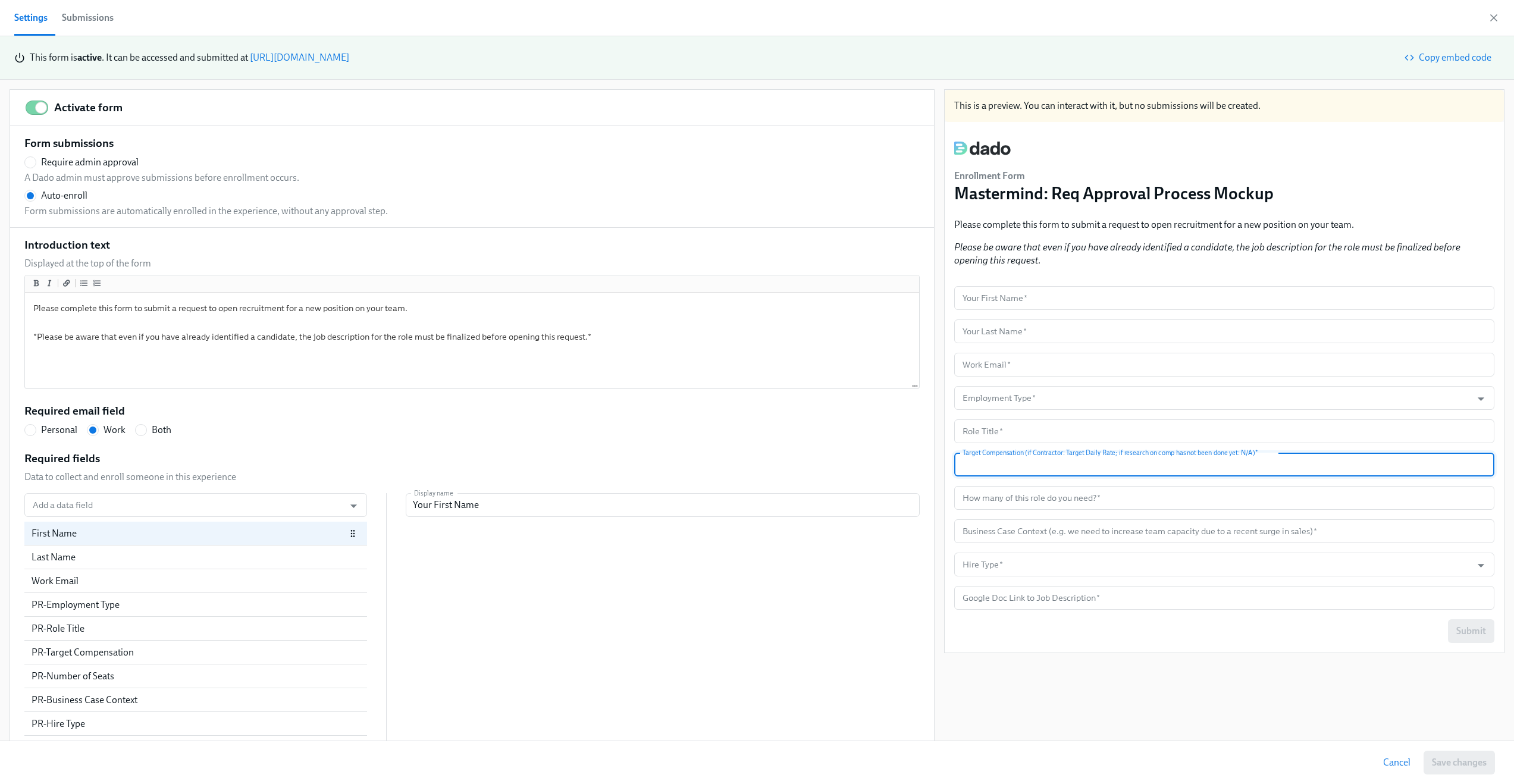
click at [1106, 461] on input "text" at bounding box center [1224, 464] width 540 height 24
click at [128, 655] on div "PR-Target Compensation" at bounding box center [181, 653] width 300 height 13
radio input "false"
type input "Target Compensation (if Contractor: Target Daily Rate; if research on comp has …"
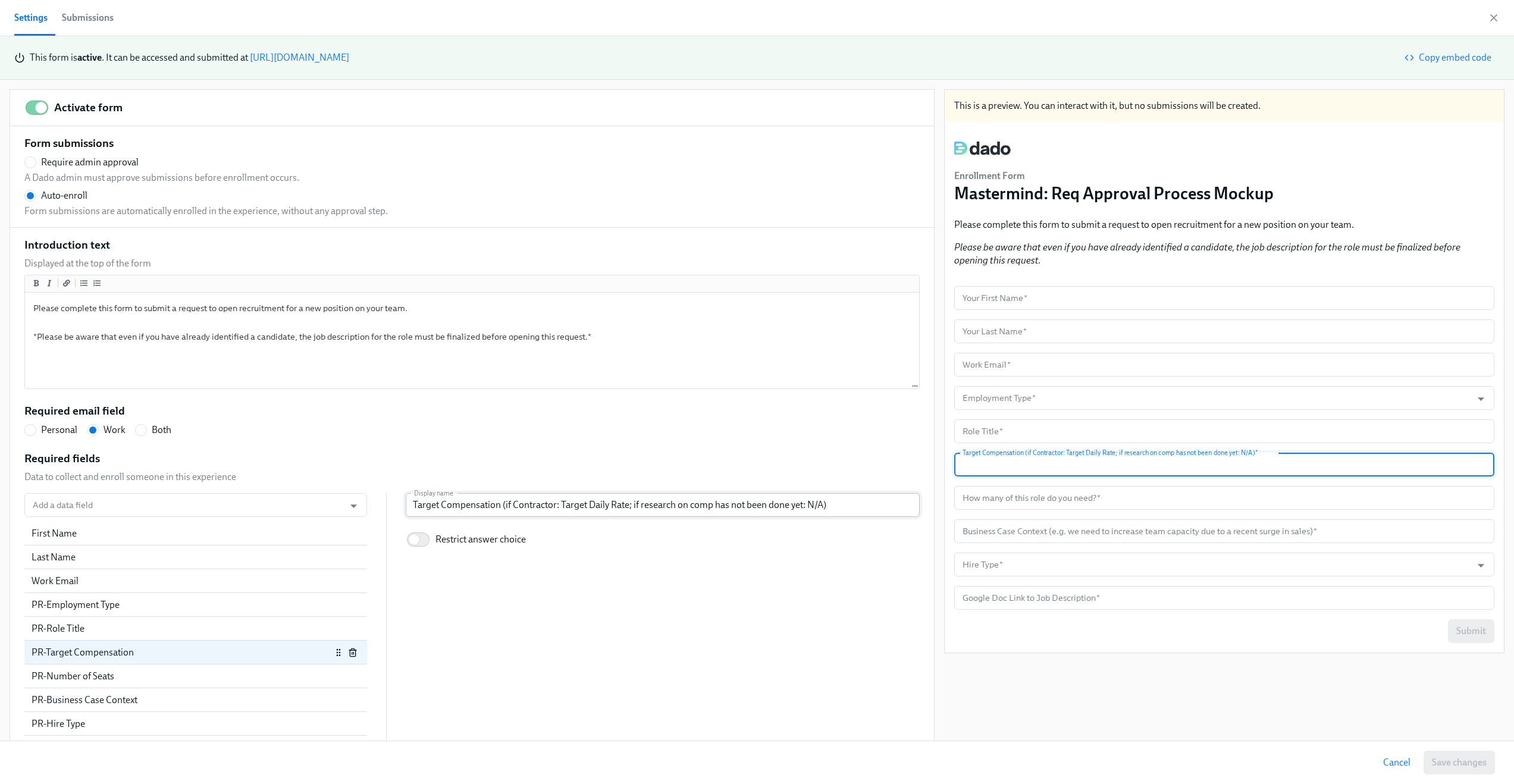
click at [568, 507] on input "Target Compensation (if Contractor: Target Daily Rate; if research on comp has …" at bounding box center [662, 504] width 514 height 24
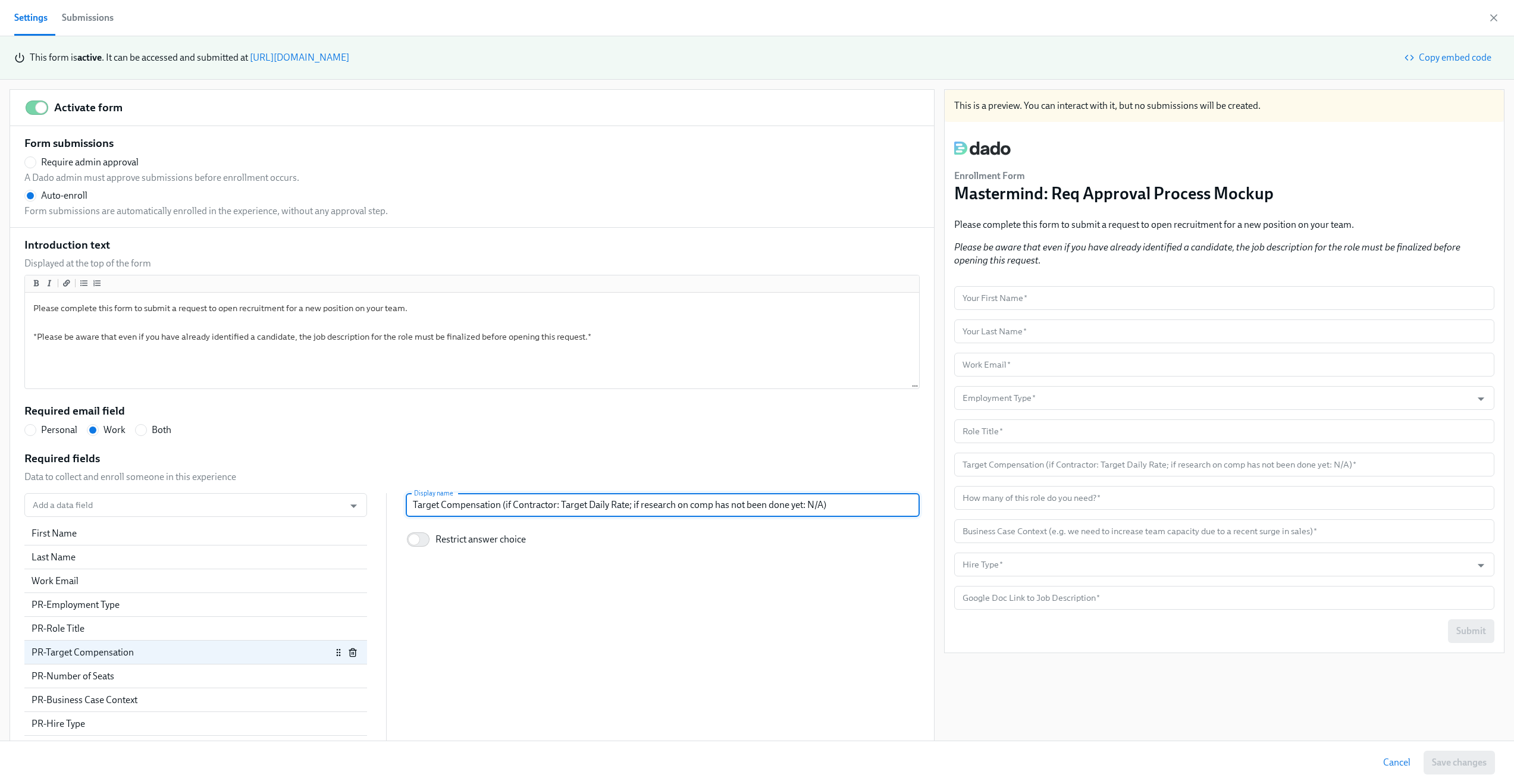
radio input "false"
type input "Target Compensation (if Contractor: Daily Rate; if research on comp has not bee…"
click at [579, 457] on div "Required fields Data to collect and enroll someone in this experience Add a dat…" at bounding box center [472, 605] width 896 height 309
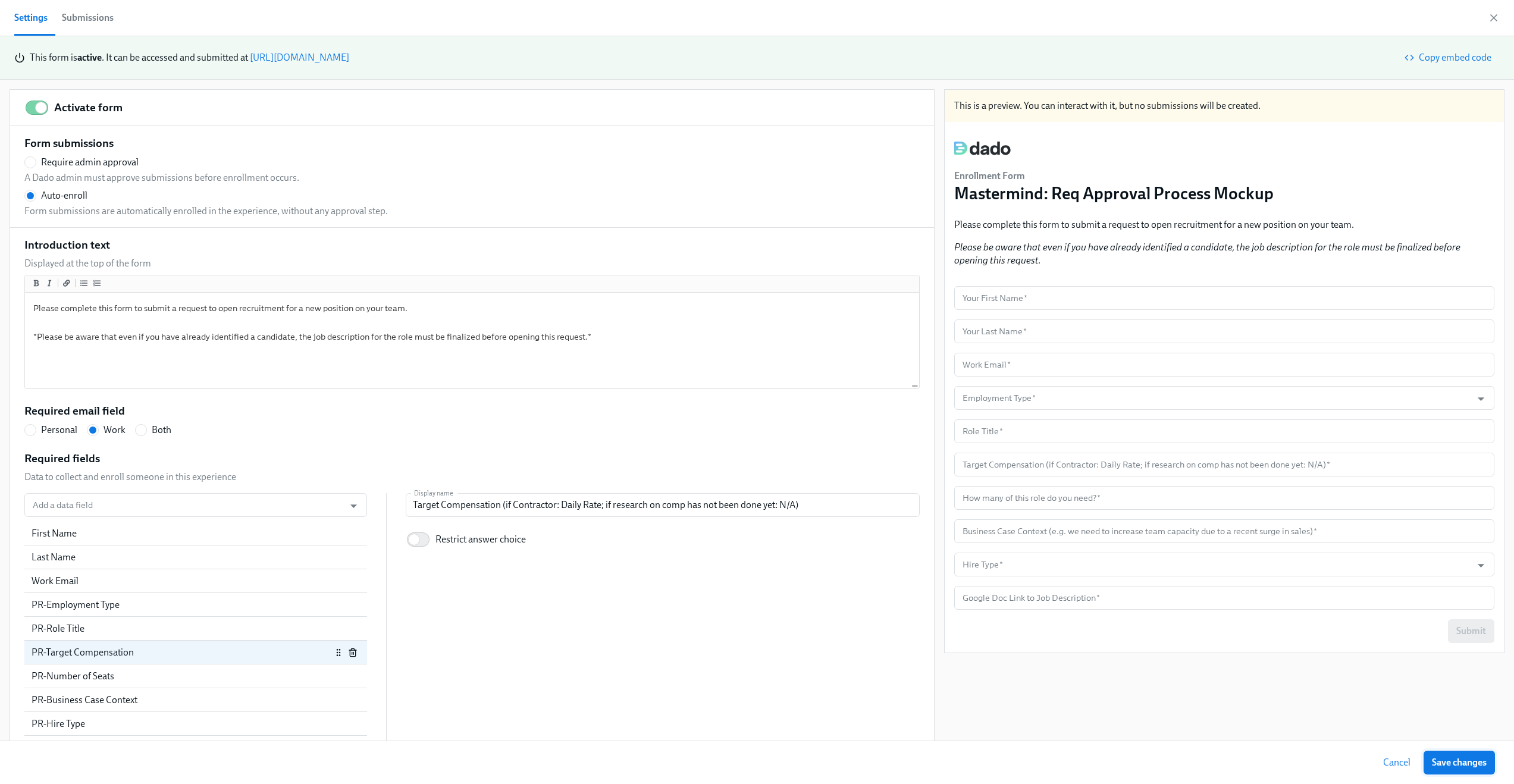
click at [1462, 755] on button "Save changes" at bounding box center [1459, 762] width 71 height 24
radio input "false"
click at [1497, 17] on icon "button" at bounding box center [1494, 18] width 12 height 12
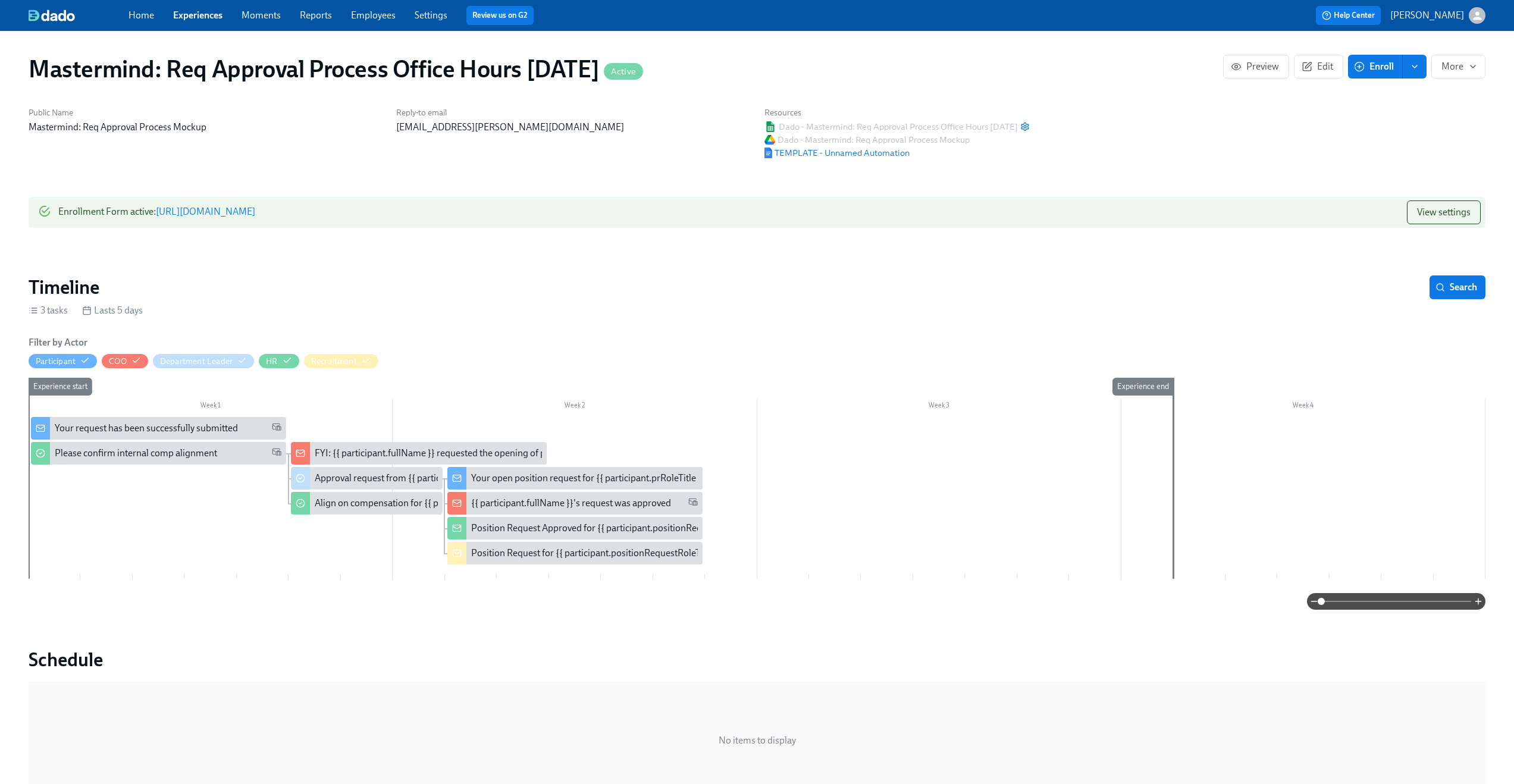
scroll to position [2, 0]
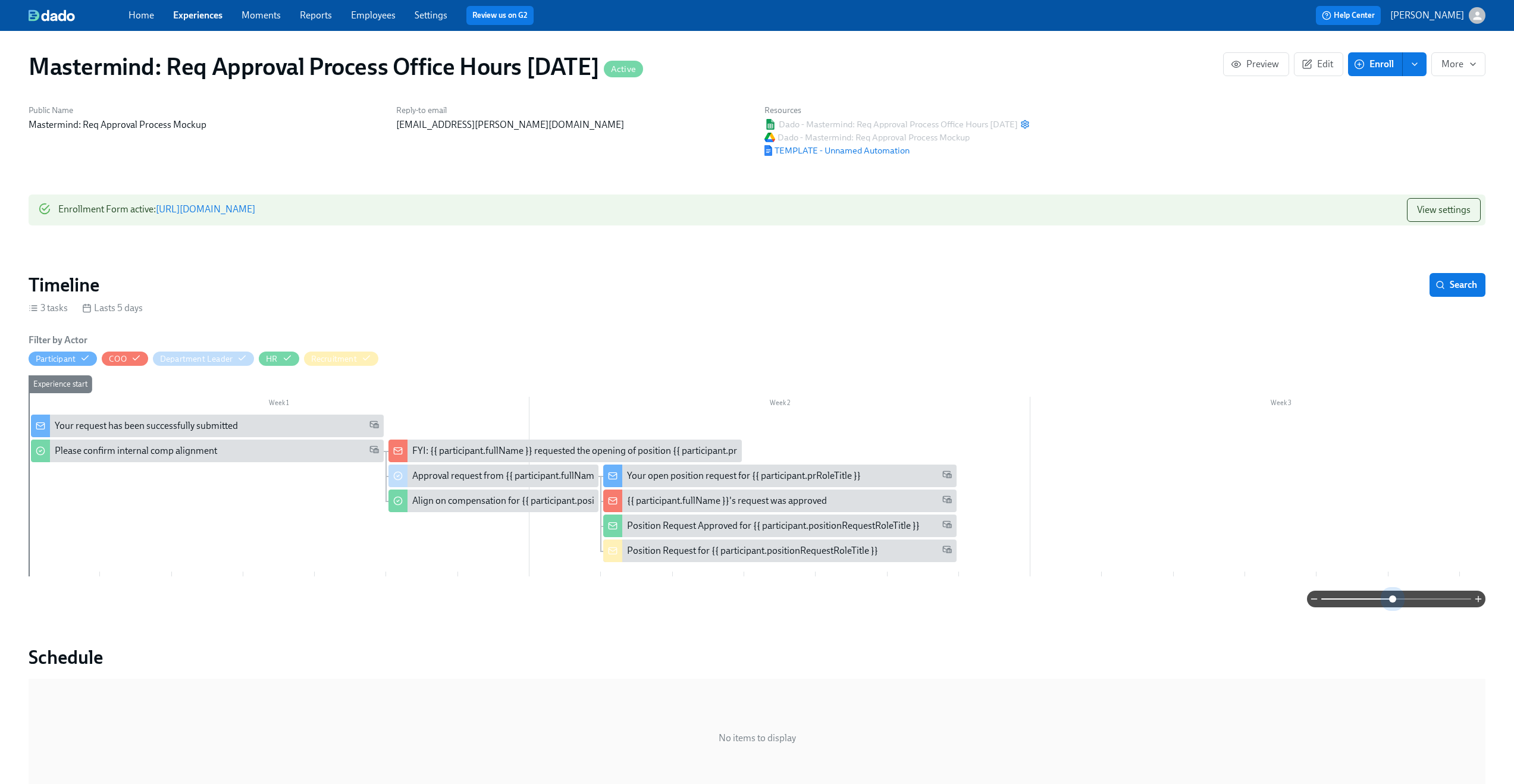
click at [1393, 601] on span at bounding box center [1396, 599] width 150 height 17
click at [574, 61] on h1 "Mastermind: Req Approval Process Office Hours [DATE] Active" at bounding box center [336, 66] width 615 height 28
click at [1326, 61] on span "Edit" at bounding box center [1319, 64] width 29 height 12
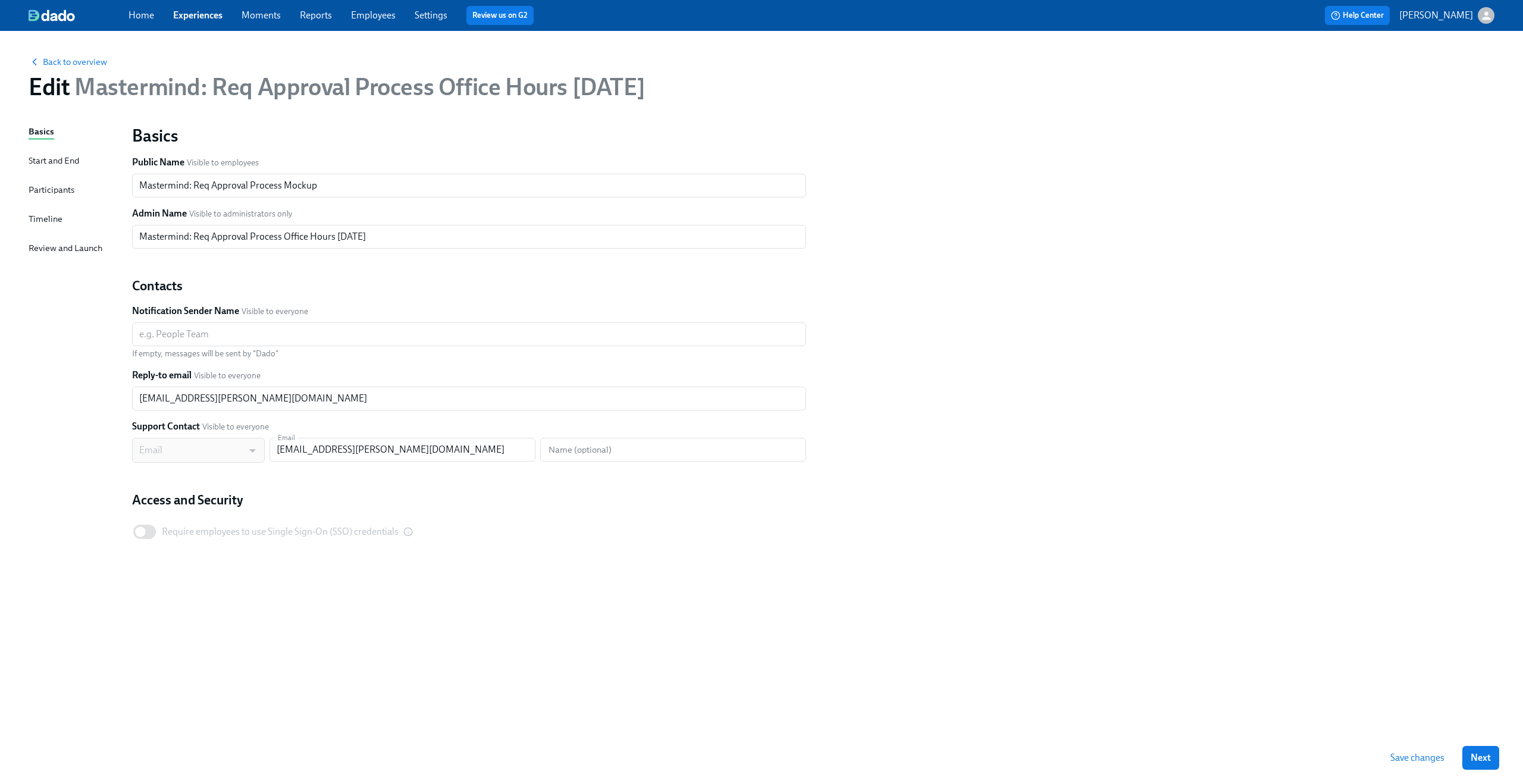
click at [612, 90] on span "Mastermind: Req Approval Process Office Hours [DATE]" at bounding box center [357, 86] width 576 height 28
click at [574, 91] on span "Mastermind: Req Approval Process Office Hours [DATE]" at bounding box center [357, 86] width 576 height 28
click at [360, 245] on input "Mastermind: Req Approval Process Office Hours [DATE]" at bounding box center [469, 236] width 674 height 24
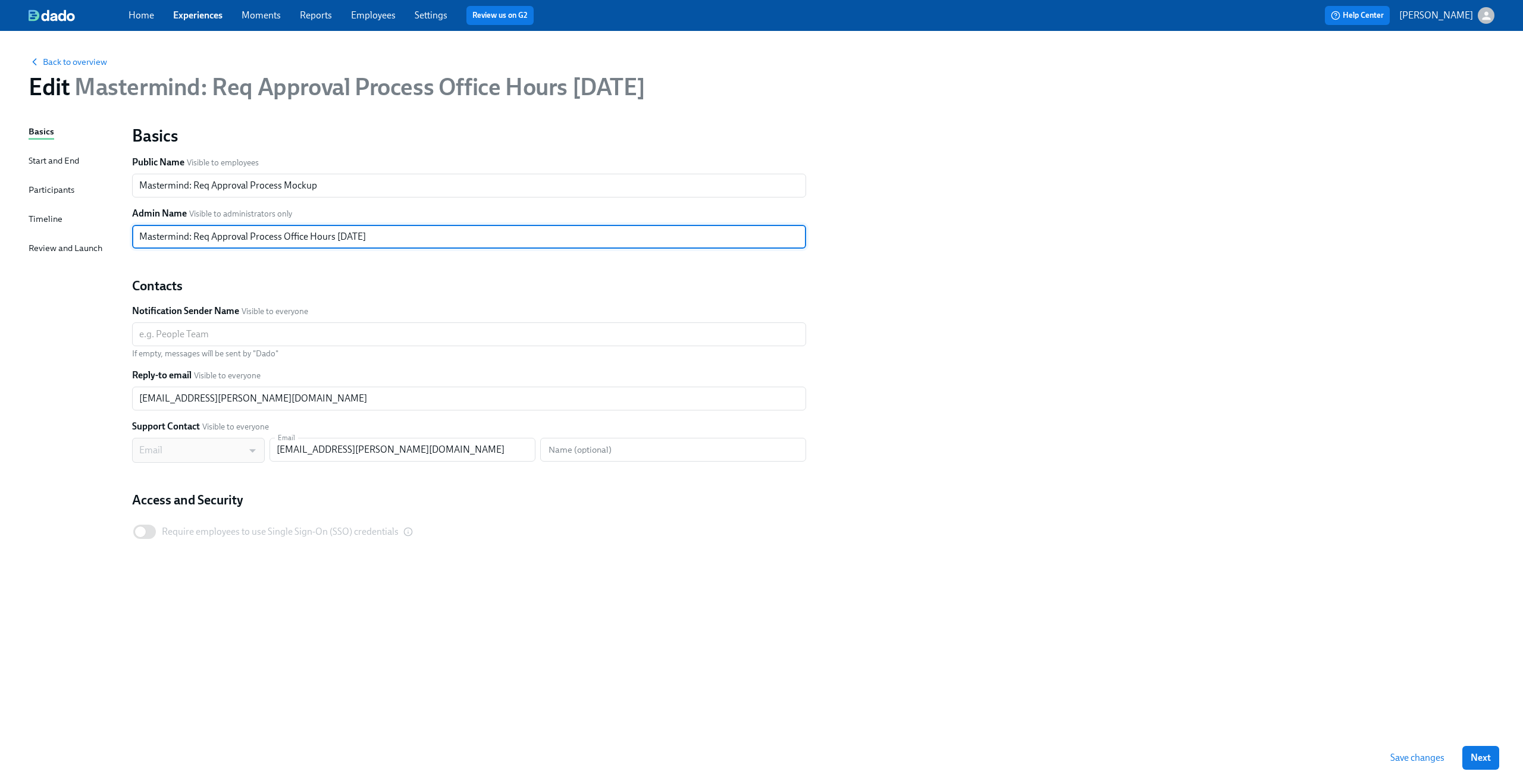
drag, startPoint x: 335, startPoint y: 233, endPoint x: 510, endPoint y: 251, distance: 175.9
click at [510, 251] on div "Basics Public Name Visible to employees Mastermind: Req Approval Process Mockup…" at bounding box center [469, 334] width 674 height 420
click at [345, 240] on input "Mastermind: Req Approval Process Office Hours [DATE]" at bounding box center [469, 236] width 674 height 24
type input "Mastermind: Req Approval Process Office Hours [DATE]"
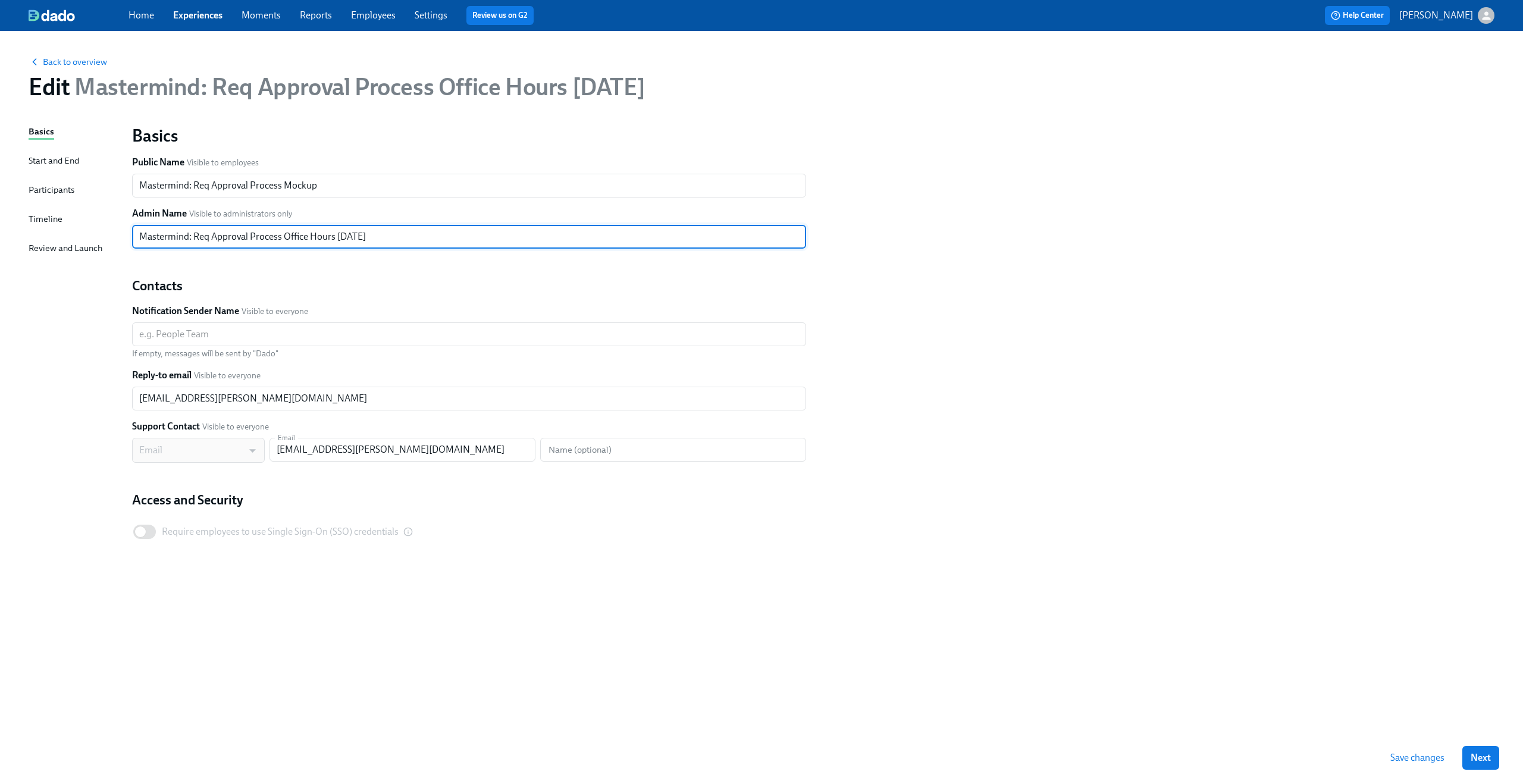
click at [934, 299] on div "Basics Public Name Visible to employees Mastermind: Req Approval Process Mockup…" at bounding box center [813, 349] width 1377 height 463
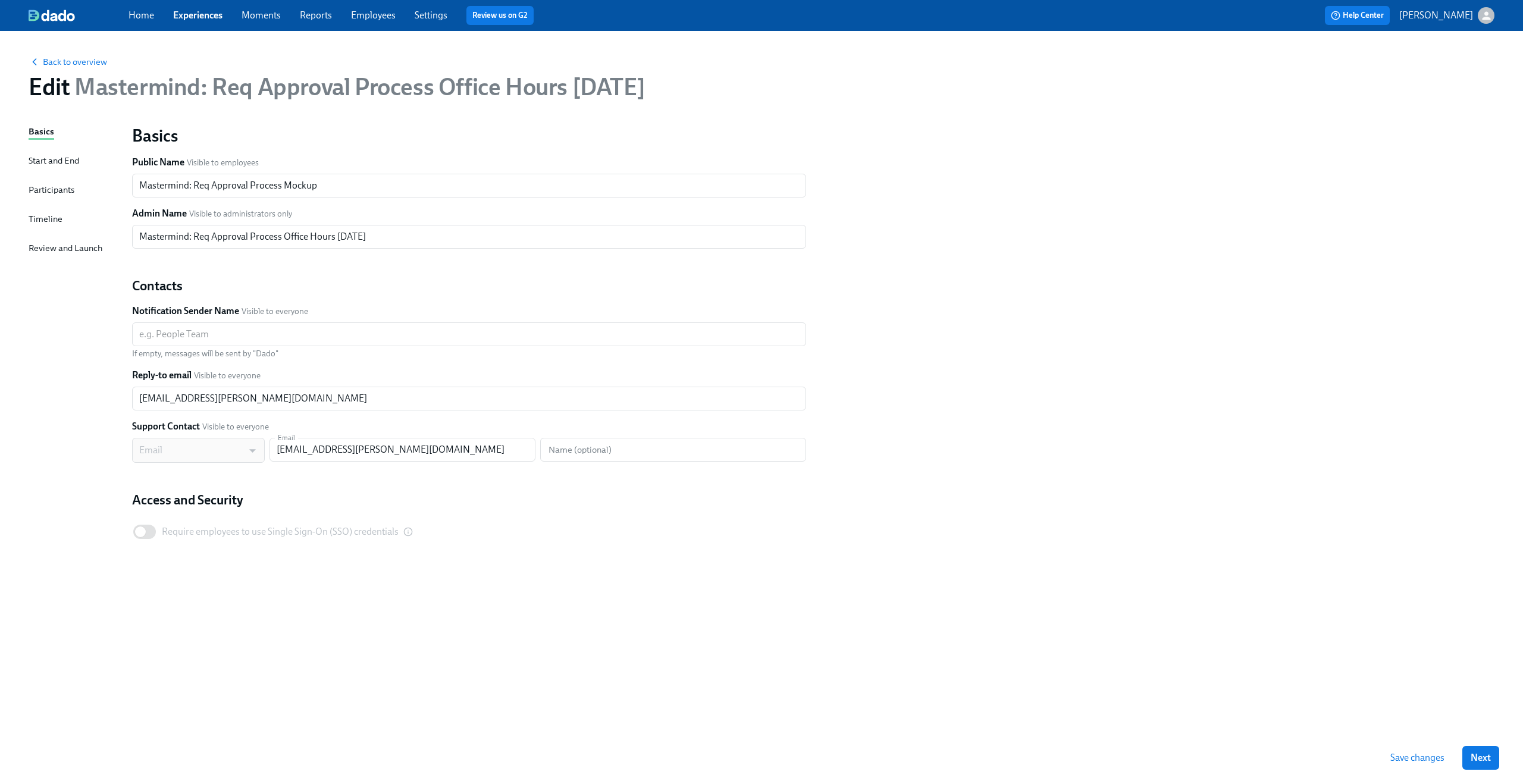
click at [1427, 757] on span "Save changes" at bounding box center [1418, 758] width 54 height 12
click at [74, 60] on span "Back to overview" at bounding box center [68, 62] width 78 height 12
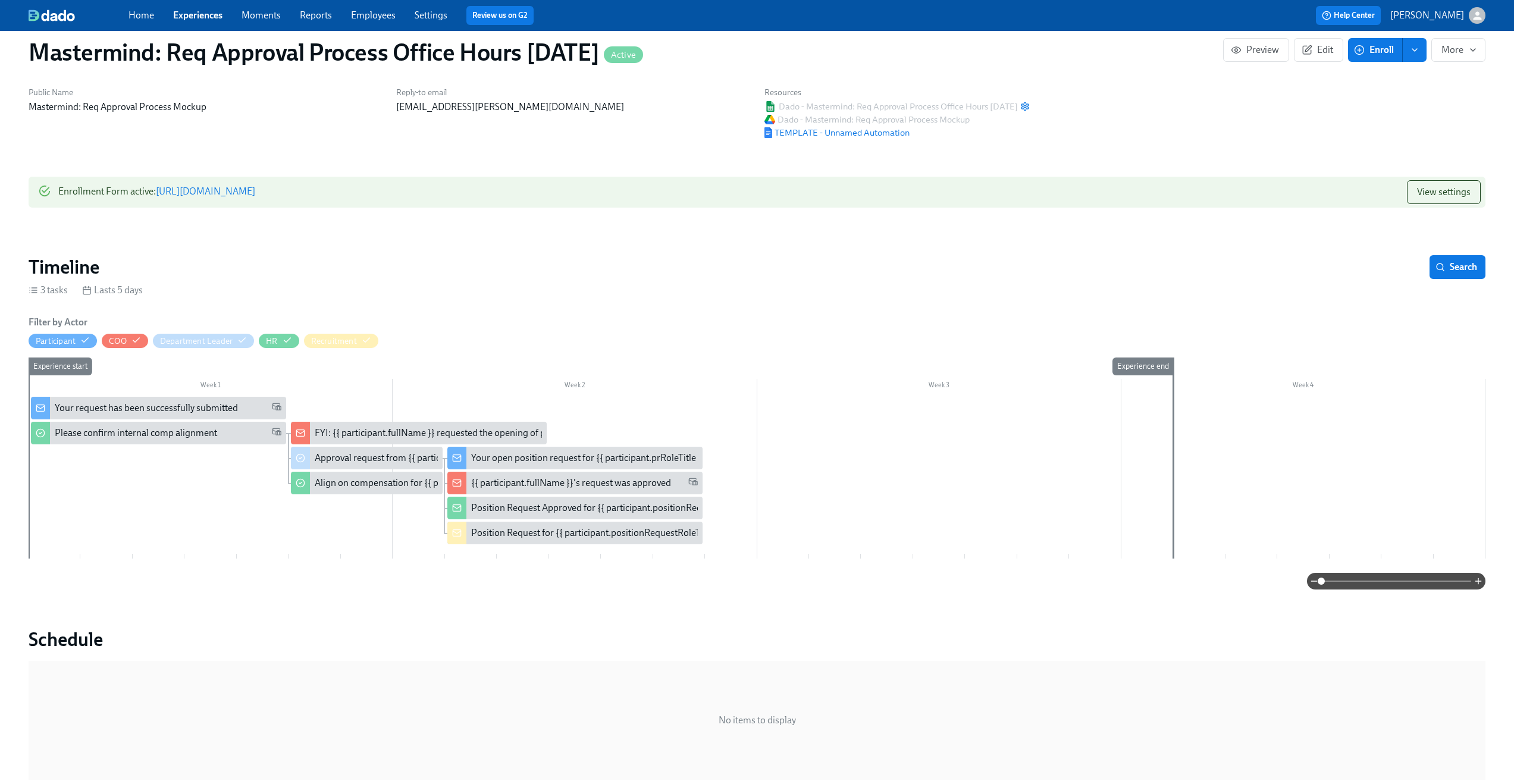
scroll to position [23, 0]
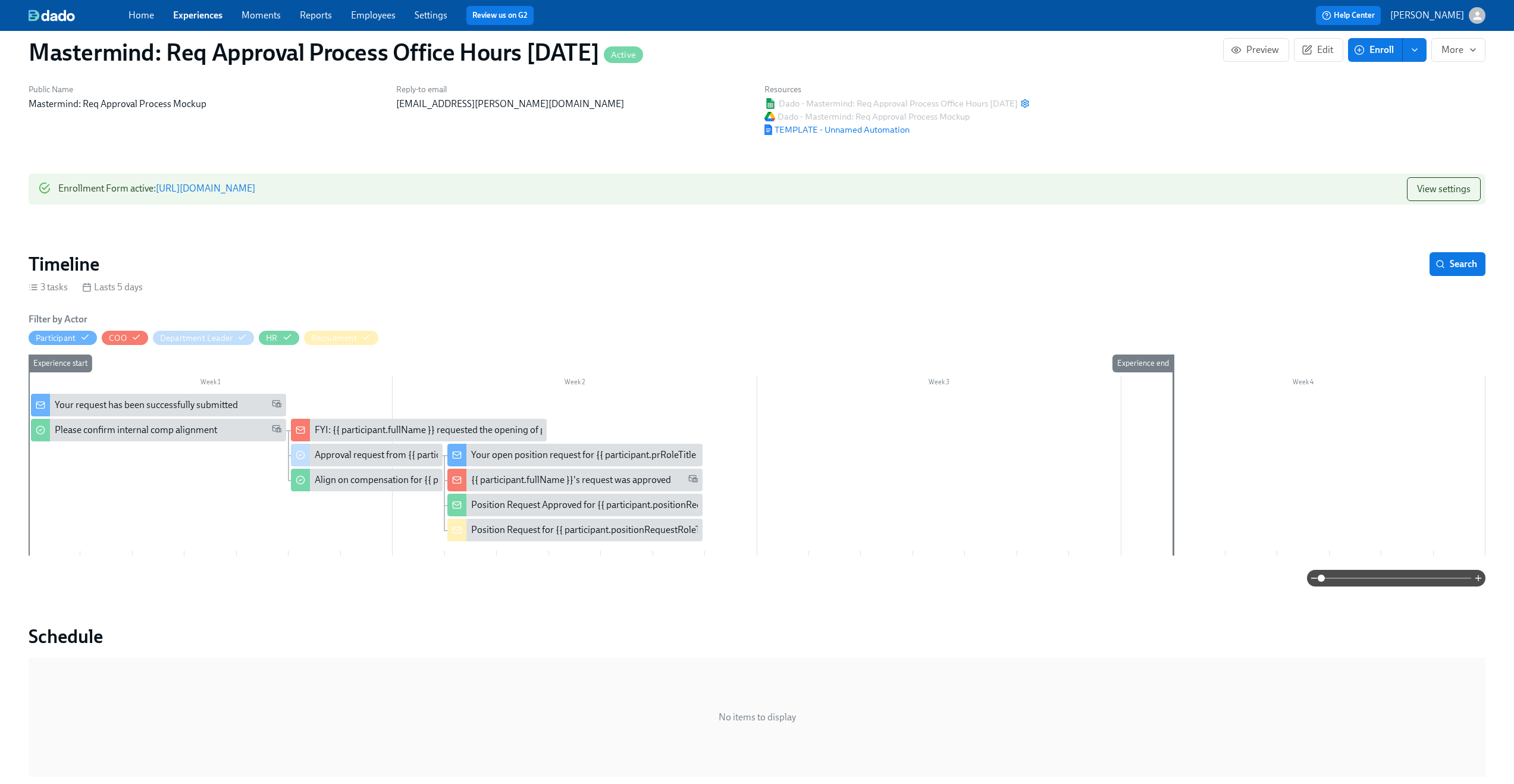
click at [1371, 577] on span at bounding box center [1396, 579] width 150 height 17
click at [1395, 577] on span at bounding box center [1396, 579] width 150 height 17
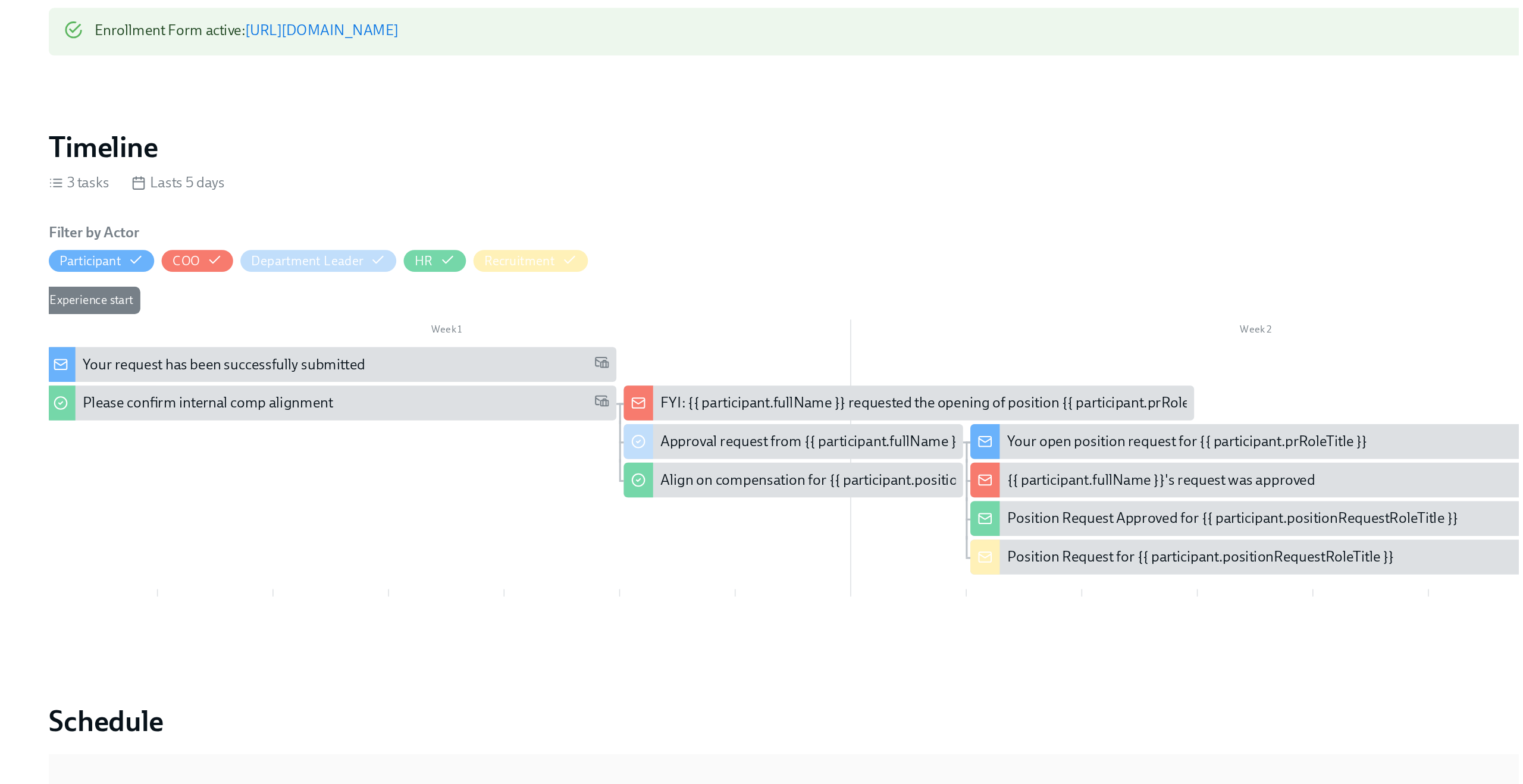
scroll to position [0, 5]
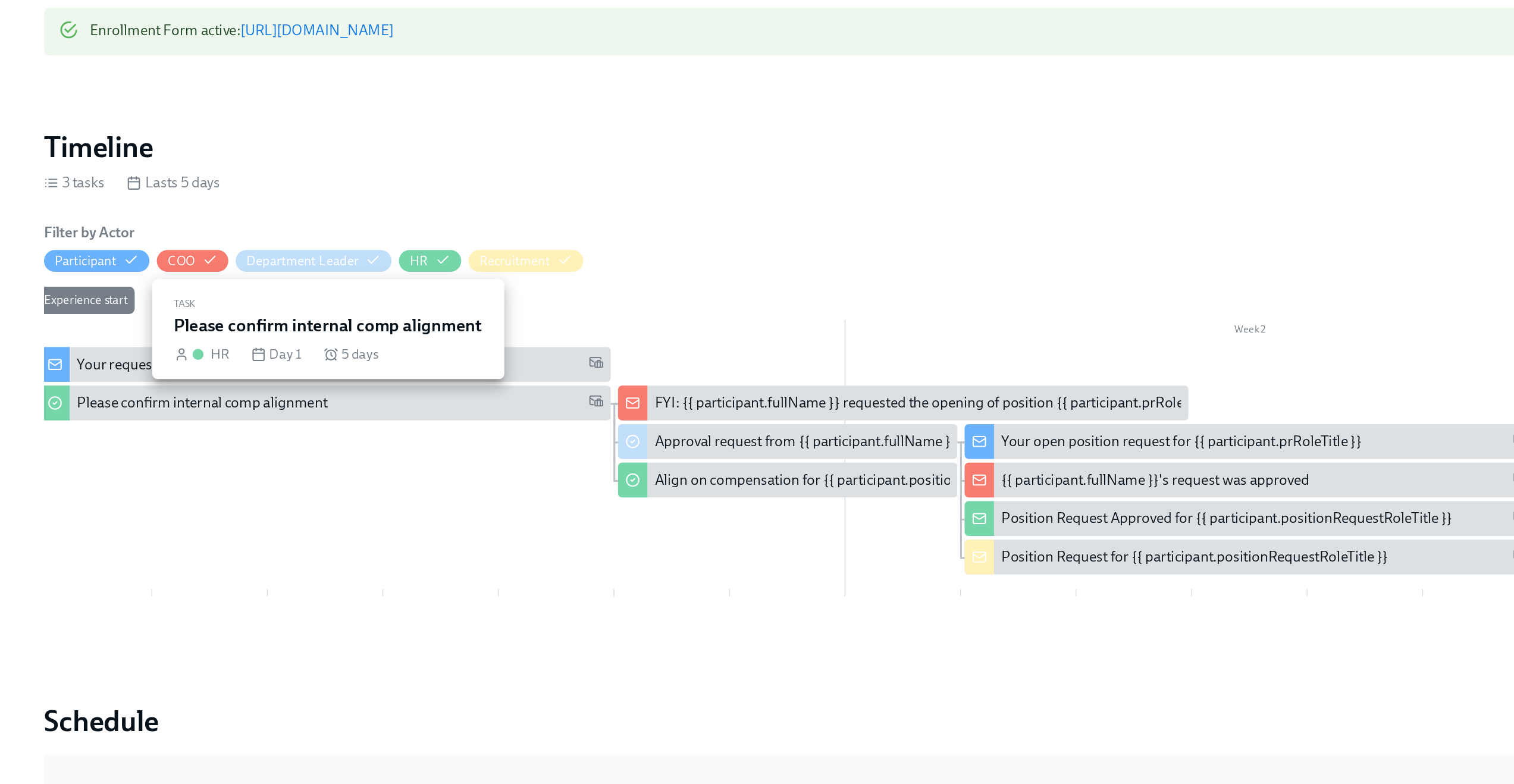
click at [290, 434] on div "Please confirm internal comp alignment" at bounding box center [221, 430] width 342 height 13
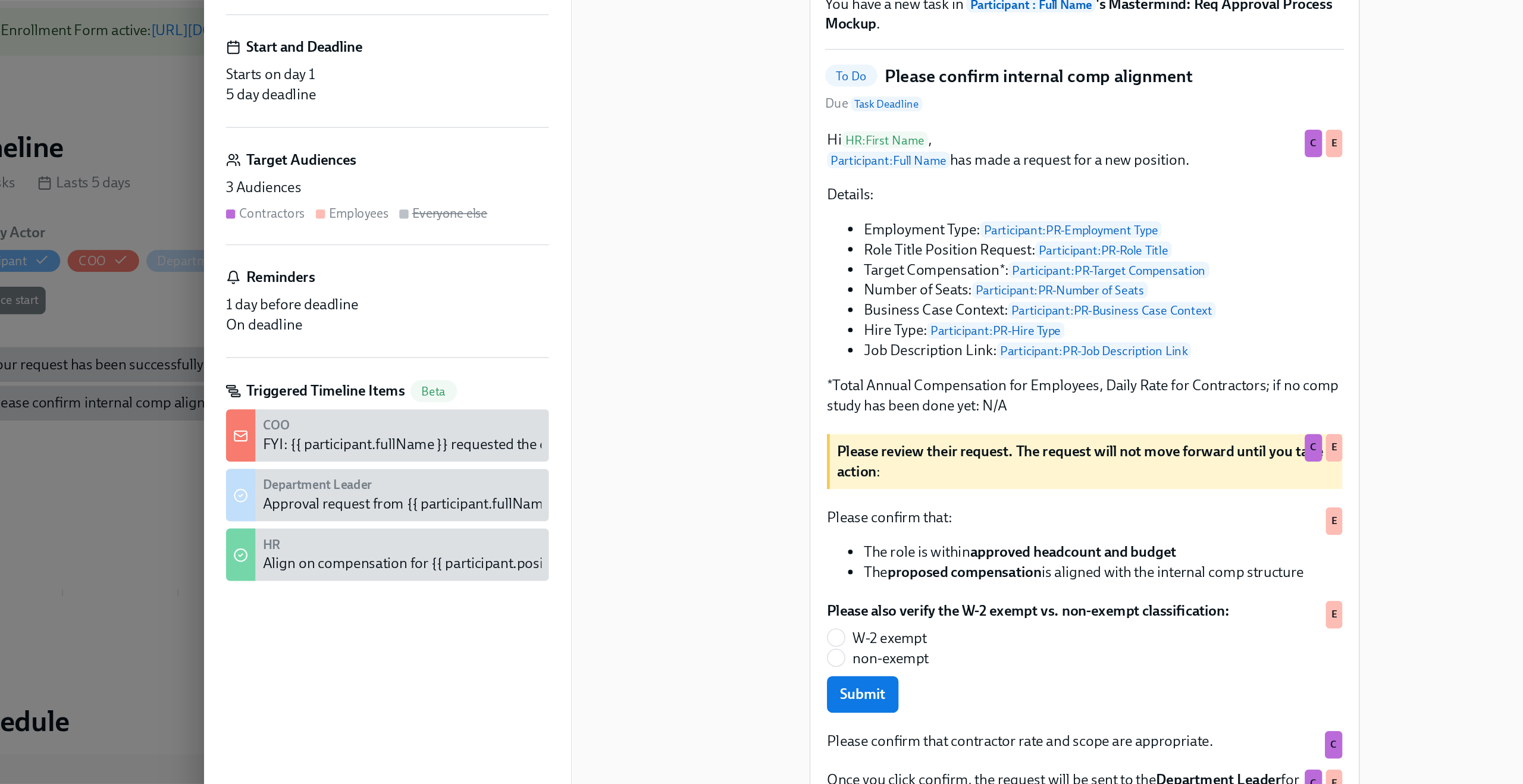
scroll to position [95, 0]
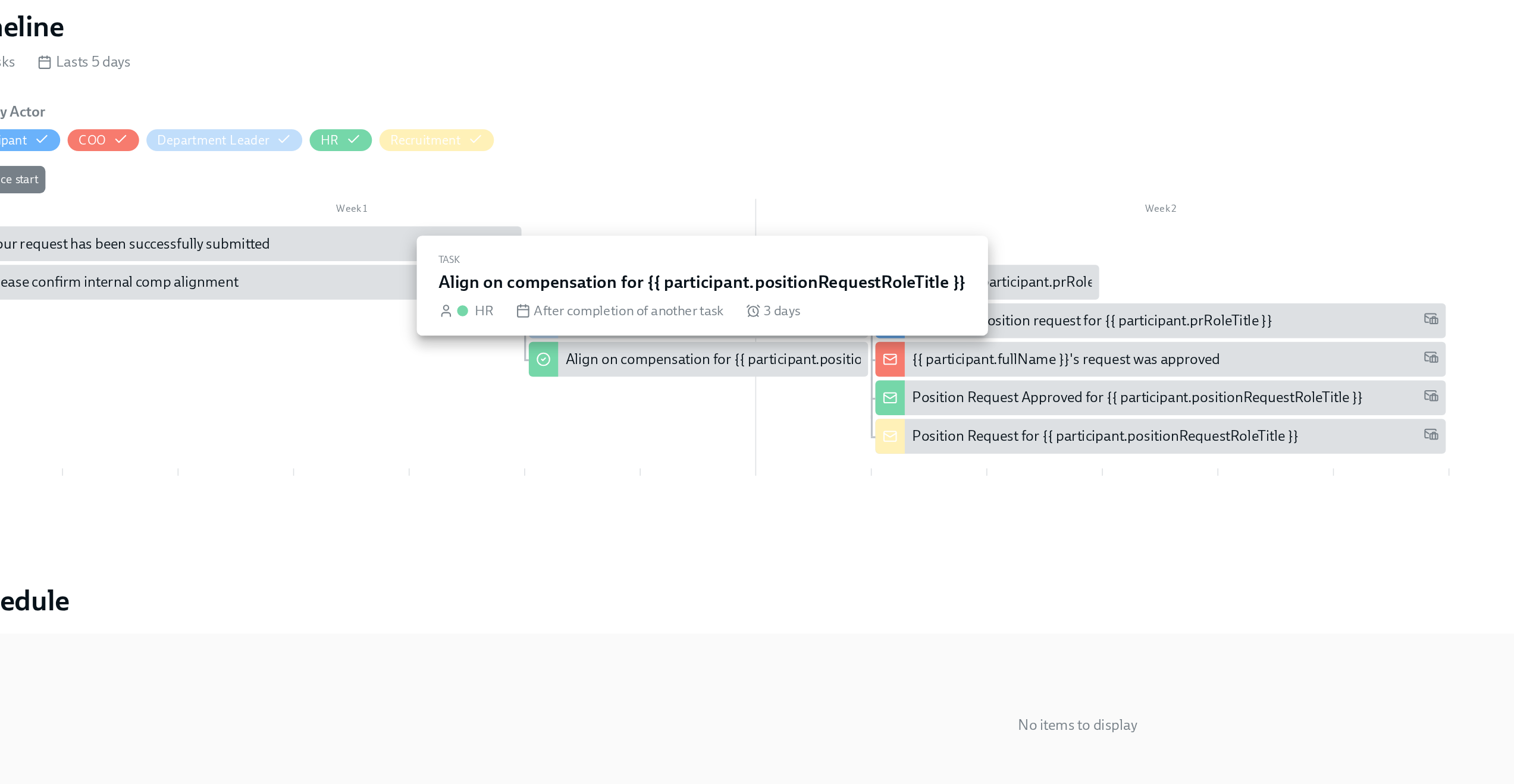
click at [480, 485] on div "Align on compensation for {{ participant.positionRequestRoleTitle }}" at bounding box center [563, 480] width 276 height 13
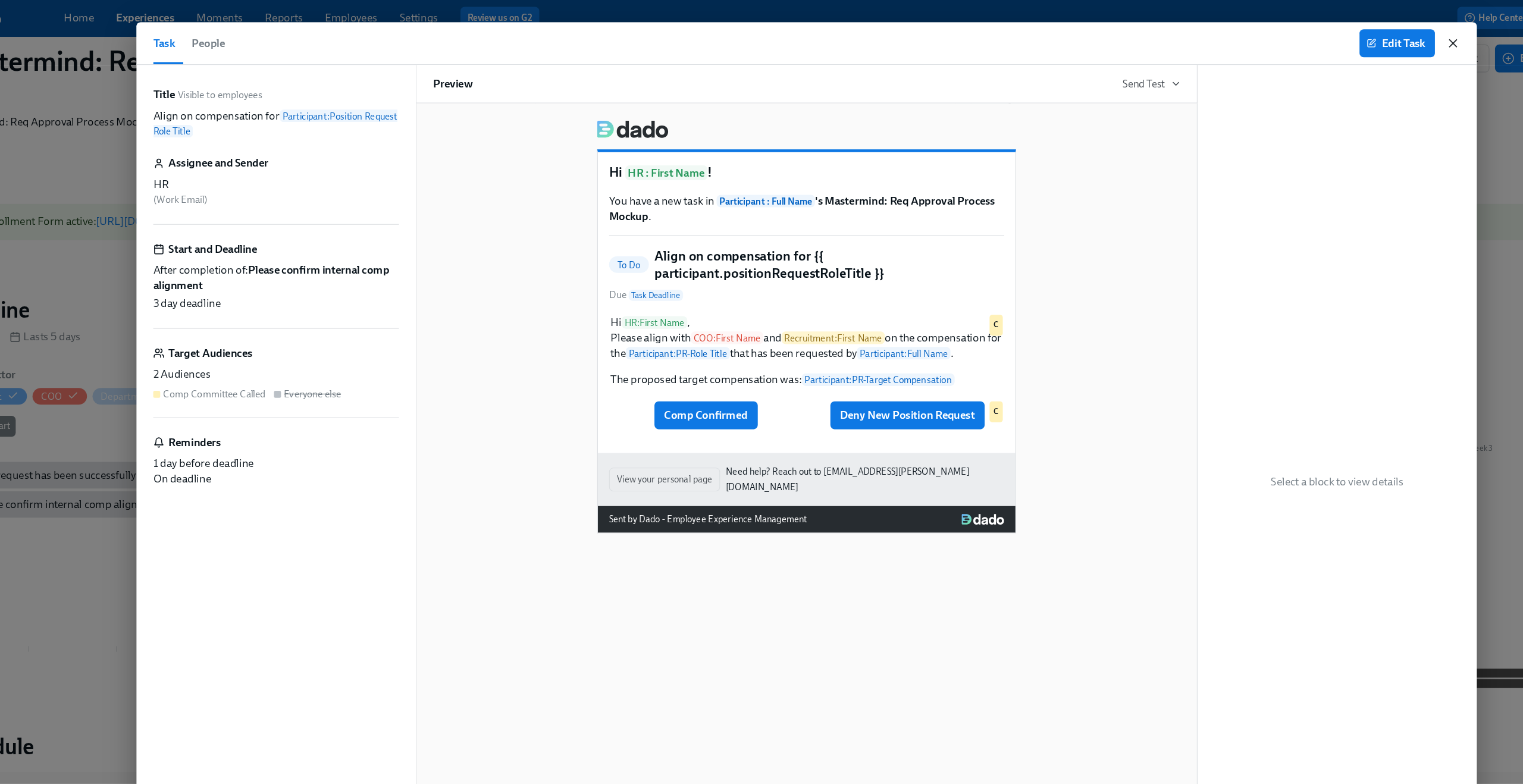
click at [1311, 37] on icon "button" at bounding box center [1313, 37] width 6 height 6
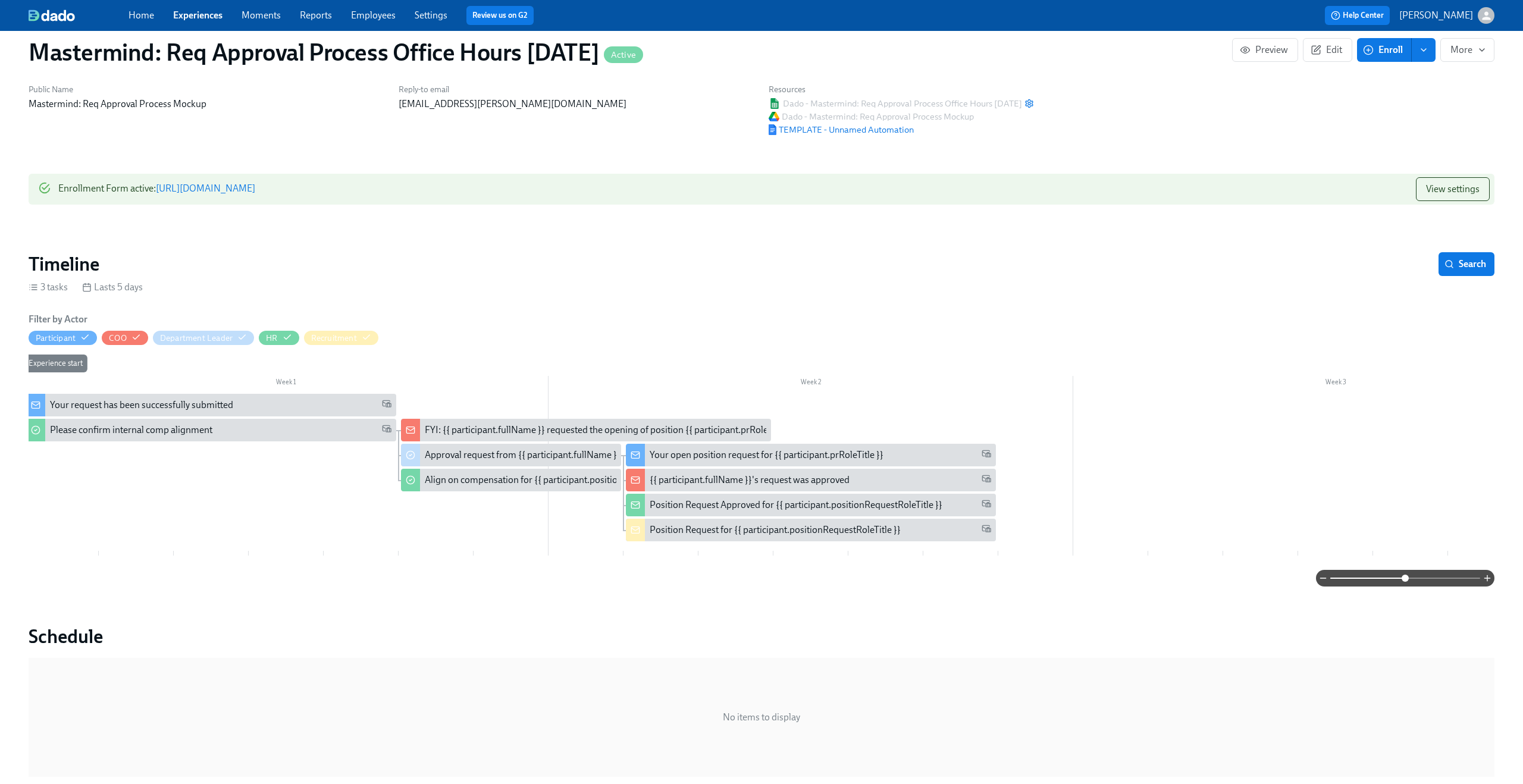
click at [560, 603] on div "Mastermind: Req Approval Process Office Hours [DATE] Active Preview Edit Enroll…" at bounding box center [761, 681] width 1466 height 1317
click at [480, 457] on div "Approval request from {{ participant.fullName }}" at bounding box center [523, 455] width 196 height 13
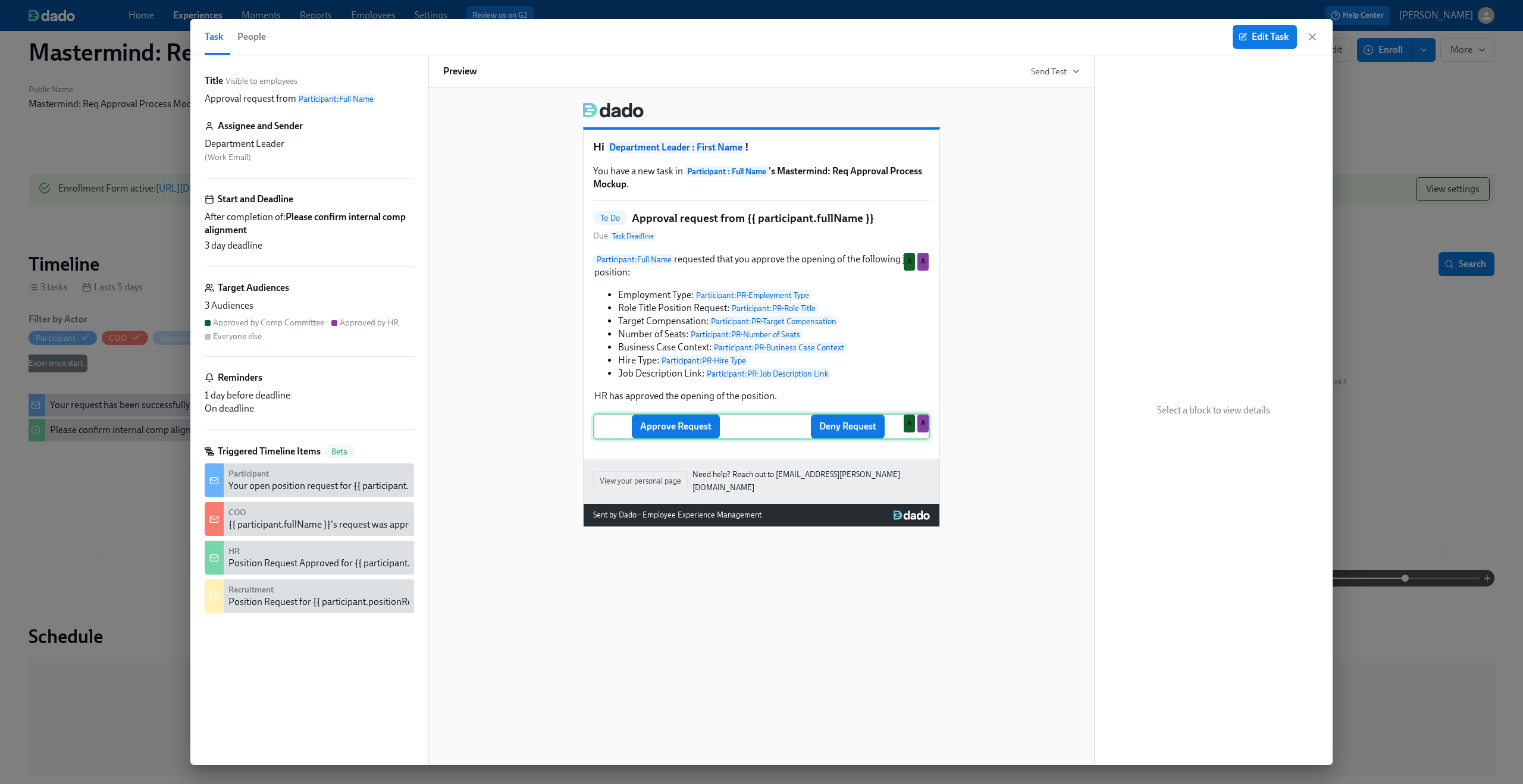
click at [738, 422] on div "Approve Request Deny Request A A" at bounding box center [761, 426] width 337 height 26
click at [690, 432] on div "Approve Request Deny Request A A" at bounding box center [761, 426] width 337 height 26
click at [1277, 33] on span "Edit Task" at bounding box center [1264, 37] width 48 height 12
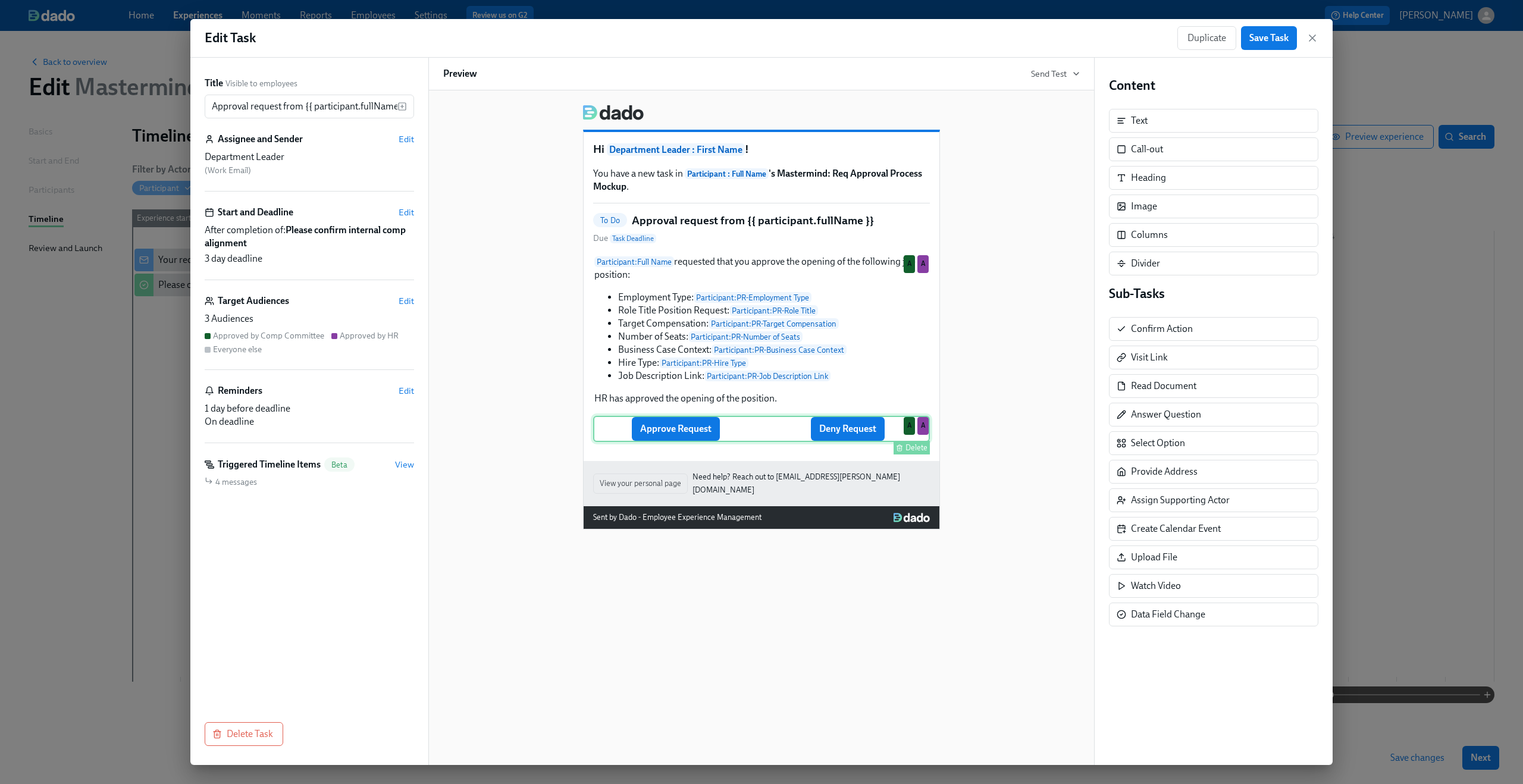
click at [696, 442] on div "Approve Request Deny Request Delete A A" at bounding box center [761, 428] width 337 height 26
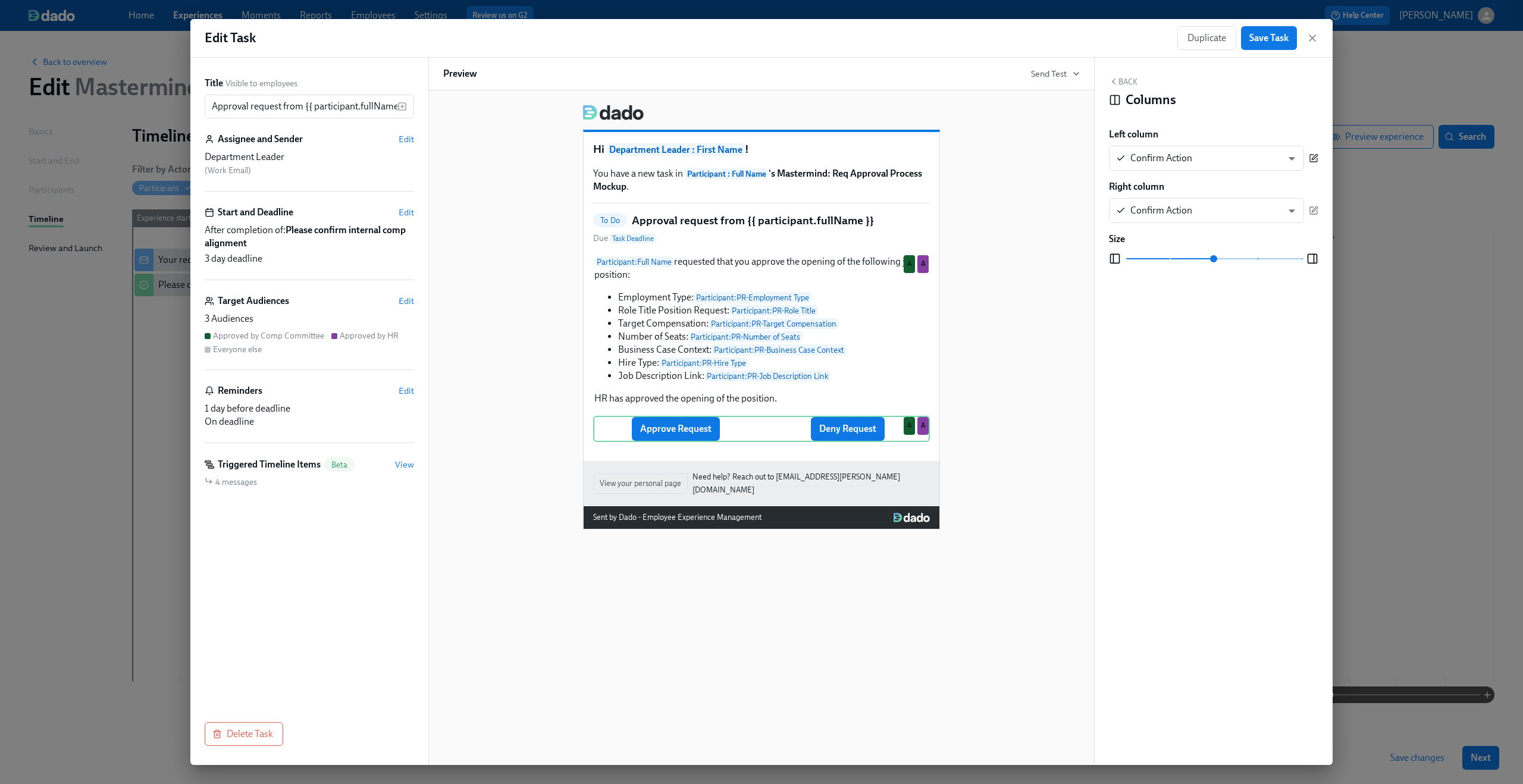
click at [1317, 157] on icon "button" at bounding box center [1314, 157] width 5 height 5
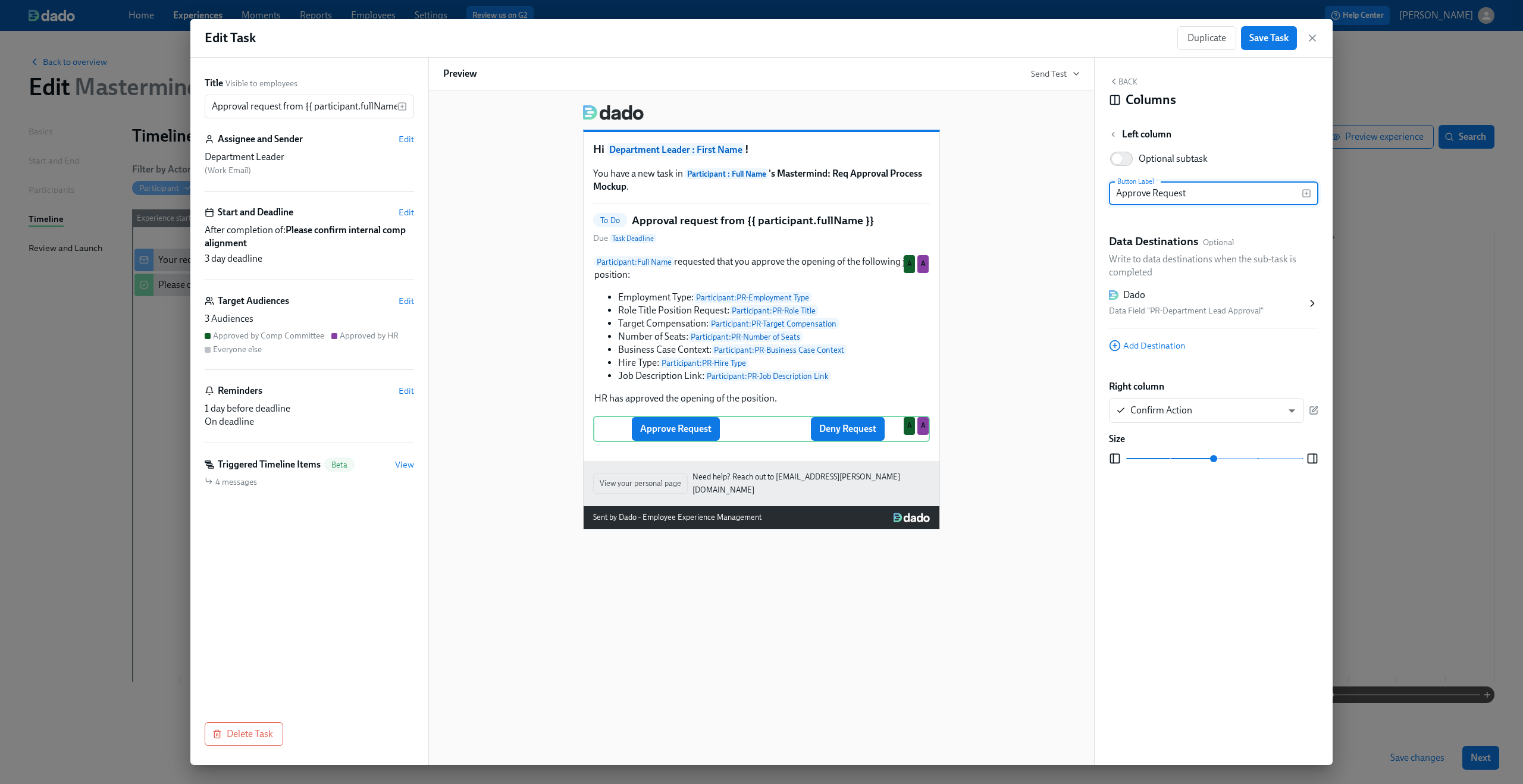
click at [1198, 309] on div "Data Field "PR-Department Lead Approval"" at bounding box center [1208, 311] width 198 height 14
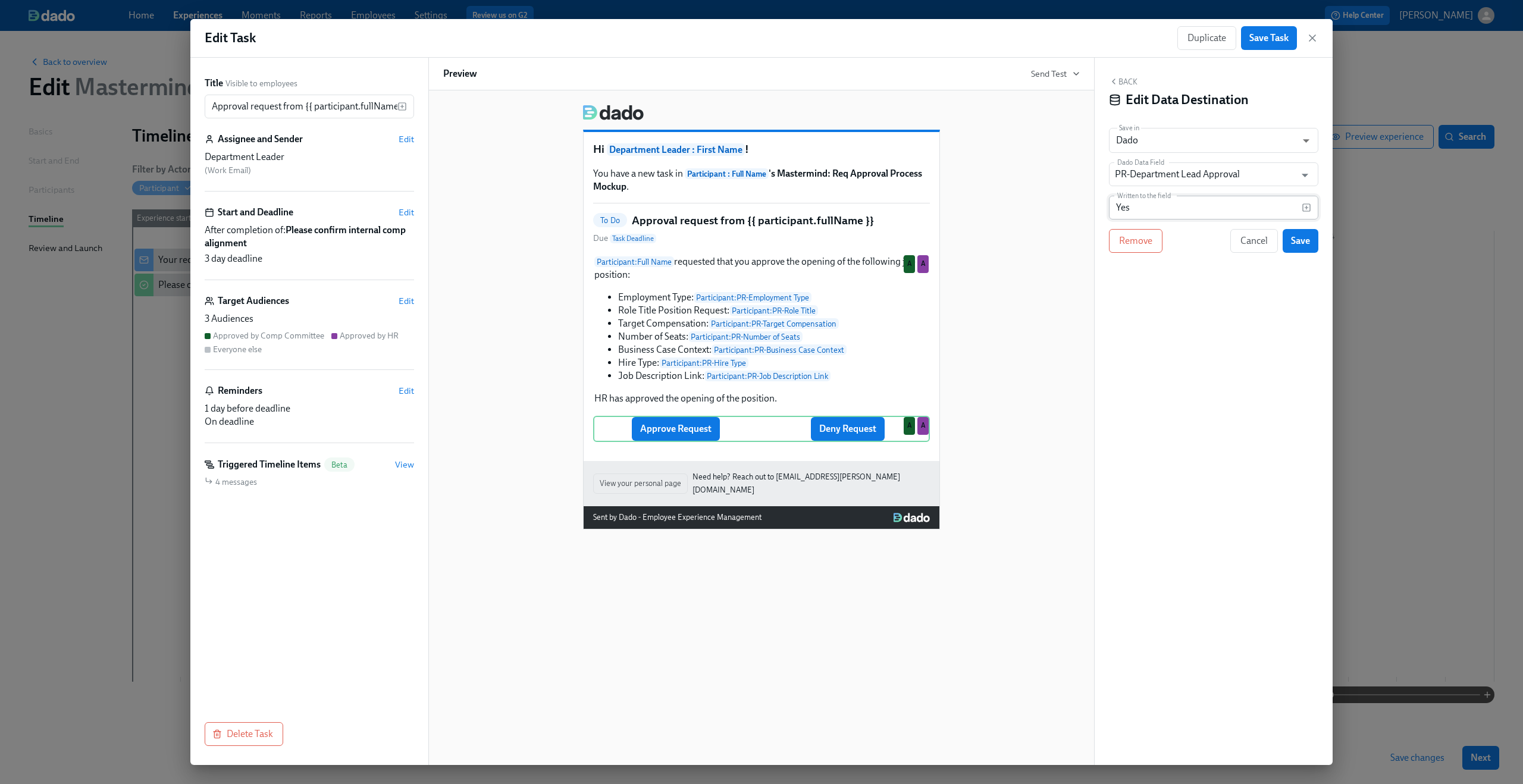
click at [1172, 209] on input "Yes" at bounding box center [1205, 207] width 193 height 24
type input "Approved"
click at [1298, 237] on span "Save" at bounding box center [1301, 241] width 19 height 12
click at [840, 442] on div "Approve Request Deny Request Delete A A" at bounding box center [761, 428] width 337 height 26
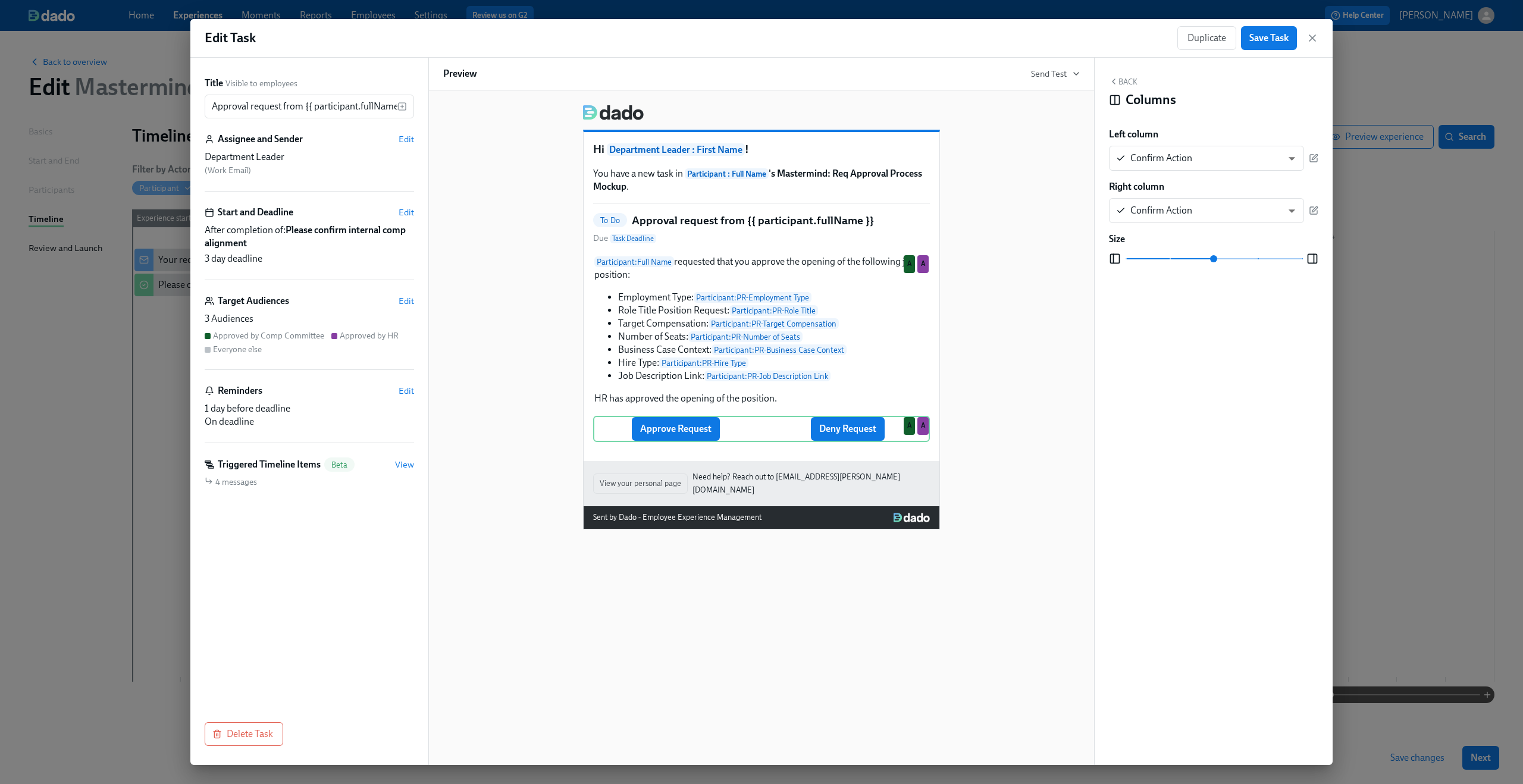
click at [1319, 212] on div "Back Columns Left column Confirm Action CONFIRM ​ Right column Confirm Action C…" at bounding box center [1213, 412] width 238 height 707
click at [1313, 201] on button "button" at bounding box center [1314, 210] width 10 height 25
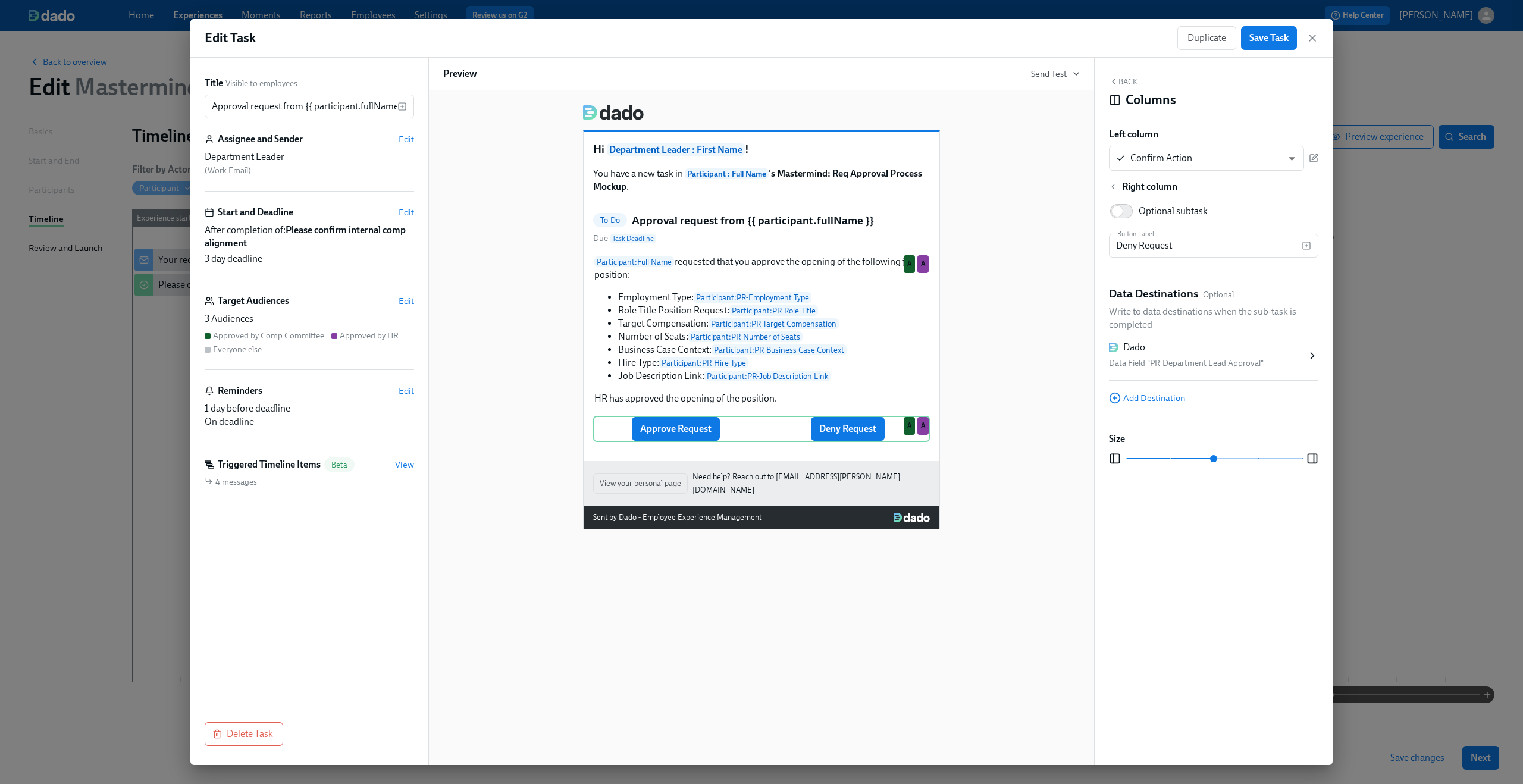
click at [1167, 360] on div "Data Field "PR-Department Lead Approval"" at bounding box center [1208, 363] width 198 height 14
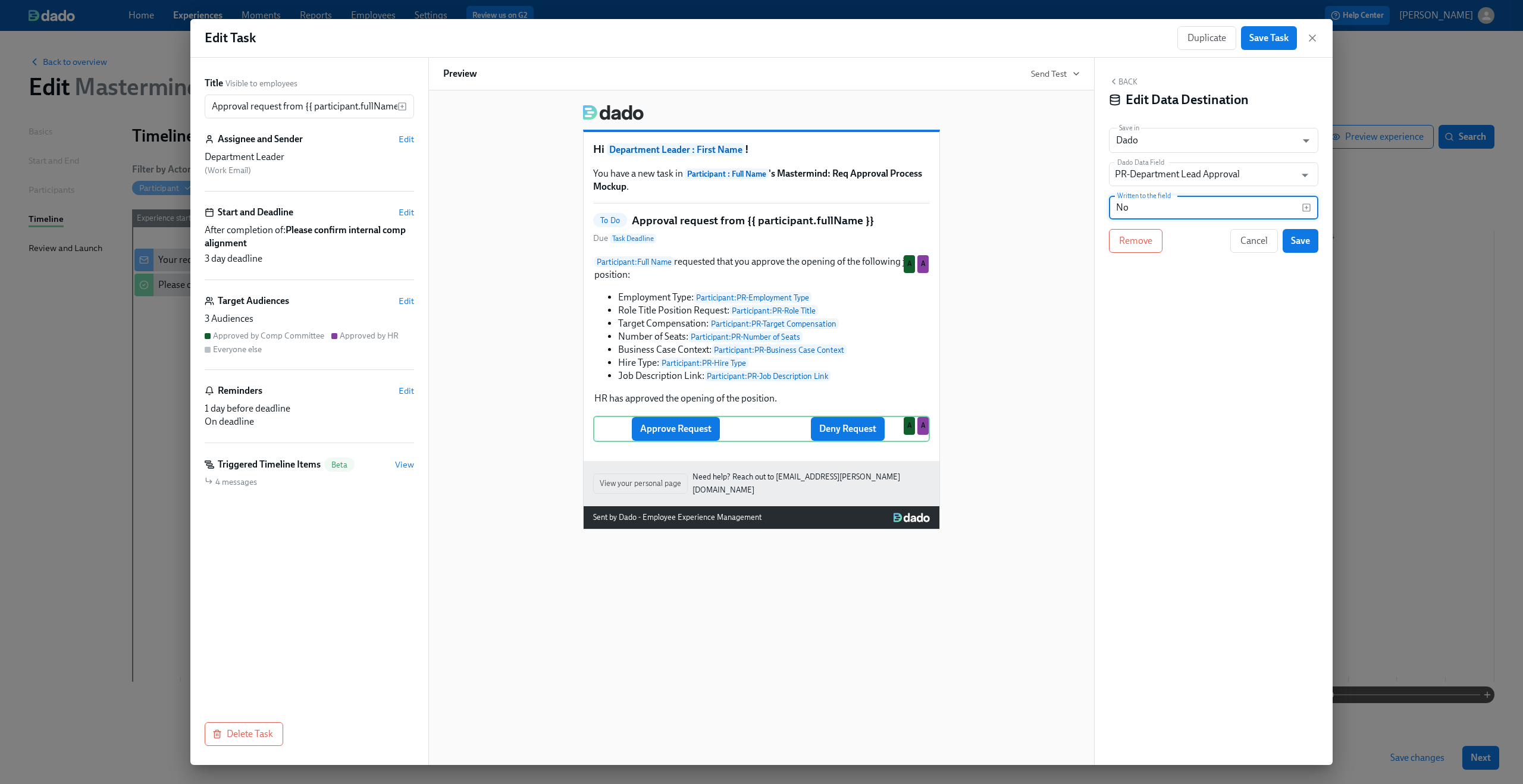
click at [1199, 219] on input "No" at bounding box center [1205, 207] width 193 height 24
type input "Denied"
click at [1303, 238] on span "Save" at bounding box center [1301, 241] width 19 height 12
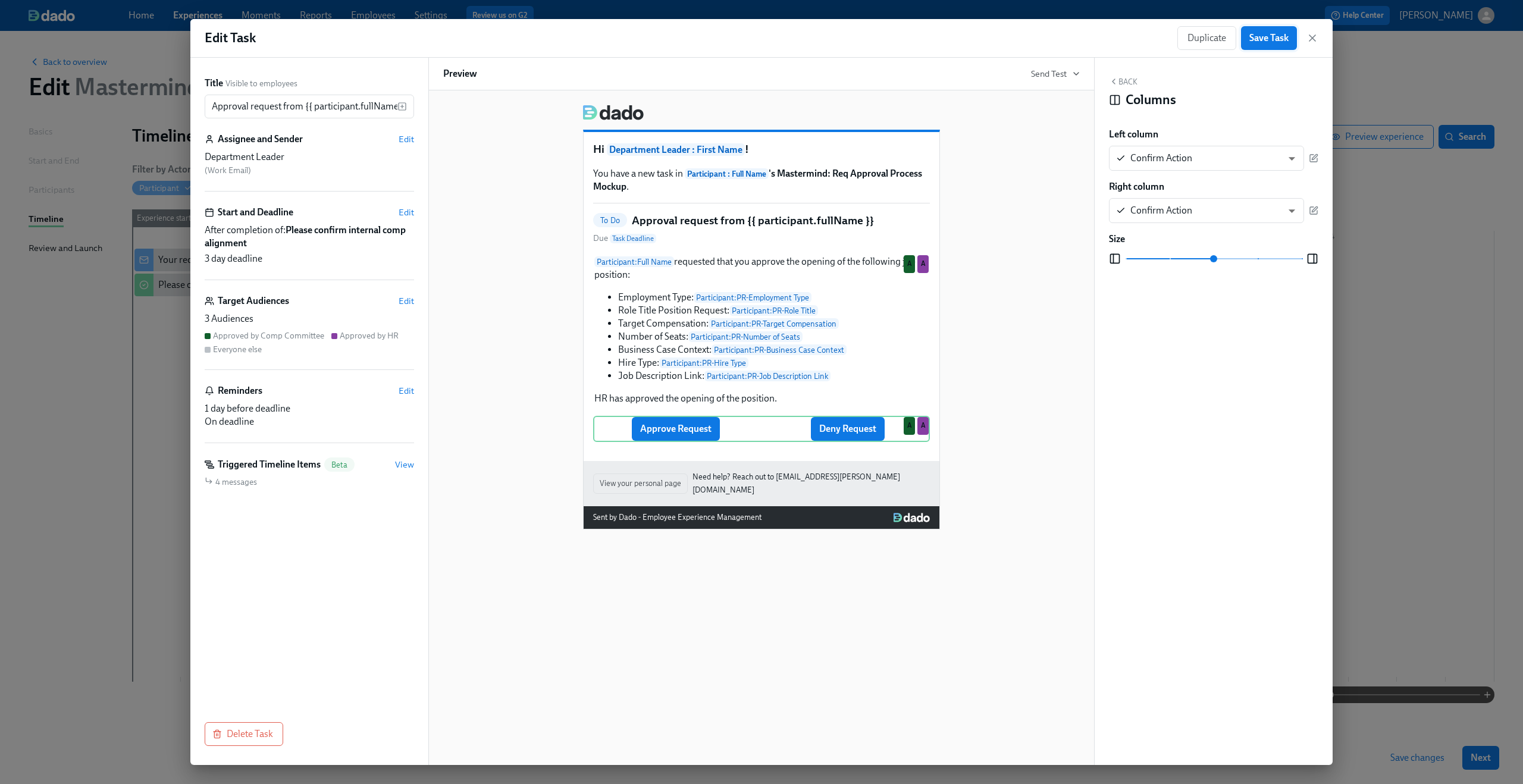
click at [1265, 33] on span "Save Task" at bounding box center [1269, 38] width 39 height 12
click at [1310, 39] on icon "button" at bounding box center [1313, 38] width 12 height 12
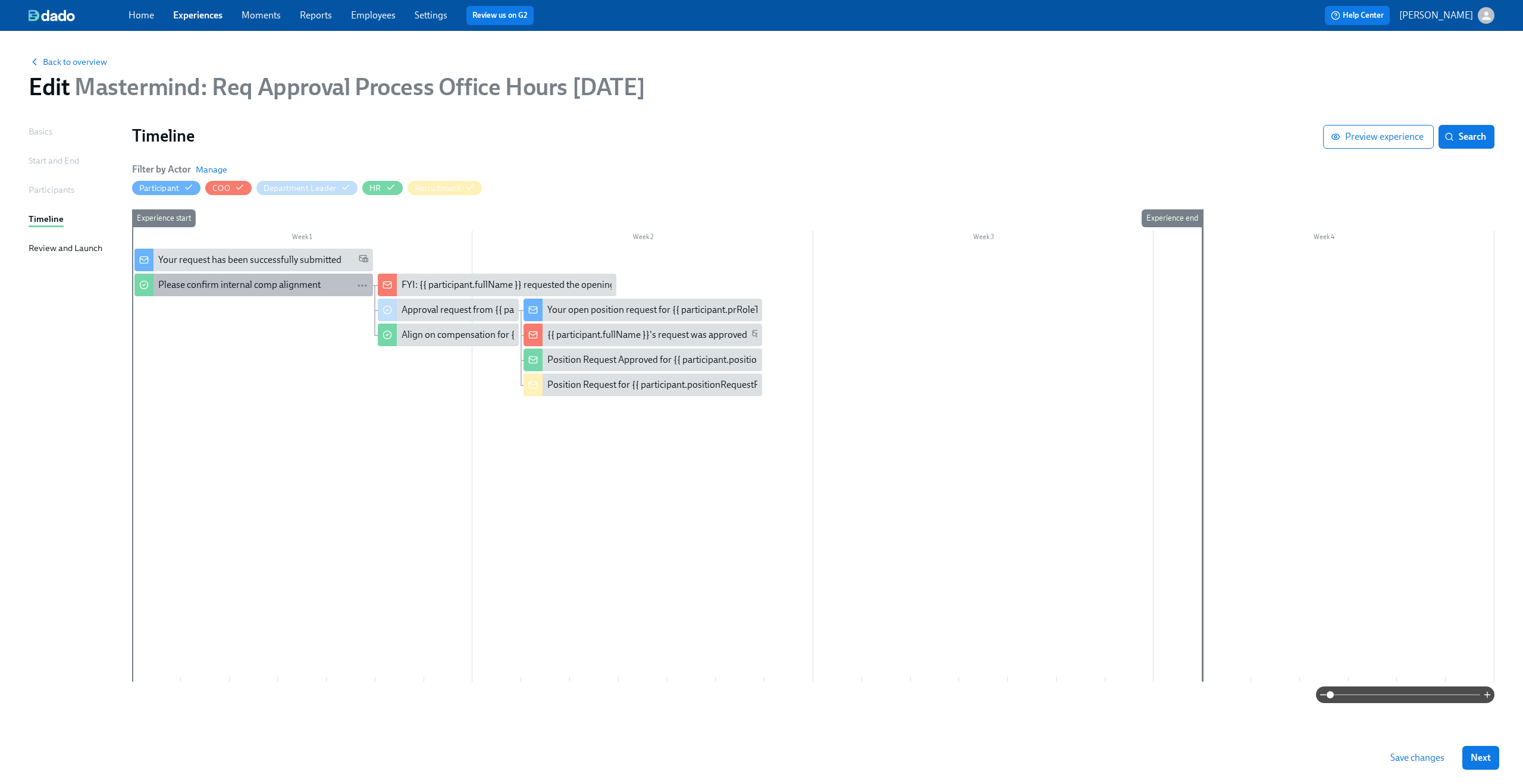
click at [306, 286] on div "Please confirm internal comp alignment" at bounding box center [239, 285] width 162 height 13
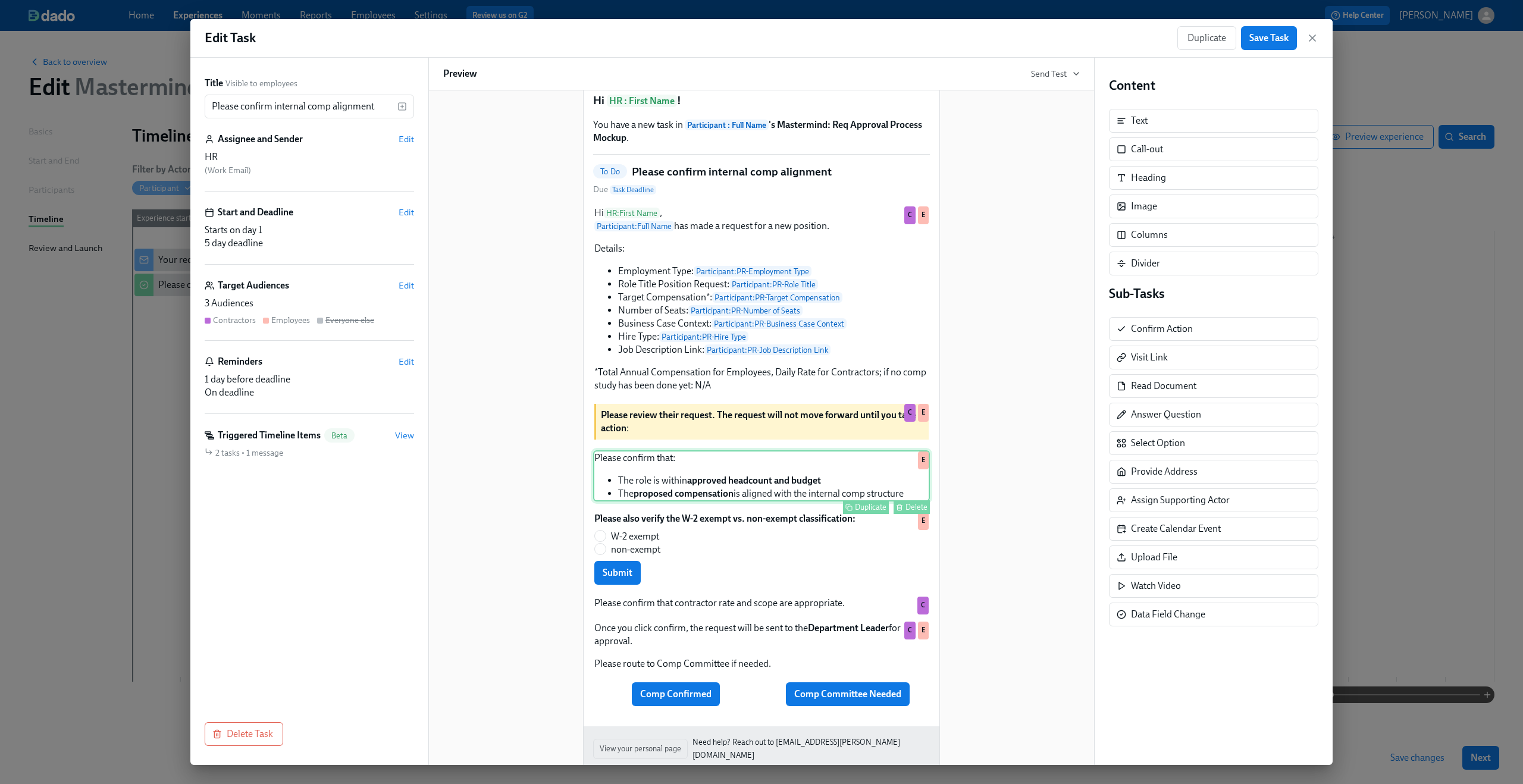
scroll to position [98, 0]
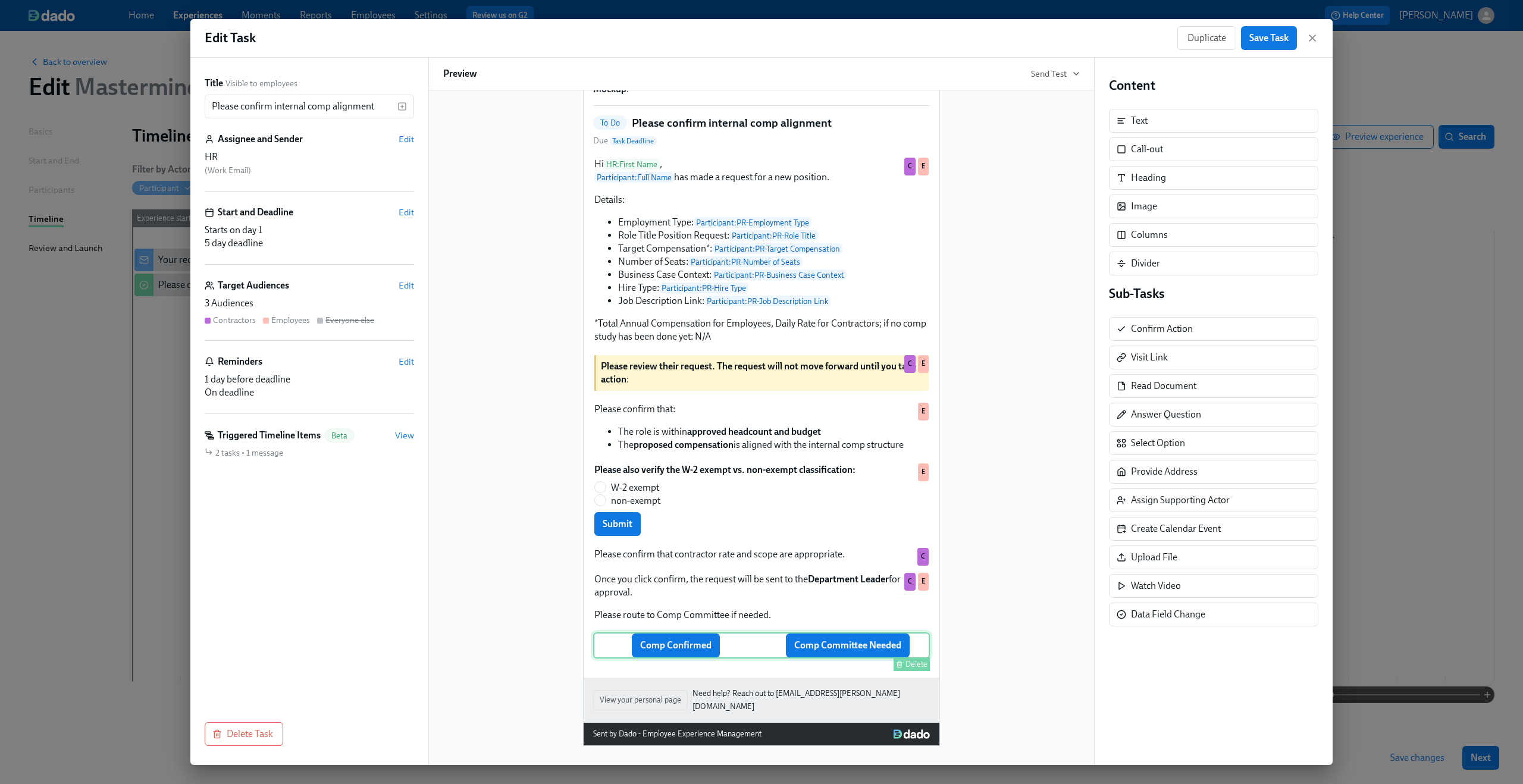
click at [688, 649] on div "Comp Confirmed Comp Committee Needed Delete" at bounding box center [761, 645] width 337 height 26
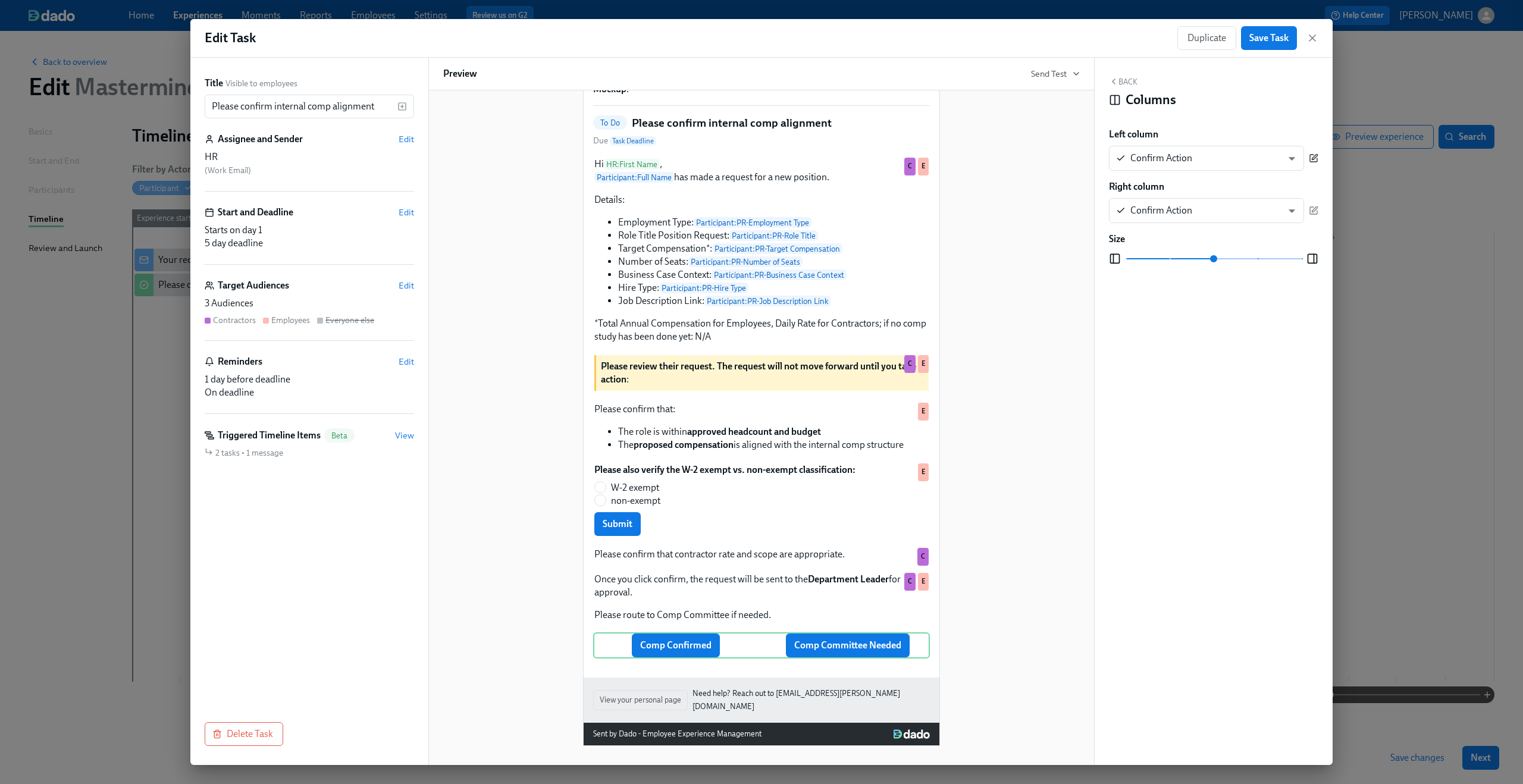
click at [1317, 160] on icon "button" at bounding box center [1314, 158] width 7 height 7
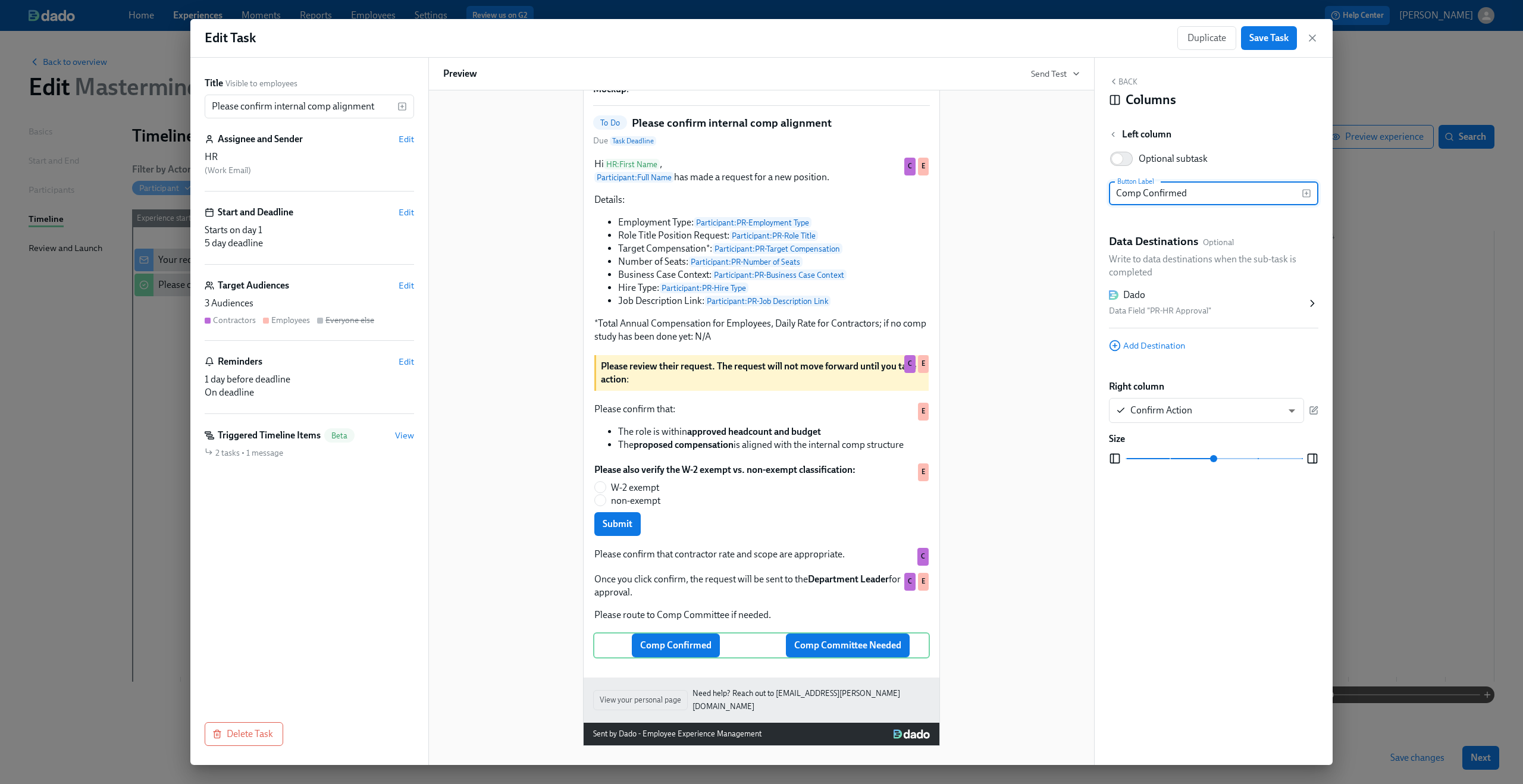
click at [1243, 301] on div "Dado" at bounding box center [1208, 295] width 198 height 13
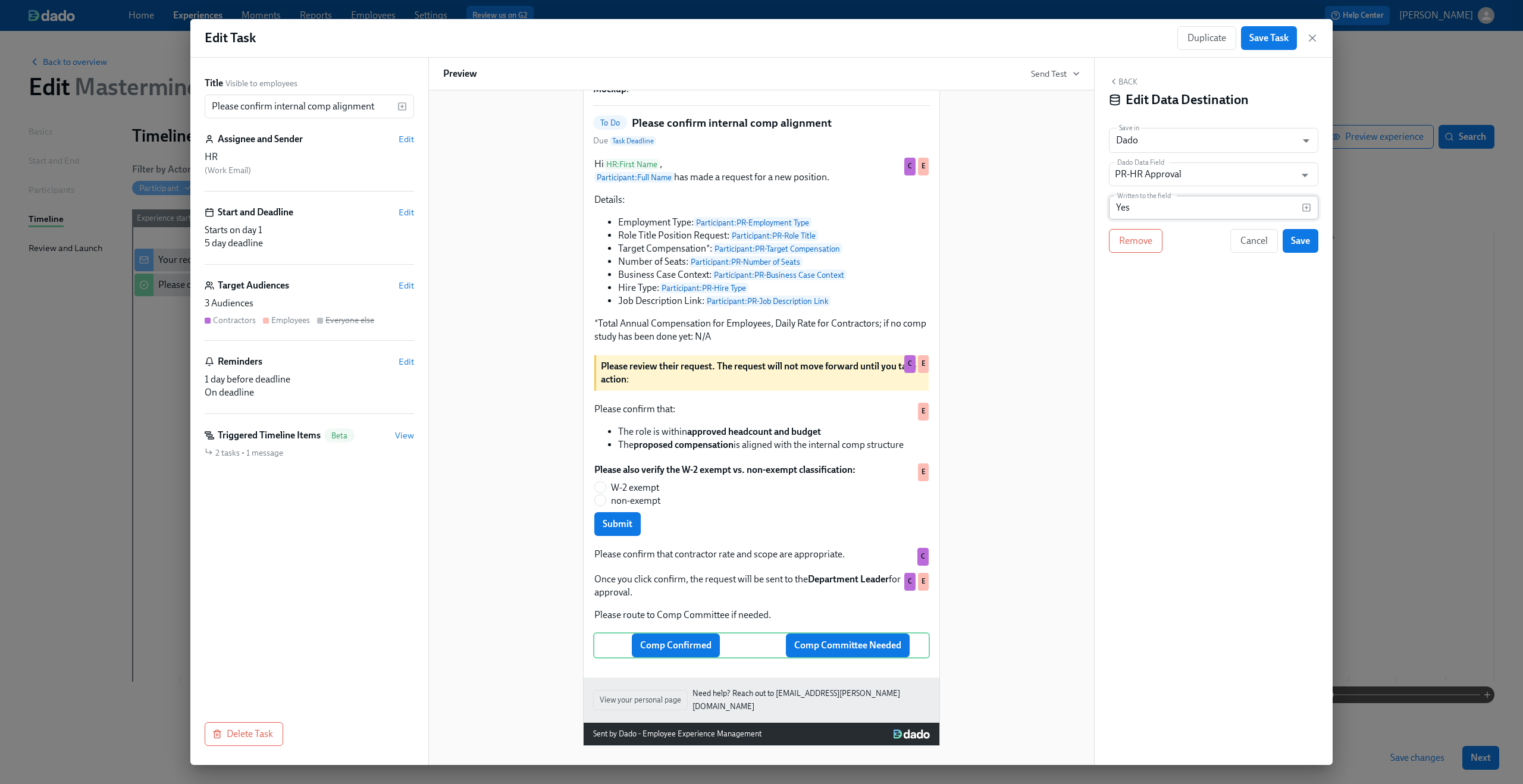
click at [1181, 213] on input "Yes" at bounding box center [1205, 207] width 193 height 24
type input "Approved"
click at [1305, 244] on span "Save" at bounding box center [1301, 241] width 19 height 12
click at [1315, 210] on icon "button" at bounding box center [1314, 211] width 10 height 10
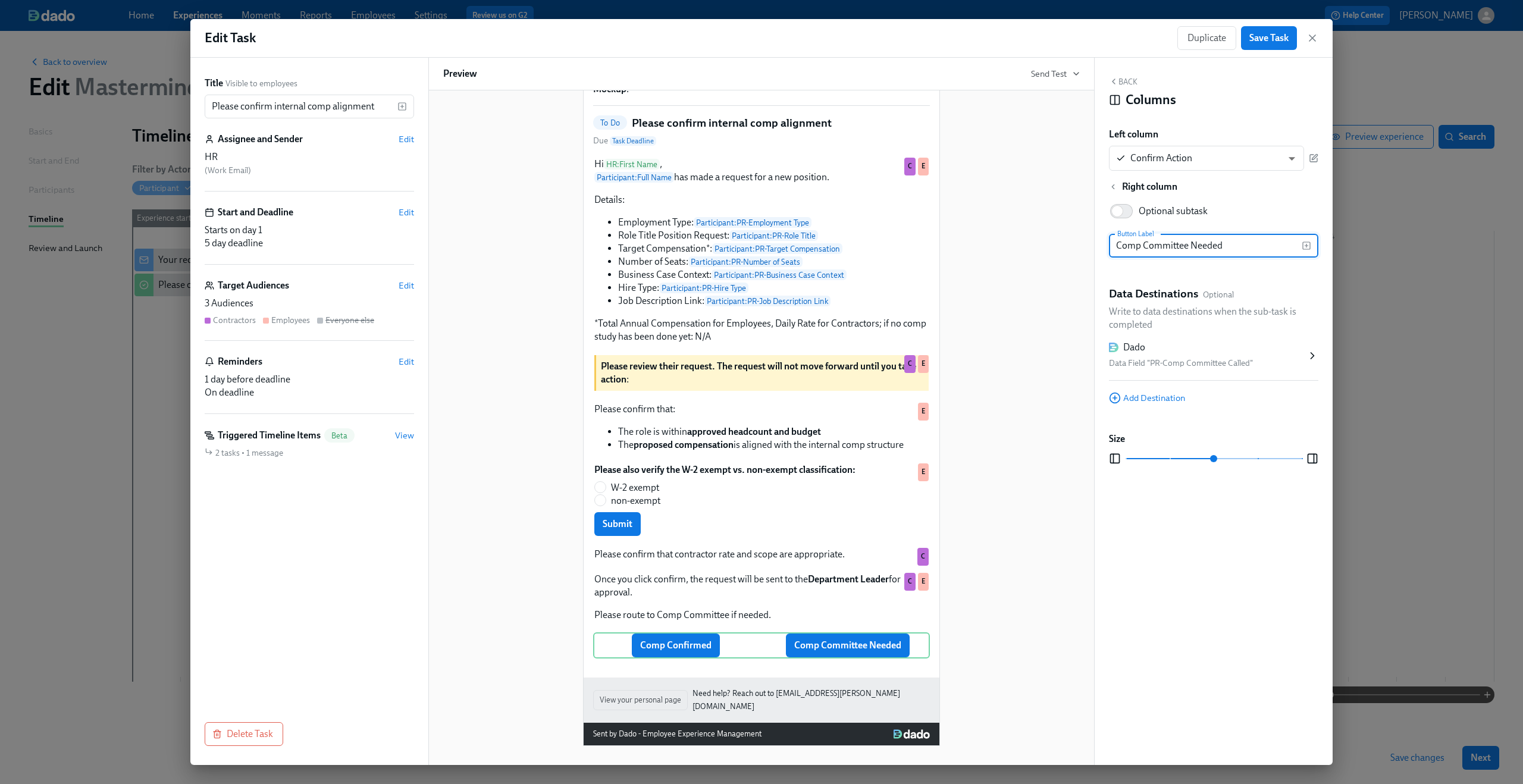
click at [1216, 354] on div "Dado Data Field "PR-Comp Committee Called"" at bounding box center [1208, 356] width 198 height 30
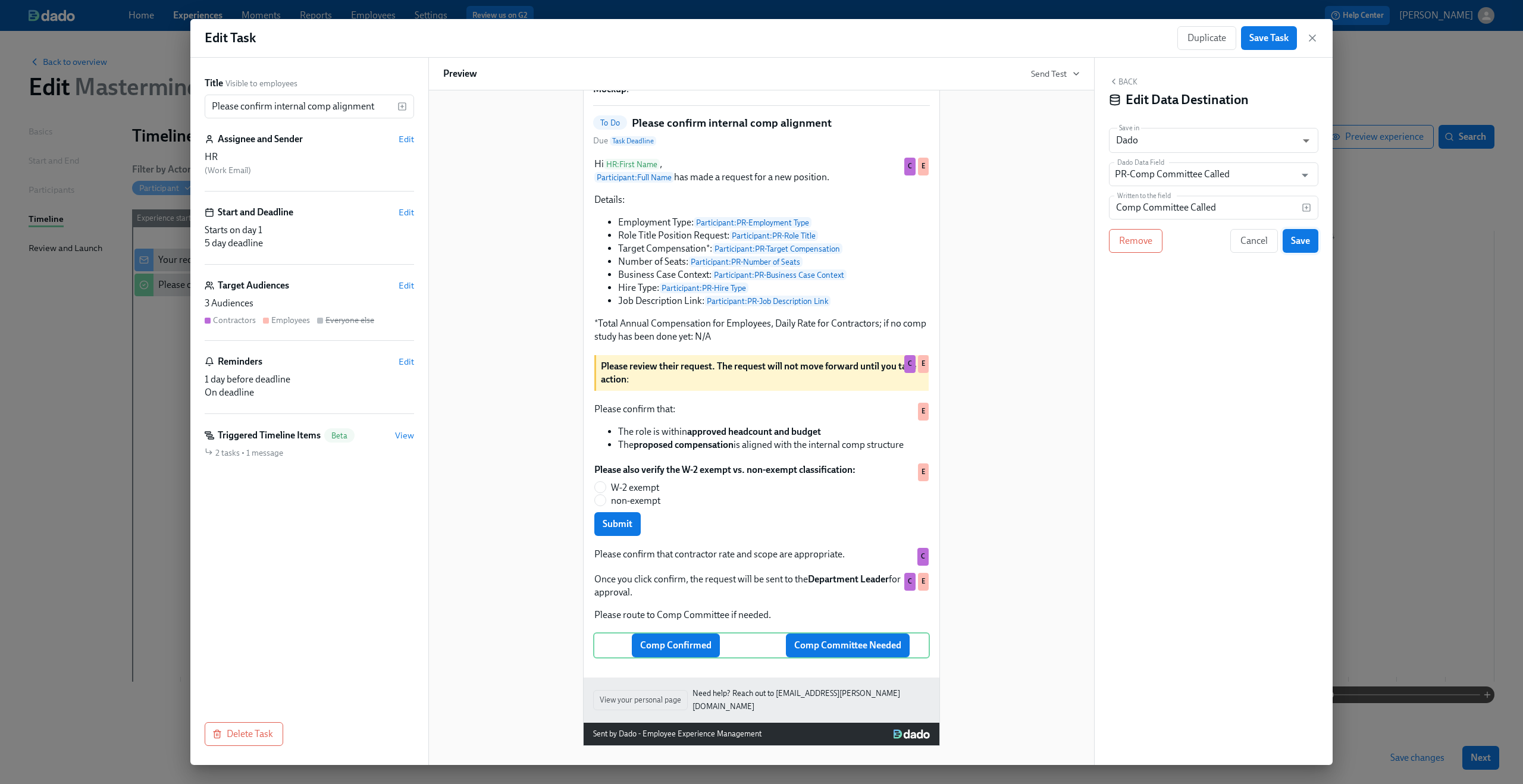
click at [1303, 243] on span "Save" at bounding box center [1301, 241] width 19 height 12
click at [1290, 46] on button "Save Task" at bounding box center [1269, 37] width 56 height 24
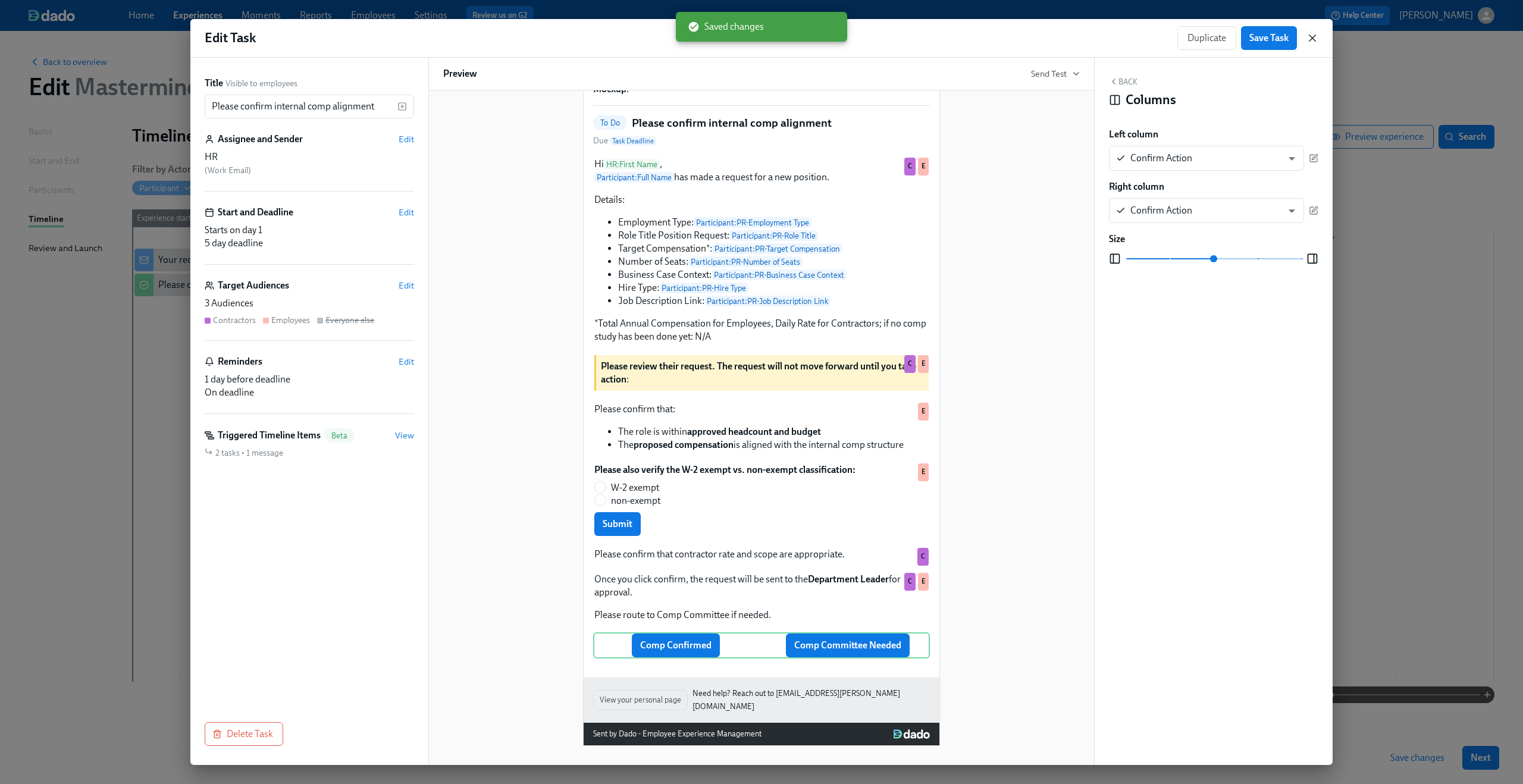
click at [1308, 40] on icon "button" at bounding box center [1313, 38] width 12 height 12
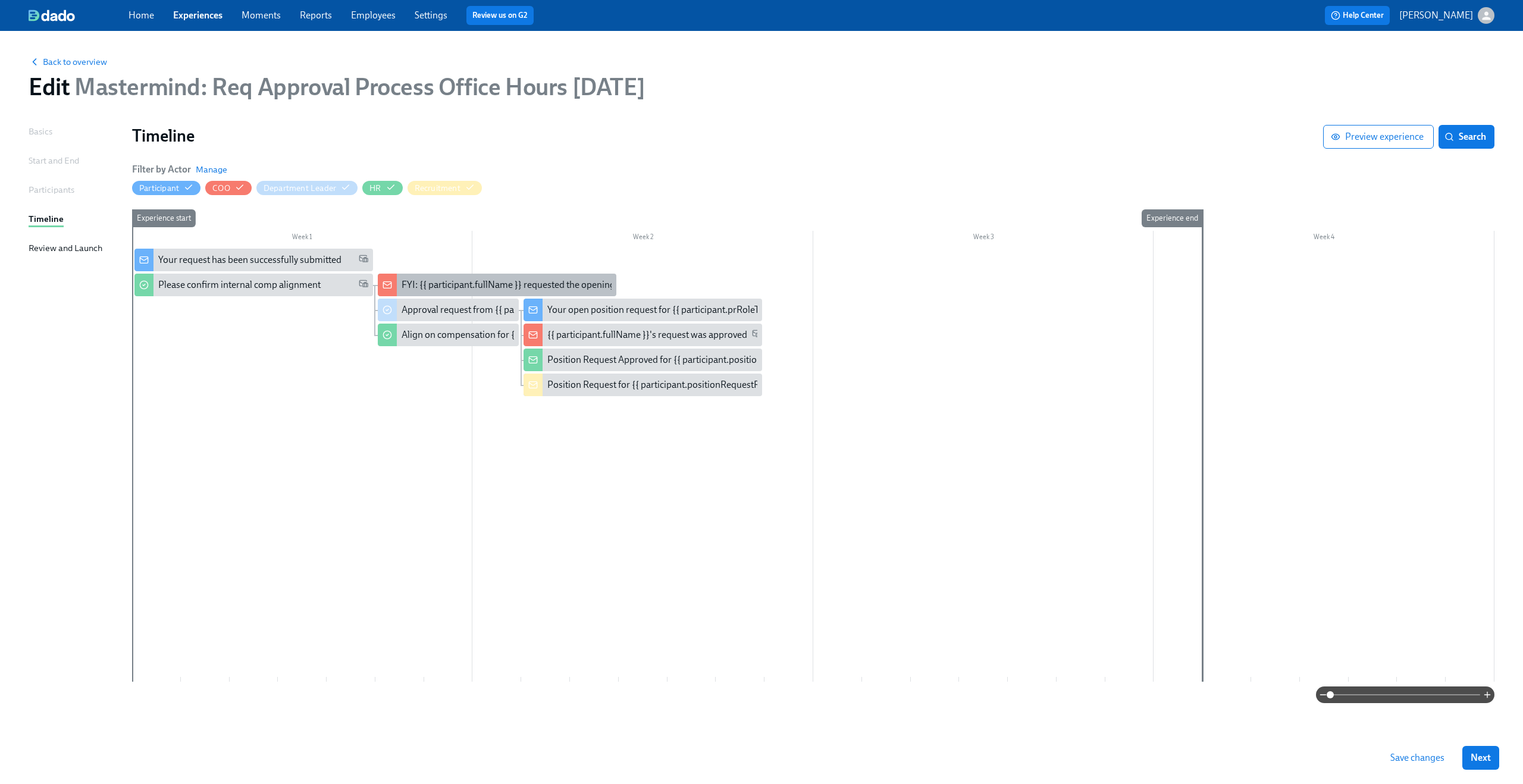
click at [421, 288] on div "FYI: {{ participant.fullName }} requested the opening of position {{ participan…" at bounding box center [586, 285] width 369 height 13
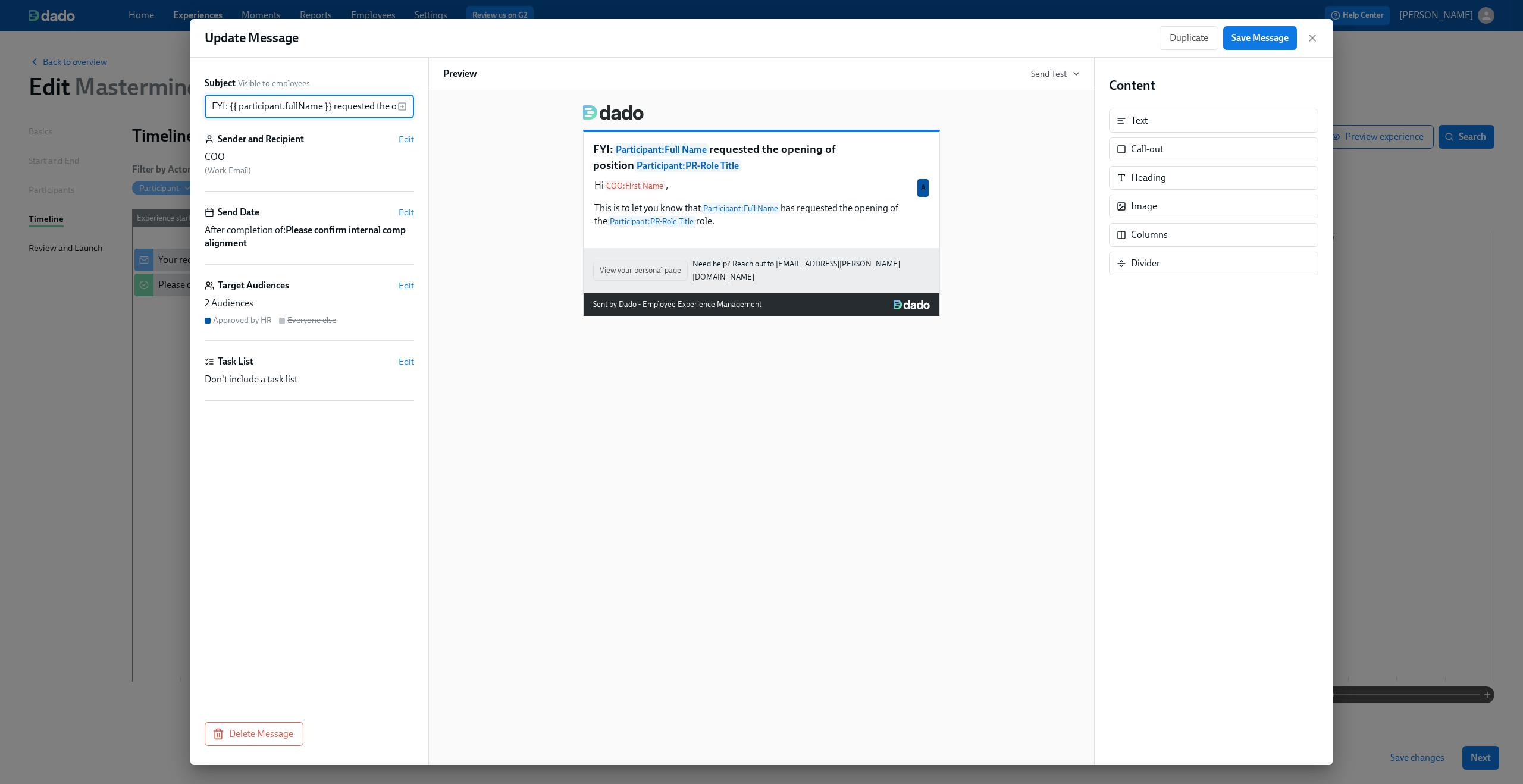
scroll to position [0, 183]
click at [398, 290] on div "Target Audiences Edit" at bounding box center [309, 286] width 209 height 13
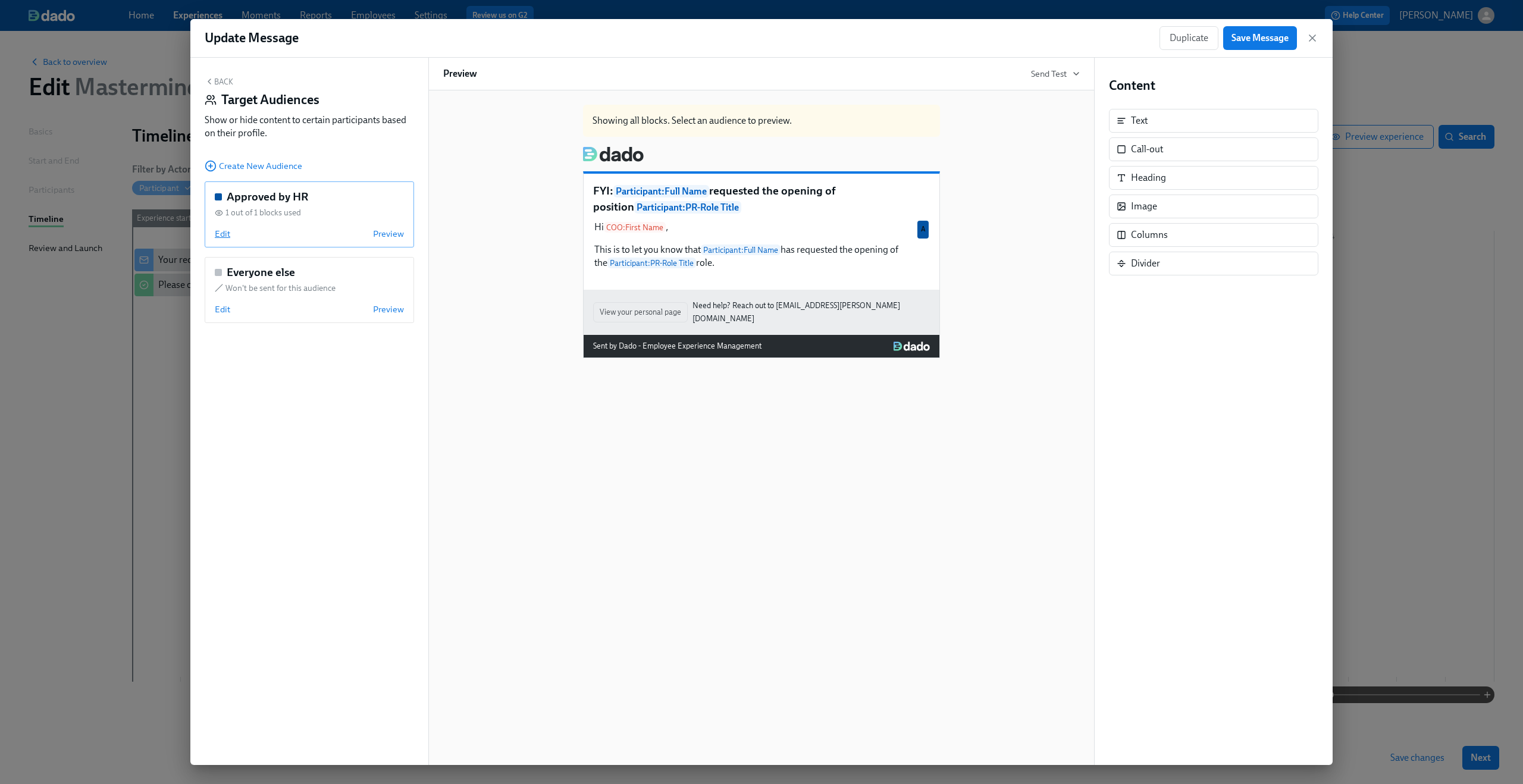
click at [218, 232] on span "Edit" at bounding box center [222, 234] width 16 height 12
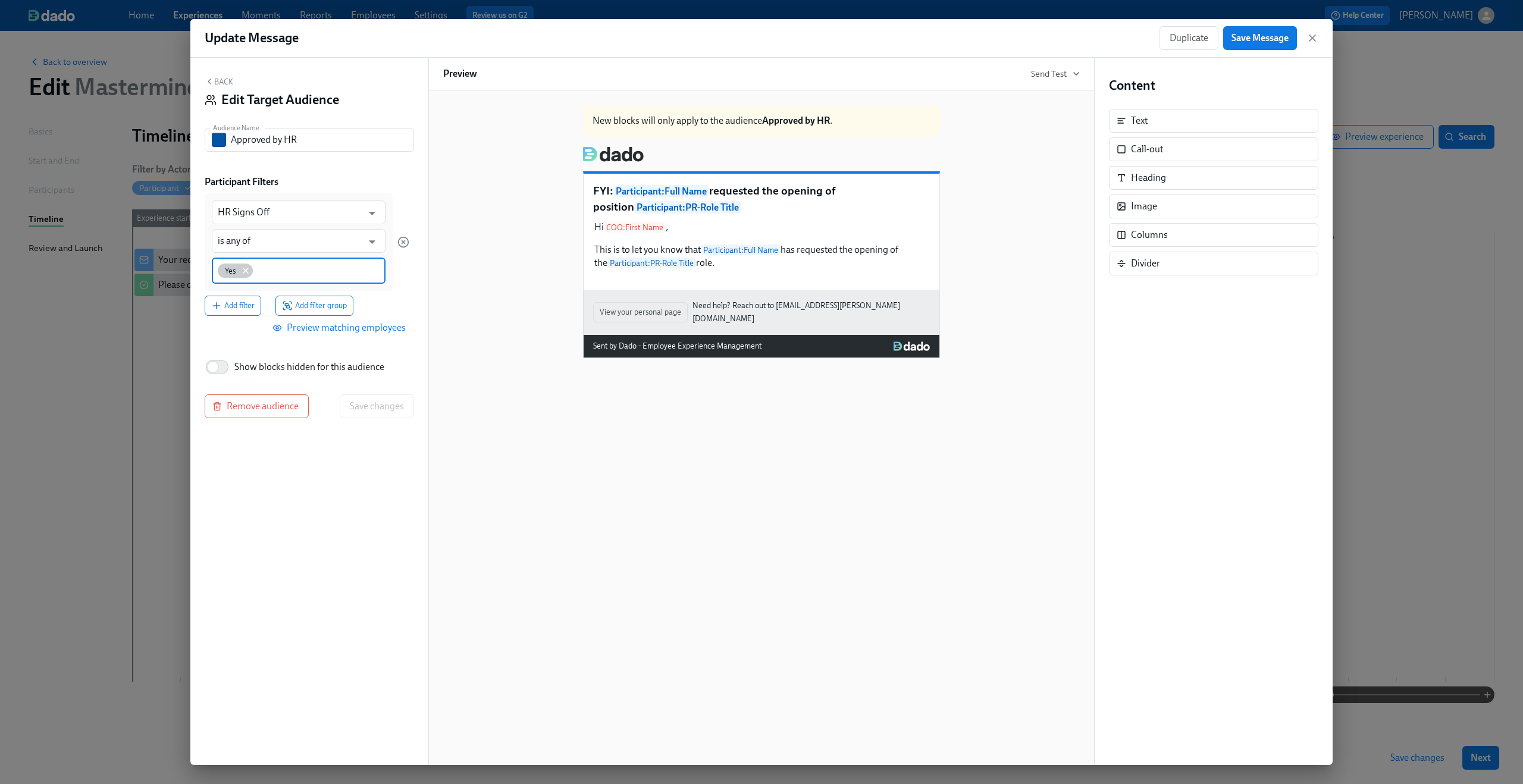
click at [242, 267] on icon at bounding box center [246, 271] width 10 height 10
click at [364, 209] on icon "Open" at bounding box center [372, 213] width 16 height 16
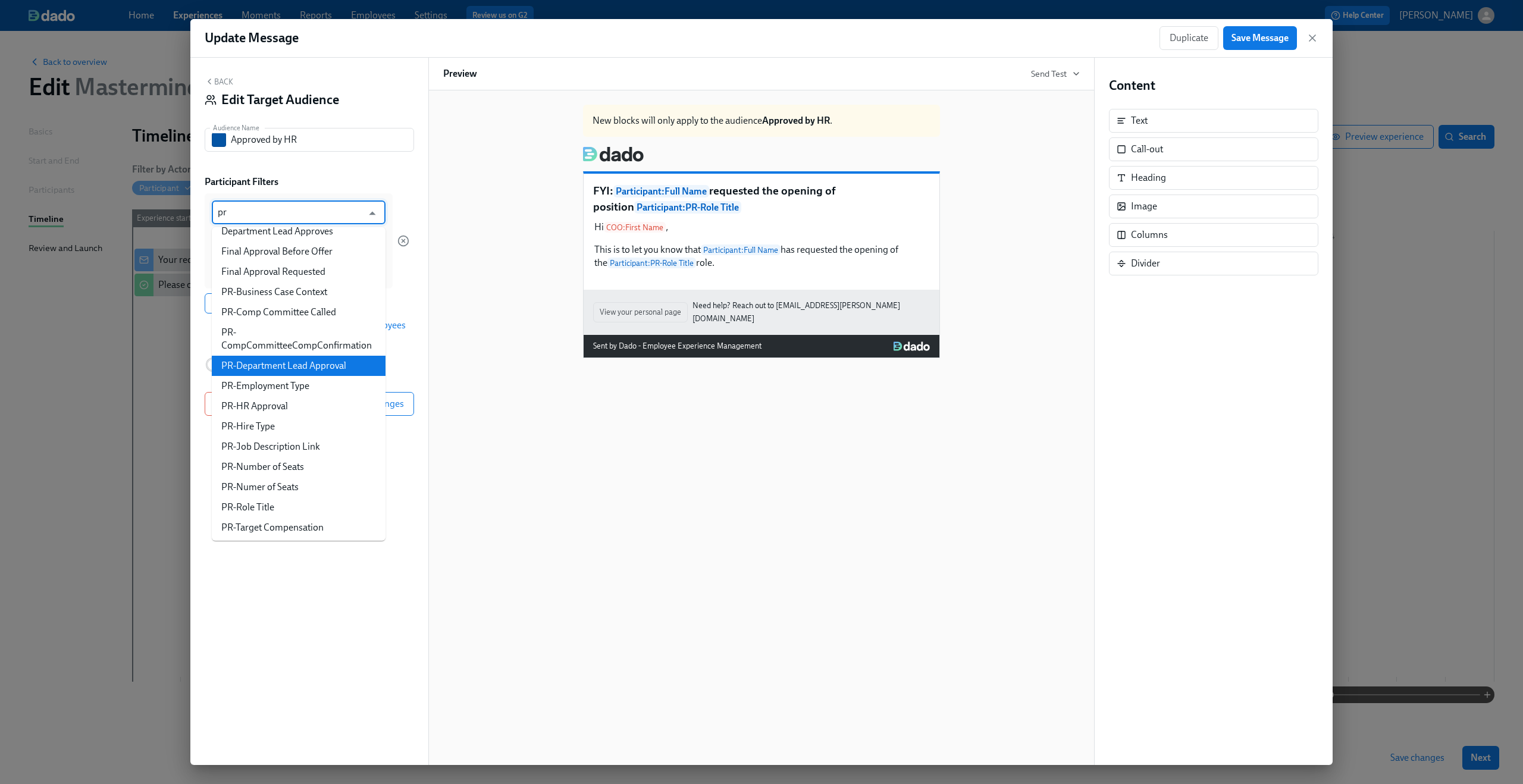
scroll to position [14, 0]
click at [338, 399] on li "PR-HR Approval" at bounding box center [298, 403] width 174 height 20
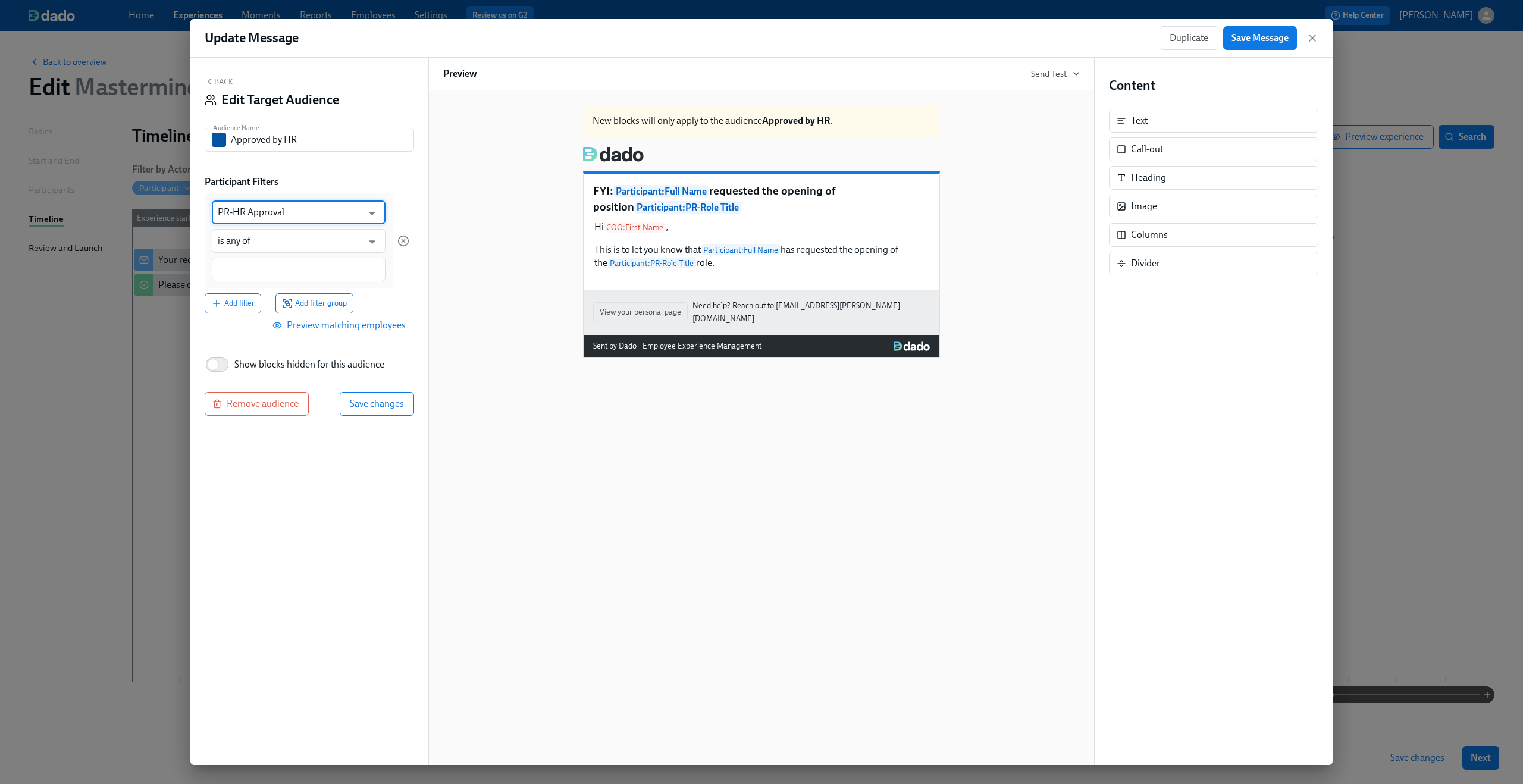
type input "PR-HR Approval"
click at [293, 269] on input at bounding box center [298, 269] width 162 height 13
type input "Approved"
click at [378, 407] on span "Save changes" at bounding box center [377, 404] width 54 height 12
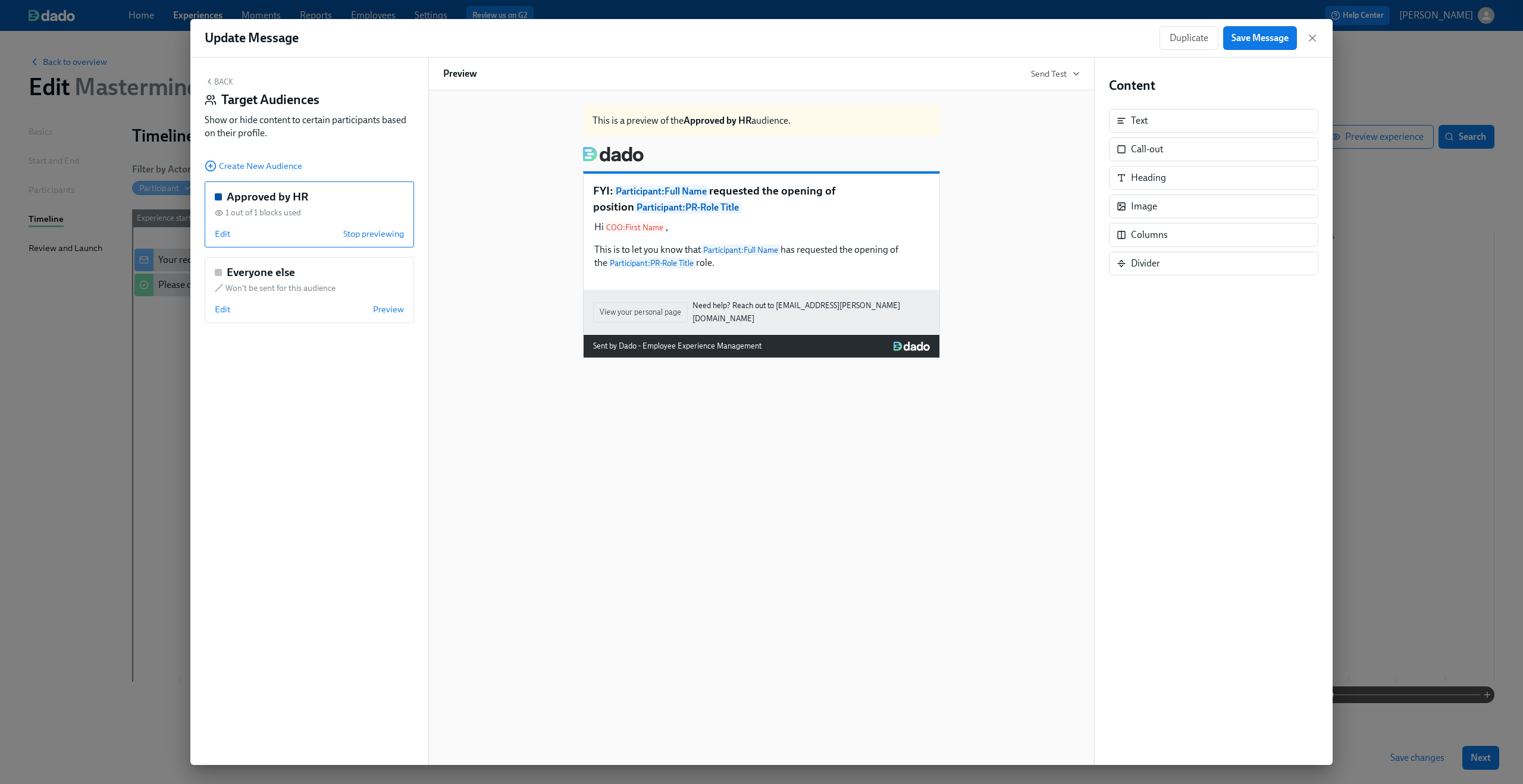
click at [218, 78] on button "Back" at bounding box center [219, 81] width 28 height 10
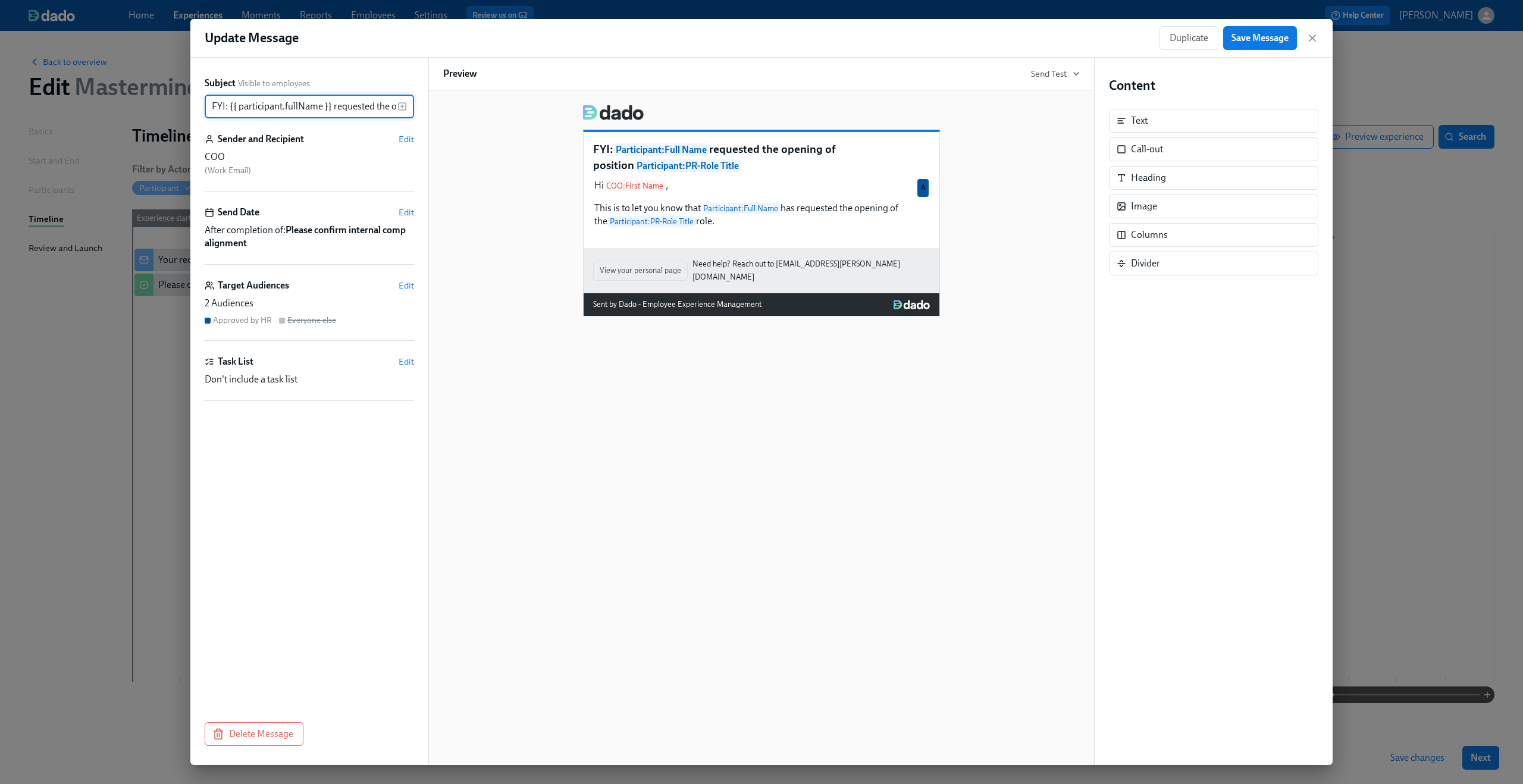
scroll to position [0, 183]
click at [1267, 48] on button "Save Message" at bounding box center [1260, 37] width 74 height 24
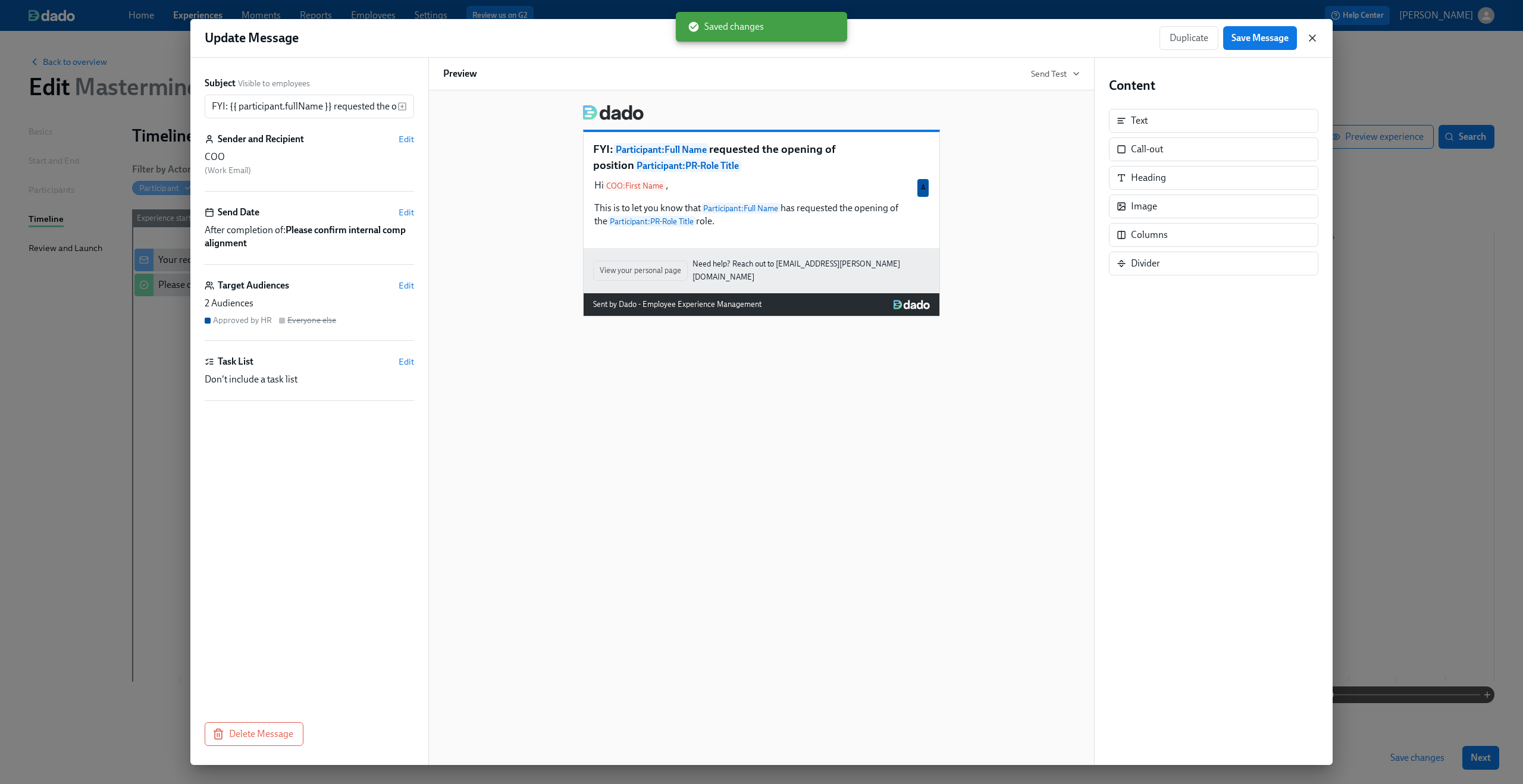
click at [1315, 36] on icon "button" at bounding box center [1313, 38] width 12 height 12
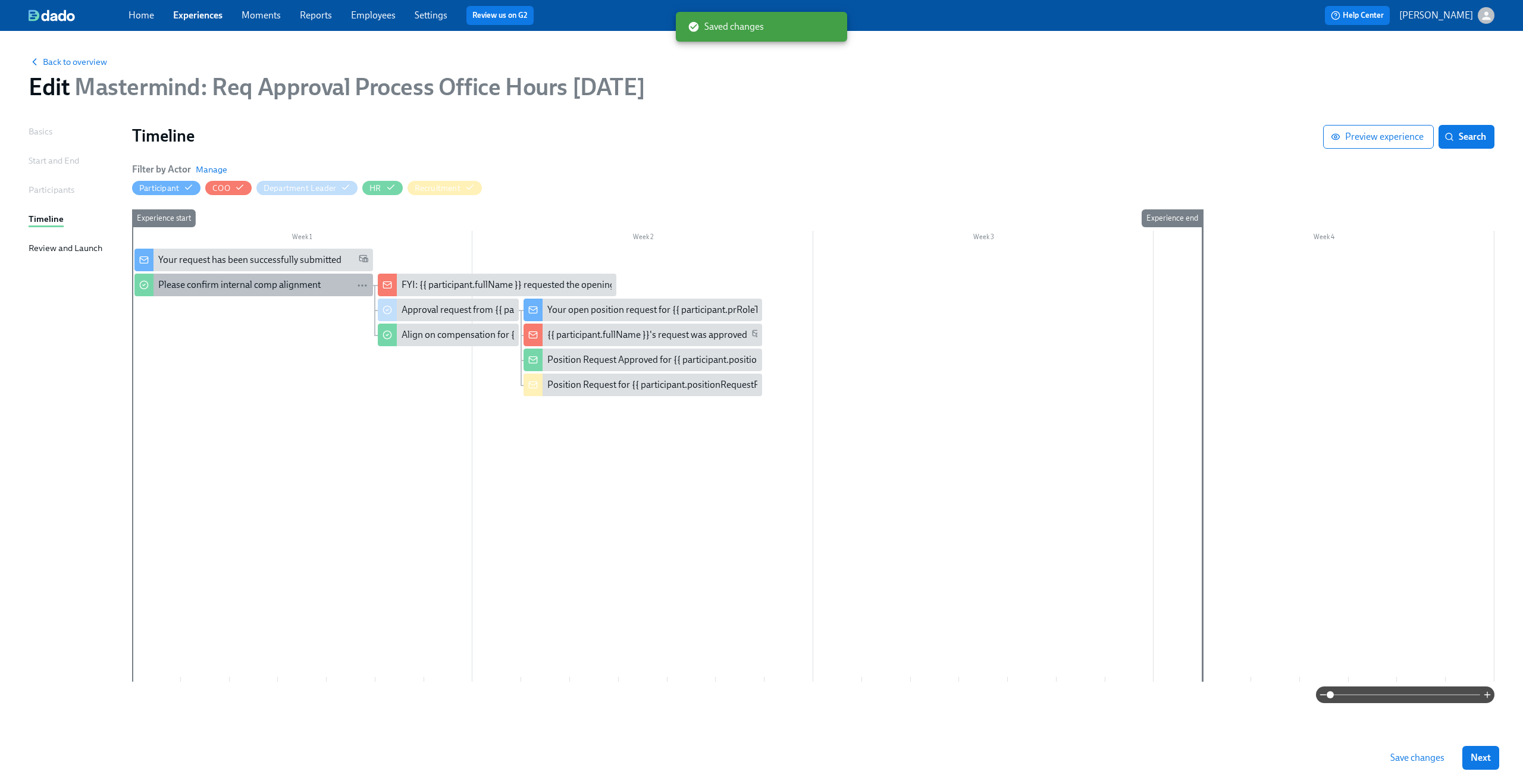
click at [293, 288] on div "Please confirm internal comp alignment" at bounding box center [239, 285] width 162 height 13
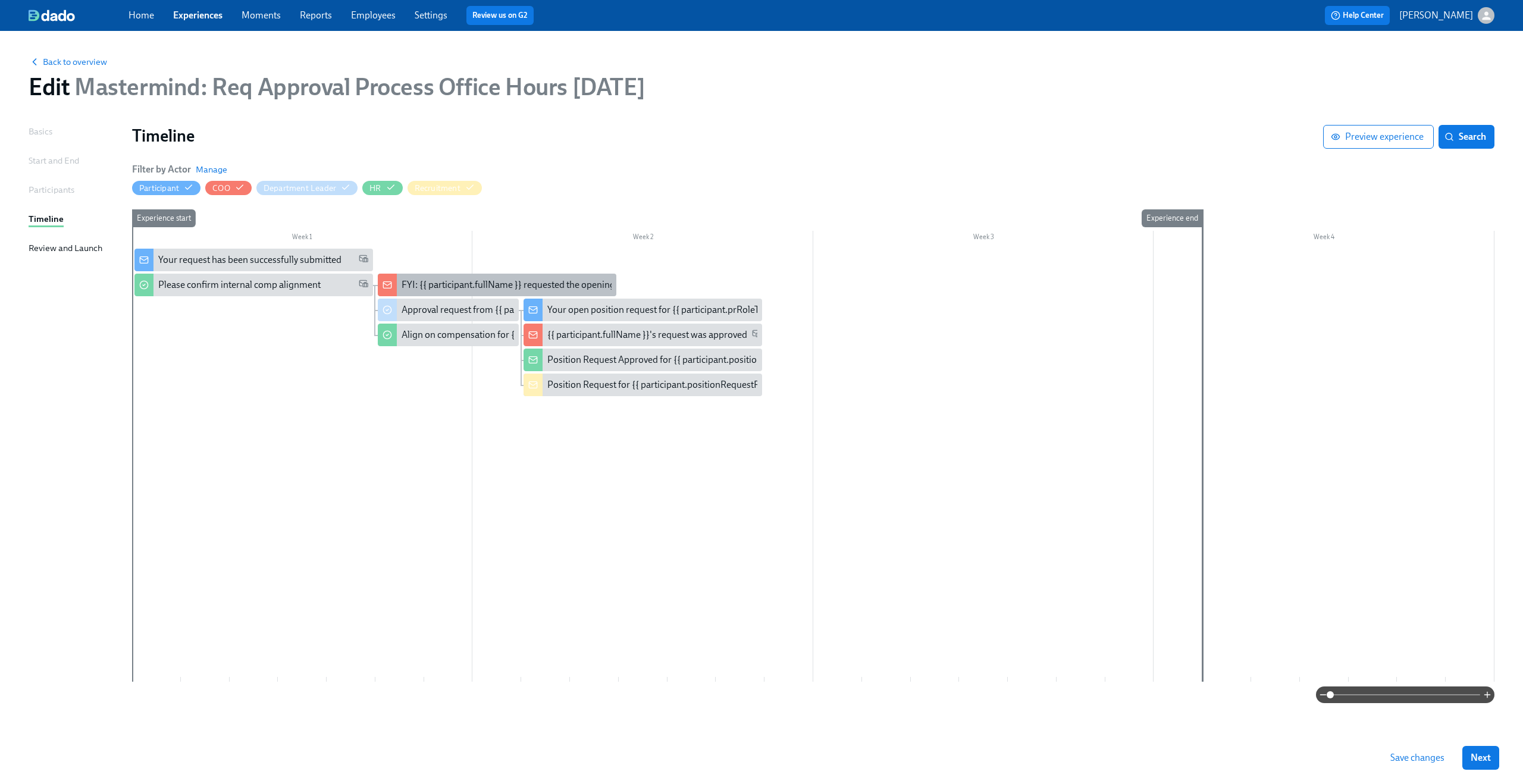
click at [432, 283] on div "FYI: {{ participant.fullName }} requested the opening of position {{ participan…" at bounding box center [586, 285] width 369 height 13
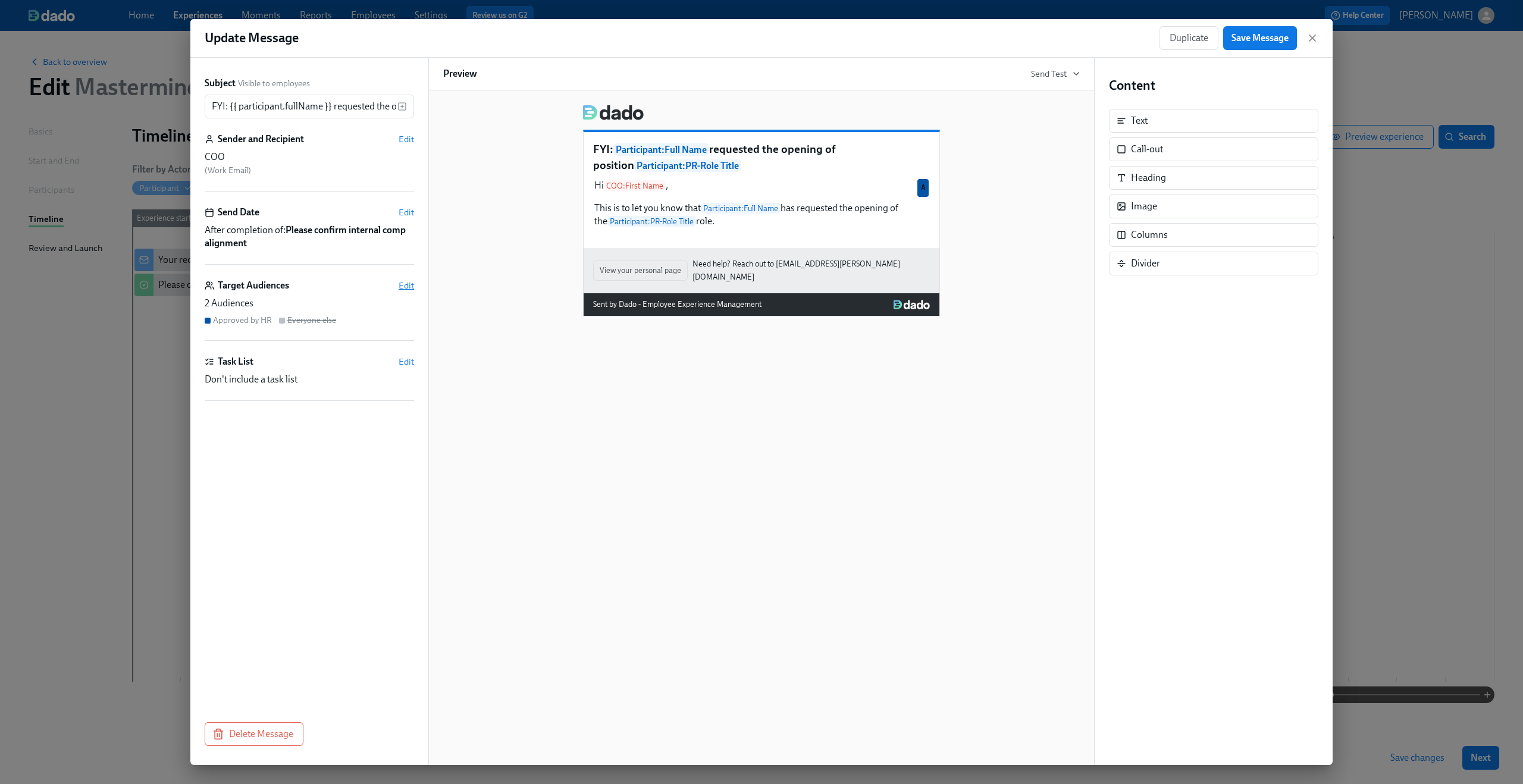
click at [404, 287] on span "Edit" at bounding box center [406, 286] width 16 height 12
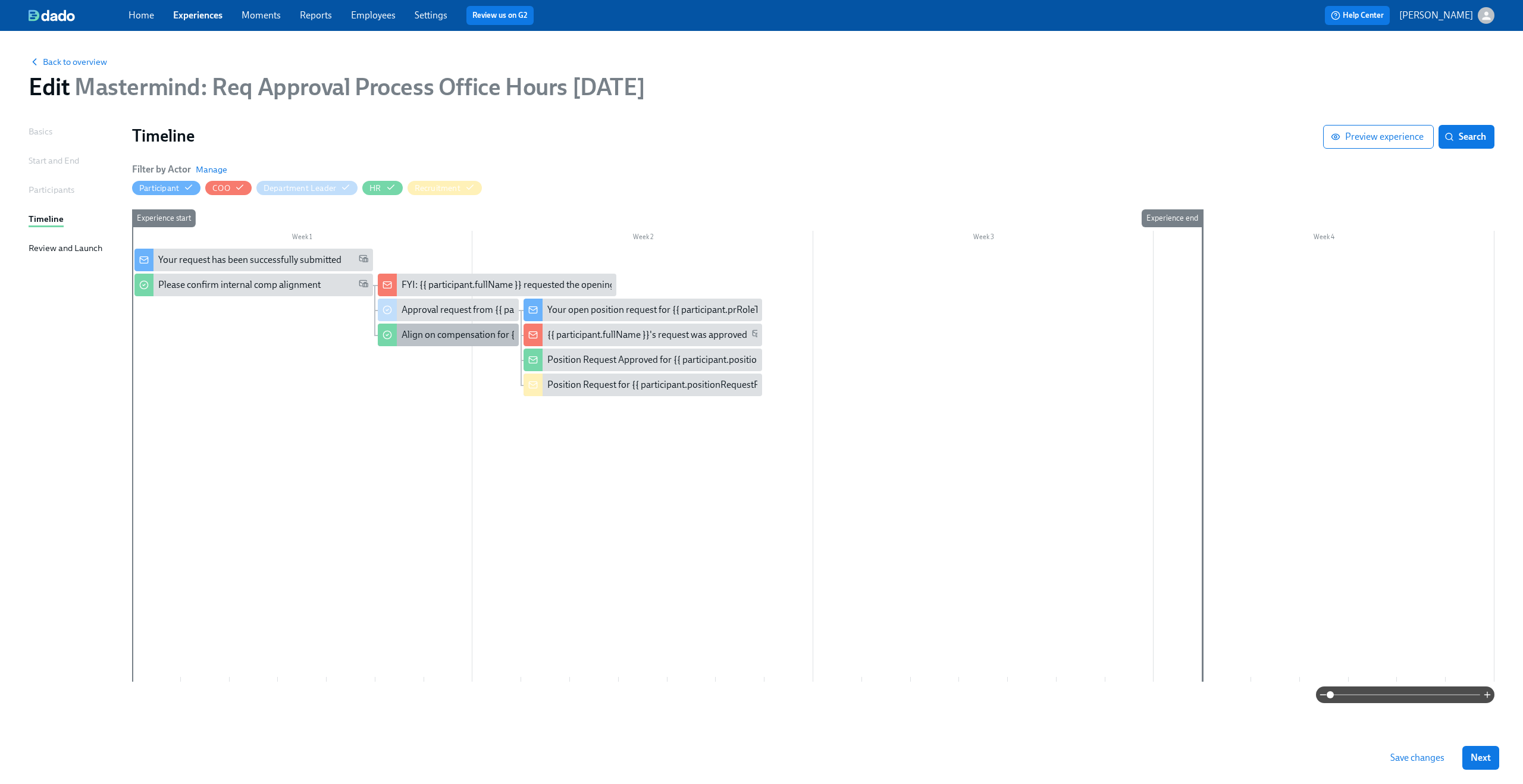
click at [436, 334] on div "Align on compensation for {{ participant.positionRequestRoleTitle }}" at bounding box center [539, 335] width 276 height 13
click at [448, 304] on div "Approval request from {{ participant.fullName }}" at bounding box center [499, 310] width 196 height 13
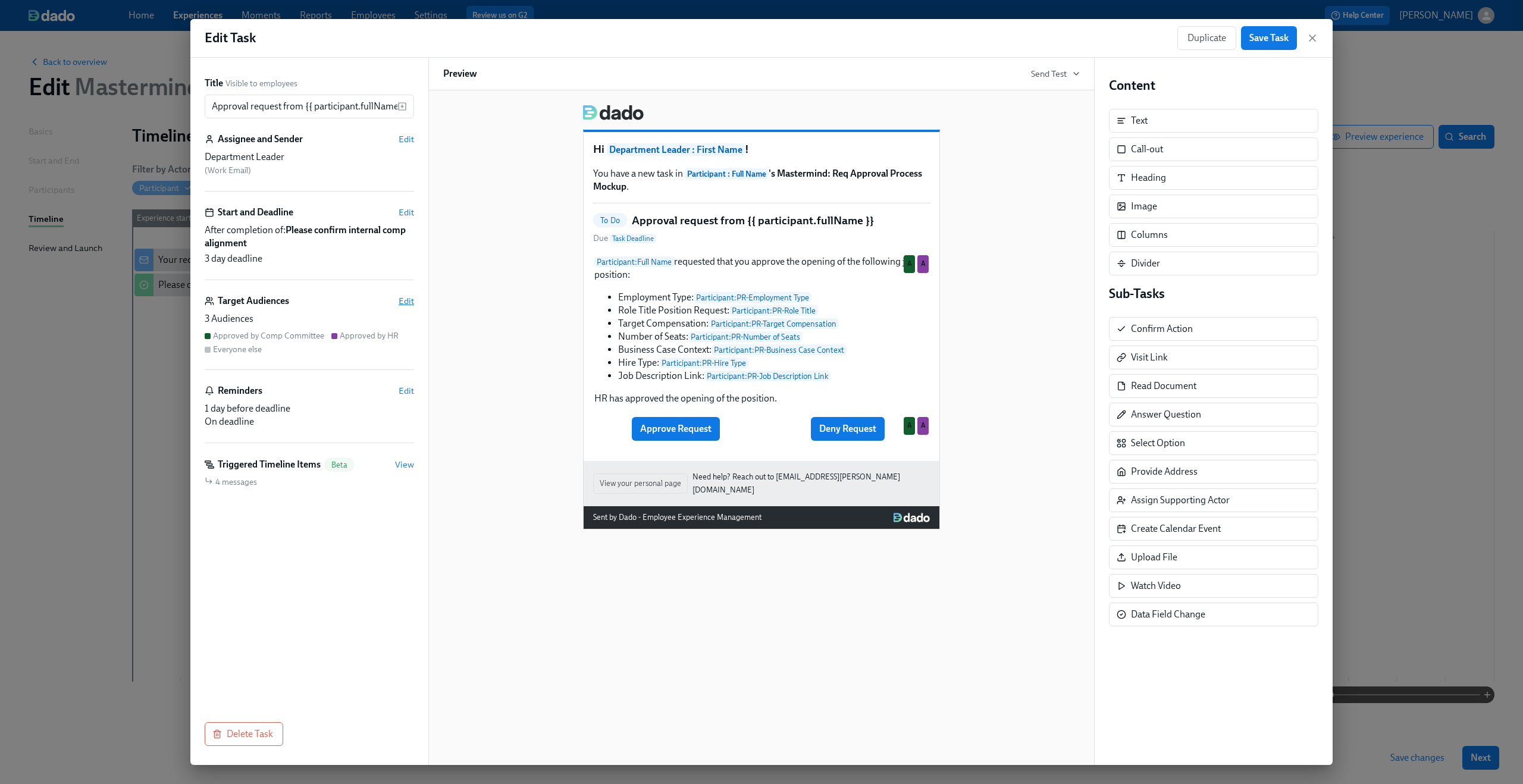
click at [408, 300] on span "Edit" at bounding box center [406, 301] width 16 height 12
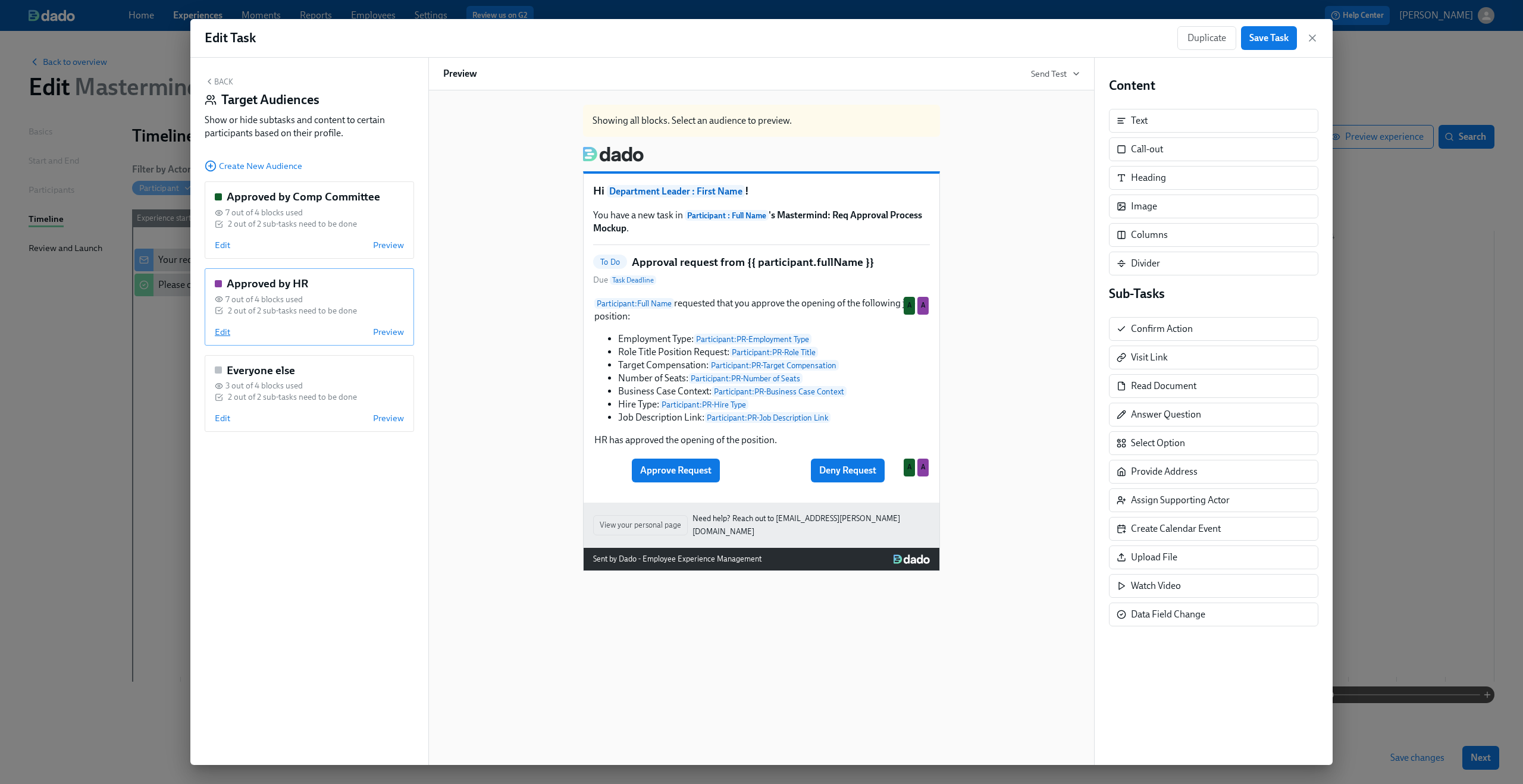
click at [220, 332] on span "Edit" at bounding box center [222, 332] width 16 height 12
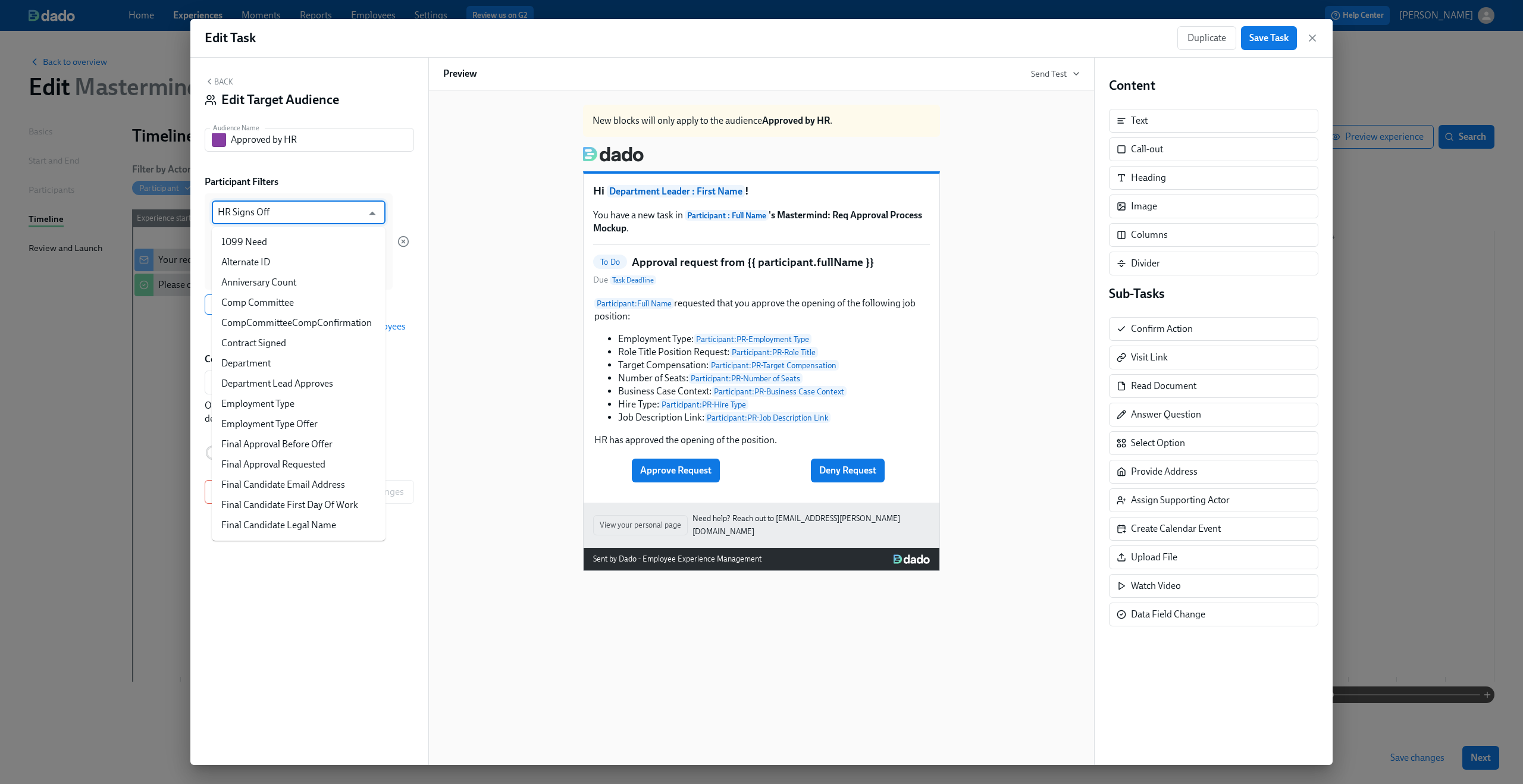
click at [271, 215] on input "HR Signs Off" at bounding box center [290, 212] width 145 height 24
type input "pr"
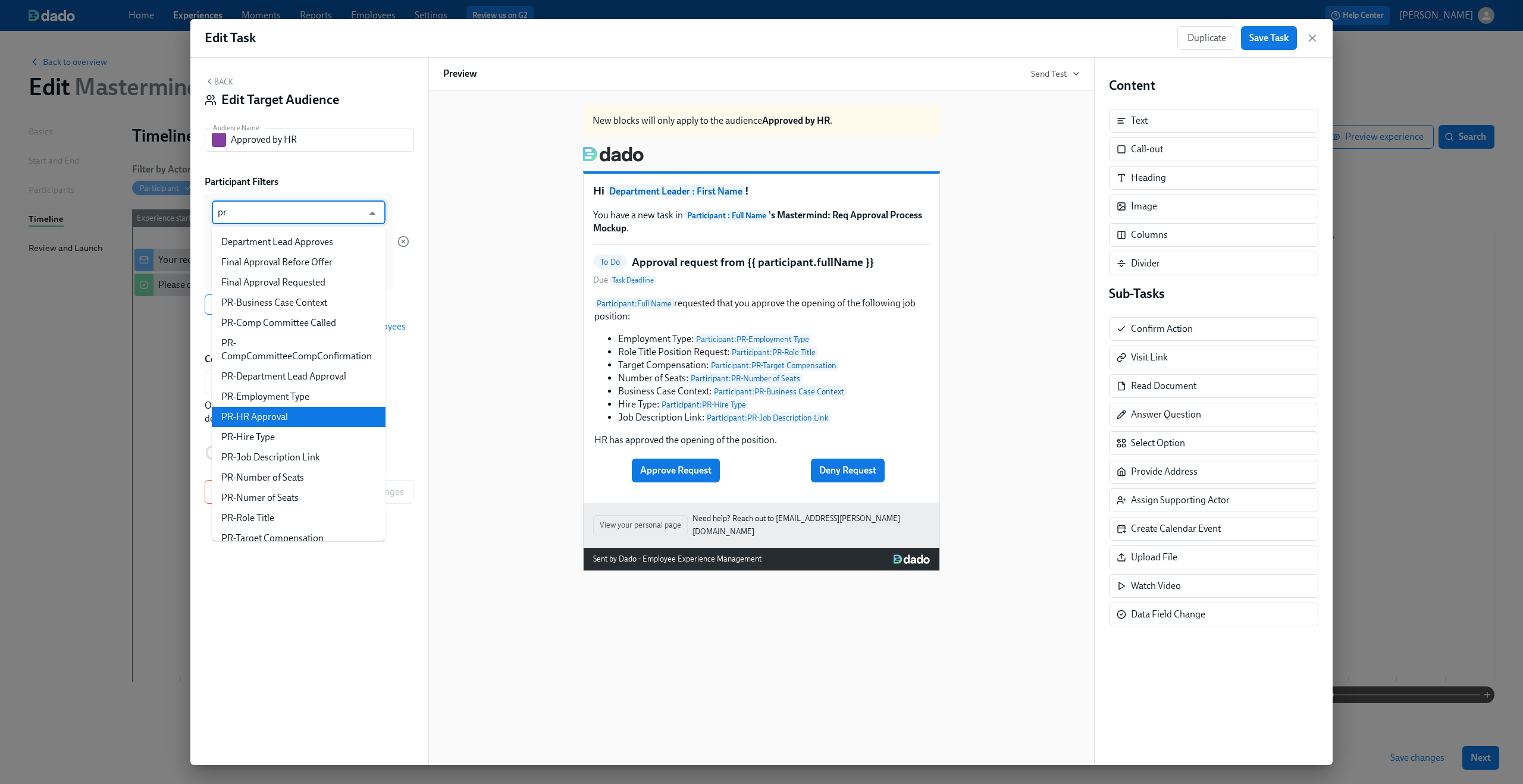
click at [309, 413] on li "PR-HR Approval" at bounding box center [298, 417] width 174 height 20
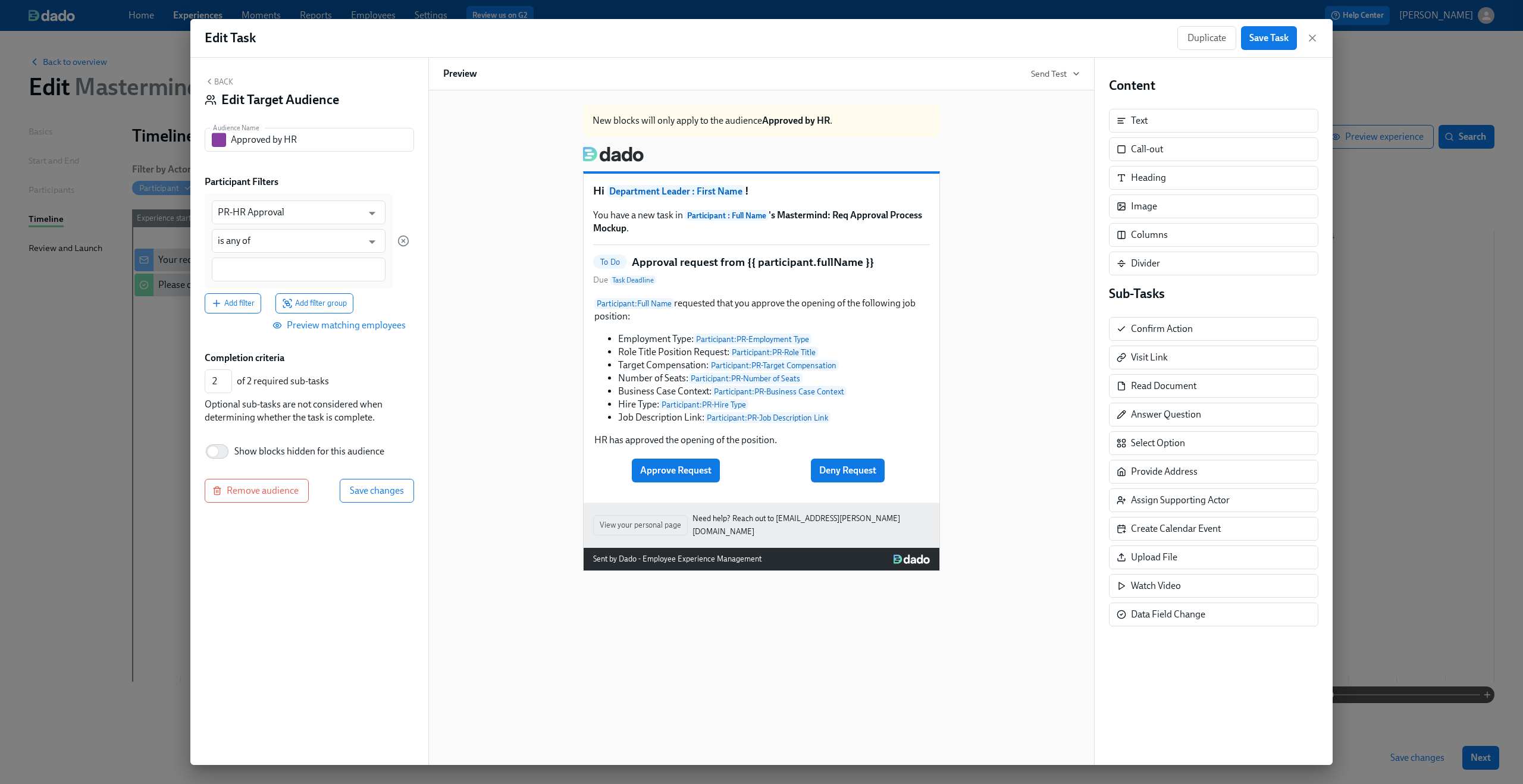
click at [316, 279] on div at bounding box center [298, 269] width 174 height 24
type input "Approved"
click at [394, 493] on span "Save changes" at bounding box center [377, 491] width 54 height 12
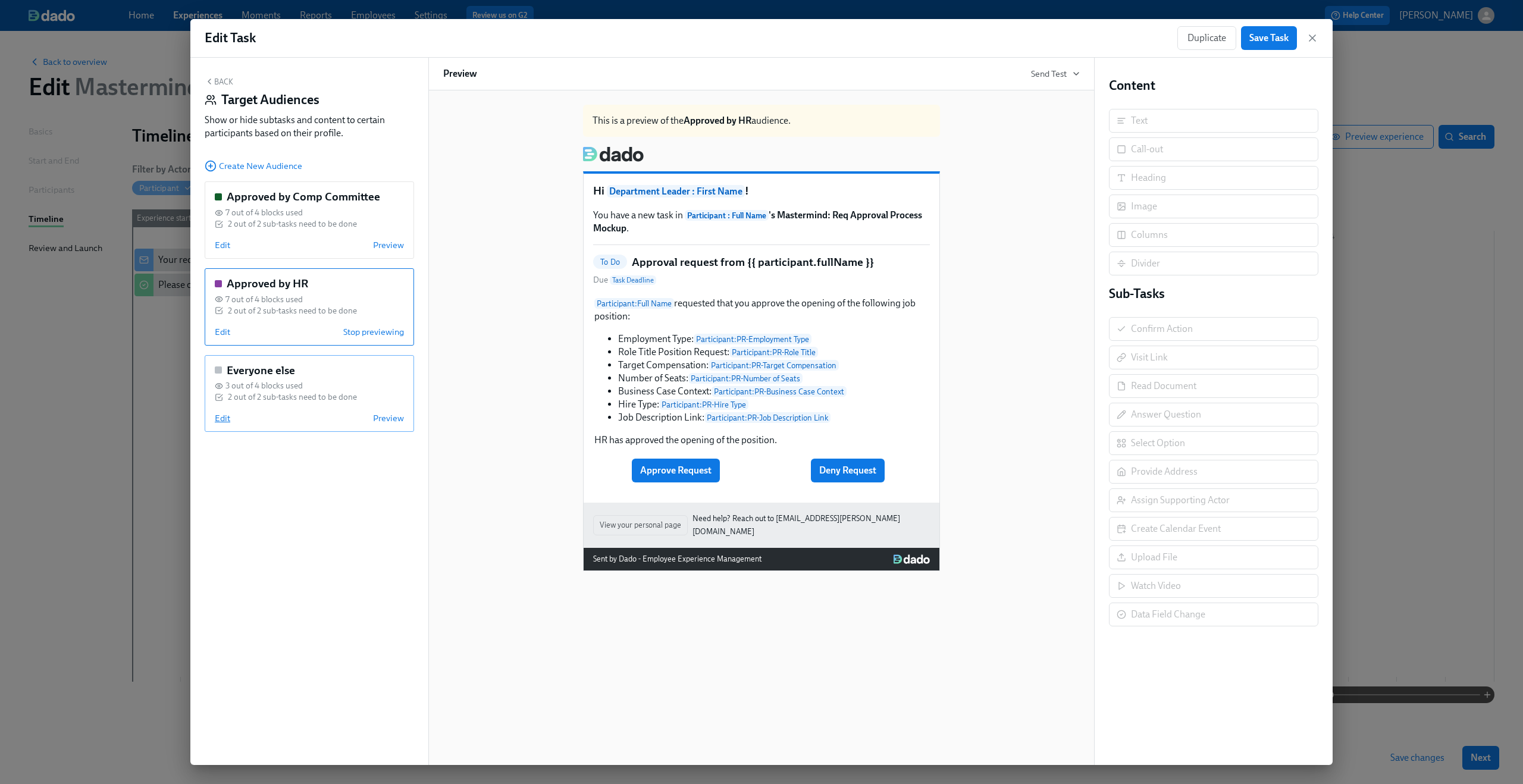
click at [225, 418] on span "Edit" at bounding box center [222, 418] width 16 height 12
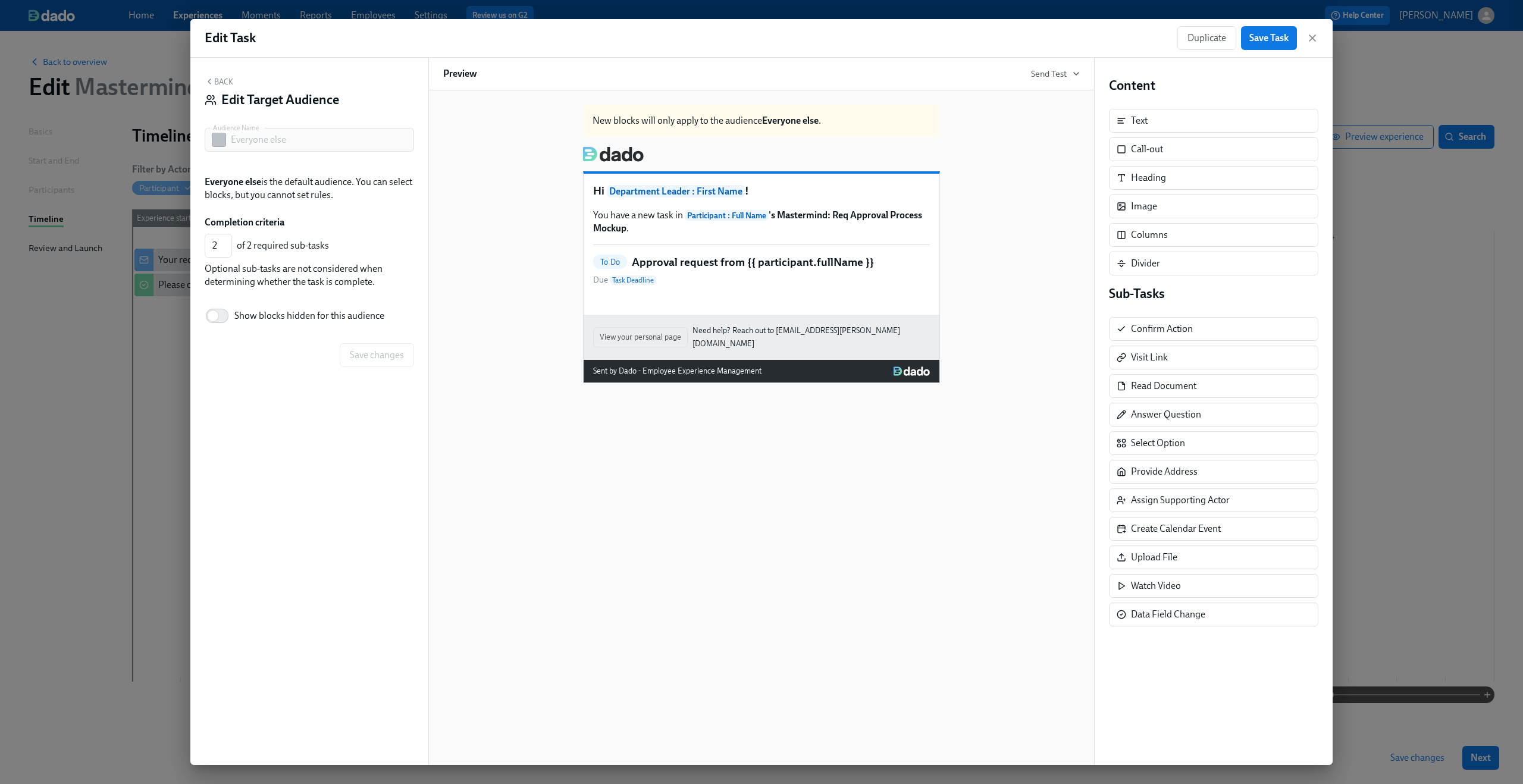
click at [711, 284] on div "To Do Approval request from {{ participant.fullName }} Due Task Deadline" at bounding box center [761, 271] width 337 height 32
click at [213, 78] on icon "button" at bounding box center [210, 81] width 10 height 10
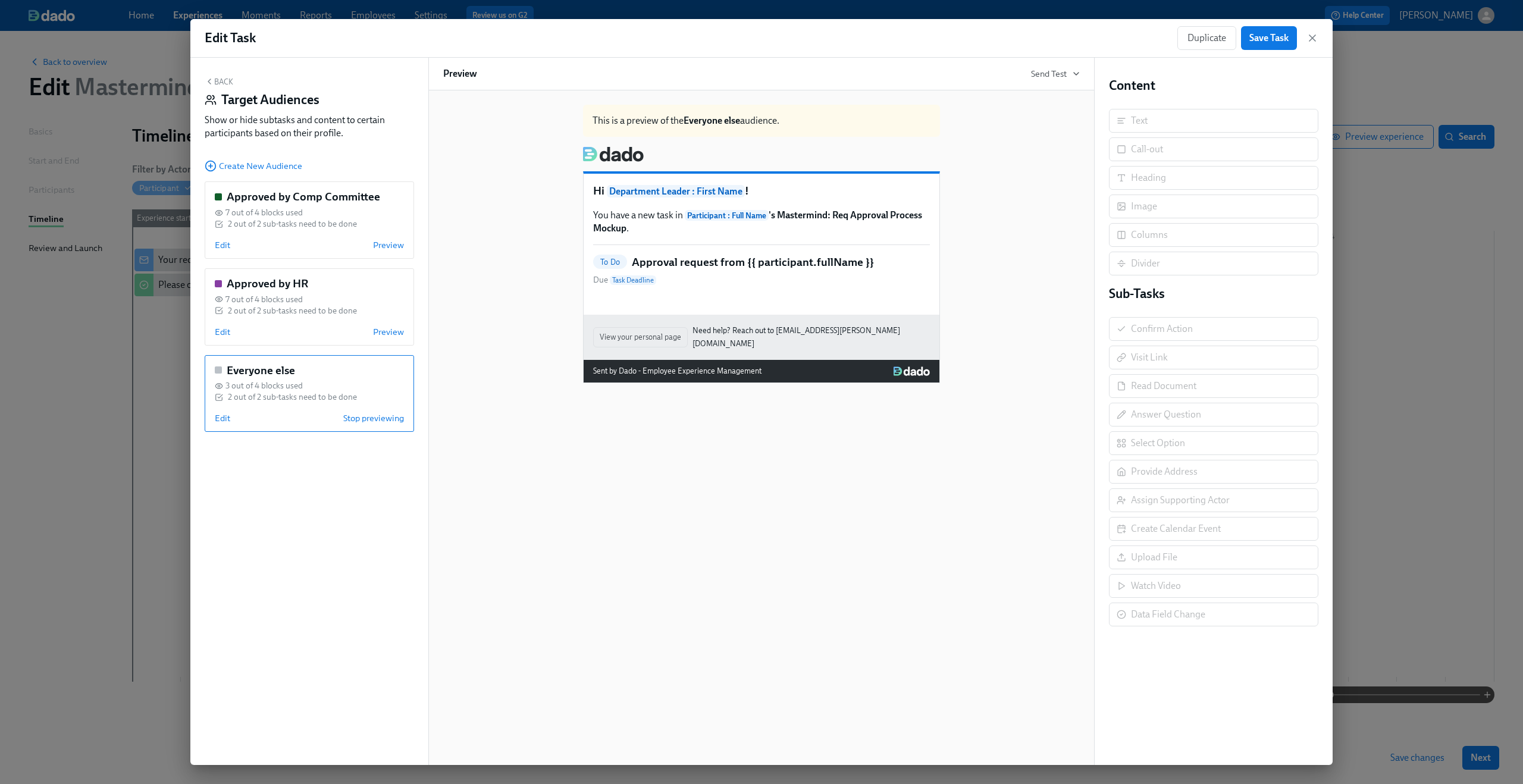
click at [213, 78] on icon "button" at bounding box center [210, 81] width 10 height 10
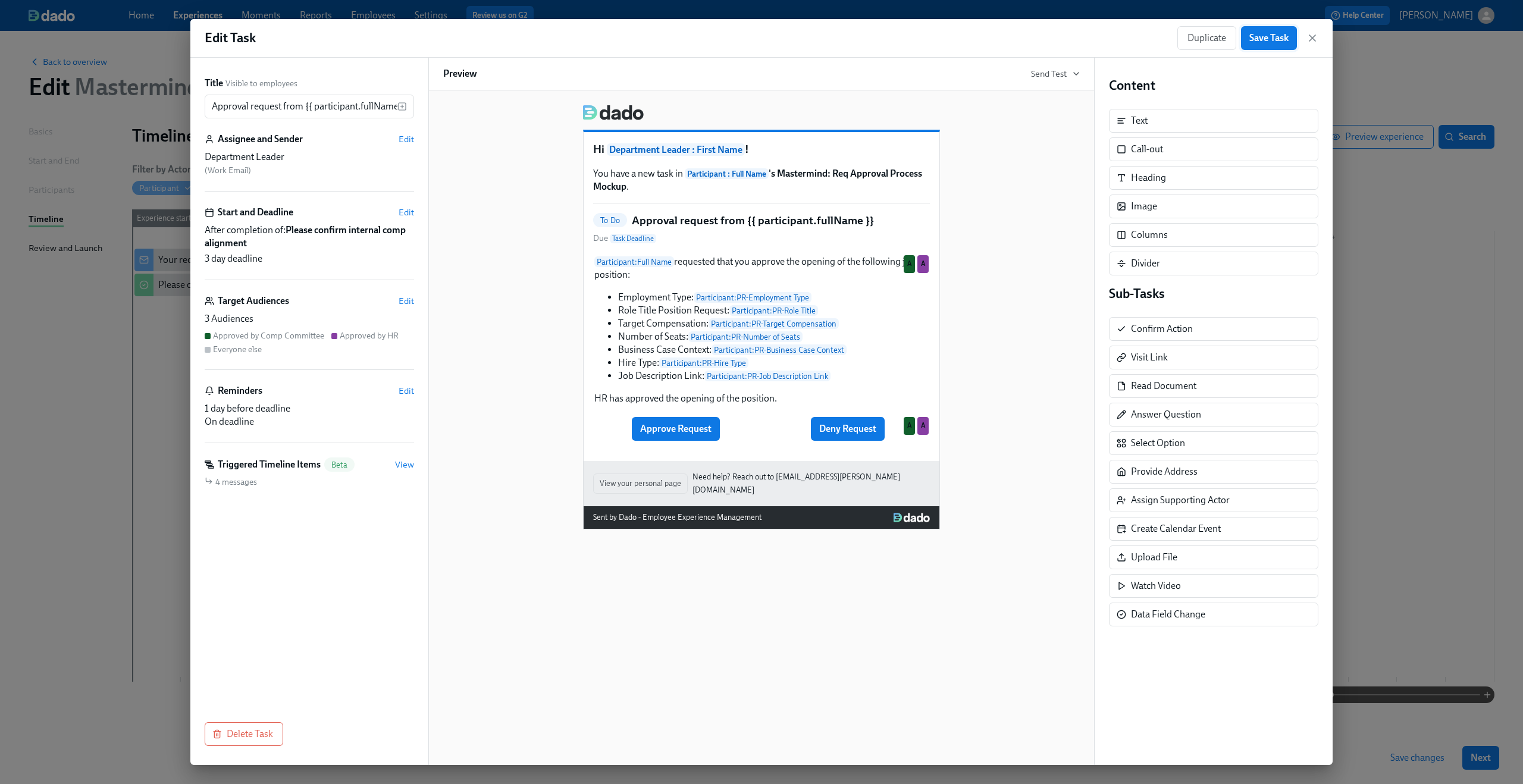
click at [1268, 36] on span "Save Task" at bounding box center [1269, 38] width 39 height 12
click at [1316, 40] on icon "button" at bounding box center [1313, 38] width 12 height 12
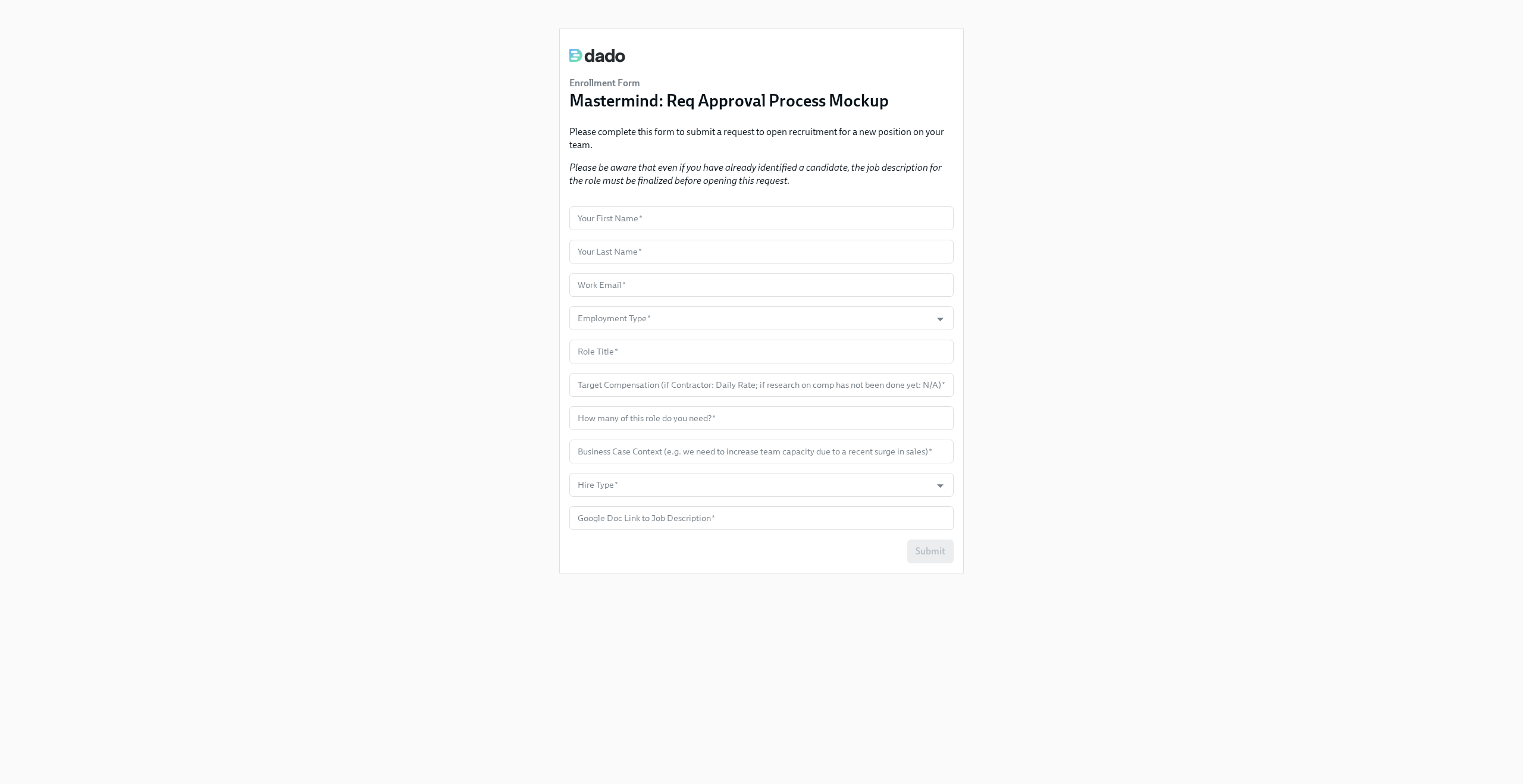
click at [508, 195] on div "Enrollment Form Mastermind: Req Approval Process Mockup Please complete this fo…" at bounding box center [761, 378] width 1466 height 756
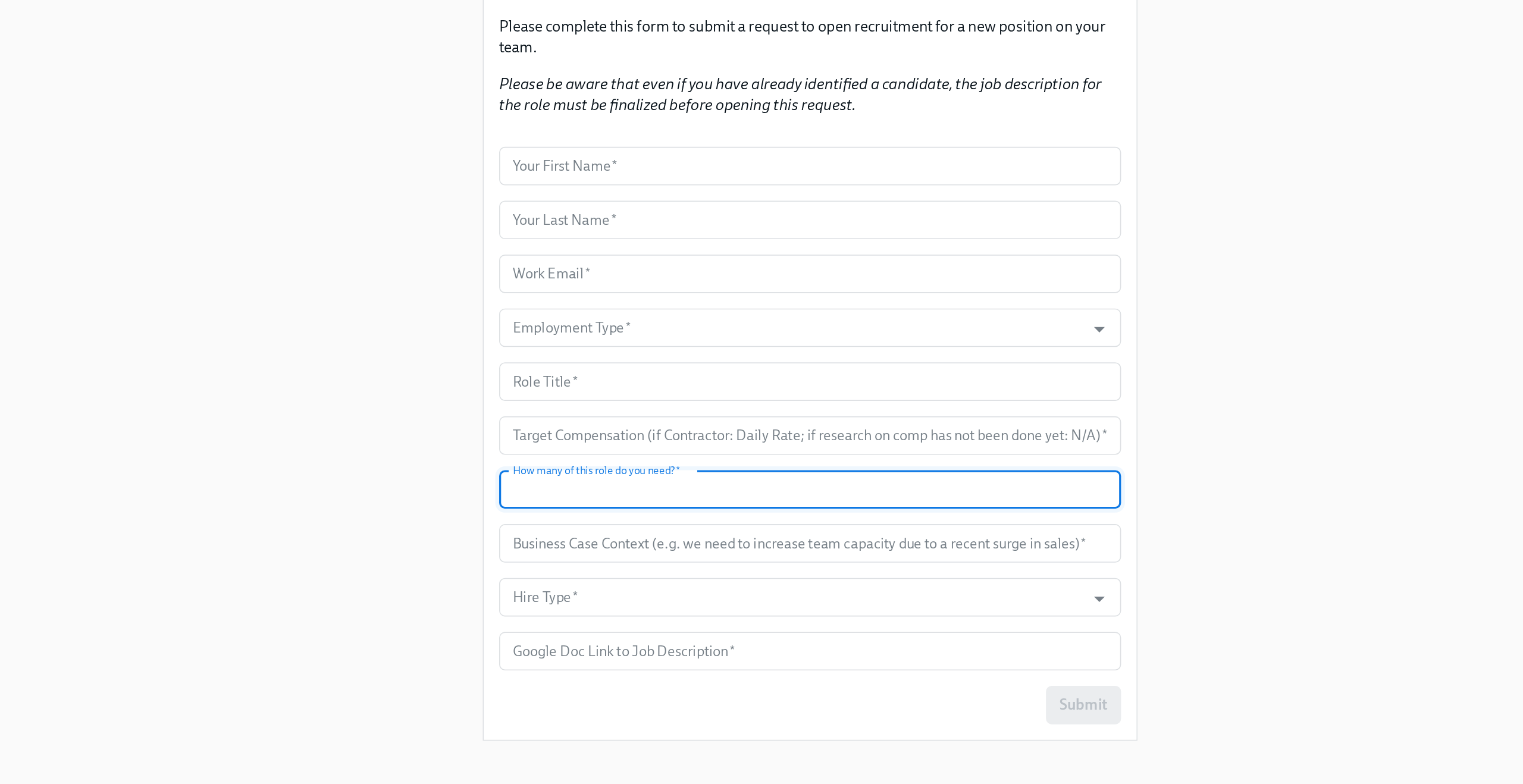
click at [642, 419] on input "text" at bounding box center [762, 418] width 385 height 24
click at [526, 415] on div "Enrollment Form Mastermind: Req Approval Process Mockup Please complete this fo…" at bounding box center [761, 378] width 1466 height 756
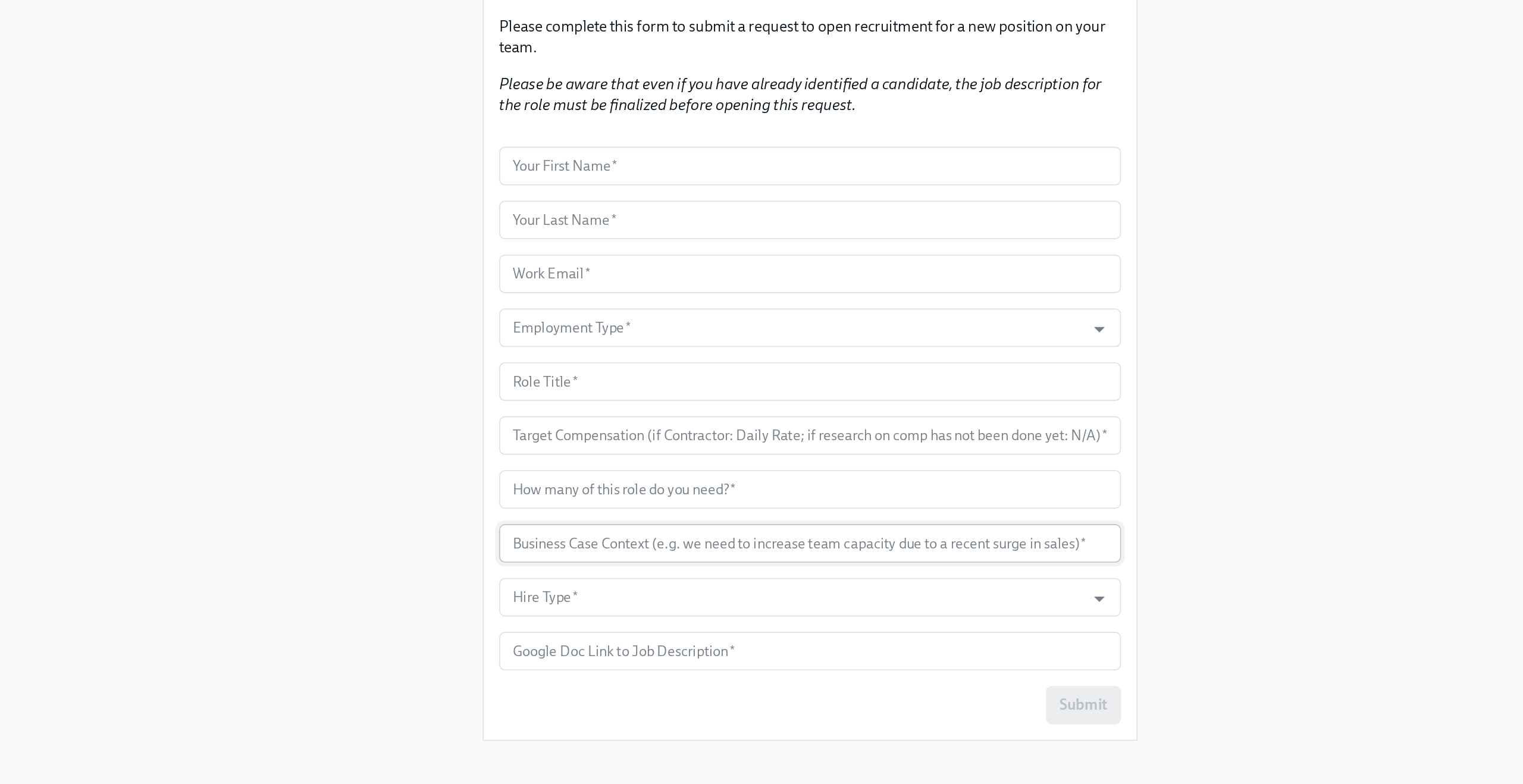
click at [589, 452] on input "text" at bounding box center [762, 451] width 385 height 24
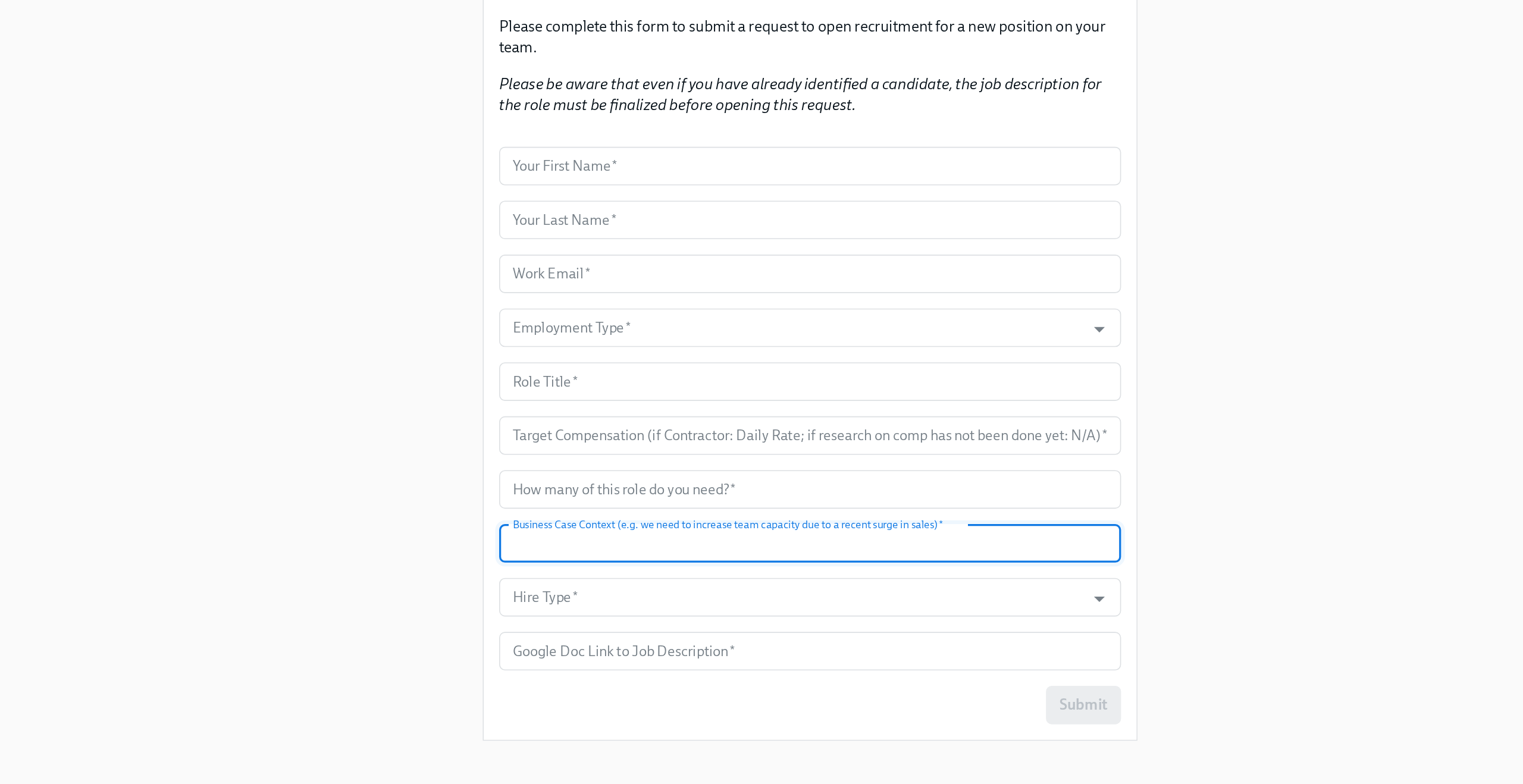
click at [526, 444] on div "Enrollment Form Mastermind: Req Approval Process Mockup Please complete this fo…" at bounding box center [761, 378] width 1466 height 756
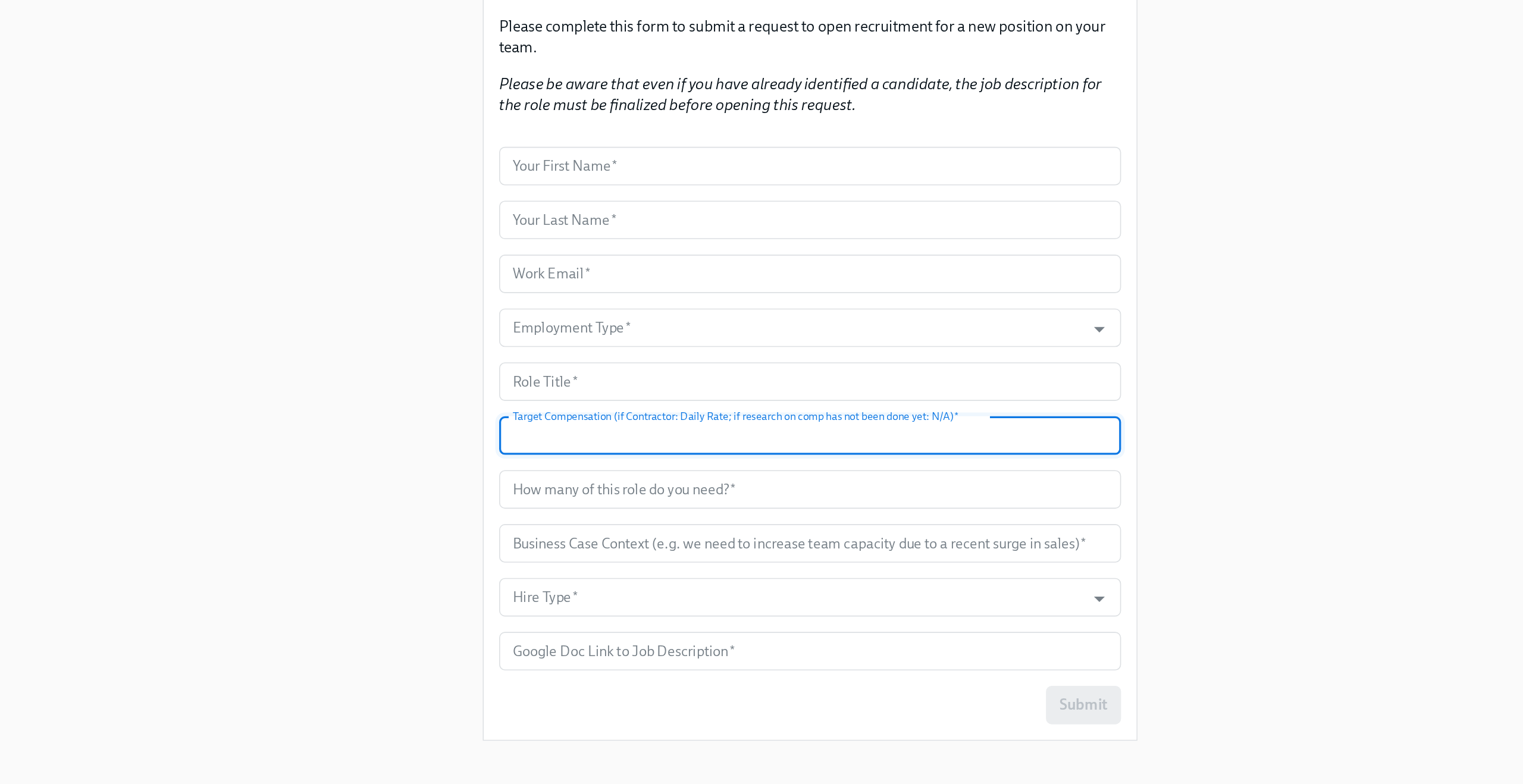
click at [775, 381] on input "text" at bounding box center [762, 384] width 385 height 24
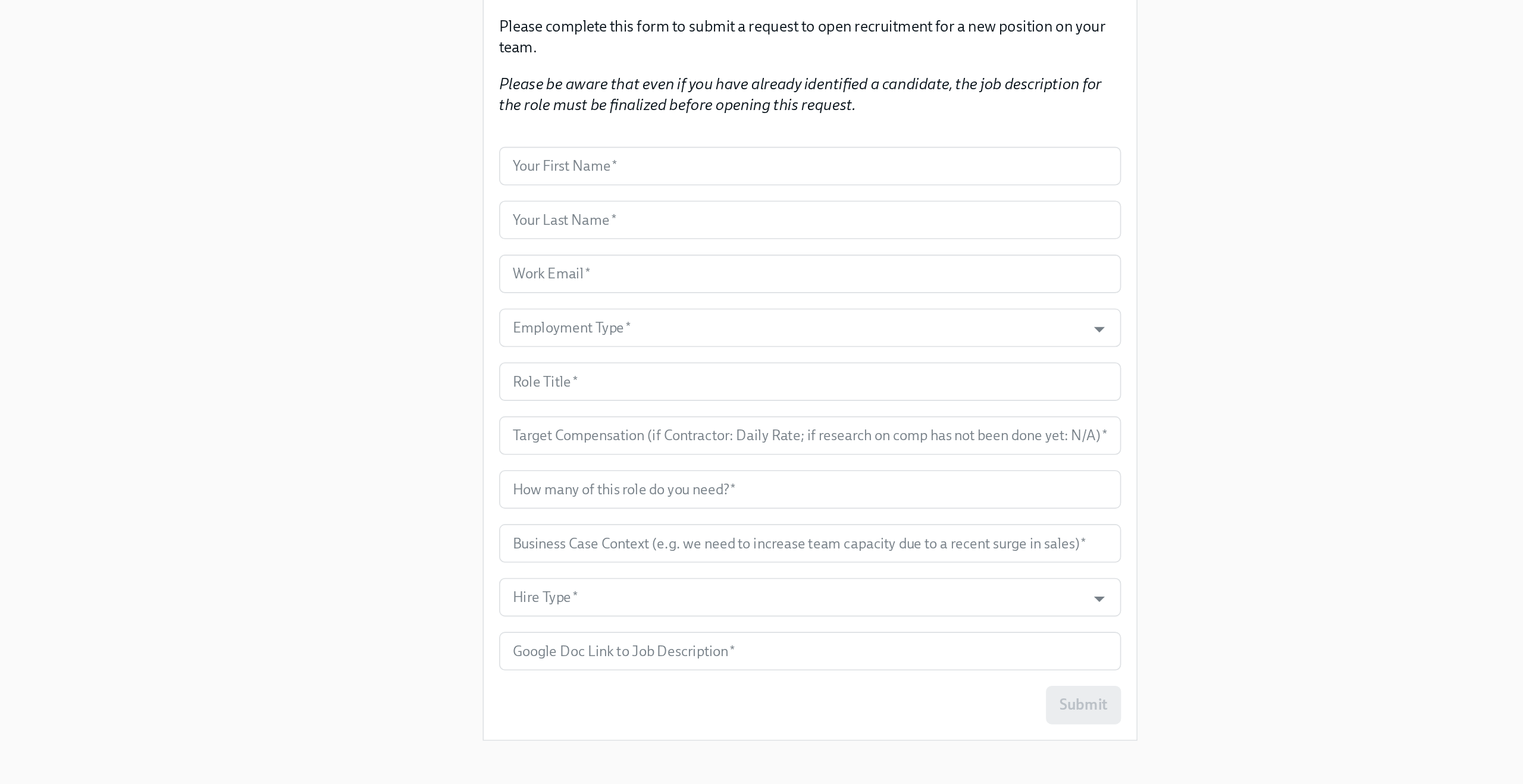
click at [1014, 410] on div "Enrollment Form Mastermind: Req Approval Process Mockup Please complete this fo…" at bounding box center [761, 378] width 1466 height 756
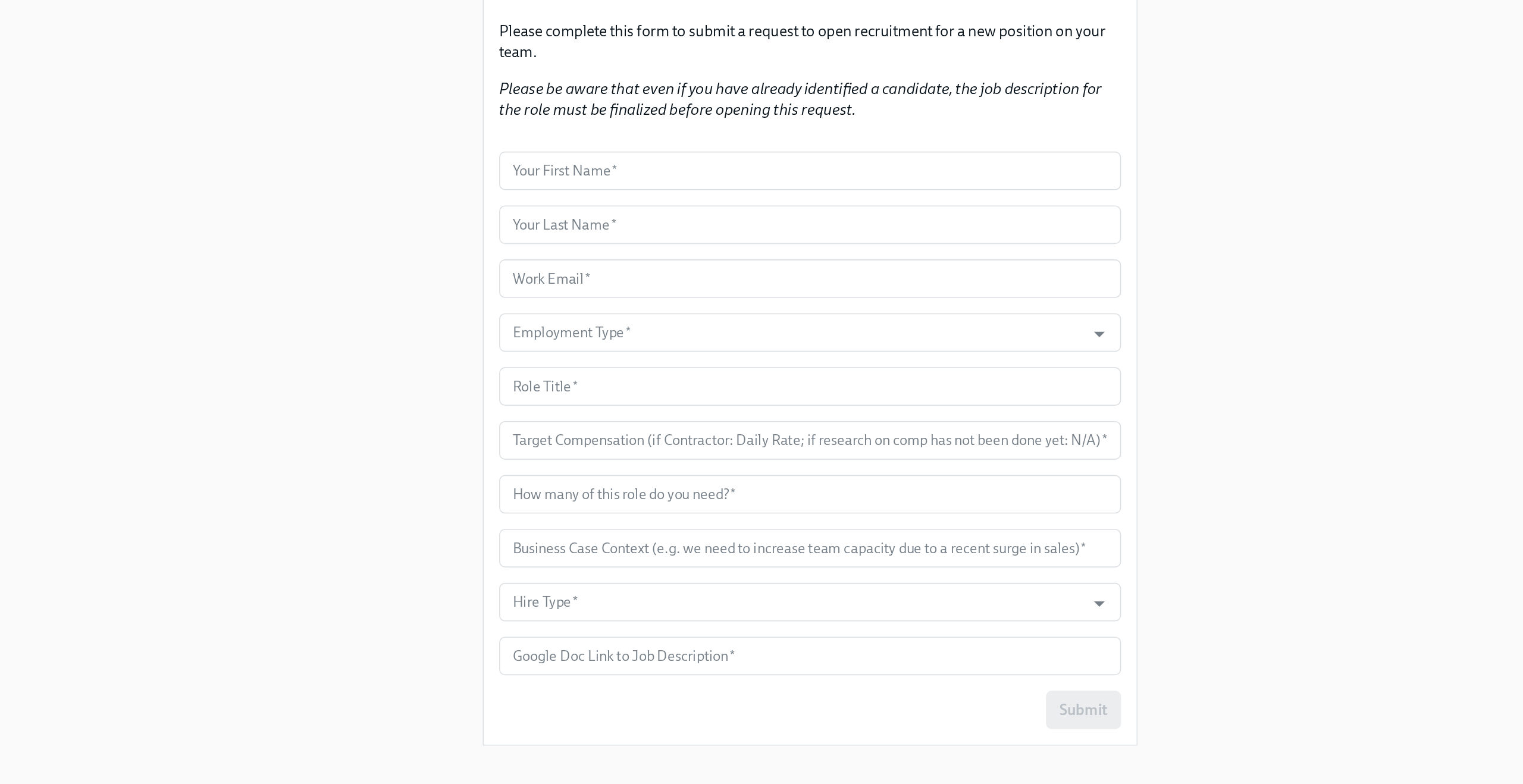
click at [450, 137] on div "Enrollment Form Mastermind: Req Approval Process Mockup Please complete this fo…" at bounding box center [761, 378] width 1466 height 756
